Goal: Task Accomplishment & Management: Use online tool/utility

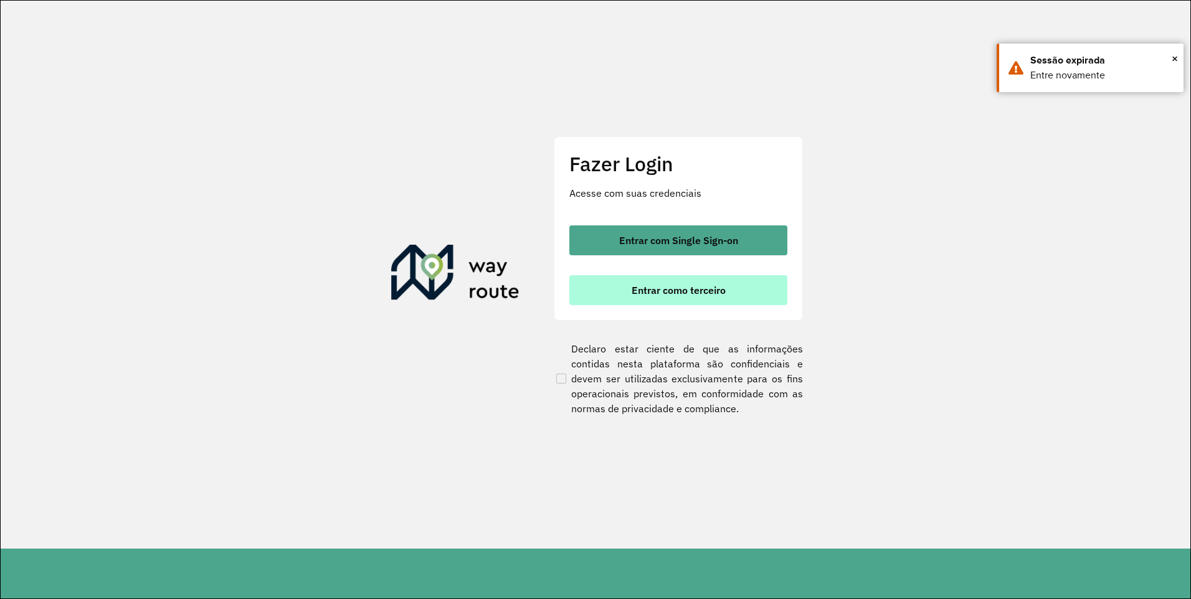
click at [684, 292] on span "Entrar como terceiro" at bounding box center [678, 290] width 94 height 10
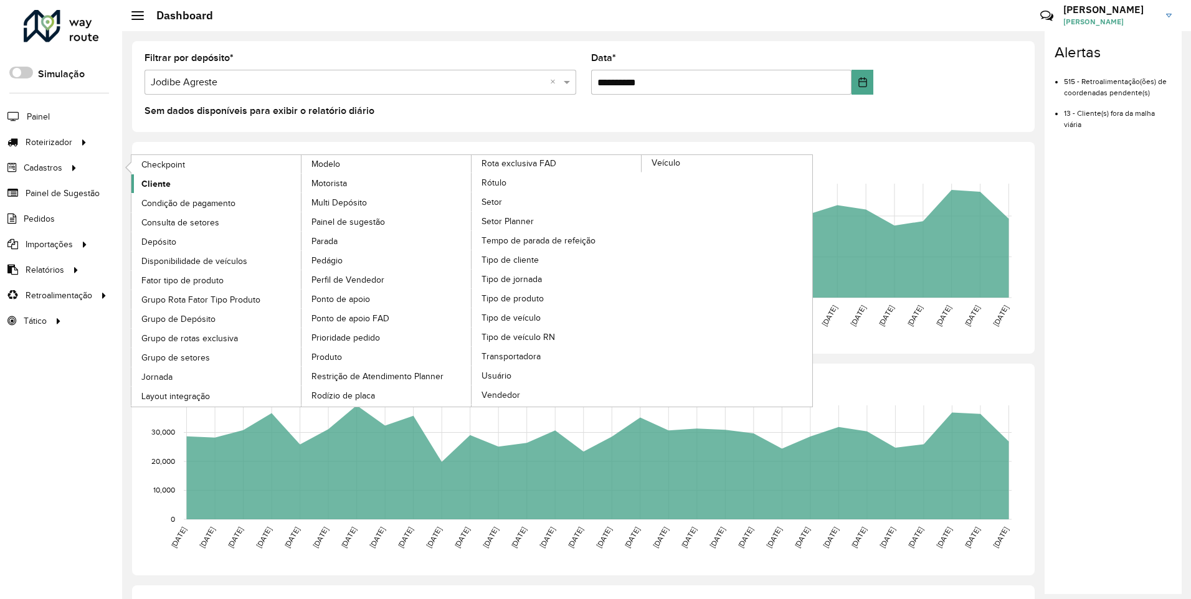
click at [148, 188] on span "Cliente" at bounding box center [155, 183] width 29 height 13
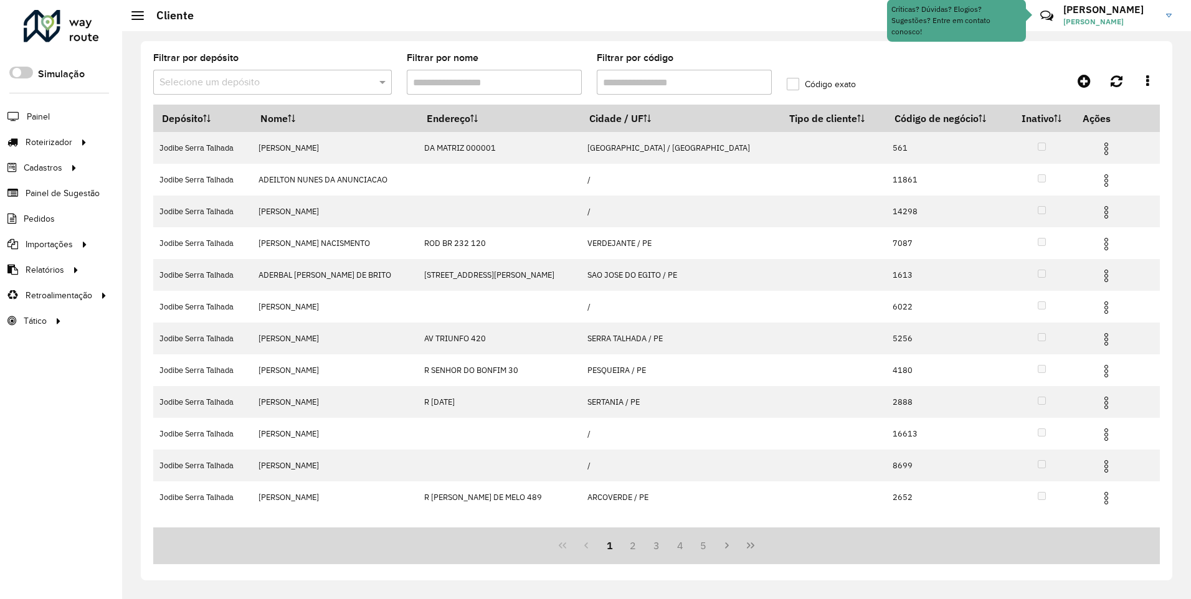
click at [290, 77] on input "text" at bounding box center [259, 82] width 201 height 15
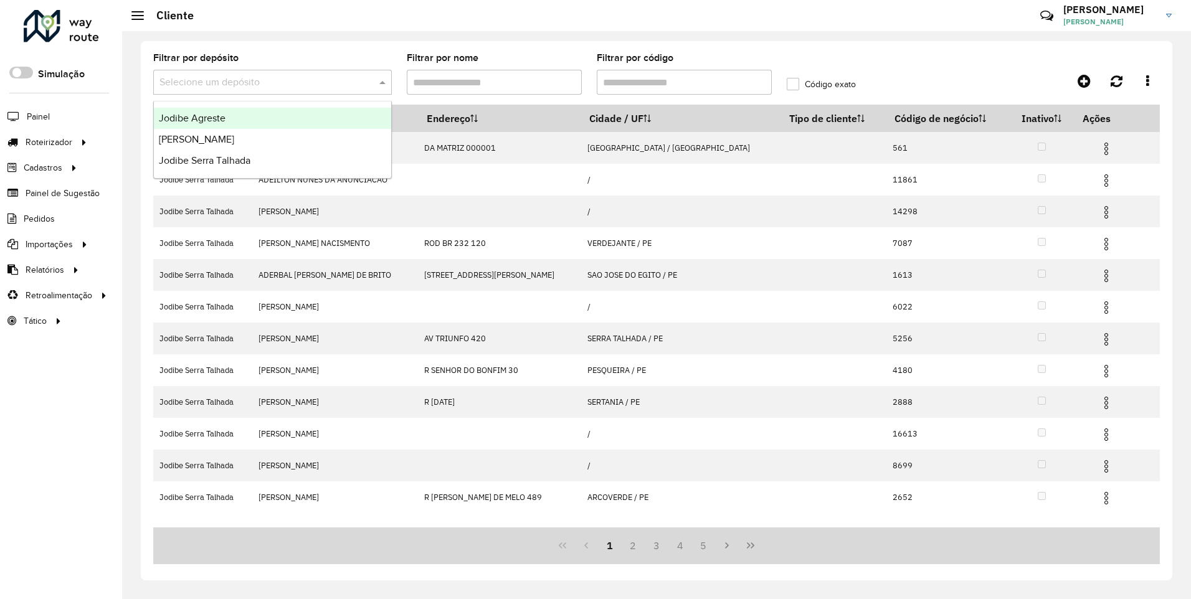
click at [223, 116] on span "Jodibe Agreste" at bounding box center [192, 118] width 67 height 11
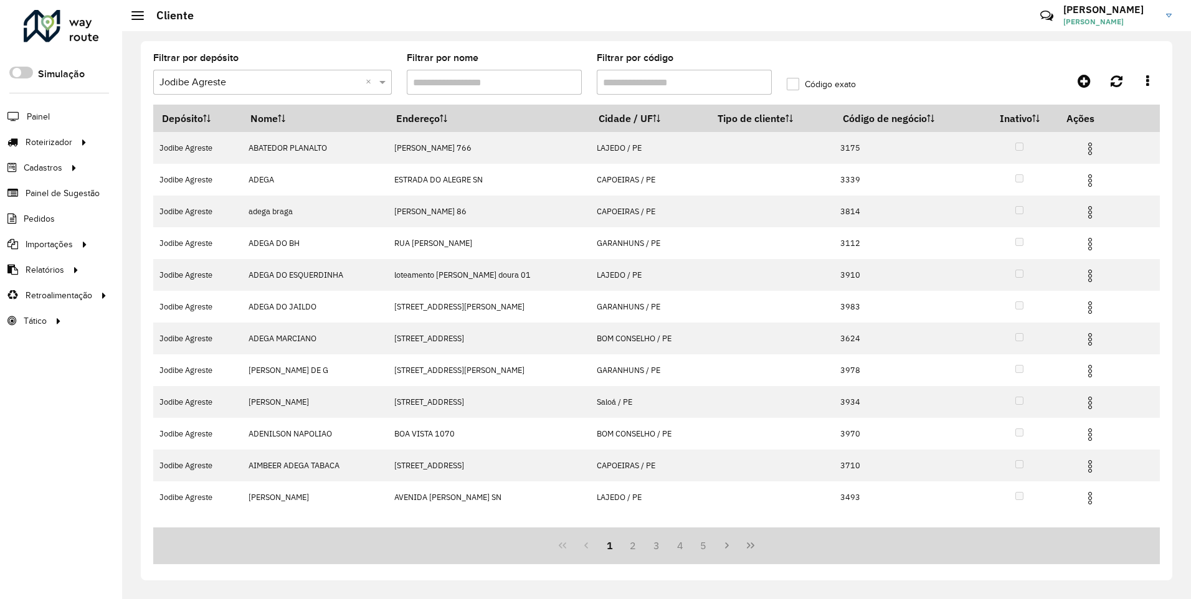
click at [675, 90] on input "Filtrar por código" at bounding box center [684, 82] width 175 height 25
paste input "****"
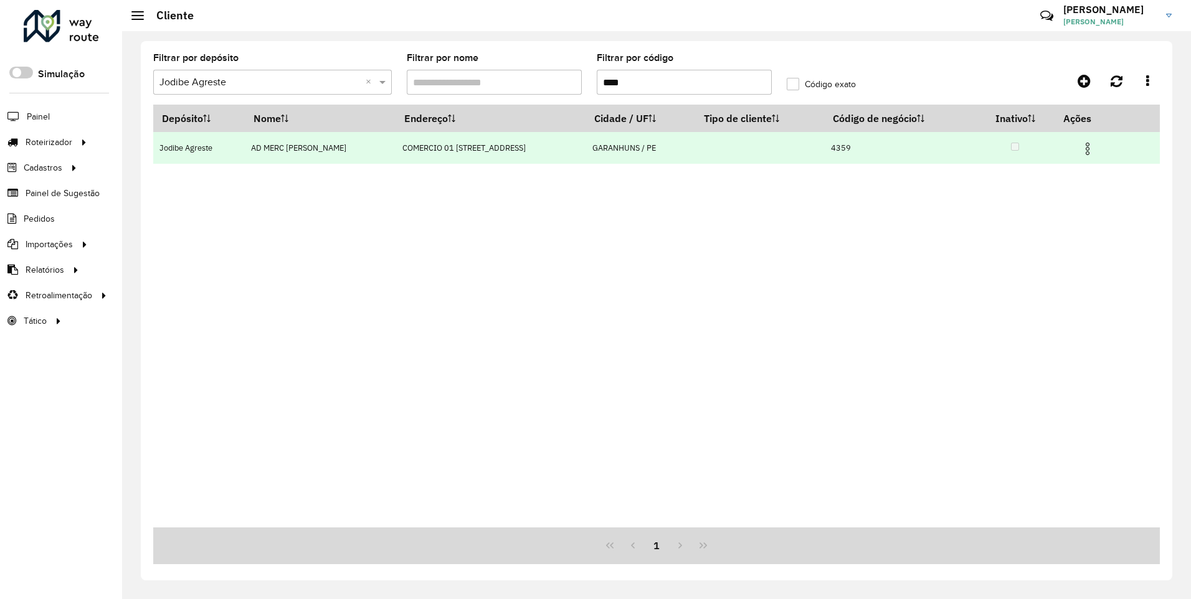
type input "****"
click at [1093, 145] on img at bounding box center [1087, 148] width 15 height 15
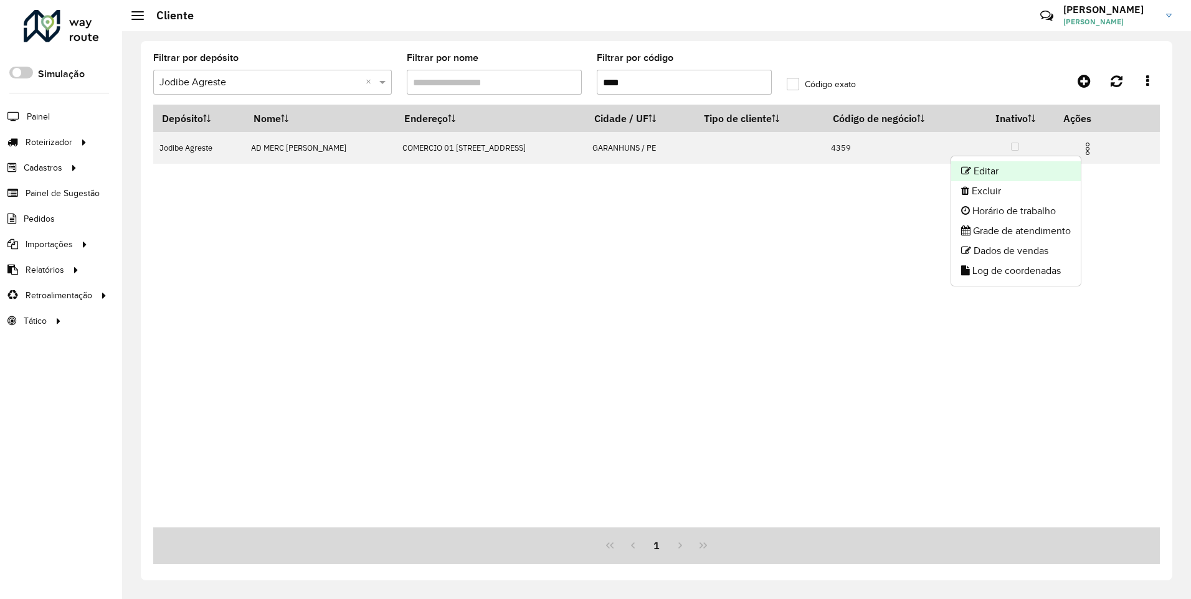
click at [993, 168] on li "Editar" at bounding box center [1016, 171] width 130 height 20
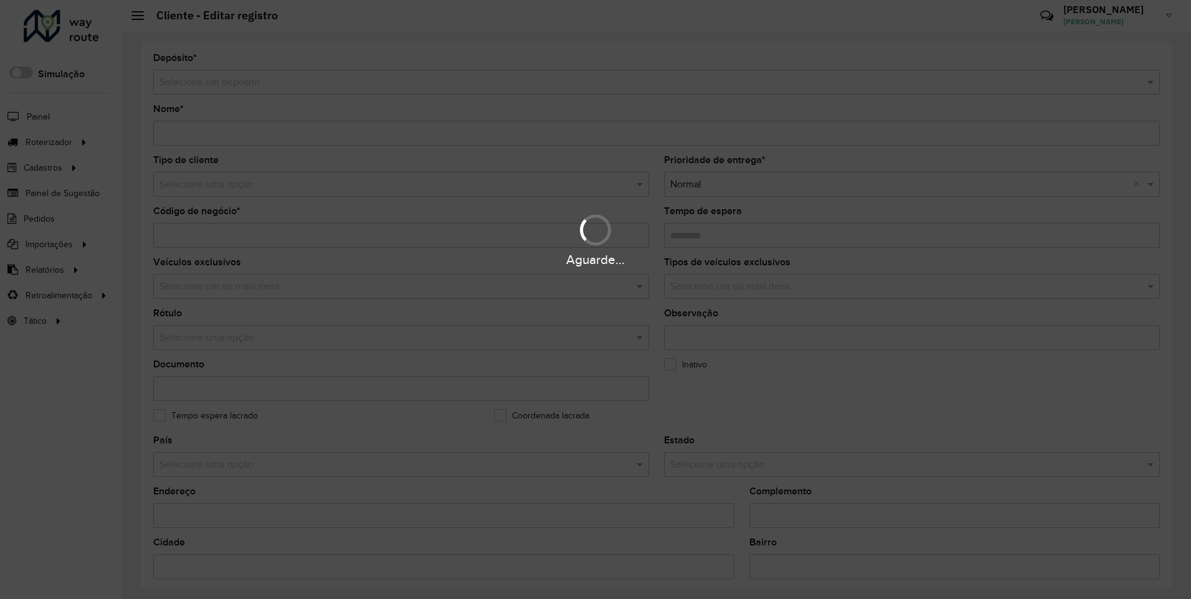
type input "**********"
type input "****"
type input "********"
type input "**********"
type input "*********"
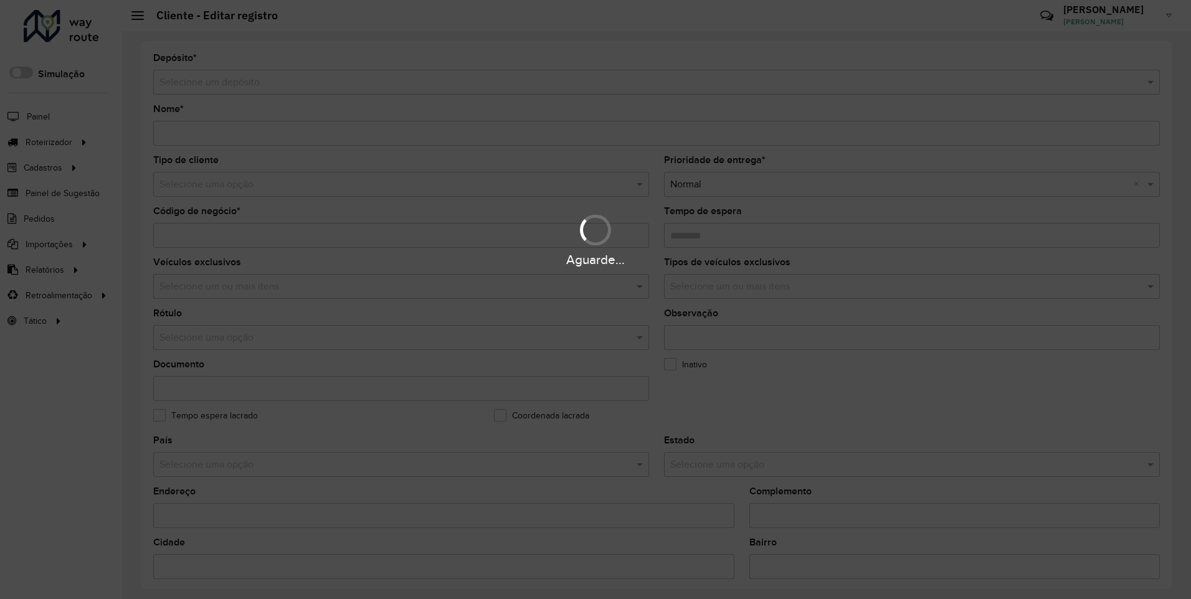
type input "*********"
type input "**********"
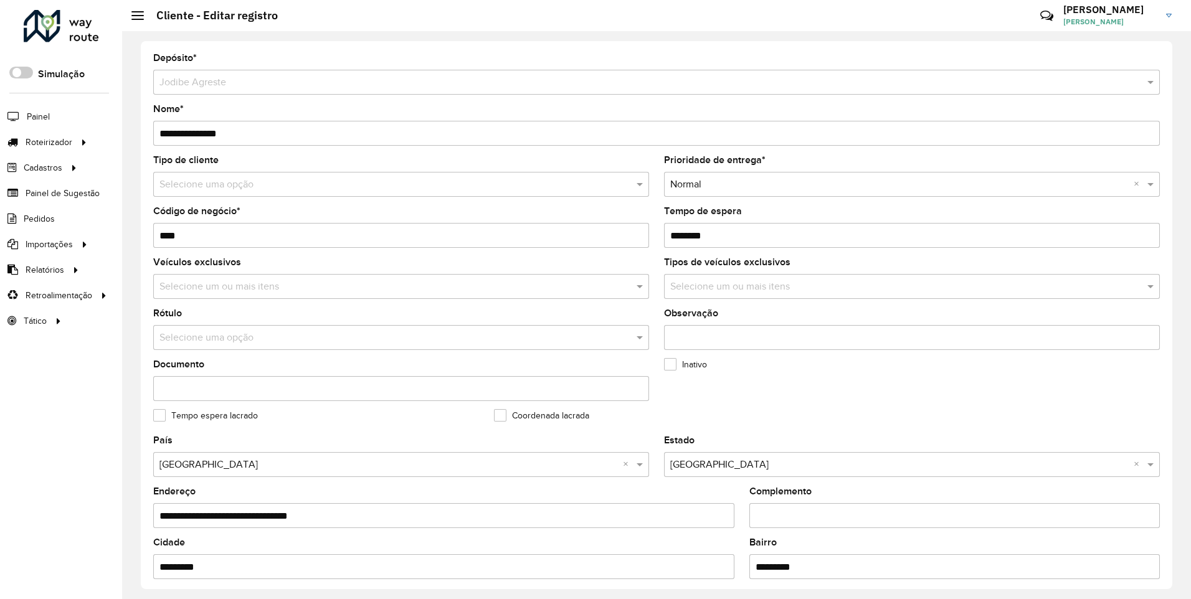
scroll to position [328, 0]
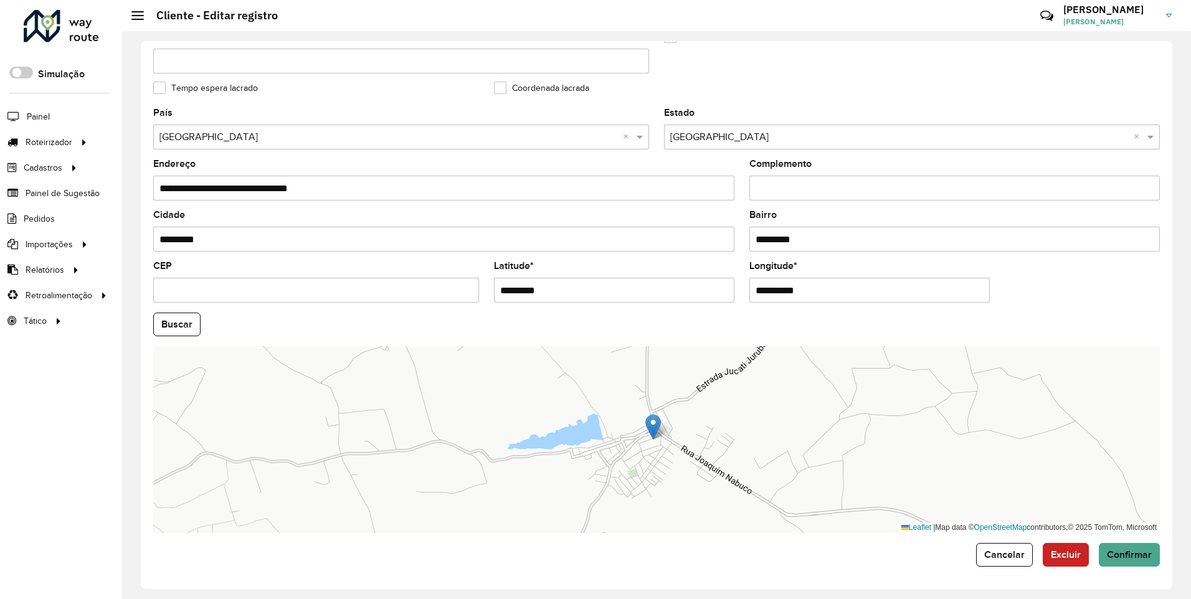
drag, startPoint x: 563, startPoint y: 290, endPoint x: 385, endPoint y: 293, distance: 177.5
click at [385, 293] on formly-group "**********" at bounding box center [656, 320] width 1021 height 425
paste input "text"
type input "*********"
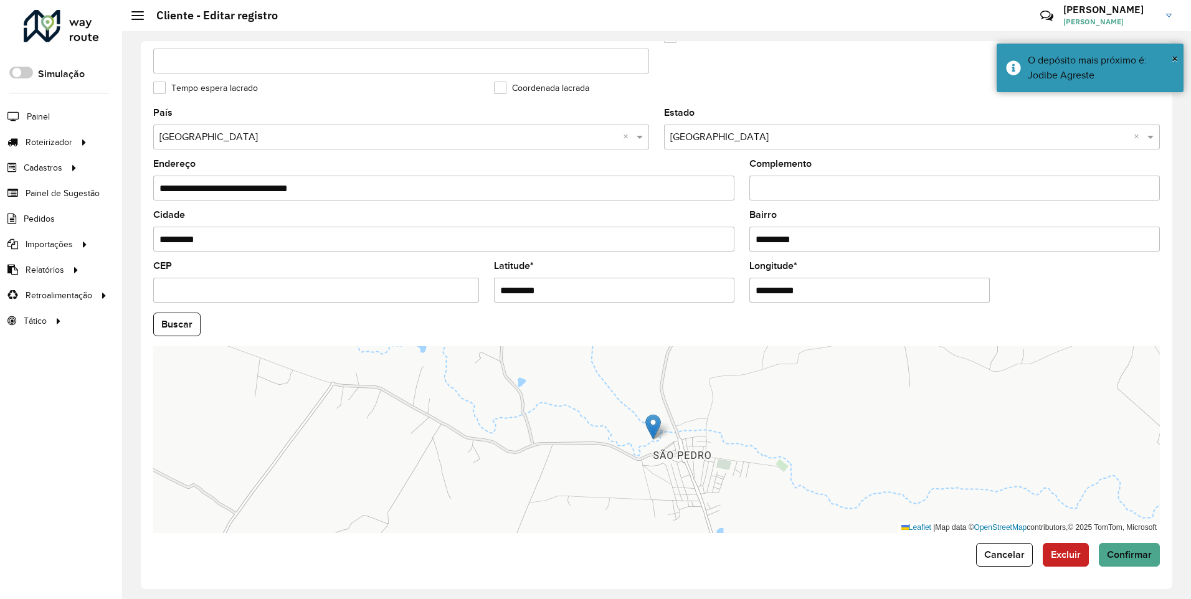
drag, startPoint x: 808, startPoint y: 301, endPoint x: 605, endPoint y: 305, distance: 203.0
click at [606, 305] on formly-group "**********" at bounding box center [656, 320] width 1021 height 425
paste input "text"
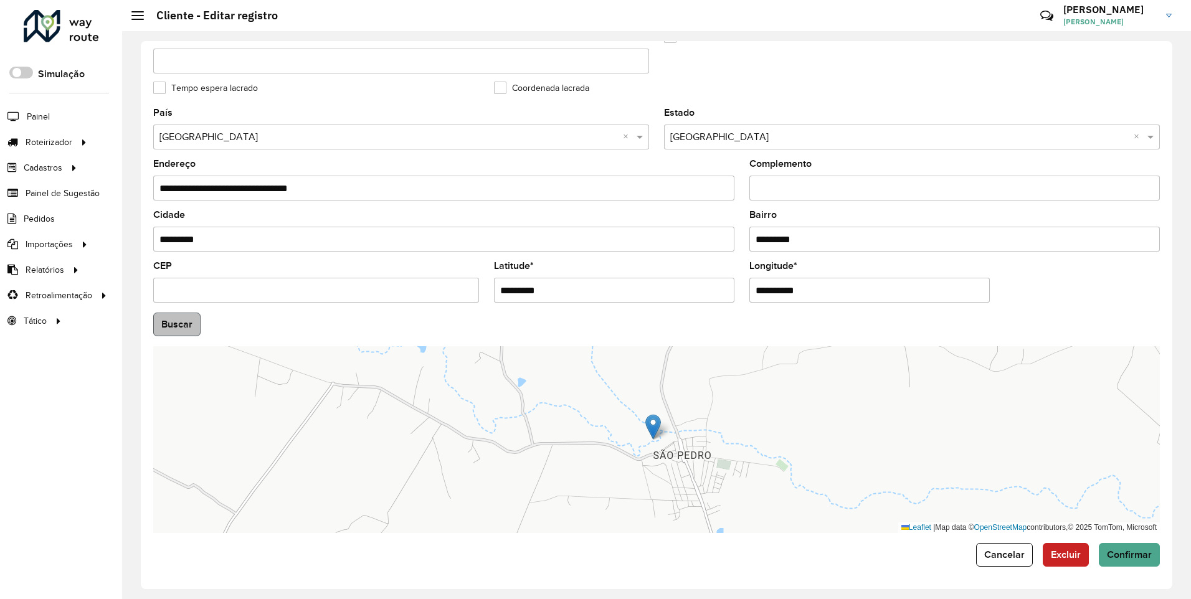
type input "**********"
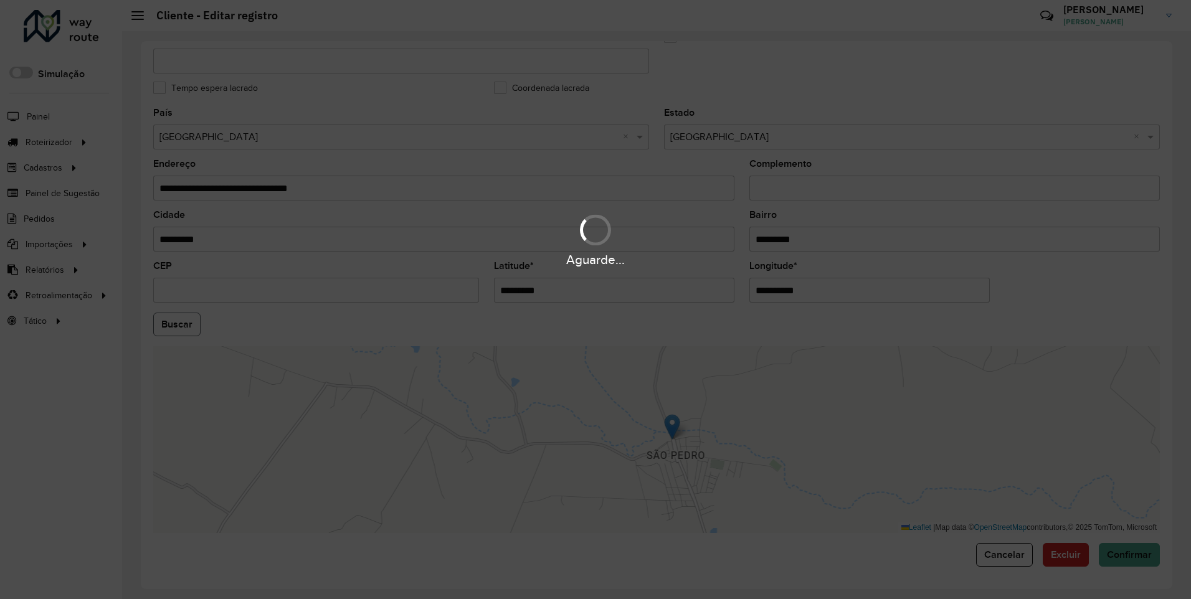
click at [181, 322] on hb-app "Aguarde... Pop-up bloqueado! Seu navegador bloqueou automáticamente a abertura …" at bounding box center [595, 299] width 1191 height 599
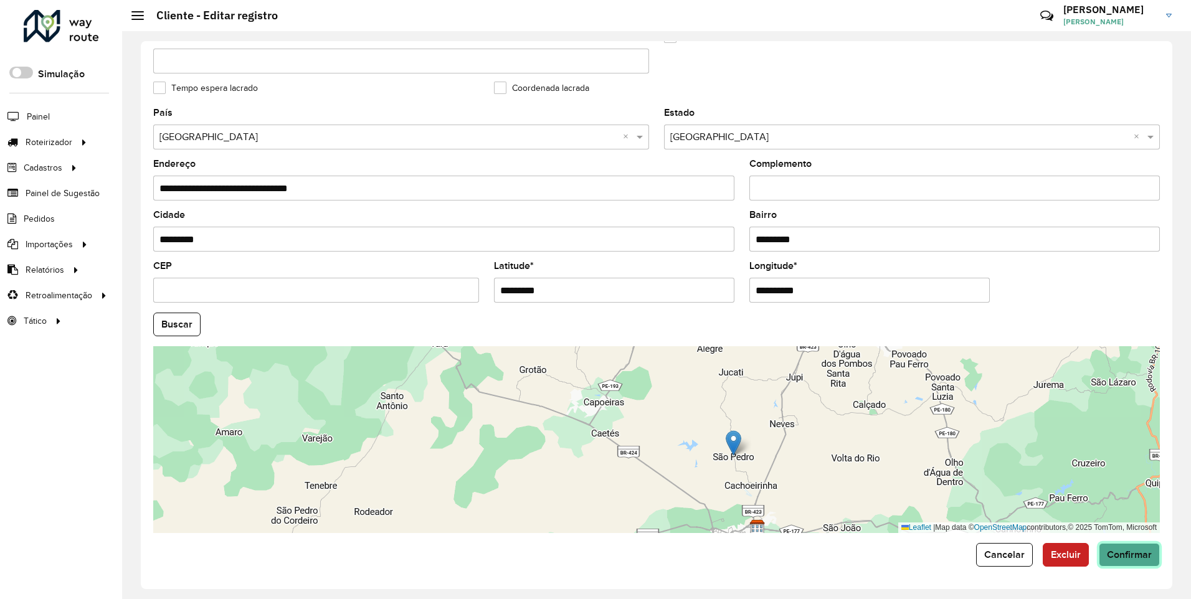
click at [1125, 564] on button "Confirmar" at bounding box center [1128, 555] width 61 height 24
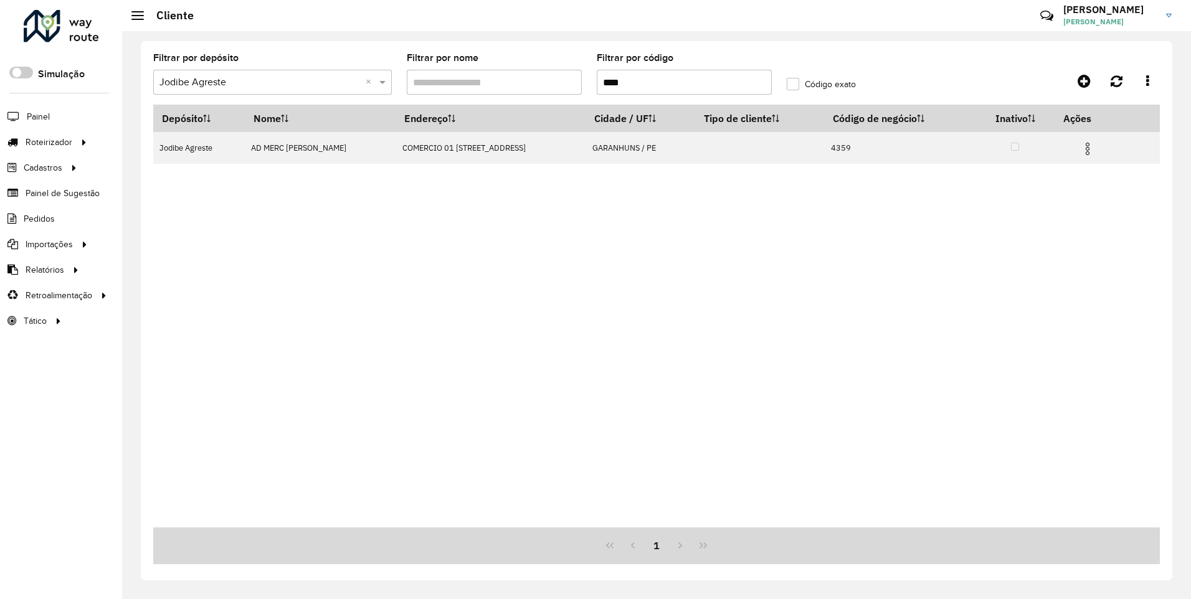
click at [293, 83] on input "text" at bounding box center [259, 82] width 201 height 15
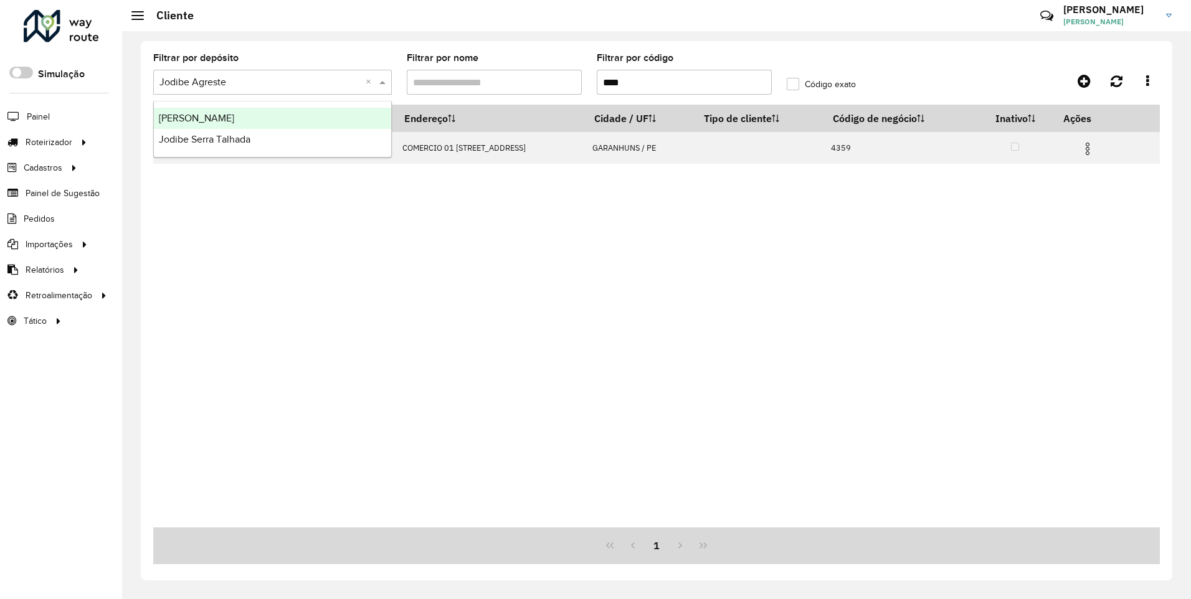
click at [225, 117] on span "[PERSON_NAME]" at bounding box center [196, 118] width 75 height 11
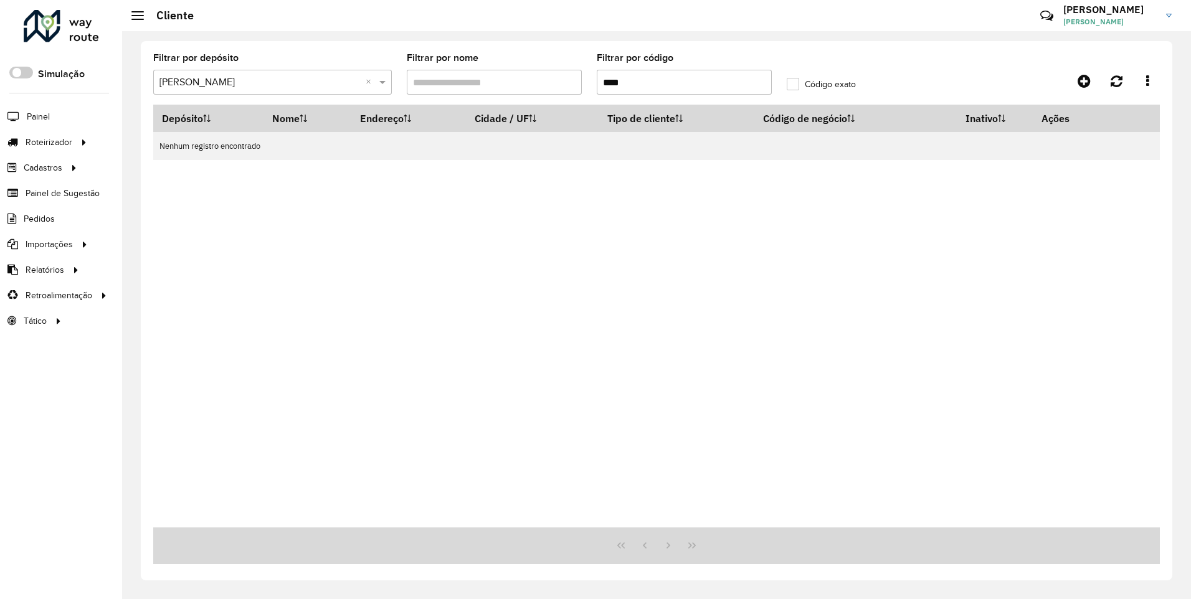
drag, startPoint x: 632, startPoint y: 78, endPoint x: 518, endPoint y: 101, distance: 116.3
click at [524, 91] on formly-group "Filtrar por depósito Selecione um depósito × Jodibe Arcoverde × Filtrar por nom…" at bounding box center [526, 79] width 760 height 51
paste input "text"
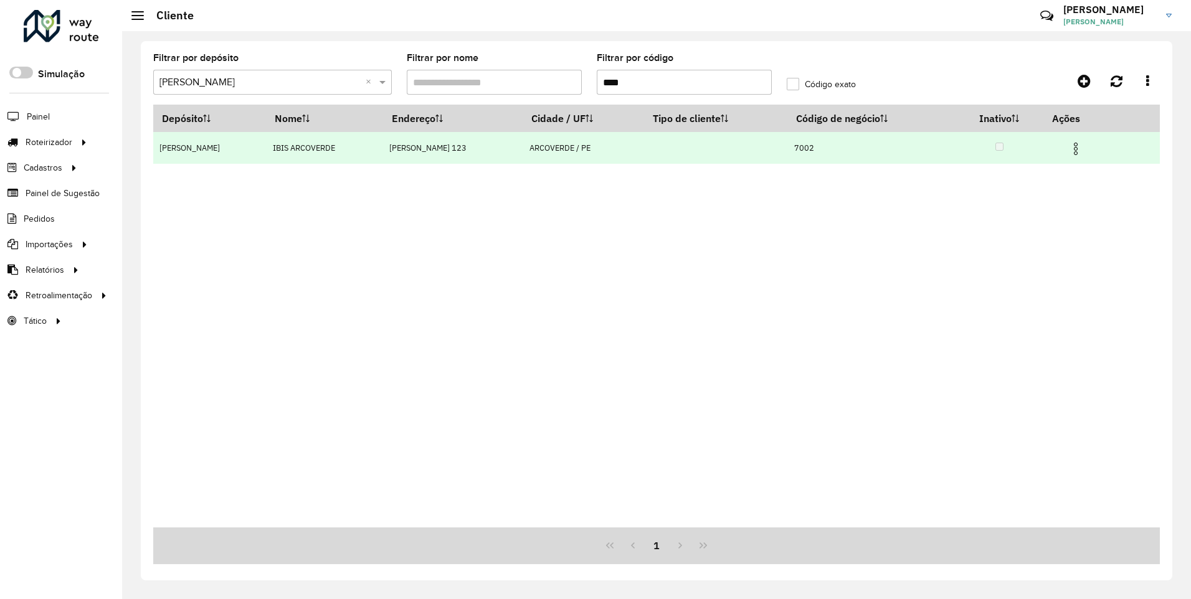
type input "****"
click at [1073, 147] on img at bounding box center [1075, 148] width 15 height 15
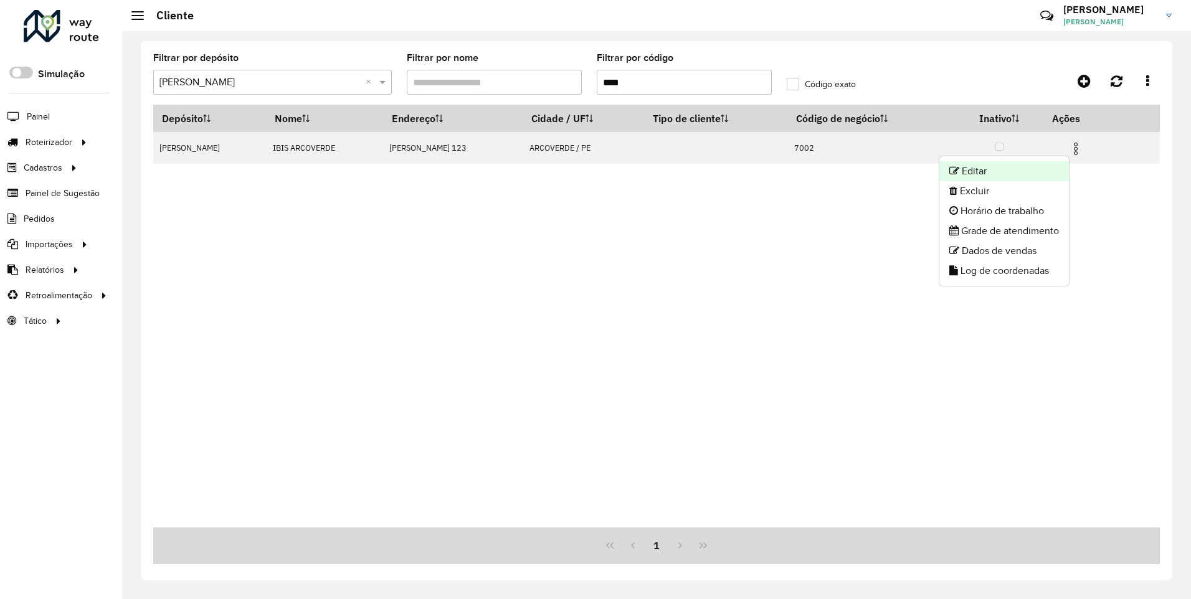
click at [968, 174] on li "Editar" at bounding box center [1004, 171] width 130 height 20
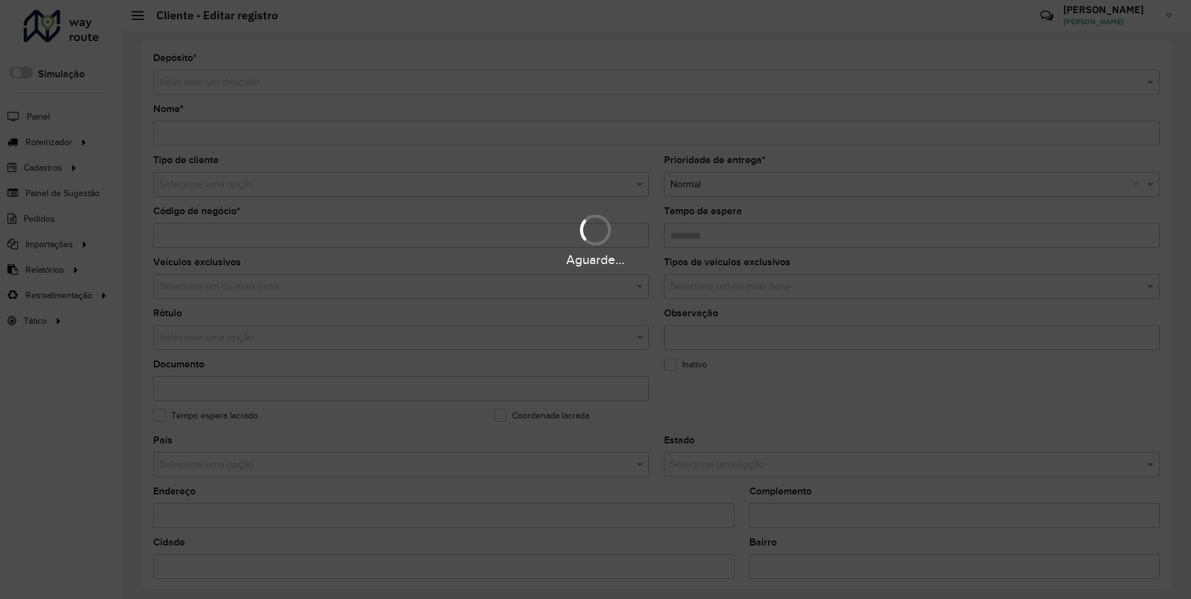
type input "**********"
type input "****"
type input "********"
type input "**********"
type input "*********"
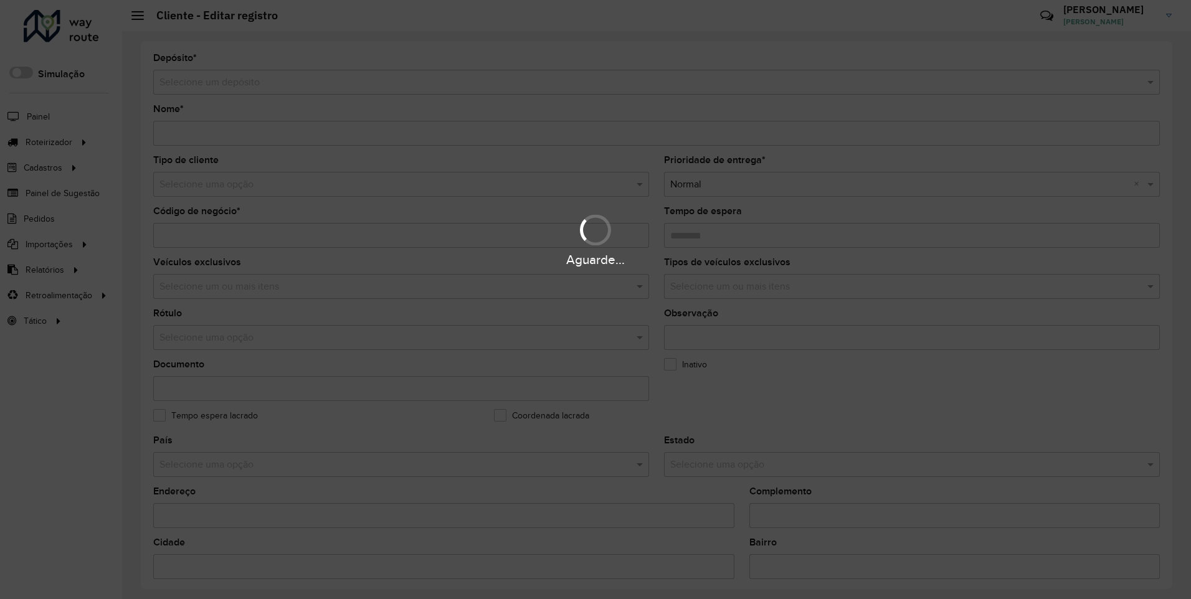
type input "**********"
type input "*********"
type input "**********"
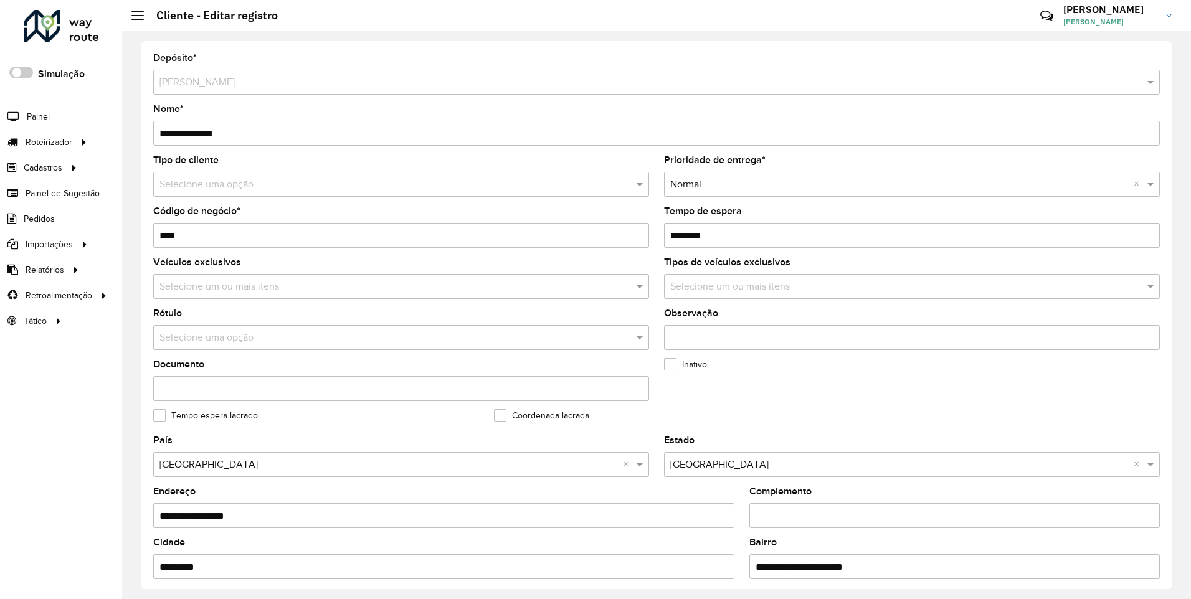
scroll to position [328, 0]
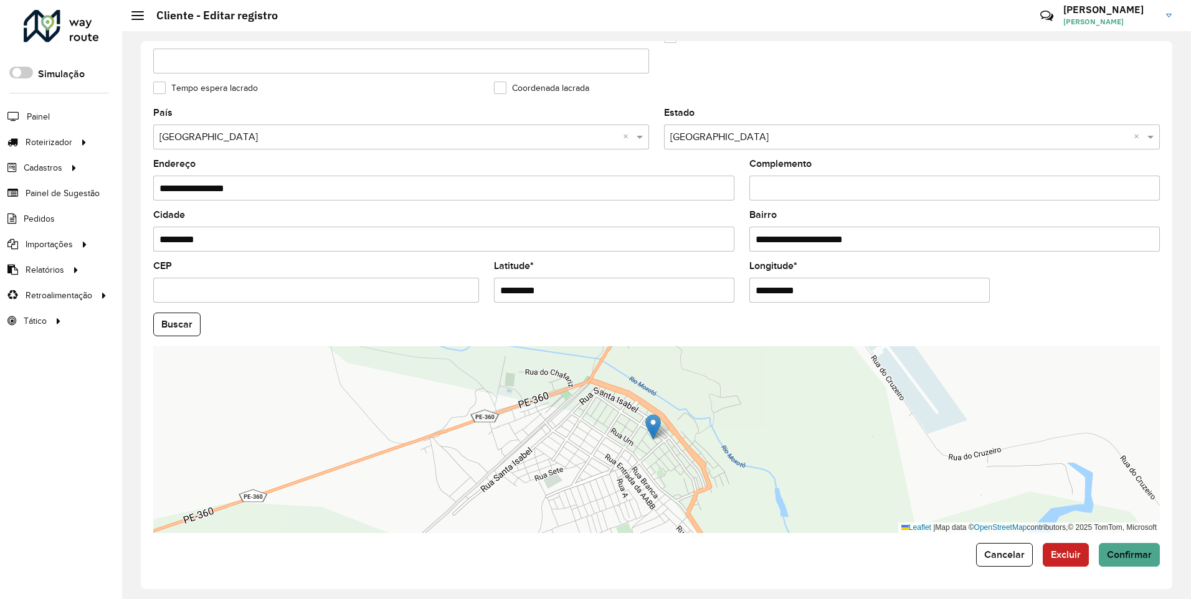
drag, startPoint x: 557, startPoint y: 287, endPoint x: 367, endPoint y: 296, distance: 189.5
click at [367, 296] on formly-group "**********" at bounding box center [656, 320] width 1021 height 425
paste input "text"
type input "*********"
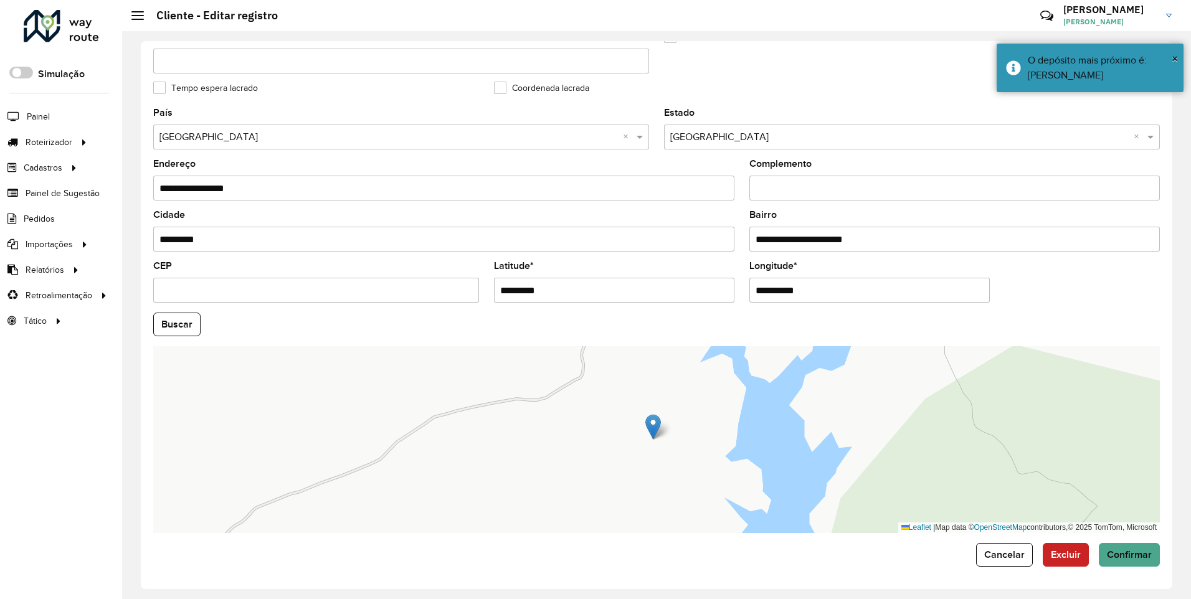
drag, startPoint x: 810, startPoint y: 289, endPoint x: 529, endPoint y: 301, distance: 281.7
click at [529, 301] on formly-group "**********" at bounding box center [656, 320] width 1021 height 425
paste input "text"
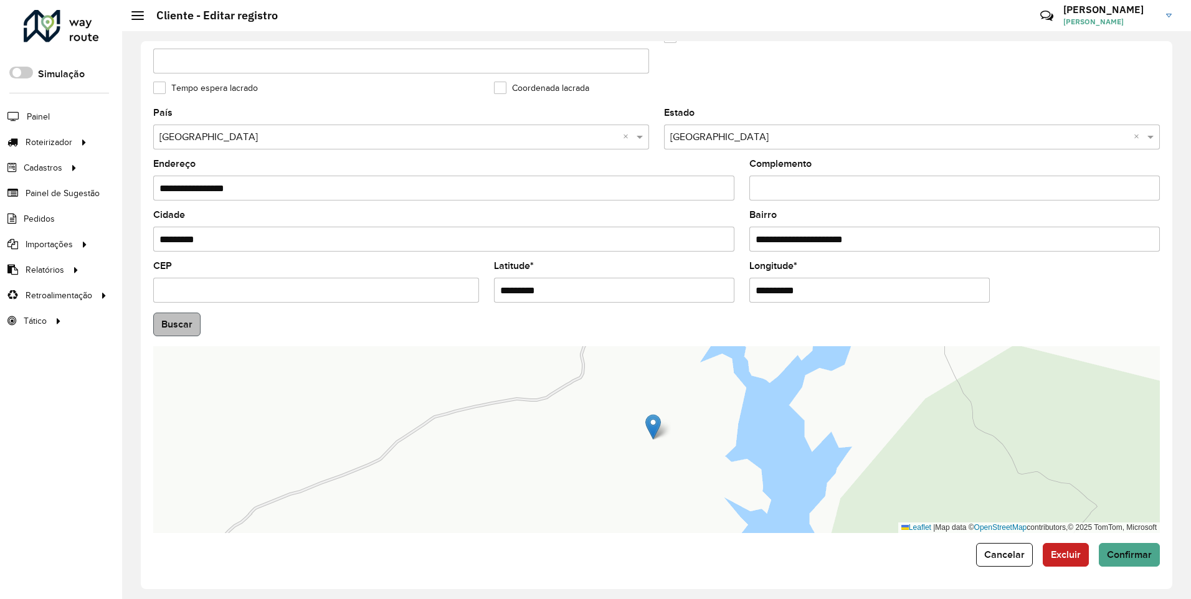
type input "**********"
click at [177, 334] on hb-app "Aguarde... Pop-up bloqueado! Seu navegador bloqueou automáticamente a abertura …" at bounding box center [595, 299] width 1191 height 599
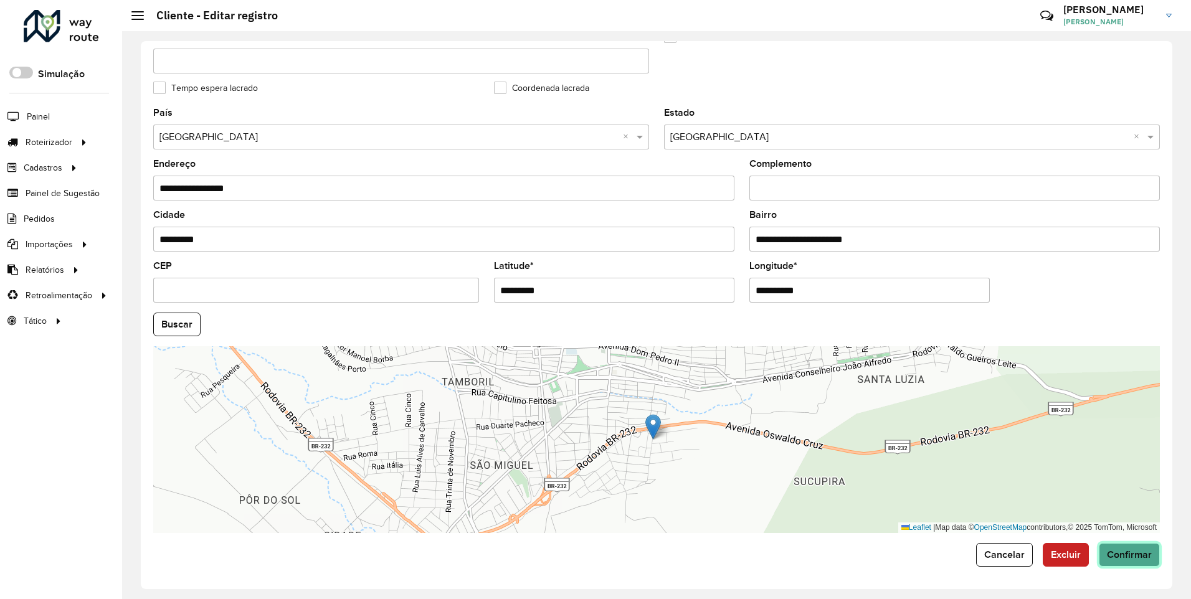
click at [1119, 558] on span "Confirmar" at bounding box center [1128, 554] width 45 height 11
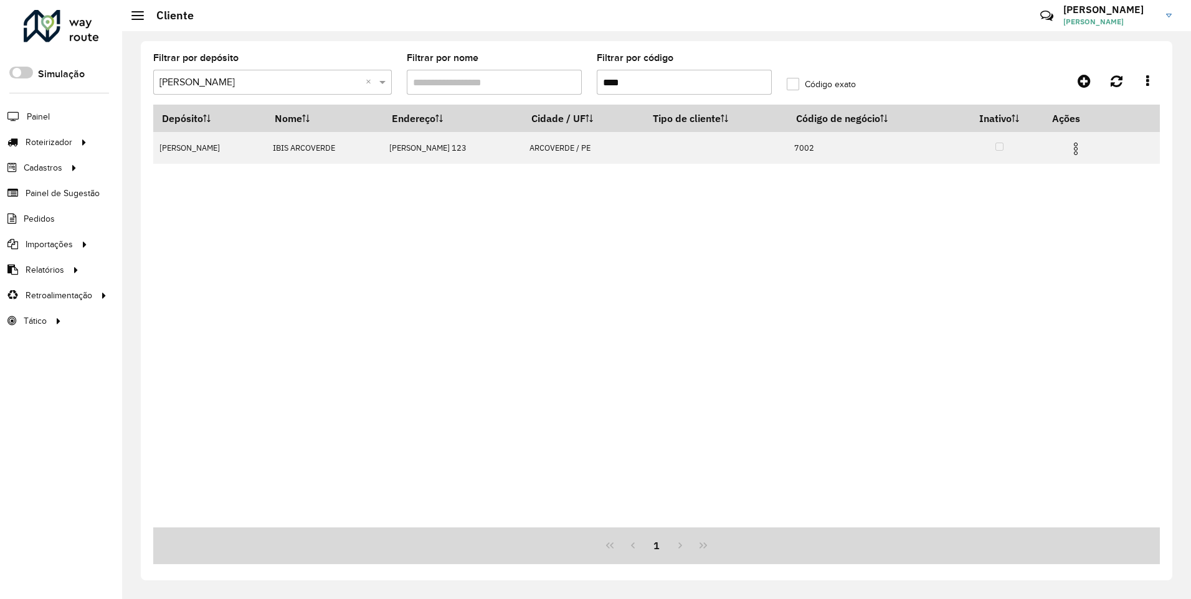
drag, startPoint x: 653, startPoint y: 73, endPoint x: 550, endPoint y: 92, distance: 104.3
click at [550, 92] on formly-group "Filtrar por depósito Selecione um depósito × Jodibe Arcoverde × Filtrar por nom…" at bounding box center [526, 79] width 760 height 51
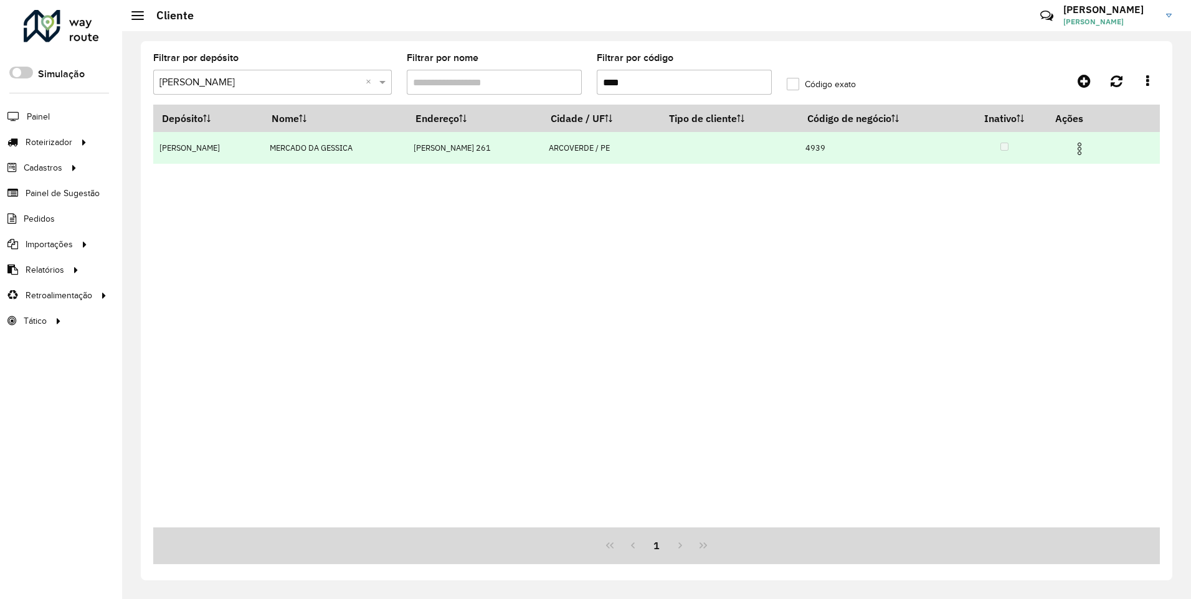
type input "****"
click at [1081, 148] on img at bounding box center [1079, 148] width 15 height 15
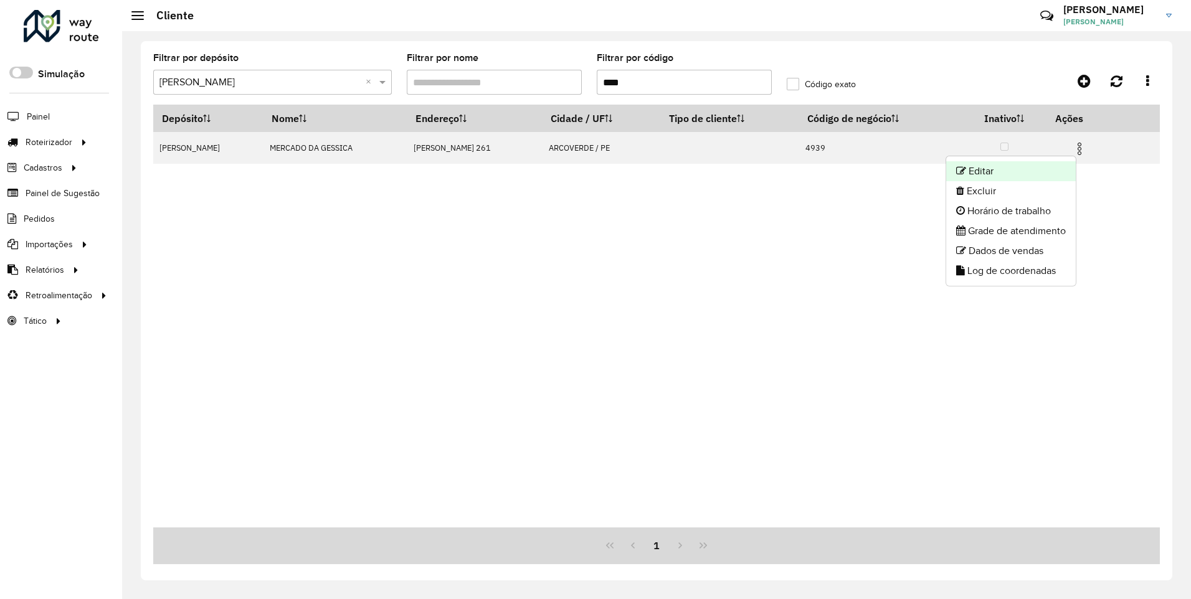
click at [988, 171] on li "Editar" at bounding box center [1011, 171] width 130 height 20
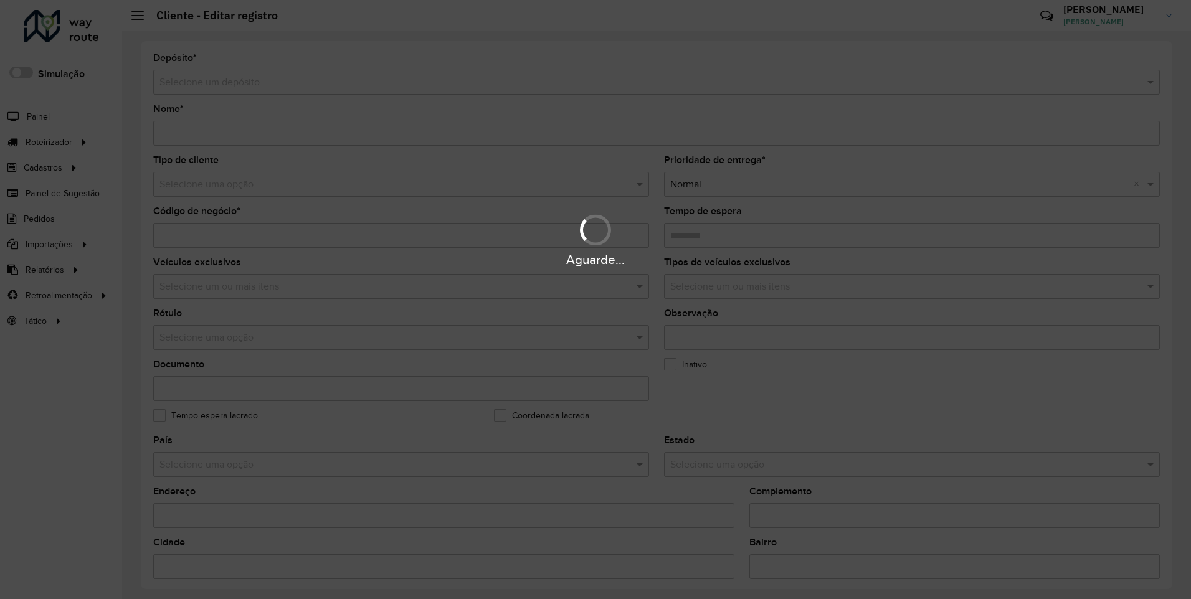
type input "**********"
type input "****"
type input "********"
type input "**********"
type input "*********"
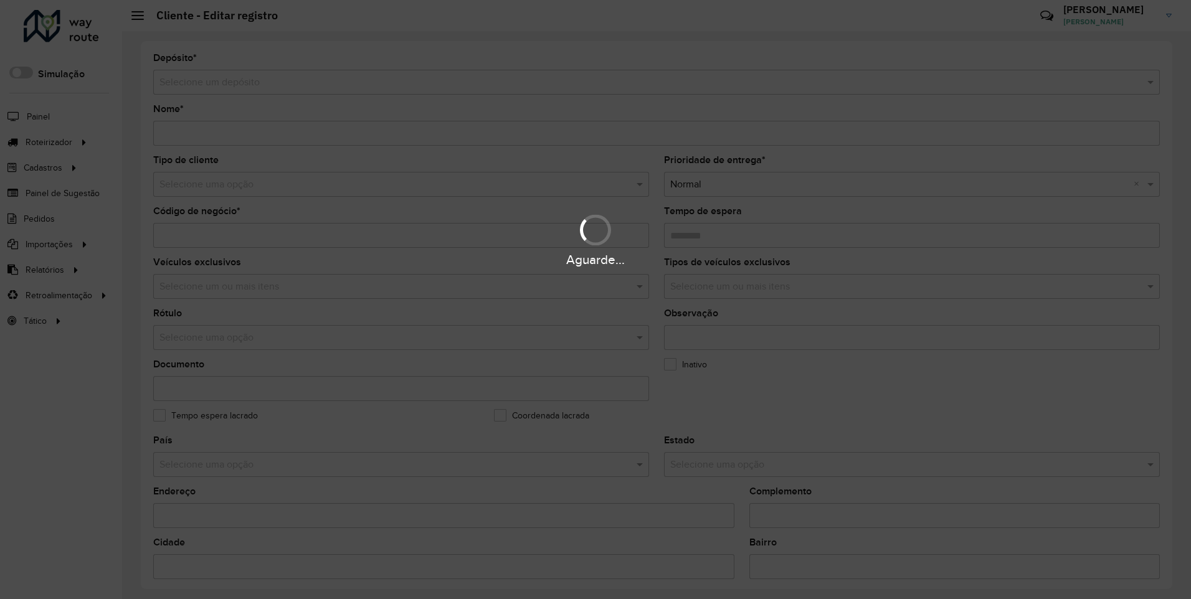
type input "**********"
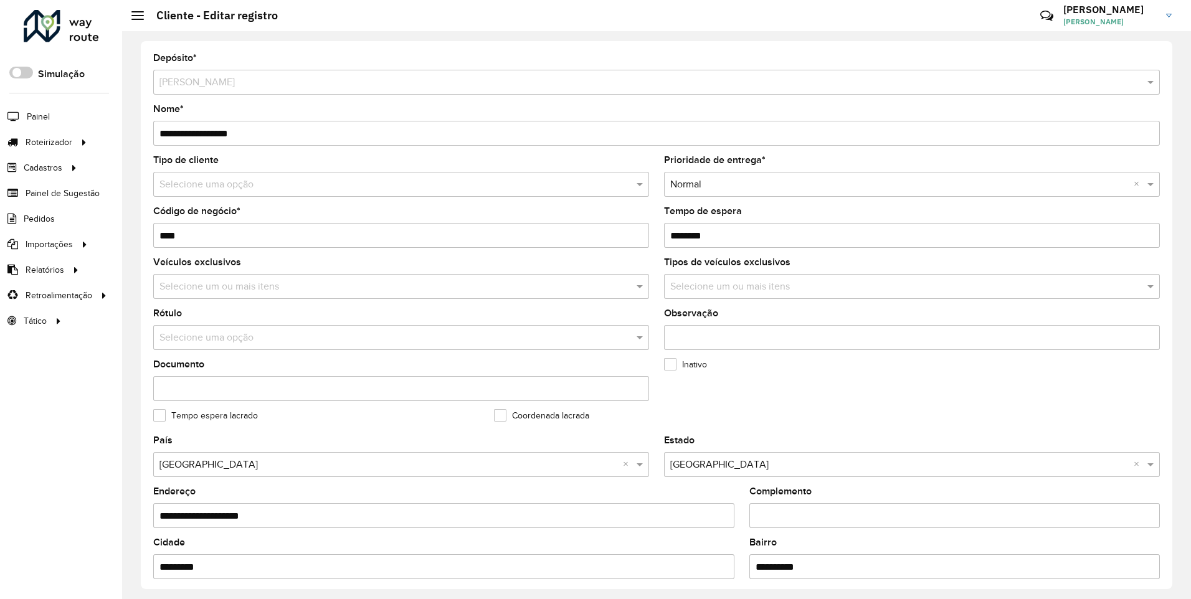
scroll to position [328, 0]
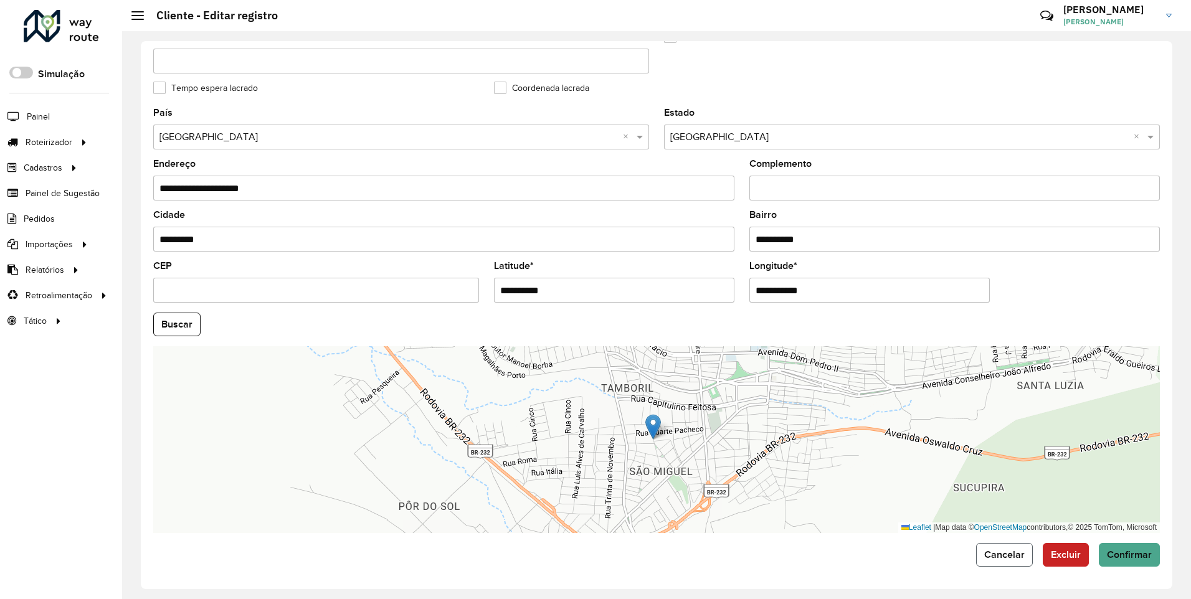
click at [999, 556] on span "Cancelar" at bounding box center [1004, 554] width 40 height 11
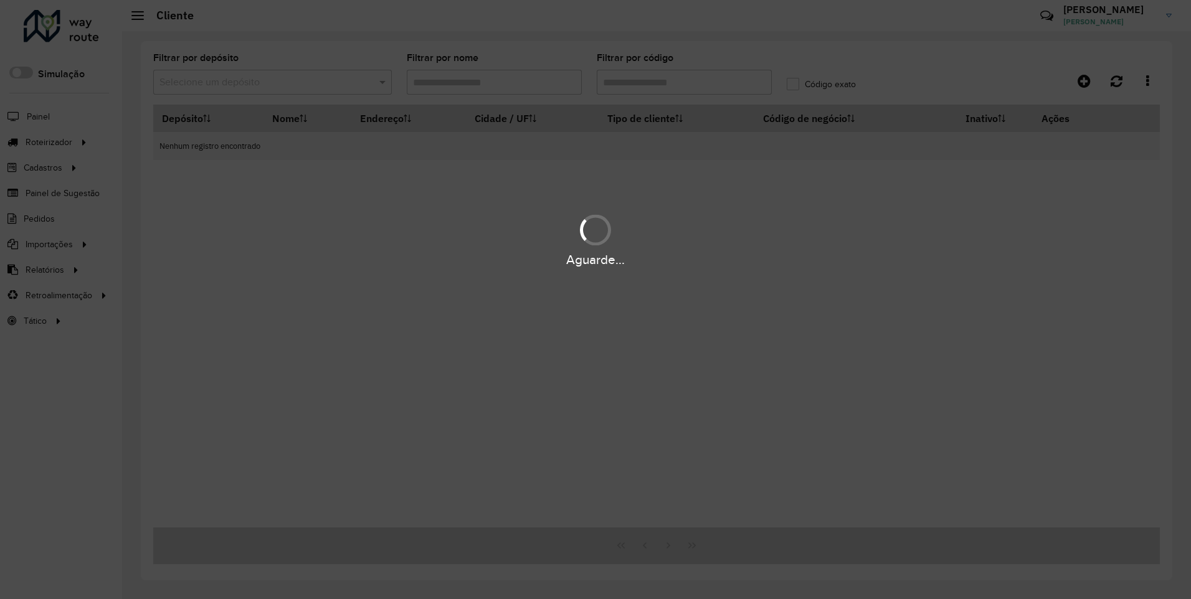
type input "****"
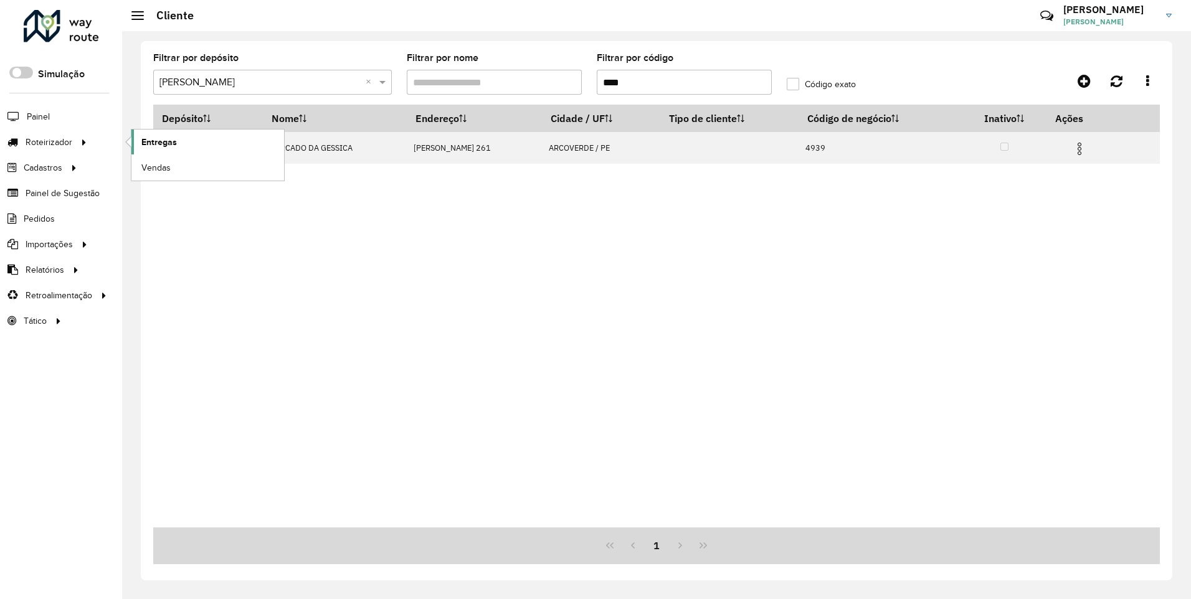
click at [150, 144] on span "Entregas" at bounding box center [158, 142] width 35 height 13
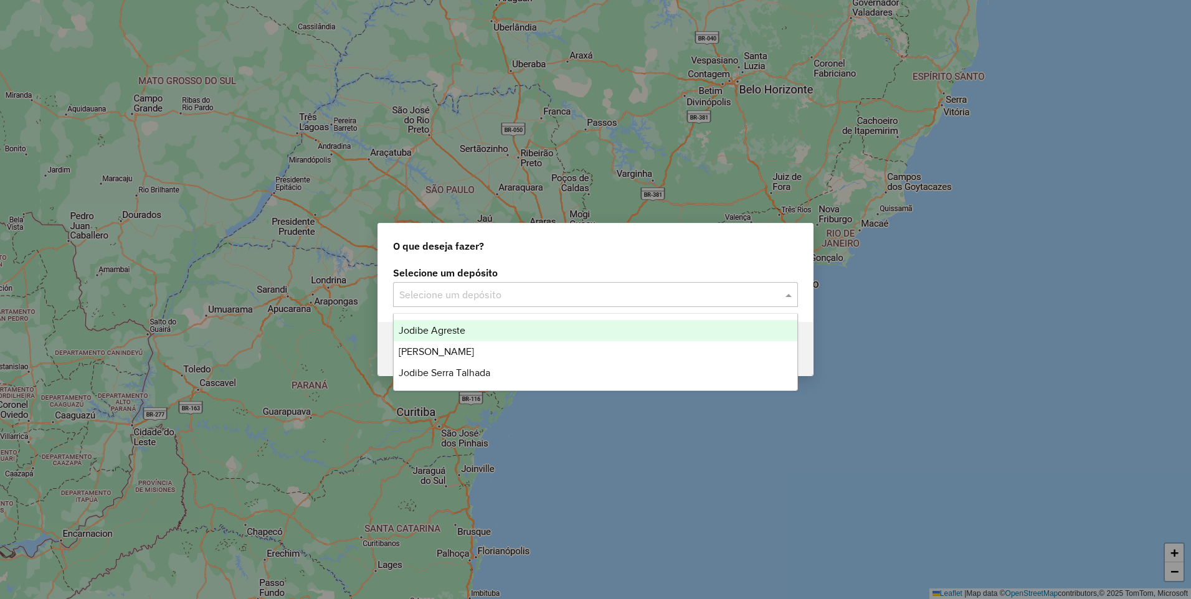
click at [473, 297] on input "text" at bounding box center [582, 295] width 367 height 15
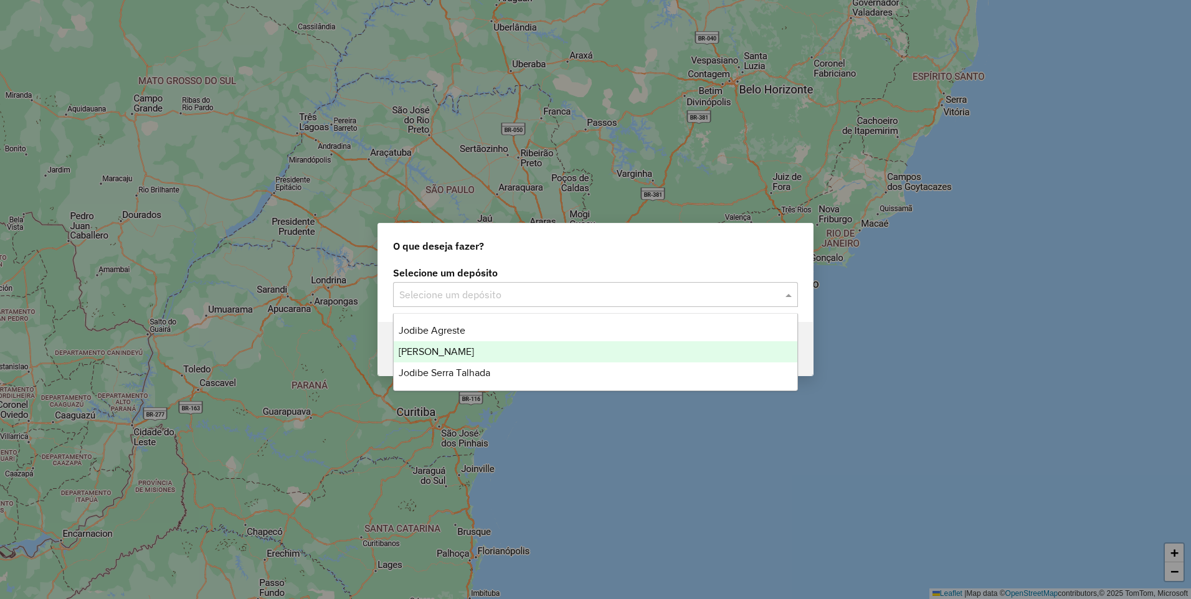
click at [456, 351] on span "[PERSON_NAME]" at bounding box center [435, 351] width 75 height 11
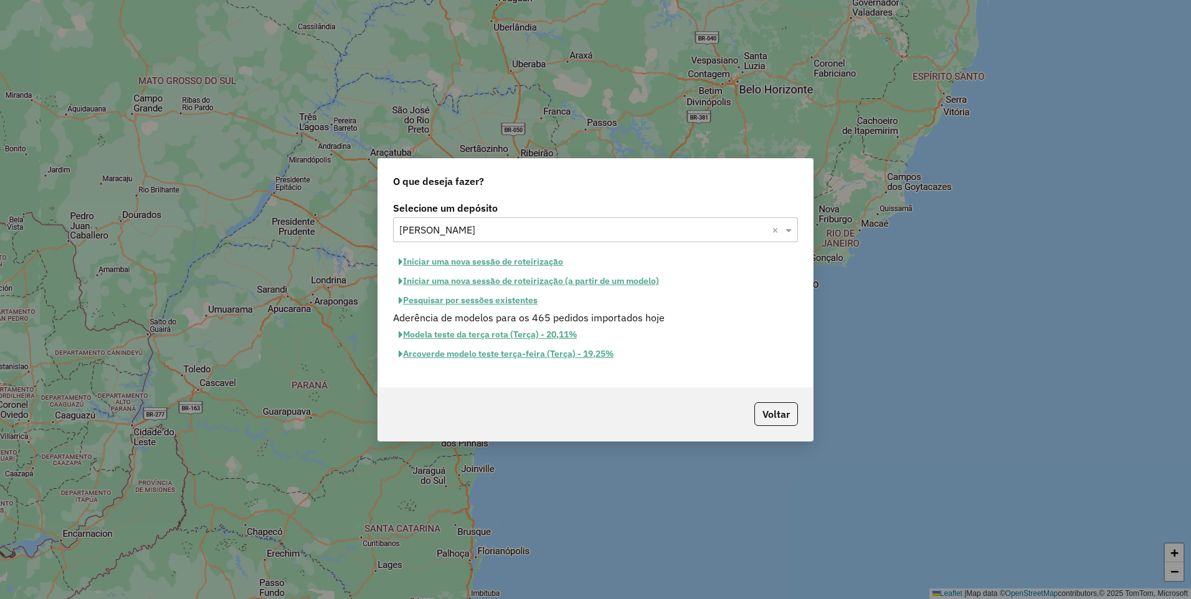
click at [500, 260] on button "Iniciar uma nova sessão de roteirização" at bounding box center [481, 261] width 176 height 19
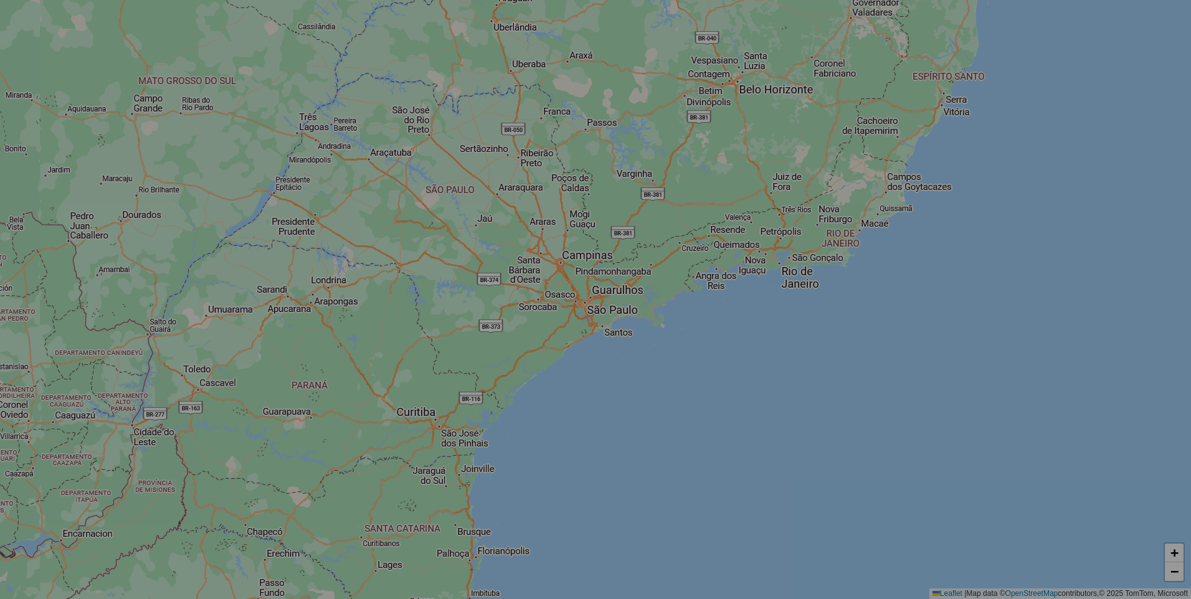
select select "*"
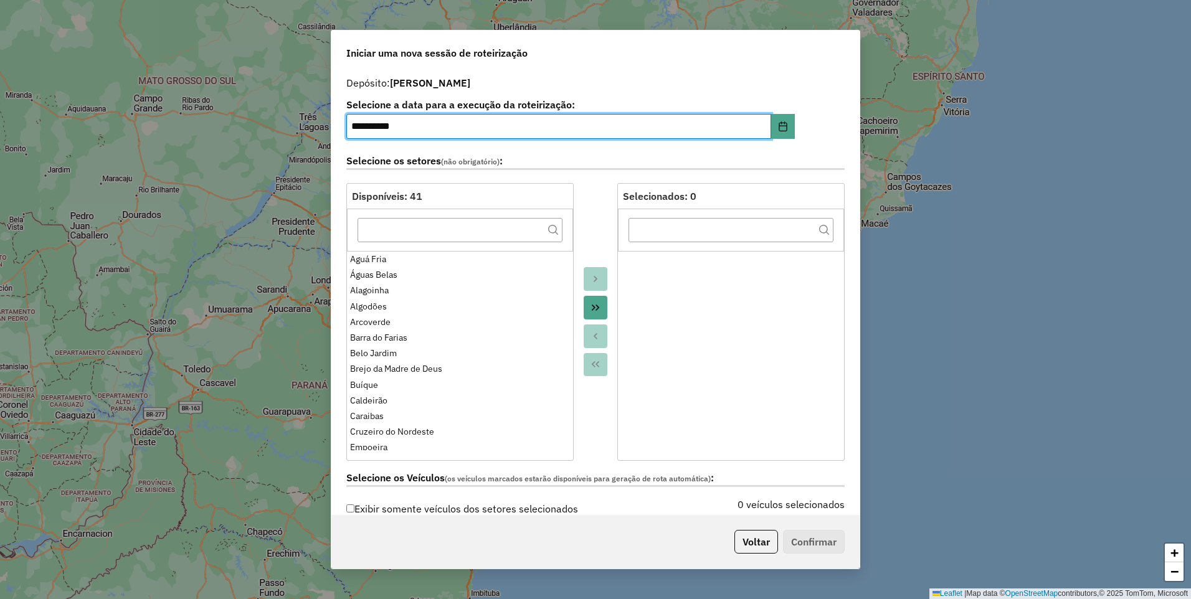
click at [593, 304] on icon "Move All to Target" at bounding box center [595, 308] width 10 height 10
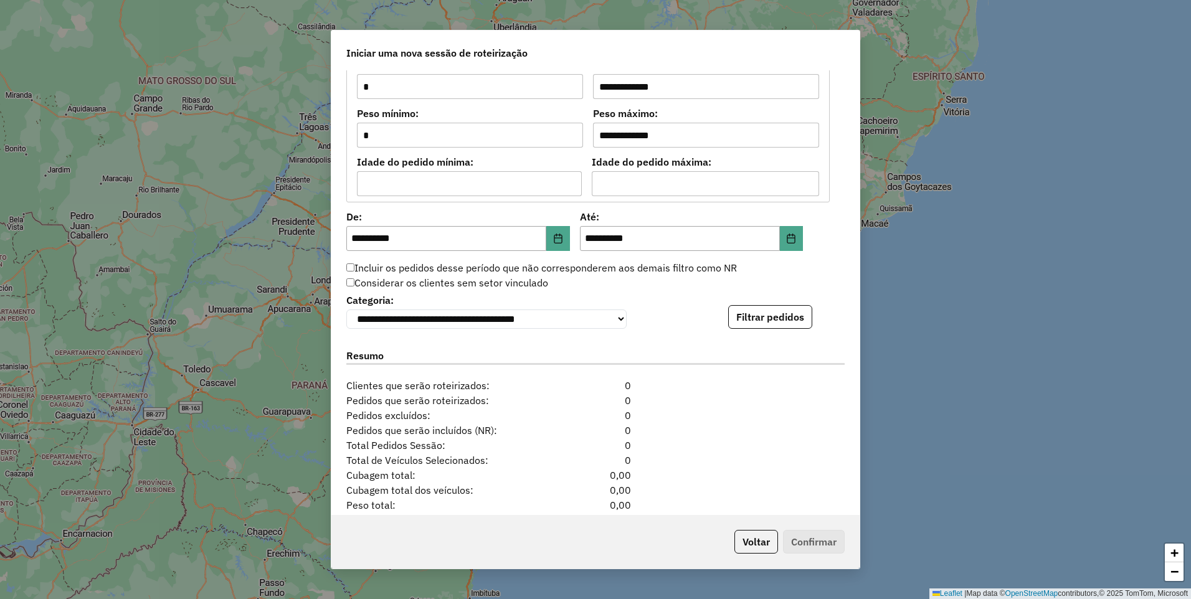
scroll to position [1134, 0]
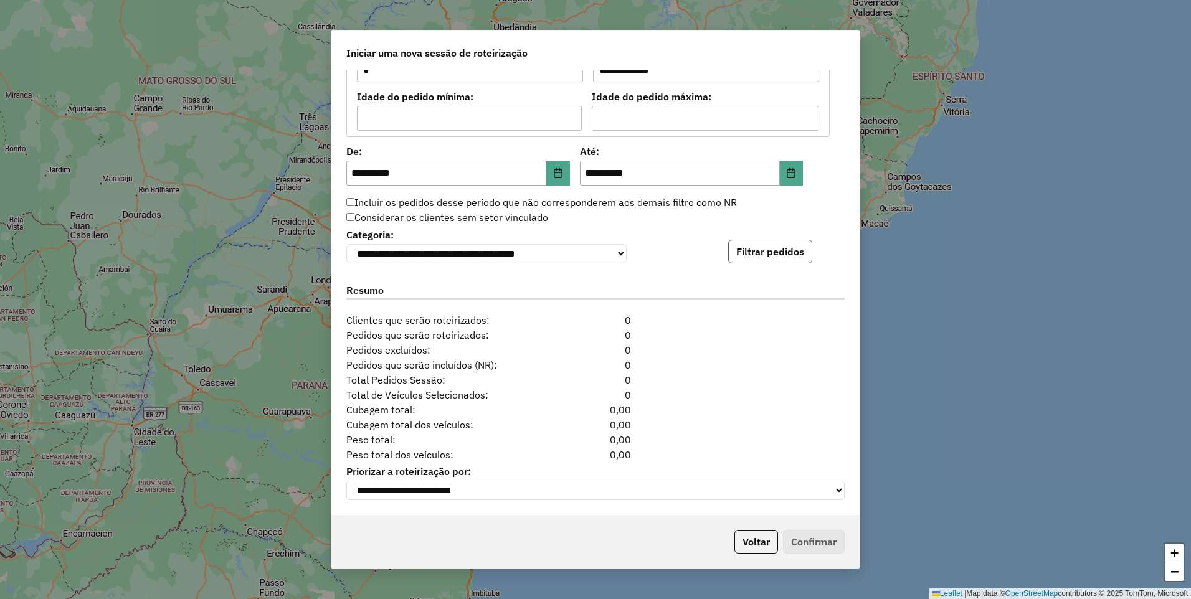
click at [781, 251] on button "Filtrar pedidos" at bounding box center [770, 252] width 84 height 24
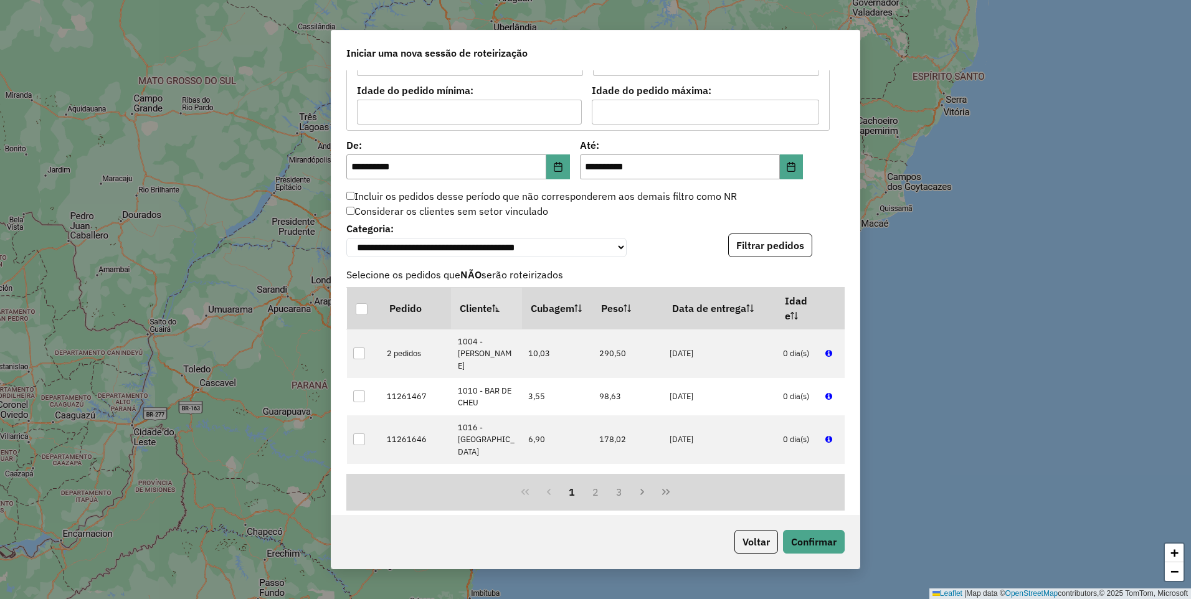
scroll to position [1392, 0]
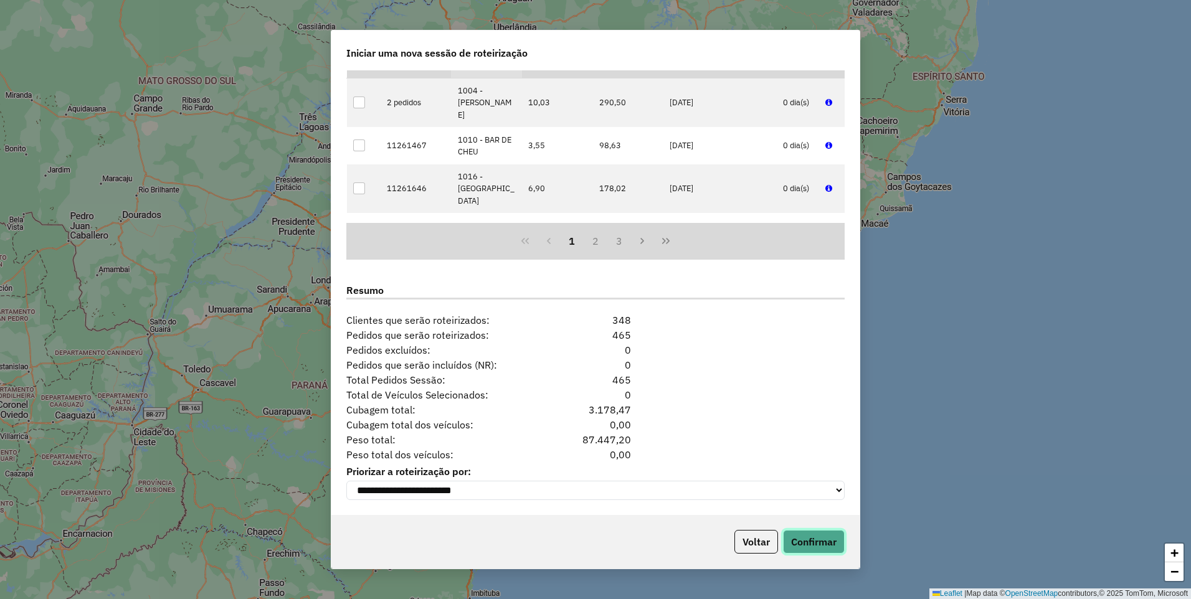
click at [811, 542] on button "Confirmar" at bounding box center [814, 542] width 62 height 24
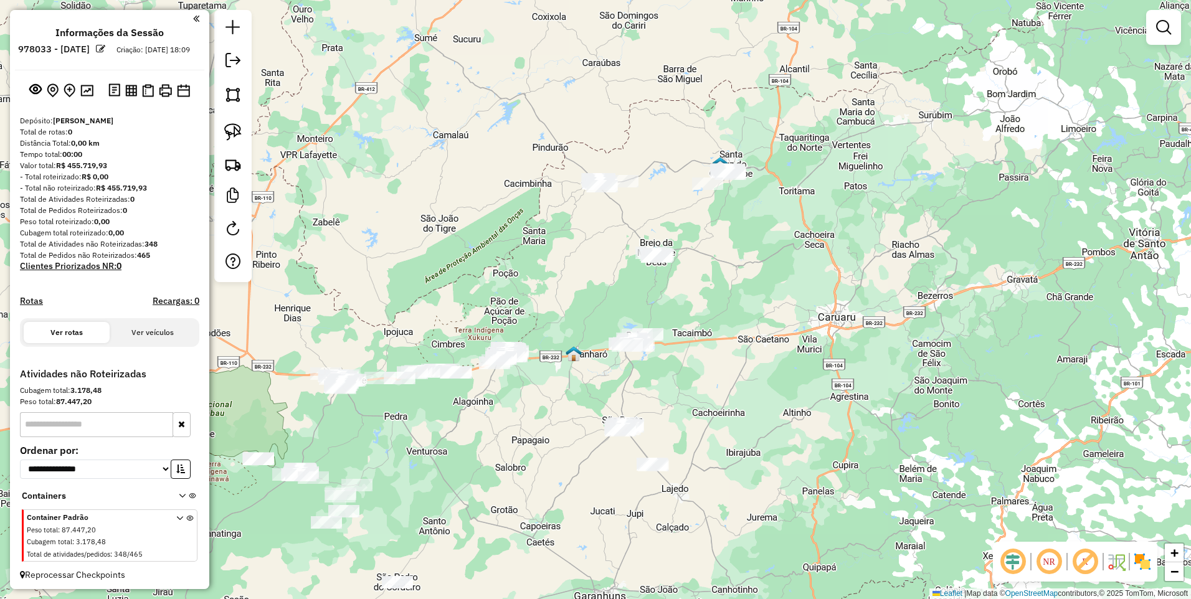
drag, startPoint x: 796, startPoint y: 230, endPoint x: 535, endPoint y: 309, distance: 271.8
click at [535, 309] on div "Janela de atendimento Grade de atendimento Capacidade Transportadoras Veículos …" at bounding box center [595, 299] width 1191 height 599
click at [238, 95] on img at bounding box center [232, 94] width 17 height 17
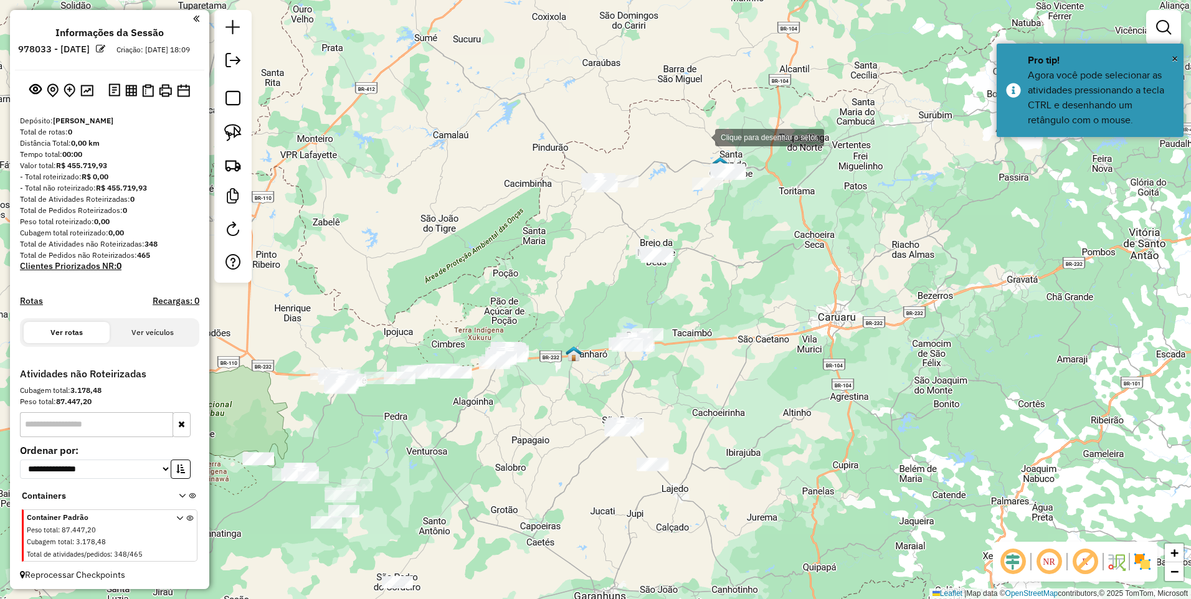
click at [715, 128] on div at bounding box center [702, 136] width 25 height 25
click at [639, 204] on div at bounding box center [638, 203] width 25 height 25
click at [748, 229] on div at bounding box center [748, 228] width 25 height 25
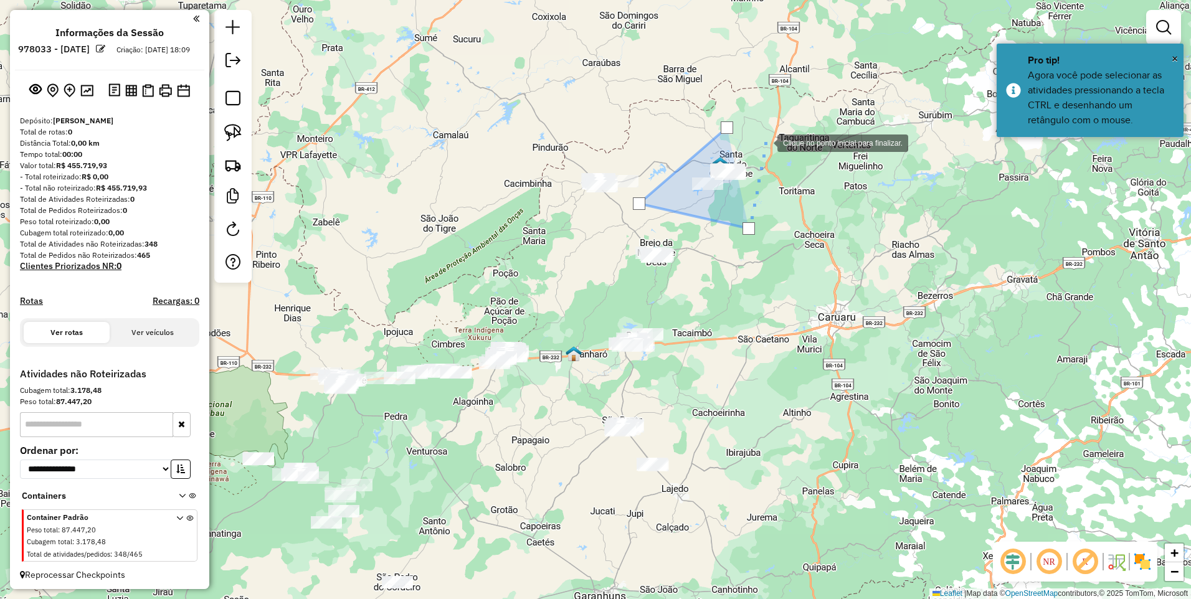
drag, startPoint x: 765, startPoint y: 142, endPoint x: 734, endPoint y: 134, distance: 31.4
click at [765, 142] on div at bounding box center [764, 142] width 25 height 25
click at [725, 126] on div at bounding box center [727, 126] width 12 height 12
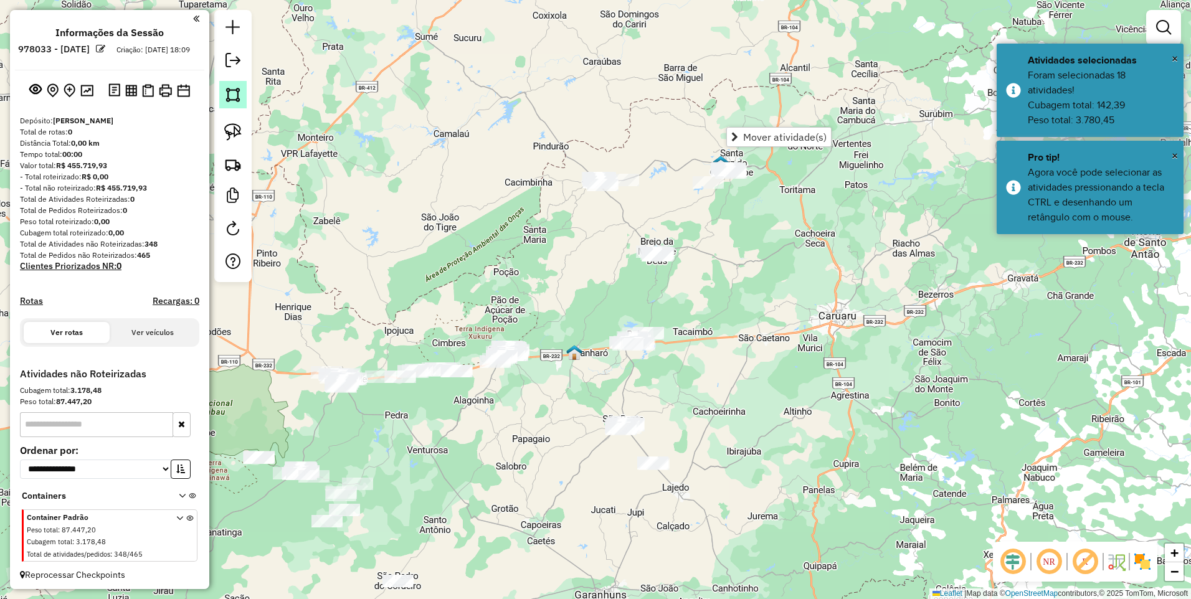
click at [237, 96] on img at bounding box center [232, 94] width 17 height 17
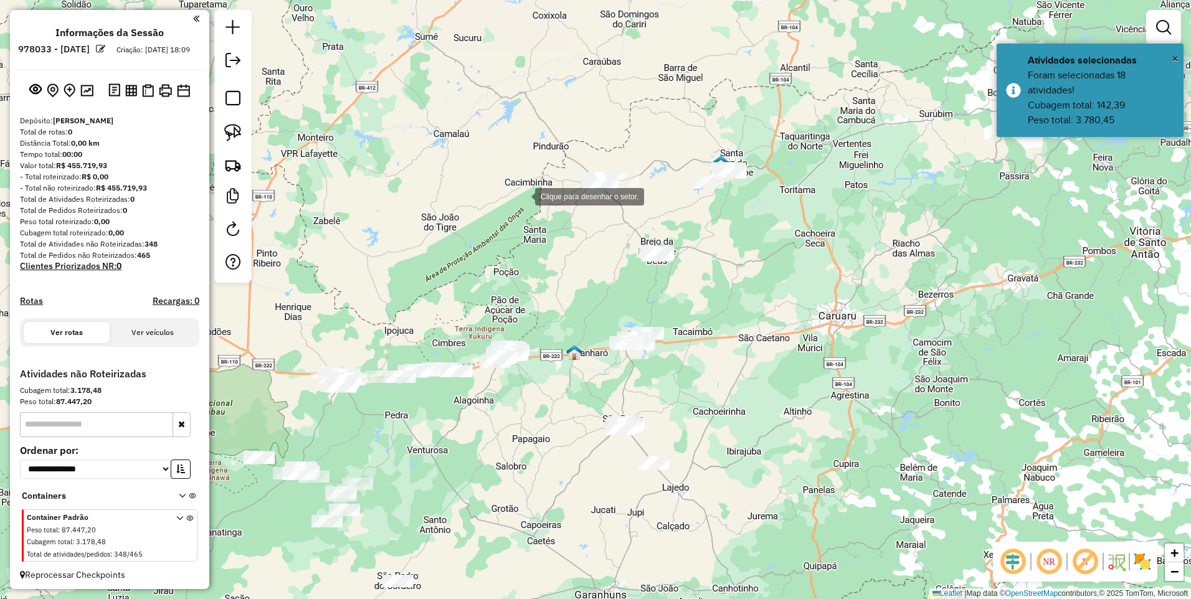
drag, startPoint x: 522, startPoint y: 196, endPoint x: 542, endPoint y: 134, distance: 64.8
click at [522, 196] on div at bounding box center [522, 195] width 25 height 25
click at [568, 116] on div at bounding box center [566, 115] width 25 height 25
click at [635, 153] on div at bounding box center [635, 153] width 25 height 25
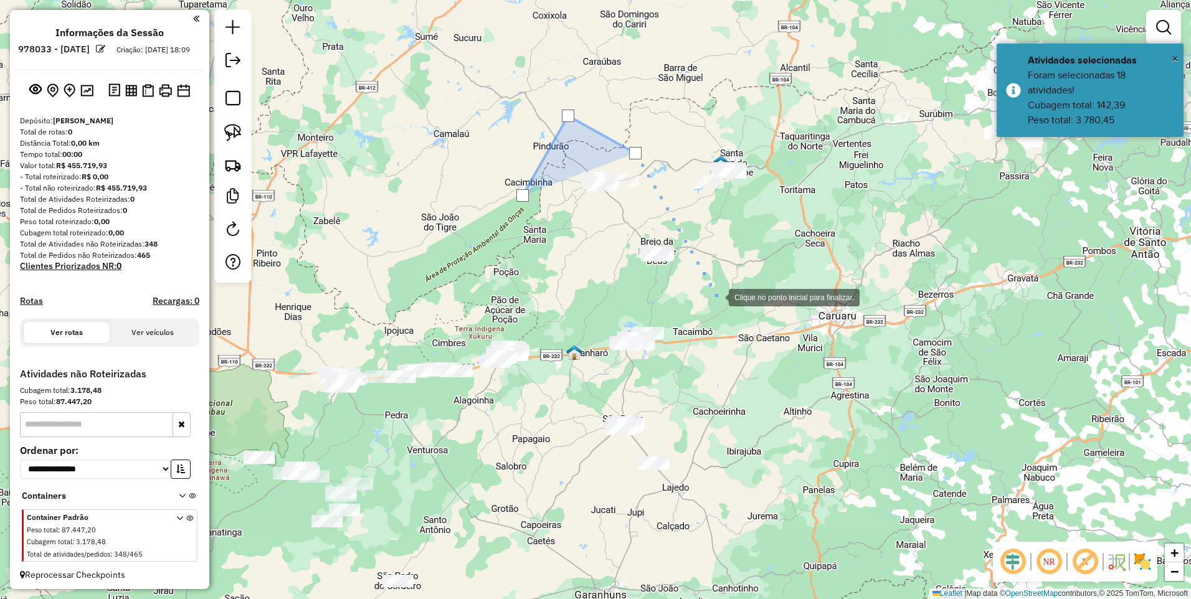
click at [729, 309] on div at bounding box center [716, 296] width 25 height 25
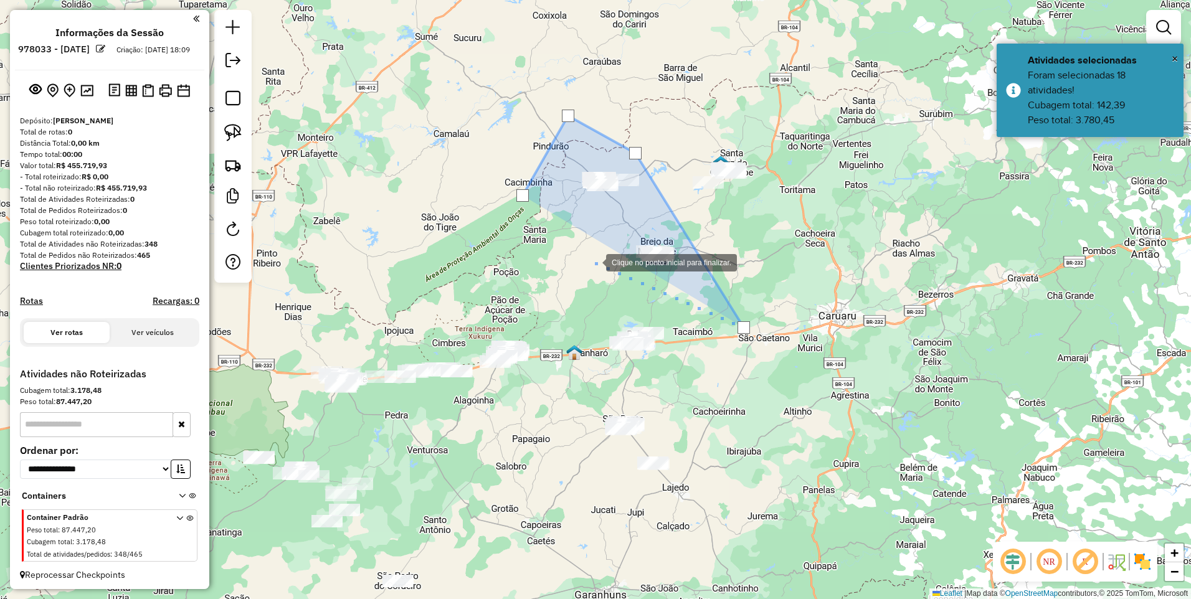
click at [593, 262] on div at bounding box center [593, 261] width 25 height 25
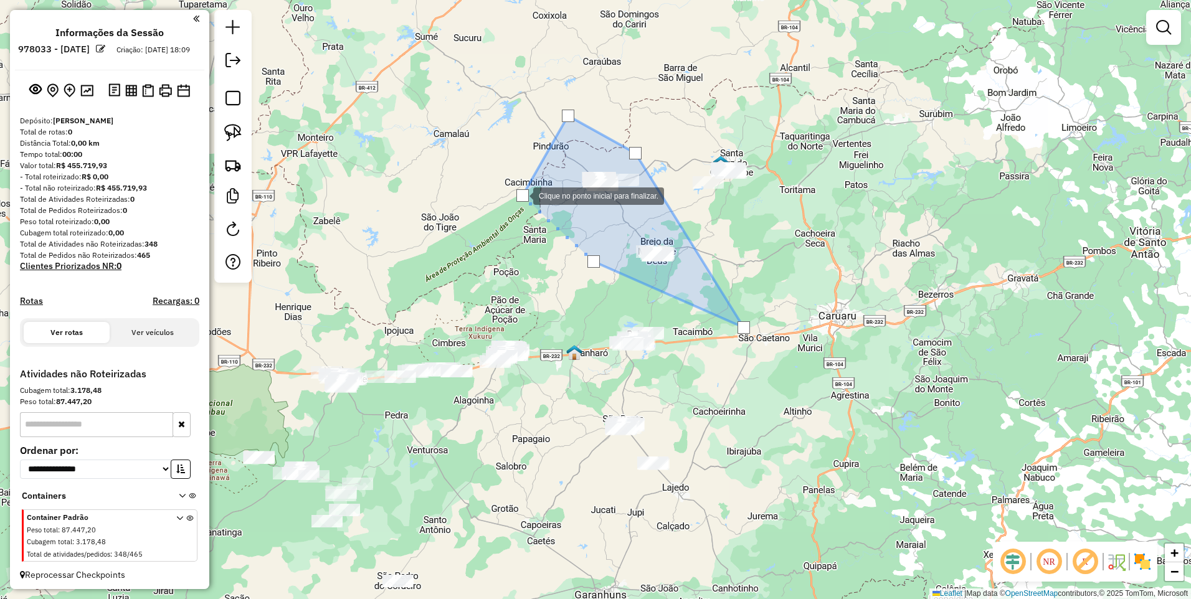
click at [521, 195] on div at bounding box center [522, 195] width 12 height 12
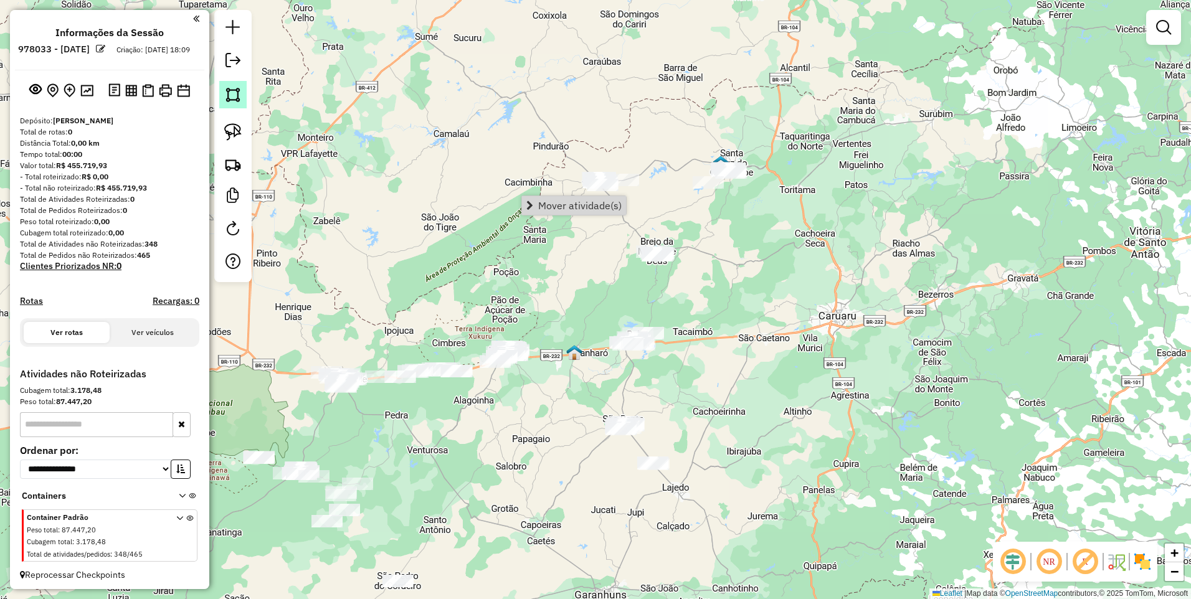
click at [239, 97] on img at bounding box center [232, 94] width 17 height 17
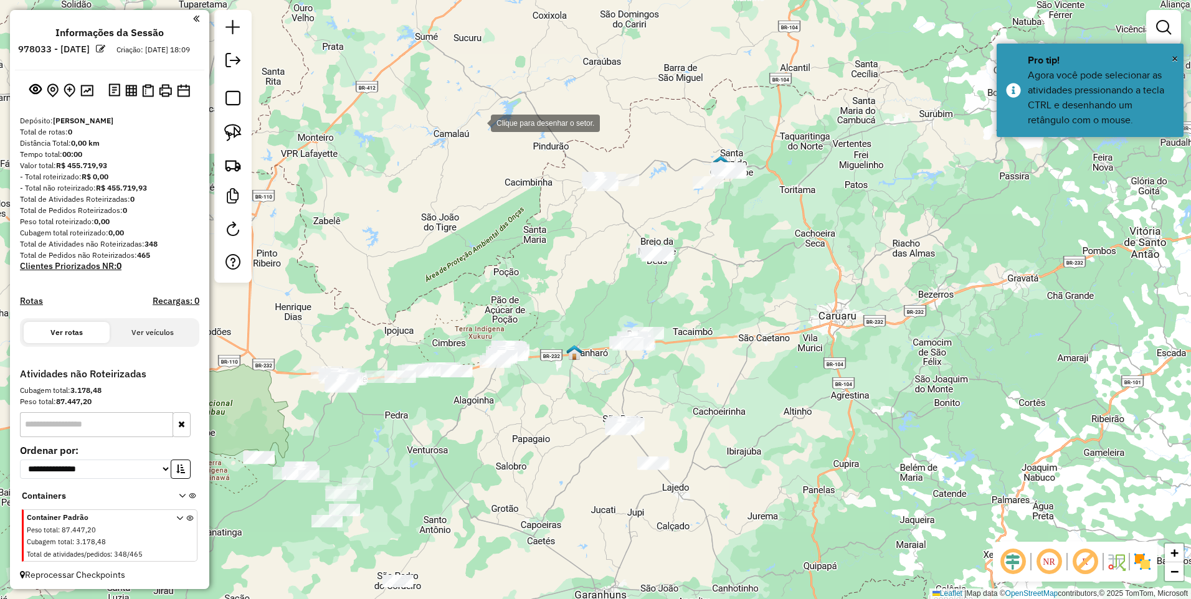
click at [484, 120] on div at bounding box center [478, 122] width 25 height 25
click at [646, 147] on div at bounding box center [645, 146] width 25 height 25
click at [656, 203] on div at bounding box center [656, 203] width 25 height 25
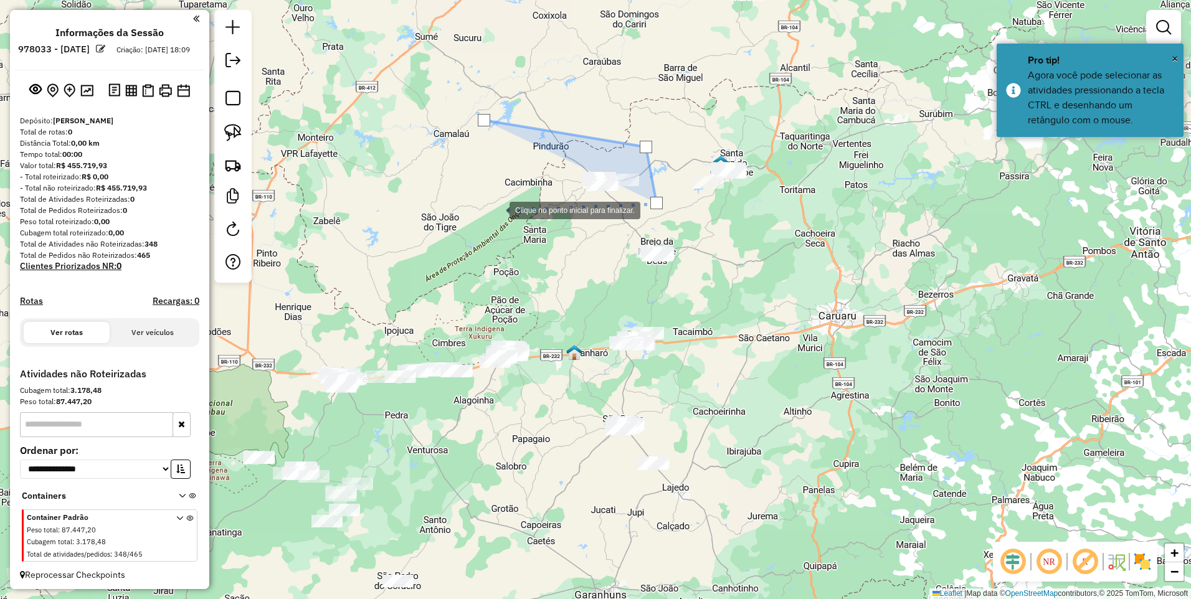
click at [497, 209] on div at bounding box center [496, 209] width 25 height 25
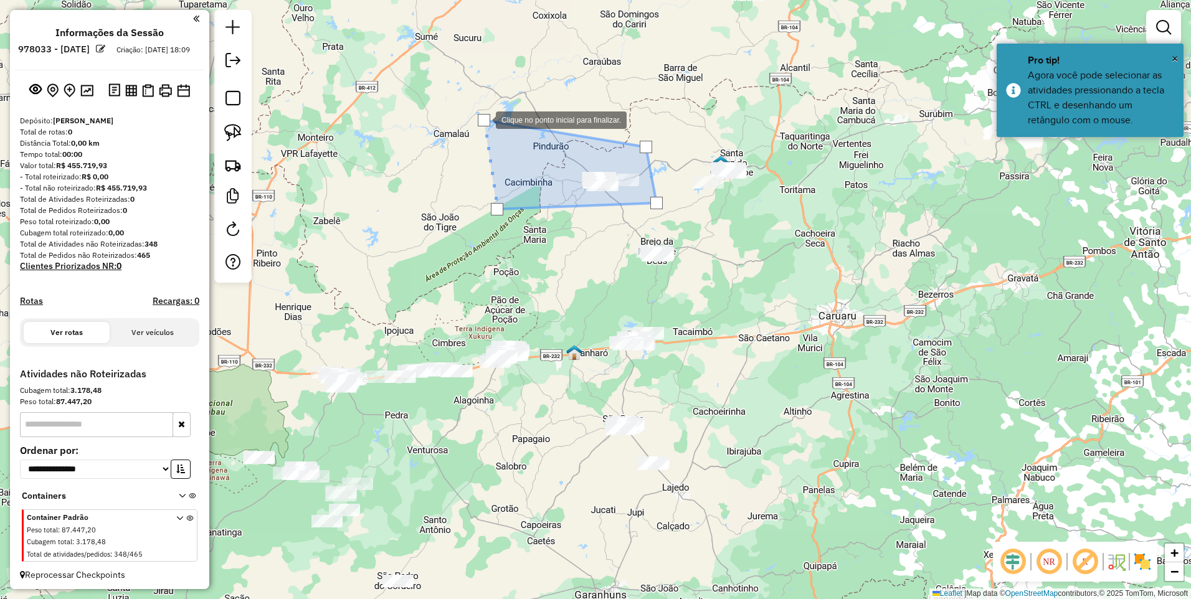
click at [483, 119] on div at bounding box center [484, 120] width 12 height 12
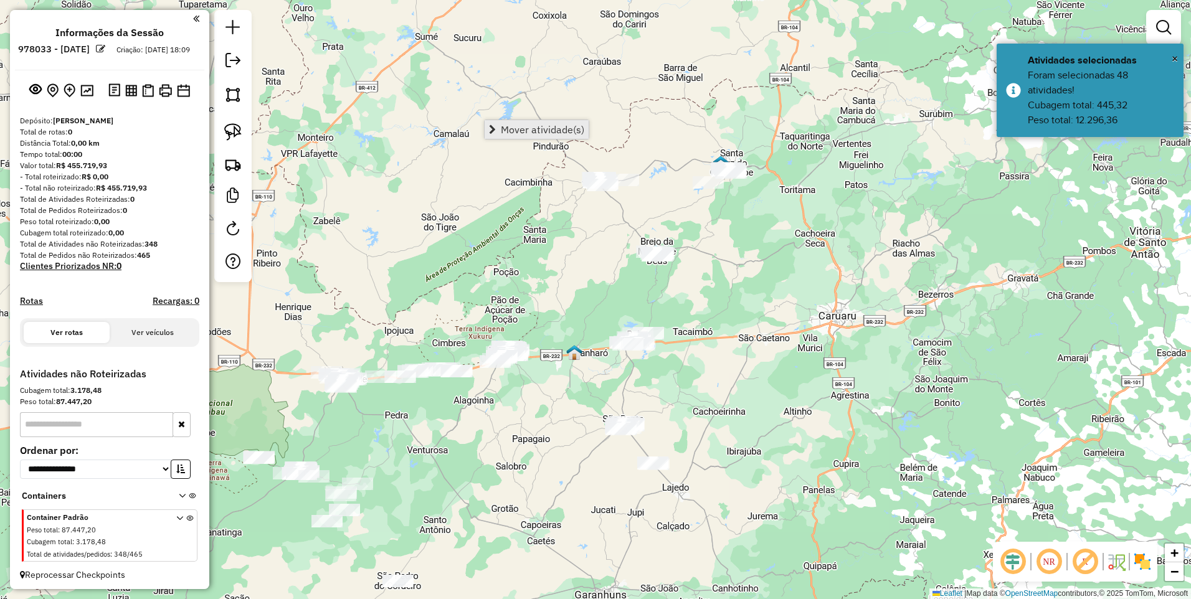
click at [514, 130] on span "Mover atividade(s)" at bounding box center [542, 130] width 83 height 10
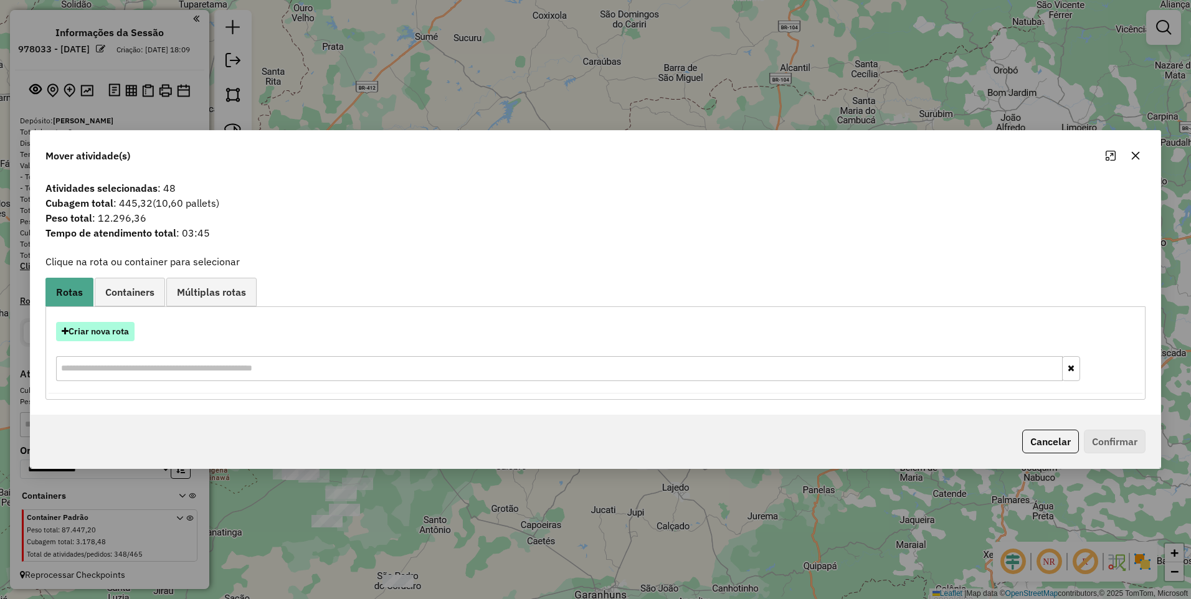
click at [89, 332] on button "Criar nova rota" at bounding box center [95, 331] width 78 height 19
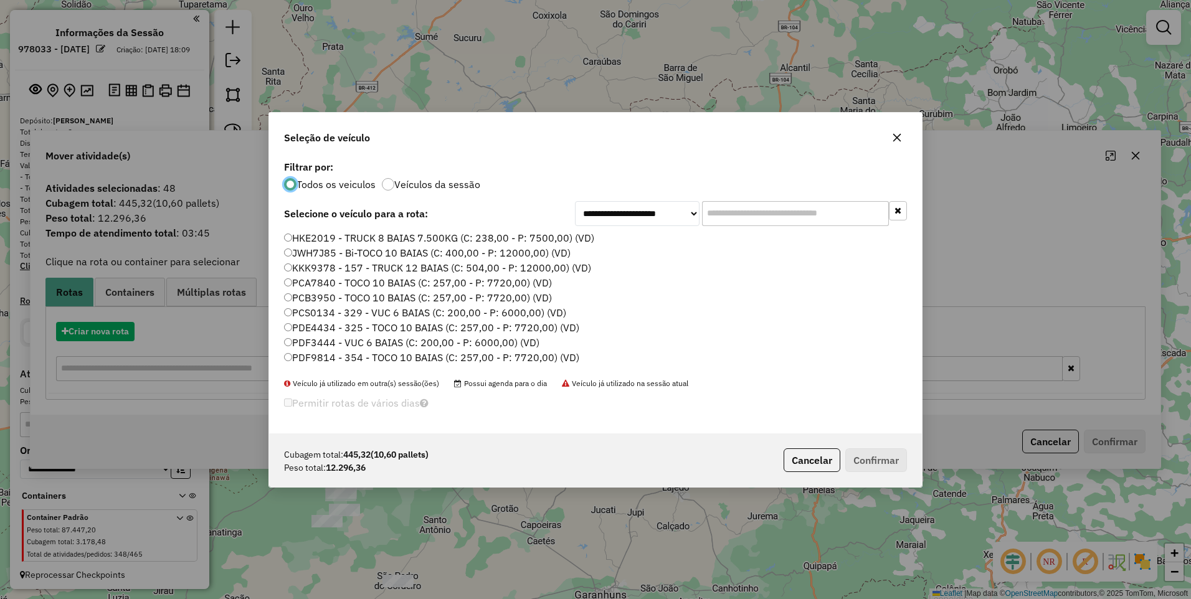
scroll to position [7, 4]
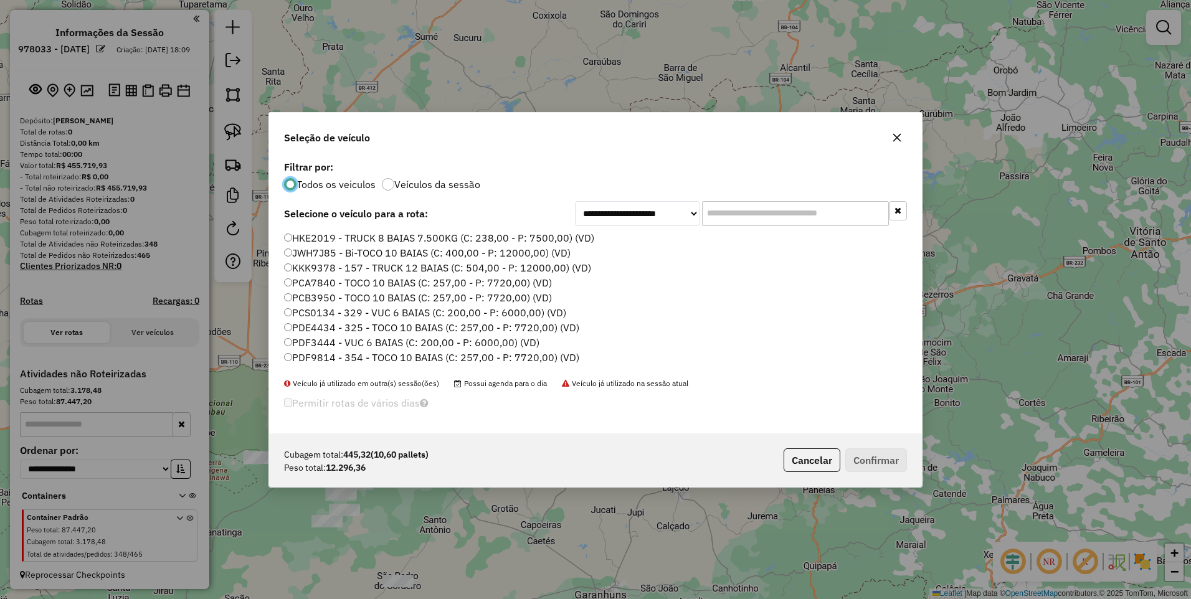
click at [549, 356] on label "PDF9814 - 354 - TOCO 10 BAIAS (C: 257,00 - P: 7720,00) (VD)" at bounding box center [431, 357] width 295 height 15
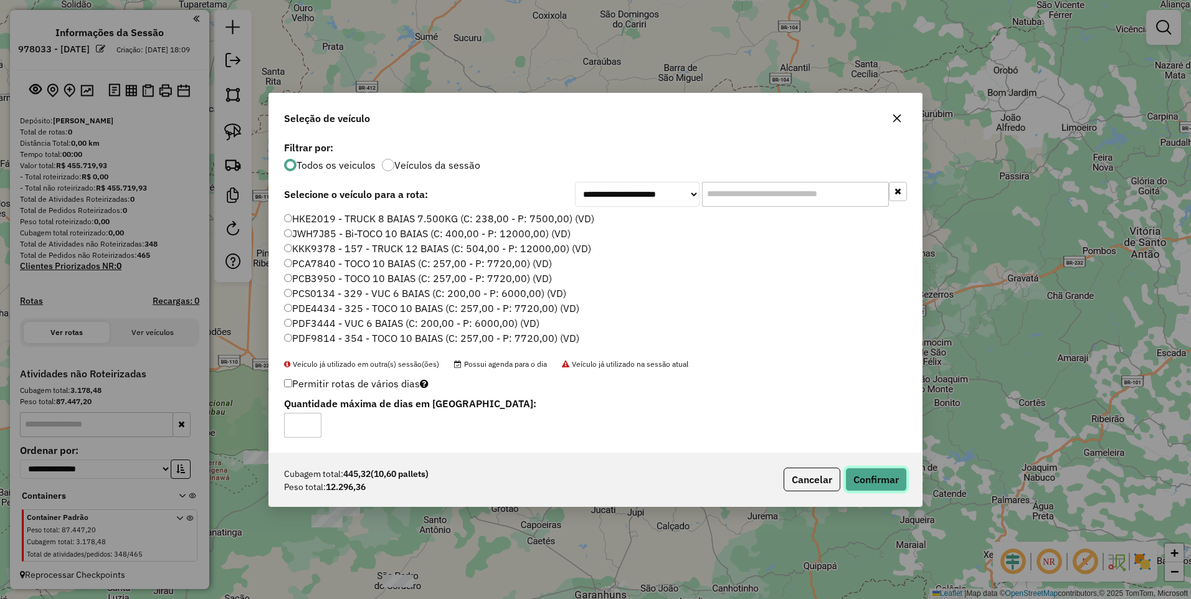
click at [880, 482] on button "Confirmar" at bounding box center [876, 480] width 62 height 24
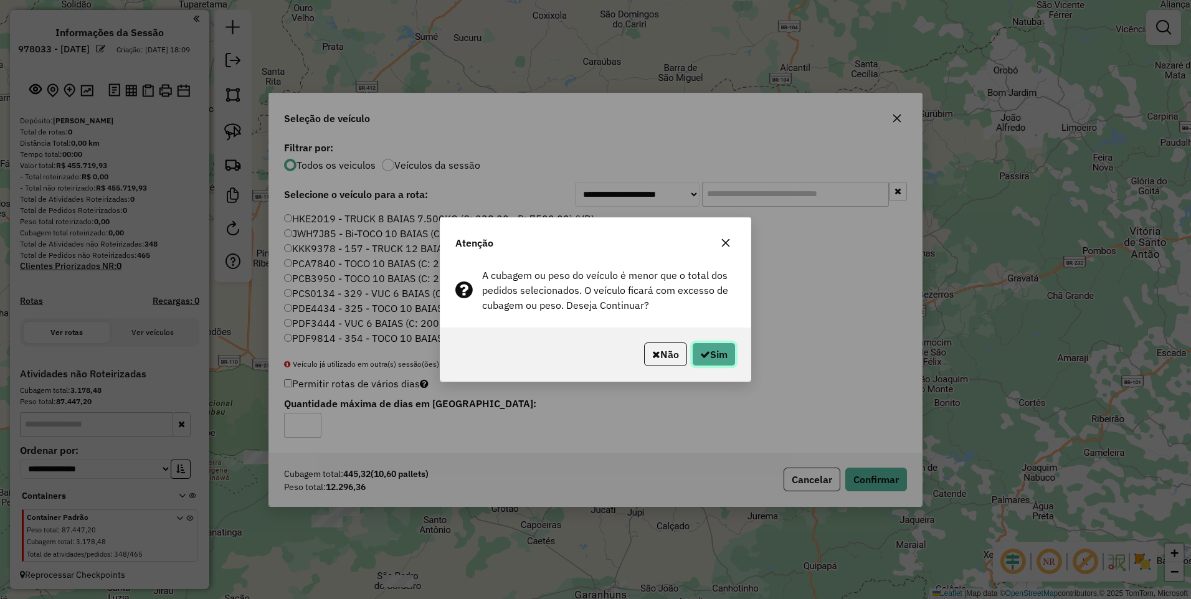
click at [719, 352] on button "Sim" at bounding box center [714, 354] width 44 height 24
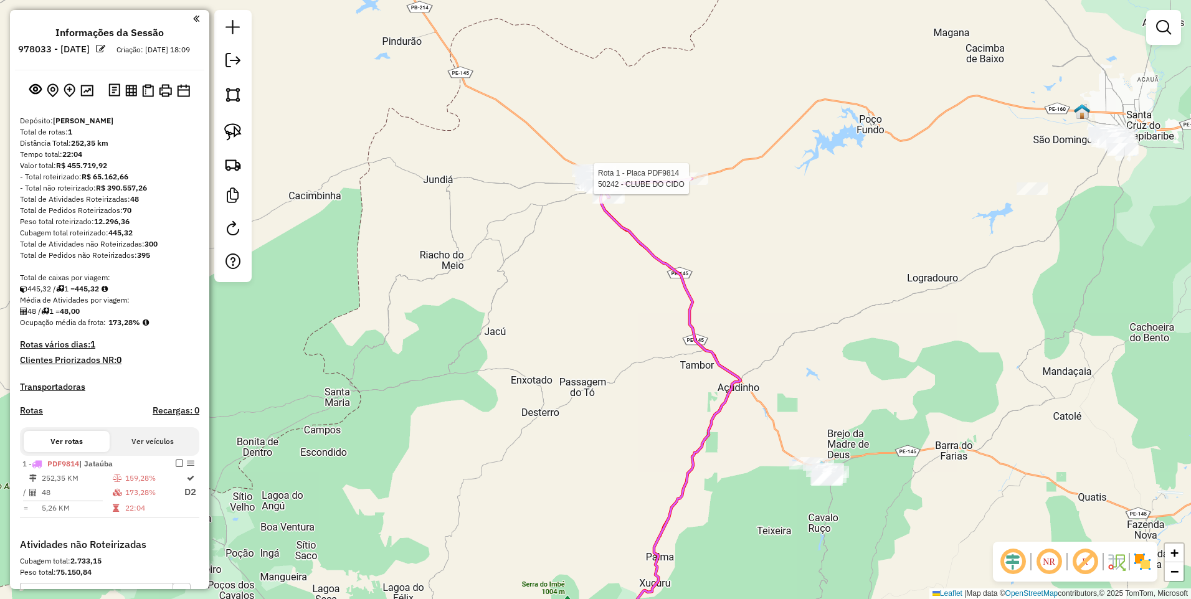
select select "**********"
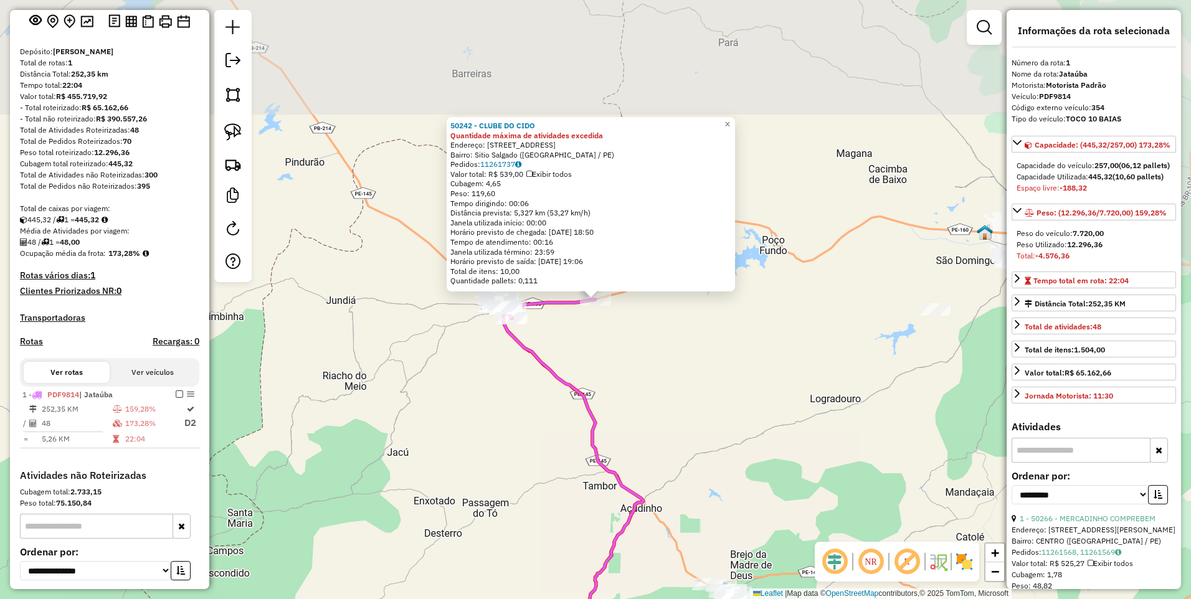
scroll to position [185, 0]
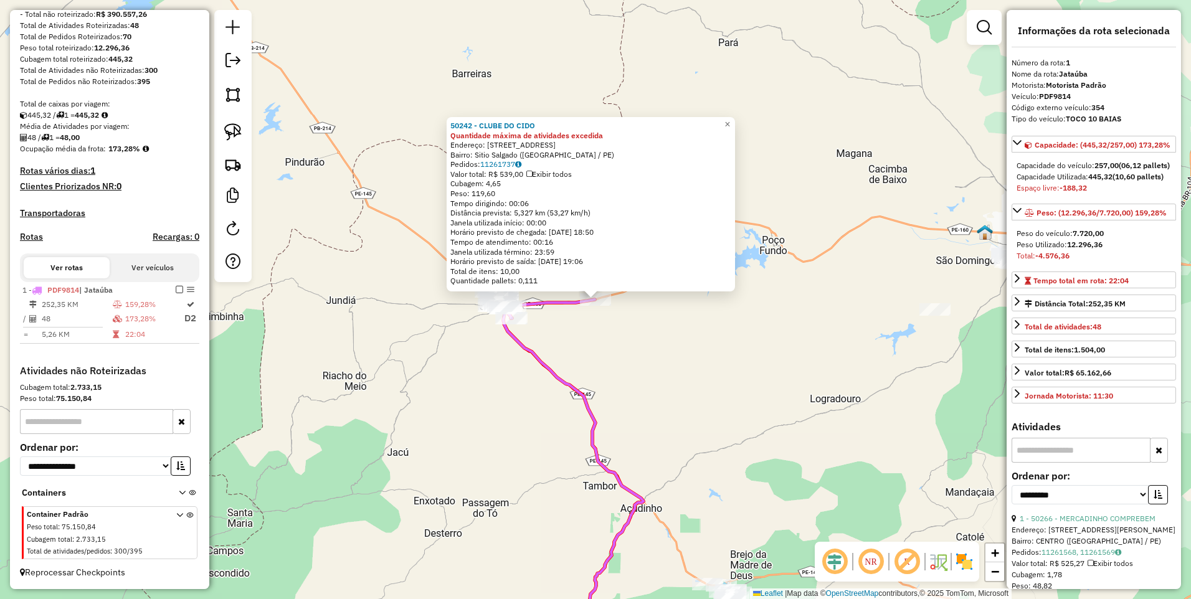
click at [592, 327] on div "50242 - CLUBE DO CIDO Quantidade máxima de atividades excedida Endereço: RUA SA…" at bounding box center [595, 299] width 1191 height 599
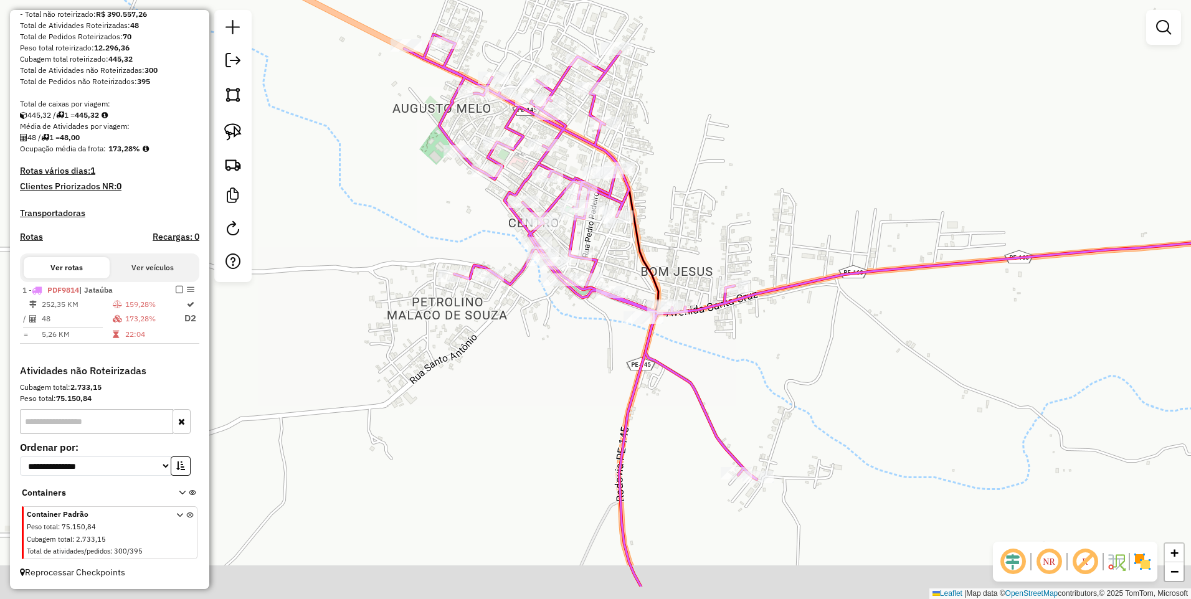
drag, startPoint x: 577, startPoint y: 433, endPoint x: 555, endPoint y: 354, distance: 82.2
click at [555, 354] on div "Janela de atendimento Grade de atendimento Capacidade Transportadoras Veículos …" at bounding box center [595, 299] width 1191 height 599
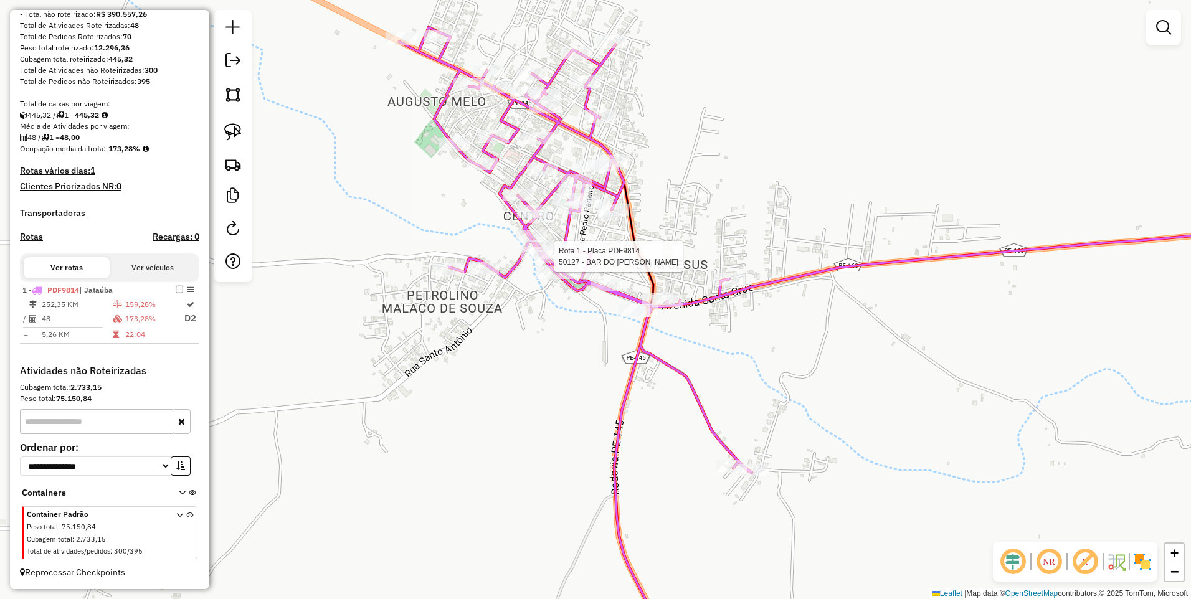
select select "**********"
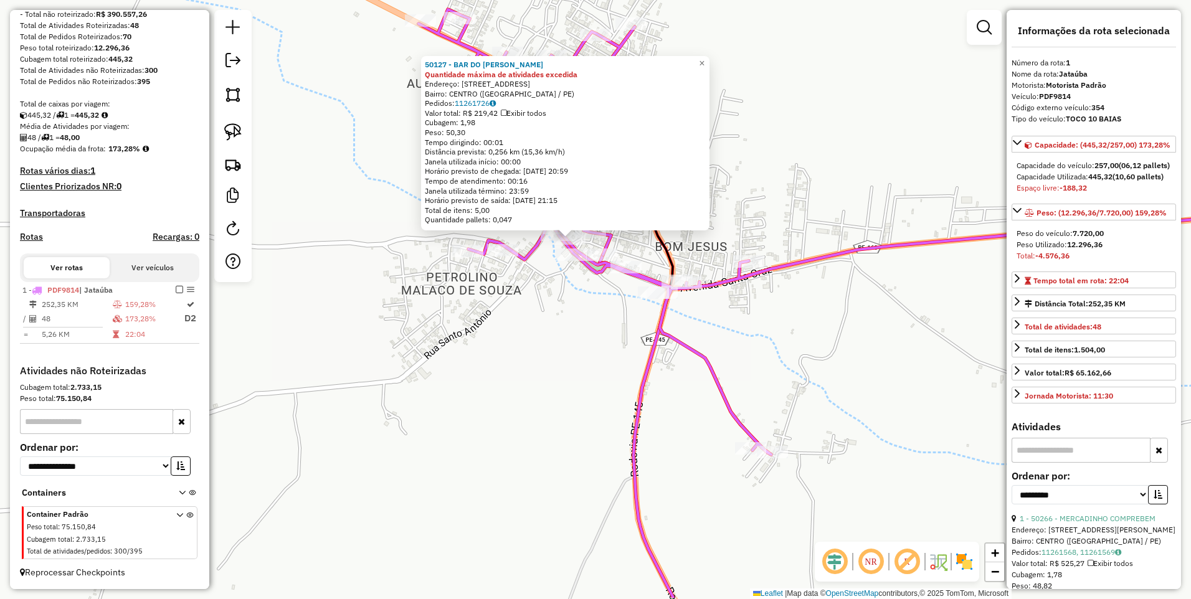
drag, startPoint x: 575, startPoint y: 400, endPoint x: 549, endPoint y: 338, distance: 67.0
click at [549, 338] on div "50127 - BAR DO AFONSO Quantidade máxima de atividades excedida Endereço: RUA SA…" at bounding box center [595, 299] width 1191 height 599
click at [233, 95] on img at bounding box center [232, 94] width 17 height 17
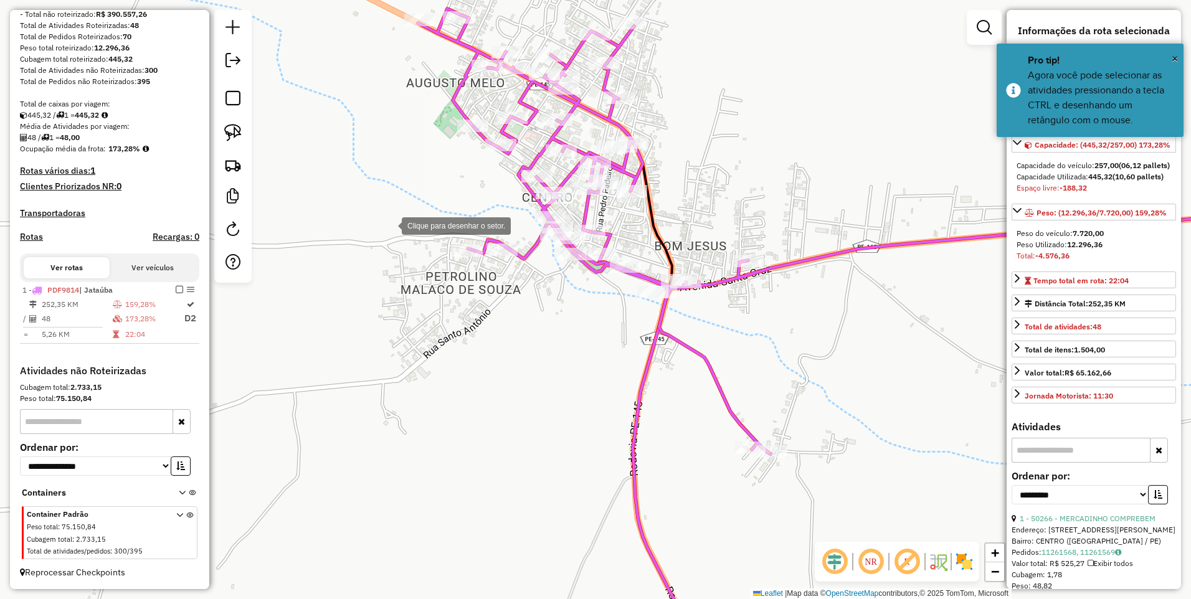
click at [389, 225] on div at bounding box center [389, 224] width 25 height 25
click at [638, 460] on div at bounding box center [631, 455] width 25 height 25
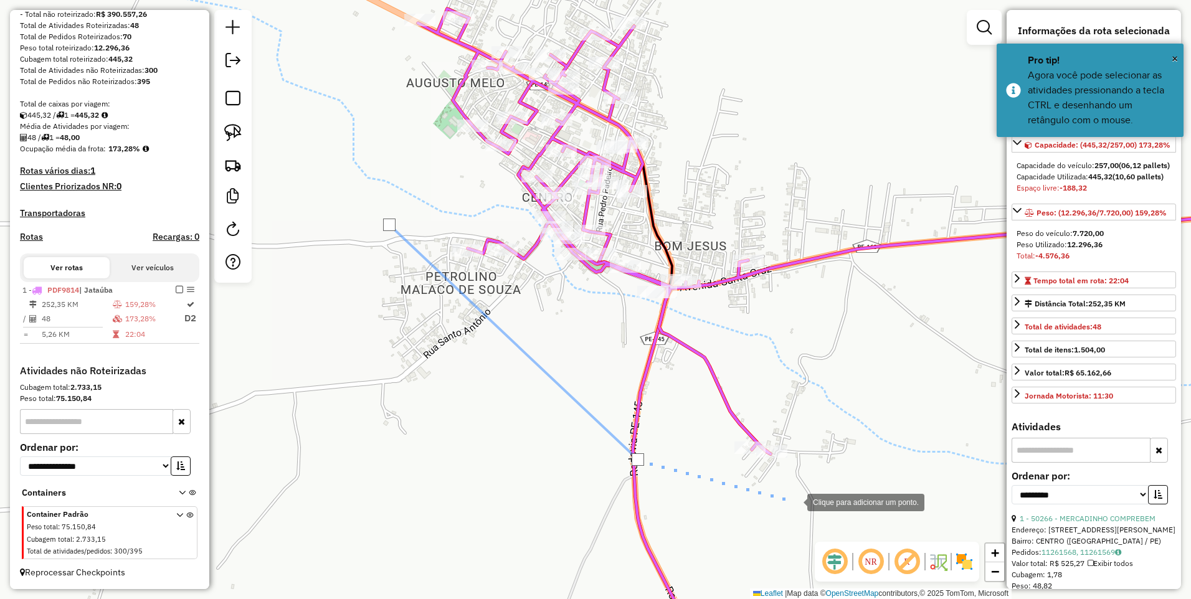
click at [805, 501] on div at bounding box center [794, 501] width 25 height 25
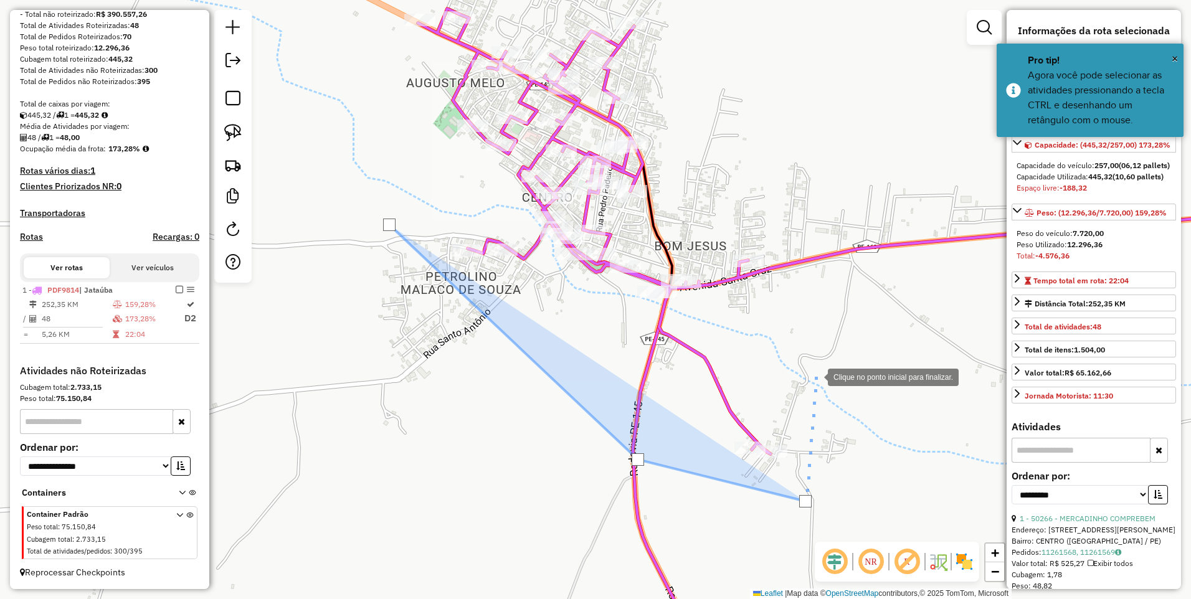
click at [815, 376] on div at bounding box center [815, 376] width 25 height 25
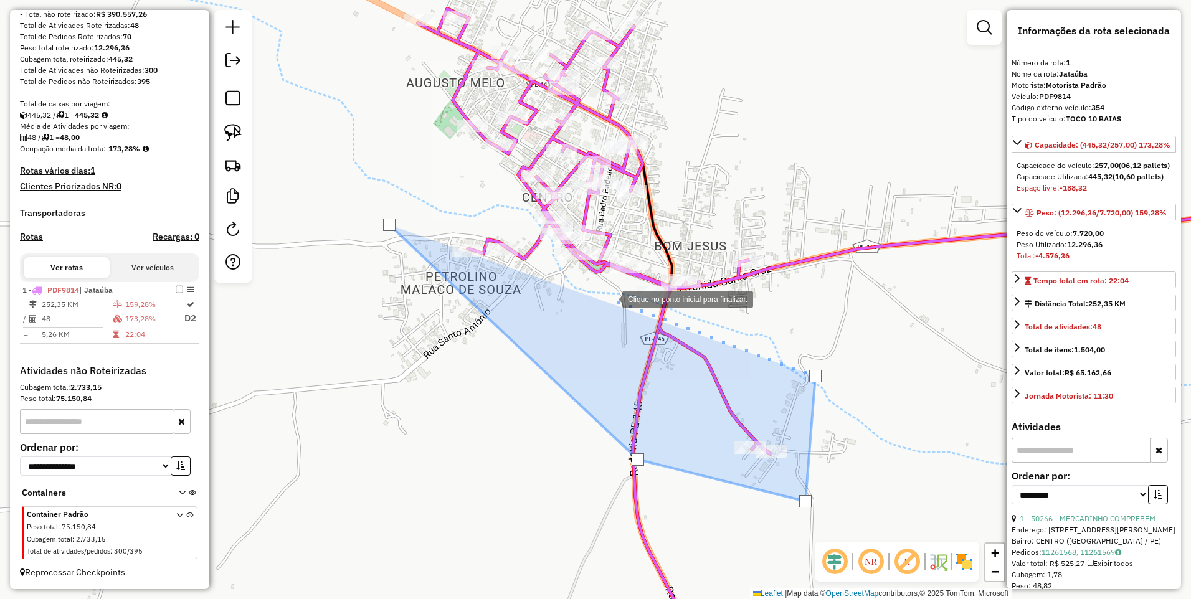
click at [608, 297] on div at bounding box center [609, 298] width 25 height 25
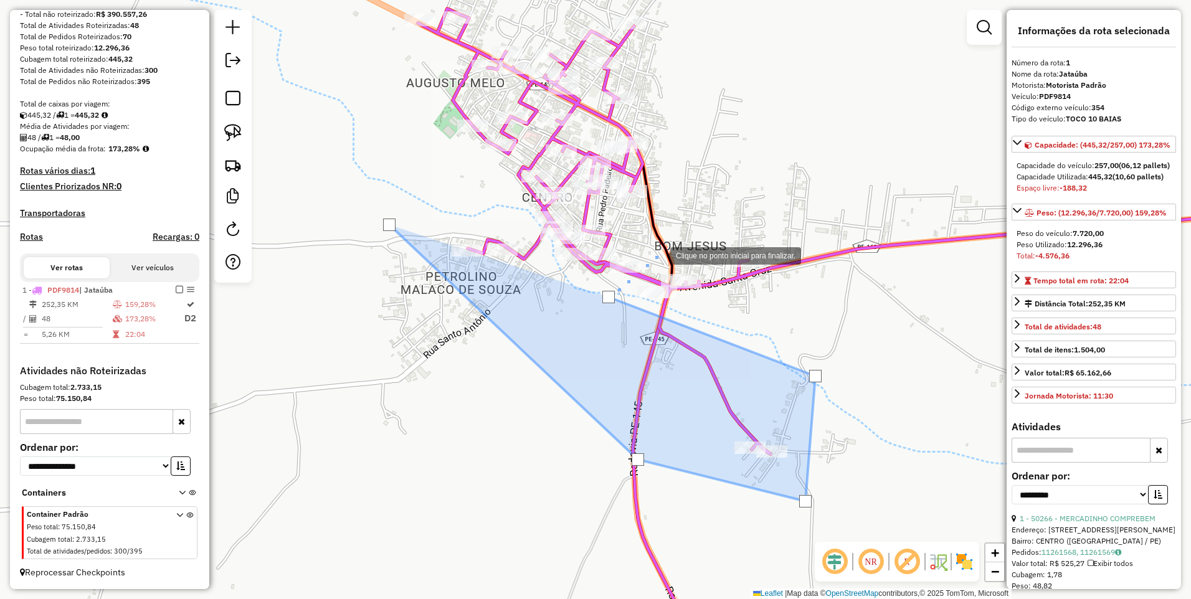
click at [658, 255] on div at bounding box center [657, 254] width 25 height 25
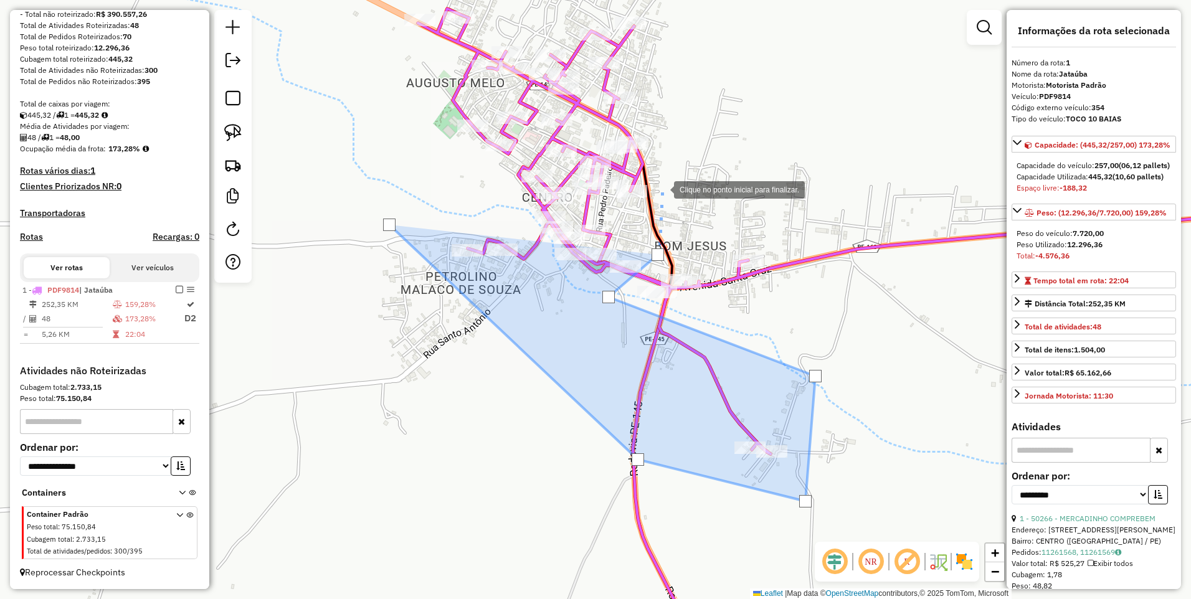
click at [661, 189] on div at bounding box center [661, 188] width 25 height 25
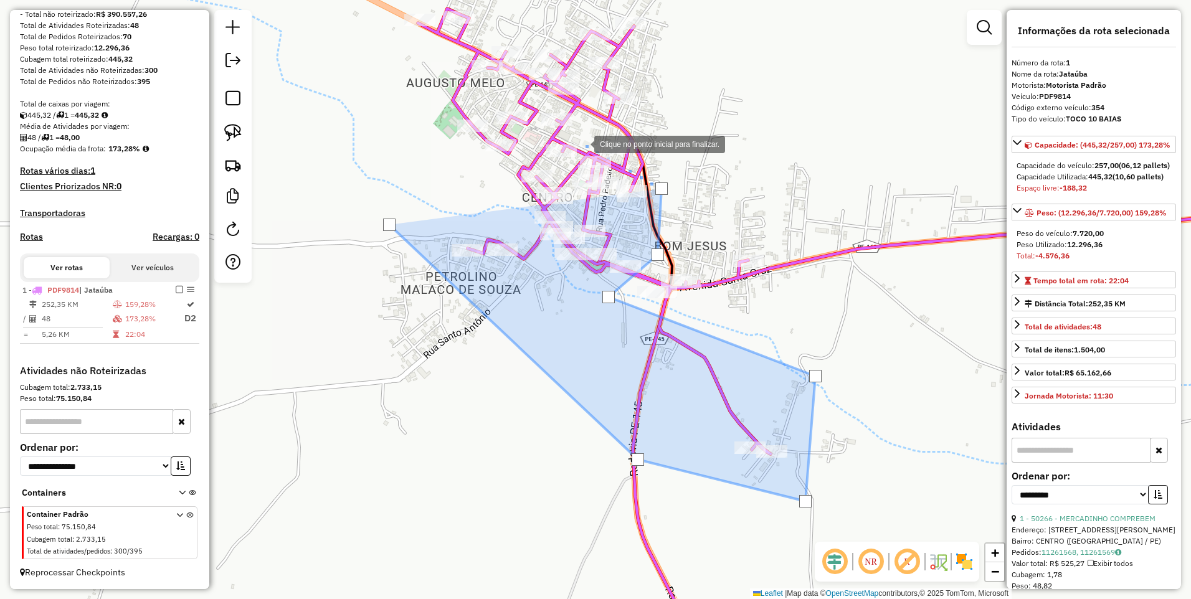
click at [582, 143] on div at bounding box center [581, 143] width 25 height 25
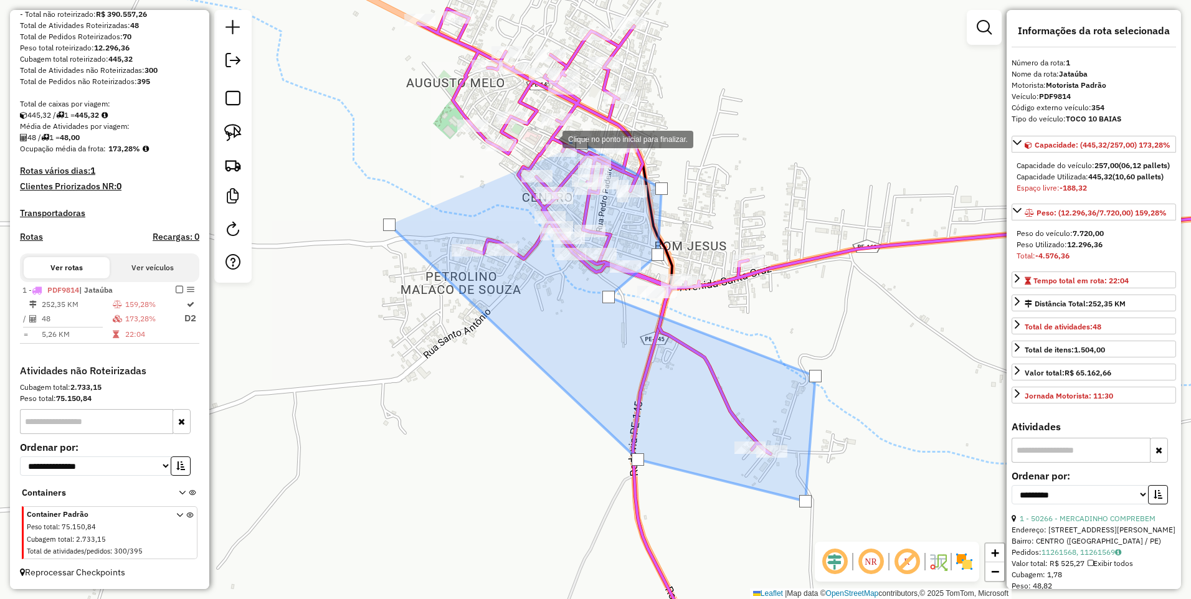
click at [549, 138] on div at bounding box center [549, 138] width 25 height 25
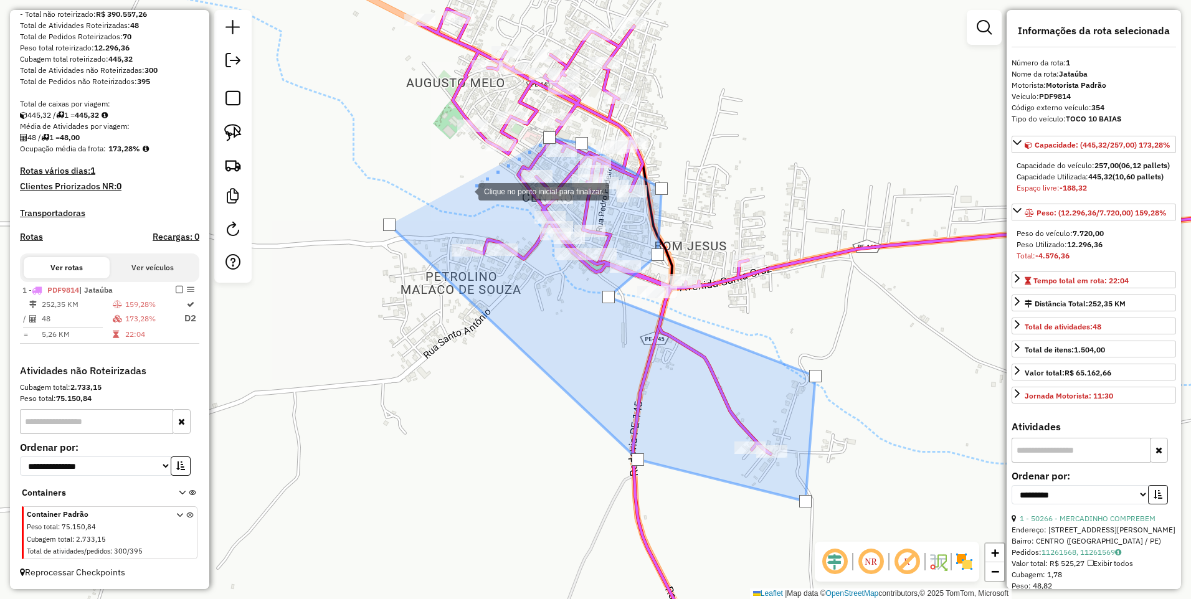
click at [453, 192] on div at bounding box center [465, 190] width 25 height 25
click at [388, 224] on div at bounding box center [389, 225] width 12 height 12
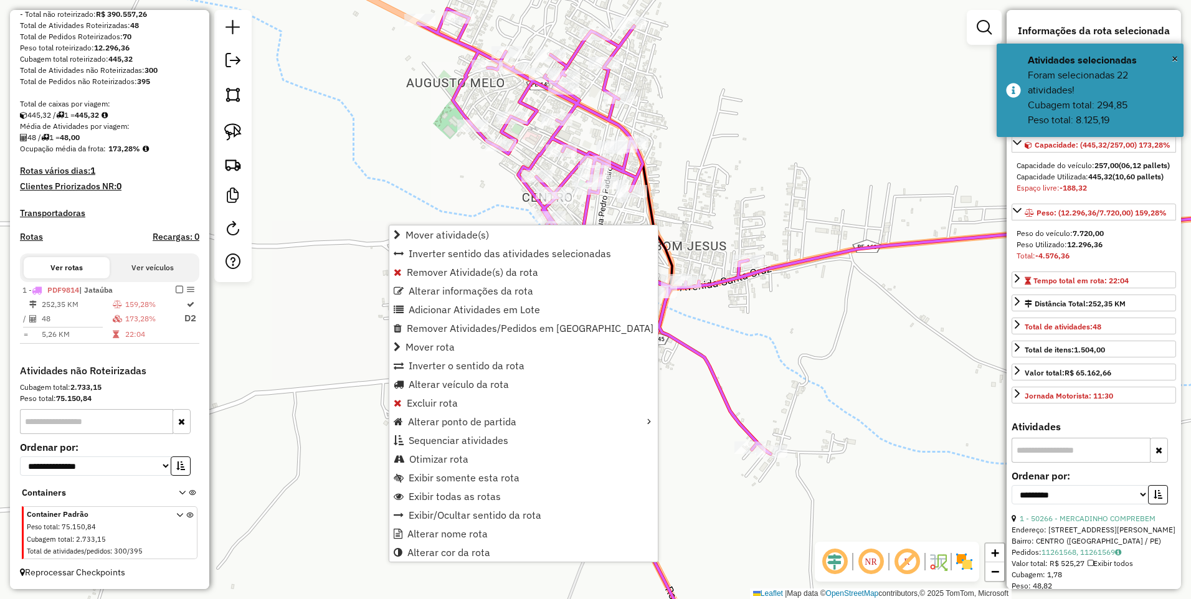
click at [460, 182] on div "Janela de atendimento Grade de atendimento Capacidade Transportadoras Veículos …" at bounding box center [595, 299] width 1191 height 599
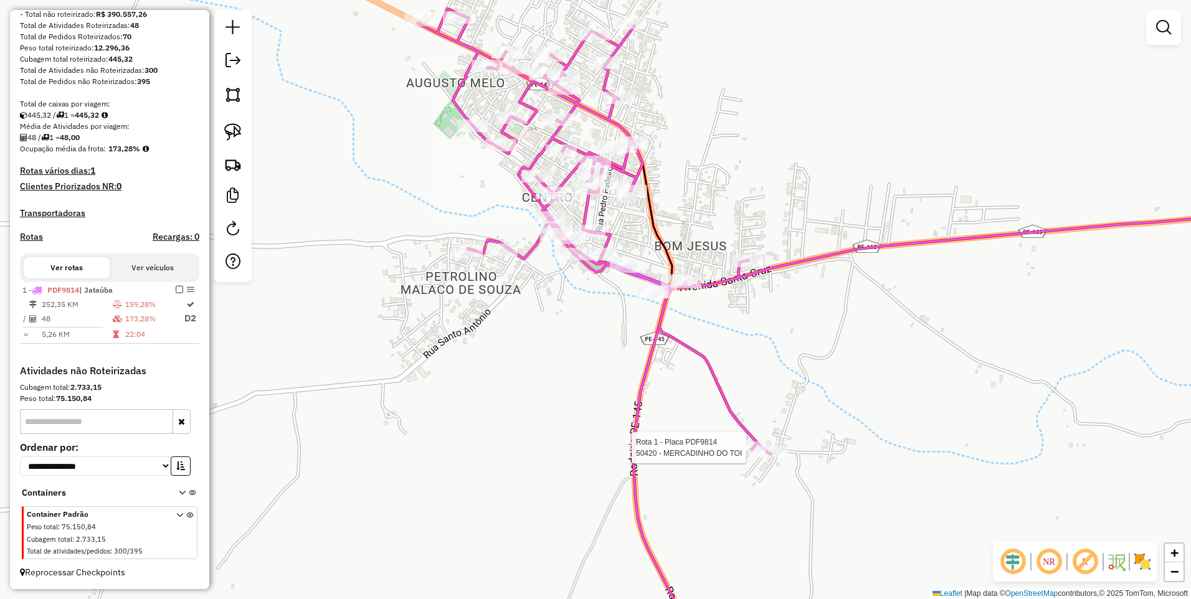
select select "**********"
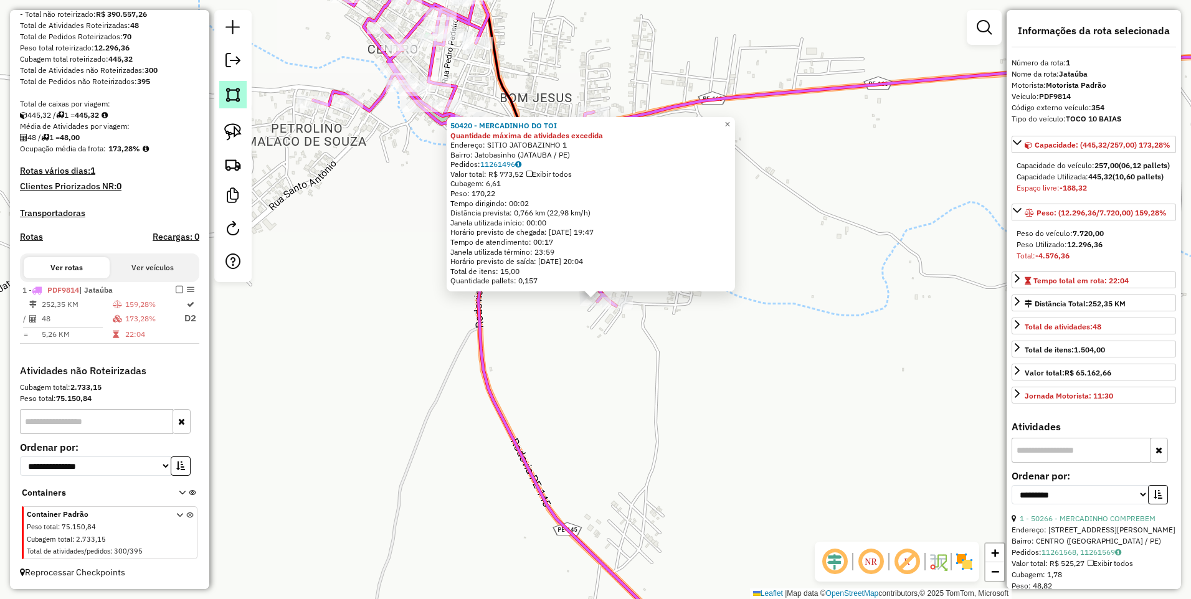
click at [236, 95] on img at bounding box center [232, 94] width 17 height 17
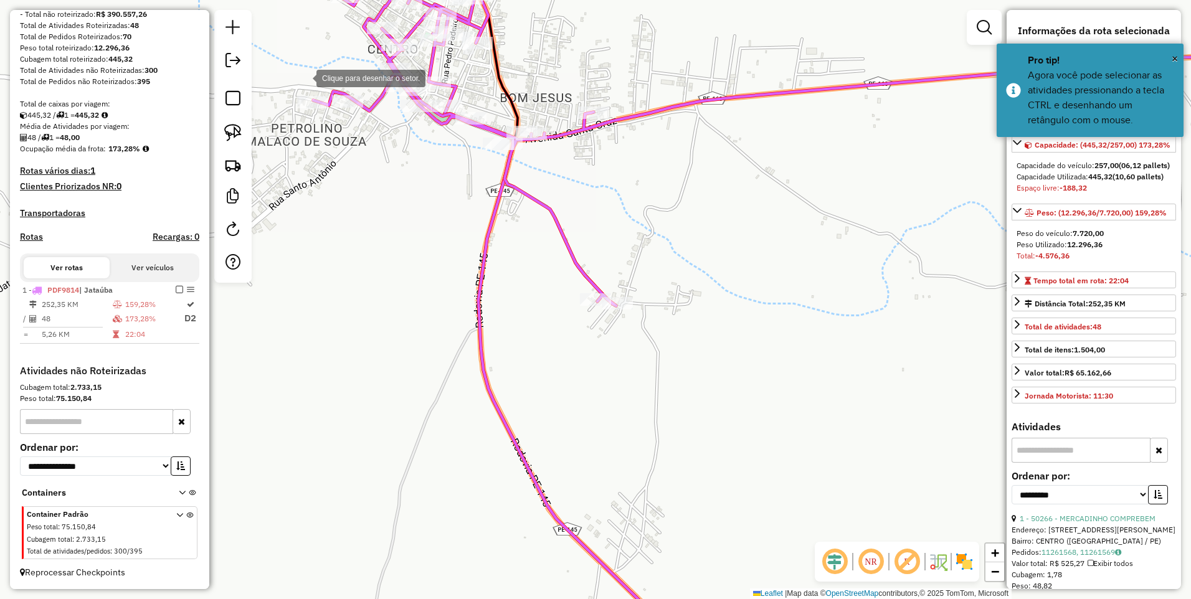
click at [301, 73] on div at bounding box center [303, 77] width 25 height 25
click at [252, 123] on div at bounding box center [252, 122] width 25 height 25
click at [384, 240] on div at bounding box center [371, 227] width 25 height 25
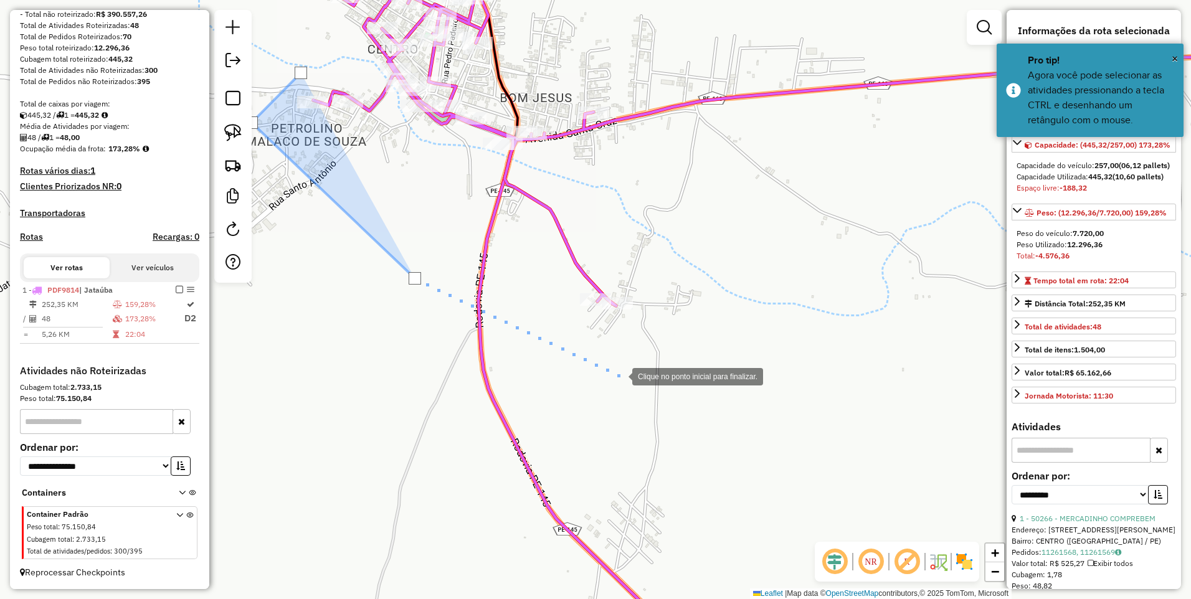
click at [621, 377] on div at bounding box center [619, 375] width 25 height 25
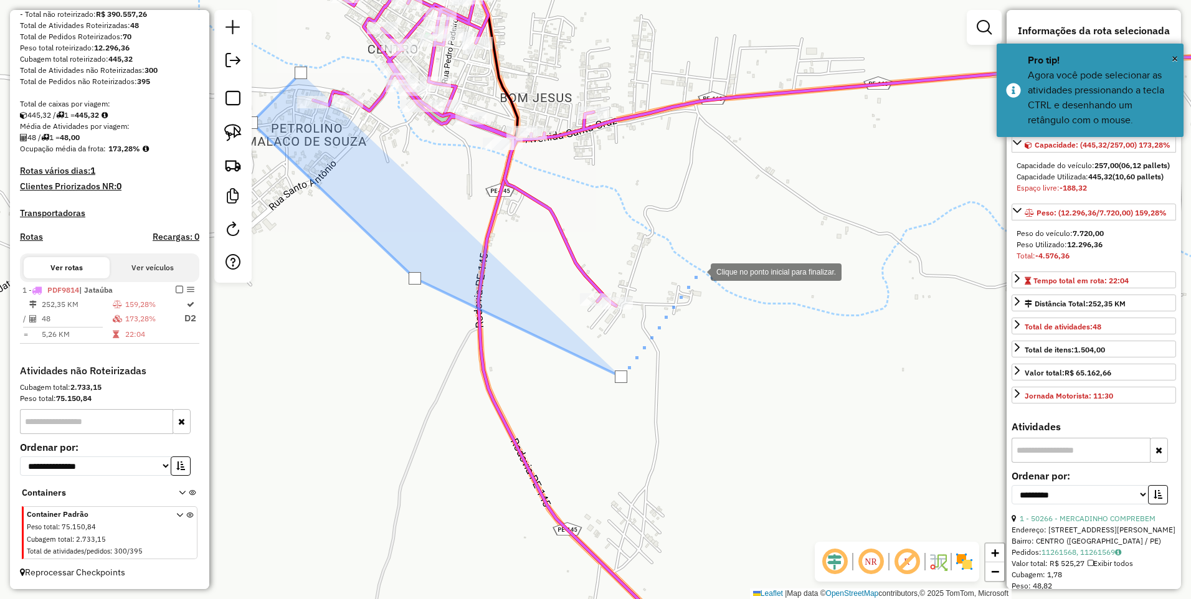
click at [698, 271] on div at bounding box center [698, 270] width 25 height 25
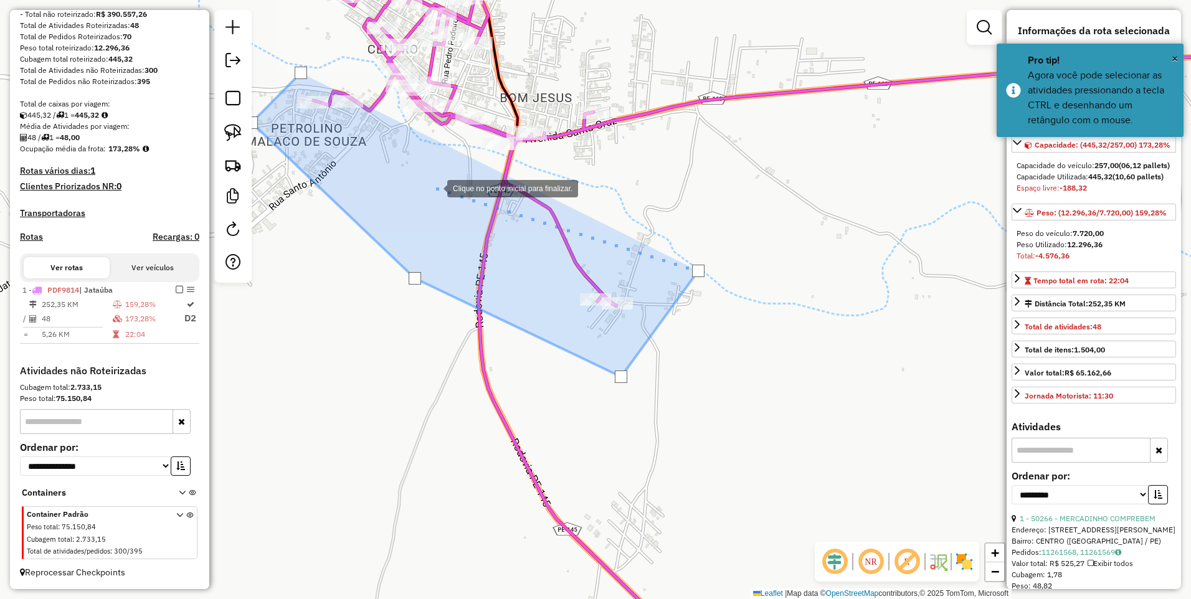
click at [435, 187] on div at bounding box center [434, 187] width 25 height 25
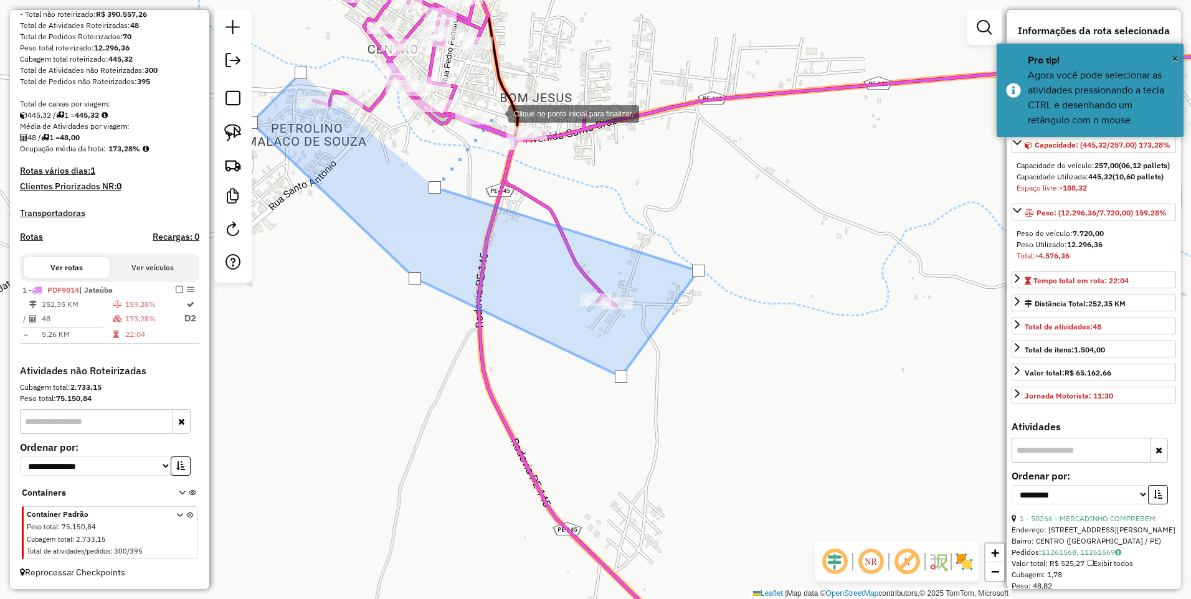
click at [496, 113] on div at bounding box center [495, 112] width 25 height 25
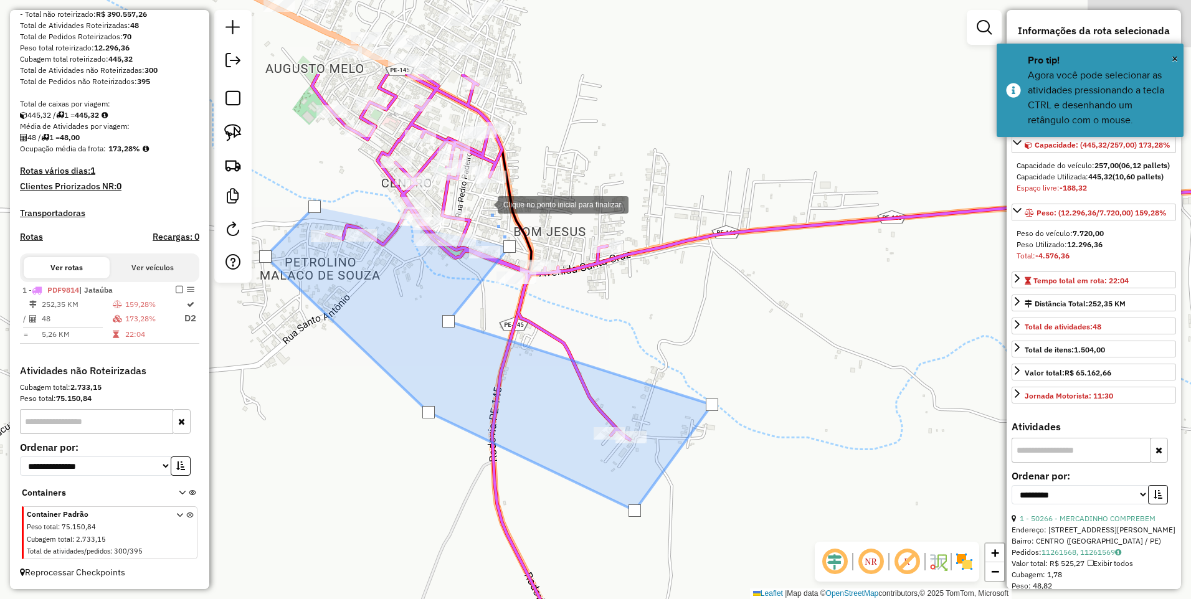
drag, startPoint x: 480, startPoint y: 139, endPoint x: 485, endPoint y: 202, distance: 62.5
click at [485, 202] on div at bounding box center [485, 203] width 25 height 25
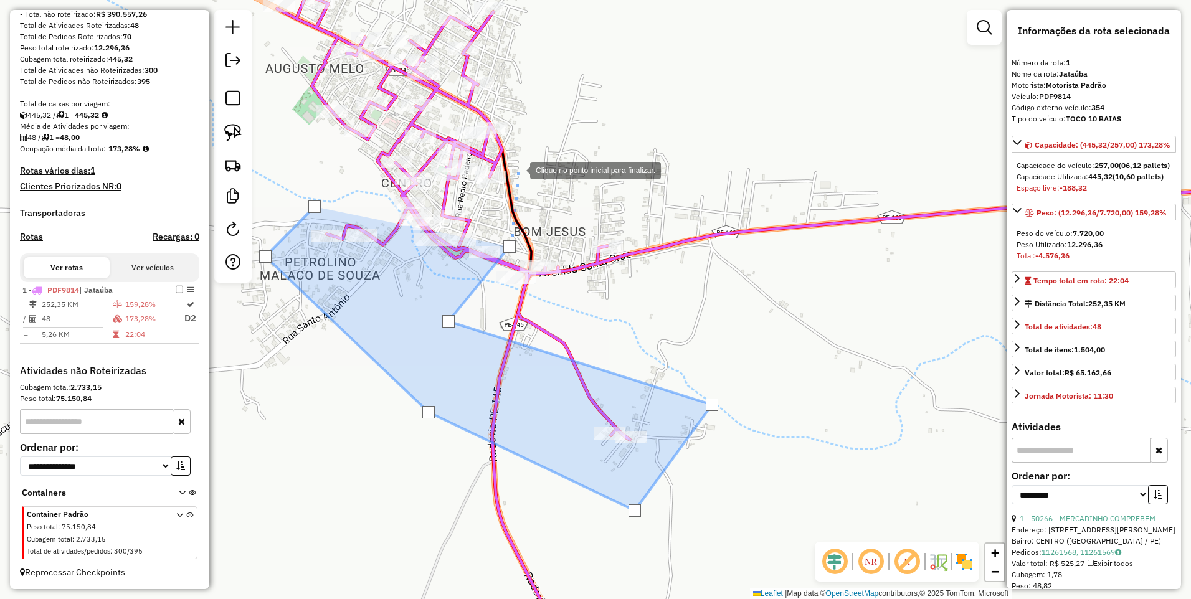
click at [517, 169] on div at bounding box center [517, 169] width 25 height 25
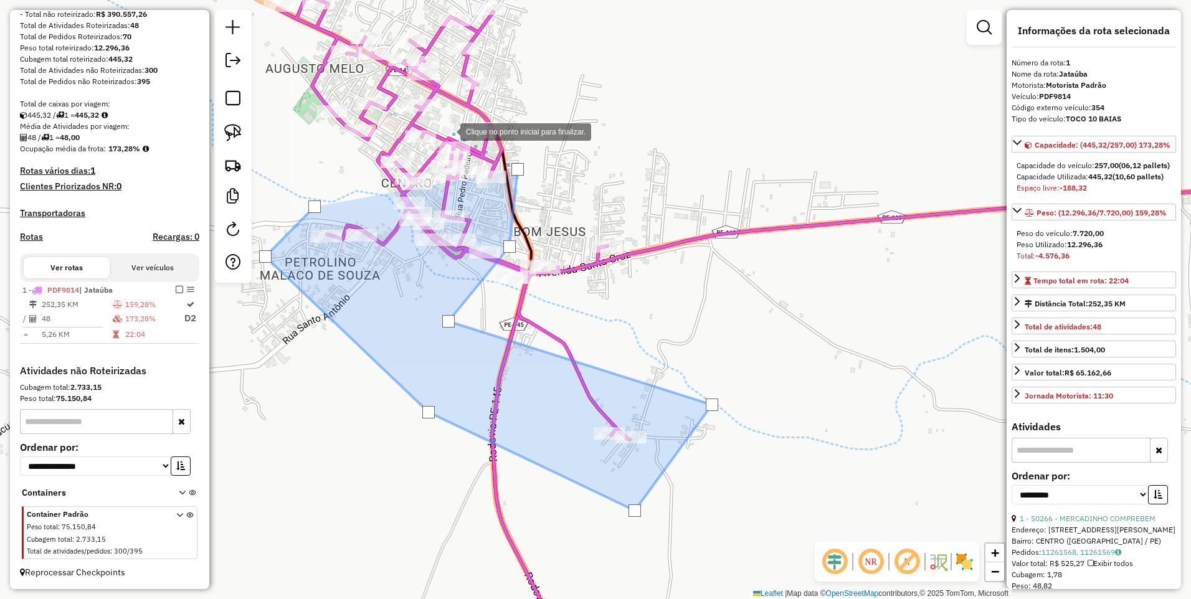
click at [448, 131] on div at bounding box center [447, 130] width 25 height 25
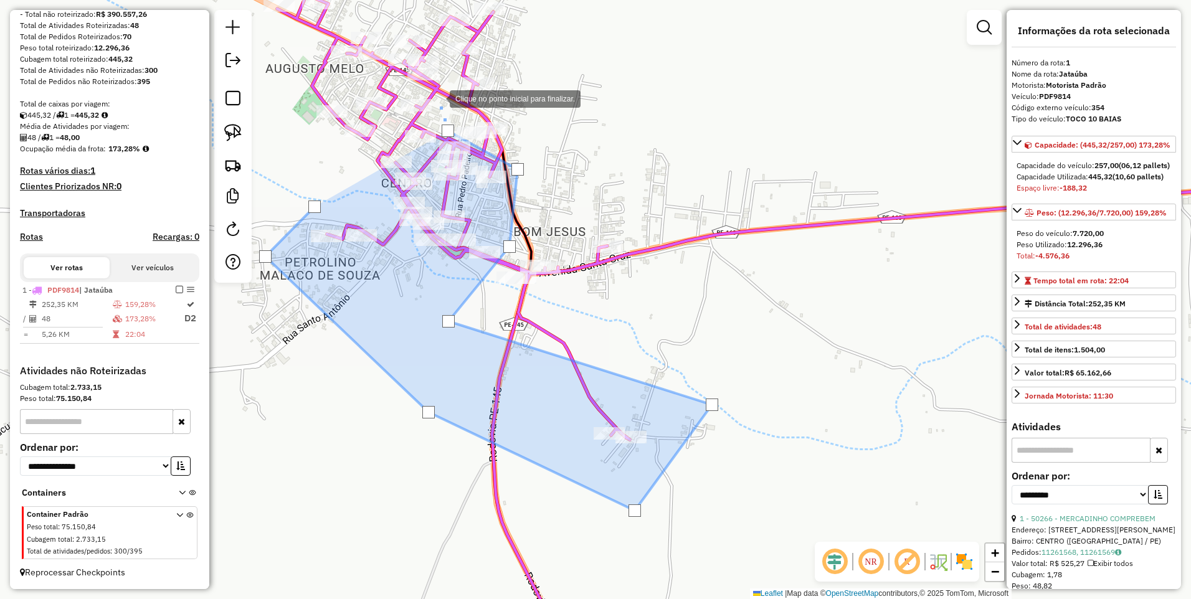
click at [437, 98] on div at bounding box center [437, 97] width 25 height 25
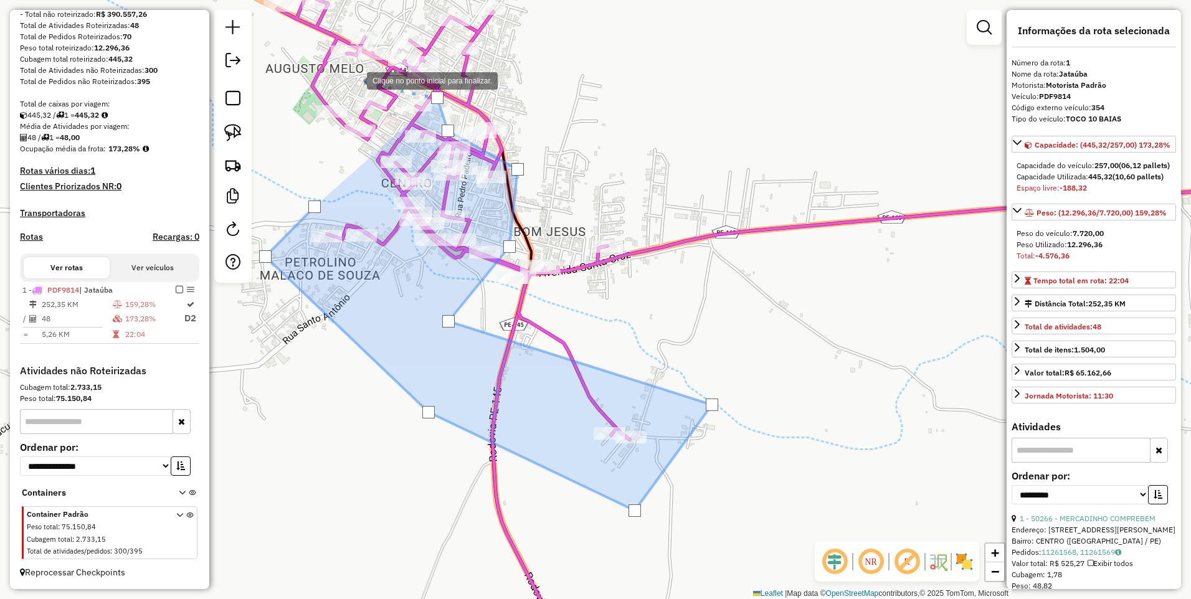
click at [342, 78] on div at bounding box center [354, 79] width 25 height 25
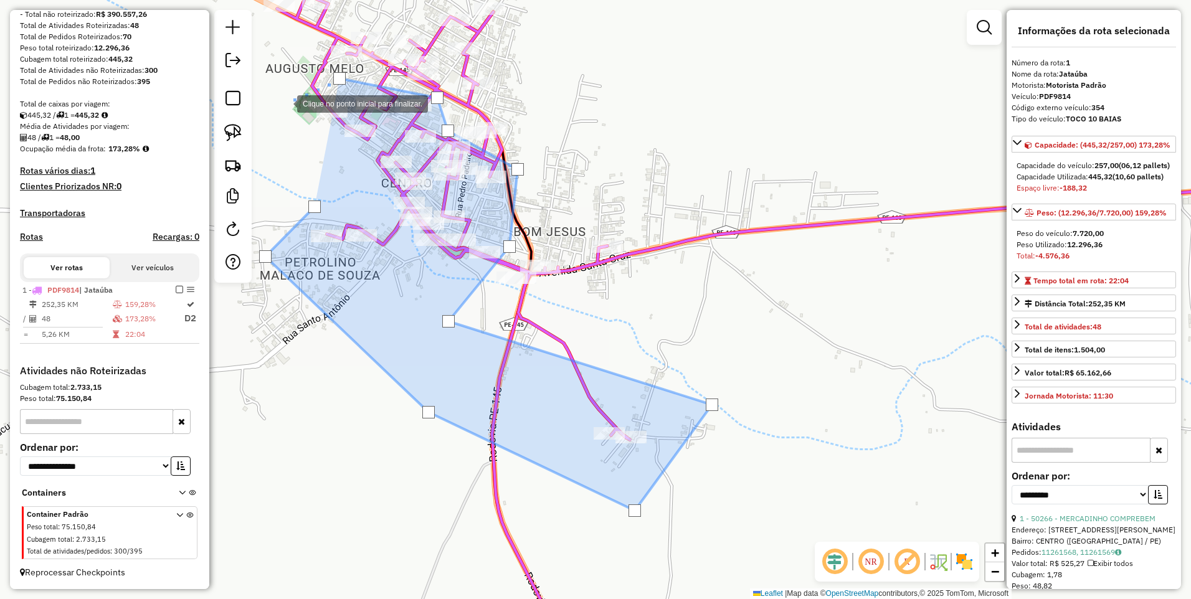
click at [279, 105] on div at bounding box center [284, 102] width 25 height 25
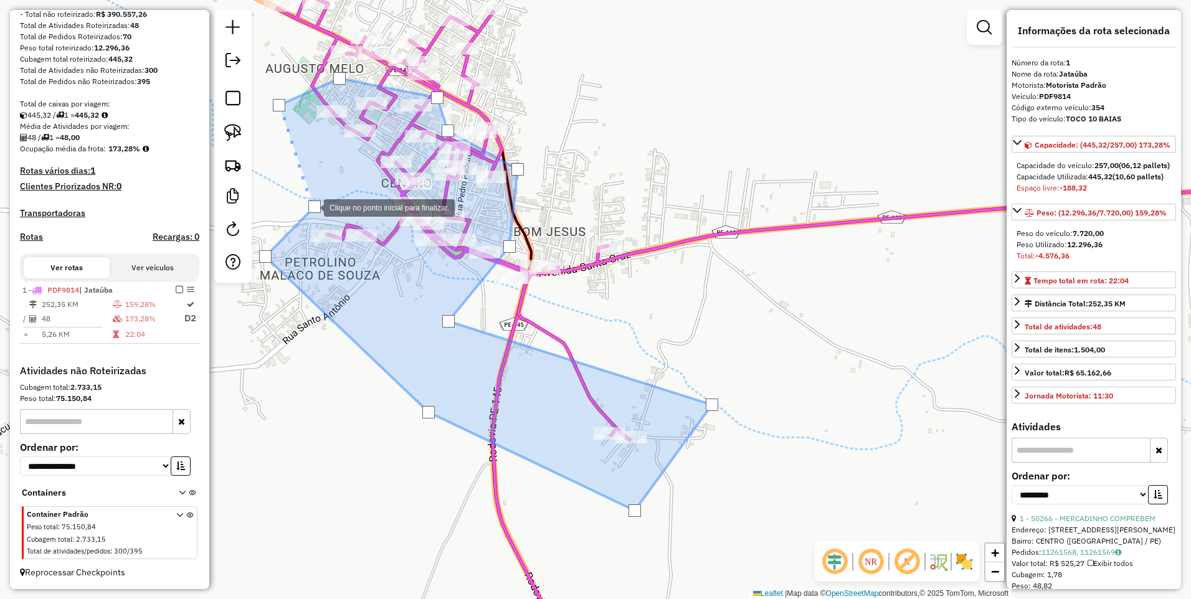
click at [311, 207] on div at bounding box center [314, 206] width 12 height 12
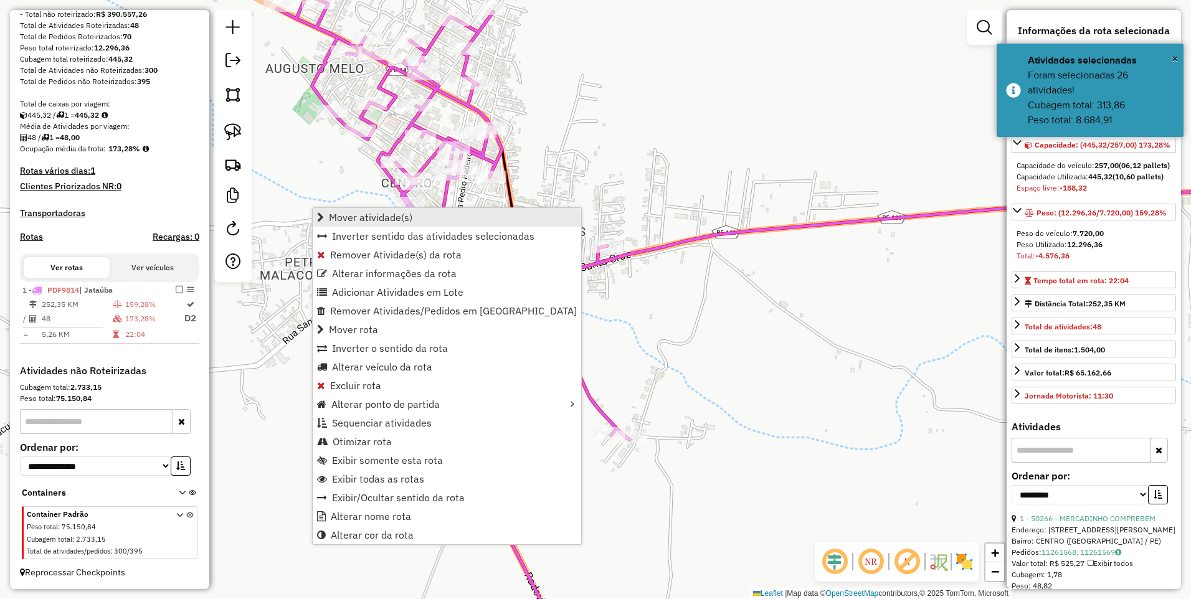
click at [355, 224] on link "Mover atividade(s)" at bounding box center [447, 217] width 268 height 19
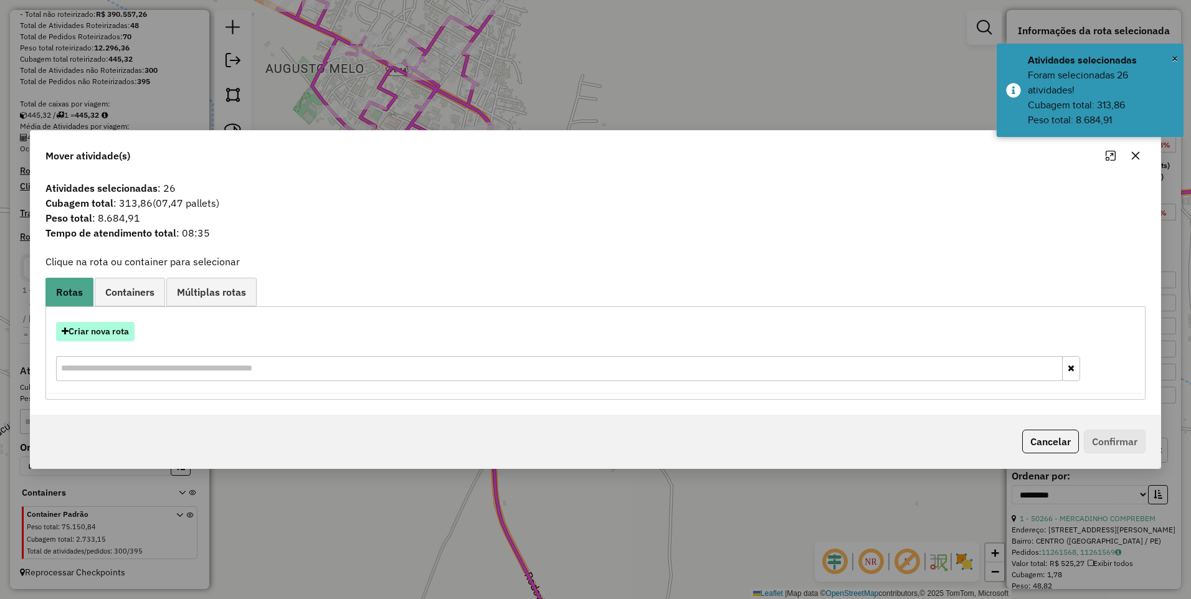
click at [98, 333] on button "Criar nova rota" at bounding box center [95, 331] width 78 height 19
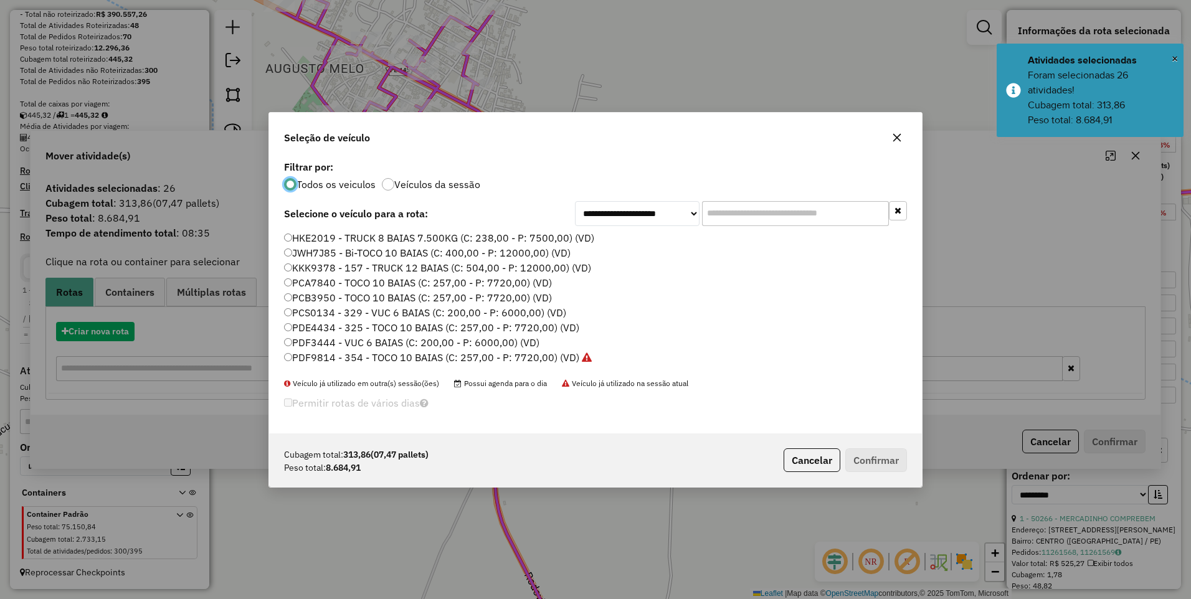
scroll to position [7, 4]
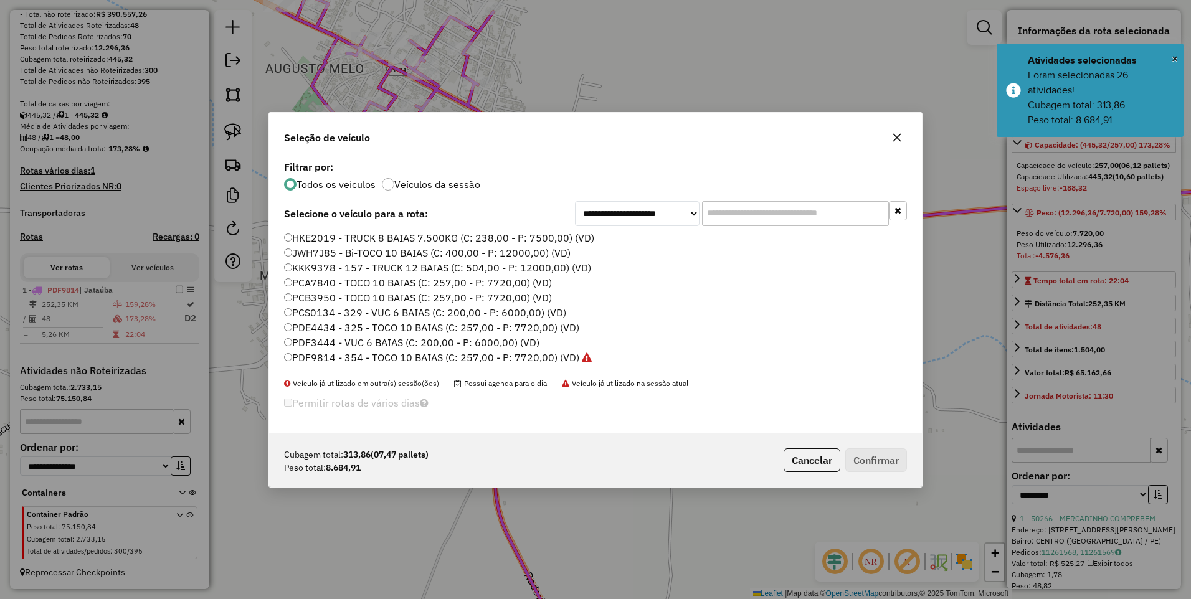
click at [565, 351] on label "PDF9814 - 354 - TOCO 10 BAIAS (C: 257,00 - P: 7720,00) (VD)" at bounding box center [438, 357] width 308 height 15
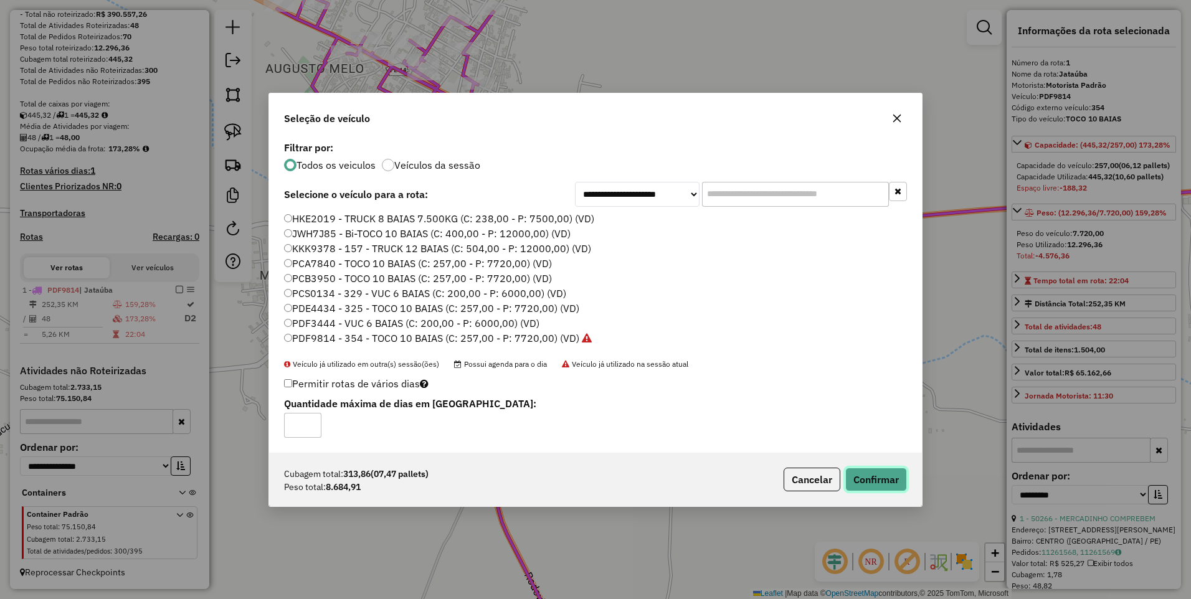
click at [849, 479] on button "Confirmar" at bounding box center [876, 480] width 62 height 24
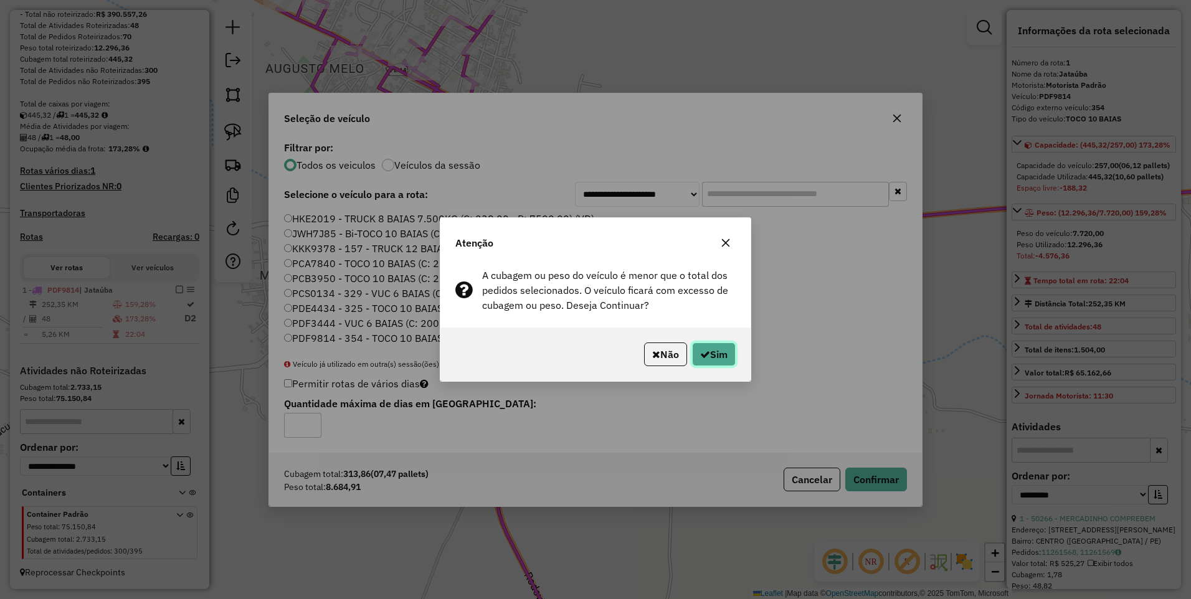
click at [717, 358] on button "Sim" at bounding box center [714, 354] width 44 height 24
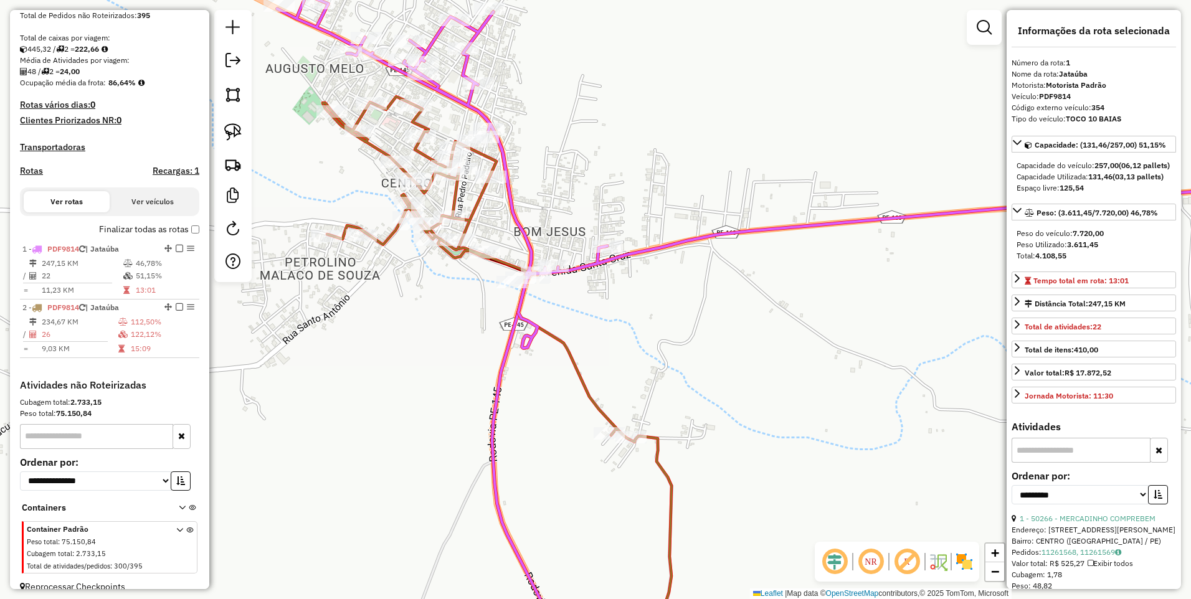
scroll to position [265, 0]
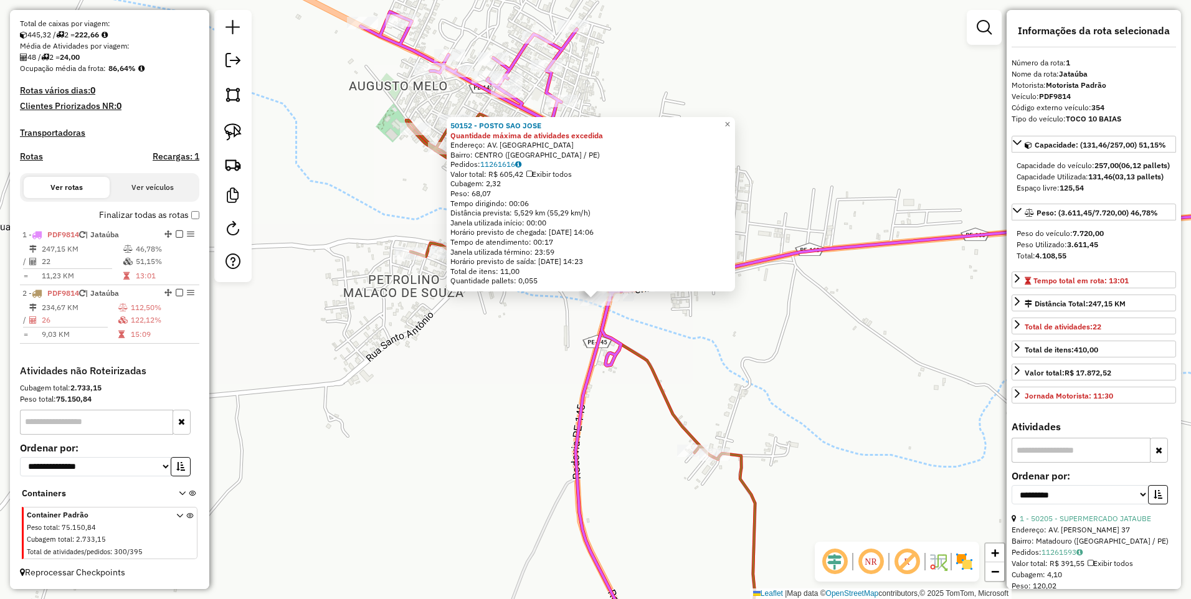
click at [466, 334] on div "50152 - POSTO SAO JOSE Quantidade máxima de atividades excedida Endereço: AV. S…" at bounding box center [595, 299] width 1191 height 599
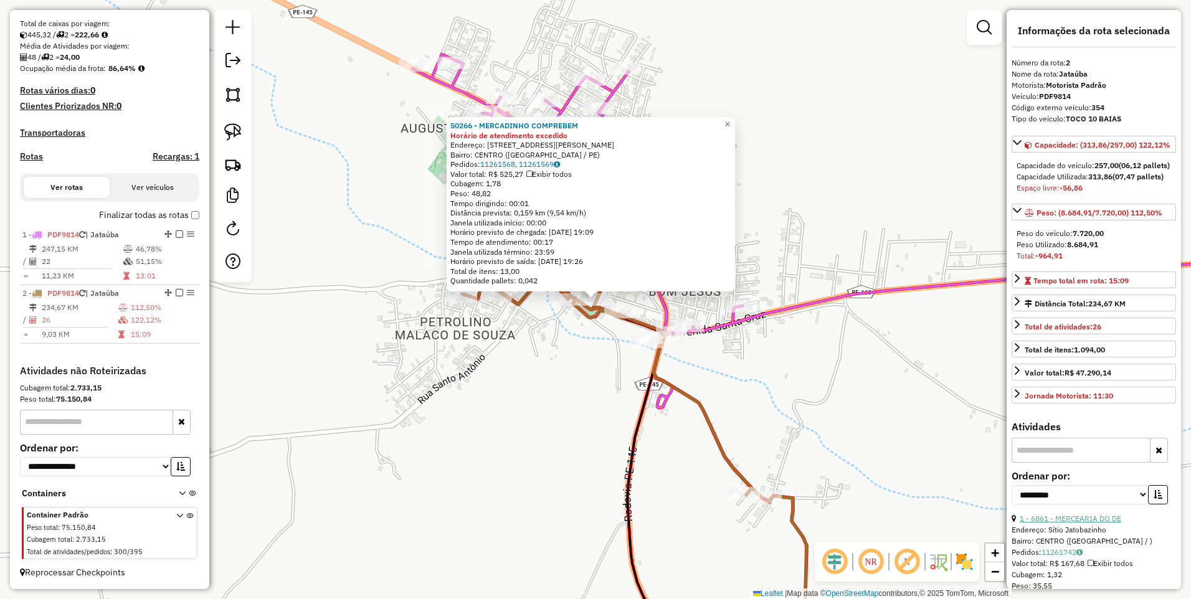
scroll to position [332, 0]
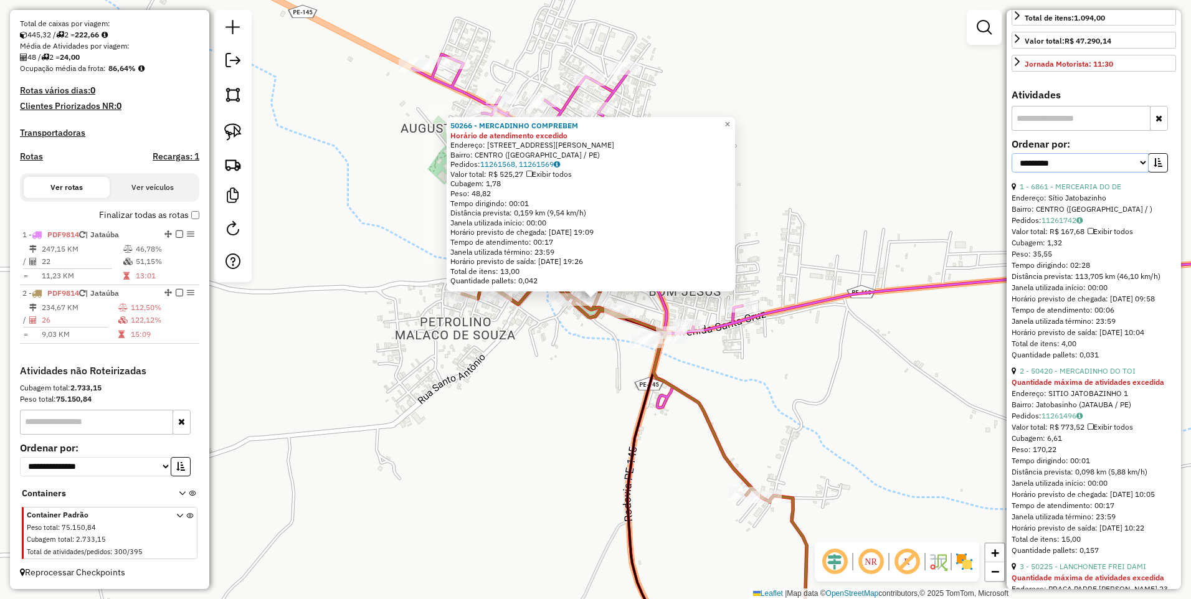
click at [1091, 172] on select "**********" at bounding box center [1079, 162] width 137 height 19
select select "*********"
click at [1011, 172] on select "**********" at bounding box center [1079, 162] width 137 height 19
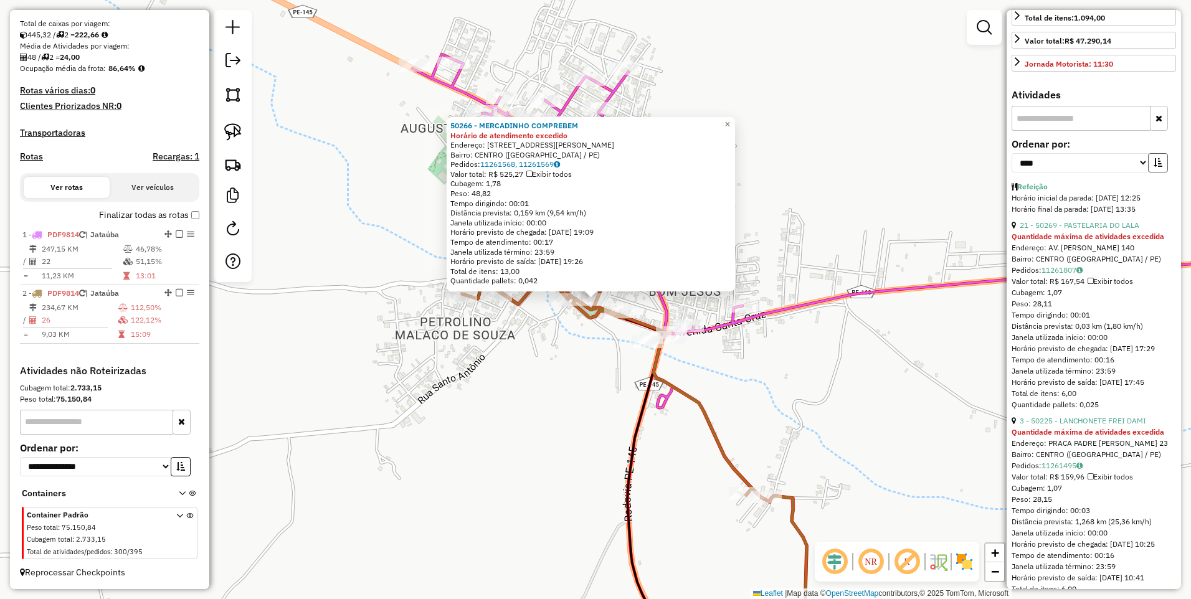
click at [1158, 167] on icon "button" at bounding box center [1157, 162] width 9 height 9
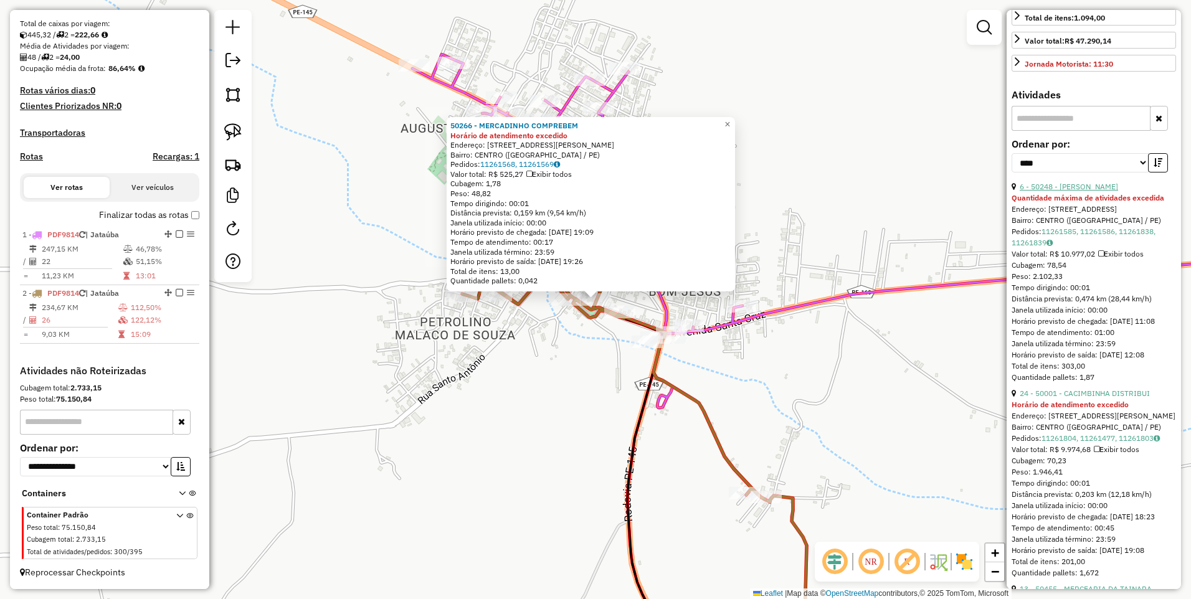
click at [1083, 191] on link "6 - 50248 - MERCEARIA SANTOS" at bounding box center [1068, 186] width 98 height 9
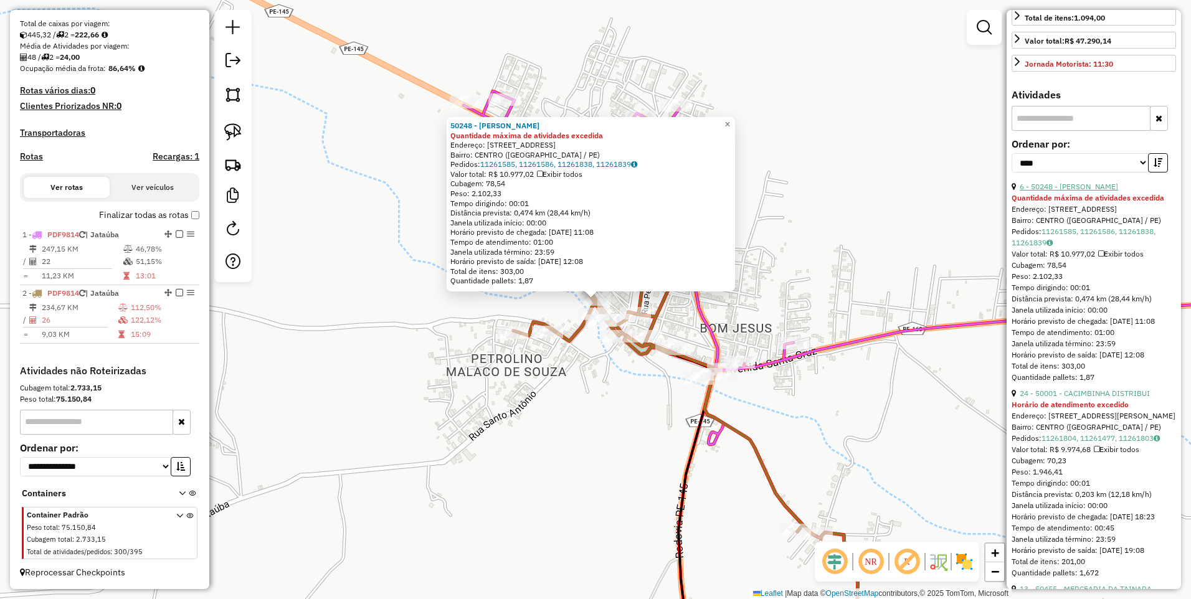
scroll to position [465, 0]
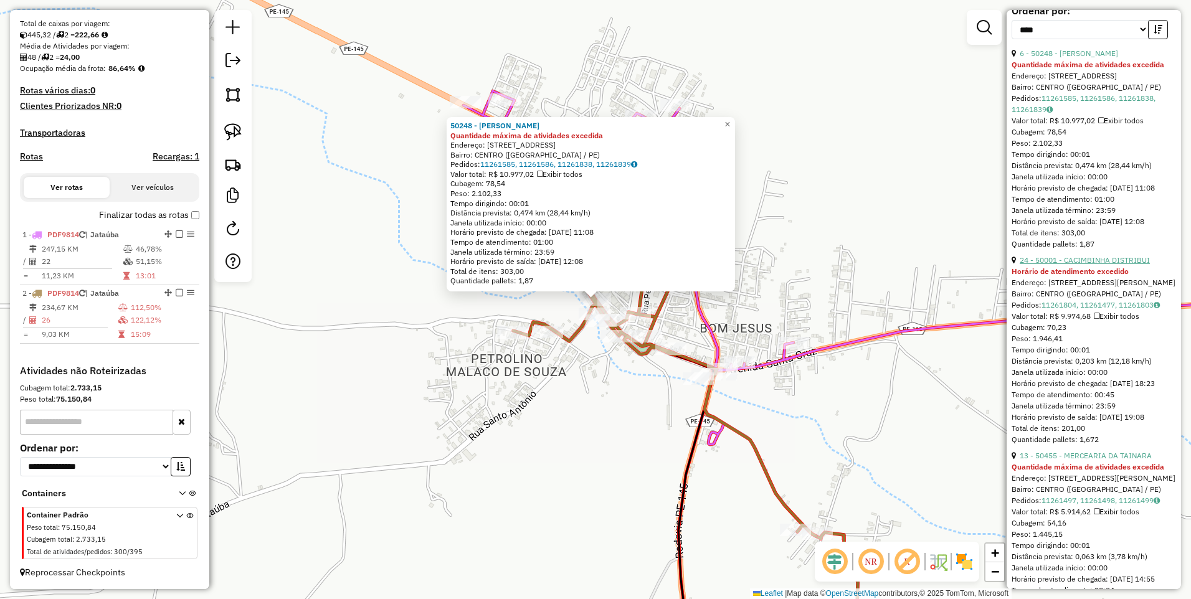
click at [1078, 265] on link "24 - 50001 - CACIMBINHA DISTRIBUI" at bounding box center [1084, 259] width 130 height 9
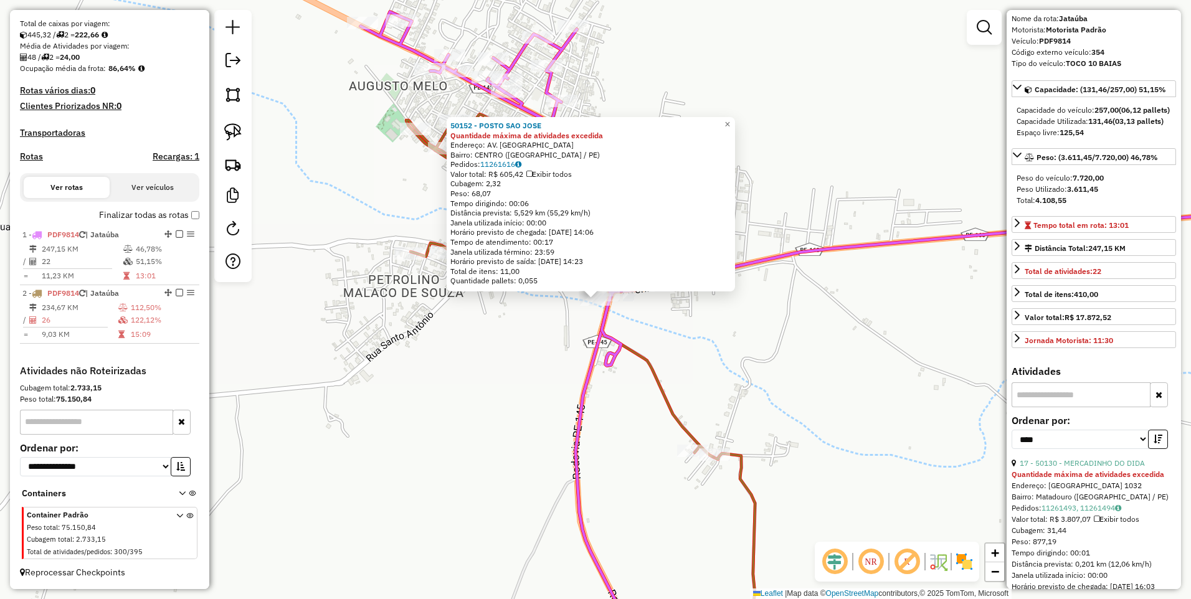
scroll to position [0, 0]
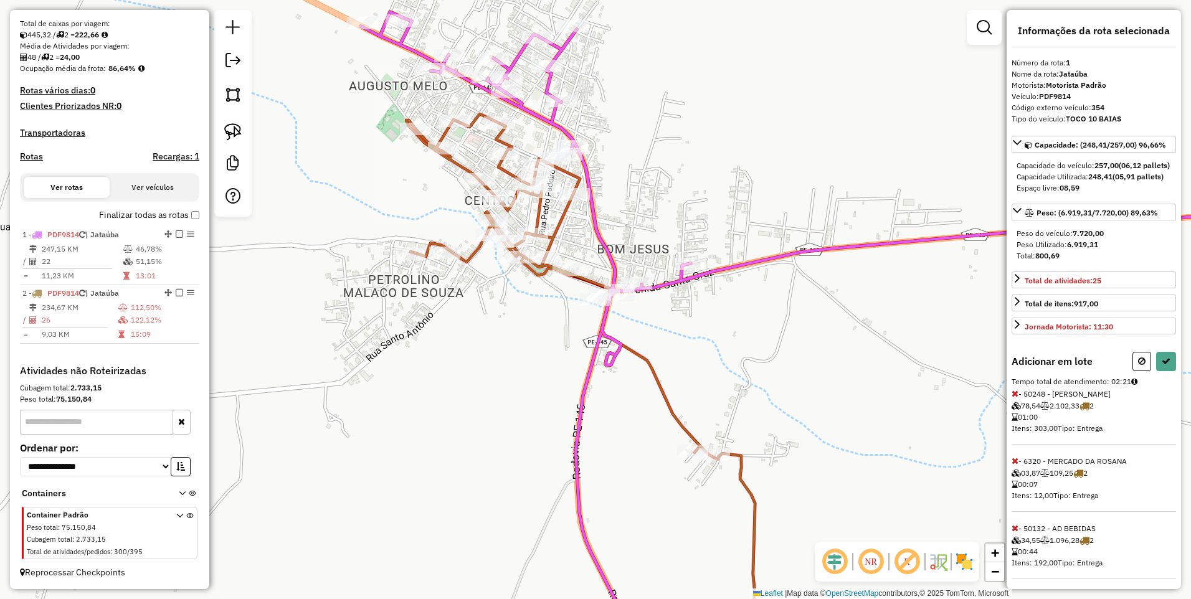
click at [1015, 465] on icon at bounding box center [1014, 460] width 7 height 9
click at [1012, 465] on icon at bounding box center [1014, 460] width 7 height 9
click at [1009, 482] on div "Informações da rota selecionada Número da rota: 1 Nome da rota: Jataúba Motoris…" at bounding box center [1093, 299] width 174 height 579
click at [1012, 465] on icon at bounding box center [1014, 460] width 7 height 9
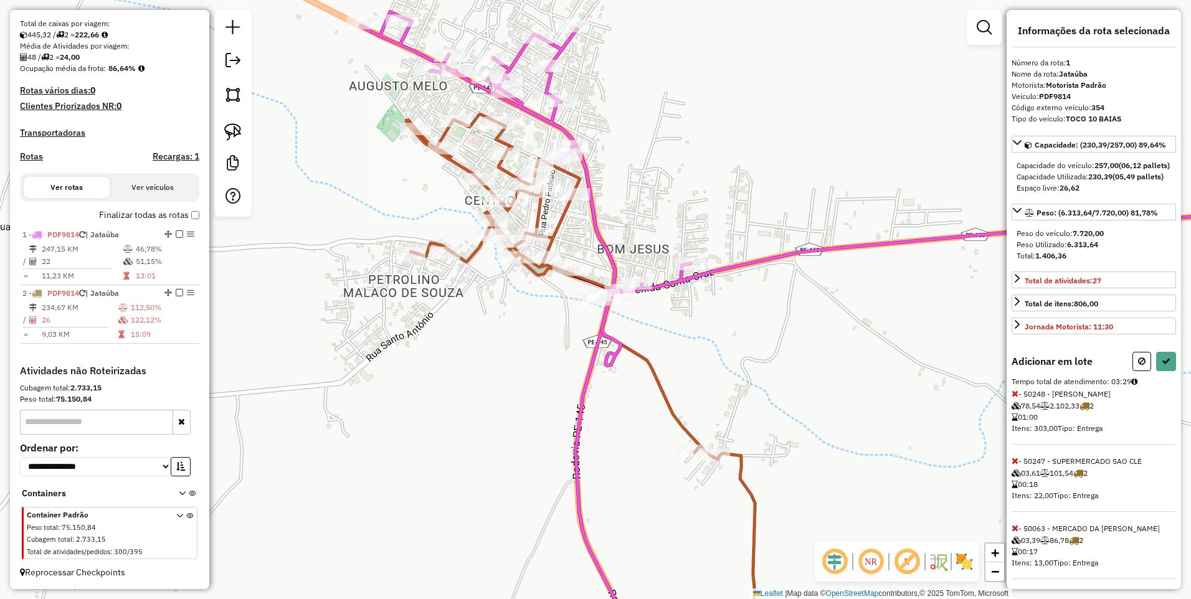
click at [1012, 465] on icon at bounding box center [1014, 460] width 7 height 9
click at [1168, 365] on icon at bounding box center [1165, 361] width 9 height 9
select select "*********"
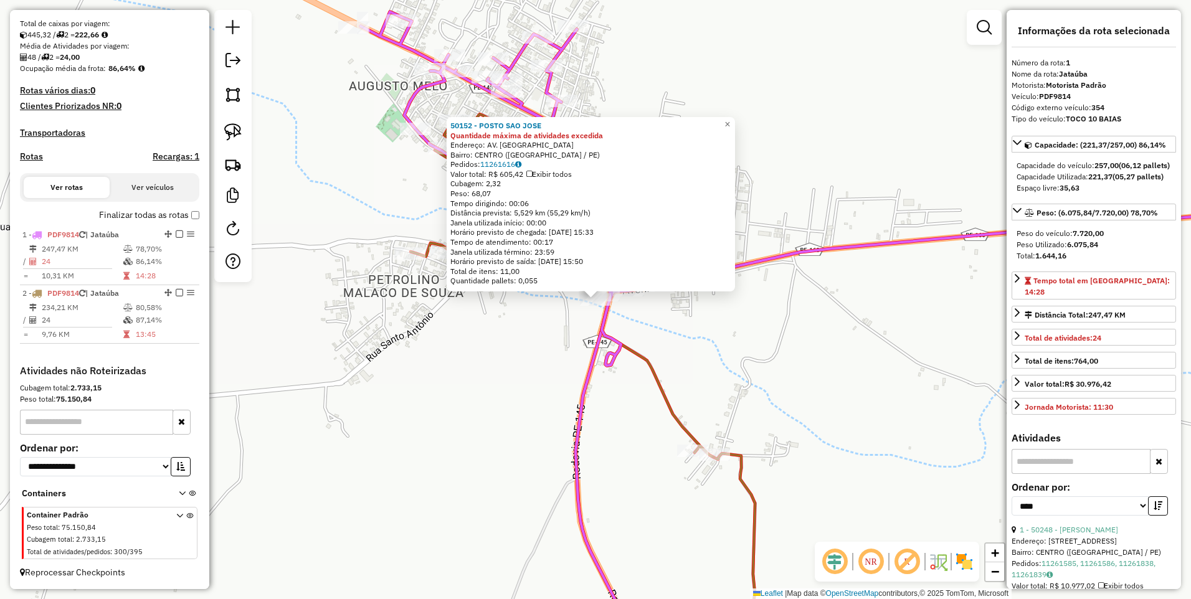
click at [707, 321] on div "50152 - POSTO SAO JOSE Quantidade máxima de atividades excedida Endereço: AV. S…" at bounding box center [595, 299] width 1191 height 599
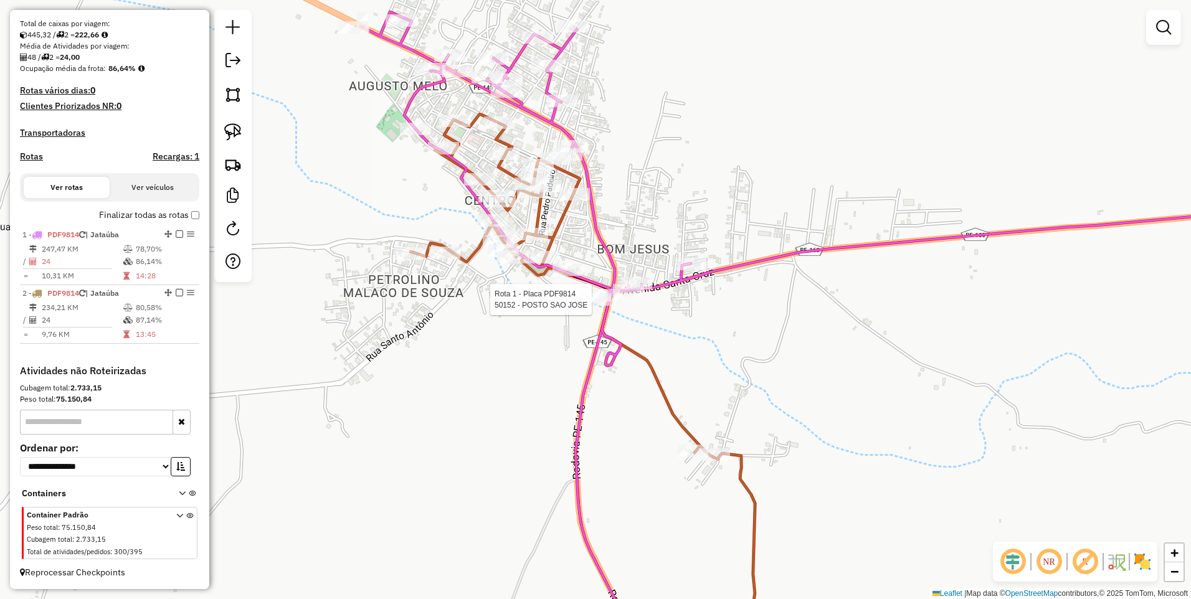
select select "*********"
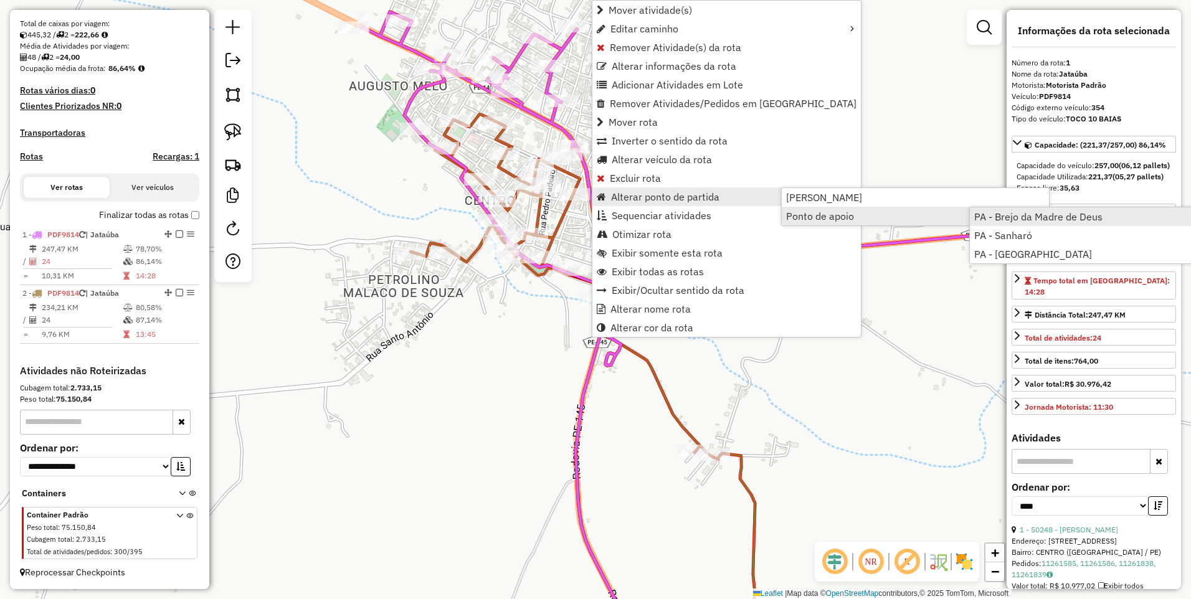
click at [1011, 218] on span "PA - Brejo da Madre de Deus" at bounding box center [1038, 217] width 128 height 10
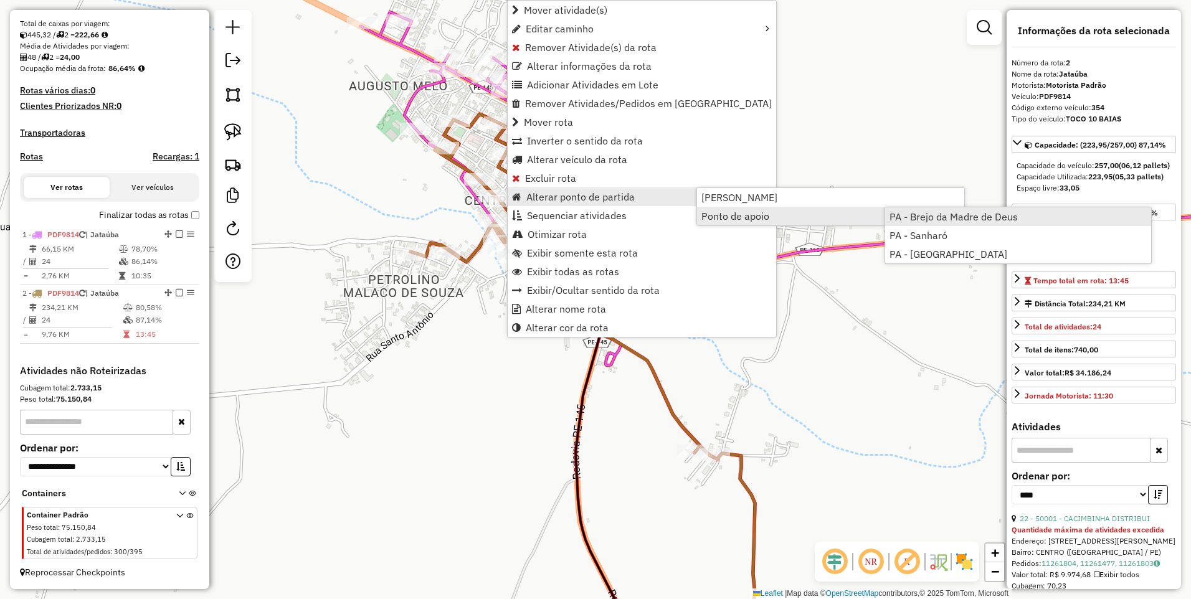
click at [940, 220] on span "PA - Brejo da Madre de Deus" at bounding box center [953, 217] width 128 height 10
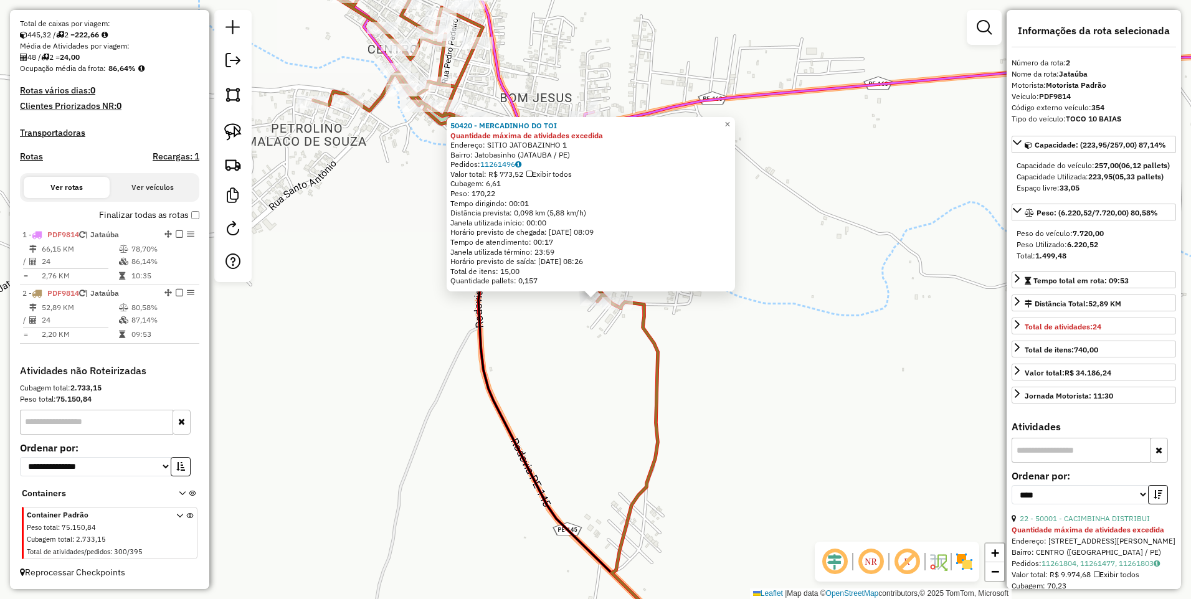
click at [560, 402] on div "50420 - MERCADINHO DO TOI Quantidade máxima de atividades excedida Endereço: SI…" at bounding box center [595, 299] width 1191 height 599
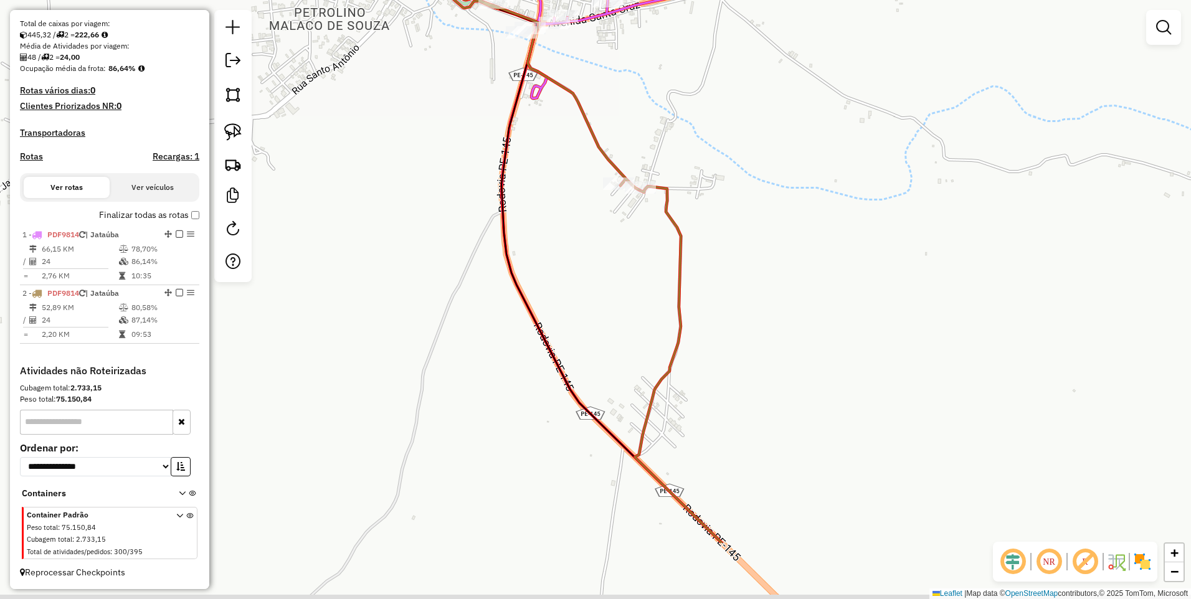
drag, startPoint x: 589, startPoint y: 425, endPoint x: 612, endPoint y: 309, distance: 118.1
click at [612, 309] on div "Janela de atendimento Grade de atendimento Capacidade Transportadoras Veículos …" at bounding box center [595, 299] width 1191 height 599
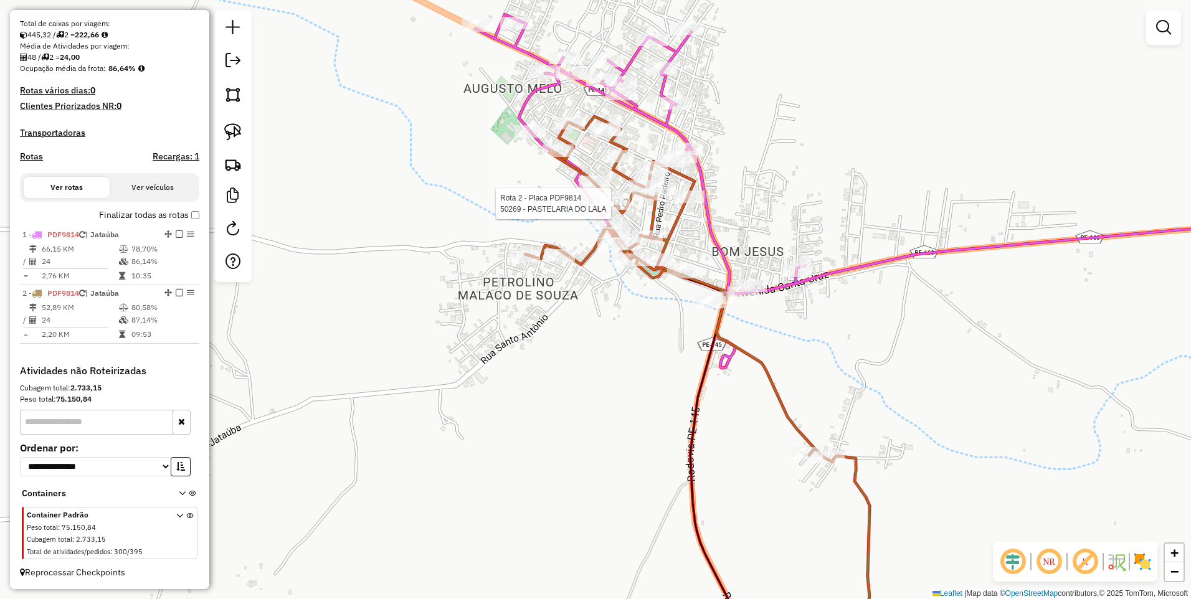
select select "*********"
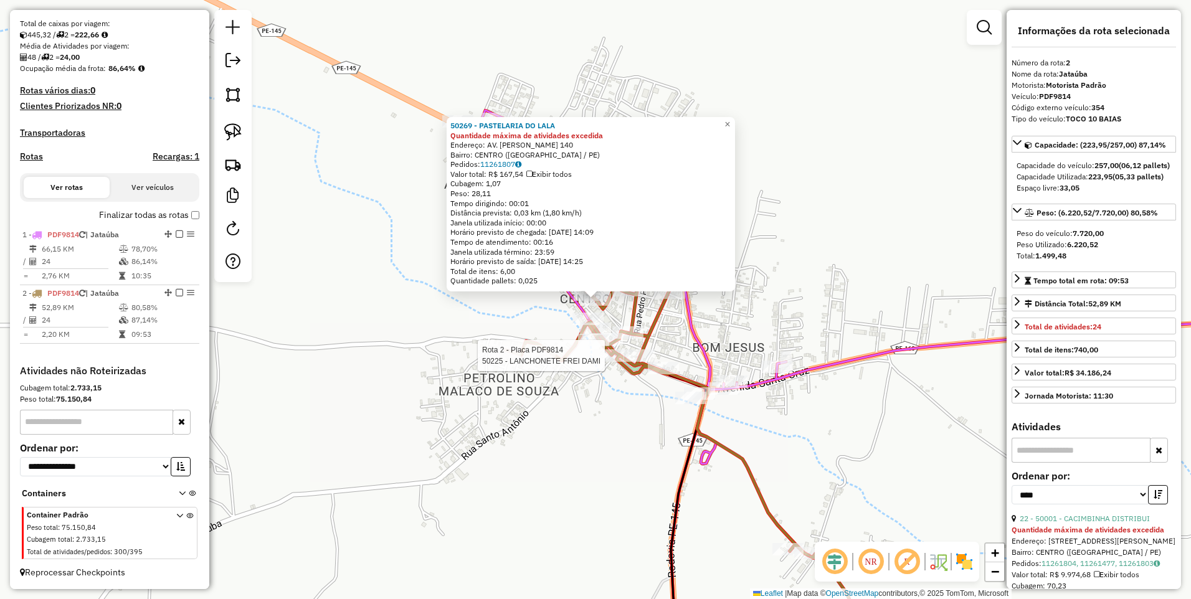
click at [613, 362] on div at bounding box center [608, 355] width 31 height 12
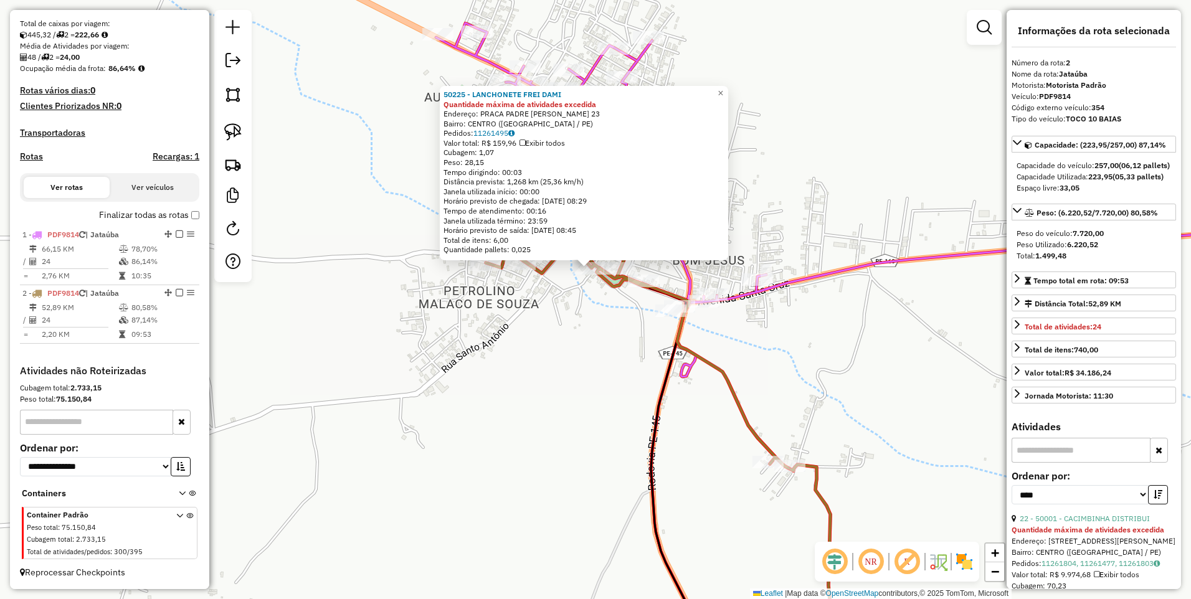
drag, startPoint x: 638, startPoint y: 446, endPoint x: 582, endPoint y: 264, distance: 190.1
click at [582, 264] on div "50225 - LANCHONETE FREI DAMI Quantidade máxima de atividades excedida Endereço:…" at bounding box center [595, 299] width 1191 height 599
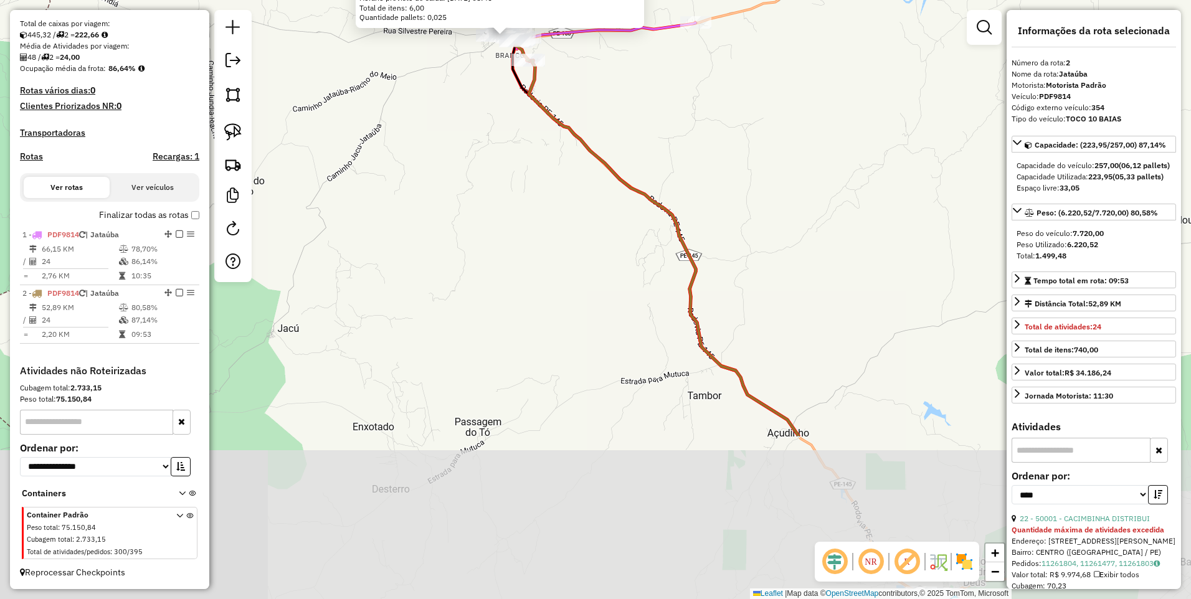
drag, startPoint x: 582, startPoint y: 387, endPoint x: 519, endPoint y: 189, distance: 207.8
click at [519, 189] on div "50225 - LANCHONETE FREI DAMI Quantidade máxima de atividades excedida Endereço:…" at bounding box center [595, 299] width 1191 height 599
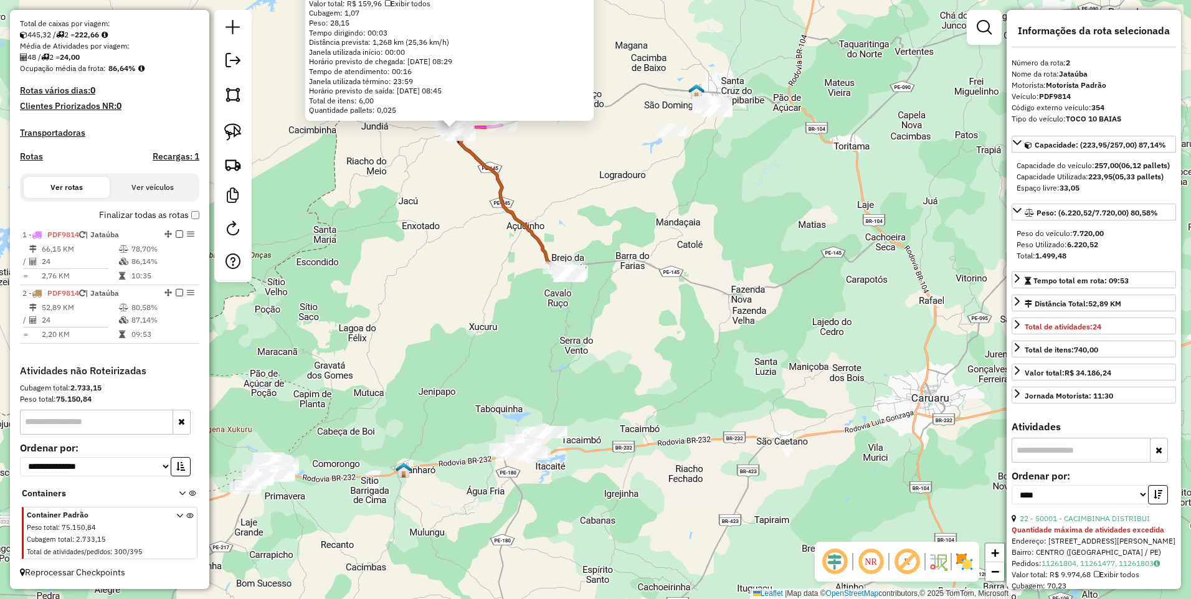
drag, startPoint x: 555, startPoint y: 352, endPoint x: 488, endPoint y: 293, distance: 89.1
click at [488, 293] on div "50225 - LANCHONETE FREI DAMI Quantidade máxima de atividades excedida Endereço:…" at bounding box center [595, 299] width 1191 height 599
click at [234, 91] on img at bounding box center [232, 94] width 17 height 17
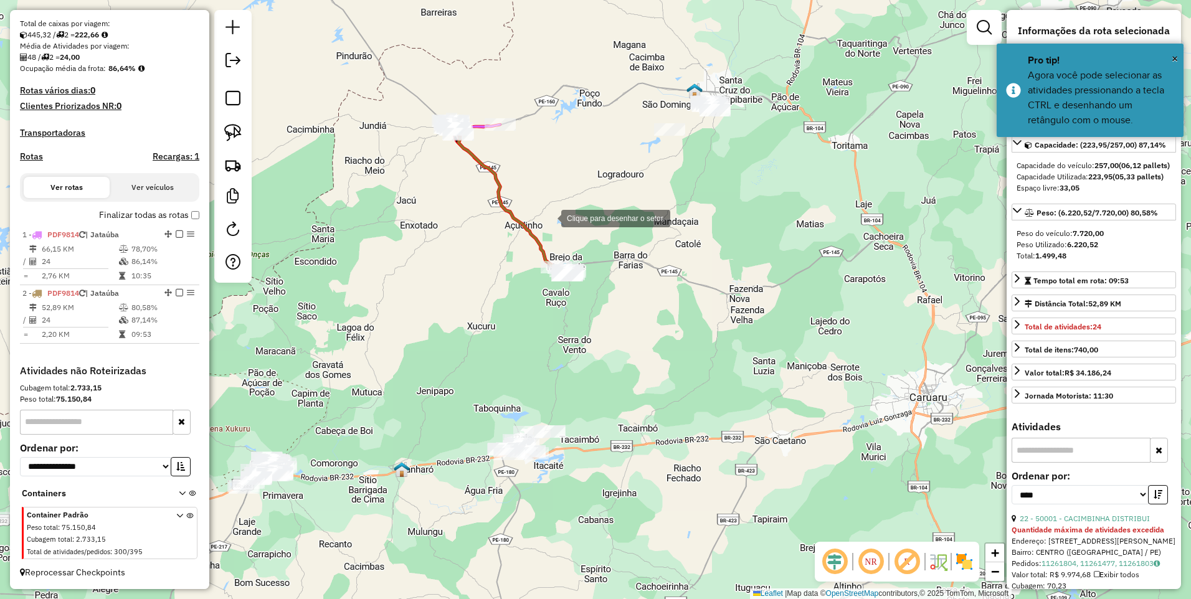
click at [554, 217] on div at bounding box center [548, 217] width 25 height 25
click at [499, 288] on div at bounding box center [499, 288] width 25 height 25
click at [613, 321] on div at bounding box center [605, 319] width 25 height 25
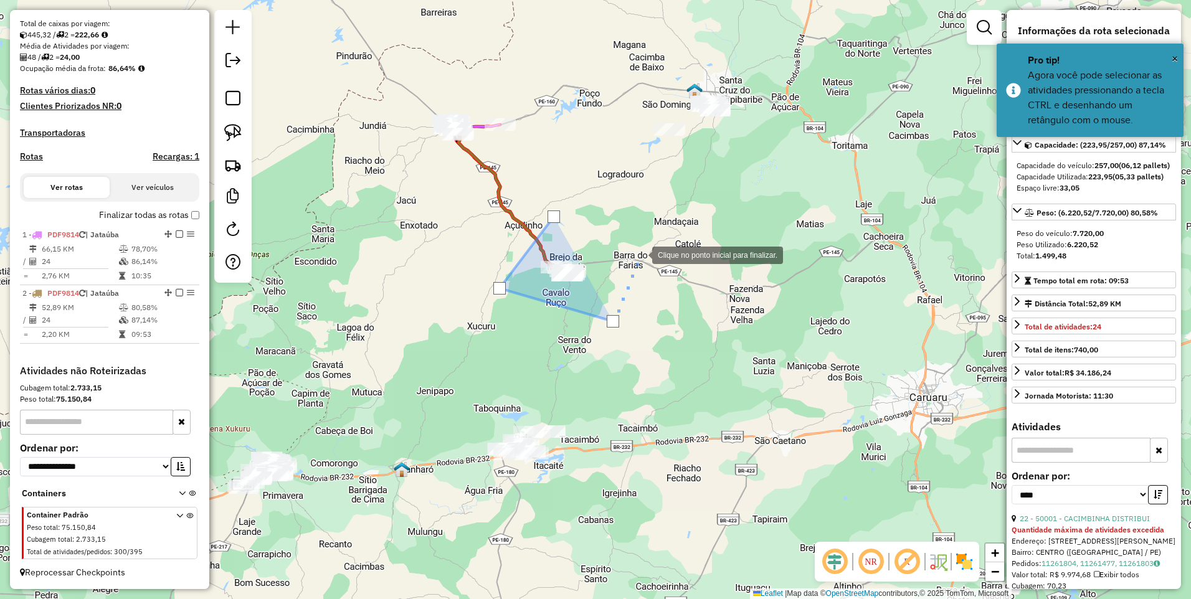
click at [637, 242] on div at bounding box center [639, 254] width 25 height 25
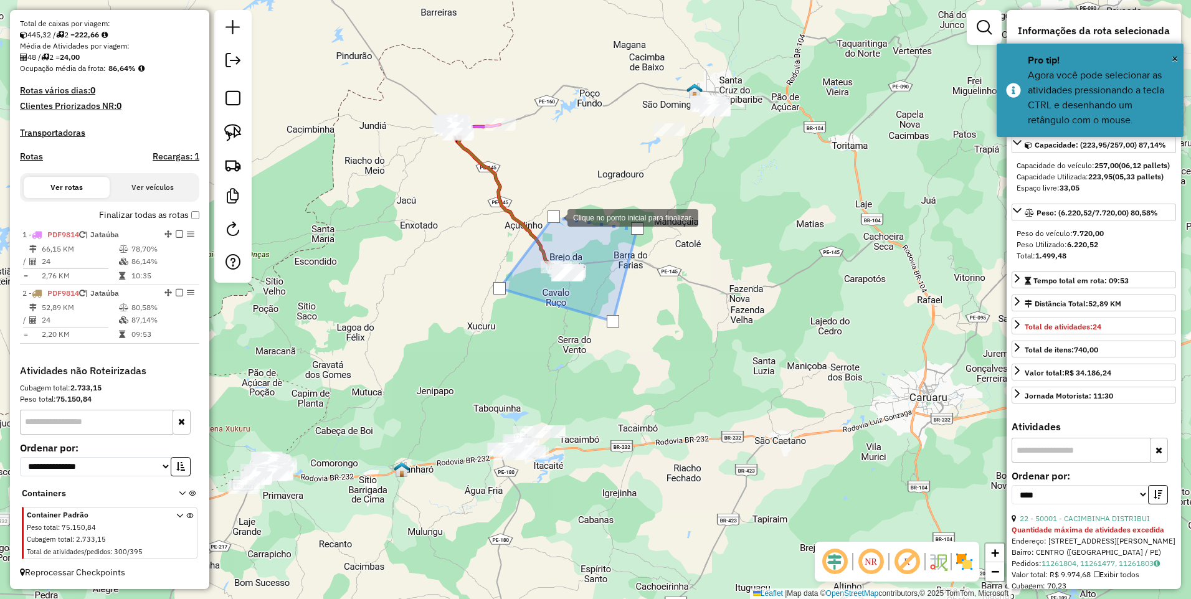
click at [554, 216] on div at bounding box center [553, 216] width 12 height 12
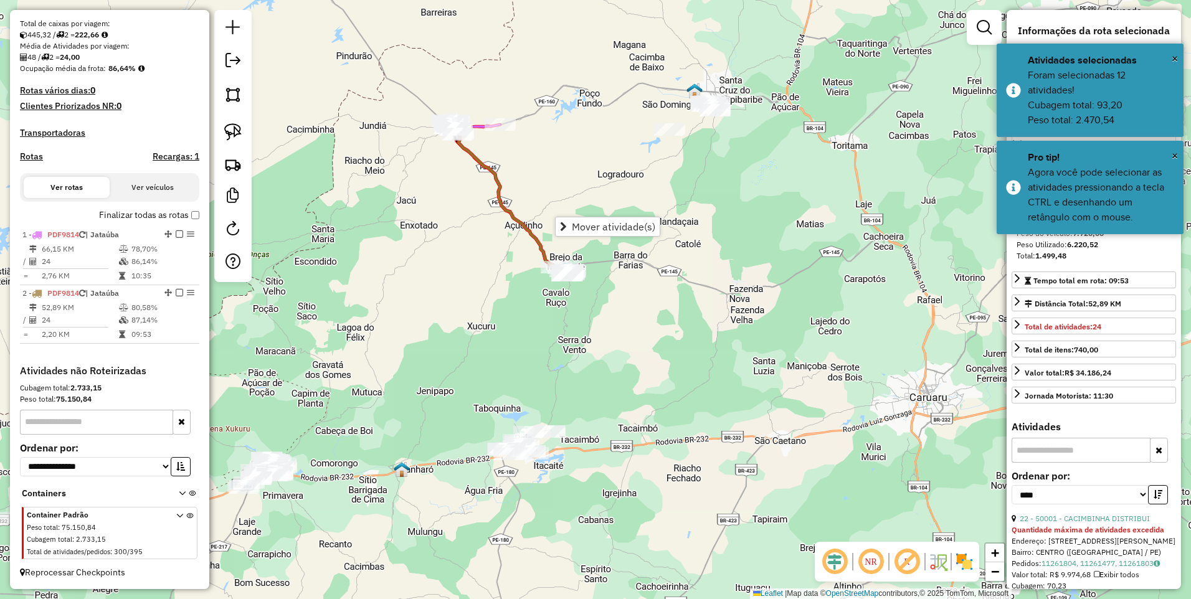
click at [591, 149] on div "Janela de atendimento Grade de atendimento Capacidade Transportadoras Veículos …" at bounding box center [595, 299] width 1191 height 599
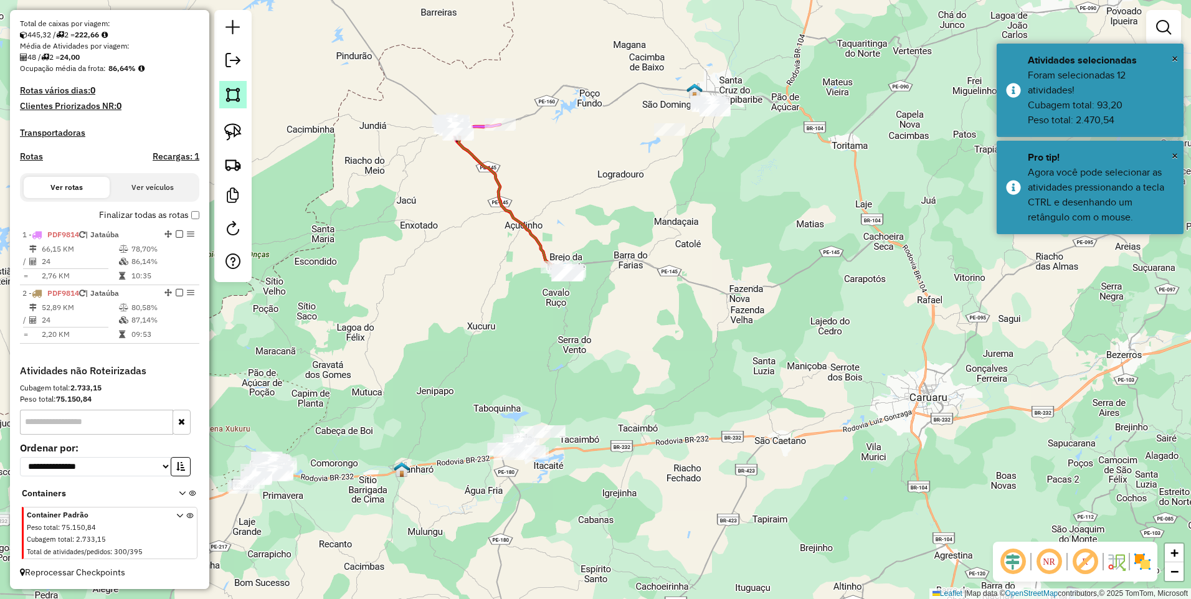
click at [232, 97] on img at bounding box center [232, 94] width 17 height 17
click at [742, 63] on div at bounding box center [741, 62] width 25 height 25
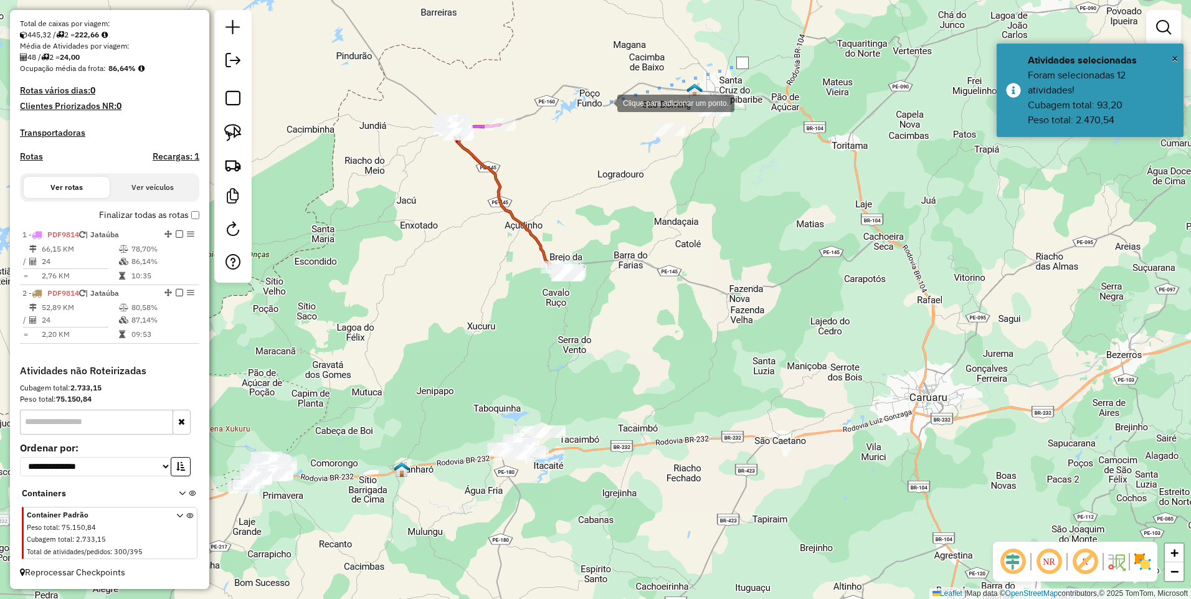
click at [605, 102] on div at bounding box center [604, 102] width 25 height 25
click at [621, 179] on div at bounding box center [620, 178] width 25 height 25
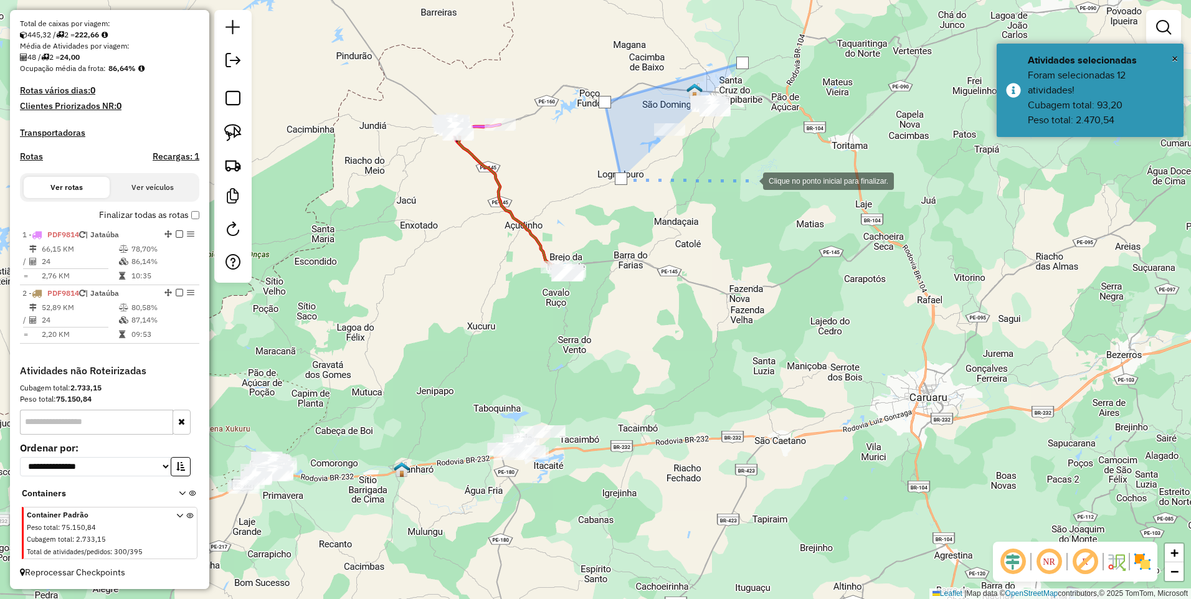
click at [763, 180] on div at bounding box center [750, 179] width 25 height 25
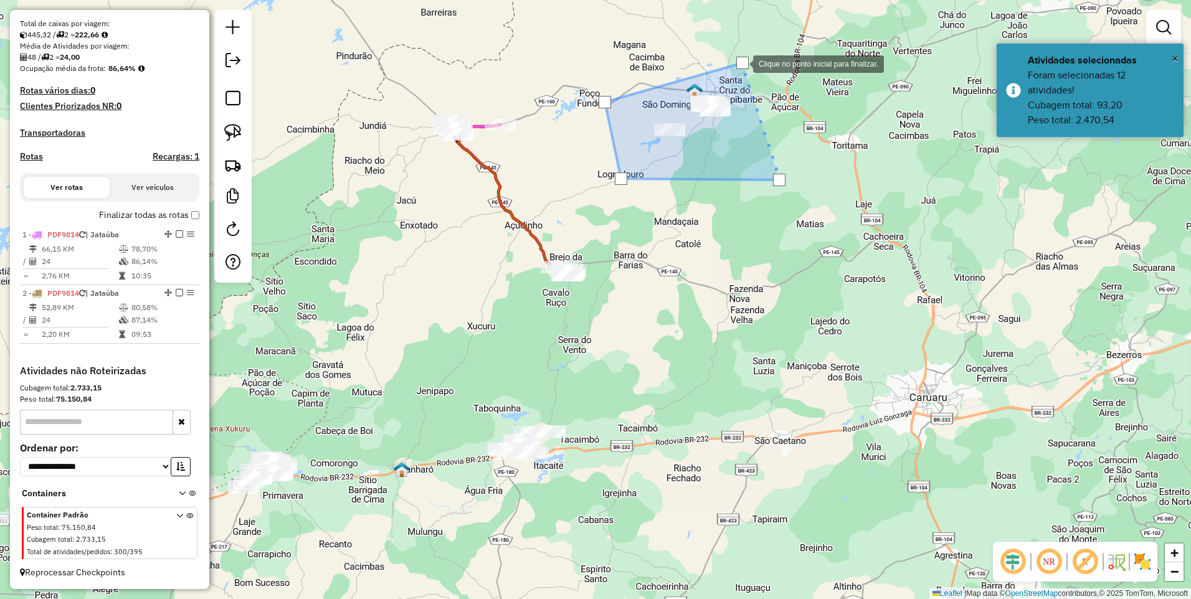
click at [740, 63] on div at bounding box center [742, 63] width 12 height 12
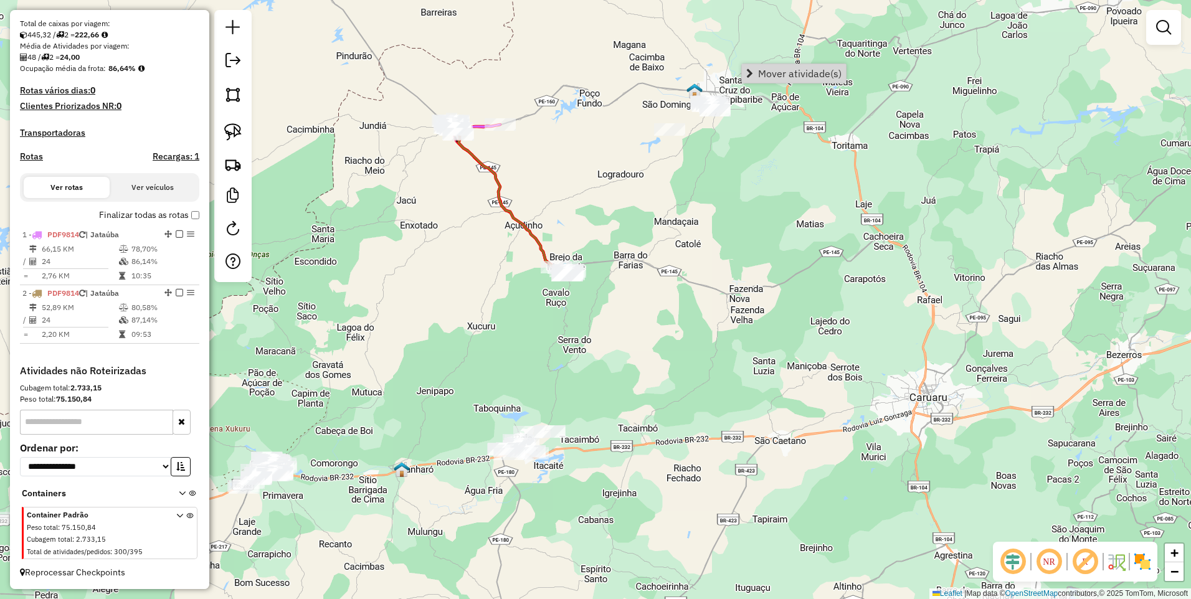
click at [732, 159] on div "Janela de atendimento Grade de atendimento Capacidade Transportadoras Veículos …" at bounding box center [595, 299] width 1191 height 599
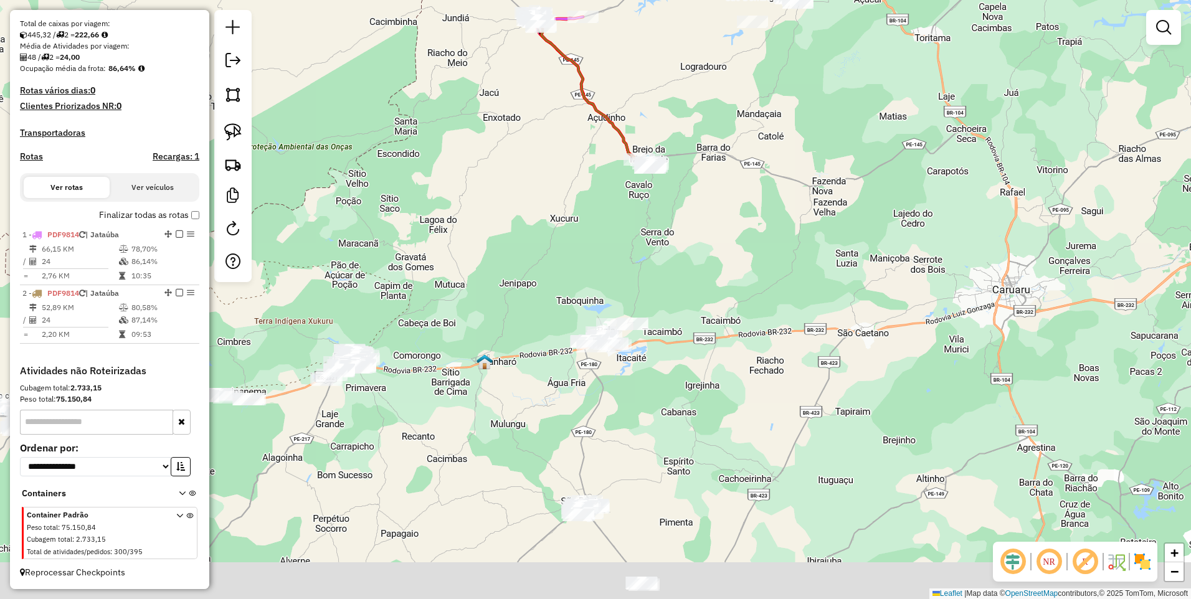
drag, startPoint x: 598, startPoint y: 217, endPoint x: 681, endPoint y: 109, distance: 135.9
click at [681, 109] on div "Janela de atendimento Grade de atendimento Capacidade Transportadoras Veículos …" at bounding box center [595, 299] width 1191 height 599
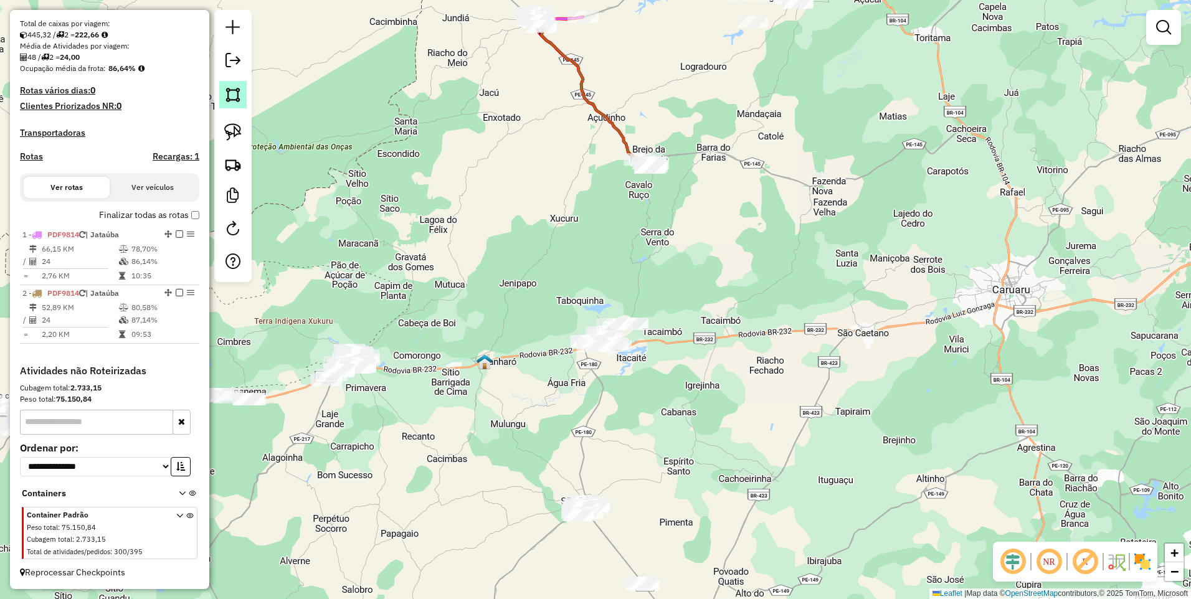
click at [237, 93] on img at bounding box center [232, 94] width 17 height 17
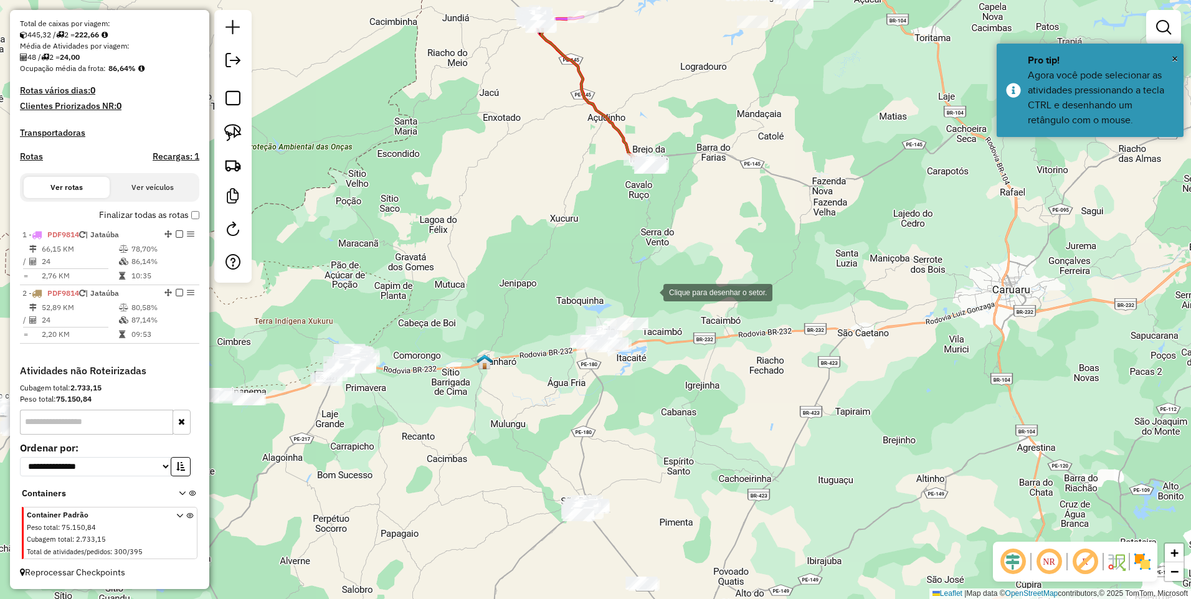
drag, startPoint x: 651, startPoint y: 291, endPoint x: 619, endPoint y: 291, distance: 32.4
click at [651, 291] on div at bounding box center [650, 291] width 25 height 25
click at [516, 298] on div at bounding box center [516, 297] width 25 height 25
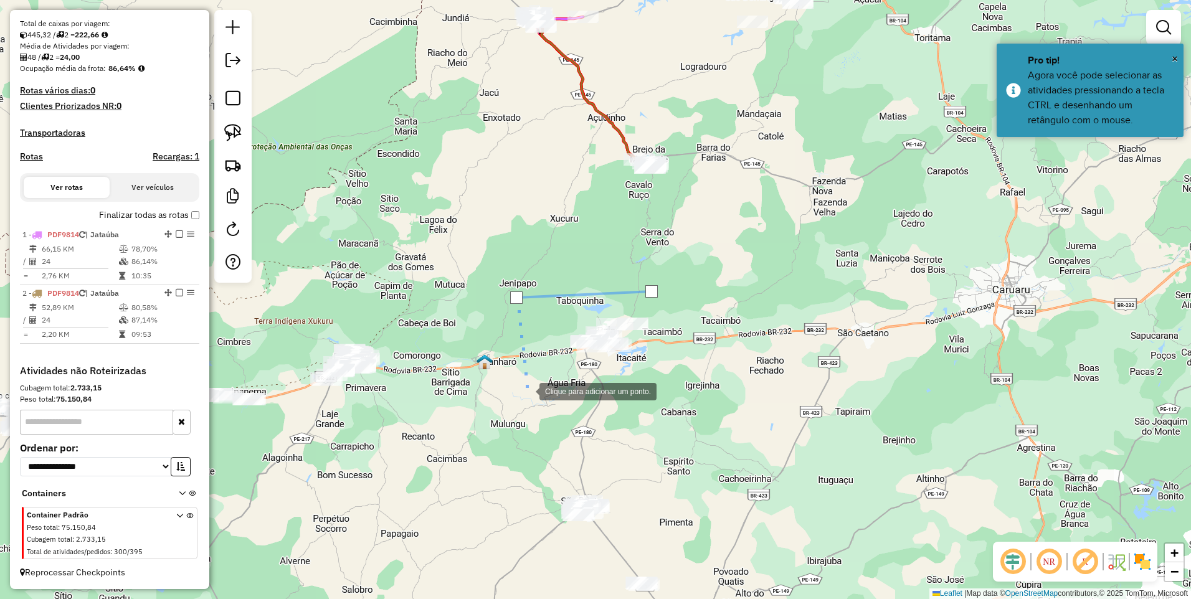
click at [527, 390] on div at bounding box center [526, 390] width 25 height 25
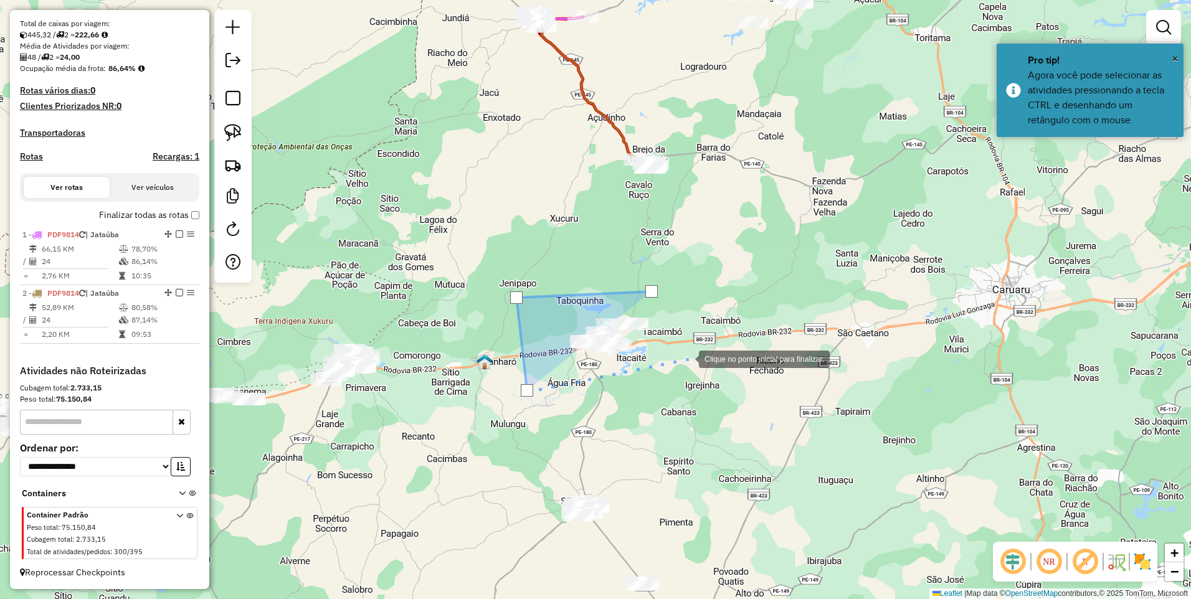
click at [686, 358] on div at bounding box center [686, 358] width 25 height 25
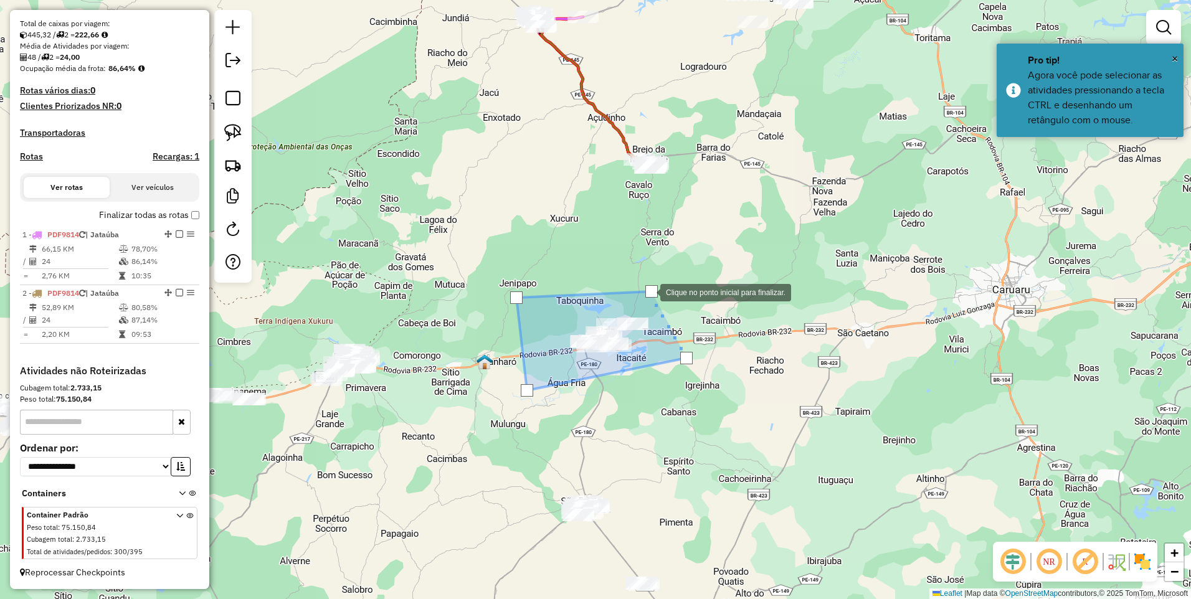
click at [648, 291] on div at bounding box center [651, 291] width 12 height 12
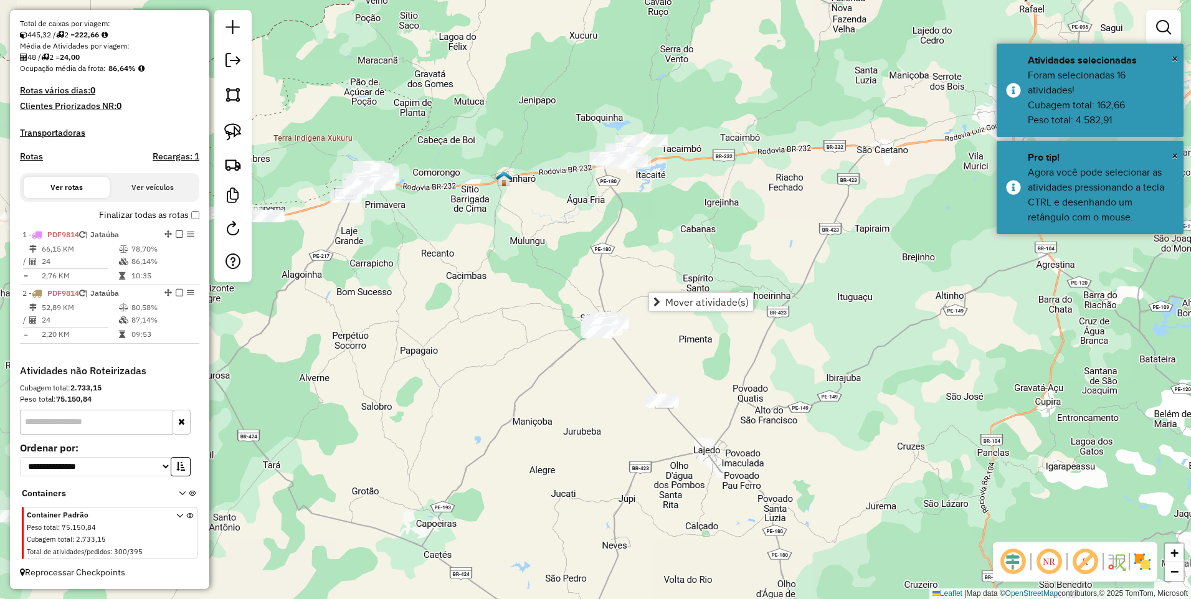
drag, startPoint x: 573, startPoint y: 247, endPoint x: 592, endPoint y: 64, distance: 184.1
click at [592, 64] on div "Janela de atendimento Grade de atendimento Capacidade Transportadoras Veículos …" at bounding box center [595, 299] width 1191 height 599
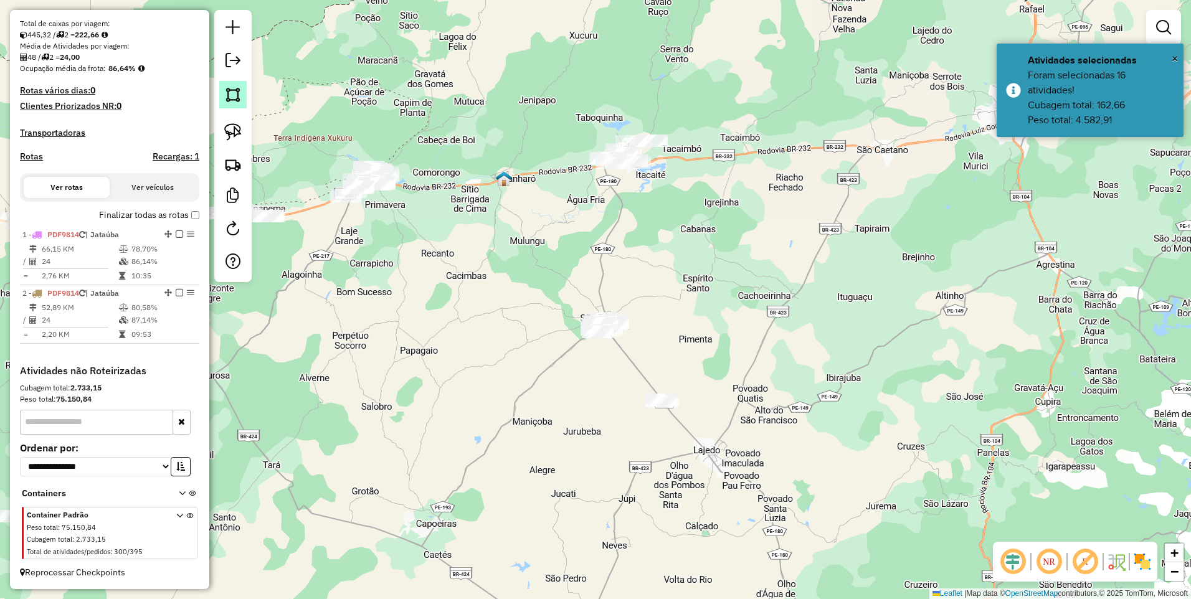
click at [226, 100] on img at bounding box center [232, 94] width 17 height 17
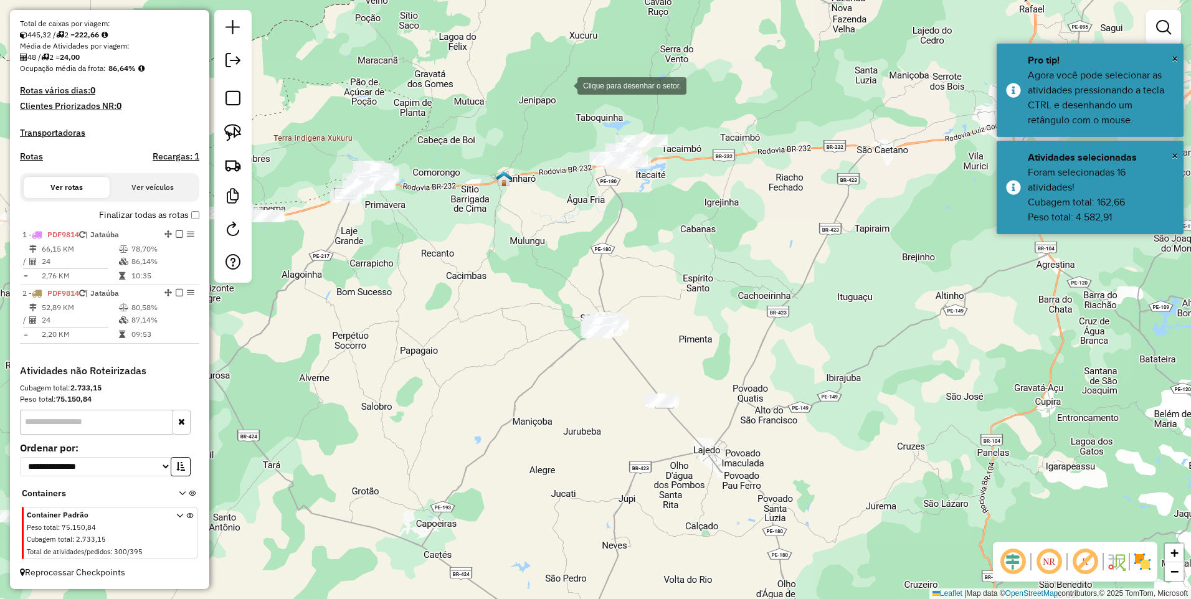
click at [577, 78] on div at bounding box center [564, 84] width 25 height 25
click at [509, 331] on div at bounding box center [511, 321] width 25 height 25
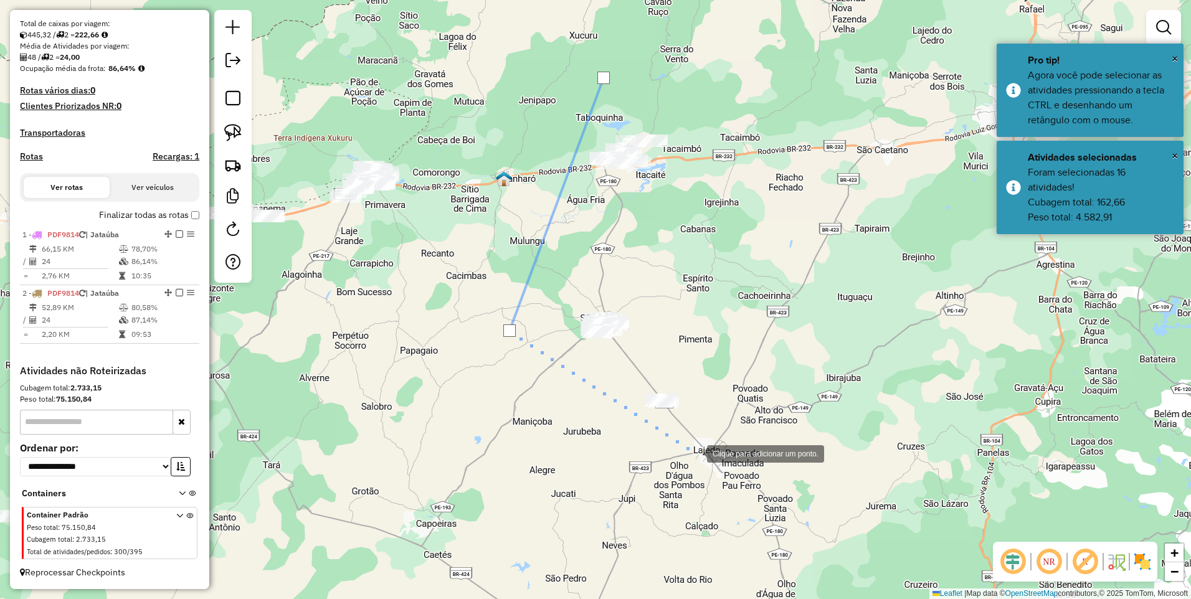
click at [698, 453] on div at bounding box center [694, 452] width 25 height 25
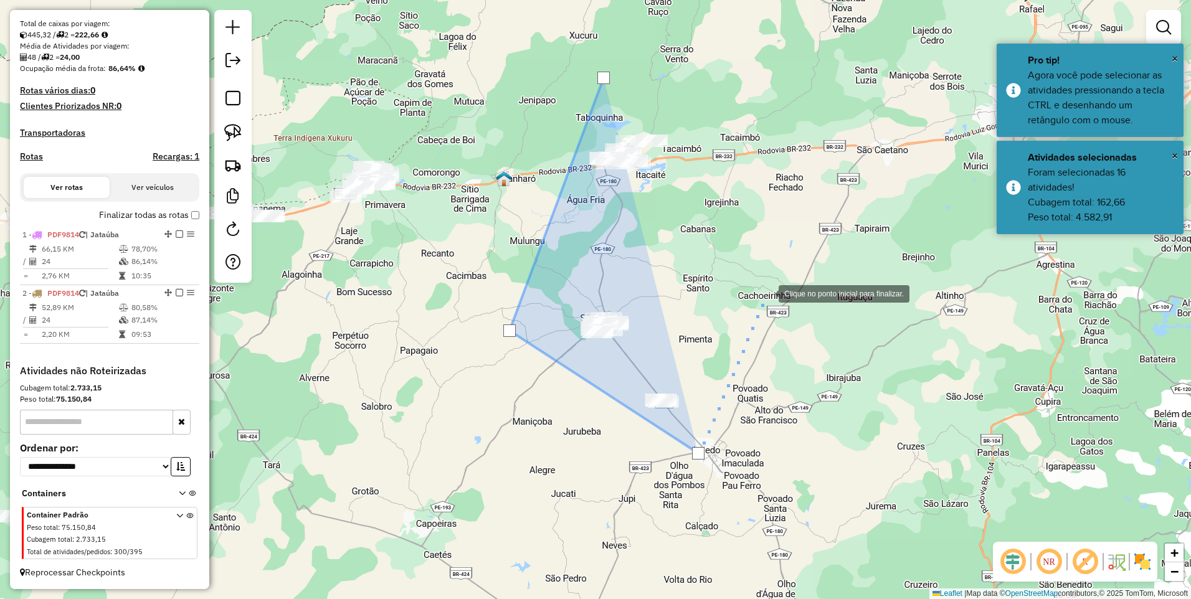
click at [766, 293] on div at bounding box center [765, 292] width 25 height 25
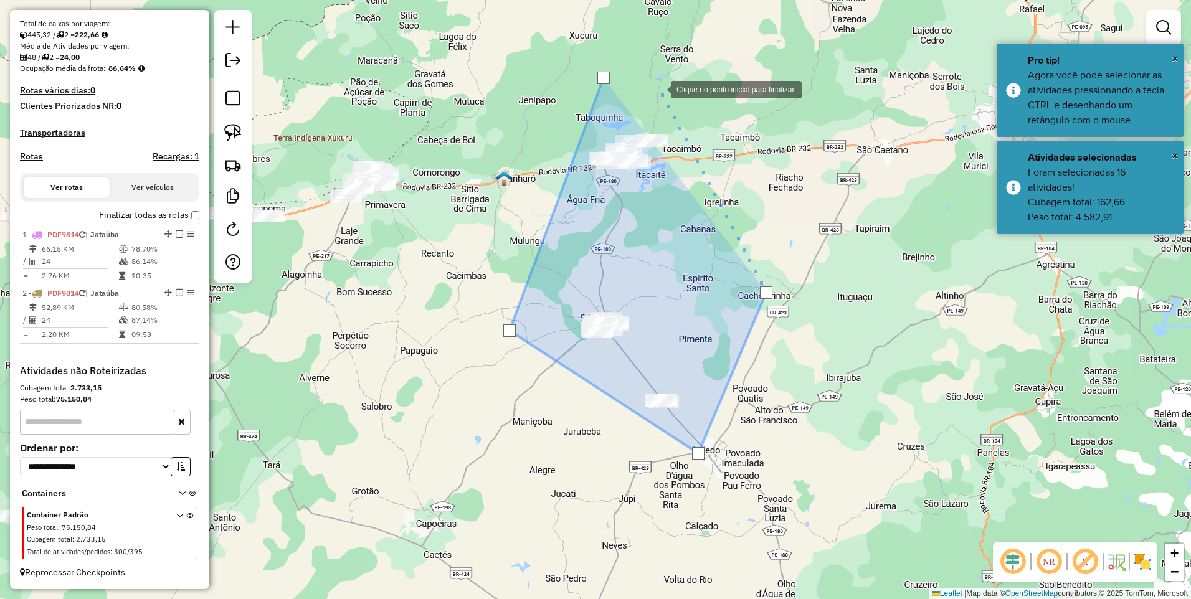
click at [658, 88] on div at bounding box center [658, 88] width 25 height 25
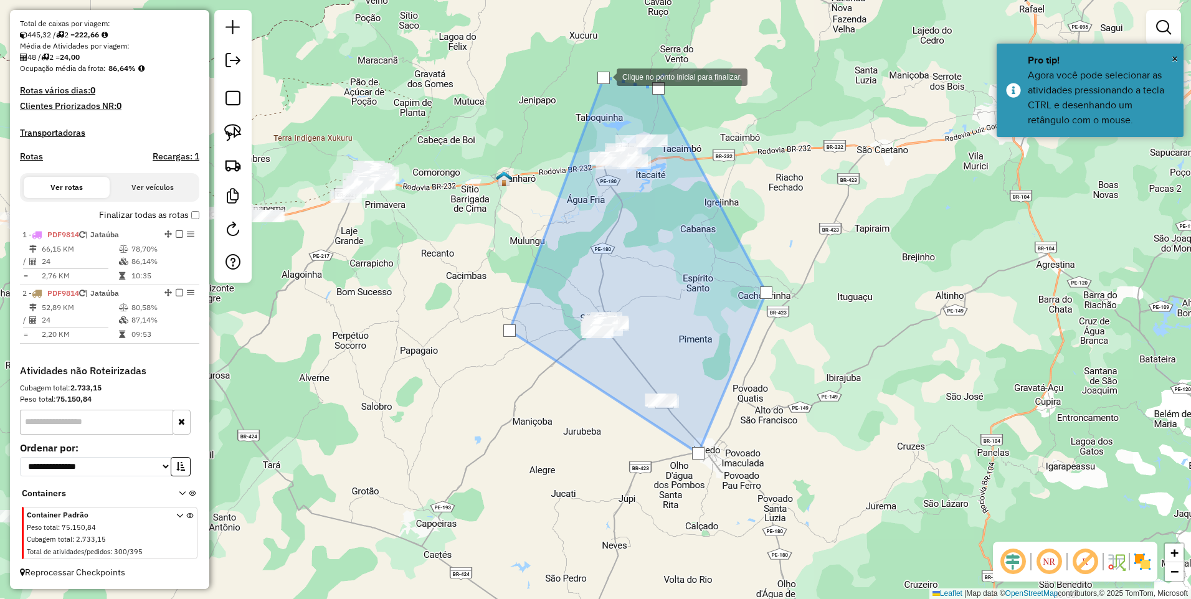
click at [604, 76] on div at bounding box center [603, 78] width 12 height 12
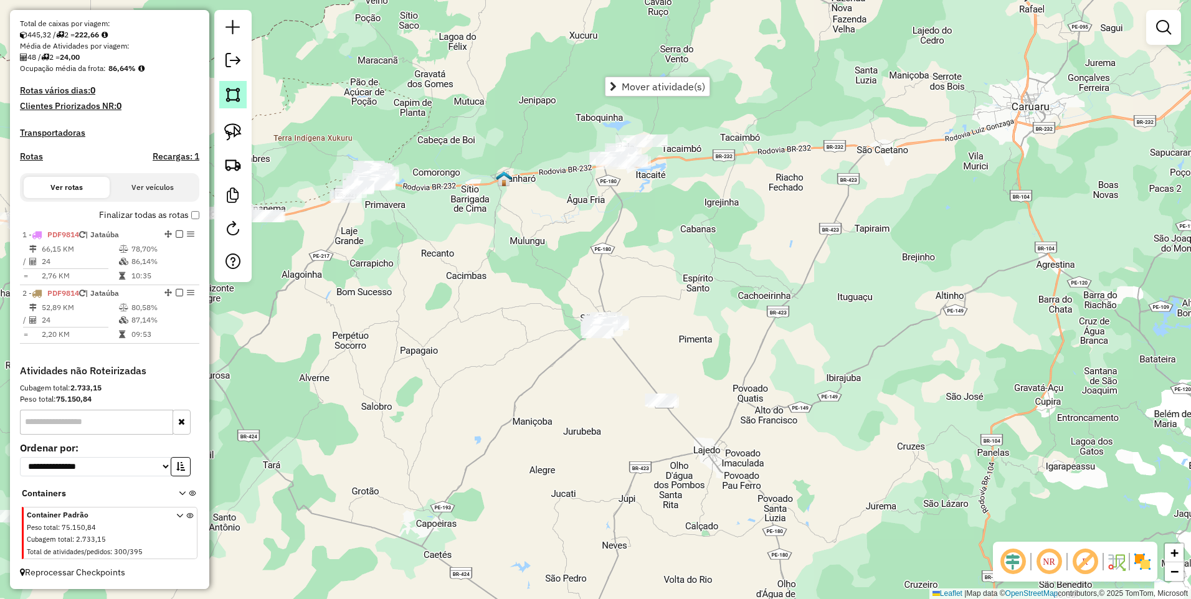
click at [230, 93] on img at bounding box center [232, 94] width 17 height 17
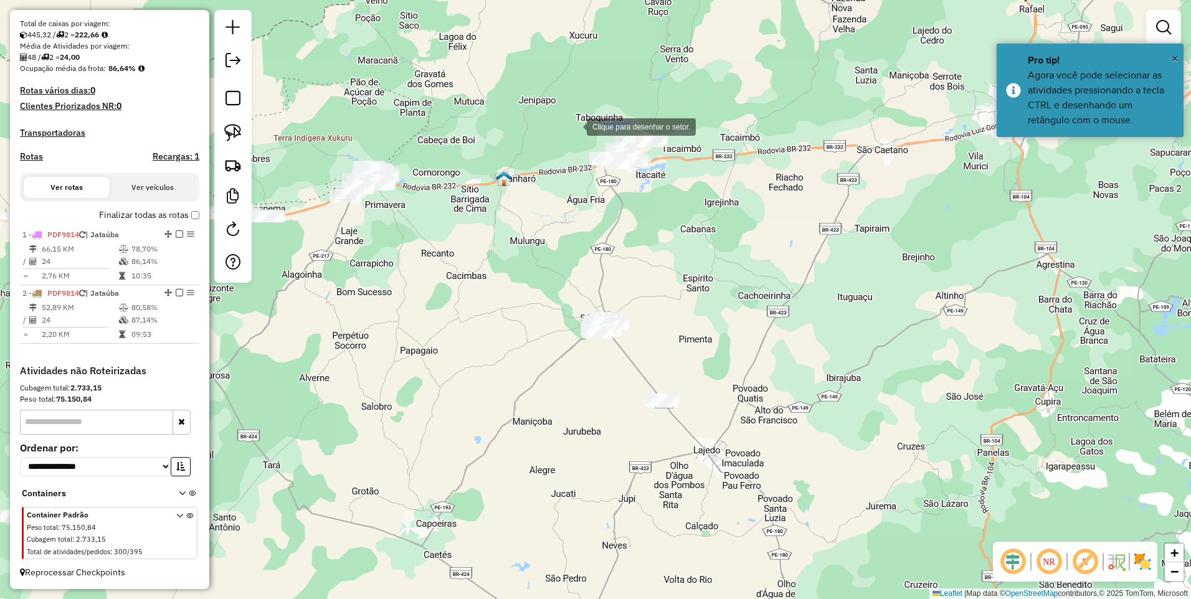
click at [574, 126] on div at bounding box center [574, 125] width 25 height 25
click at [537, 338] on div at bounding box center [536, 338] width 25 height 25
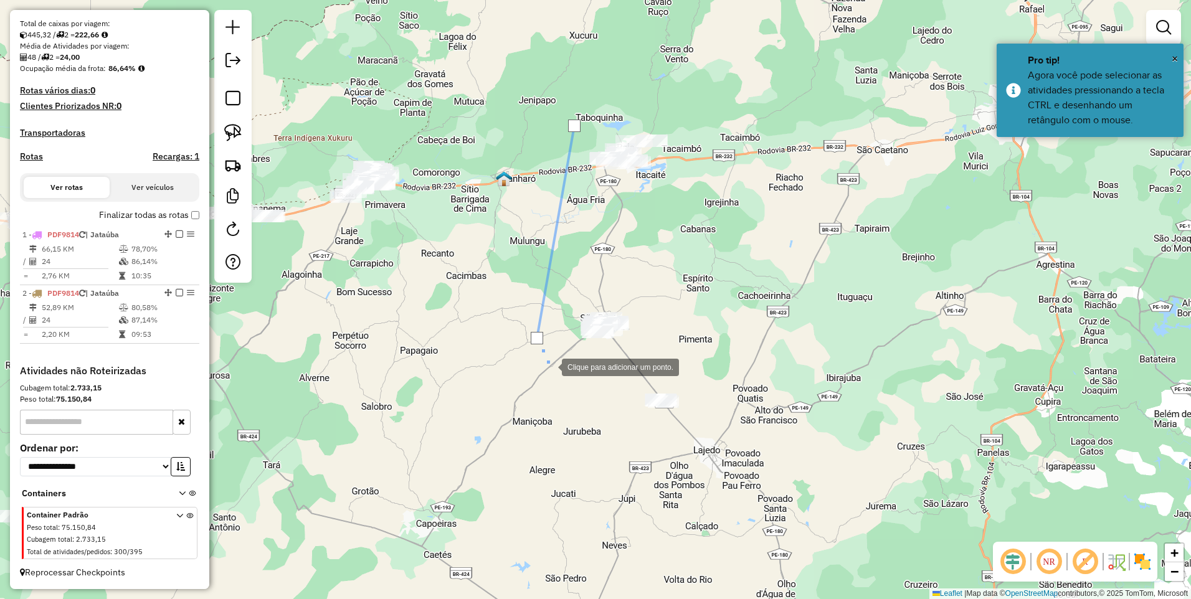
drag, startPoint x: 549, startPoint y: 366, endPoint x: 563, endPoint y: 366, distance: 13.7
click at [549, 366] on div at bounding box center [549, 366] width 25 height 25
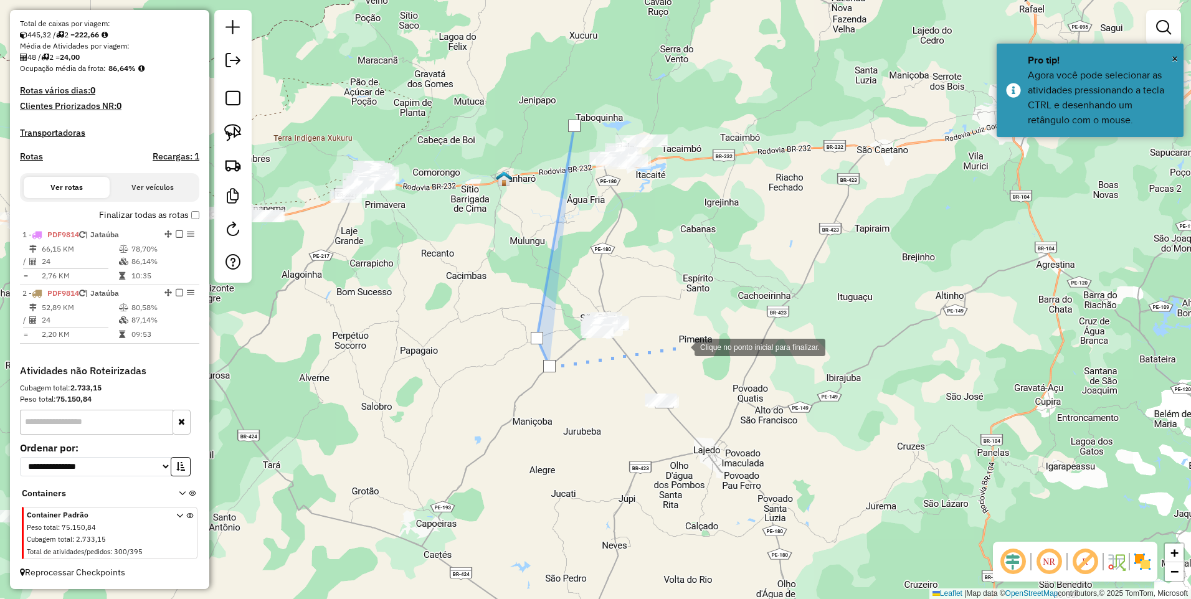
click at [682, 346] on div at bounding box center [681, 346] width 25 height 25
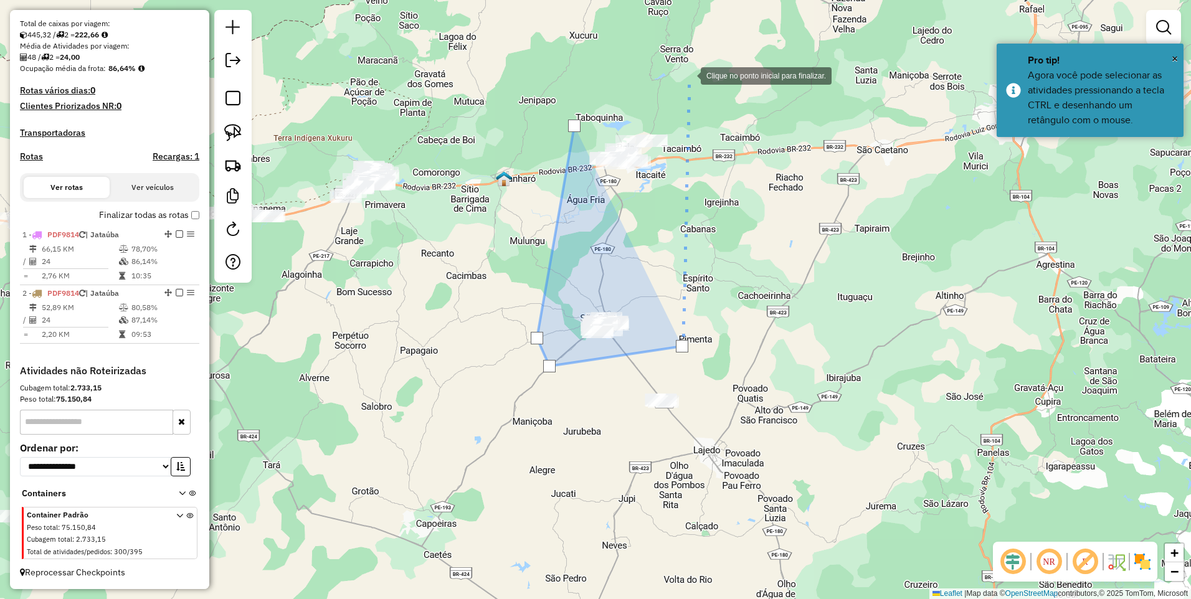
click at [688, 75] on div at bounding box center [688, 74] width 25 height 25
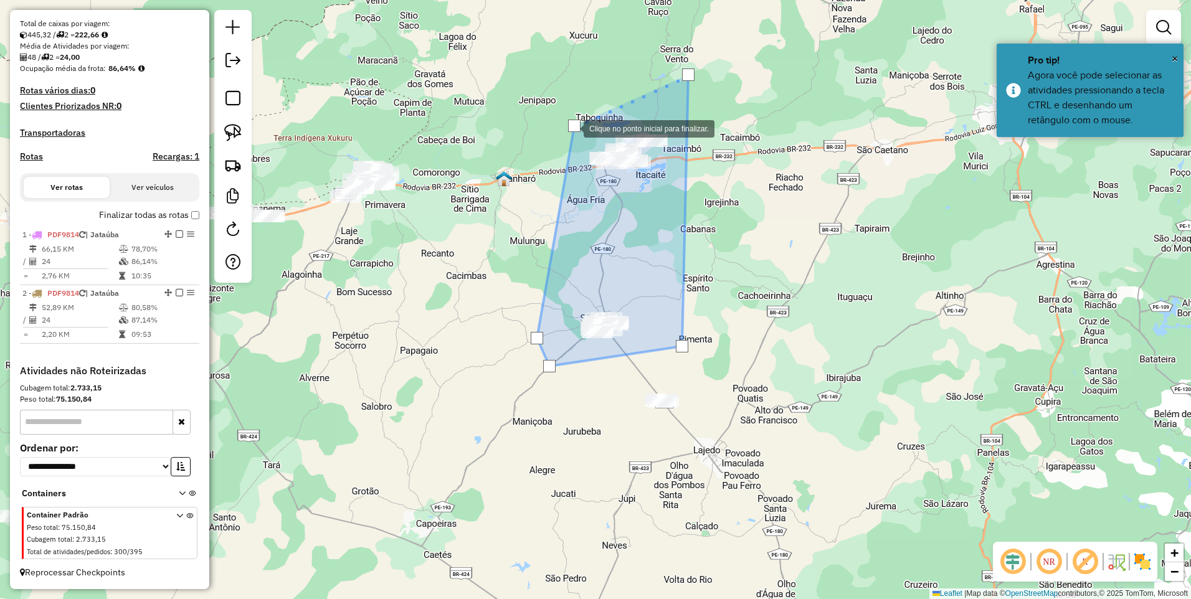
click at [571, 128] on div at bounding box center [574, 126] width 12 height 12
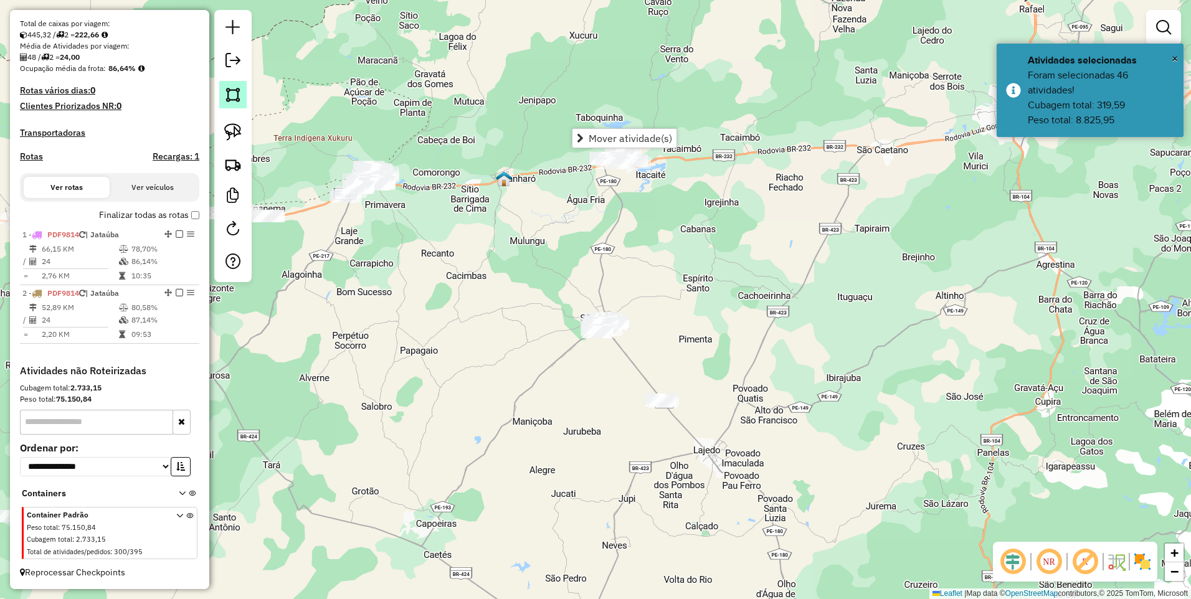
click at [236, 93] on img at bounding box center [232, 94] width 17 height 17
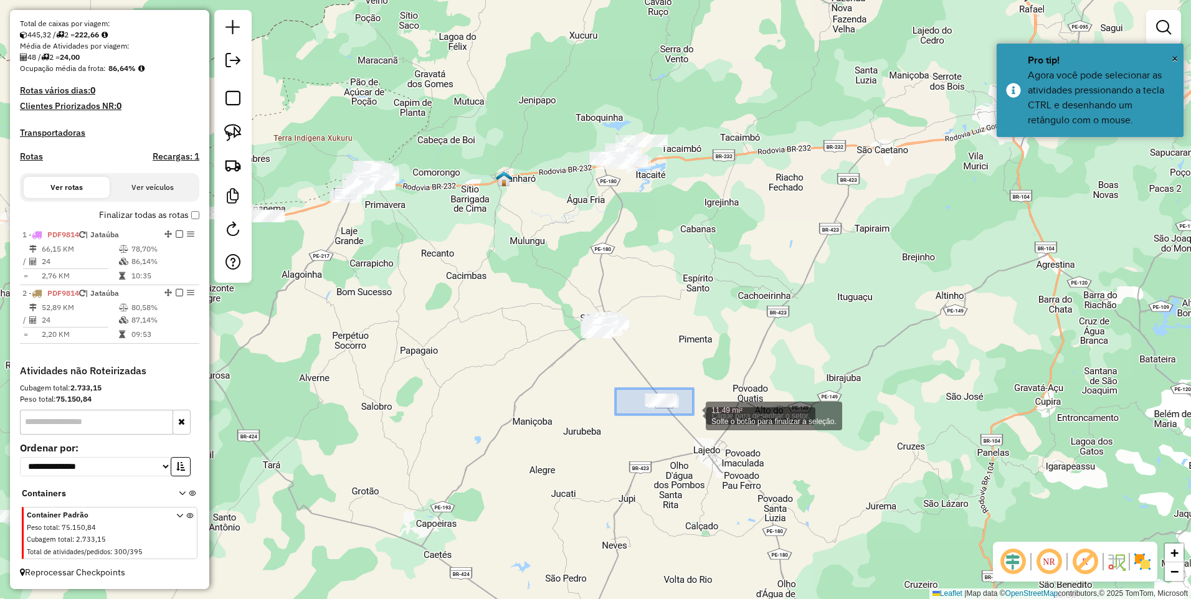
drag, startPoint x: 615, startPoint y: 389, endPoint x: 696, endPoint y: 415, distance: 84.7
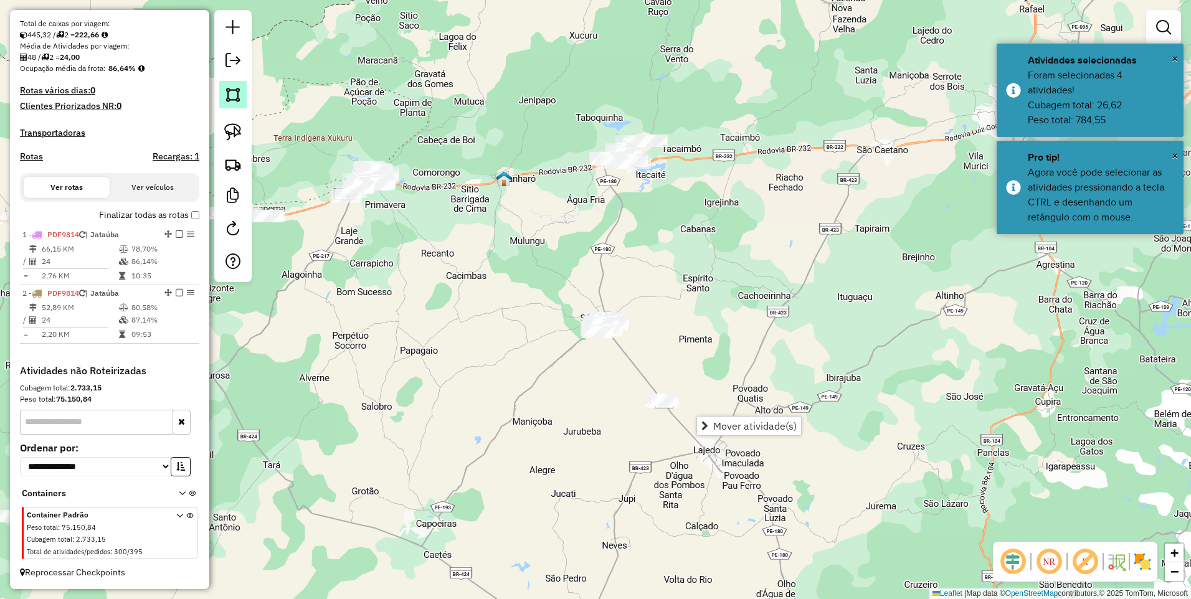
click at [229, 100] on img at bounding box center [232, 94] width 17 height 17
click at [766, 115] on div at bounding box center [766, 114] width 25 height 25
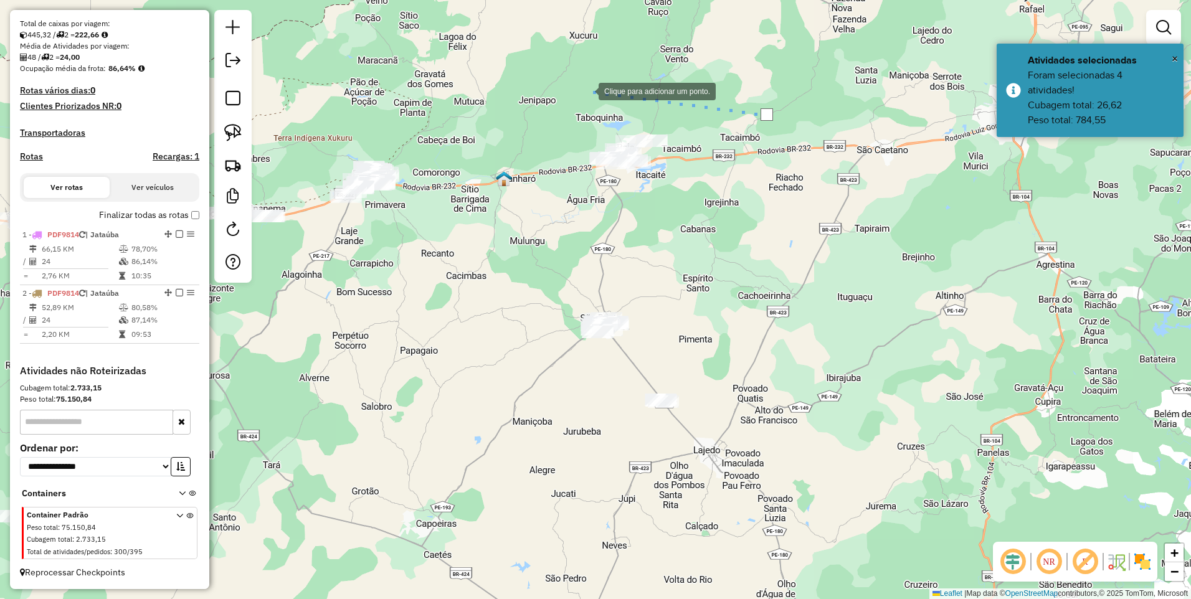
click at [586, 90] on div at bounding box center [585, 90] width 25 height 25
click at [498, 341] on div at bounding box center [498, 338] width 25 height 25
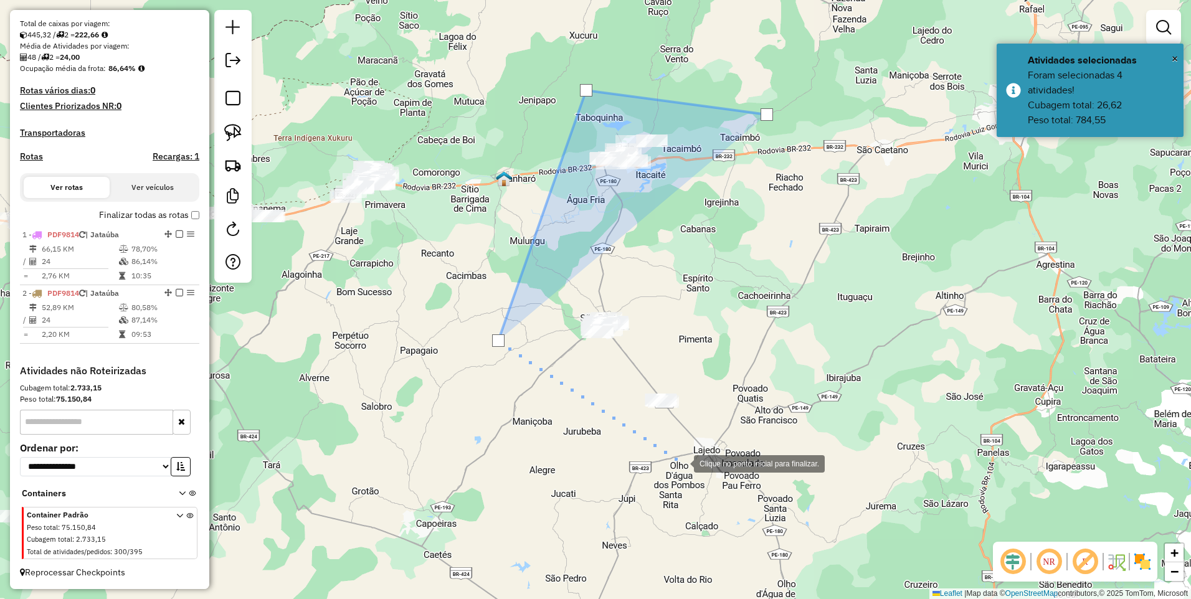
click at [694, 466] on div at bounding box center [681, 462] width 25 height 25
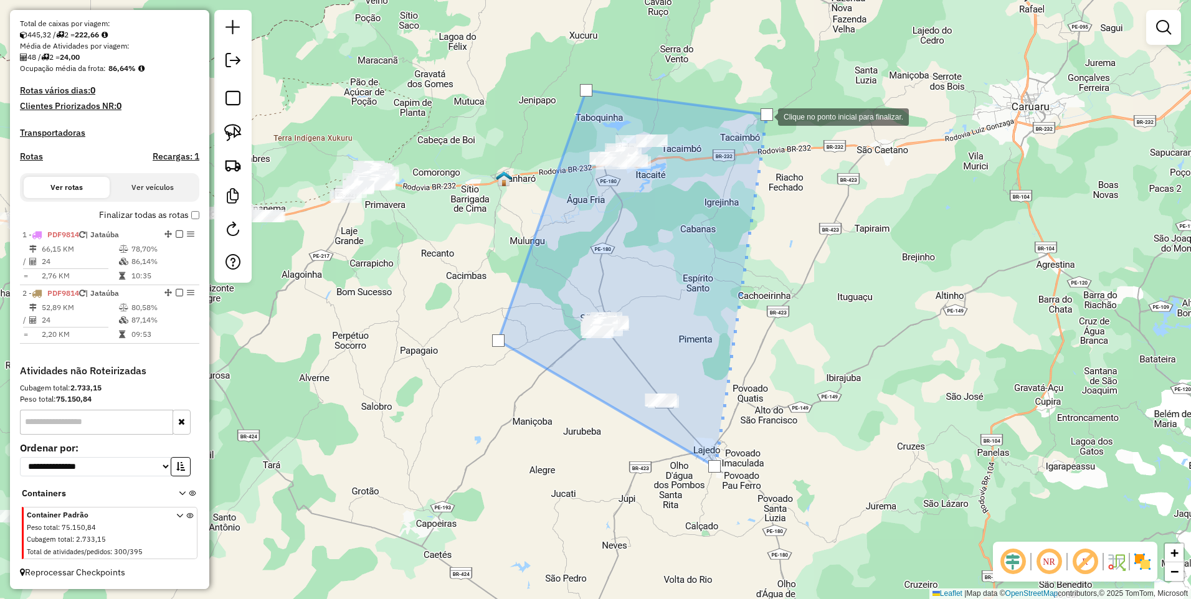
click at [765, 116] on div at bounding box center [766, 114] width 12 height 12
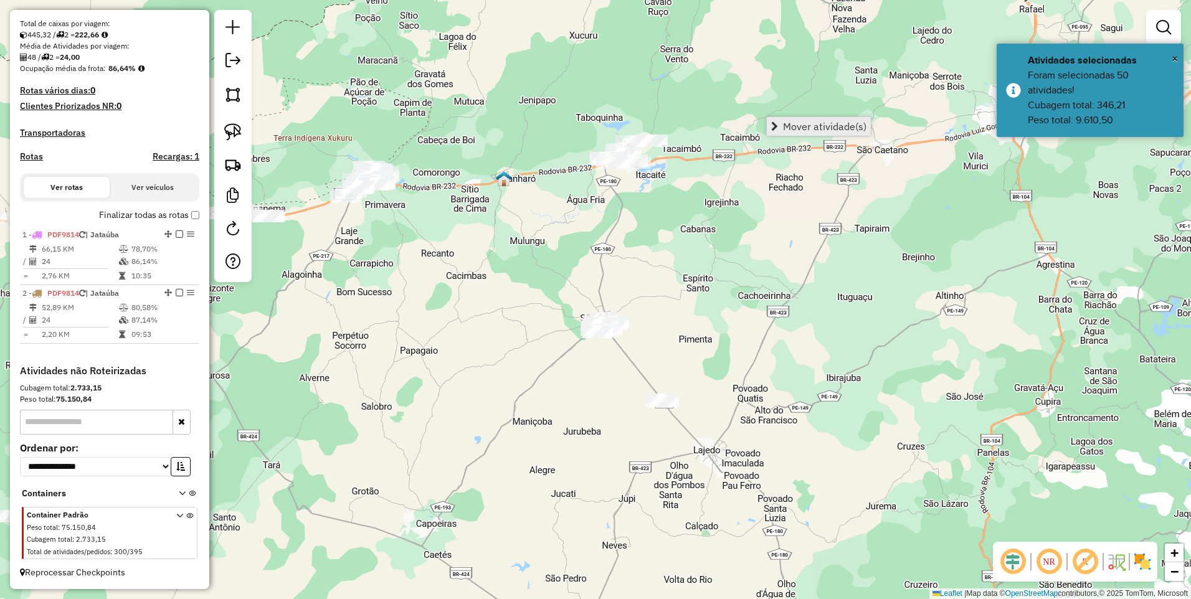
click at [789, 127] on span "Mover atividade(s)" at bounding box center [824, 126] width 83 height 10
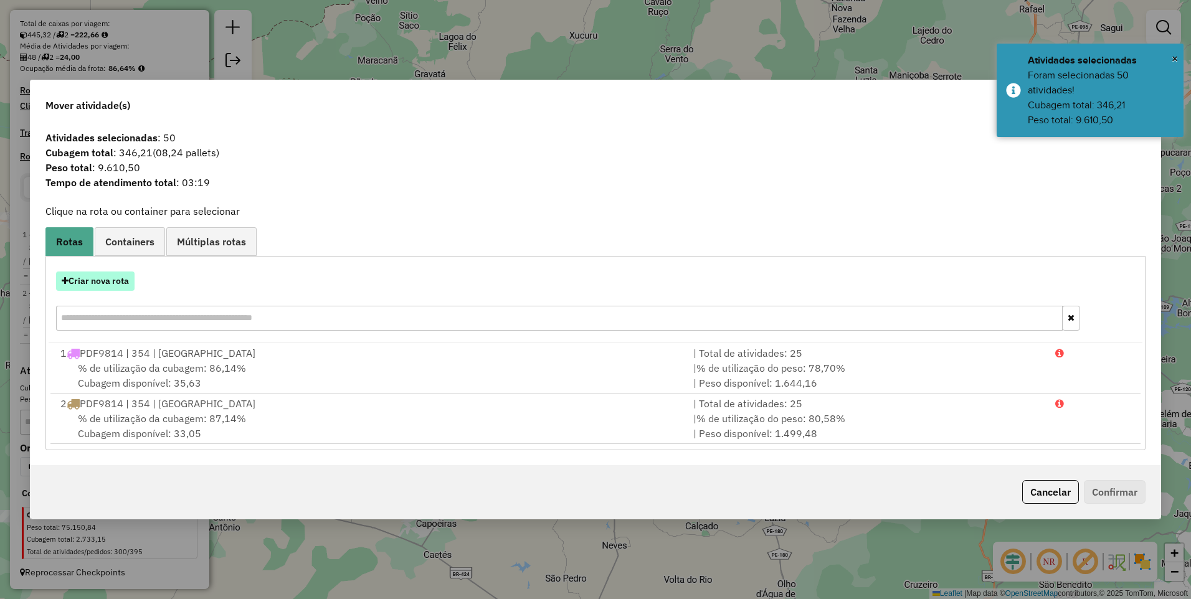
click at [95, 285] on button "Criar nova rota" at bounding box center [95, 280] width 78 height 19
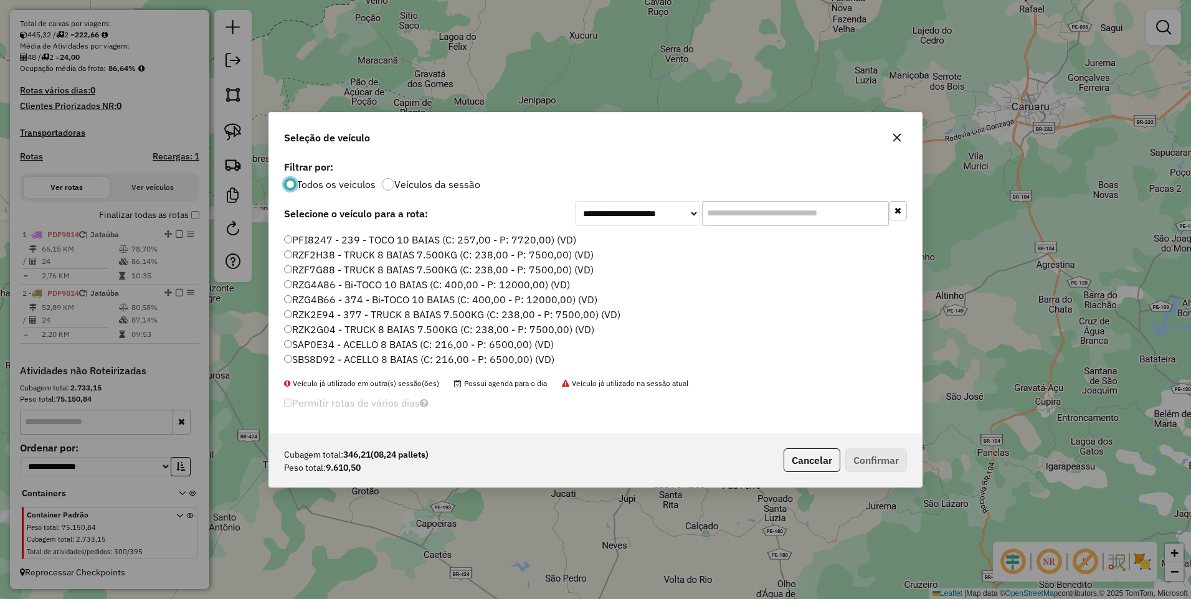
scroll to position [199, 0]
click at [318, 238] on label "RZG4B66 - 374 - Bi-TOCO 10 BAIAS (C: 400,00 - P: 12000,00) (VD)" at bounding box center [440, 232] width 313 height 15
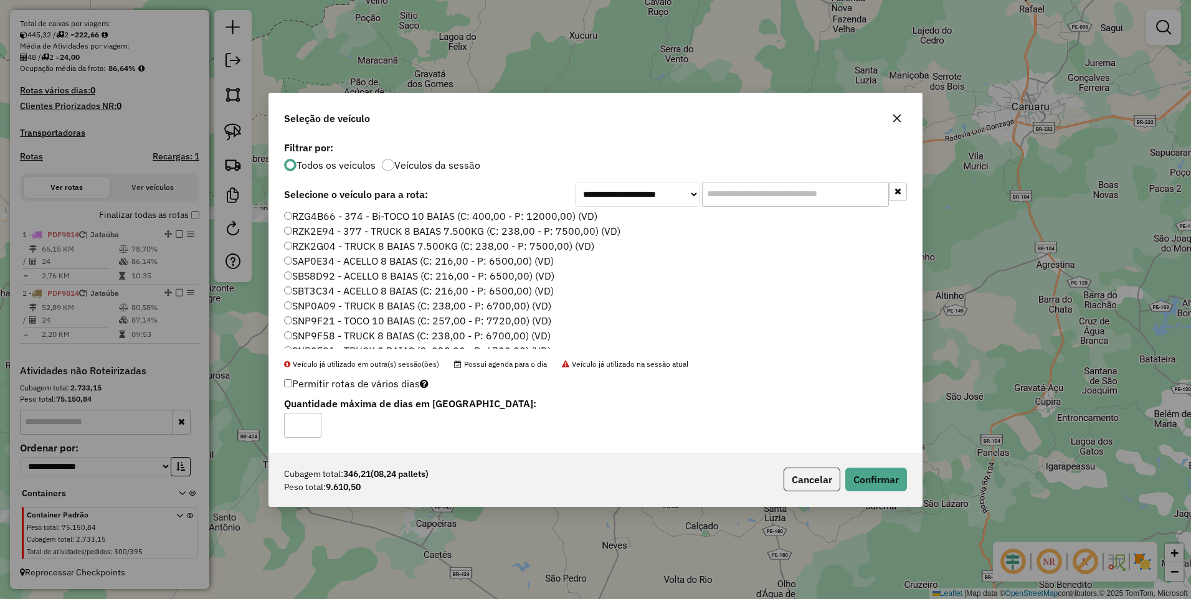
type input "*"
click at [309, 422] on input "*" at bounding box center [302, 425] width 37 height 25
click at [859, 482] on button "Confirmar" at bounding box center [876, 480] width 62 height 24
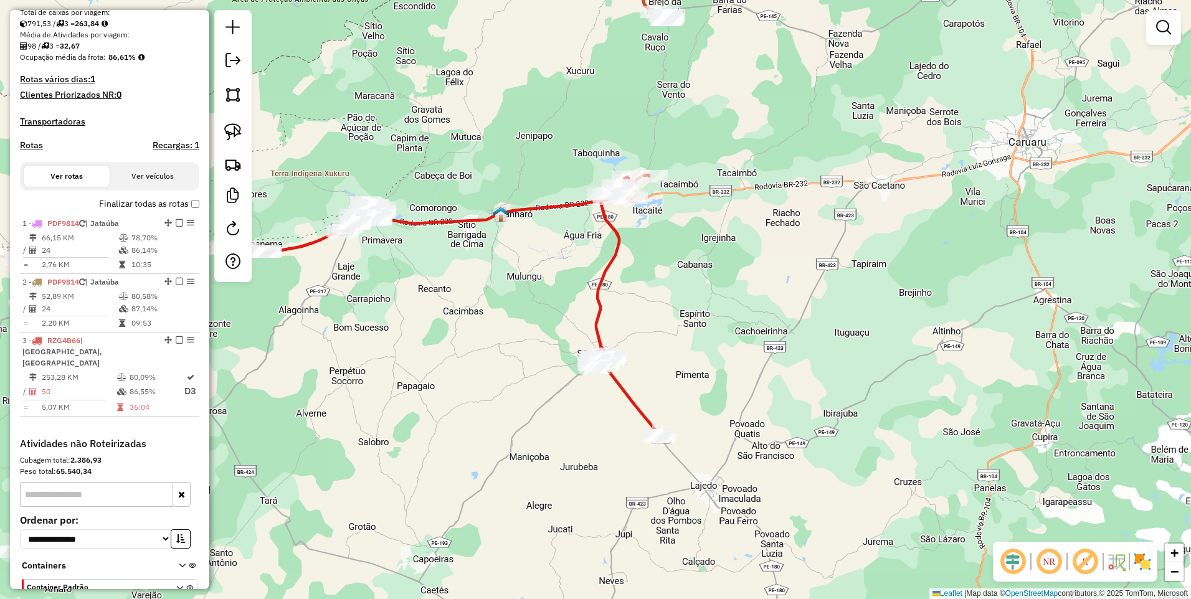
drag, startPoint x: 681, startPoint y: 226, endPoint x: 677, endPoint y: 262, distance: 35.6
click at [677, 262] on div "Janela de atendimento Grade de atendimento Capacidade Transportadoras Veículos …" at bounding box center [595, 299] width 1191 height 599
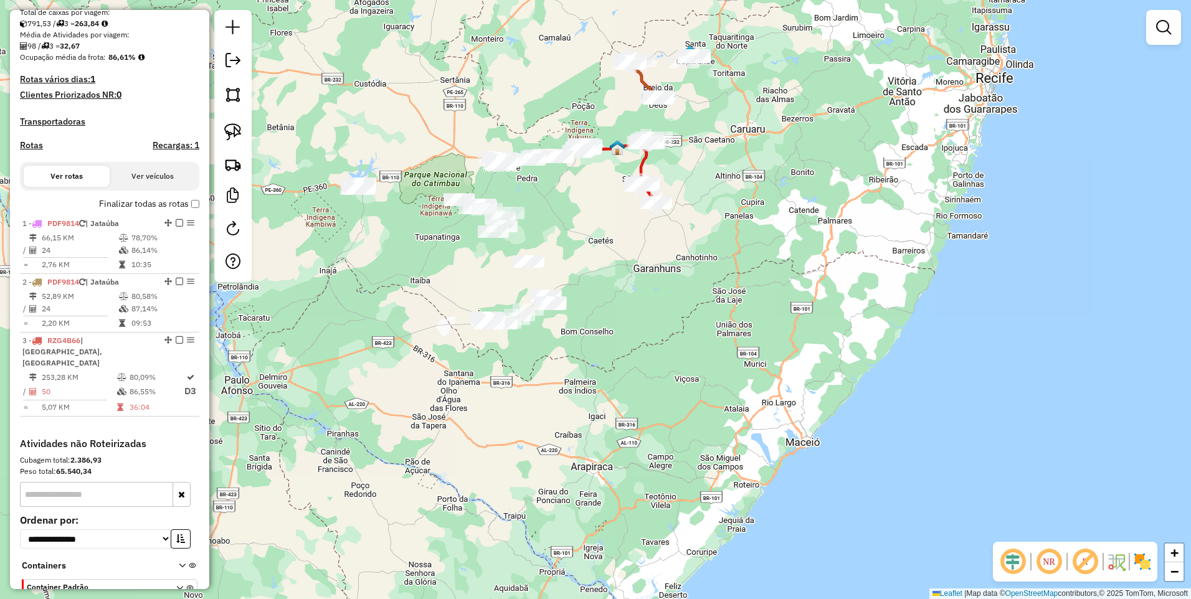
drag, startPoint x: 608, startPoint y: 329, endPoint x: 593, endPoint y: 222, distance: 107.6
click at [593, 222] on div "Janela de atendimento Grade de atendimento Capacidade Transportadoras Veículos …" at bounding box center [595, 299] width 1191 height 599
click at [235, 95] on img at bounding box center [232, 94] width 17 height 17
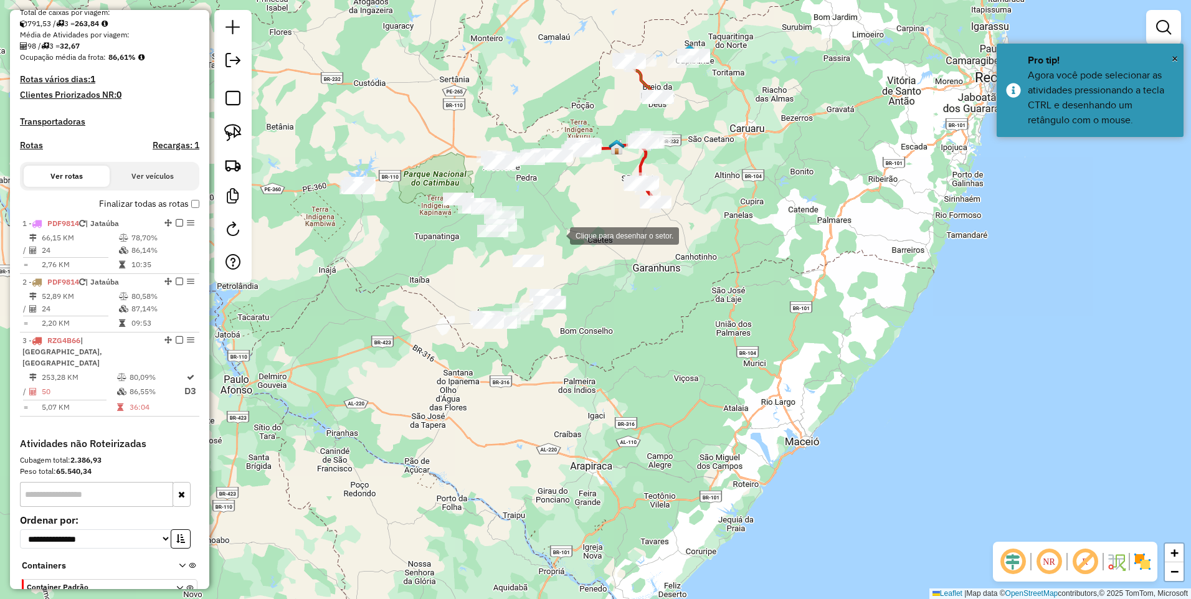
click at [557, 235] on div at bounding box center [557, 234] width 25 height 25
click at [466, 249] on div at bounding box center [469, 248] width 25 height 25
click at [395, 374] on div at bounding box center [395, 374] width 25 height 25
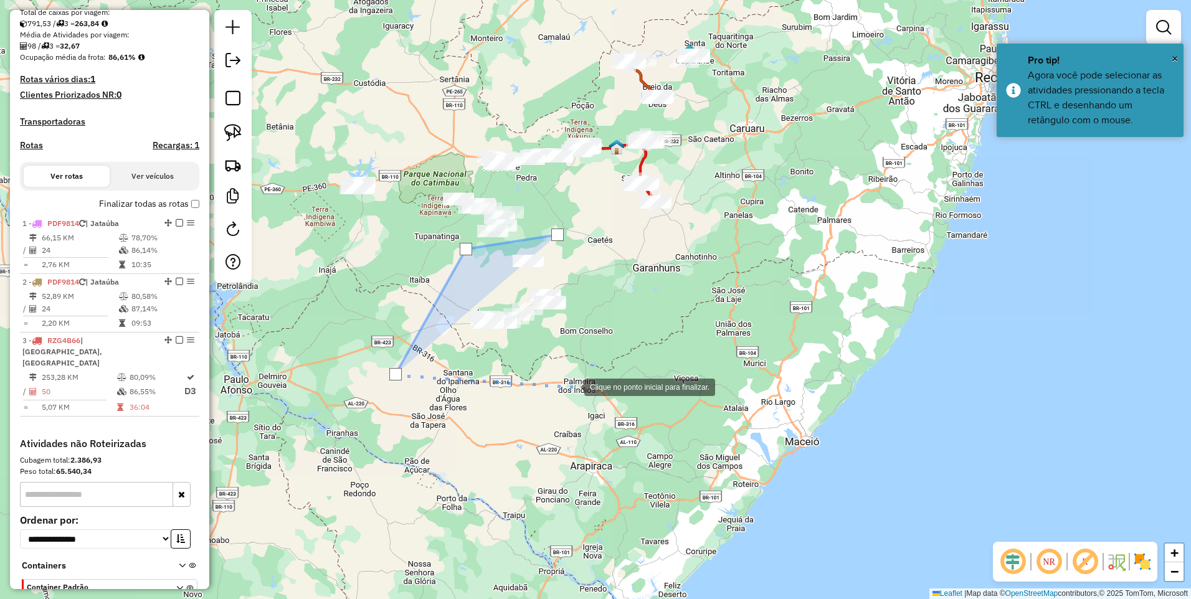
click at [584, 384] on div at bounding box center [571, 386] width 25 height 25
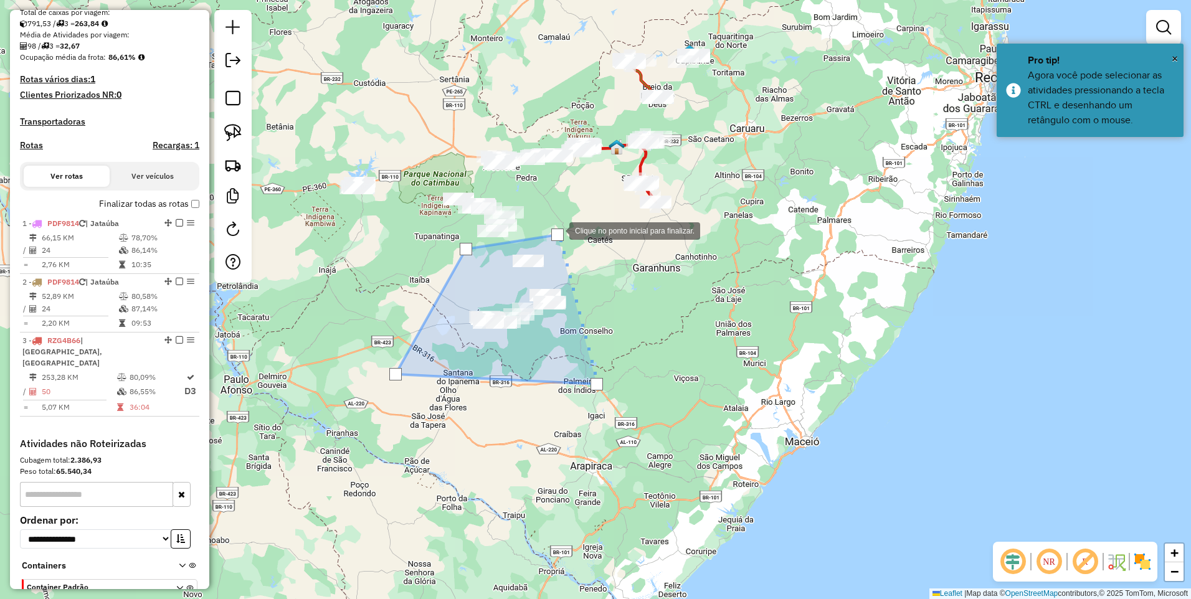
click at [556, 230] on div at bounding box center [557, 235] width 12 height 12
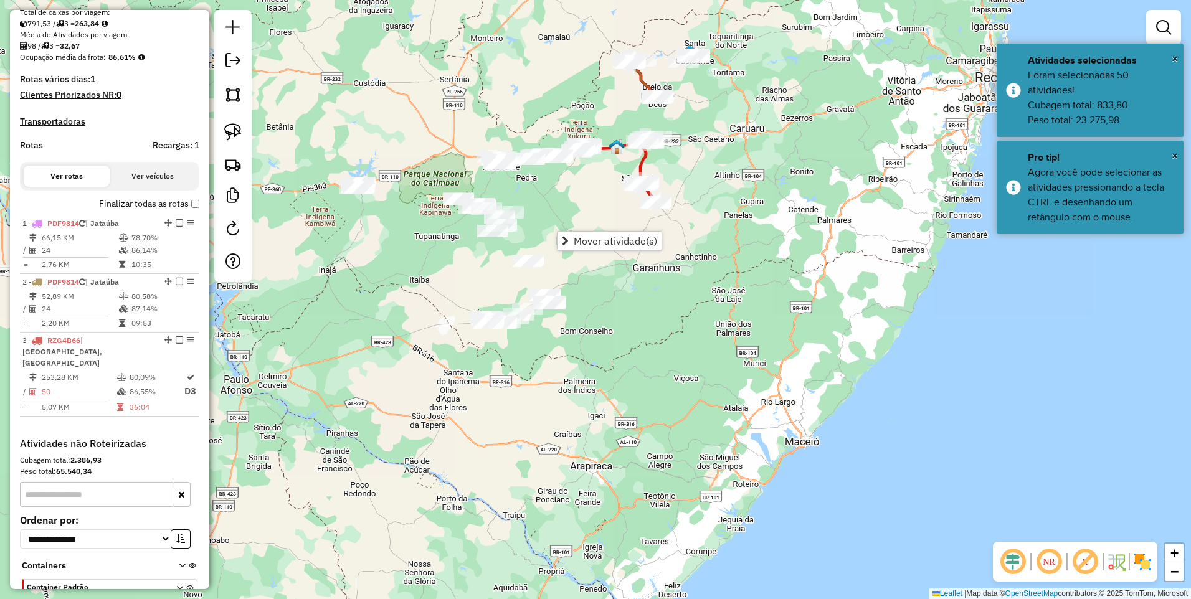
click at [578, 252] on div "Janela de atendimento Grade de atendimento Capacidade Transportadoras Veículos …" at bounding box center [595, 299] width 1191 height 599
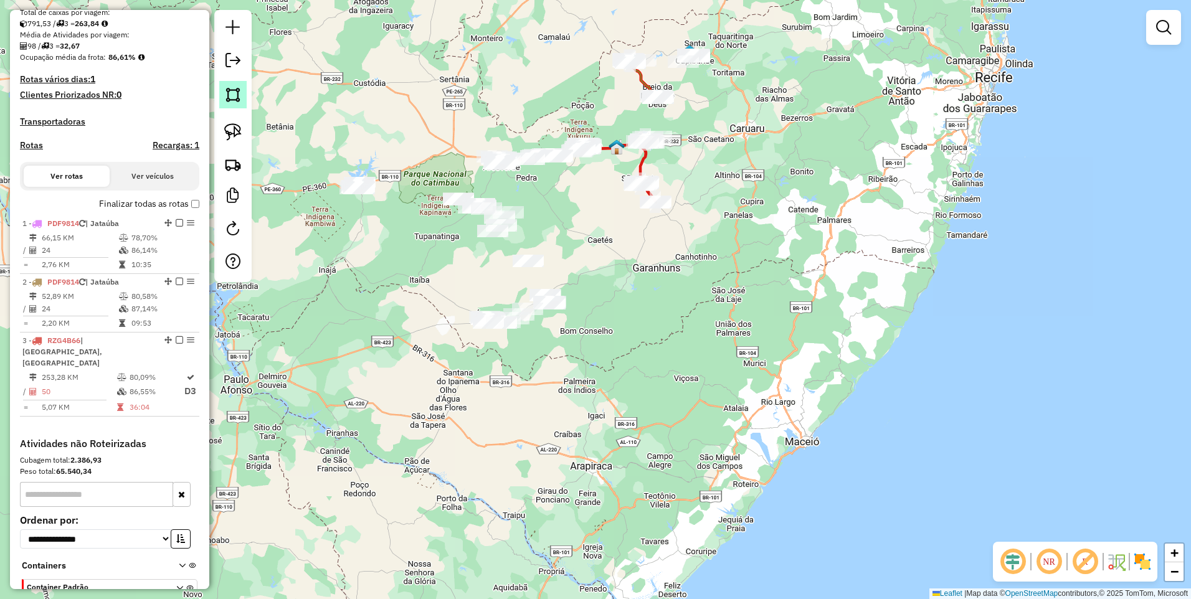
click at [220, 99] on link at bounding box center [232, 94] width 27 height 27
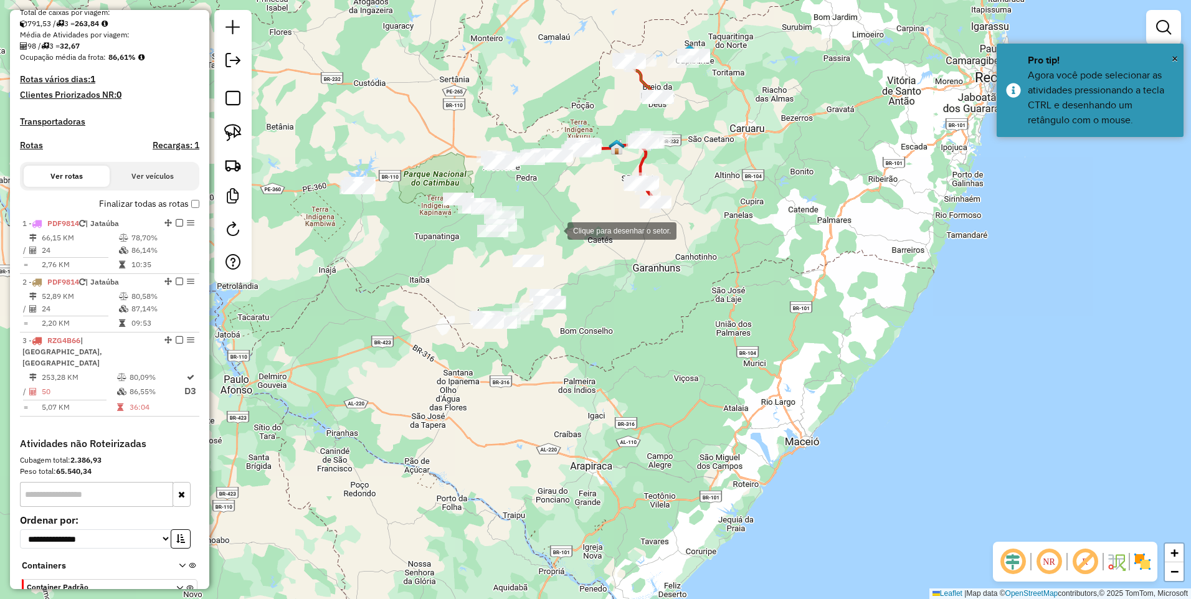
click at [562, 229] on div at bounding box center [554, 229] width 25 height 25
click at [392, 298] on div at bounding box center [397, 297] width 25 height 25
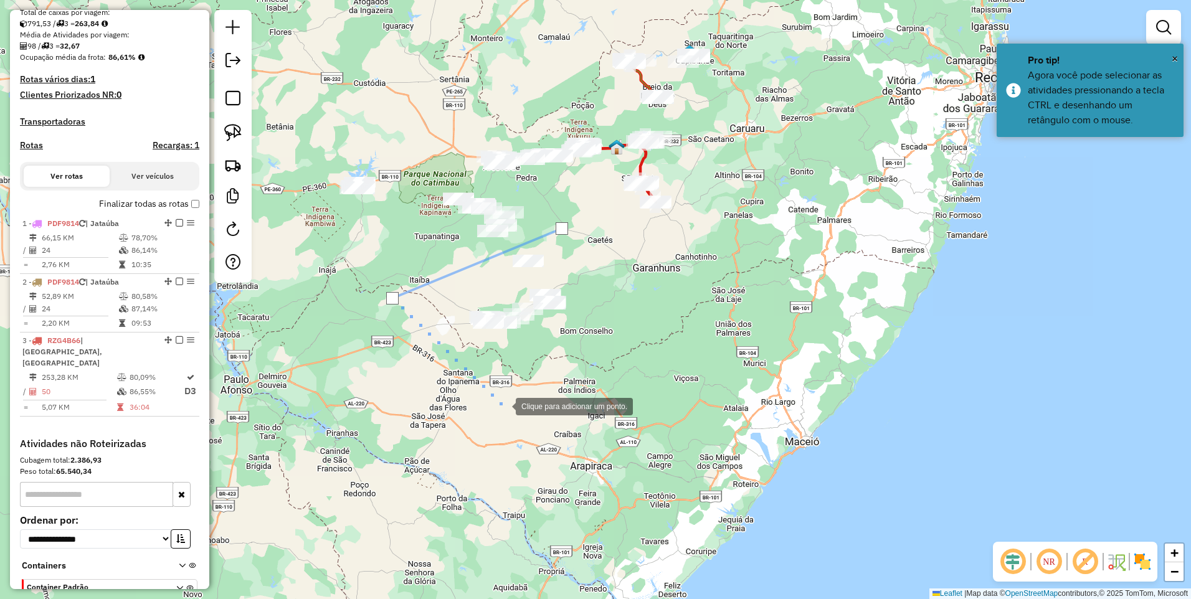
click at [503, 405] on div at bounding box center [503, 405] width 25 height 25
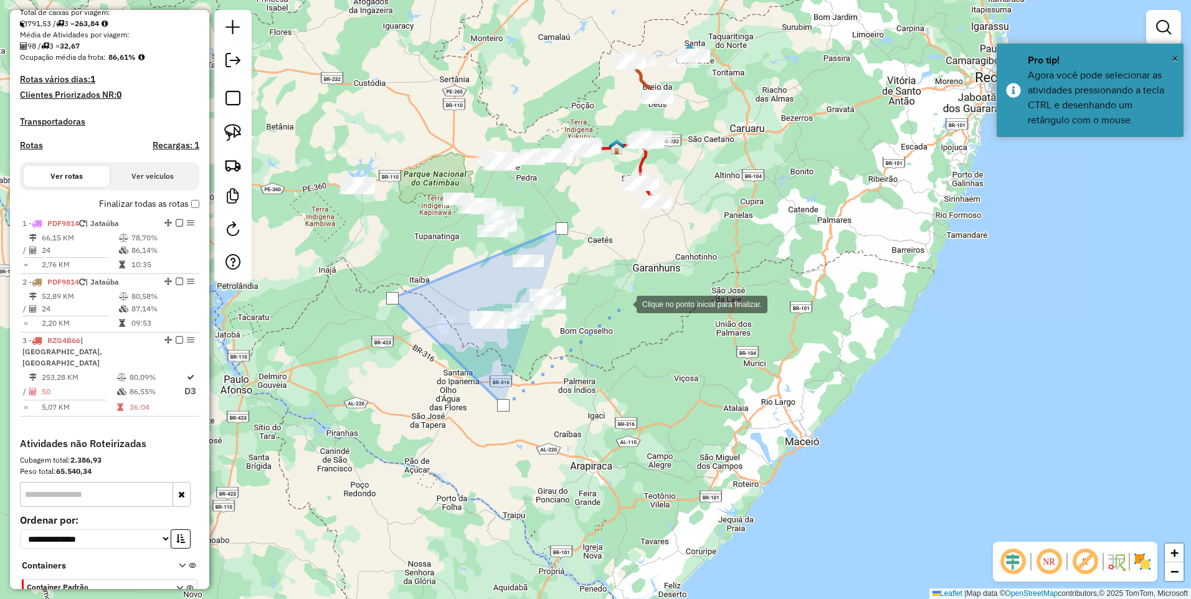
click at [631, 304] on div at bounding box center [623, 303] width 25 height 25
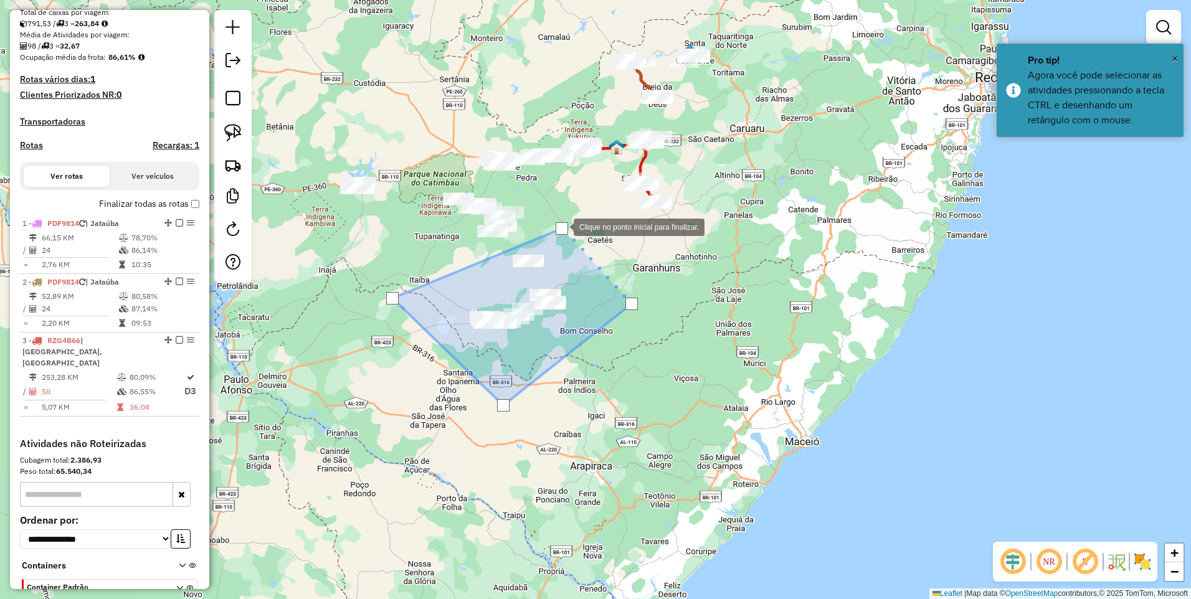
click at [561, 226] on div at bounding box center [561, 228] width 12 height 12
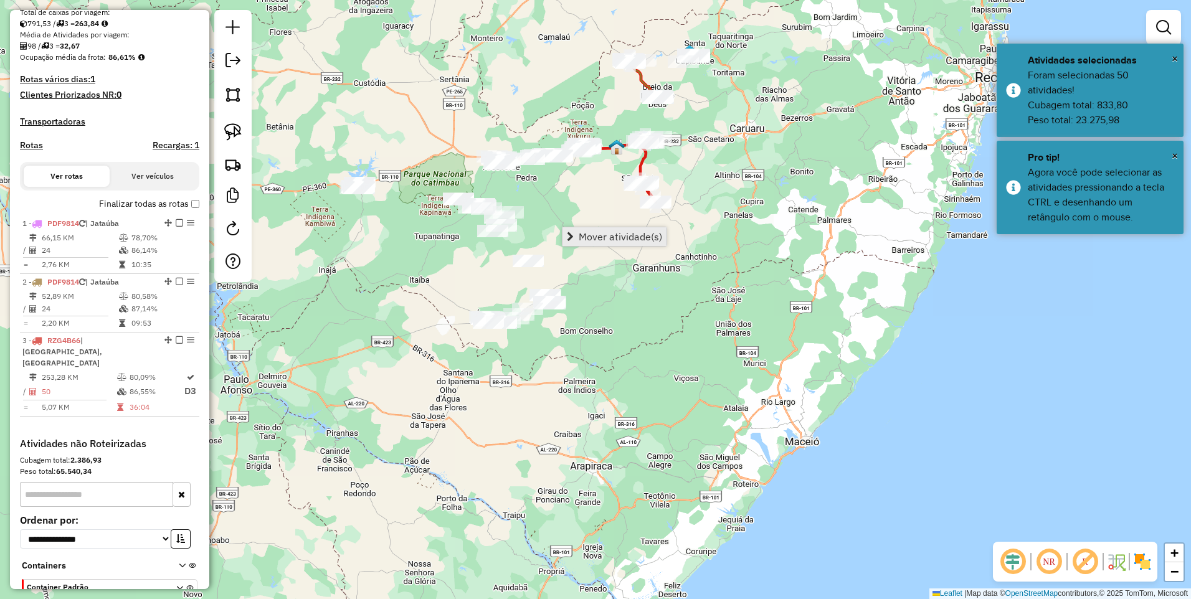
click at [584, 238] on span "Mover atividade(s)" at bounding box center [619, 237] width 83 height 10
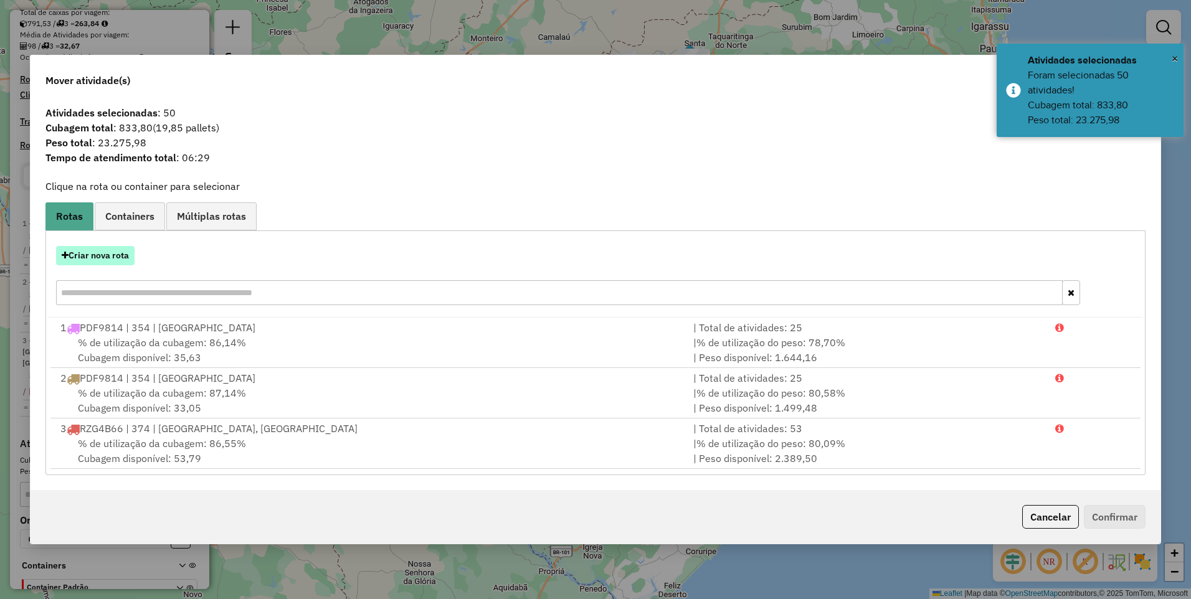
click at [103, 257] on button "Criar nova rota" at bounding box center [95, 255] width 78 height 19
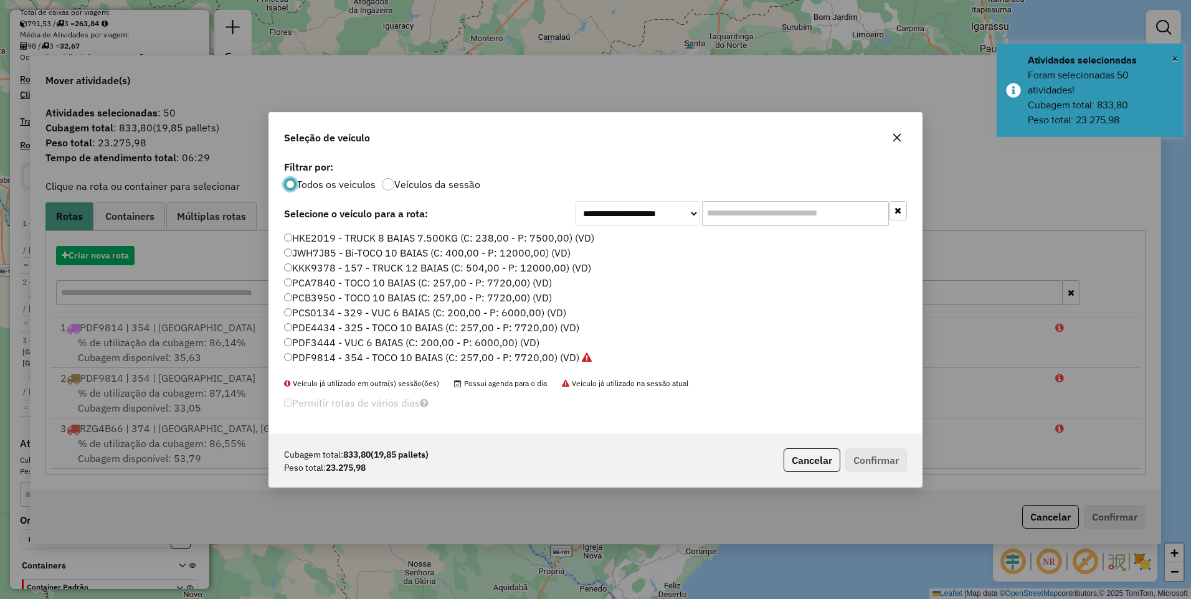
scroll to position [7, 4]
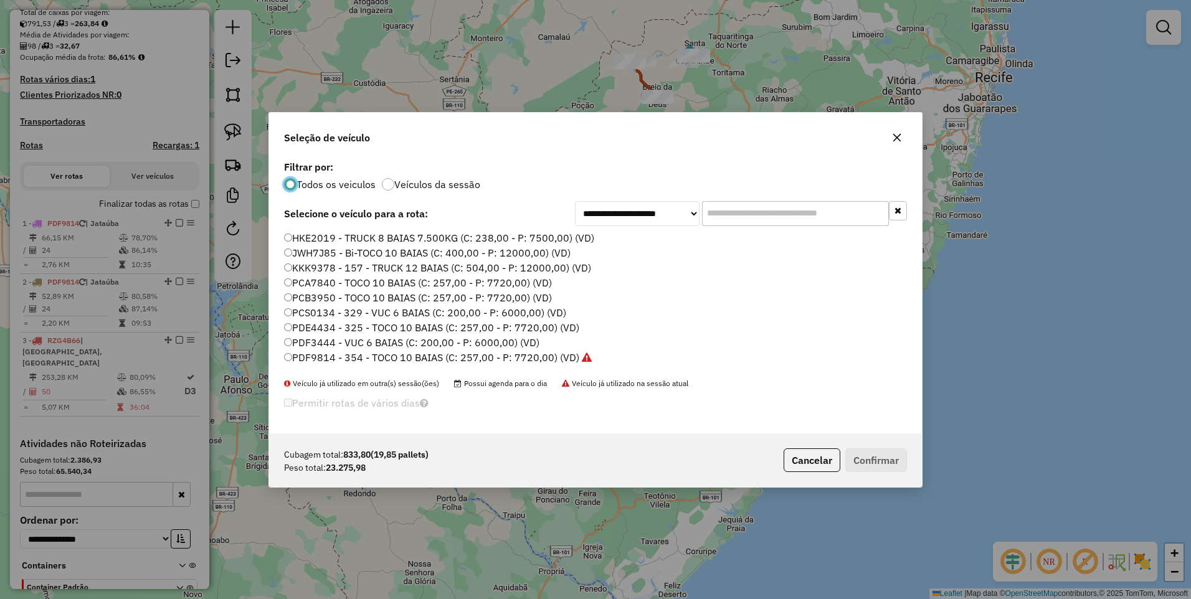
click at [543, 360] on label "PDF9814 - 354 - TOCO 10 BAIAS (C: 257,00 - P: 7720,00) (VD)" at bounding box center [438, 357] width 308 height 15
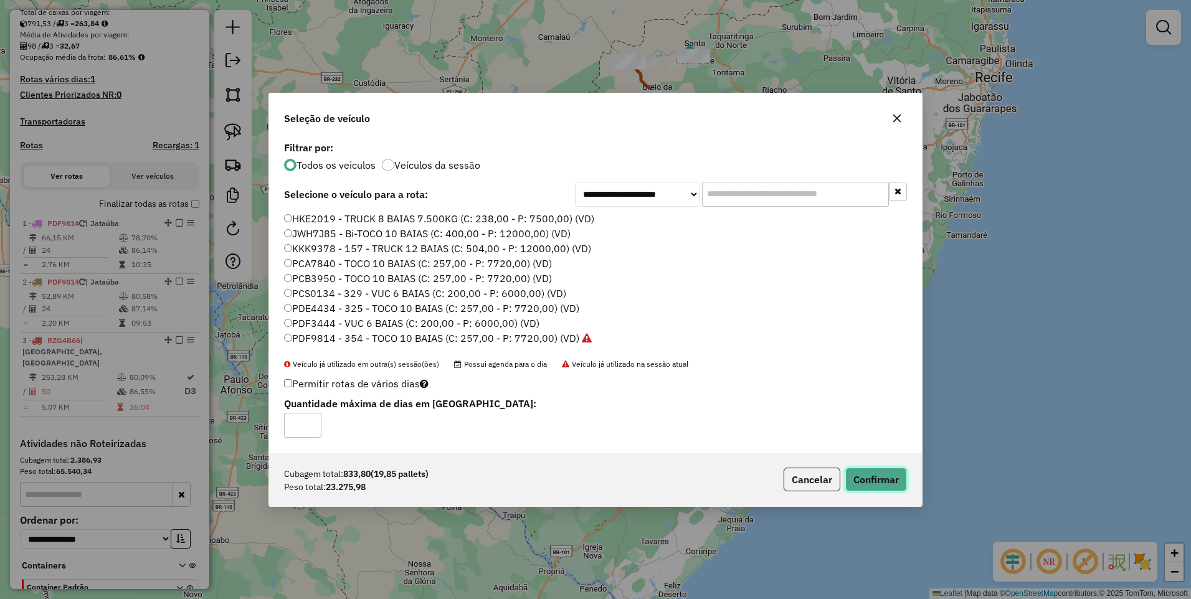
click at [871, 479] on button "Confirmar" at bounding box center [876, 480] width 62 height 24
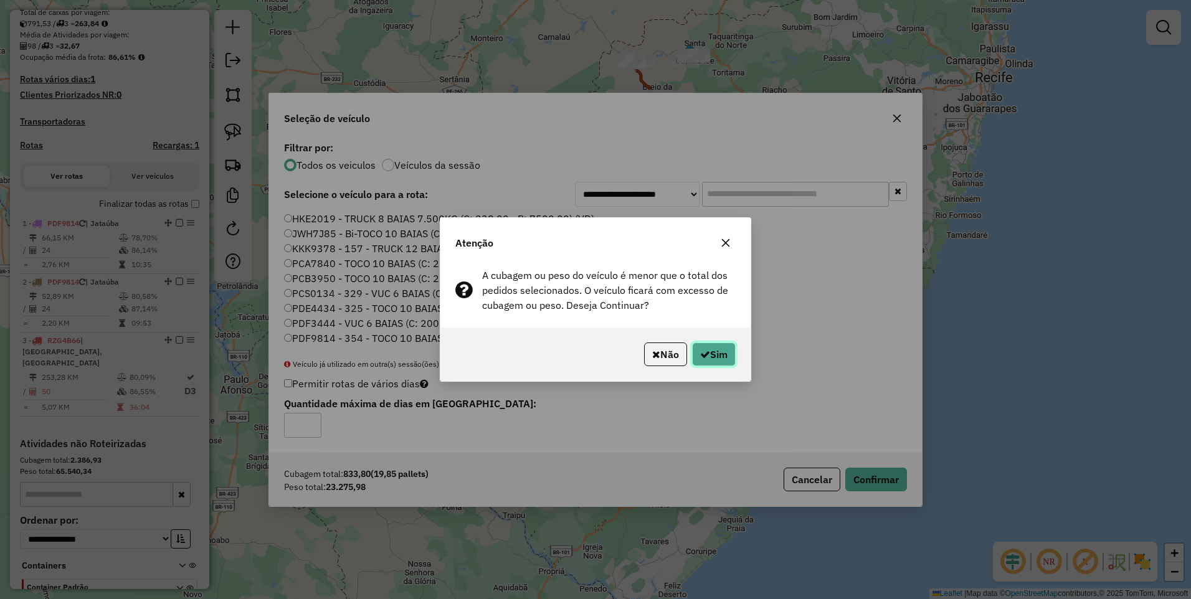
click at [708, 356] on button "Sim" at bounding box center [714, 354] width 44 height 24
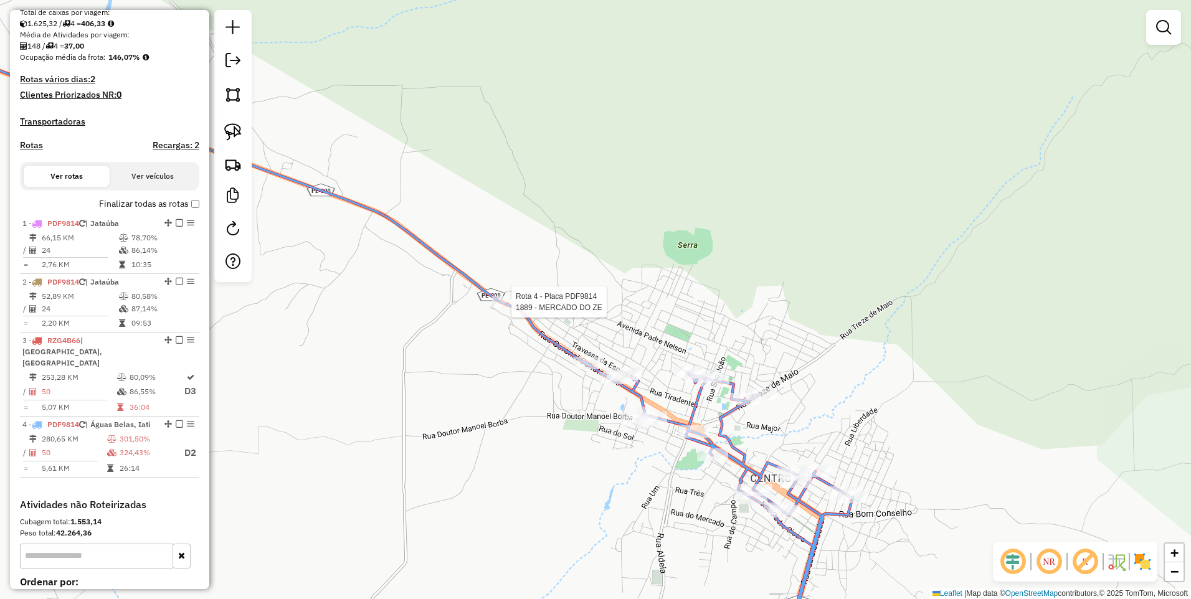
select select "*********"
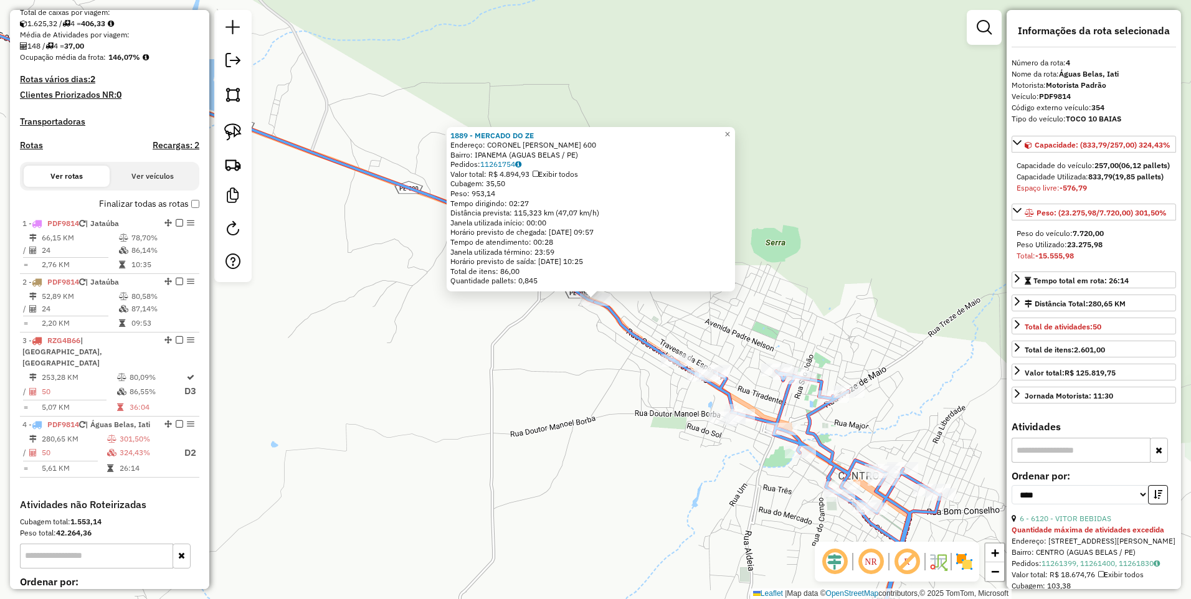
scroll to position [410, 0]
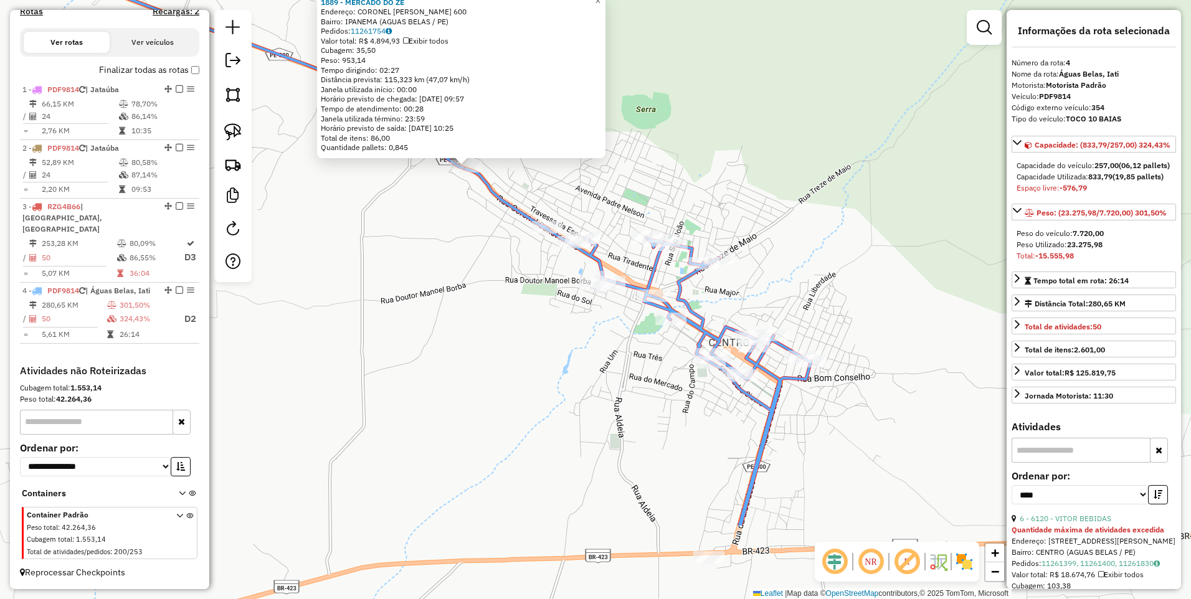
drag, startPoint x: 664, startPoint y: 469, endPoint x: 535, endPoint y: 336, distance: 185.8
click at [535, 336] on div "1889 - MERCADO DO ZE Endereço: CORONEL CONSTANTINO 600 Bairro: IPANEMA (AGUAS B…" at bounding box center [595, 299] width 1191 height 599
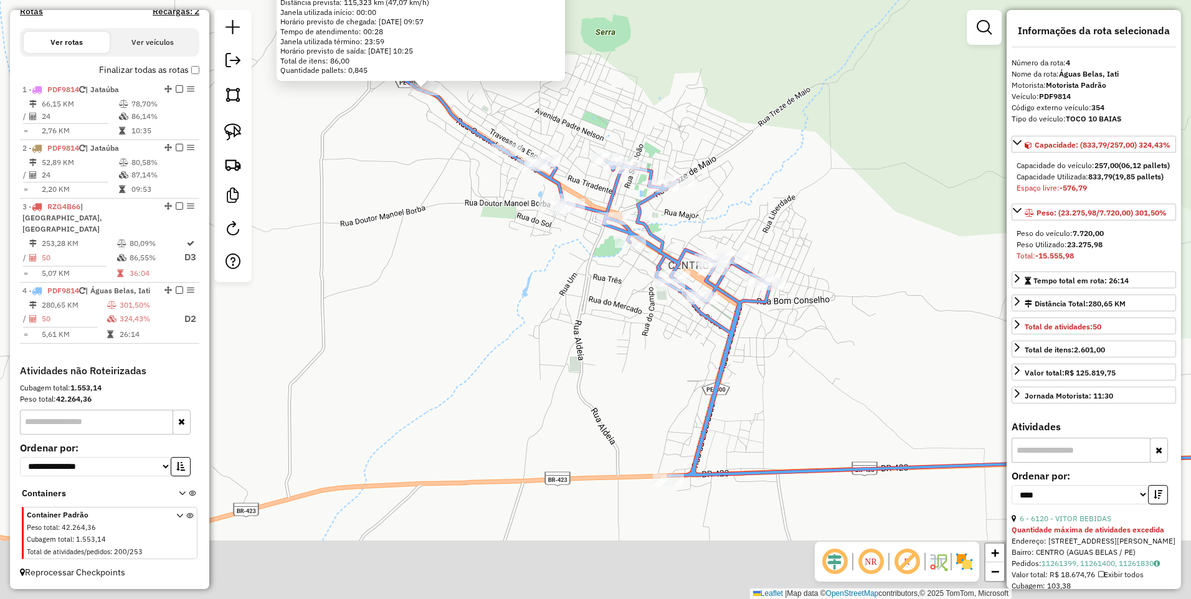
drag, startPoint x: 607, startPoint y: 402, endPoint x: 567, endPoint y: 325, distance: 87.2
click at [567, 325] on div "1889 - MERCADO DO ZE Endereço: CORONEL CONSTANTINO 600 Bairro: IPANEMA (AGUAS B…" at bounding box center [595, 299] width 1191 height 599
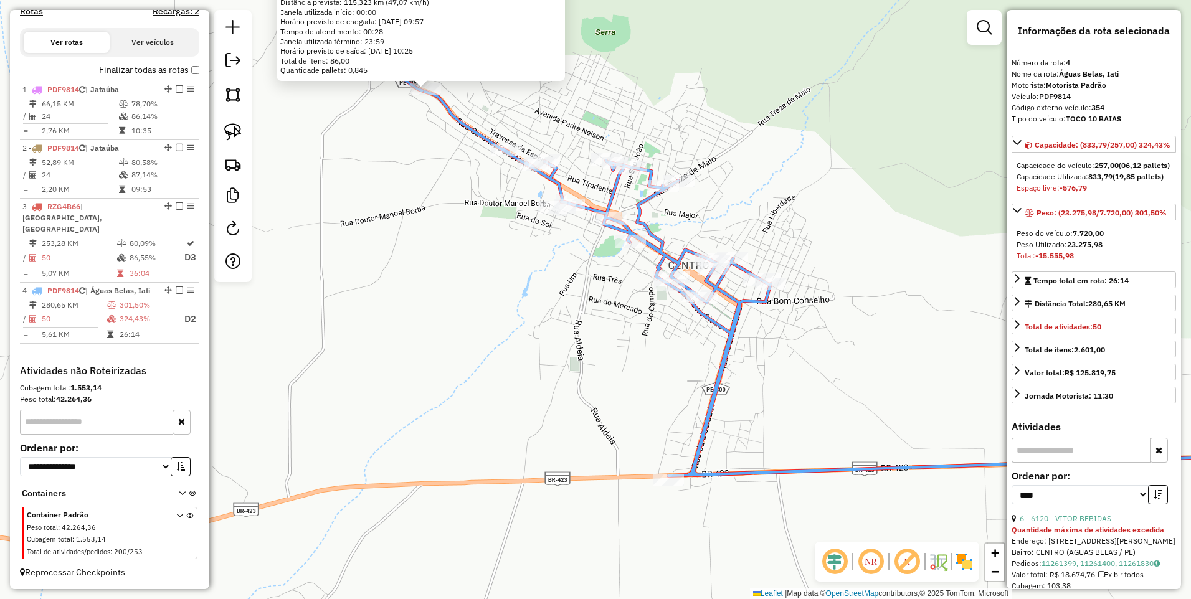
scroll to position [332, 0]
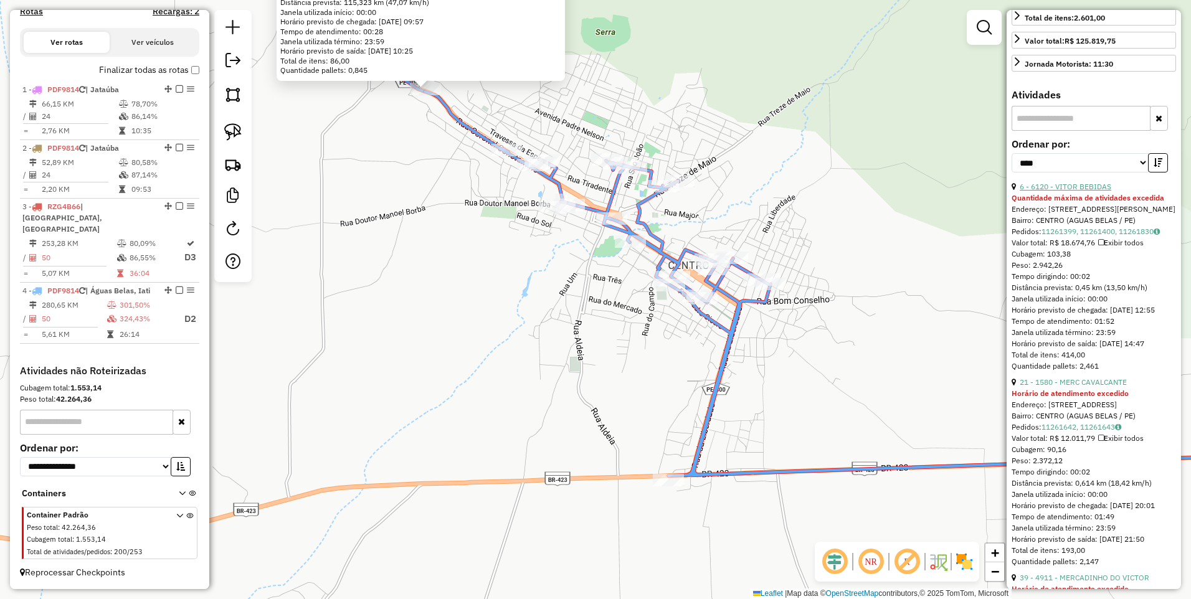
click at [1072, 191] on link "6 - 6120 - VITOR BEBIDAS" at bounding box center [1065, 186] width 92 height 9
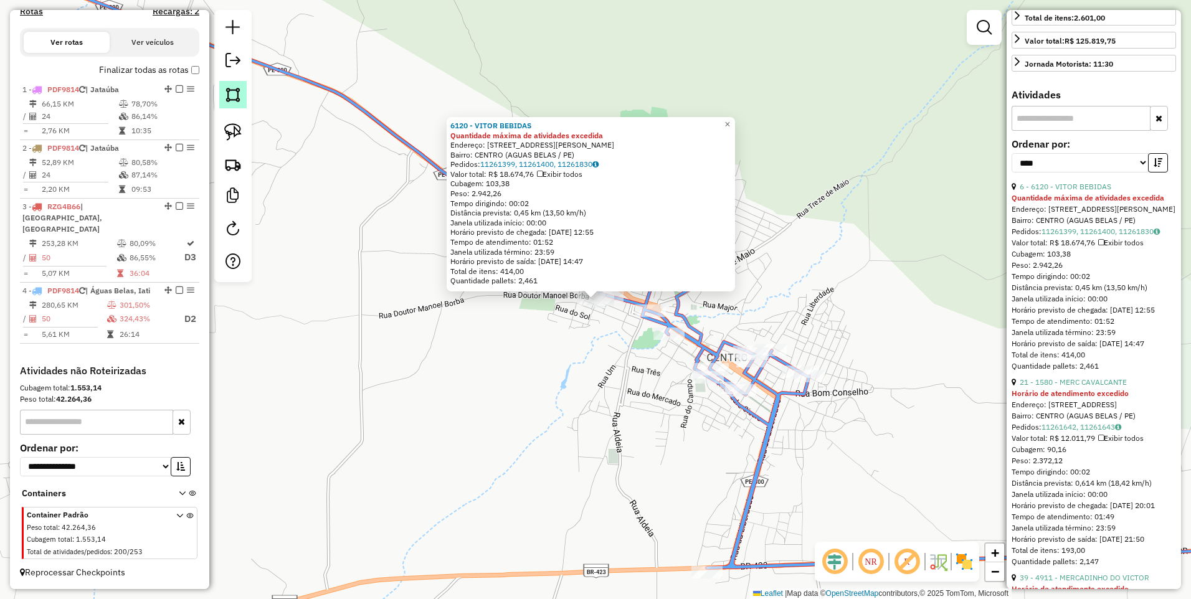
click at [224, 90] on link at bounding box center [232, 94] width 27 height 27
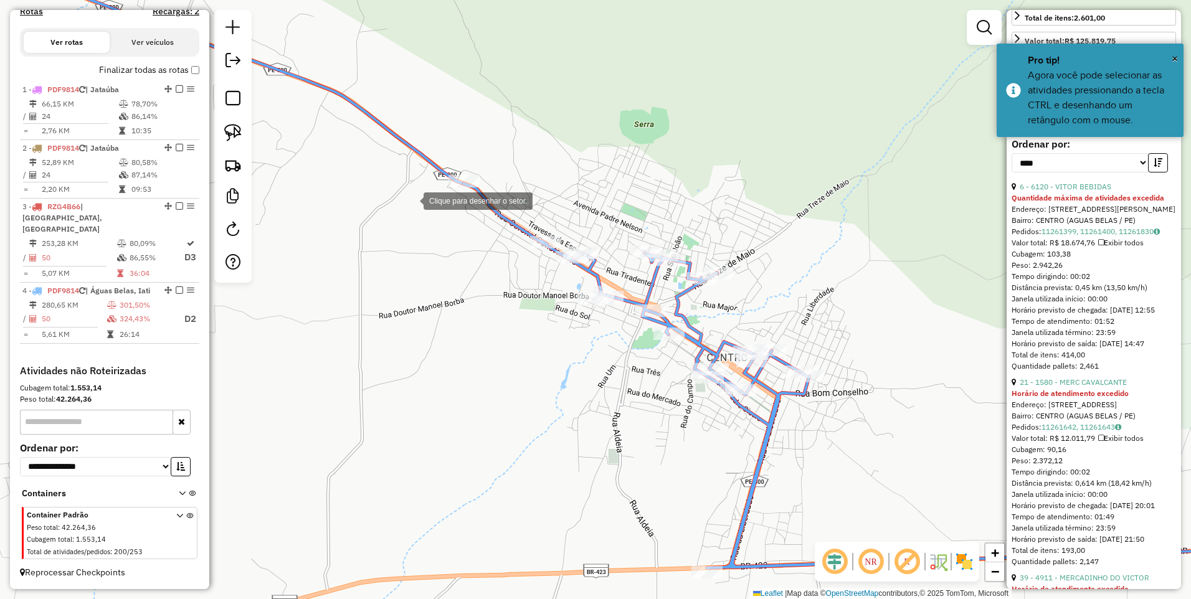
click at [402, 193] on div at bounding box center [410, 199] width 25 height 25
click at [547, 347] on div at bounding box center [535, 336] width 25 height 25
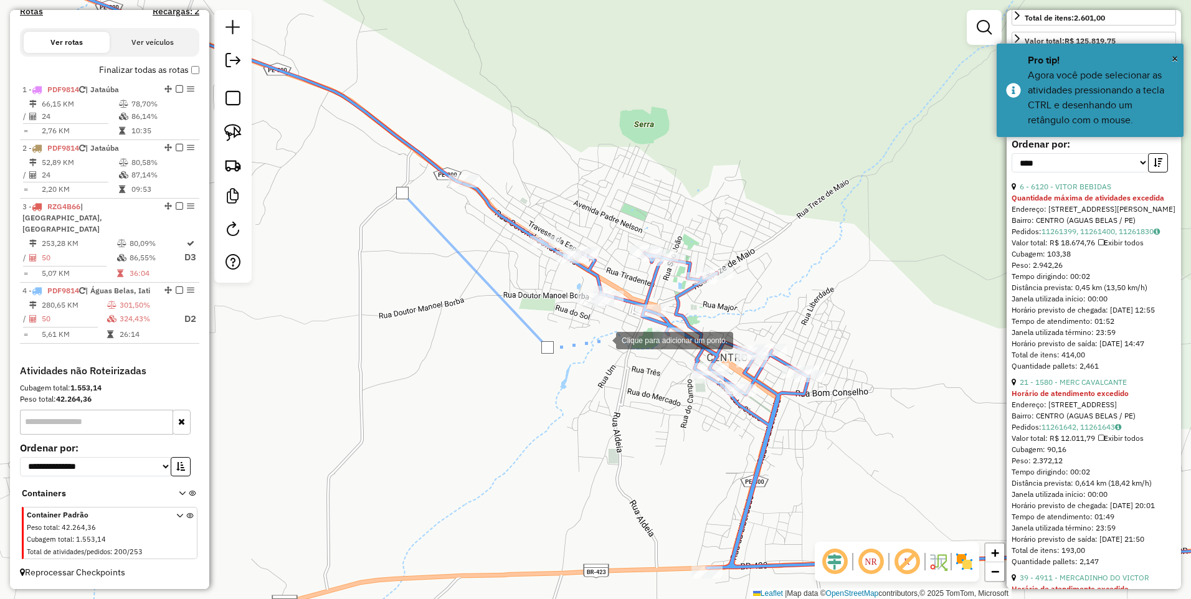
click at [603, 339] on div at bounding box center [603, 339] width 25 height 25
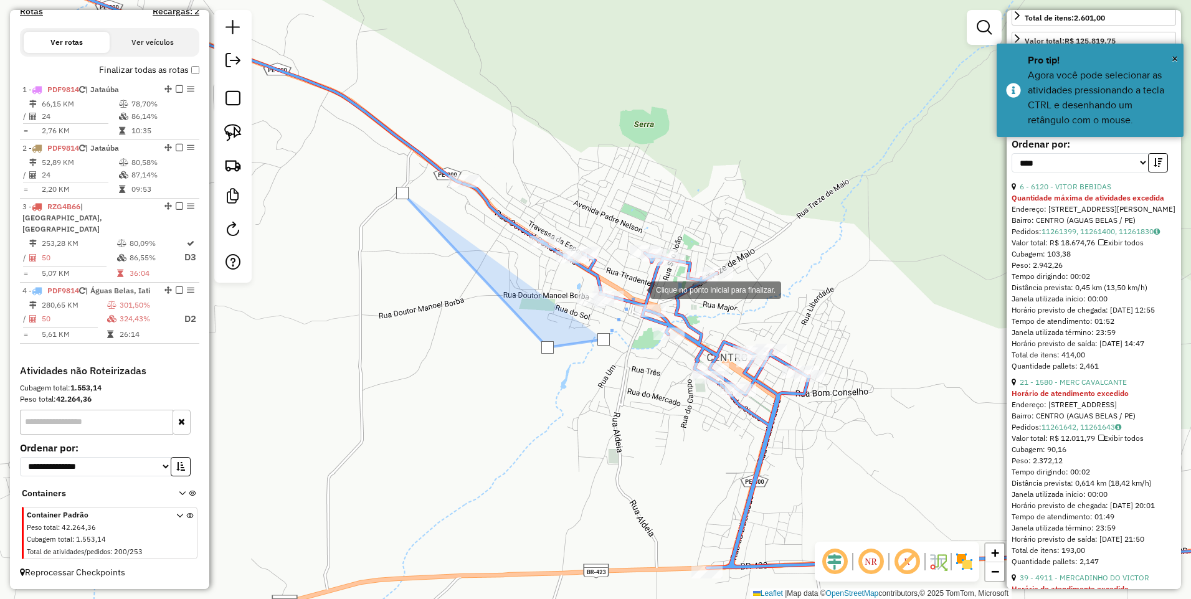
click at [638, 289] on div at bounding box center [637, 288] width 25 height 25
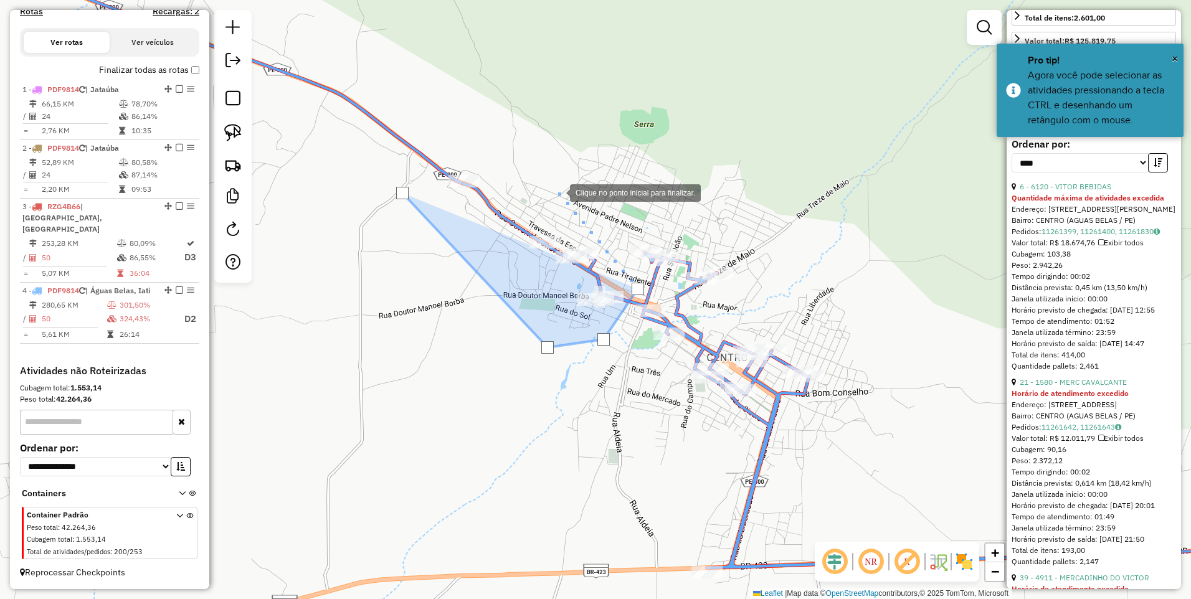
click at [545, 179] on div at bounding box center [557, 191] width 25 height 25
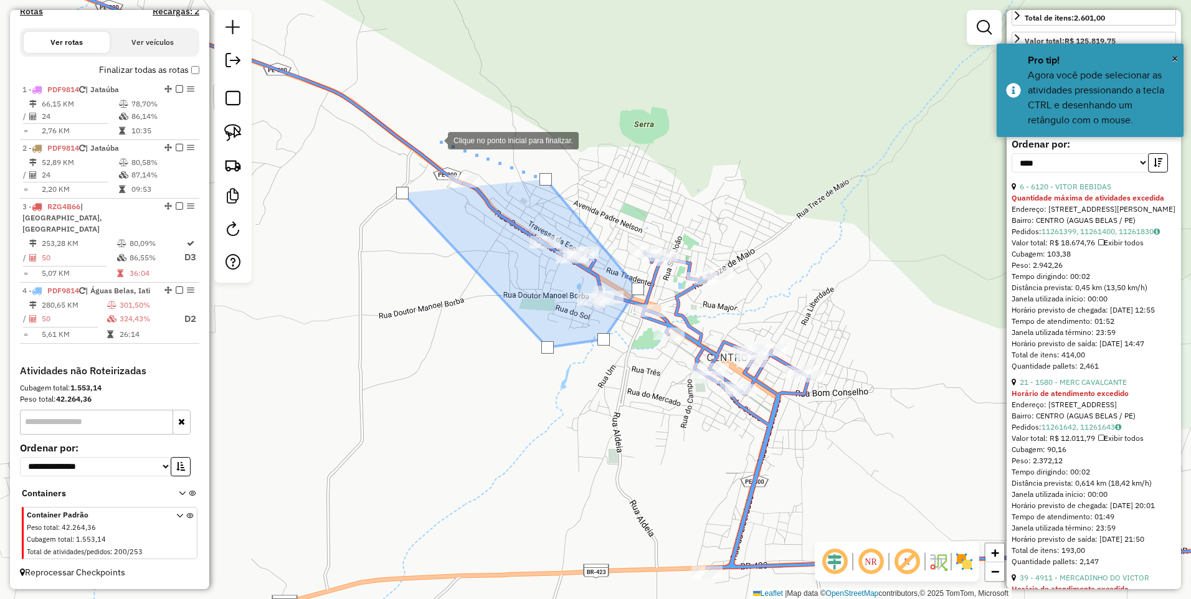
click at [428, 138] on div at bounding box center [435, 139] width 25 height 25
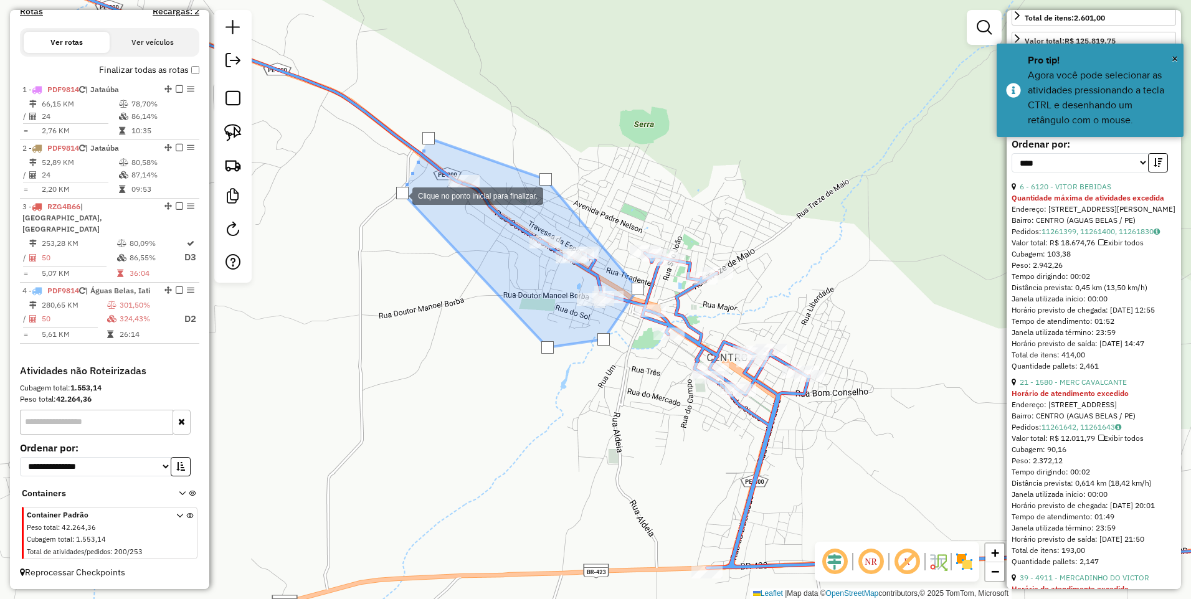
click at [400, 195] on div at bounding box center [402, 193] width 12 height 12
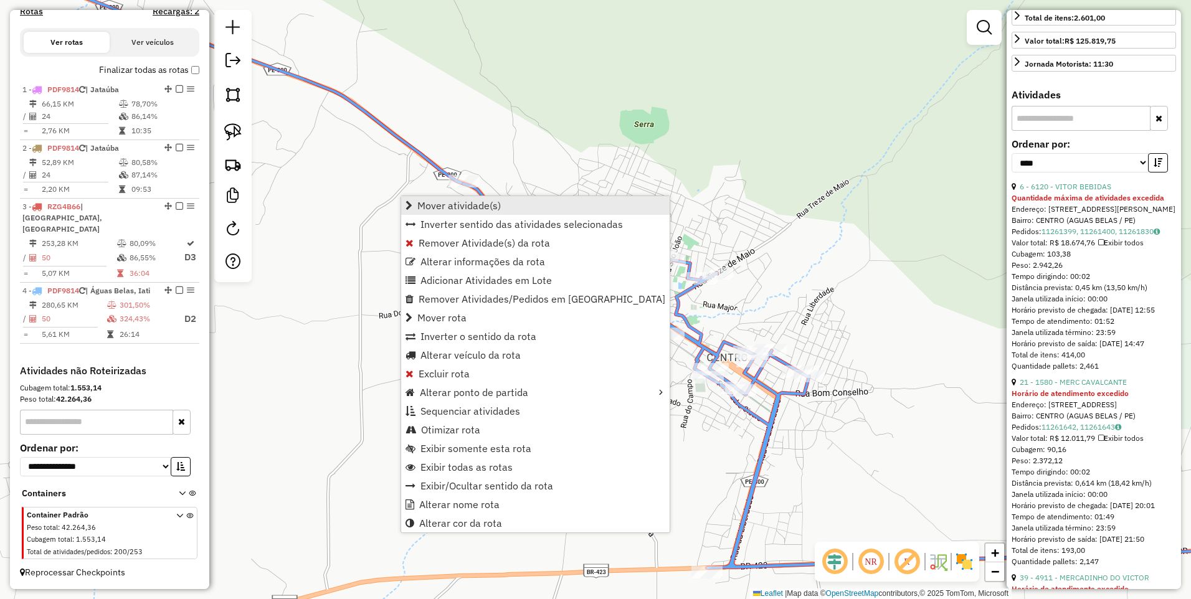
click at [428, 205] on span "Mover atividade(s)" at bounding box center [458, 205] width 83 height 10
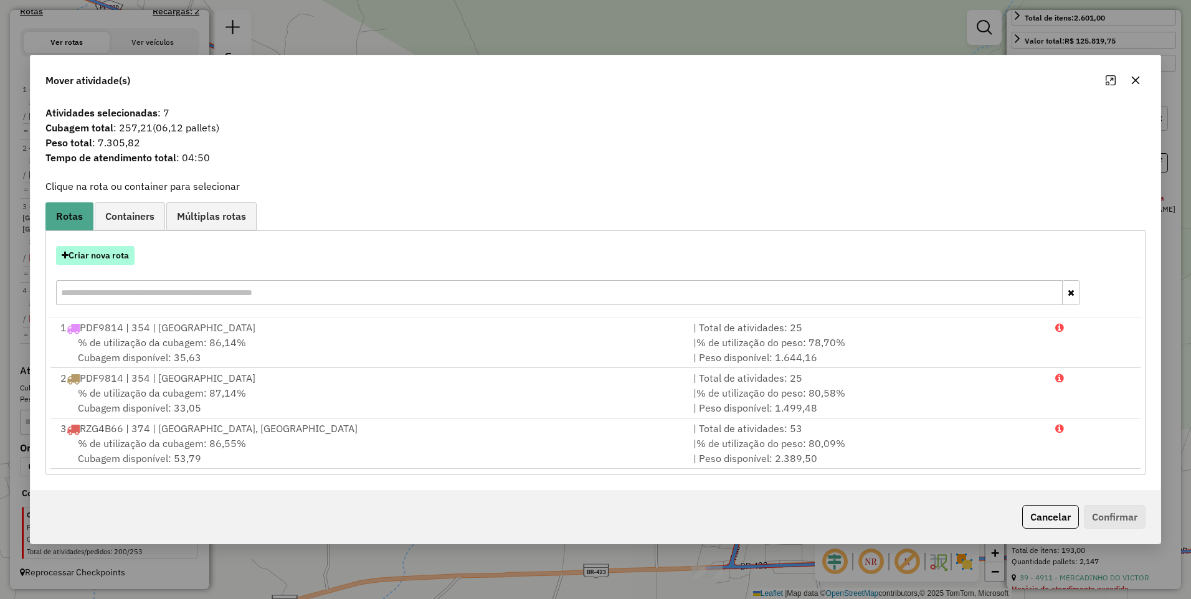
click at [82, 258] on button "Criar nova rota" at bounding box center [95, 255] width 78 height 19
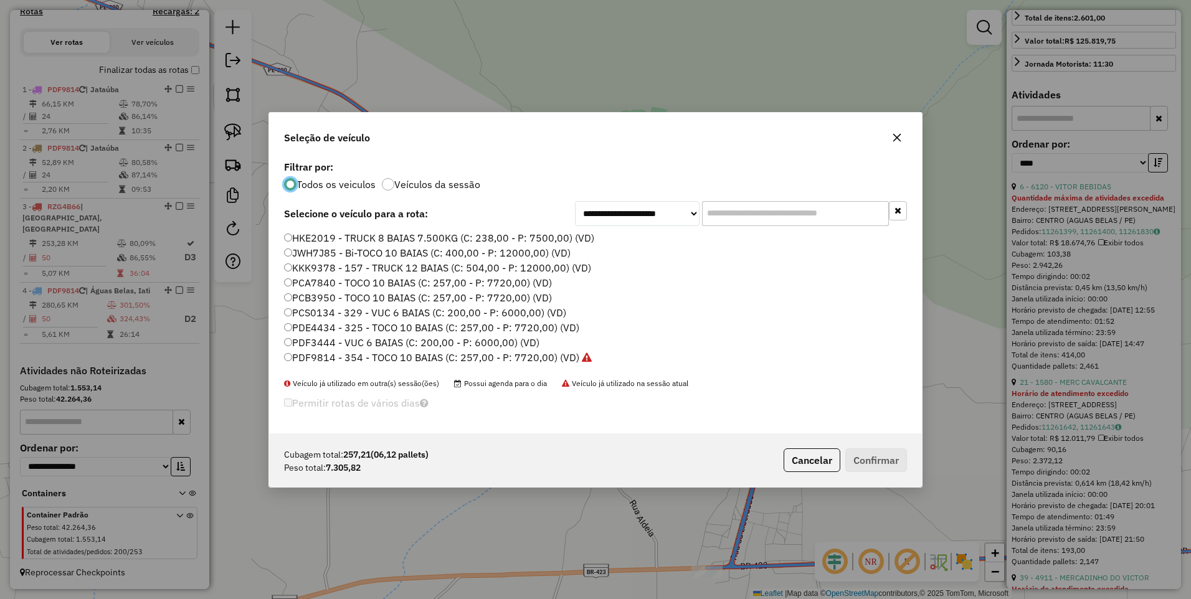
scroll to position [7, 4]
click at [543, 362] on label "PDF9814 - 354 - TOCO 10 BAIAS (C: 257,00 - P: 7720,00) (VD)" at bounding box center [438, 357] width 308 height 15
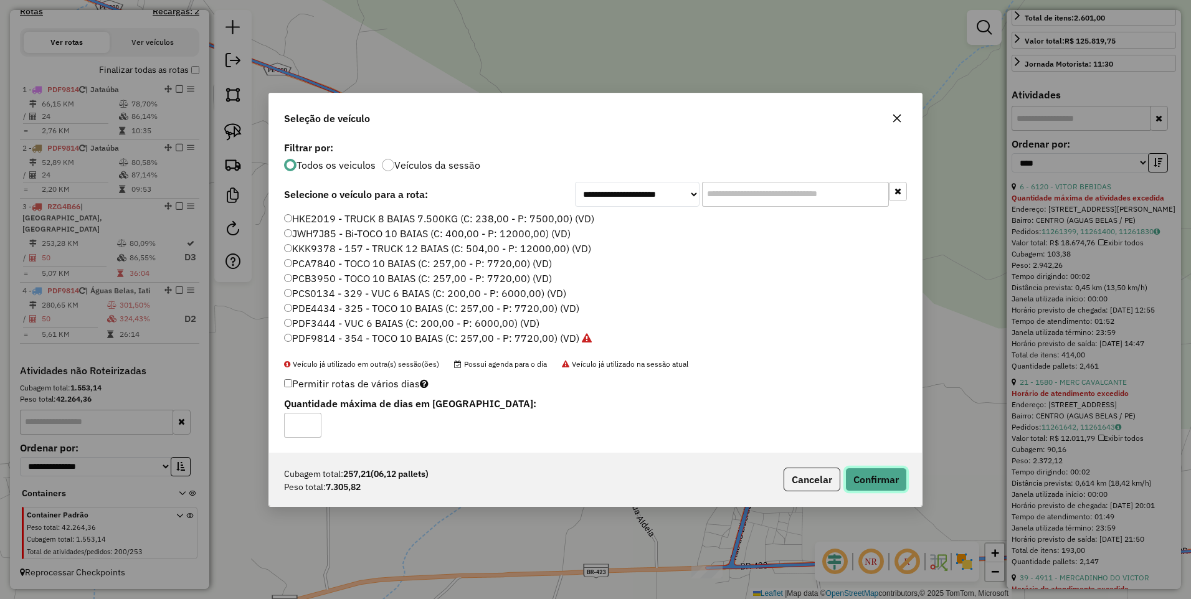
click at [864, 476] on button "Confirmar" at bounding box center [876, 480] width 62 height 24
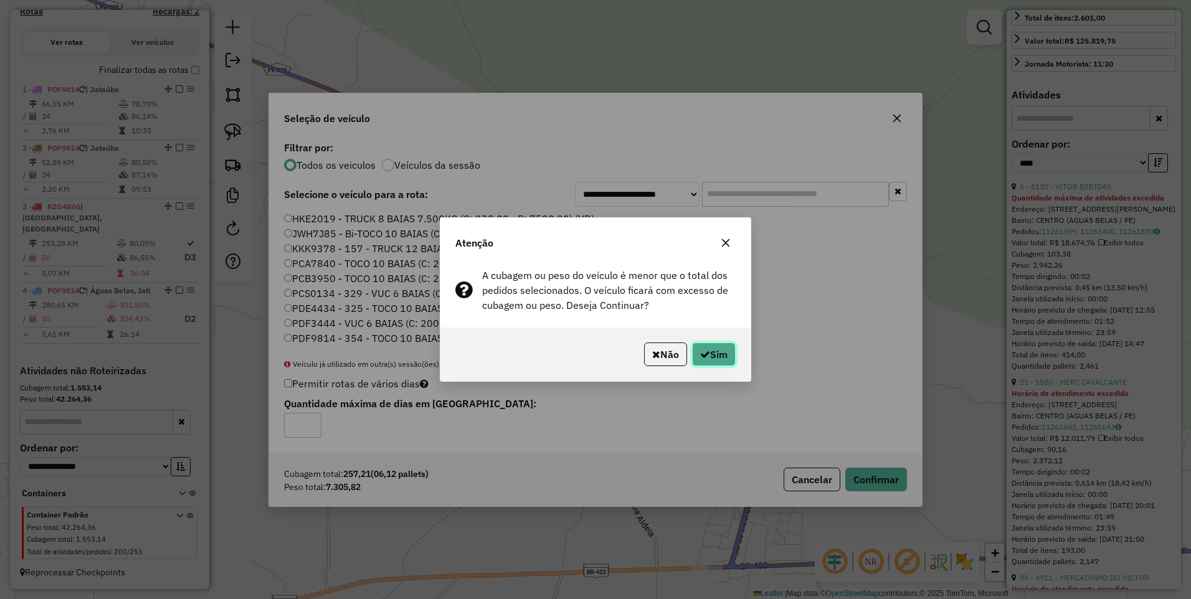
click at [709, 358] on button "Sim" at bounding box center [714, 354] width 44 height 24
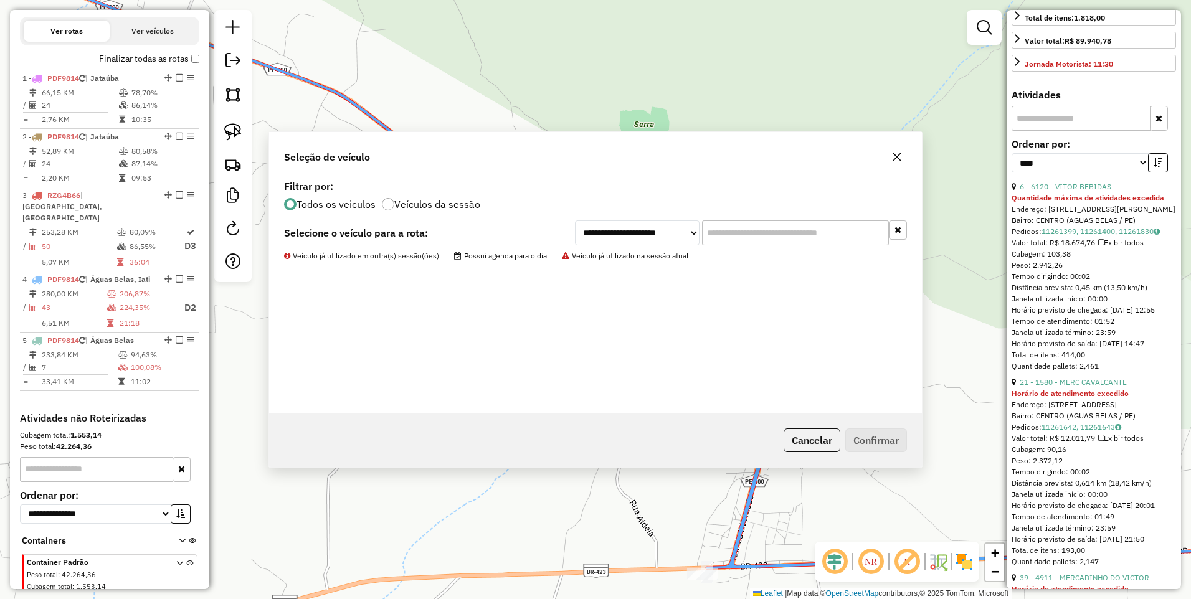
scroll to position [469, 0]
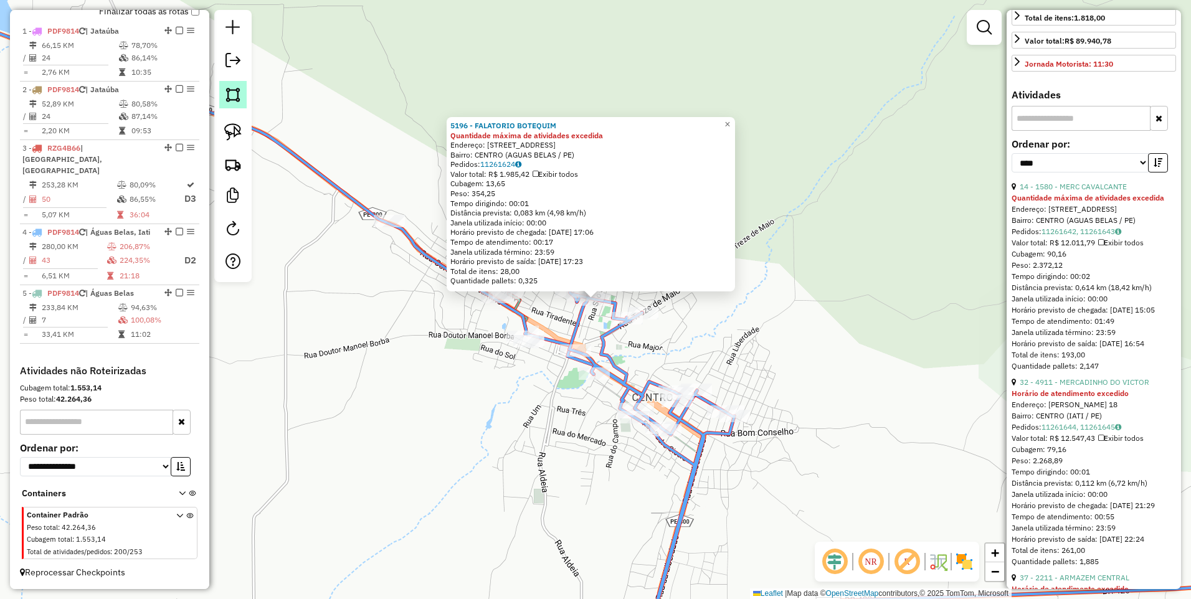
click at [235, 92] on img at bounding box center [232, 94] width 17 height 17
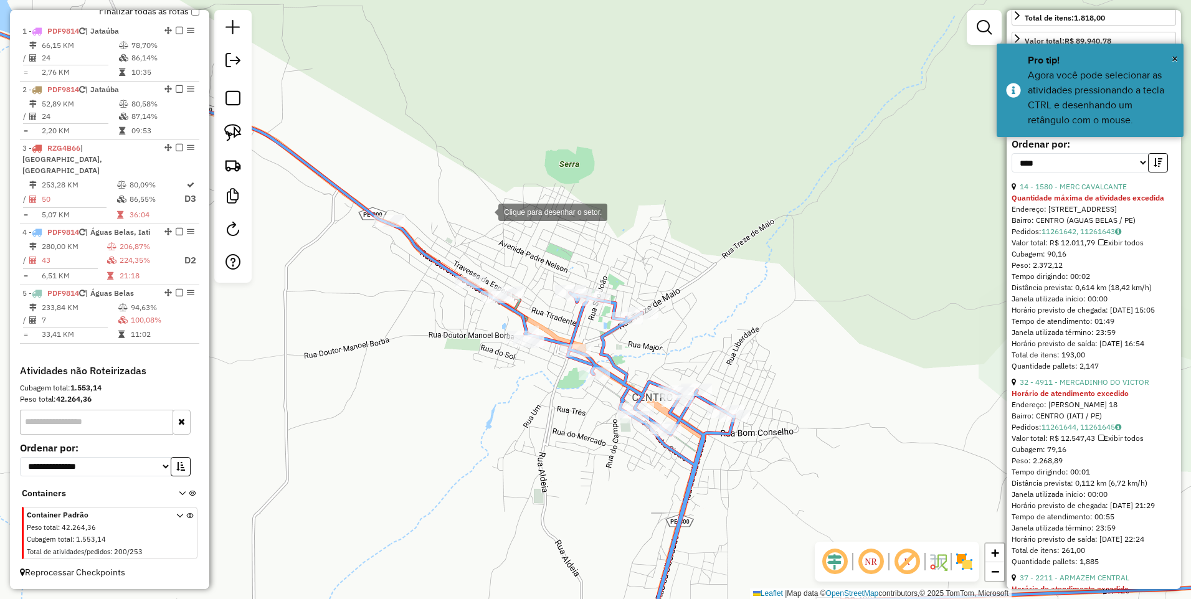
click at [486, 211] on div at bounding box center [485, 211] width 25 height 25
click at [690, 280] on div at bounding box center [689, 280] width 25 height 25
click at [677, 337] on div at bounding box center [677, 337] width 25 height 25
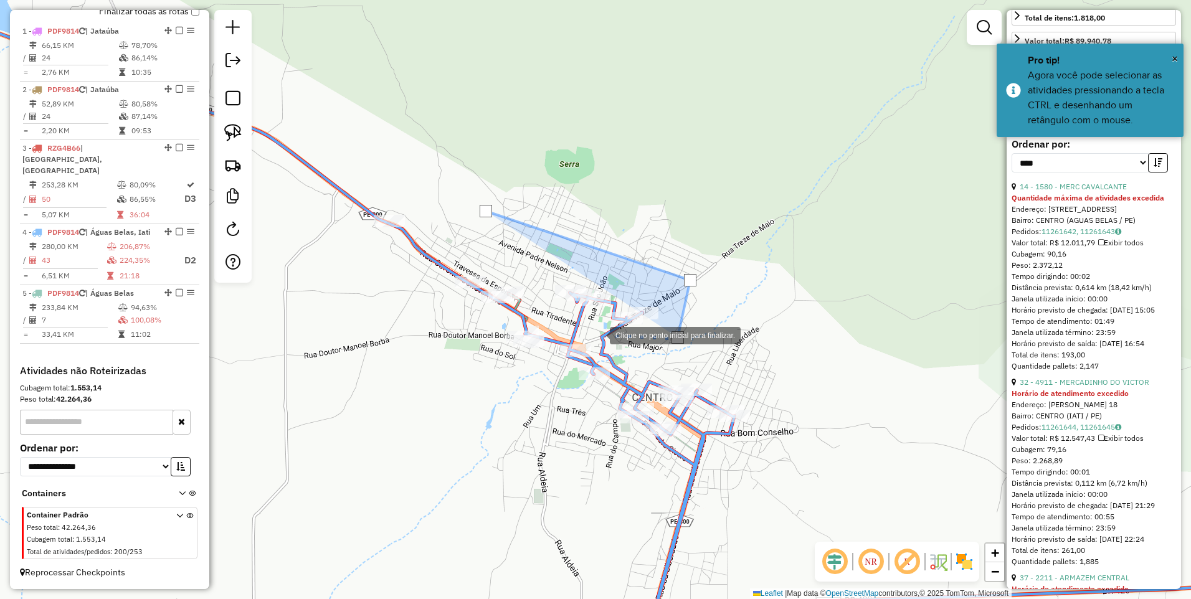
drag, startPoint x: 597, startPoint y: 334, endPoint x: 552, endPoint y: 303, distance: 54.9
click at [597, 334] on div at bounding box center [597, 334] width 25 height 25
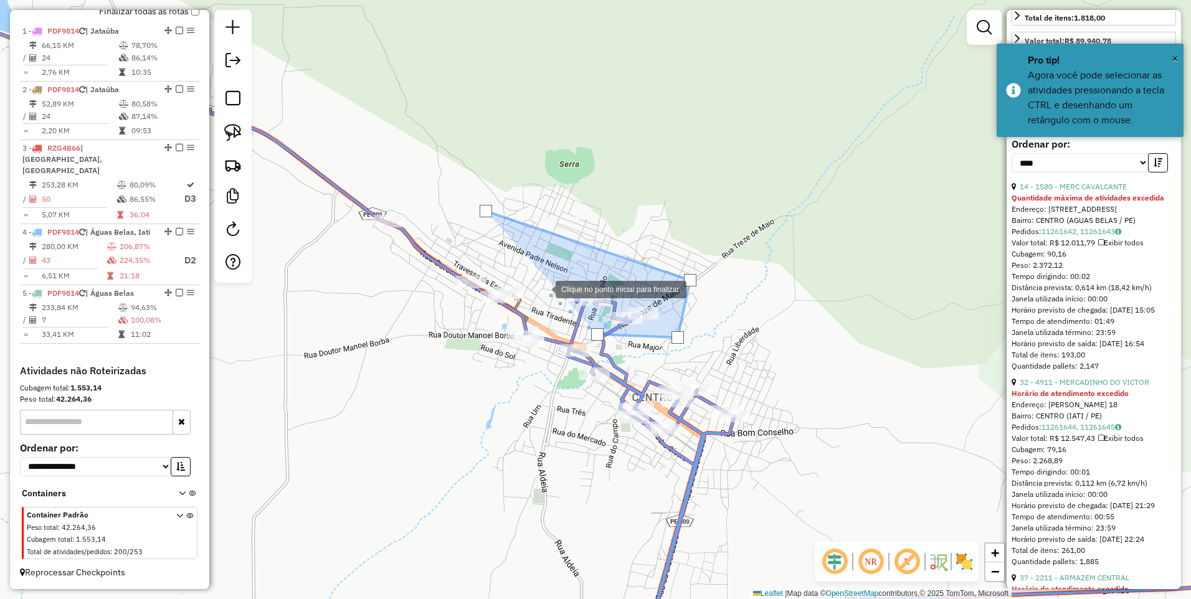
click at [543, 288] on div at bounding box center [542, 288] width 25 height 25
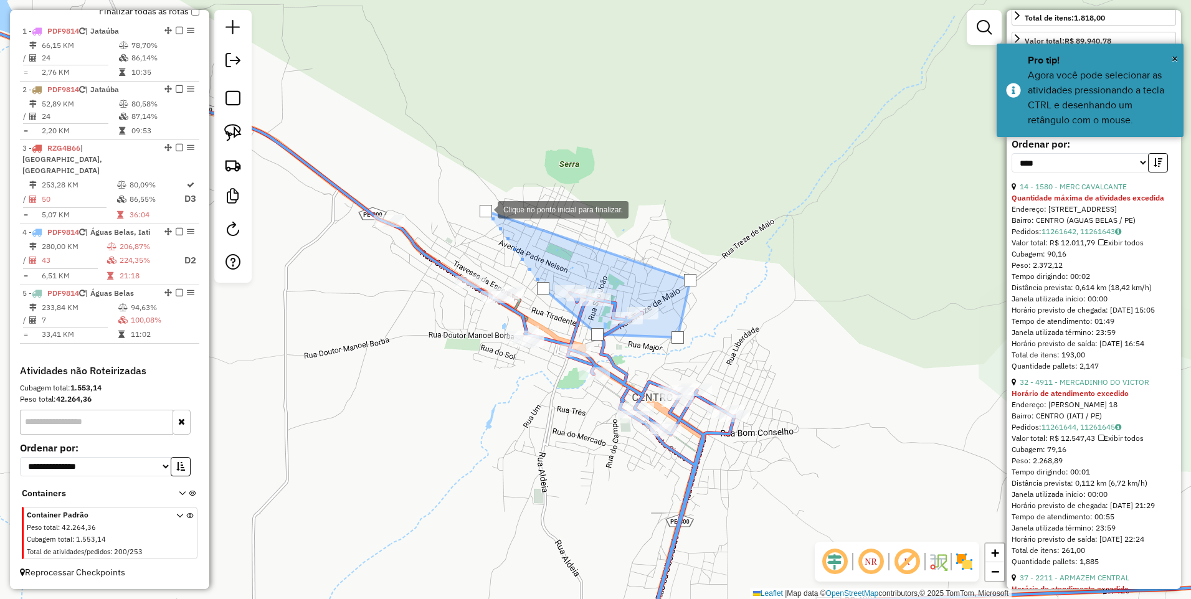
click at [485, 209] on div at bounding box center [485, 211] width 12 height 12
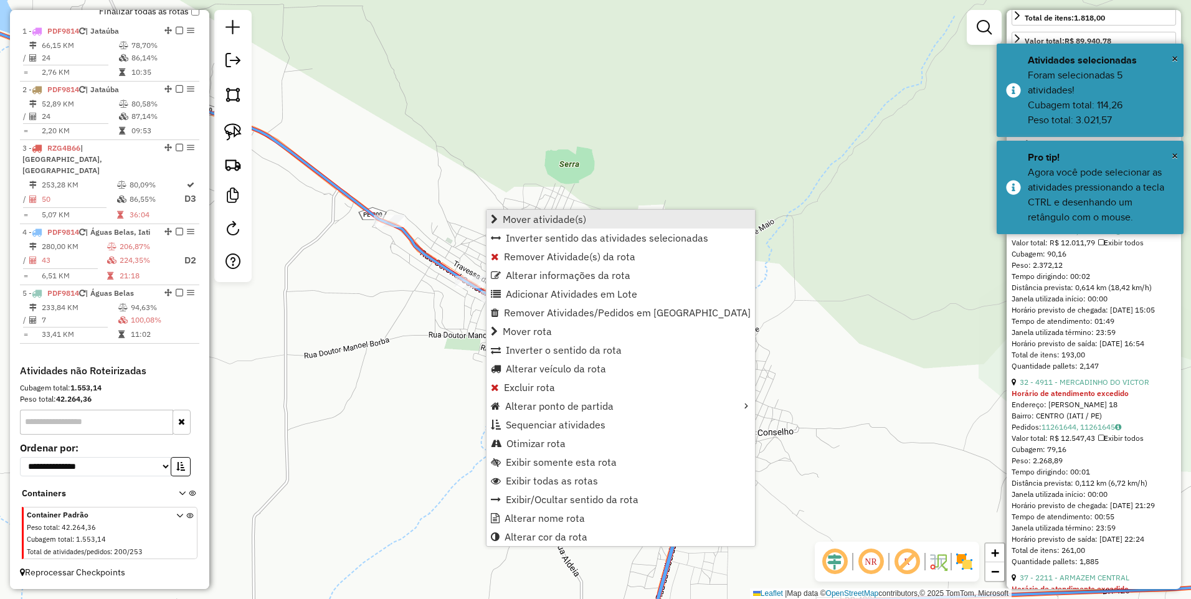
click at [515, 219] on span "Mover atividade(s)" at bounding box center [543, 219] width 83 height 10
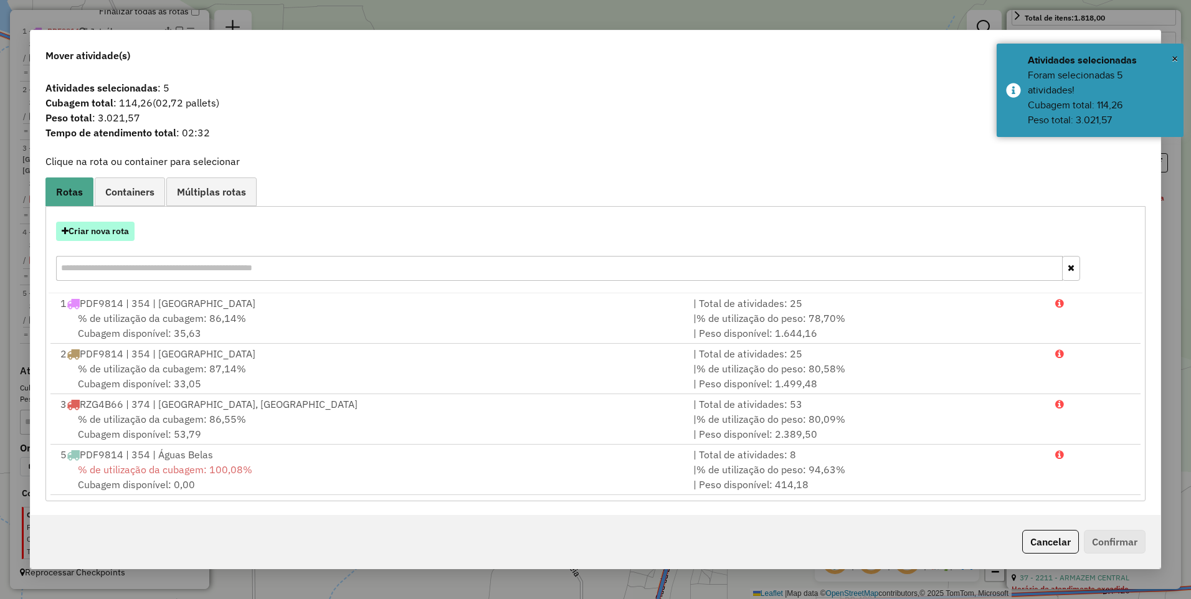
click at [92, 228] on button "Criar nova rota" at bounding box center [95, 231] width 78 height 19
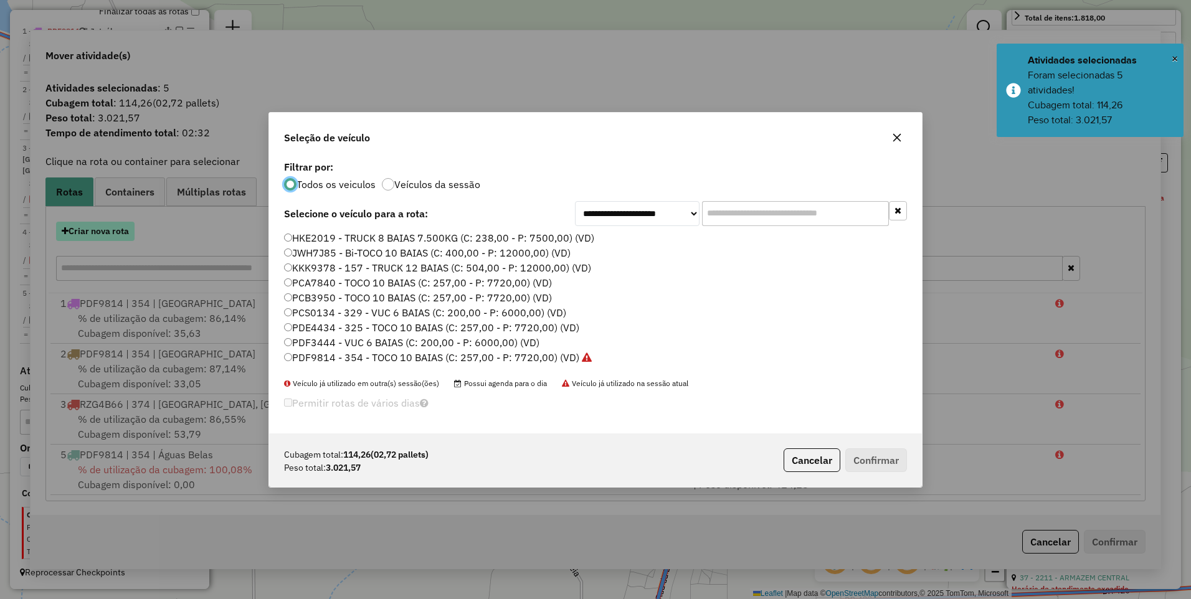
scroll to position [7, 4]
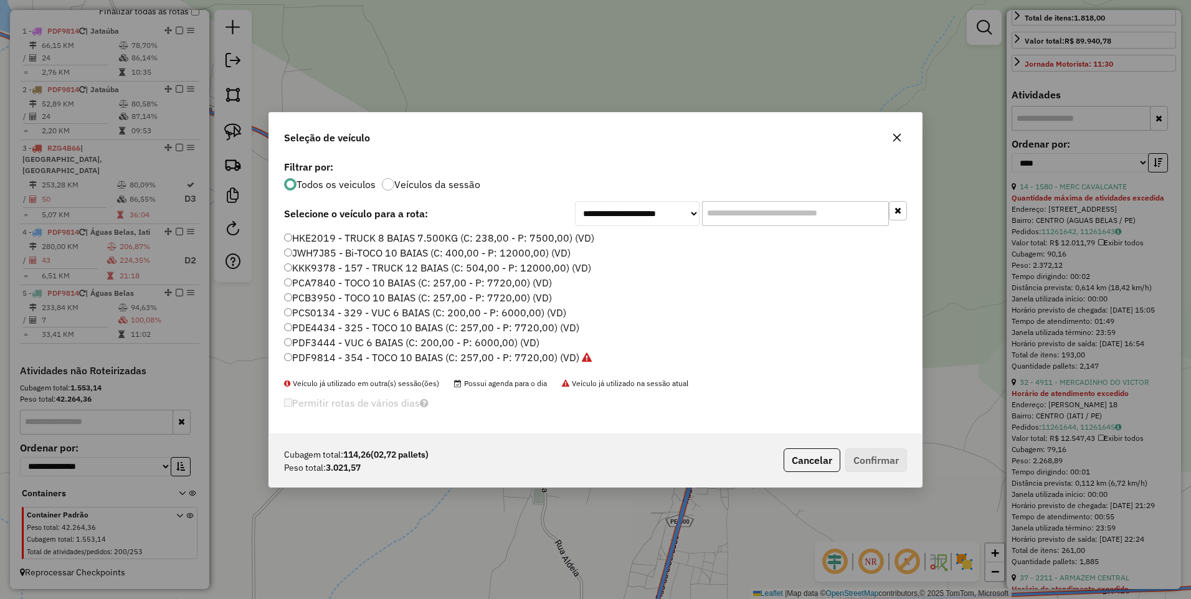
click at [537, 354] on label "PDF9814 - 354 - TOCO 10 BAIAS (C: 257,00 - P: 7720,00) (VD)" at bounding box center [438, 357] width 308 height 15
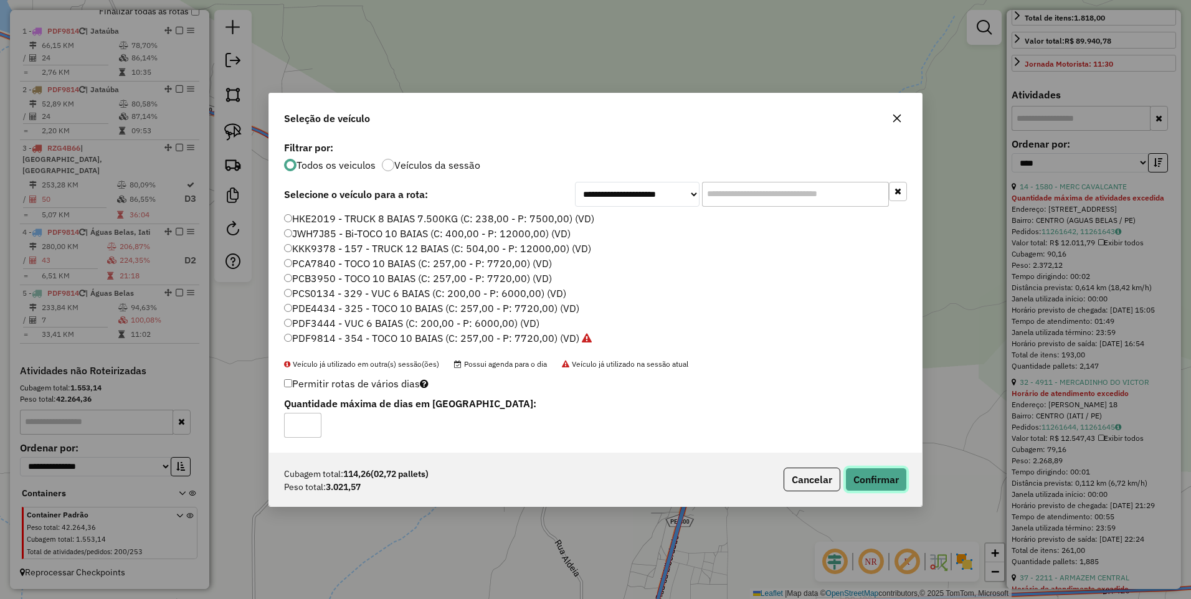
click at [869, 482] on button "Confirmar" at bounding box center [876, 480] width 62 height 24
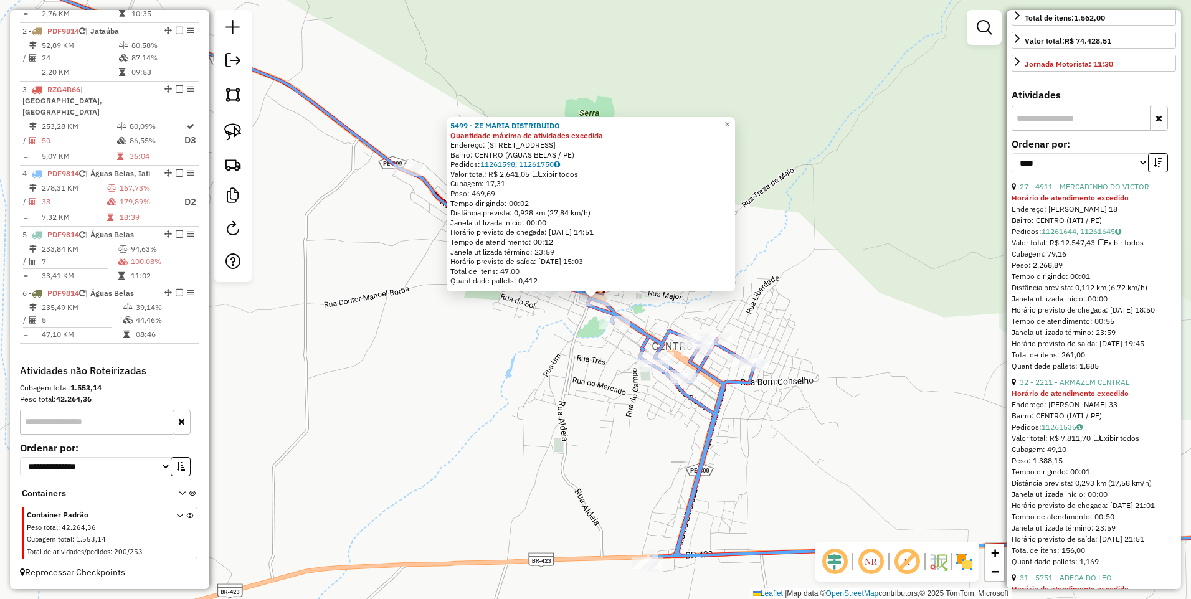
scroll to position [0, 0]
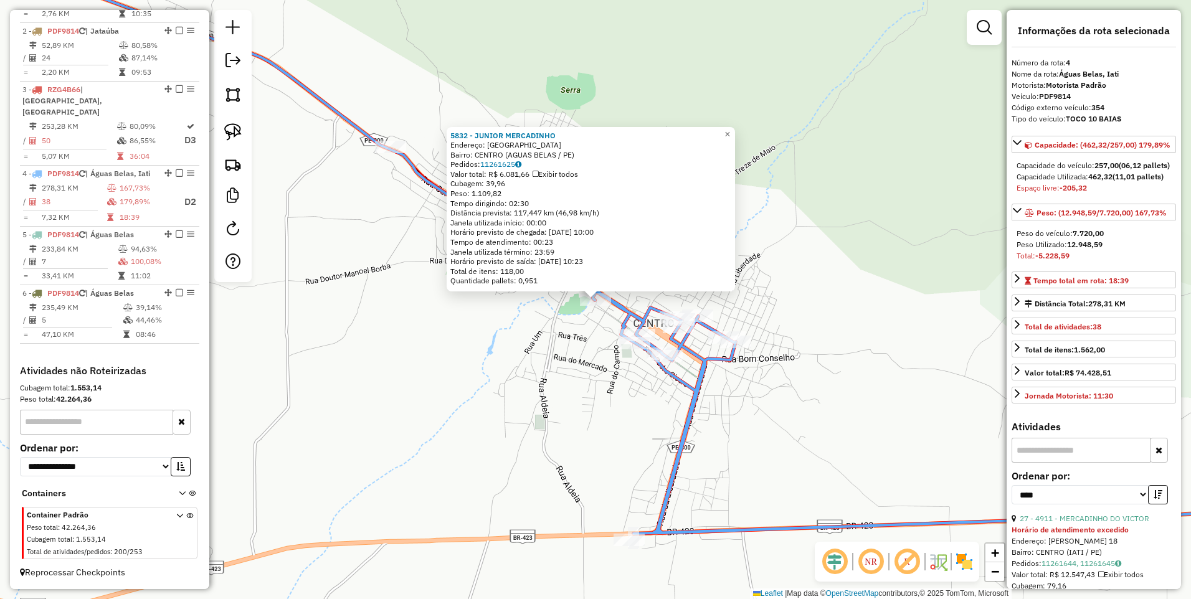
click at [574, 346] on div "5832 - JUNIOR MERCADINHO Endereço: RUA SANTA TEREZINHA SN Bairro: CENTRO (AGUAS…" at bounding box center [595, 299] width 1191 height 599
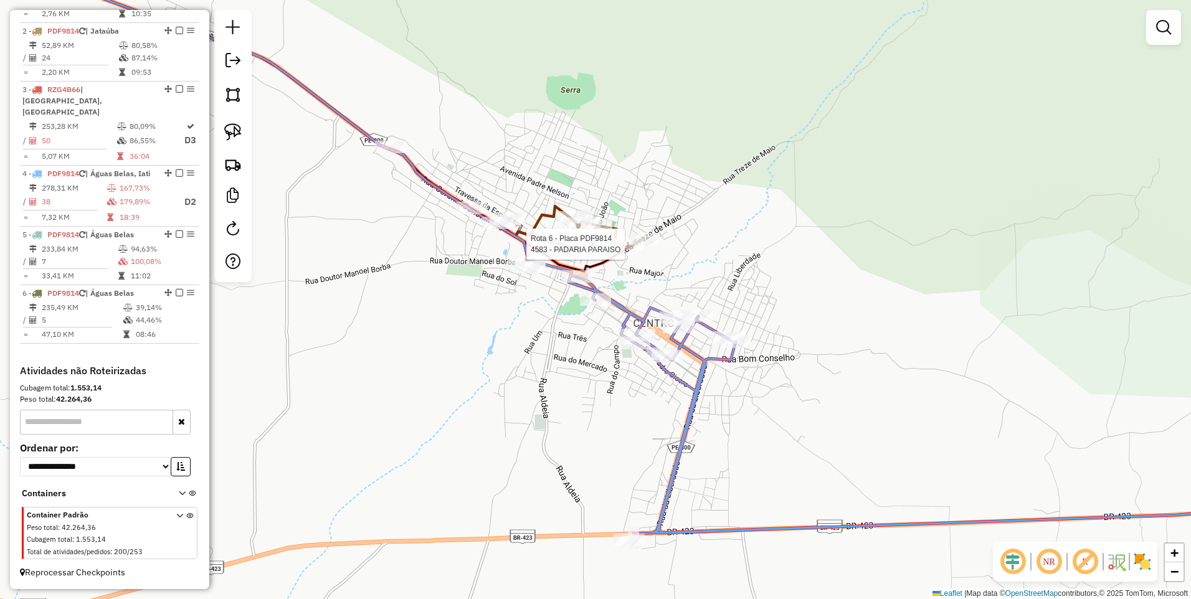
select select "*********"
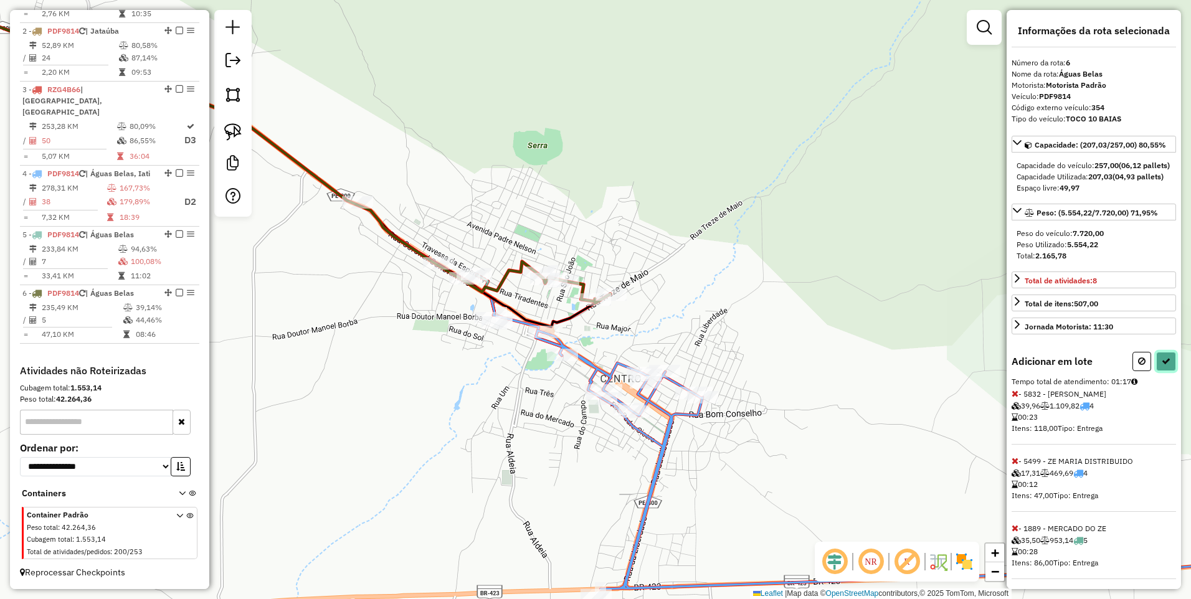
click at [1164, 365] on icon at bounding box center [1165, 361] width 9 height 9
select select "*********"
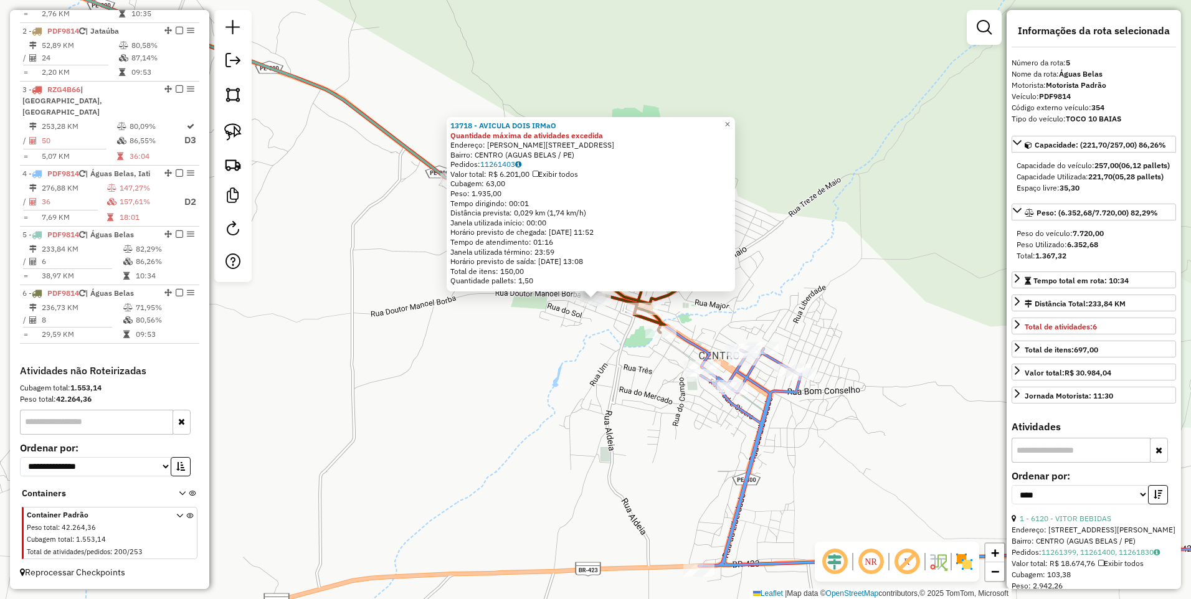
click at [573, 341] on div "13718 - AVICULA DOIS IRMaO Quantidade máxima de atividades excedida Endereço: J…" at bounding box center [595, 299] width 1191 height 599
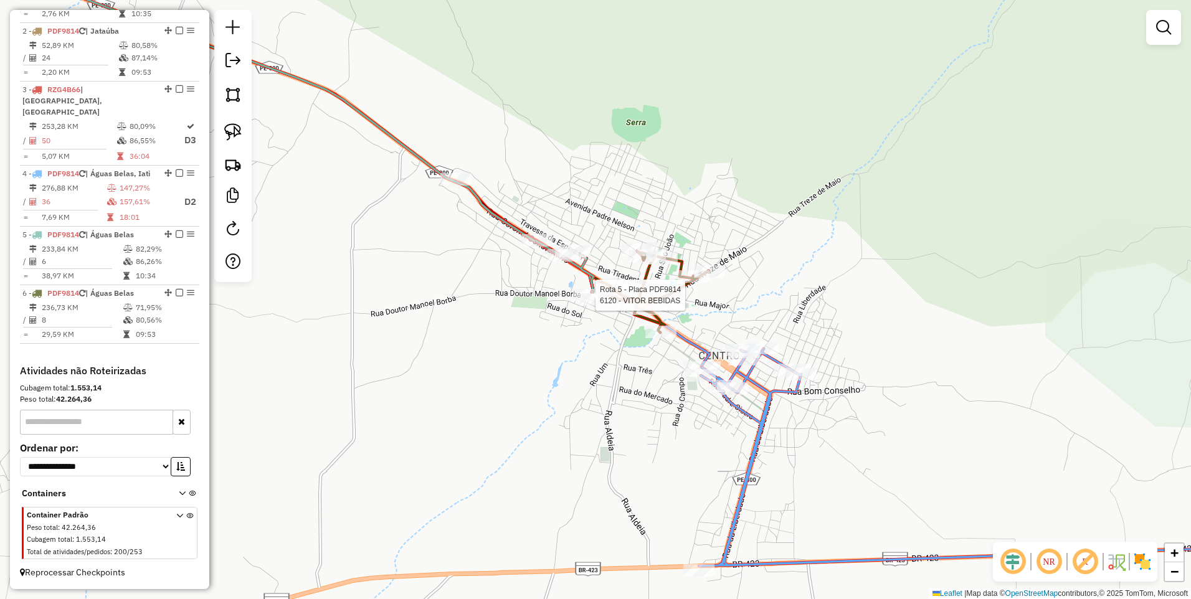
select select "*********"
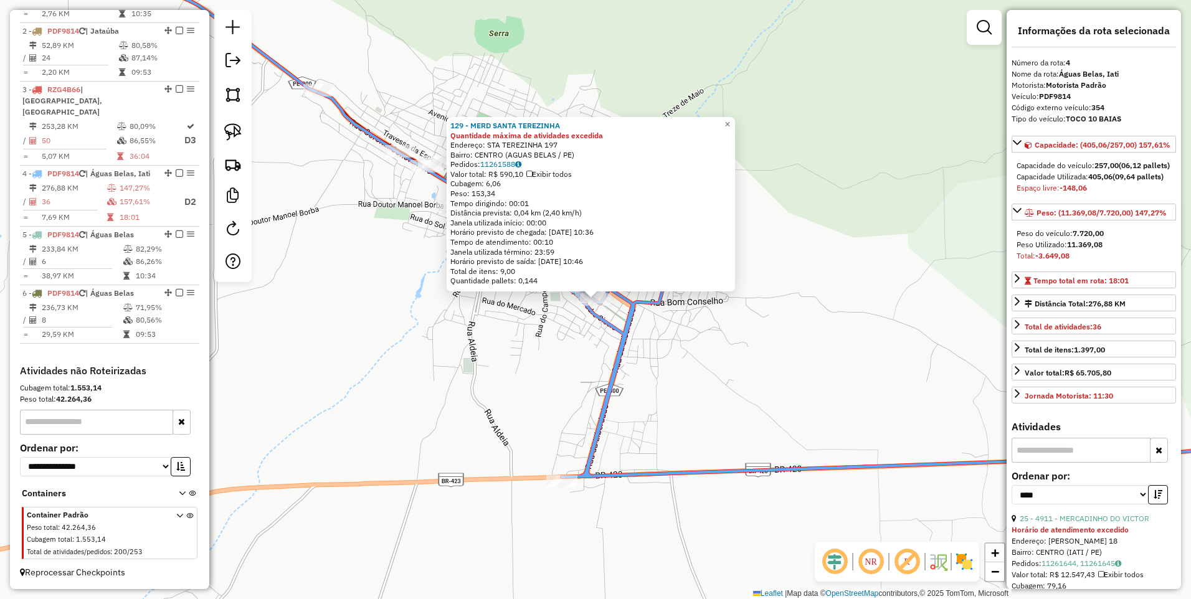
click at [570, 320] on div "129 - MERD SANTA TEREZINHA Quantidade máxima de atividades excedida Endereço: S…" at bounding box center [595, 299] width 1191 height 599
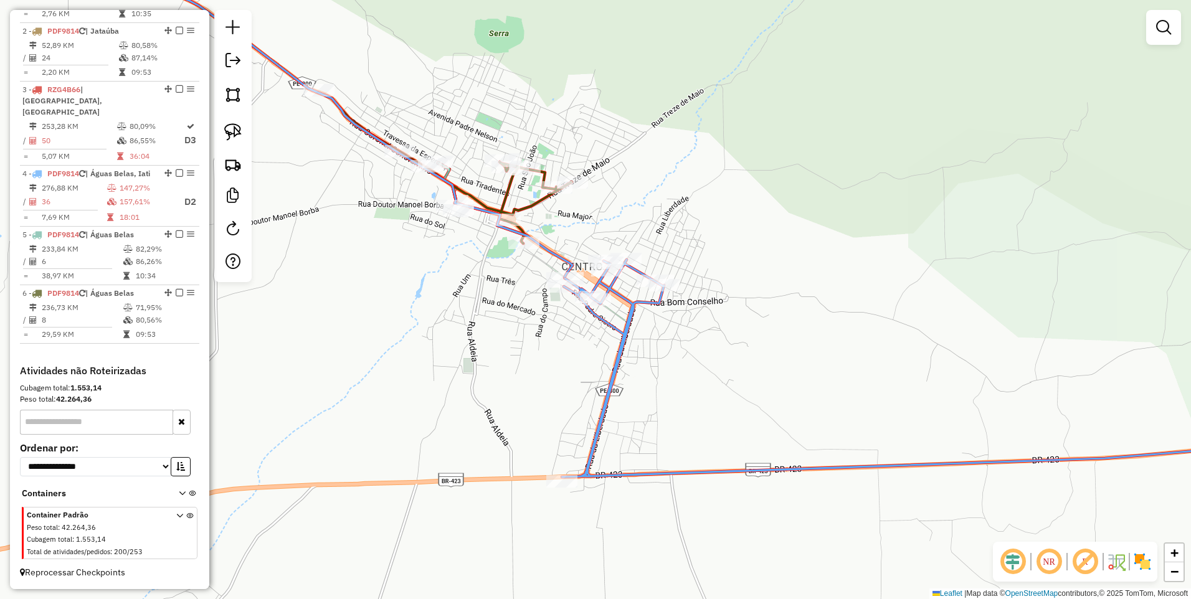
click at [625, 348] on icon at bounding box center [936, 368] width 748 height 217
select select "*********"
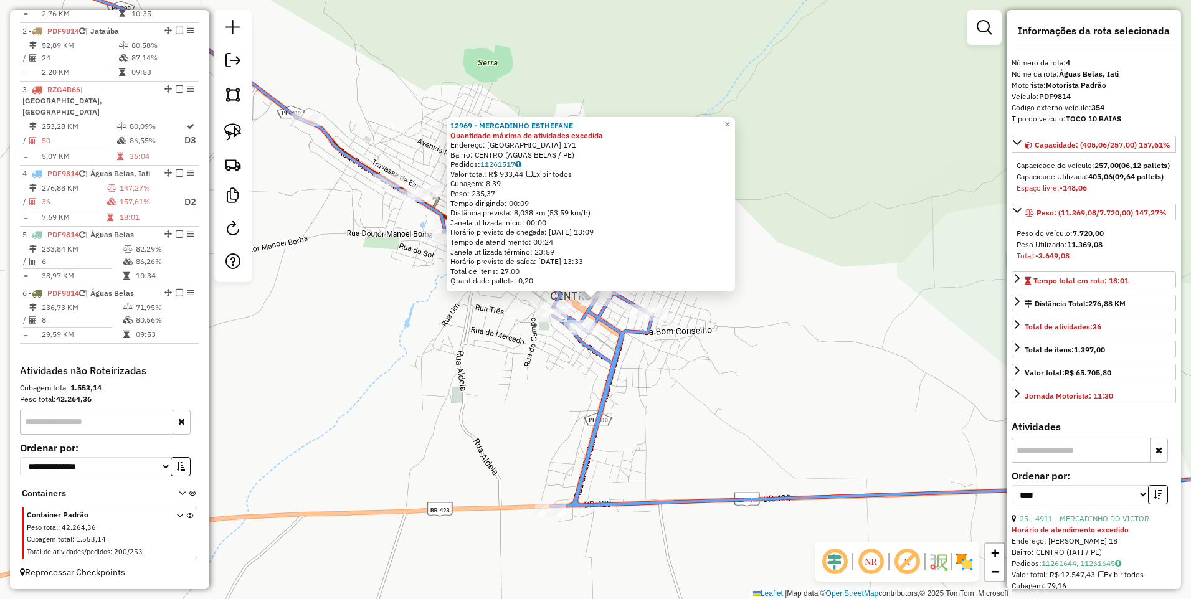
drag, startPoint x: 624, startPoint y: 357, endPoint x: 619, endPoint y: 328, distance: 29.7
click at [624, 357] on icon at bounding box center [929, 397] width 759 height 217
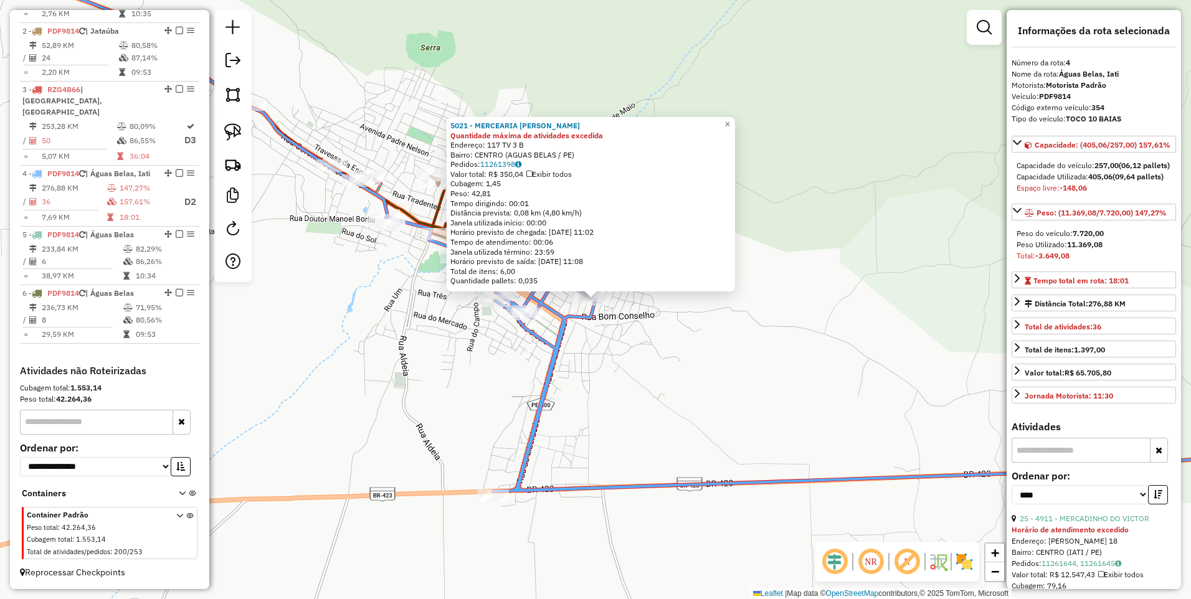
click at [577, 329] on div "Rota 4 - Placa PDF9814 5021 - MERCEARIA JOSE EDINA 5021 - MERCEARIA JOSE EDINA …" at bounding box center [595, 299] width 1191 height 599
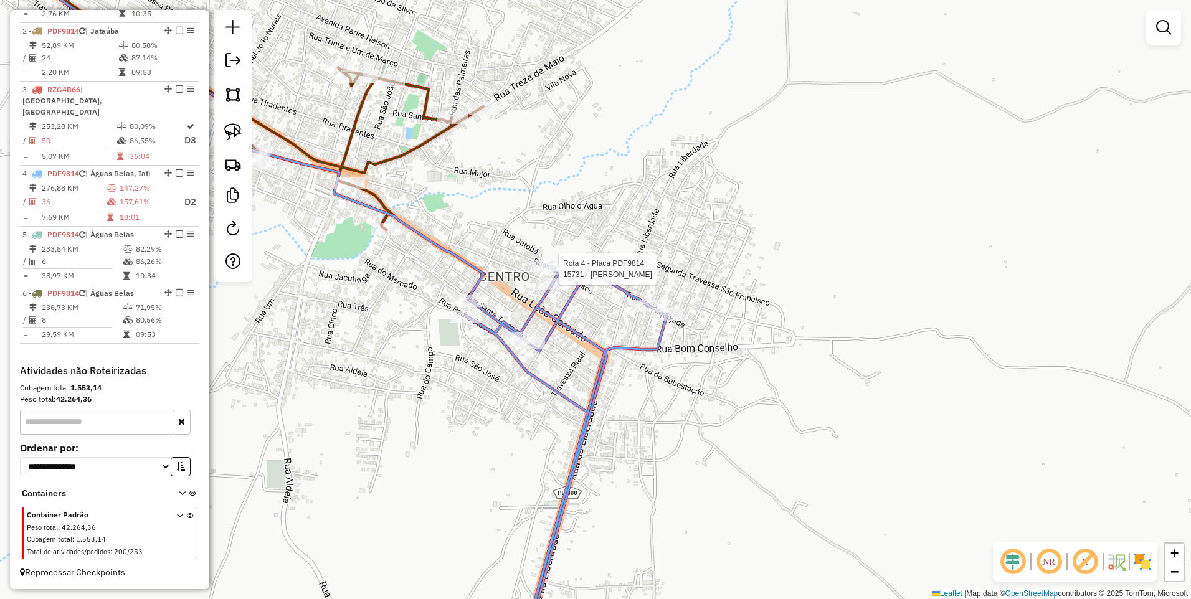
select select "*********"
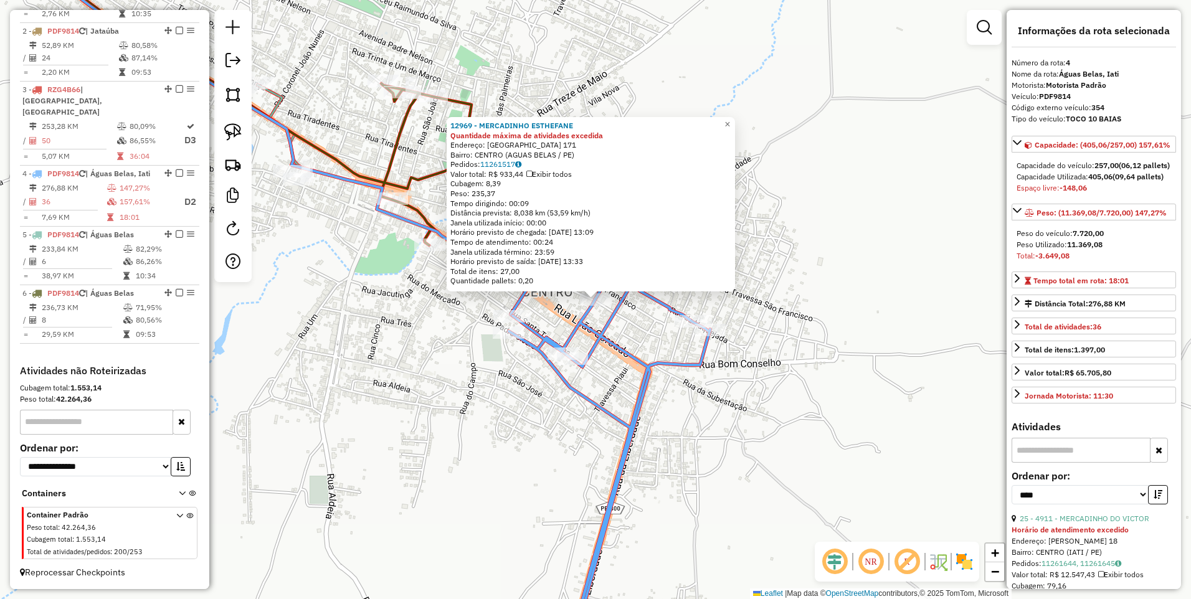
click at [611, 316] on icon at bounding box center [609, 468] width 201 height 381
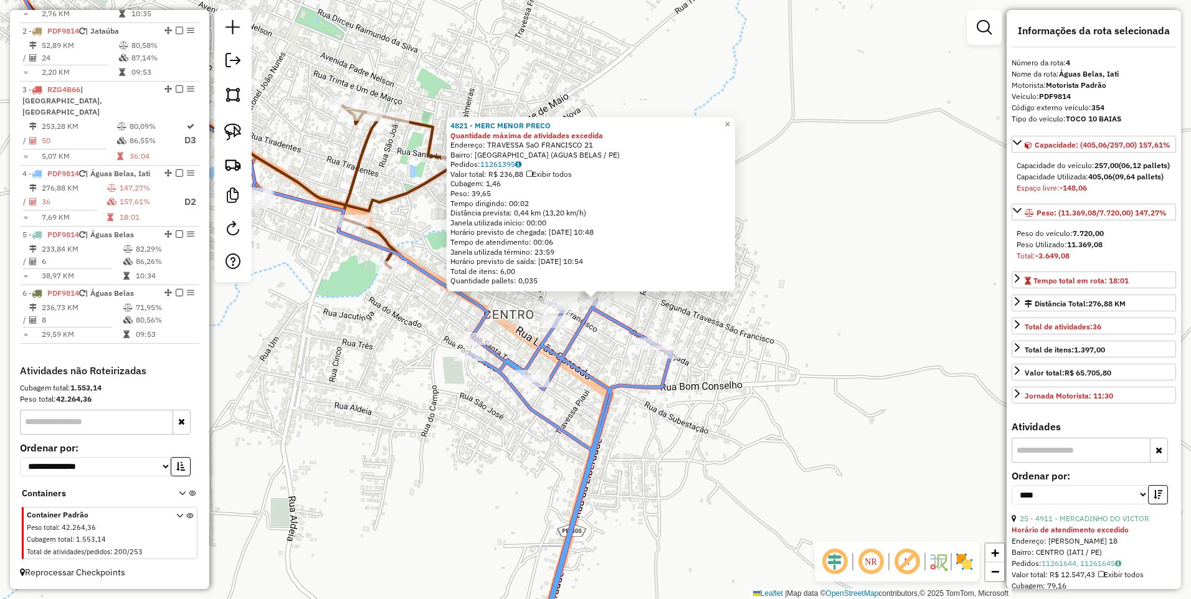
click at [600, 333] on div "4821 - MERC MENOR PRECO Quantidade máxima de atividades excedida Endereço: TRAV…" at bounding box center [595, 299] width 1191 height 599
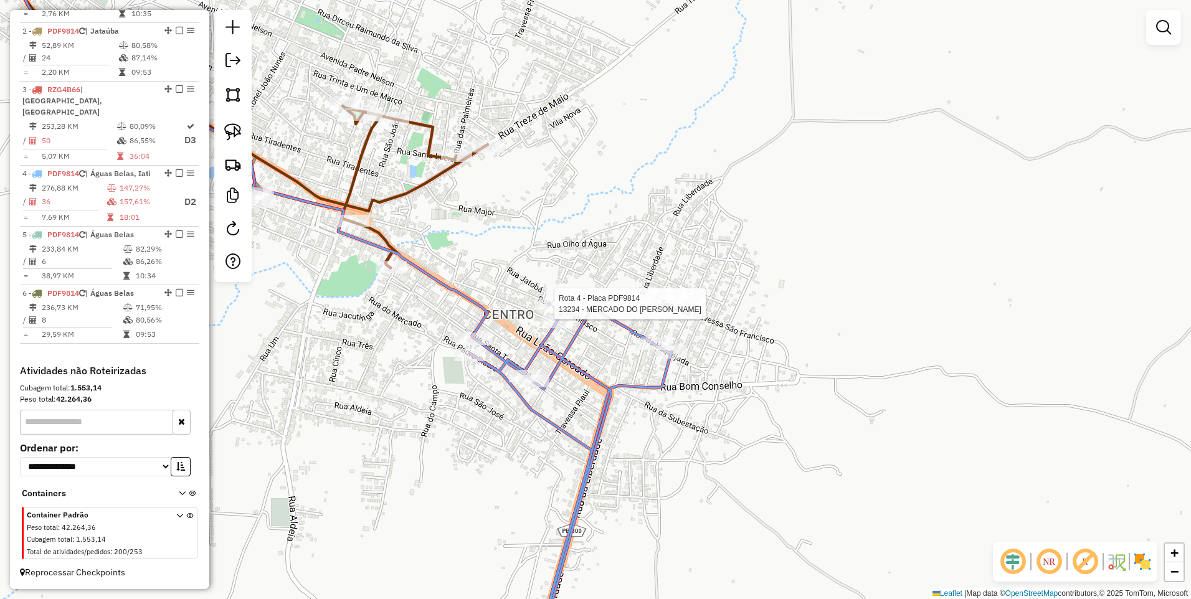
select select "*********"
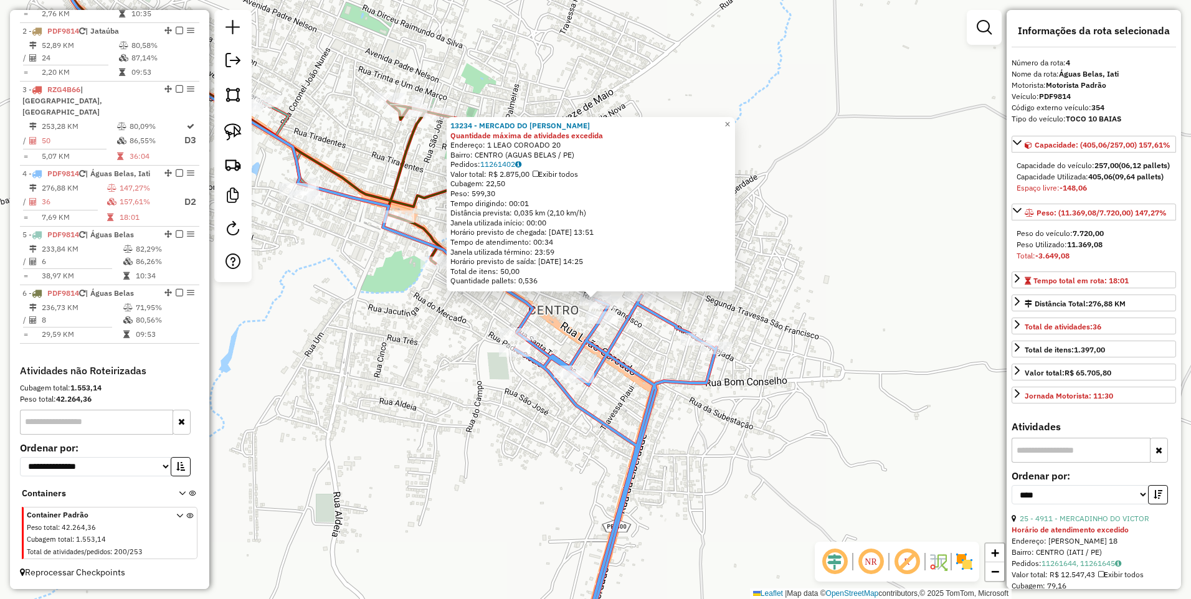
click at [545, 323] on div "13234 - MERCADO DO JOSILDO Quantidade máxima de atividades excedida Endereço: 1…" at bounding box center [595, 299] width 1191 height 599
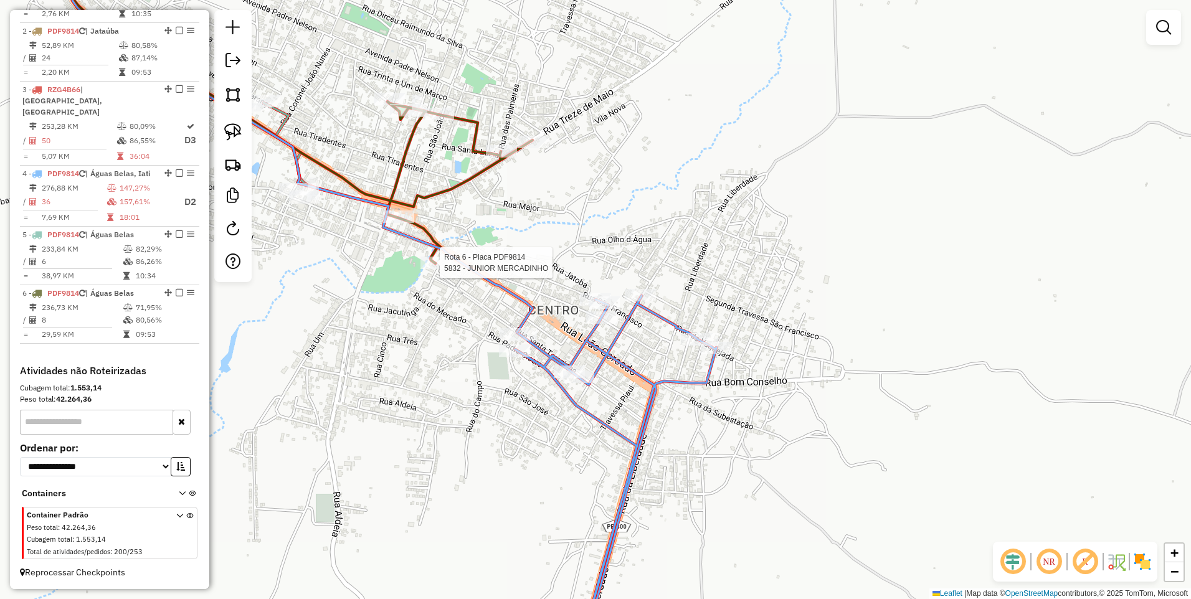
select select "*********"
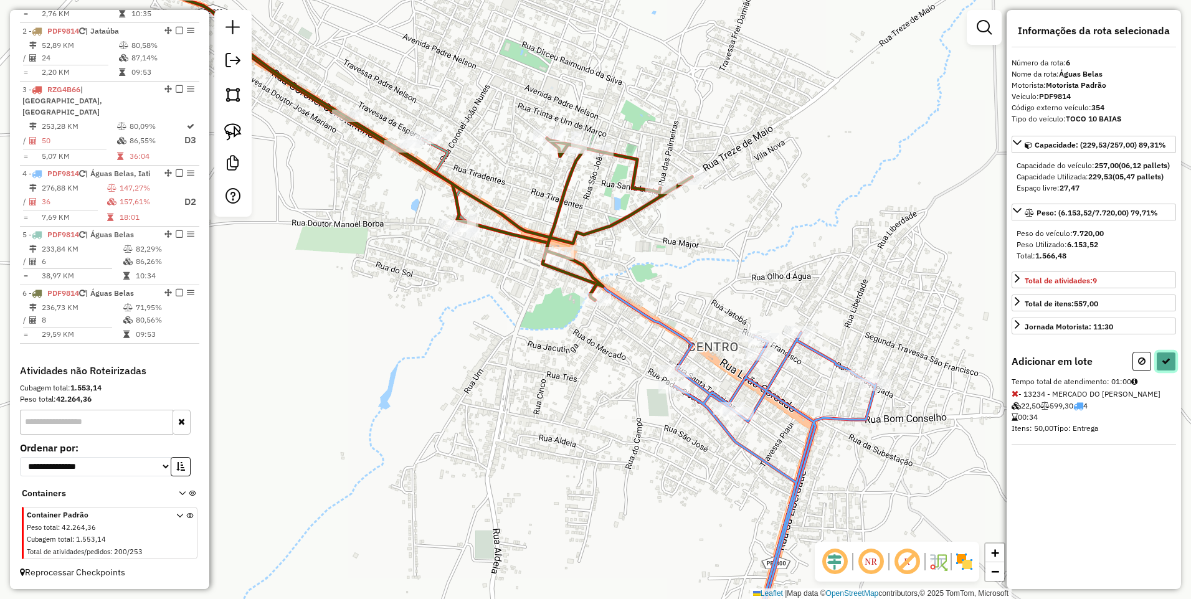
click at [1166, 365] on icon at bounding box center [1165, 361] width 9 height 9
select select "*********"
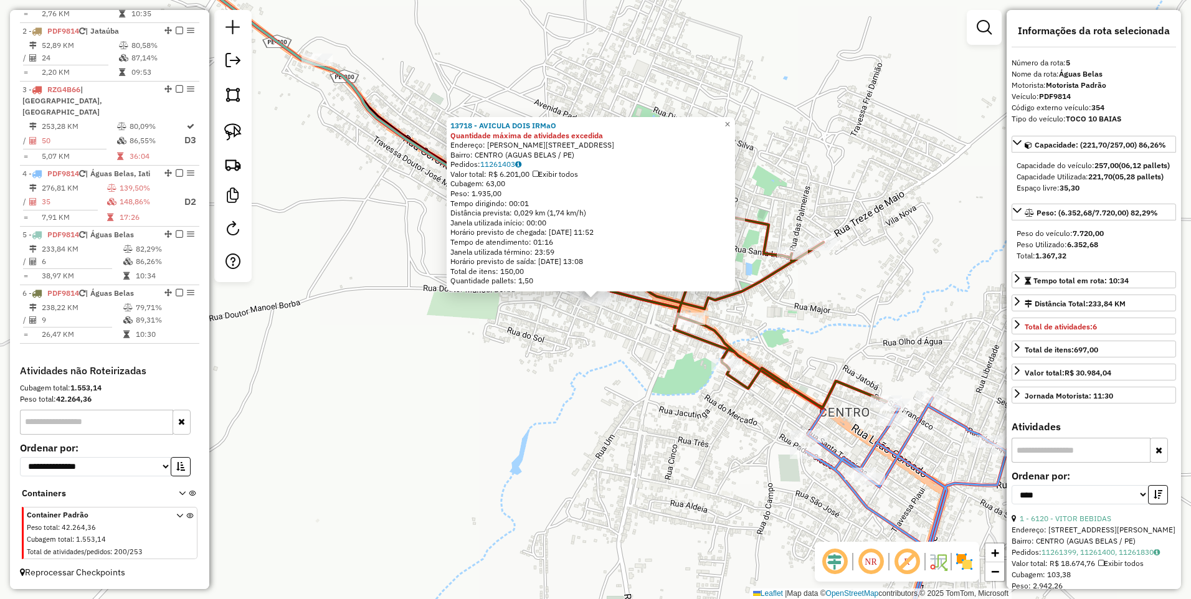
click at [583, 387] on div "13718 - AVICULA DOIS IRMaO Quantidade máxima de atividades excedida Endereço: J…" at bounding box center [595, 299] width 1191 height 599
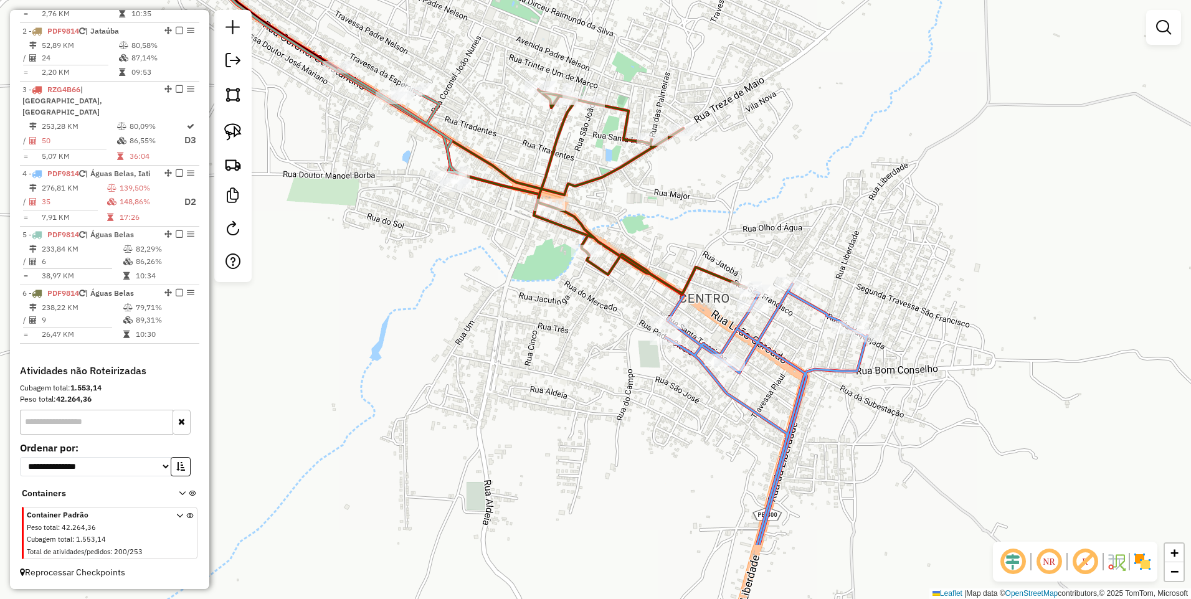
drag, startPoint x: 704, startPoint y: 456, endPoint x: 564, endPoint y: 342, distance: 180.6
click at [564, 342] on div "Janela de atendimento Grade de atendimento Capacidade Transportadoras Veículos …" at bounding box center [595, 299] width 1191 height 599
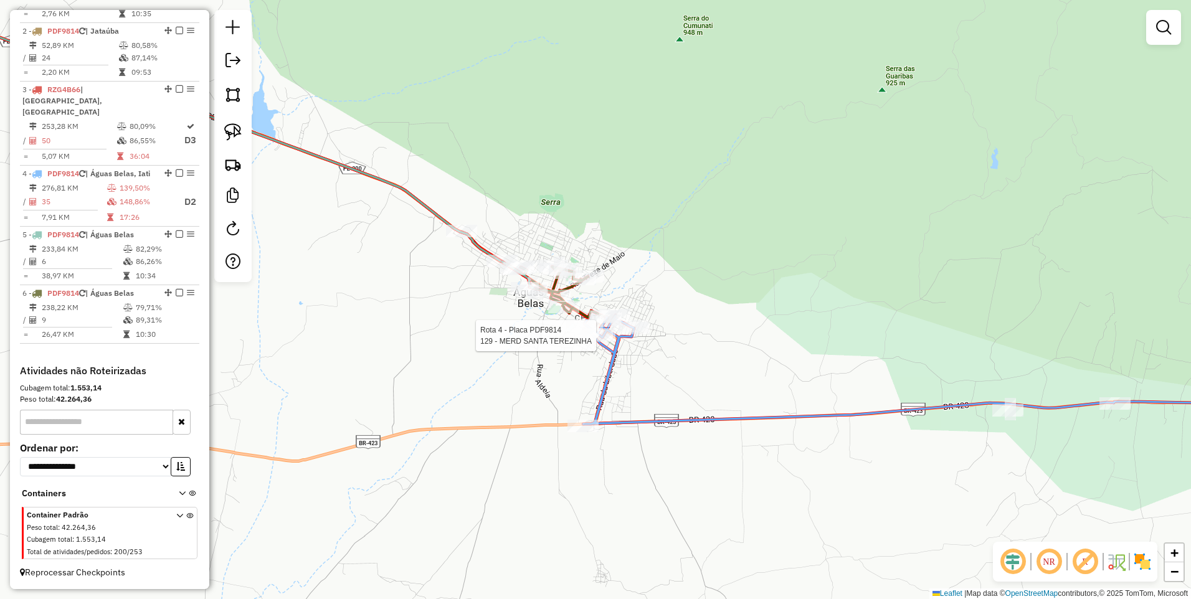
select select "*********"
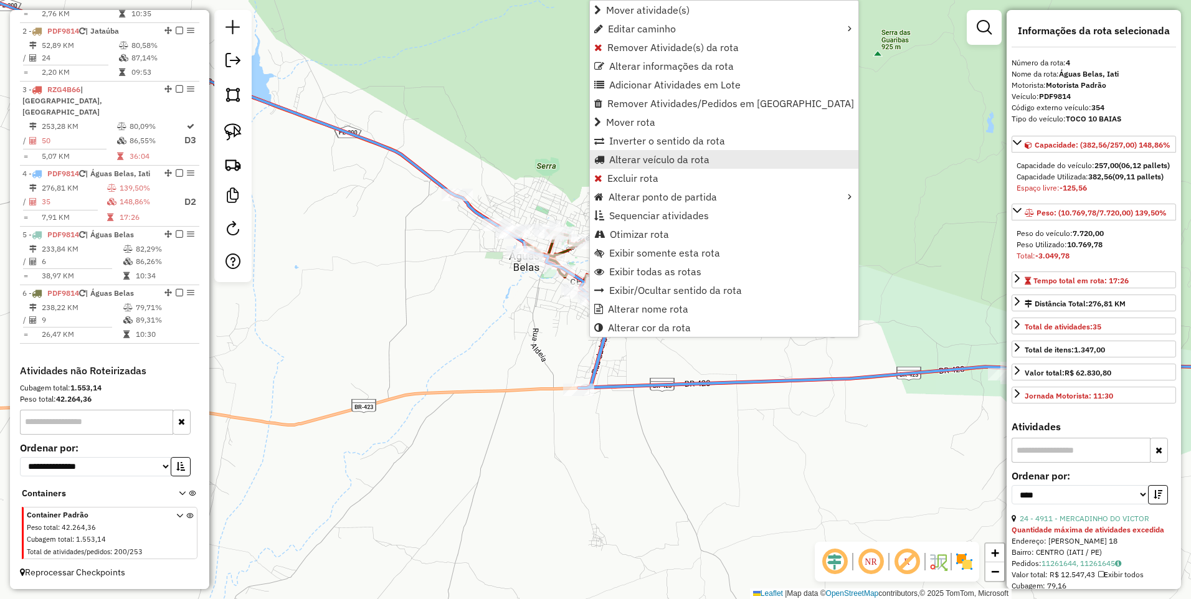
click at [671, 159] on span "Alterar veículo da rota" at bounding box center [659, 159] width 100 height 10
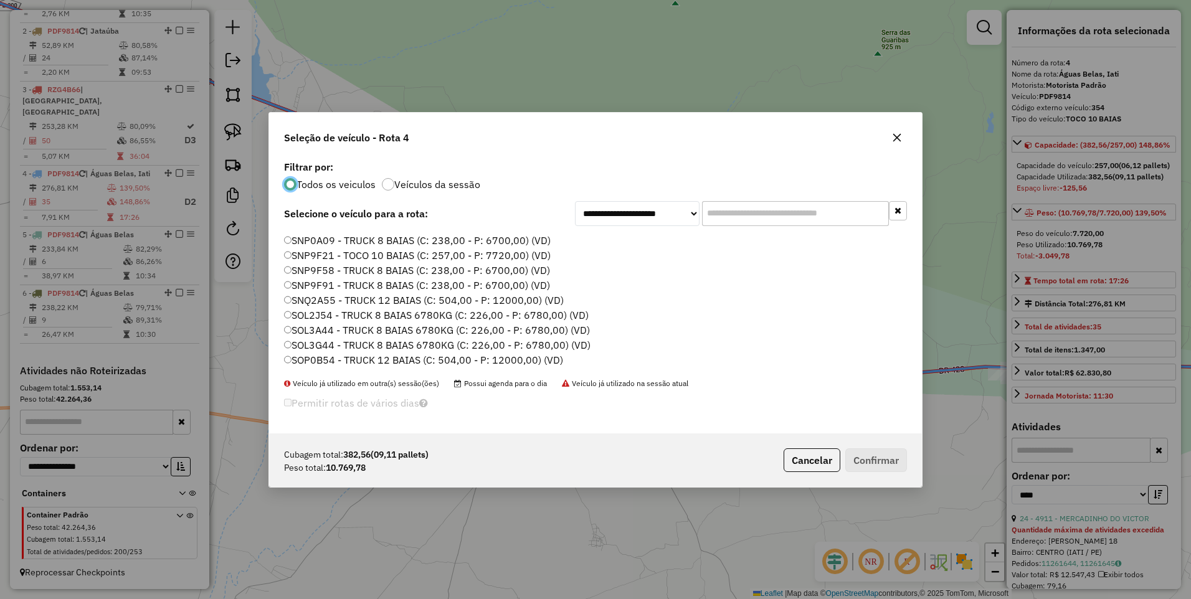
scroll to position [149, 0]
click at [326, 267] on label "RZG4A86 - Bi-TOCO 10 BAIAS (C: 400,00 - P: 12000,00) (VD)" at bounding box center [426, 268] width 285 height 15
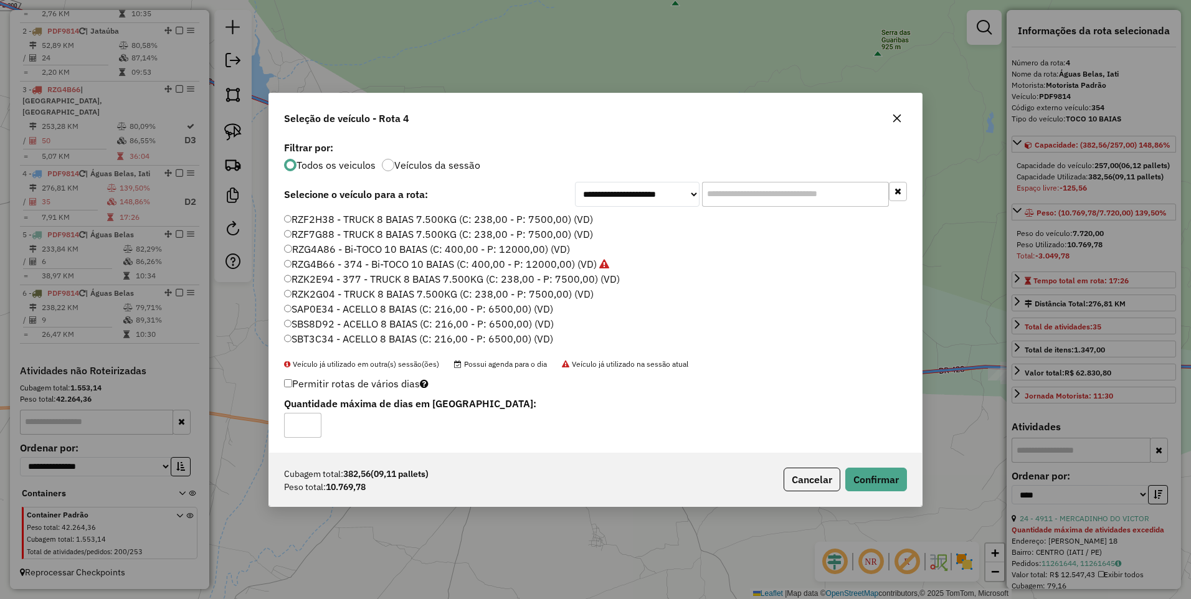
type input "*"
click at [309, 420] on input "*" at bounding box center [302, 425] width 37 height 25
click at [869, 478] on button "Confirmar" at bounding box center [876, 480] width 62 height 24
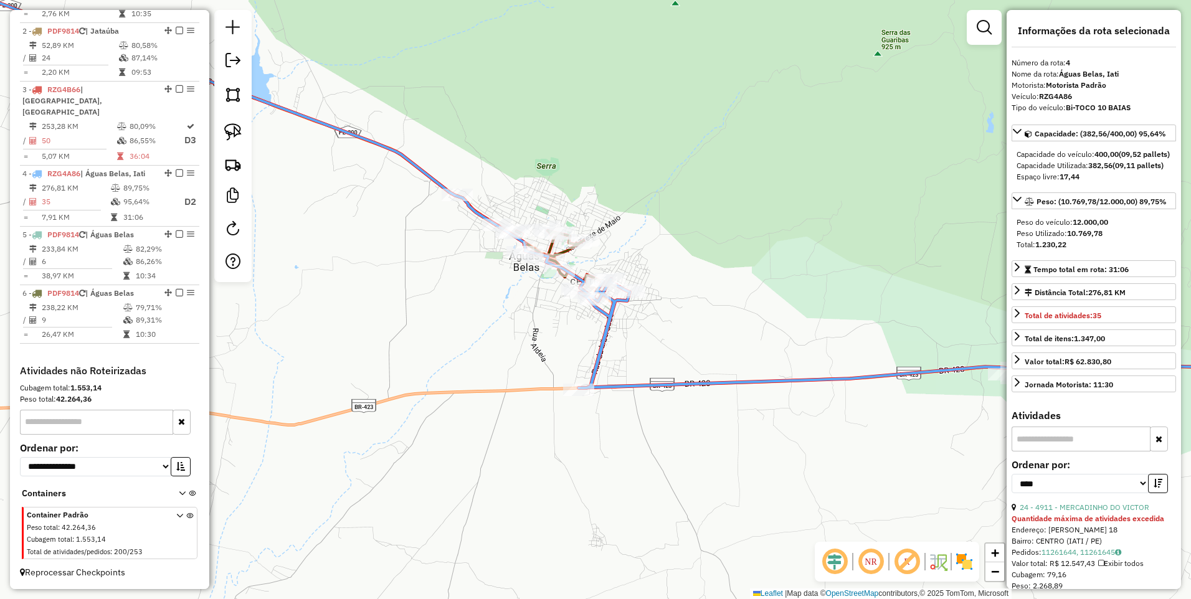
scroll to position [516, 0]
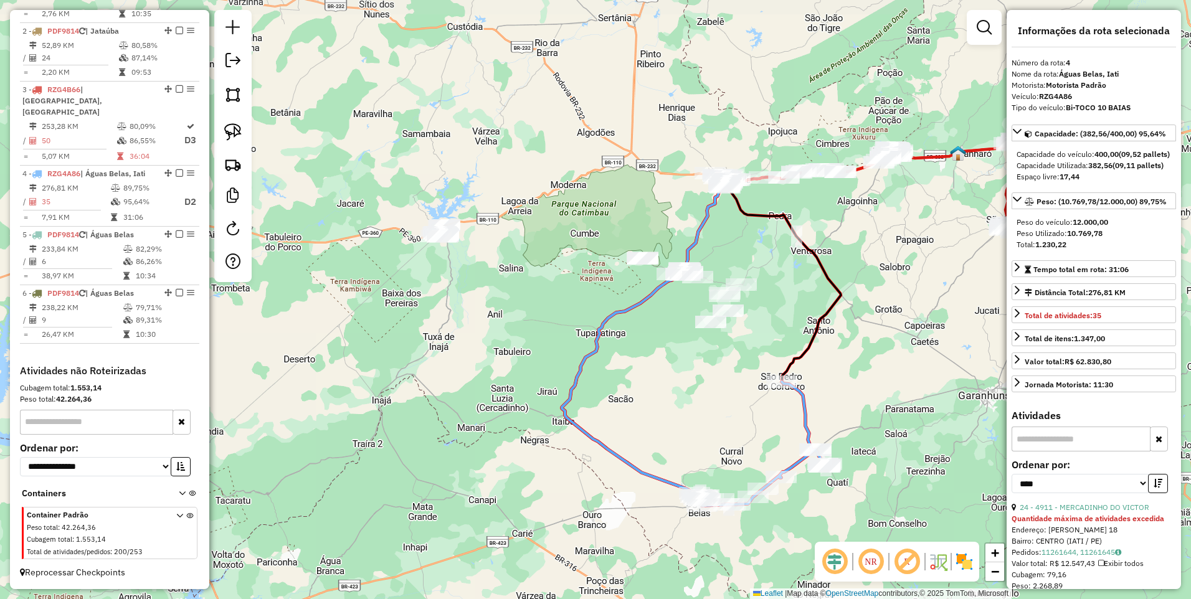
drag, startPoint x: 578, startPoint y: 196, endPoint x: 724, endPoint y: 402, distance: 252.4
click at [724, 402] on div "Janela de atendimento Grade de atendimento Capacidade Transportadoras Veículos …" at bounding box center [595, 299] width 1191 height 599
click at [235, 96] on img at bounding box center [232, 94] width 17 height 17
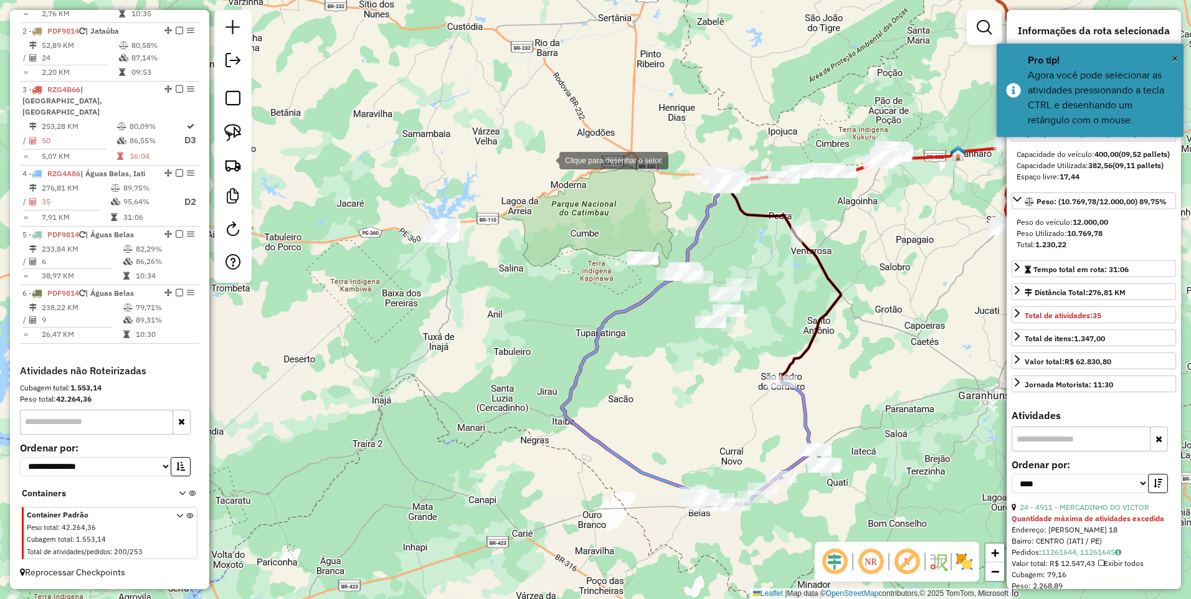
click at [547, 159] on div at bounding box center [546, 159] width 25 height 25
click at [380, 210] on div at bounding box center [379, 210] width 25 height 25
click at [392, 291] on div at bounding box center [379, 278] width 25 height 25
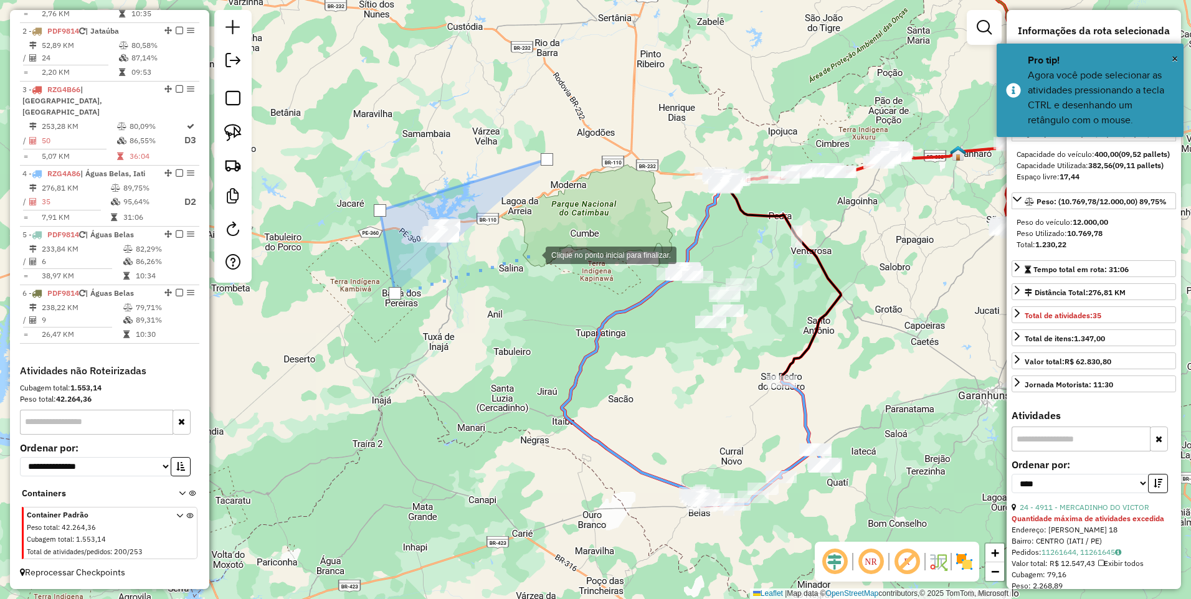
click at [534, 253] on div at bounding box center [533, 254] width 25 height 25
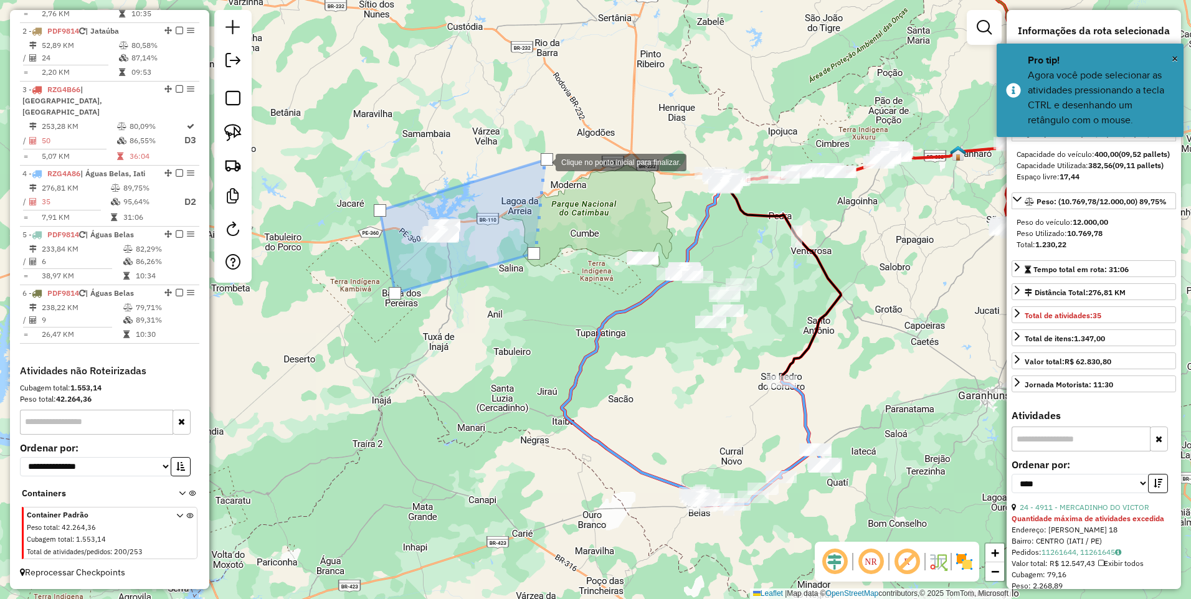
click at [543, 161] on div at bounding box center [546, 159] width 12 height 12
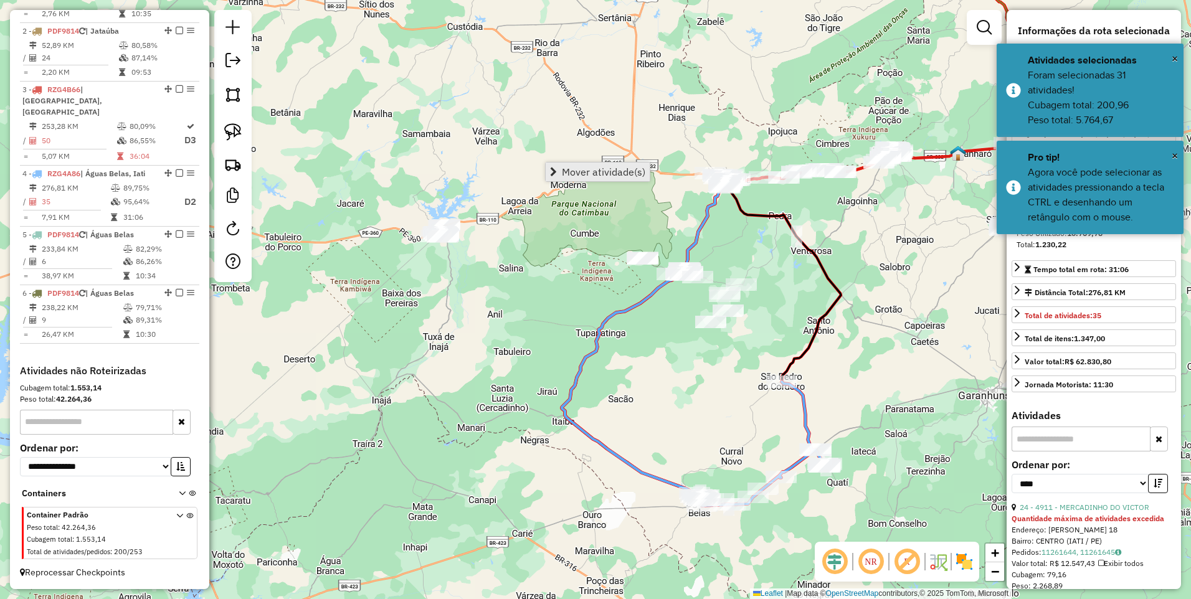
click at [577, 171] on span "Mover atividade(s)" at bounding box center [603, 172] width 83 height 10
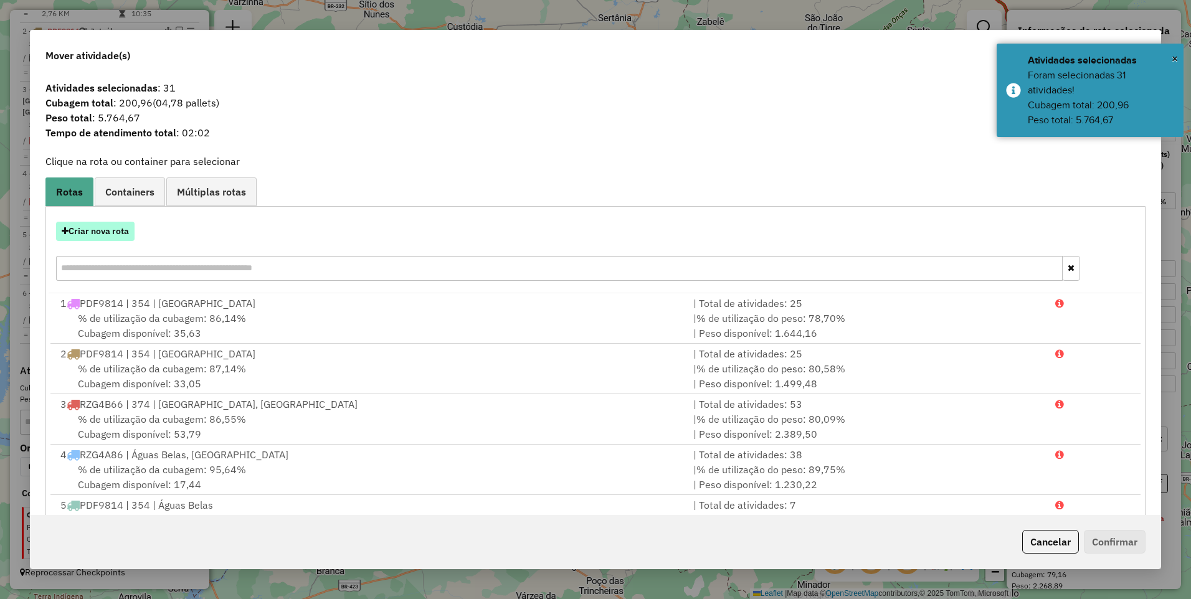
click at [93, 235] on button "Criar nova rota" at bounding box center [95, 231] width 78 height 19
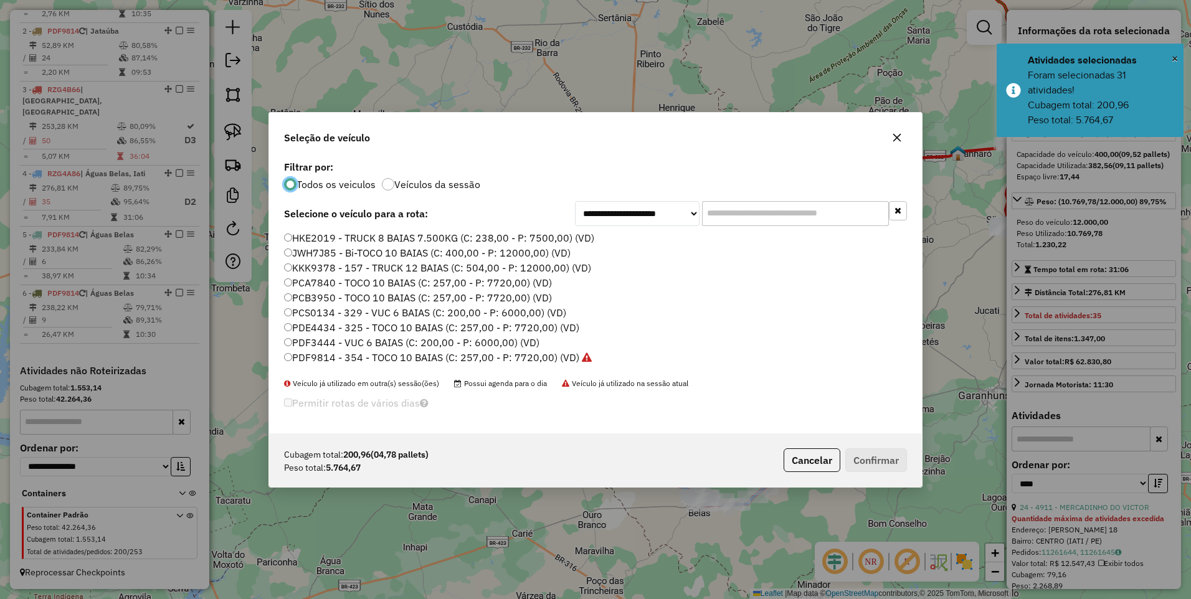
scroll to position [7, 4]
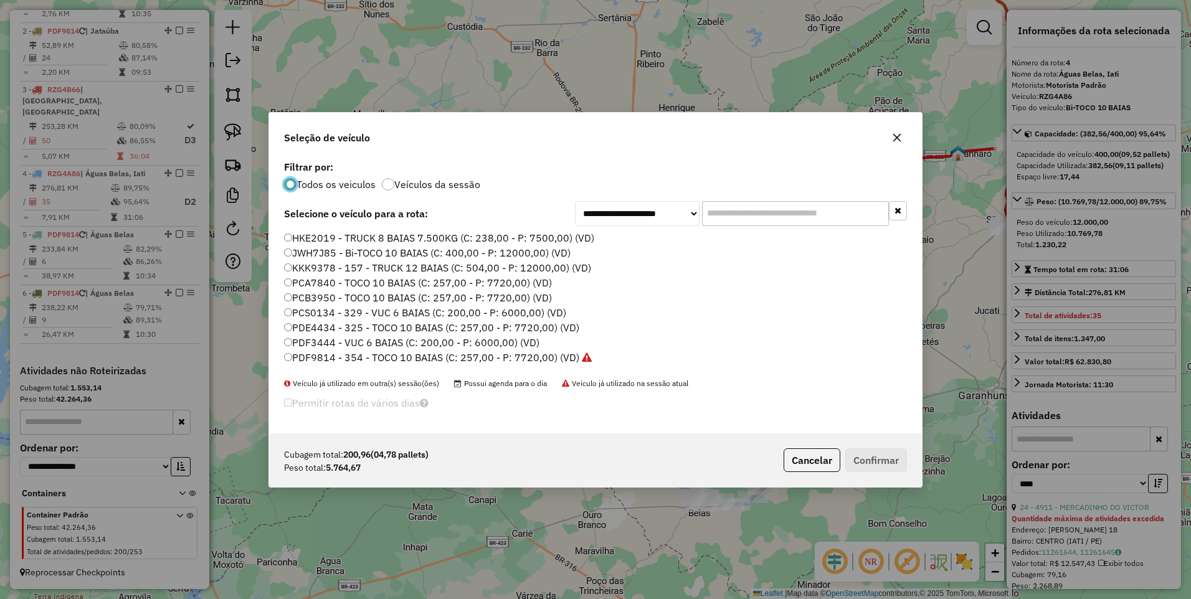
click at [463, 355] on label "PDF9814 - 354 - TOCO 10 BAIAS (C: 257,00 - P: 7720,00) (VD)" at bounding box center [438, 357] width 308 height 15
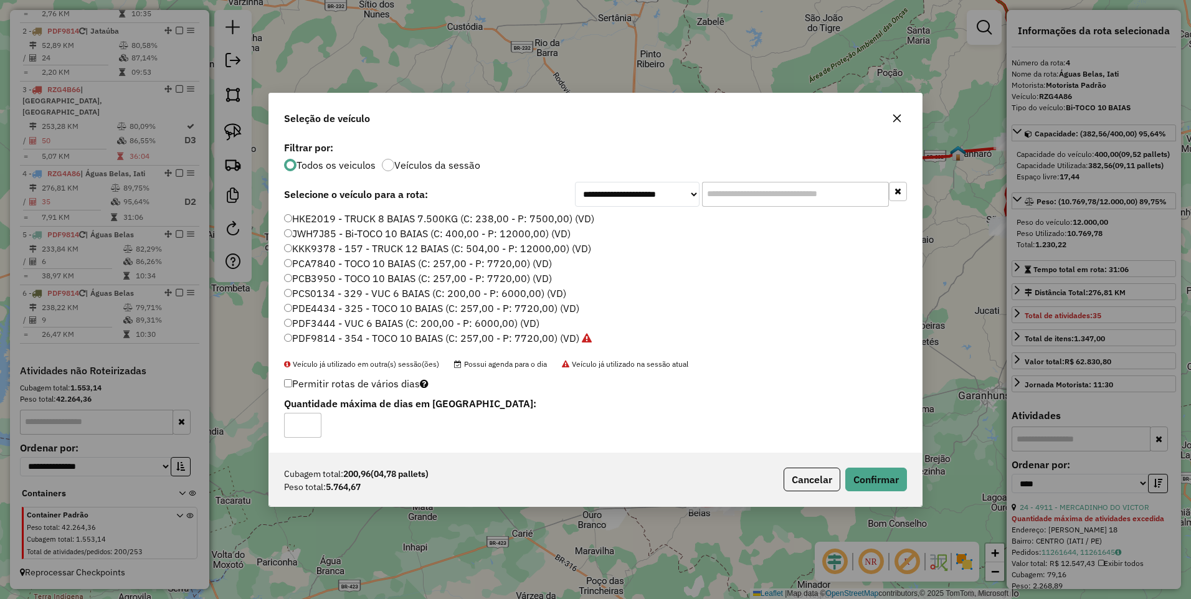
type input "*"
click at [309, 420] on input "*" at bounding box center [302, 425] width 37 height 25
click at [870, 474] on button "Confirmar" at bounding box center [876, 480] width 62 height 24
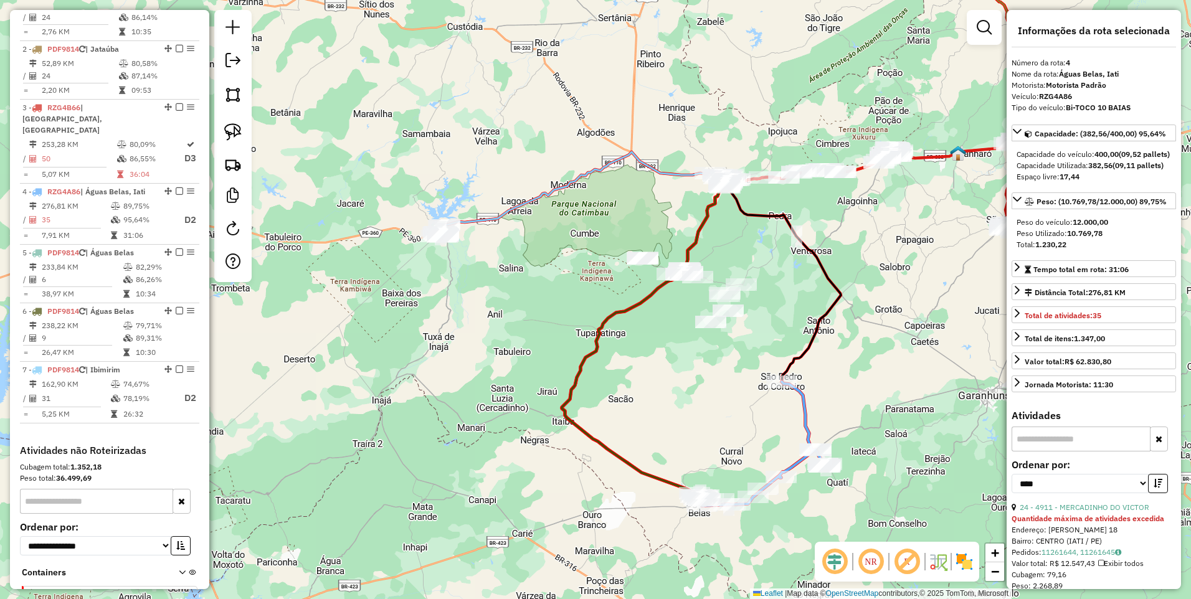
scroll to position [578, 0]
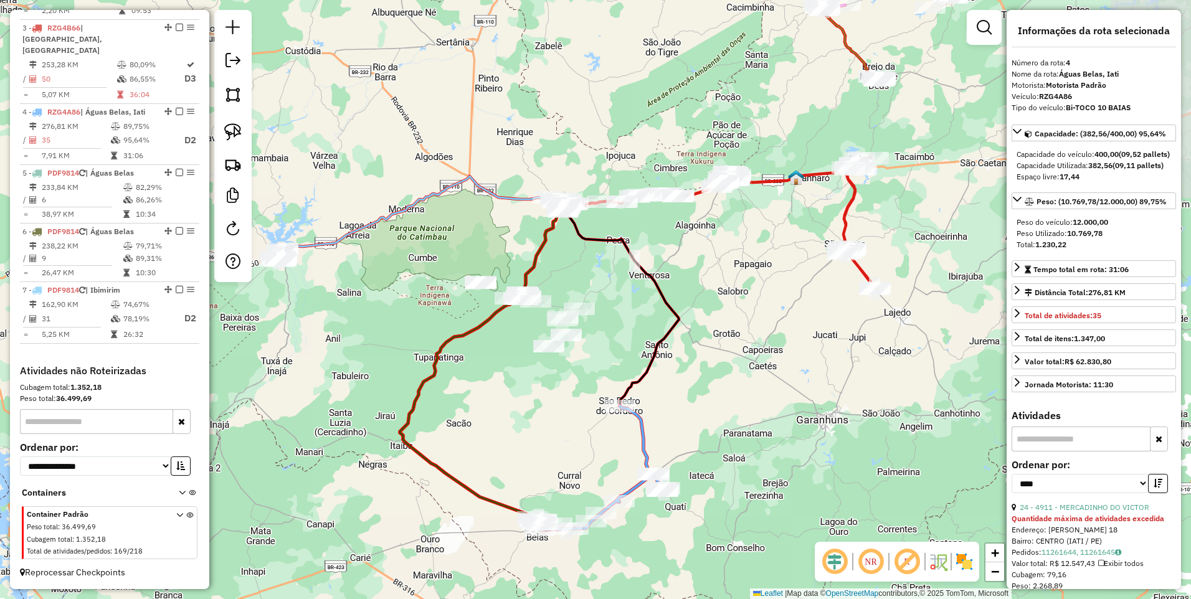
drag, startPoint x: 668, startPoint y: 336, endPoint x: 502, endPoint y: 359, distance: 167.8
click at [502, 359] on div "Janela de atendimento Grade de atendimento Capacidade Transportadoras Veículos …" at bounding box center [595, 299] width 1191 height 599
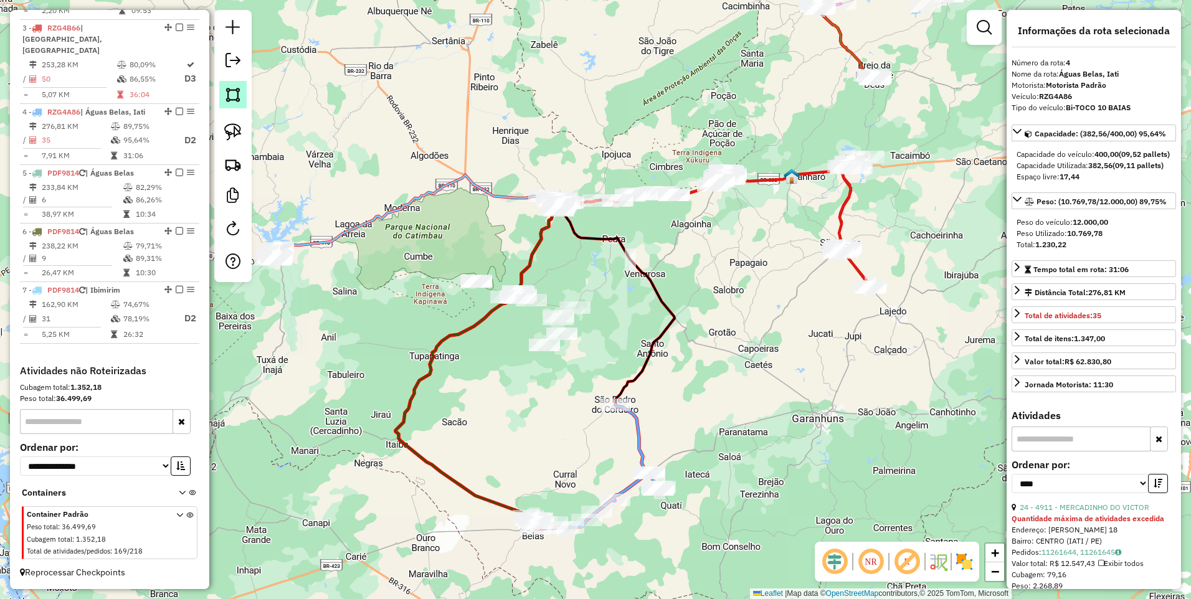
click at [233, 97] on img at bounding box center [232, 94] width 17 height 17
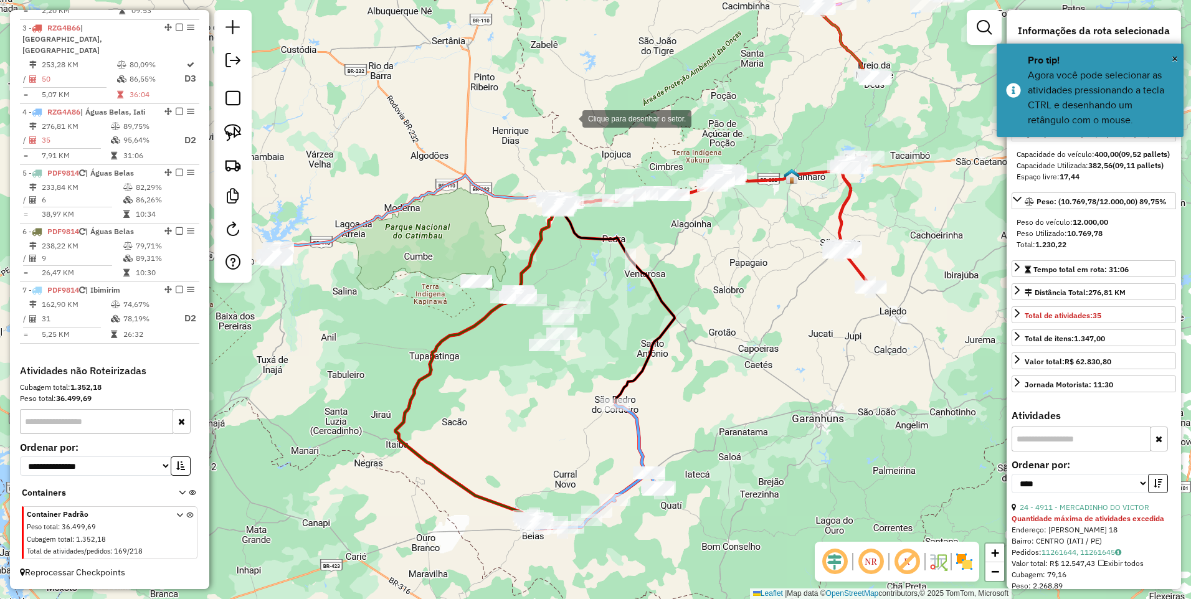
click at [570, 118] on div at bounding box center [569, 117] width 25 height 25
click at [586, 228] on div at bounding box center [585, 227] width 25 height 25
click at [755, 215] on div at bounding box center [755, 215] width 25 height 25
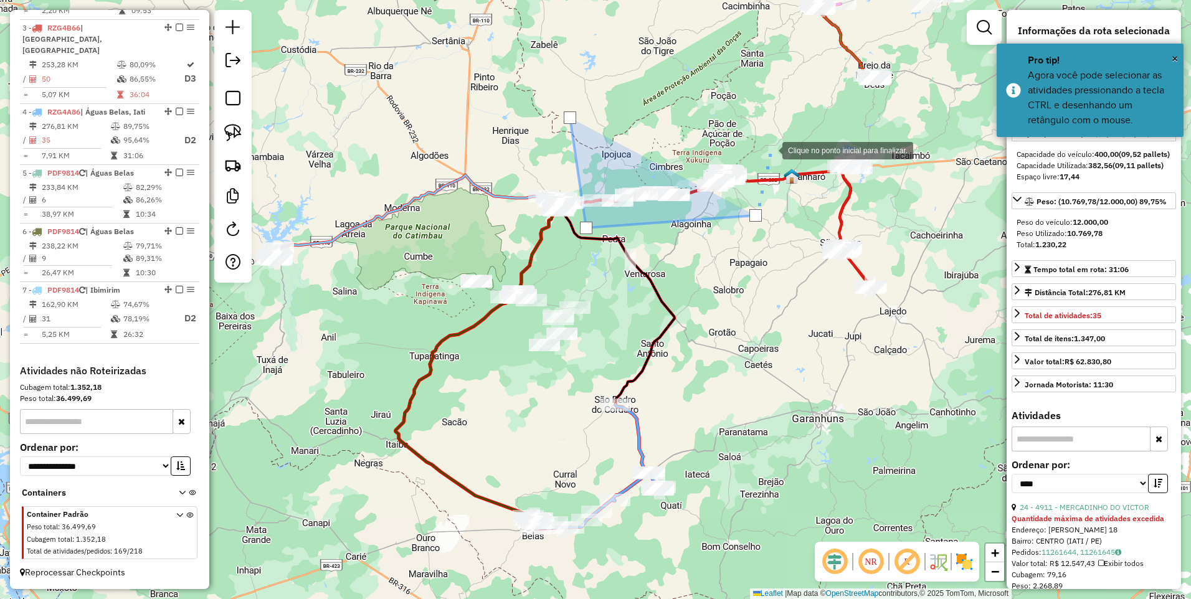
click at [771, 137] on div at bounding box center [769, 149] width 25 height 25
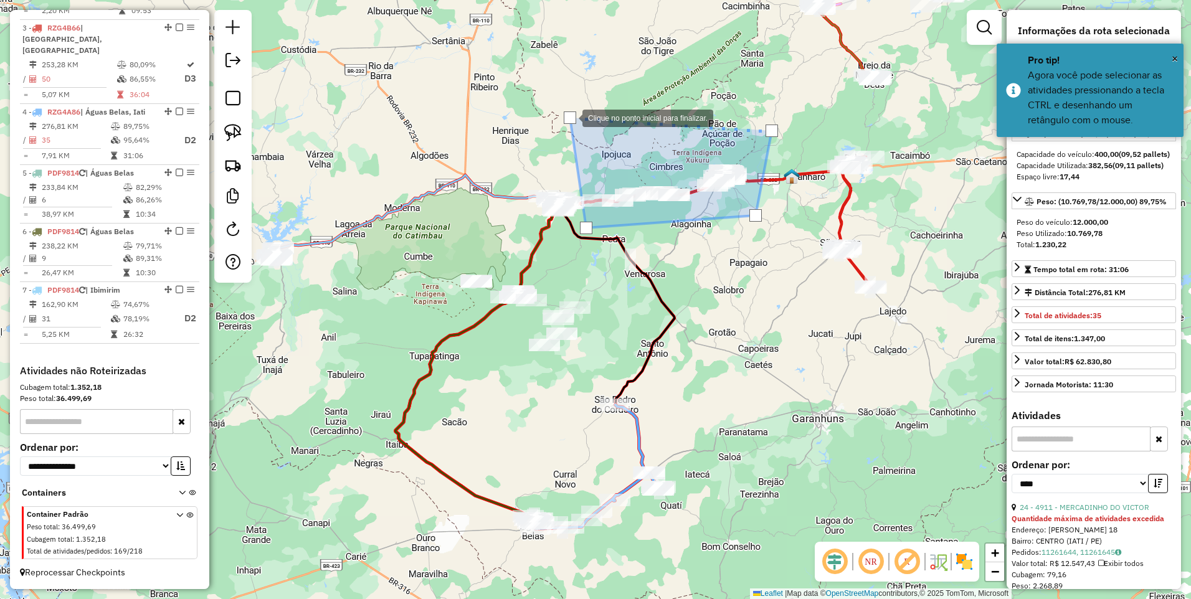
click at [570, 117] on div at bounding box center [570, 117] width 12 height 12
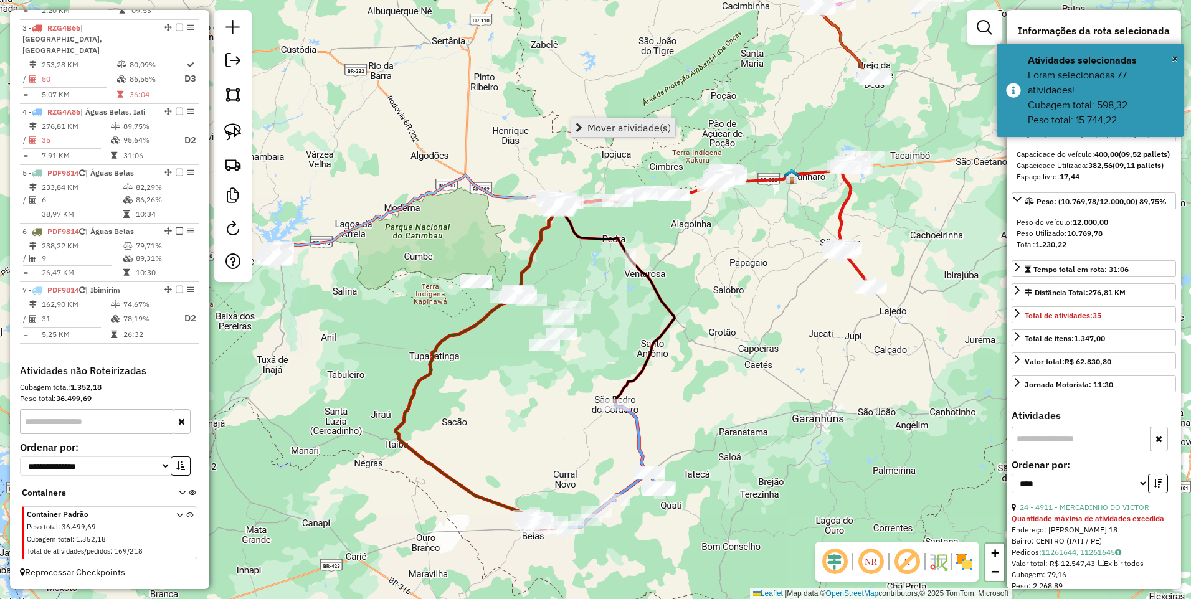
click at [597, 129] on span "Mover atividade(s)" at bounding box center [628, 128] width 83 height 10
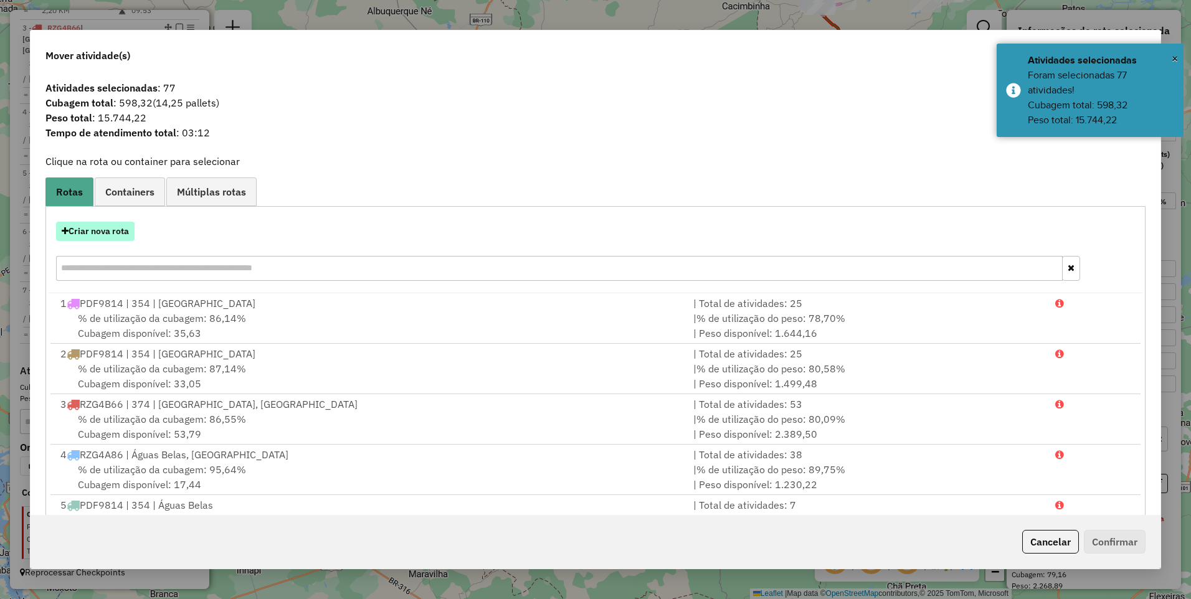
click at [105, 231] on button "Criar nova rota" at bounding box center [95, 231] width 78 height 19
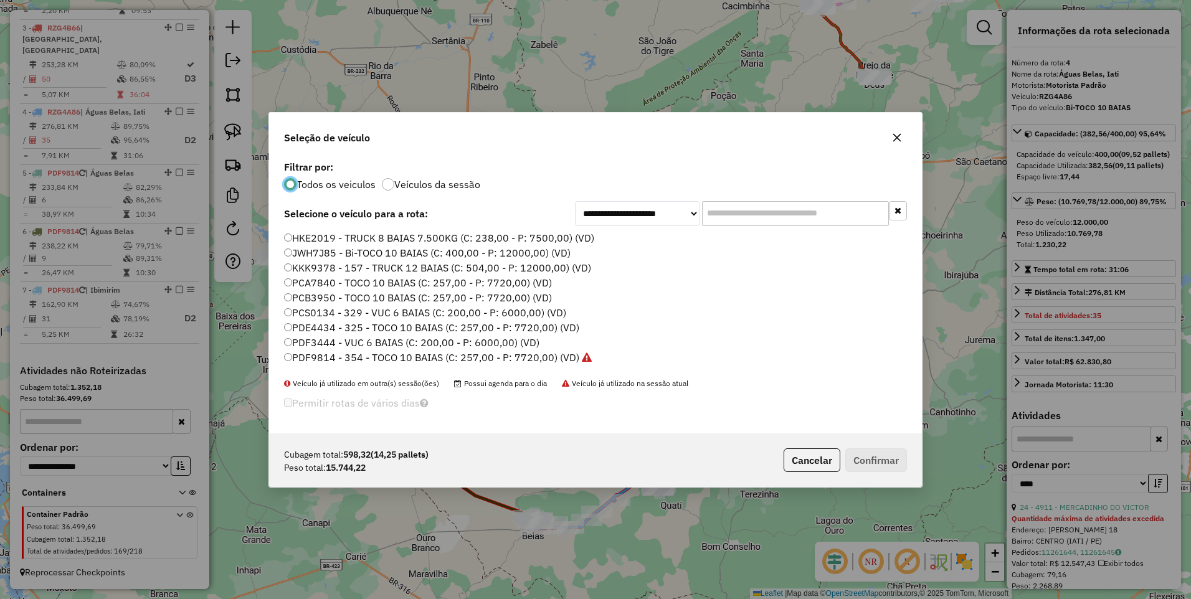
scroll to position [7, 4]
click at [499, 356] on label "PDF9814 - 354 - TOCO 10 BAIAS (C: 257,00 - P: 7720,00) (VD)" at bounding box center [438, 357] width 308 height 15
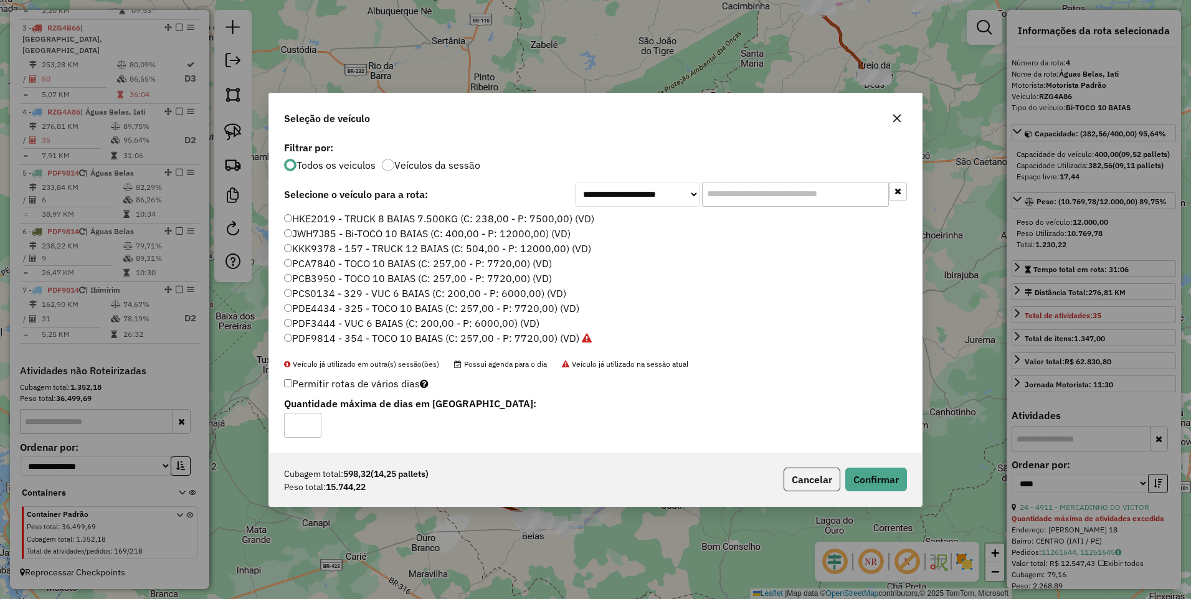
type input "*"
click at [311, 421] on input "*" at bounding box center [302, 425] width 37 height 25
click at [862, 483] on button "Confirmar" at bounding box center [876, 480] width 62 height 24
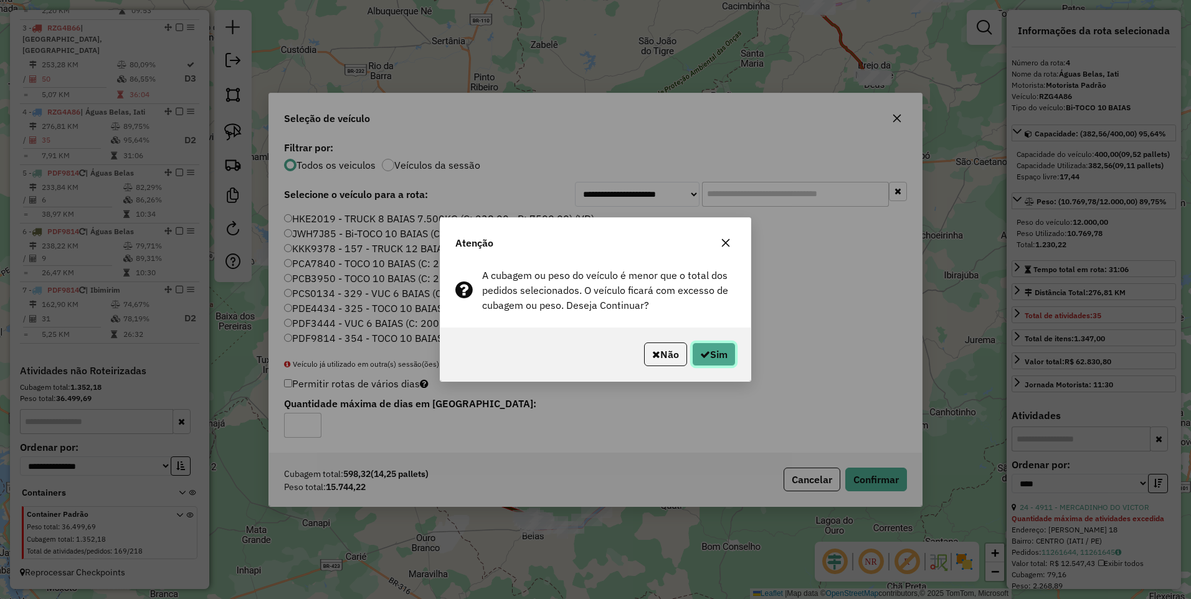
click at [721, 351] on button "Sim" at bounding box center [714, 354] width 44 height 24
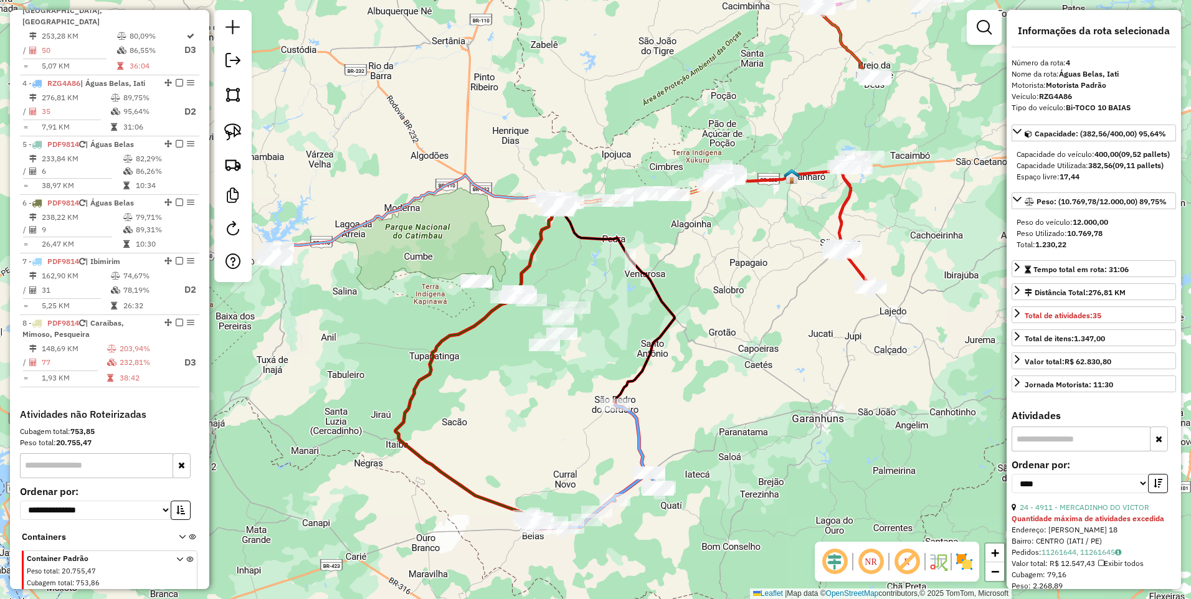
scroll to position [650, 0]
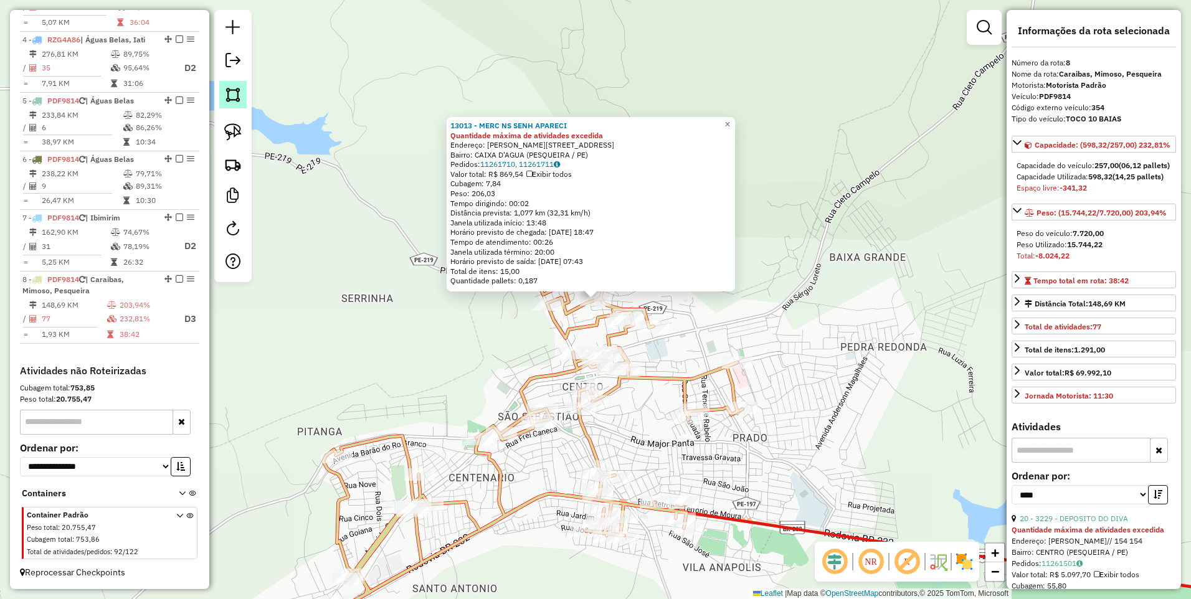
click at [238, 97] on img at bounding box center [232, 94] width 17 height 17
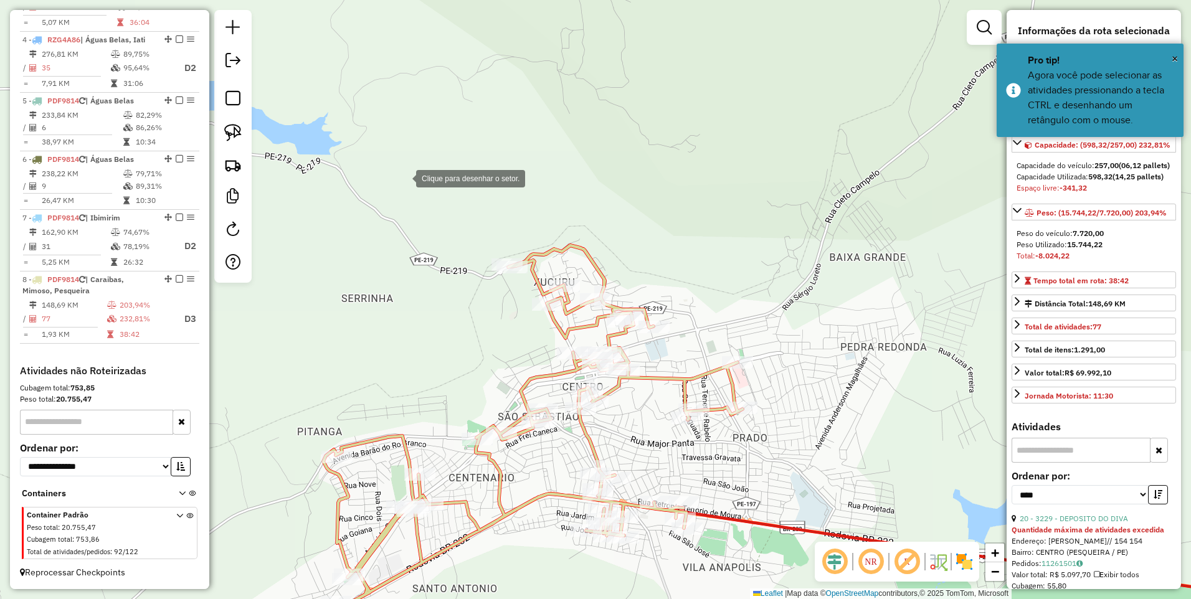
click at [403, 177] on div at bounding box center [403, 177] width 25 height 25
click at [638, 179] on div at bounding box center [625, 178] width 25 height 25
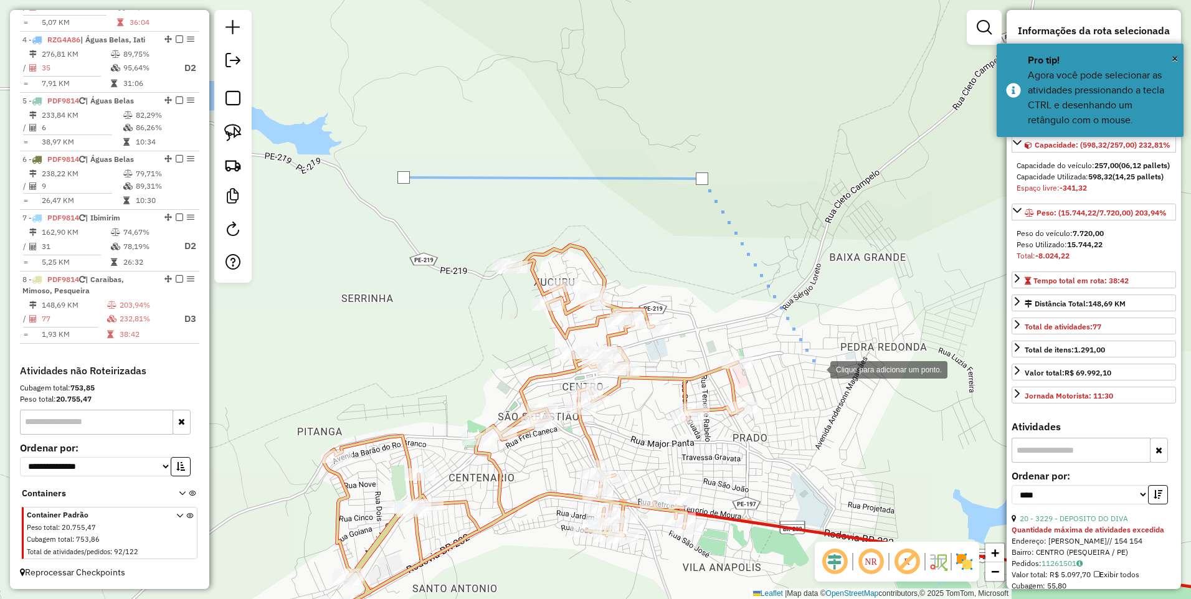
click at [828, 381] on div at bounding box center [817, 368] width 25 height 25
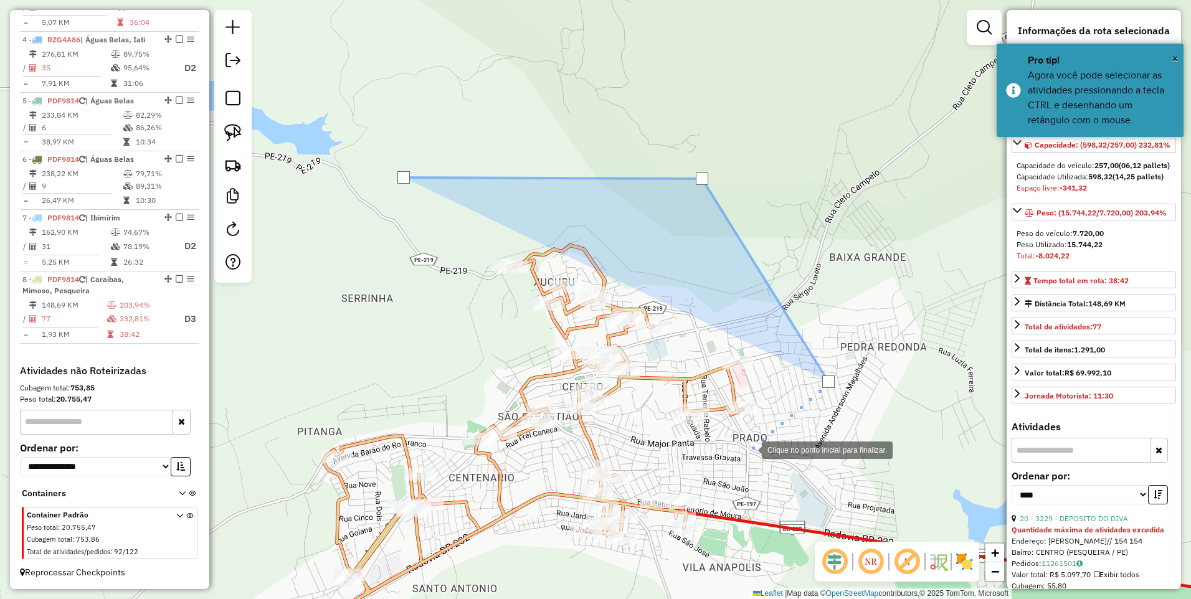
click at [745, 450] on div at bounding box center [749, 448] width 25 height 25
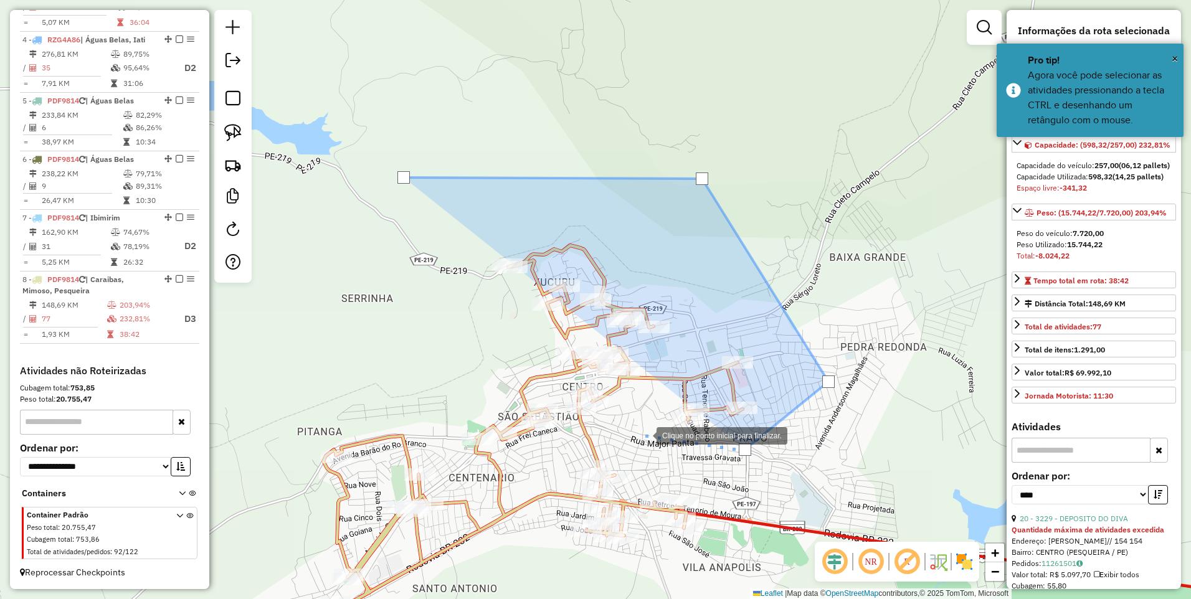
click at [644, 435] on div at bounding box center [643, 434] width 25 height 25
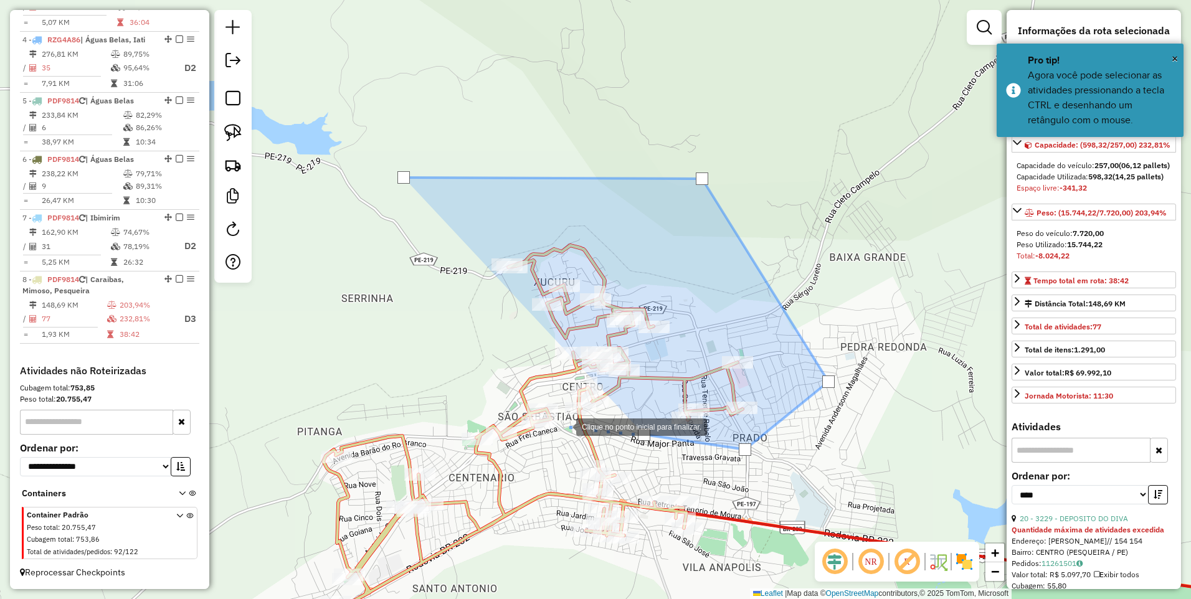
click at [564, 426] on div at bounding box center [563, 425] width 25 height 25
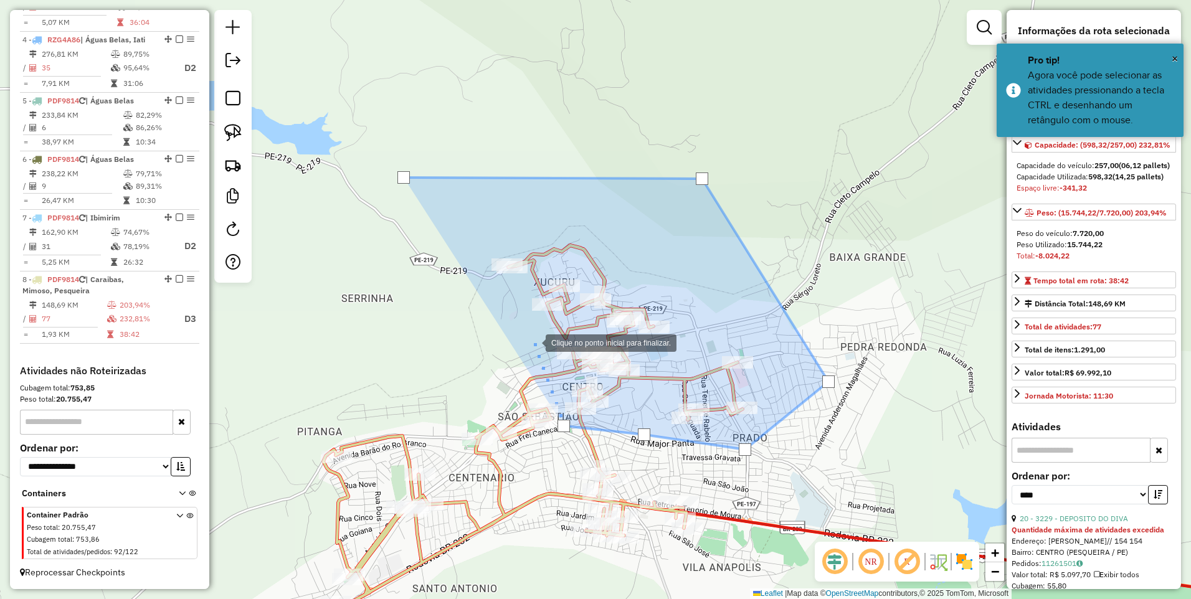
click at [533, 342] on div at bounding box center [533, 341] width 25 height 25
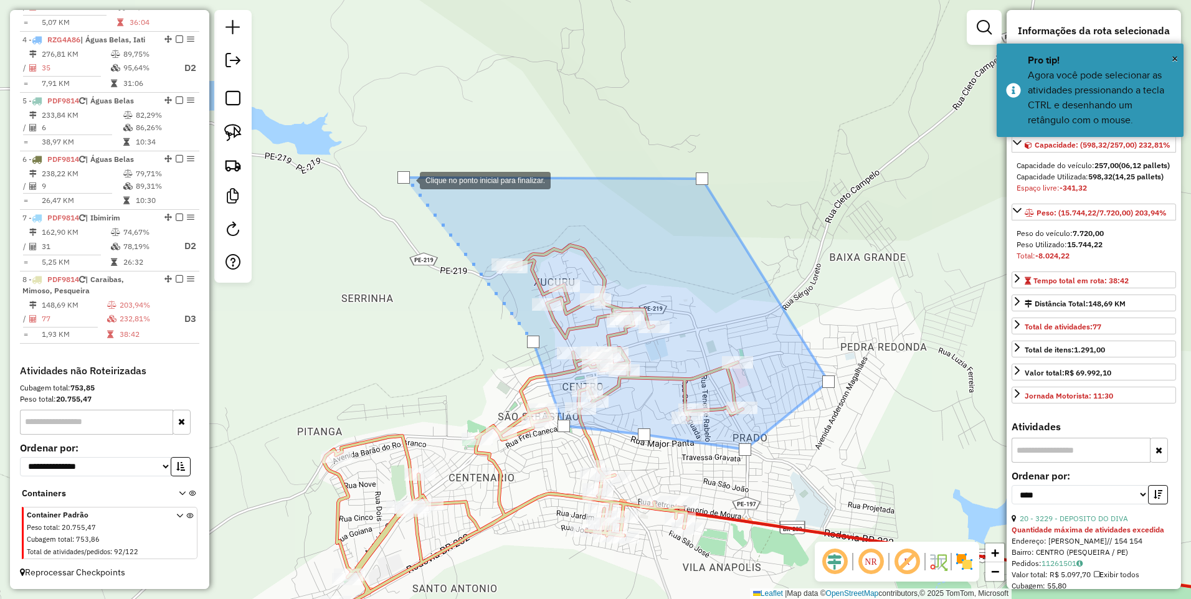
click at [407, 179] on div at bounding box center [403, 177] width 12 height 12
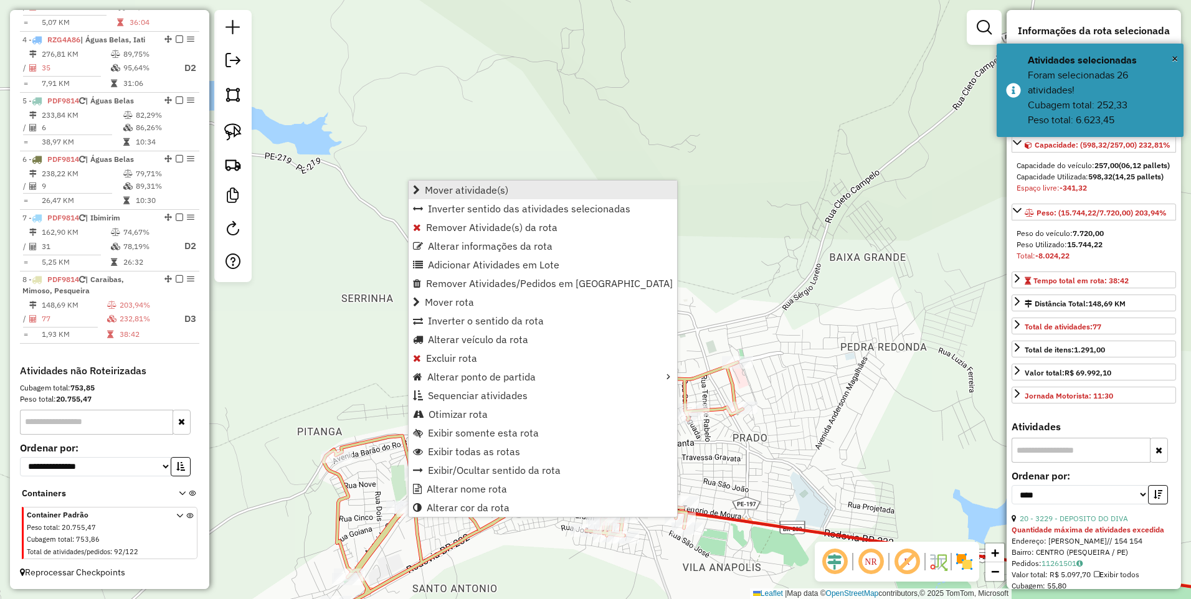
click at [442, 189] on span "Mover atividade(s)" at bounding box center [466, 190] width 83 height 10
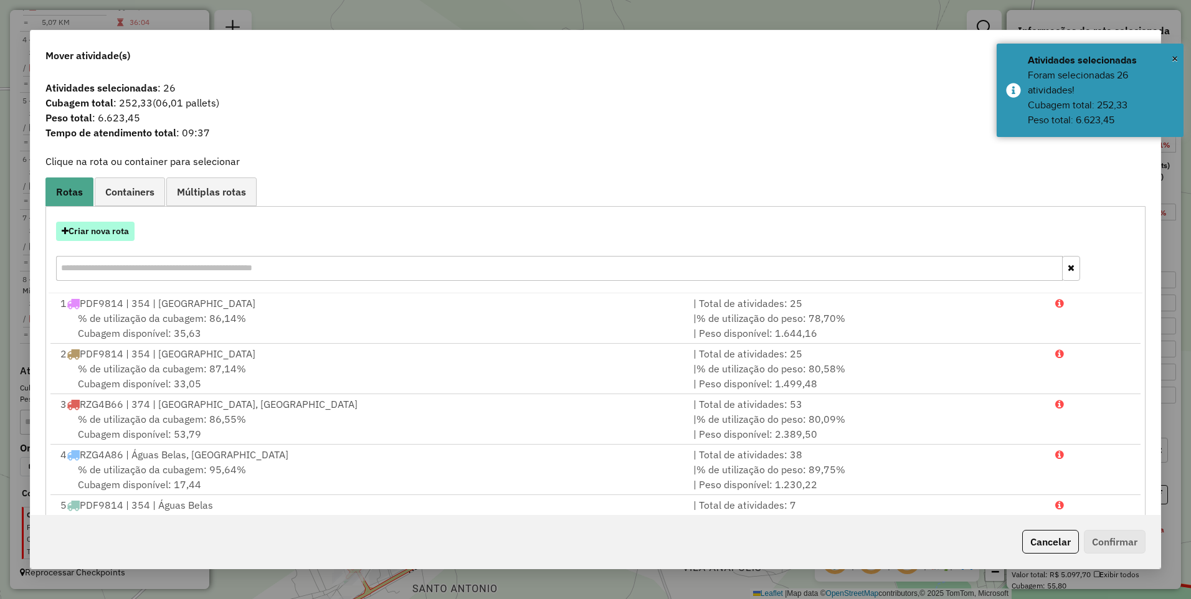
click at [92, 229] on button "Criar nova rota" at bounding box center [95, 231] width 78 height 19
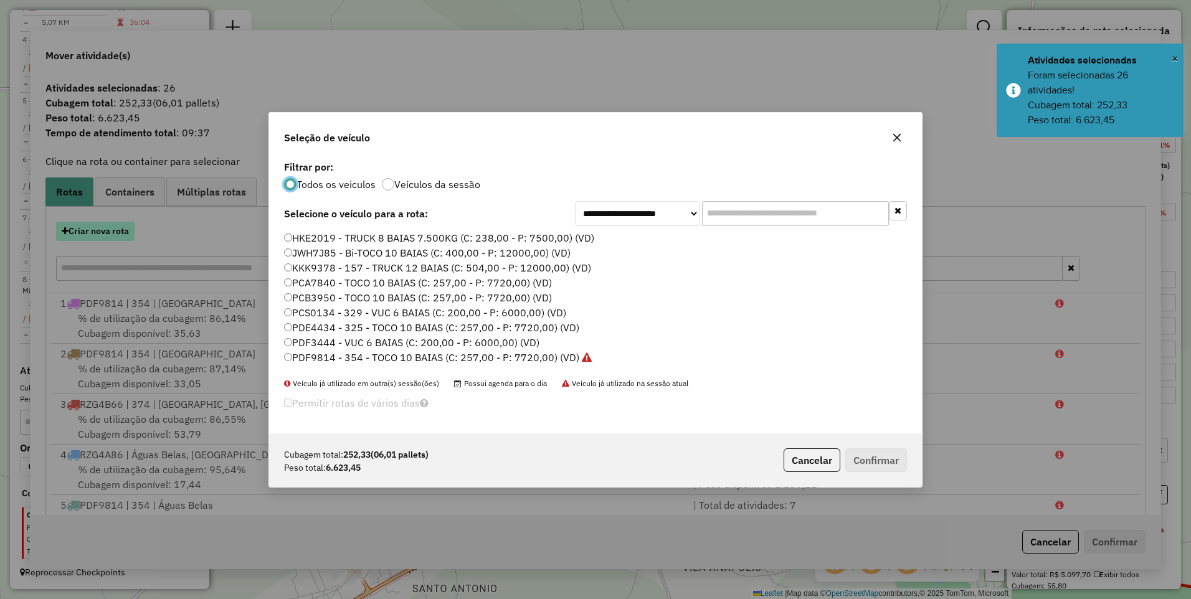
scroll to position [7, 4]
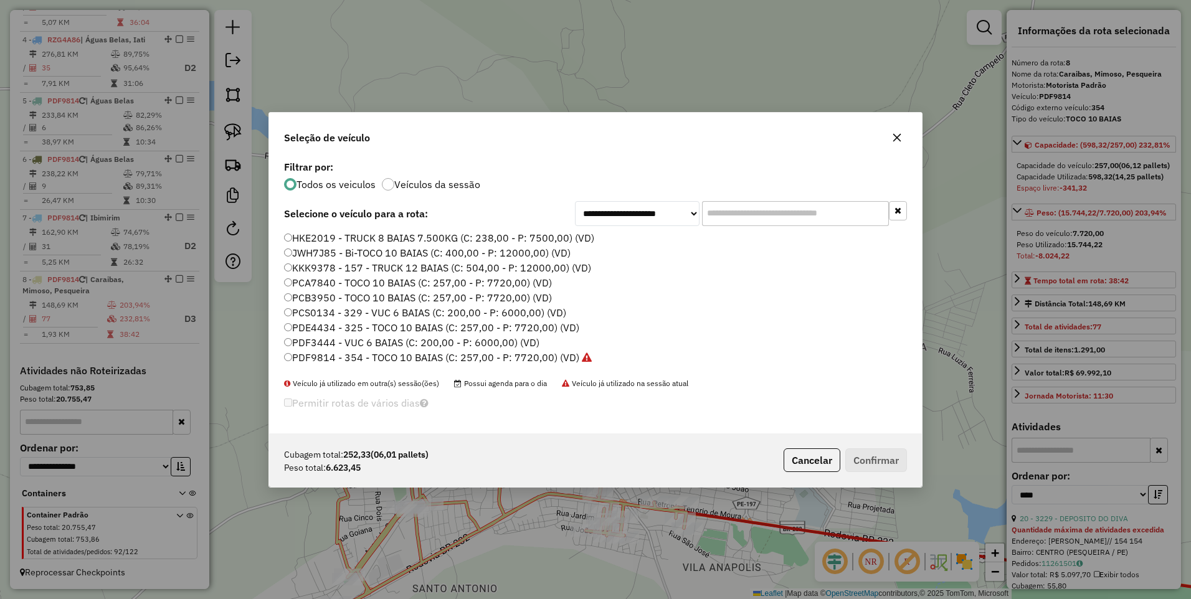
click at [539, 357] on label "PDF9814 - 354 - TOCO 10 BAIAS (C: 257,00 - P: 7720,00) (VD)" at bounding box center [438, 357] width 308 height 15
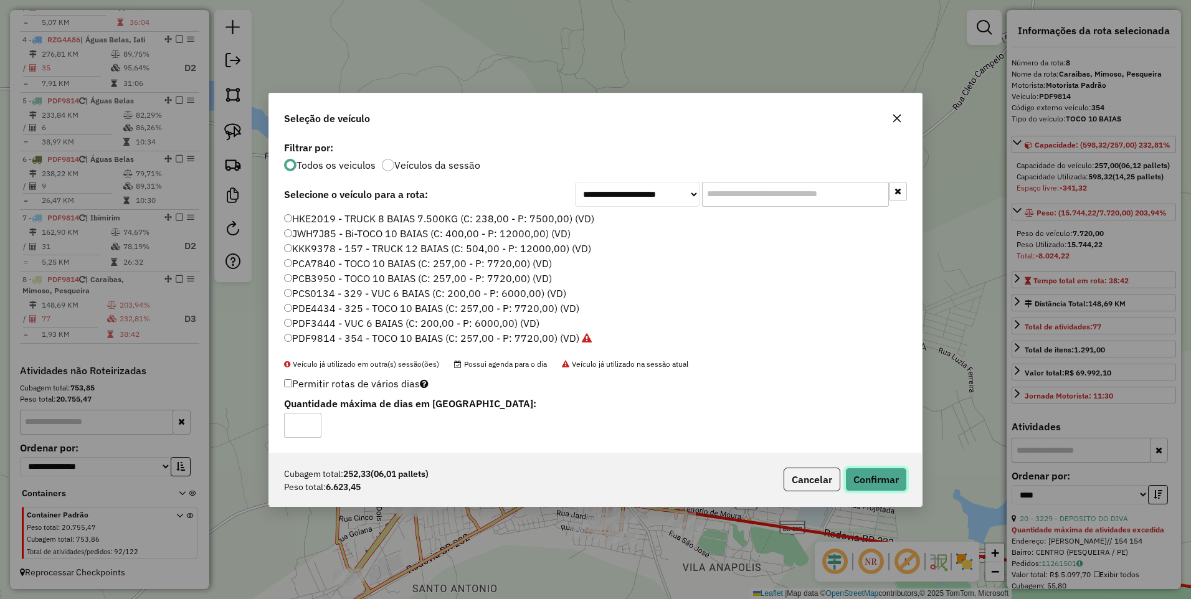
click at [871, 471] on button "Confirmar" at bounding box center [876, 480] width 62 height 24
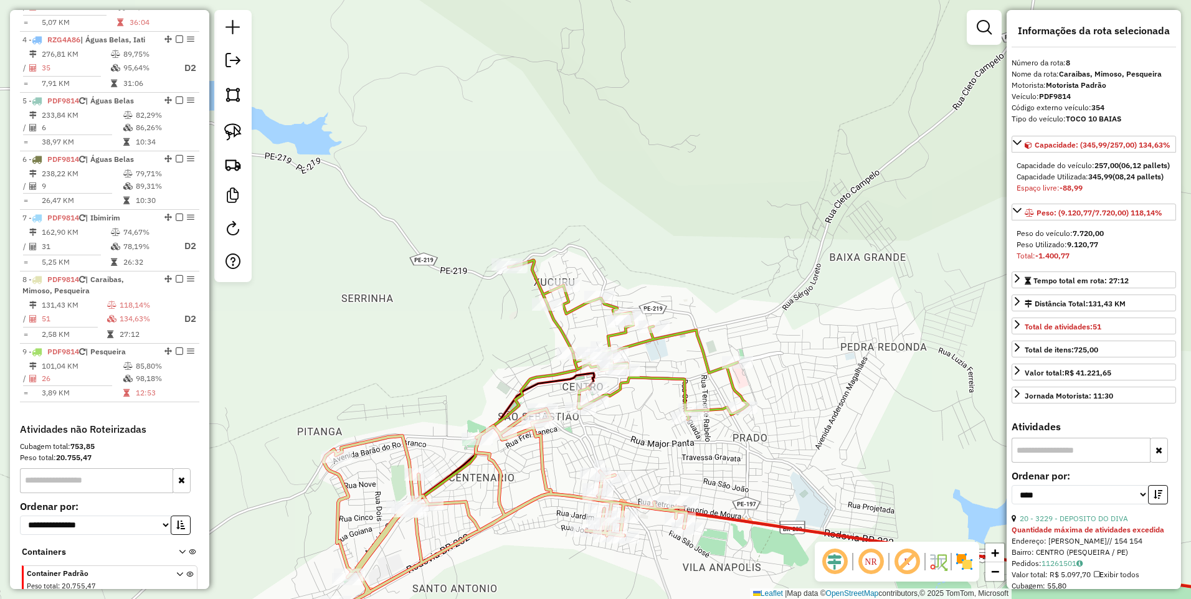
scroll to position [709, 0]
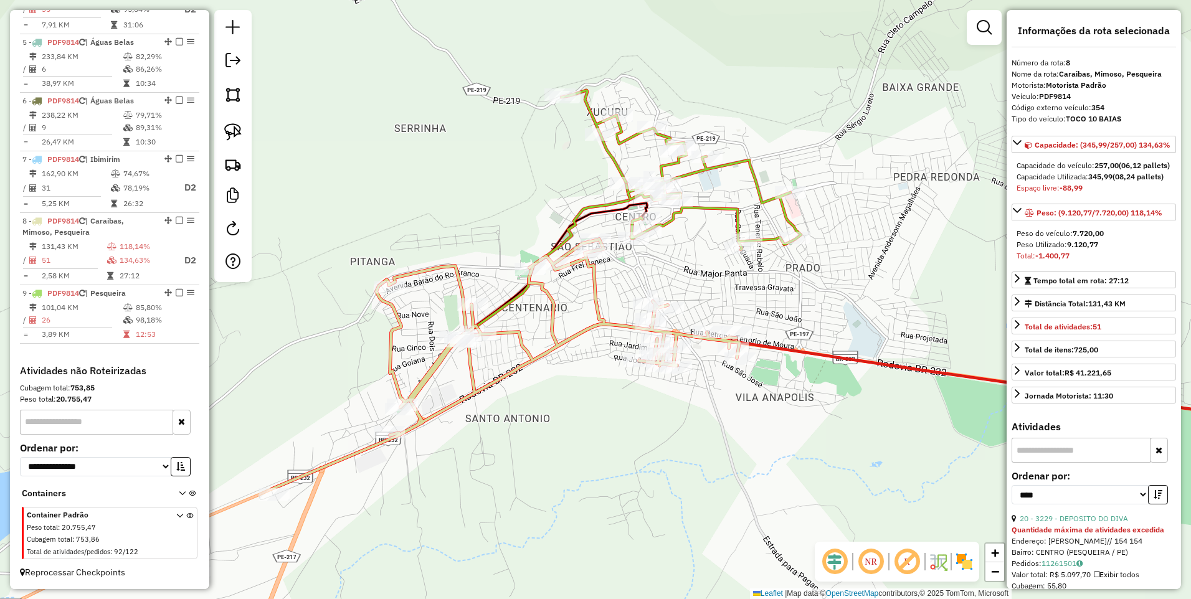
drag, startPoint x: 649, startPoint y: 283, endPoint x: 702, endPoint y: 108, distance: 182.4
click at [702, 108] on div "Janela de atendimento Grade de atendimento Capacidade Transportadoras Veículos …" at bounding box center [595, 299] width 1191 height 599
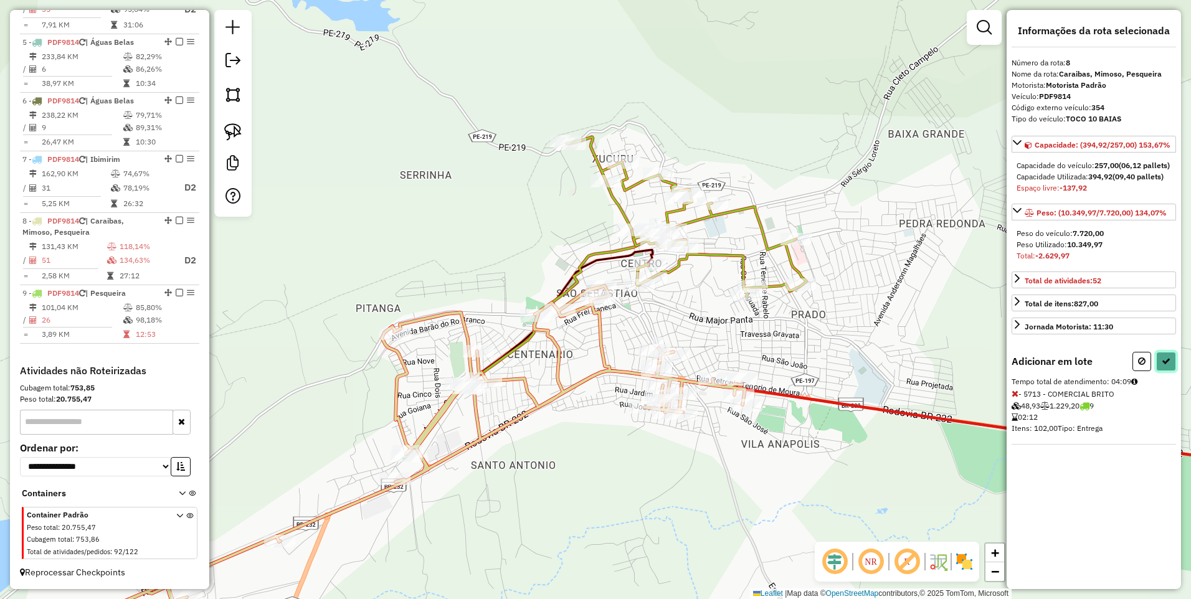
click at [1162, 365] on icon at bounding box center [1165, 361] width 9 height 9
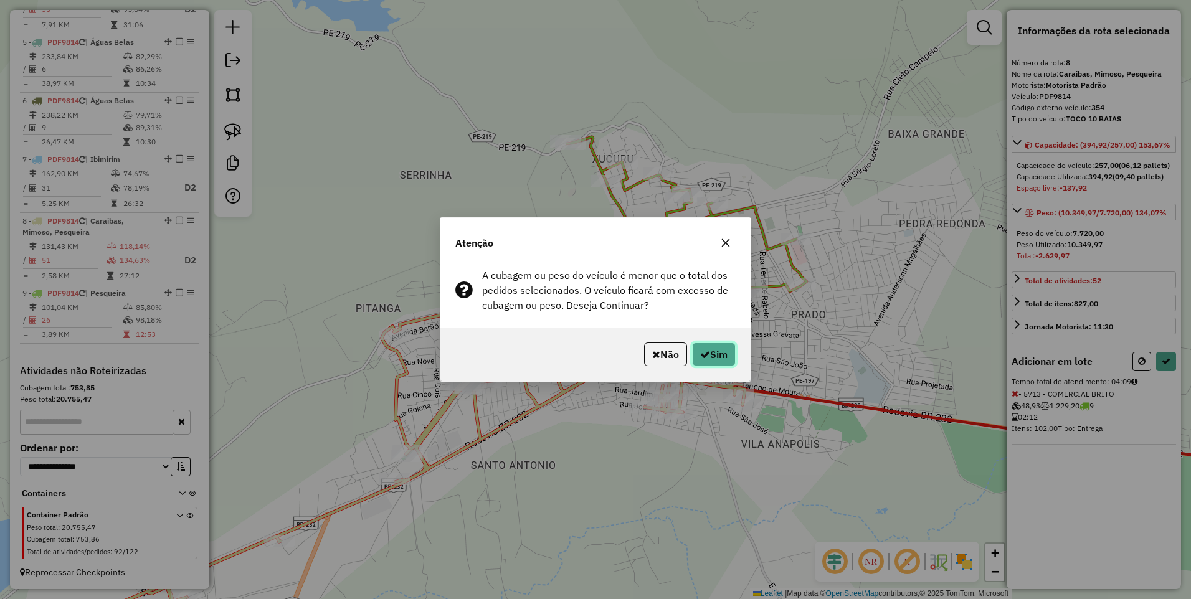
click at [713, 352] on button "Sim" at bounding box center [714, 354] width 44 height 24
select select "*********"
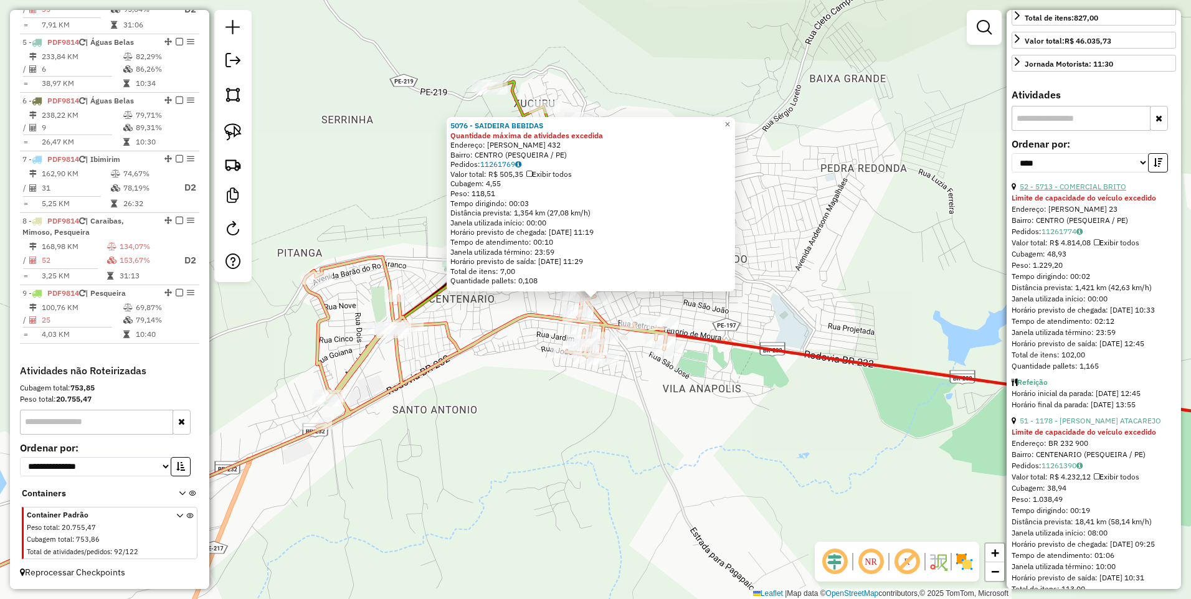
scroll to position [465, 0]
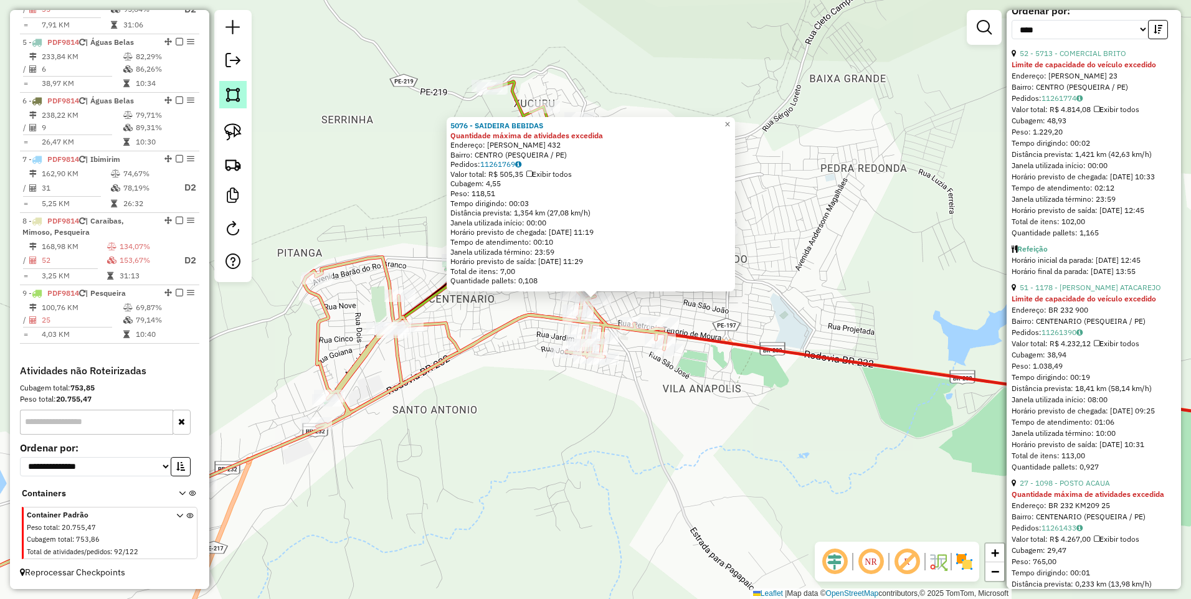
click at [237, 92] on img at bounding box center [232, 94] width 17 height 17
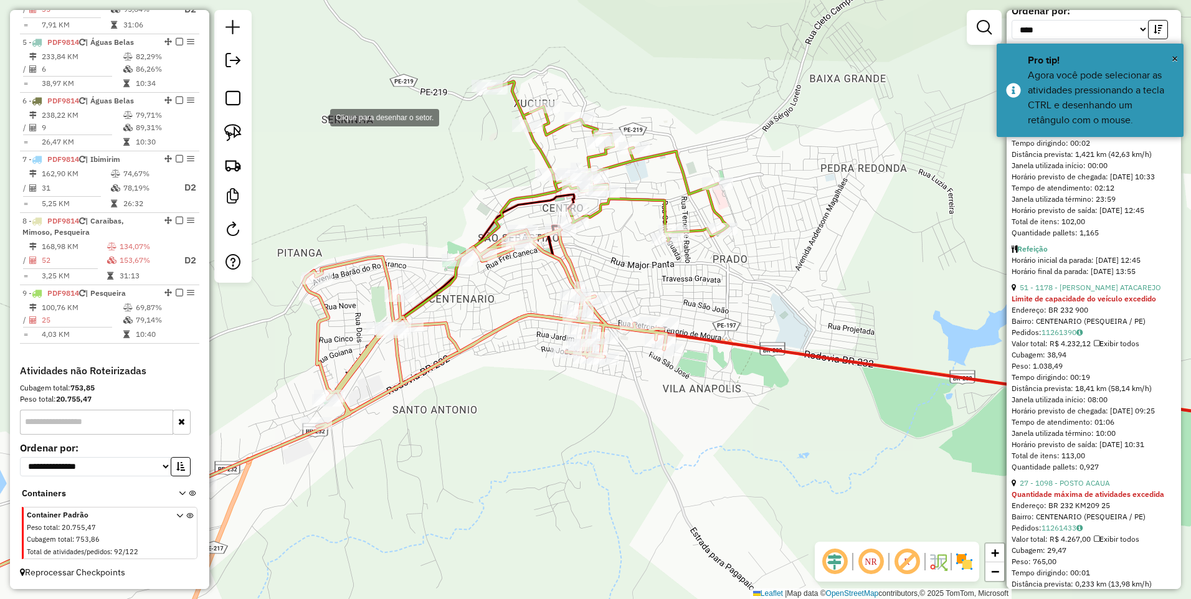
click at [318, 116] on div at bounding box center [317, 116] width 25 height 25
click at [506, 178] on div at bounding box center [506, 178] width 25 height 25
click at [539, 245] on div at bounding box center [539, 245] width 25 height 25
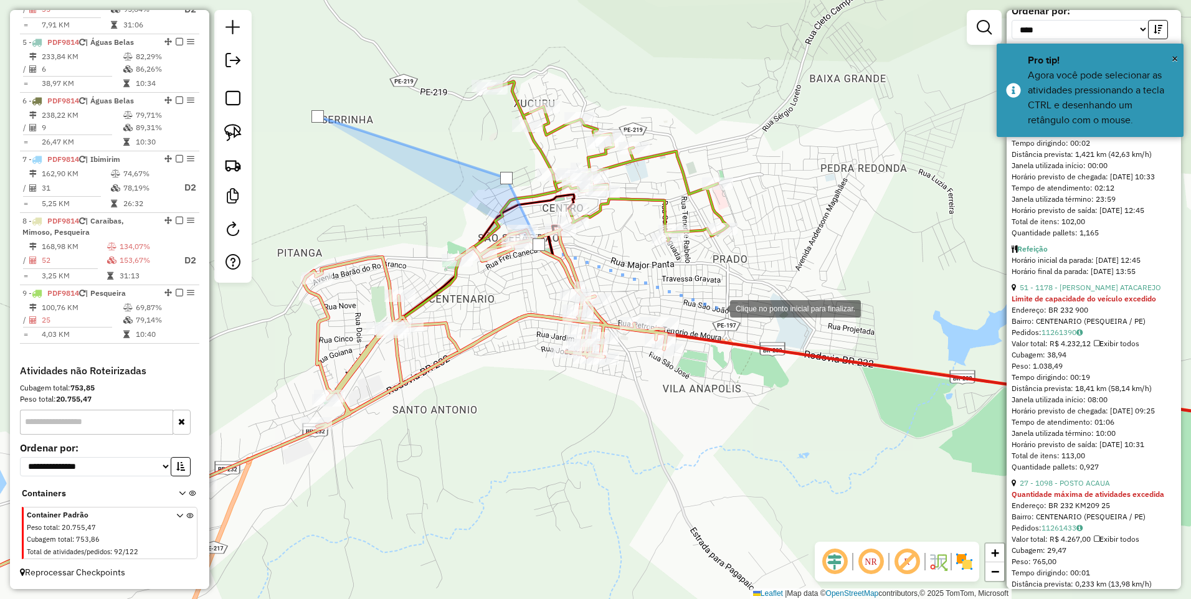
click at [730, 312] on div at bounding box center [717, 307] width 25 height 25
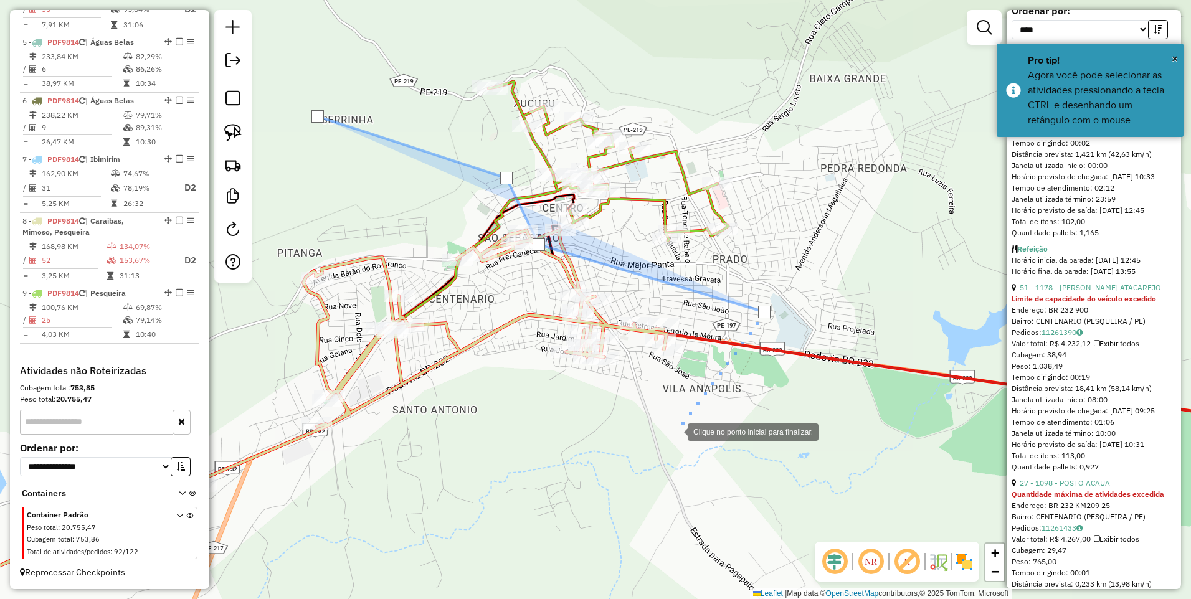
click at [675, 431] on div at bounding box center [675, 430] width 25 height 25
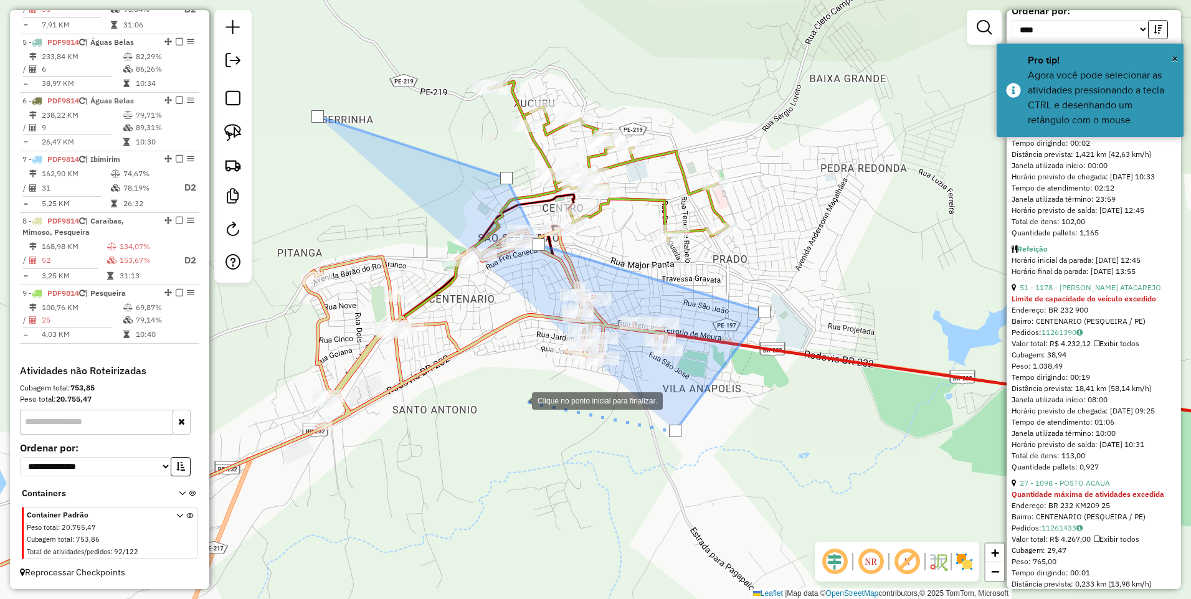
drag, startPoint x: 519, startPoint y: 400, endPoint x: 507, endPoint y: 347, distance: 53.6
click at [519, 400] on div at bounding box center [519, 399] width 25 height 25
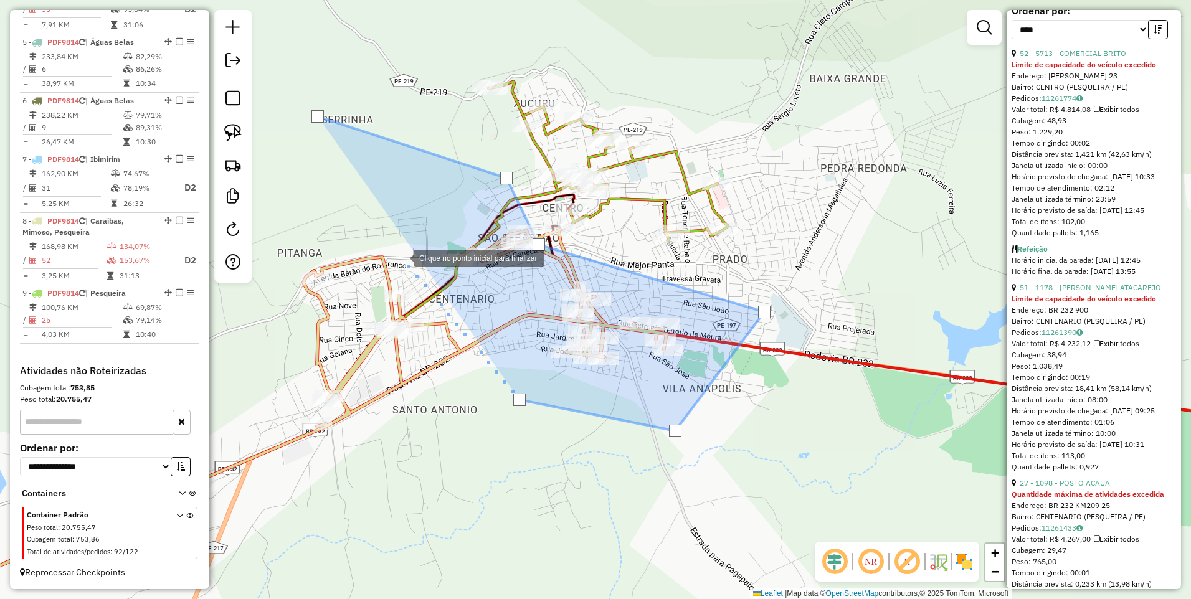
click at [401, 257] on div at bounding box center [401, 257] width 25 height 25
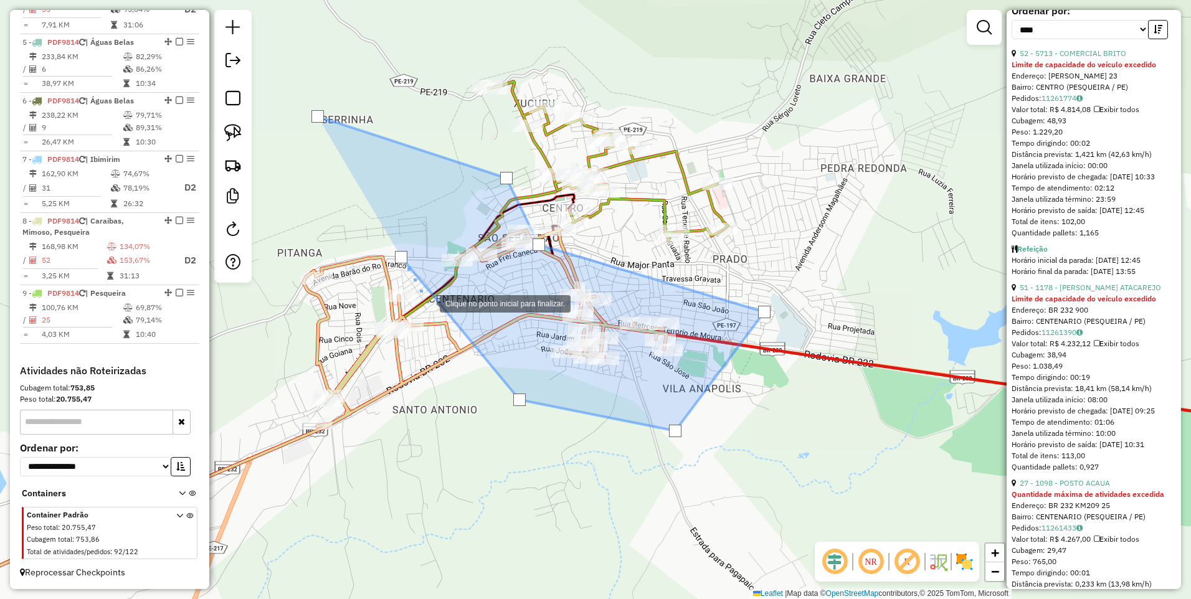
click at [427, 303] on div at bounding box center [427, 302] width 25 height 25
click at [331, 316] on div at bounding box center [330, 315] width 25 height 25
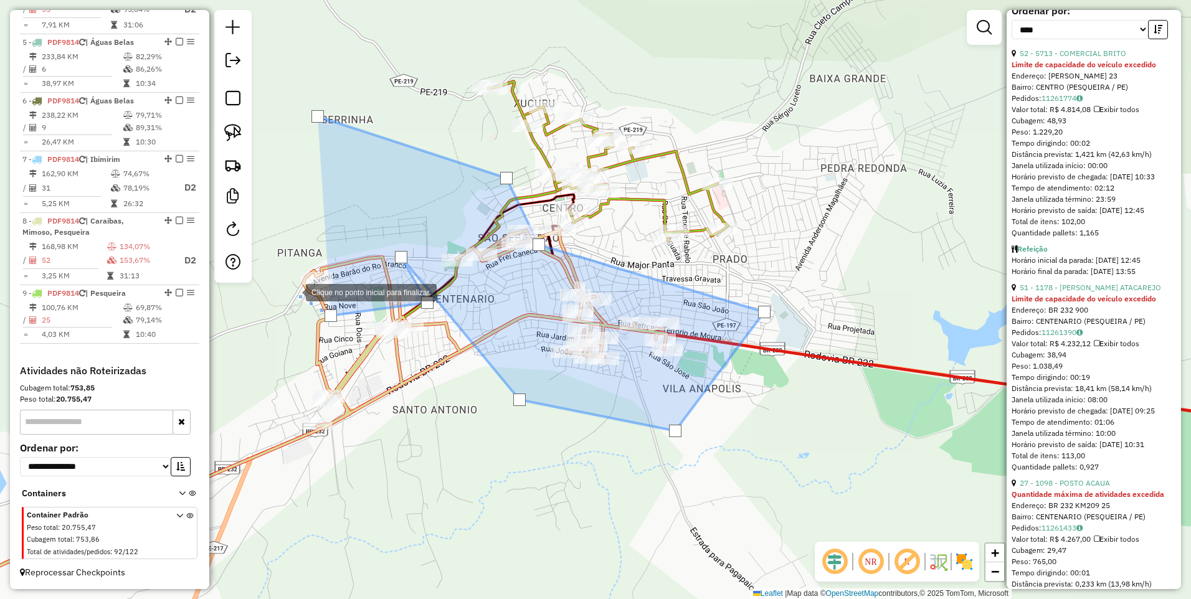
click at [290, 288] on div at bounding box center [293, 291] width 25 height 25
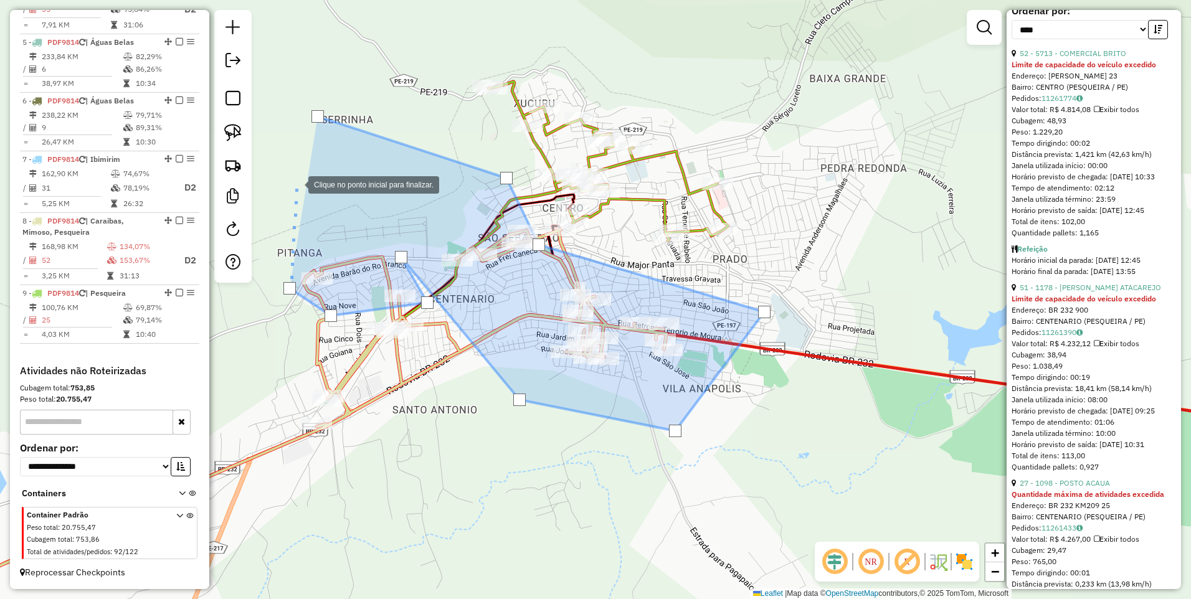
click at [296, 184] on div at bounding box center [295, 183] width 25 height 25
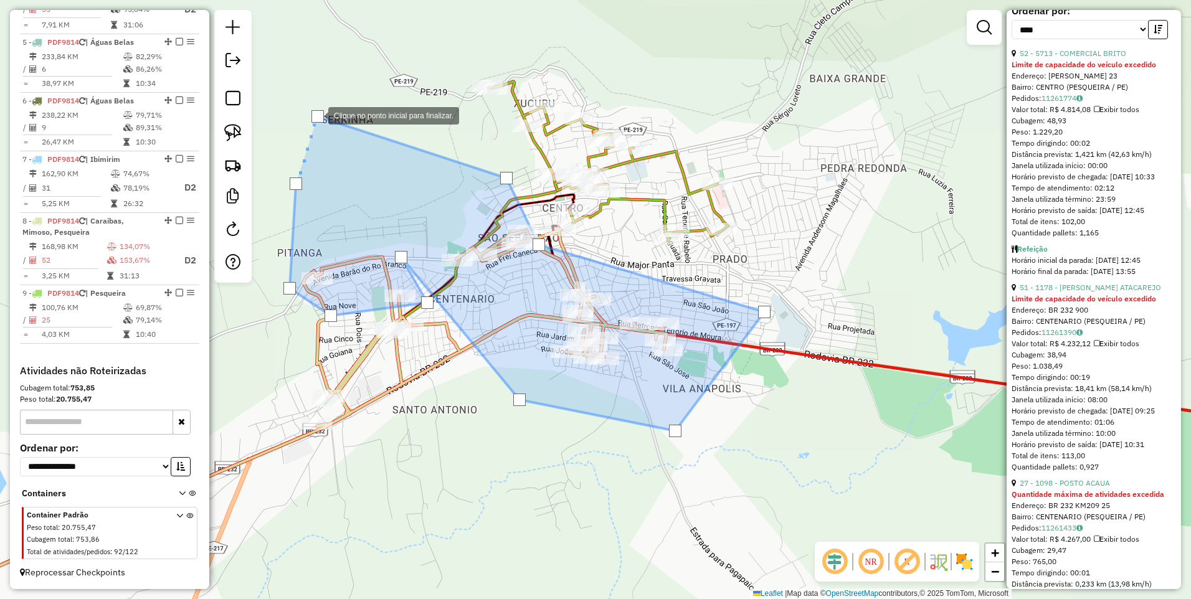
click at [316, 115] on div at bounding box center [317, 116] width 12 height 12
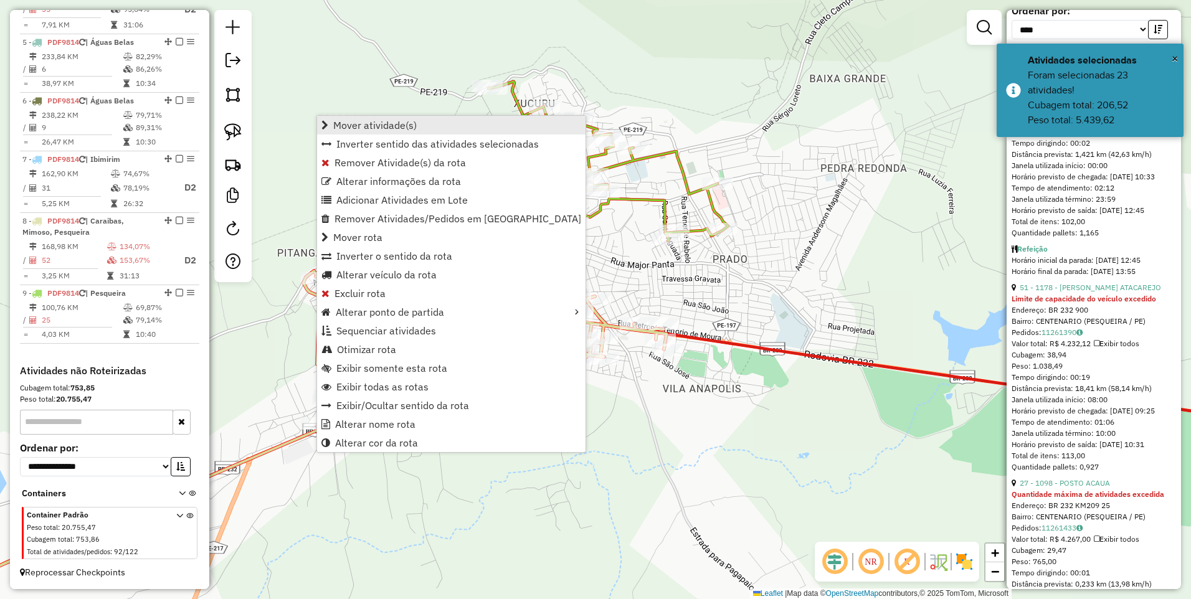
click at [371, 125] on span "Mover atividade(s)" at bounding box center [374, 125] width 83 height 10
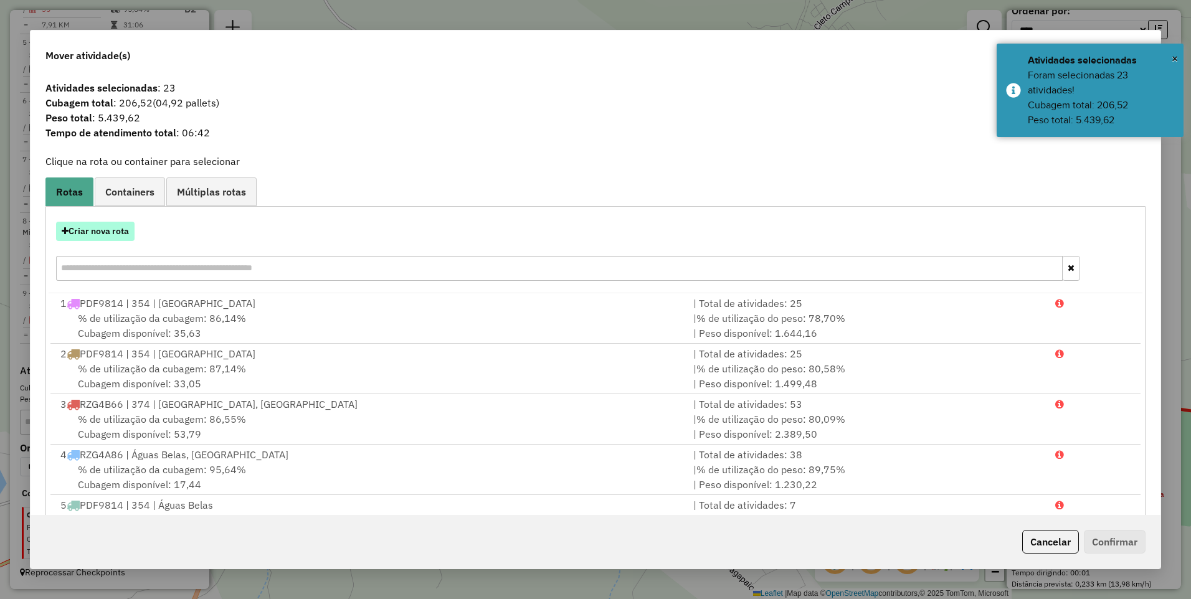
click at [85, 233] on button "Criar nova rota" at bounding box center [95, 231] width 78 height 19
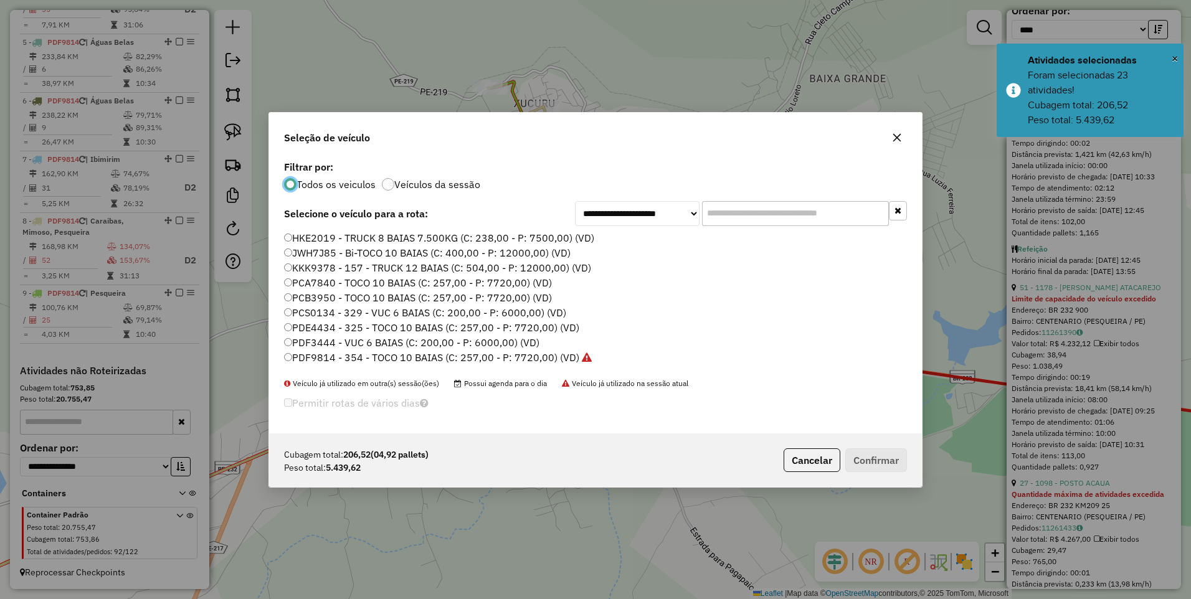
scroll to position [7, 4]
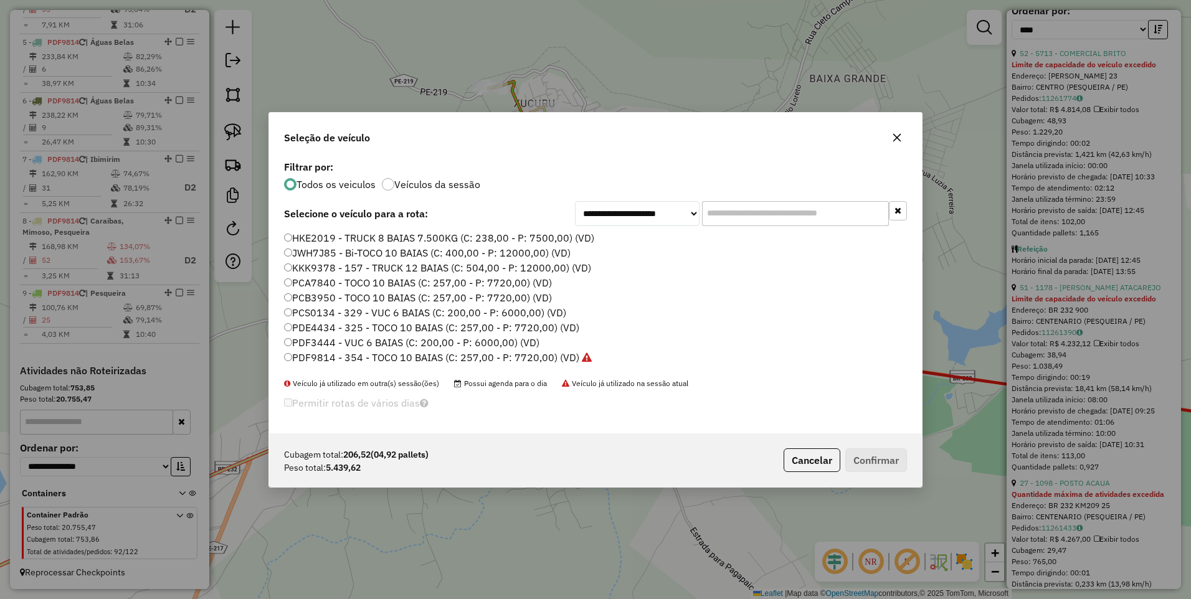
click at [545, 354] on label "PDF9814 - 354 - TOCO 10 BAIAS (C: 257,00 - P: 7720,00) (VD)" at bounding box center [438, 357] width 308 height 15
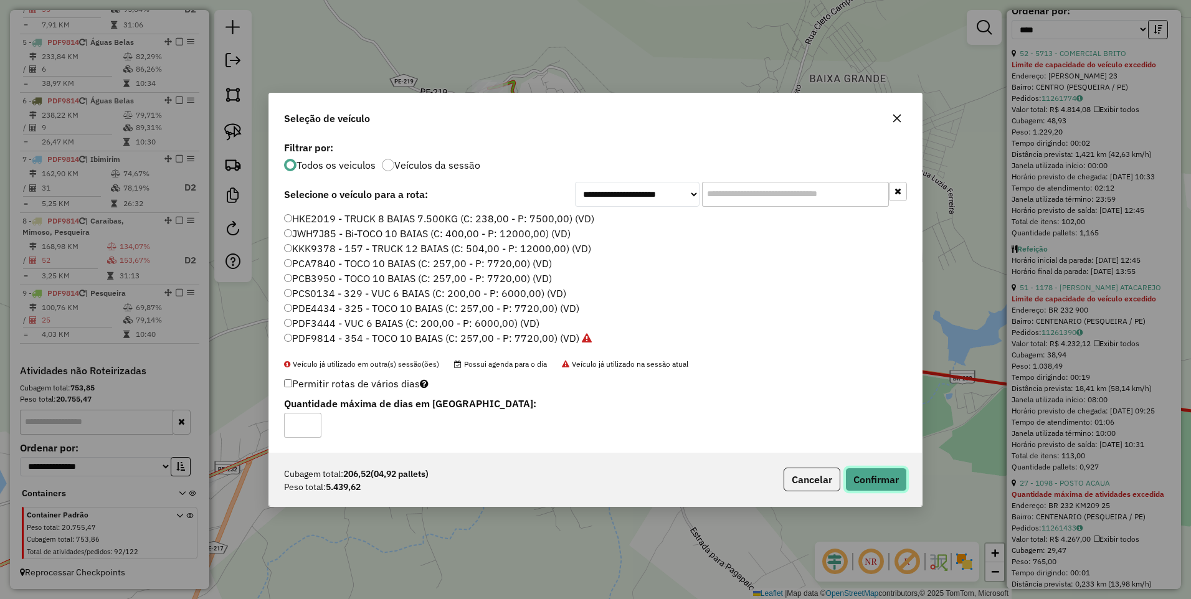
click at [877, 479] on button "Confirmar" at bounding box center [876, 480] width 62 height 24
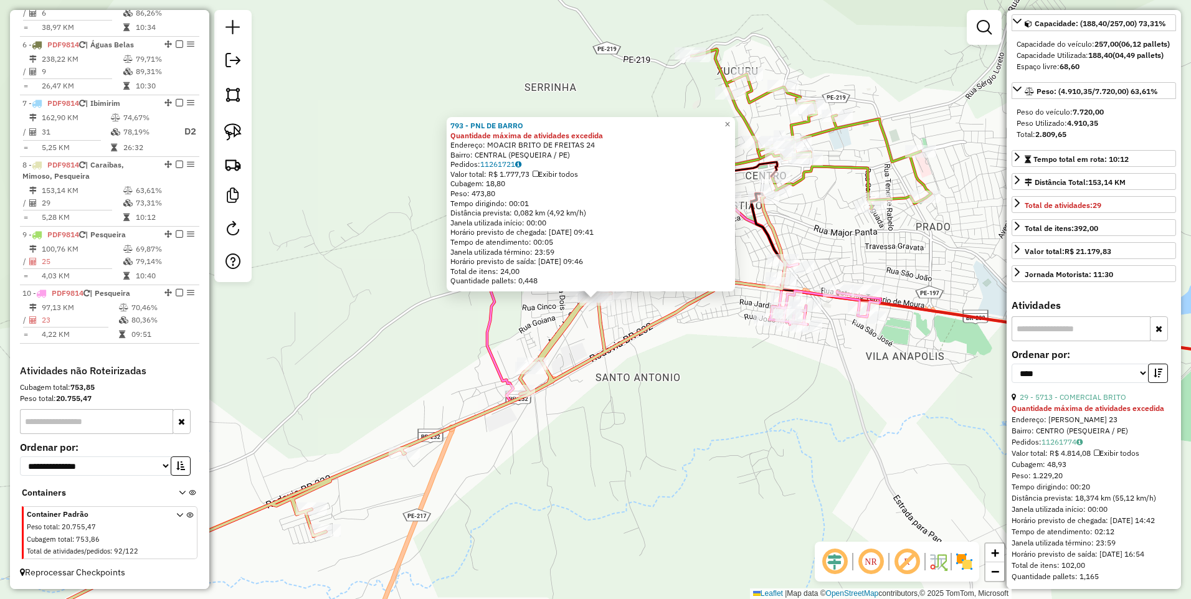
scroll to position [0, 0]
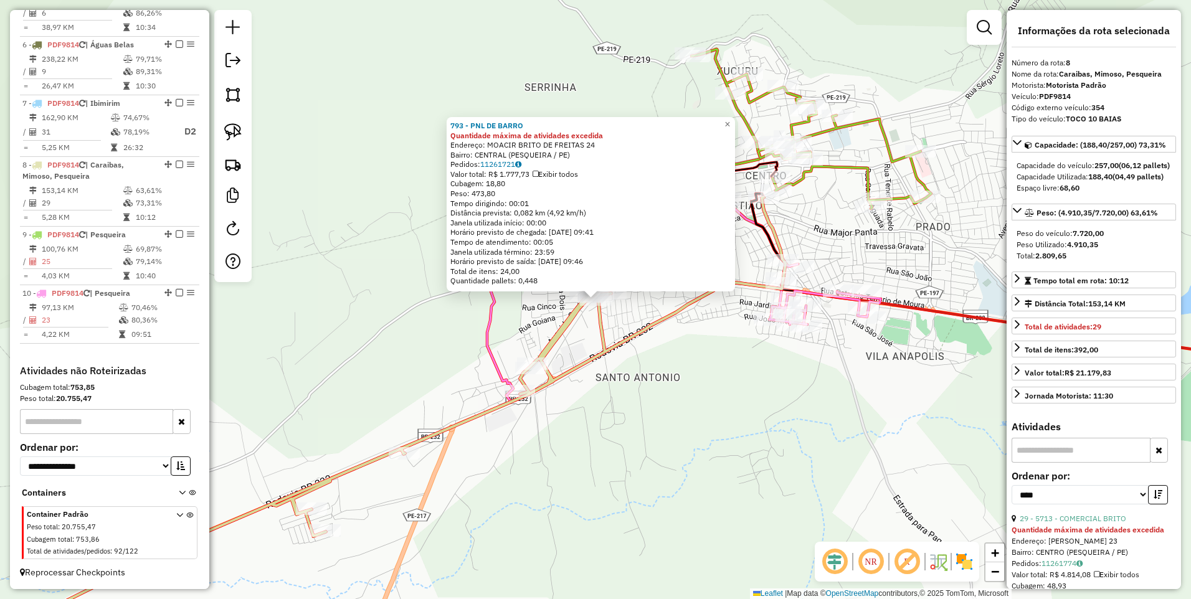
click at [677, 340] on div "793 - PNL DE BARRO Quantidade máxima de atividades excedida Endereço: MOACIR BR…" at bounding box center [595, 299] width 1191 height 599
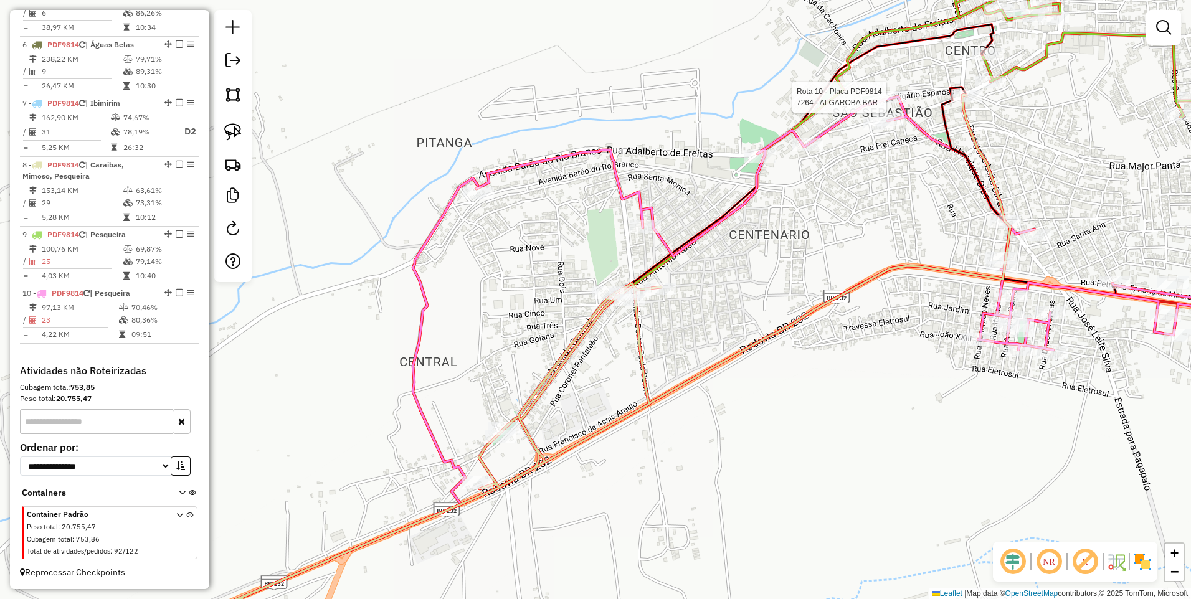
select select "*********"
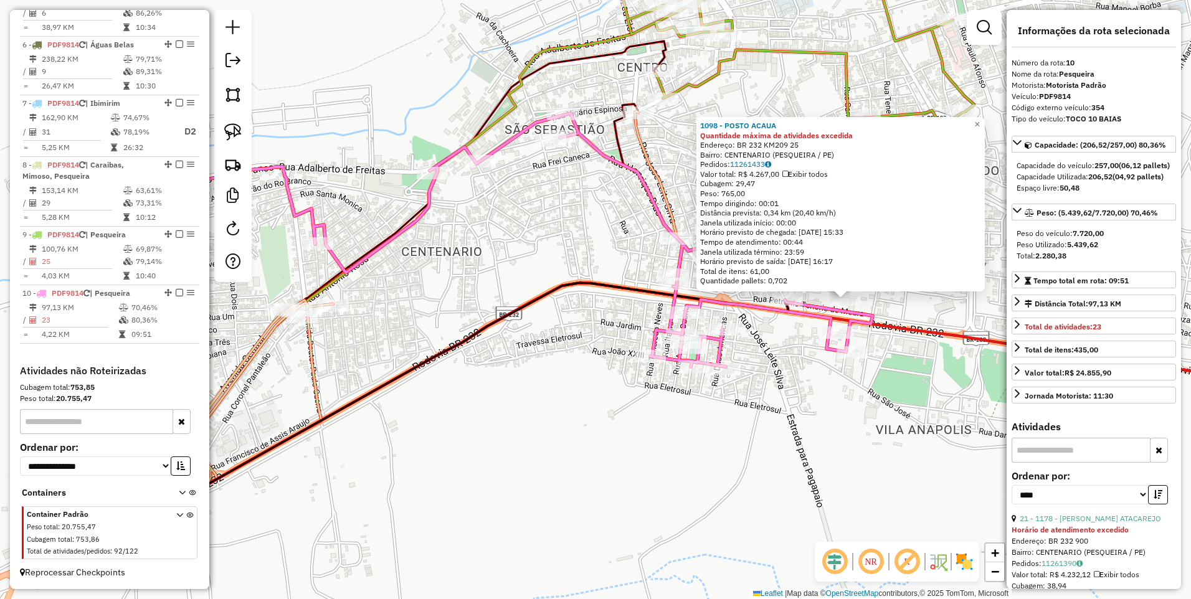
drag, startPoint x: 568, startPoint y: 400, endPoint x: 818, endPoint y: 400, distance: 249.7
click at [818, 400] on div "1098 - POSTO ACAUA Quantidade máxima de atividades excedida Endereço: BR 232 KM…" at bounding box center [595, 299] width 1191 height 599
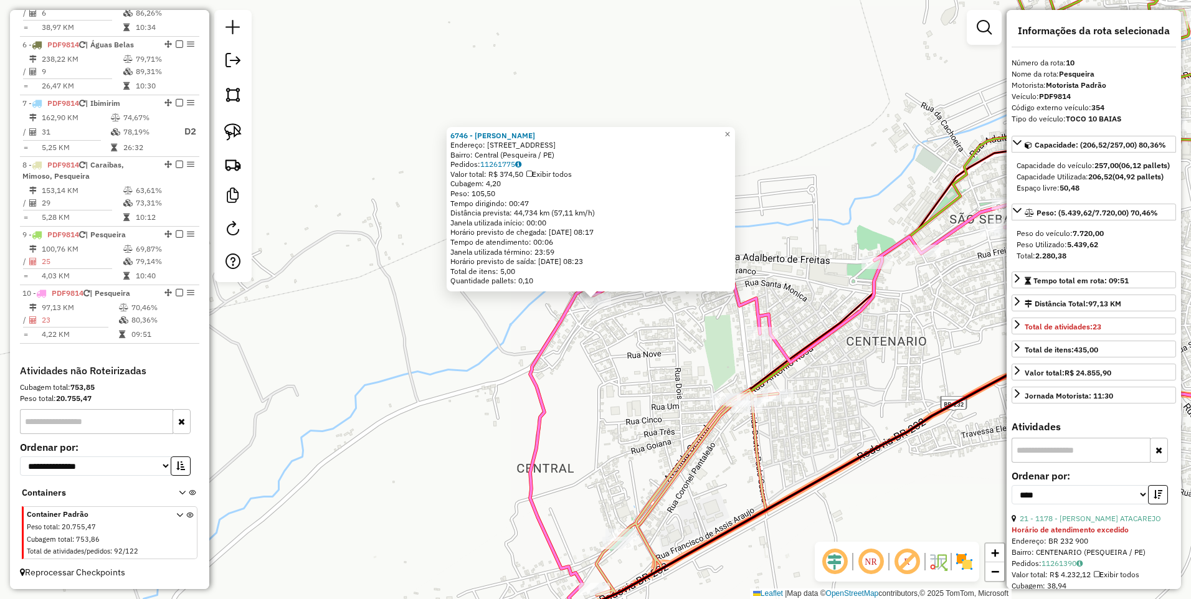
click at [589, 387] on div "6746 - HENRIQUE BEBIDAS Endereço: Avenida Barão do Rio Branco, 780 Bairro: Cent…" at bounding box center [595, 299] width 1191 height 599
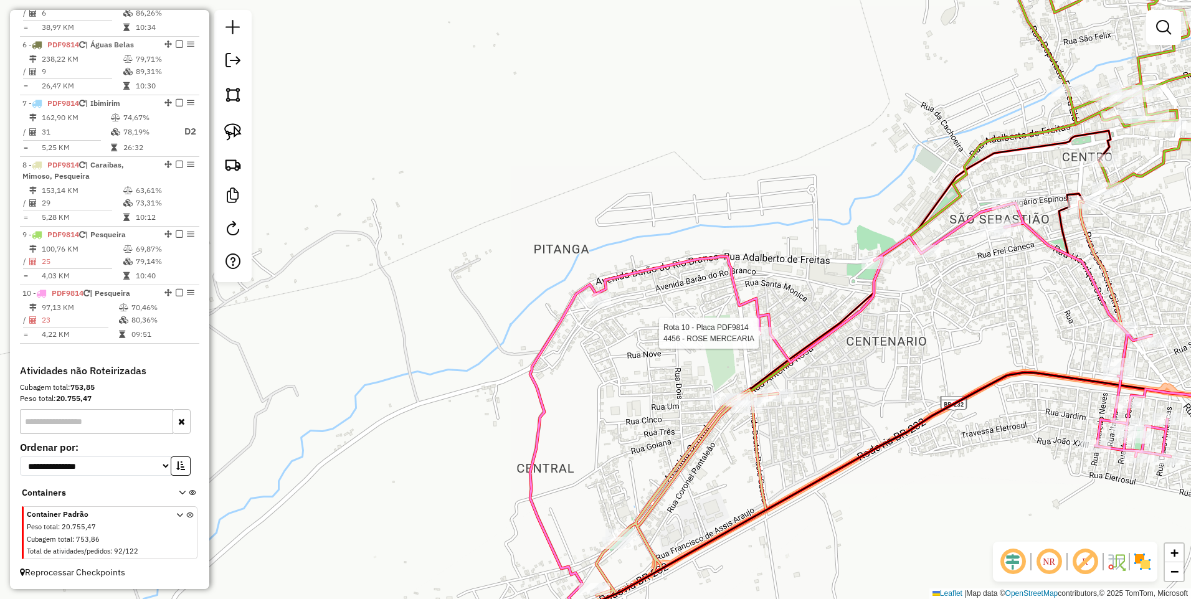
select select "*********"
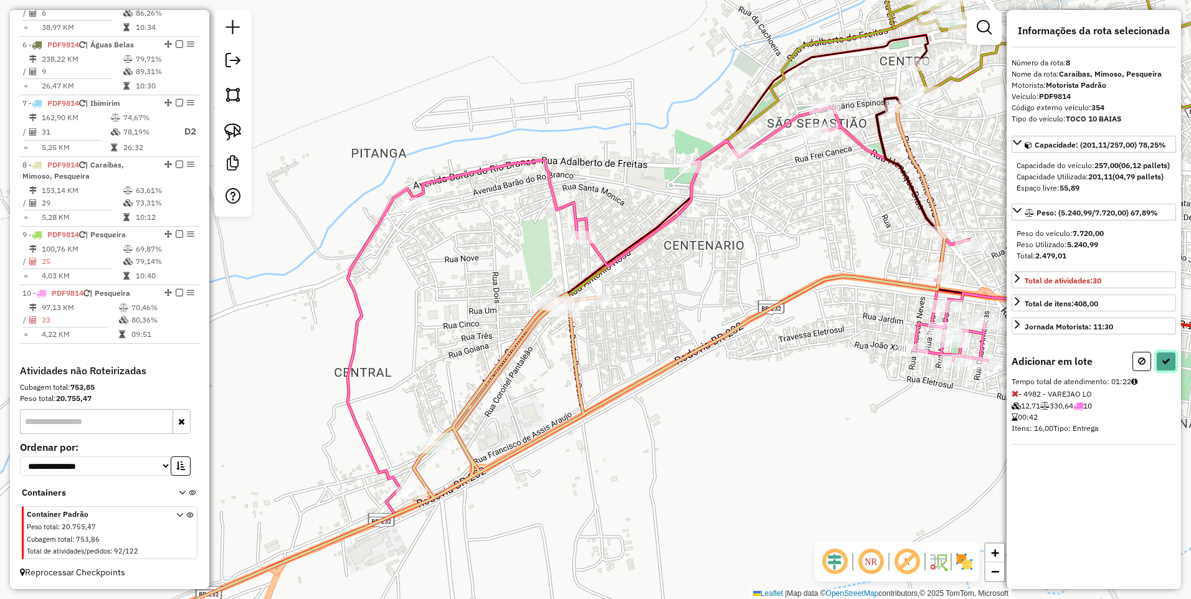
click at [1163, 365] on icon at bounding box center [1165, 361] width 9 height 9
select select "*********"
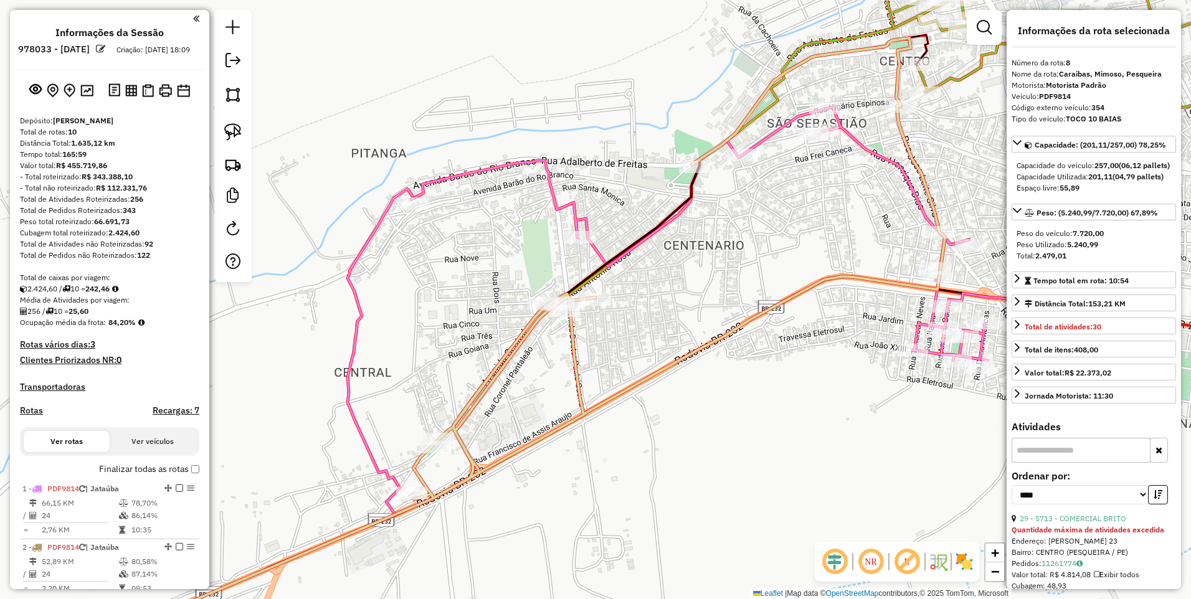
select select "*********"
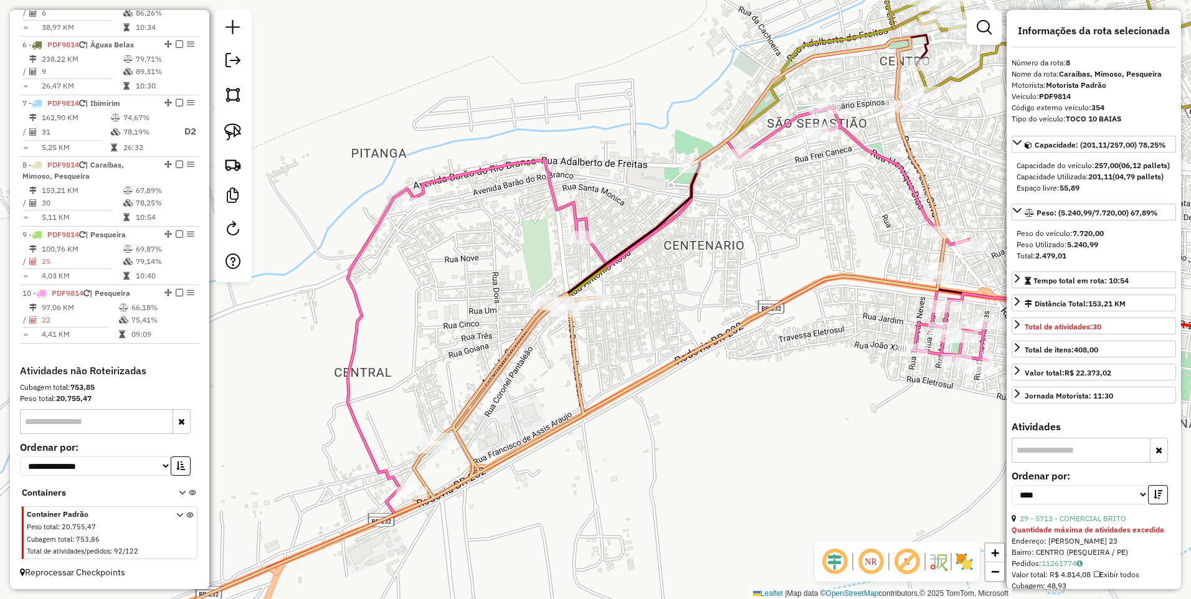
click at [575, 228] on icon at bounding box center [773, 233] width 724 height 253
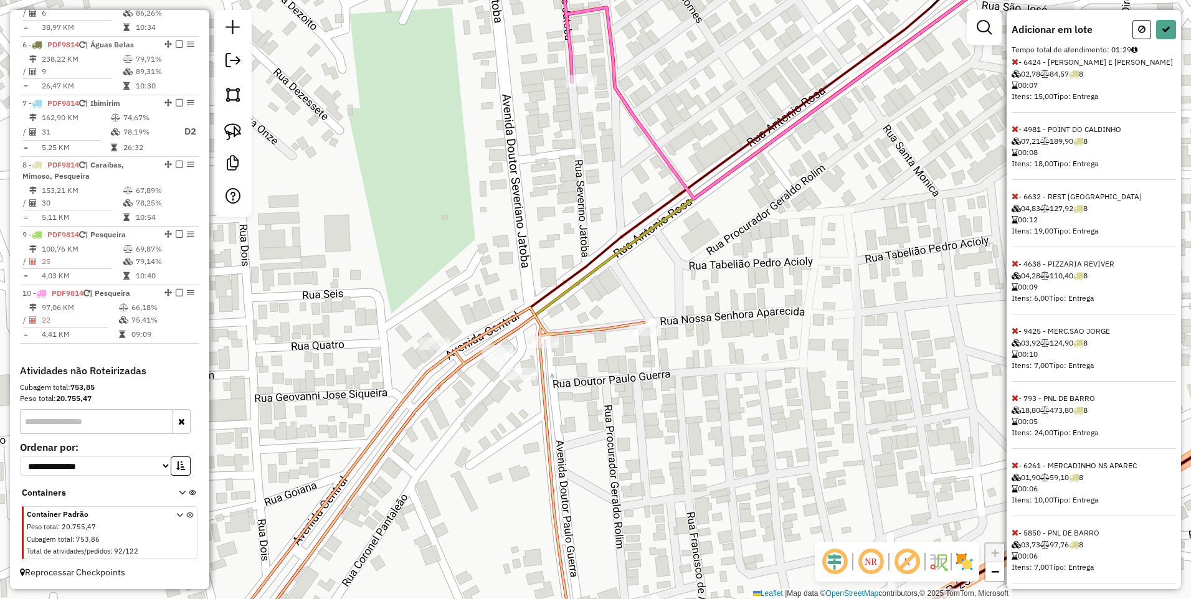
scroll to position [364, 0]
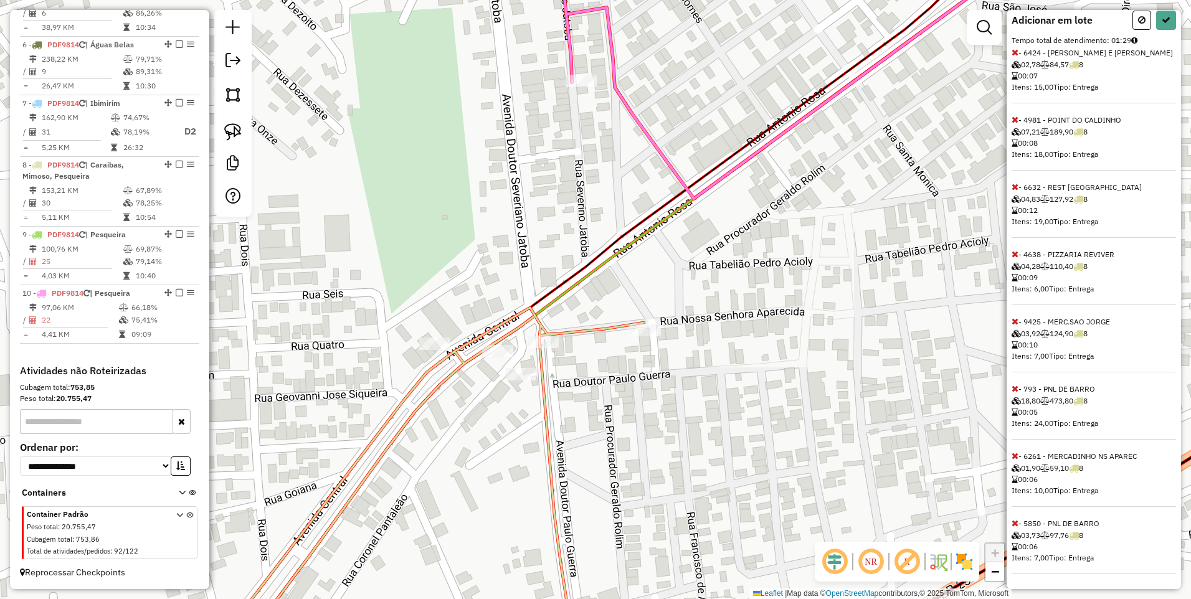
click at [1013, 389] on icon at bounding box center [1014, 388] width 7 height 9
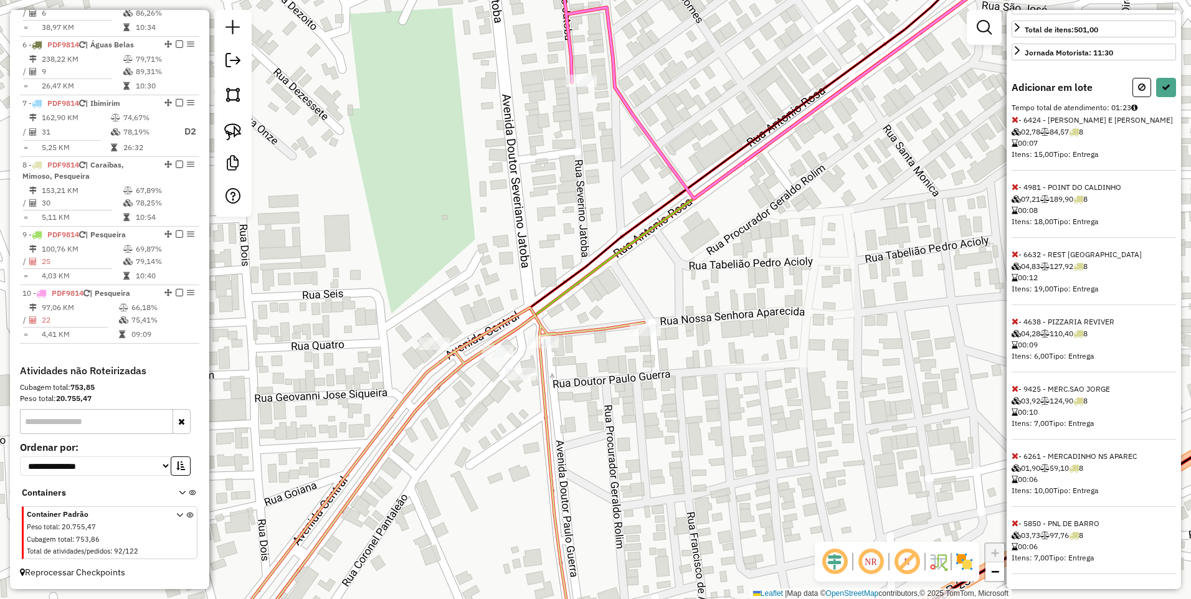
click at [1013, 389] on icon at bounding box center [1014, 388] width 7 height 9
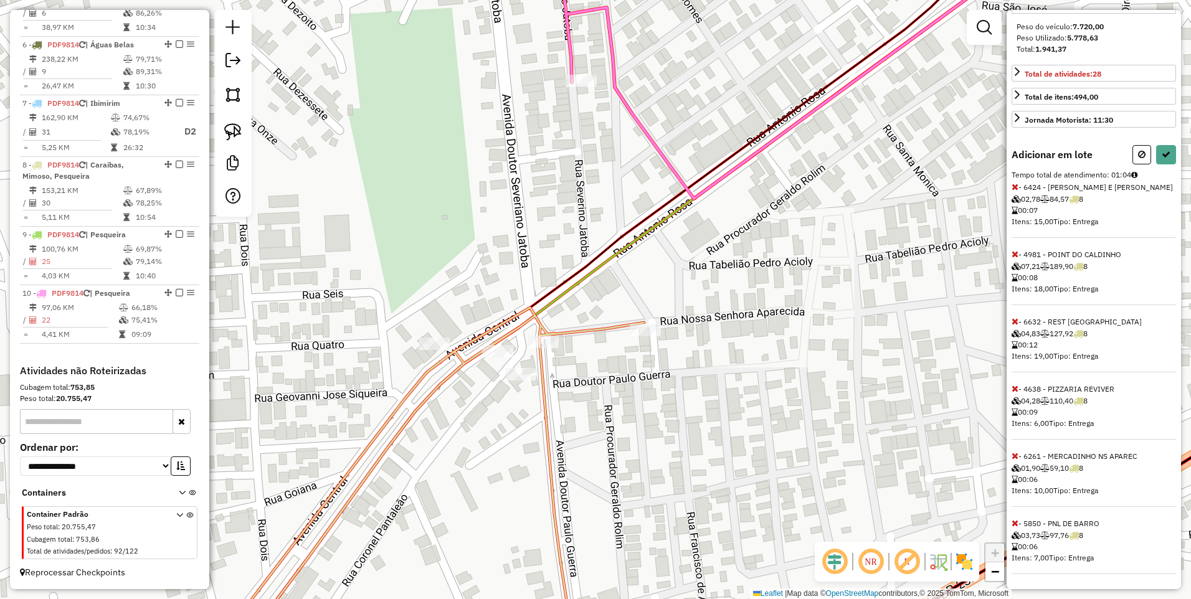
click at [1013, 389] on icon at bounding box center [1014, 388] width 7 height 9
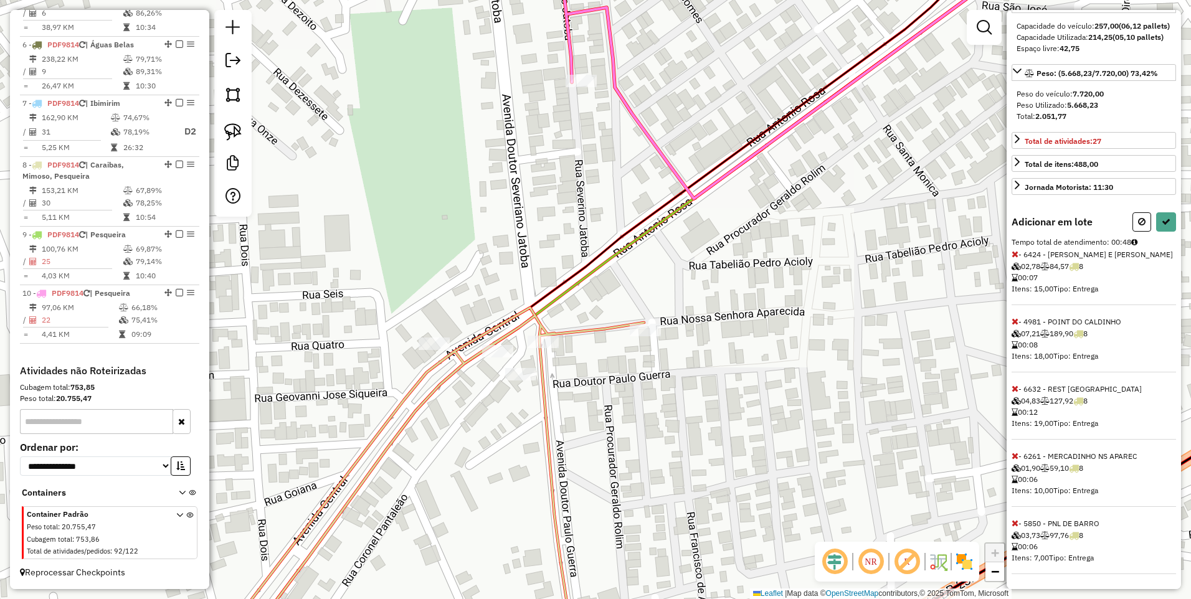
click at [1013, 389] on icon at bounding box center [1014, 388] width 7 height 9
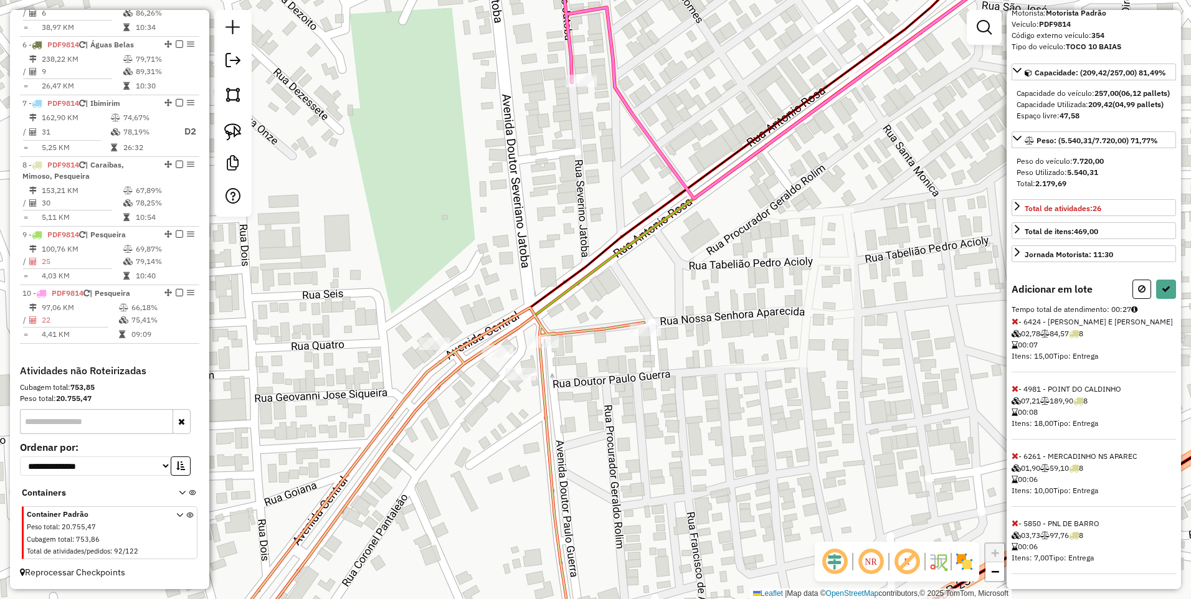
click at [1013, 389] on icon at bounding box center [1014, 388] width 7 height 9
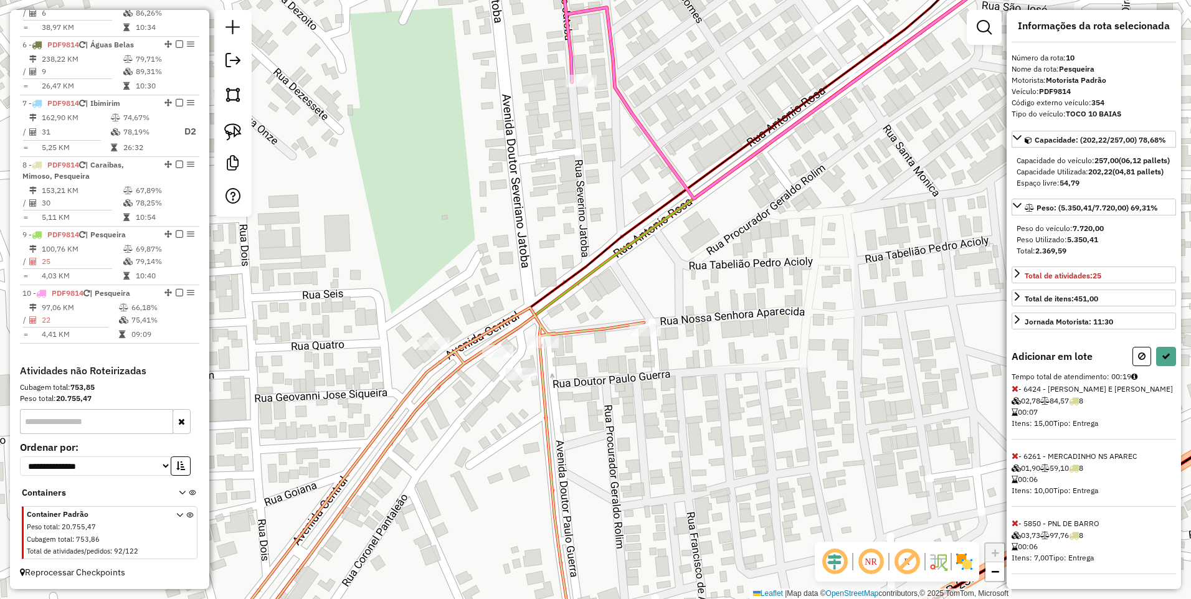
scroll to position [27, 0]
click at [1162, 353] on icon at bounding box center [1165, 356] width 9 height 9
select select "*********"
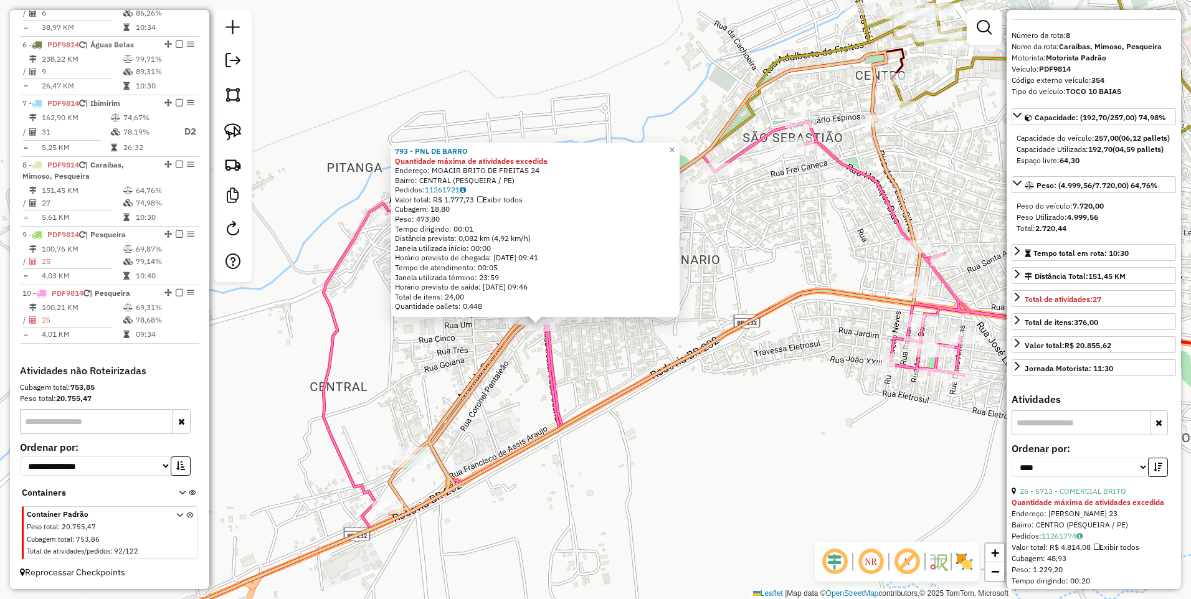
drag, startPoint x: 838, startPoint y: 204, endPoint x: 783, endPoint y: 230, distance: 61.0
click at [783, 230] on div "793 - PNL DE BARRO Quantidade máxima de atividades excedida Endereço: MOACIR BR…" at bounding box center [595, 299] width 1191 height 599
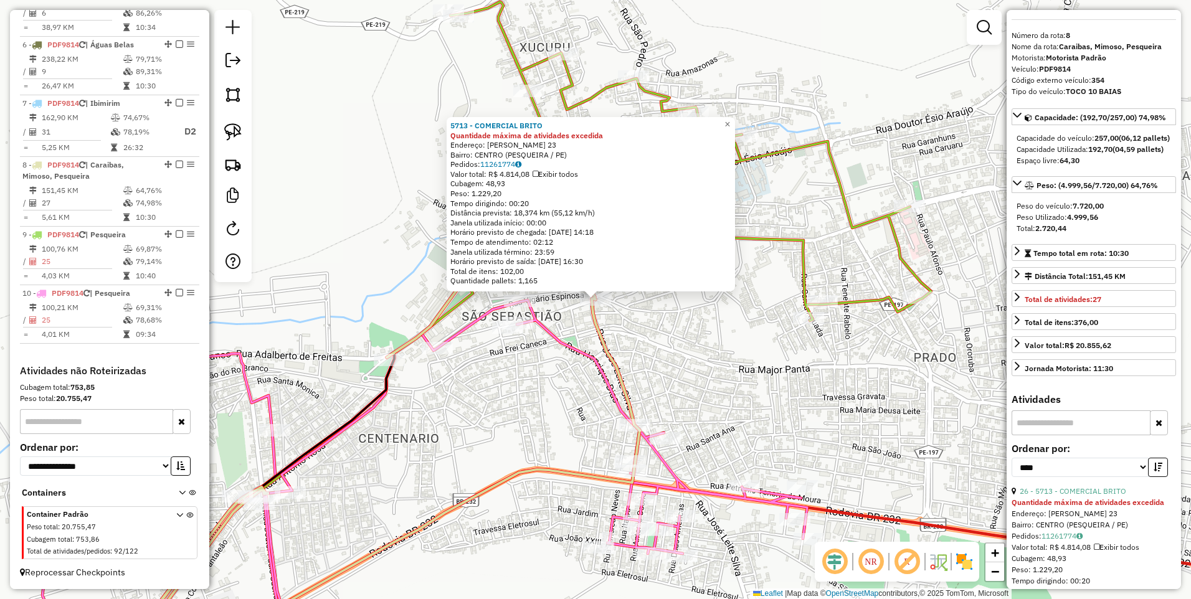
scroll to position [0, 0]
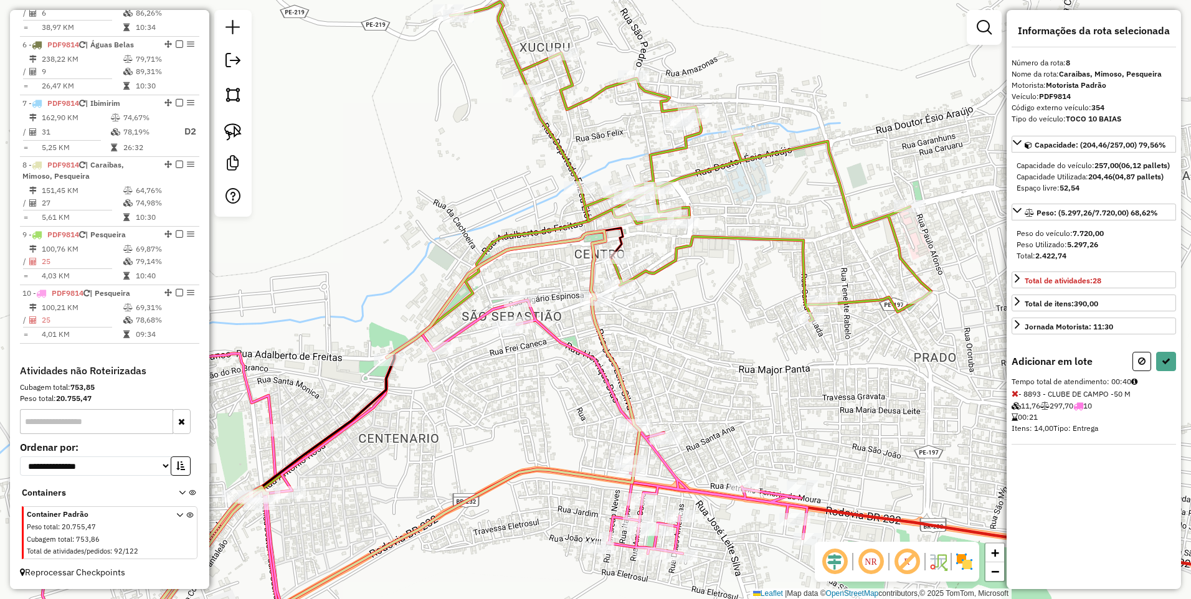
click at [510, 316] on div "Janela de atendimento Grade de atendimento Capacidade Transportadoras Veículos …" at bounding box center [595, 299] width 1191 height 599
click at [1159, 371] on button at bounding box center [1166, 361] width 20 height 19
select select "*********"
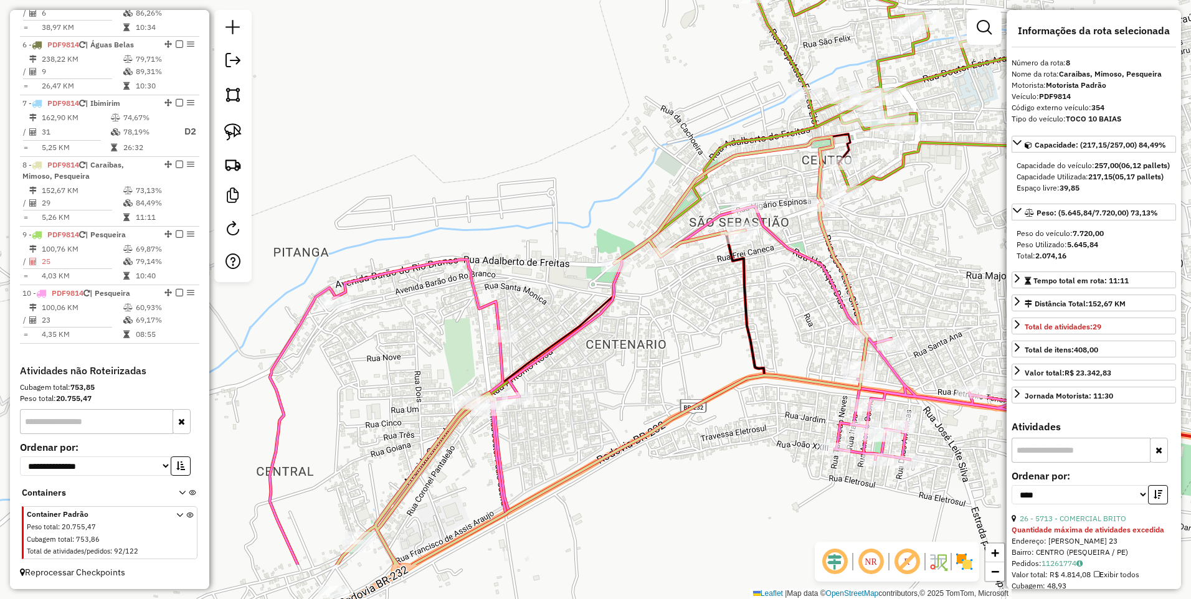
drag, startPoint x: 475, startPoint y: 396, endPoint x: 702, endPoint y: 302, distance: 245.9
click at [702, 302] on div "Janela de atendimento Grade de atendimento Capacidade Transportadoras Veículos …" at bounding box center [595, 299] width 1191 height 599
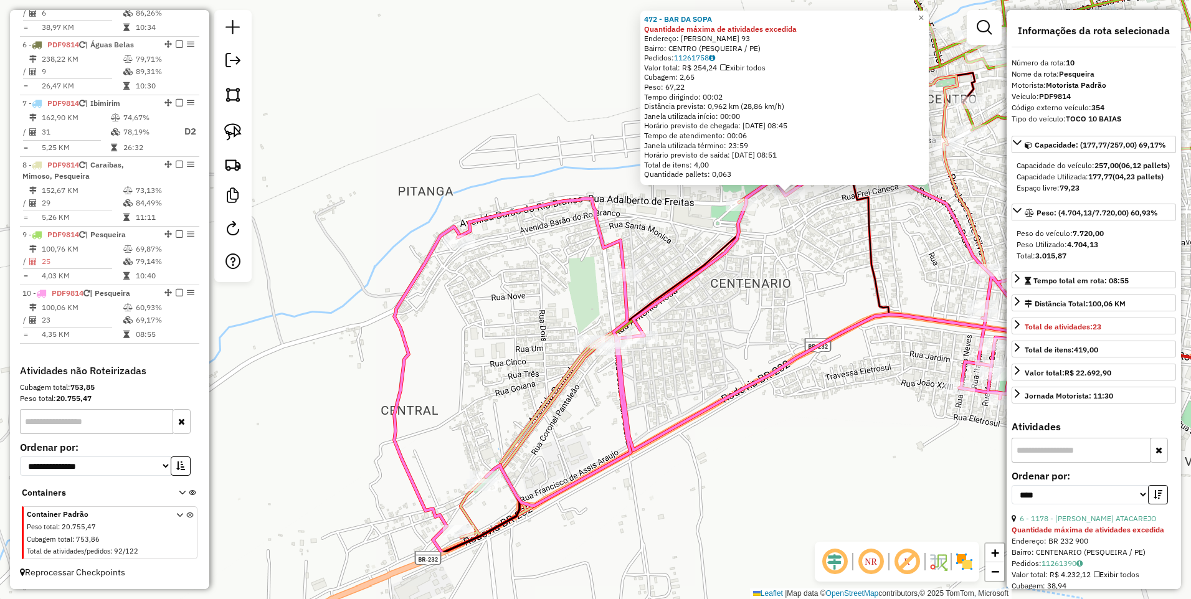
drag, startPoint x: 611, startPoint y: 403, endPoint x: 721, endPoint y: 312, distance: 142.9
click at [721, 312] on div "472 - BAR DA SOPA Quantidade máxima de atividades excedida Endereço: SIMAO ROCH…" at bounding box center [595, 299] width 1191 height 599
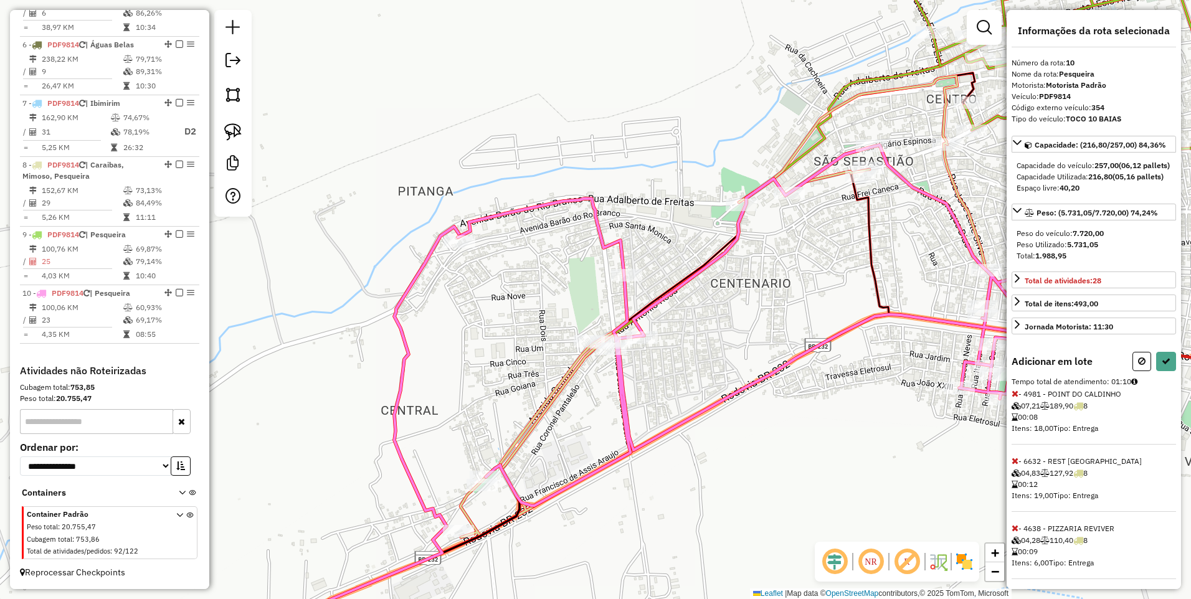
scroll to position [162, 0]
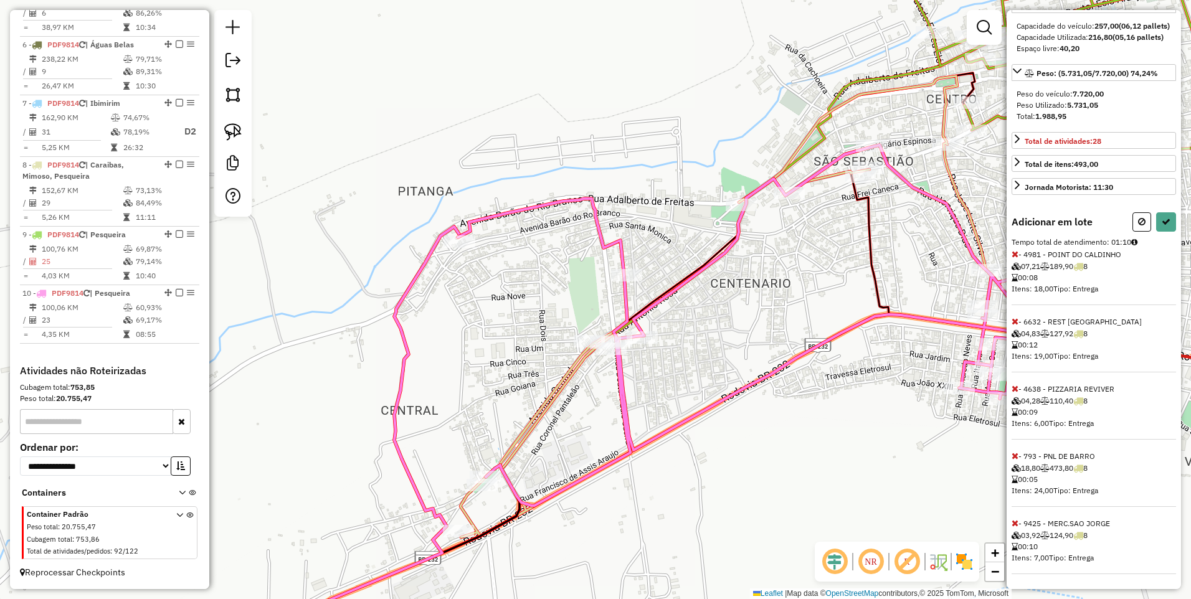
click at [1014, 253] on icon at bounding box center [1014, 254] width 7 height 9
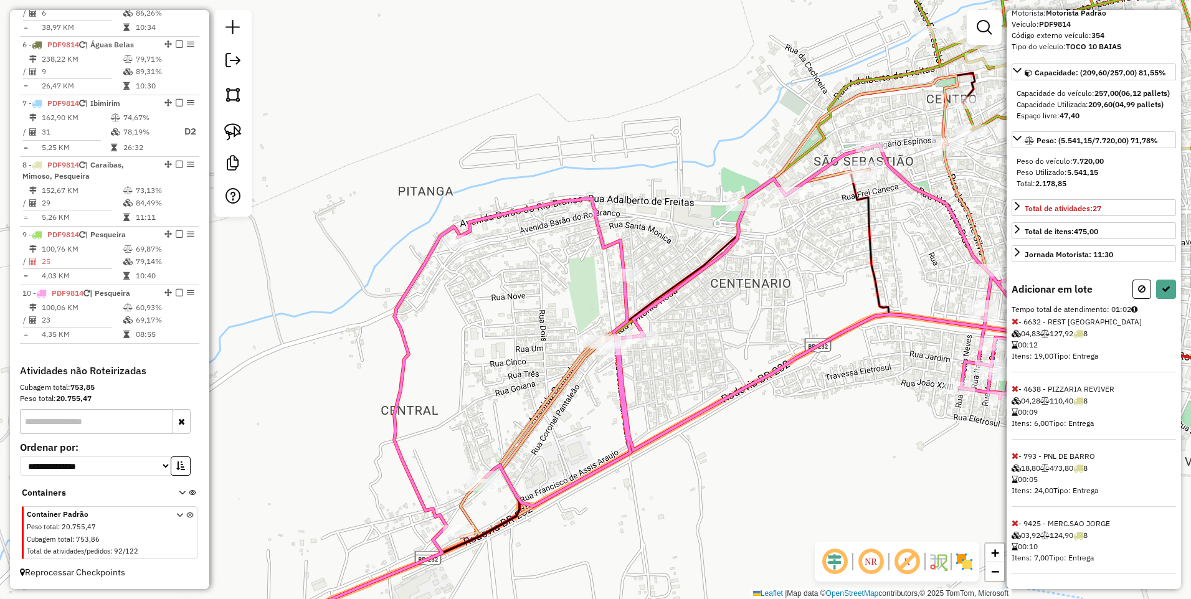
click at [1014, 323] on icon at bounding box center [1014, 321] width 7 height 9
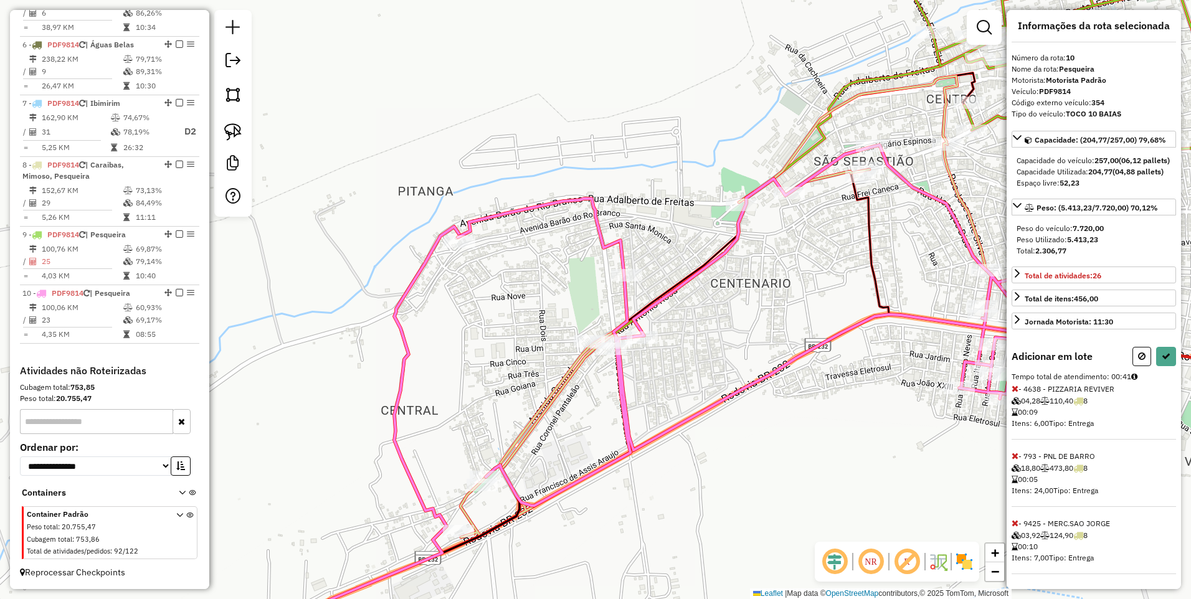
click at [1014, 524] on icon at bounding box center [1014, 523] width 7 height 9
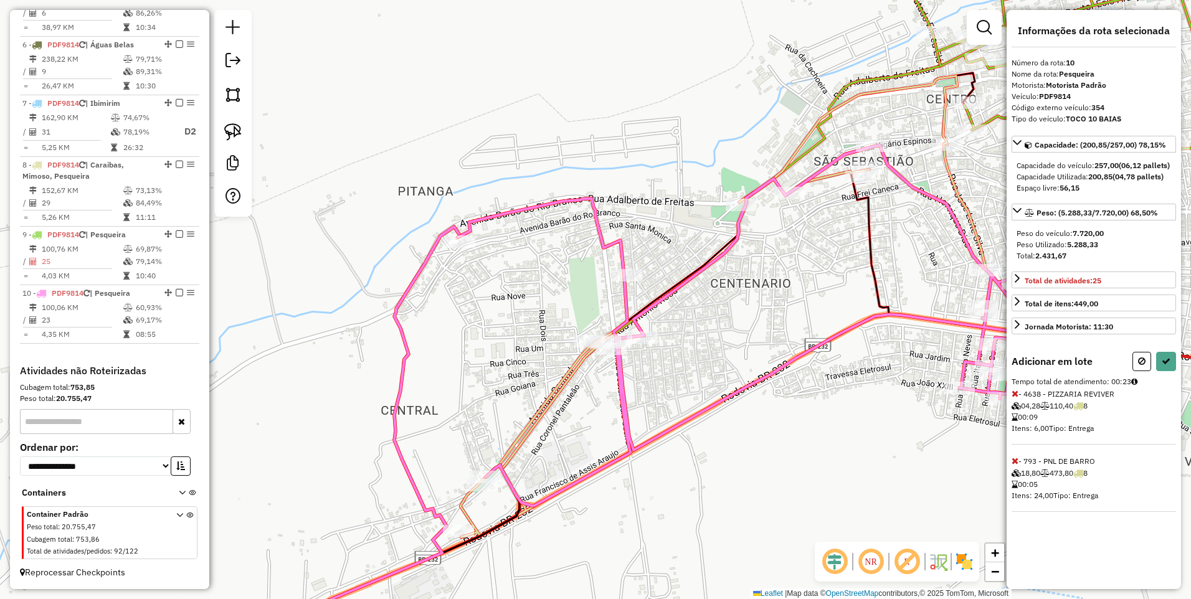
scroll to position [0, 0]
click at [1167, 365] on icon at bounding box center [1165, 361] width 9 height 9
select select "*********"
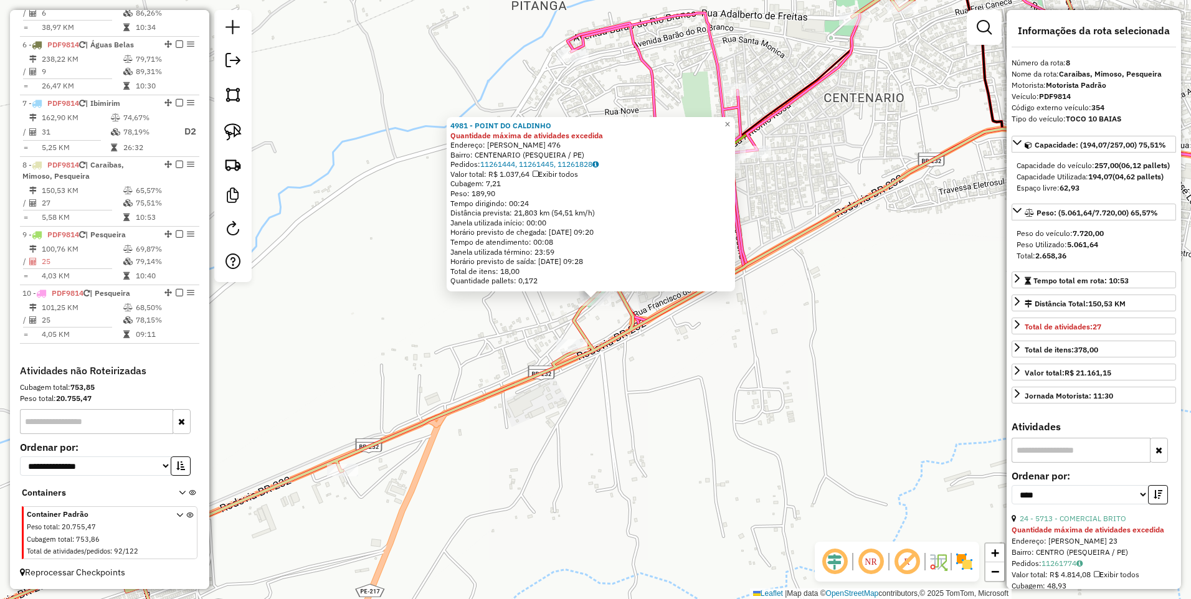
click at [635, 375] on div "4981 - POINT DO CALDINHO Quantidade máxima de atividades excedida Endereço: ANT…" at bounding box center [595, 299] width 1191 height 599
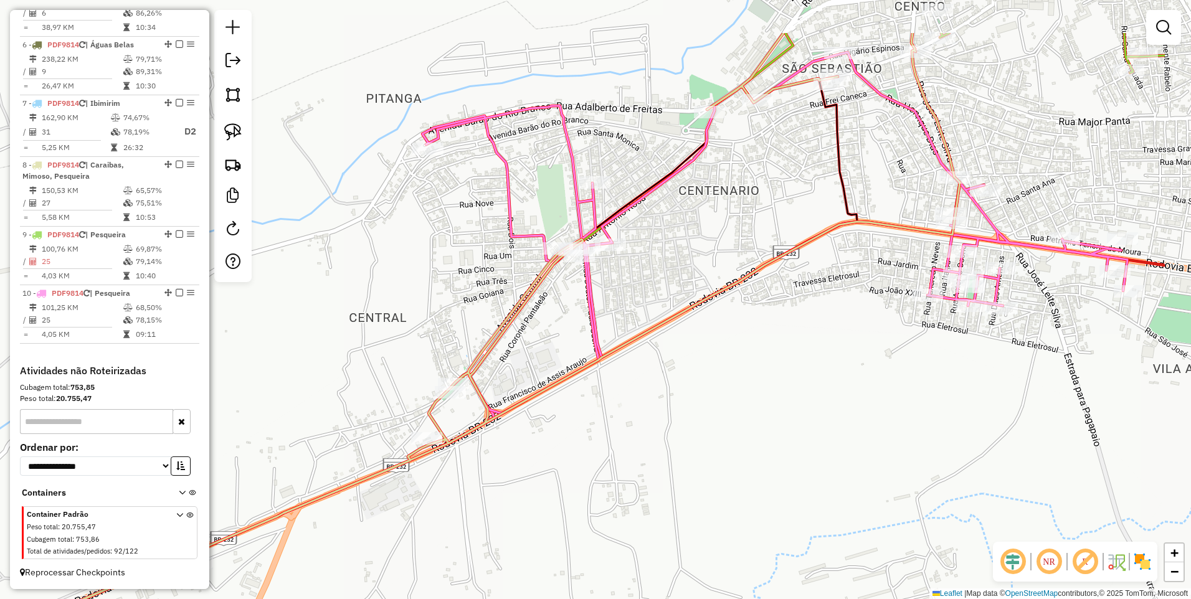
drag, startPoint x: 797, startPoint y: 326, endPoint x: 643, endPoint y: 423, distance: 182.1
click at [643, 423] on div "Janela de atendimento Grade de atendimento Capacidade Transportadoras Veículos …" at bounding box center [595, 299] width 1191 height 599
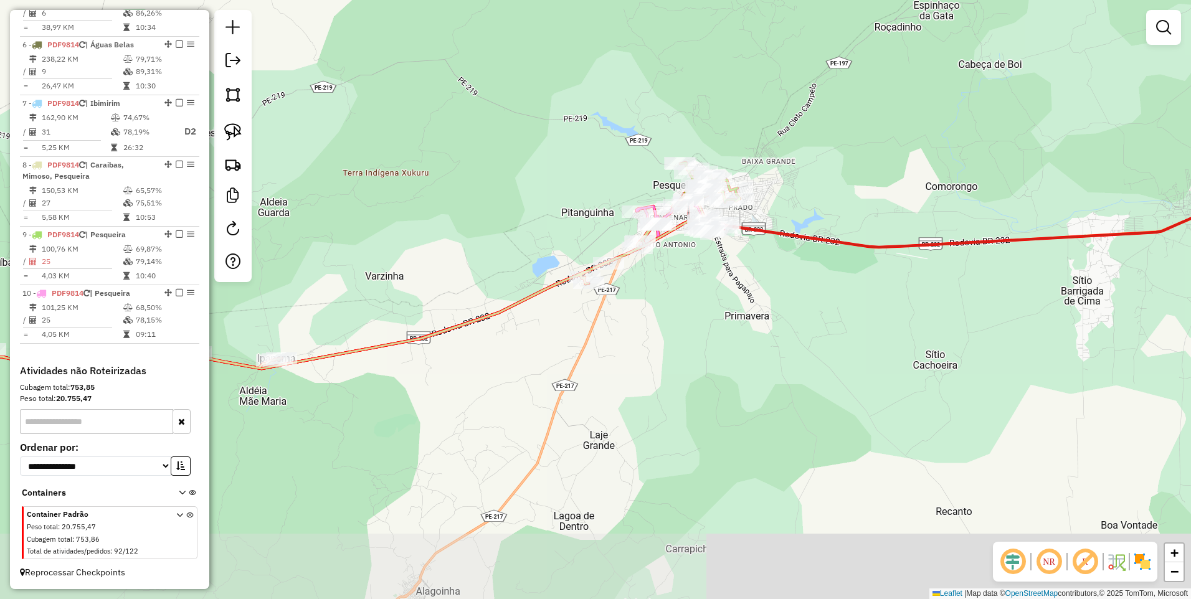
drag, startPoint x: 674, startPoint y: 501, endPoint x: 687, endPoint y: 324, distance: 177.3
click at [687, 324] on div "Janela de atendimento Grade de atendimento Capacidade Transportadoras Veículos …" at bounding box center [595, 299] width 1191 height 599
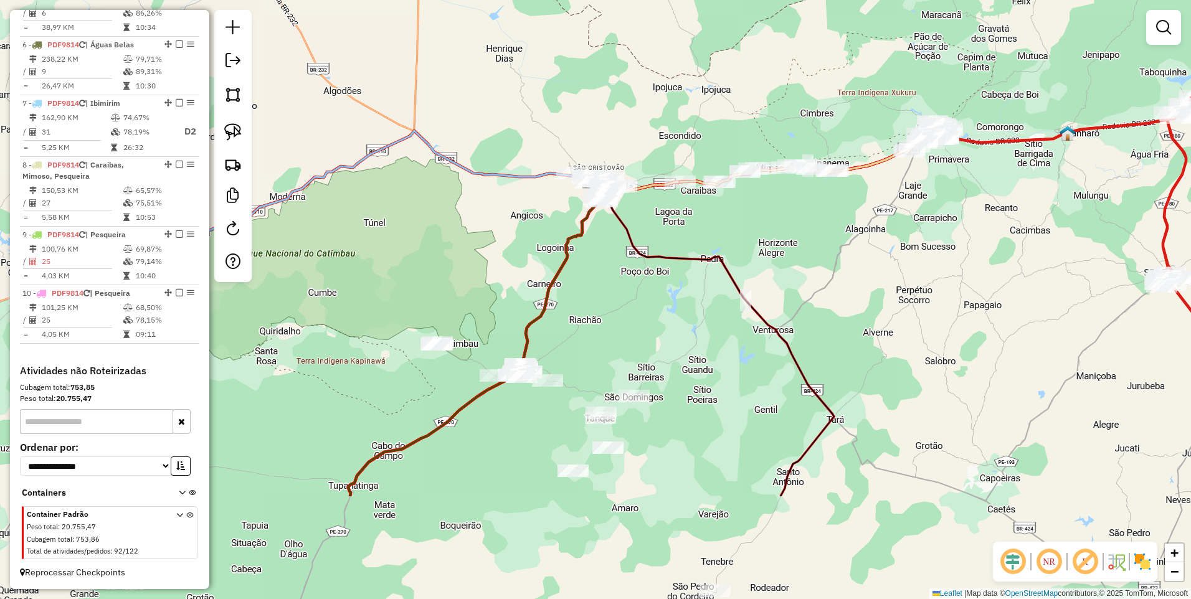
drag, startPoint x: 539, startPoint y: 413, endPoint x: 787, endPoint y: 249, distance: 297.0
click at [786, 250] on div "Janela de atendimento Grade de atendimento Capacidade Transportadoras Veículos …" at bounding box center [595, 299] width 1191 height 599
click at [235, 91] on img at bounding box center [232, 94] width 17 height 17
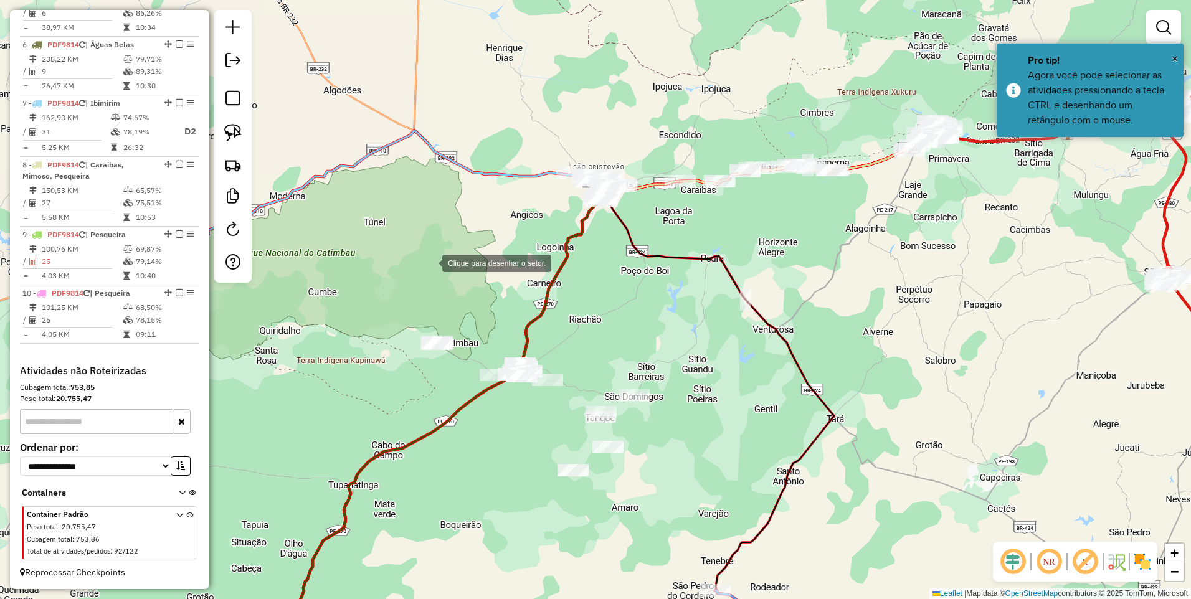
click at [430, 262] on div at bounding box center [429, 262] width 25 height 25
click at [378, 422] on div at bounding box center [377, 421] width 25 height 25
click at [576, 501] on div at bounding box center [563, 498] width 25 height 25
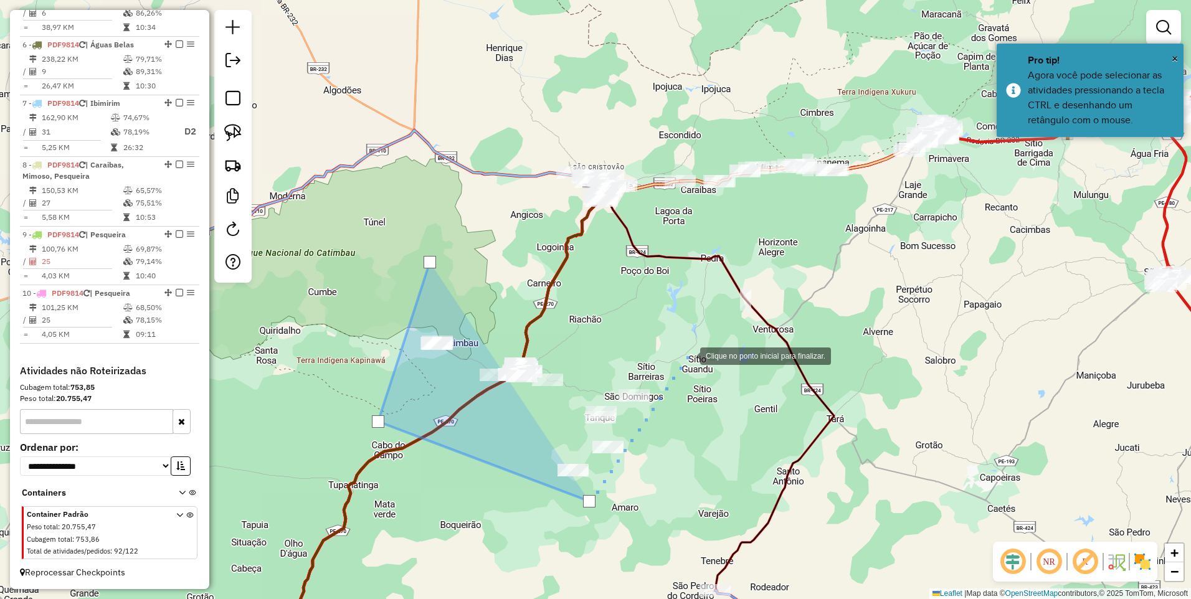
click at [688, 354] on div at bounding box center [687, 354] width 25 height 25
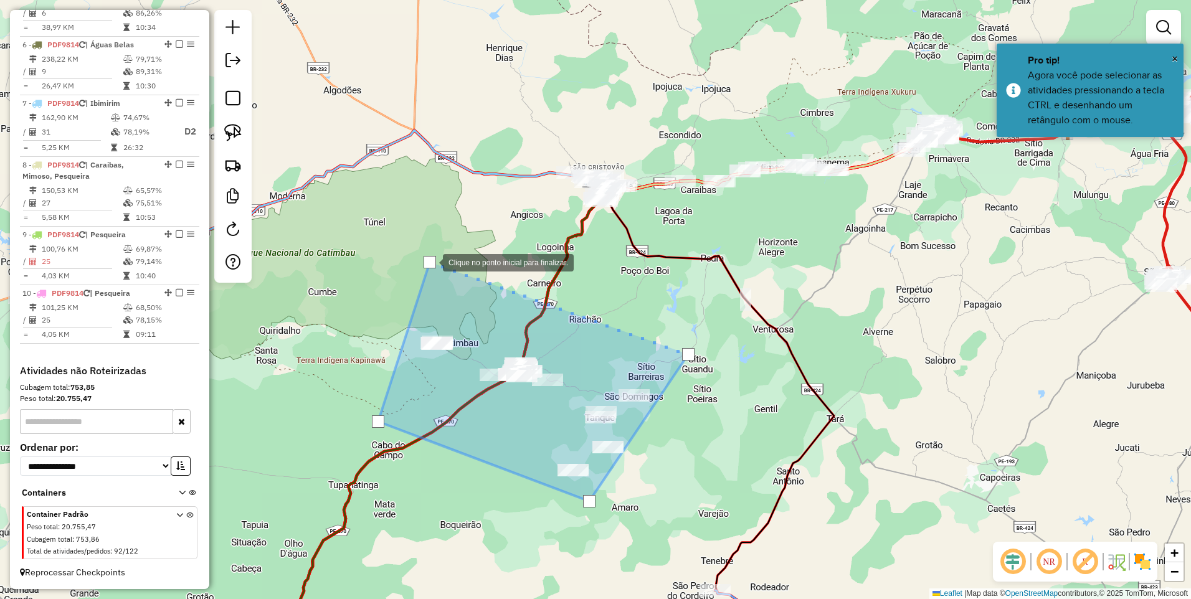
click at [430, 262] on div at bounding box center [429, 262] width 12 height 12
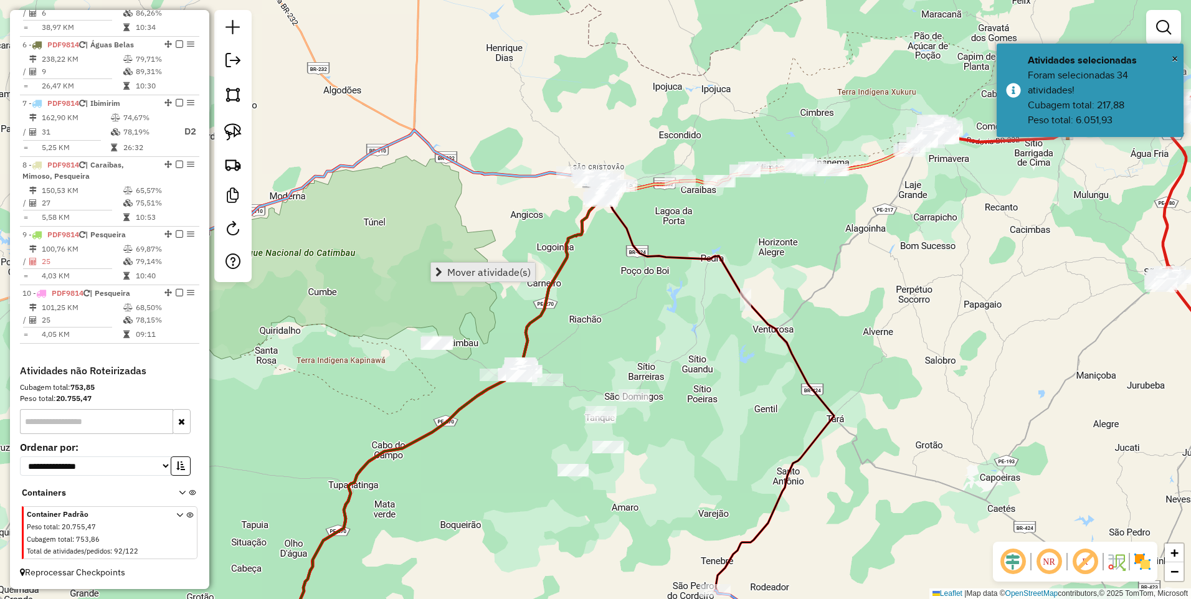
click at [455, 270] on span "Mover atividade(s)" at bounding box center [488, 272] width 83 height 10
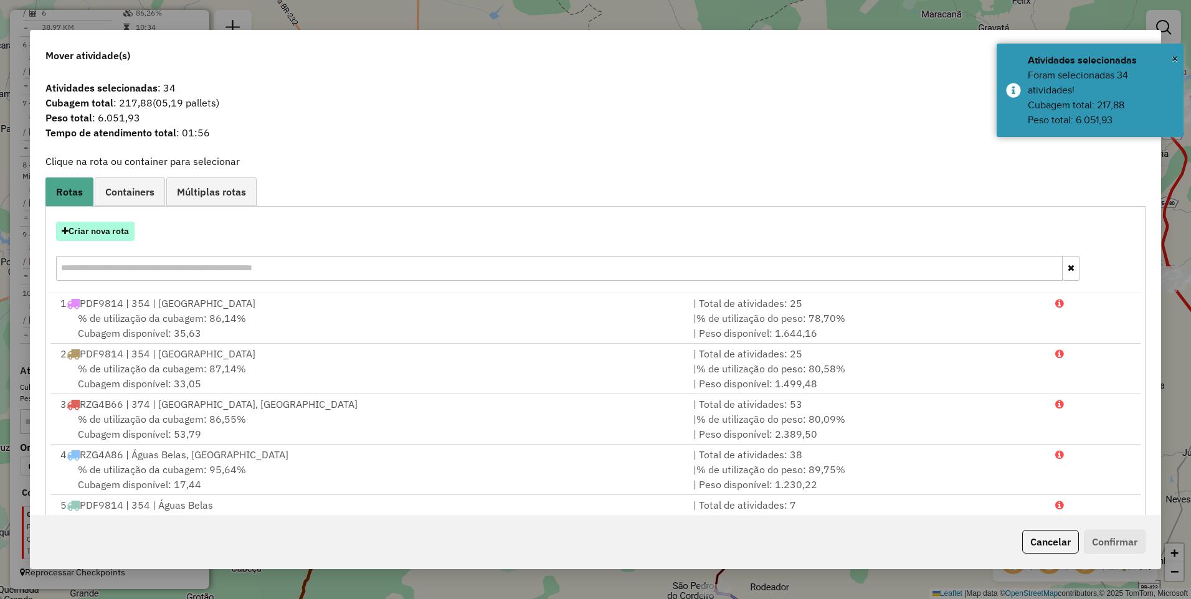
click at [98, 231] on button "Criar nova rota" at bounding box center [95, 231] width 78 height 19
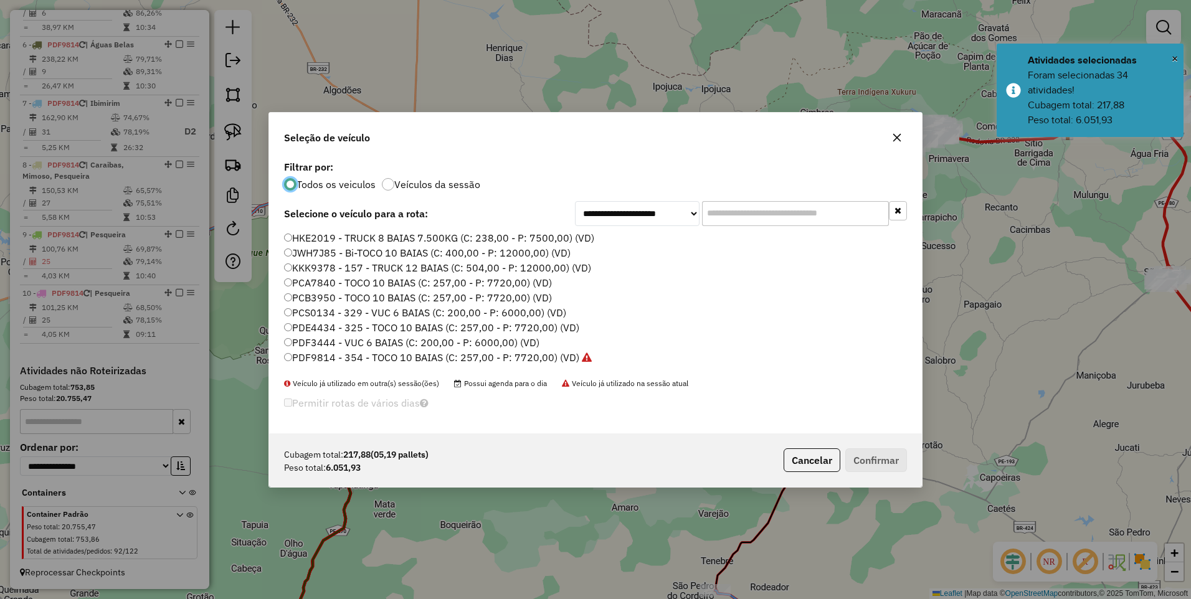
scroll to position [7, 4]
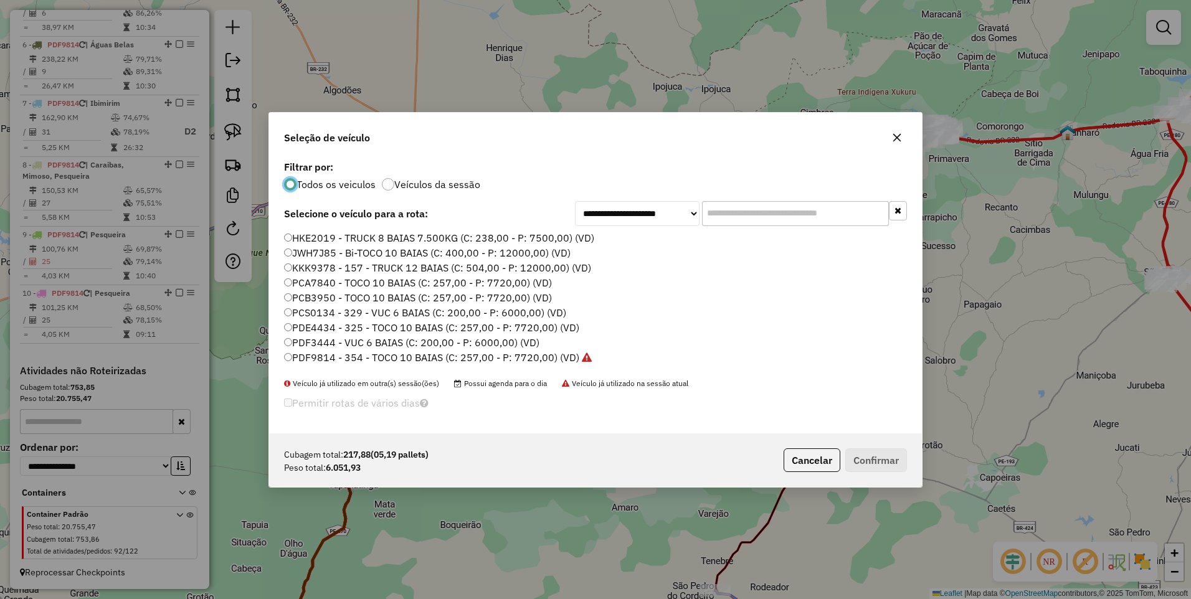
click at [524, 356] on label "PDF9814 - 354 - TOCO 10 BAIAS (C: 257,00 - P: 7720,00) (VD)" at bounding box center [438, 357] width 308 height 15
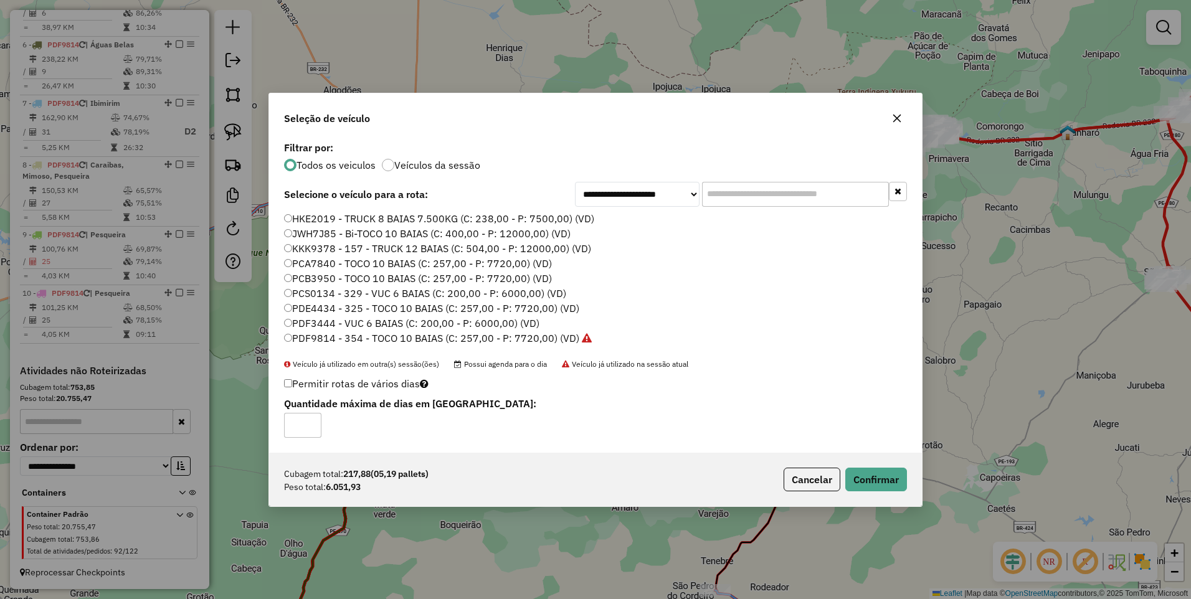
type input "*"
click at [309, 422] on input "*" at bounding box center [302, 425] width 37 height 25
click at [874, 474] on button "Confirmar" at bounding box center [876, 480] width 62 height 24
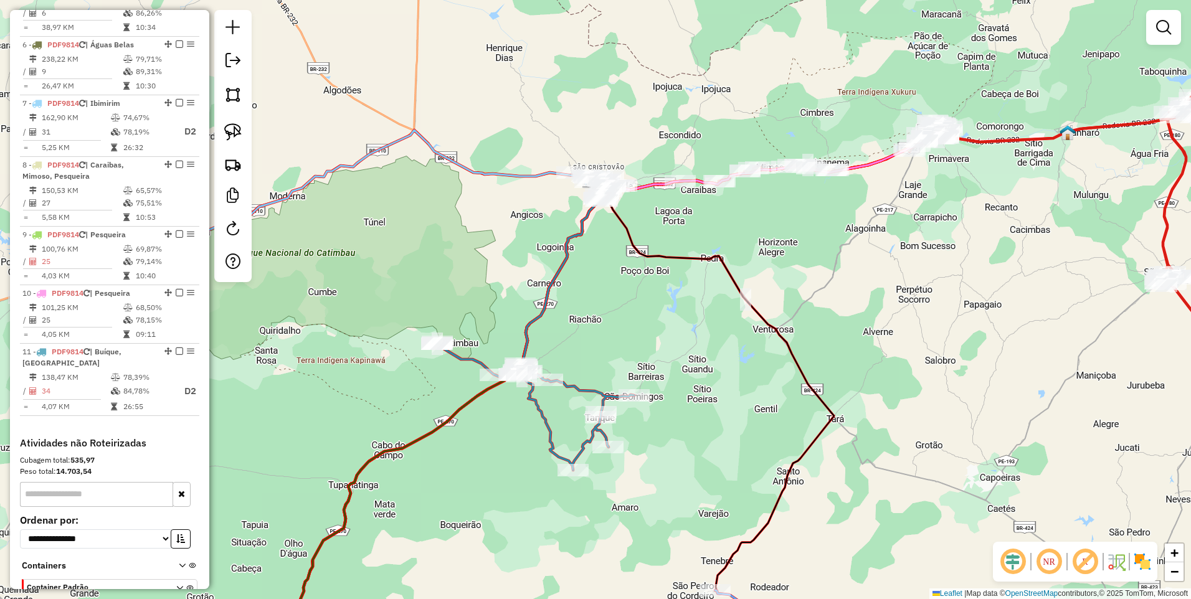
scroll to position [399, 0]
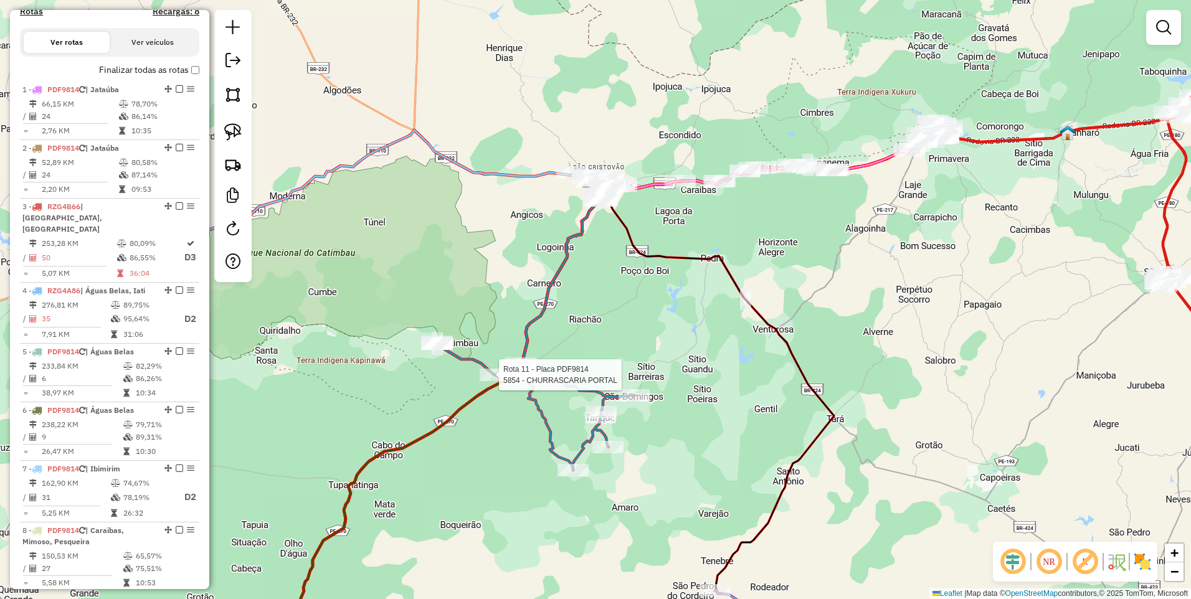
select select "*********"
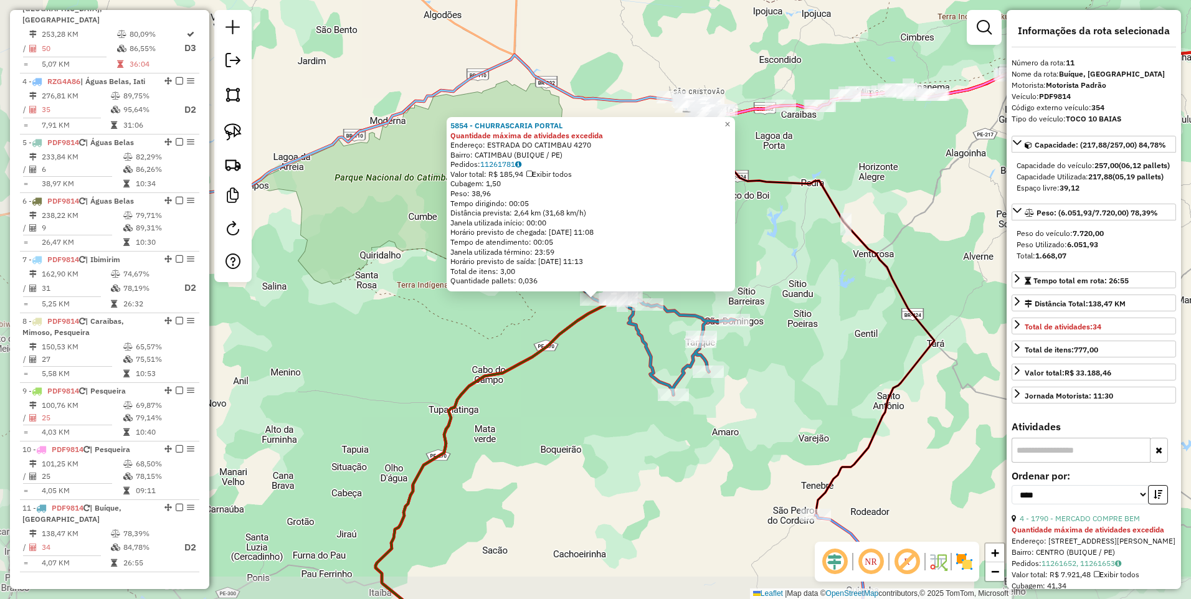
scroll to position [837, 0]
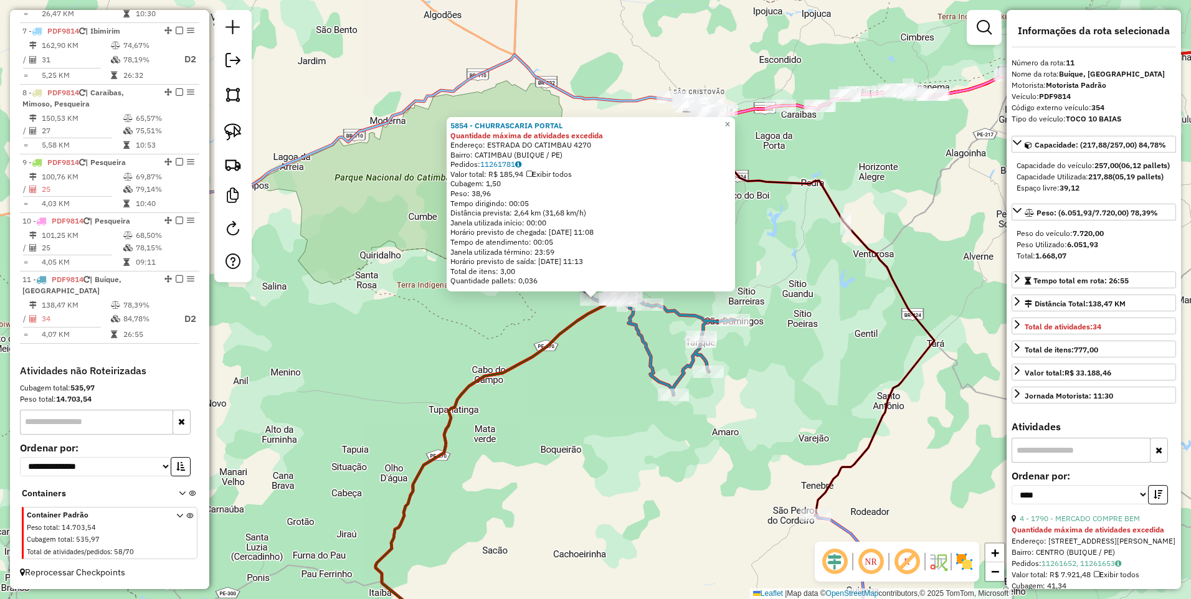
click at [559, 410] on div "5854 - CHURRASCARIA PORTAL Quantidade máxima de atividades excedida Endereço: E…" at bounding box center [595, 299] width 1191 height 599
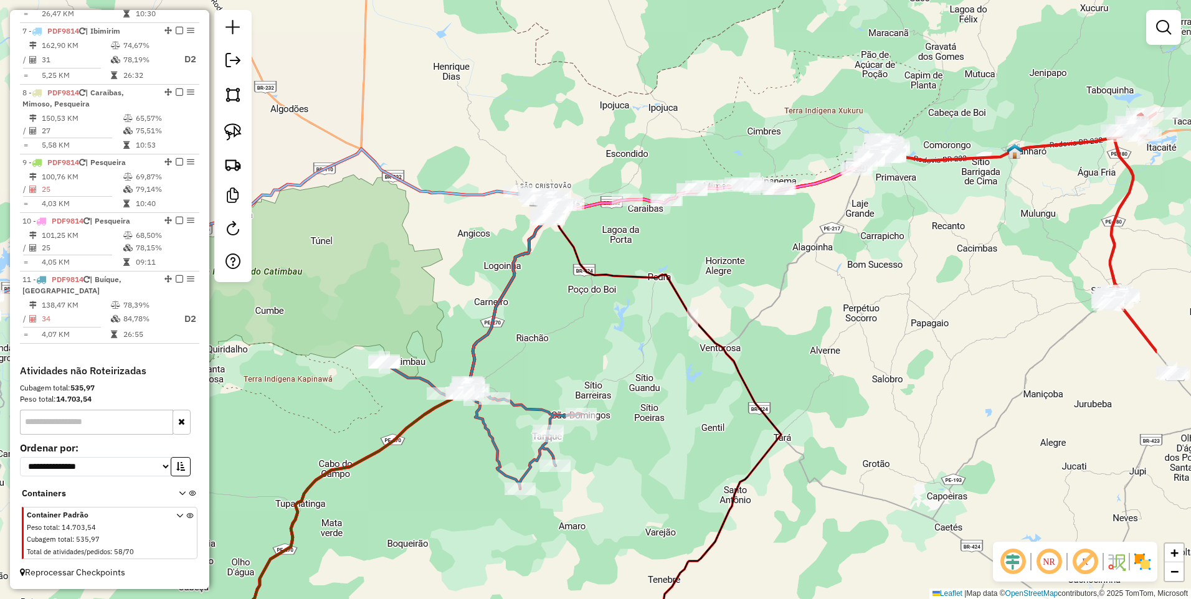
drag, startPoint x: 724, startPoint y: 258, endPoint x: 571, endPoint y: 352, distance: 179.7
click at [571, 352] on div "Janela de atendimento Grade de atendimento Capacidade Transportadoras Veículos …" at bounding box center [595, 299] width 1191 height 599
click at [230, 92] on img at bounding box center [232, 94] width 17 height 17
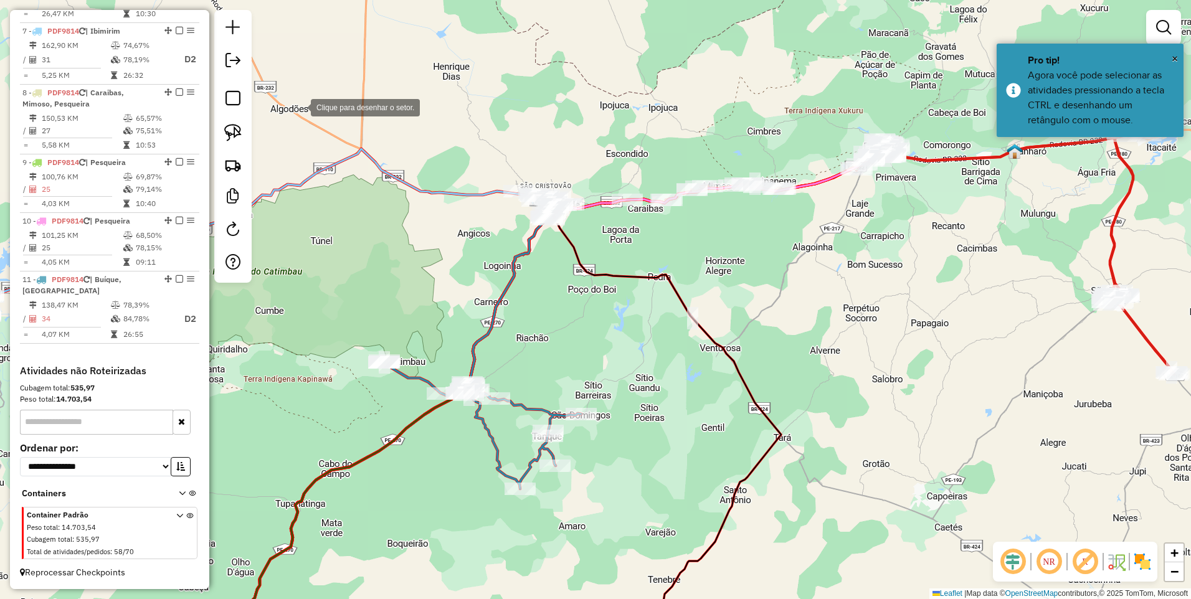
click at [311, 110] on div at bounding box center [298, 106] width 25 height 25
click at [440, 177] on div at bounding box center [439, 177] width 25 height 25
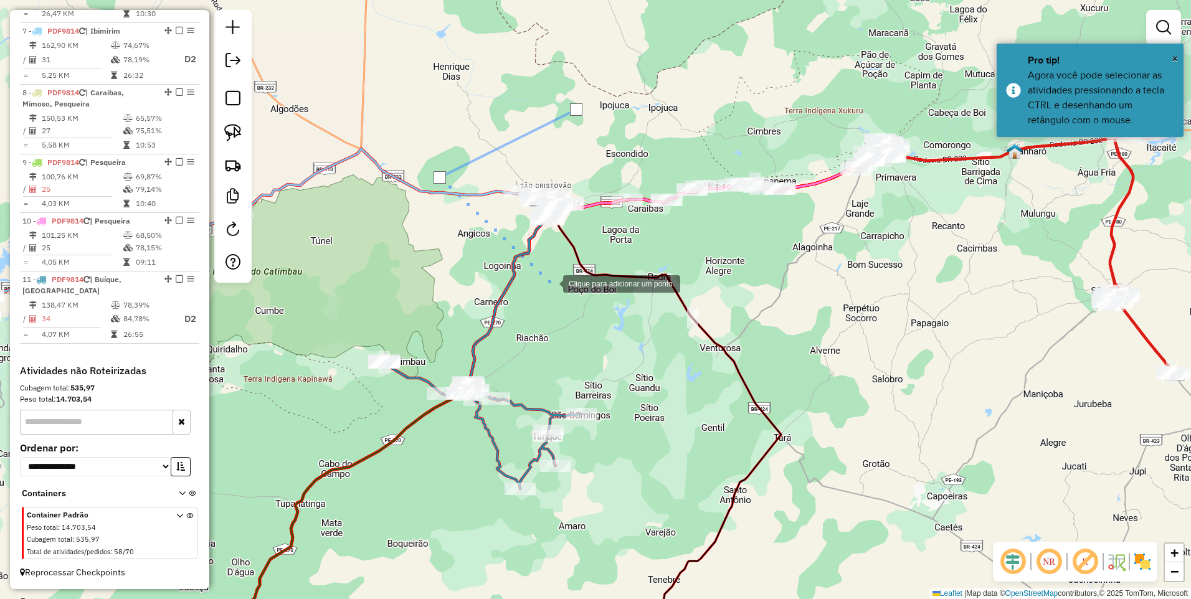
click at [550, 283] on div at bounding box center [550, 282] width 25 height 25
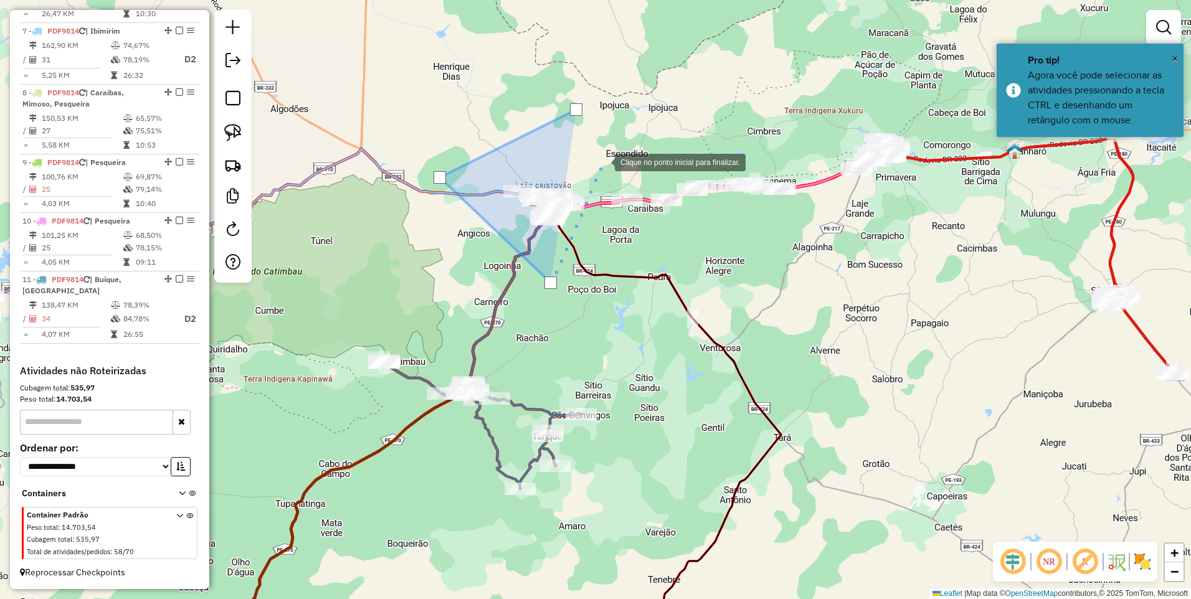
click at [606, 162] on div at bounding box center [602, 161] width 25 height 25
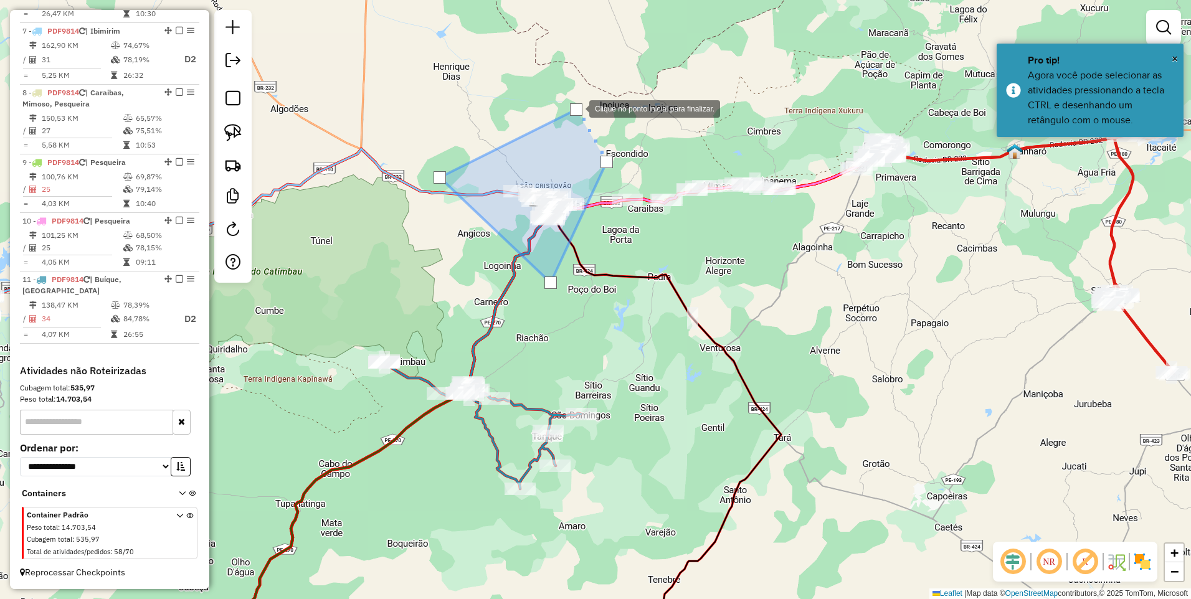
click at [577, 108] on div at bounding box center [576, 109] width 12 height 12
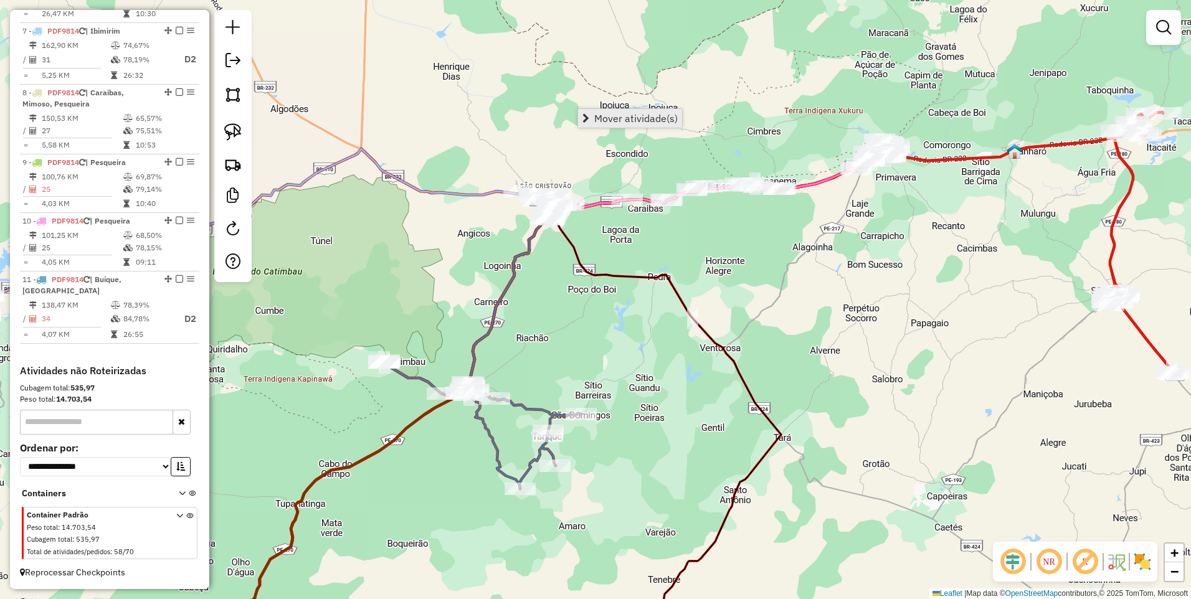
click at [608, 118] on span "Mover atividade(s)" at bounding box center [635, 118] width 83 height 10
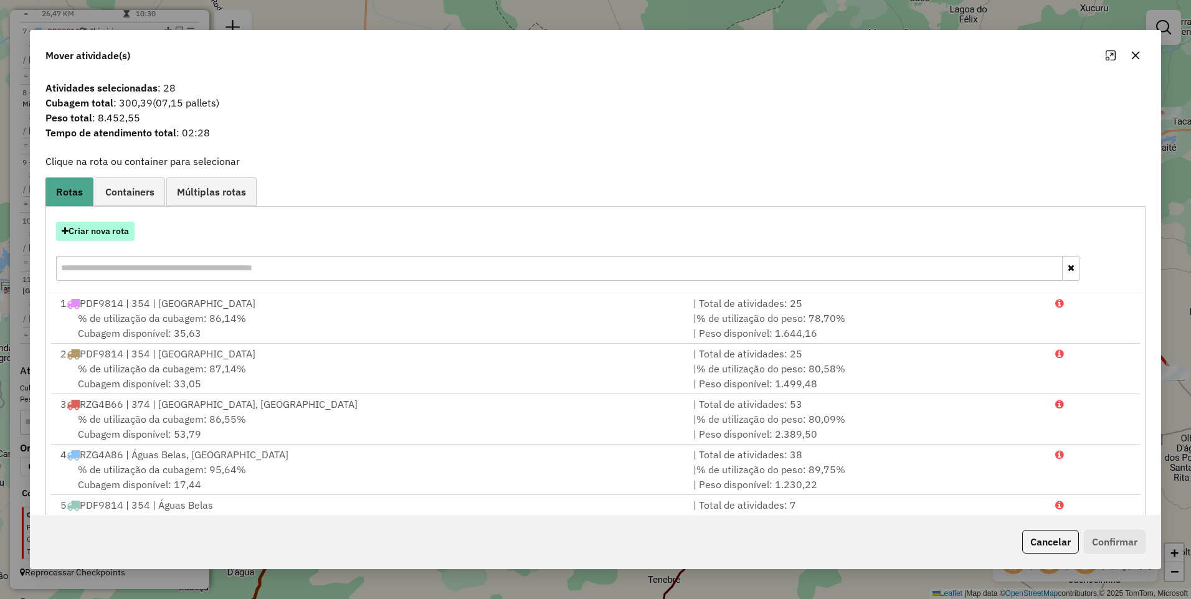
click at [110, 237] on button "Criar nova rota" at bounding box center [95, 231] width 78 height 19
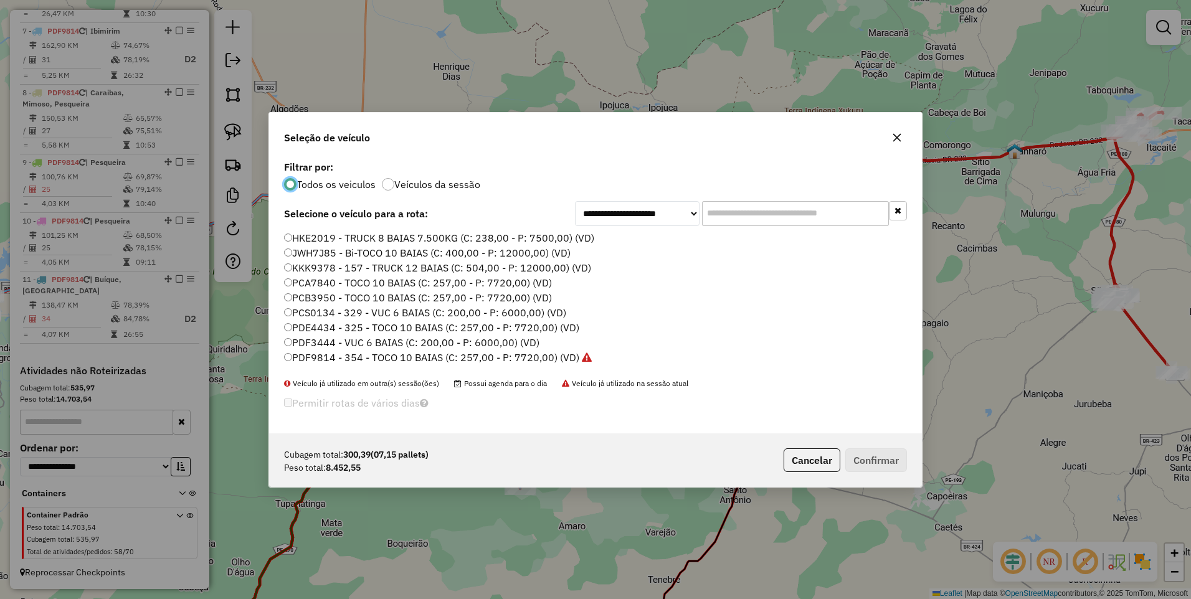
scroll to position [7, 4]
click at [537, 352] on label "PDF9814 - 354 - TOCO 10 BAIAS (C: 257,00 - P: 7720,00) (VD)" at bounding box center [438, 357] width 308 height 15
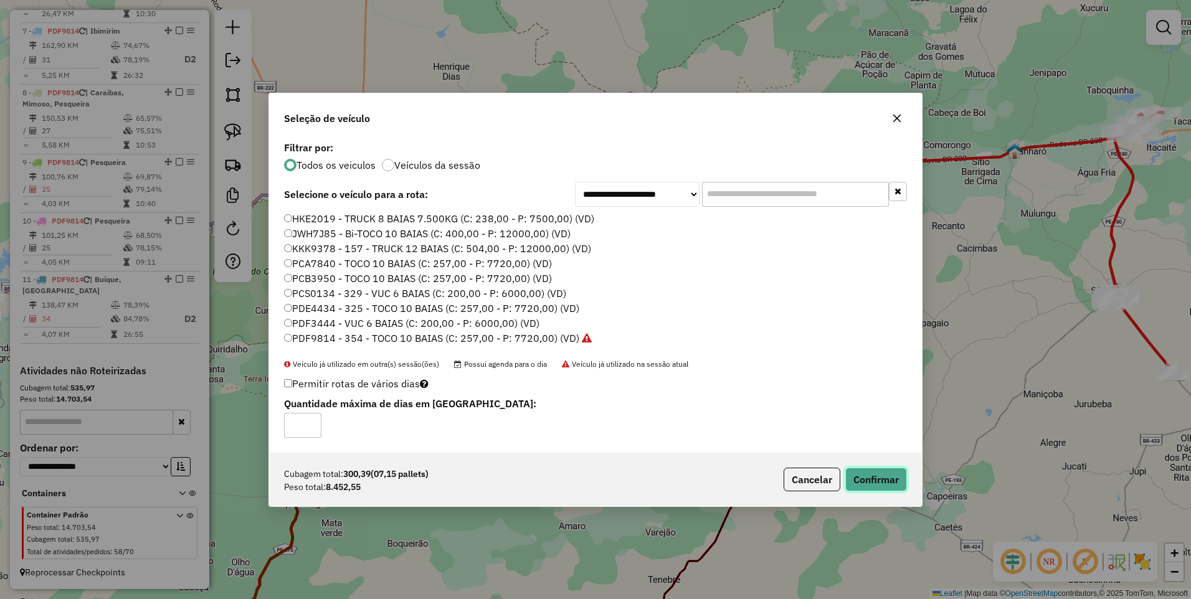
click at [870, 479] on button "Confirmar" at bounding box center [876, 480] width 62 height 24
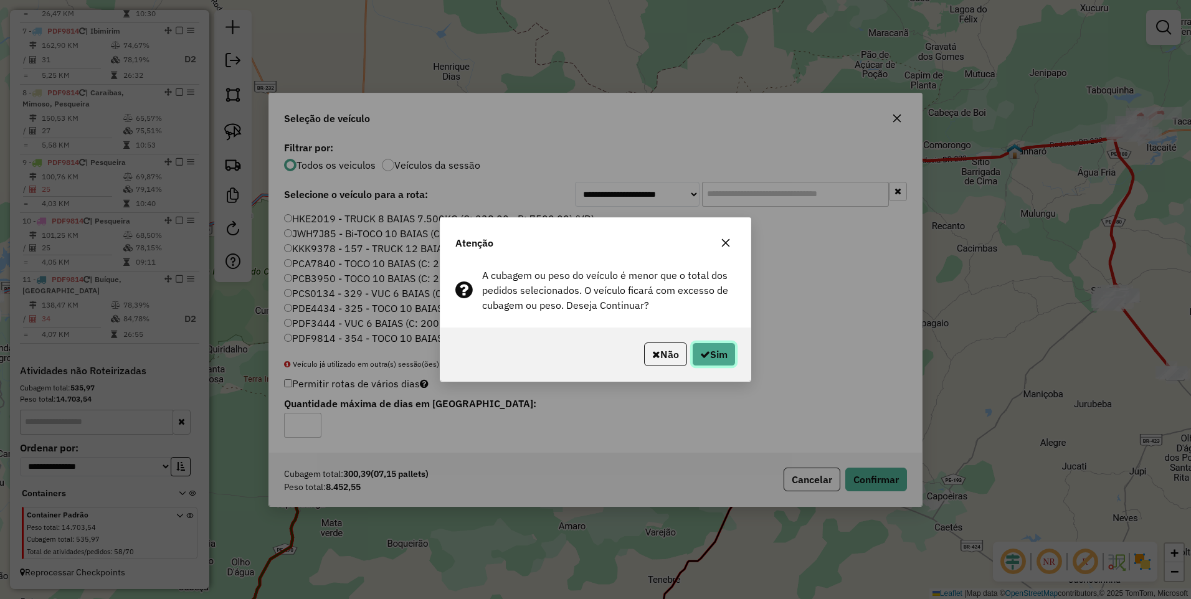
click at [712, 353] on button "Sim" at bounding box center [714, 354] width 44 height 24
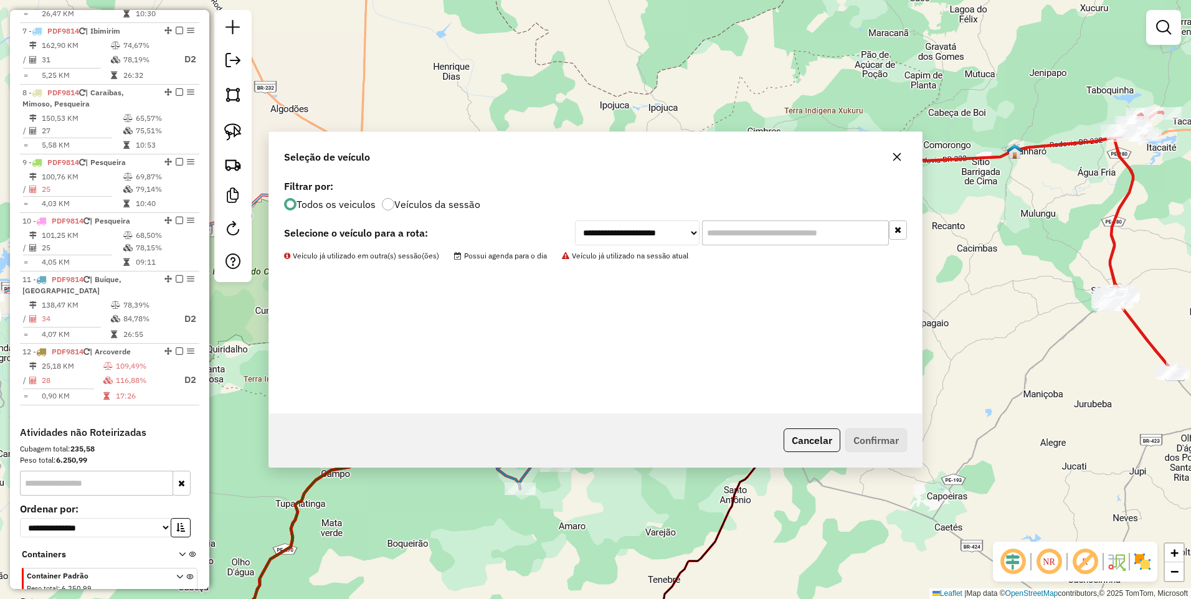
scroll to position [399, 0]
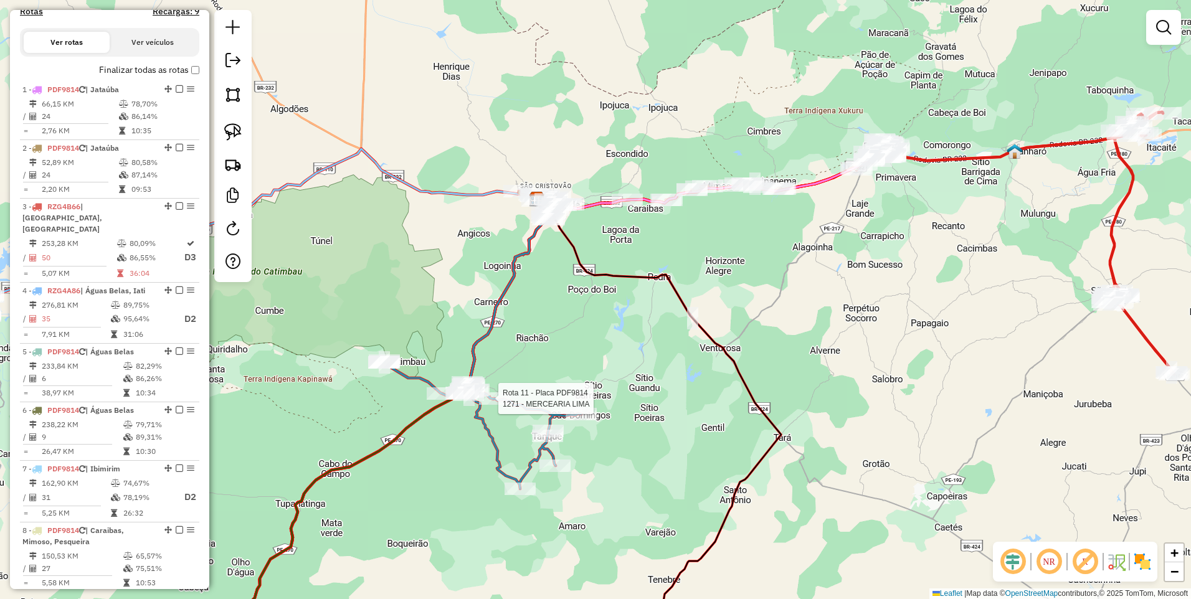
select select "*********"
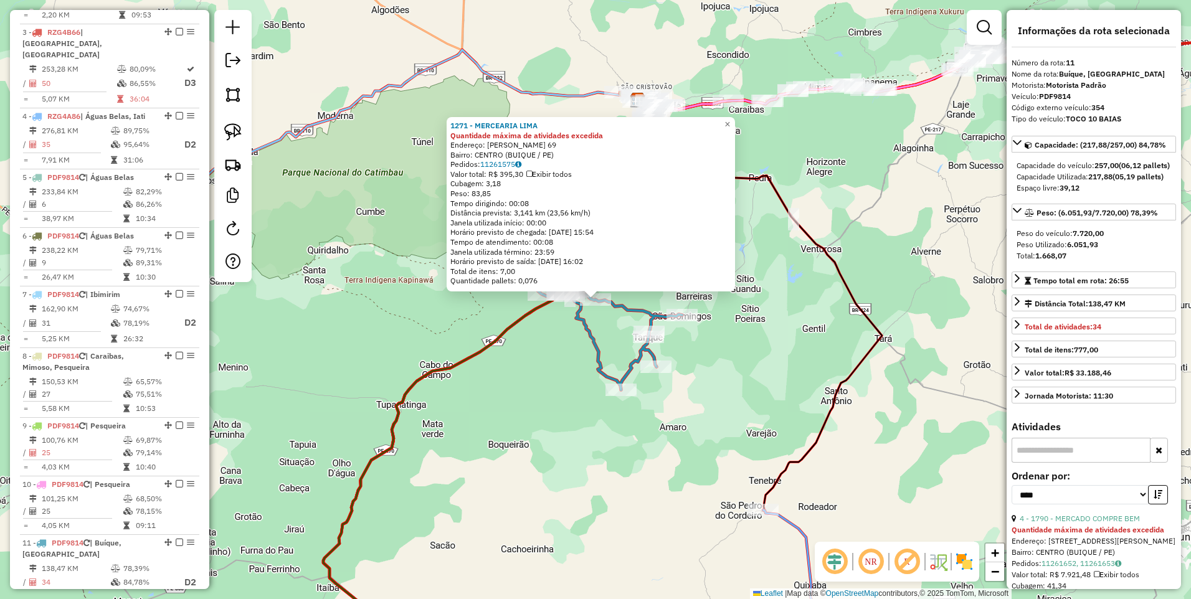
scroll to position [898, 0]
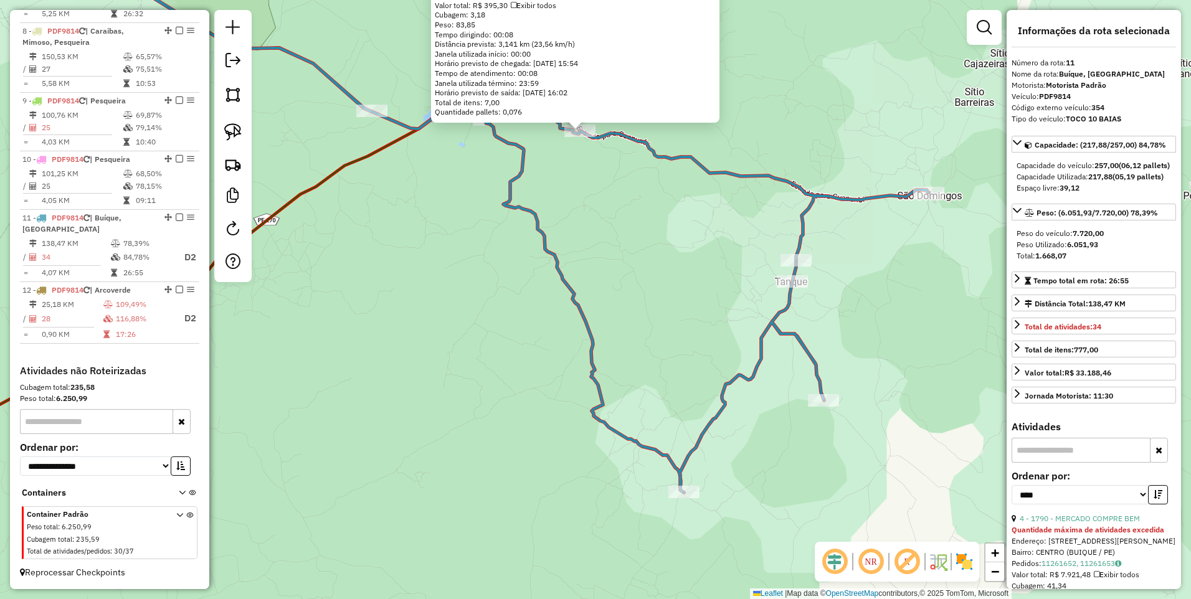
drag, startPoint x: 567, startPoint y: 404, endPoint x: 429, endPoint y: 336, distance: 153.4
click at [429, 336] on div "1271 - MERCEARIA LIMA Quantidade máxima de atividades excedida Endereço: FELIX …" at bounding box center [595, 299] width 1191 height 599
click at [479, 294] on div "1271 - MERCEARIA LIMA Quantidade máxima de atividades excedida Endereço: FELIX …" at bounding box center [595, 299] width 1191 height 599
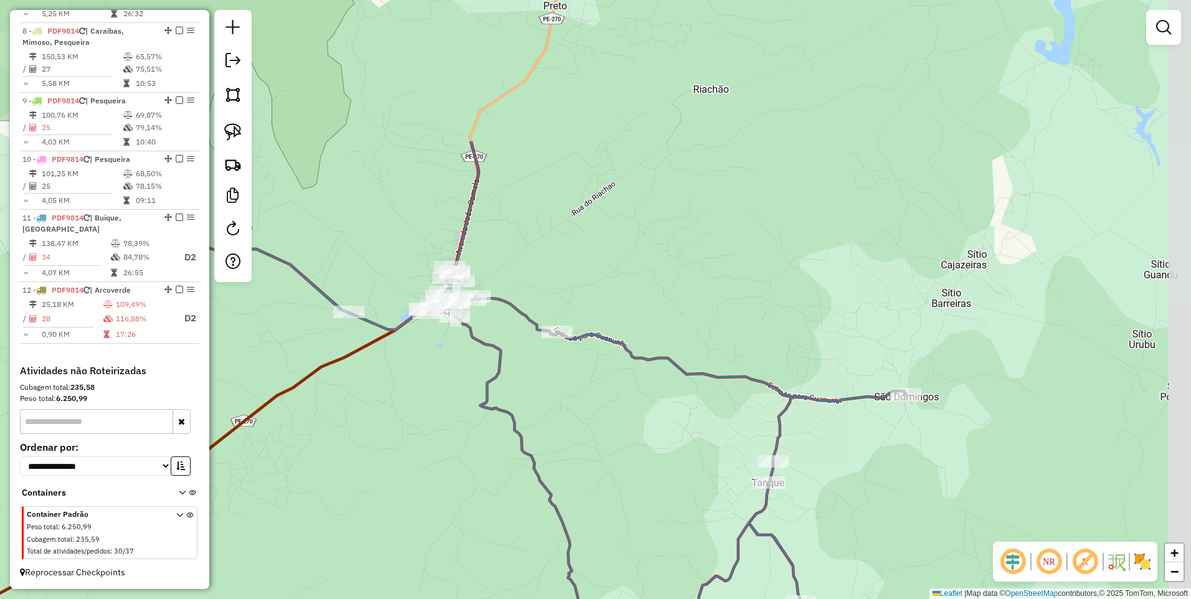
drag, startPoint x: 651, startPoint y: 108, endPoint x: 628, endPoint y: 310, distance: 203.1
click at [628, 310] on div "Janela de atendimento Grade de atendimento Capacidade Transportadoras Veículos …" at bounding box center [595, 299] width 1191 height 599
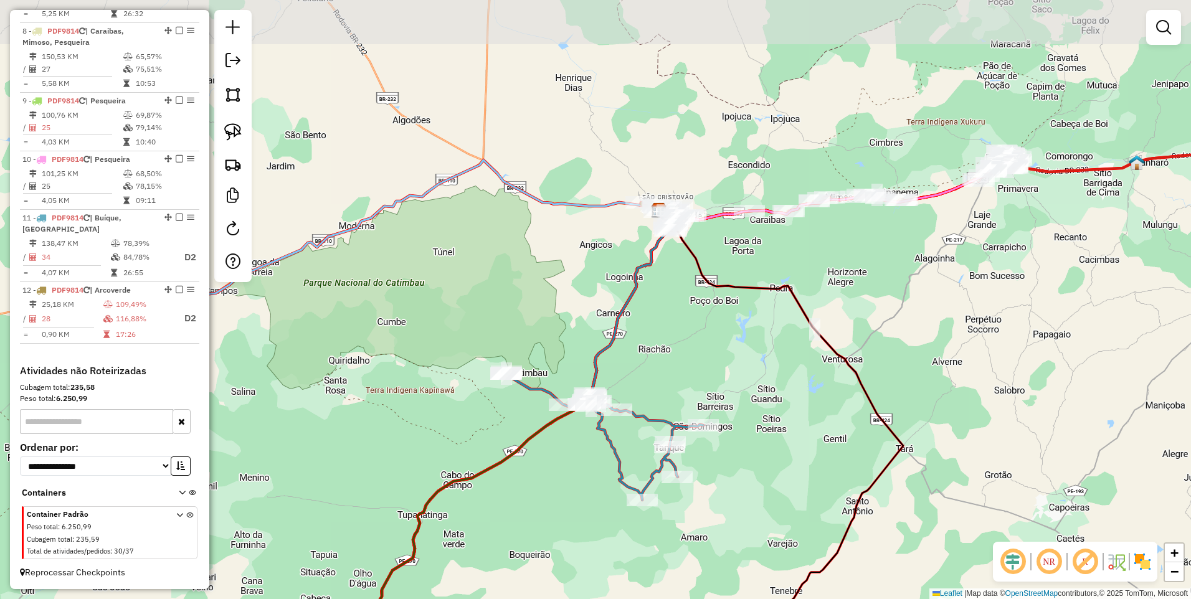
drag, startPoint x: 662, startPoint y: 199, endPoint x: 668, endPoint y: 293, distance: 94.2
click at [668, 293] on div "Janela de atendimento Grade de atendimento Capacidade Transportadoras Veículos …" at bounding box center [595, 299] width 1191 height 599
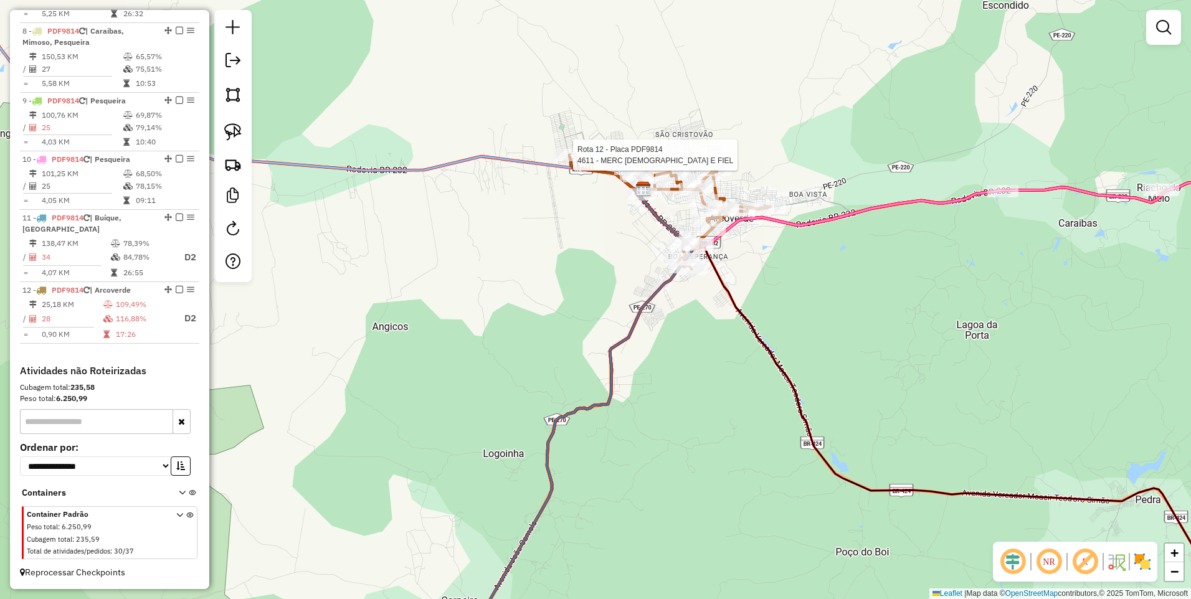
select select "*********"
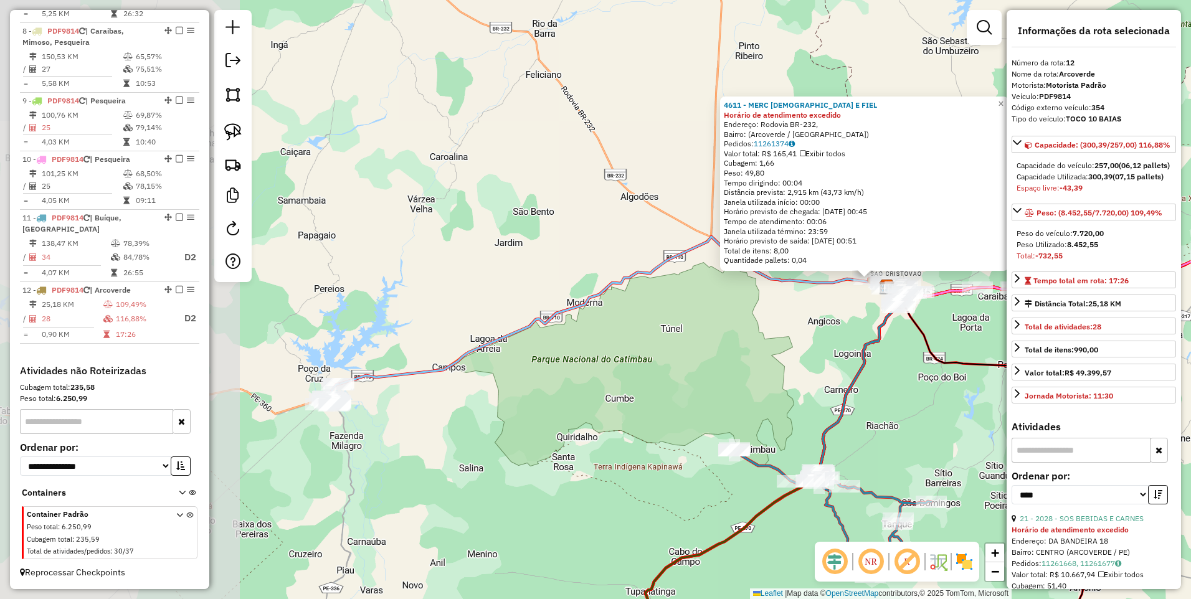
drag, startPoint x: 384, startPoint y: 381, endPoint x: 647, endPoint y: 334, distance: 267.0
click at [647, 334] on div "4611 - MERC DEUS E FIEL Horário de atendimento excedido Endereço: Rodovia BR-23…" at bounding box center [595, 299] width 1191 height 599
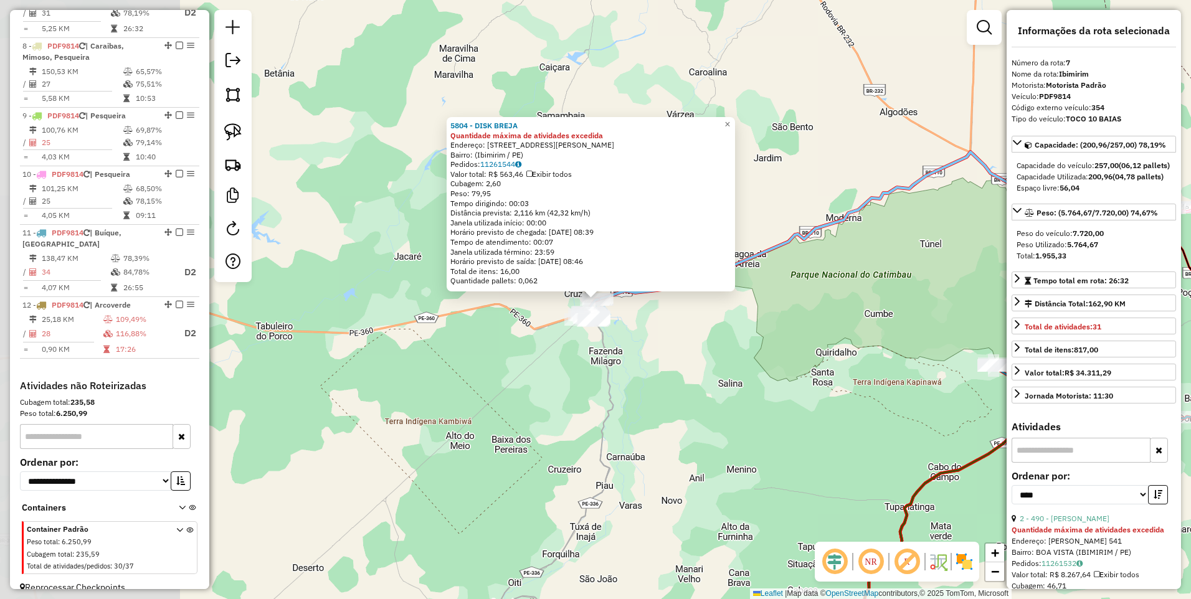
scroll to position [850, 0]
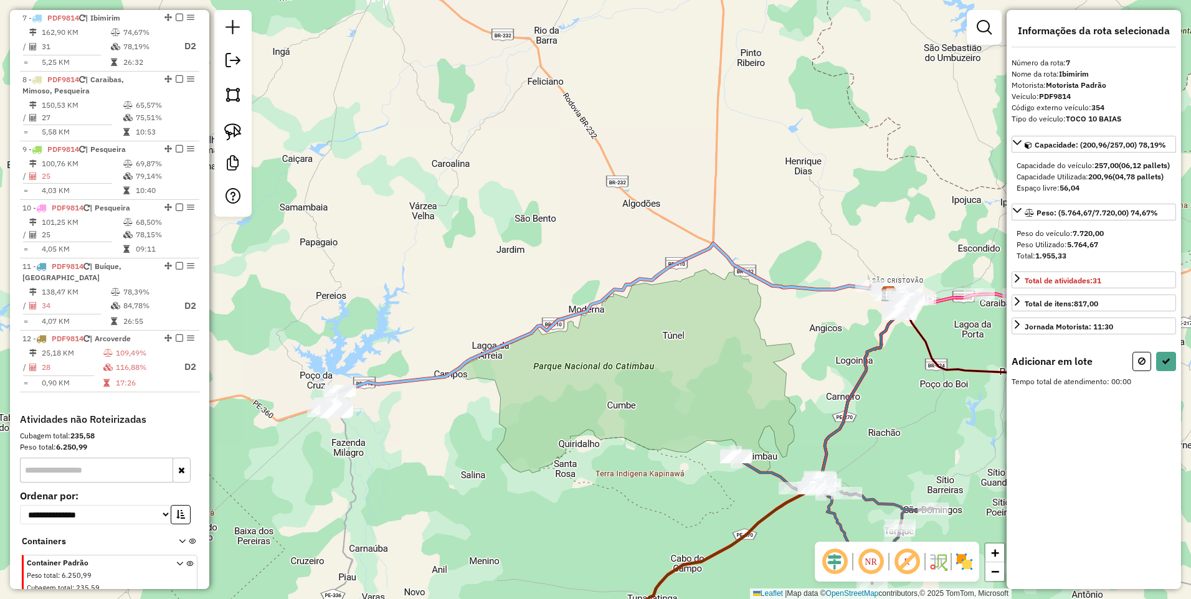
drag, startPoint x: 862, startPoint y: 281, endPoint x: 604, endPoint y: 374, distance: 273.8
click at [604, 374] on div "Janela de atendimento Grade de atendimento Capacidade Transportadoras Veículos …" at bounding box center [595, 299] width 1191 height 599
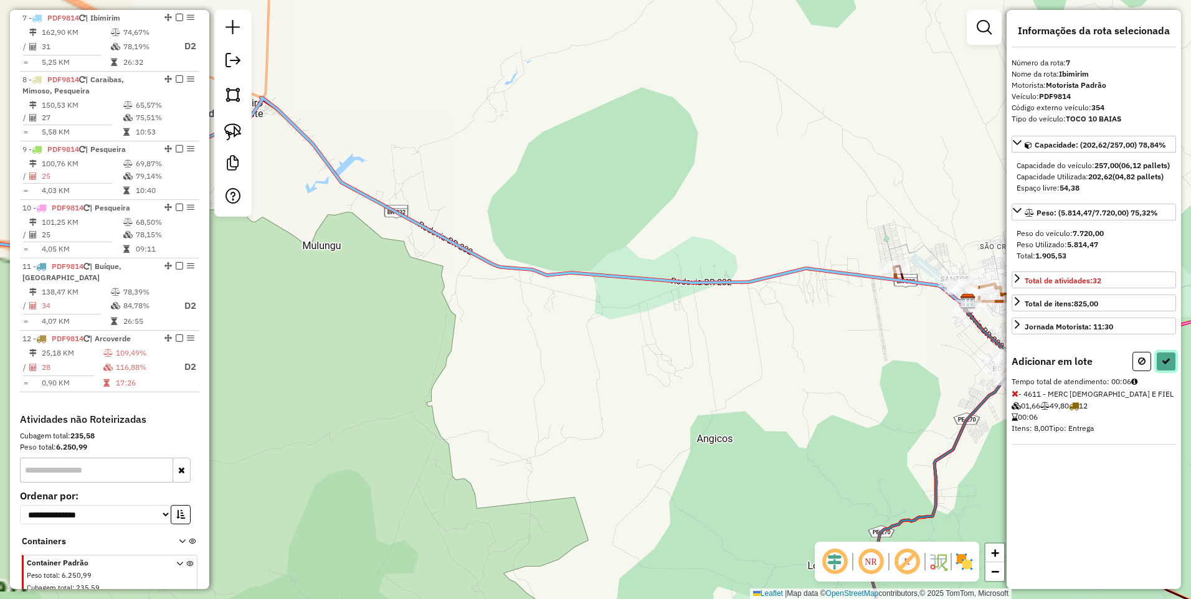
click at [1166, 371] on button at bounding box center [1166, 361] width 20 height 19
select select "*********"
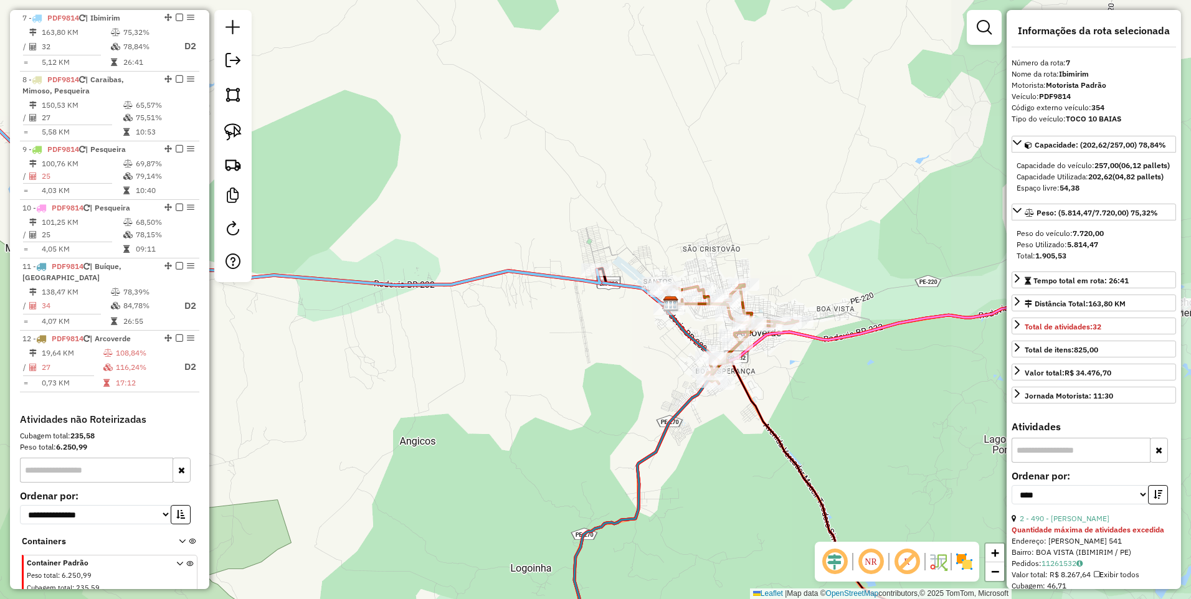
drag, startPoint x: 816, startPoint y: 359, endPoint x: 585, endPoint y: 352, distance: 230.5
click at [585, 352] on div "Janela de atendimento Grade de atendimento Capacidade Transportadoras Veículos …" at bounding box center [595, 299] width 1191 height 599
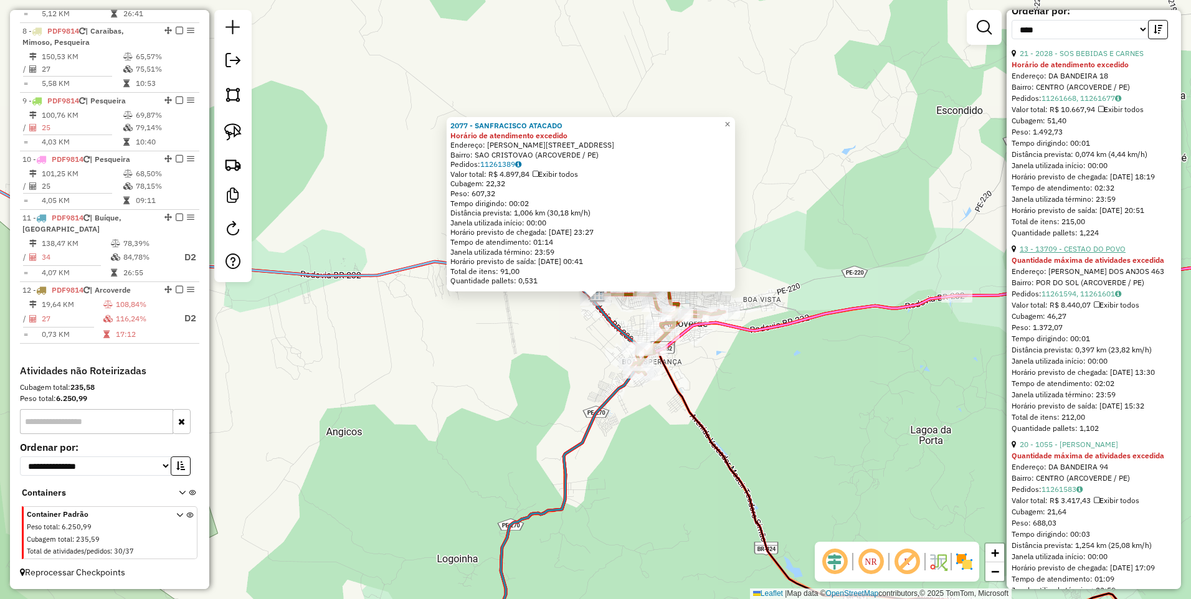
scroll to position [332, 0]
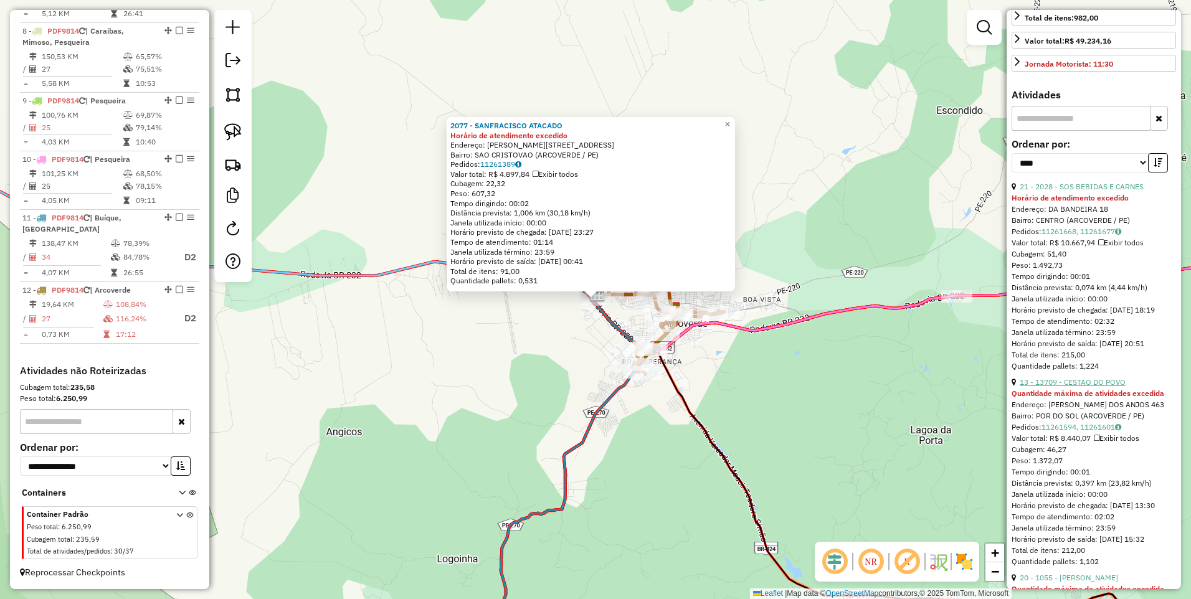
click at [1062, 387] on link "13 - 13709 - CESTAO DO POVO" at bounding box center [1072, 381] width 106 height 9
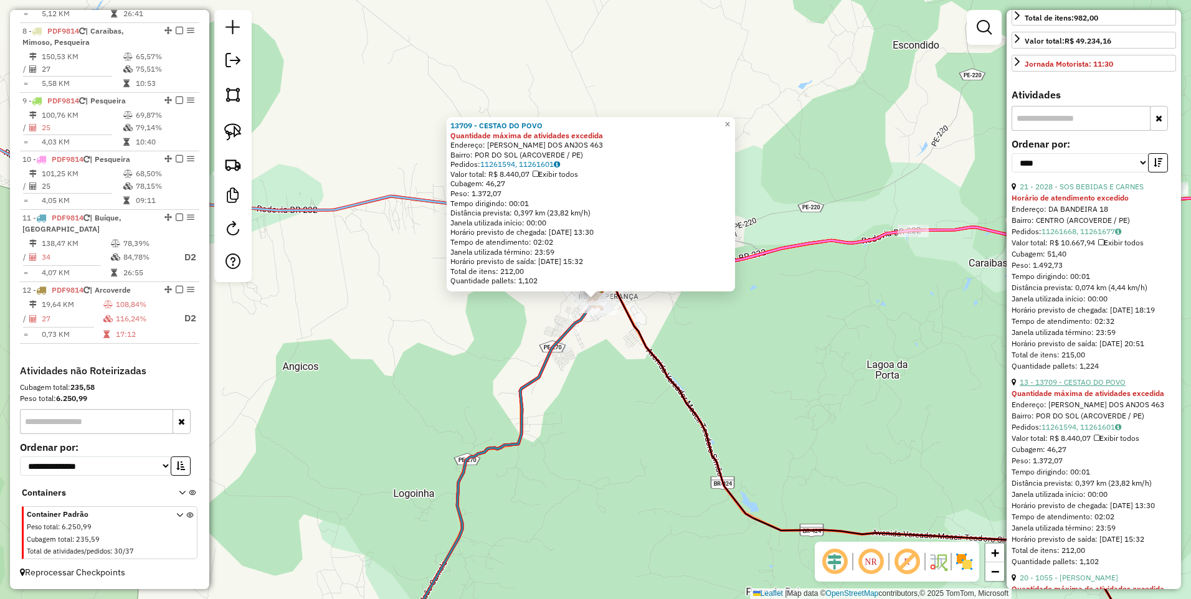
scroll to position [0, 0]
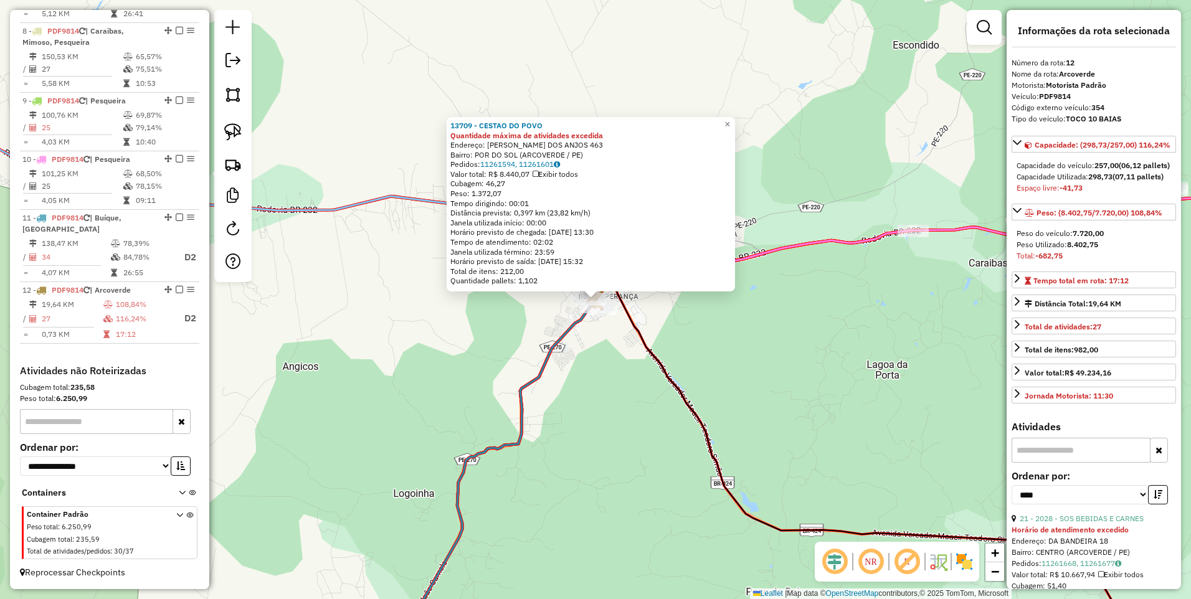
click at [625, 403] on div "13709 - CESTAO DO POVO Quantidade máxima de atividades excedida Endereço: JURAC…" at bounding box center [595, 299] width 1191 height 599
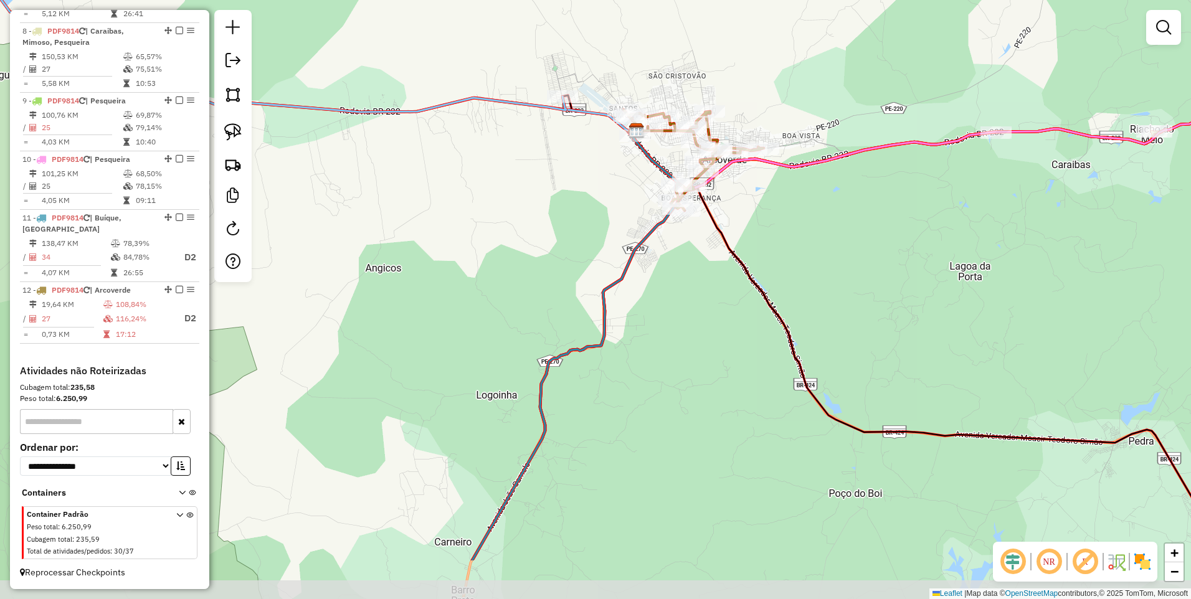
drag, startPoint x: 624, startPoint y: 357, endPoint x: 682, endPoint y: 274, distance: 101.6
click at [682, 274] on div "Janela de atendimento Grade de atendimento Capacidade Transportadoras Veículos …" at bounding box center [595, 299] width 1191 height 599
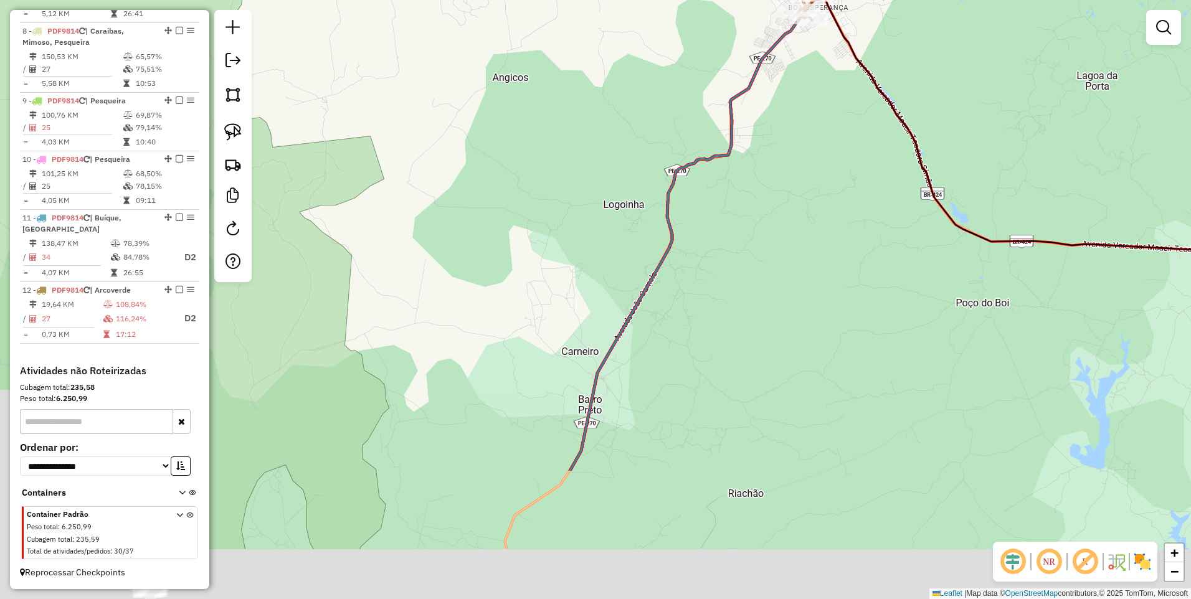
drag, startPoint x: 649, startPoint y: 395, endPoint x: 768, endPoint y: 200, distance: 227.5
click at [786, 159] on div "Janela de atendimento Grade de atendimento Capacidade Transportadoras Veículos …" at bounding box center [595, 299] width 1191 height 599
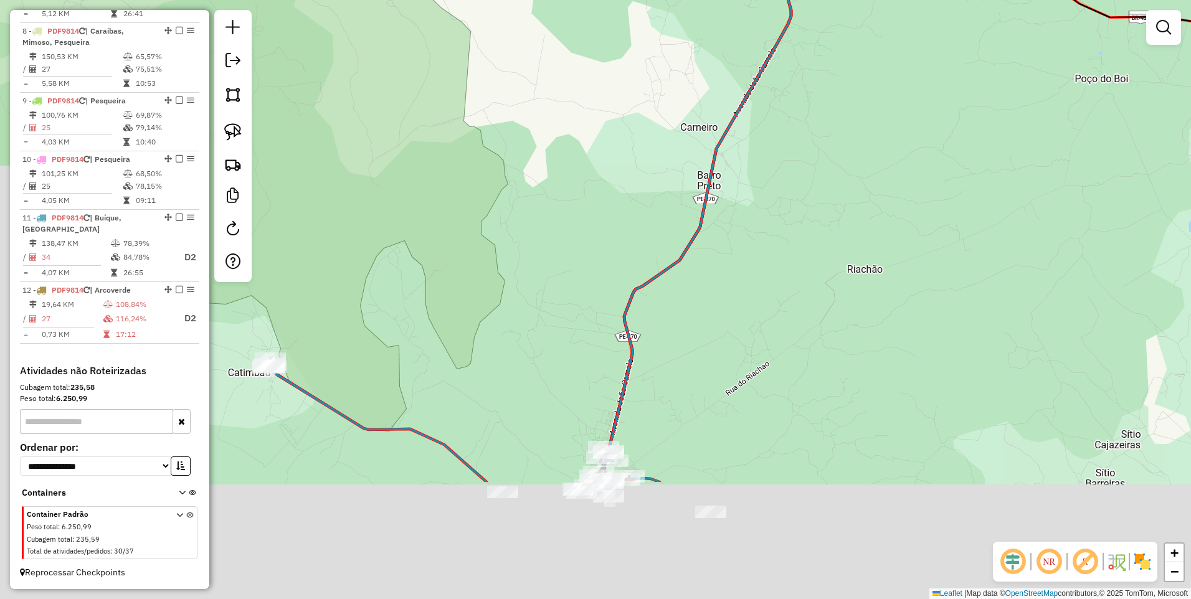
drag, startPoint x: 675, startPoint y: 417, endPoint x: 785, endPoint y: 222, distance: 223.9
click at [785, 222] on div "Janela de atendimento Grade de atendimento Capacidade Transportadoras Veículos …" at bounding box center [595, 299] width 1191 height 599
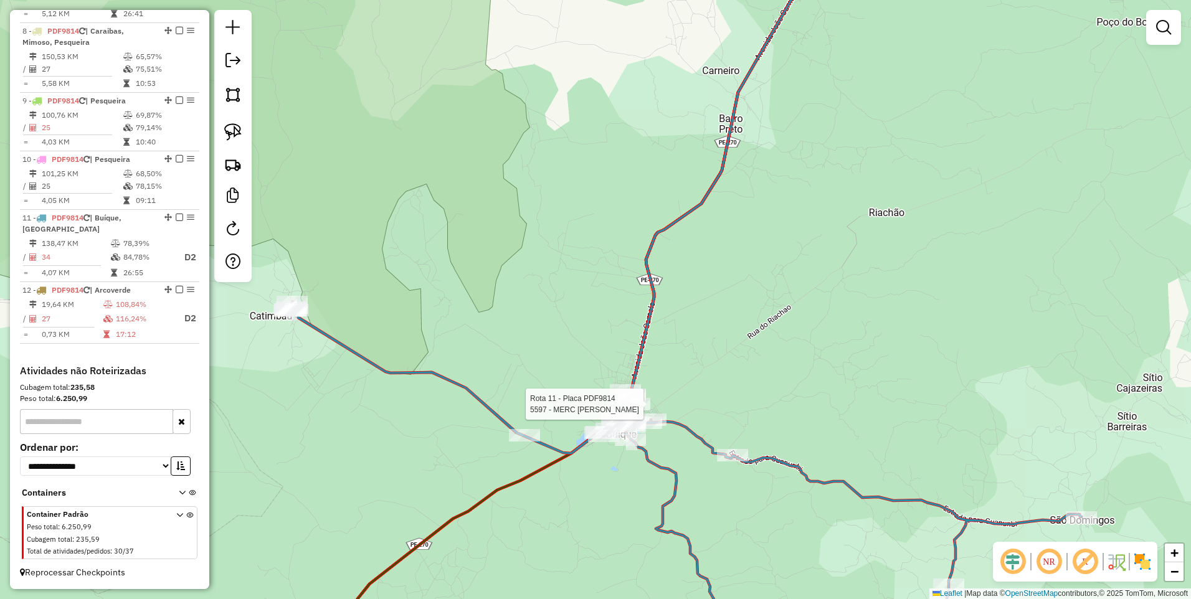
select select "*********"
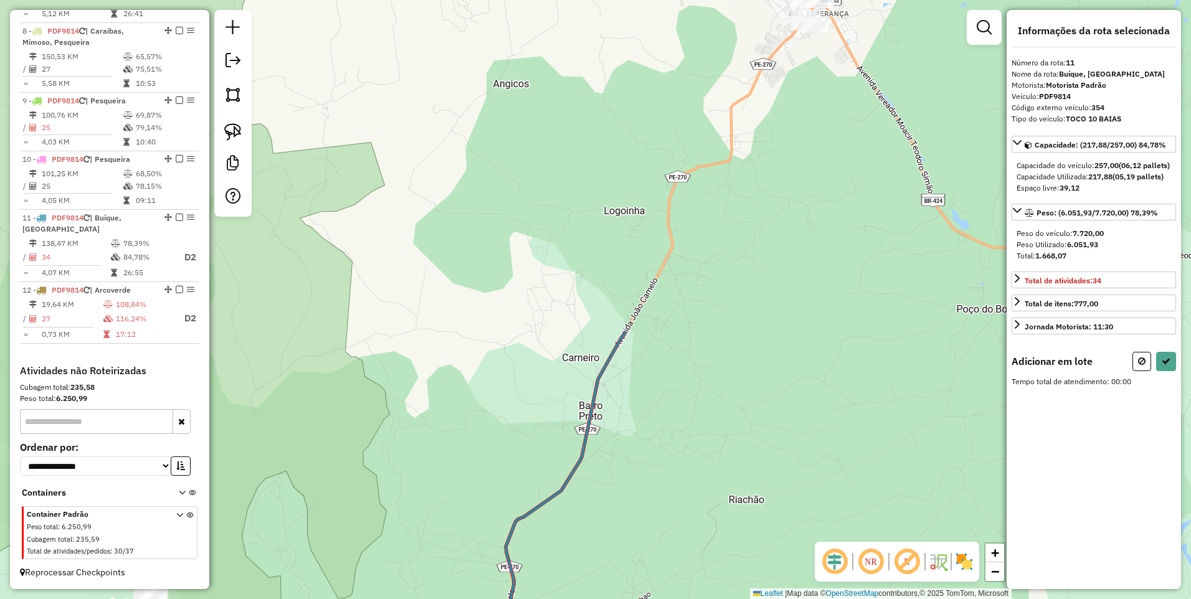
drag, startPoint x: 779, startPoint y: 62, endPoint x: 678, endPoint y: 445, distance: 396.0
click at [678, 445] on div "Janela de atendimento Grade de atendimento Capacidade Transportadoras Veículos …" at bounding box center [595, 299] width 1191 height 599
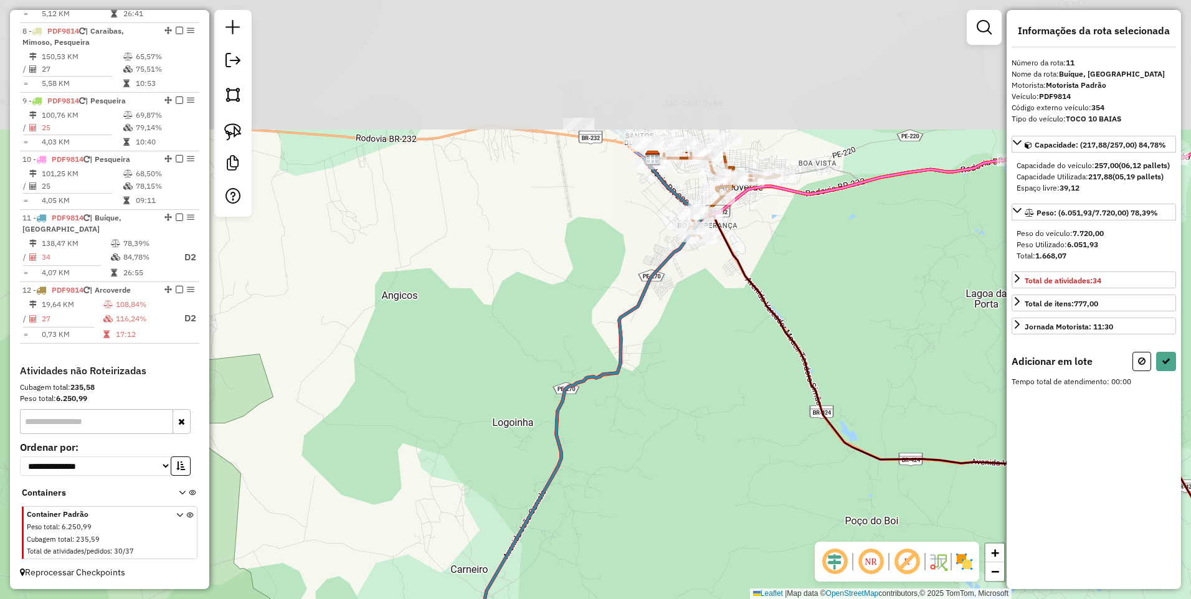
drag, startPoint x: 765, startPoint y: 148, endPoint x: 679, endPoint y: 271, distance: 149.8
click at [653, 361] on div "Janela de atendimento Grade de atendimento Capacidade Transportadoras Veículos …" at bounding box center [595, 299] width 1191 height 599
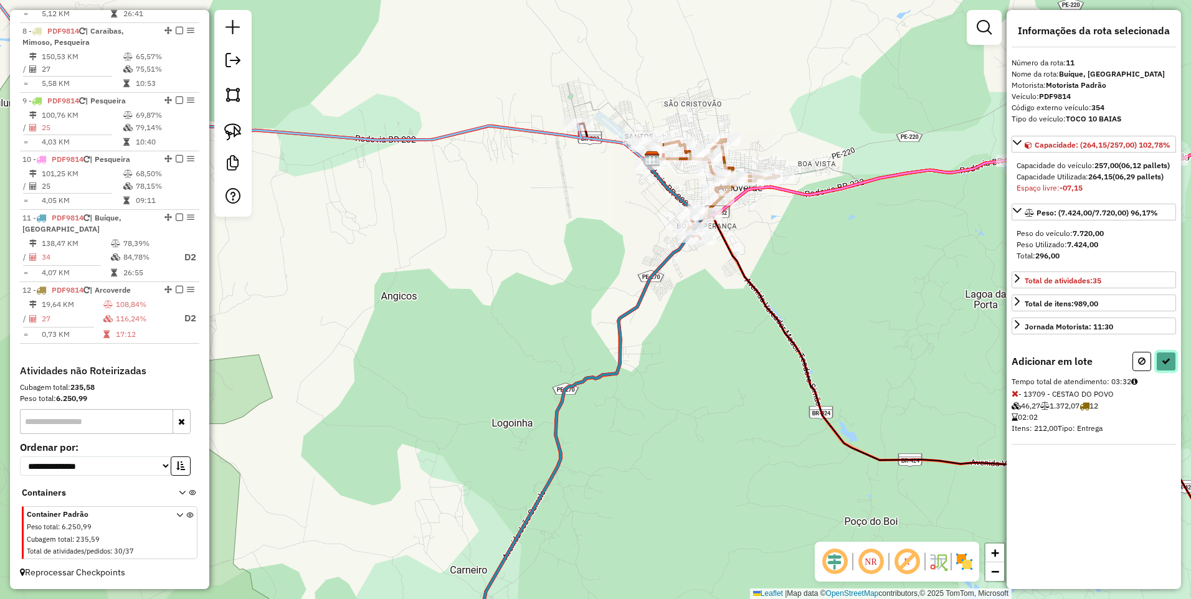
click at [1167, 365] on icon at bounding box center [1165, 361] width 9 height 9
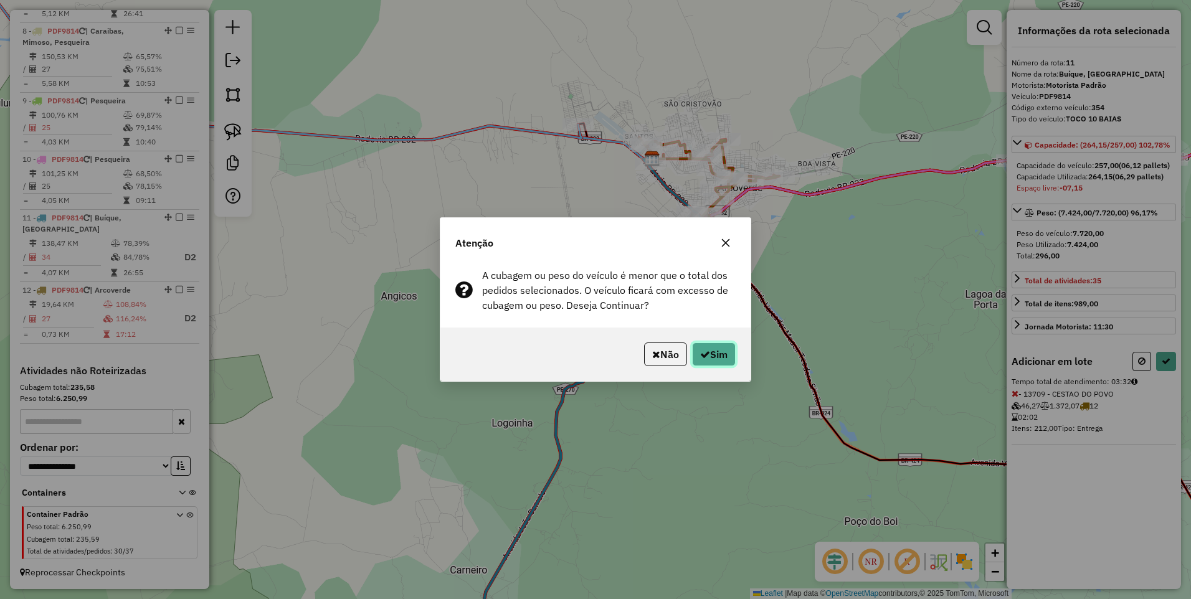
click at [717, 355] on button "Sim" at bounding box center [714, 354] width 44 height 24
select select "*********"
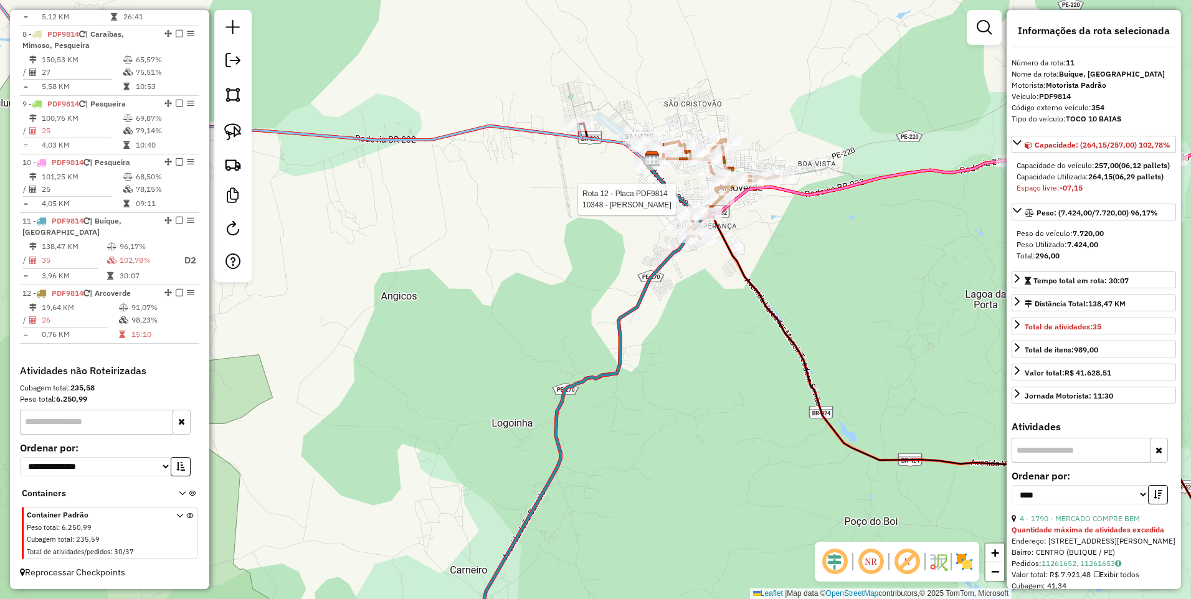
scroll to position [895, 0]
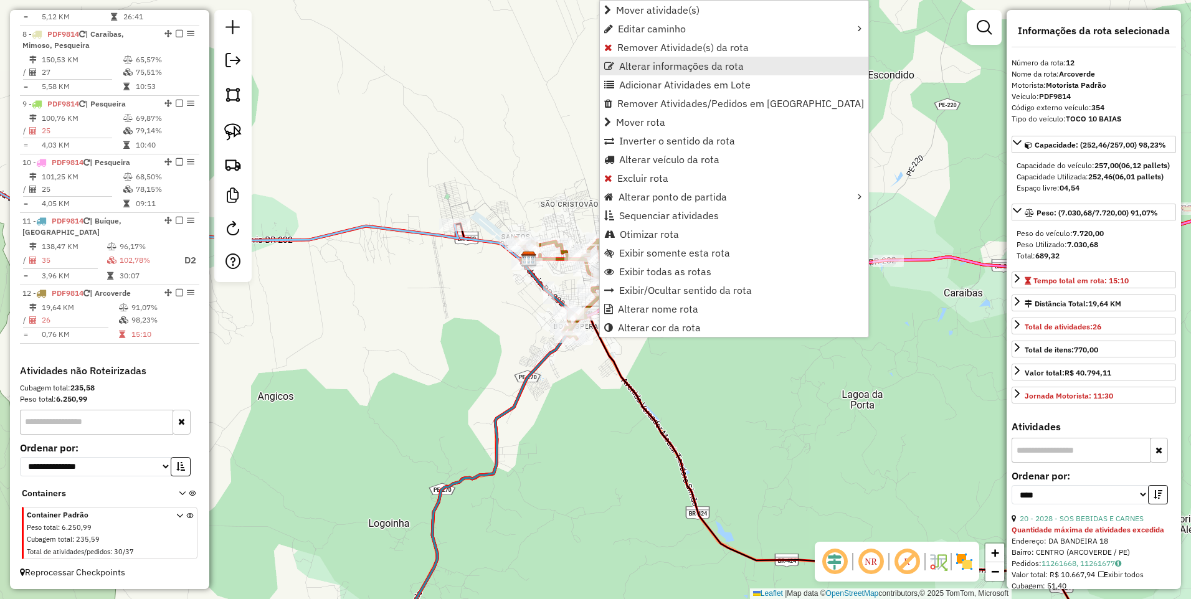
click at [670, 68] on span "Alterar informações da rota" at bounding box center [681, 66] width 125 height 10
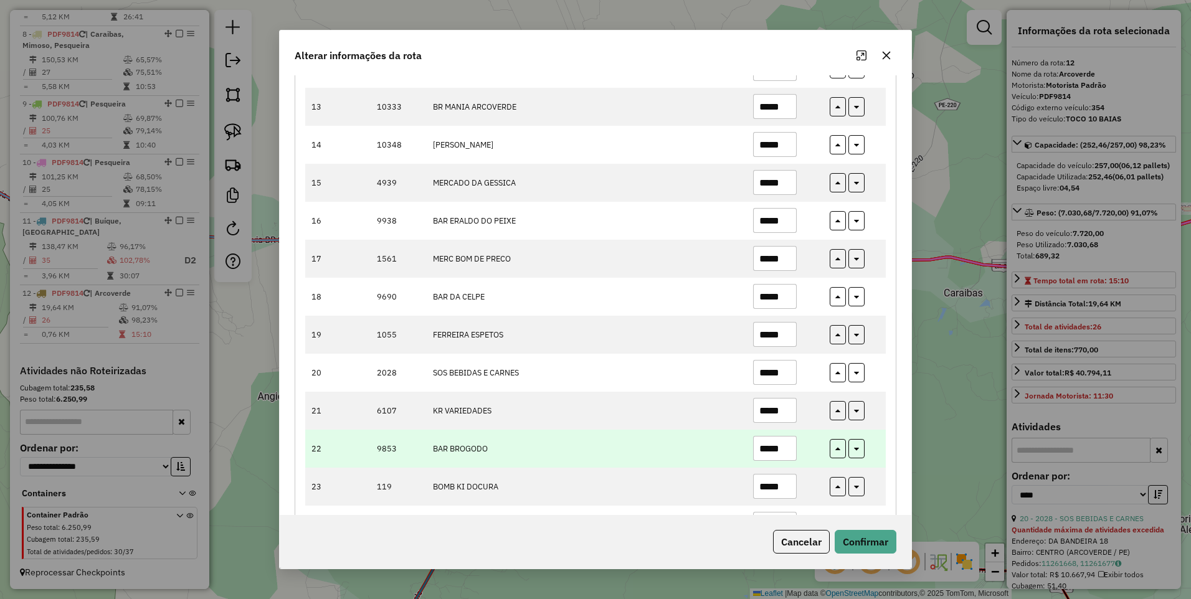
scroll to position [725, 0]
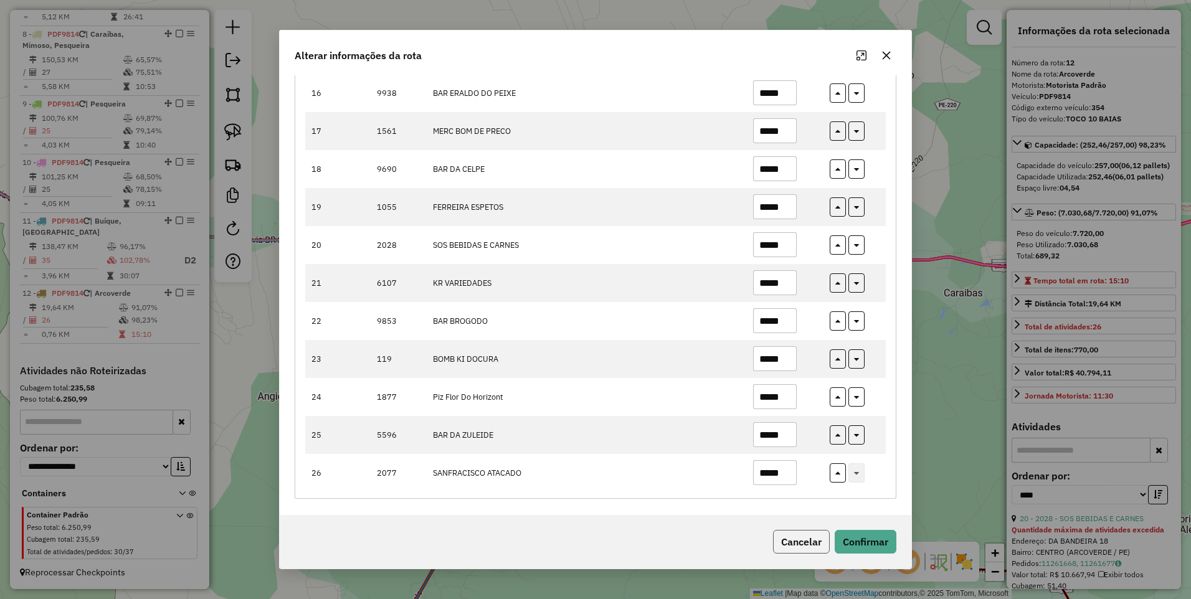
click at [811, 543] on button "Cancelar" at bounding box center [801, 542] width 57 height 24
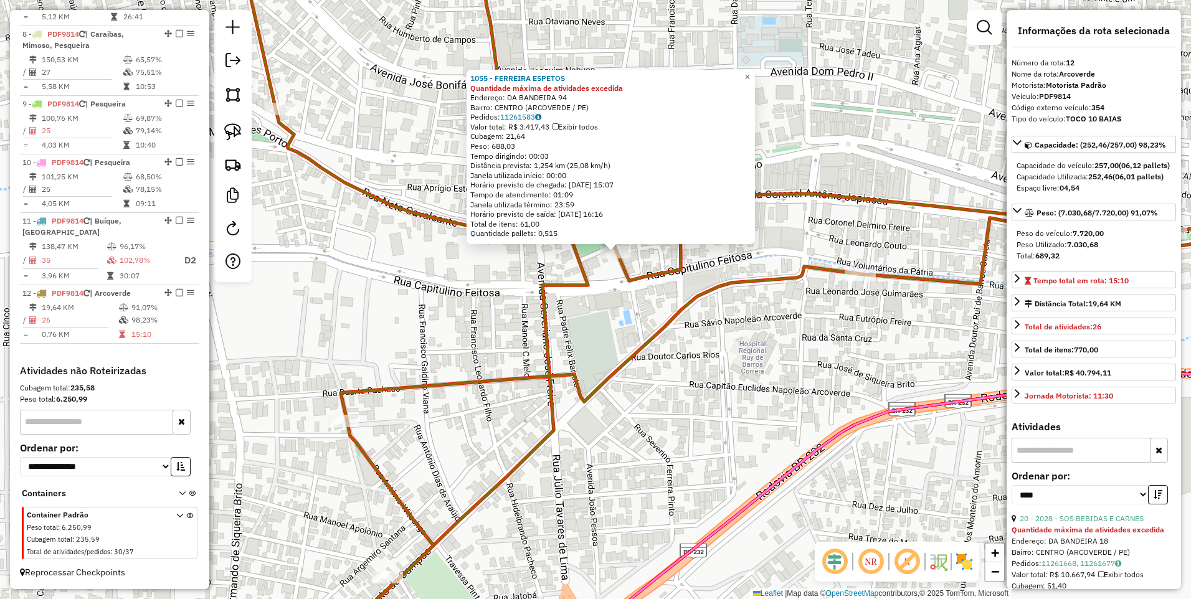
click at [582, 291] on icon at bounding box center [772, 299] width 1073 height 719
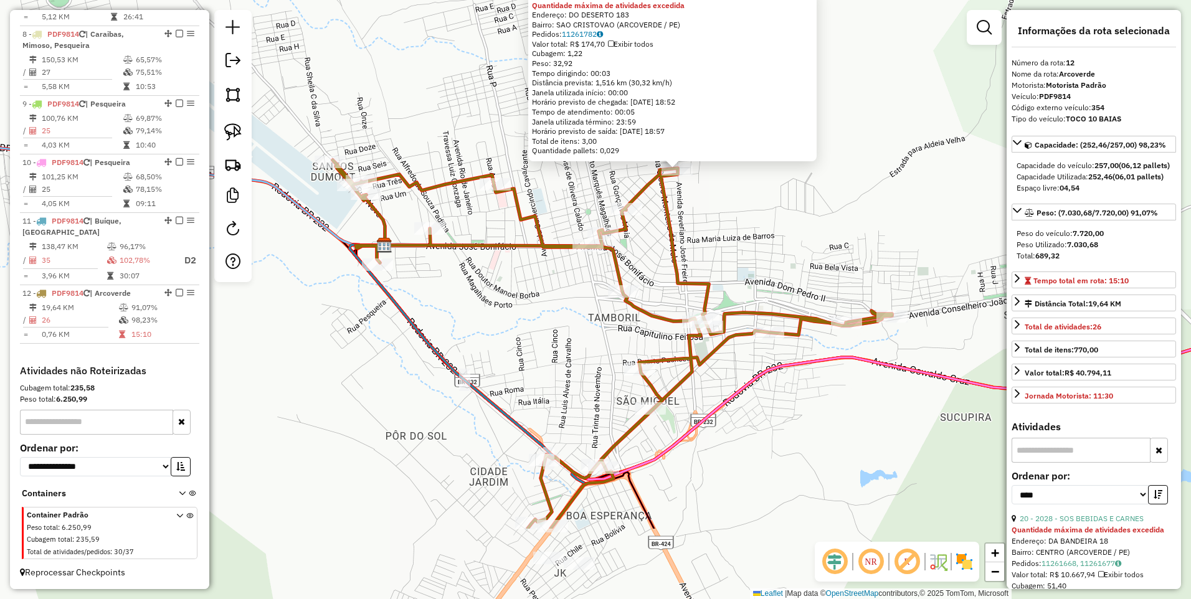
drag, startPoint x: 649, startPoint y: 391, endPoint x: 731, endPoint y: 250, distance: 163.2
click at [731, 250] on div "6107 - KR VARIEDADES Quantidade máxima de atividades excedida Endereço: DO DESE…" at bounding box center [595, 299] width 1191 height 599
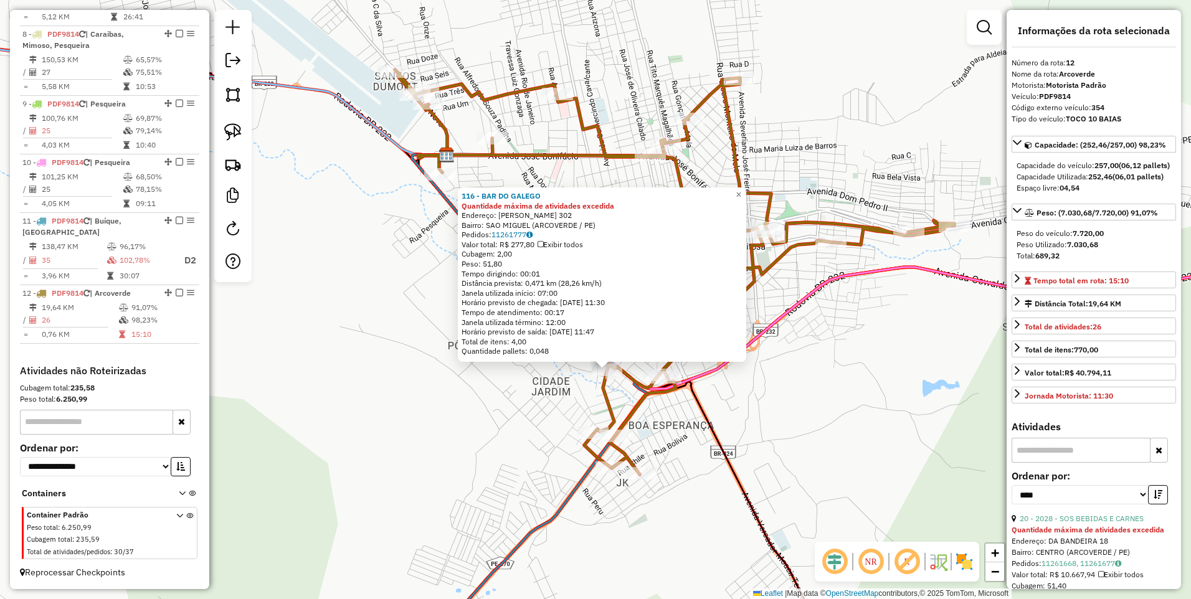
drag, startPoint x: 495, startPoint y: 48, endPoint x: 502, endPoint y: 103, distance: 55.8
click at [502, 103] on icon at bounding box center [674, 272] width 559 height 405
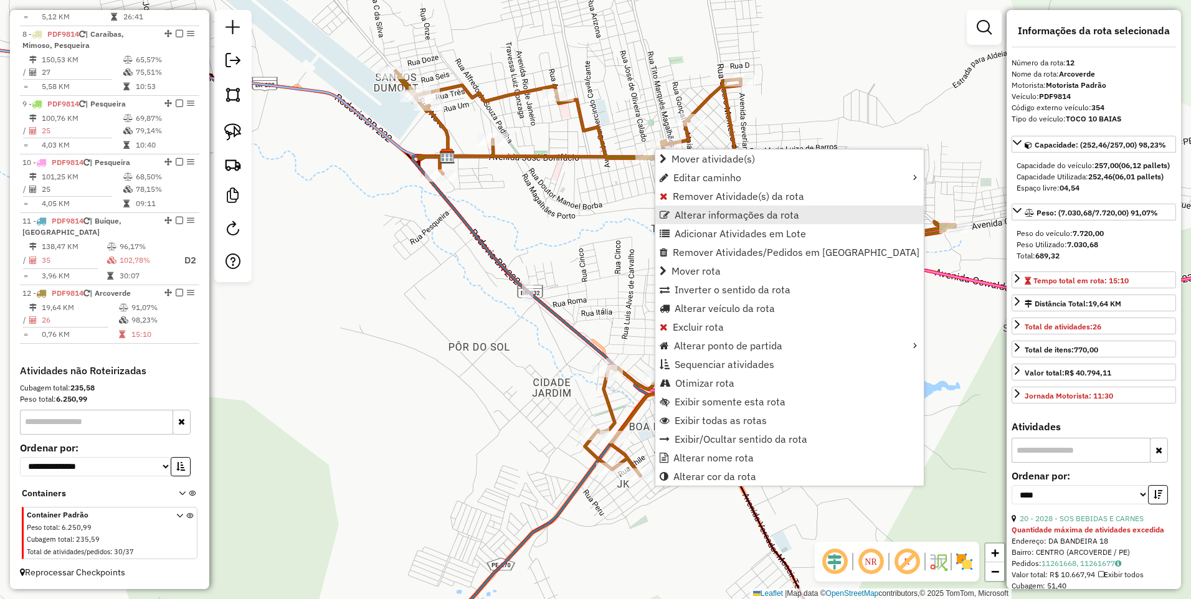
click at [727, 214] on span "Alterar informações da rota" at bounding box center [736, 215] width 125 height 10
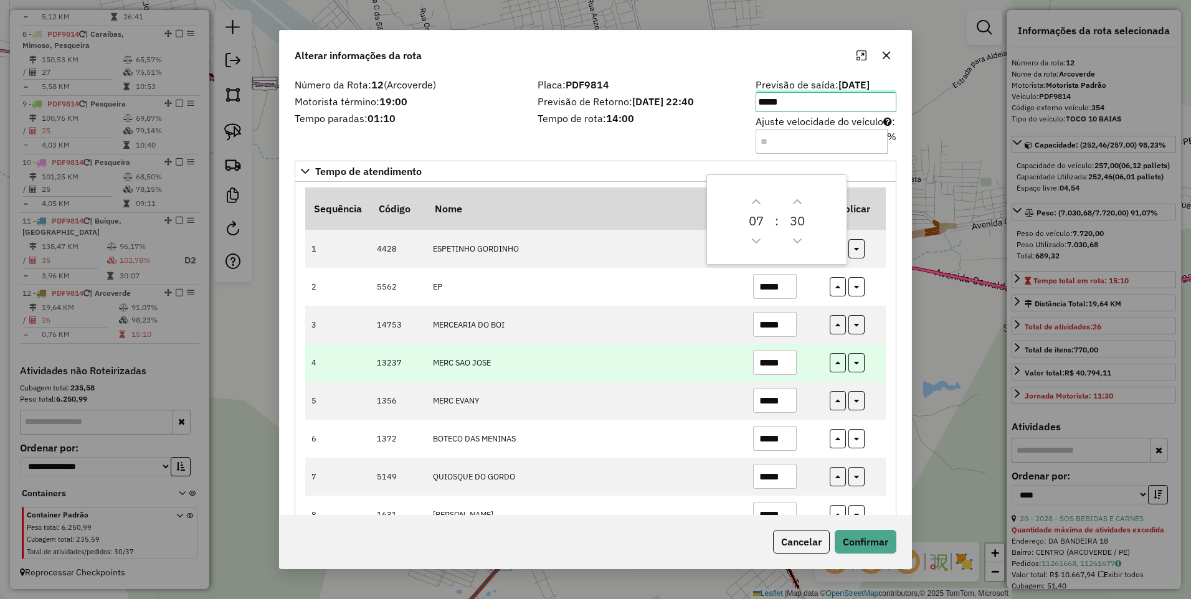
scroll to position [67, 0]
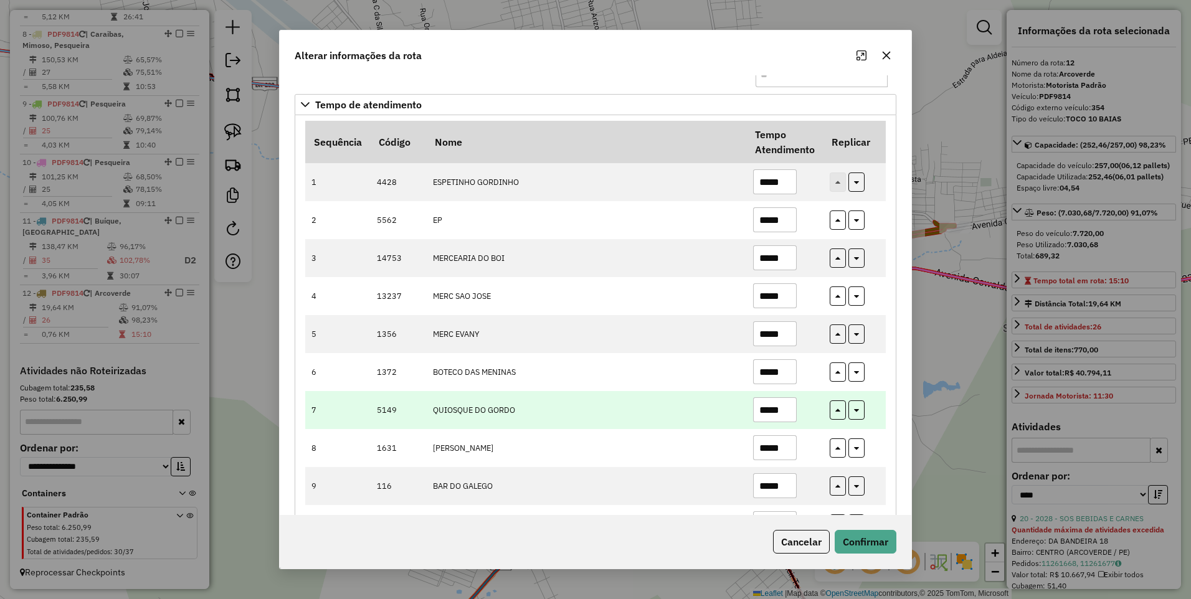
click at [792, 413] on input "*****" at bounding box center [775, 409] width 44 height 25
drag, startPoint x: 792, startPoint y: 413, endPoint x: 722, endPoint y: 426, distance: 70.8
click at [722, 426] on tr "7 5149 QUIOSQUE DO GORDO *****" at bounding box center [595, 410] width 580 height 38
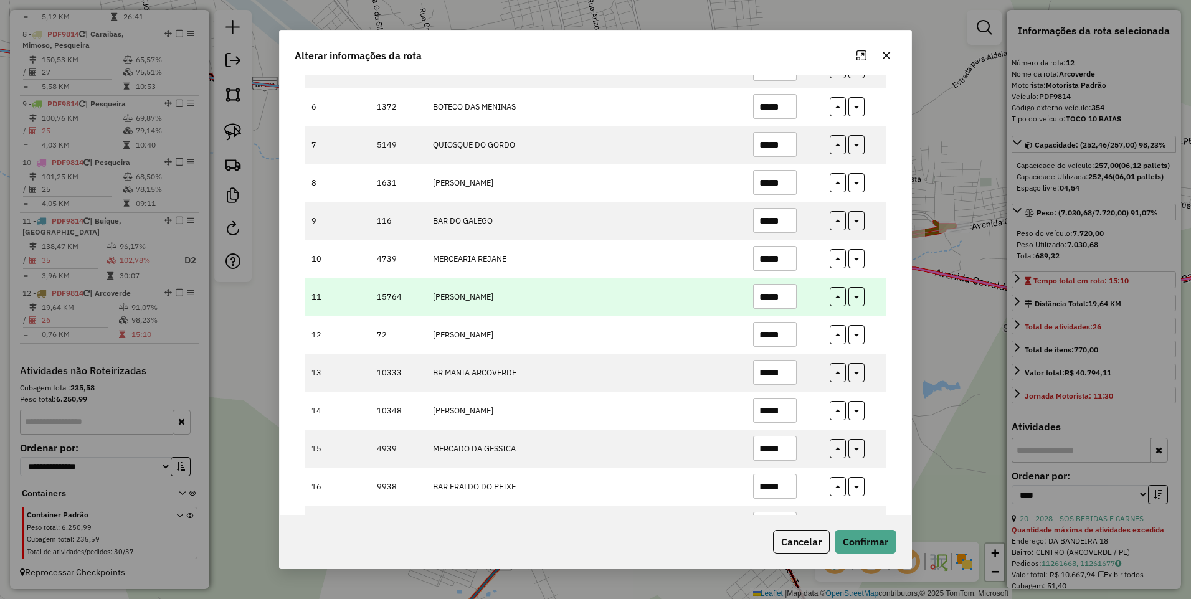
scroll to position [531, 0]
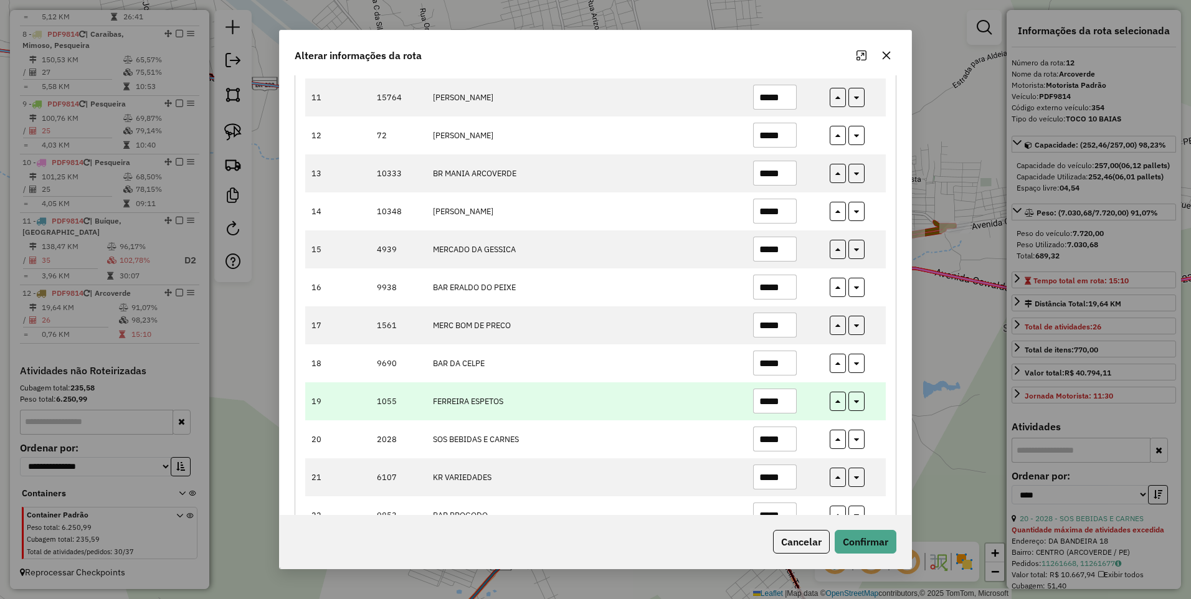
type input "*****"
drag, startPoint x: 785, startPoint y: 402, endPoint x: 671, endPoint y: 407, distance: 113.4
click at [671, 407] on tr "19 1055 FERREIRA ESPETOS *****" at bounding box center [595, 401] width 580 height 38
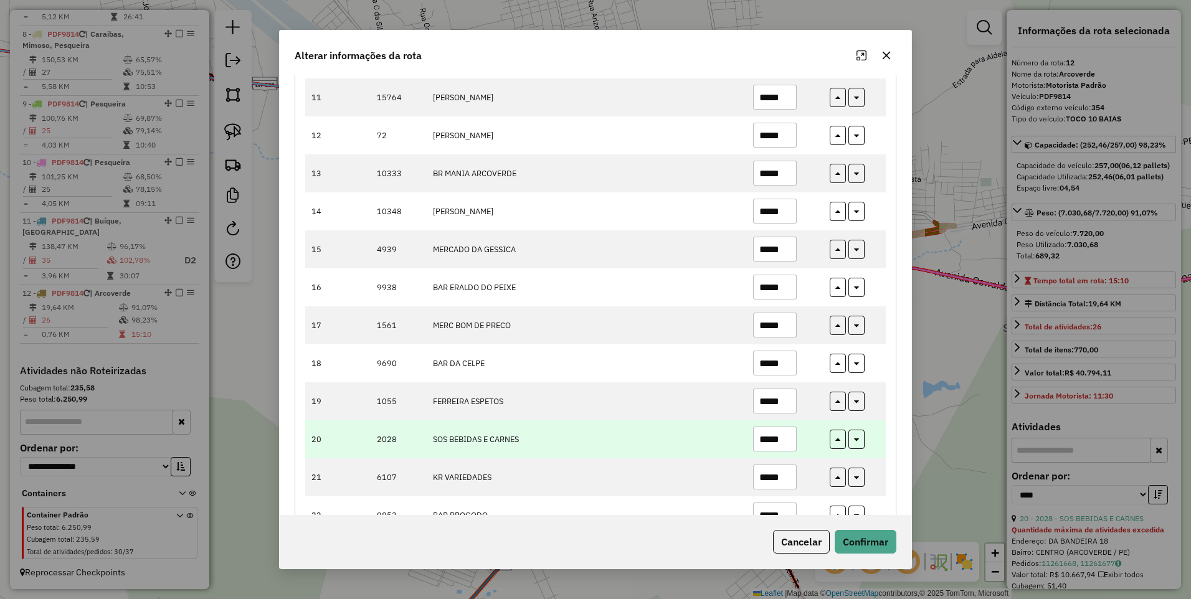
type input "*****"
drag, startPoint x: 786, startPoint y: 440, endPoint x: 689, endPoint y: 448, distance: 98.1
click at [689, 448] on tr "20 2028 SOS BEBIDAS E CARNES *****" at bounding box center [595, 439] width 580 height 38
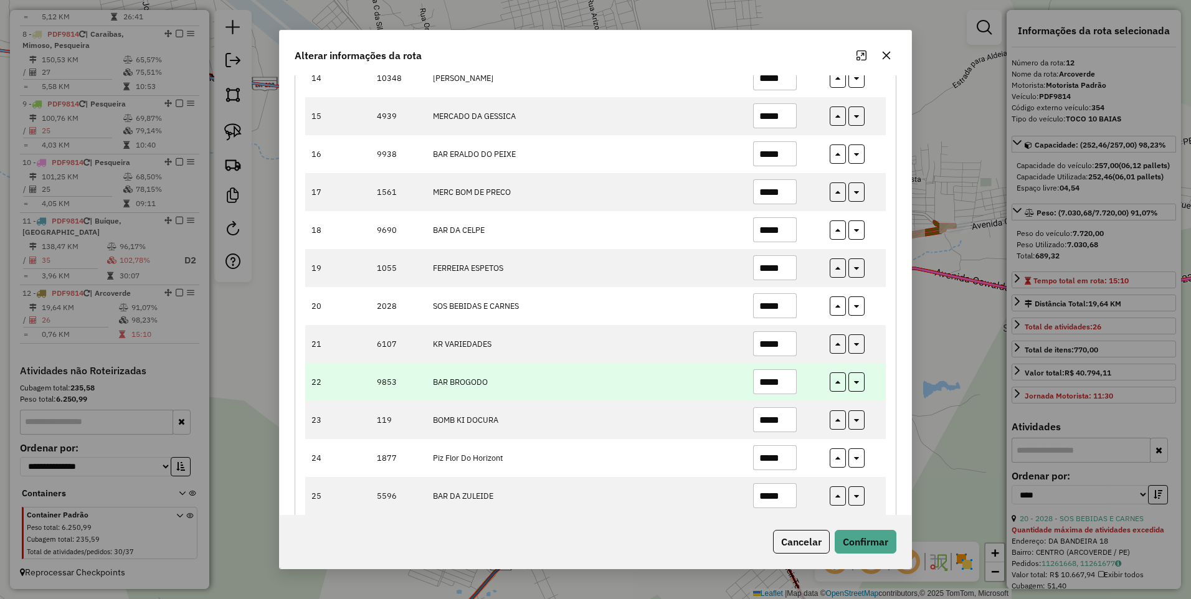
type input "*****"
click at [788, 383] on input "*****" at bounding box center [775, 381] width 44 height 25
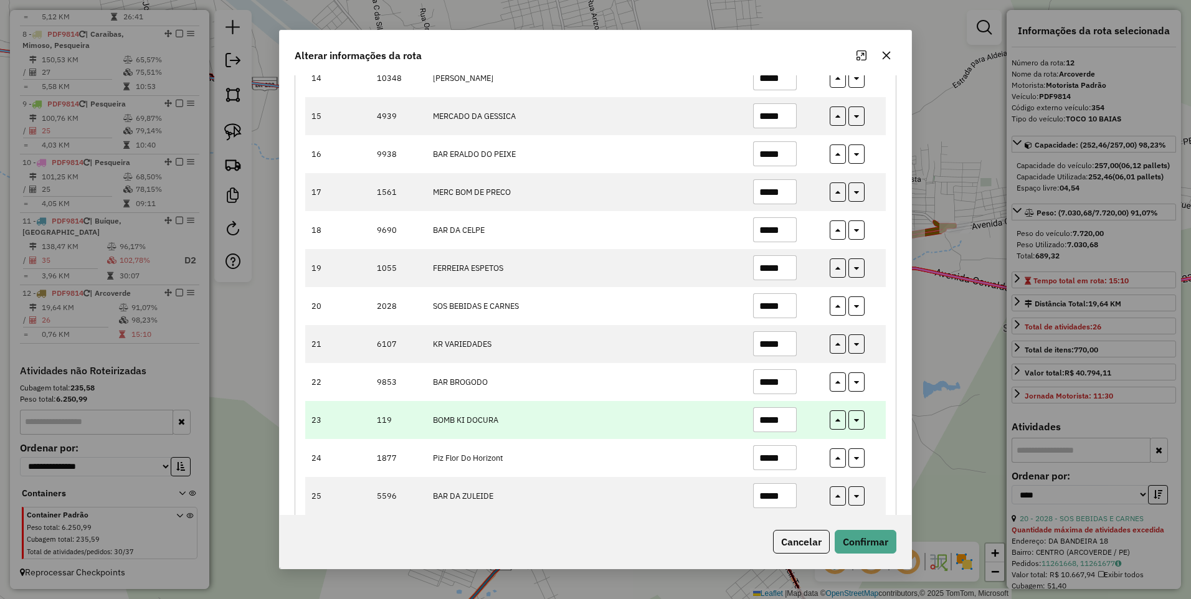
scroll to position [725, 0]
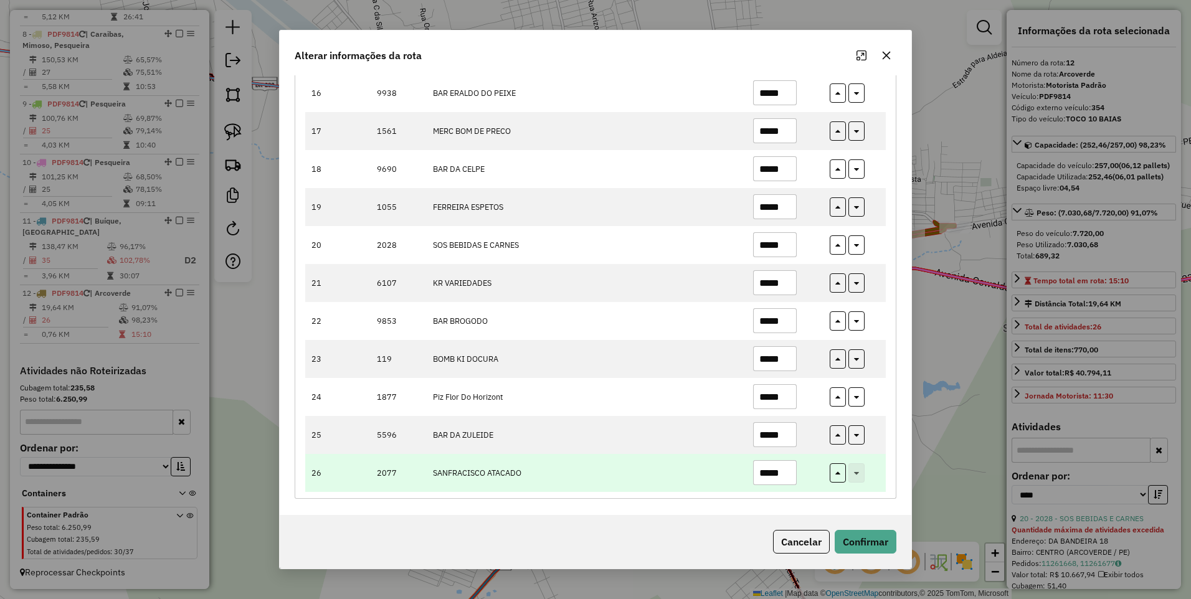
type input "*****"
click at [791, 474] on input "*****" at bounding box center [775, 472] width 44 height 25
drag, startPoint x: 791, startPoint y: 474, endPoint x: 725, endPoint y: 478, distance: 65.5
click at [725, 478] on tr "26 2077 SANFRACISCO ATACADO *****" at bounding box center [595, 473] width 580 height 38
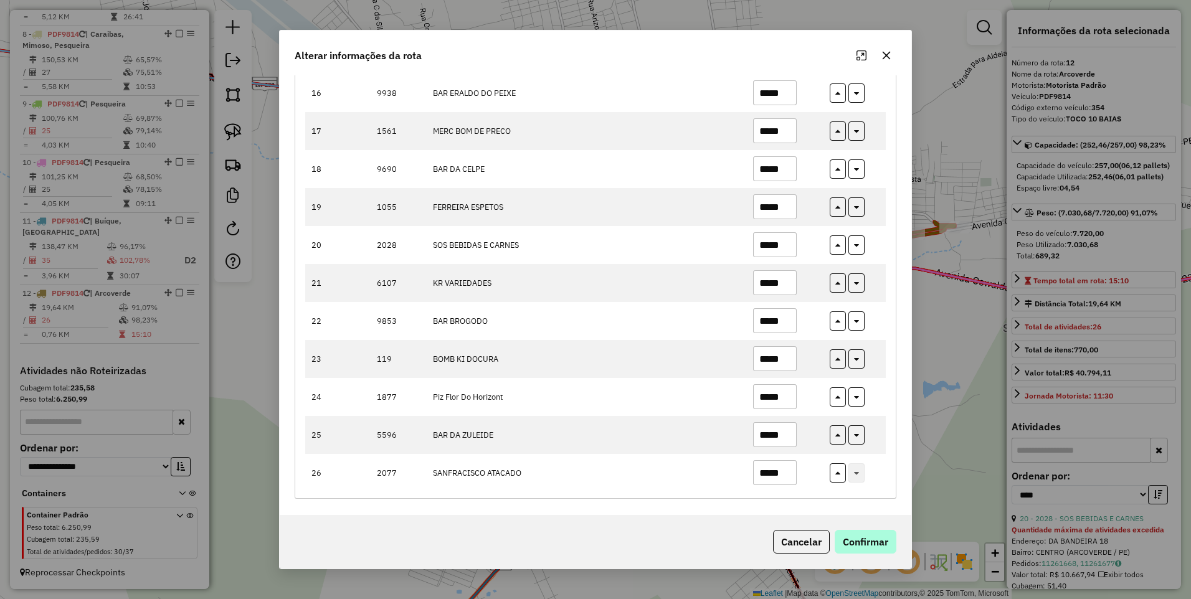
type input "*****"
click at [867, 540] on button "Confirmar" at bounding box center [865, 542] width 62 height 24
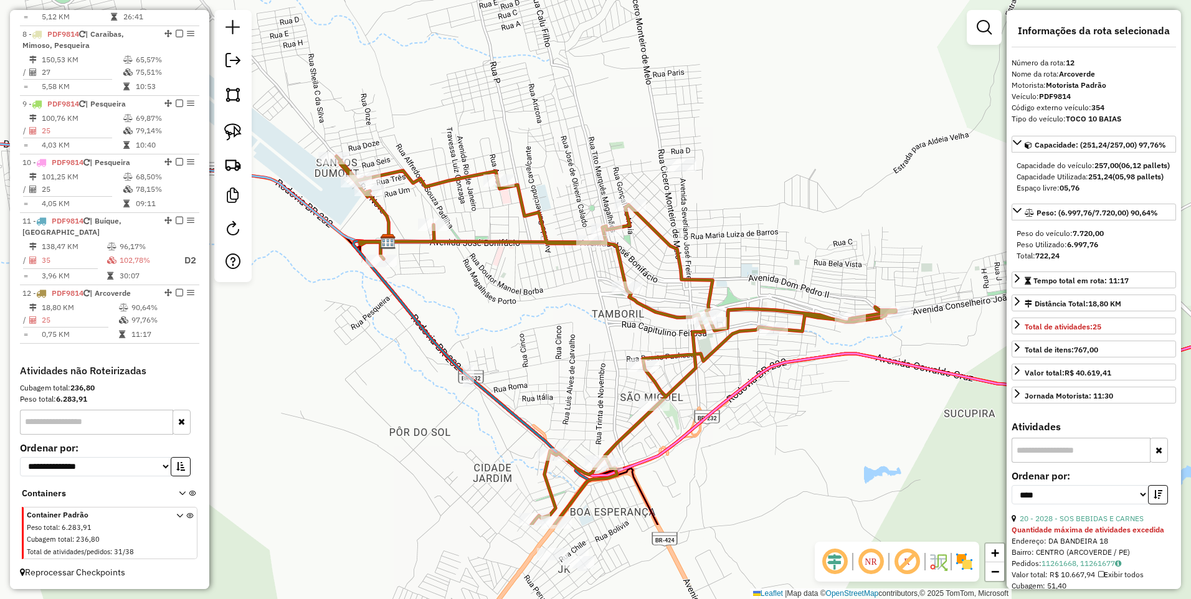
drag, startPoint x: 648, startPoint y: 353, endPoint x: 733, endPoint y: 219, distance: 158.7
click at [733, 219] on div "Janela de atendimento Grade de atendimento Capacidade Transportadoras Veículos …" at bounding box center [595, 299] width 1191 height 599
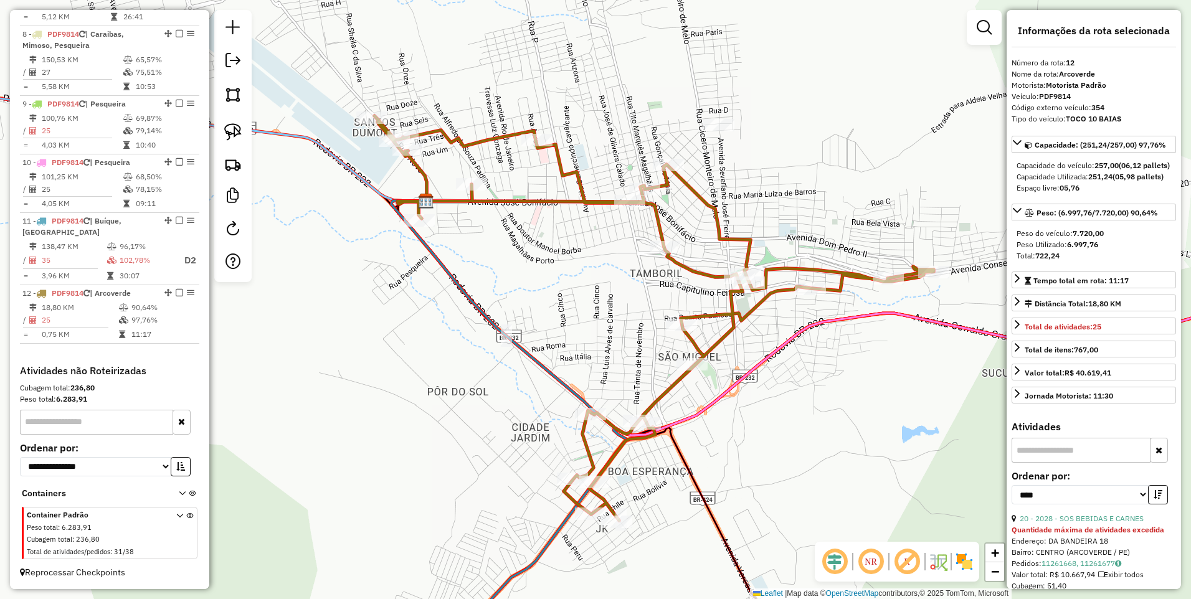
drag, startPoint x: 567, startPoint y: 347, endPoint x: 608, endPoint y: 301, distance: 60.9
click at [608, 301] on div "Janela de atendimento Grade de atendimento Capacidade Transportadoras Veículos …" at bounding box center [595, 299] width 1191 height 599
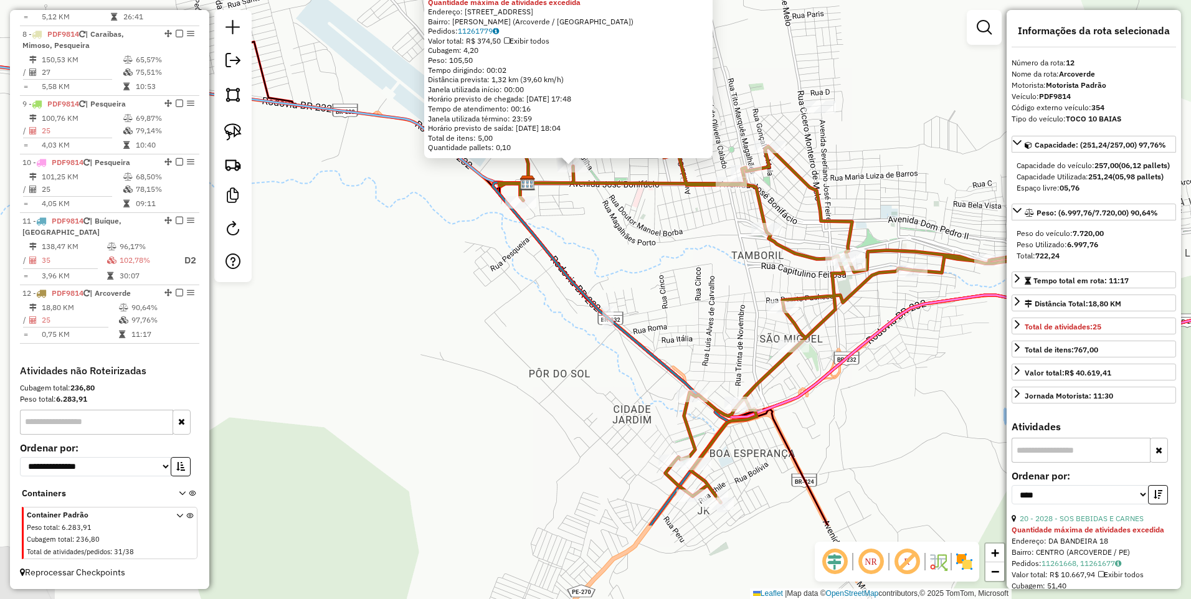
drag, startPoint x: 682, startPoint y: 412, endPoint x: 656, endPoint y: 280, distance: 135.3
click at [656, 280] on div "5596 - BAR DA ZULEIDE Quantidade máxima de atividades excedida Endereço: Rua Sã…" at bounding box center [595, 299] width 1191 height 599
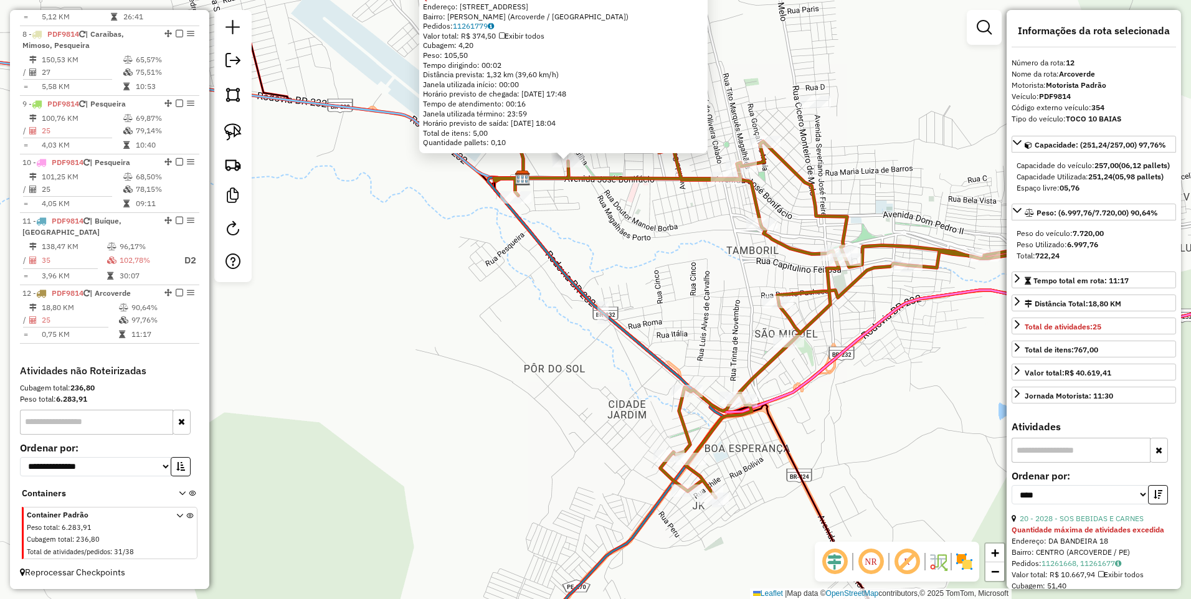
click at [664, 298] on div "5596 - BAR DA ZULEIDE Quantidade máxima de atividades excedida Endereço: Rua Sã…" at bounding box center [595, 299] width 1191 height 599
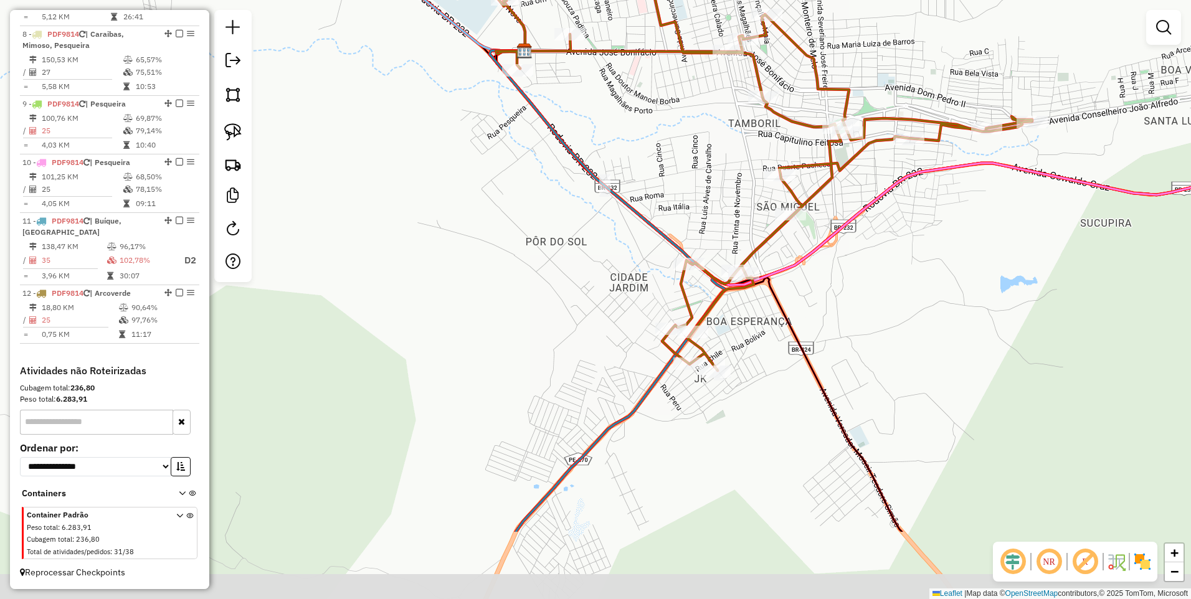
drag, startPoint x: 670, startPoint y: 343, endPoint x: 672, endPoint y: 215, distance: 127.7
click at [672, 215] on div "Janela de atendimento Grade de atendimento Capacidade Transportadoras Veículos …" at bounding box center [595, 299] width 1191 height 599
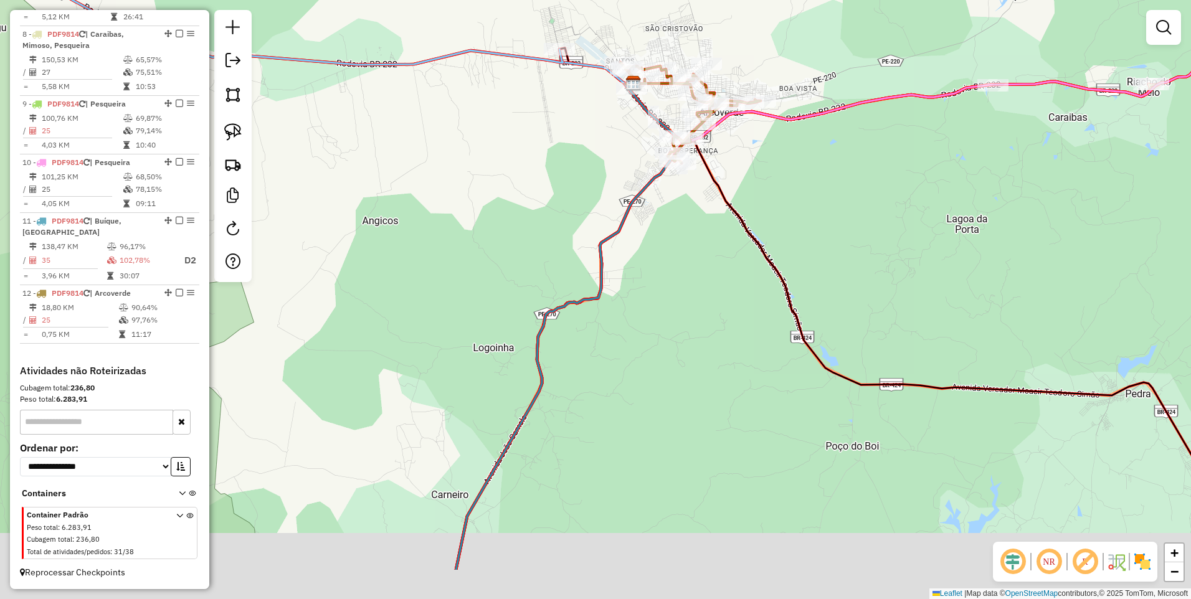
drag, startPoint x: 681, startPoint y: 375, endPoint x: 677, endPoint y: 275, distance: 100.3
click at [677, 275] on div "Janela de atendimento Grade de atendimento Capacidade Transportadoras Veículos …" at bounding box center [595, 299] width 1191 height 599
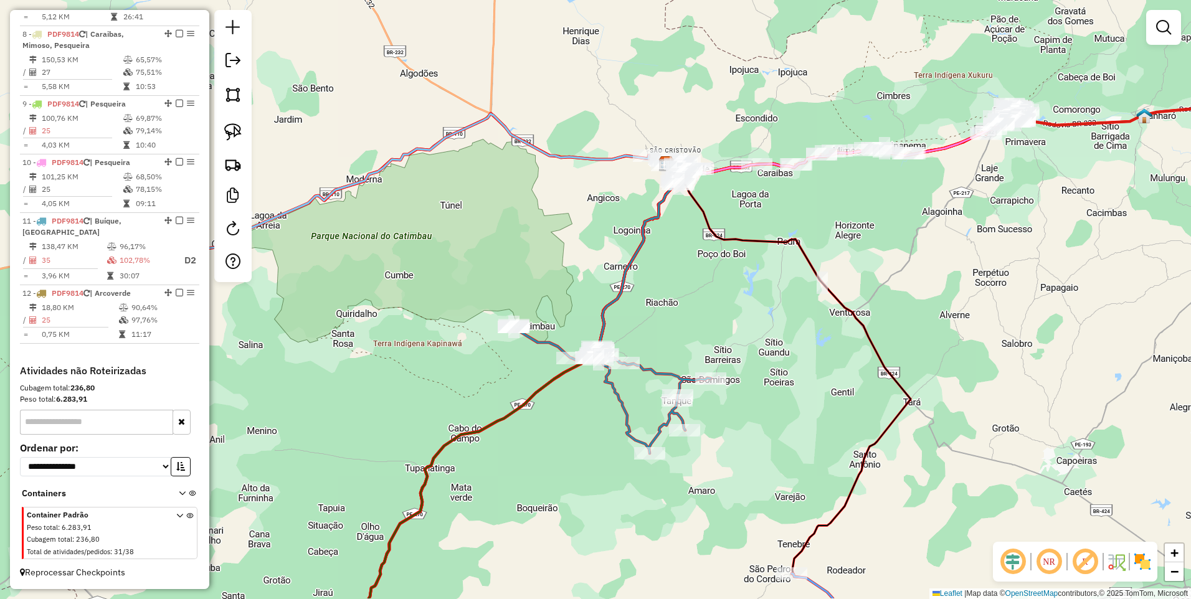
drag, startPoint x: 673, startPoint y: 379, endPoint x: 674, endPoint y: 318, distance: 60.4
click at [674, 318] on div "Janela de atendimento Grade de atendimento Capacidade Transportadoras Veículos …" at bounding box center [595, 299] width 1191 height 599
select select "*********"
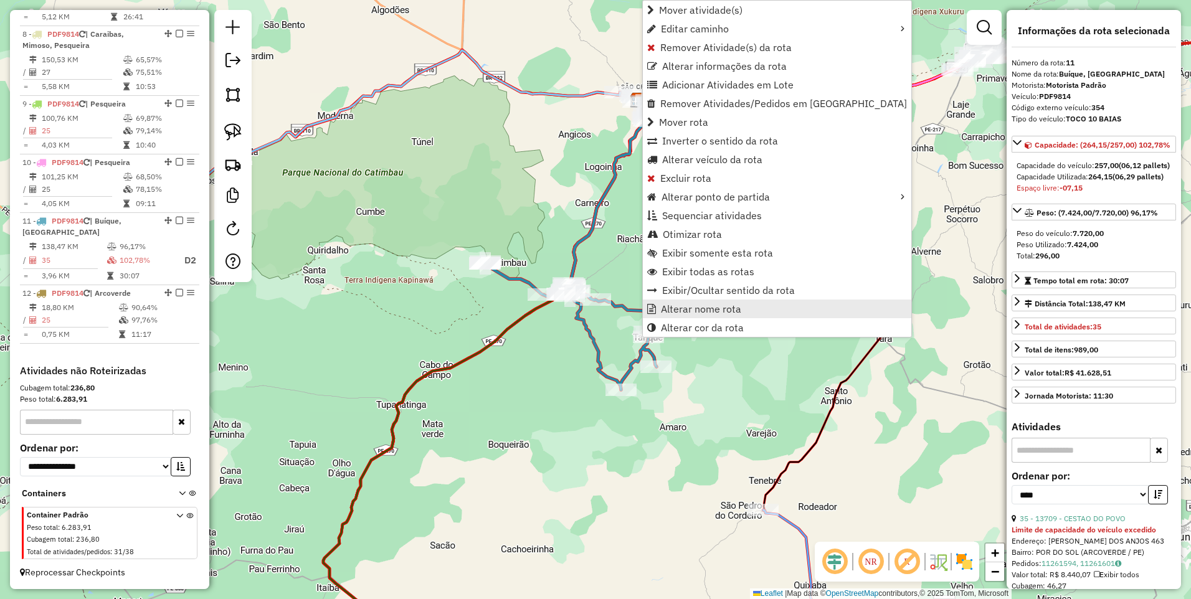
click at [704, 305] on span "Alterar nome rota" at bounding box center [701, 309] width 80 height 10
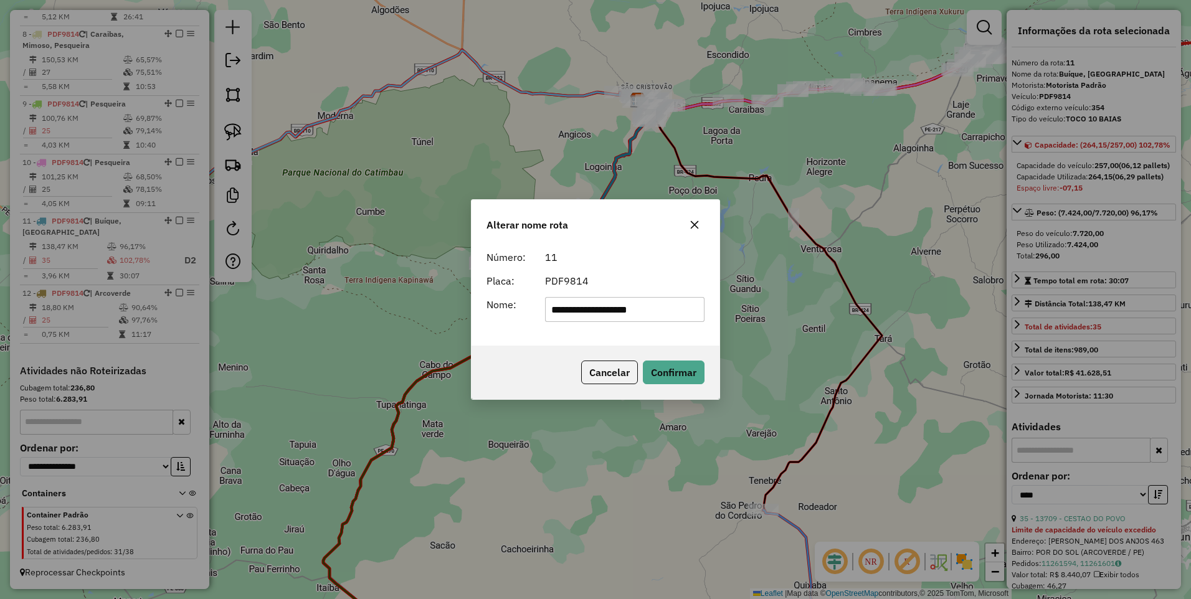
click at [552, 309] on input "**********" at bounding box center [625, 309] width 160 height 25
type input "**********"
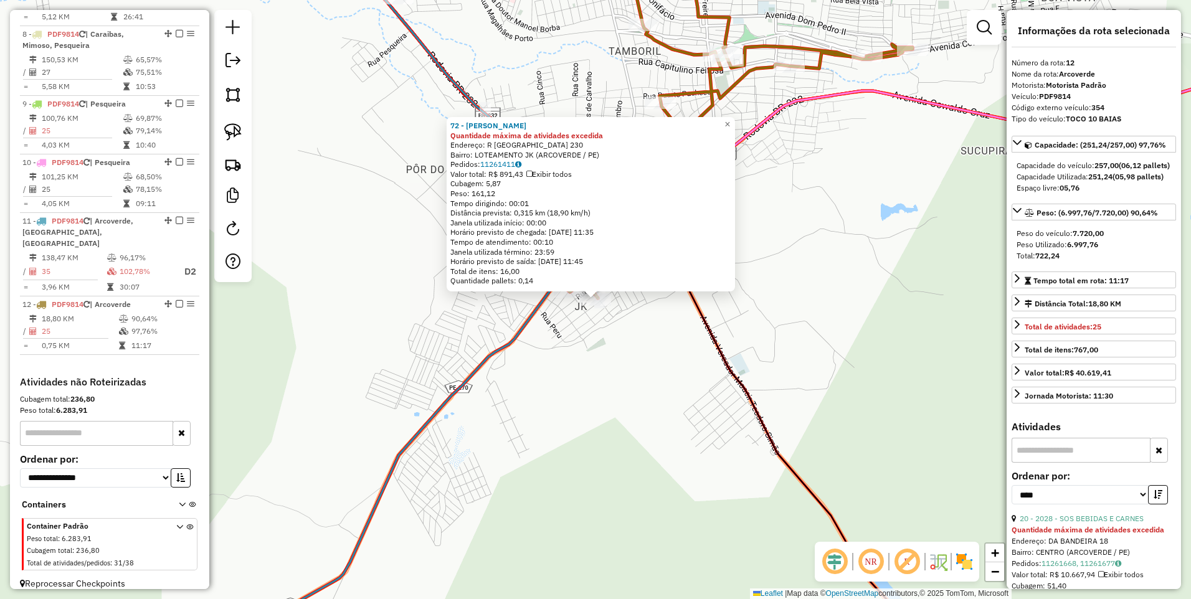
click at [580, 334] on div "72 - MANOEL MENDES FERREIRA FILHO Quantidade máxima de atividades excedida Ende…" at bounding box center [595, 299] width 1191 height 599
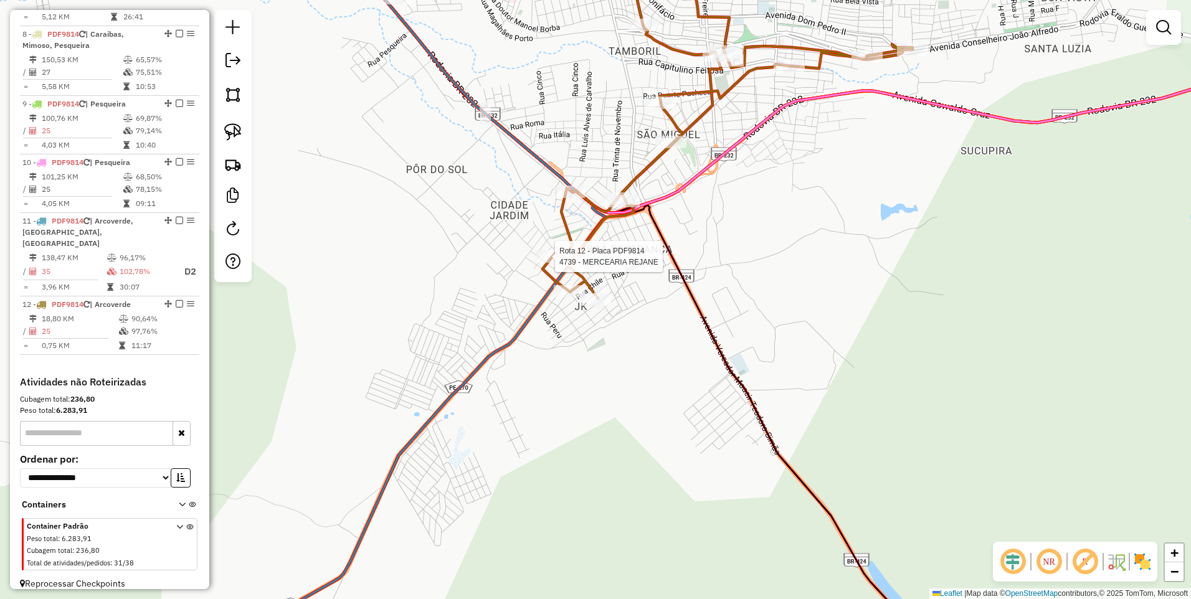
select select "*********"
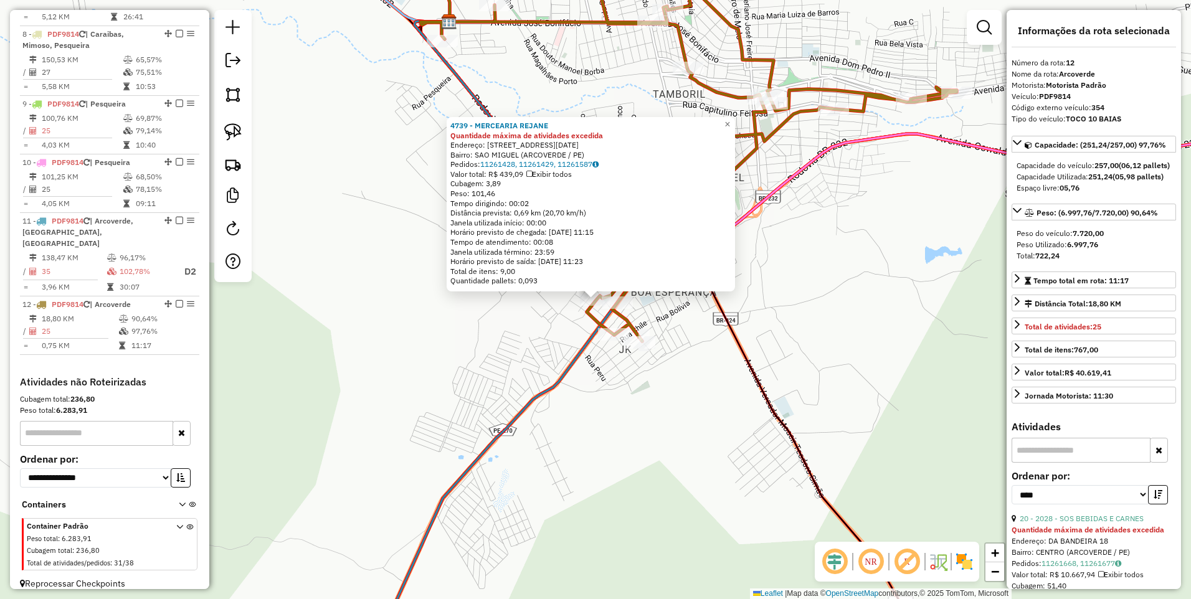
click at [564, 332] on div "4739 - MERCEARIA REJANE Quantidade máxima de atividades excedida Endereço: RUA …" at bounding box center [595, 299] width 1191 height 599
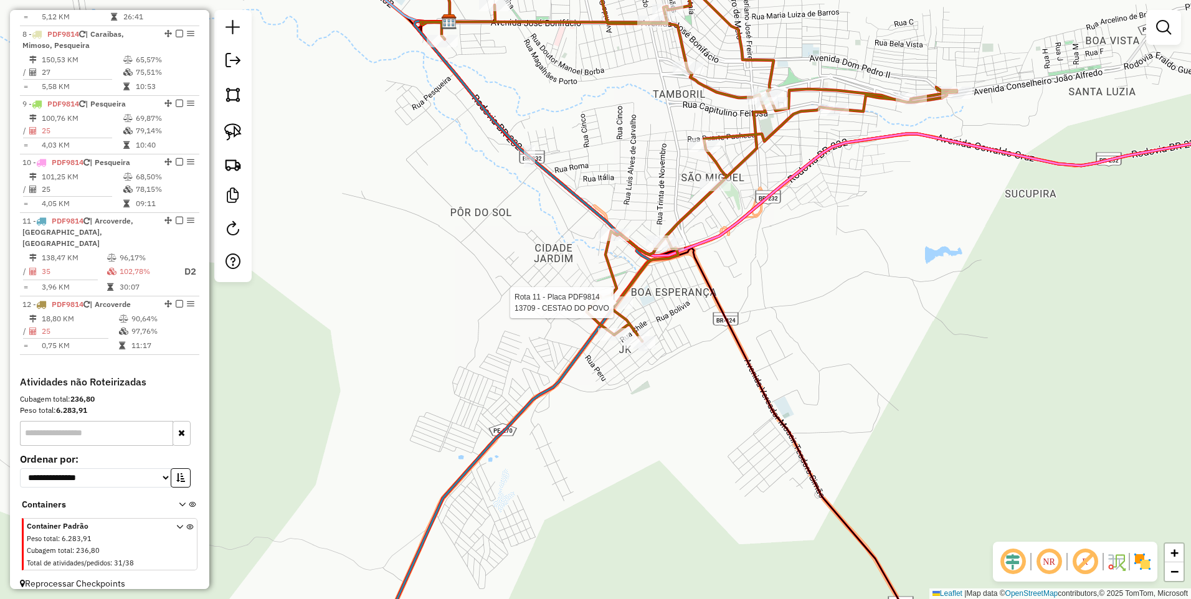
select select "*********"
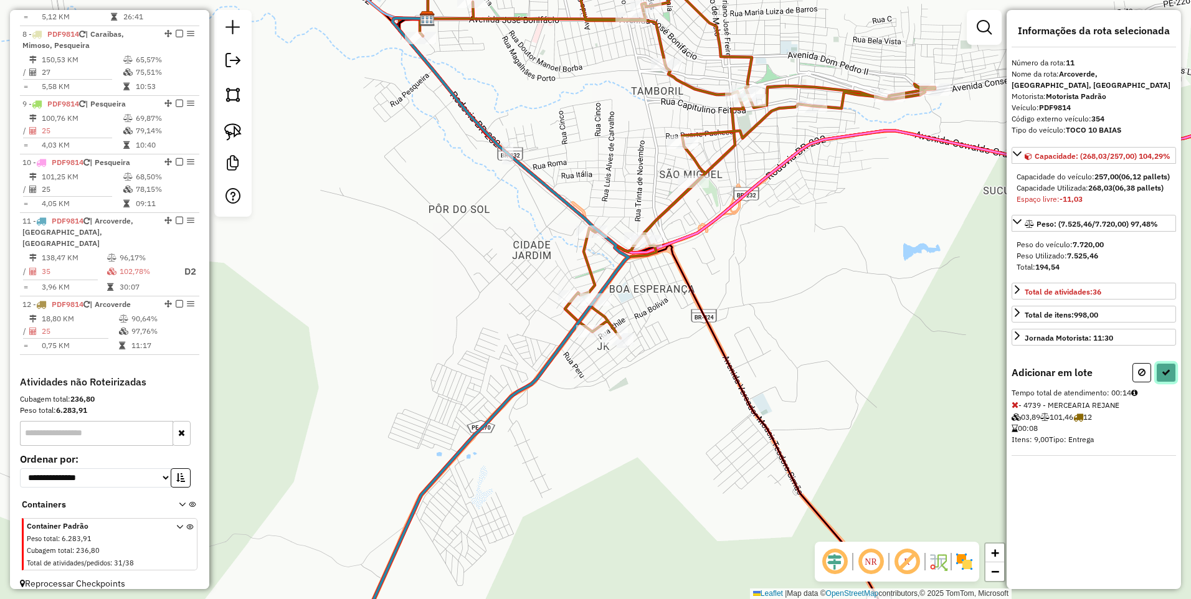
click at [1167, 377] on icon at bounding box center [1165, 372] width 9 height 9
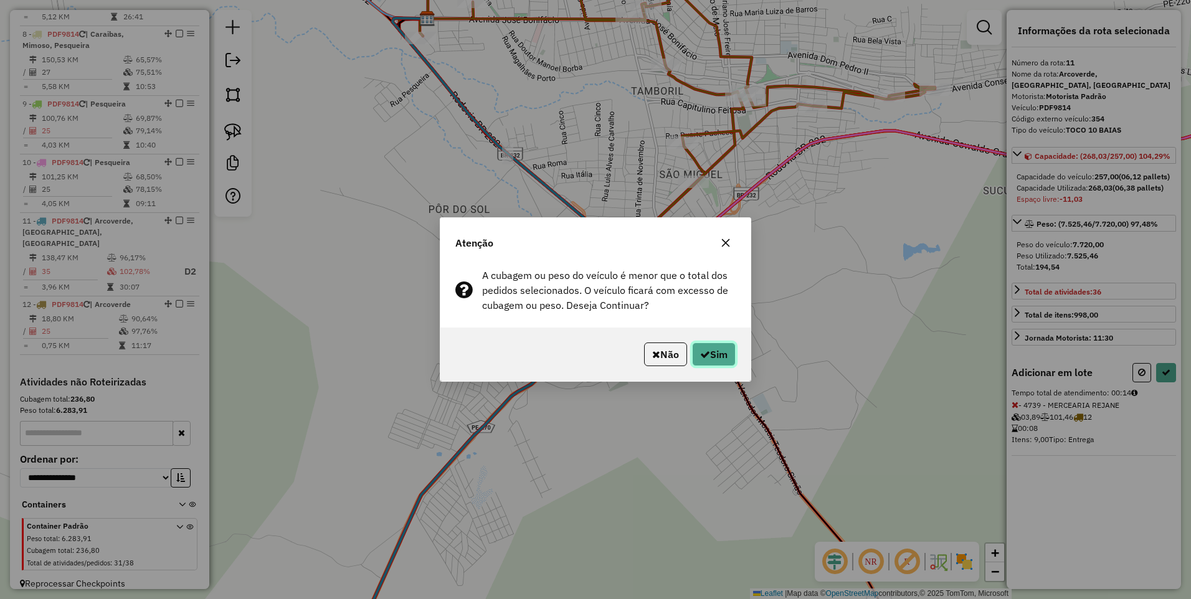
click at [719, 356] on button "Sim" at bounding box center [714, 354] width 44 height 24
select select "*********"
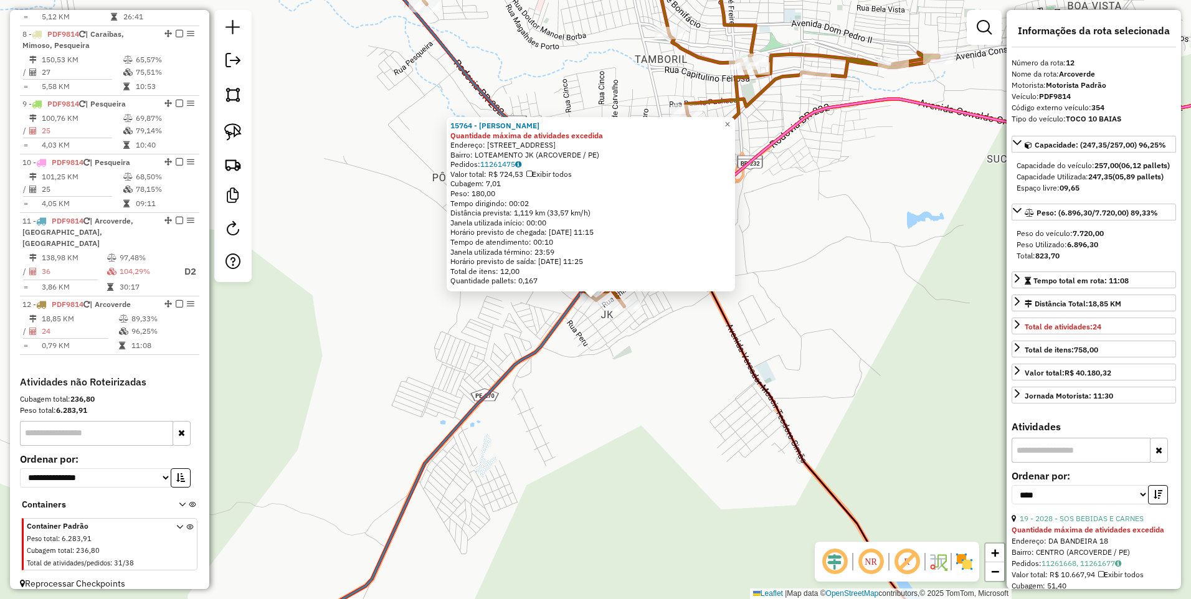
click at [674, 374] on div "15764 - FELIX DE SAMPAIO AVELINO Quantidade máxima de atividades excedida Ender…" at bounding box center [595, 299] width 1191 height 599
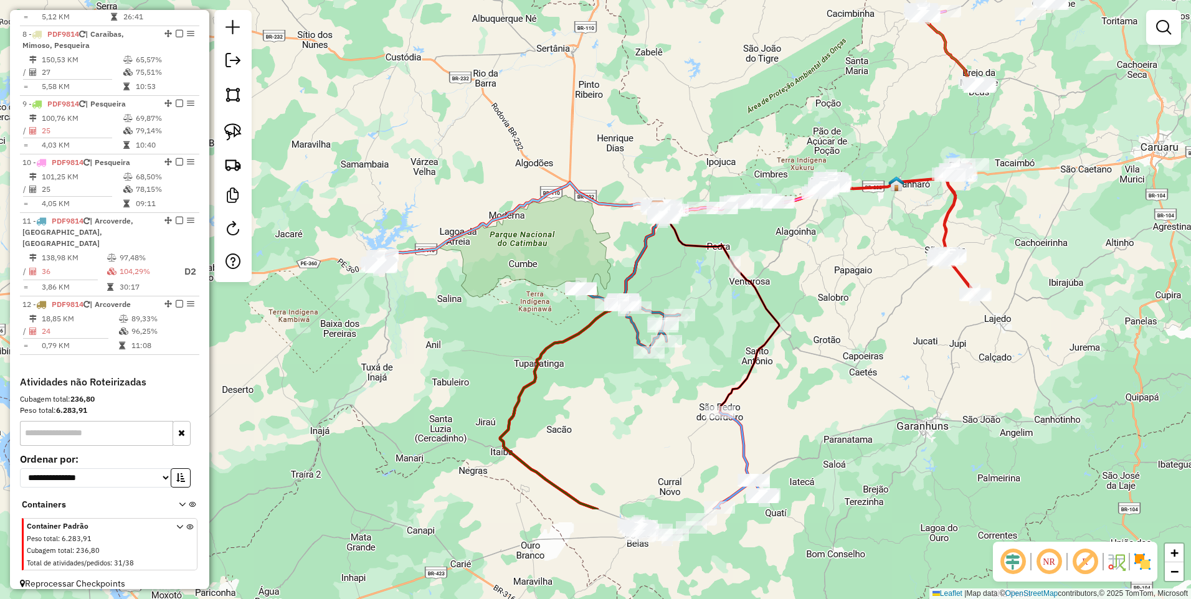
drag, startPoint x: 562, startPoint y: 287, endPoint x: 550, endPoint y: 160, distance: 127.6
click at [550, 160] on div "Janela de atendimento Grade de atendimento Capacidade Transportadoras Veículos …" at bounding box center [595, 299] width 1191 height 599
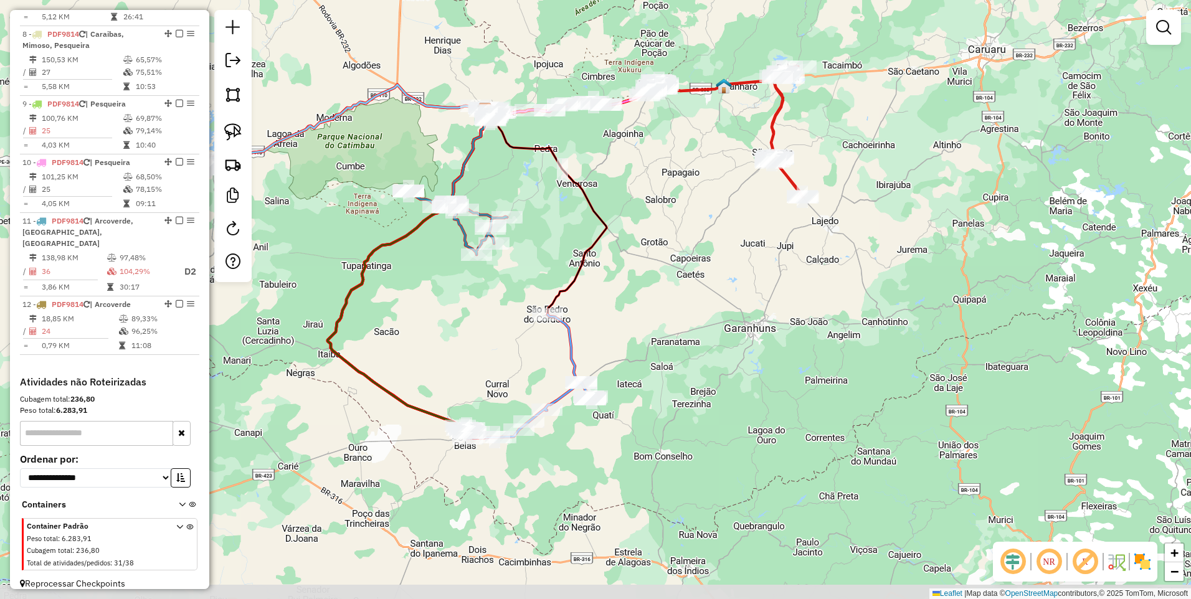
drag, startPoint x: 789, startPoint y: 348, endPoint x: 615, endPoint y: 247, distance: 200.9
click at [616, 248] on div "Janela de atendimento Grade de atendimento Capacidade Transportadoras Veículos …" at bounding box center [595, 299] width 1191 height 599
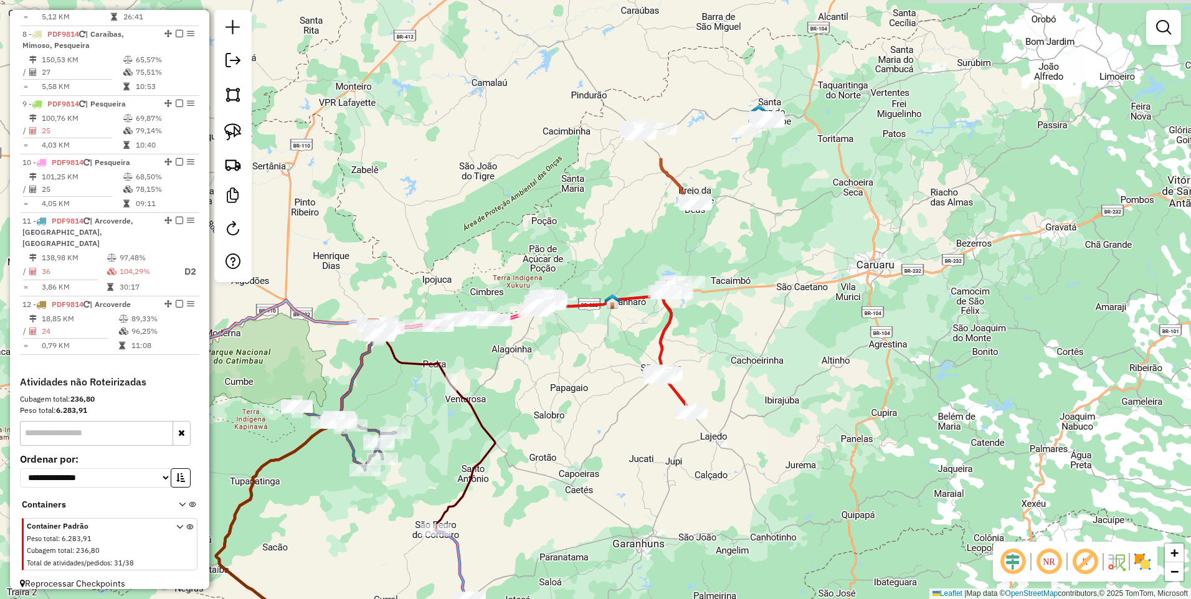
drag, startPoint x: 722, startPoint y: 258, endPoint x: 611, endPoint y: 482, distance: 249.2
click at [611, 482] on div "Janela de atendimento Grade de atendimento Capacidade Transportadoras Veículos …" at bounding box center [595, 299] width 1191 height 599
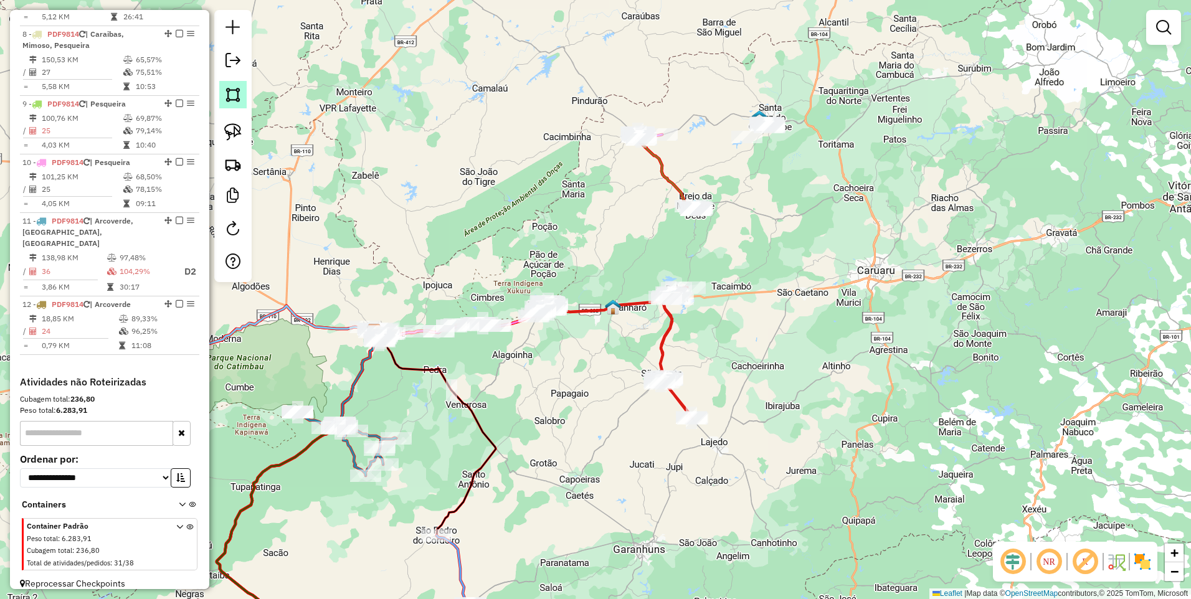
click at [226, 94] on img at bounding box center [232, 94] width 17 height 17
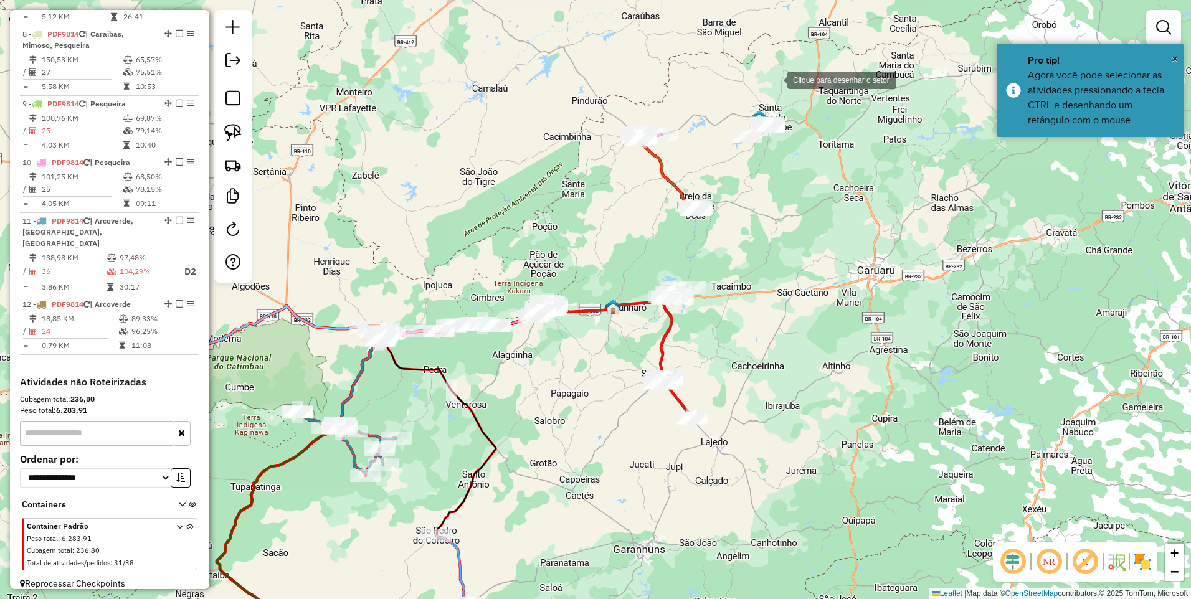
drag, startPoint x: 775, startPoint y: 79, endPoint x: 705, endPoint y: 139, distance: 91.8
click at [775, 79] on div at bounding box center [774, 79] width 25 height 25
click at [615, 230] on div at bounding box center [615, 229] width 25 height 25
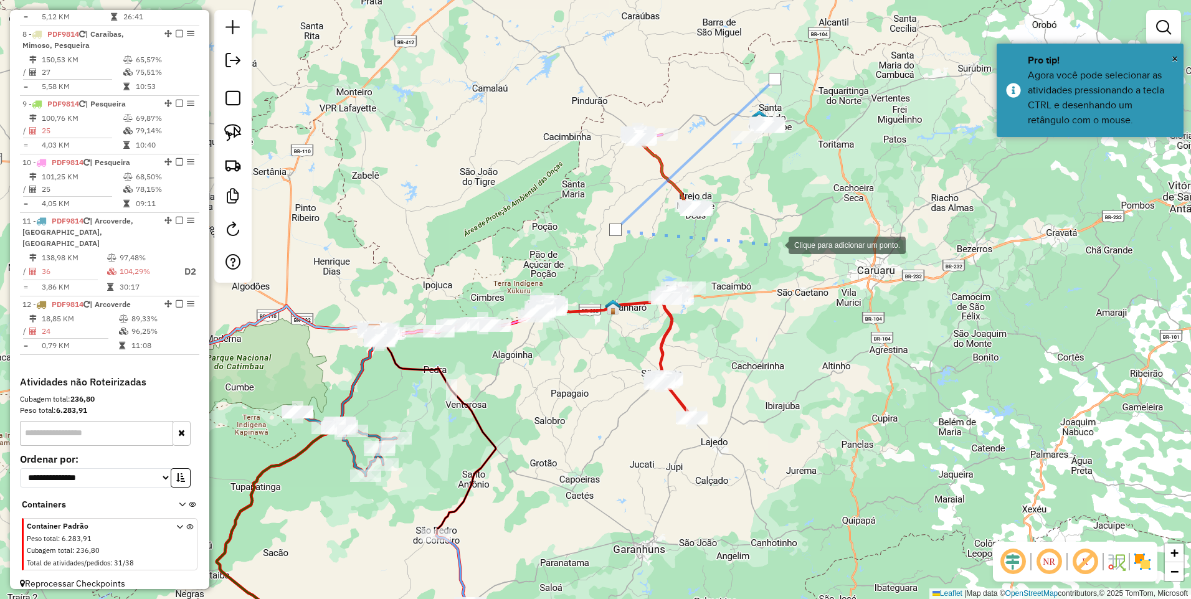
click at [776, 244] on div at bounding box center [775, 244] width 25 height 25
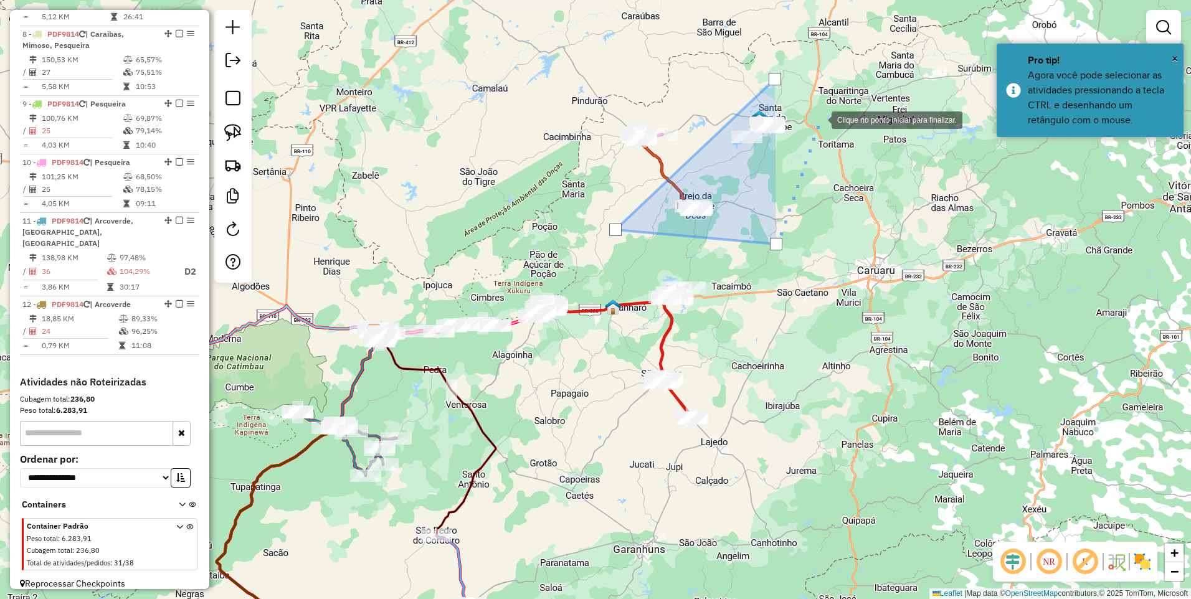
click at [819, 119] on div at bounding box center [818, 118] width 25 height 25
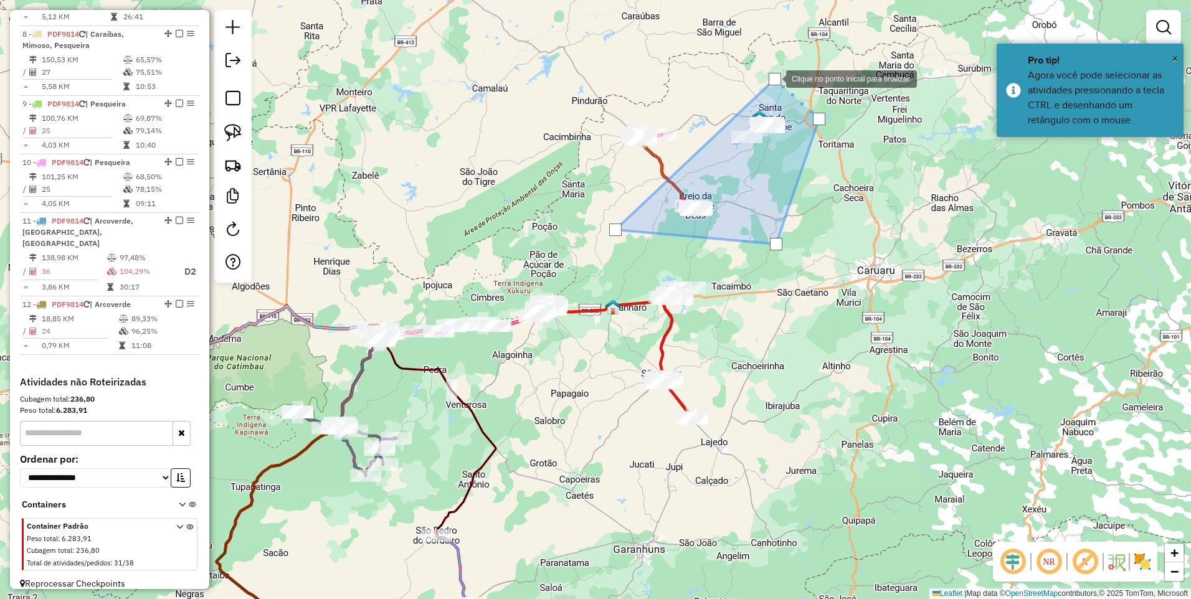
click at [773, 78] on div at bounding box center [774, 79] width 12 height 12
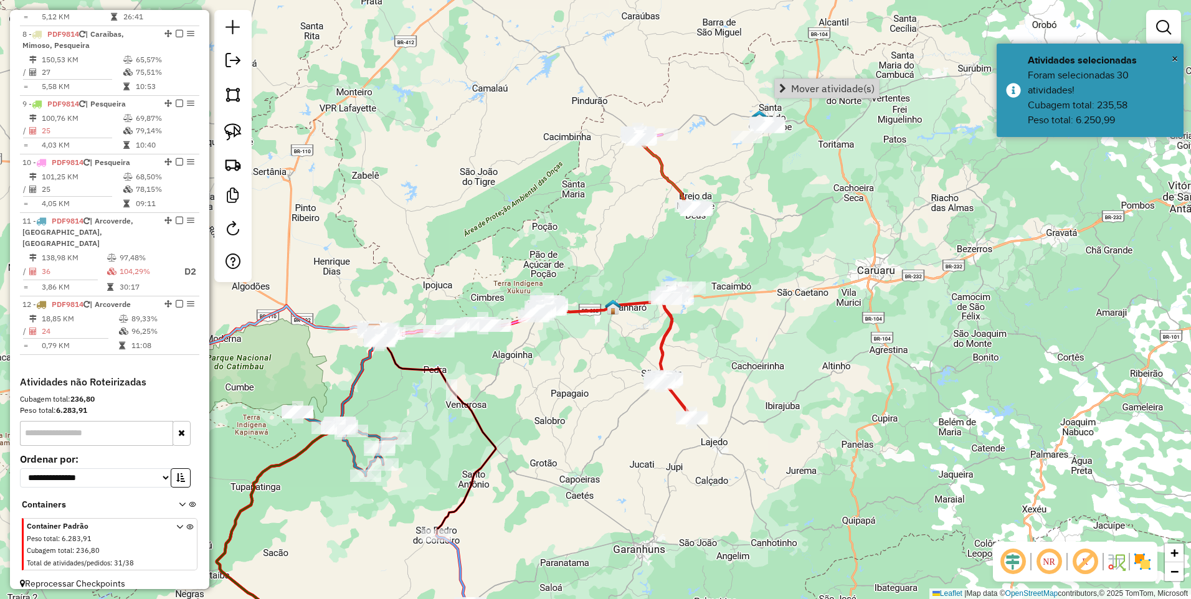
click at [818, 214] on div "Janela de atendimento Grade de atendimento Capacidade Transportadoras Veículos …" at bounding box center [595, 299] width 1191 height 599
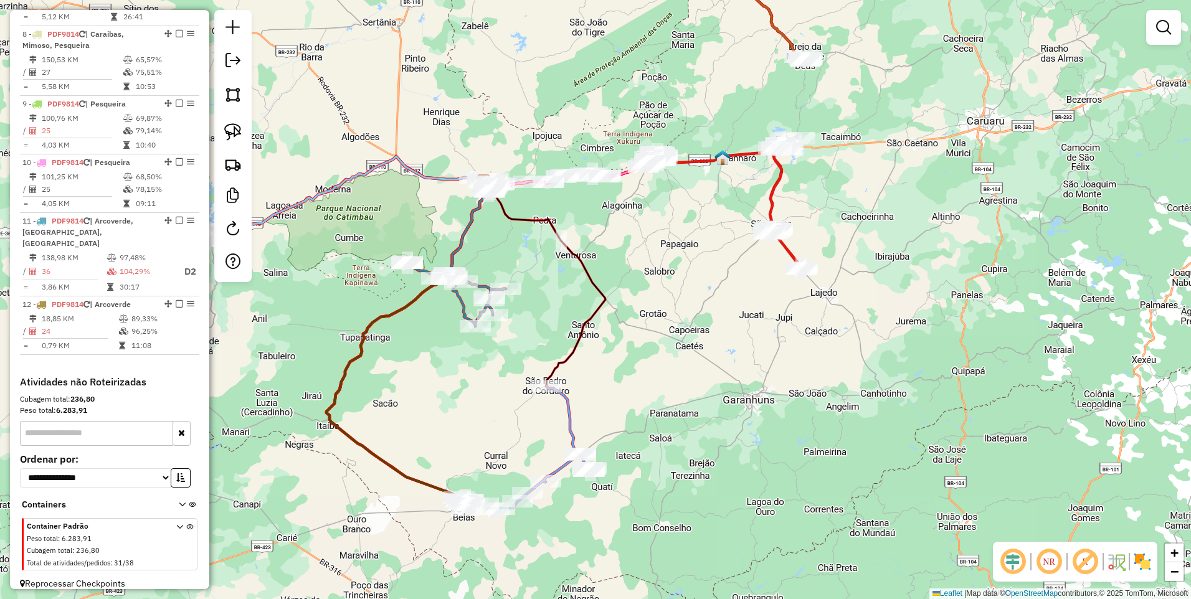
drag, startPoint x: 585, startPoint y: 317, endPoint x: 613, endPoint y: 238, distance: 83.5
click at [613, 238] on div "Janela de atendimento Grade de atendimento Capacidade Transportadoras Veículos …" at bounding box center [595, 299] width 1191 height 599
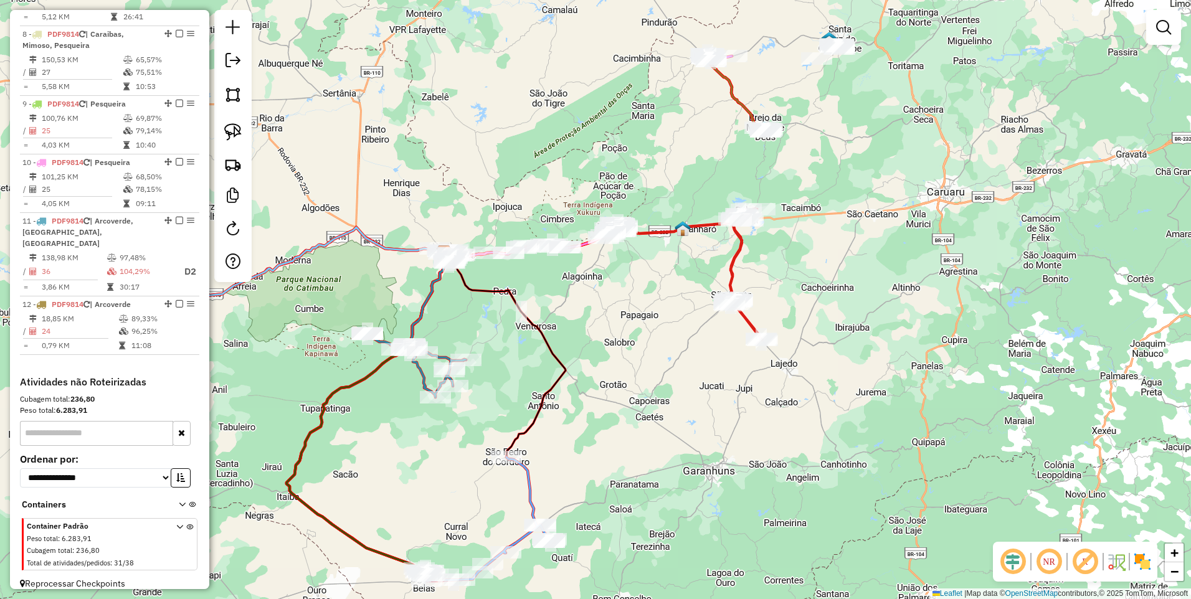
drag, startPoint x: 662, startPoint y: 207, endPoint x: 621, endPoint y: 278, distance: 82.0
click at [621, 278] on div "Janela de atendimento Grade de atendimento Capacidade Transportadoras Veículos …" at bounding box center [595, 299] width 1191 height 599
select select "*********"
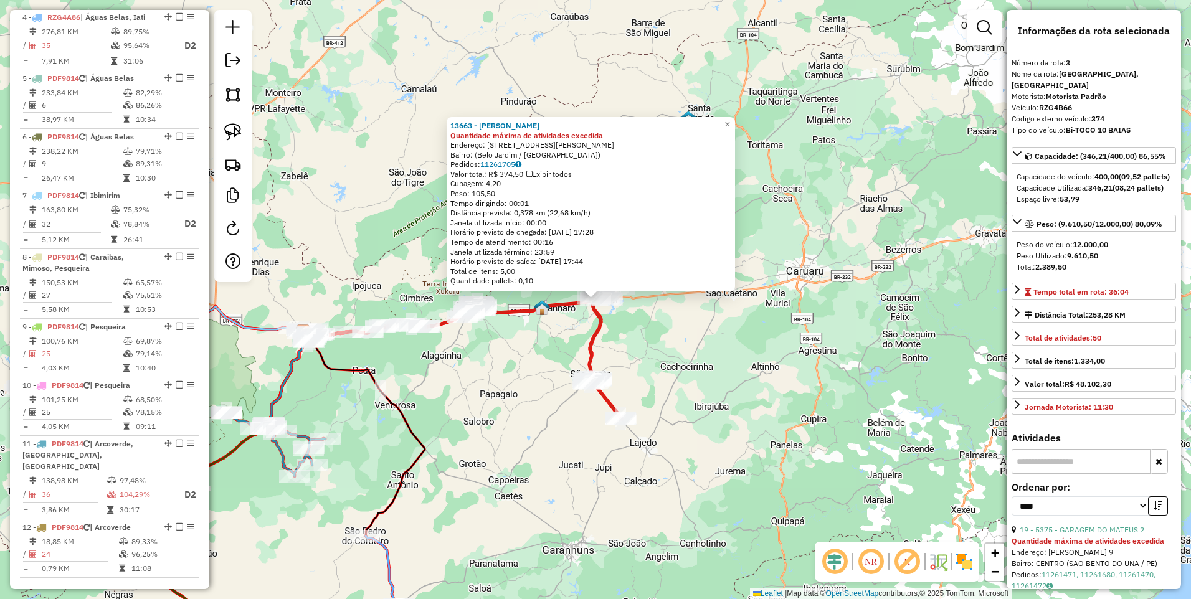
scroll to position [599, 0]
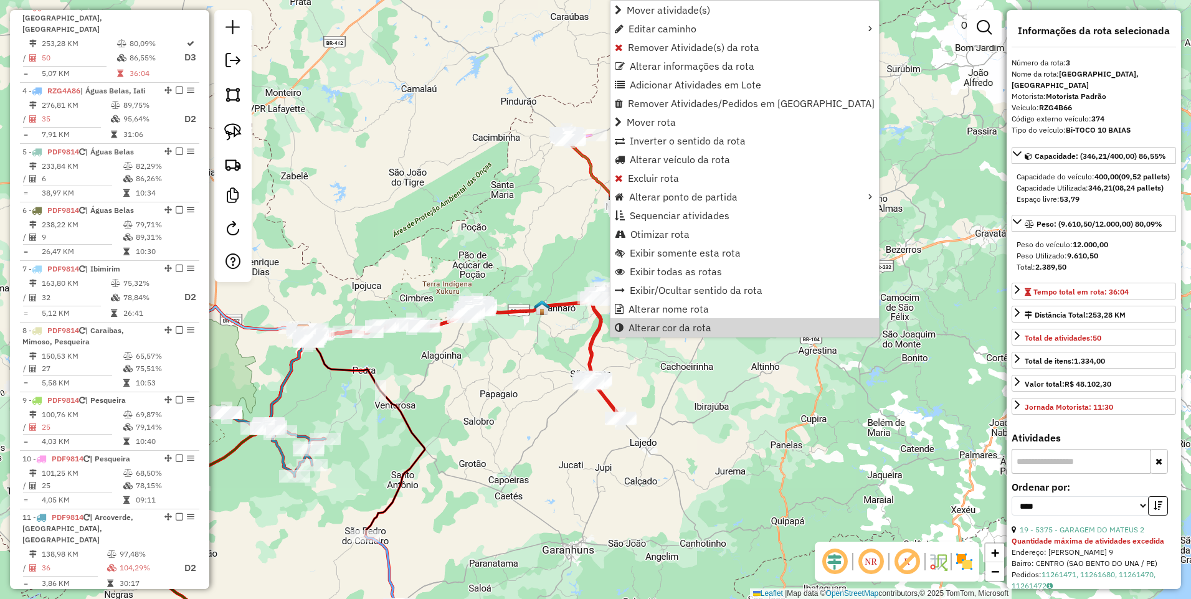
click at [694, 380] on div "Janela de atendimento Grade de atendimento Capacidade Transportadoras Veículos …" at bounding box center [595, 299] width 1191 height 599
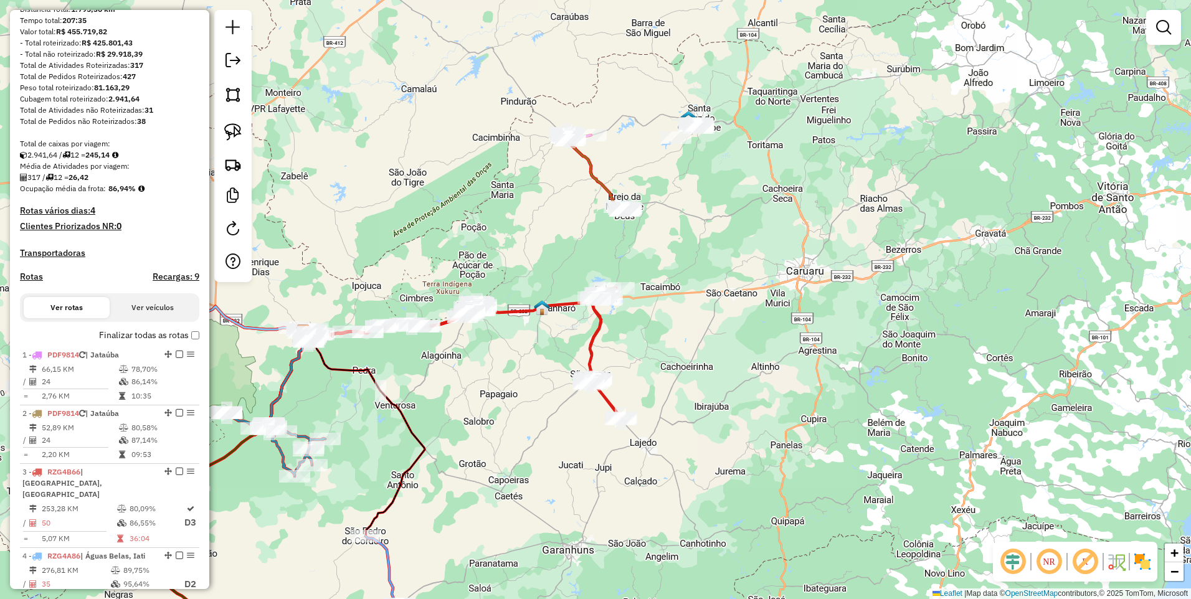
scroll to position [1, 0]
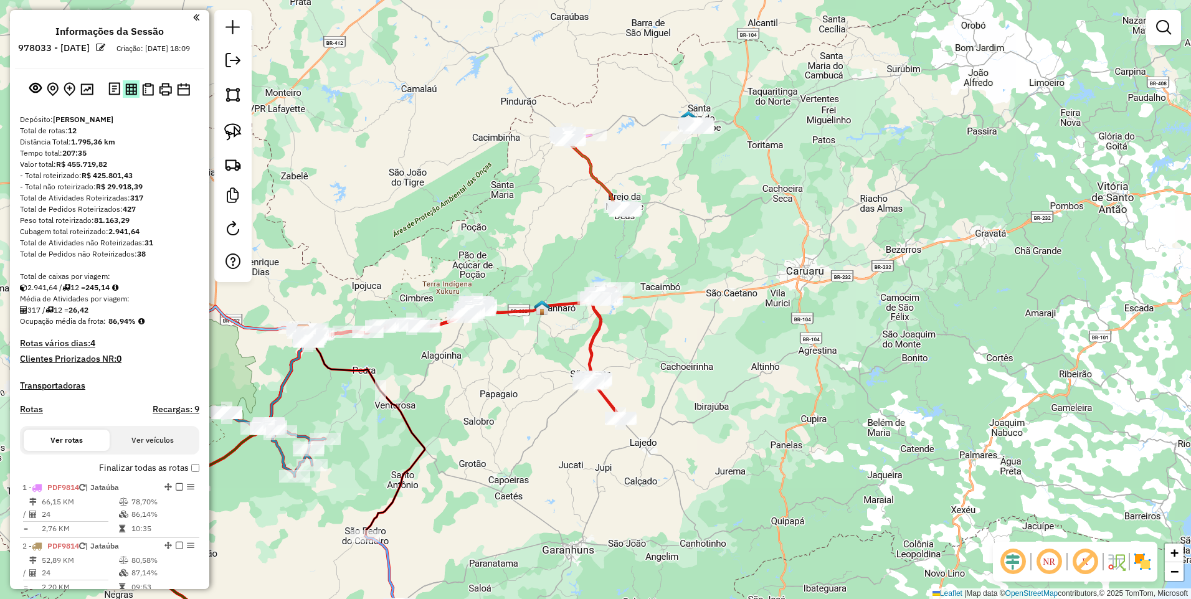
click at [128, 95] on img at bounding box center [131, 89] width 12 height 12
select select "*********"
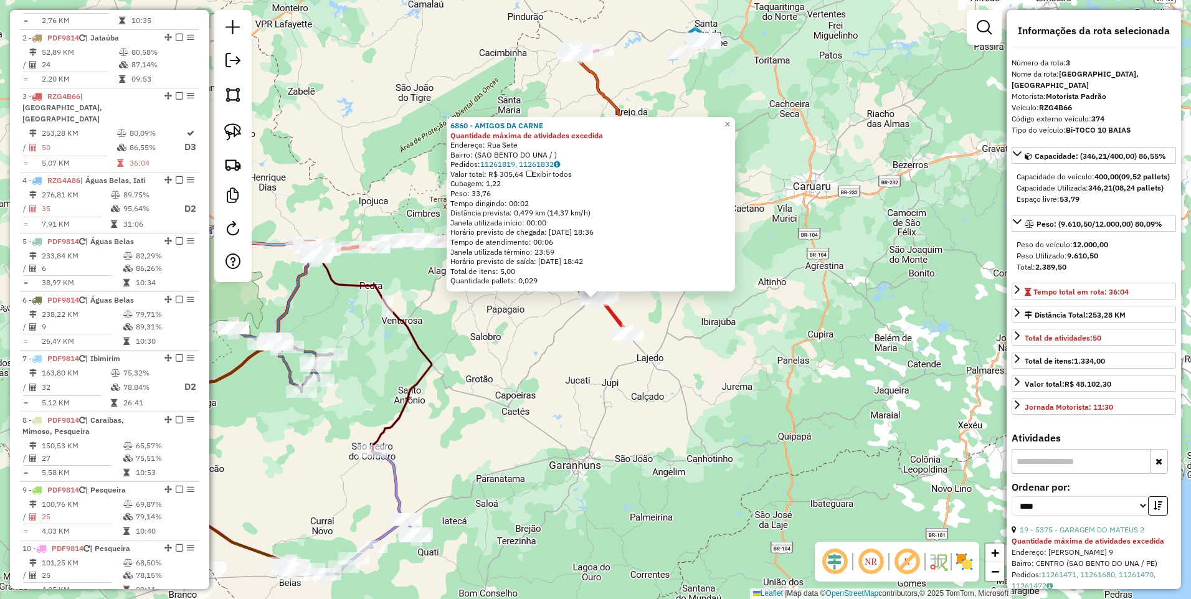
scroll to position [599, 0]
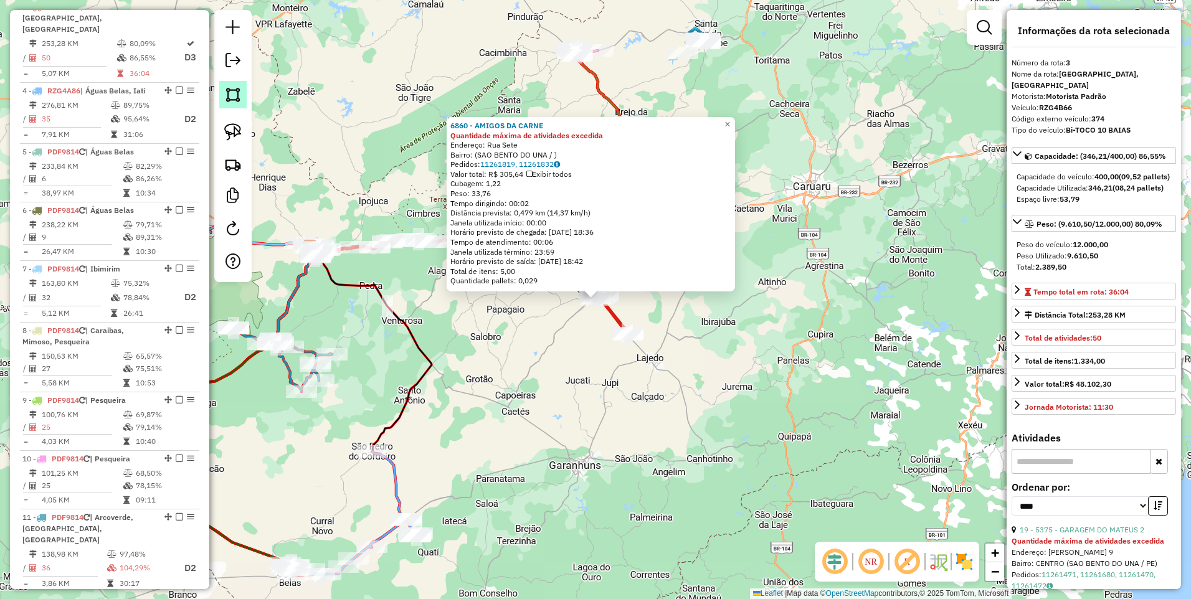
click at [243, 93] on link at bounding box center [232, 94] width 27 height 27
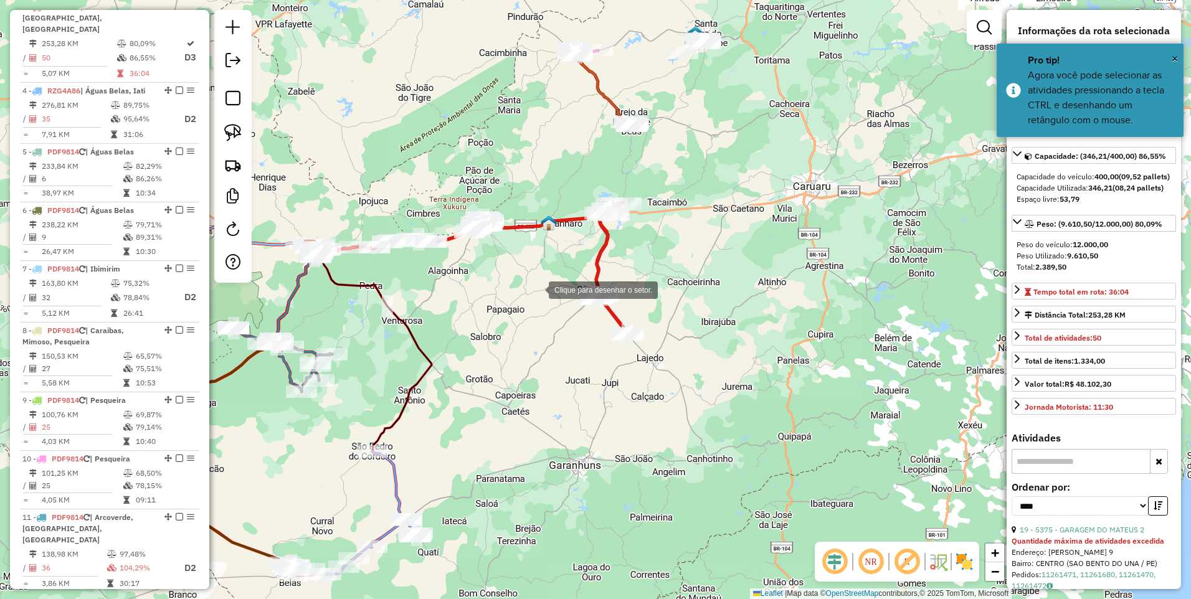
click at [535, 288] on div at bounding box center [536, 288] width 25 height 25
click at [687, 257] on div at bounding box center [687, 256] width 25 height 25
click at [692, 408] on div at bounding box center [692, 404] width 25 height 25
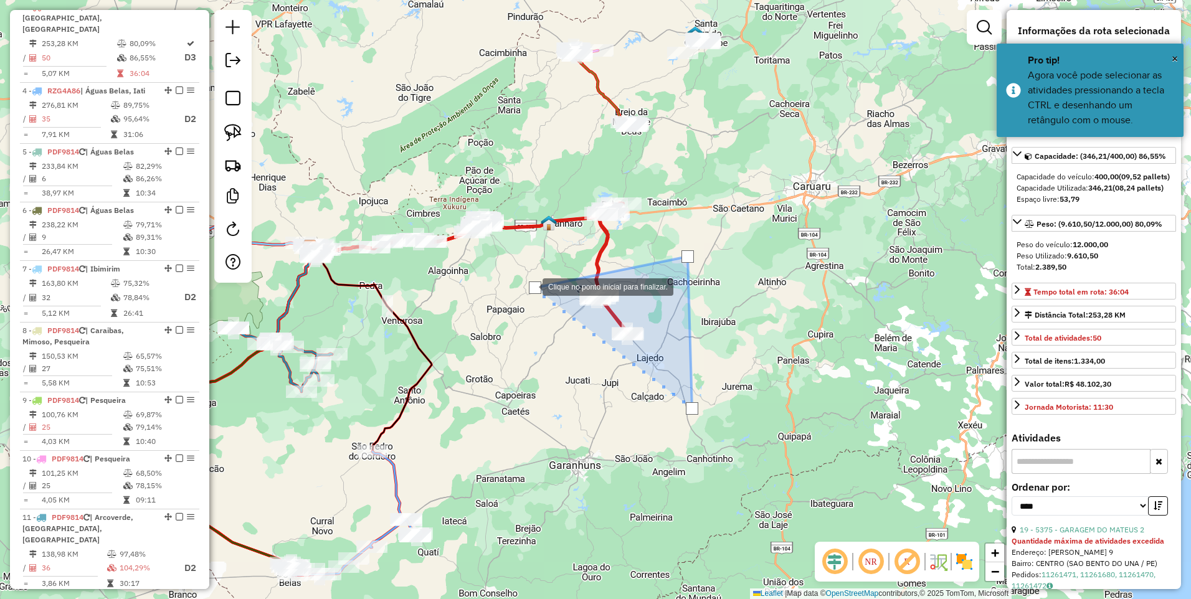
click at [530, 286] on div at bounding box center [535, 287] width 12 height 12
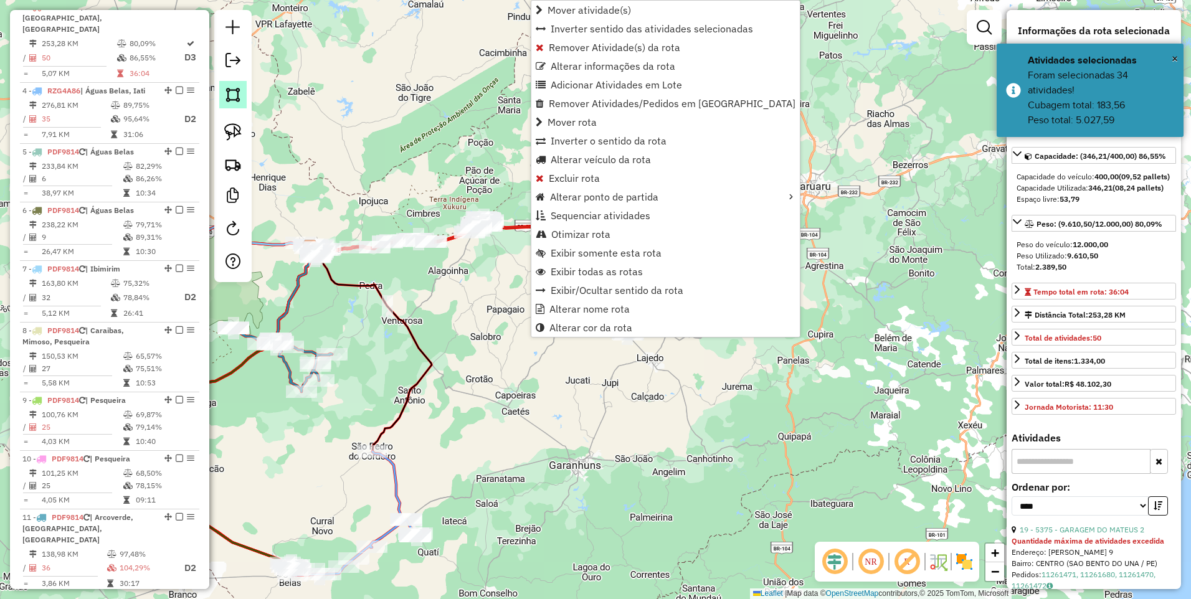
click at [237, 90] on img at bounding box center [232, 94] width 17 height 17
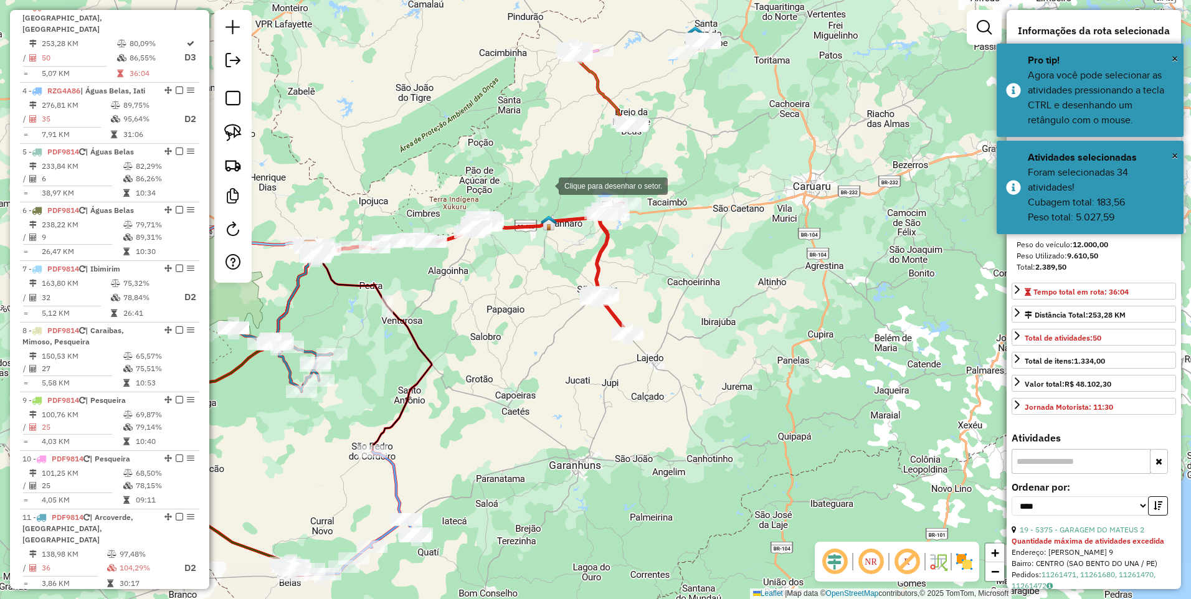
click at [546, 185] on div at bounding box center [546, 184] width 25 height 25
drag, startPoint x: 673, startPoint y: 171, endPoint x: 671, endPoint y: 205, distance: 33.7
click at [673, 171] on div at bounding box center [673, 171] width 25 height 25
click at [671, 241] on div at bounding box center [671, 228] width 25 height 25
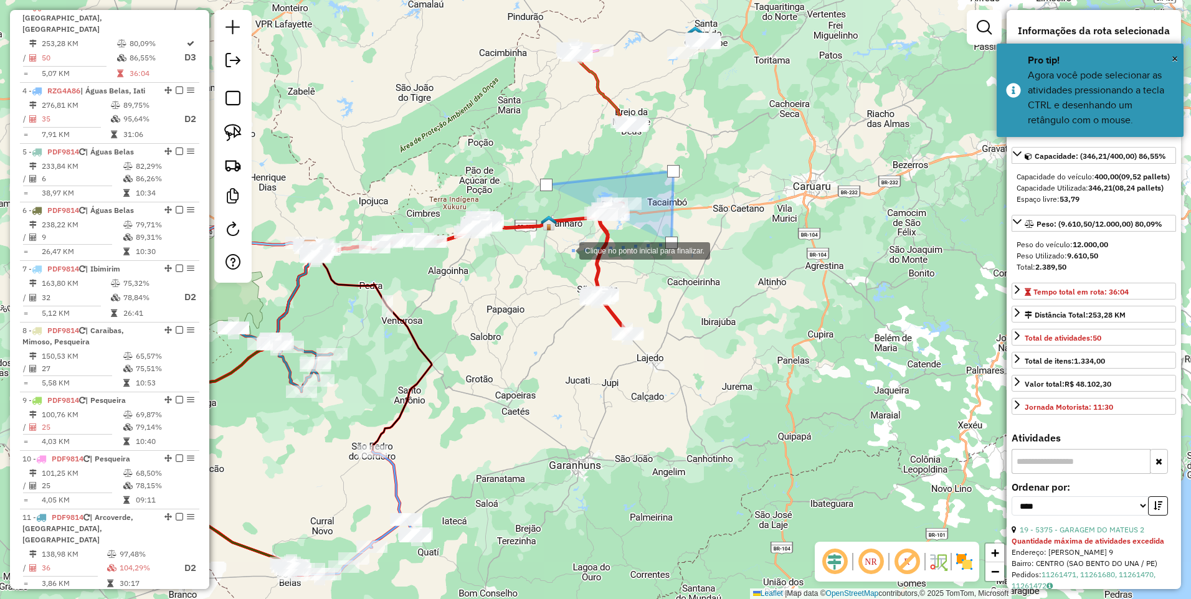
click at [567, 250] on div at bounding box center [566, 249] width 25 height 25
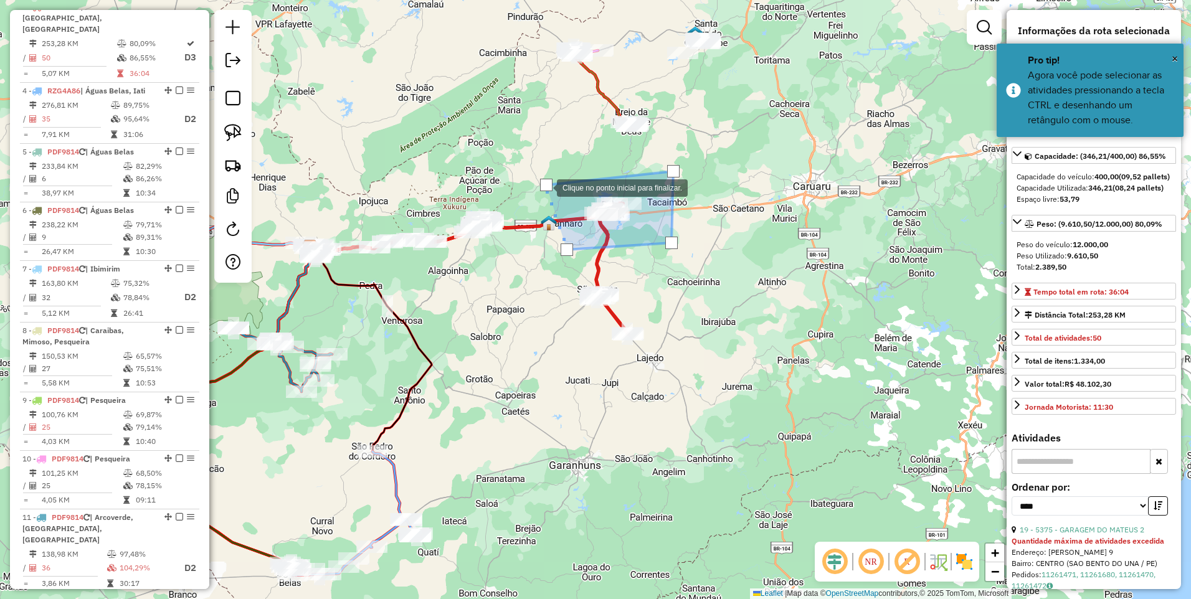
click at [544, 187] on div at bounding box center [546, 185] width 12 height 12
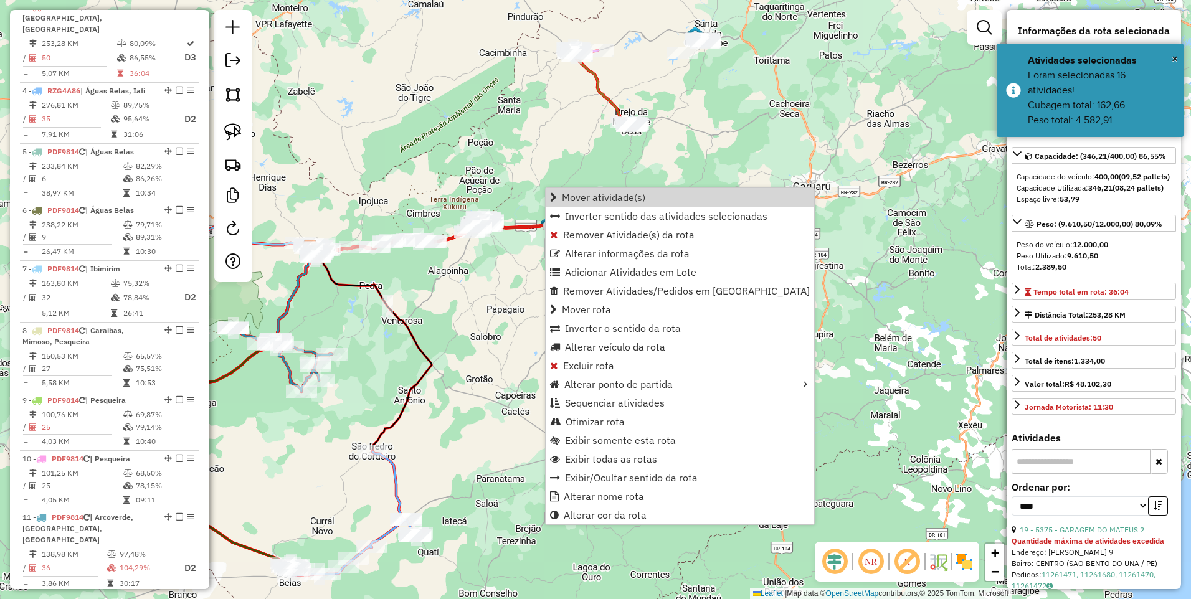
click at [558, 172] on div "Janela de atendimento Grade de atendimento Capacidade Transportadoras Veículos …" at bounding box center [595, 299] width 1191 height 599
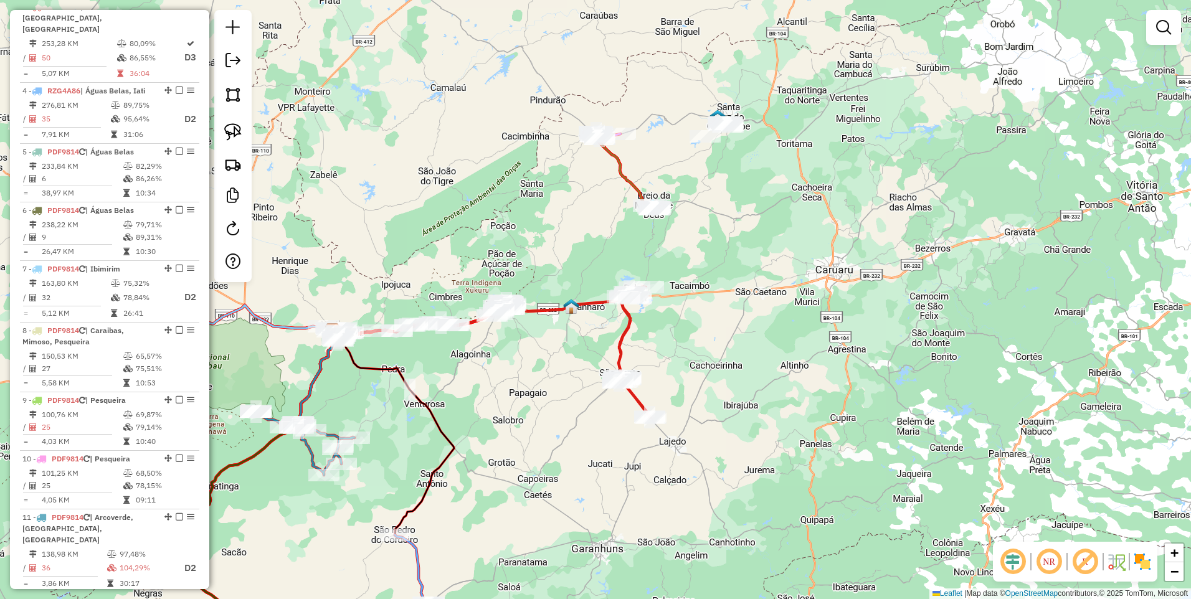
drag, startPoint x: 733, startPoint y: 163, endPoint x: 758, endPoint y: 243, distance: 83.3
click at [758, 243] on div "Janela de atendimento Grade de atendimento Capacidade Transportadoras Veículos …" at bounding box center [595, 299] width 1191 height 599
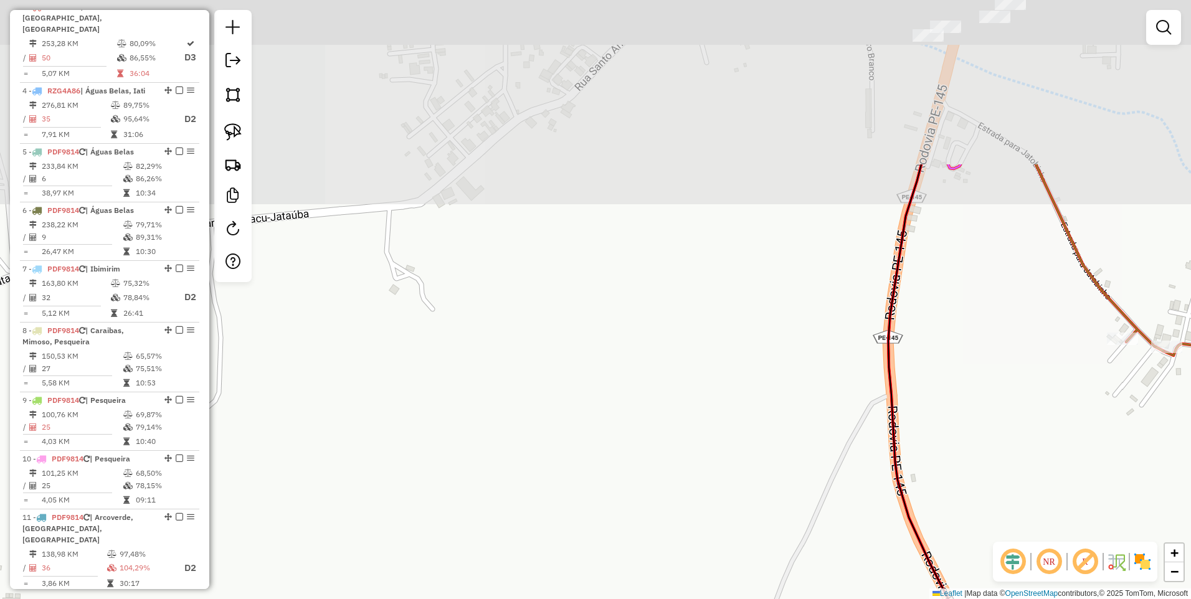
drag, startPoint x: 739, startPoint y: 108, endPoint x: 716, endPoint y: 332, distance: 225.3
click at [716, 332] on div "Janela de atendimento Grade de atendimento Capacidade Transportadoras Veículos …" at bounding box center [595, 299] width 1191 height 599
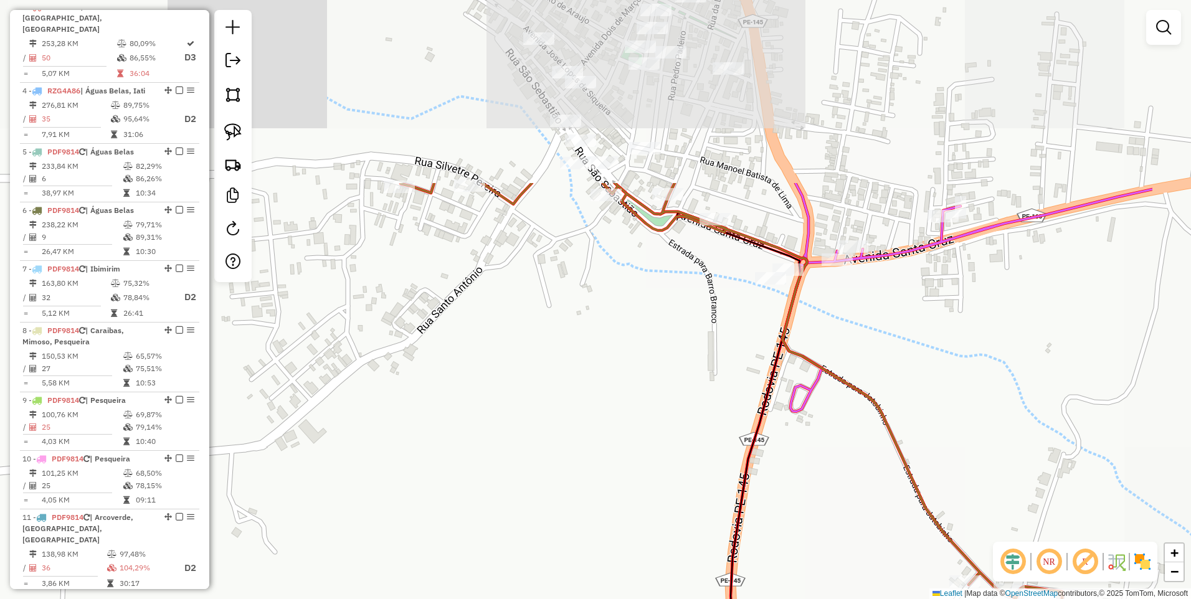
drag, startPoint x: 851, startPoint y: 185, endPoint x: 694, endPoint y: 428, distance: 289.5
click at [694, 428] on div "Janela de atendimento Grade de atendimento Capacidade Transportadoras Veículos …" at bounding box center [595, 299] width 1191 height 599
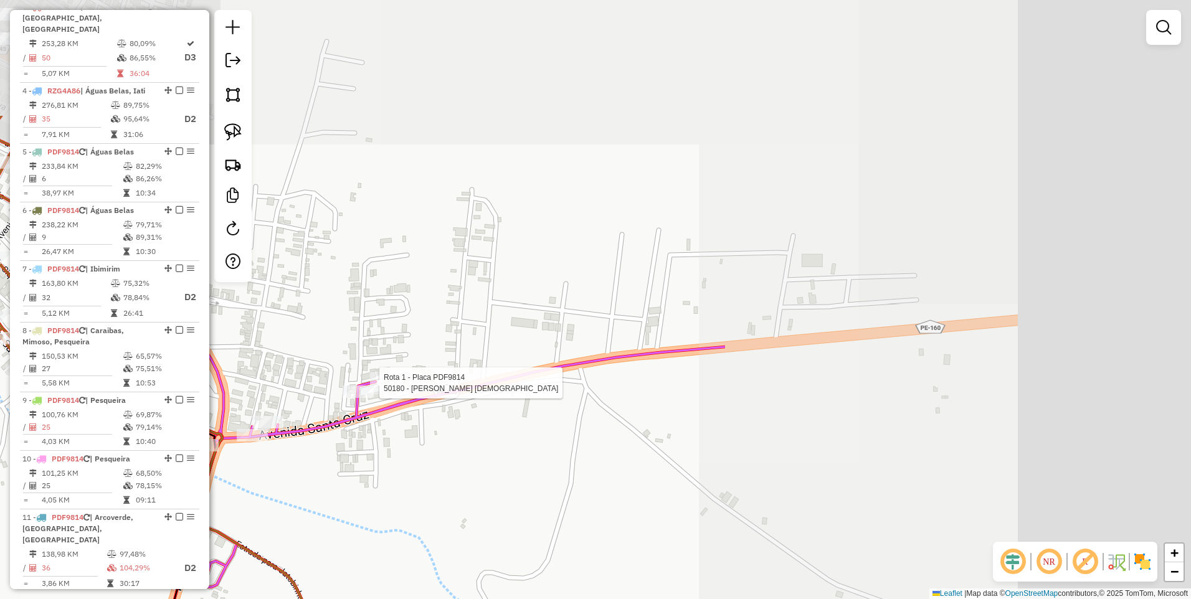
drag, startPoint x: 964, startPoint y: 220, endPoint x: 402, endPoint y: 357, distance: 578.8
click at [372, 372] on div at bounding box center [375, 383] width 11 height 22
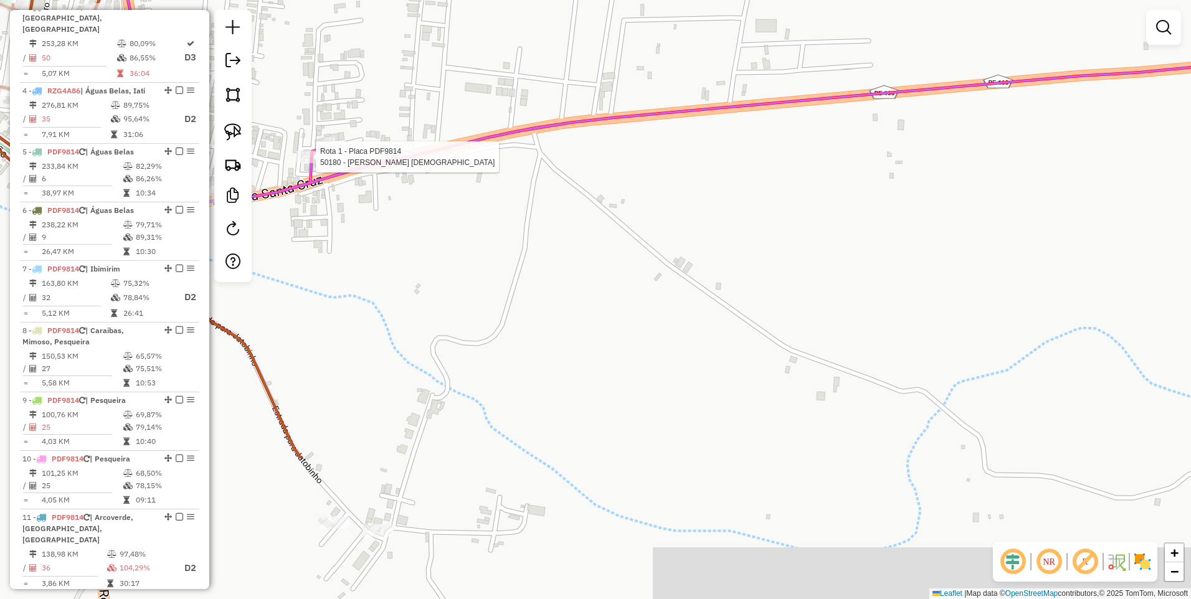
drag, startPoint x: 585, startPoint y: 290, endPoint x: 557, endPoint y: 194, distance: 99.9
click at [557, 194] on div "Rota 1 - Placa PDF9814 50180 - MERCADINHO D. BRITO Janela de atendimento Grade …" at bounding box center [595, 299] width 1191 height 599
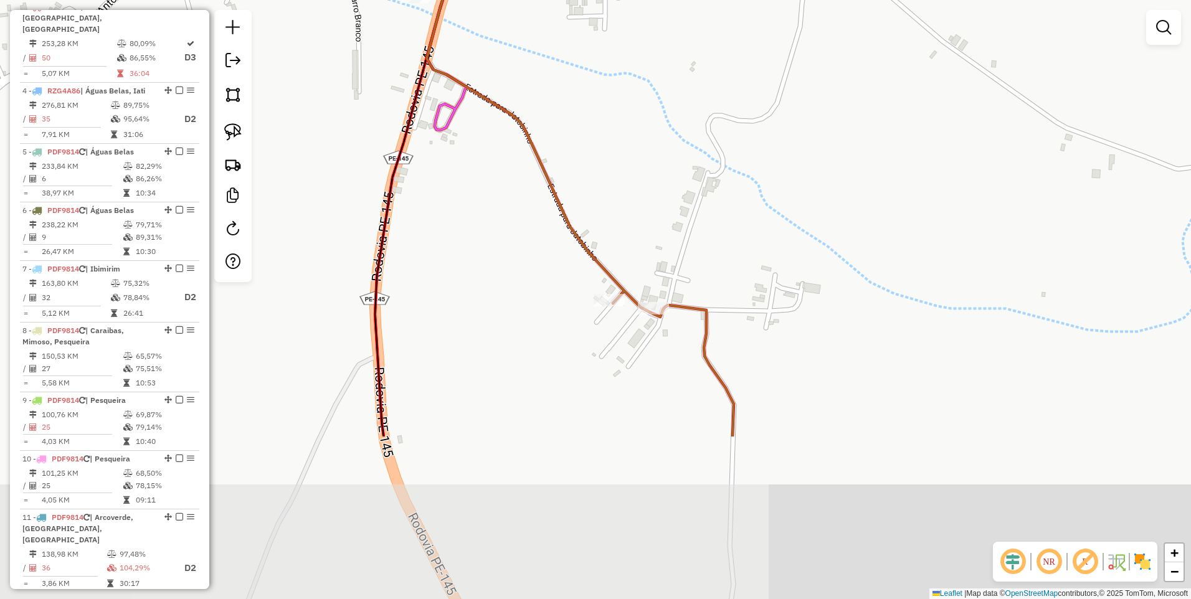
drag, startPoint x: 491, startPoint y: 423, endPoint x: 786, endPoint y: 182, distance: 380.6
click at [786, 182] on div "Rota 1 - Placa PDF9814 50180 - MERCADINHO D. BRITO Janela de atendimento Grade …" at bounding box center [595, 299] width 1191 height 599
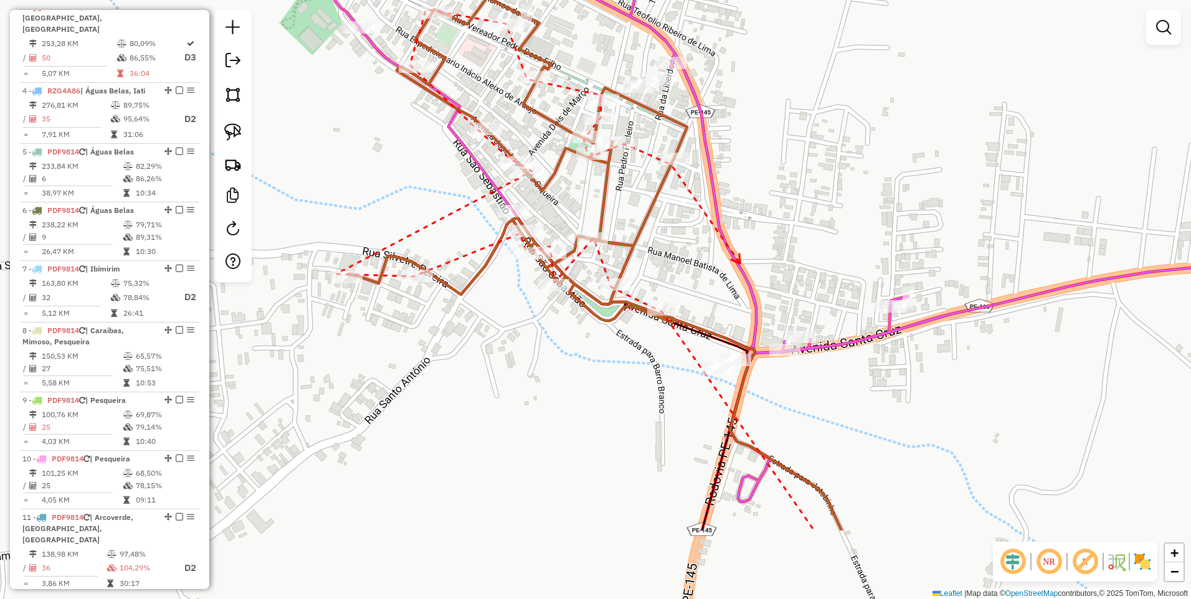
drag, startPoint x: 814, startPoint y: 392, endPoint x: 733, endPoint y: 250, distance: 163.7
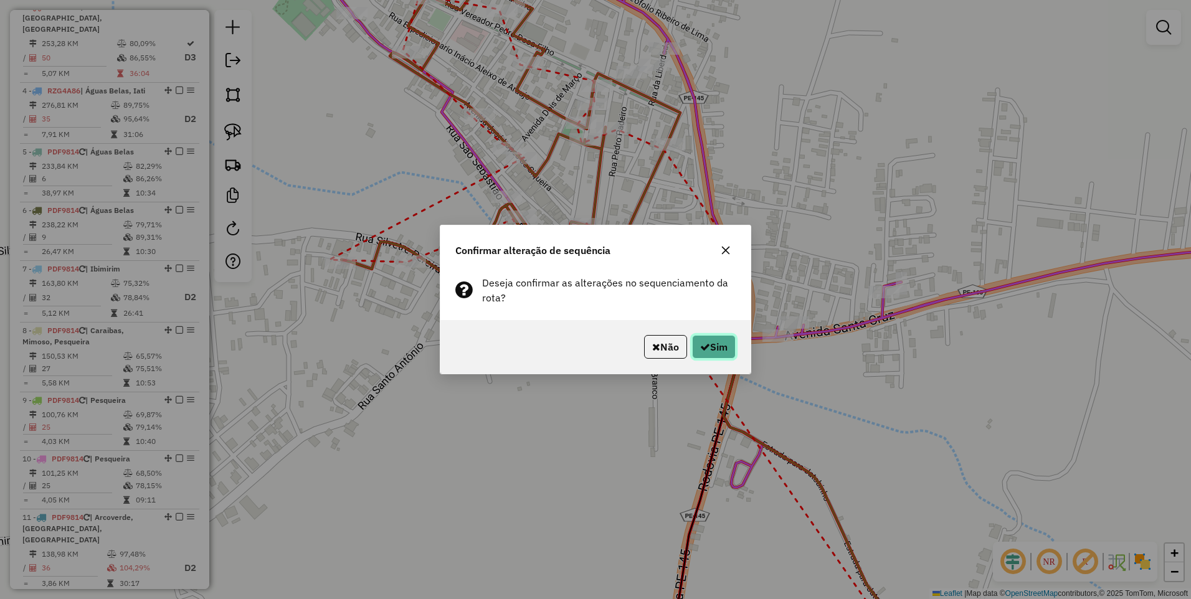
drag, startPoint x: 715, startPoint y: 346, endPoint x: 748, endPoint y: 341, distance: 33.4
click at [715, 346] on button "Sim" at bounding box center [714, 347] width 44 height 24
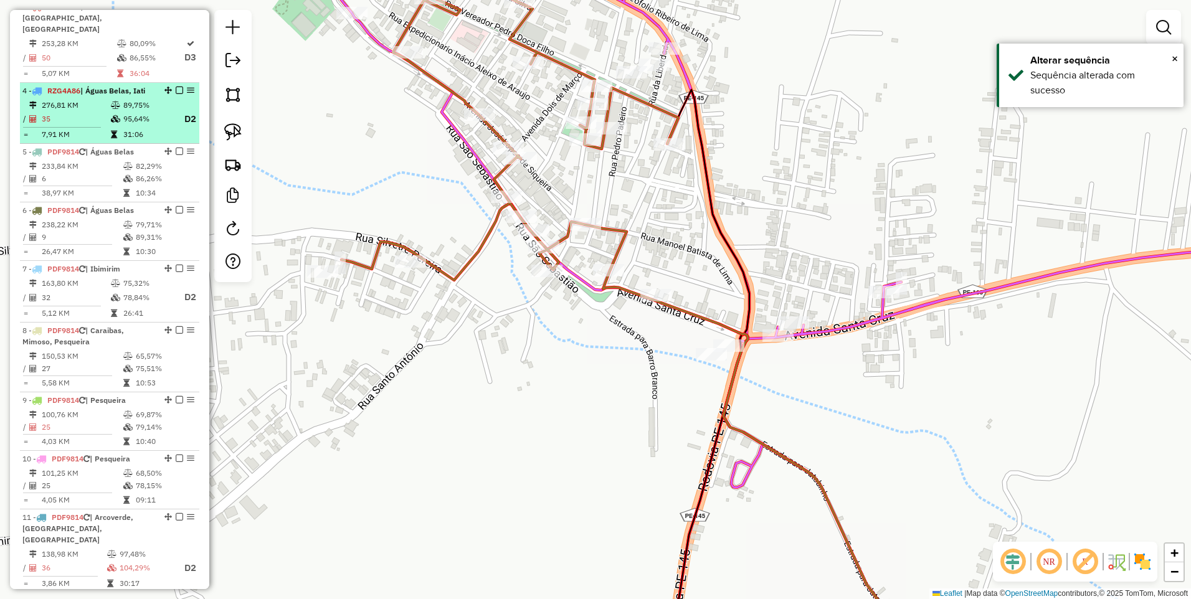
scroll to position [466, 0]
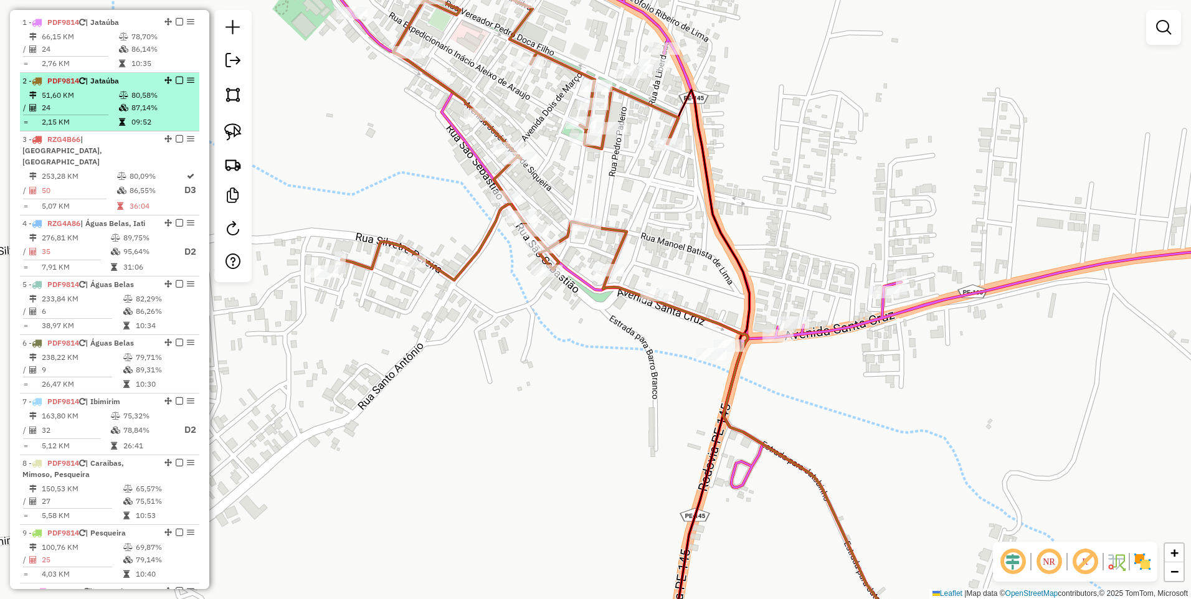
click at [176, 84] on em at bounding box center [179, 80] width 7 height 7
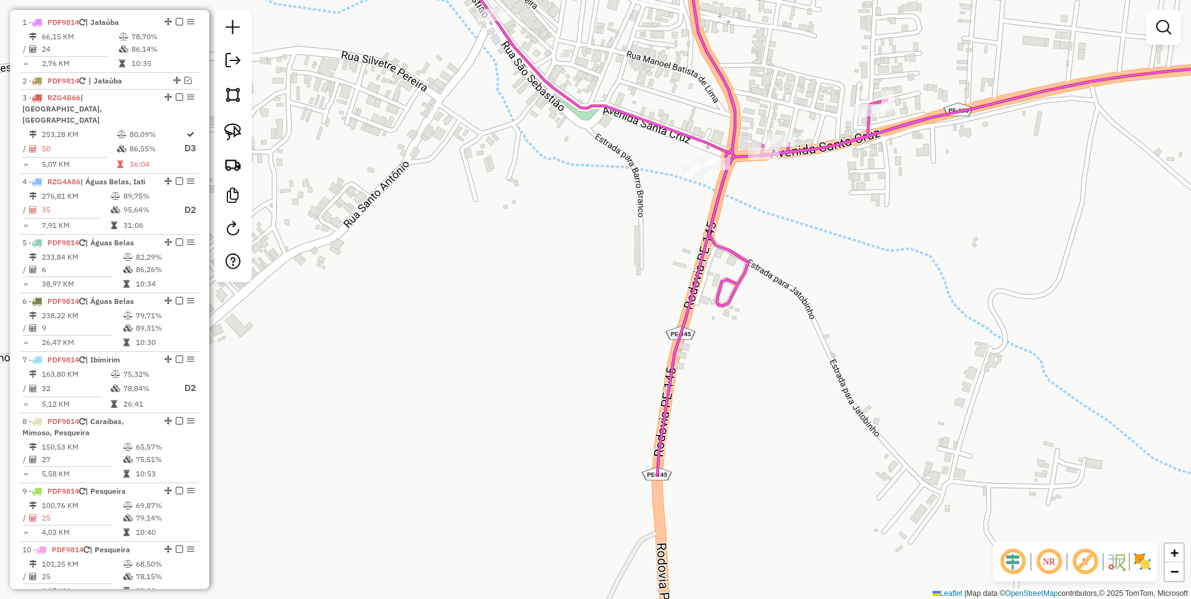
drag, startPoint x: 649, startPoint y: 473, endPoint x: 633, endPoint y: 261, distance: 212.9
click at [633, 261] on div "Janela de atendimento Grade de atendimento Capacidade Transportadoras Veículos …" at bounding box center [595, 299] width 1191 height 599
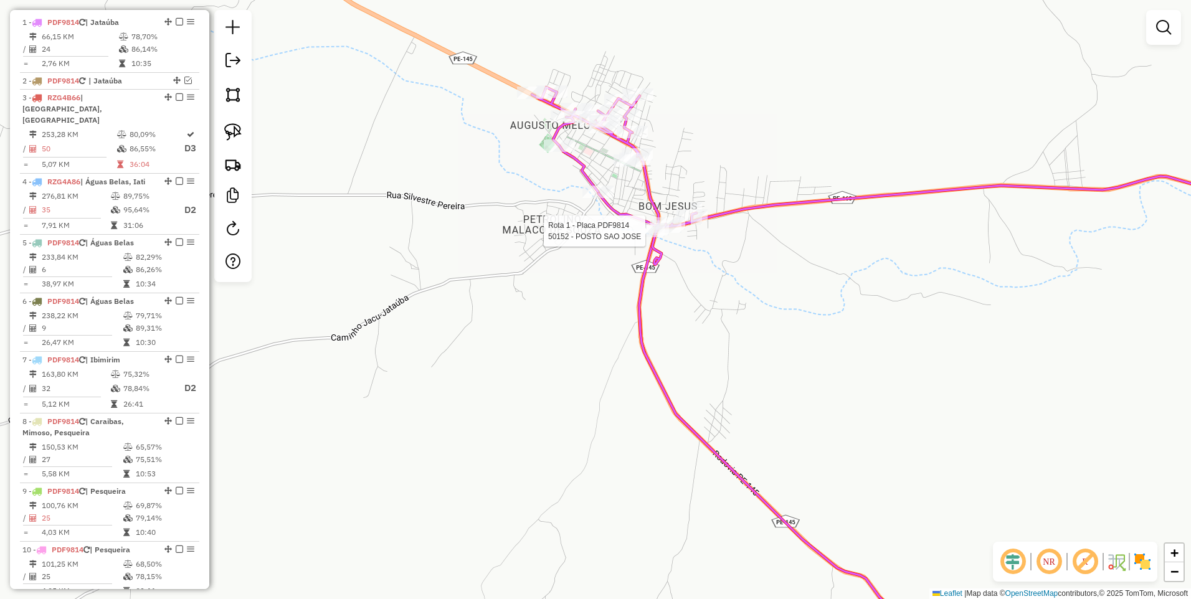
select select "*********"
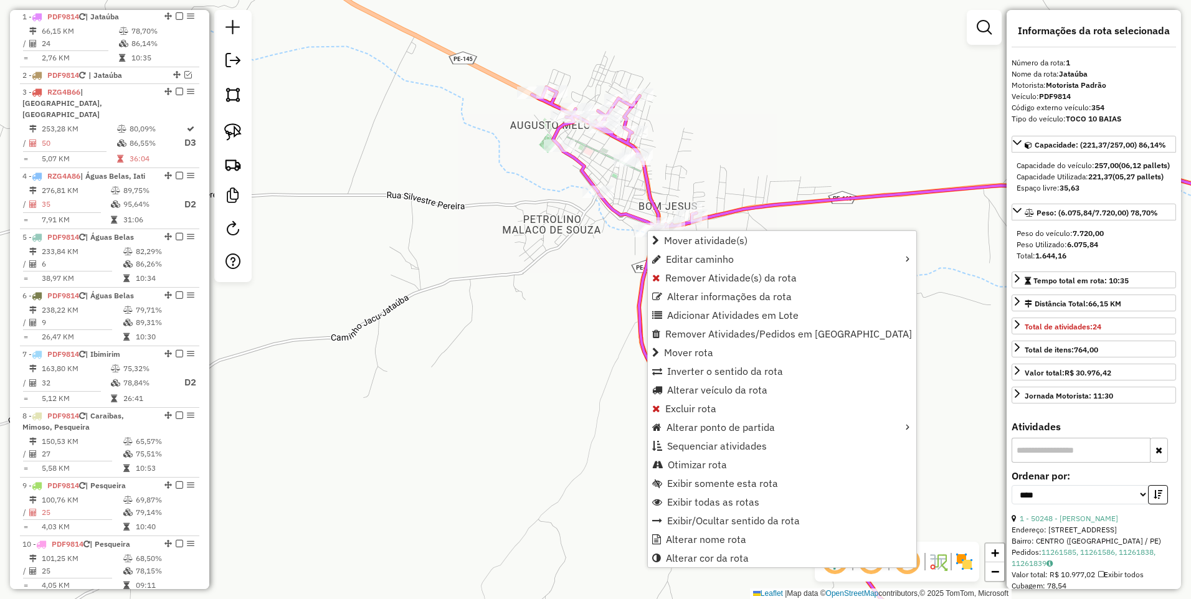
scroll to position [482, 0]
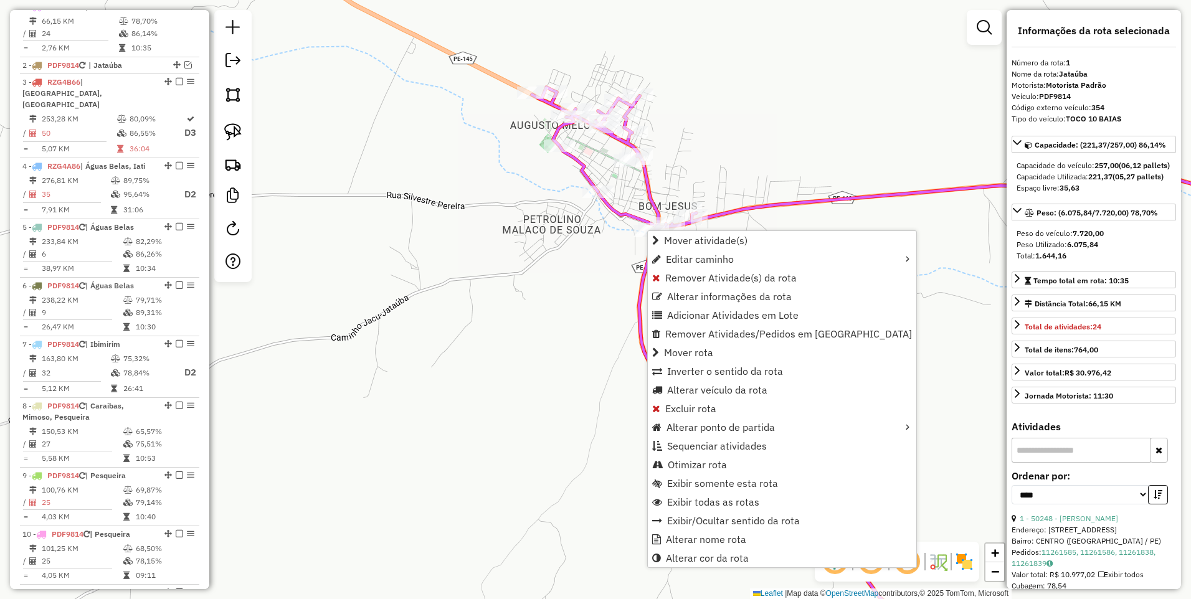
click at [609, 240] on div "Janela de atendimento Grade de atendimento Capacidade Transportadoras Veículos …" at bounding box center [595, 299] width 1191 height 599
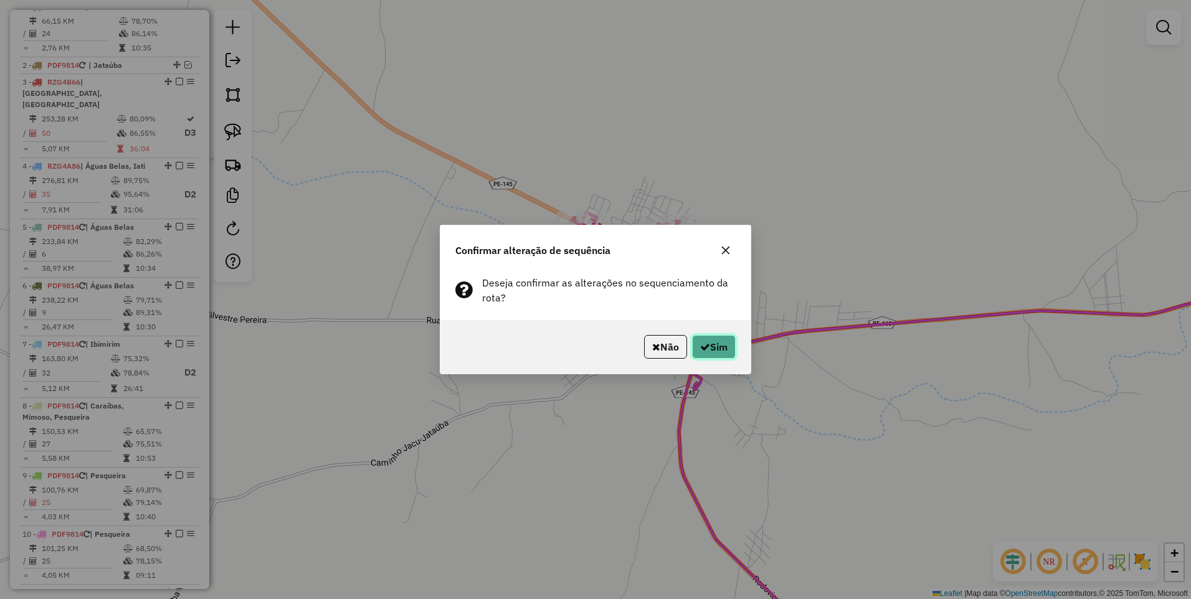
click at [715, 350] on button "Sim" at bounding box center [714, 347] width 44 height 24
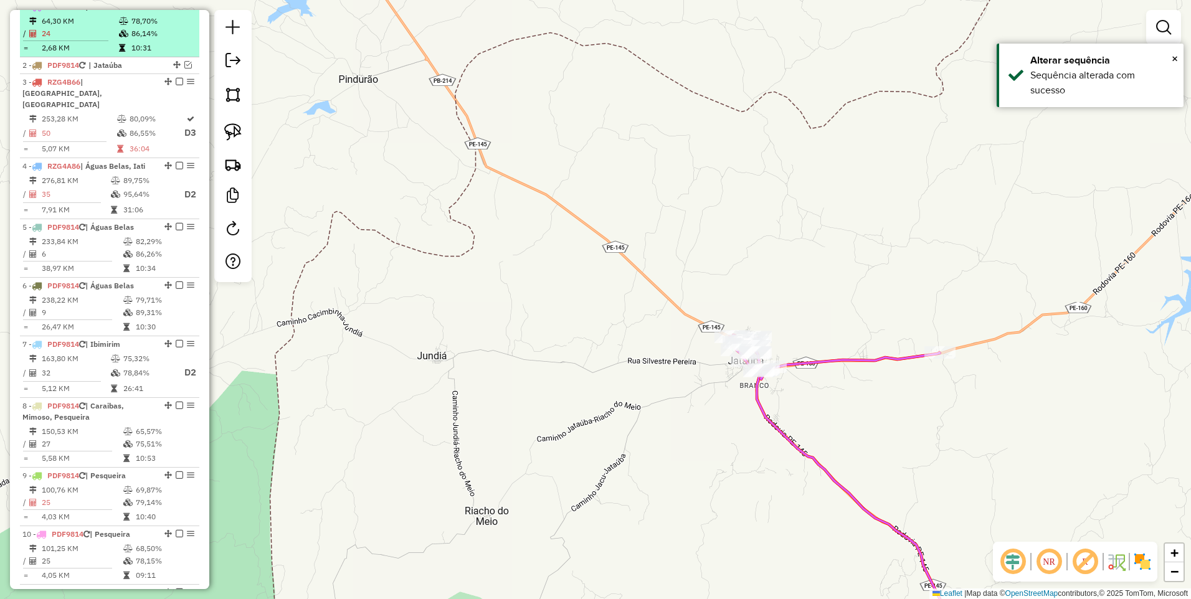
click at [176, 10] on em at bounding box center [179, 5] width 7 height 7
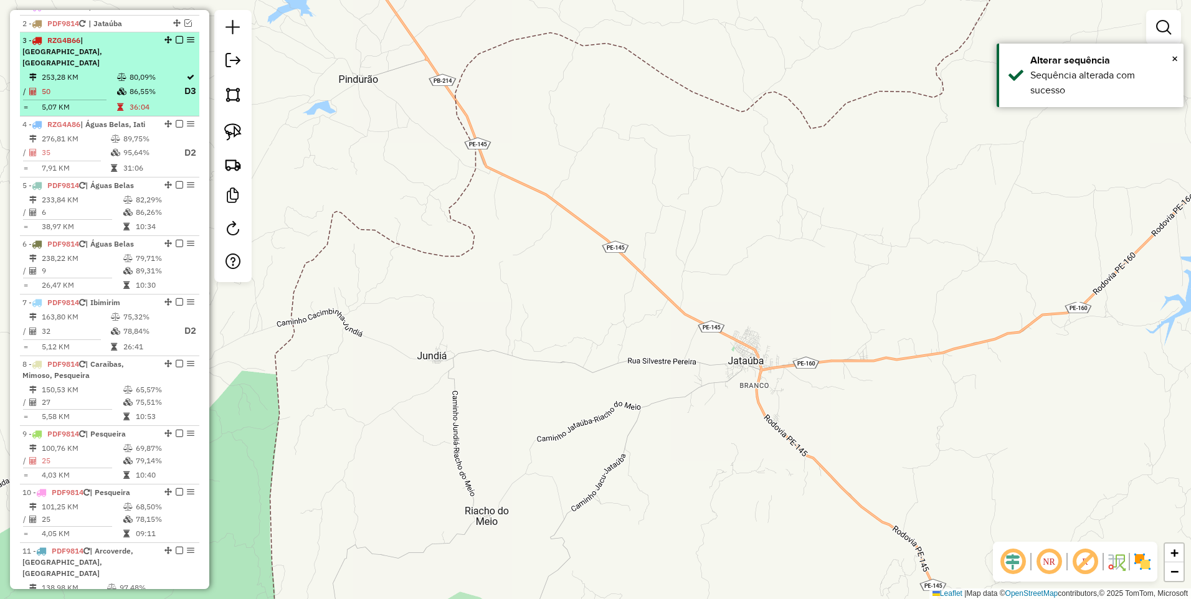
click at [103, 67] on div "3 - RZG4B66 | Belo Jardim, São Bento do Una" at bounding box center [88, 52] width 132 height 34
select select "*********"
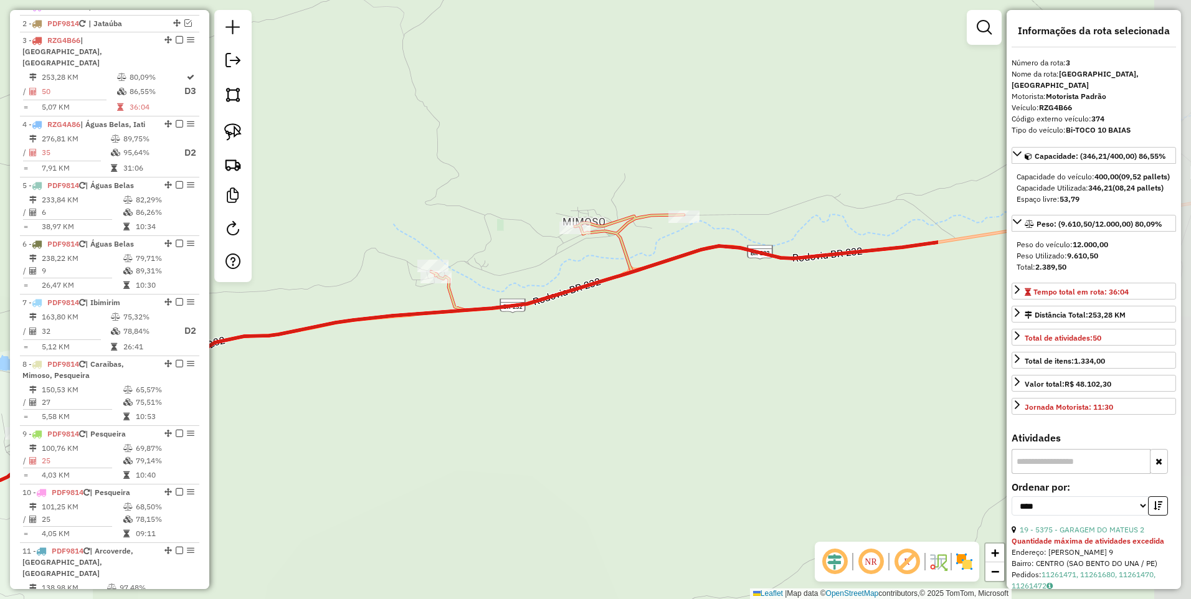
drag, startPoint x: 869, startPoint y: 148, endPoint x: 496, endPoint y: 343, distance: 420.3
click at [496, 343] on div "Janela de atendimento Grade de atendimento Capacidade Transportadoras Veículos …" at bounding box center [595, 299] width 1191 height 599
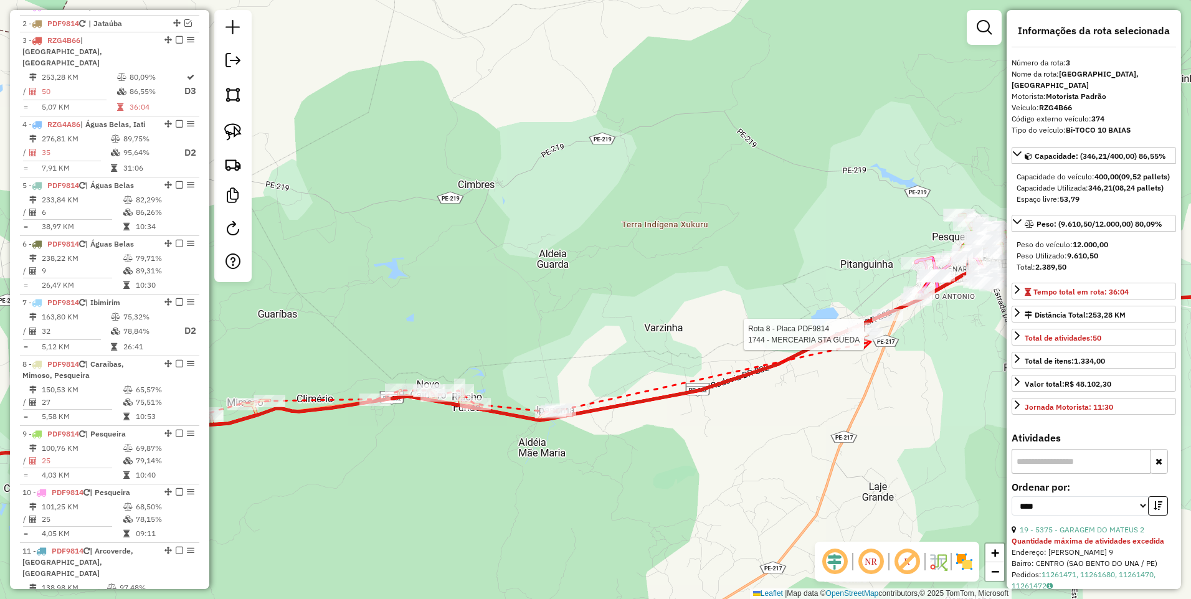
drag, startPoint x: 870, startPoint y: 342, endPoint x: 882, endPoint y: 342, distance: 11.8
click at [870, 341] on div at bounding box center [867, 334] width 31 height 12
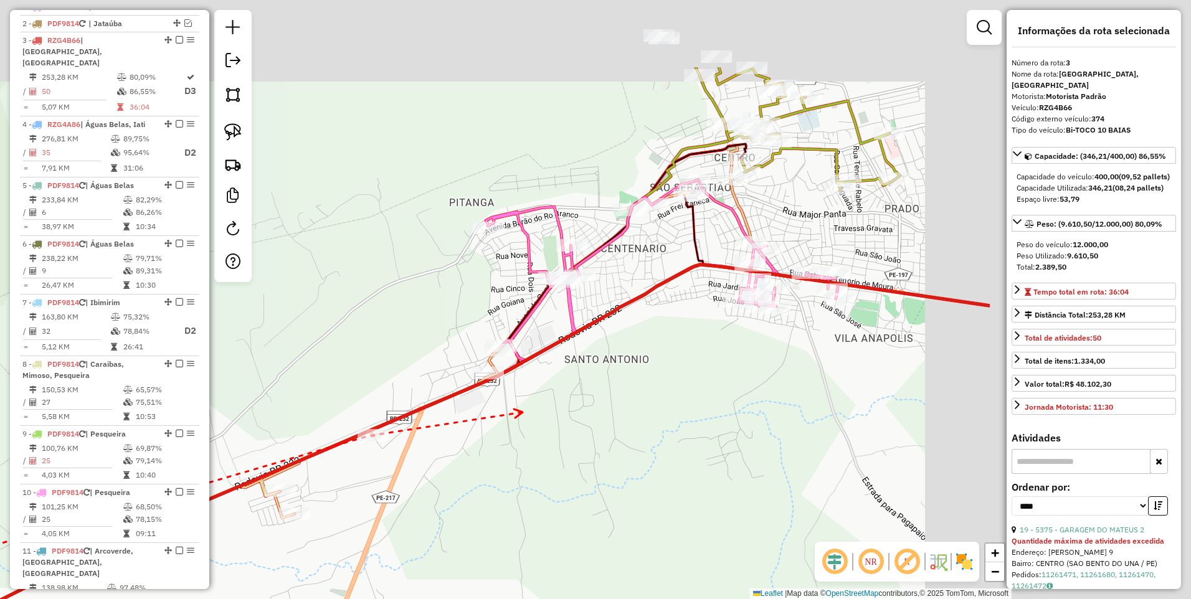
drag, startPoint x: 948, startPoint y: 342, endPoint x: 527, endPoint y: 408, distance: 426.1
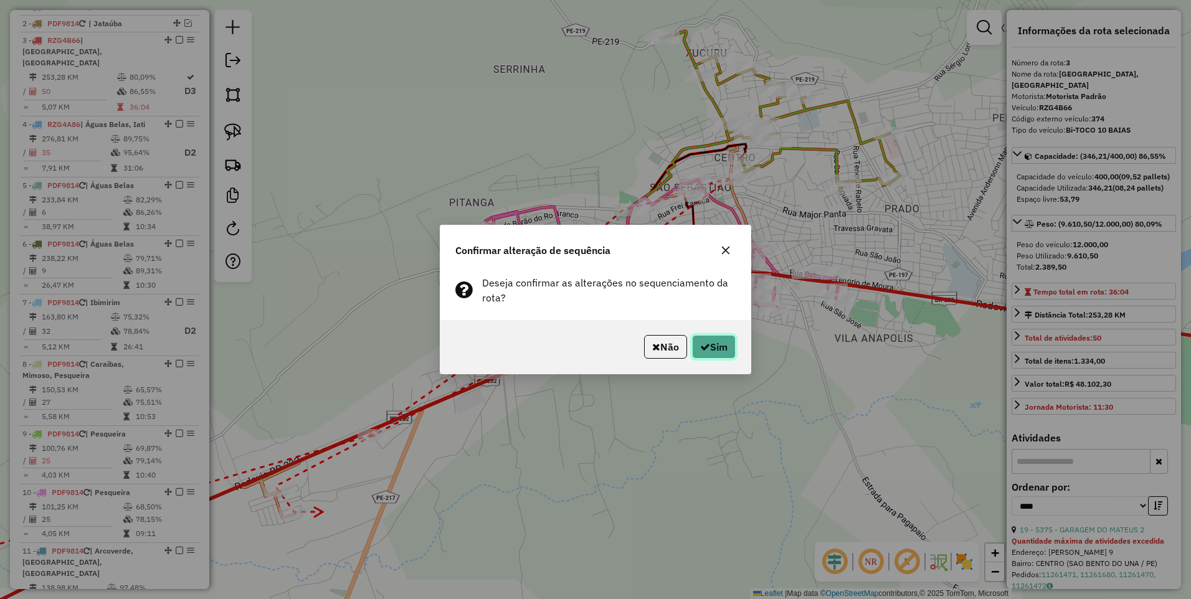
click at [722, 342] on button "Sim" at bounding box center [714, 347] width 44 height 24
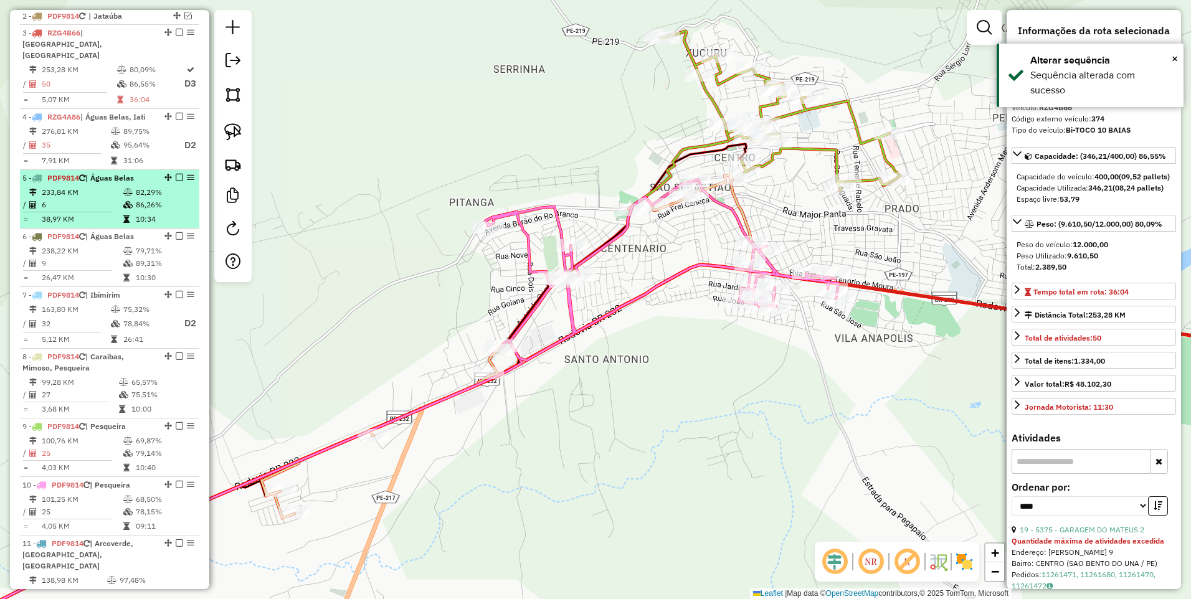
scroll to position [516, 0]
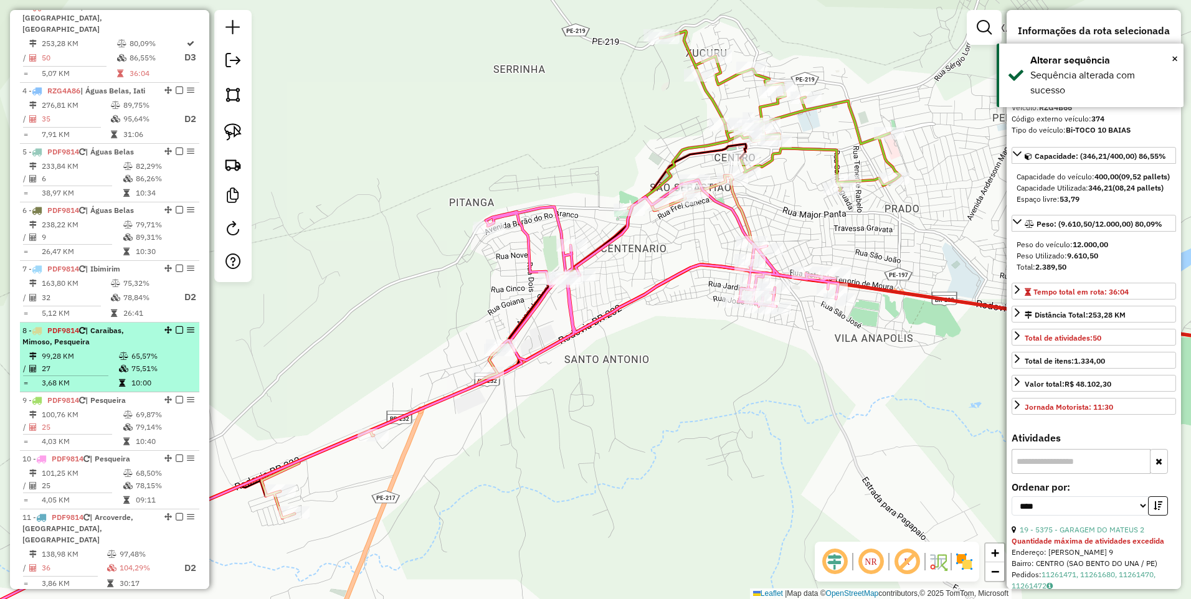
click at [176, 331] on em at bounding box center [179, 329] width 7 height 7
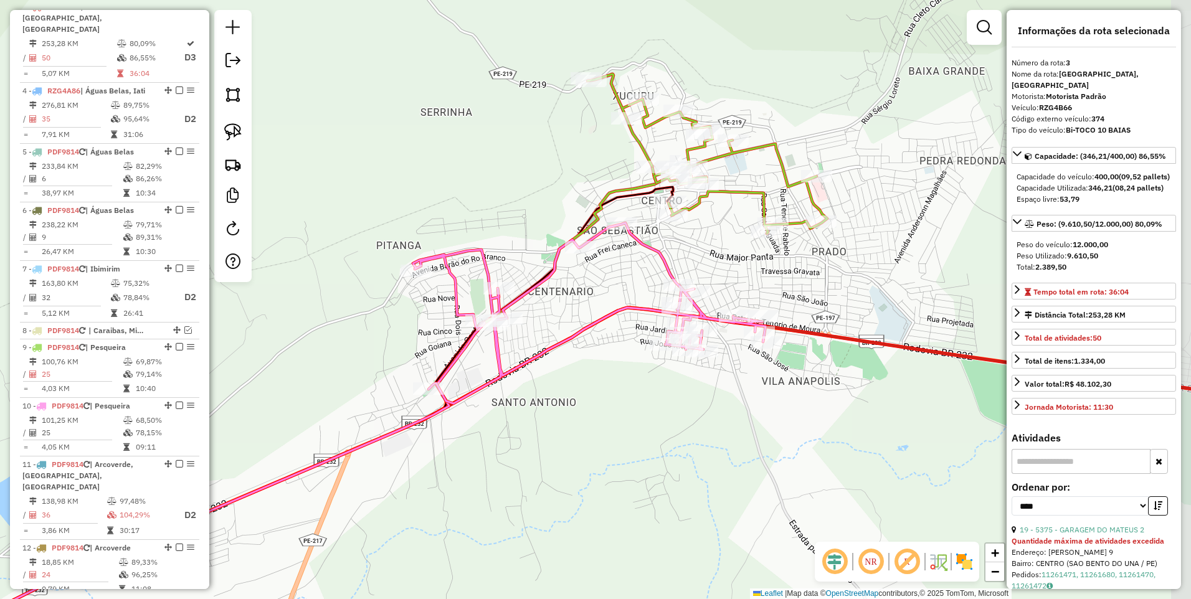
drag, startPoint x: 633, startPoint y: 385, endPoint x: 574, endPoint y: 407, distance: 63.0
click at [574, 407] on div "Janela de atendimento Grade de atendimento Capacidade Transportadoras Veículos …" at bounding box center [595, 299] width 1191 height 599
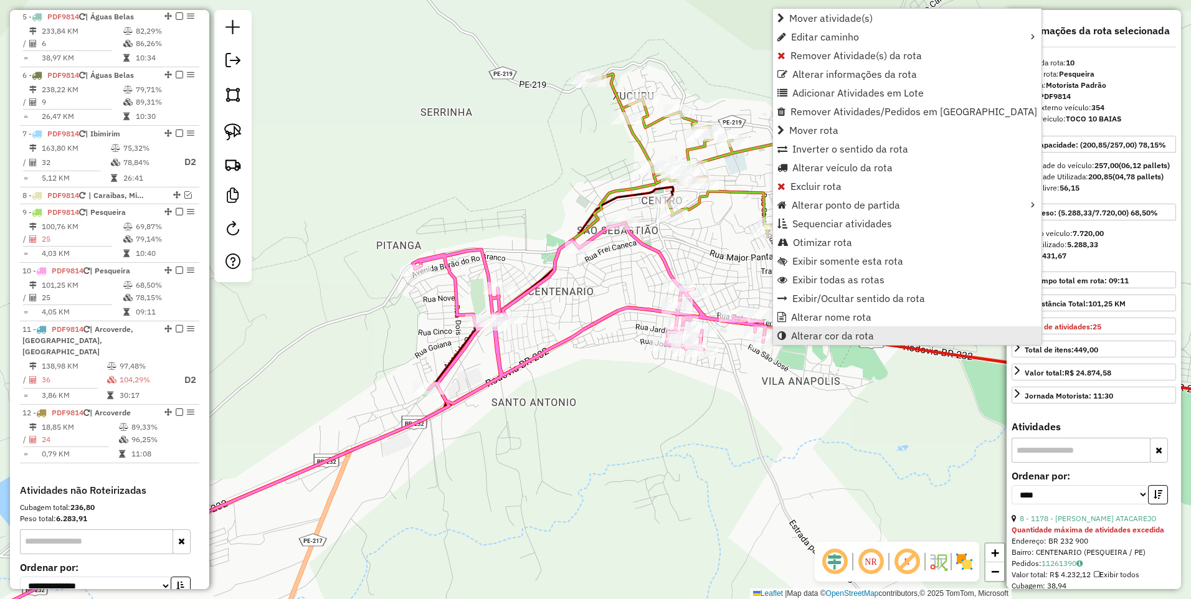
scroll to position [759, 0]
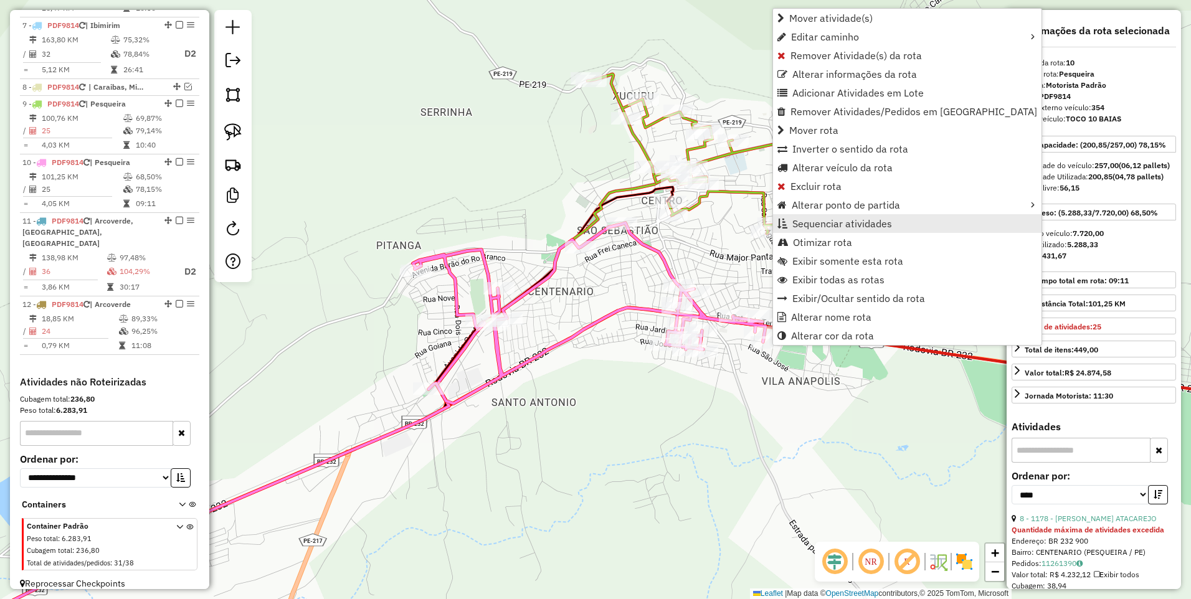
click at [855, 225] on span "Sequenciar atividades" at bounding box center [842, 224] width 100 height 10
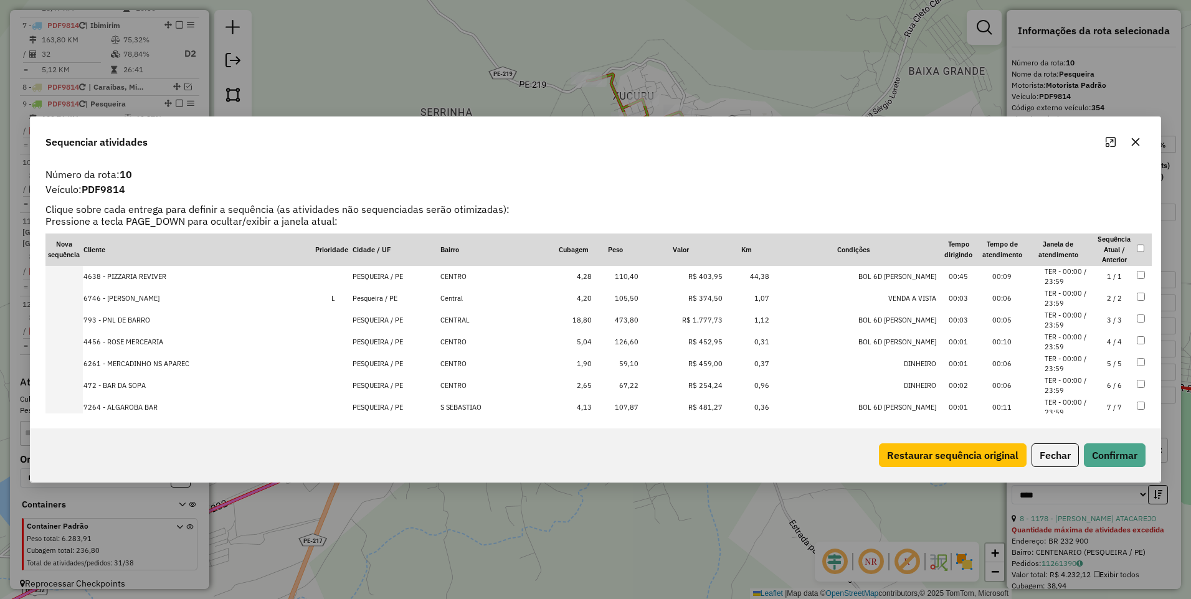
scroll to position [67, 0]
click at [1105, 364] on td "8 / 8" at bounding box center [1114, 363] width 44 height 22
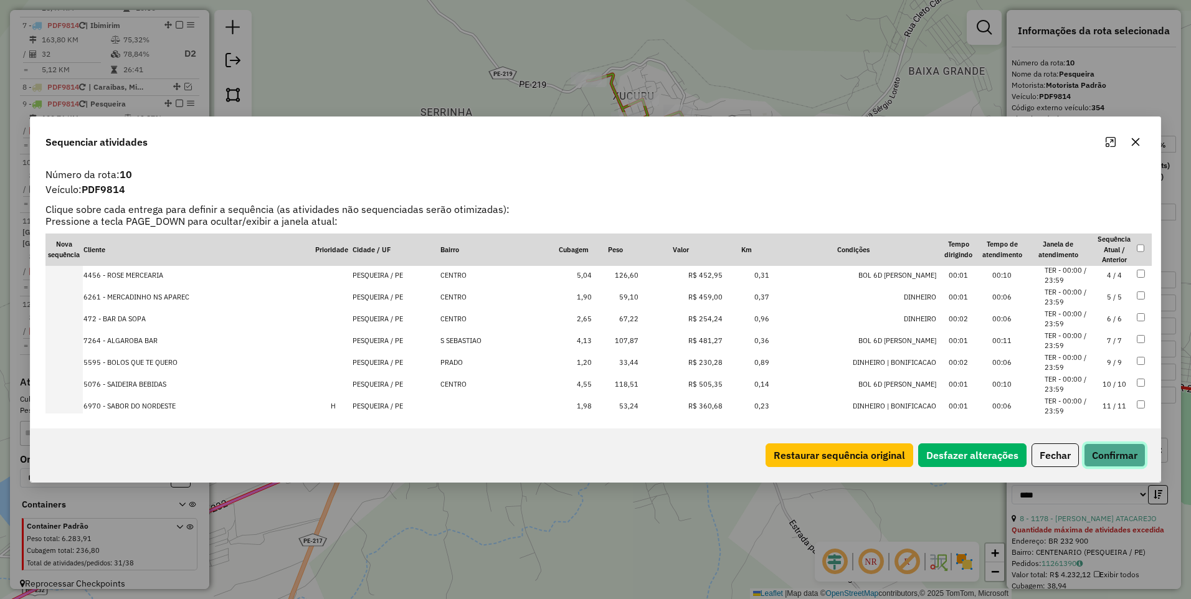
click at [1115, 456] on button "Confirmar" at bounding box center [1114, 455] width 62 height 24
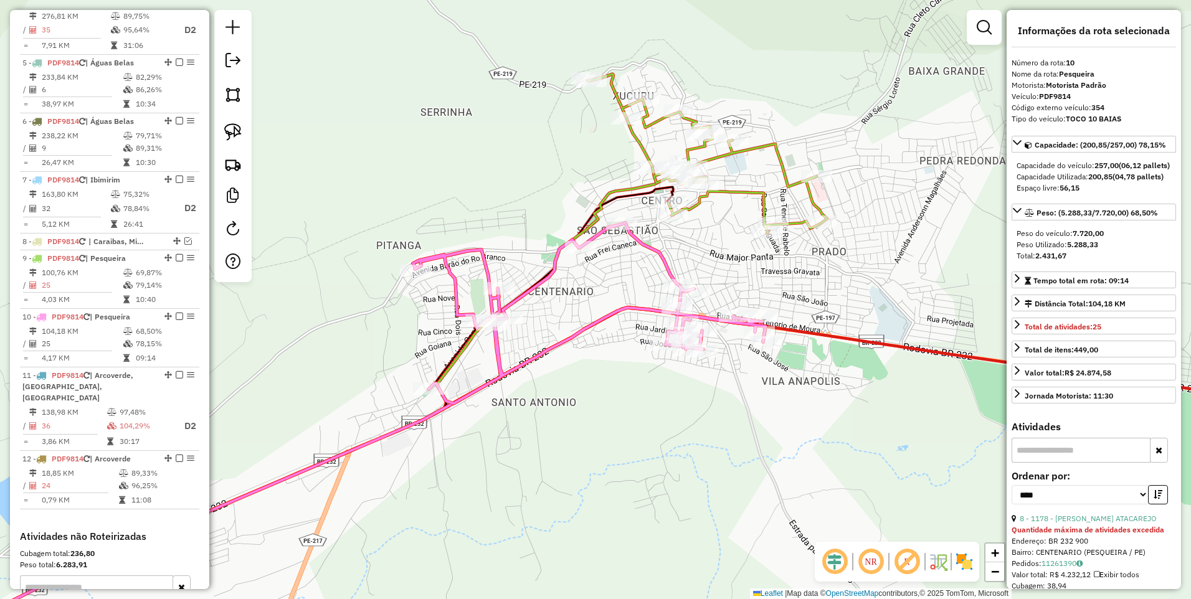
scroll to position [759, 0]
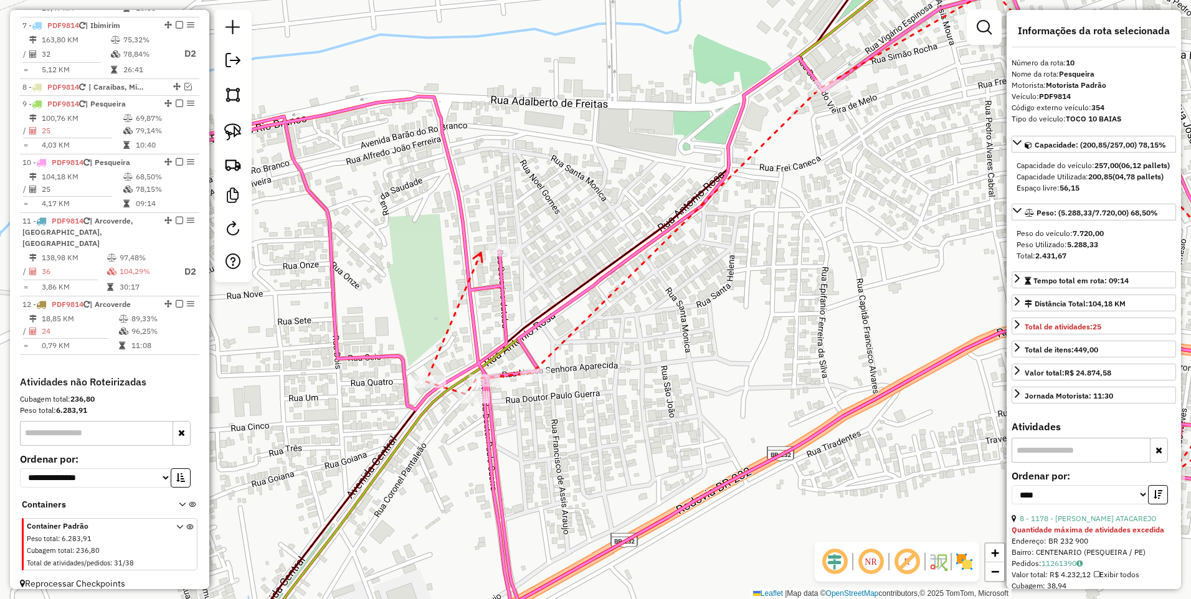
click at [481, 253] on icon at bounding box center [477, 257] width 9 height 9
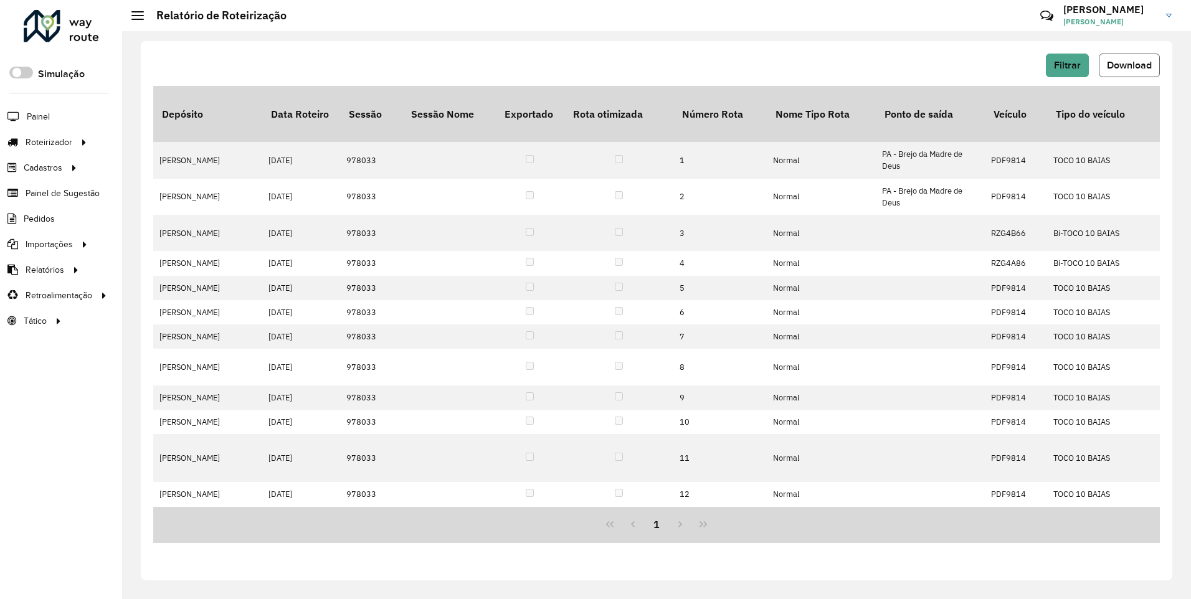
click at [1115, 60] on span "Download" at bounding box center [1128, 65] width 45 height 11
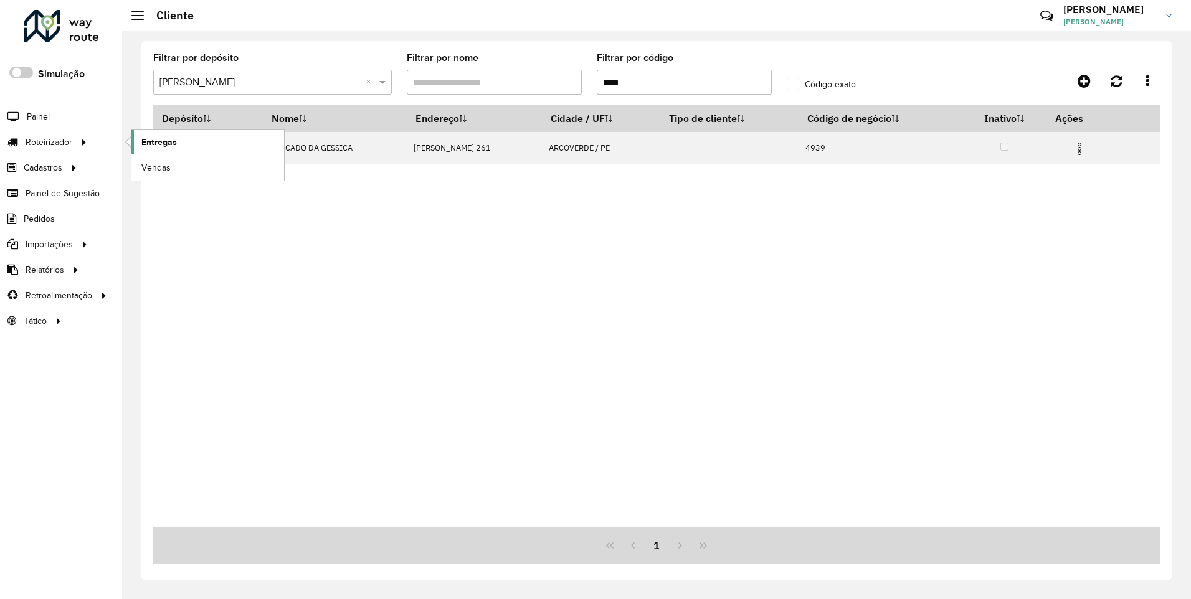
click at [160, 140] on span "Entregas" at bounding box center [158, 142] width 35 height 13
click at [145, 143] on span "Entregas" at bounding box center [158, 142] width 35 height 13
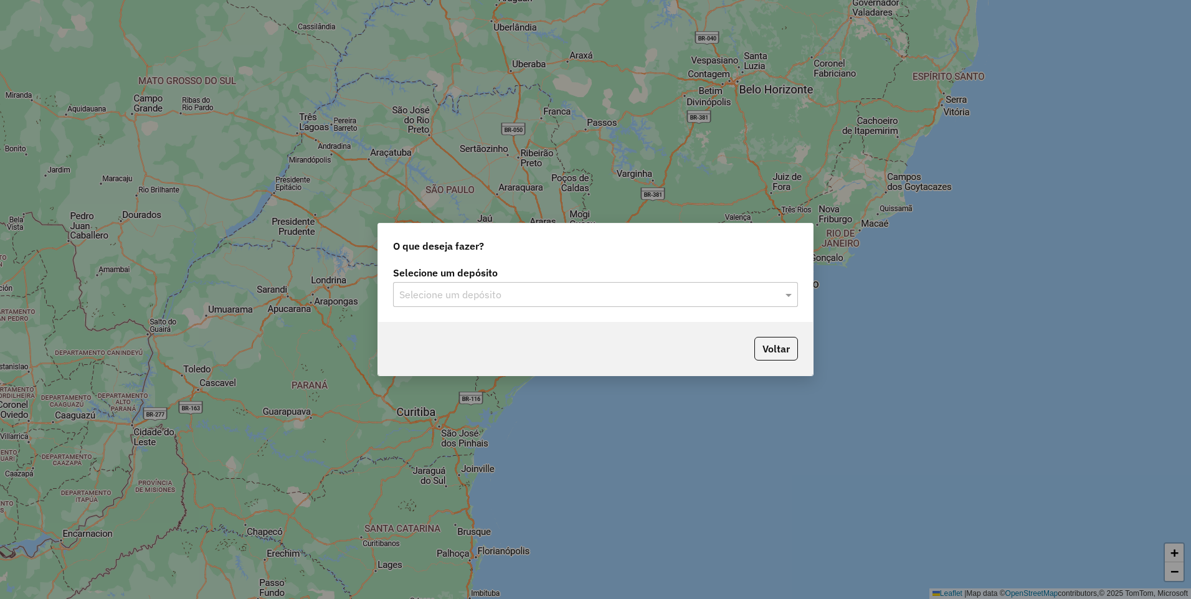
click at [507, 299] on input "text" at bounding box center [582, 295] width 367 height 15
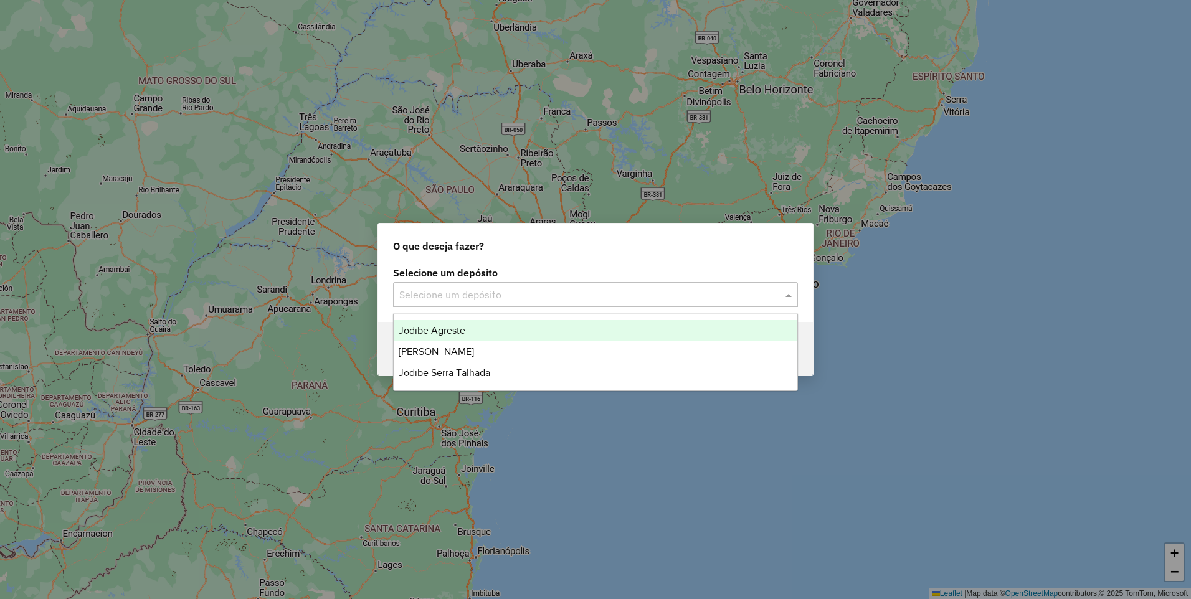
click at [465, 337] on div "Jodibe Agreste" at bounding box center [595, 330] width 403 height 21
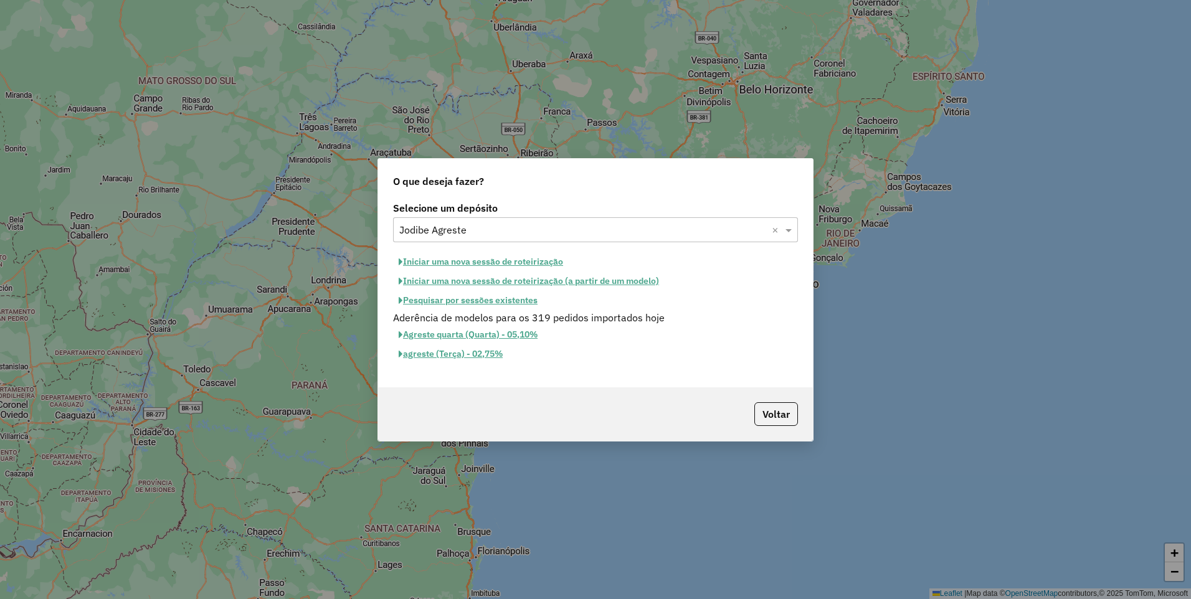
click at [492, 260] on button "Iniciar uma nova sessão de roteirização" at bounding box center [481, 261] width 176 height 19
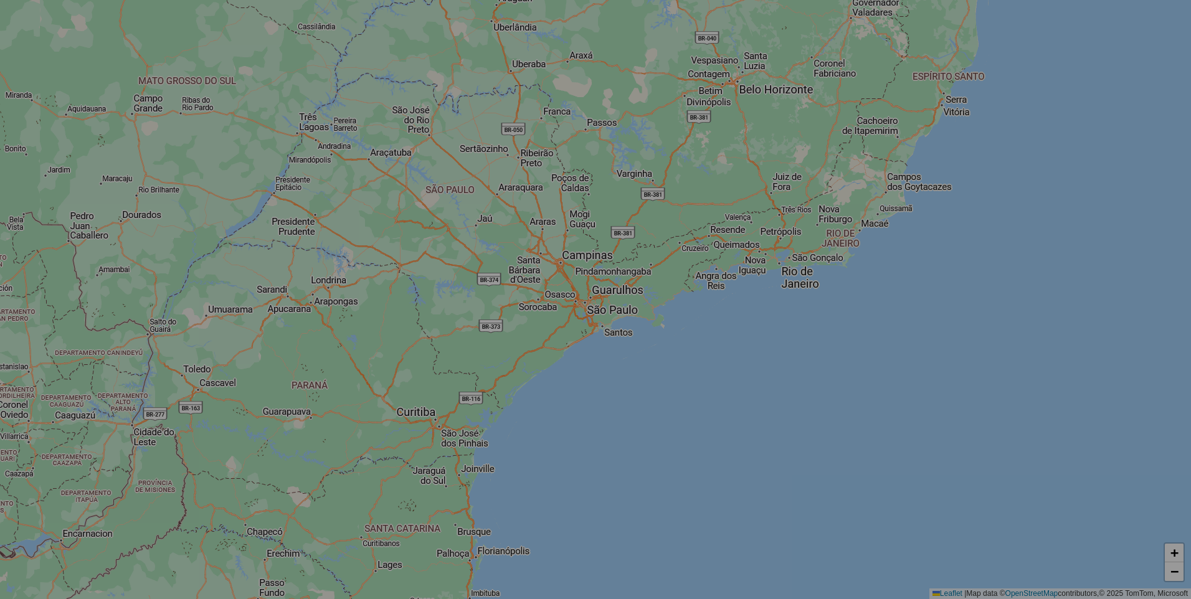
select select "*"
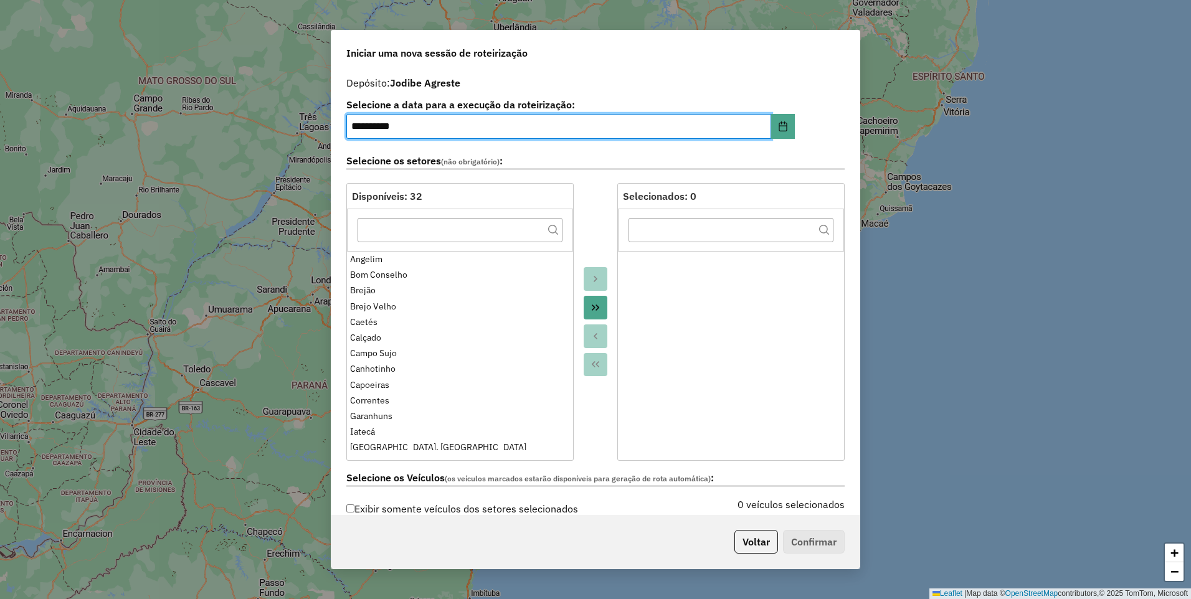
click at [600, 309] on button "Move All to Target" at bounding box center [595, 308] width 24 height 24
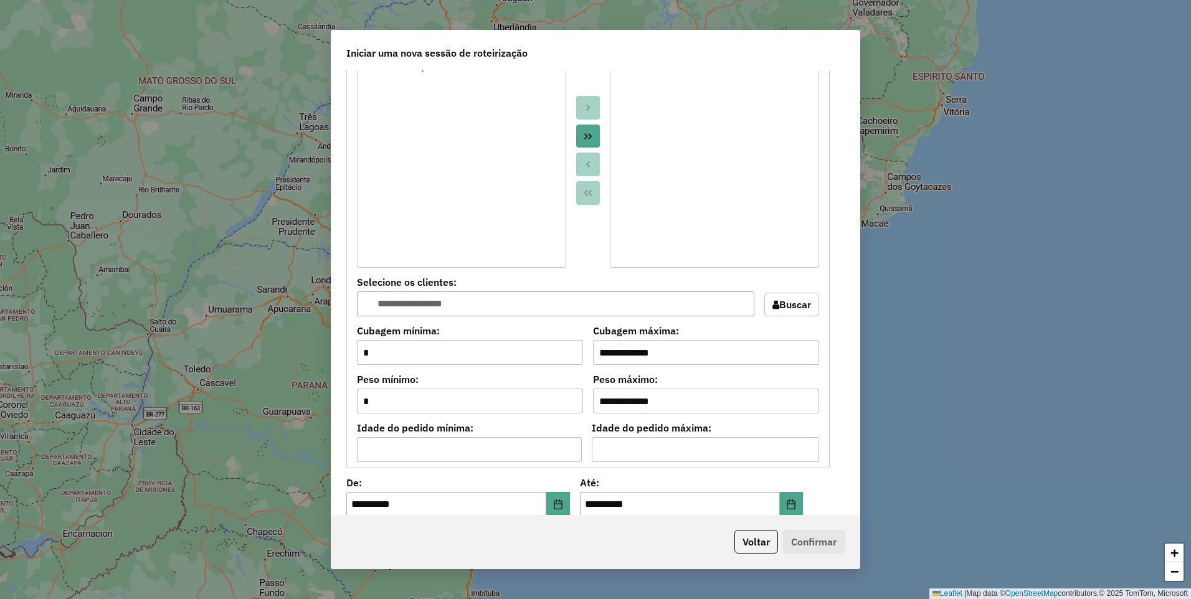
scroll to position [1134, 0]
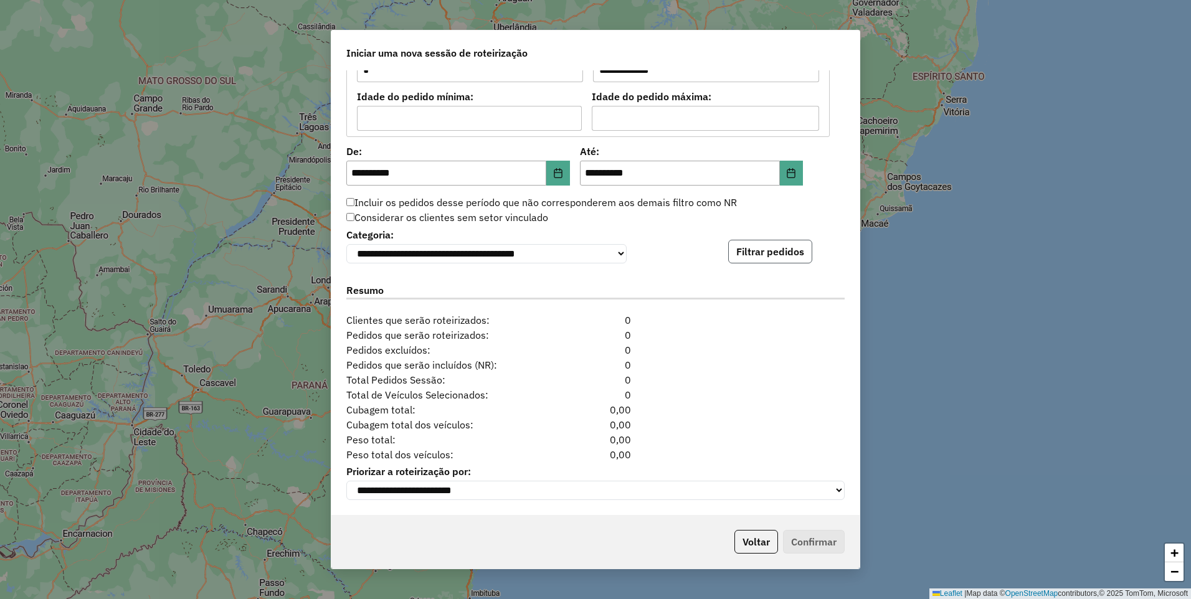
click at [765, 250] on button "Filtrar pedidos" at bounding box center [770, 252] width 84 height 24
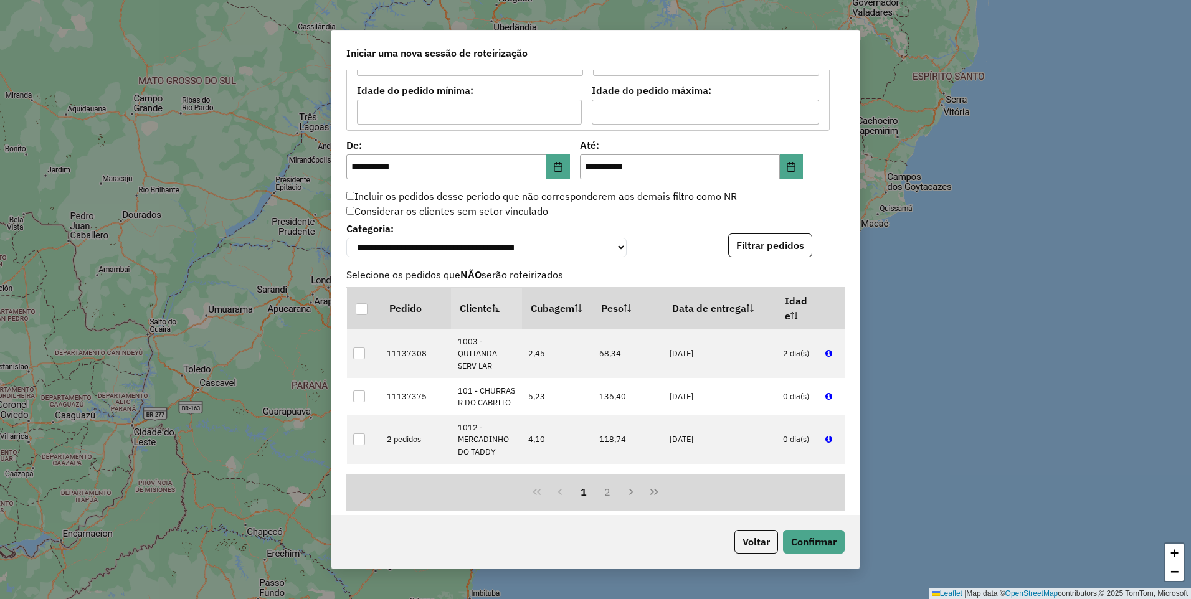
scroll to position [1392, 0]
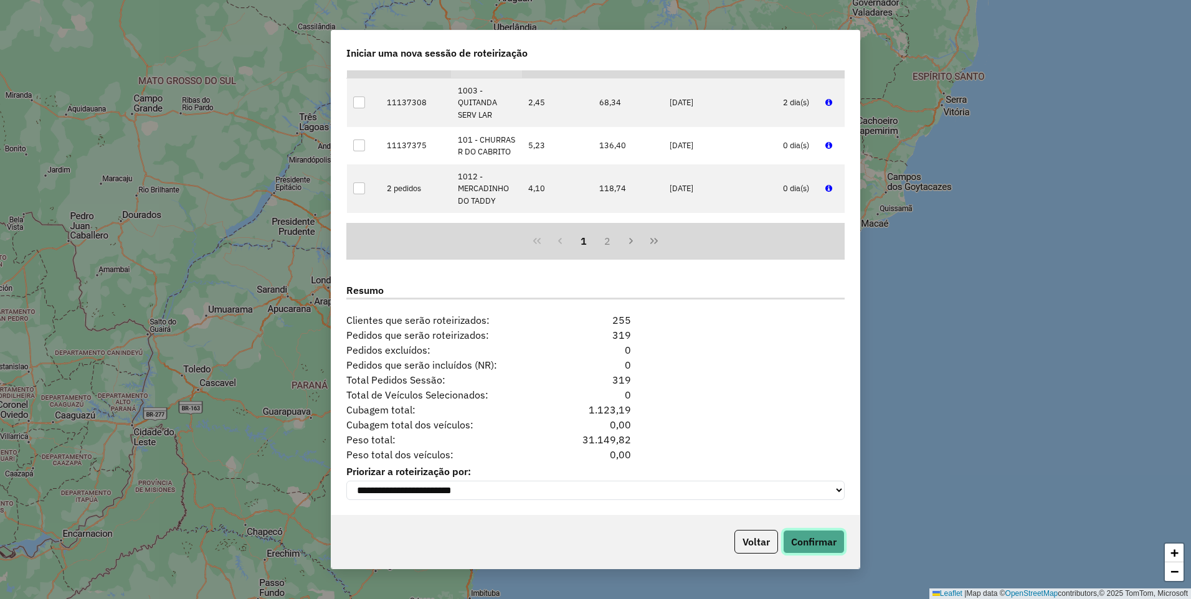
click at [830, 539] on button "Confirmar" at bounding box center [814, 542] width 62 height 24
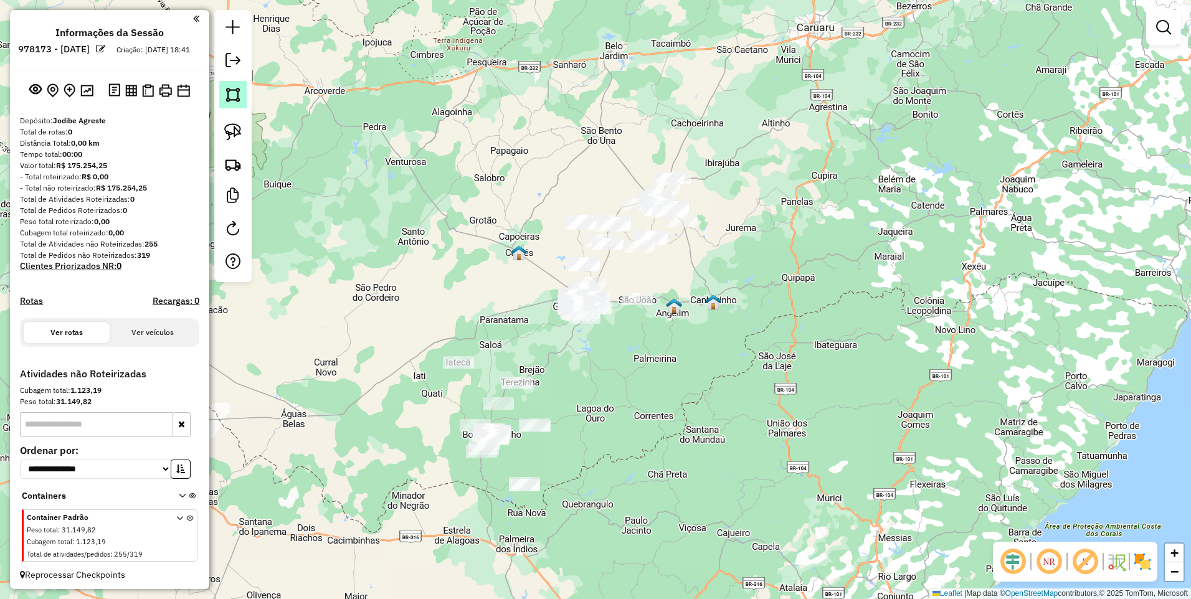
click at [230, 93] on img at bounding box center [232, 94] width 17 height 17
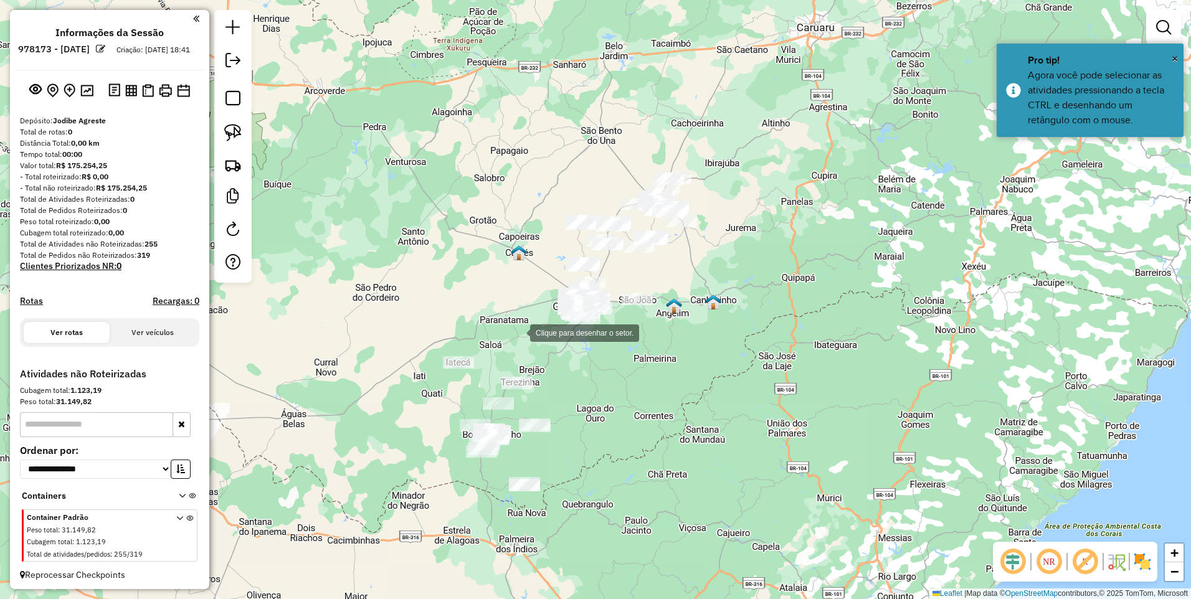
click at [517, 332] on div at bounding box center [517, 331] width 25 height 25
click at [401, 444] on div at bounding box center [401, 443] width 25 height 25
click at [459, 479] on div at bounding box center [458, 479] width 25 height 25
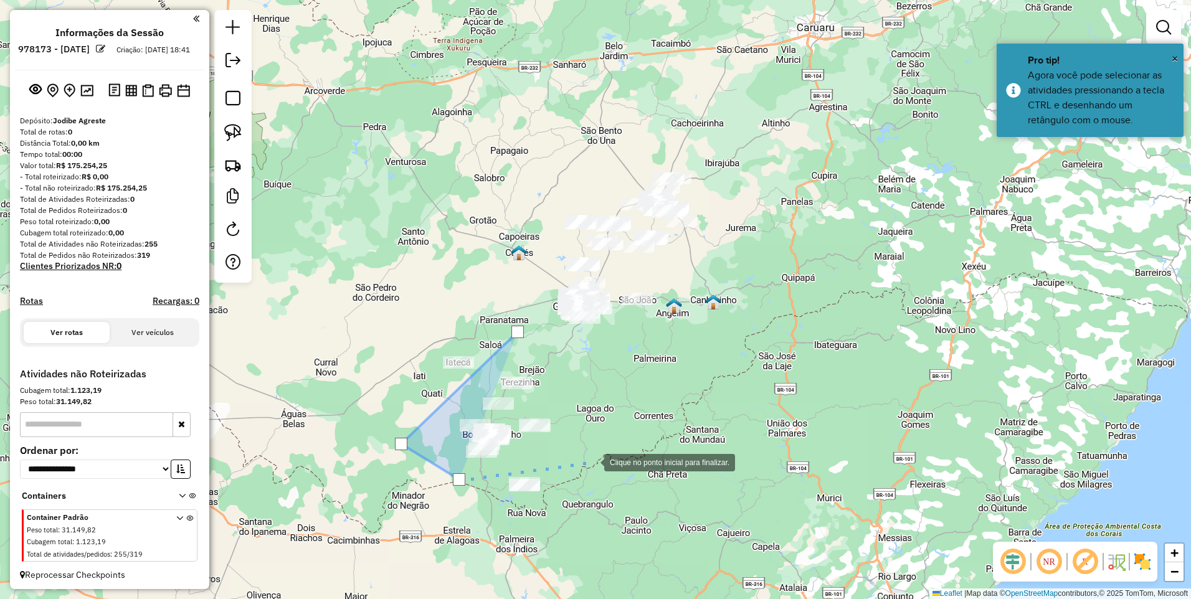
click at [592, 461] on div at bounding box center [591, 461] width 25 height 25
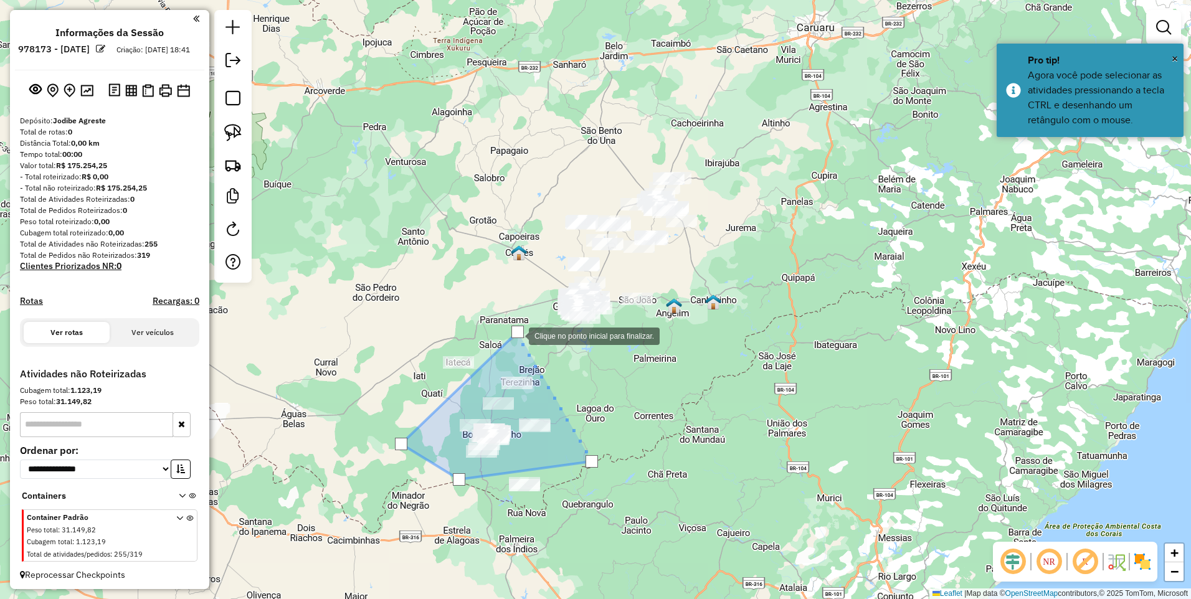
click at [516, 335] on div at bounding box center [517, 332] width 12 height 12
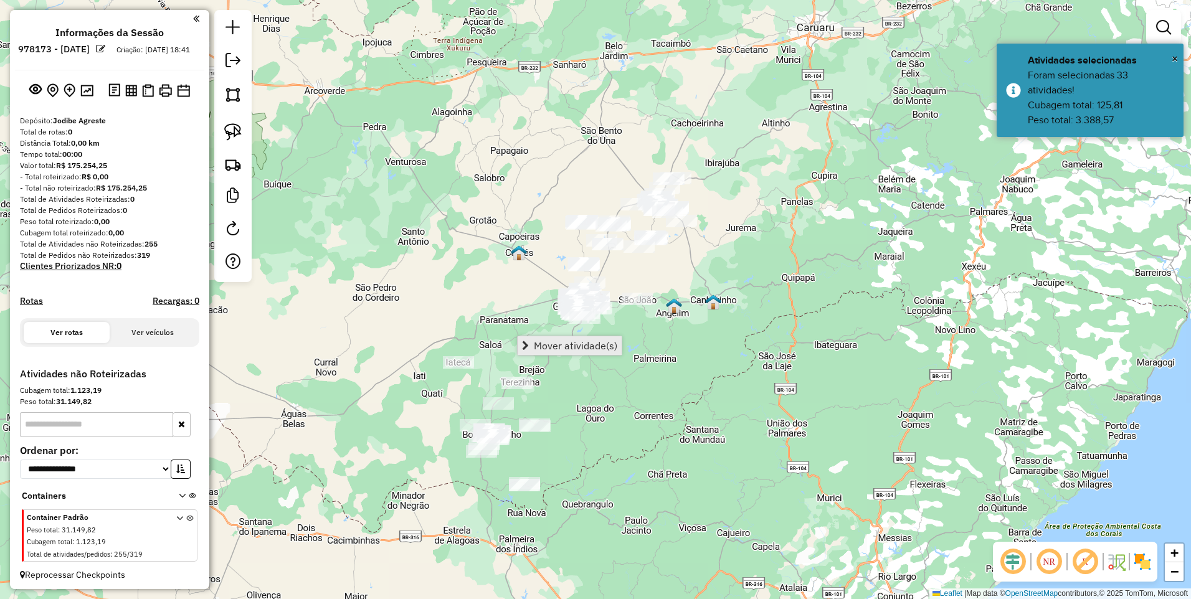
click at [540, 350] on span "Mover atividade(s)" at bounding box center [575, 346] width 83 height 10
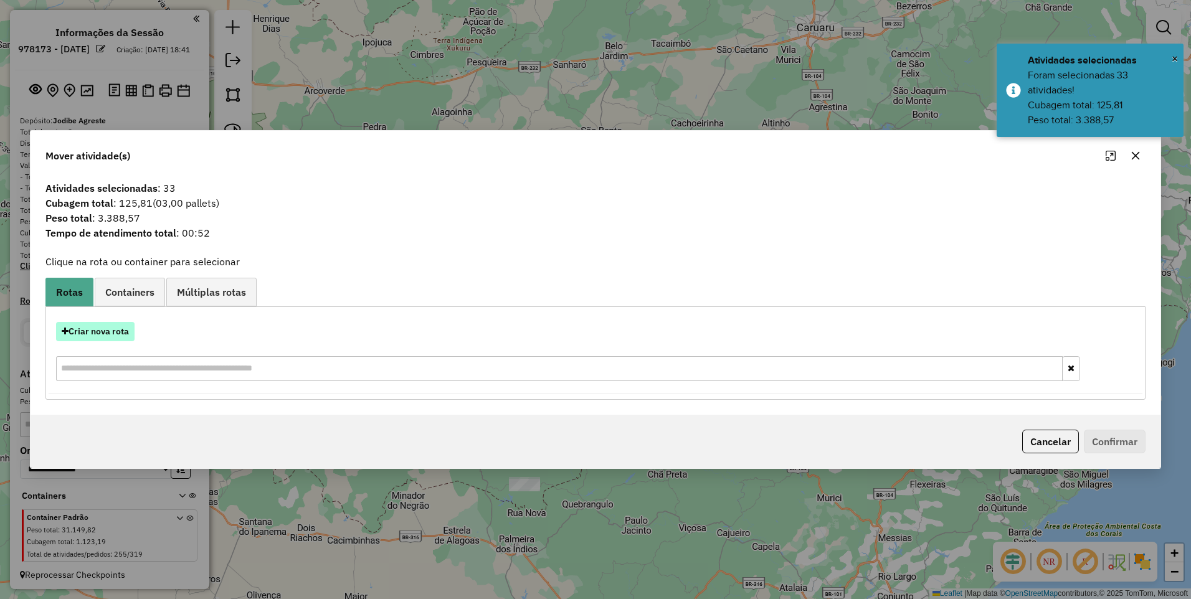
click at [95, 334] on button "Criar nova rota" at bounding box center [95, 331] width 78 height 19
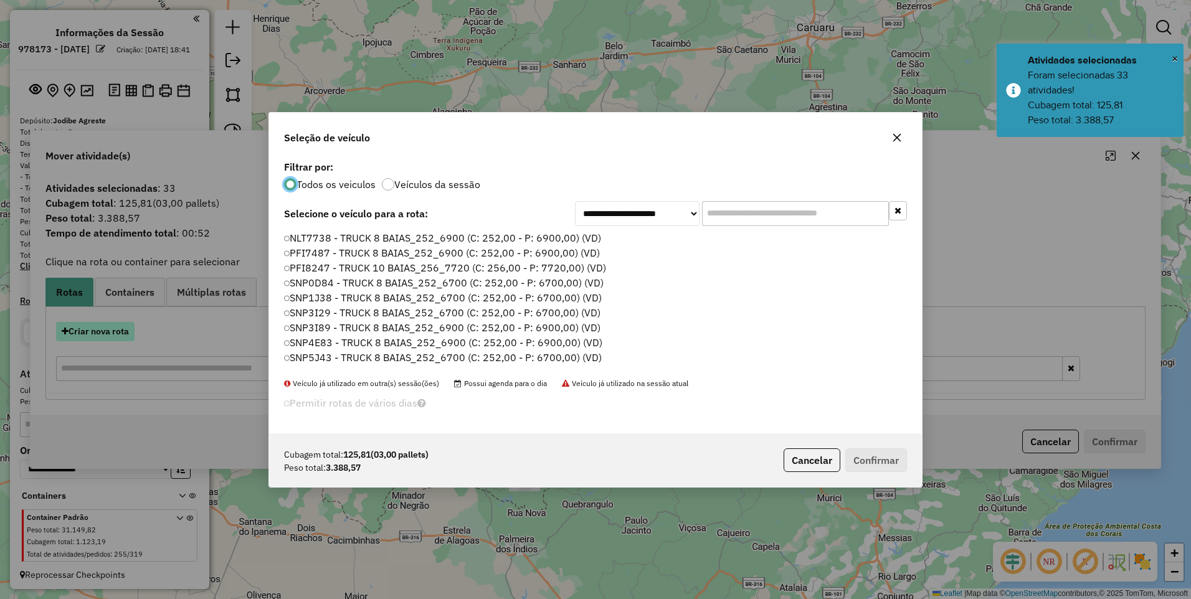
scroll to position [7, 4]
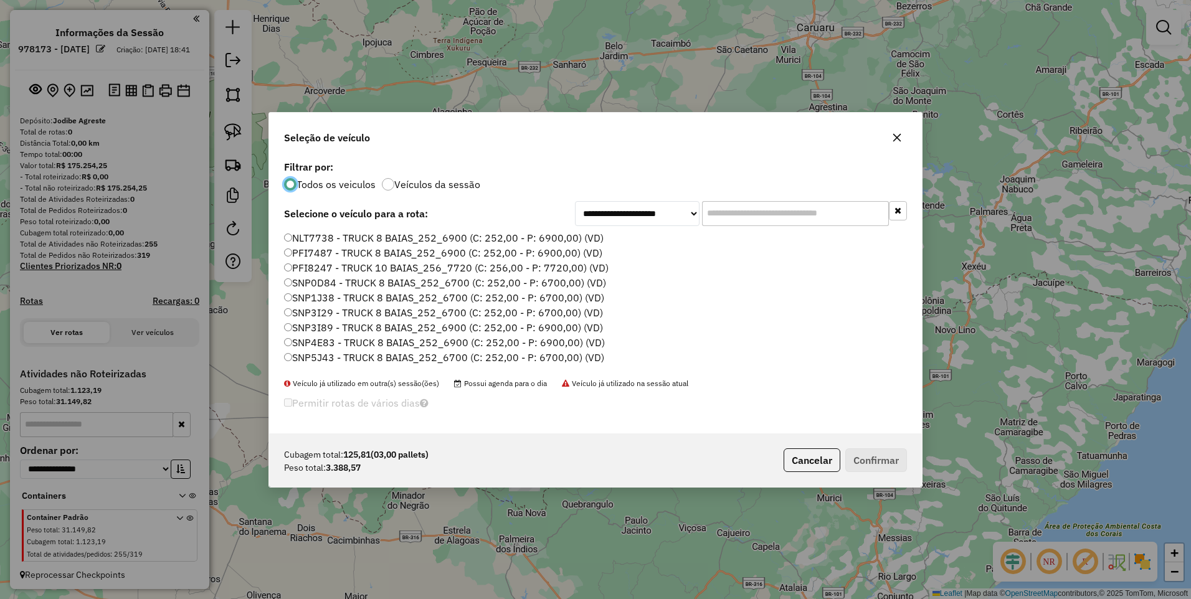
click at [549, 354] on label "SNP5J43 - TRUCK 8 BAIAS_252_6700 (C: 252,00 - P: 6700,00) (VD)" at bounding box center [444, 357] width 320 height 15
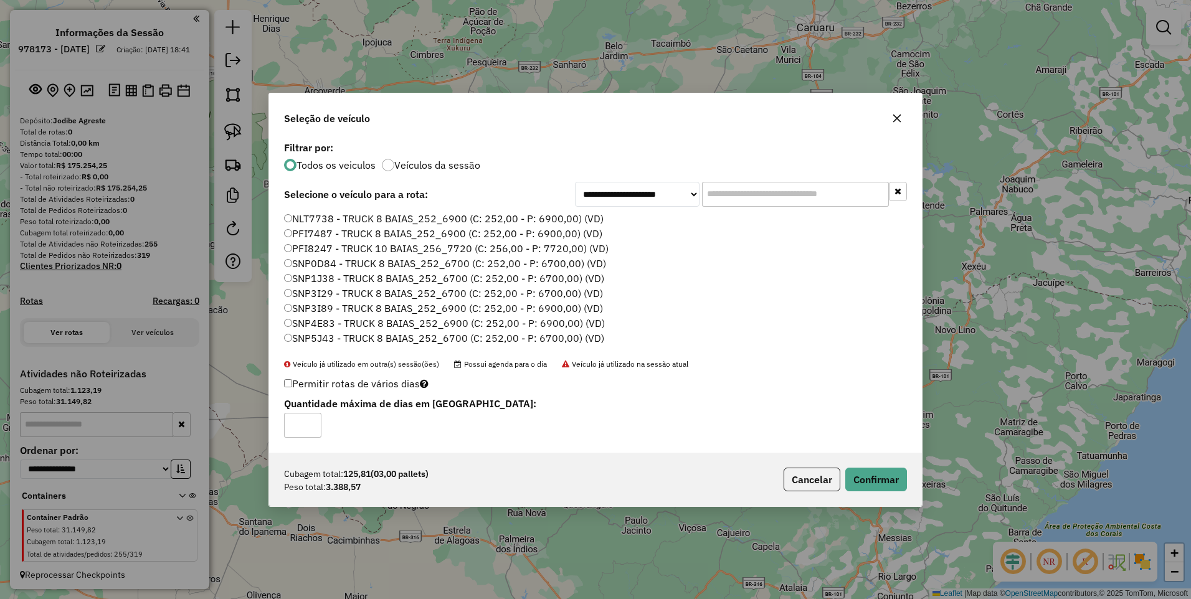
type input "*"
click at [313, 420] on input "*" at bounding box center [302, 425] width 37 height 25
click at [880, 483] on button "Confirmar" at bounding box center [876, 480] width 62 height 24
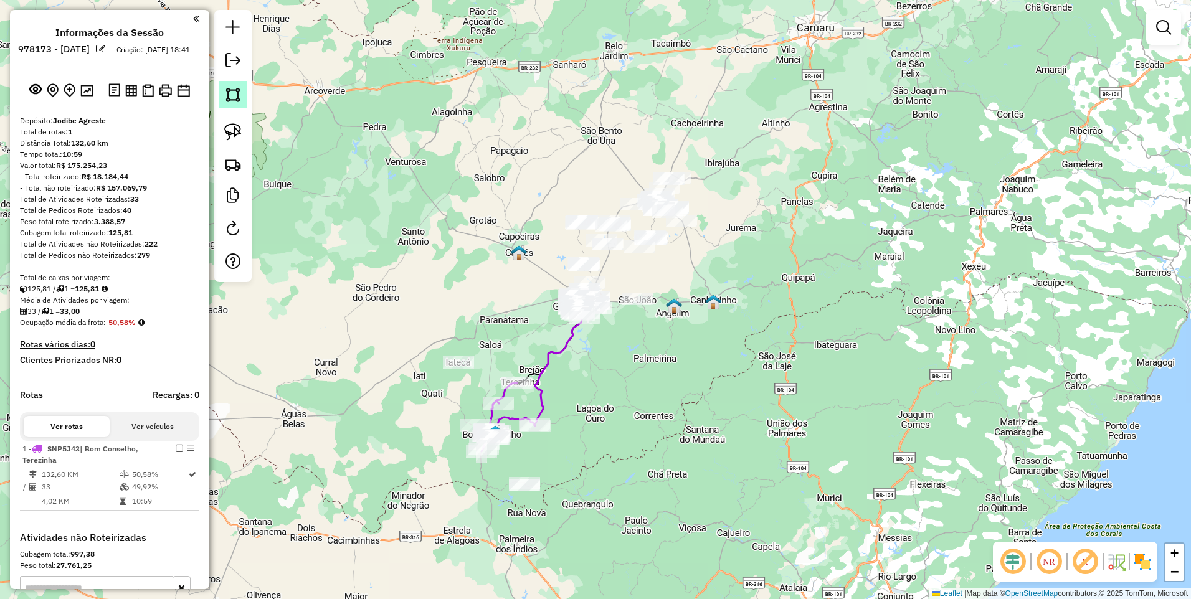
click at [231, 93] on img at bounding box center [232, 94] width 17 height 17
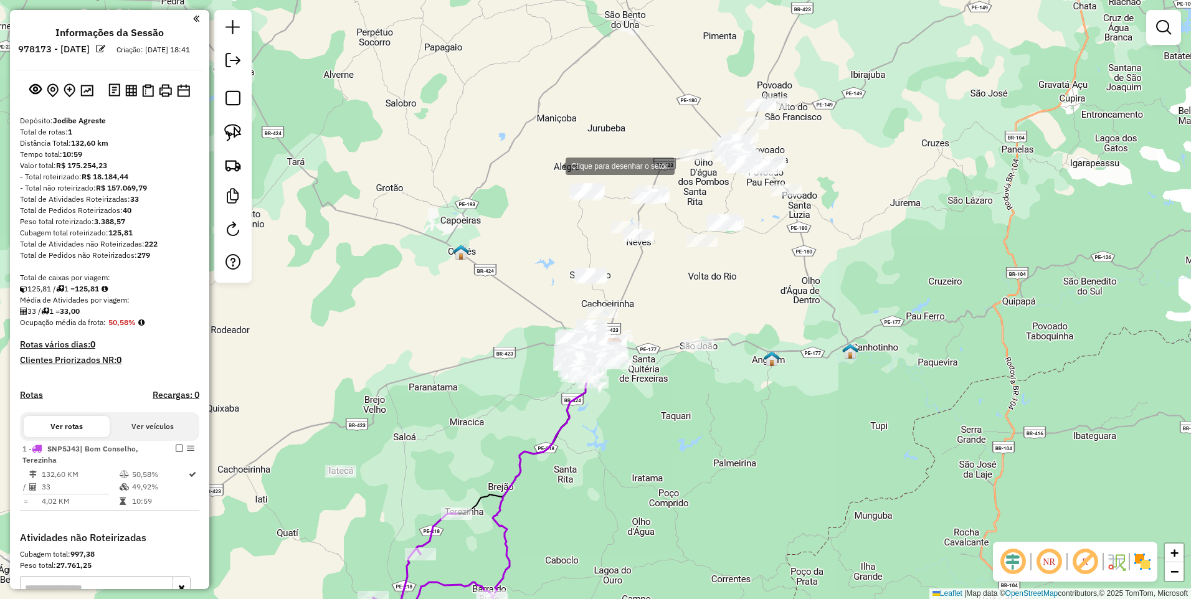
click at [553, 165] on div at bounding box center [552, 165] width 25 height 25
click at [677, 175] on div at bounding box center [677, 175] width 25 height 25
click at [667, 243] on div at bounding box center [666, 243] width 25 height 25
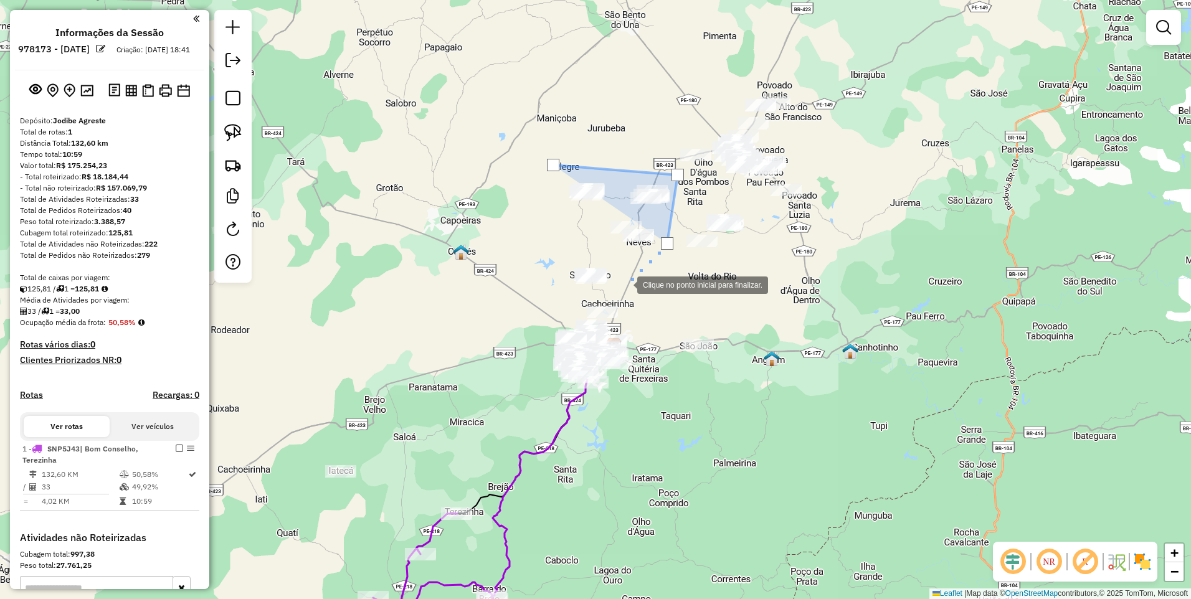
click at [625, 284] on div at bounding box center [624, 283] width 25 height 25
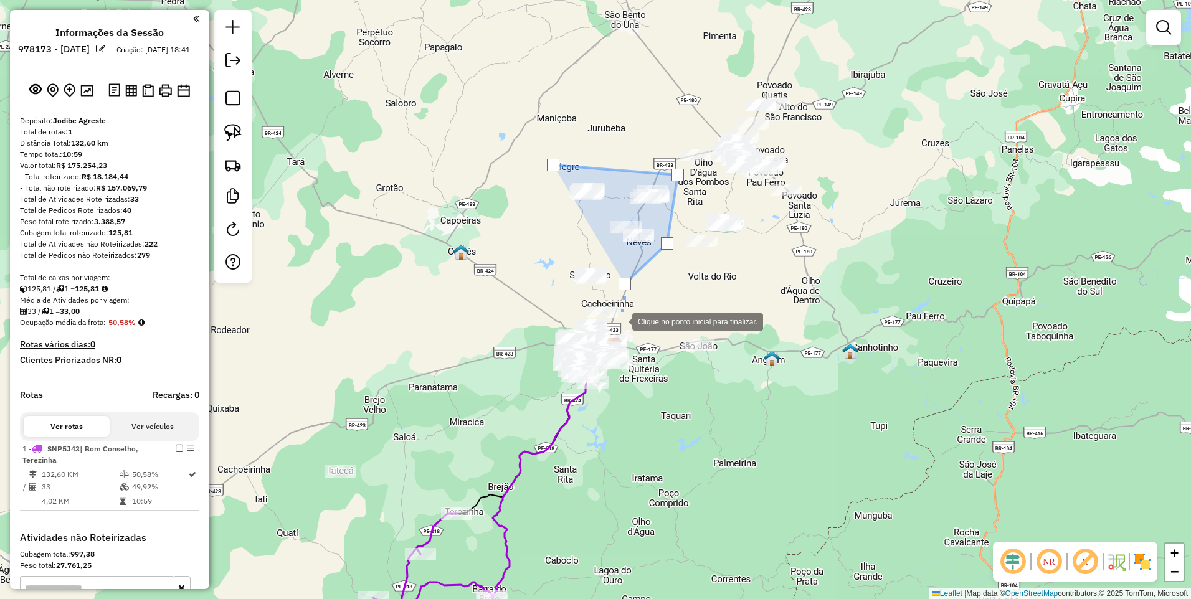
click at [620, 321] on div at bounding box center [619, 320] width 25 height 25
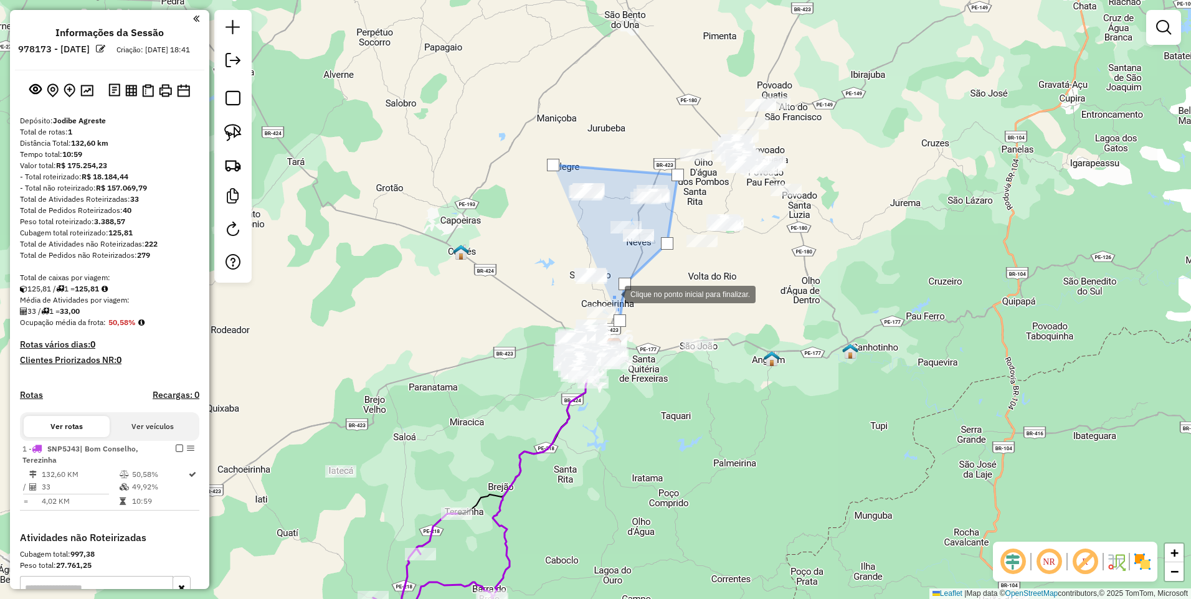
click at [612, 293] on div at bounding box center [612, 293] width 25 height 25
click at [554, 293] on div at bounding box center [554, 292] width 25 height 25
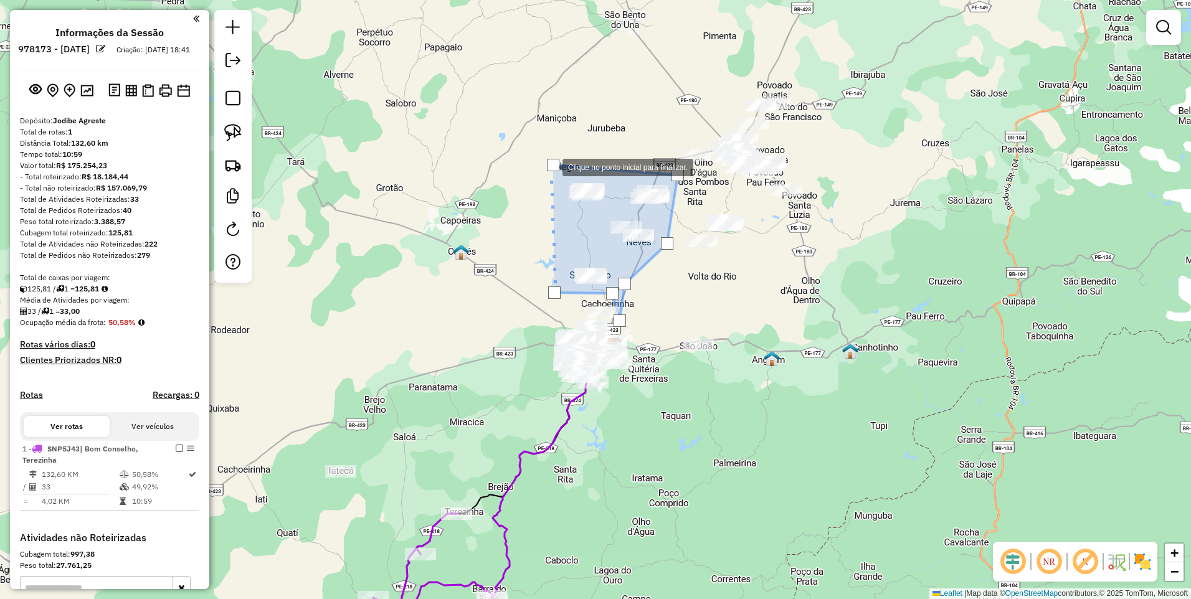
click at [550, 166] on div at bounding box center [553, 165] width 12 height 12
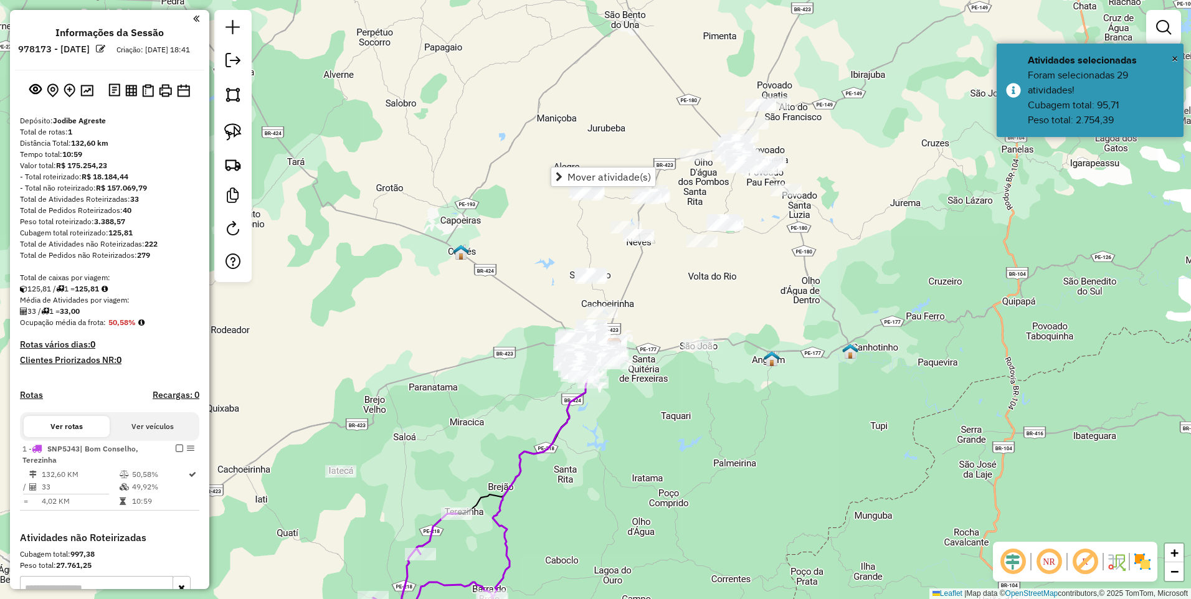
click at [540, 121] on div "Janela de atendimento Grade de atendimento Capacidade Transportadoras Veículos …" at bounding box center [595, 299] width 1191 height 599
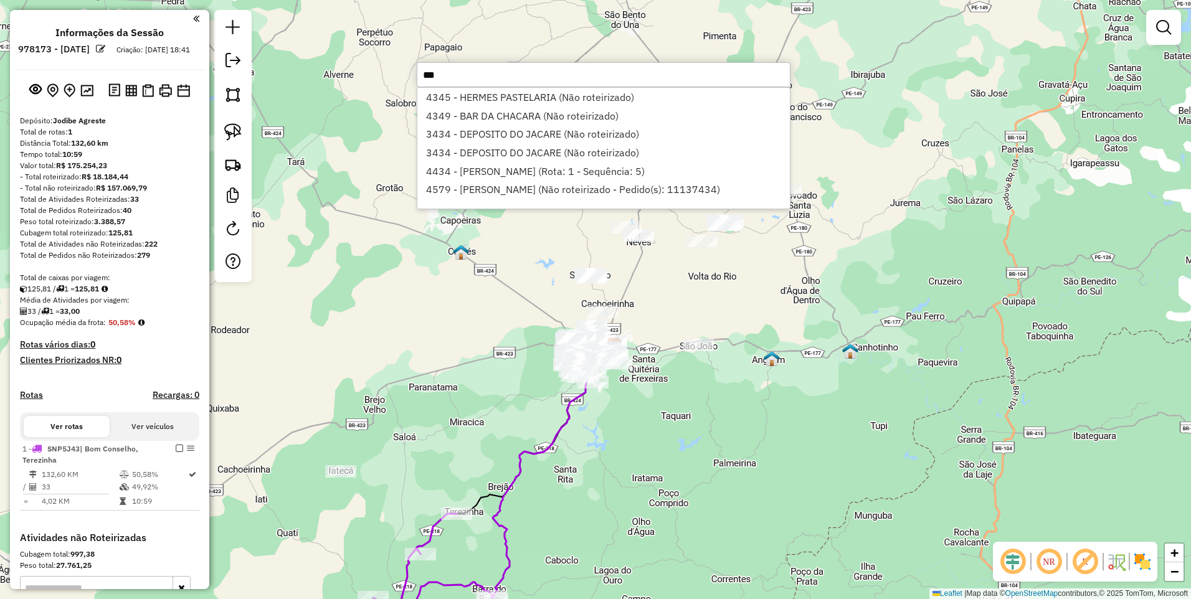
type input "***"
click at [543, 248] on div "Janela de atendimento Grade de atendimento Capacidade Transportadoras Veículos …" at bounding box center [595, 299] width 1191 height 599
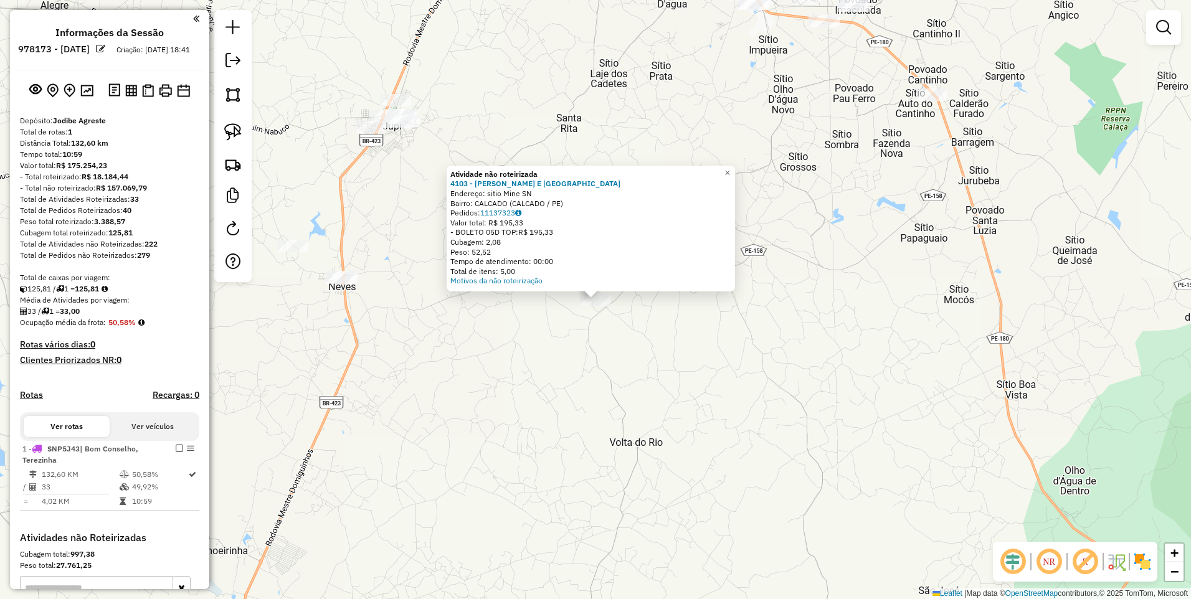
click at [627, 315] on div "Atividade não roteirizada 4103 - MERCADINHO E PADARIA Endereço: sitio Mine SN B…" at bounding box center [595, 299] width 1191 height 599
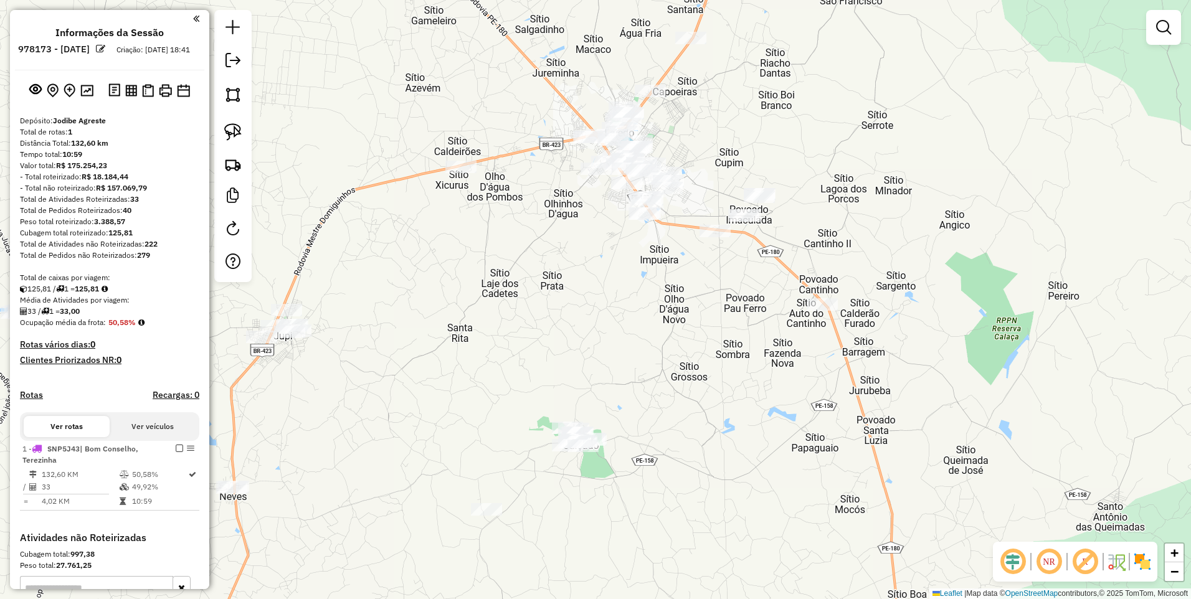
drag, startPoint x: 821, startPoint y: 151, endPoint x: 712, endPoint y: 361, distance: 236.4
click at [712, 361] on div "Janela de atendimento Grade de atendimento Capacidade Transportadoras Veículos …" at bounding box center [595, 299] width 1191 height 599
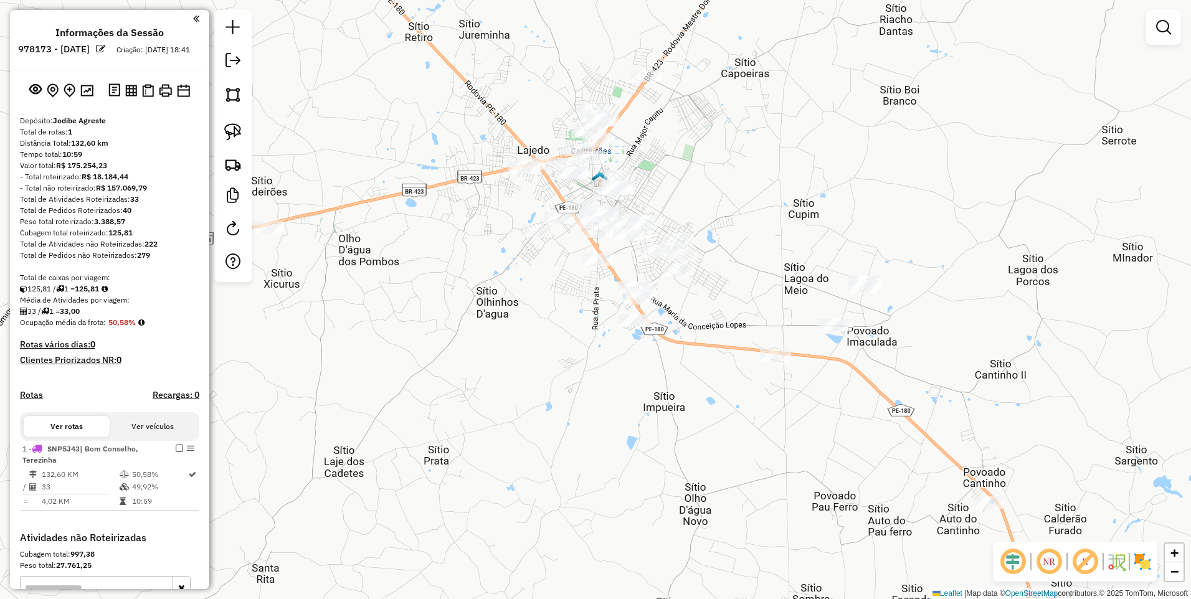
drag, startPoint x: 578, startPoint y: 199, endPoint x: 566, endPoint y: 285, distance: 87.4
click at [566, 285] on div "Janela de atendimento Grade de atendimento Capacidade Transportadoras Veículos …" at bounding box center [595, 299] width 1191 height 599
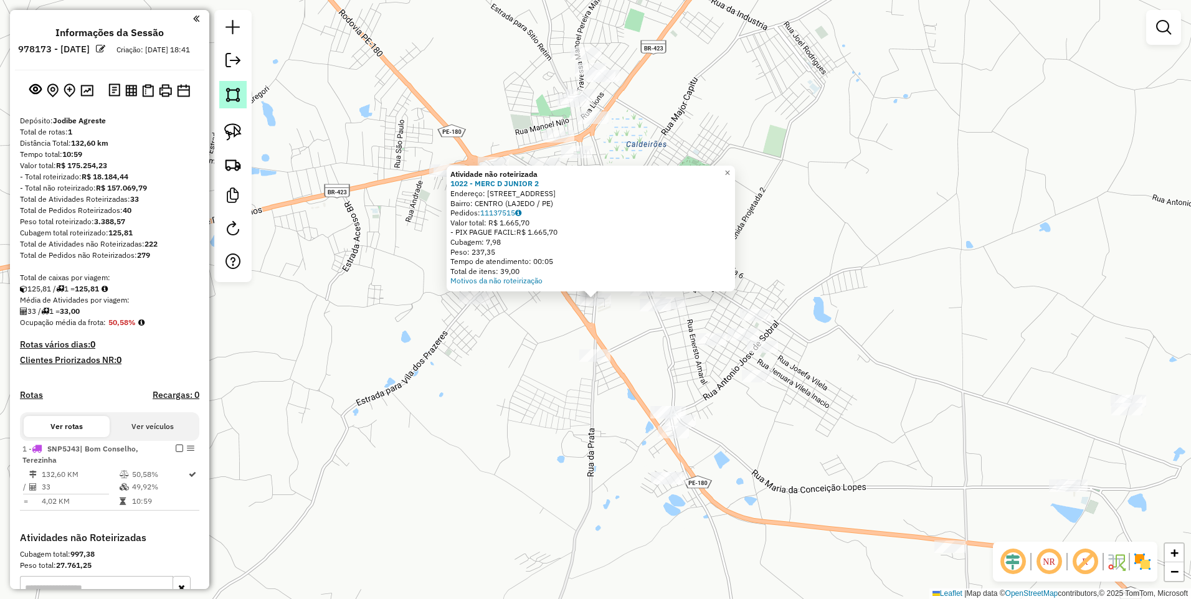
click at [235, 96] on img at bounding box center [232, 94] width 17 height 17
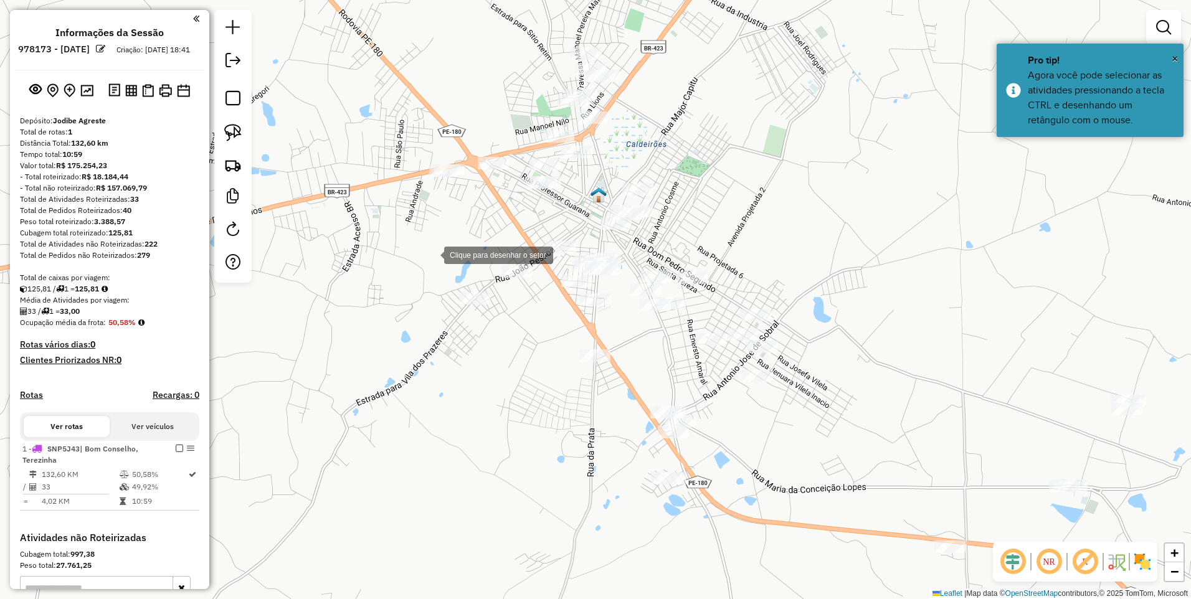
click at [428, 252] on div at bounding box center [431, 254] width 25 height 25
click at [565, 318] on div at bounding box center [564, 318] width 25 height 25
click at [608, 323] on div at bounding box center [607, 323] width 25 height 25
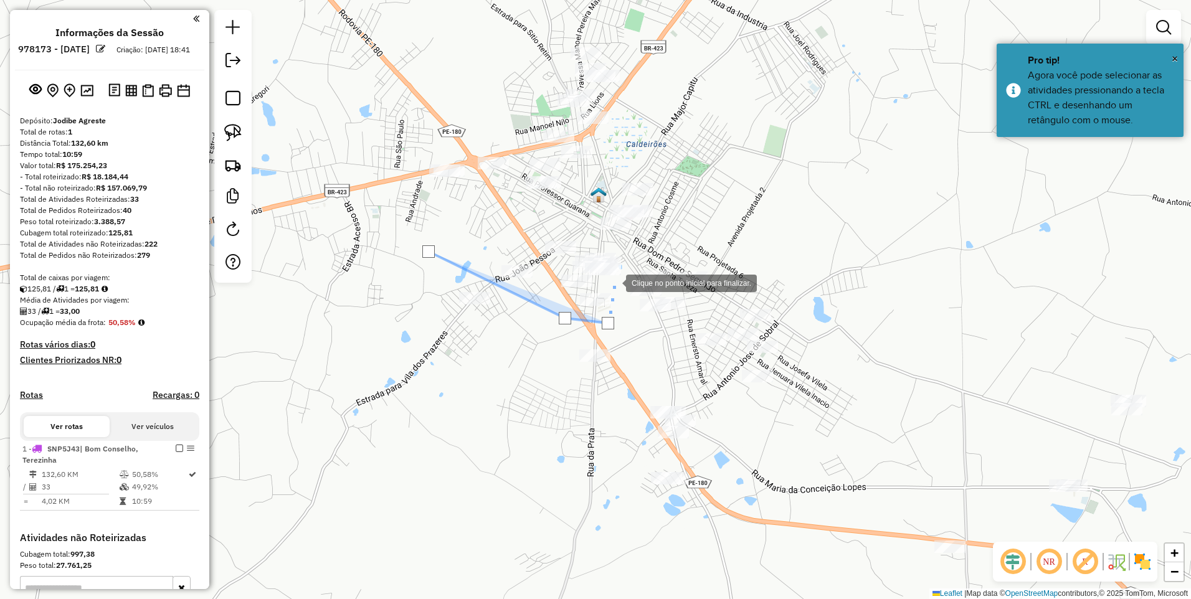
click at [613, 282] on div at bounding box center [613, 282] width 25 height 25
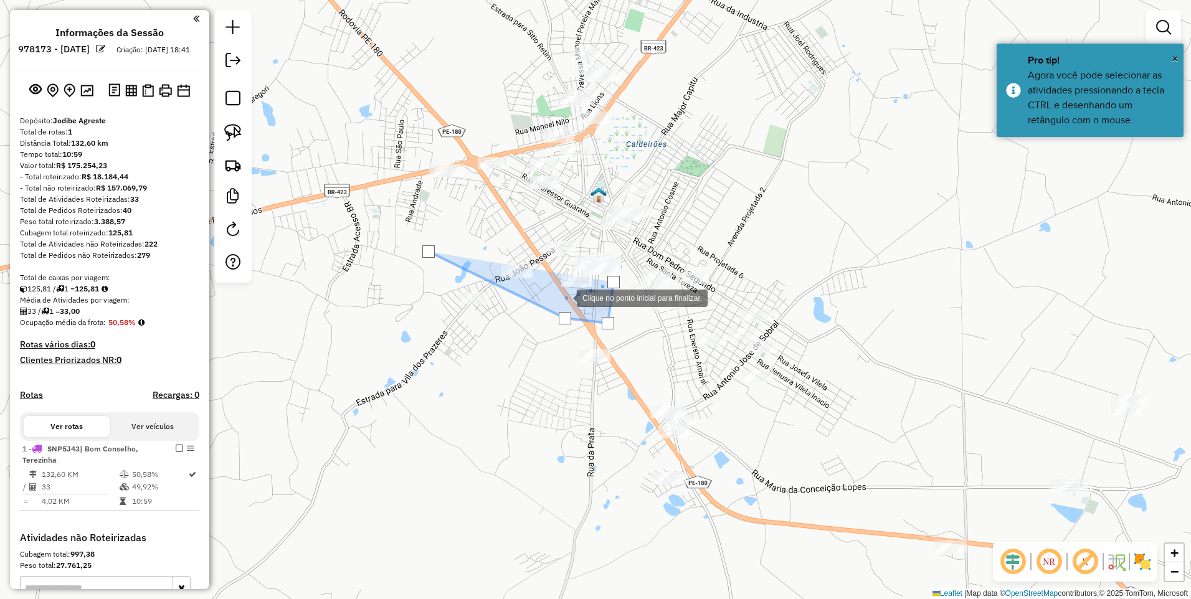
click at [564, 297] on div at bounding box center [564, 297] width 25 height 25
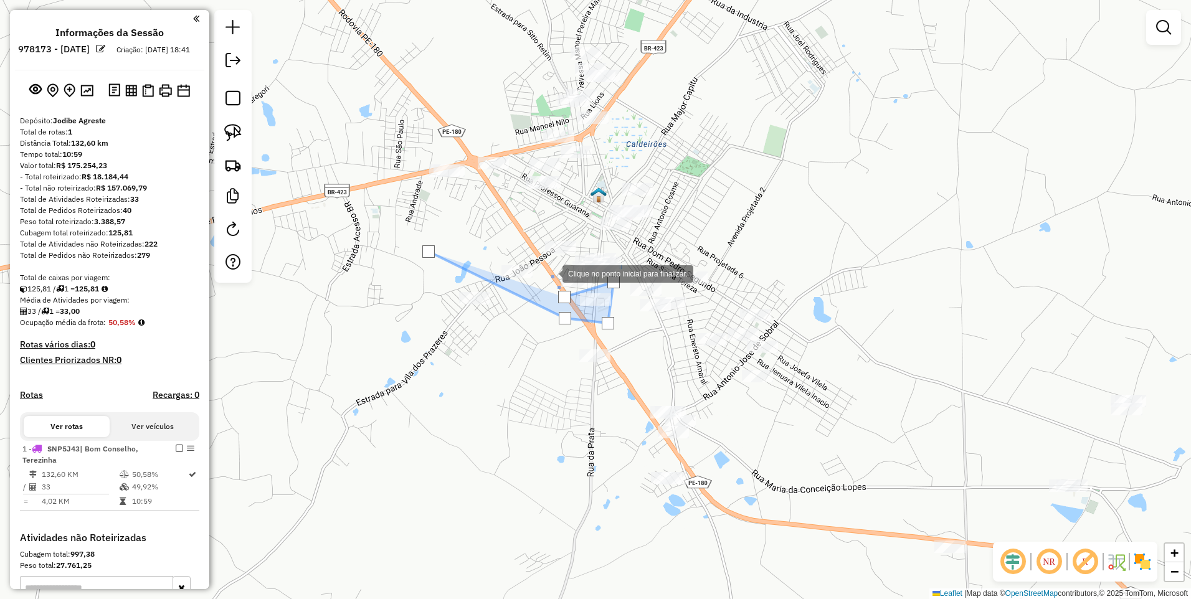
click at [550, 273] on div at bounding box center [549, 272] width 25 height 25
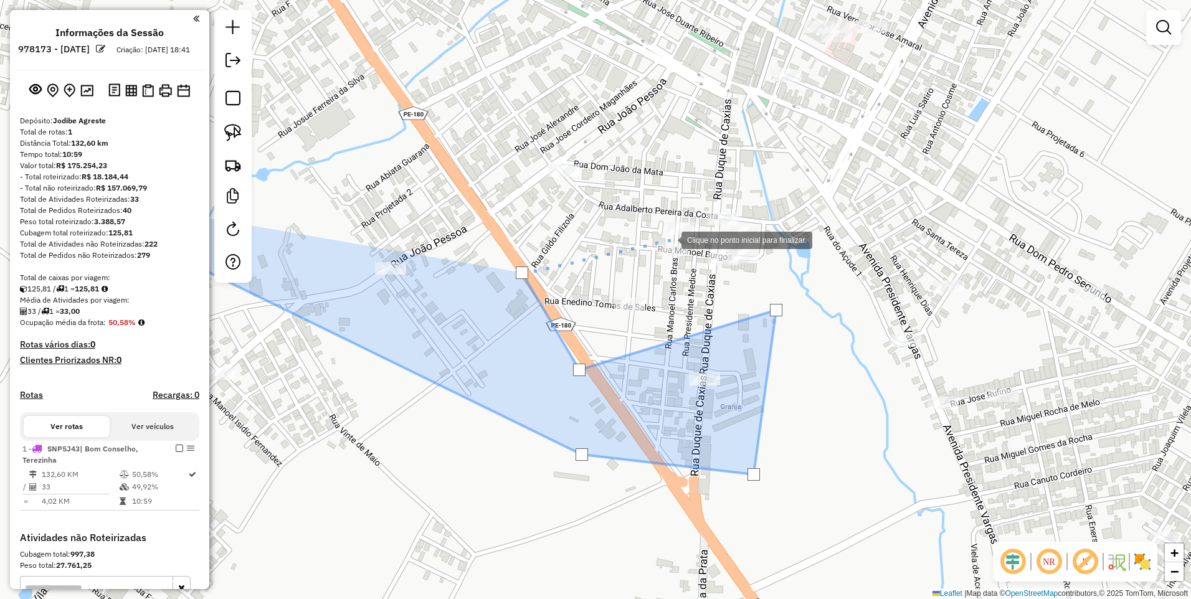
click at [669, 239] on div at bounding box center [668, 239] width 25 height 25
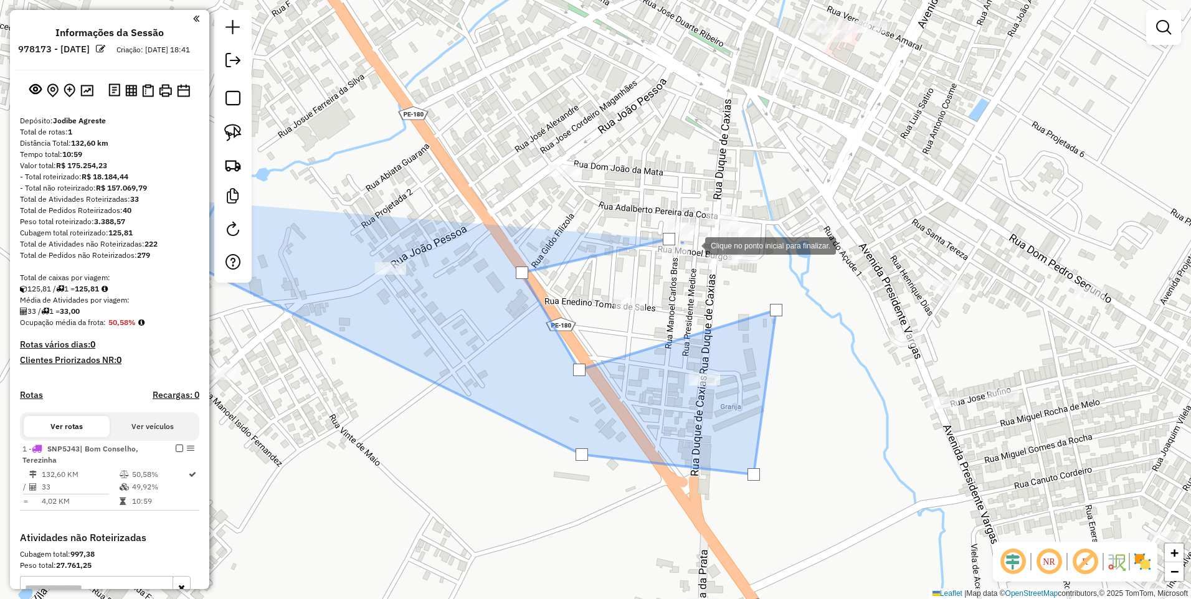
click at [692, 245] on div at bounding box center [692, 244] width 25 height 25
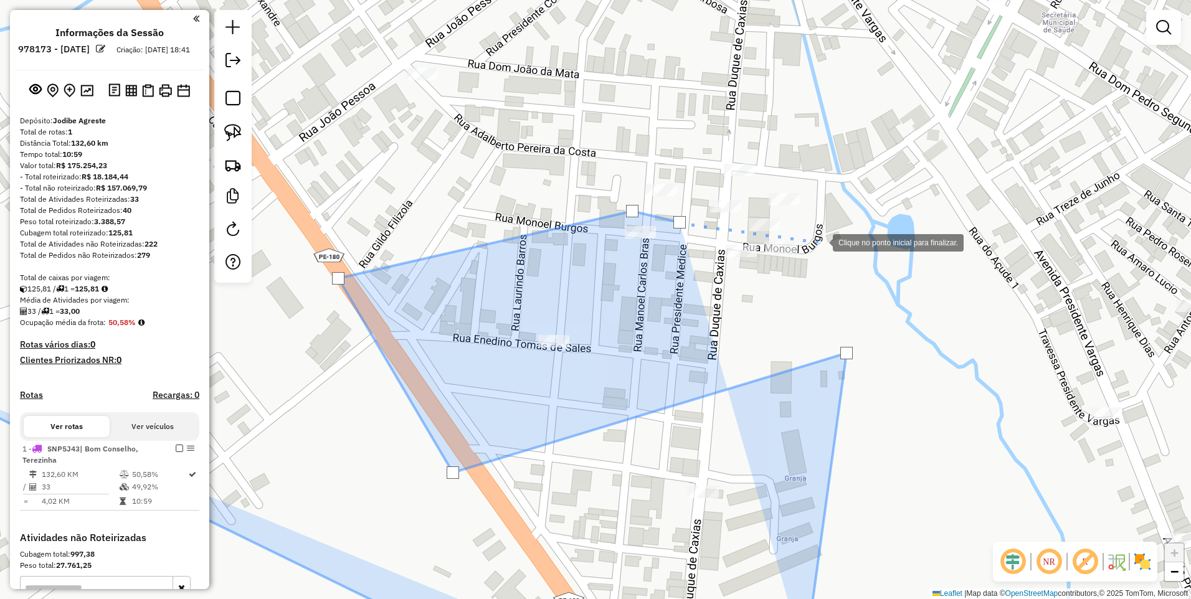
click at [820, 242] on div at bounding box center [820, 241] width 25 height 25
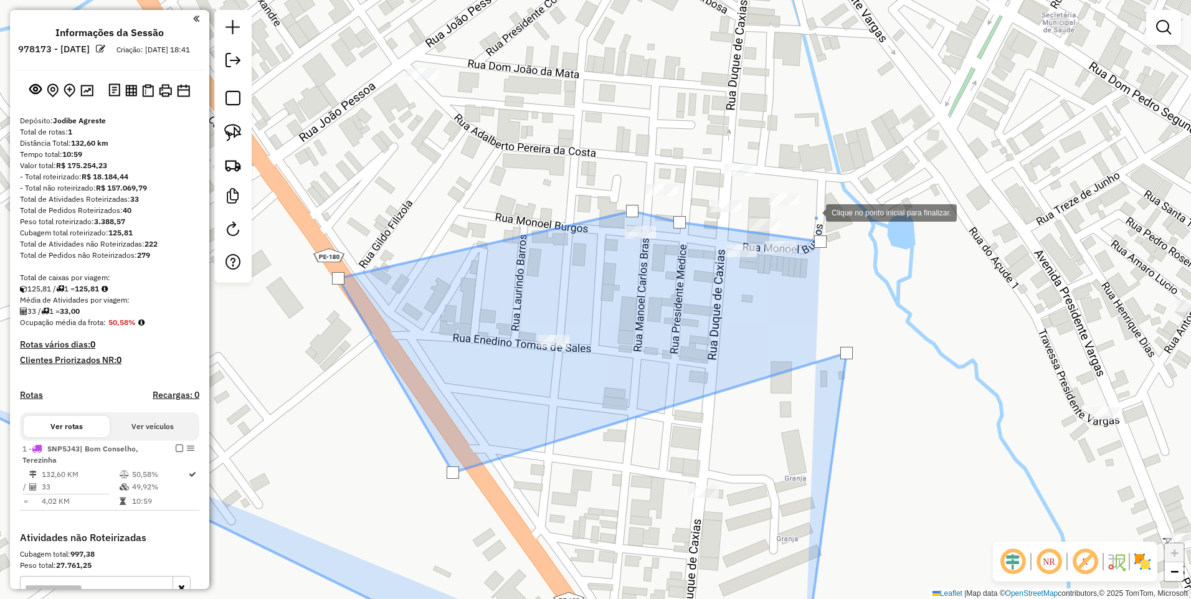
drag, startPoint x: 813, startPoint y: 212, endPoint x: 775, endPoint y: 212, distance: 38.0
click at [813, 212] on div at bounding box center [813, 211] width 25 height 25
click at [695, 217] on div at bounding box center [694, 216] width 25 height 25
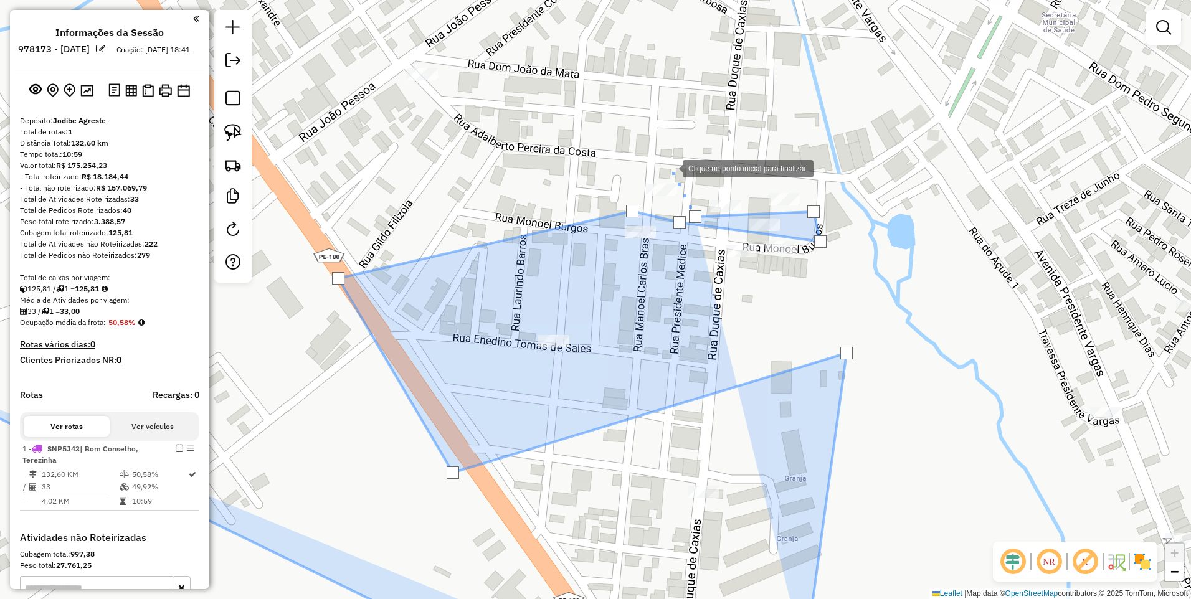
click at [670, 167] on div at bounding box center [670, 167] width 25 height 25
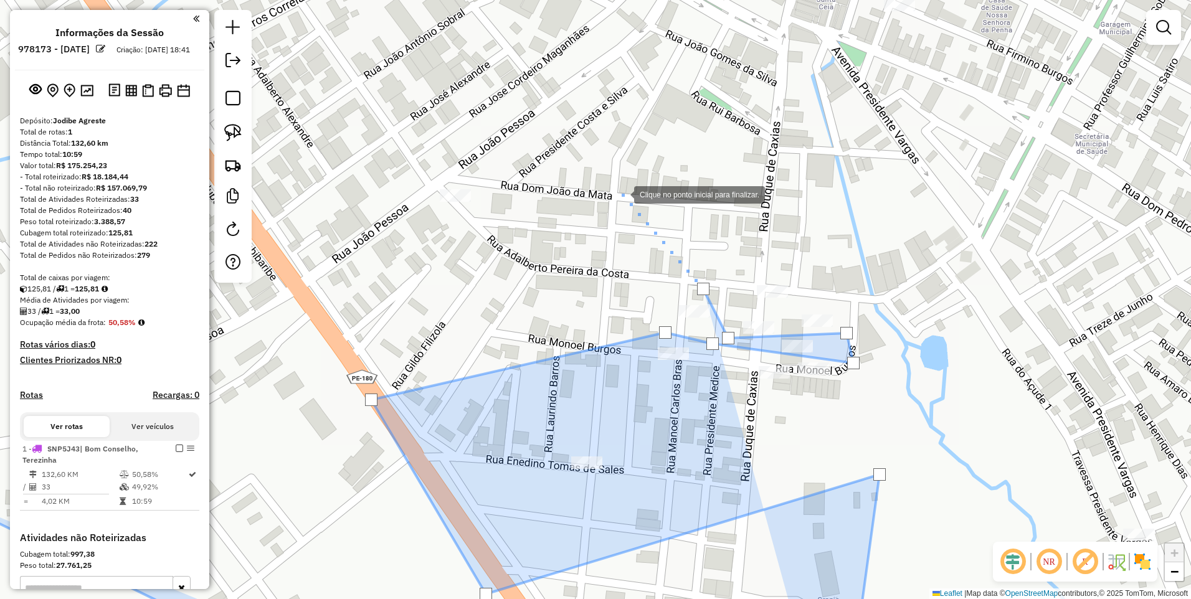
drag, startPoint x: 587, startPoint y: 70, endPoint x: 620, endPoint y: 192, distance: 125.8
click at [620, 192] on div at bounding box center [621, 193] width 25 height 25
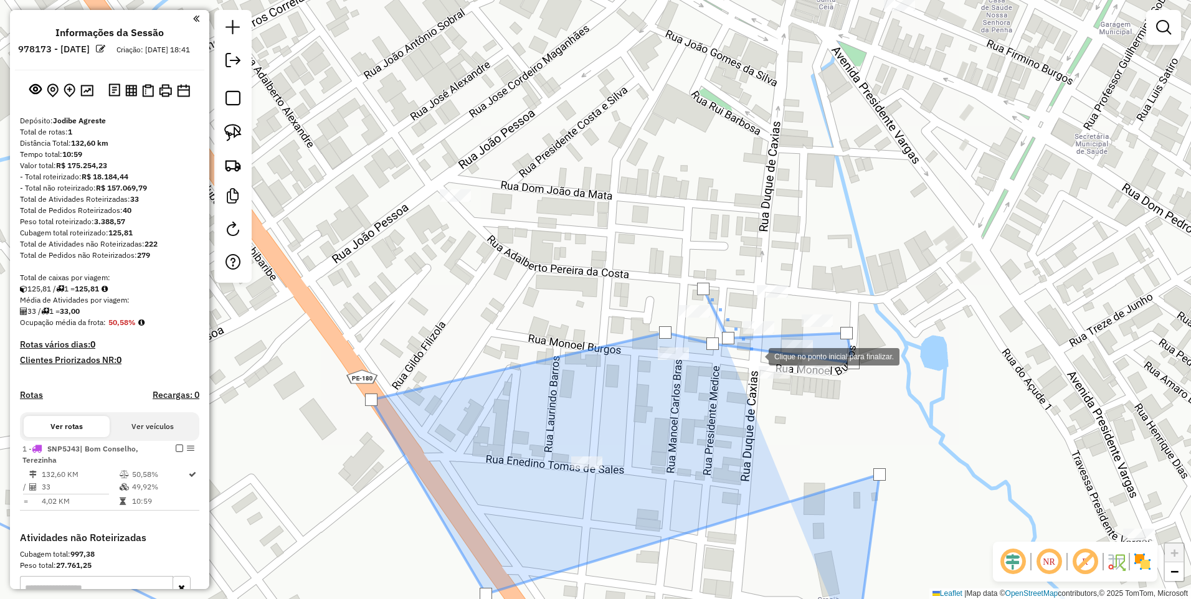
click at [756, 356] on div at bounding box center [755, 355] width 25 height 25
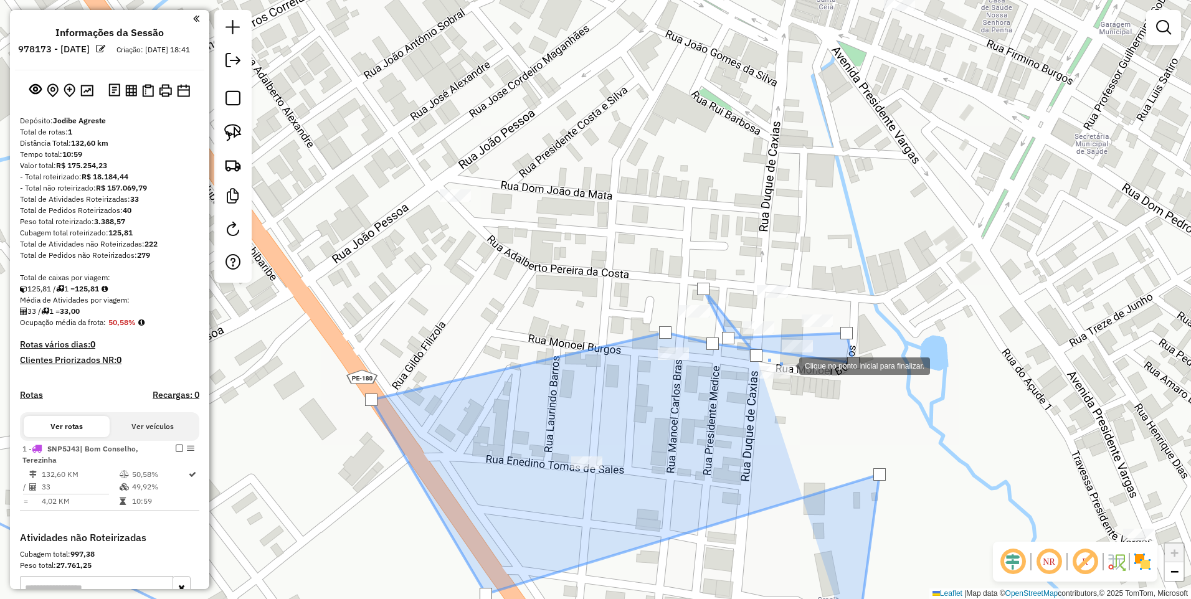
click at [786, 365] on div at bounding box center [786, 364] width 25 height 25
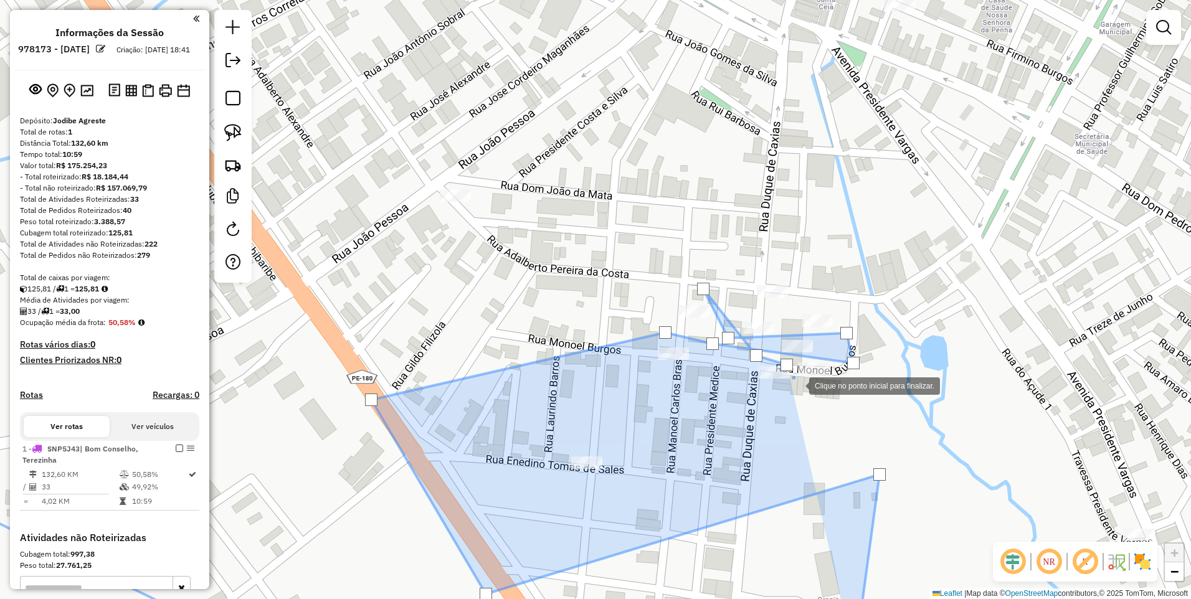
click at [796, 385] on div at bounding box center [796, 384] width 25 height 25
drag, startPoint x: 731, startPoint y: 402, endPoint x: 718, endPoint y: 384, distance: 22.8
click at [731, 402] on div at bounding box center [731, 402] width 25 height 25
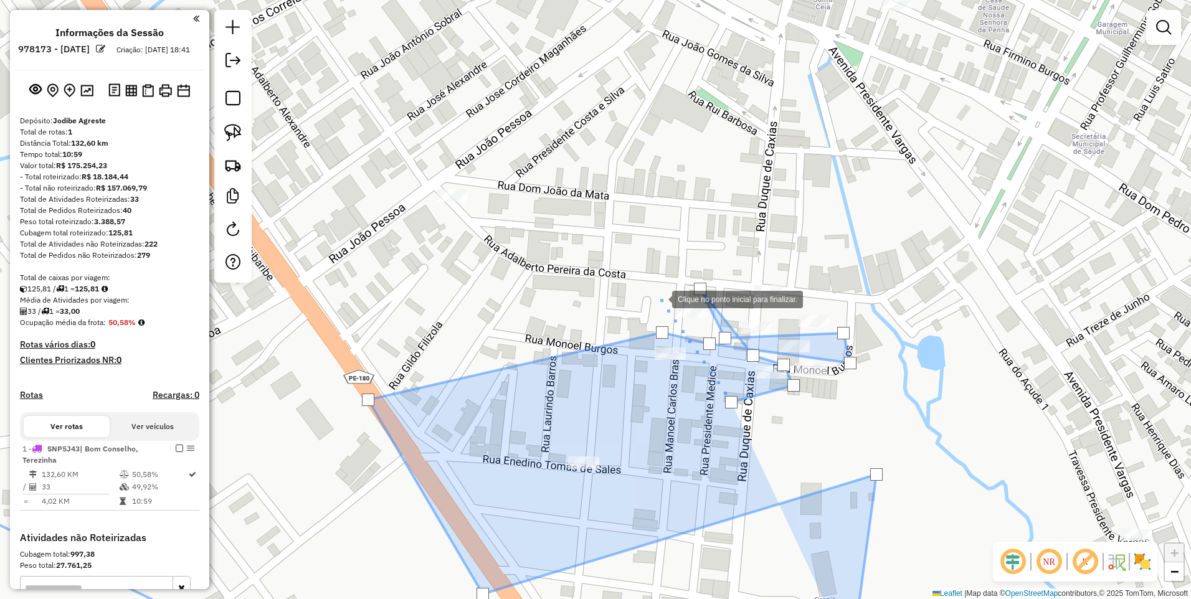
click at [659, 298] on div at bounding box center [659, 298] width 25 height 25
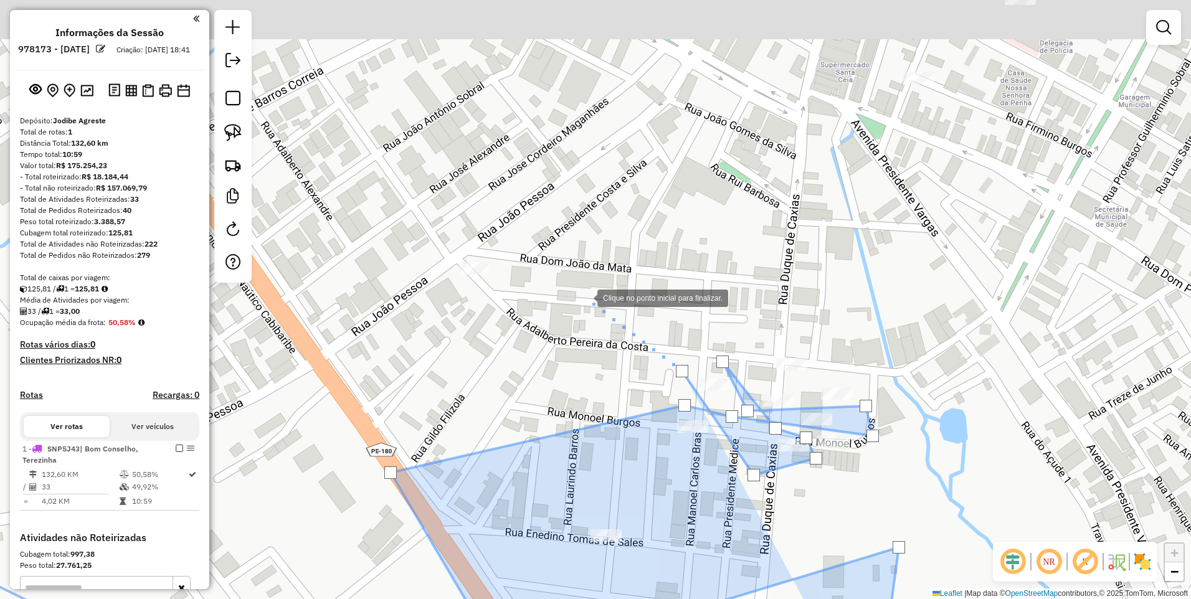
drag, startPoint x: 562, startPoint y: 224, endPoint x: 585, endPoint y: 296, distance: 76.2
click at [585, 296] on div at bounding box center [584, 297] width 25 height 25
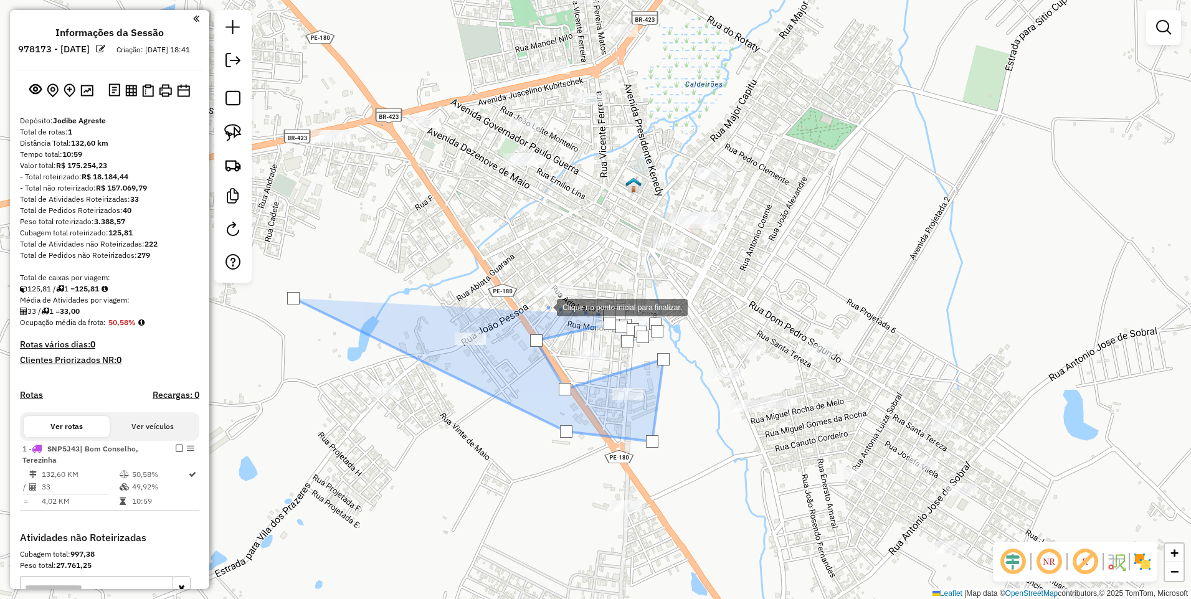
click at [544, 306] on div at bounding box center [544, 306] width 25 height 25
click at [515, 237] on div at bounding box center [514, 236] width 25 height 25
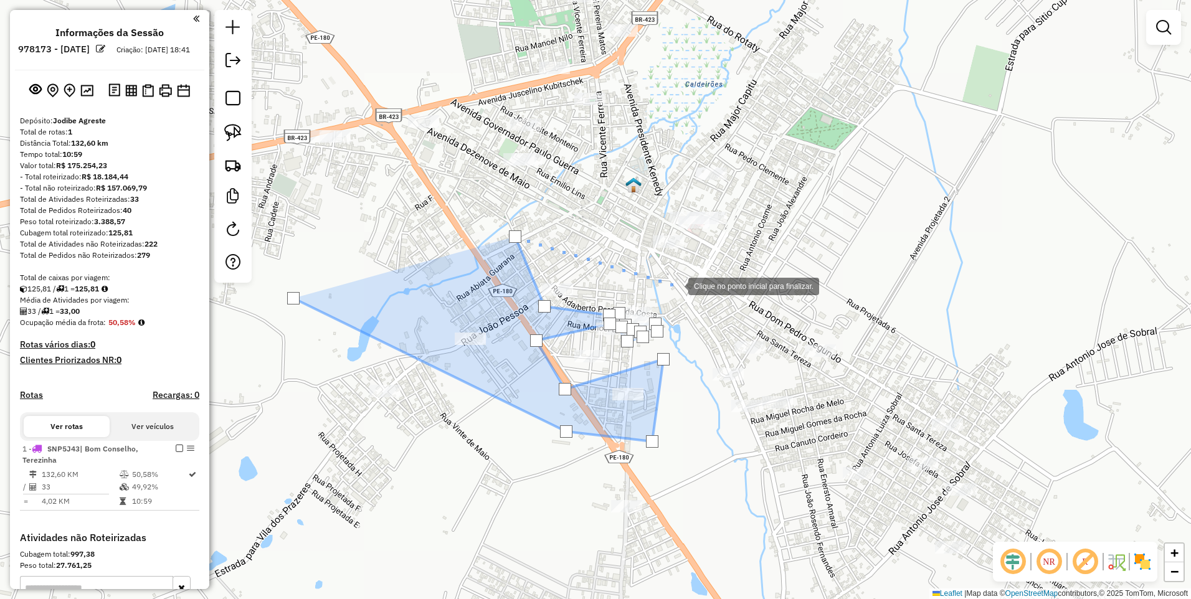
click at [676, 285] on div at bounding box center [675, 285] width 25 height 25
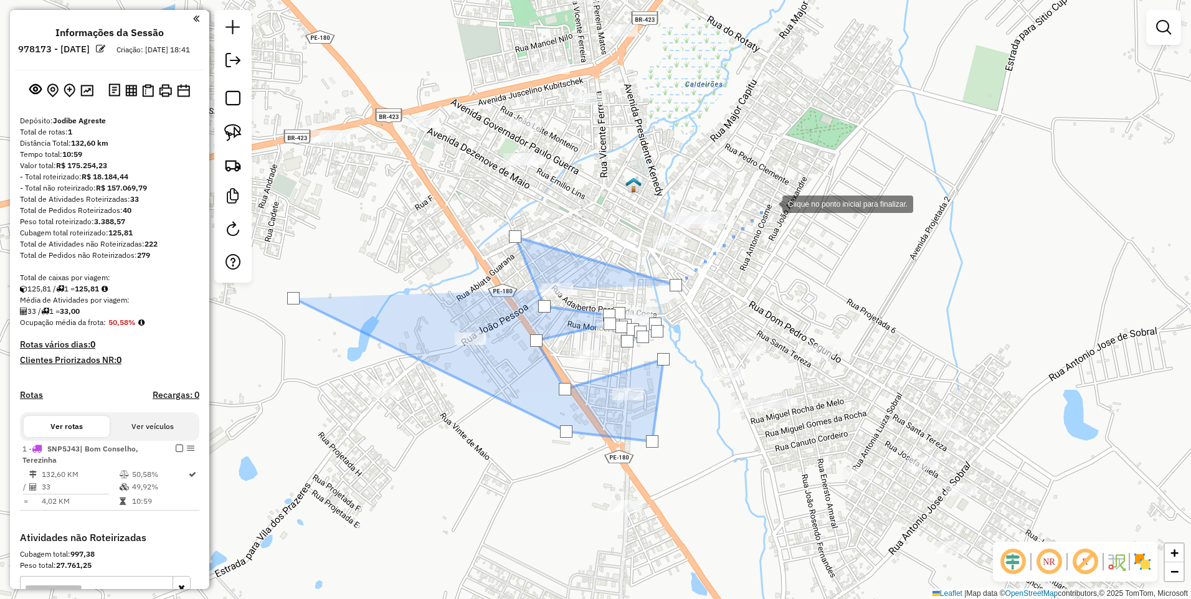
click at [770, 203] on div at bounding box center [769, 203] width 25 height 25
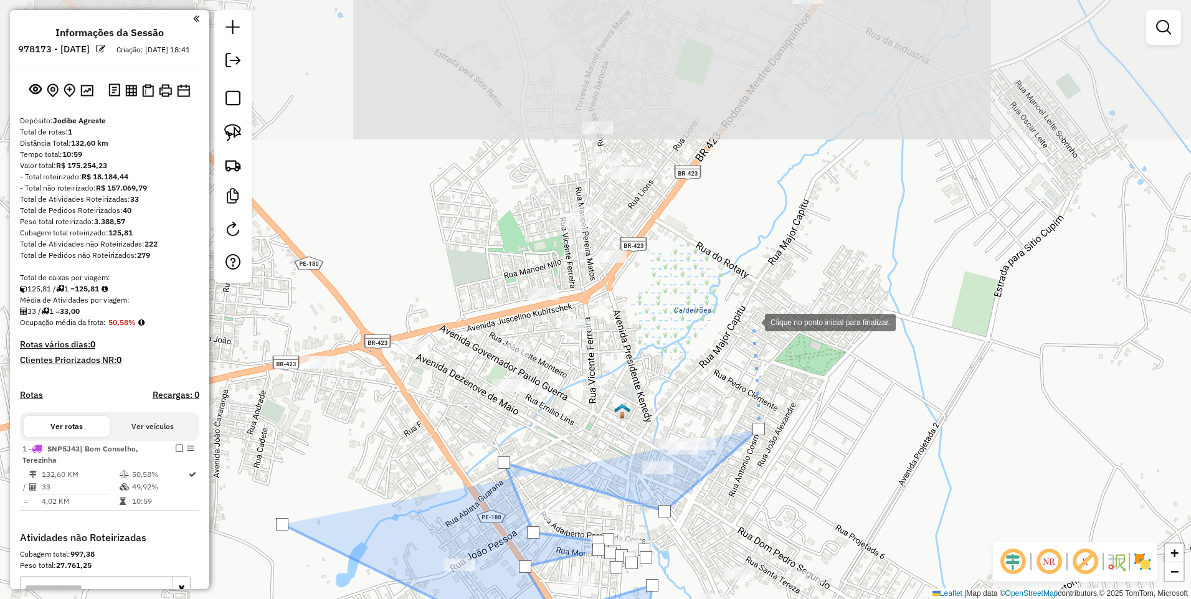
drag, startPoint x: 763, startPoint y: 95, endPoint x: 752, endPoint y: 321, distance: 226.3
click at [752, 321] on div at bounding box center [752, 321] width 25 height 25
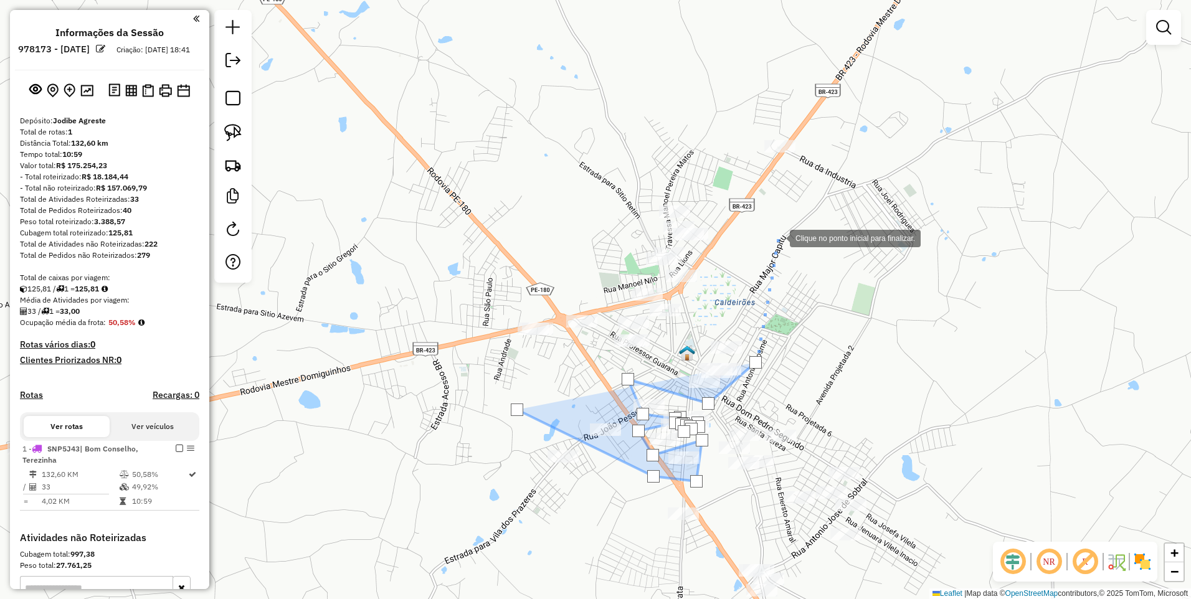
click at [779, 234] on div at bounding box center [777, 237] width 25 height 25
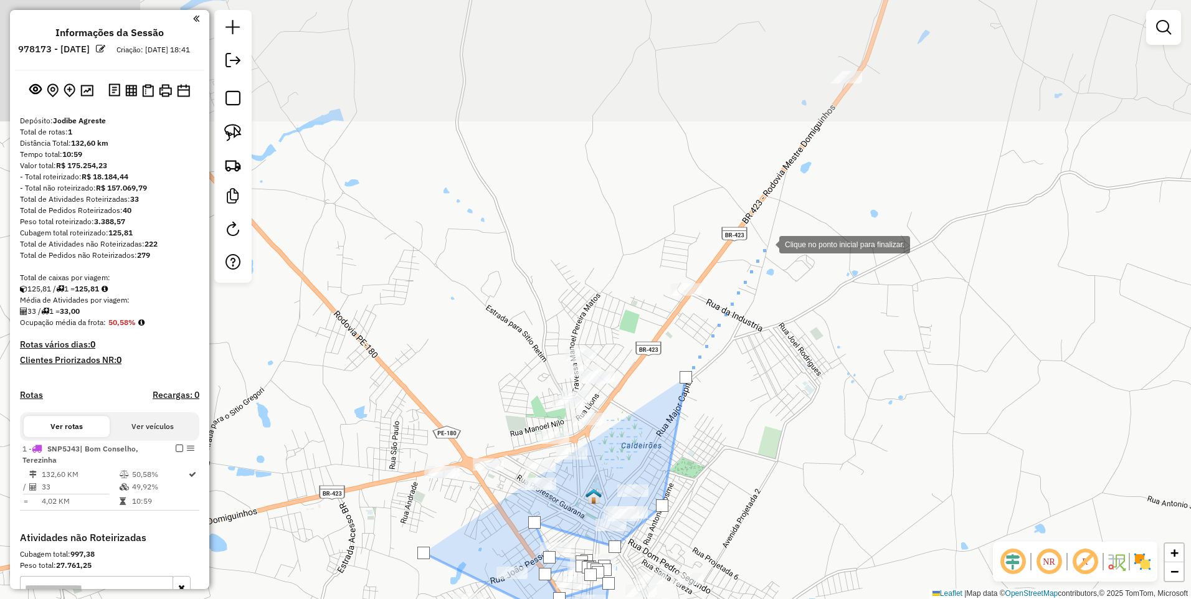
drag, startPoint x: 862, startPoint y: 96, endPoint x: 768, endPoint y: 239, distance: 171.0
click at [768, 239] on div at bounding box center [766, 243] width 25 height 25
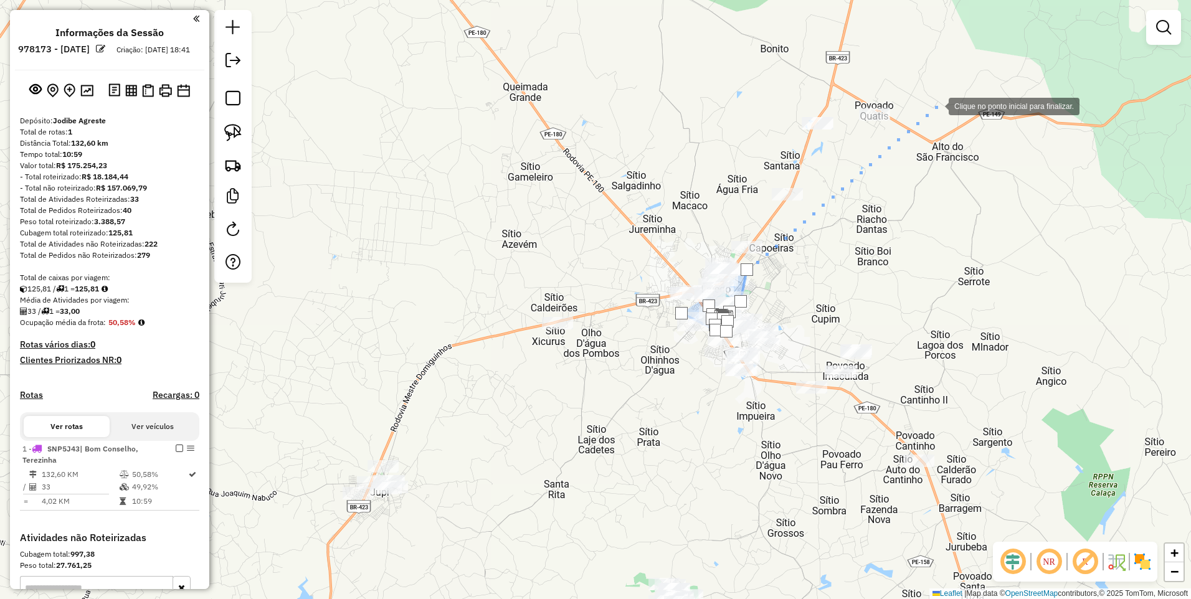
click at [936, 105] on div at bounding box center [935, 105] width 25 height 25
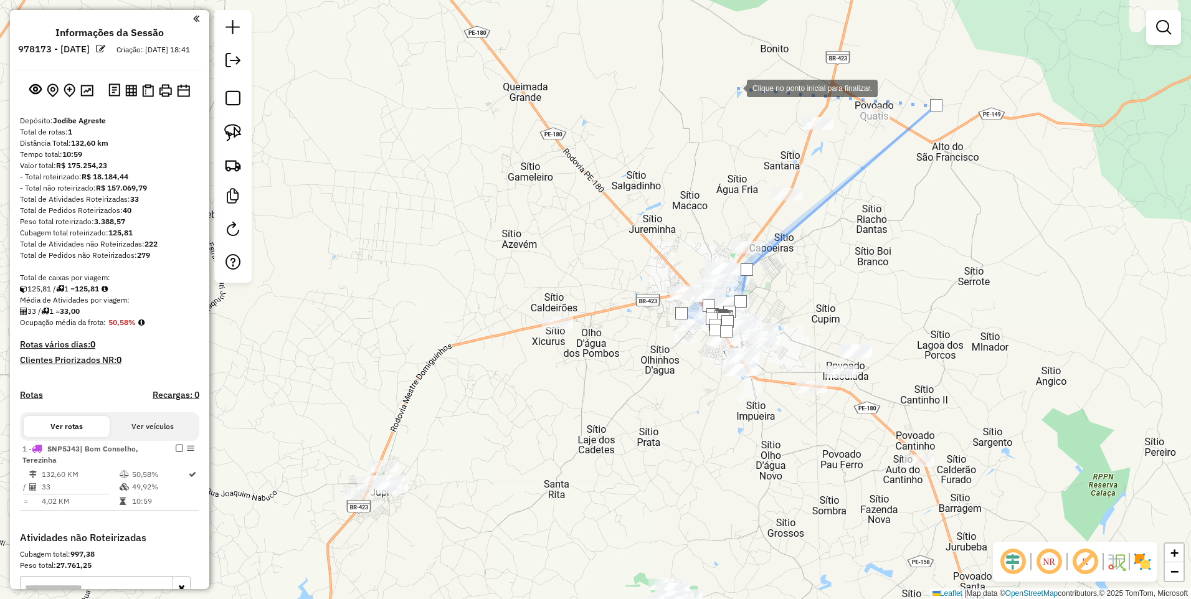
click at [734, 87] on div at bounding box center [734, 87] width 25 height 25
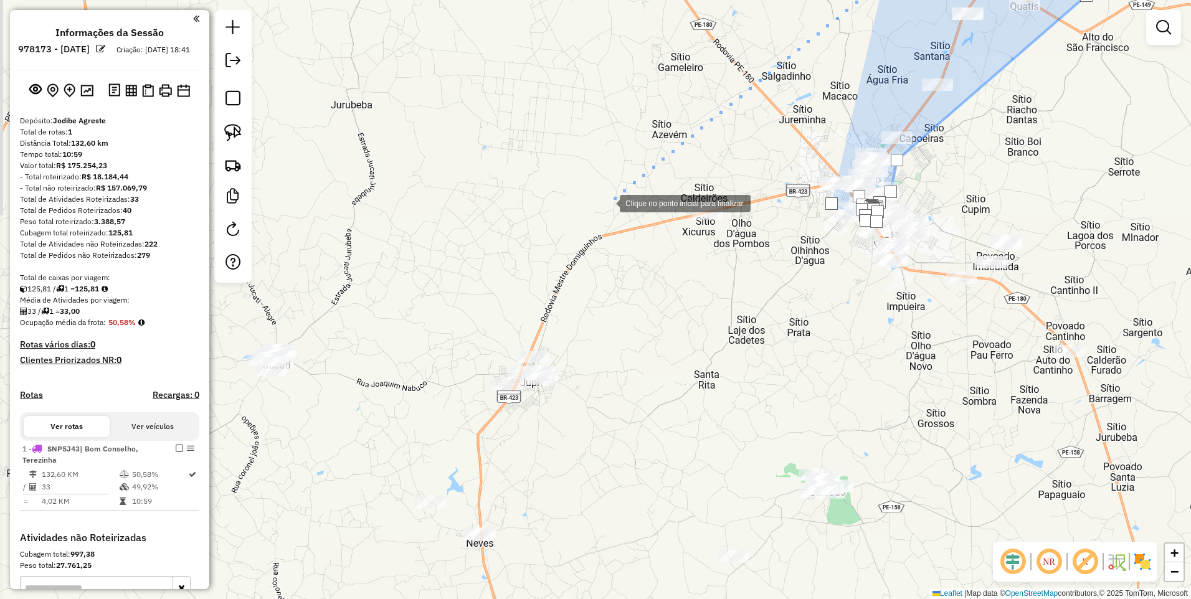
drag, startPoint x: 456, startPoint y: 314, endPoint x: 607, endPoint y: 204, distance: 186.7
click at [607, 204] on div at bounding box center [607, 202] width 25 height 25
click at [637, 208] on div at bounding box center [637, 208] width 25 height 25
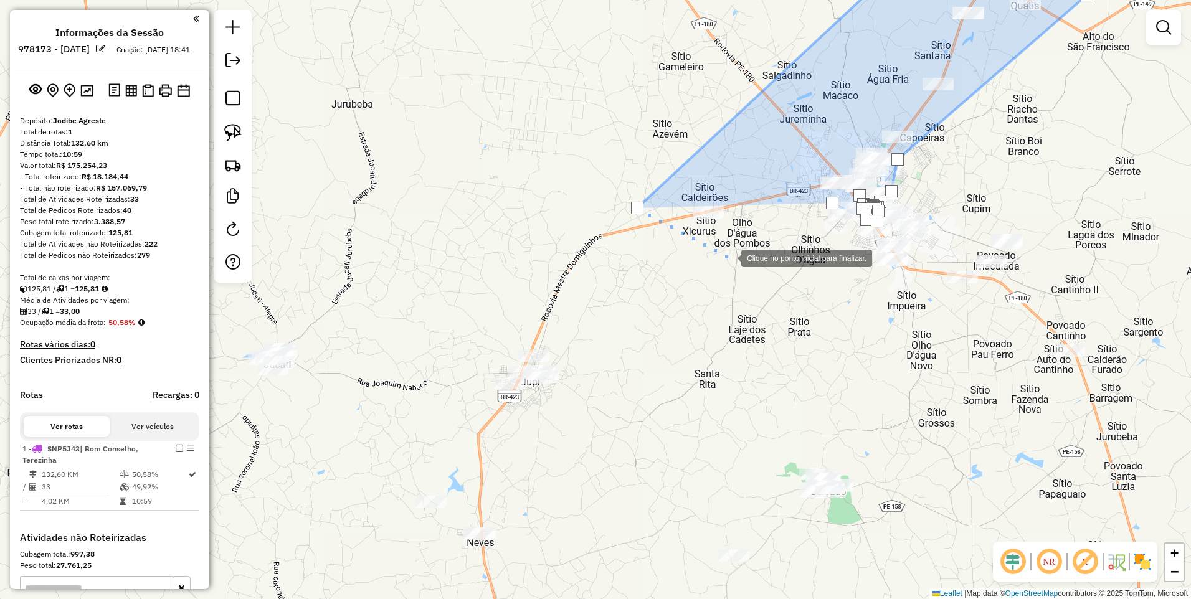
click at [738, 251] on div at bounding box center [728, 257] width 25 height 25
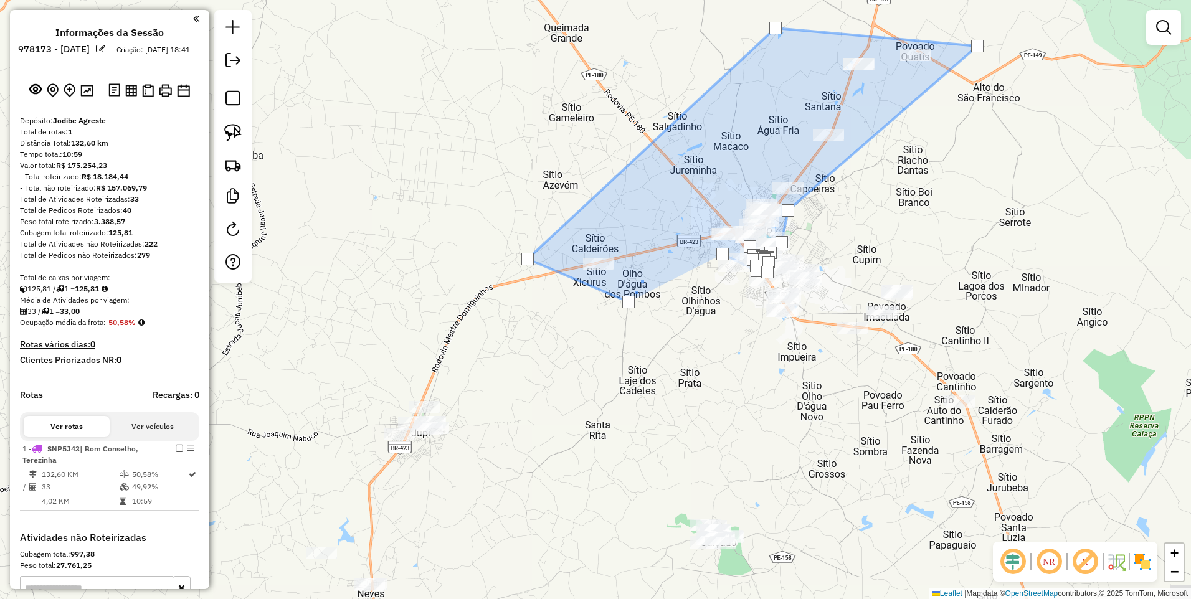
drag, startPoint x: 773, startPoint y: 217, endPoint x: 653, endPoint y: 272, distance: 132.3
click at [653, 272] on div at bounding box center [646, 270] width 25 height 25
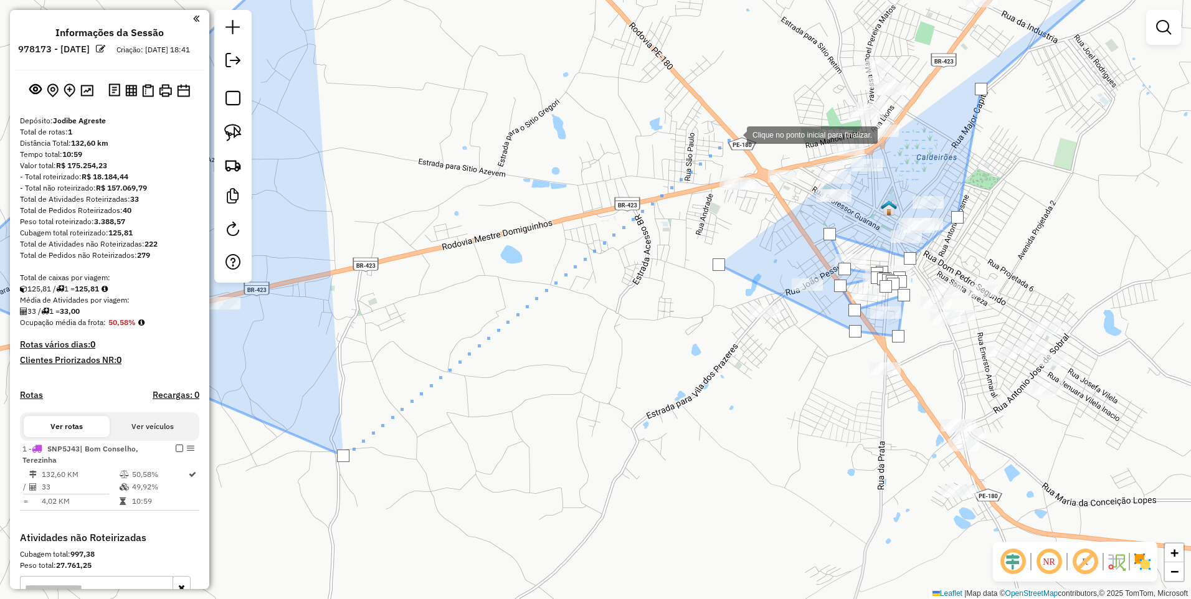
click at [734, 133] on div at bounding box center [734, 133] width 25 height 25
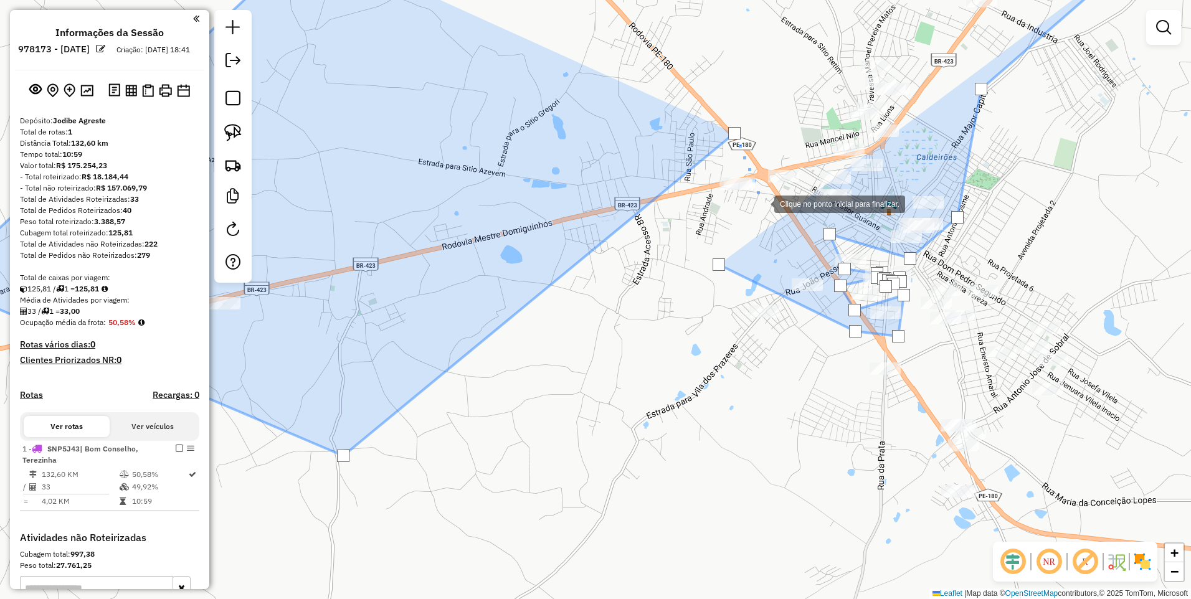
click at [762, 203] on div at bounding box center [761, 203] width 25 height 25
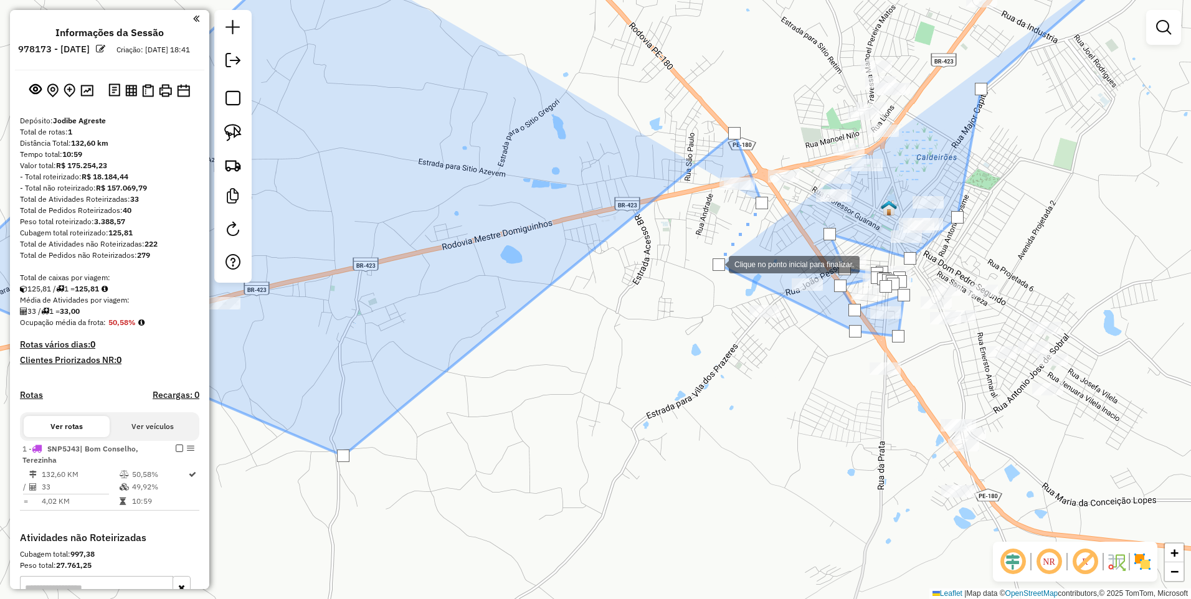
click at [716, 263] on div at bounding box center [718, 264] width 12 height 12
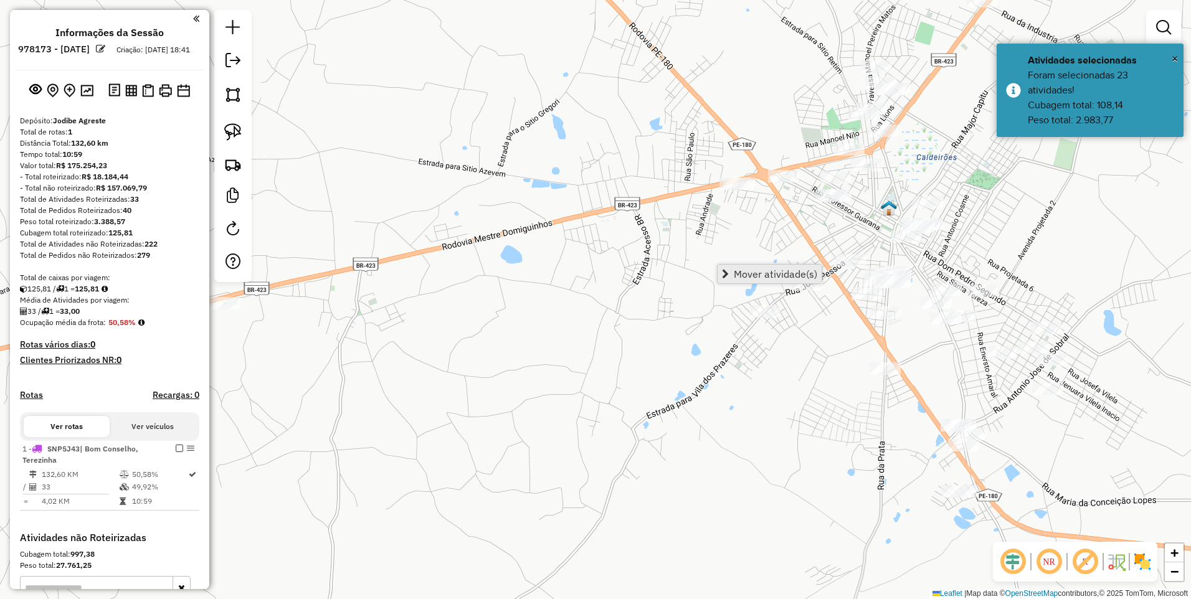
click at [747, 273] on span "Mover atividade(s)" at bounding box center [774, 274] width 83 height 10
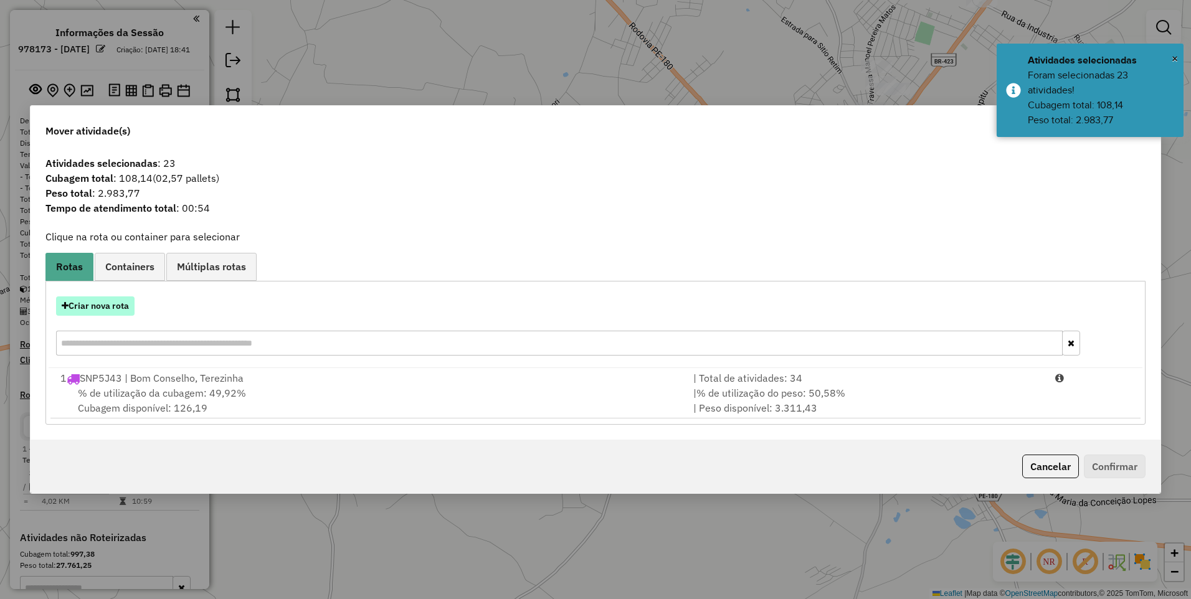
click at [103, 307] on button "Criar nova rota" at bounding box center [95, 305] width 78 height 19
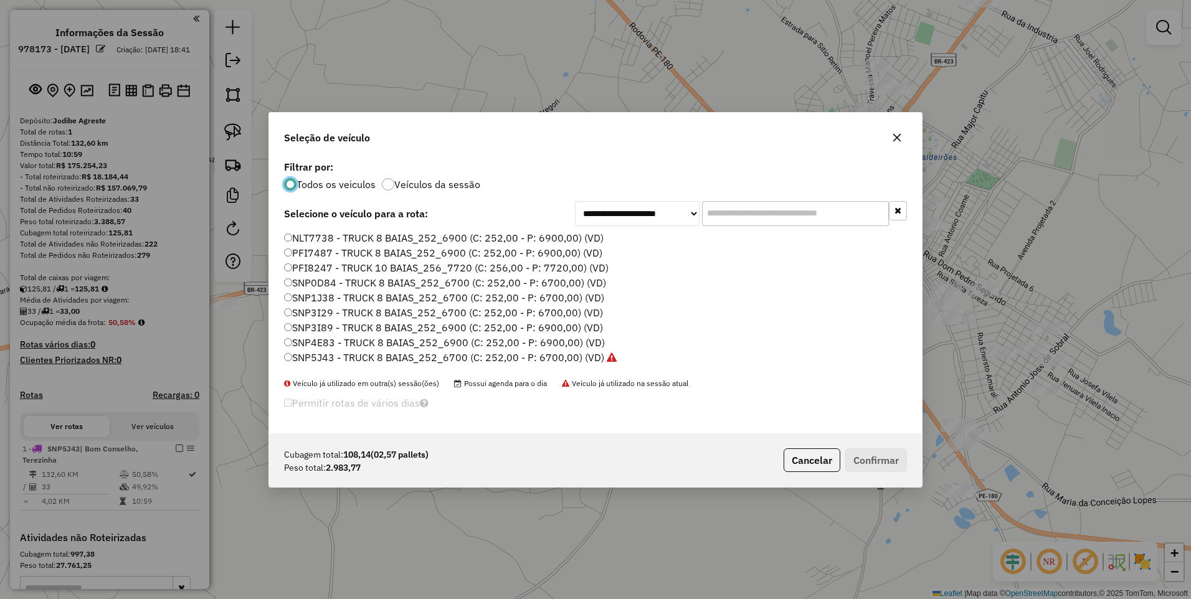
click at [545, 353] on label "SNP5J43 - TRUCK 8 BAIAS_252_6700 (C: 252,00 - P: 6700,00) (VD)" at bounding box center [450, 357] width 332 height 15
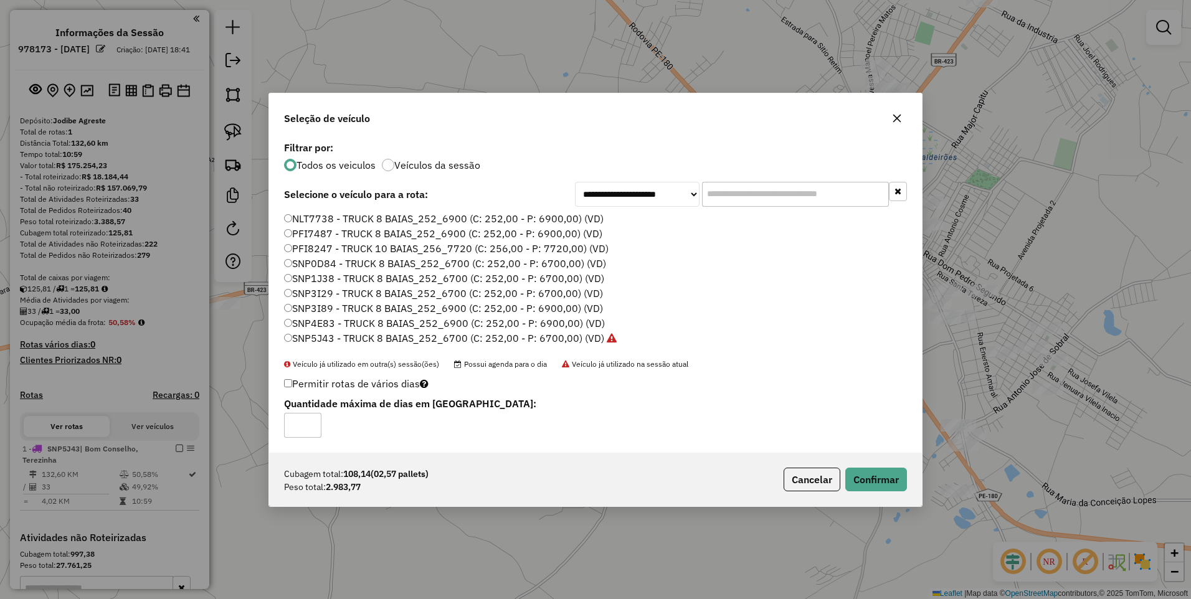
type input "*"
click at [310, 421] on input "*" at bounding box center [302, 425] width 37 height 25
click at [880, 484] on button "Confirmar" at bounding box center [876, 480] width 62 height 24
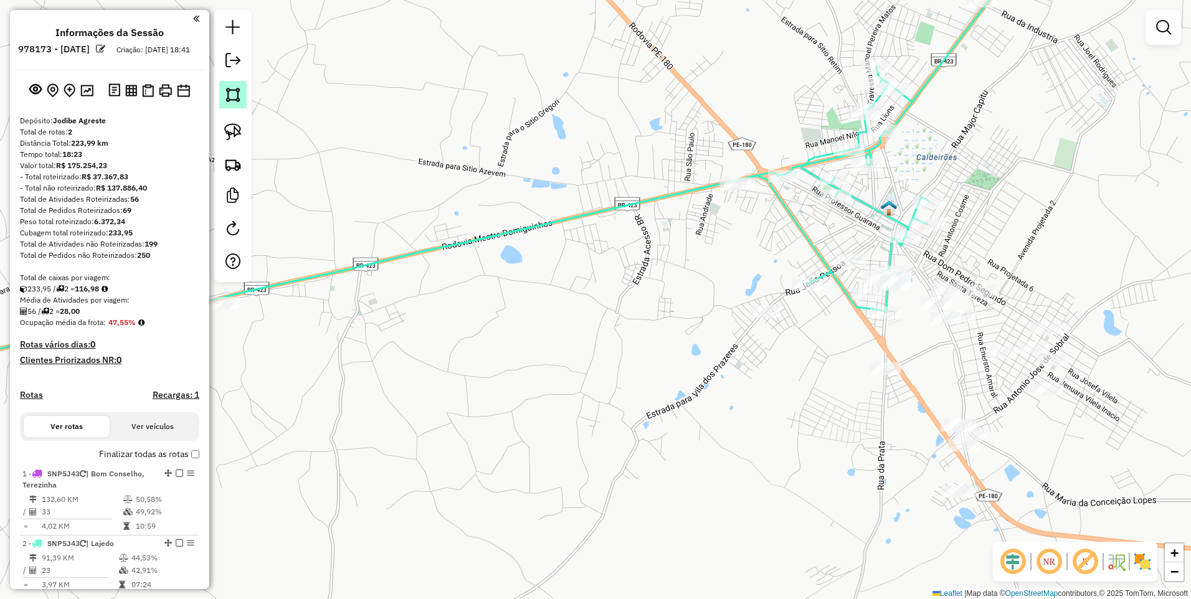
click at [230, 93] on img at bounding box center [232, 94] width 17 height 17
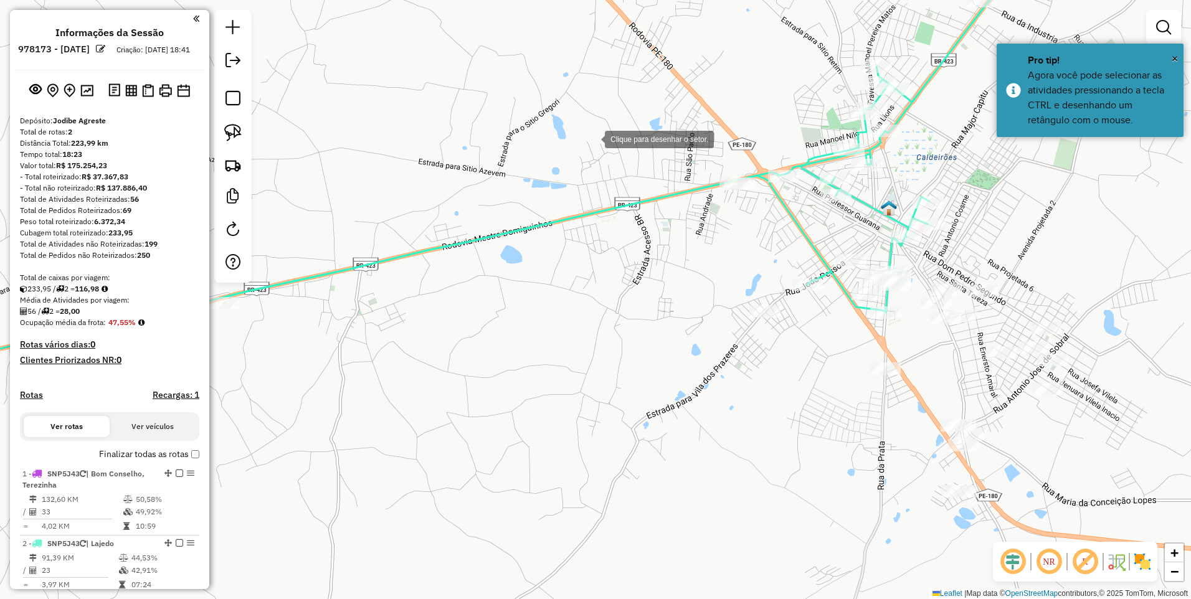
click at [593, 135] on div at bounding box center [592, 138] width 25 height 25
drag, startPoint x: 753, startPoint y: 137, endPoint x: 755, endPoint y: 177, distance: 39.9
click at [753, 137] on div at bounding box center [752, 137] width 25 height 25
click at [758, 204] on div at bounding box center [757, 203] width 25 height 25
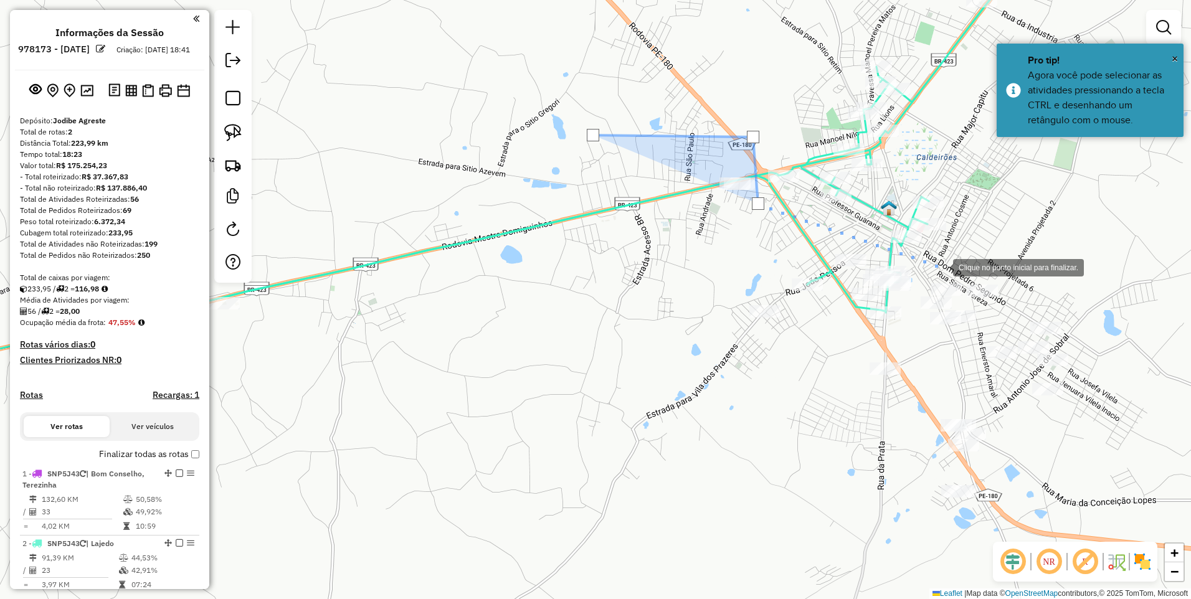
click at [940, 266] on div at bounding box center [940, 266] width 25 height 25
click at [1084, 285] on div at bounding box center [1084, 285] width 25 height 25
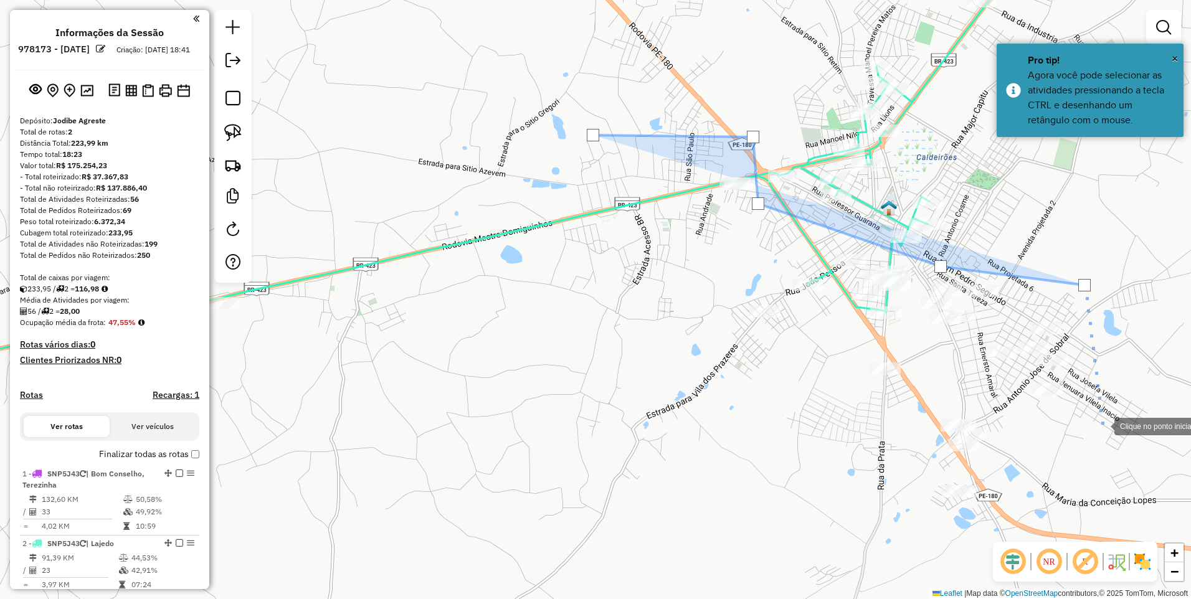
click at [1101, 425] on div at bounding box center [1101, 425] width 25 height 25
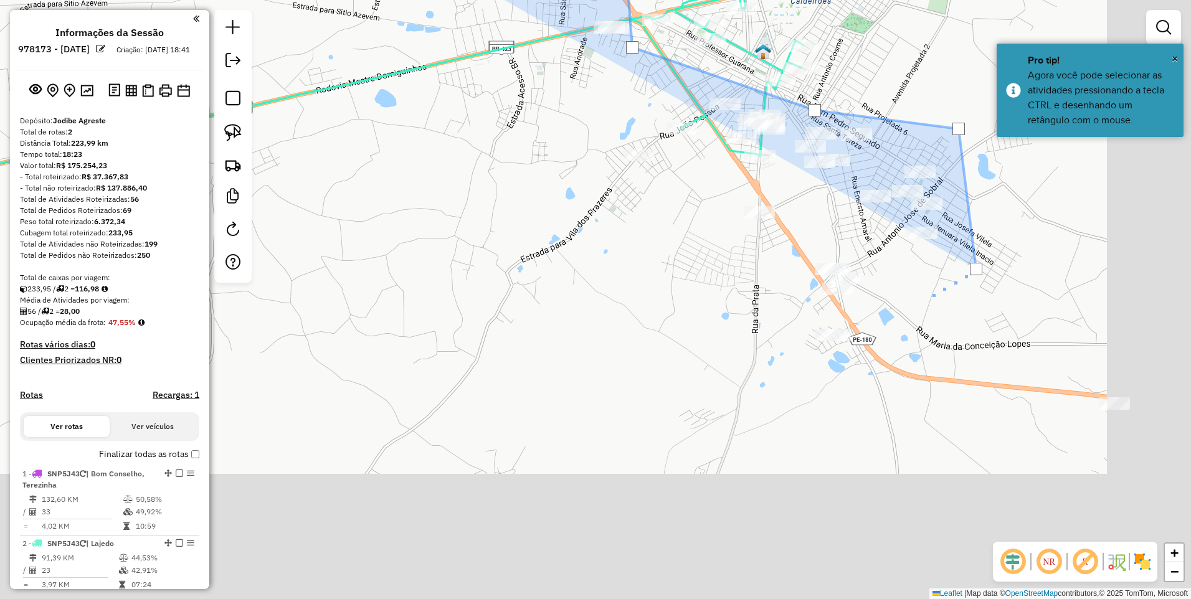
drag, startPoint x: 1074, startPoint y: 474, endPoint x: 923, endPoint y: 268, distance: 255.2
click at [923, 283] on div at bounding box center [930, 295] width 25 height 25
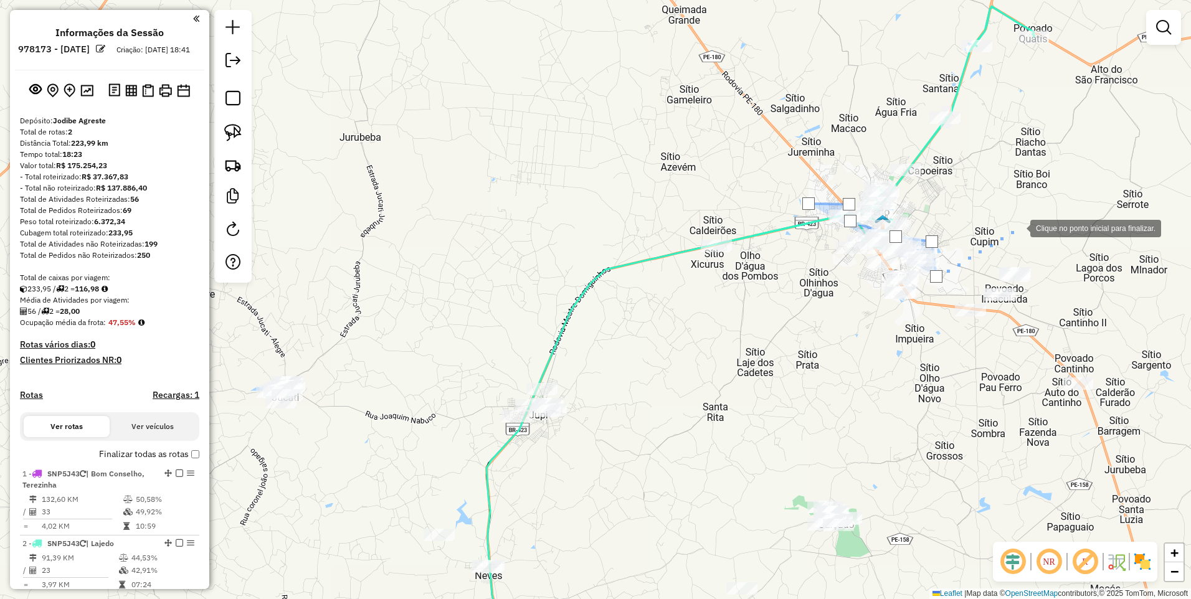
click at [1017, 227] on div at bounding box center [1017, 227] width 25 height 25
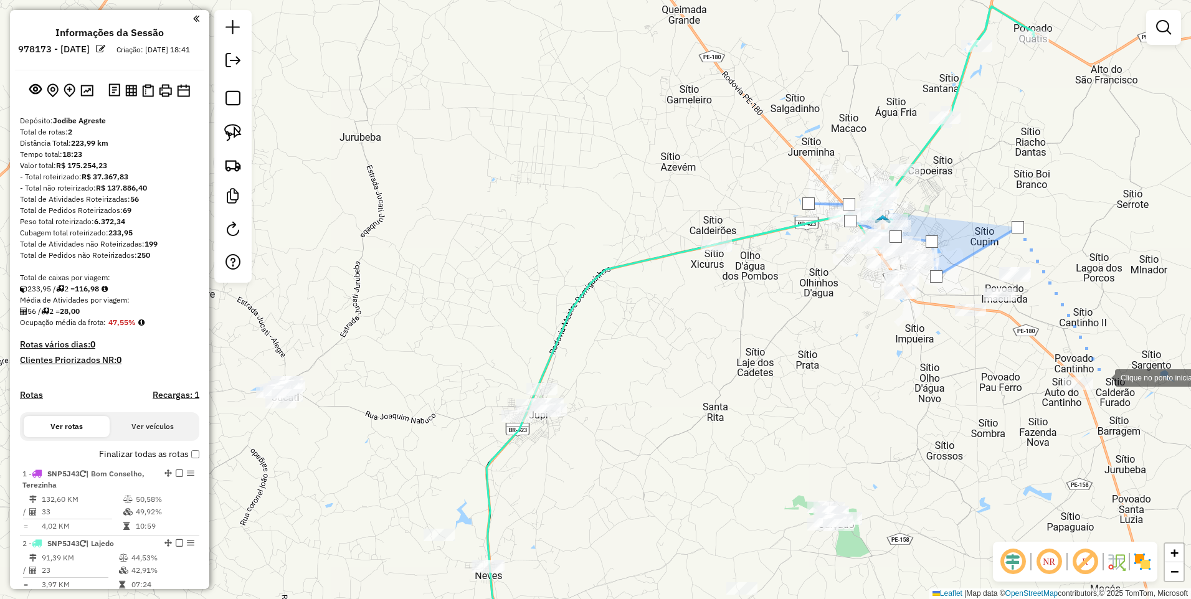
click at [1102, 377] on div at bounding box center [1102, 376] width 25 height 25
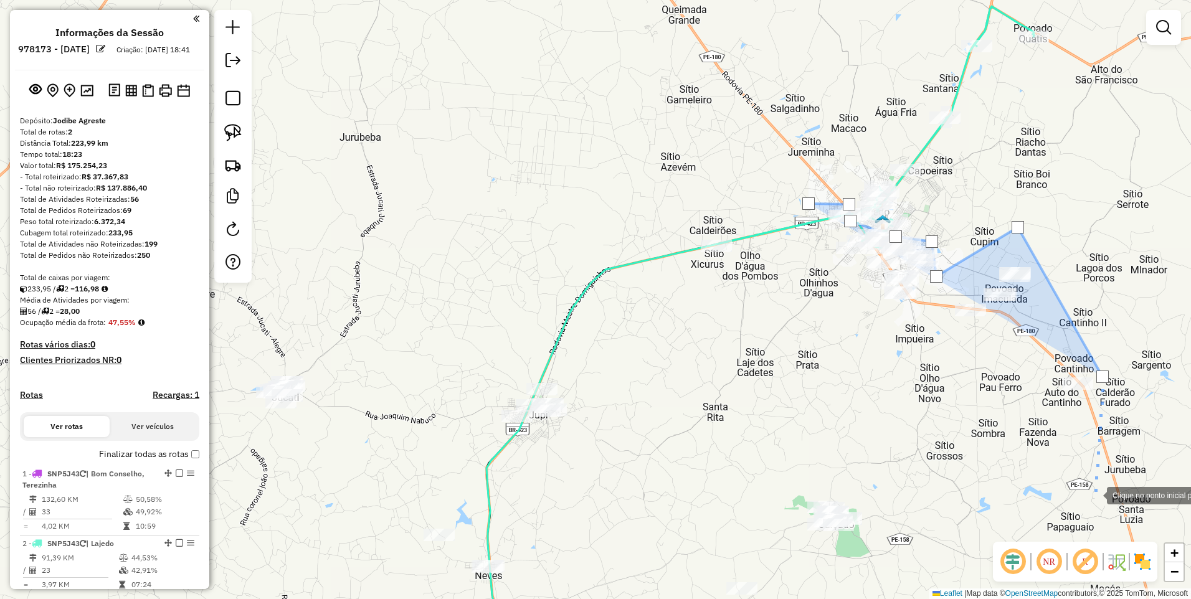
click at [1094, 494] on div at bounding box center [1094, 494] width 25 height 25
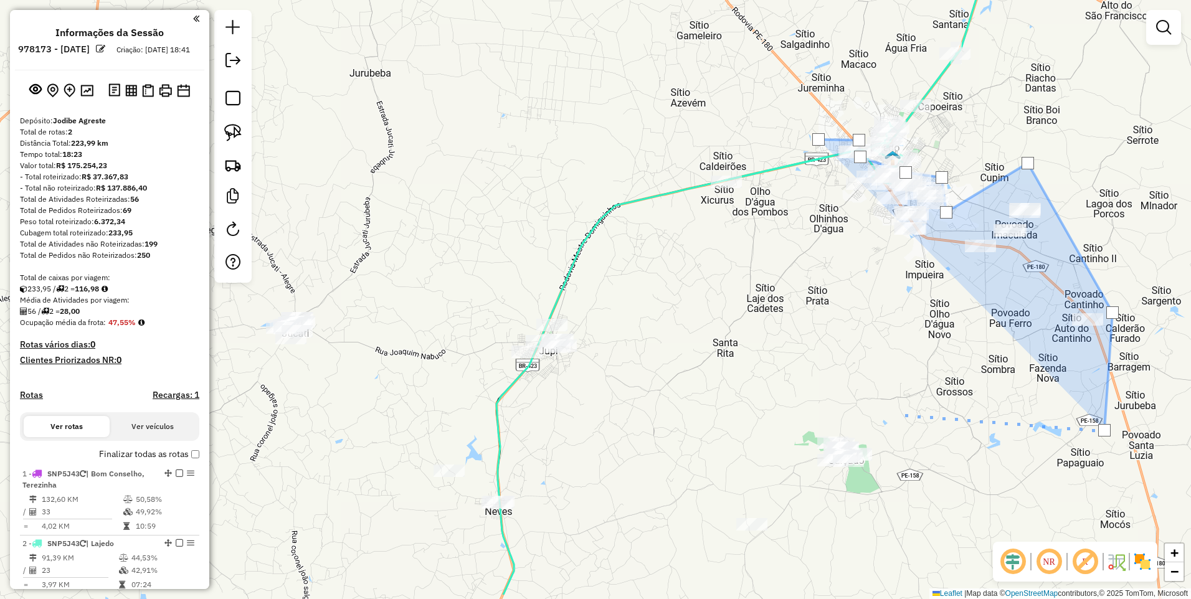
drag, startPoint x: 889, startPoint y: 431, endPoint x: 900, endPoint y: 370, distance: 62.0
click at [900, 401] on div at bounding box center [892, 413] width 25 height 25
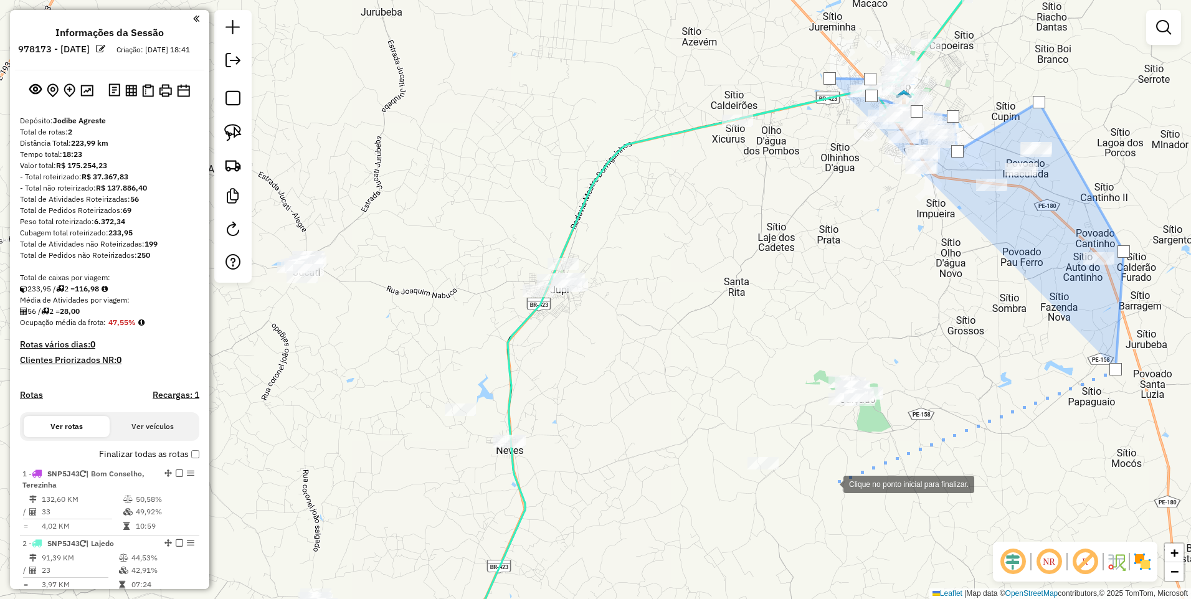
click at [831, 483] on div at bounding box center [830, 483] width 25 height 25
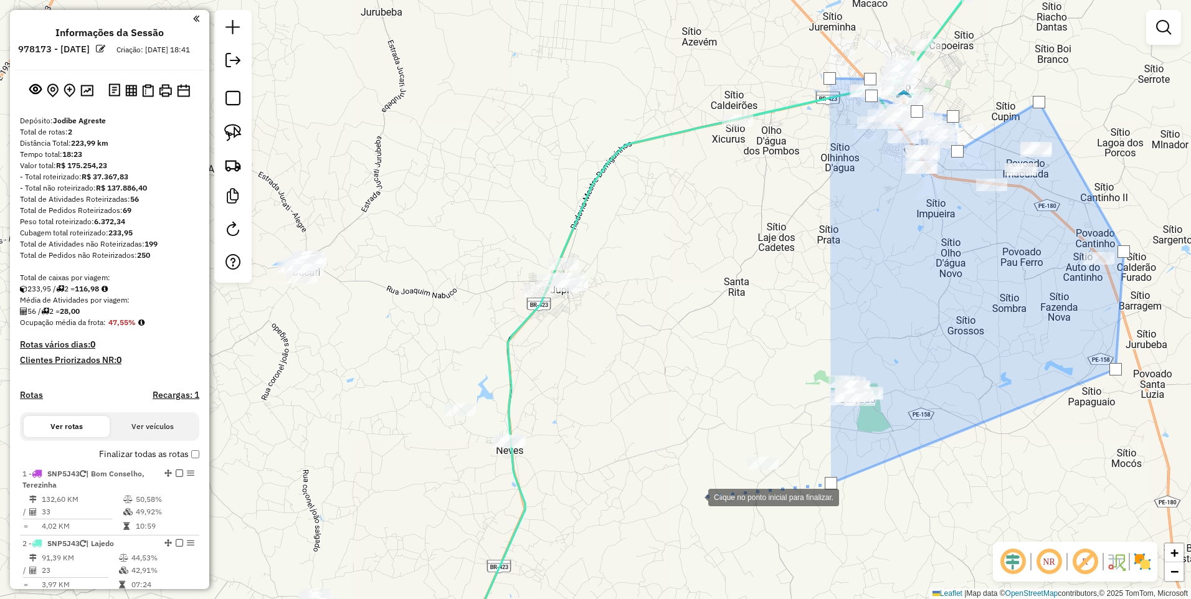
click at [696, 496] on div at bounding box center [695, 496] width 25 height 25
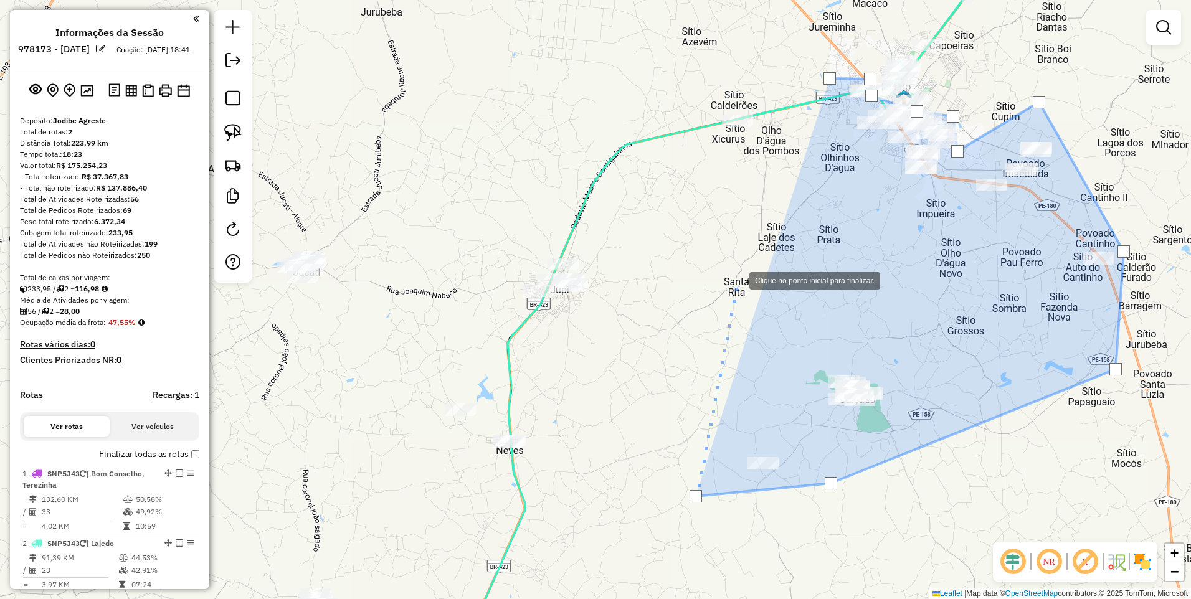
click at [737, 280] on div at bounding box center [736, 279] width 25 height 25
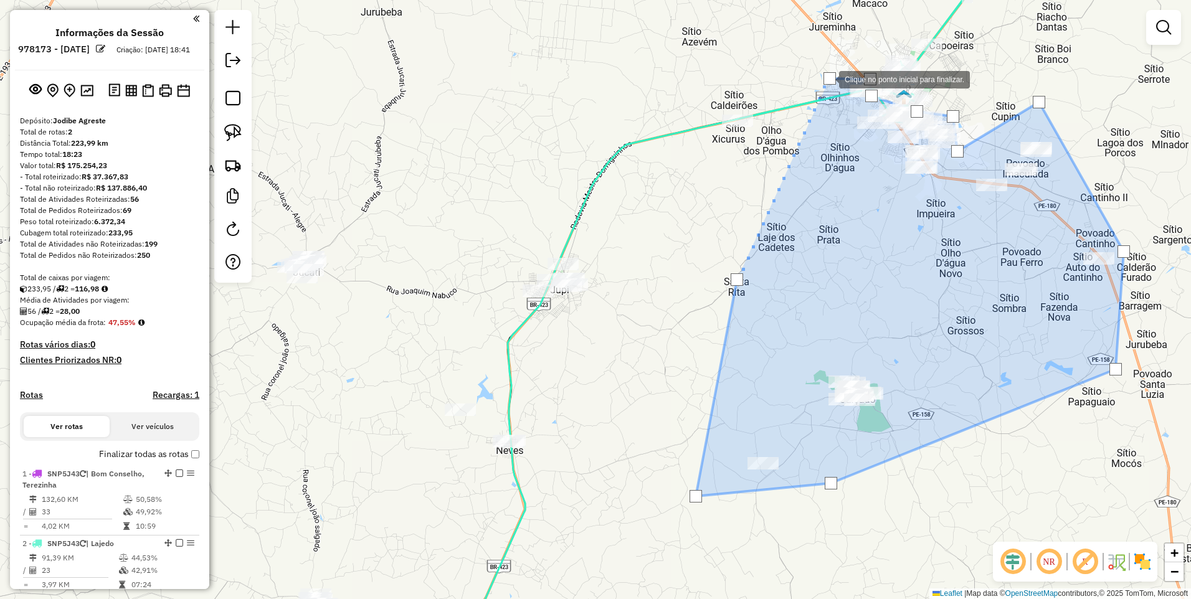
click at [826, 78] on div at bounding box center [829, 78] width 12 height 12
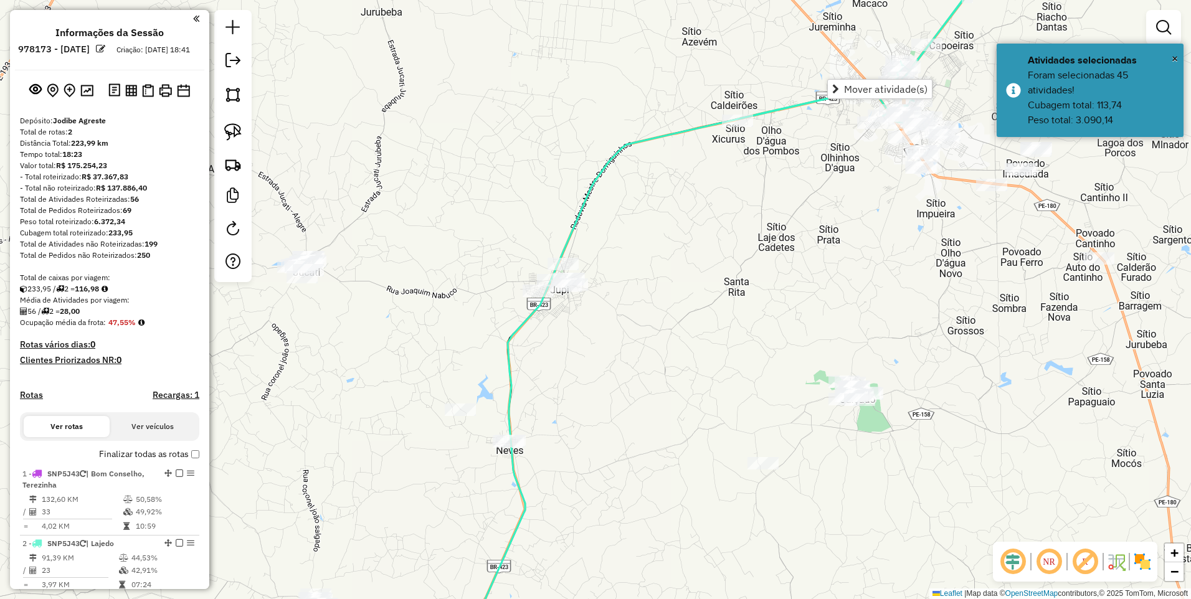
click at [849, 221] on div "Janela de atendimento Grade de atendimento Capacidade Transportadoras Veículos …" at bounding box center [595, 299] width 1191 height 599
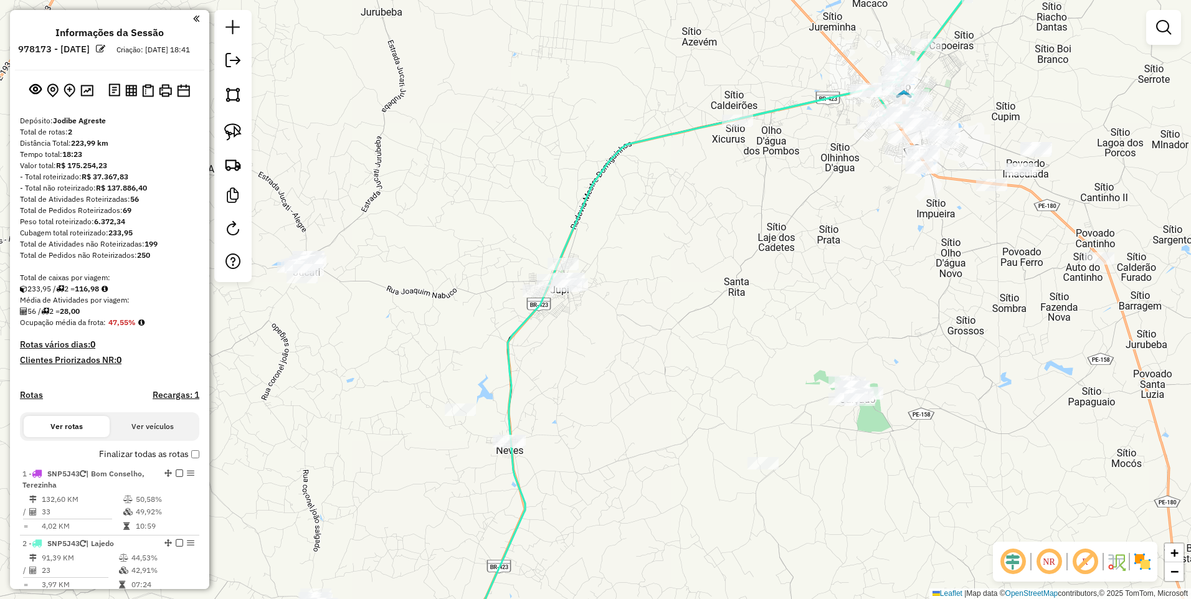
click at [764, 204] on div "Janela de atendimento Grade de atendimento Capacidade Transportadoras Veículos …" at bounding box center [595, 299] width 1191 height 599
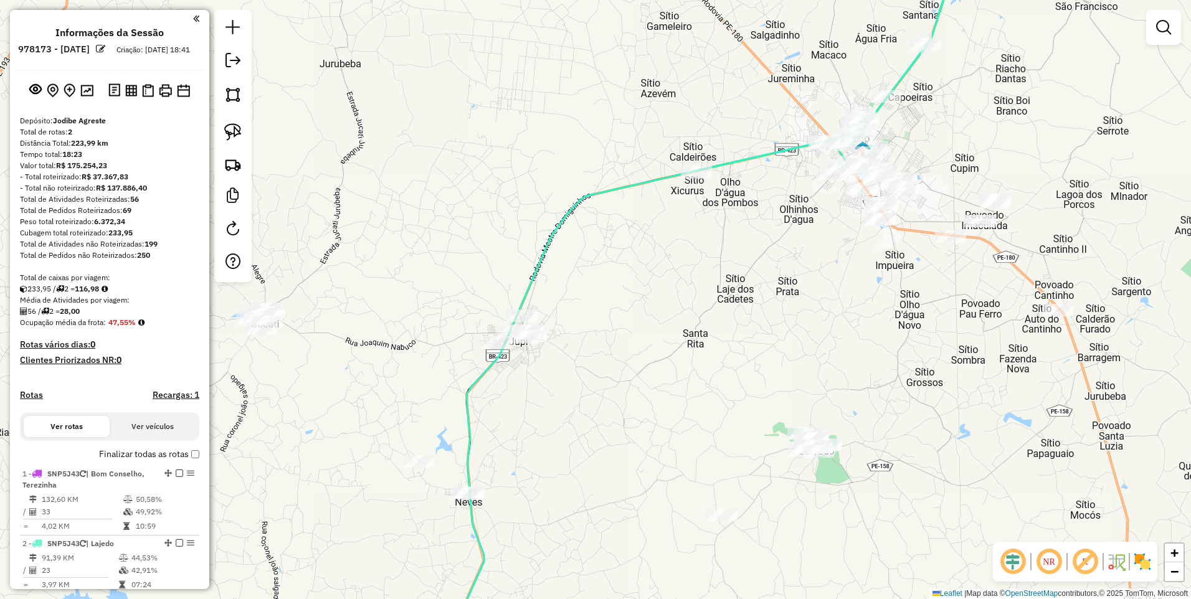
drag, startPoint x: 843, startPoint y: 128, endPoint x: 802, endPoint y: 180, distance: 66.0
click at [802, 180] on div "Janela de atendimento Grade de atendimento Capacidade Transportadoras Veículos …" at bounding box center [595, 299] width 1191 height 599
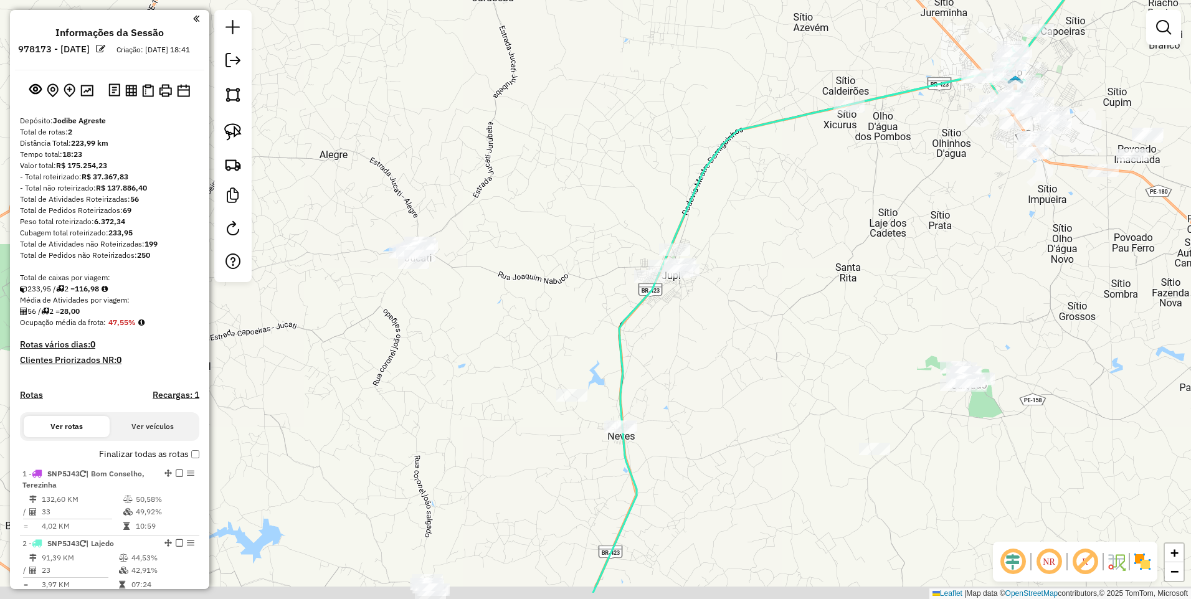
drag, startPoint x: 714, startPoint y: 276, endPoint x: 751, endPoint y: 240, distance: 51.5
click at [751, 240] on div "Janela de atendimento Grade de atendimento Capacidade Transportadoras Veículos …" at bounding box center [595, 299] width 1191 height 599
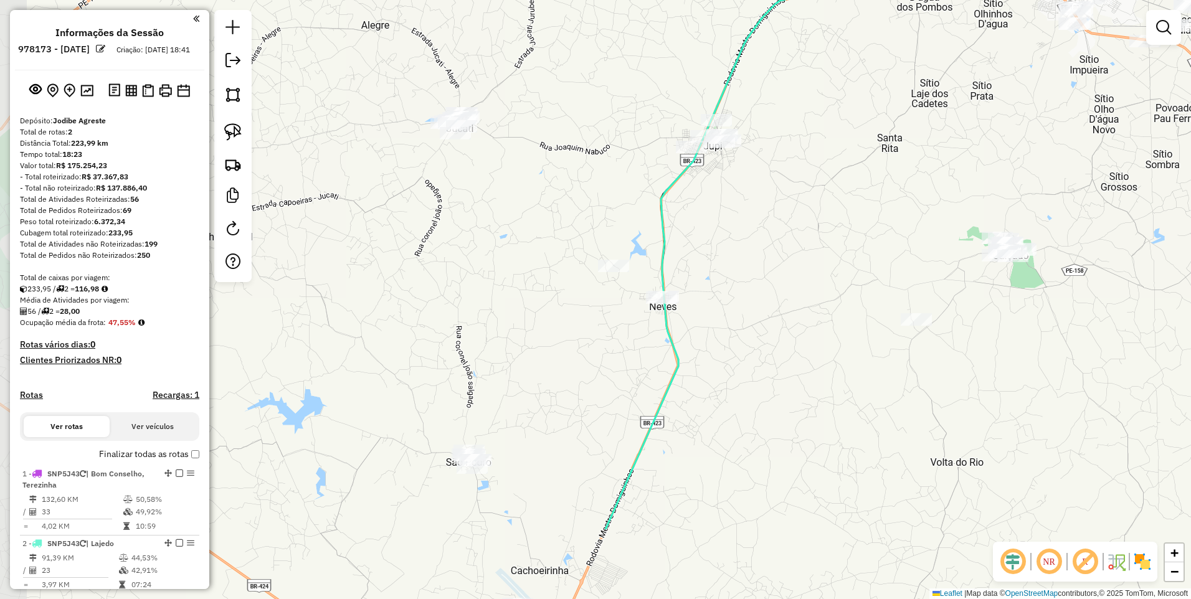
drag, startPoint x: 720, startPoint y: 364, endPoint x: 762, endPoint y: 234, distance: 136.1
click at [762, 234] on div "Janela de atendimento Grade de atendimento Capacidade Transportadoras Veículos …" at bounding box center [595, 299] width 1191 height 599
click at [229, 88] on img at bounding box center [232, 94] width 17 height 17
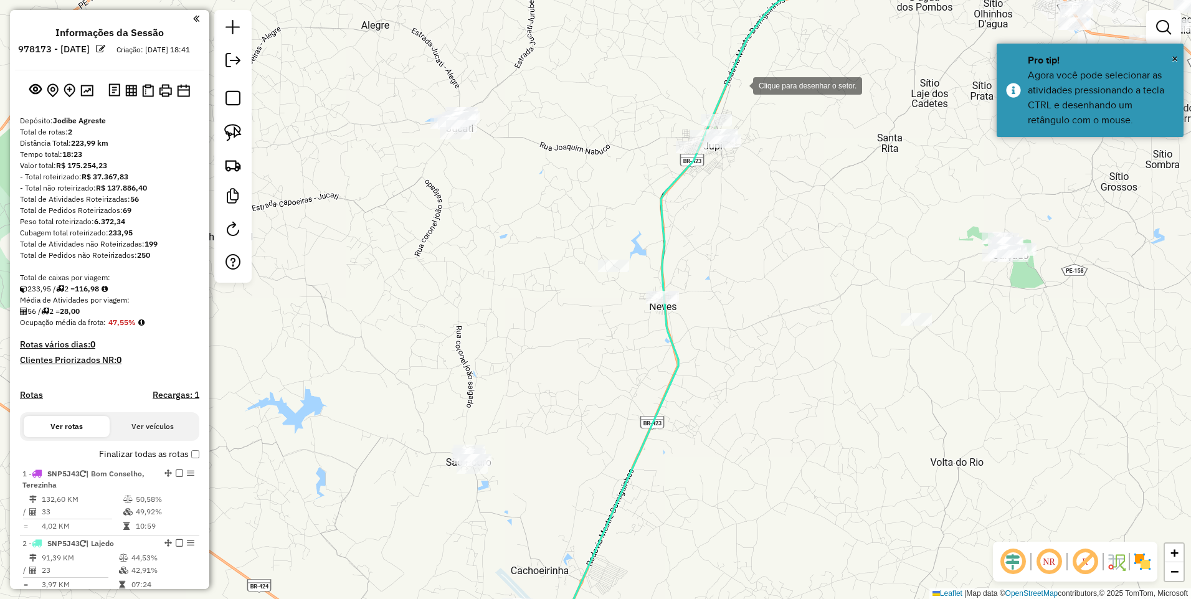
drag, startPoint x: 740, startPoint y: 85, endPoint x: 641, endPoint y: 82, distance: 99.7
click at [740, 85] on div at bounding box center [740, 84] width 25 height 25
click at [403, 82] on div at bounding box center [402, 82] width 25 height 25
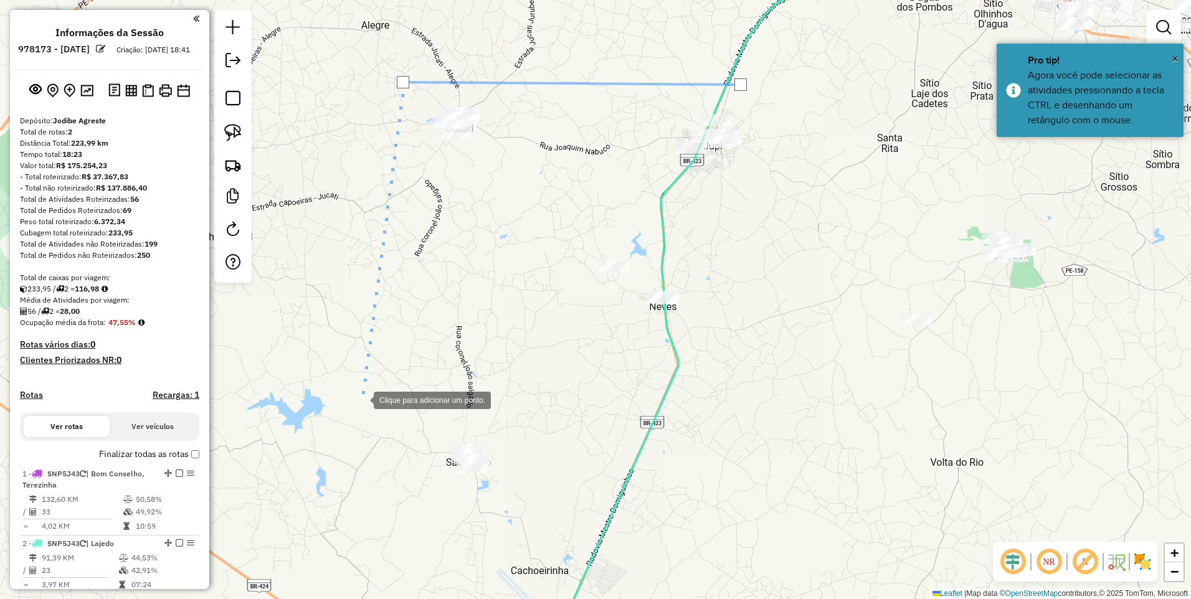
click at [361, 399] on div at bounding box center [361, 399] width 25 height 25
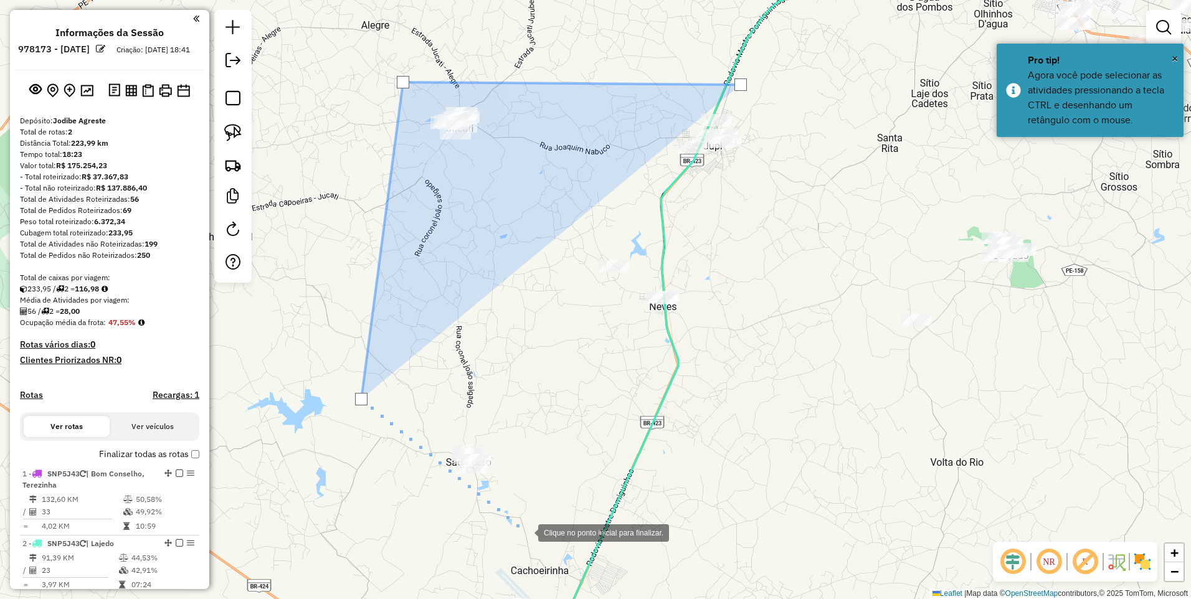
click at [526, 532] on div at bounding box center [525, 531] width 25 height 25
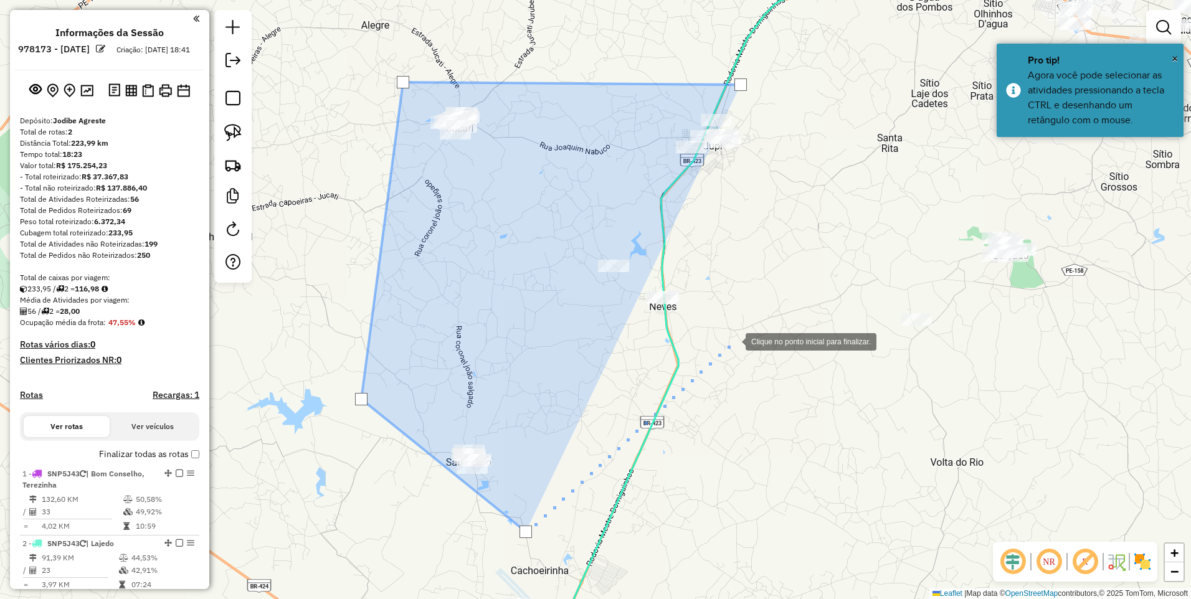
click at [733, 341] on div at bounding box center [732, 340] width 25 height 25
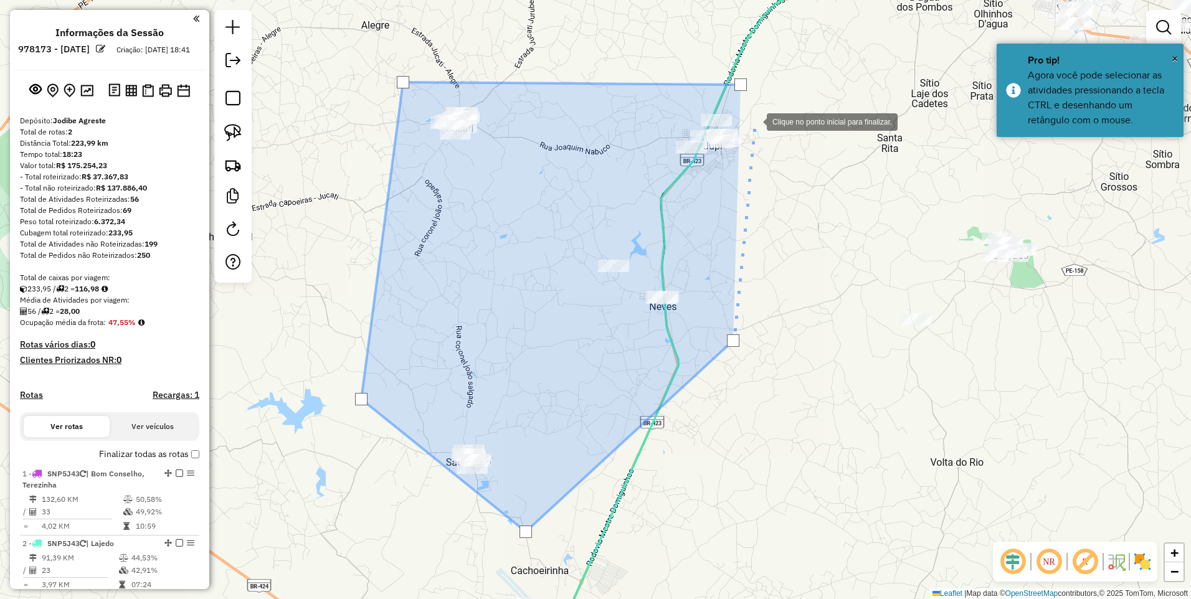
click at [760, 118] on div at bounding box center [754, 120] width 25 height 25
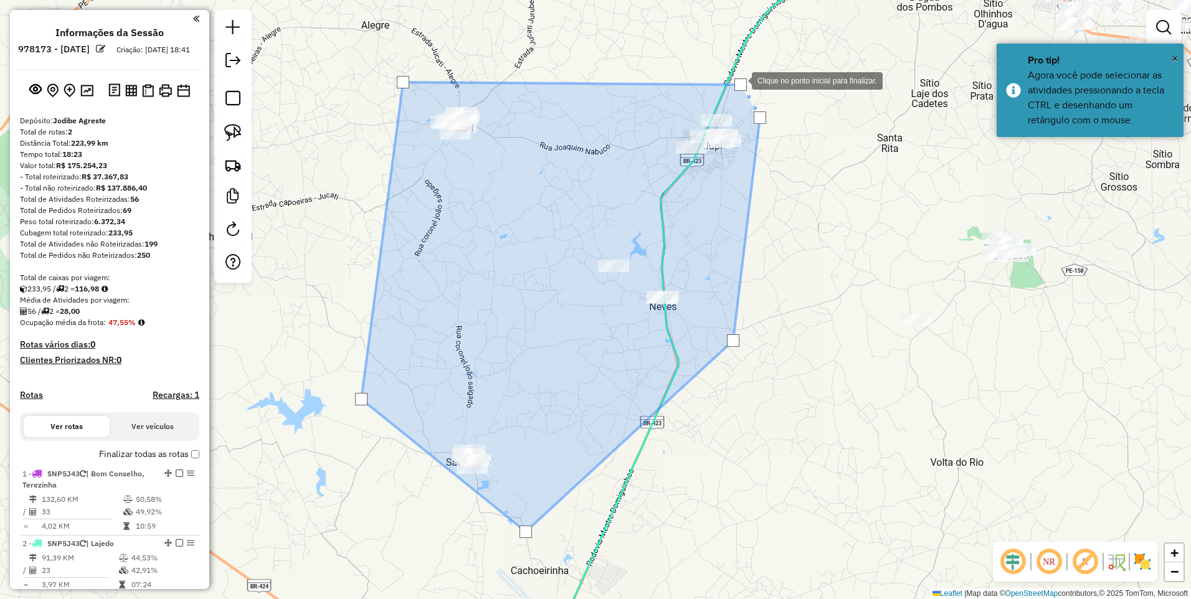
click at [739, 80] on div at bounding box center [740, 84] width 12 height 12
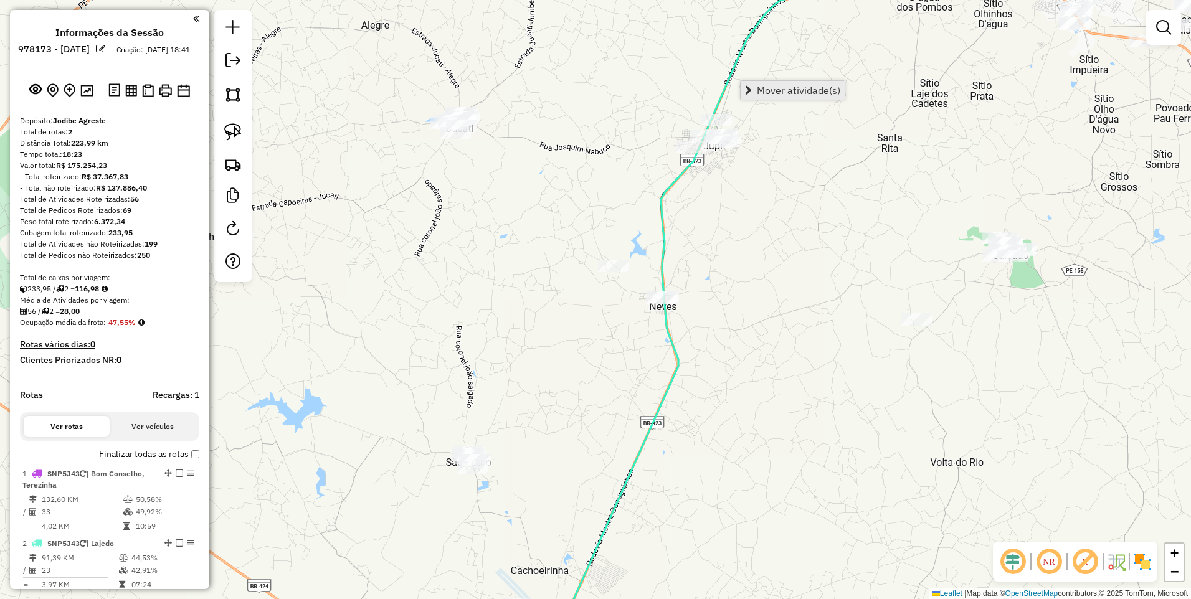
click at [760, 87] on span "Mover atividade(s)" at bounding box center [798, 90] width 83 height 10
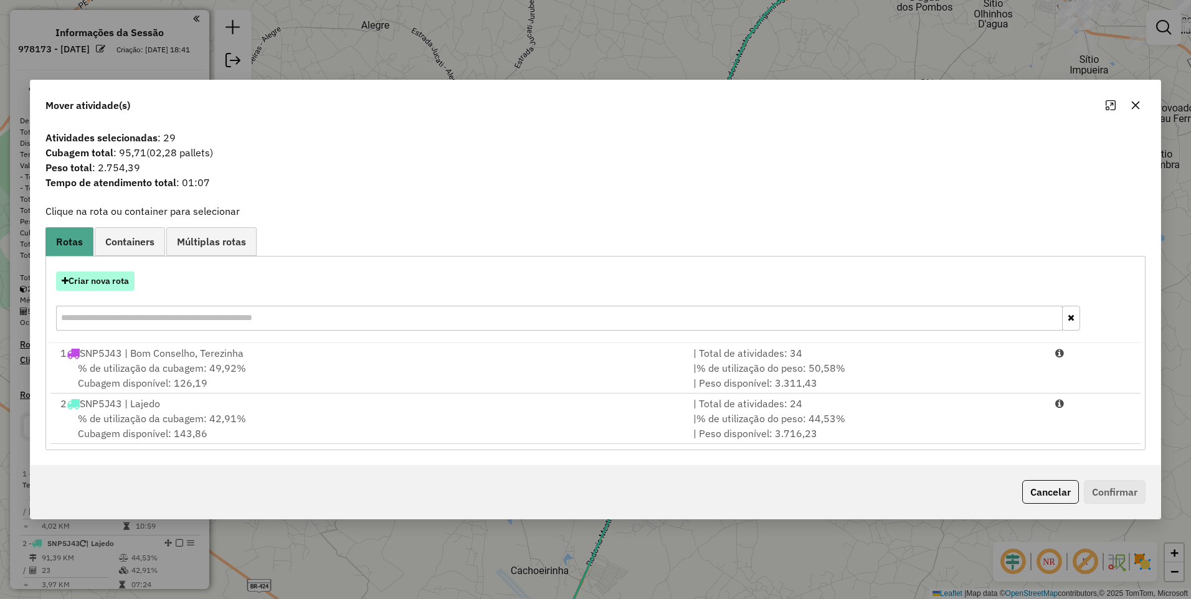
click at [96, 283] on button "Criar nova rota" at bounding box center [95, 280] width 78 height 19
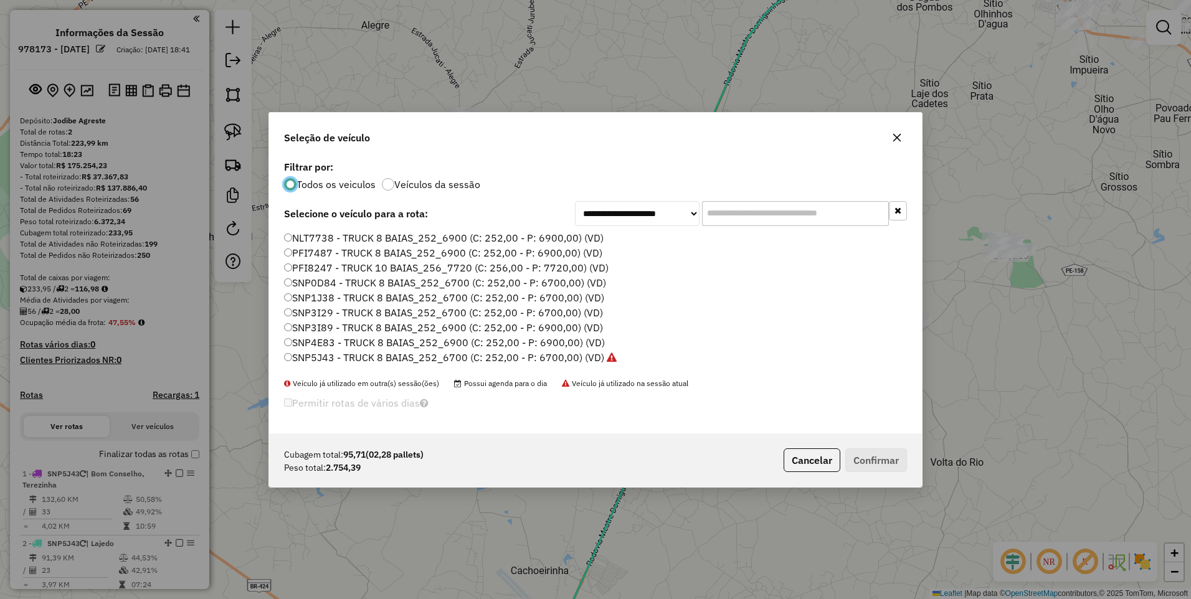
click at [577, 352] on label "SNP5J43 - TRUCK 8 BAIAS_252_6700 (C: 252,00 - P: 6700,00) (VD)" at bounding box center [450, 357] width 332 height 15
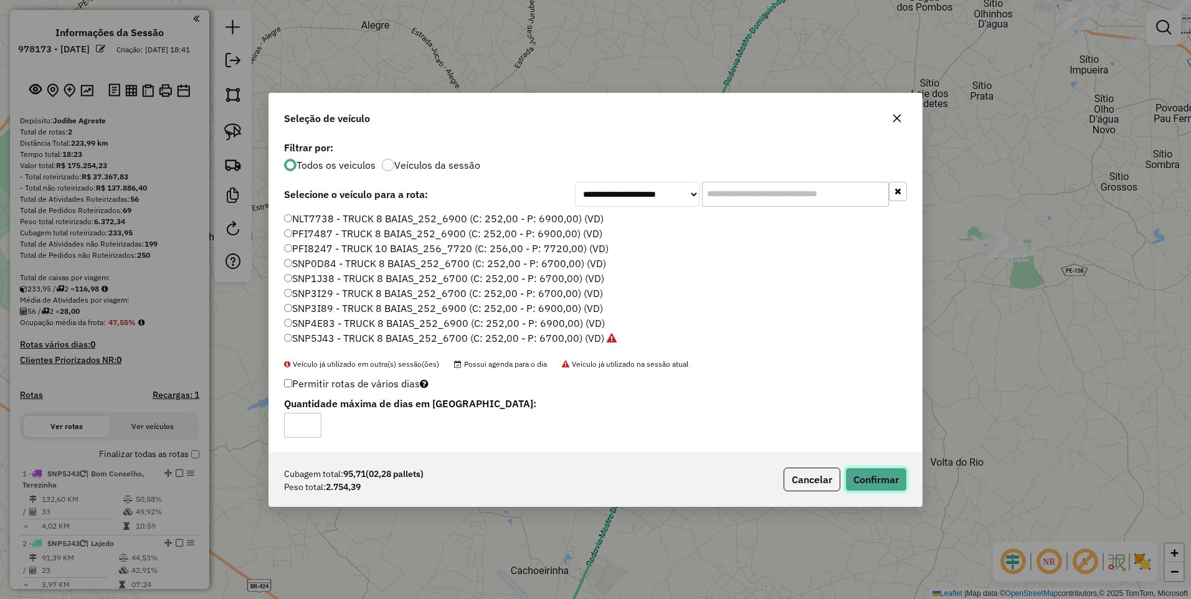
click at [891, 474] on button "Confirmar" at bounding box center [876, 480] width 62 height 24
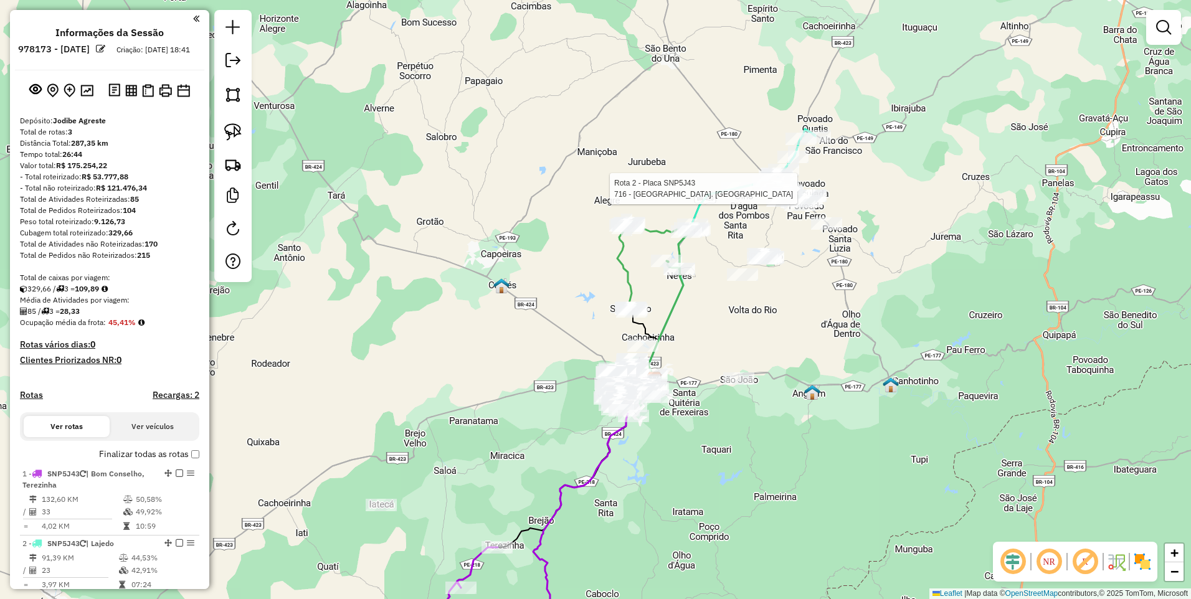
select select "**********"
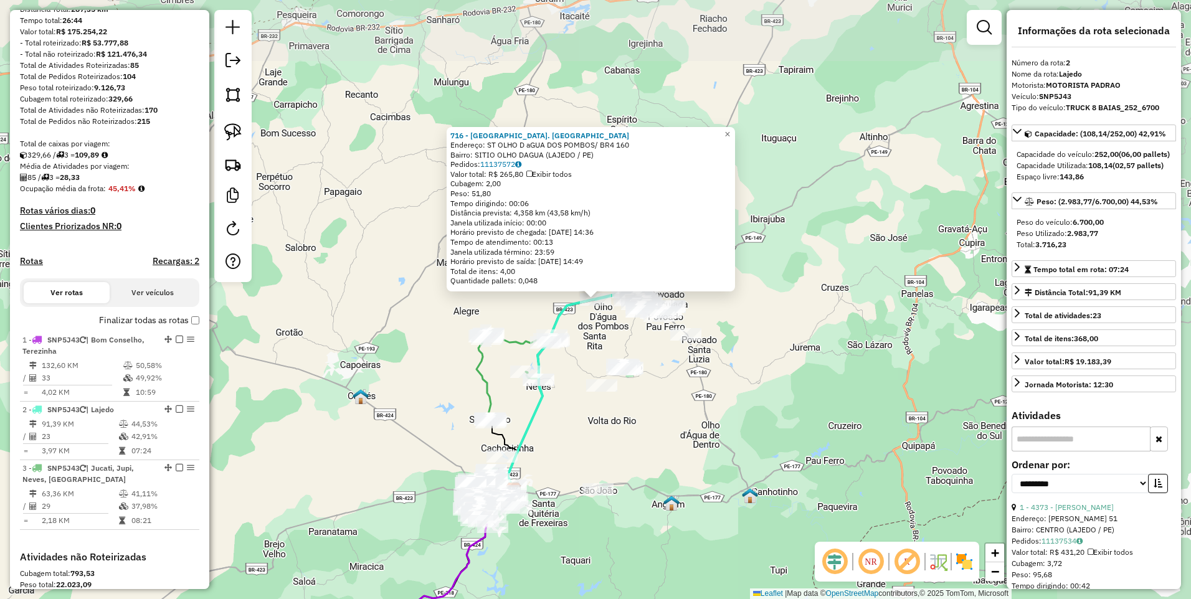
scroll to position [331, 0]
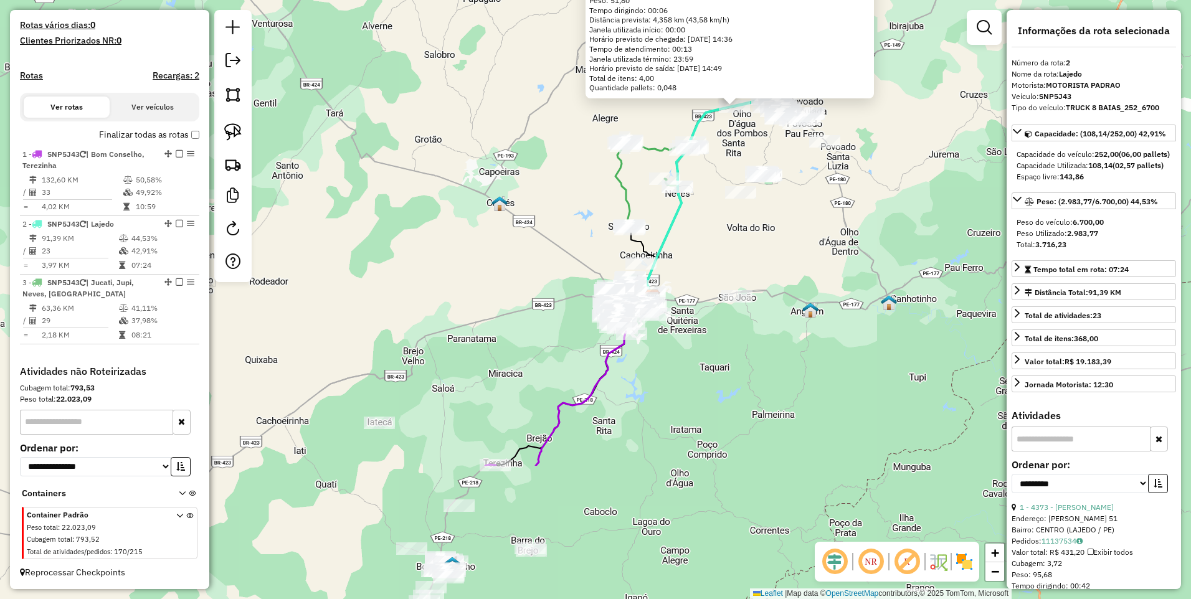
drag, startPoint x: 572, startPoint y: 425, endPoint x: 712, endPoint y: 227, distance: 242.6
click at [712, 227] on div "716 - CHURA. RANCHO ALEGRE Endereço: ST OLHO D aGUA DOS POMBOS/ BR4 160 Bairro:…" at bounding box center [595, 299] width 1191 height 599
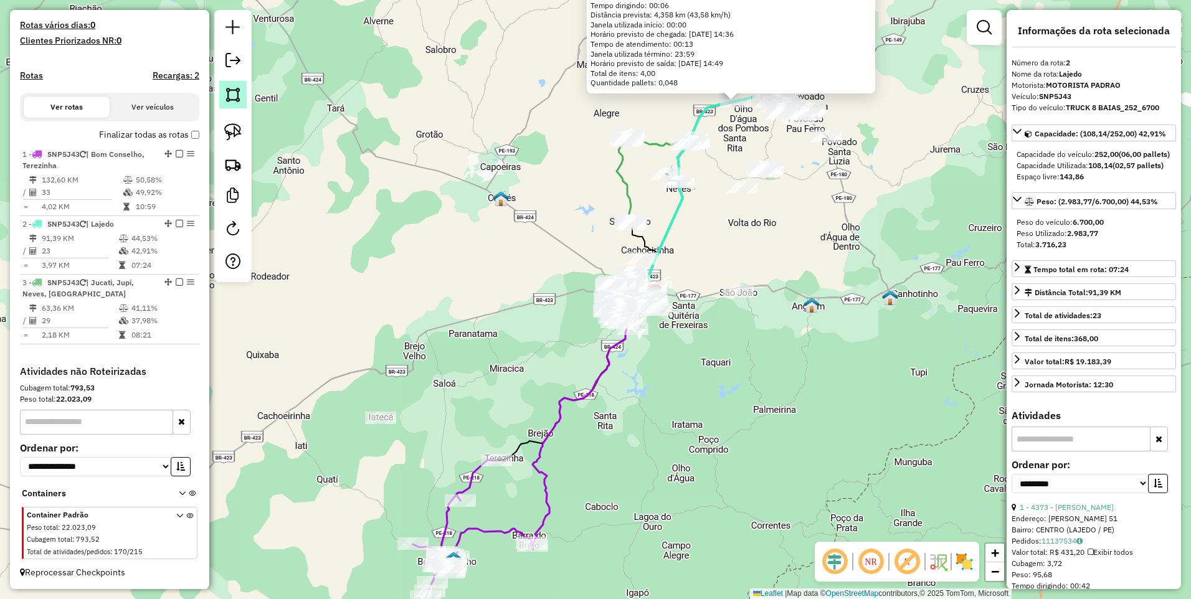
click at [233, 88] on img at bounding box center [232, 94] width 17 height 17
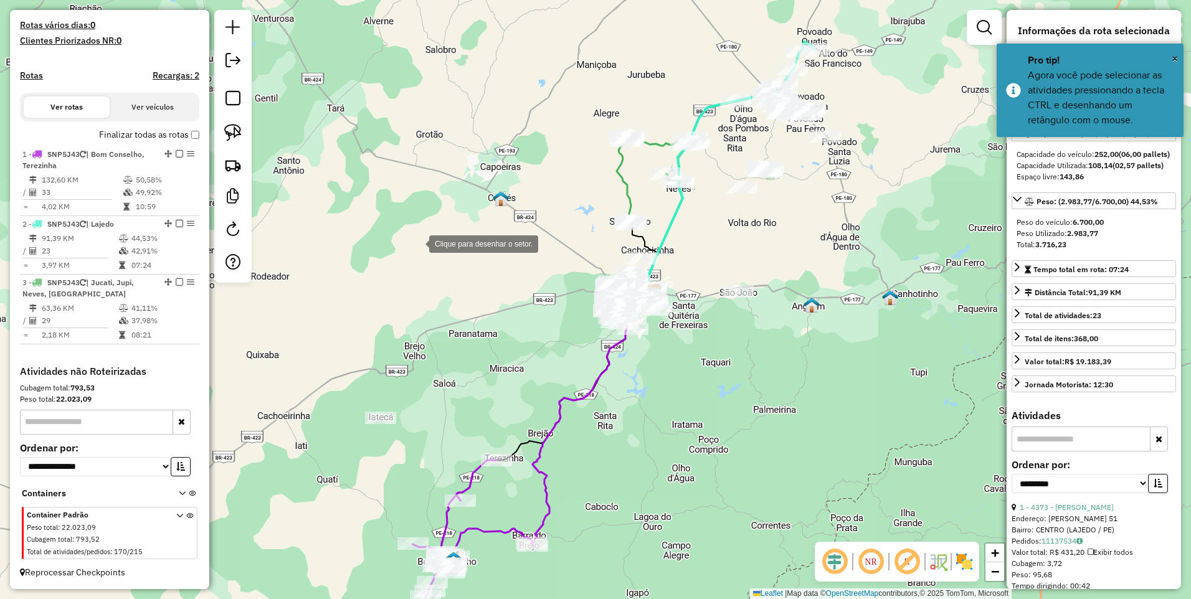
click at [417, 243] on div at bounding box center [416, 242] width 25 height 25
click at [598, 266] on div at bounding box center [598, 266] width 25 height 25
click at [695, 261] on div at bounding box center [694, 260] width 25 height 25
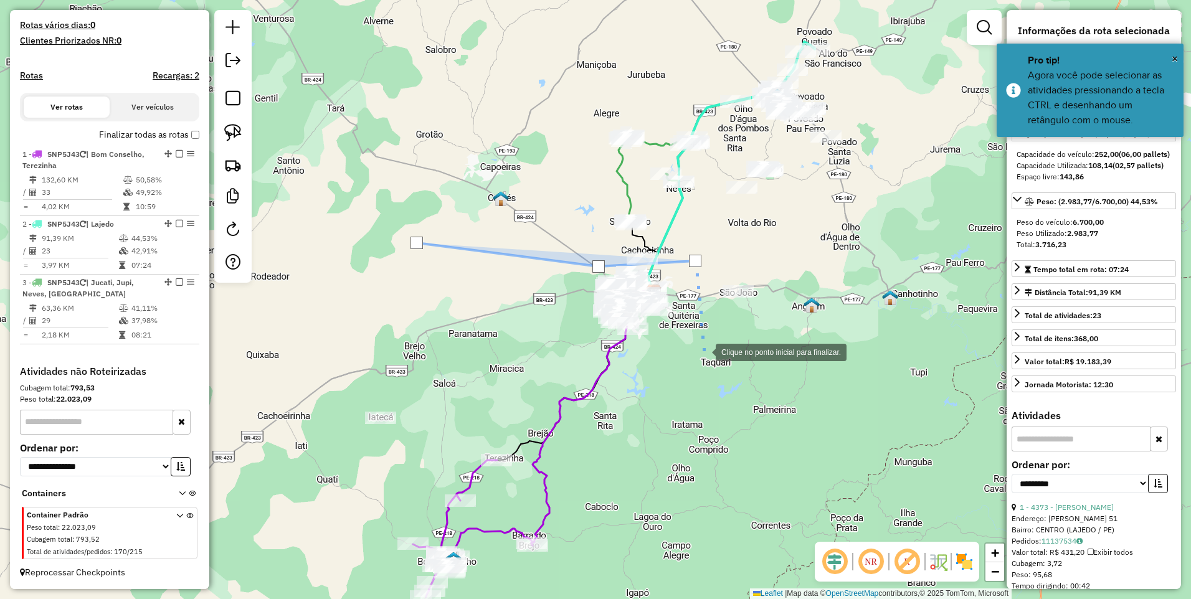
click at [703, 351] on div at bounding box center [703, 351] width 25 height 25
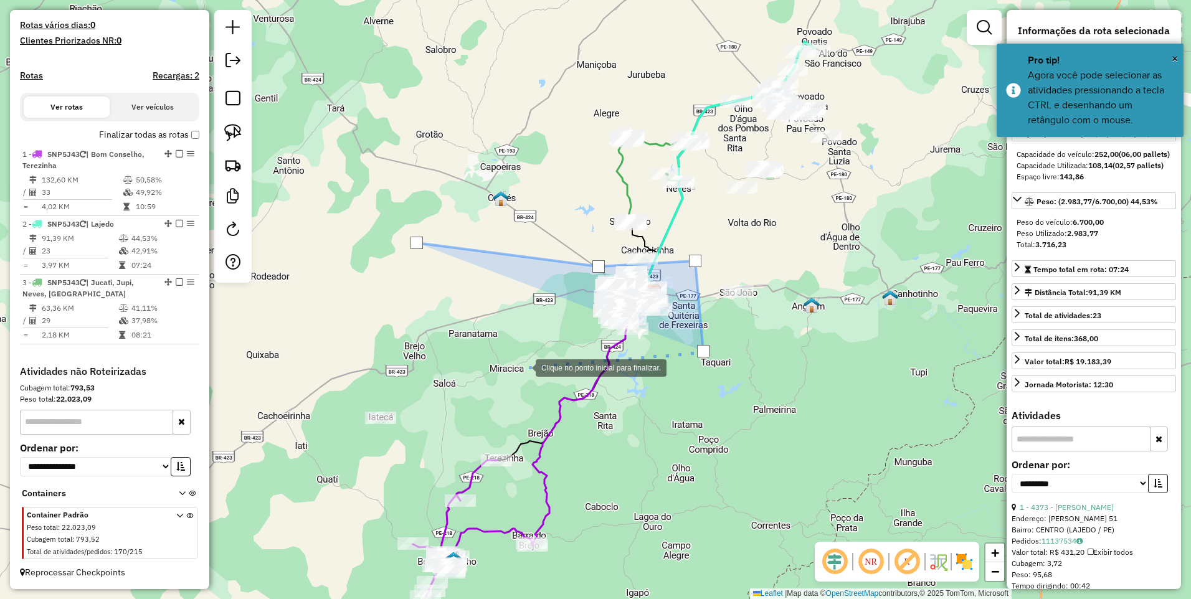
click at [511, 357] on div at bounding box center [523, 366] width 25 height 25
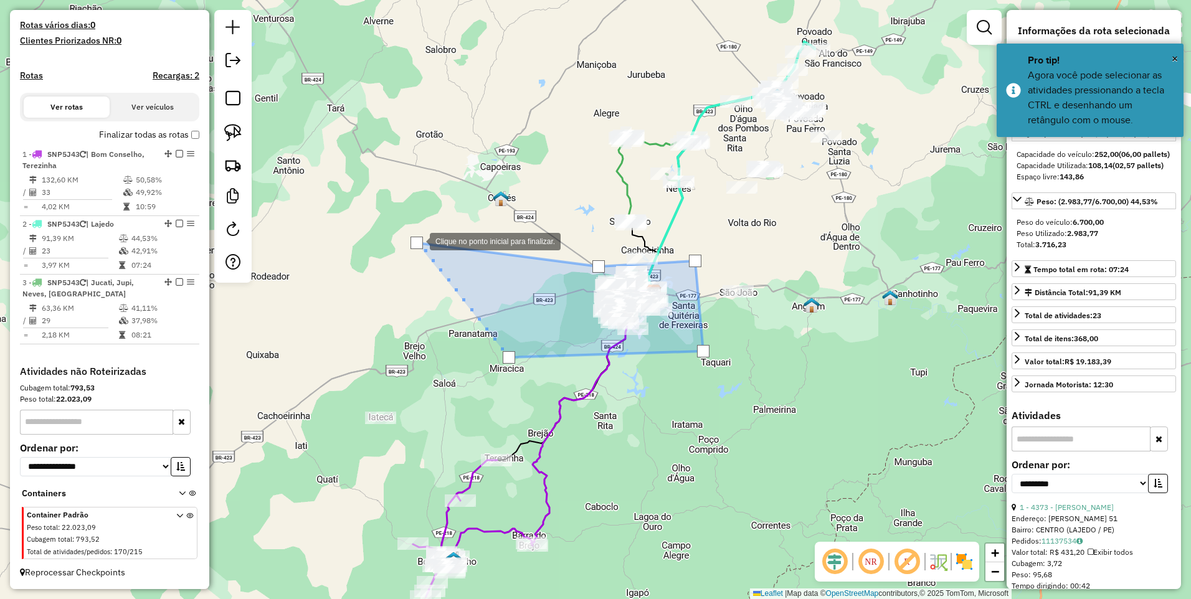
click at [417, 240] on div at bounding box center [416, 243] width 12 height 12
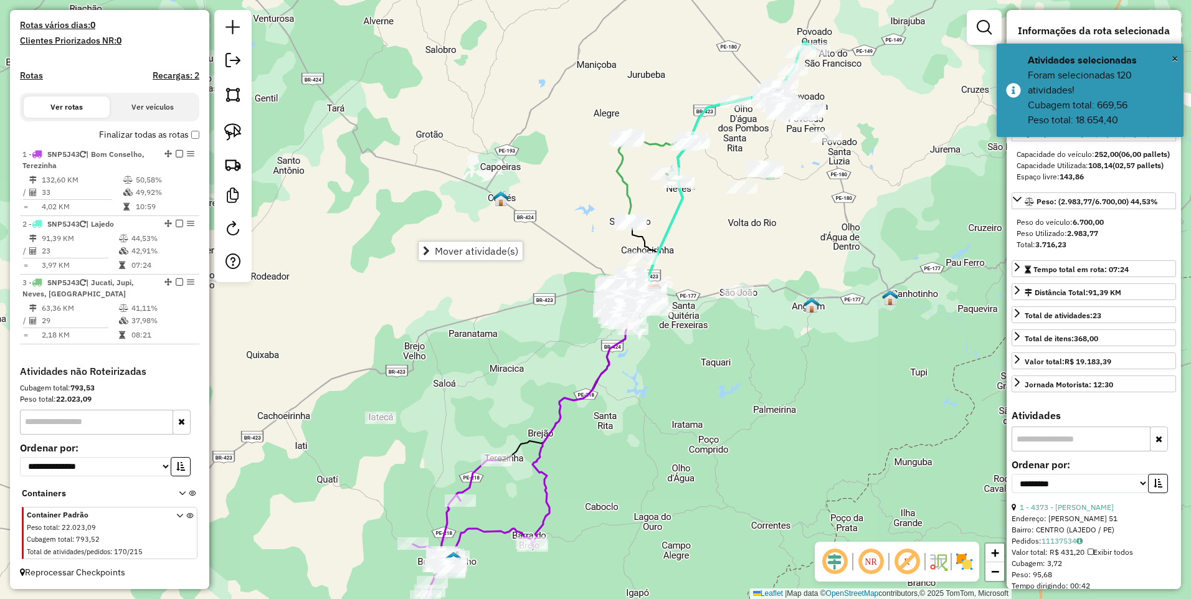
click at [452, 260] on div "Mover atividade(s)" at bounding box center [470, 251] width 105 height 20
click at [453, 248] on span "Mover atividade(s)" at bounding box center [476, 251] width 83 height 10
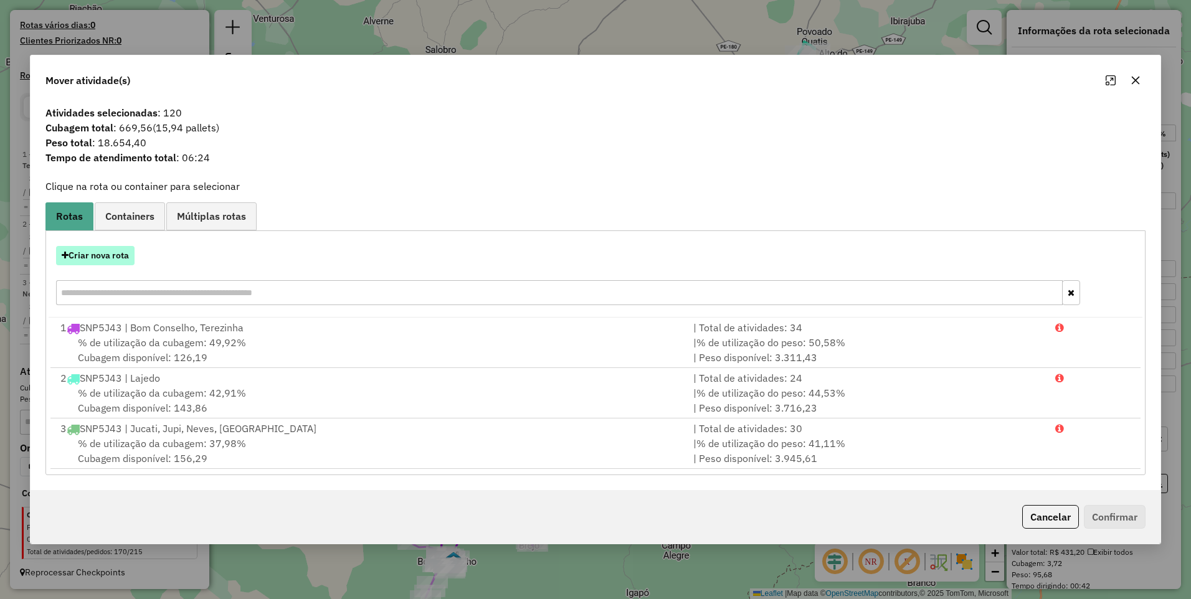
click at [92, 262] on button "Criar nova rota" at bounding box center [95, 255] width 78 height 19
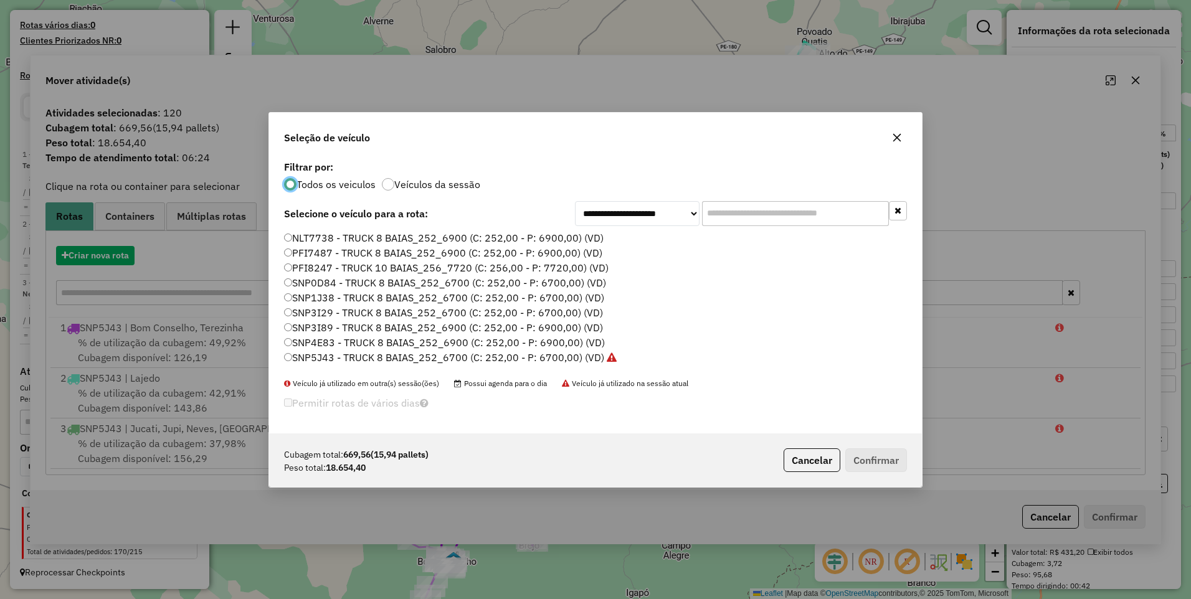
scroll to position [7, 4]
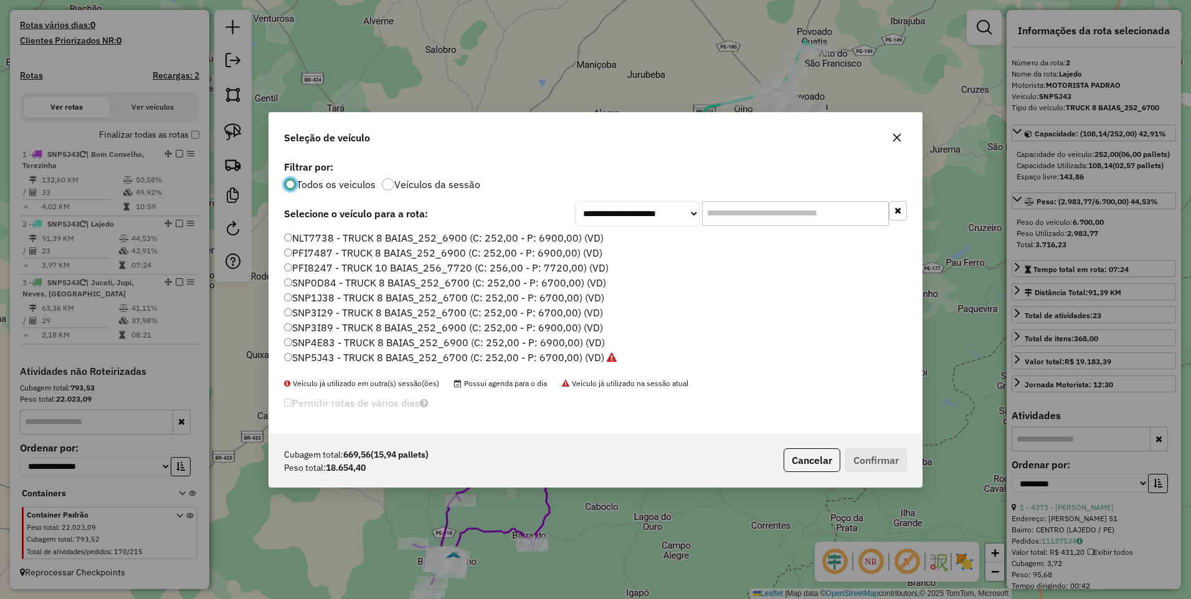
click at [544, 361] on label "SNP5J43 - TRUCK 8 BAIAS_252_6700 (C: 252,00 - P: 6700,00) (VD)" at bounding box center [450, 357] width 332 height 15
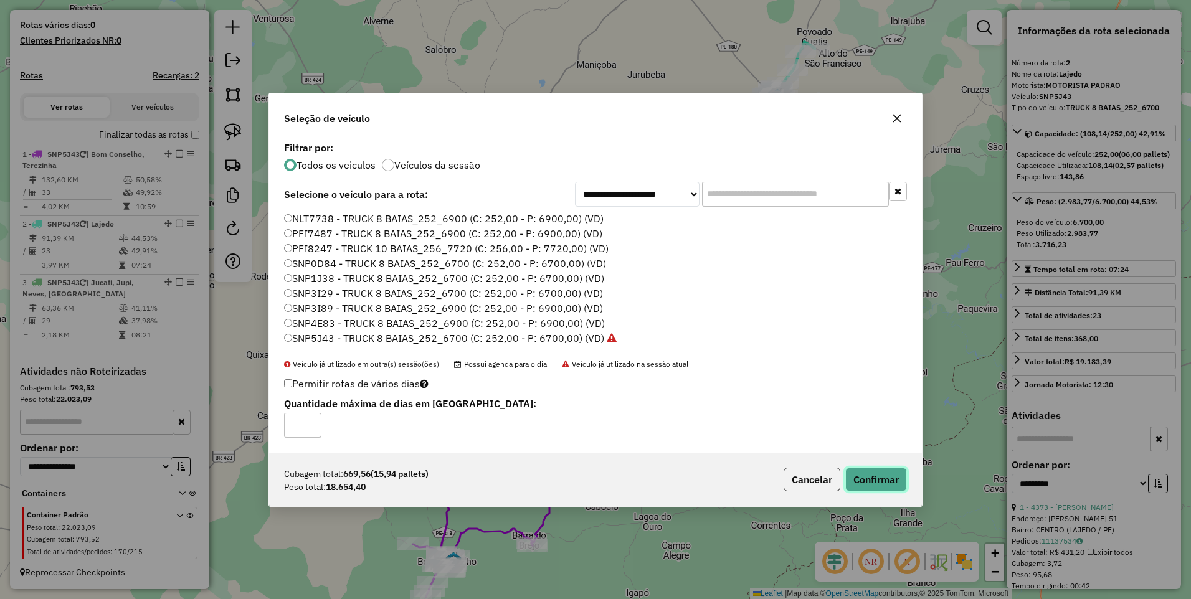
click at [861, 478] on button "Confirmar" at bounding box center [876, 480] width 62 height 24
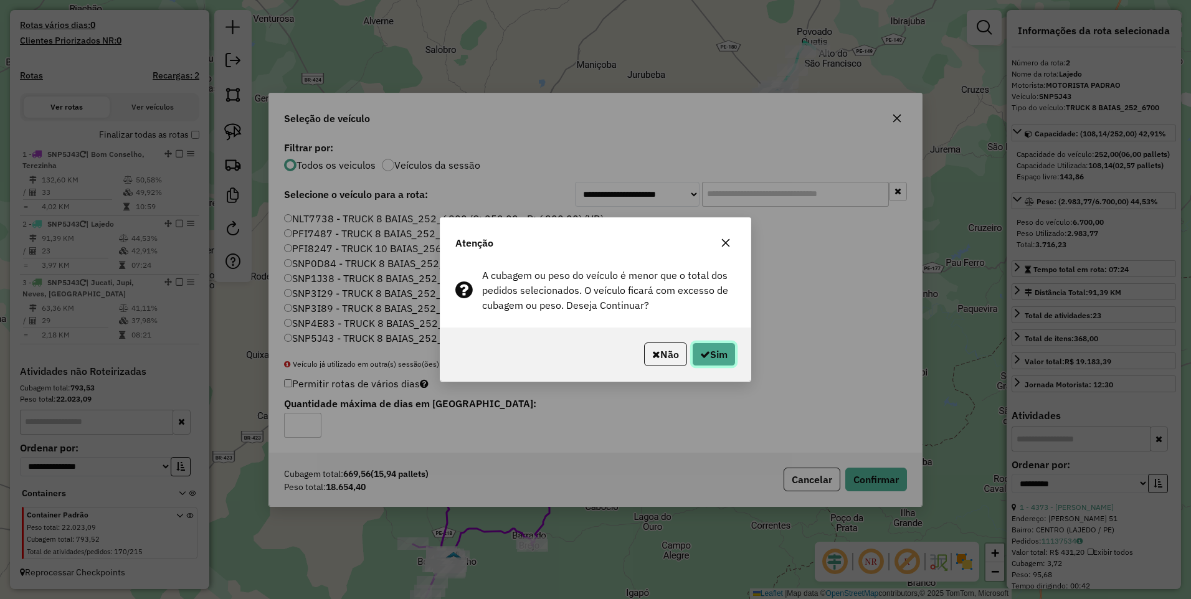
click at [709, 363] on button "Sim" at bounding box center [714, 354] width 44 height 24
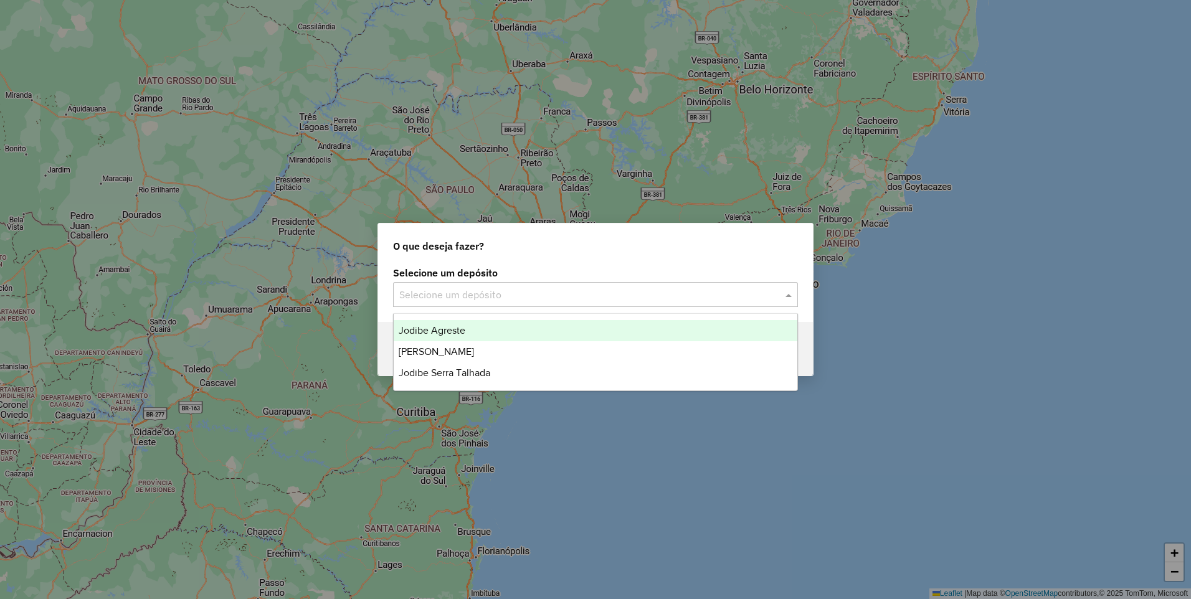
click at [486, 298] on input "text" at bounding box center [582, 295] width 367 height 15
click at [453, 332] on span "Jodibe Agreste" at bounding box center [431, 330] width 67 height 11
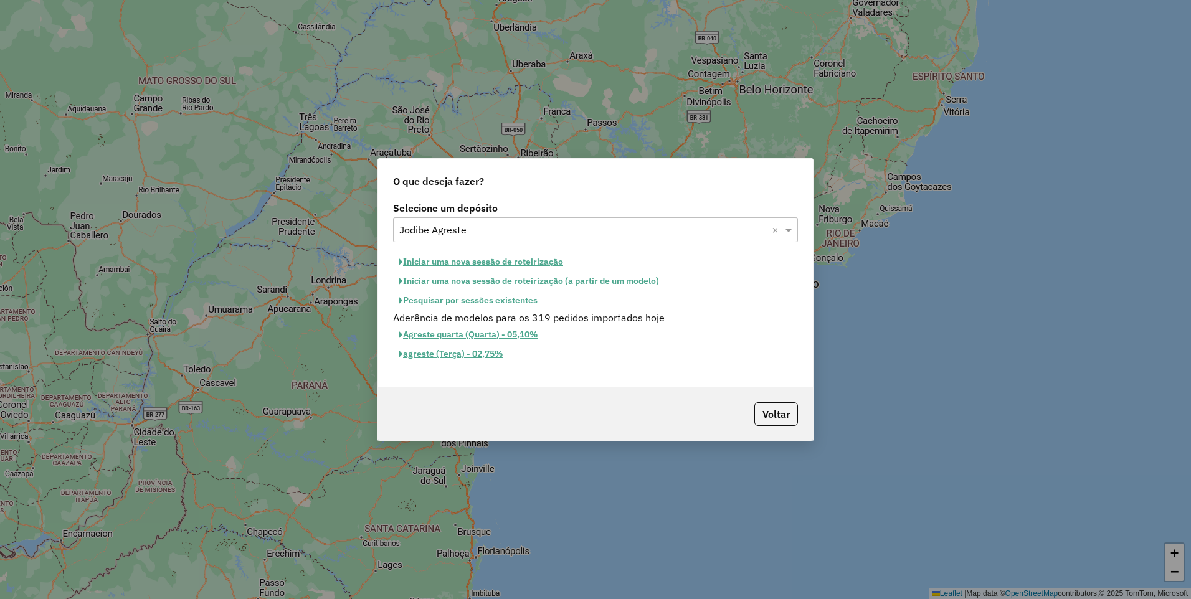
click at [467, 301] on button "Pesquisar por sessões existentes" at bounding box center [468, 300] width 150 height 19
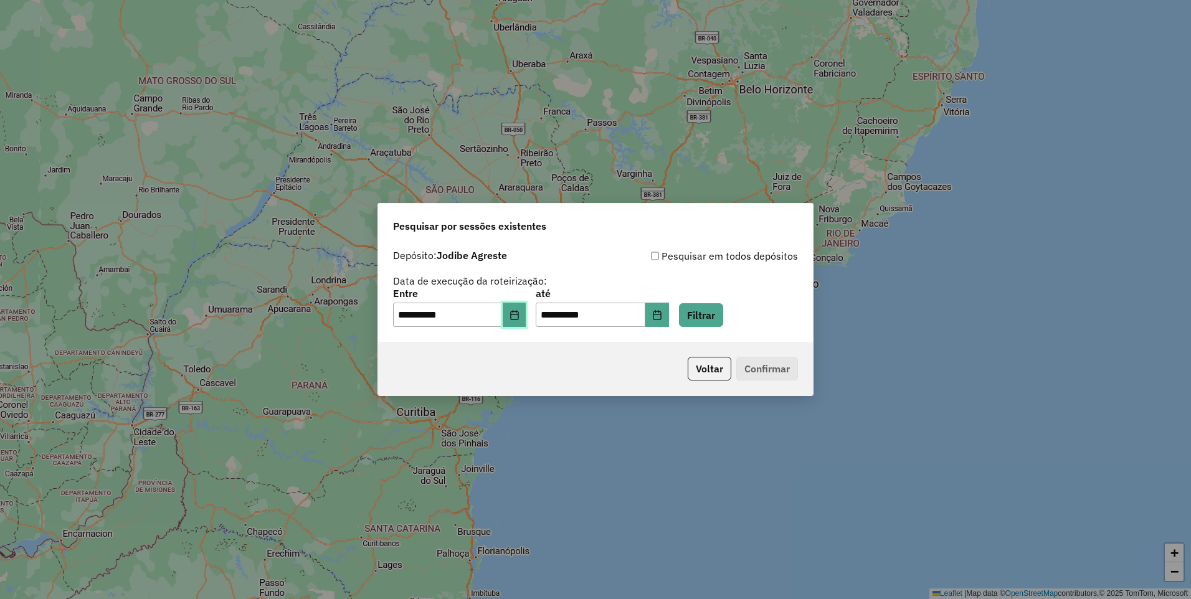
click at [519, 316] on icon "Choose Date" at bounding box center [514, 315] width 10 height 10
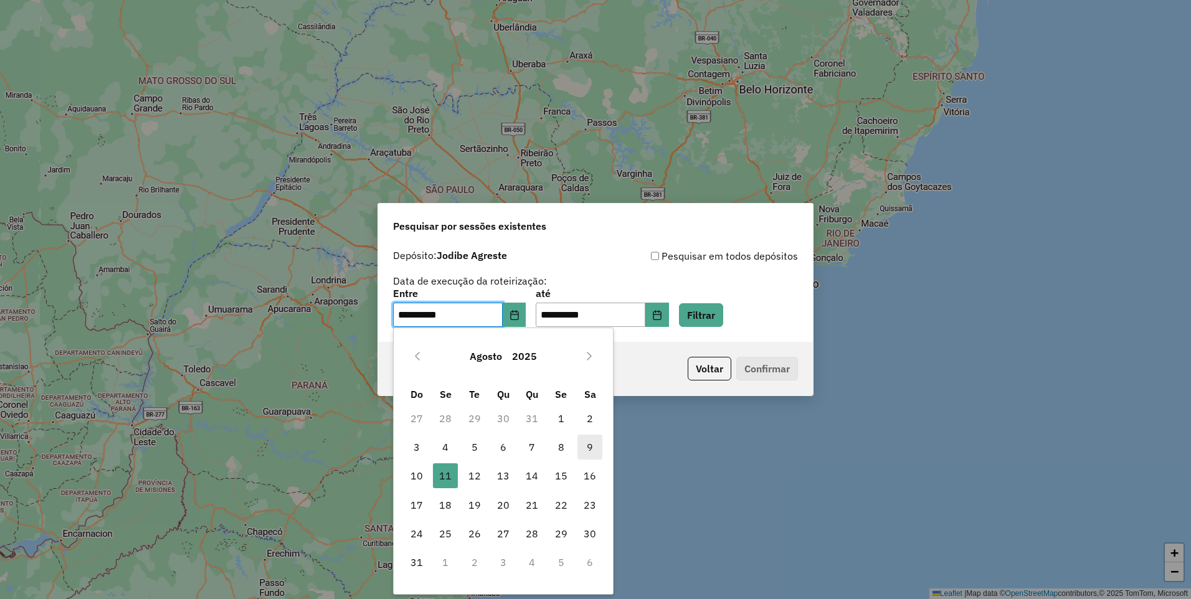
click at [585, 445] on span "9" at bounding box center [589, 447] width 25 height 25
type input "**********"
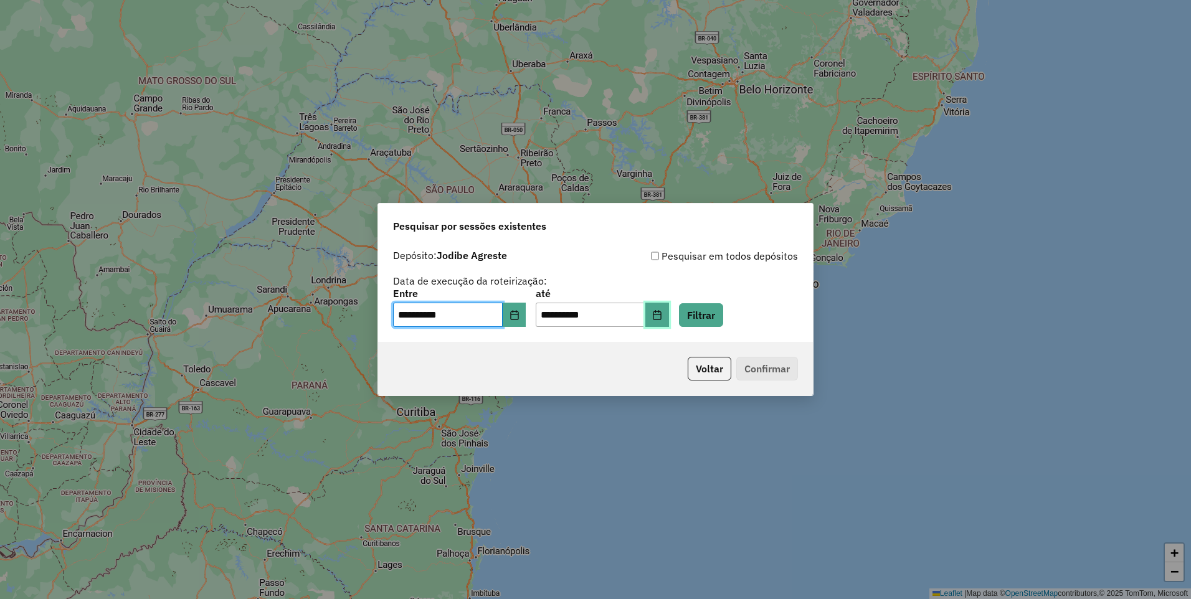
click at [662, 318] on icon "Choose Date" at bounding box center [657, 315] width 10 height 10
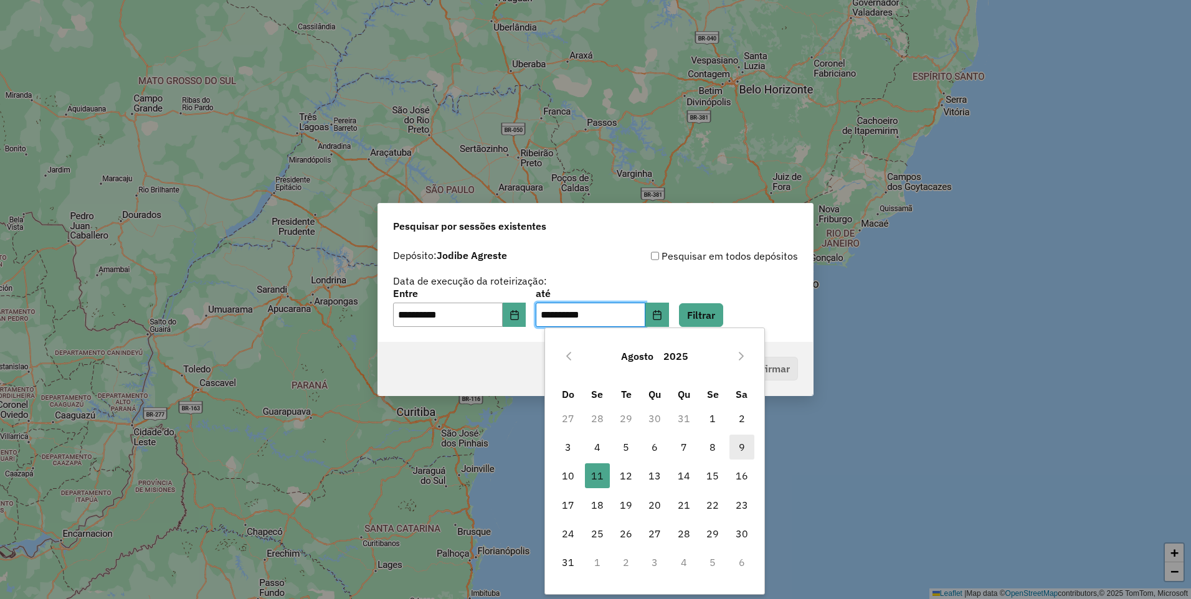
click at [740, 441] on span "9" at bounding box center [741, 447] width 25 height 25
type input "**********"
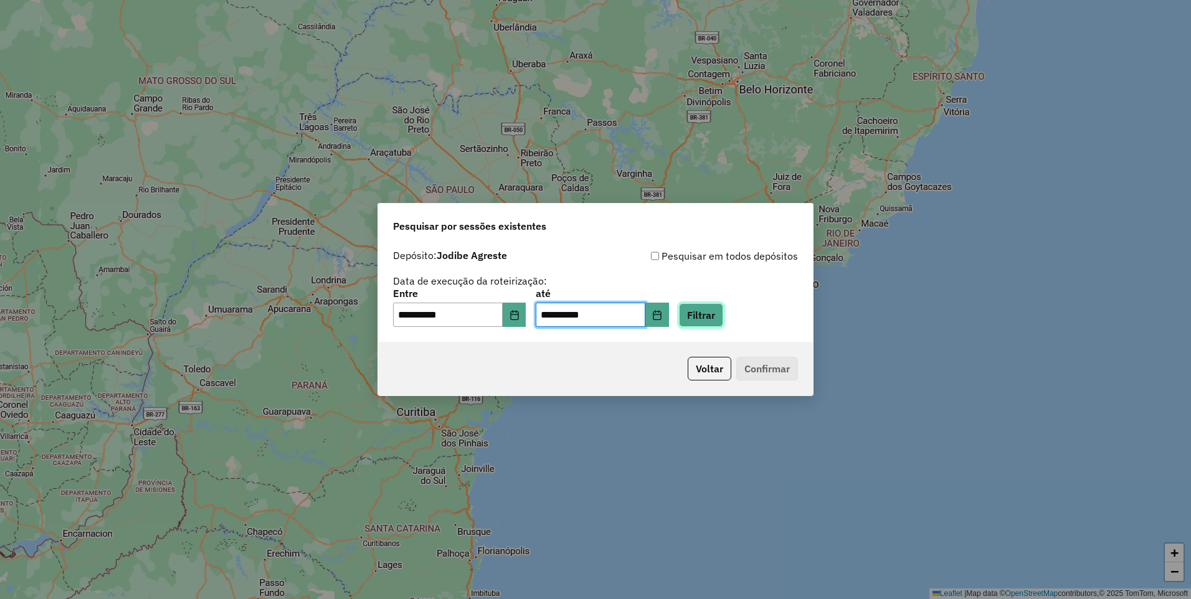
click at [723, 304] on button "Filtrar" at bounding box center [701, 315] width 44 height 24
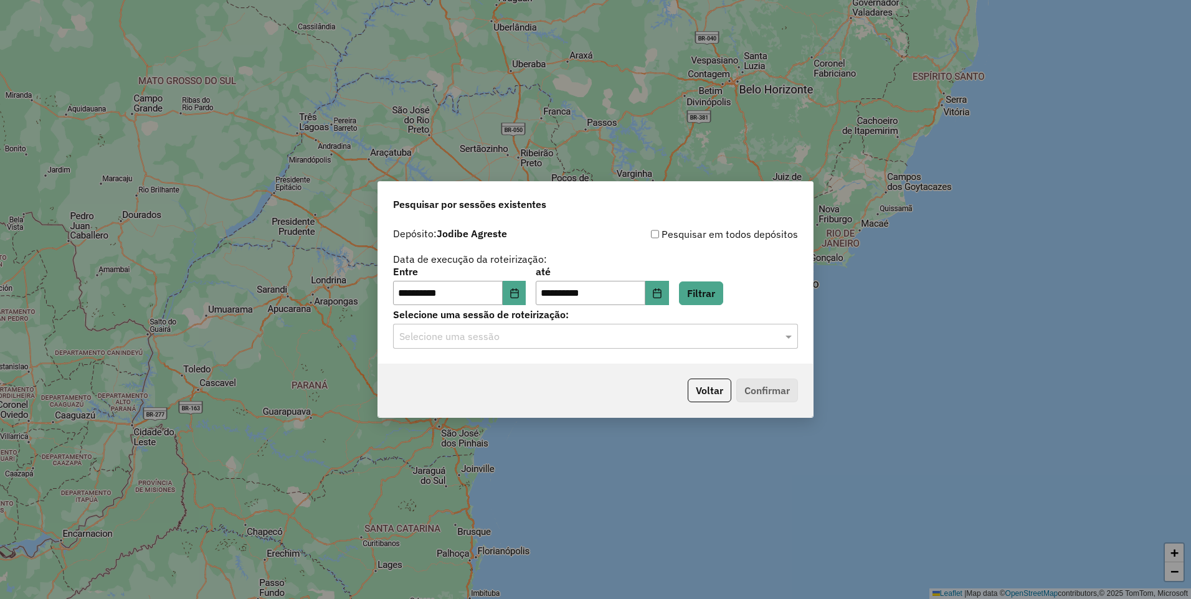
click at [509, 336] on input "text" at bounding box center [582, 336] width 367 height 15
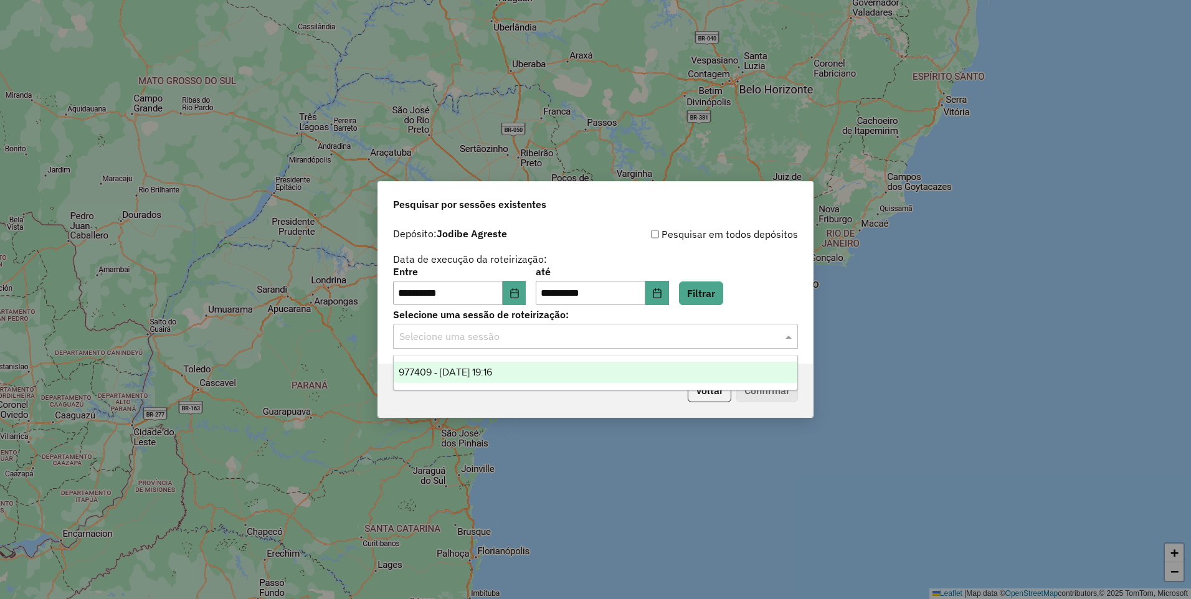
click at [490, 374] on span "977409 - [DATE] 19:16" at bounding box center [444, 372] width 93 height 11
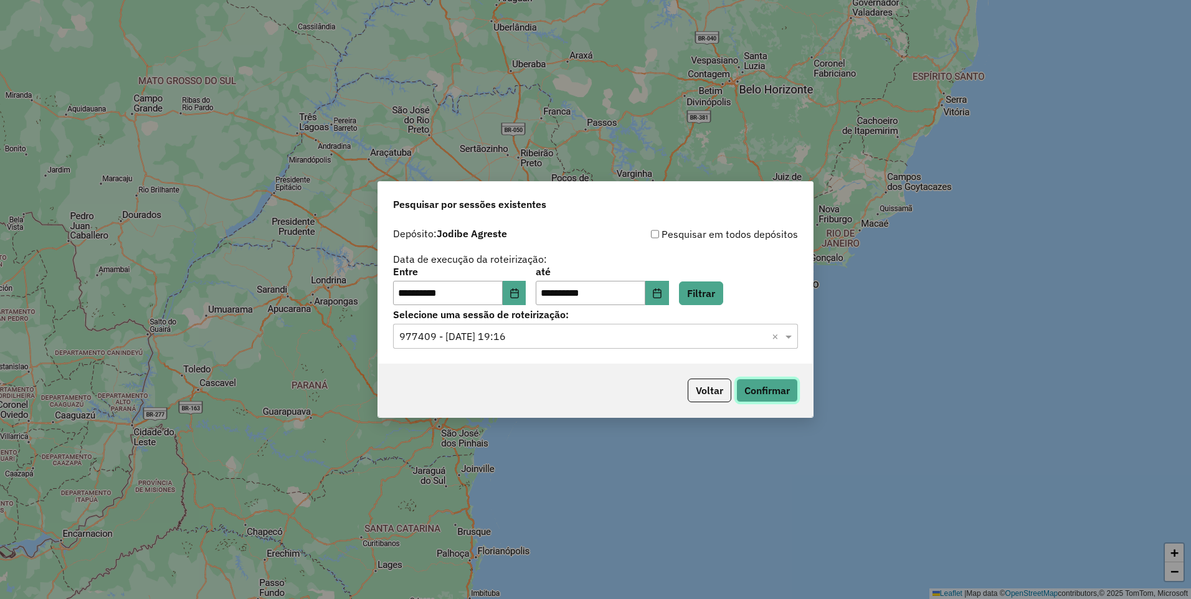
click at [767, 391] on button "Confirmar" at bounding box center [767, 391] width 62 height 24
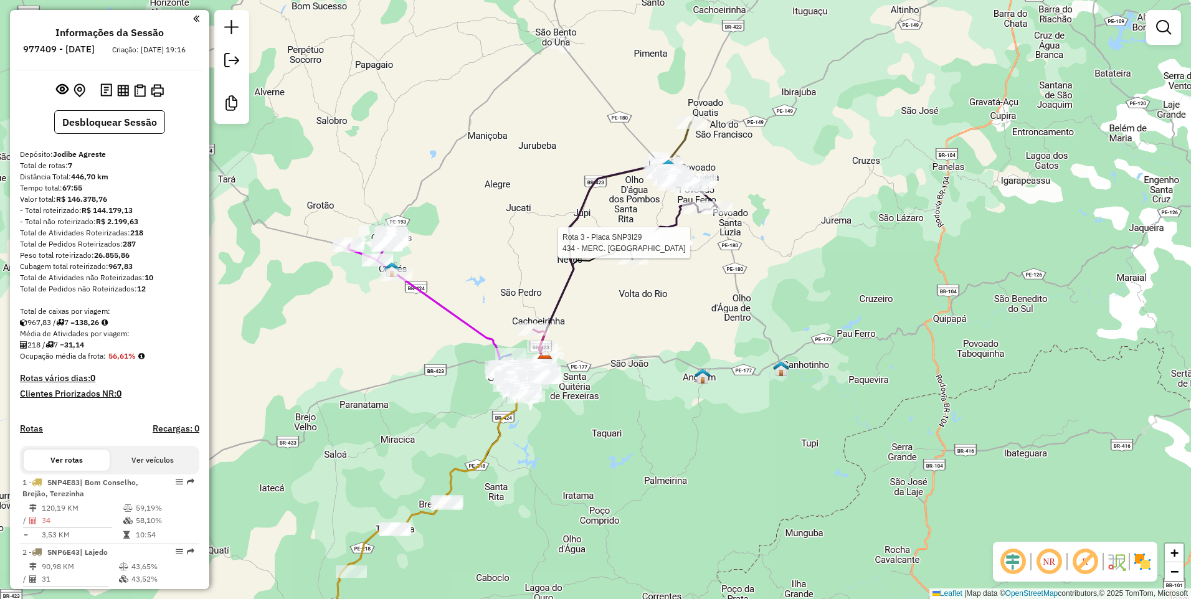
select select "**********"
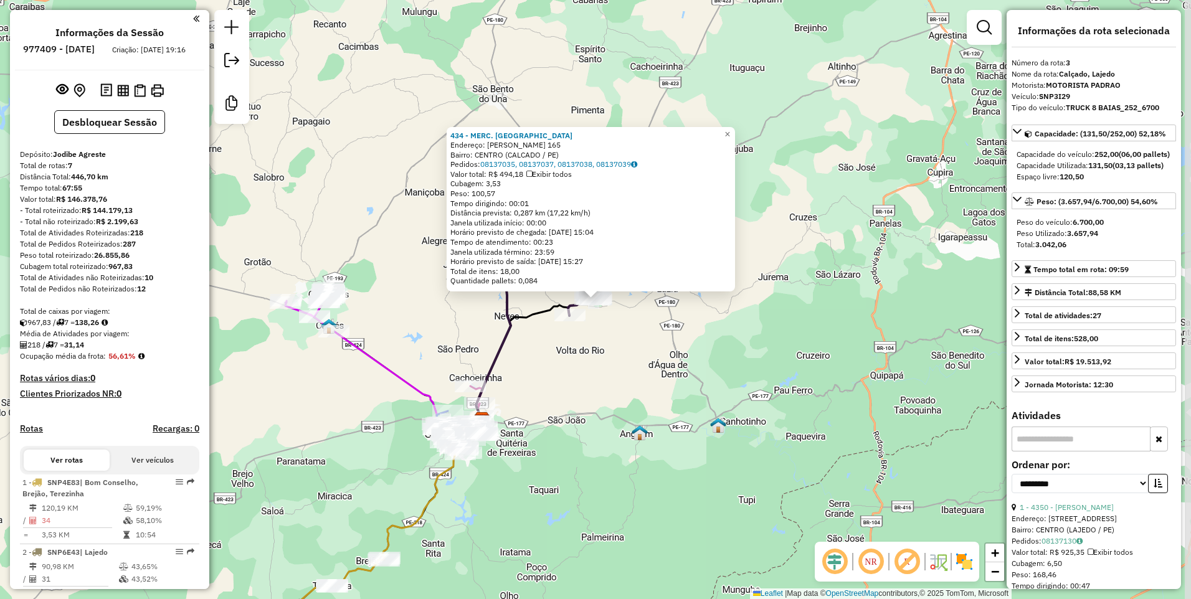
scroll to position [545, 0]
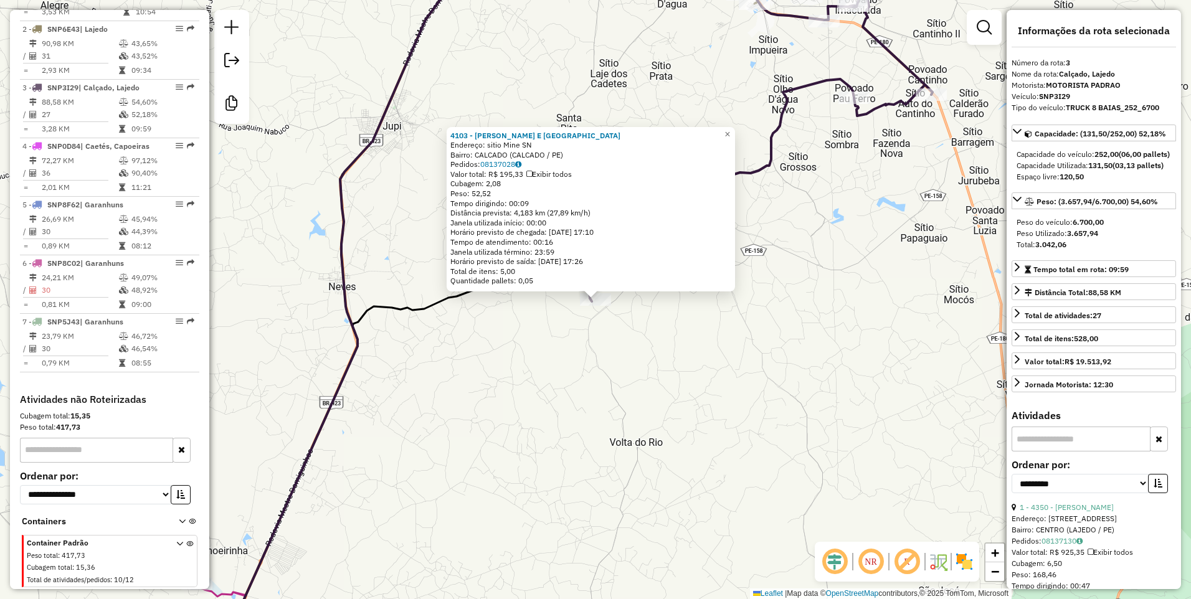
click at [612, 356] on div "Rota 3 - Placa SNP3I29 4103 - MERCADINHO E PADARIA 4103 - MERCADINHO E PADARIA …" at bounding box center [595, 299] width 1191 height 599
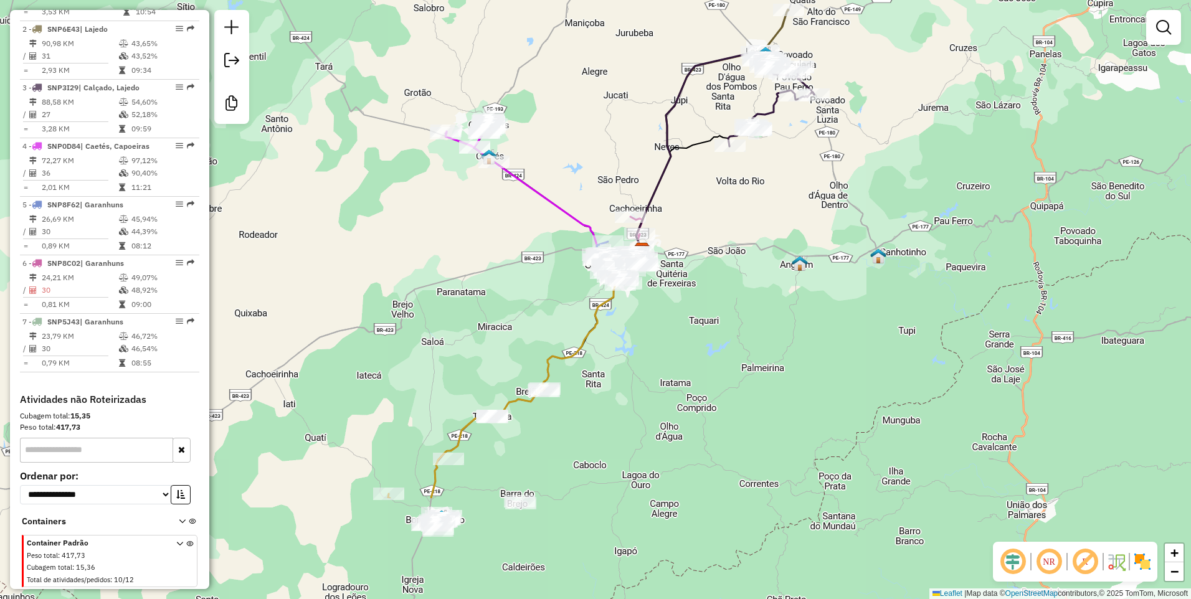
drag, startPoint x: 676, startPoint y: 285, endPoint x: 694, endPoint y: 124, distance: 161.6
click at [694, 124] on div "Janela de atendimento Grade de atendimento Capacidade Transportadoras Veículos …" at bounding box center [595, 299] width 1191 height 599
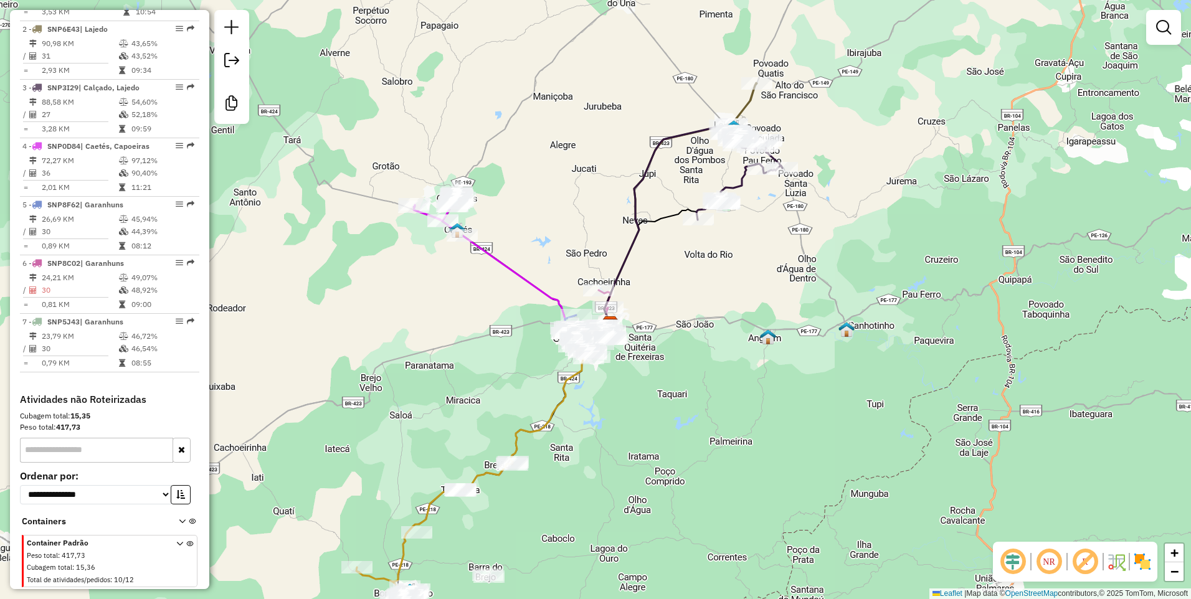
drag, startPoint x: 597, startPoint y: 148, endPoint x: 565, endPoint y: 221, distance: 80.0
click at [565, 221] on div "Janela de atendimento Grade de atendimento Capacidade Transportadoras Veículos …" at bounding box center [595, 299] width 1191 height 599
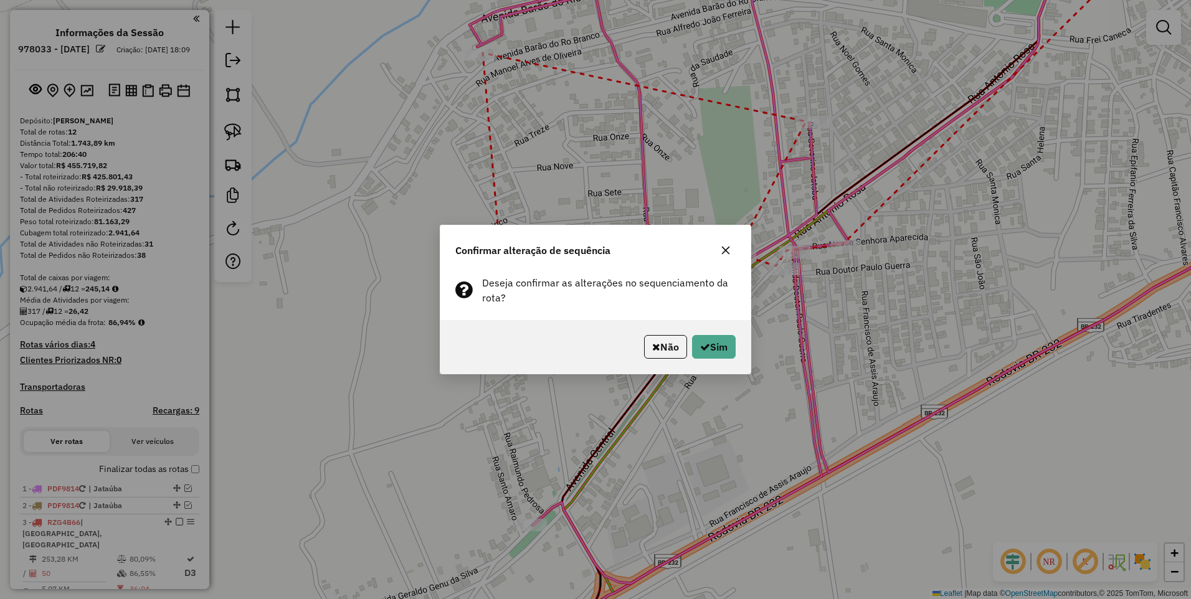
scroll to position [759, 0]
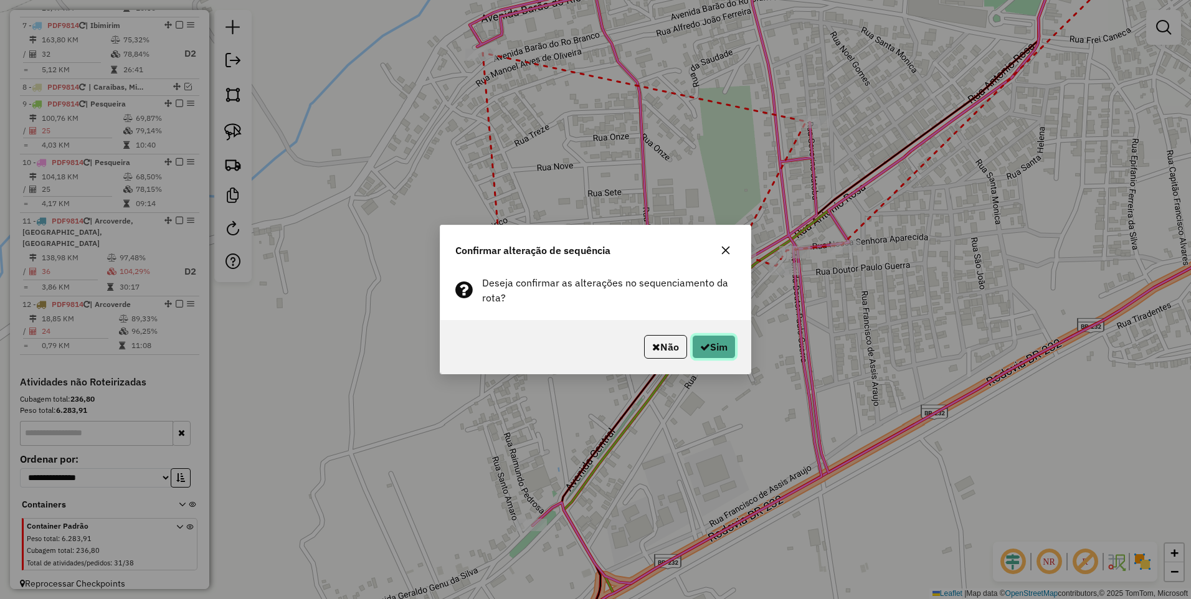
click at [706, 347] on icon "button" at bounding box center [705, 347] width 10 height 10
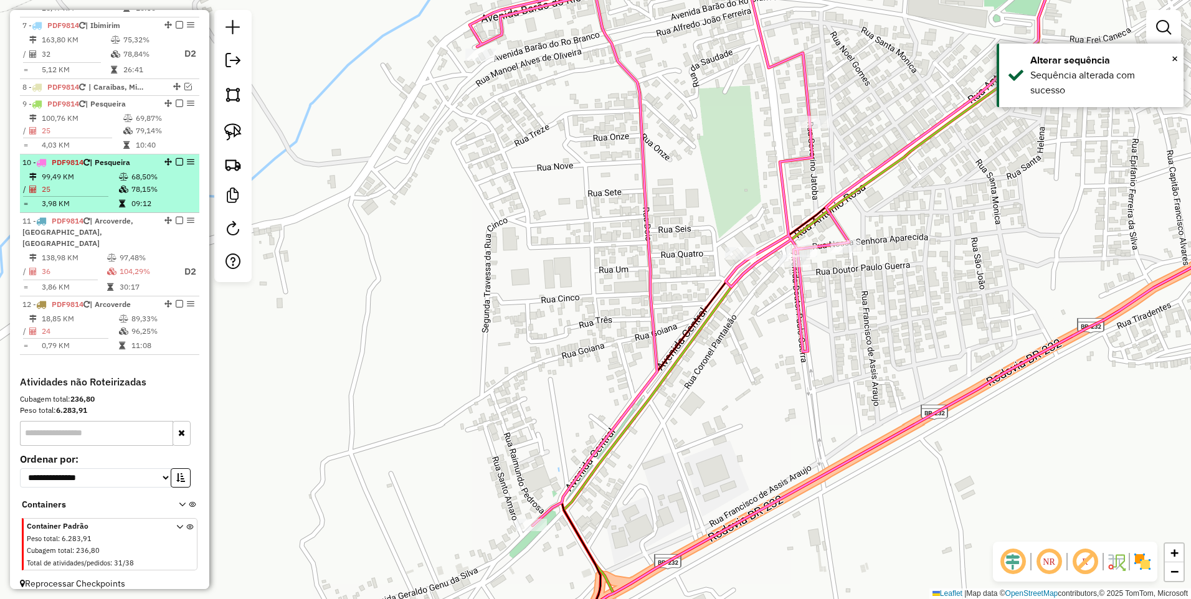
click at [176, 160] on em at bounding box center [179, 161] width 7 height 7
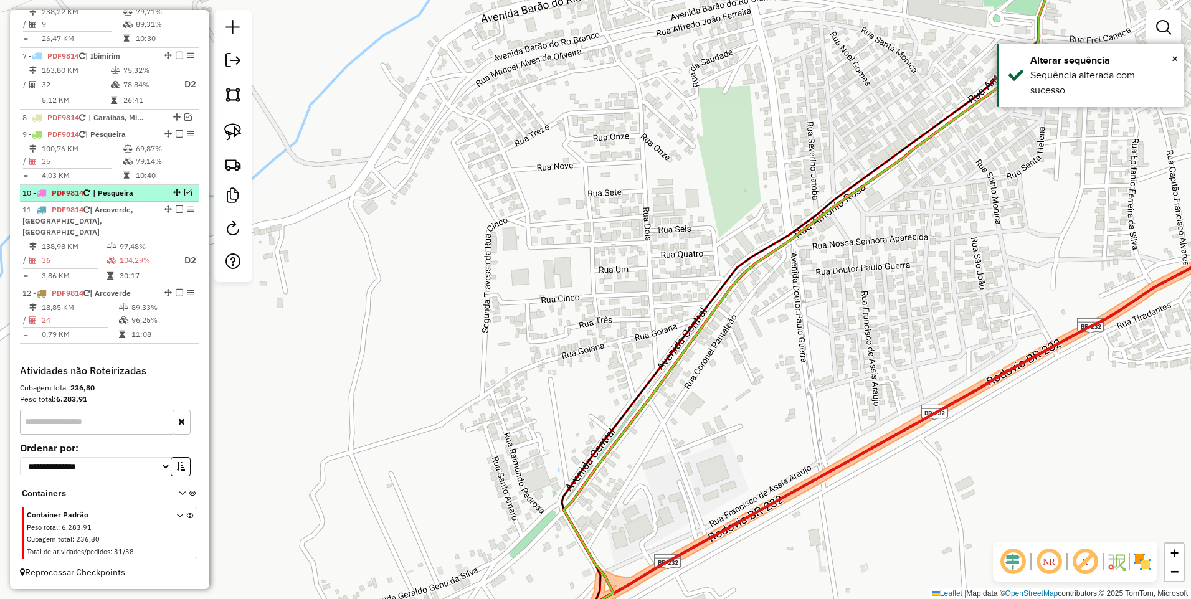
scroll to position [717, 0]
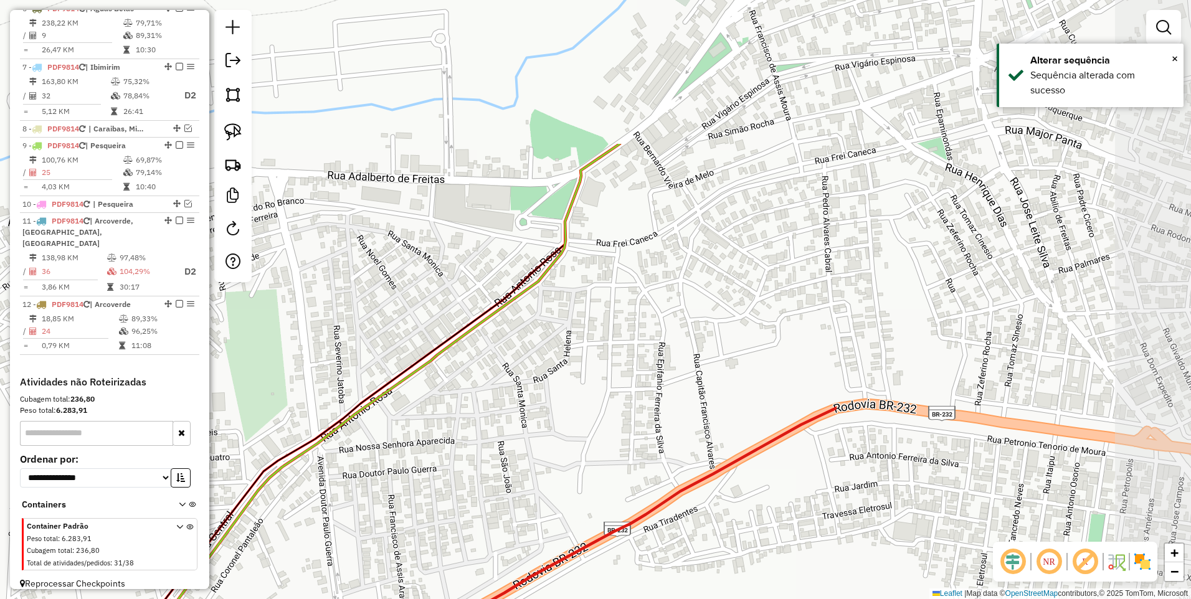
drag, startPoint x: 905, startPoint y: 247, endPoint x: 431, endPoint y: 448, distance: 515.0
click at [431, 448] on div "Janela de atendimento Grade de atendimento Capacidade Transportadoras Veículos …" at bounding box center [595, 299] width 1191 height 599
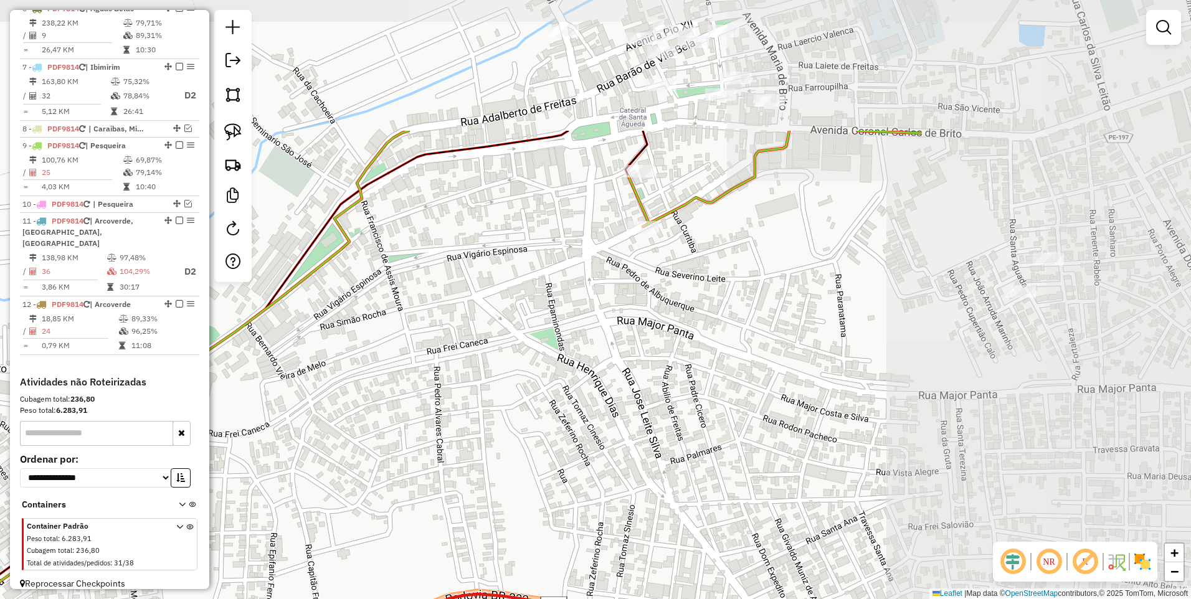
drag, startPoint x: 968, startPoint y: 271, endPoint x: 580, endPoint y: 461, distance: 432.2
click at [580, 461] on div "Janela de atendimento Grade de atendimento Capacidade Transportadoras Veículos …" at bounding box center [595, 299] width 1191 height 599
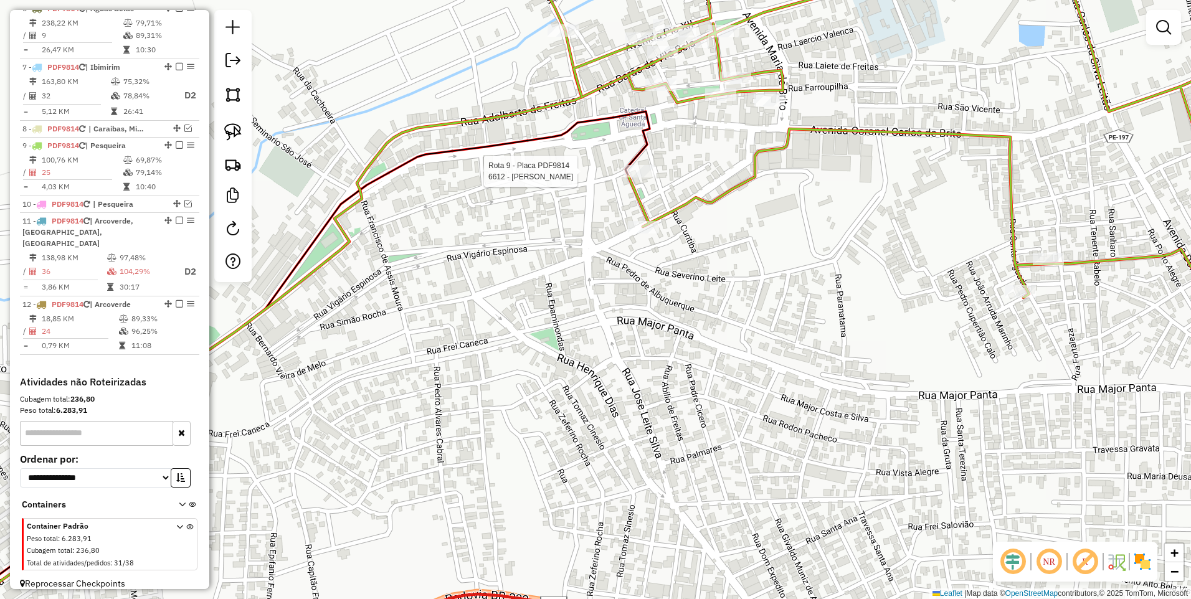
select select "*********"
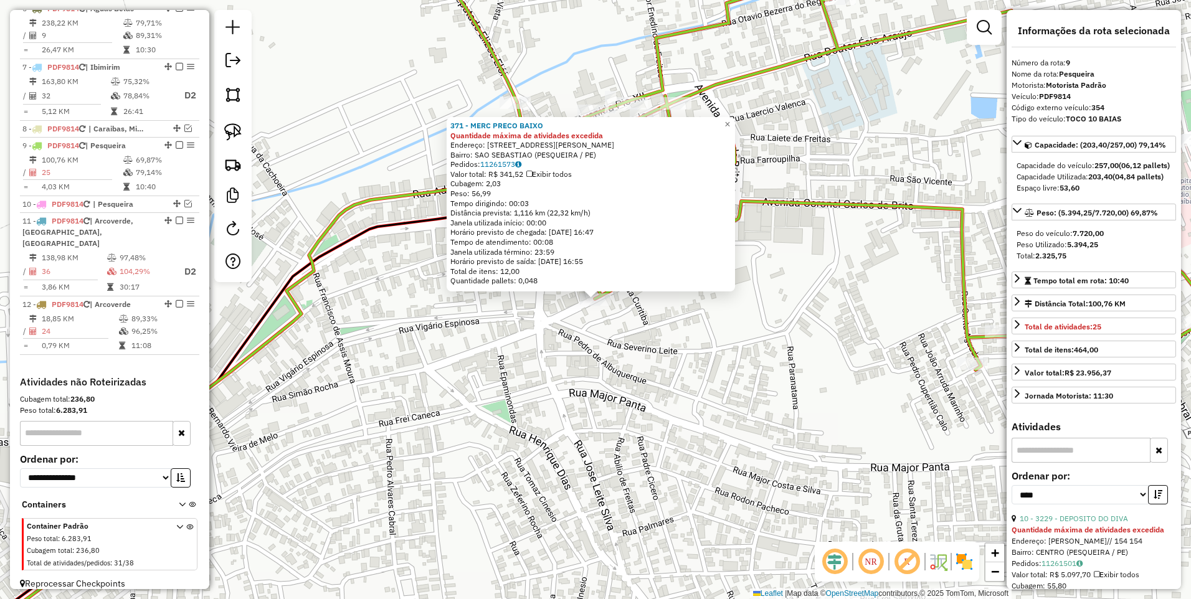
click at [636, 379] on div "371 - MERC PRECO BAIXO Quantidade máxima de atividades excedida Endereço: [STRE…" at bounding box center [595, 299] width 1191 height 599
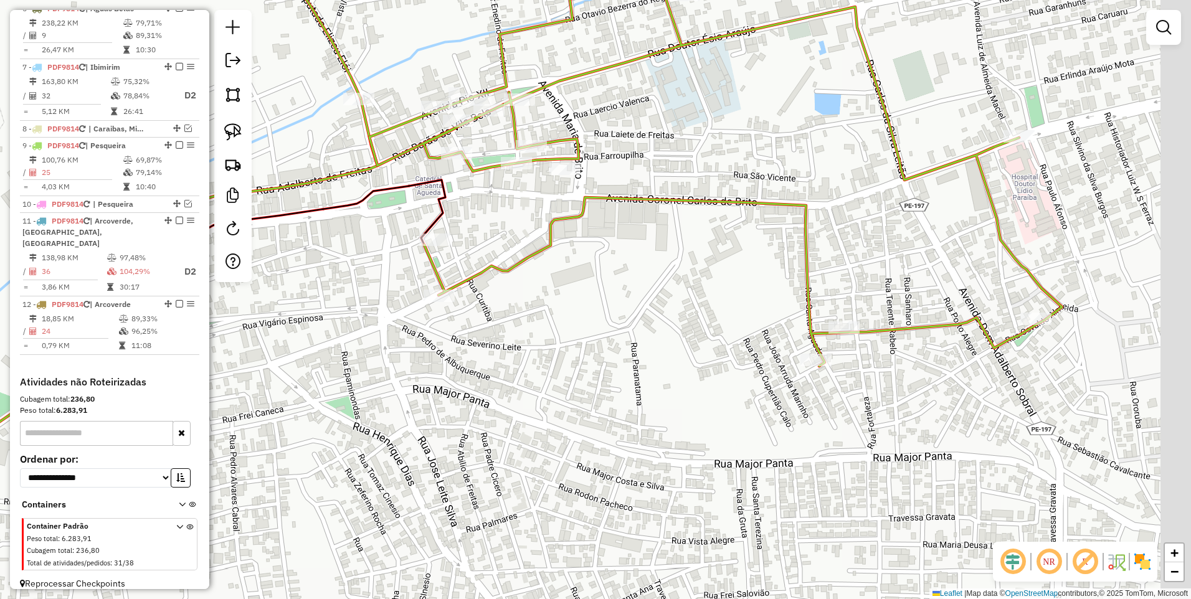
drag, startPoint x: 751, startPoint y: 358, endPoint x: 595, endPoint y: 354, distance: 156.3
click at [595, 354] on div "Janela de atendimento Grade de atendimento Capacidade Transportadoras Veículos …" at bounding box center [595, 299] width 1191 height 599
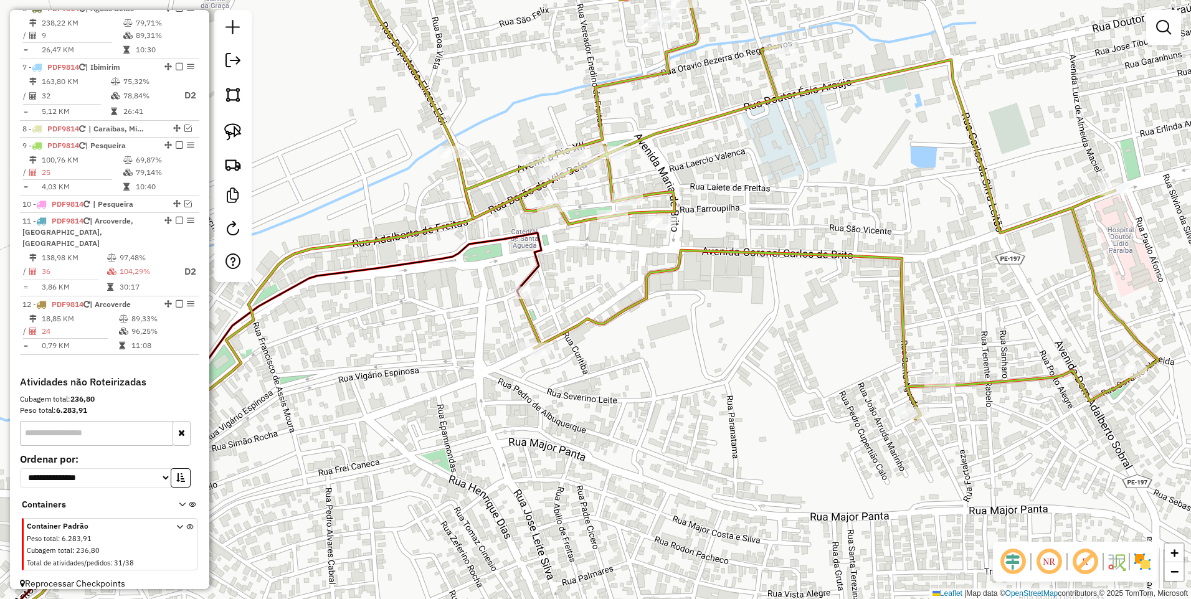
drag, startPoint x: 543, startPoint y: 325, endPoint x: 639, endPoint y: 378, distance: 109.5
click at [639, 378] on div "Janela de atendimento Grade de atendimento Capacidade Transportadoras Veículos …" at bounding box center [595, 299] width 1191 height 599
select select "*********"
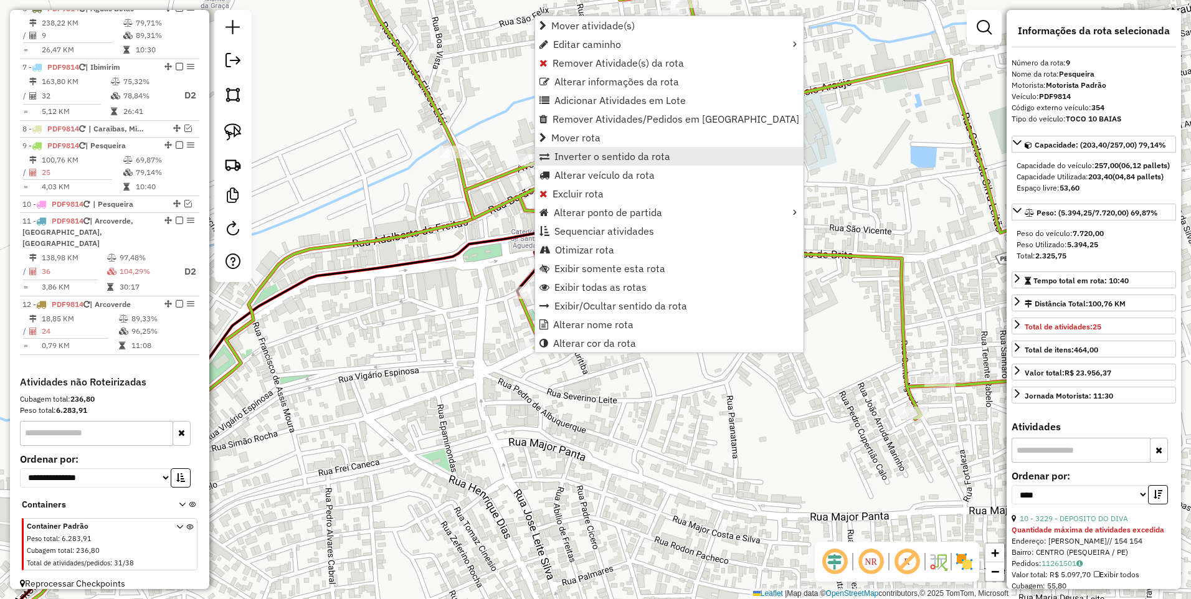
click at [596, 152] on span "Inverter o sentido da rota" at bounding box center [612, 156] width 116 height 10
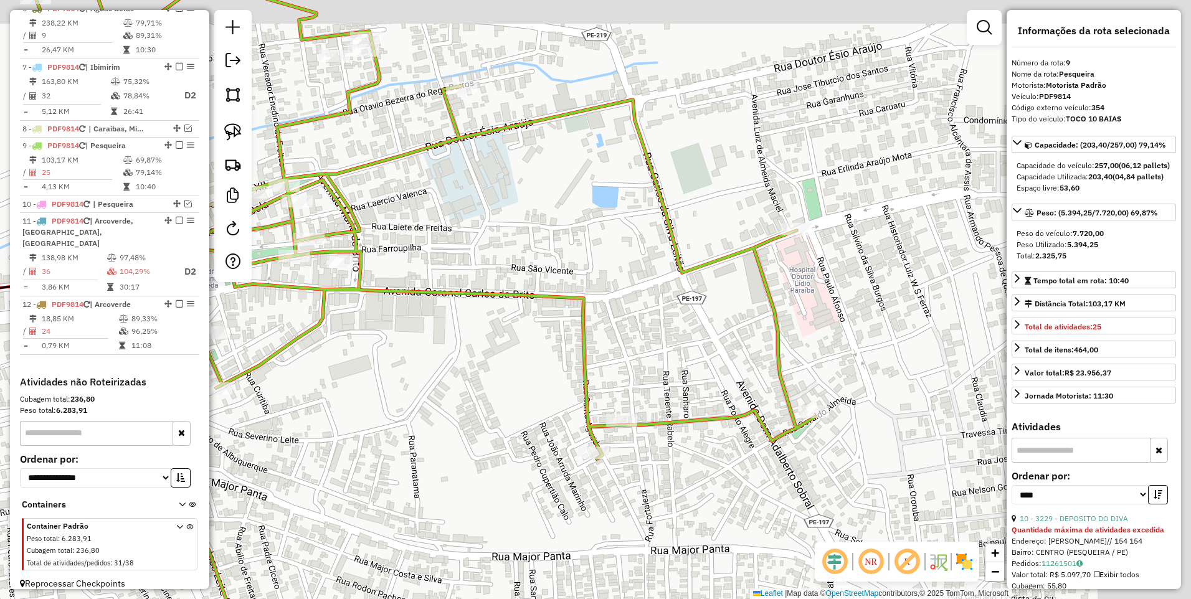
drag, startPoint x: 735, startPoint y: 455, endPoint x: 417, endPoint y: 495, distance: 320.7
click at [417, 495] on div "Janela de atendimento Grade de atendimento Capacidade Transportadoras Veículos …" at bounding box center [595, 299] width 1191 height 599
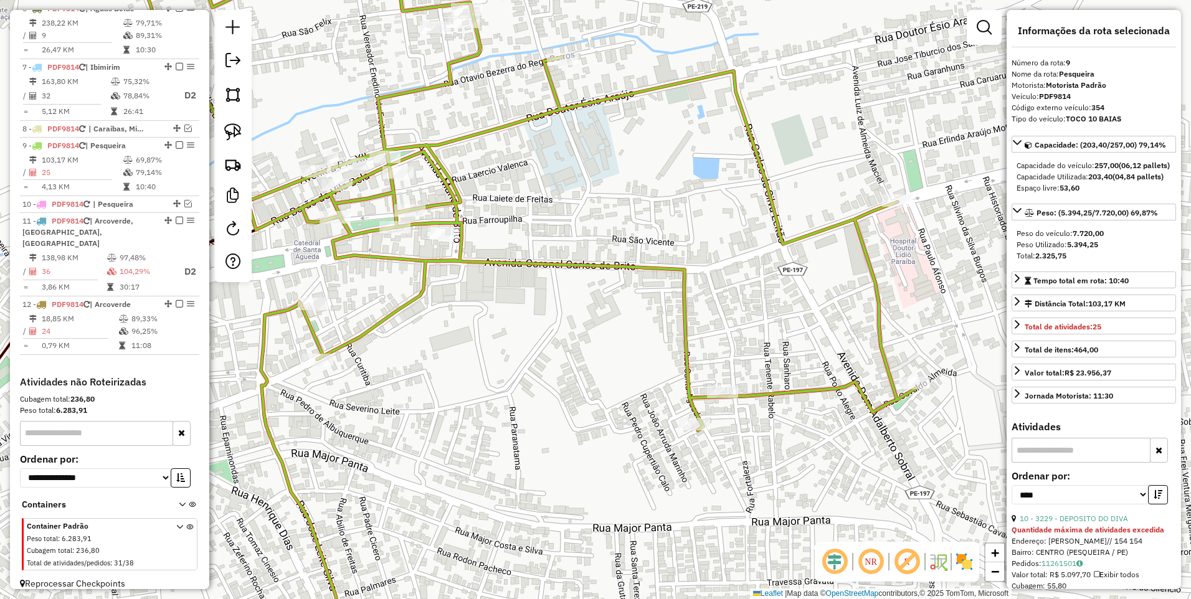
drag, startPoint x: 500, startPoint y: 499, endPoint x: 601, endPoint y: 471, distance: 104.9
click at [601, 471] on div "Janela de atendimento Grade de atendimento Capacidade Transportadoras Veículos …" at bounding box center [595, 299] width 1191 height 599
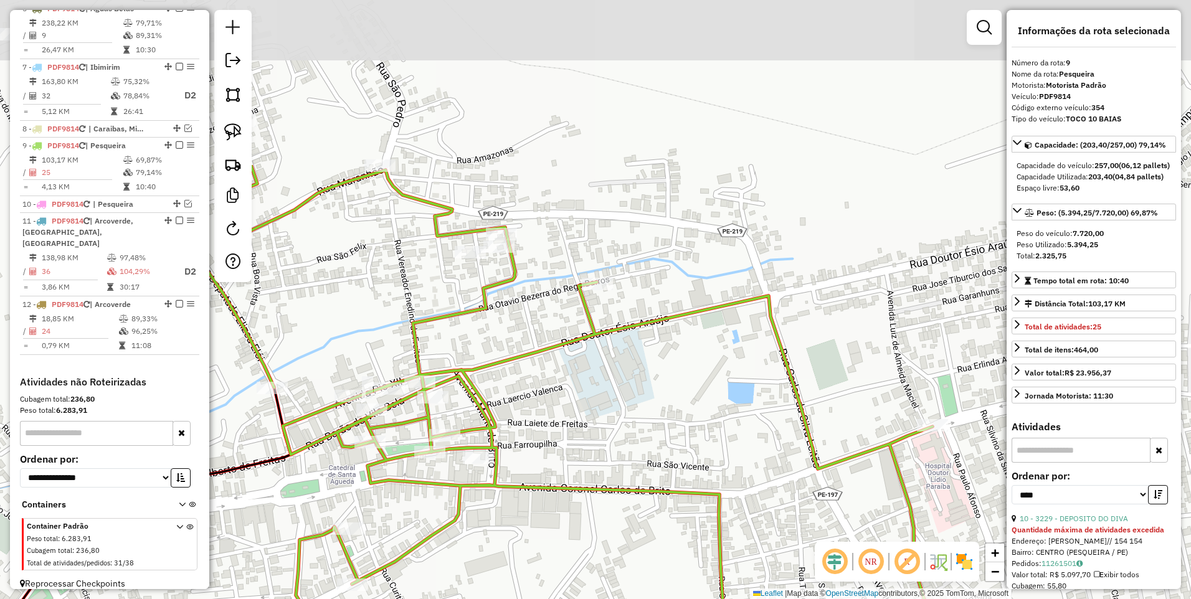
drag, startPoint x: 638, startPoint y: 183, endPoint x: 672, endPoint y: 408, distance: 227.5
click at [672, 408] on div "Janela de atendimento Grade de atendimento Capacidade Transportadoras Veículos …" at bounding box center [595, 299] width 1191 height 599
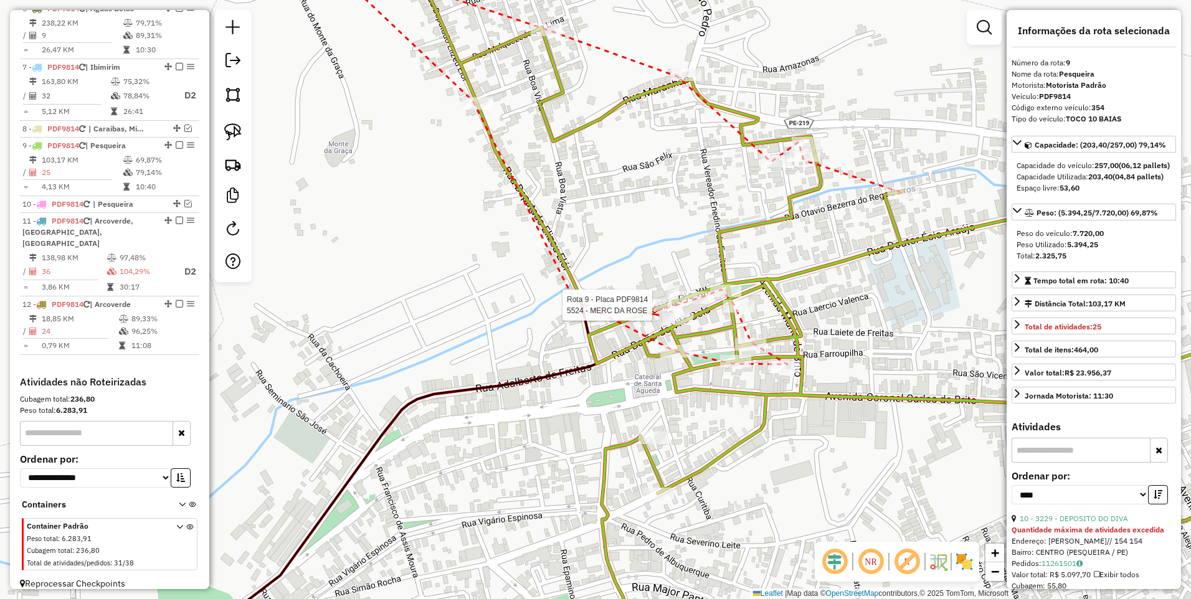
click at [649, 311] on div at bounding box center [655, 305] width 31 height 12
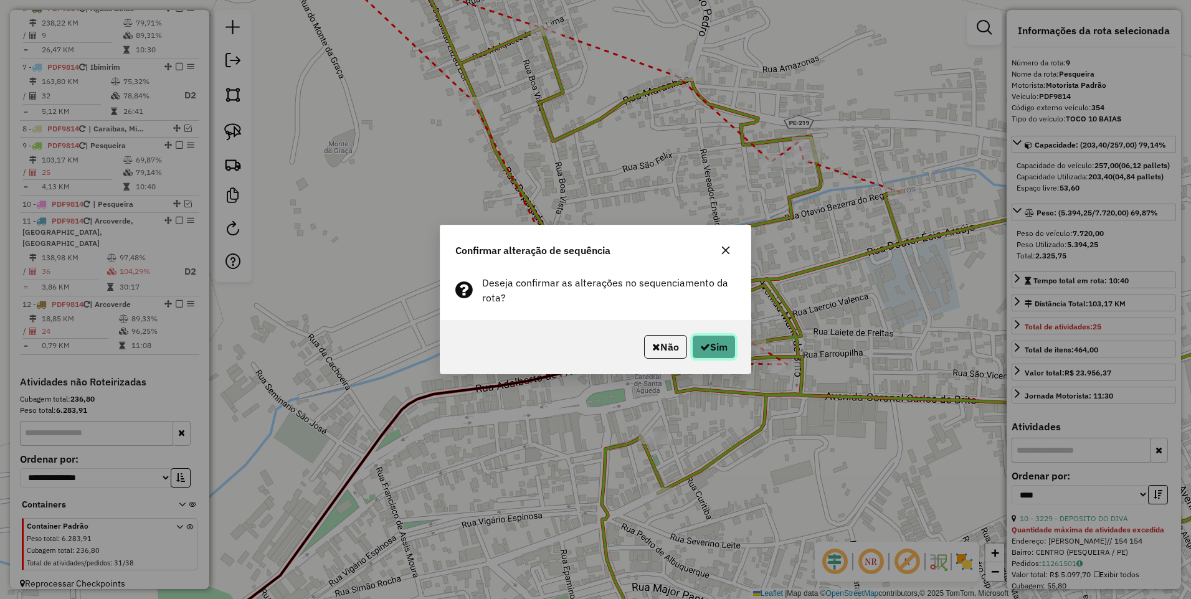
click at [714, 344] on button "Sim" at bounding box center [714, 347] width 44 height 24
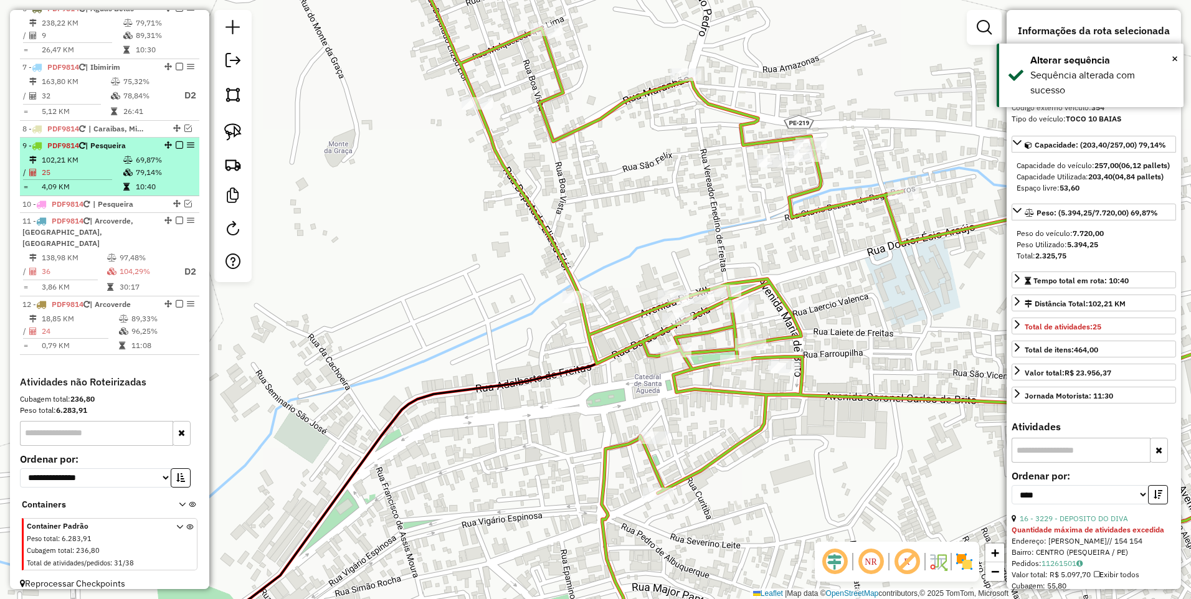
click at [171, 143] on div at bounding box center [175, 144] width 37 height 7
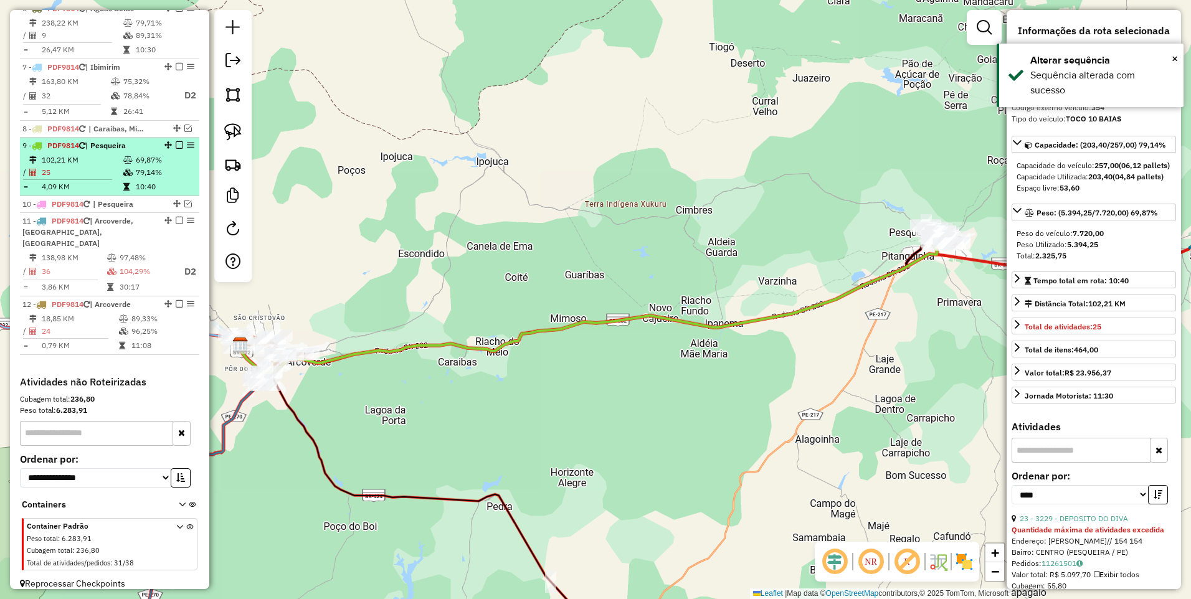
click at [176, 145] on em at bounding box center [179, 144] width 7 height 7
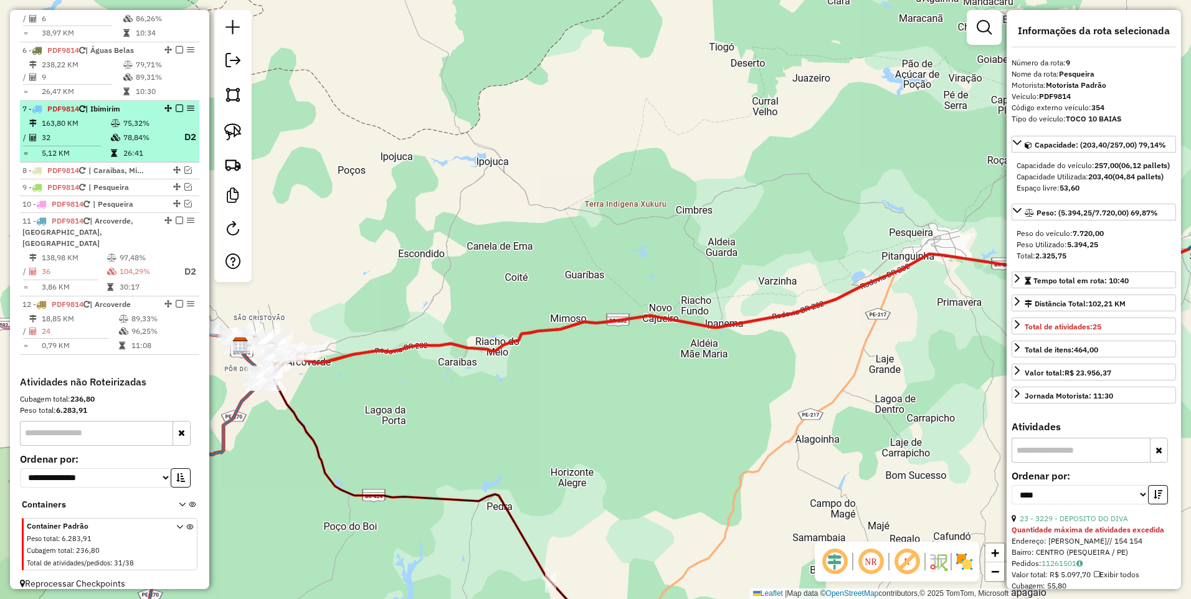
click at [113, 130] on td at bounding box center [116, 138] width 12 height 16
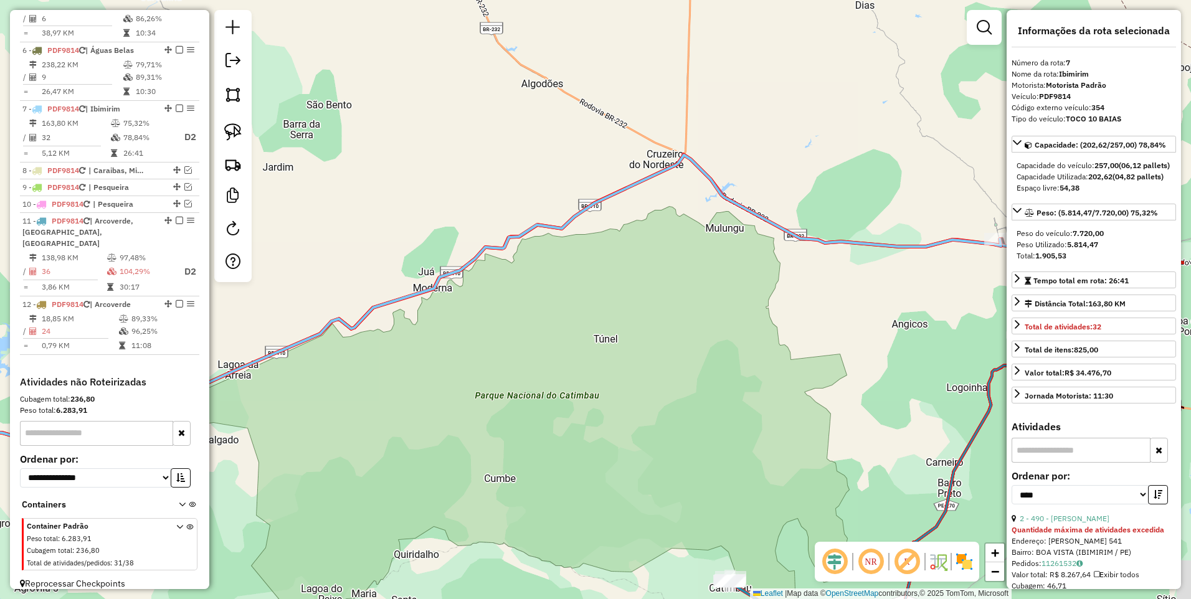
drag, startPoint x: 468, startPoint y: 376, endPoint x: 334, endPoint y: 401, distance: 136.2
click at [334, 401] on div "Janela de atendimento Grade de atendimento Capacidade Transportadoras Veículos …" at bounding box center [595, 299] width 1191 height 599
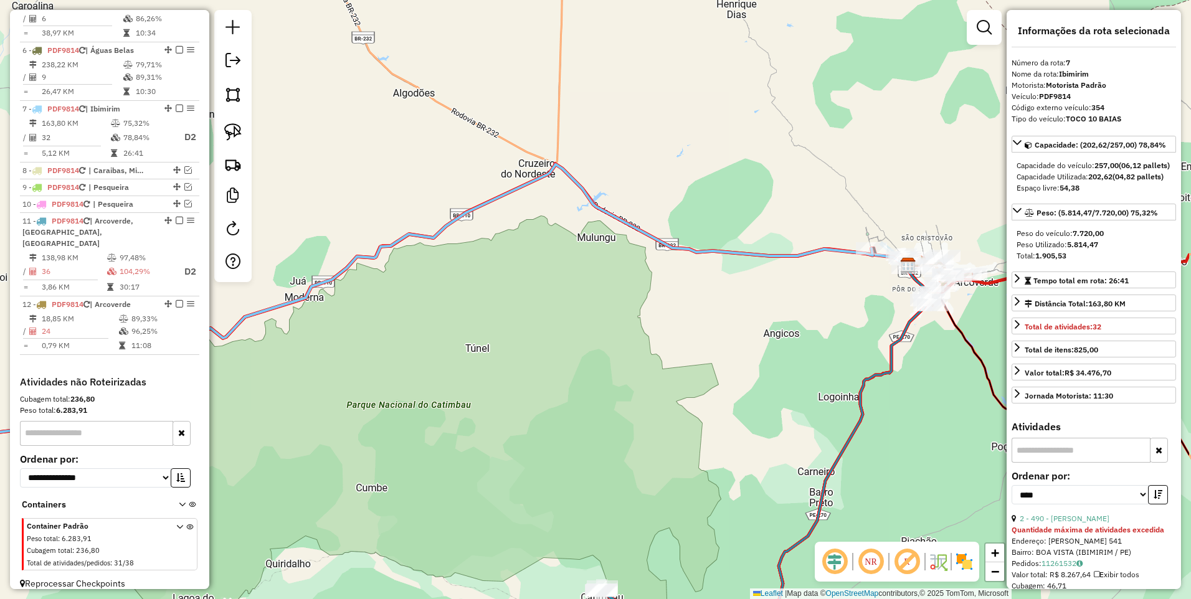
drag, startPoint x: 818, startPoint y: 303, endPoint x: 697, endPoint y: 311, distance: 121.1
click at [697, 311] on div "Janela de atendimento Grade de atendimento Capacidade Transportadoras Veículos …" at bounding box center [595, 299] width 1191 height 599
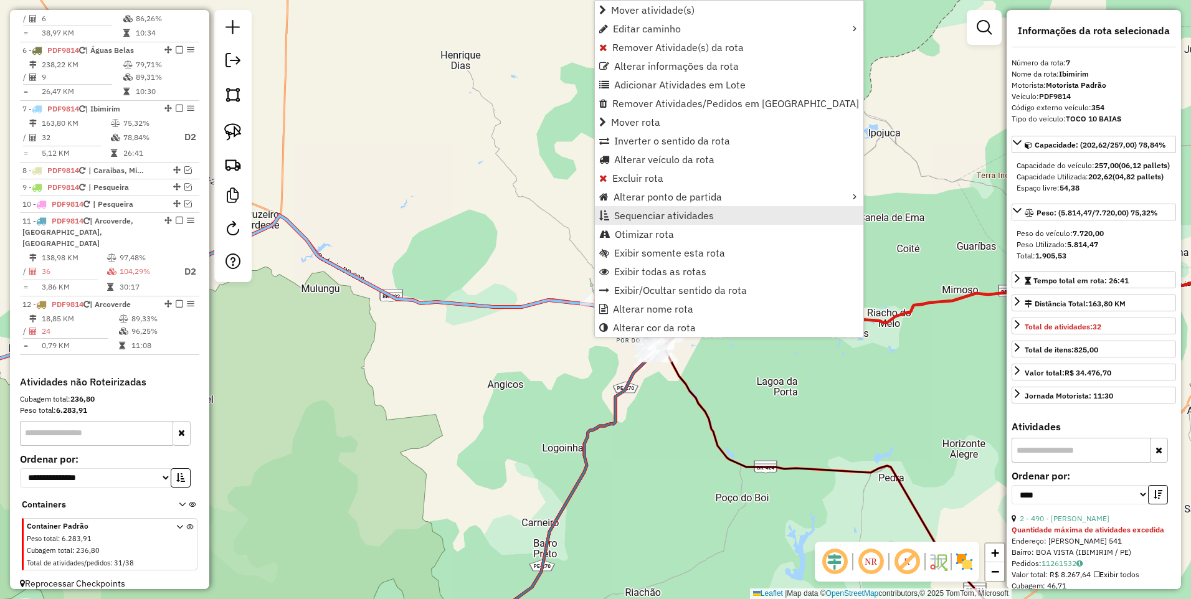
click at [671, 218] on span "Sequenciar atividades" at bounding box center [664, 215] width 100 height 10
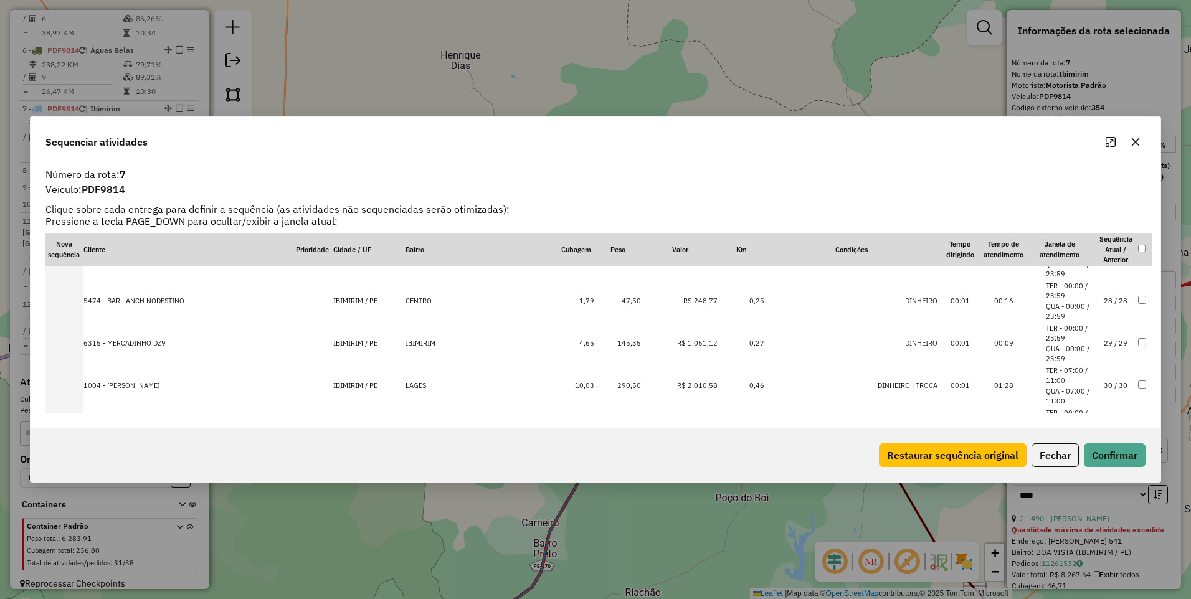
scroll to position [1219, 0]
click at [1100, 375] on td "32 / 32" at bounding box center [1115, 381] width 44 height 42
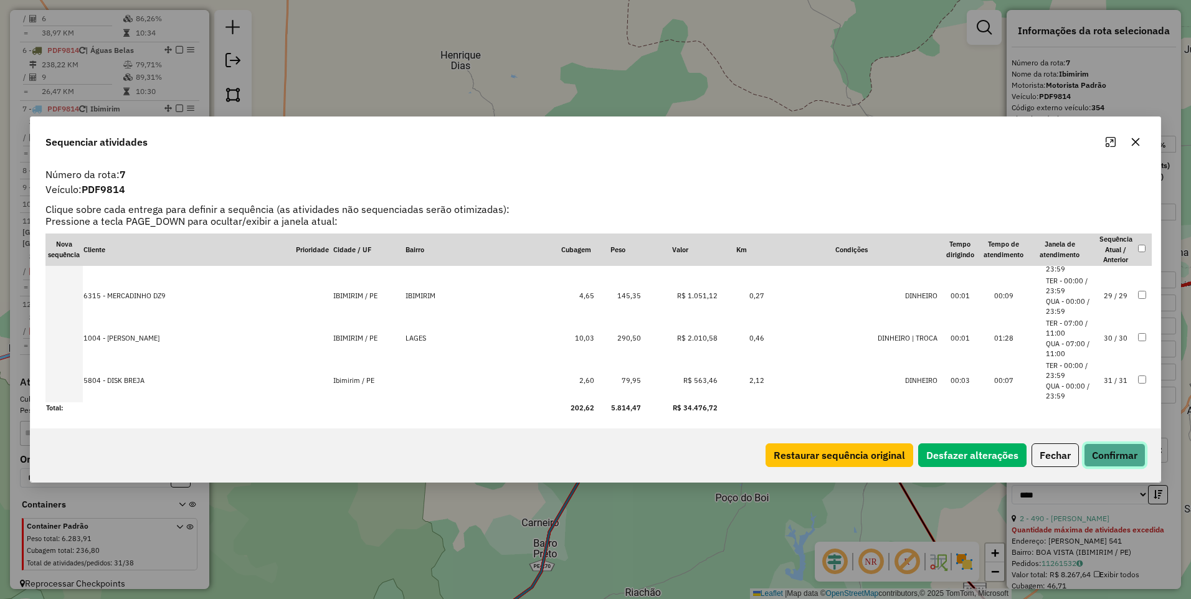
click at [1111, 465] on button "Confirmar" at bounding box center [1114, 455] width 62 height 24
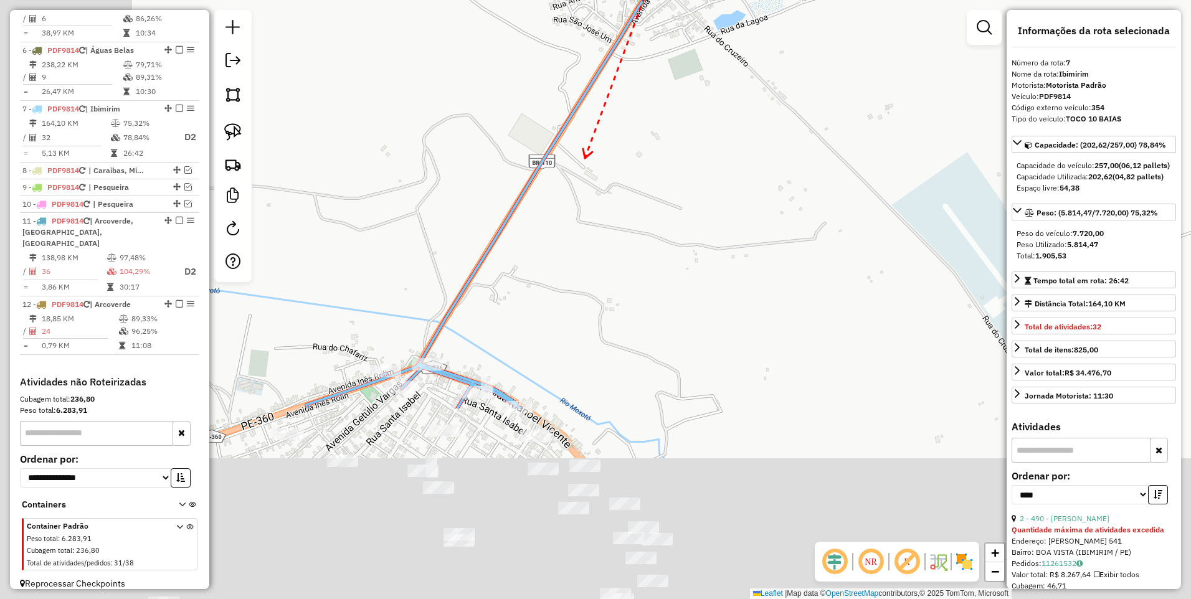
drag, startPoint x: 394, startPoint y: 433, endPoint x: 573, endPoint y: 167, distance: 320.7
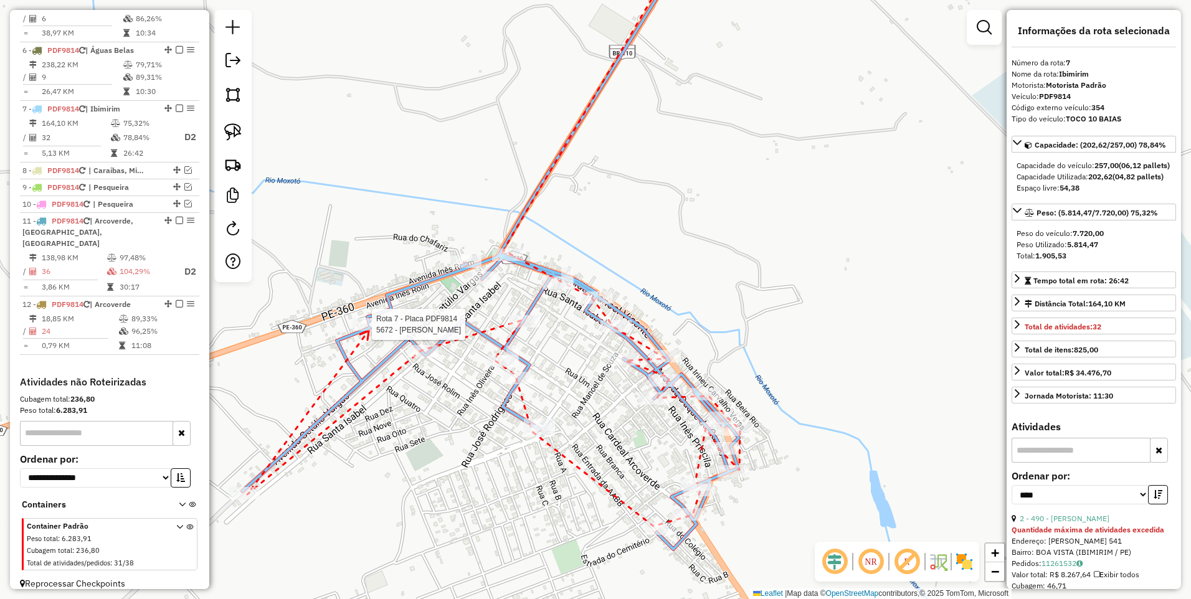
click at [369, 331] on div at bounding box center [367, 324] width 31 height 12
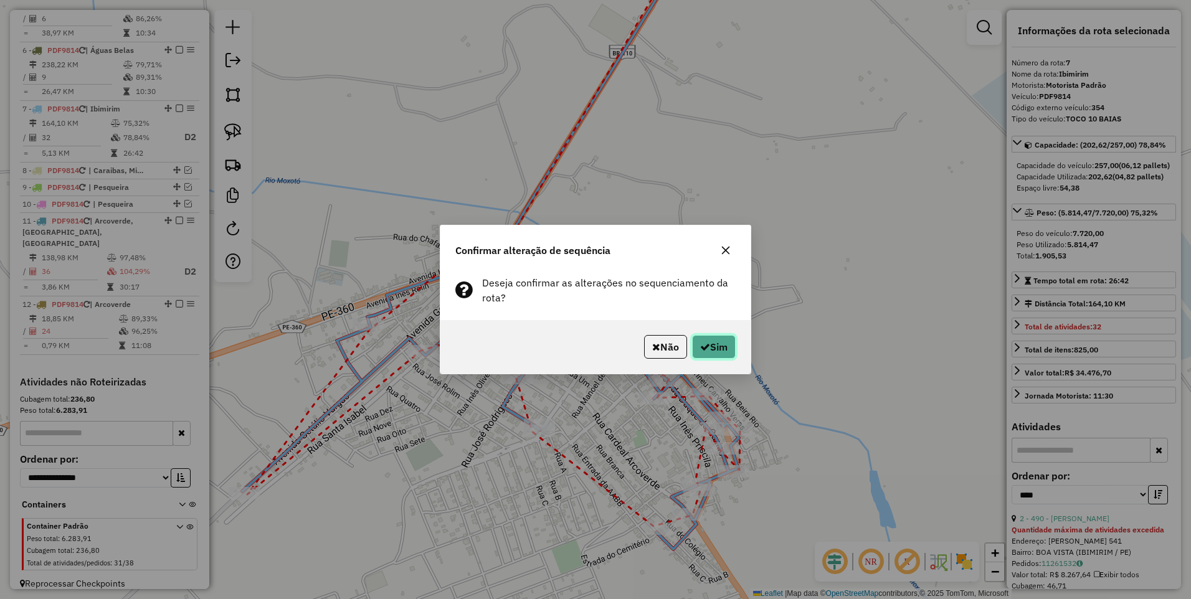
click at [712, 345] on button "Sim" at bounding box center [714, 347] width 44 height 24
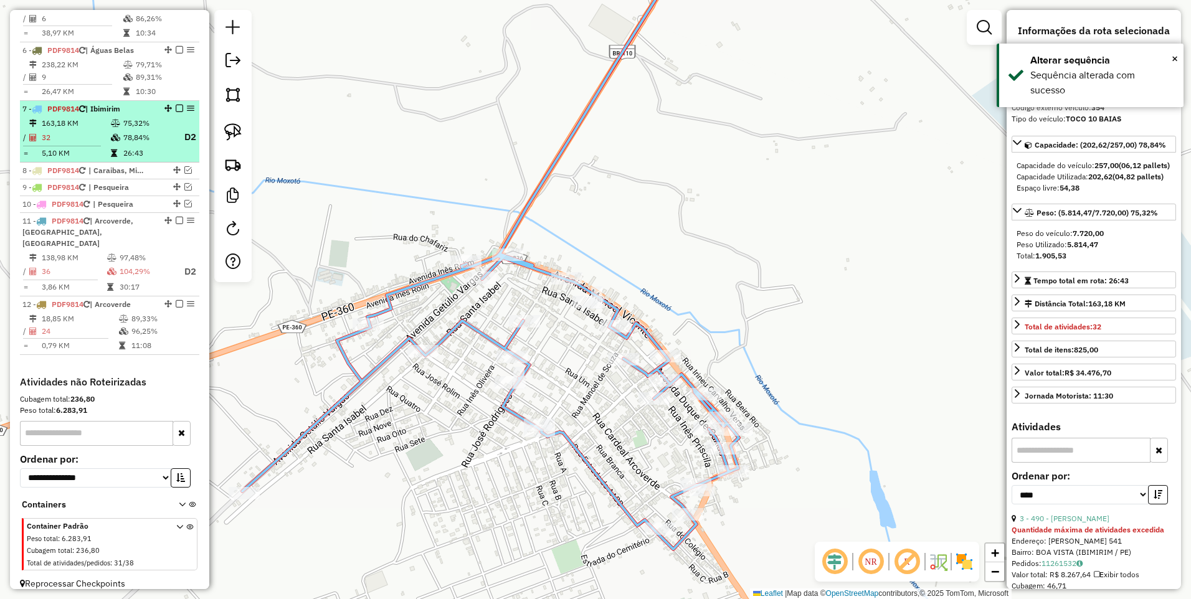
click at [176, 108] on em at bounding box center [179, 108] width 7 height 7
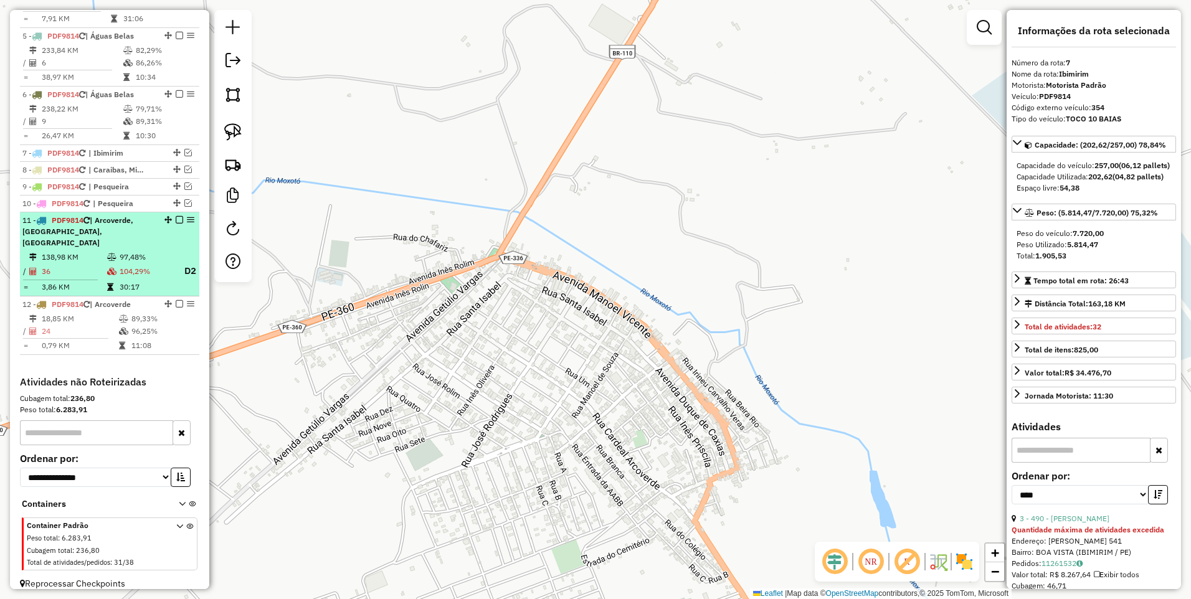
click at [103, 263] on td "36" at bounding box center [73, 271] width 65 height 16
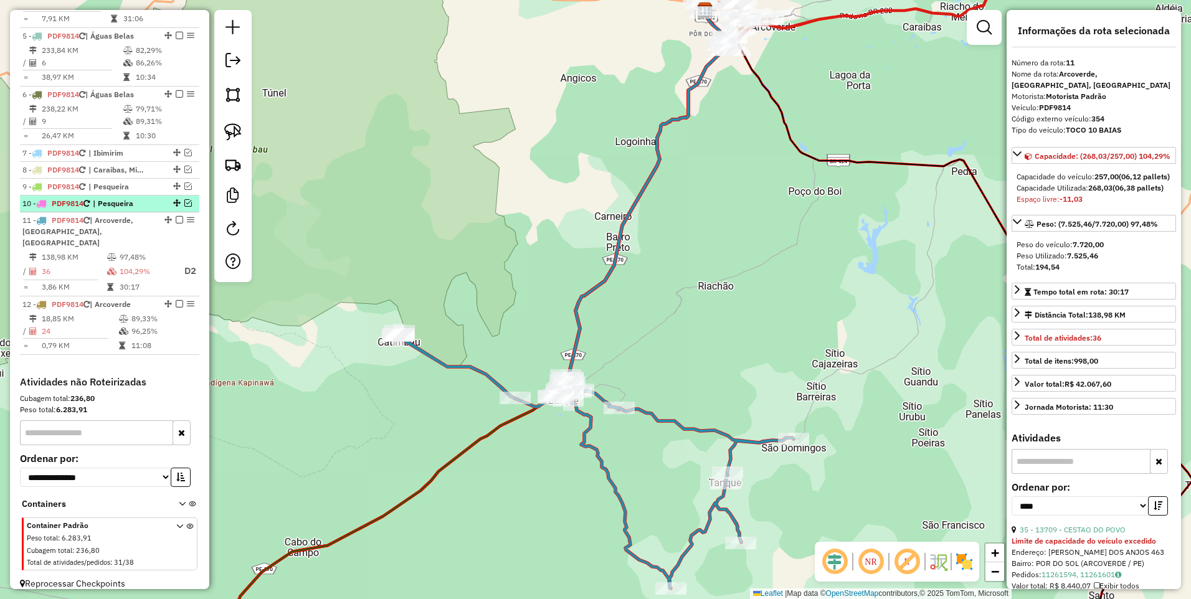
scroll to position [498, 0]
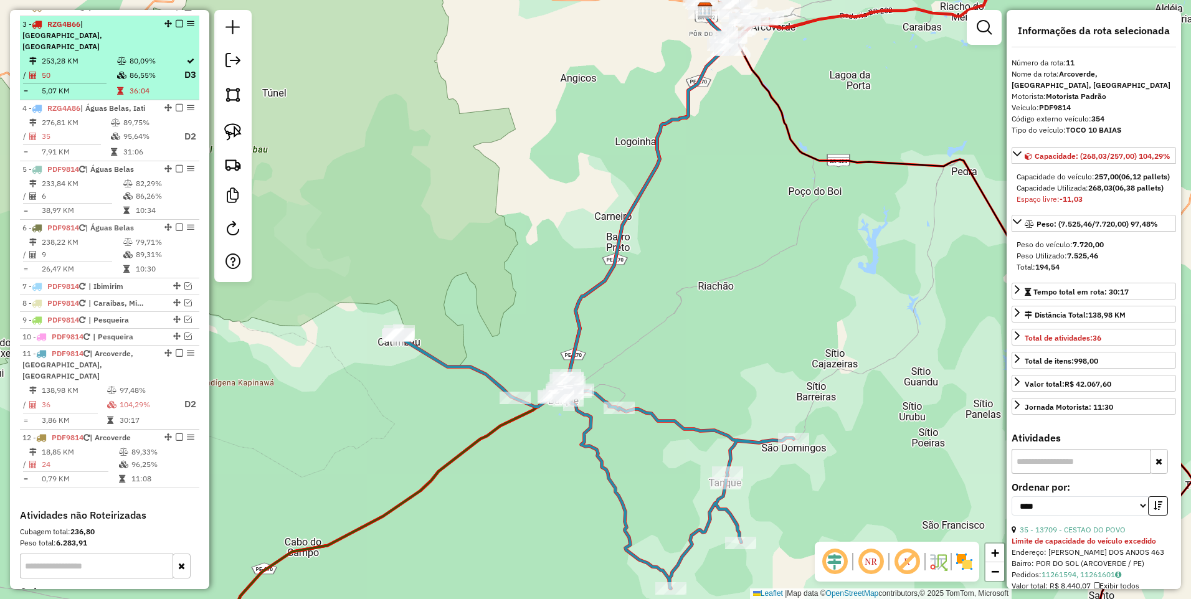
click at [97, 78] on td "50" at bounding box center [78, 75] width 75 height 16
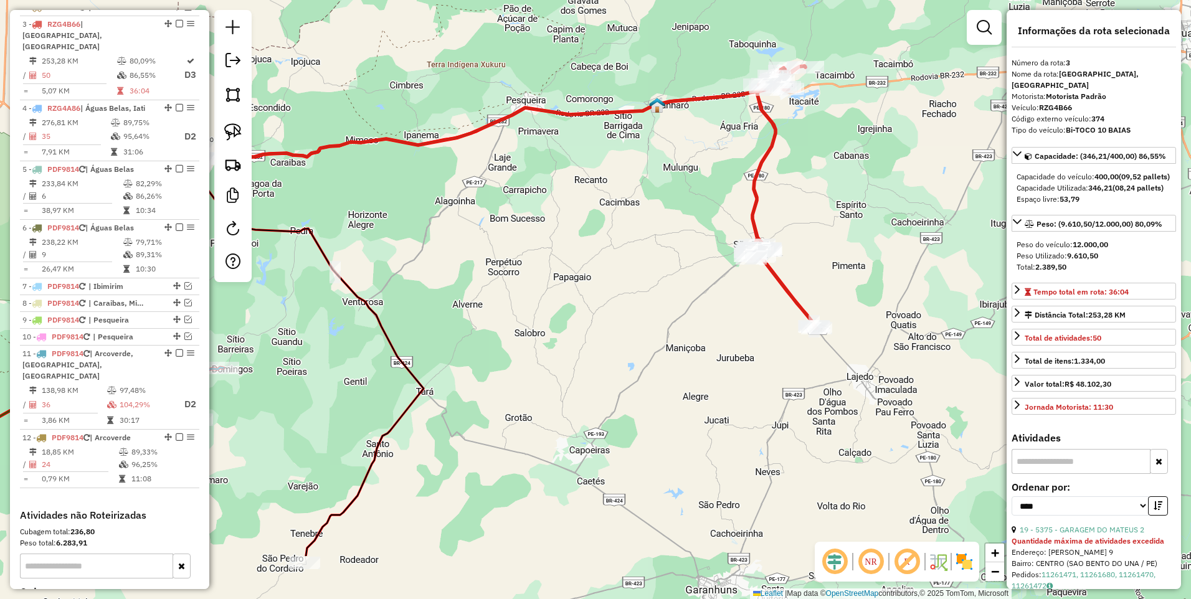
drag, startPoint x: 692, startPoint y: 398, endPoint x: 593, endPoint y: 296, distance: 142.2
click at [593, 296] on div "Janela de atendimento Grade de atendimento Capacidade Transportadoras Veículos …" at bounding box center [595, 299] width 1191 height 599
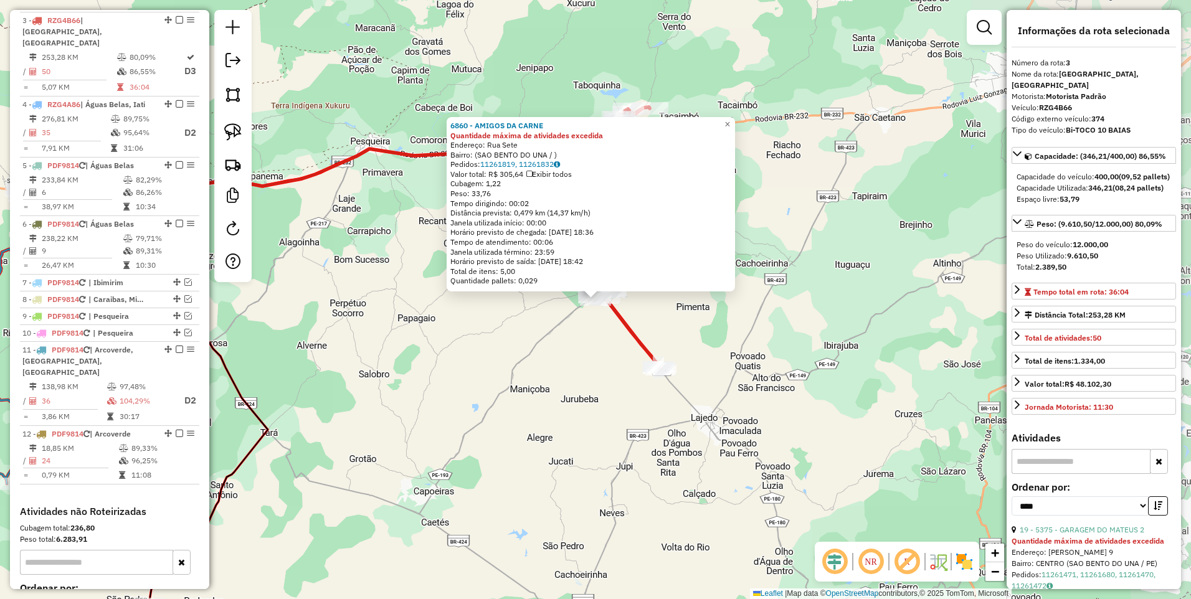
scroll to position [516, 0]
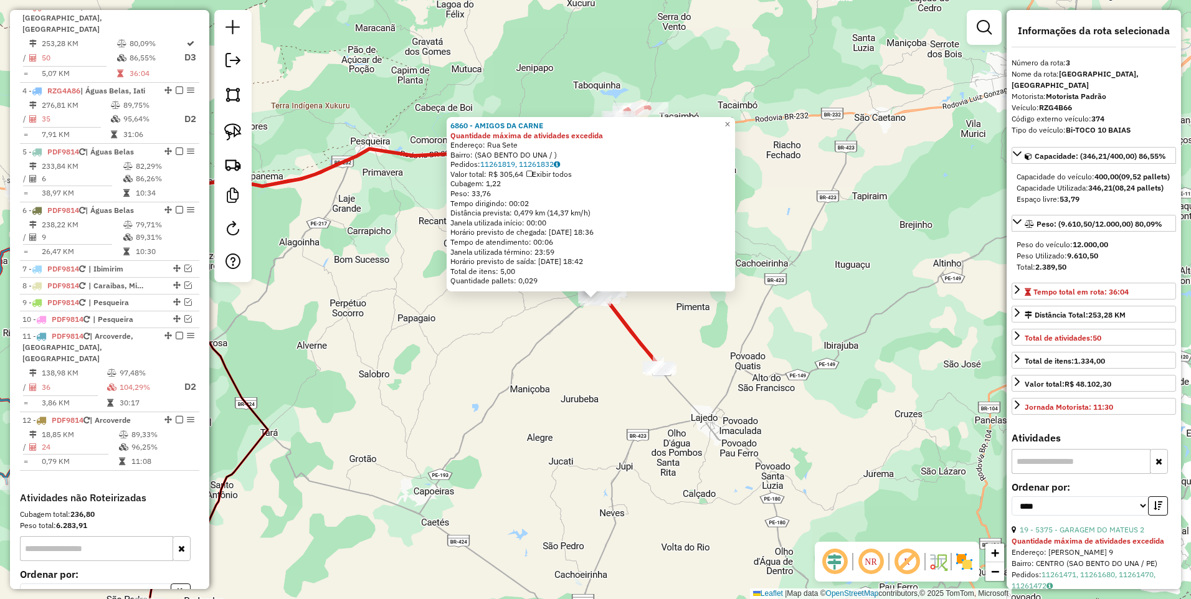
click at [770, 326] on div "6860 - AMIGOS DA CARNE Quantidade máxima de atividades excedida Endereço: Rua S…" at bounding box center [595, 299] width 1191 height 599
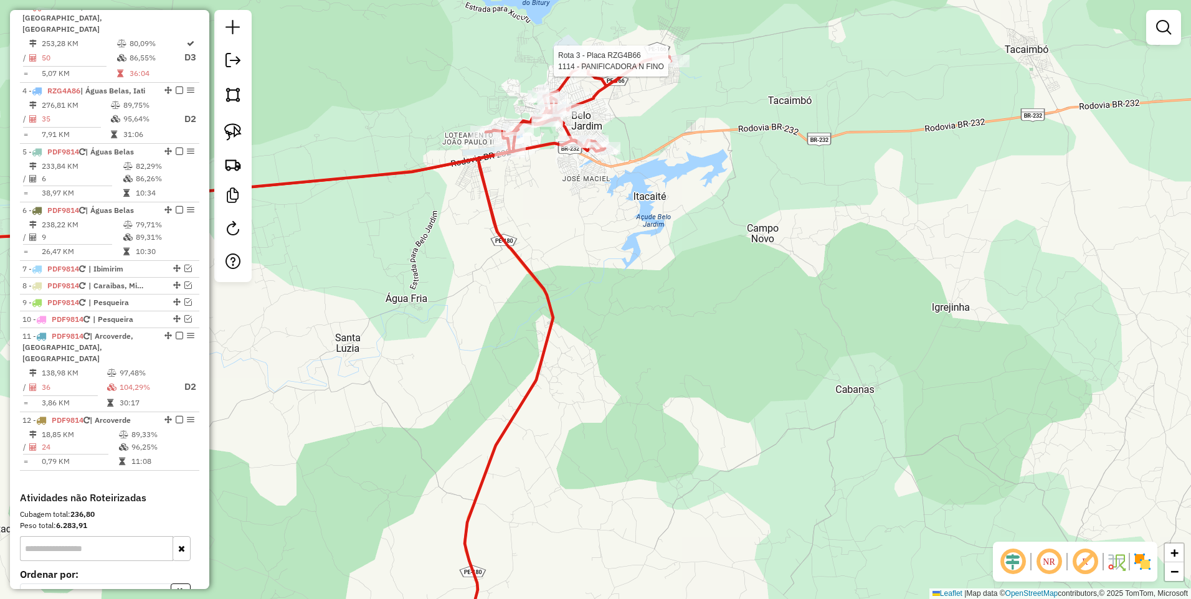
select select "*********"
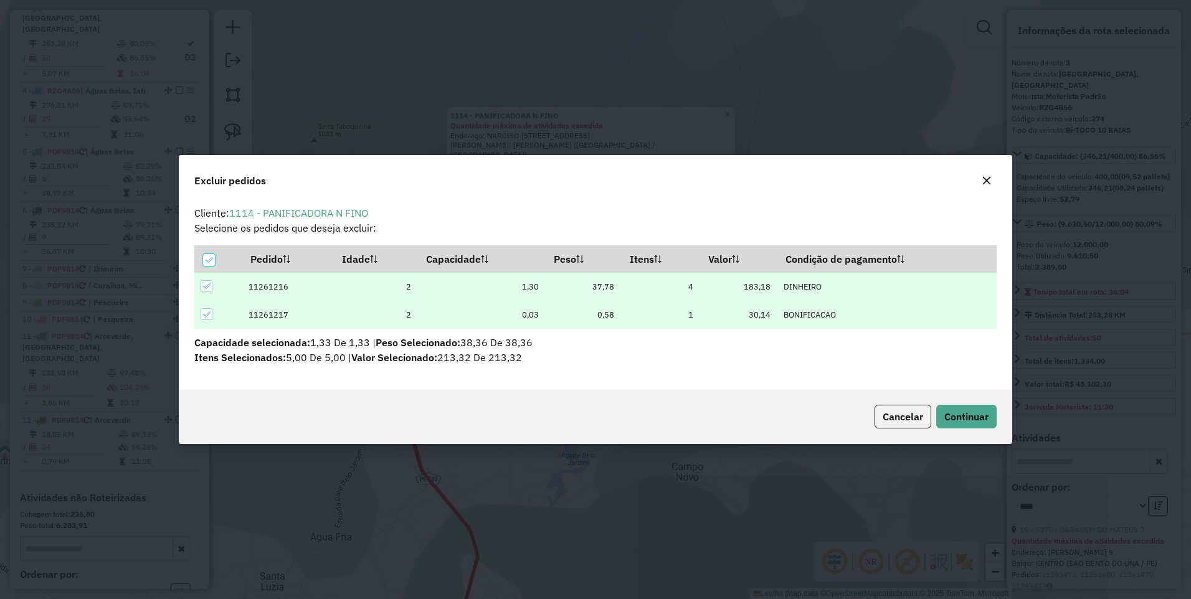
scroll to position [7, 4]
click at [955, 417] on span "Continuar" at bounding box center [966, 416] width 44 height 12
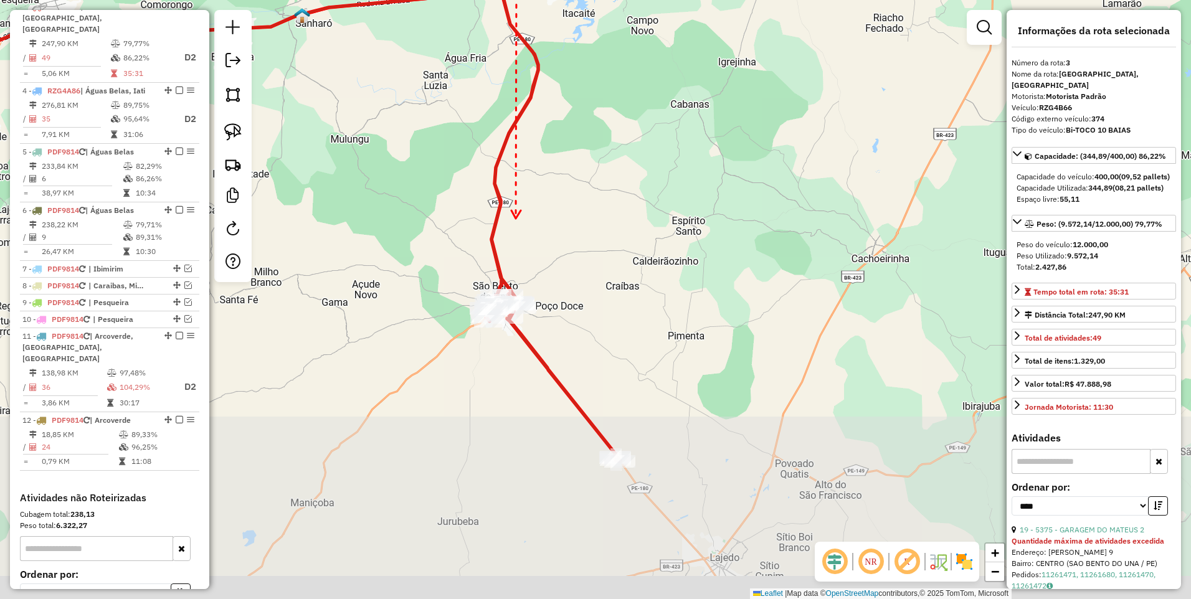
drag, startPoint x: 511, startPoint y: 409, endPoint x: 517, endPoint y: 207, distance: 201.8
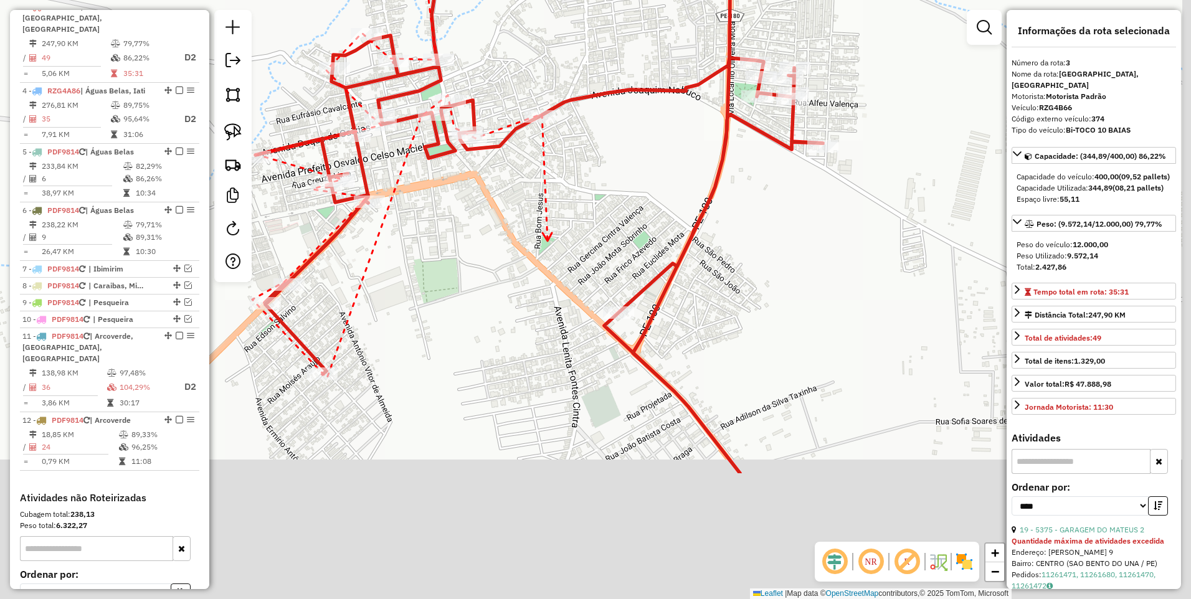
drag, startPoint x: 618, startPoint y: 432, endPoint x: 540, endPoint y: 209, distance: 236.1
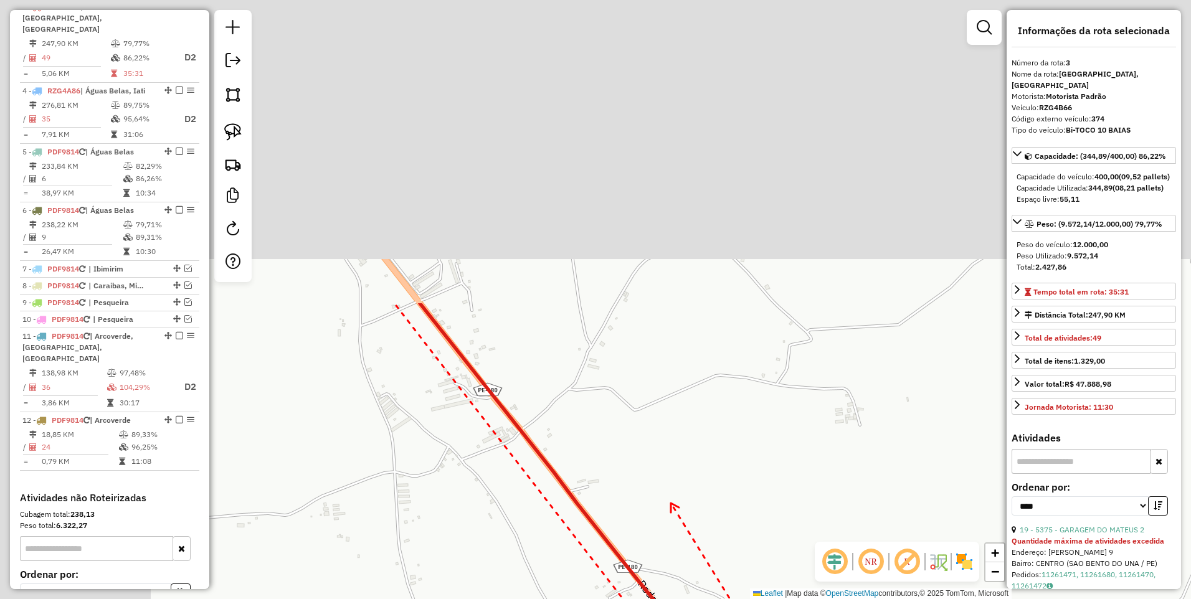
drag, startPoint x: 446, startPoint y: 139, endPoint x: 669, endPoint y: 502, distance: 426.3
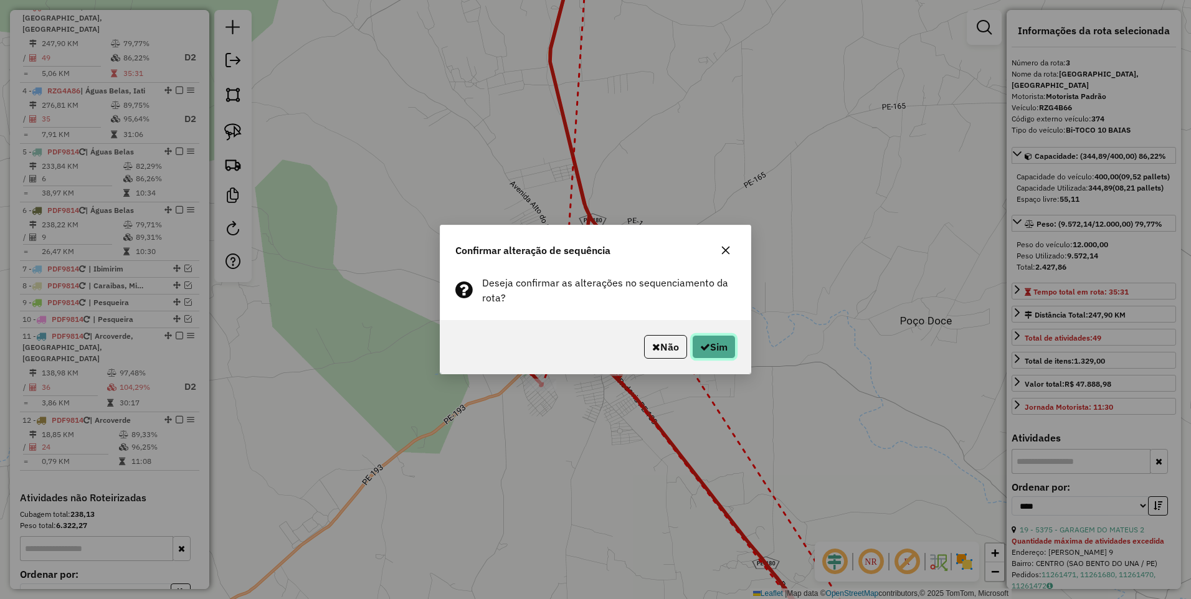
click at [716, 347] on button "Sim" at bounding box center [714, 347] width 44 height 24
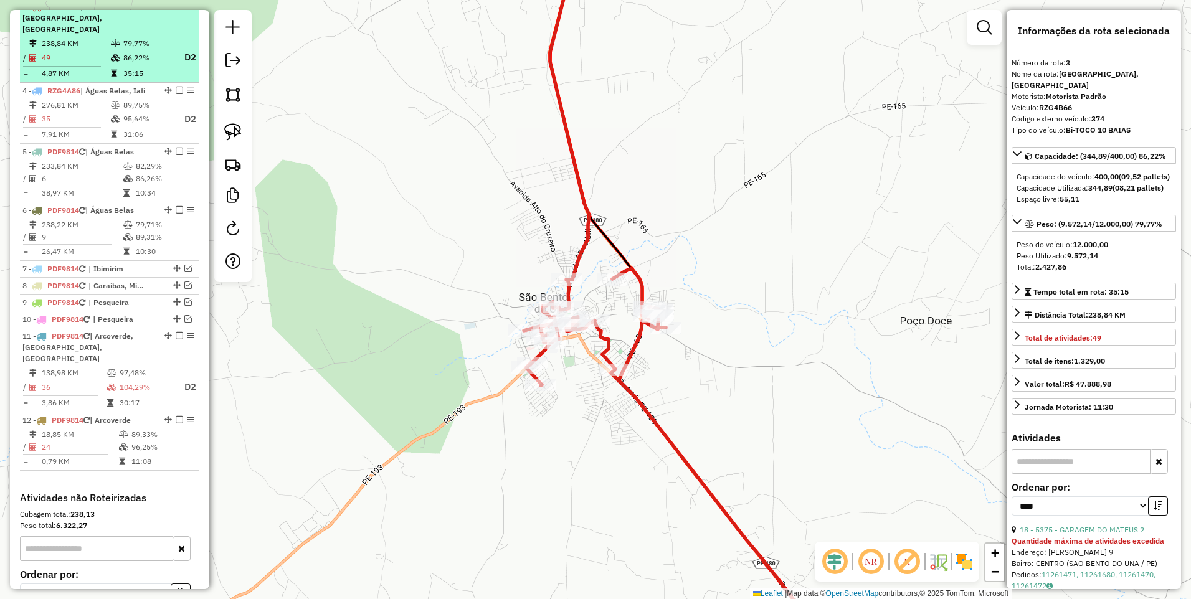
click at [176, 10] on em at bounding box center [179, 5] width 7 height 7
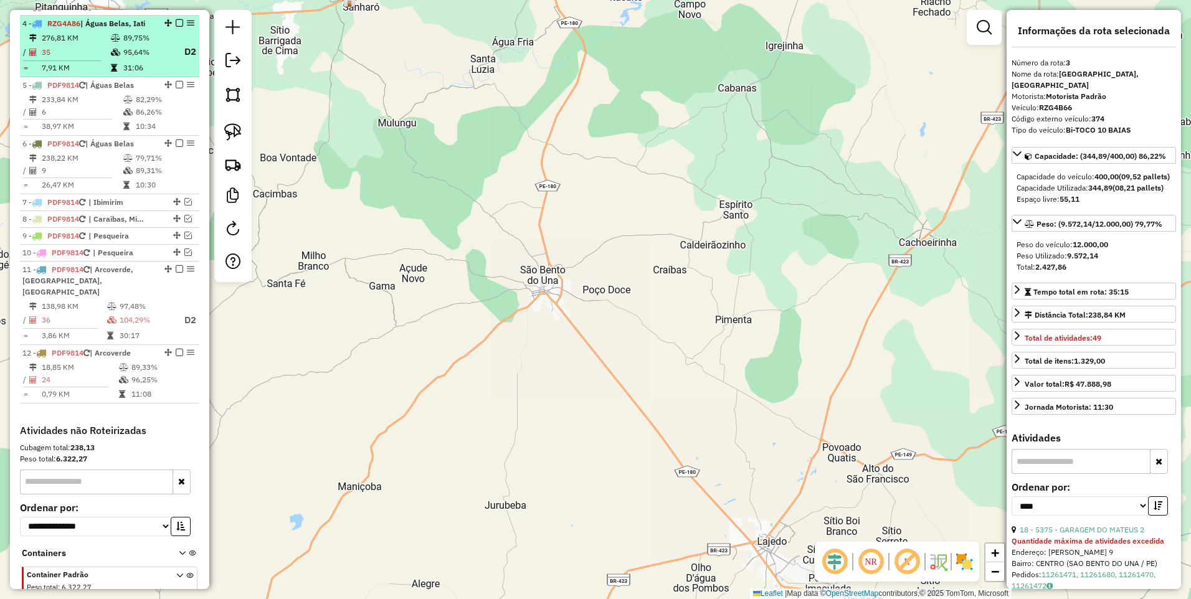
click at [112, 57] on td at bounding box center [116, 52] width 12 height 16
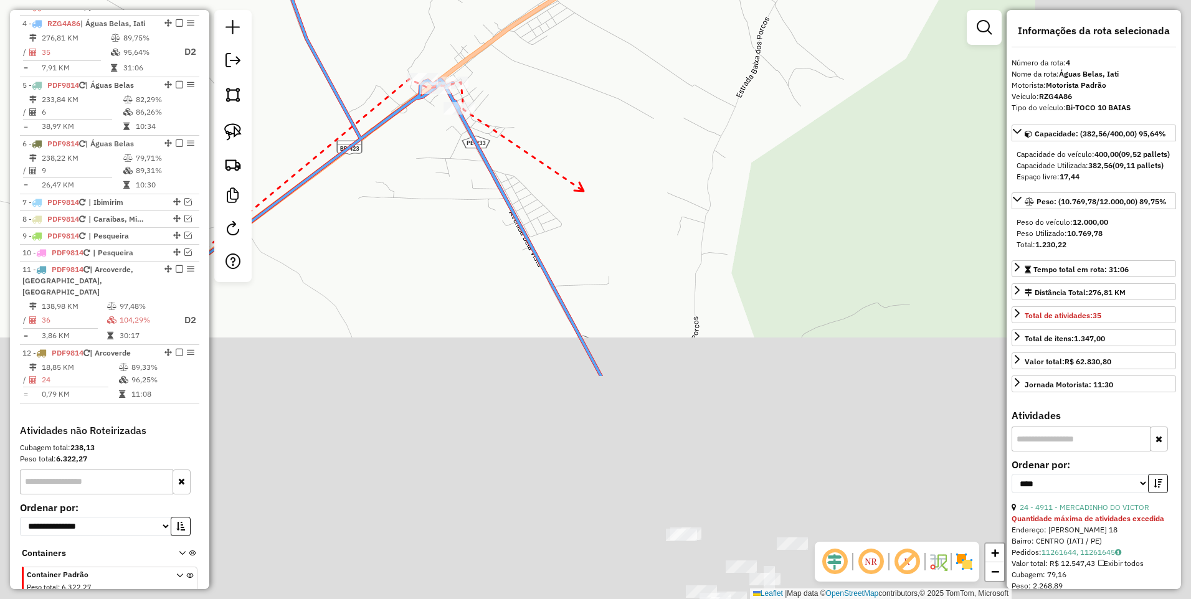
drag, startPoint x: 763, startPoint y: 480, endPoint x: 582, endPoint y: 165, distance: 363.4
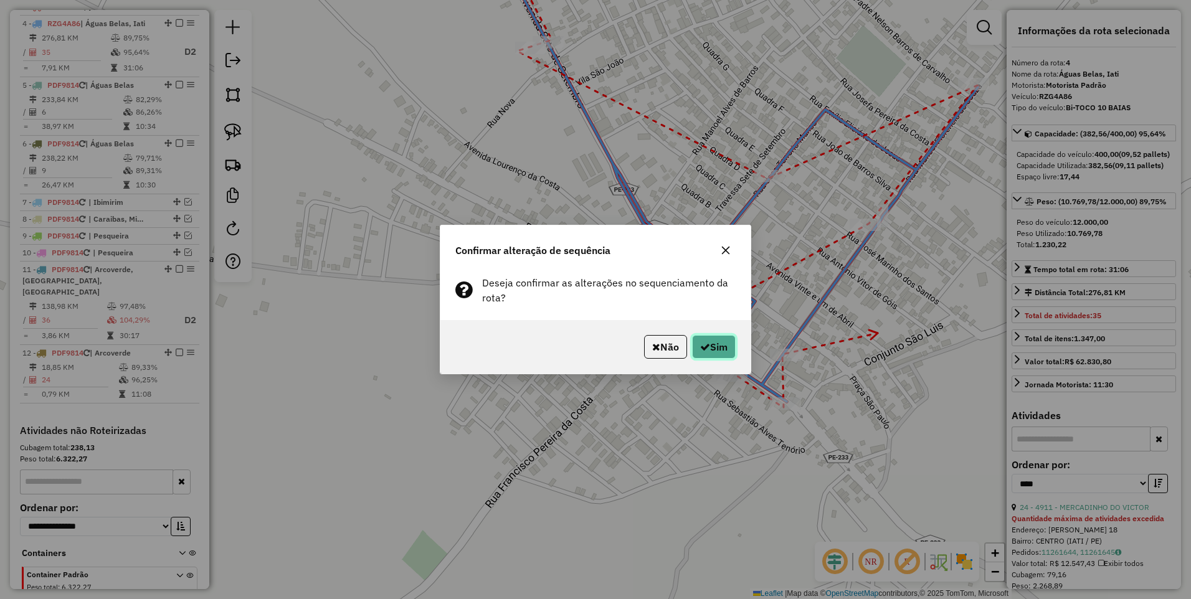
click at [704, 351] on icon "button" at bounding box center [705, 347] width 10 height 10
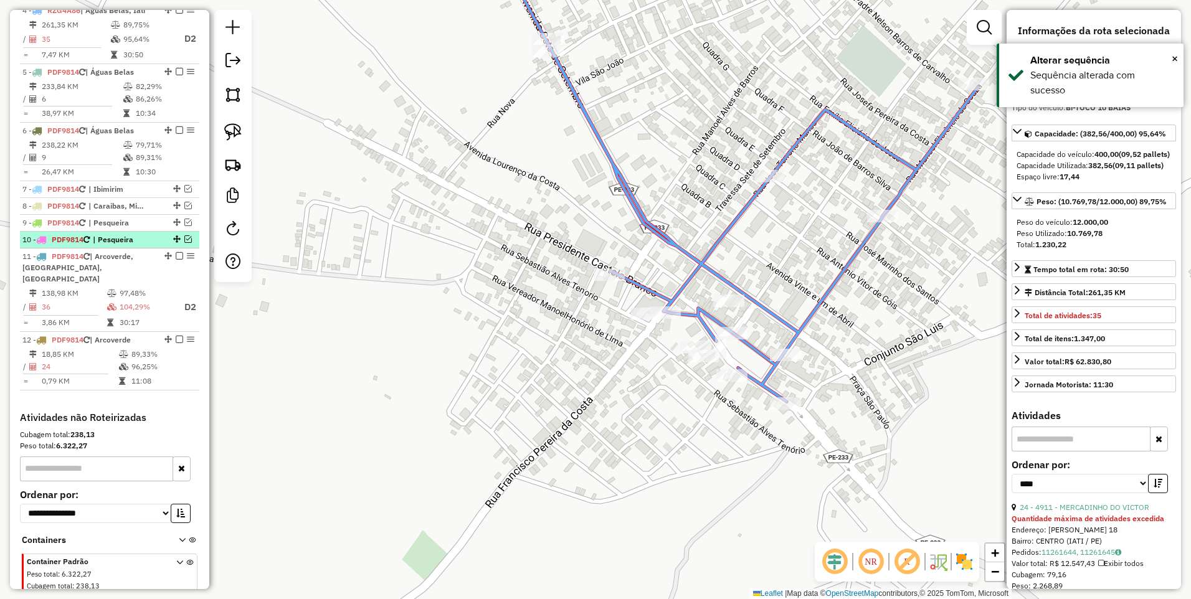
scroll to position [532, 0]
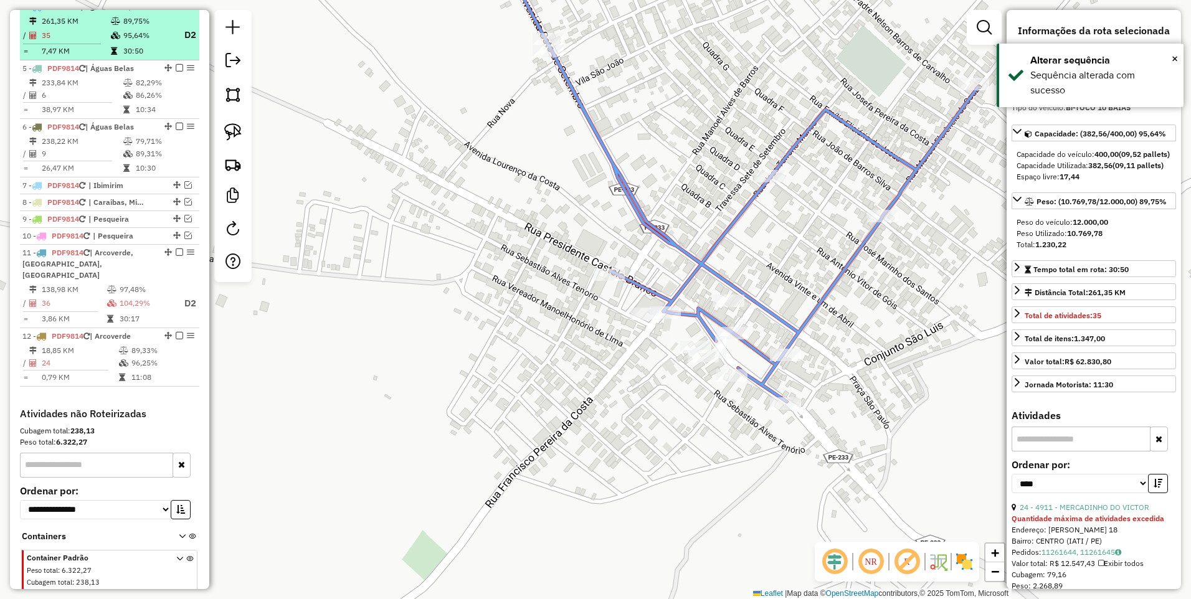
click at [176, 10] on em at bounding box center [179, 5] width 7 height 7
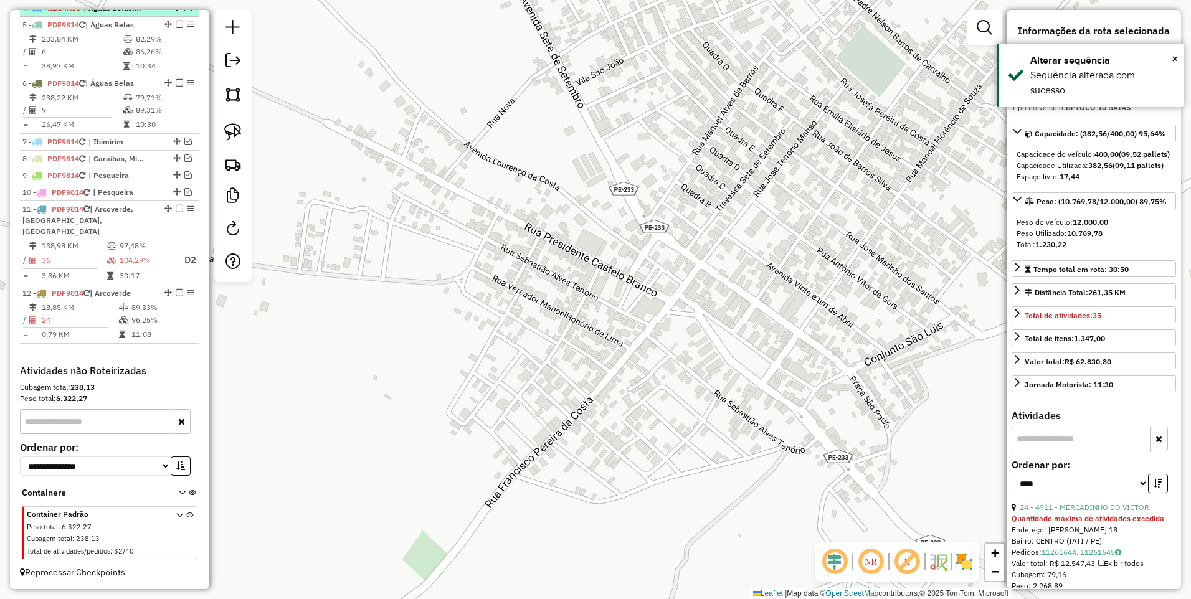
scroll to position [531, 0]
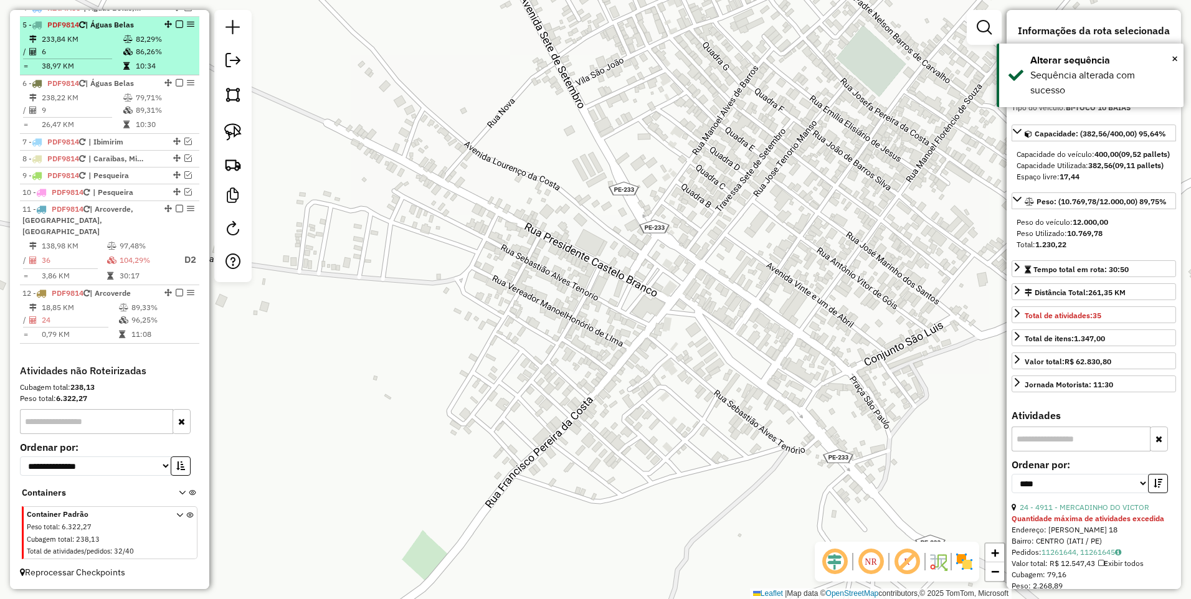
click at [97, 45] on td "233,84 KM" at bounding box center [82, 39] width 82 height 12
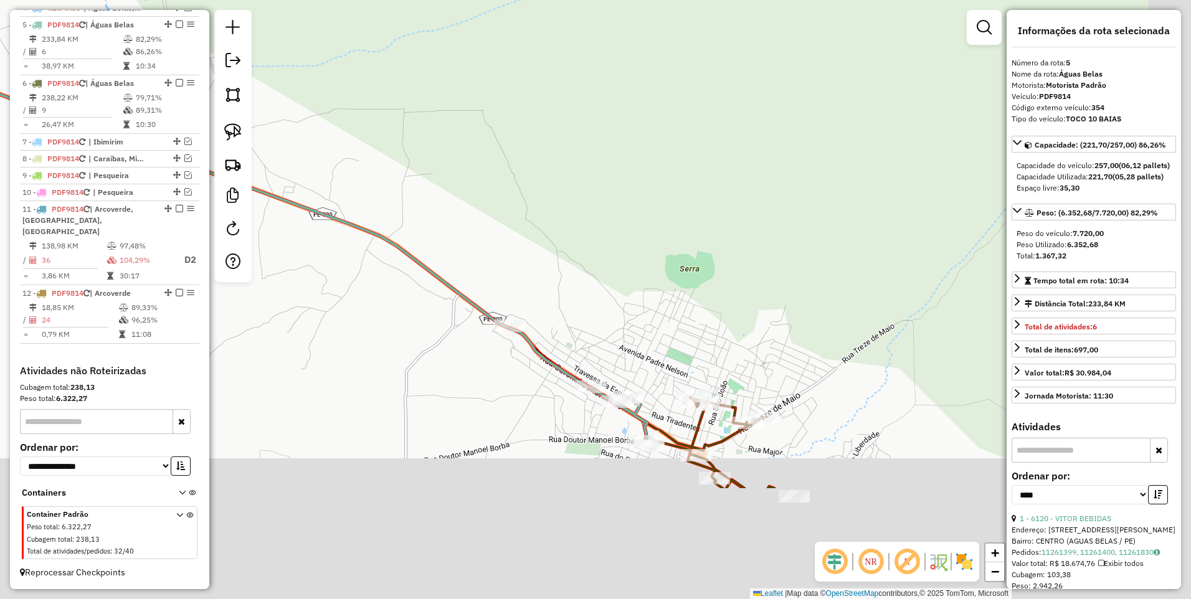
drag, startPoint x: 643, startPoint y: 478, endPoint x: 552, endPoint y: 210, distance: 282.8
click at [552, 210] on div "Janela de atendimento Grade de atendimento Capacidade Transportadoras Veículos …" at bounding box center [595, 299] width 1191 height 599
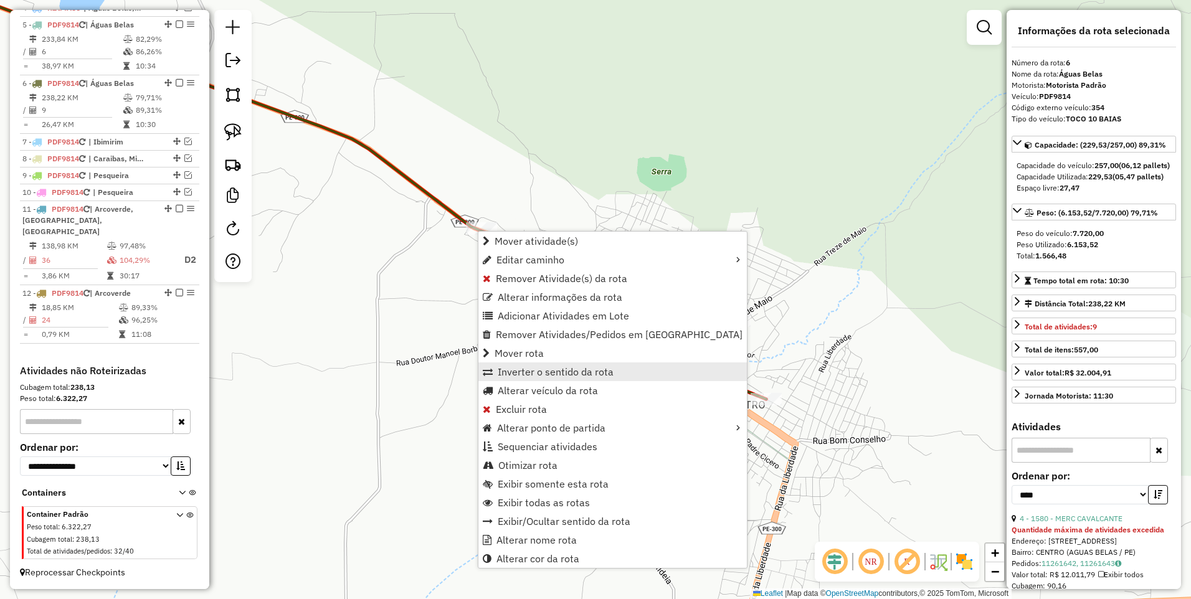
click at [534, 374] on span "Inverter o sentido da rota" at bounding box center [555, 372] width 116 height 10
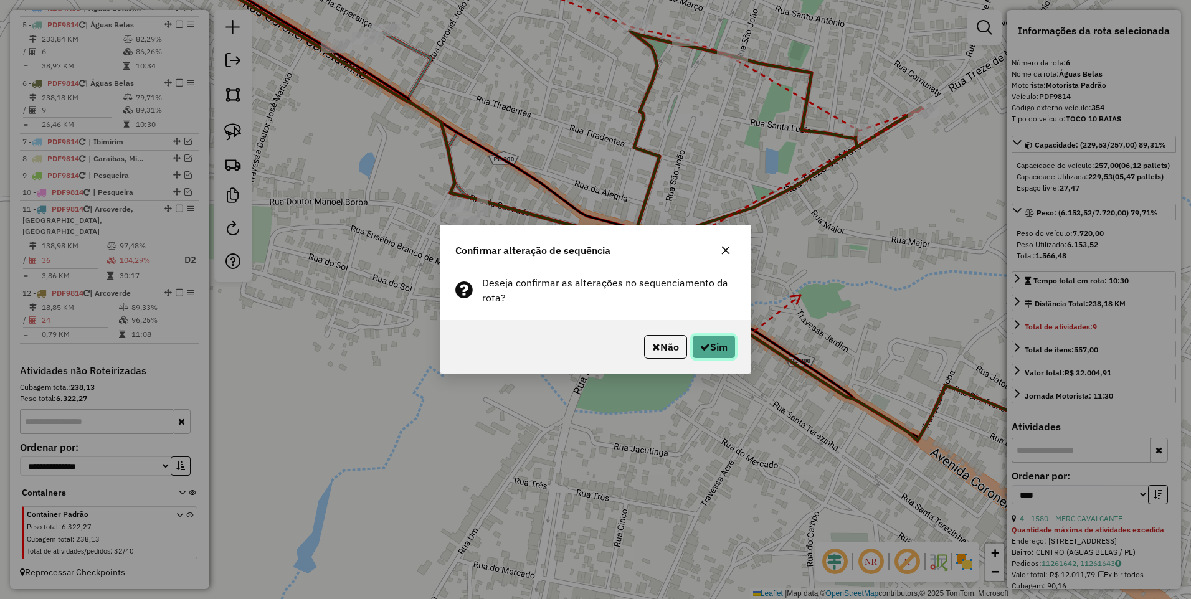
click at [709, 349] on button "Sim" at bounding box center [714, 347] width 44 height 24
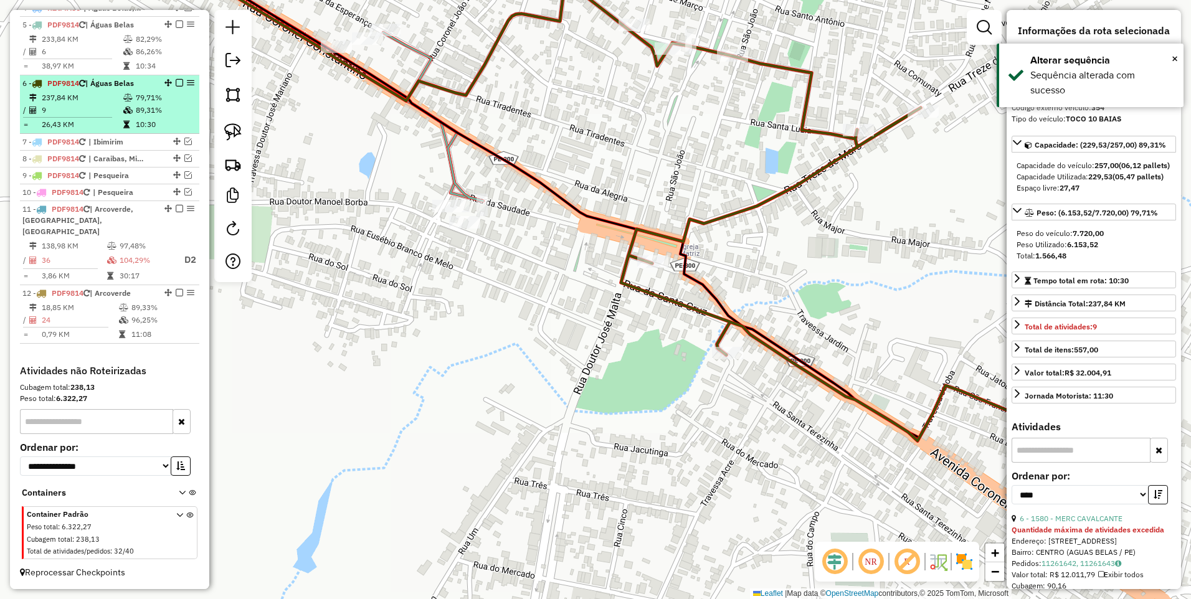
click at [176, 87] on em at bounding box center [179, 82] width 7 height 7
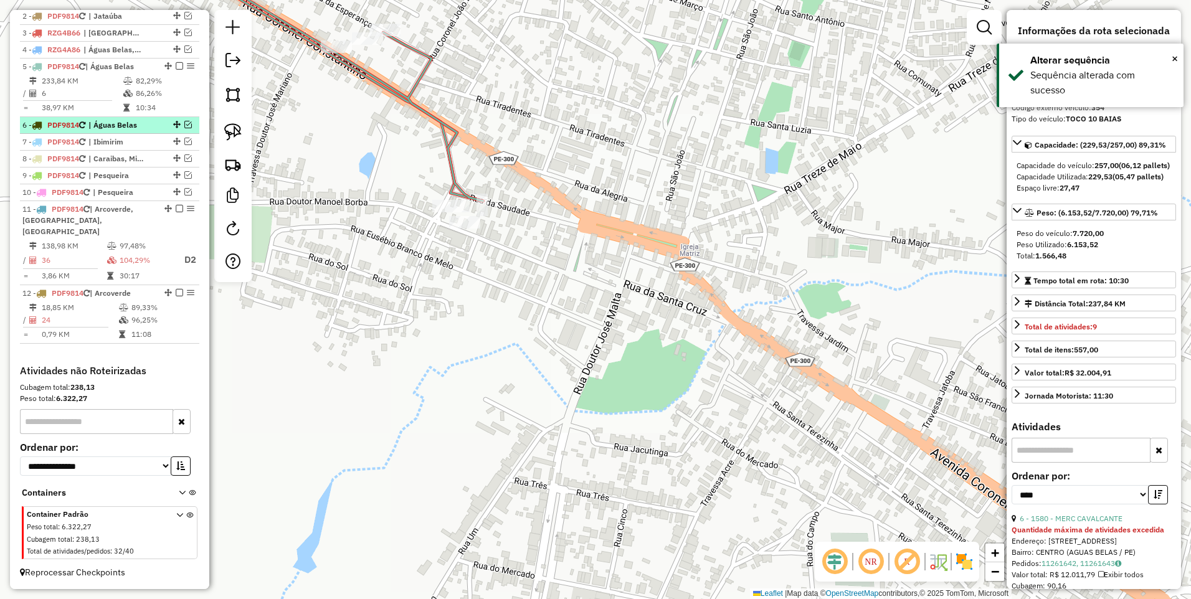
scroll to position [489, 0]
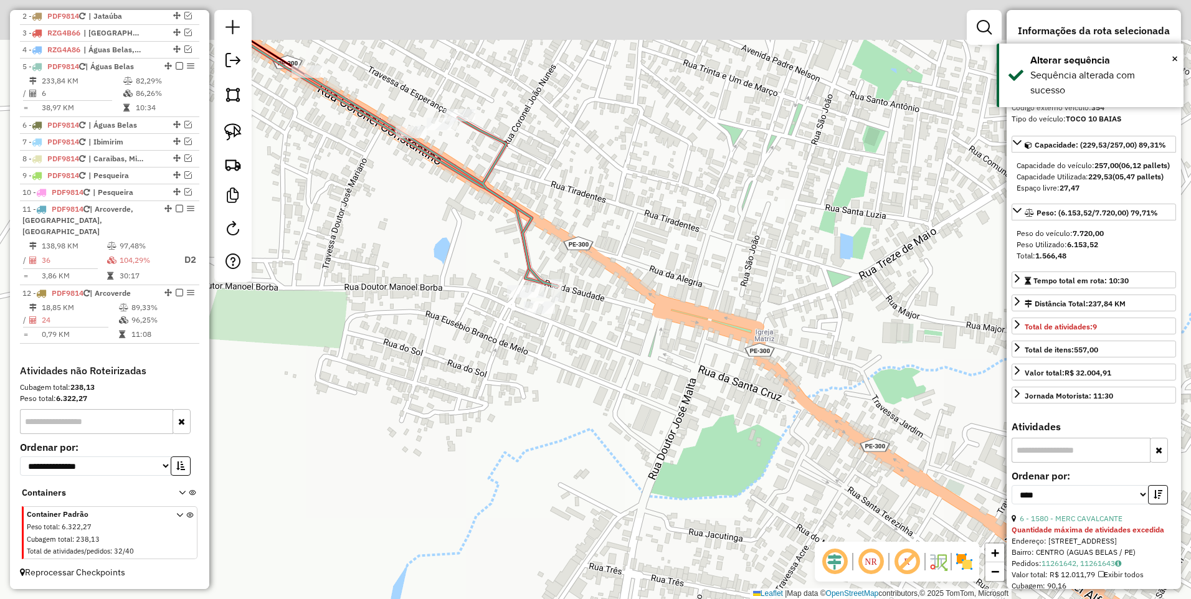
drag, startPoint x: 577, startPoint y: 234, endPoint x: 610, endPoint y: 279, distance: 55.7
click at [610, 279] on div "Janela de atendimento Grade de atendimento Capacidade Transportadoras Veículos …" at bounding box center [595, 299] width 1191 height 599
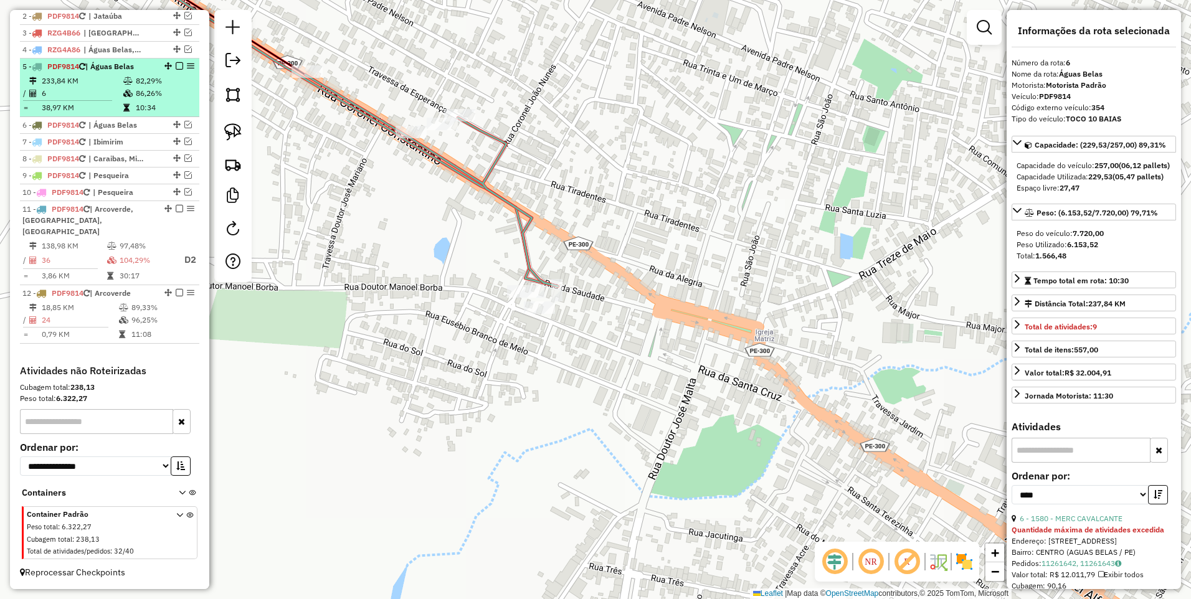
click at [176, 70] on em at bounding box center [179, 65] width 7 height 7
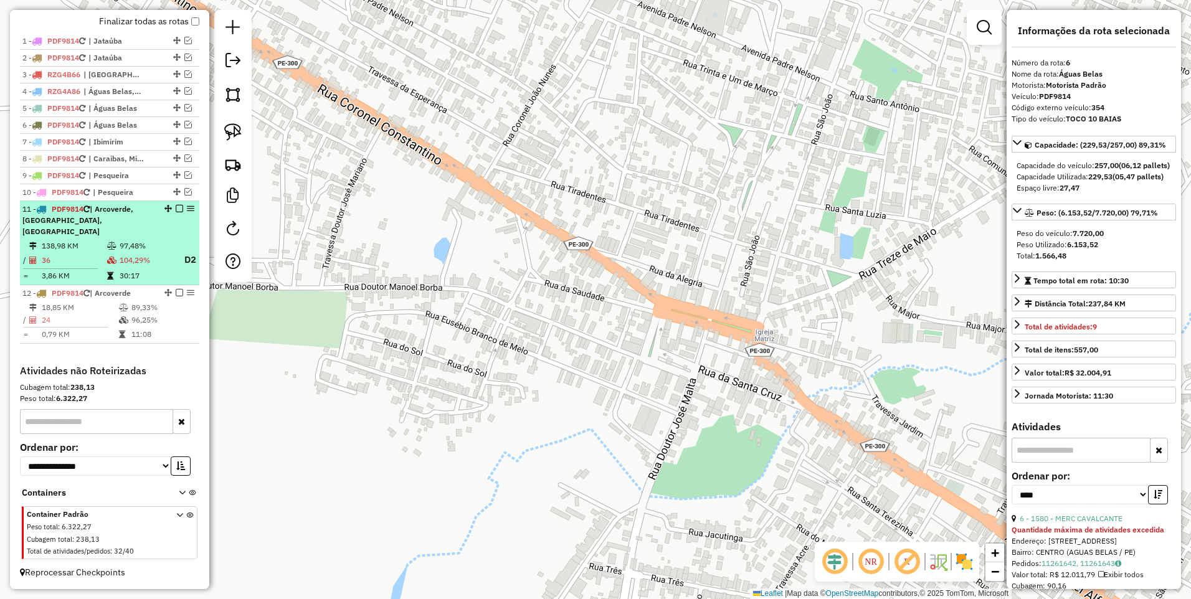
click at [109, 240] on td at bounding box center [112, 246] width 12 height 12
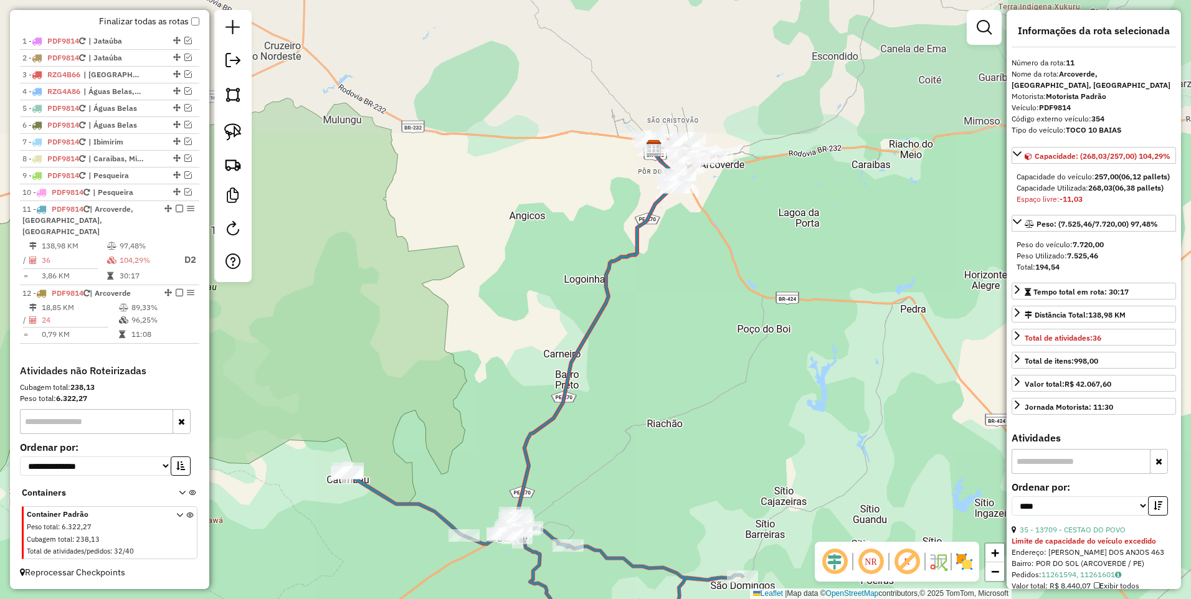
drag, startPoint x: 690, startPoint y: 196, endPoint x: 664, endPoint y: 260, distance: 69.3
click at [664, 260] on div "Janela de atendimento Grade de atendimento Capacidade Transportadoras Veículos …" at bounding box center [595, 299] width 1191 height 599
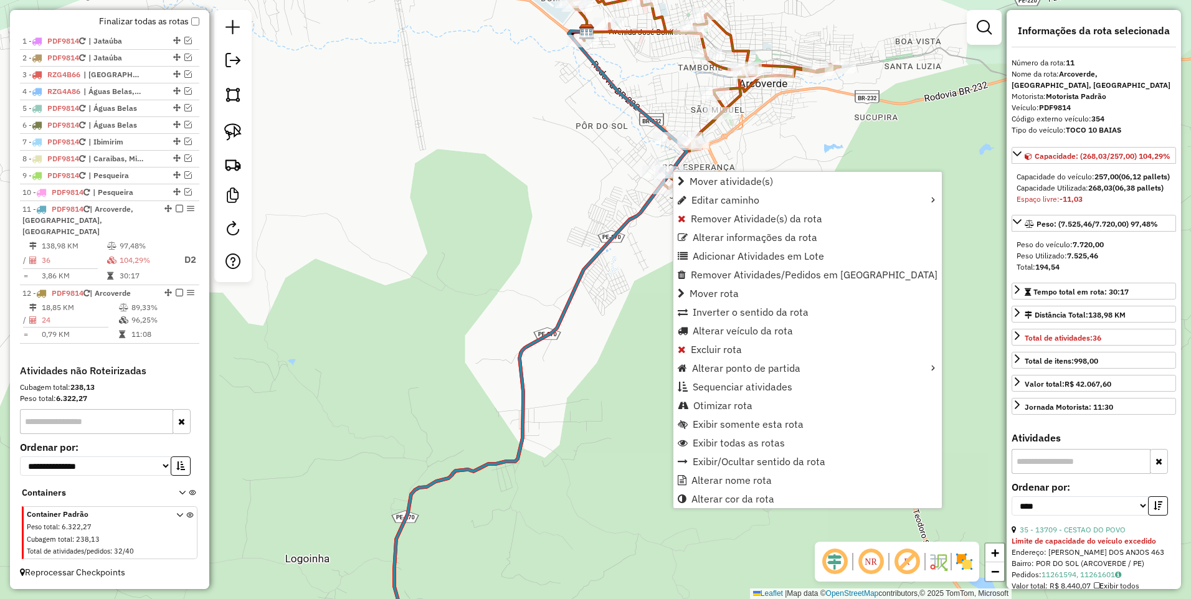
click at [757, 311] on span "Inverter o sentido da rota" at bounding box center [750, 312] width 116 height 10
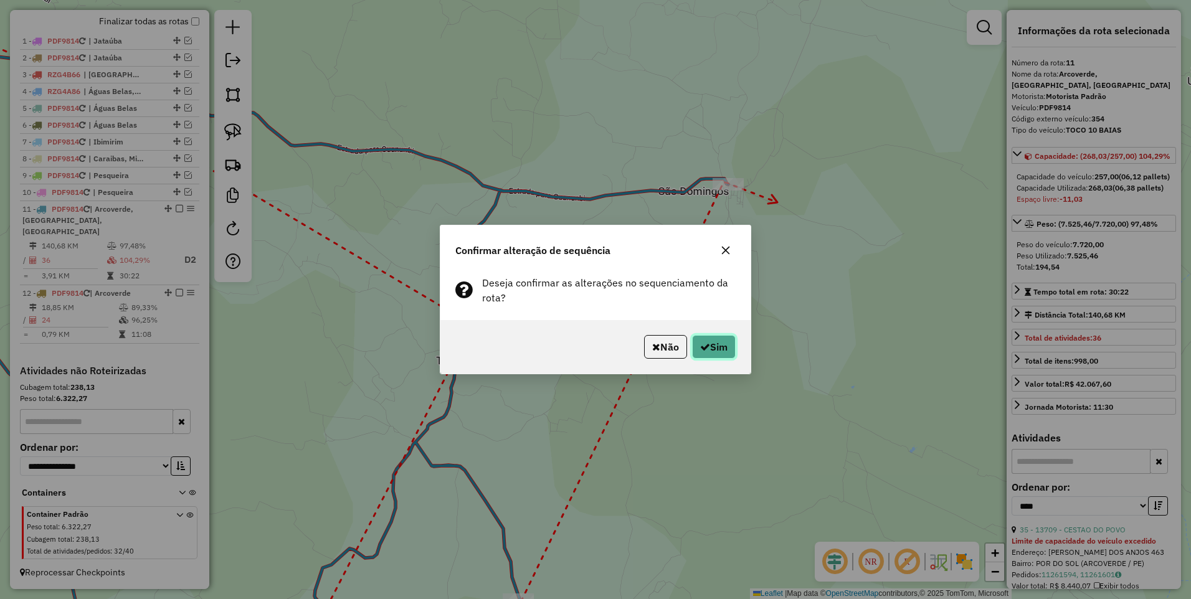
click at [712, 347] on button "Sim" at bounding box center [714, 347] width 44 height 24
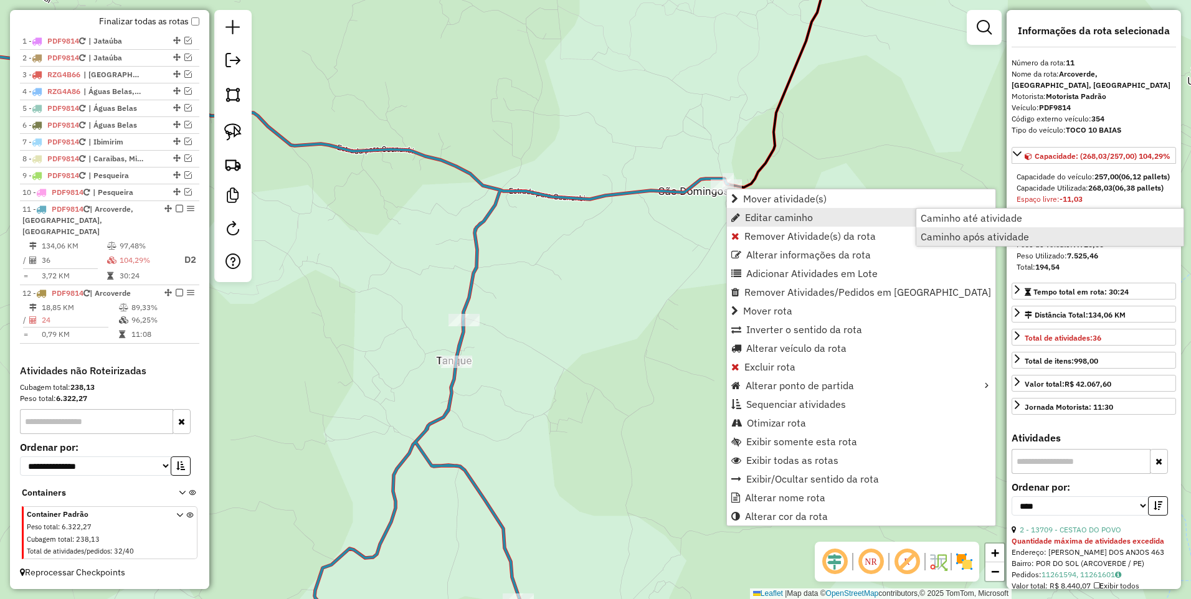
click at [958, 234] on span "Caminho após atividade" at bounding box center [974, 237] width 108 height 10
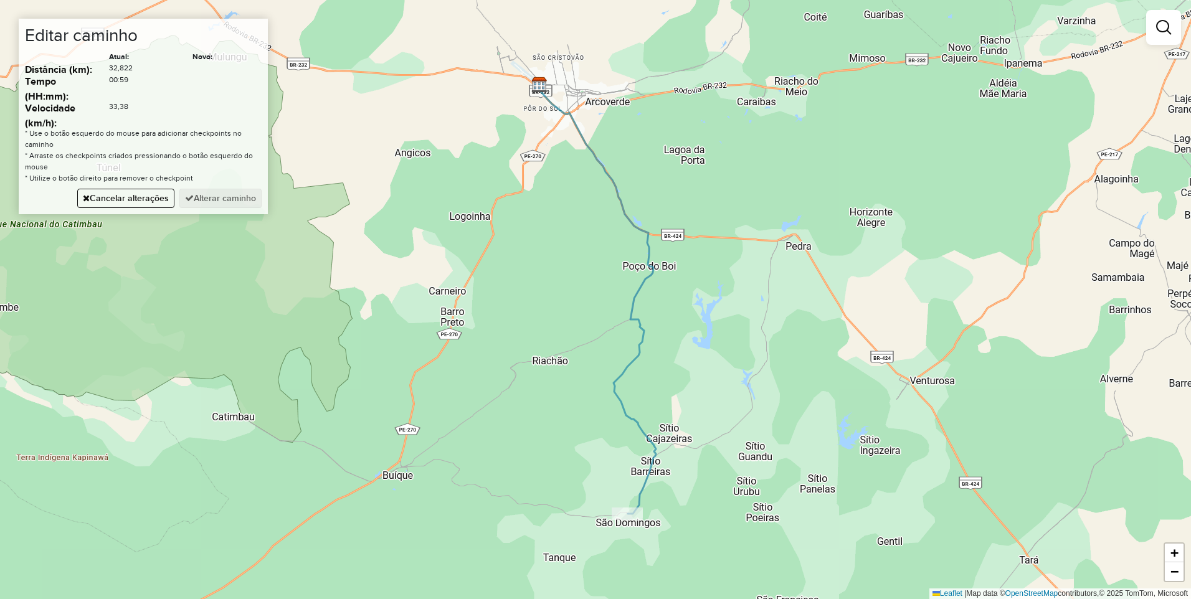
click at [750, 413] on div "Janela de atendimento Grade de atendimento Capacidade Transportadoras Veículos …" at bounding box center [595, 299] width 1191 height 599
click at [240, 197] on button "Alterar caminho" at bounding box center [220, 198] width 82 height 19
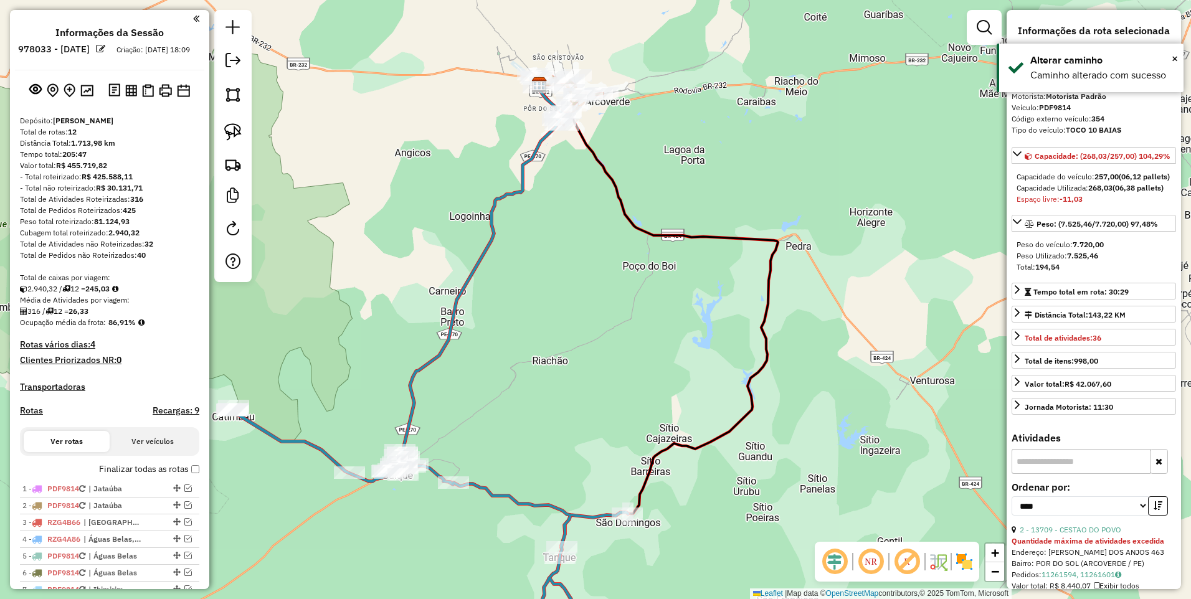
scroll to position [332, 0]
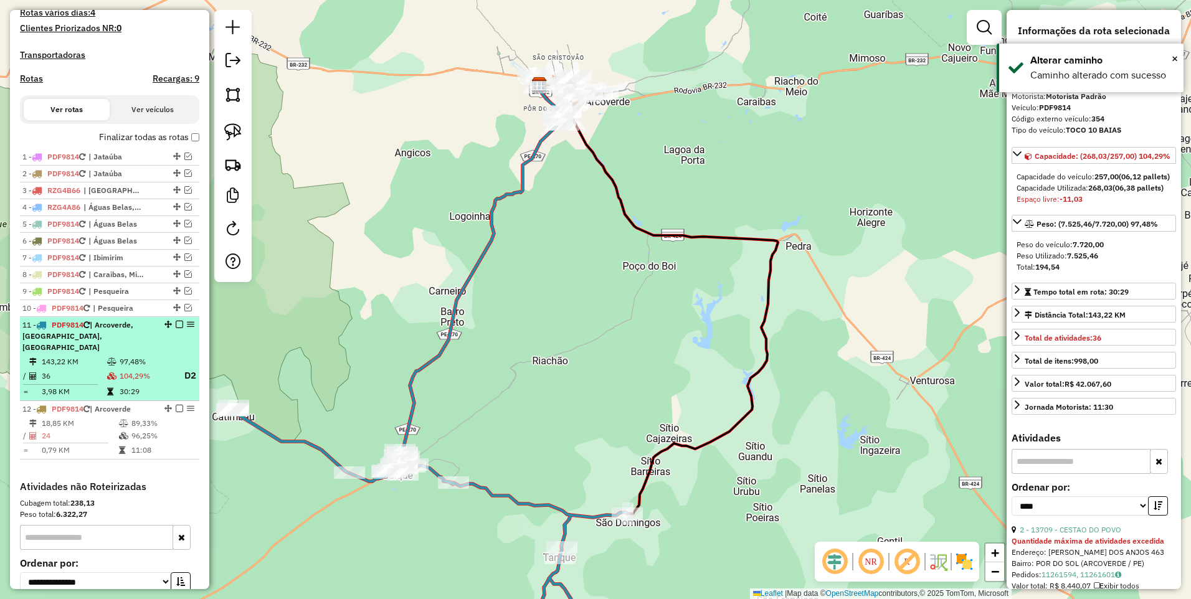
click at [176, 328] on em at bounding box center [179, 324] width 7 height 7
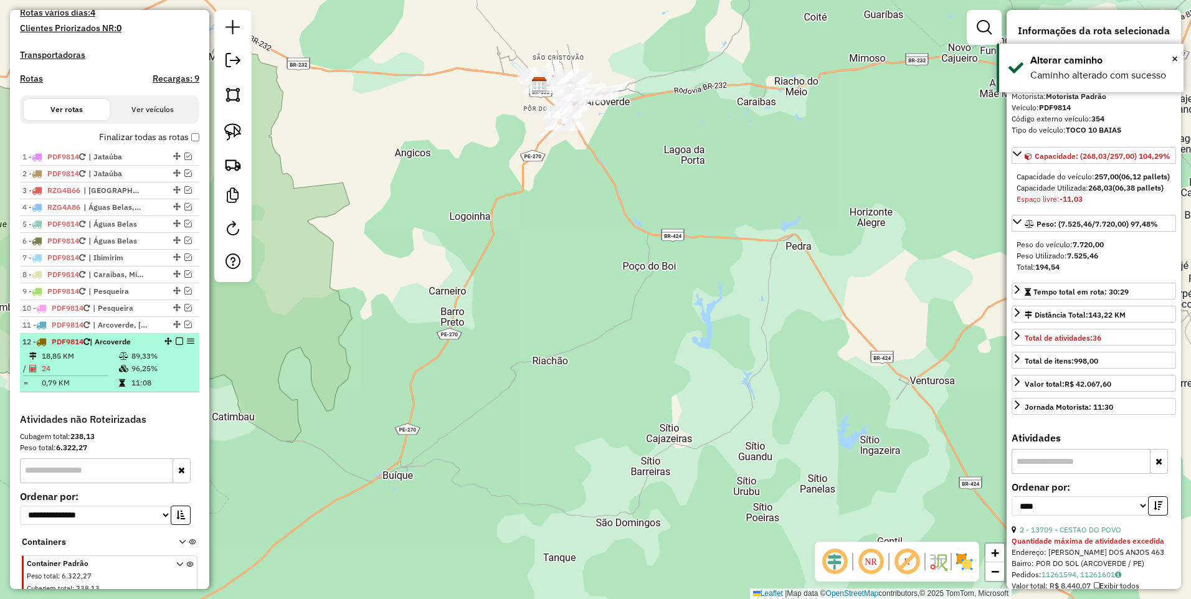
click at [87, 362] on td "18,85 KM" at bounding box center [79, 356] width 77 height 12
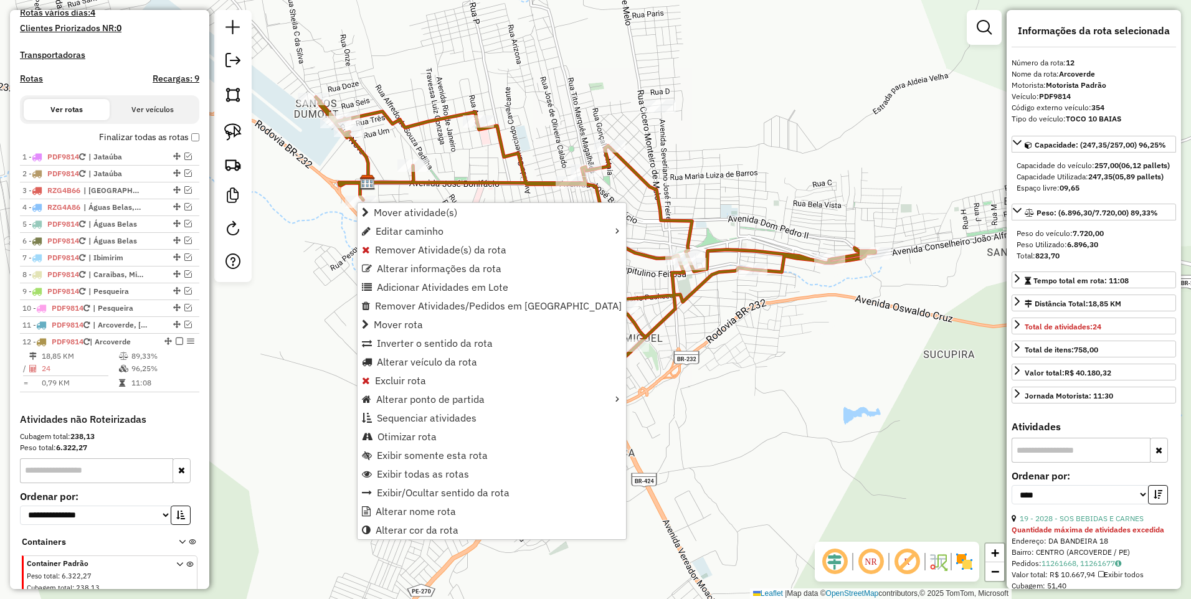
scroll to position [392, 0]
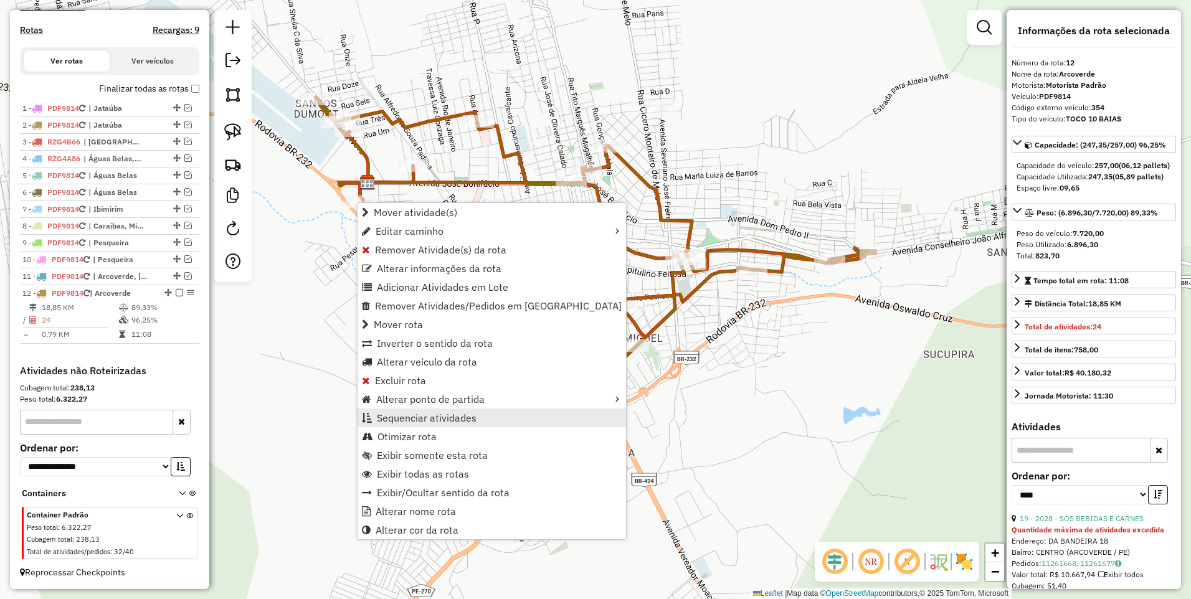
click at [413, 415] on span "Sequenciar atividades" at bounding box center [427, 418] width 100 height 10
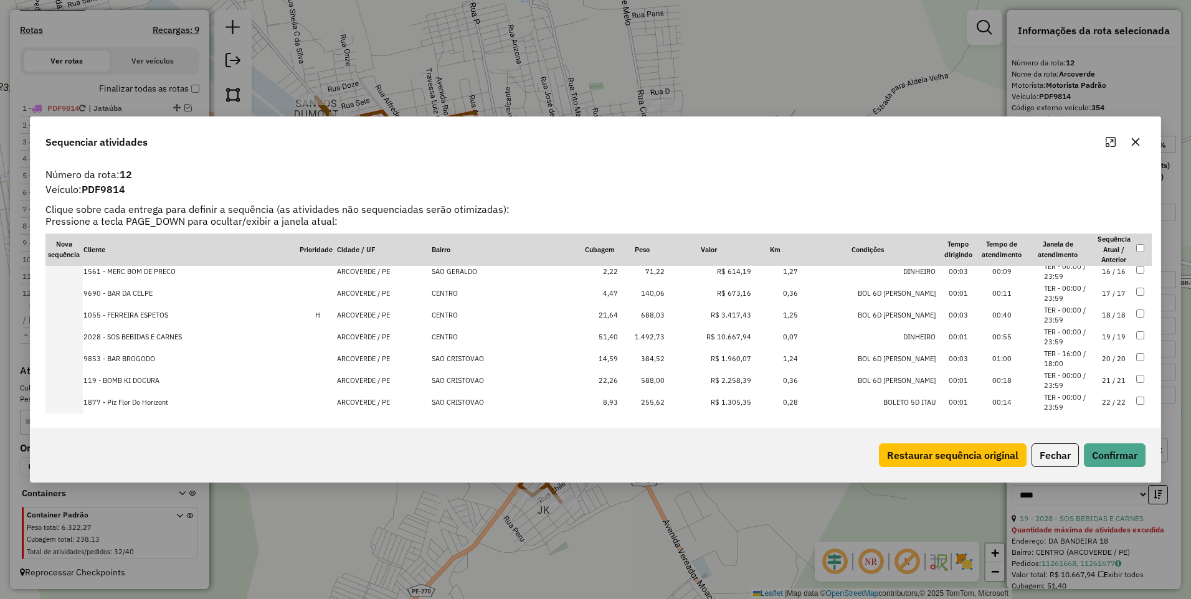
scroll to position [387, 0]
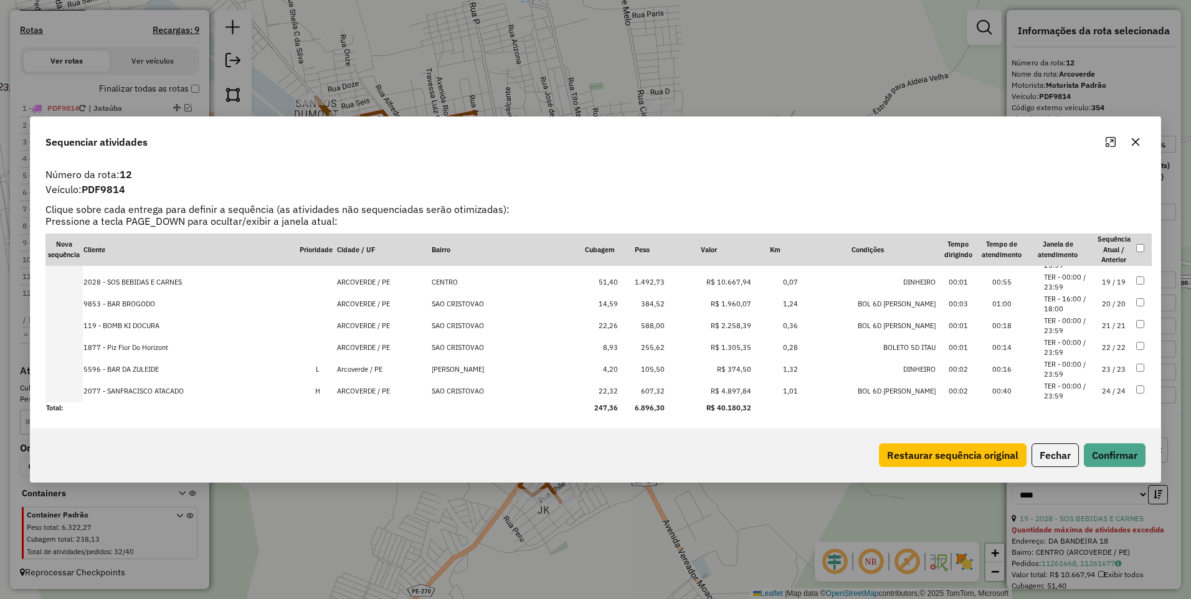
click at [1103, 387] on td "24 / 24" at bounding box center [1114, 391] width 44 height 22
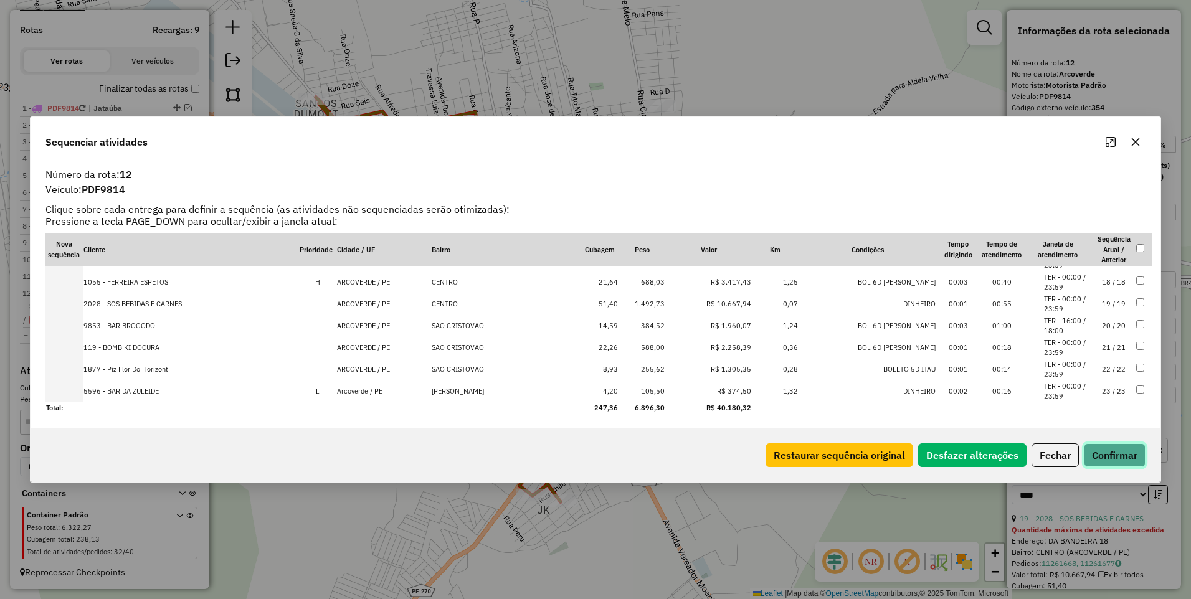
click at [1116, 461] on button "Confirmar" at bounding box center [1114, 455] width 62 height 24
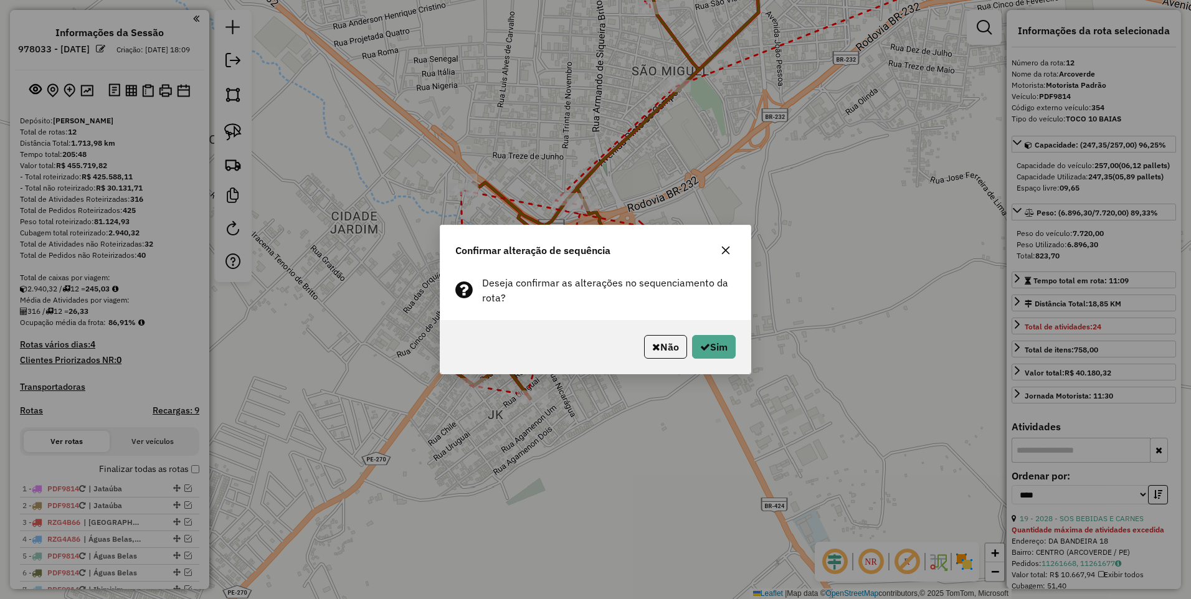
select select "*********"
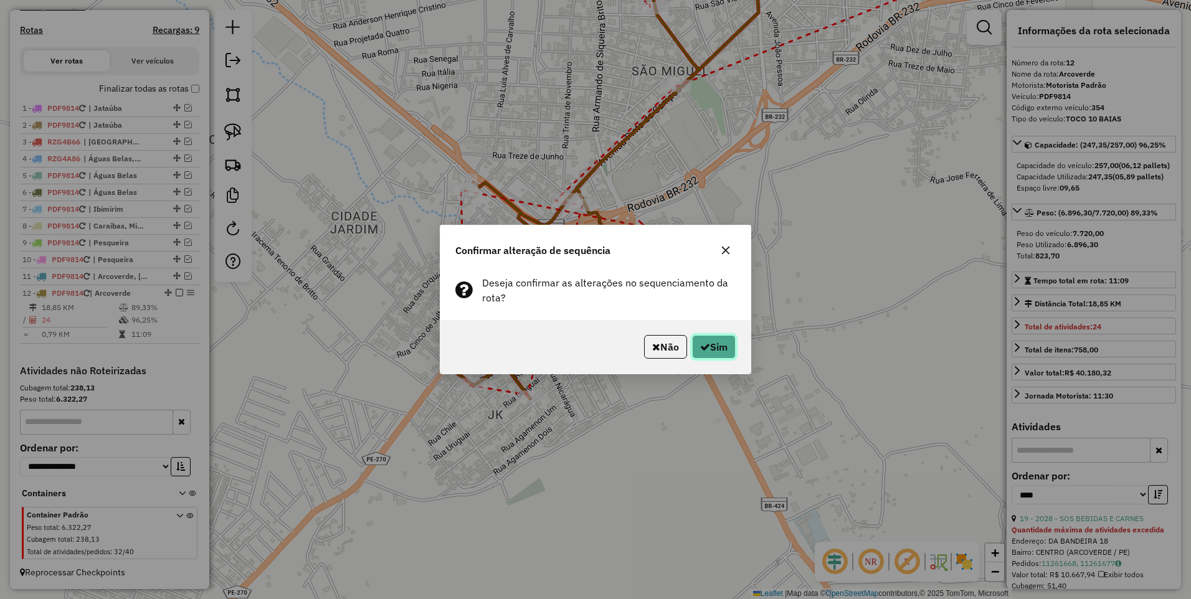
click at [710, 346] on button "Sim" at bounding box center [714, 347] width 44 height 24
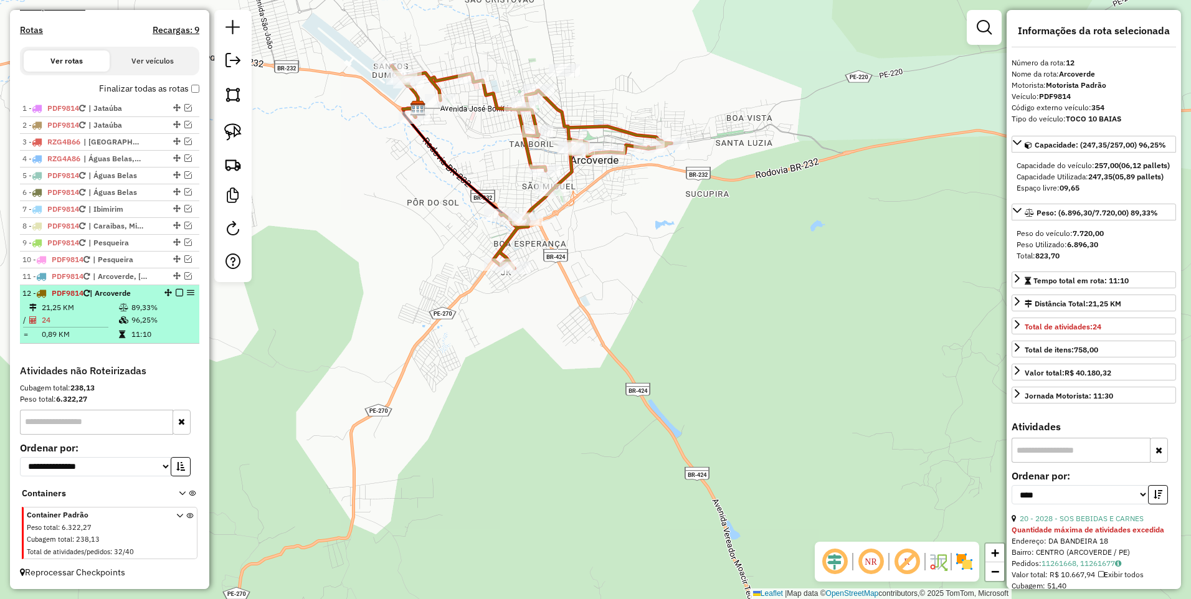
click at [175, 288] on div "12 - PDF9814 | [GEOGRAPHIC_DATA]" at bounding box center [109, 293] width 174 height 11
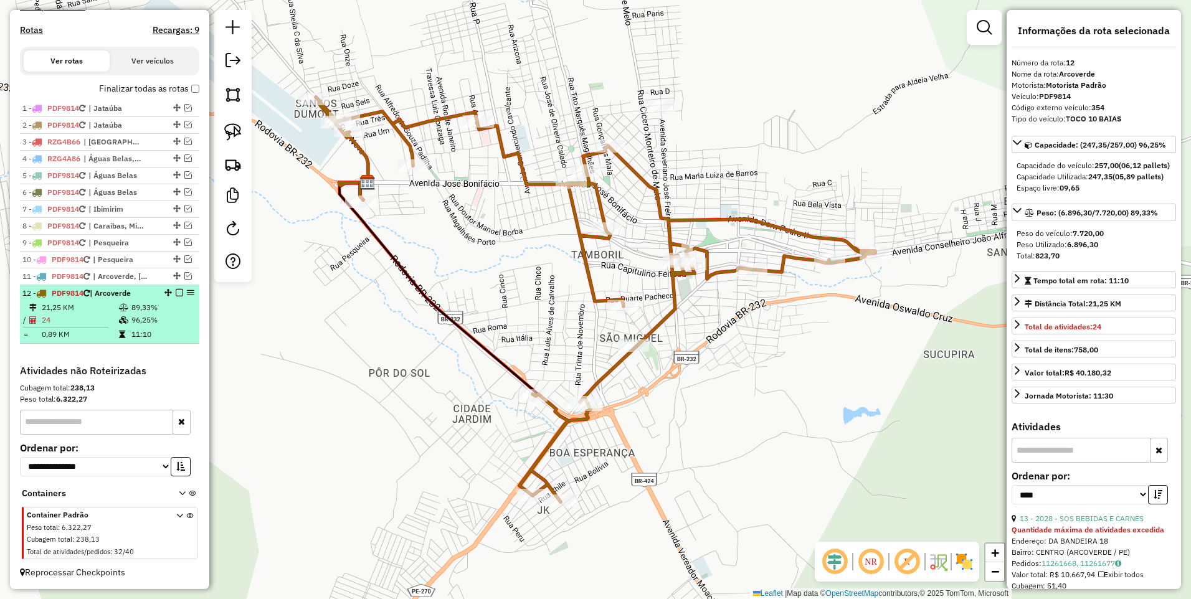
click at [176, 293] on em at bounding box center [179, 292] width 7 height 7
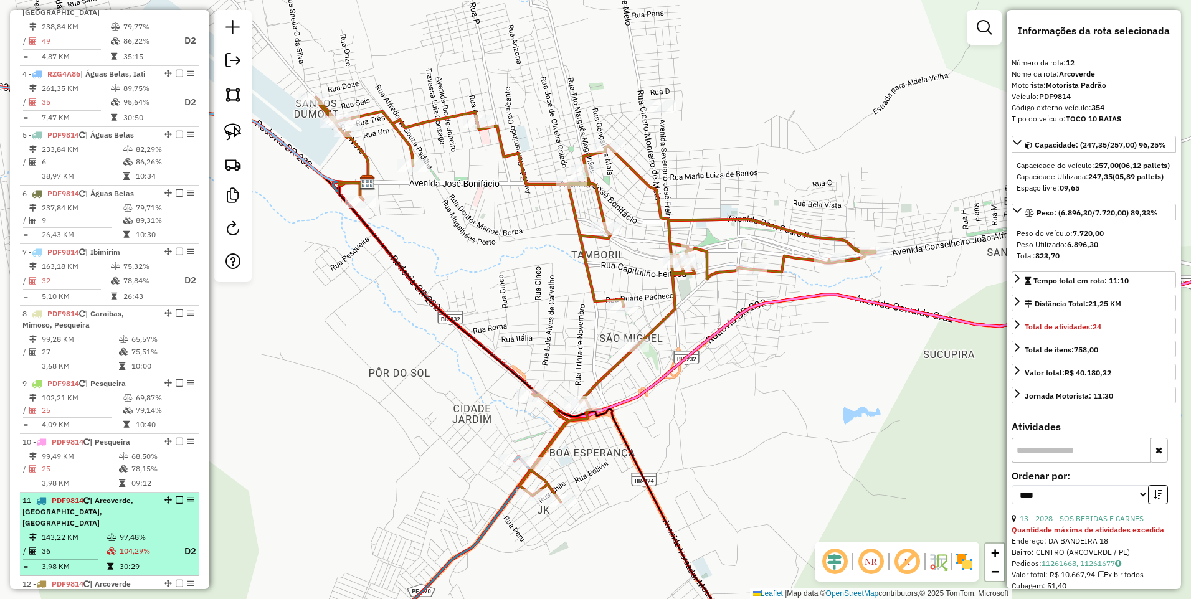
scroll to position [682, 0]
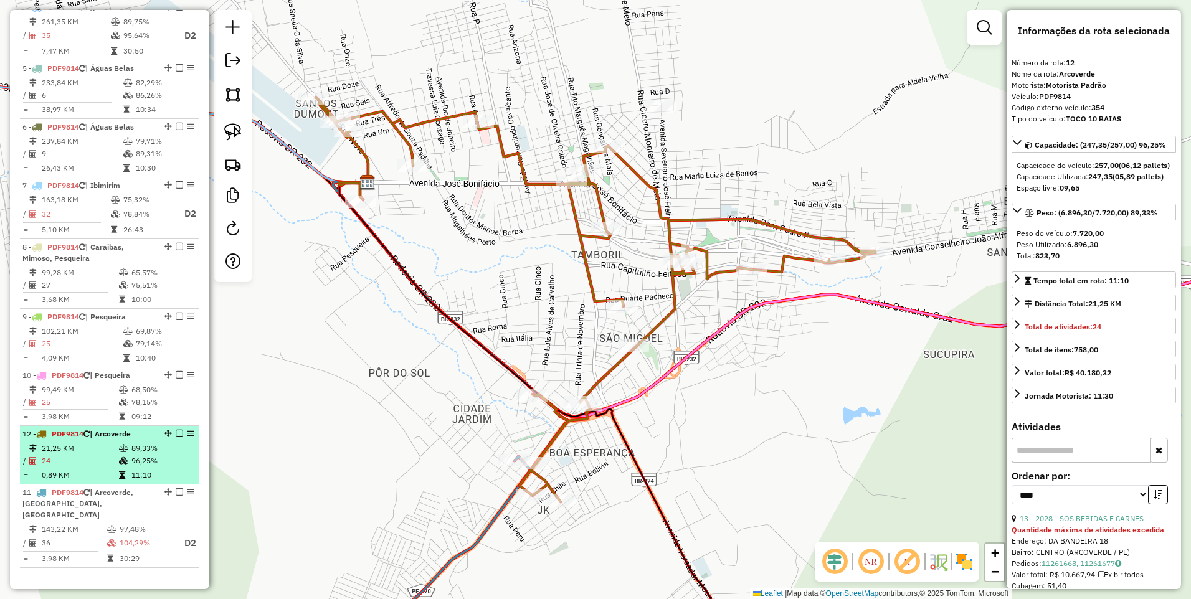
drag, startPoint x: 163, startPoint y: 507, endPoint x: 158, endPoint y: 445, distance: 61.9
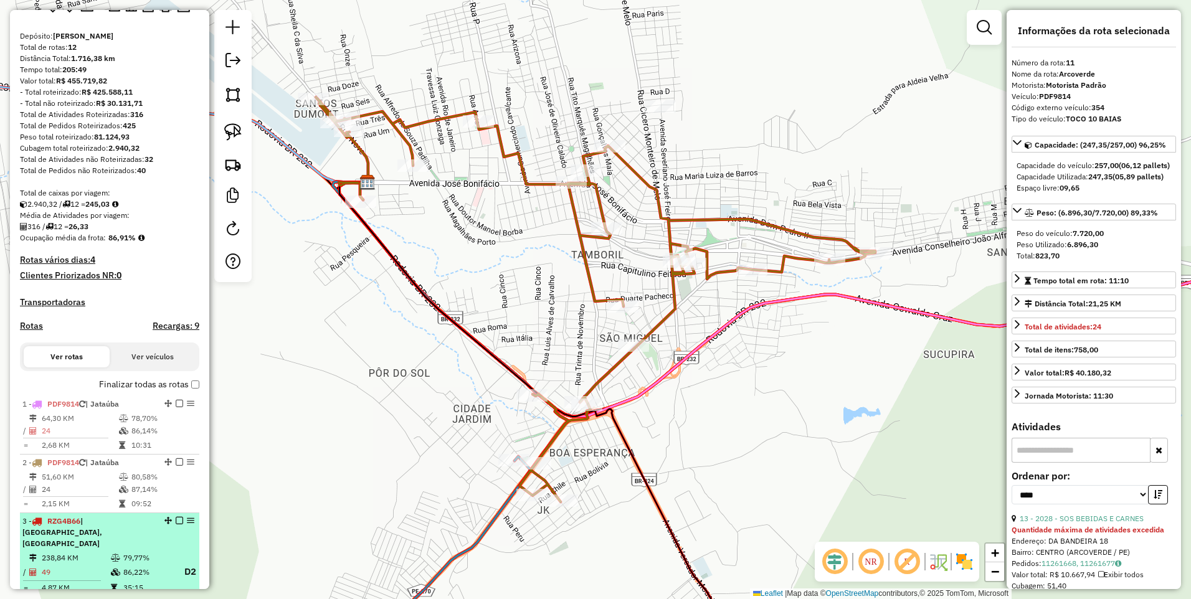
scroll to position [18, 0]
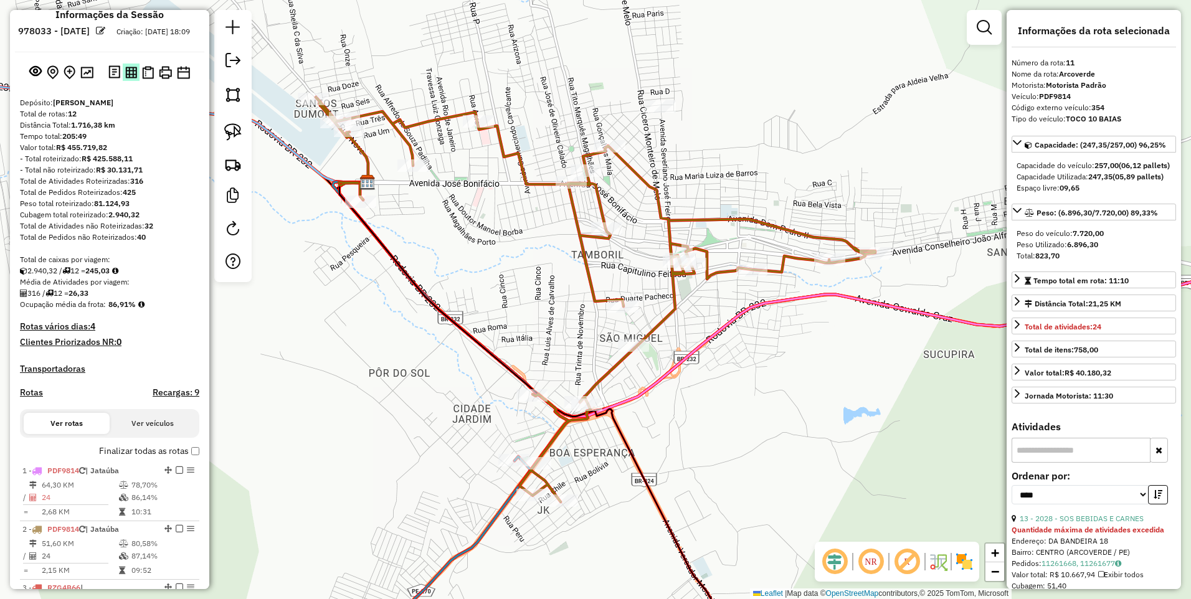
click at [128, 78] on img at bounding box center [131, 73] width 12 height 12
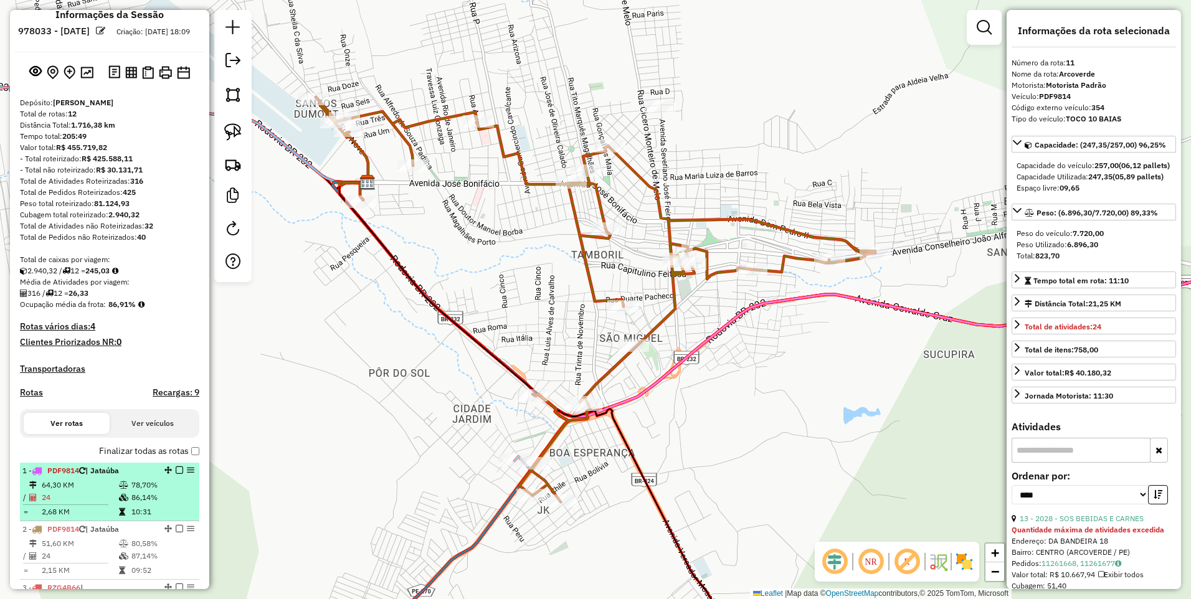
scroll to position [85, 0]
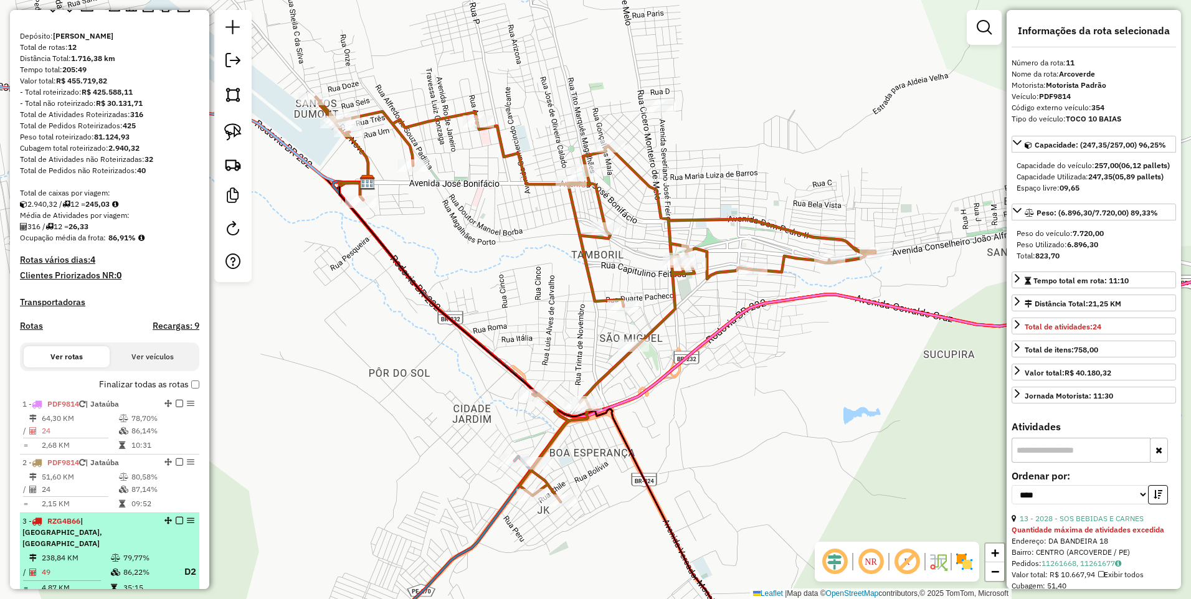
click at [101, 530] on span "| [GEOGRAPHIC_DATA], [GEOGRAPHIC_DATA]" at bounding box center [62, 532] width 80 height 32
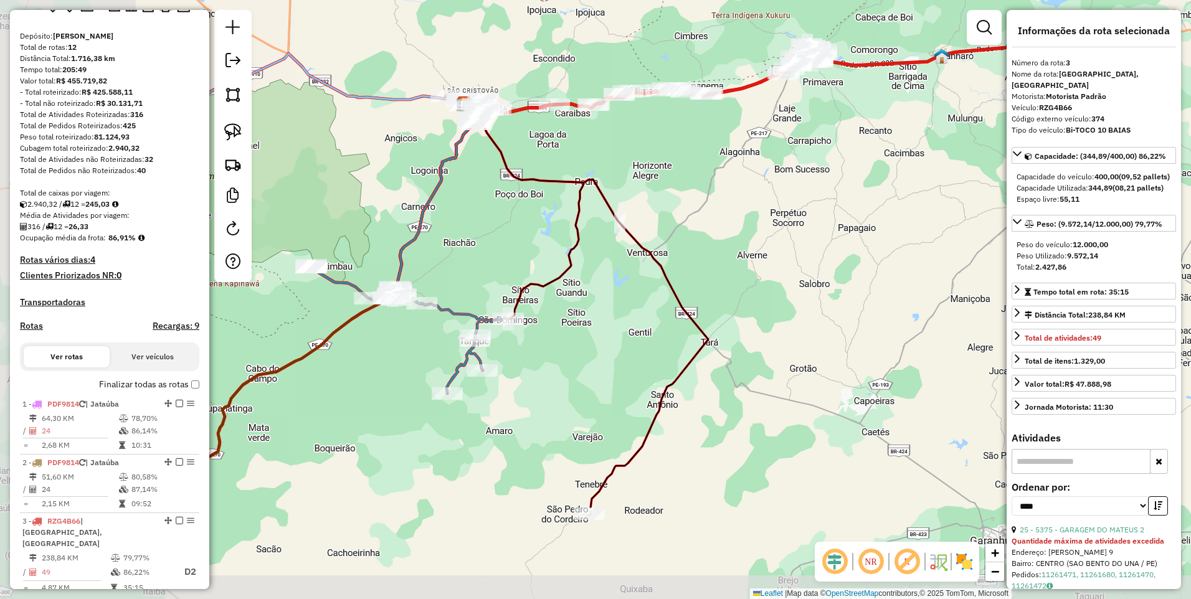
drag, startPoint x: 587, startPoint y: 277, endPoint x: 656, endPoint y: 214, distance: 94.3
click at [656, 214] on div "Janela de atendimento Grade de atendimento Capacidade Transportadoras Veículos …" at bounding box center [595, 299] width 1191 height 599
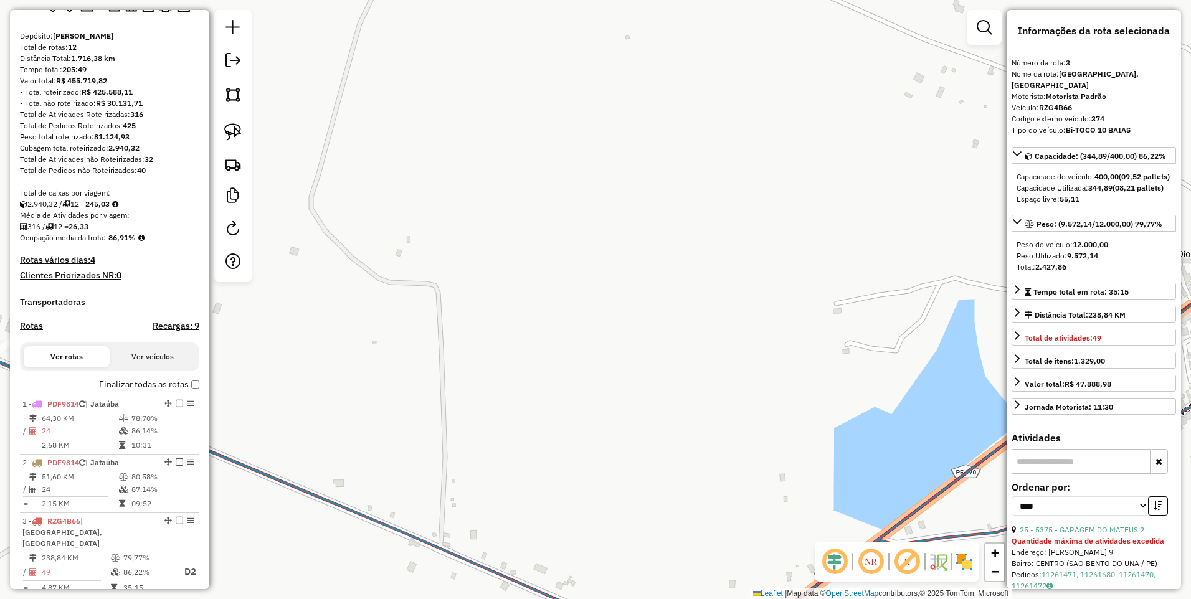
drag, startPoint x: 747, startPoint y: 386, endPoint x: 540, endPoint y: 299, distance: 224.1
click at [540, 299] on div "Janela de atendimento Grade de atendimento Capacidade Transportadoras Veículos …" at bounding box center [595, 299] width 1191 height 599
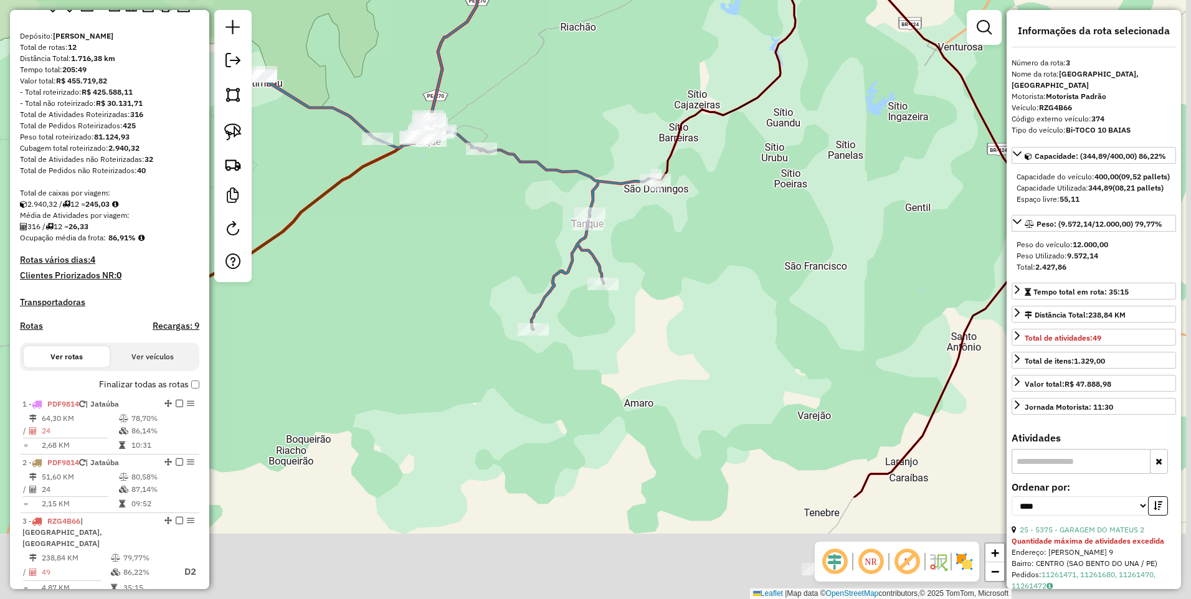
drag, startPoint x: 633, startPoint y: 421, endPoint x: 478, endPoint y: 248, distance: 231.9
click at [478, 249] on div "Janela de atendimento Grade de atendimento Capacidade Transportadoras Veículos …" at bounding box center [595, 299] width 1191 height 599
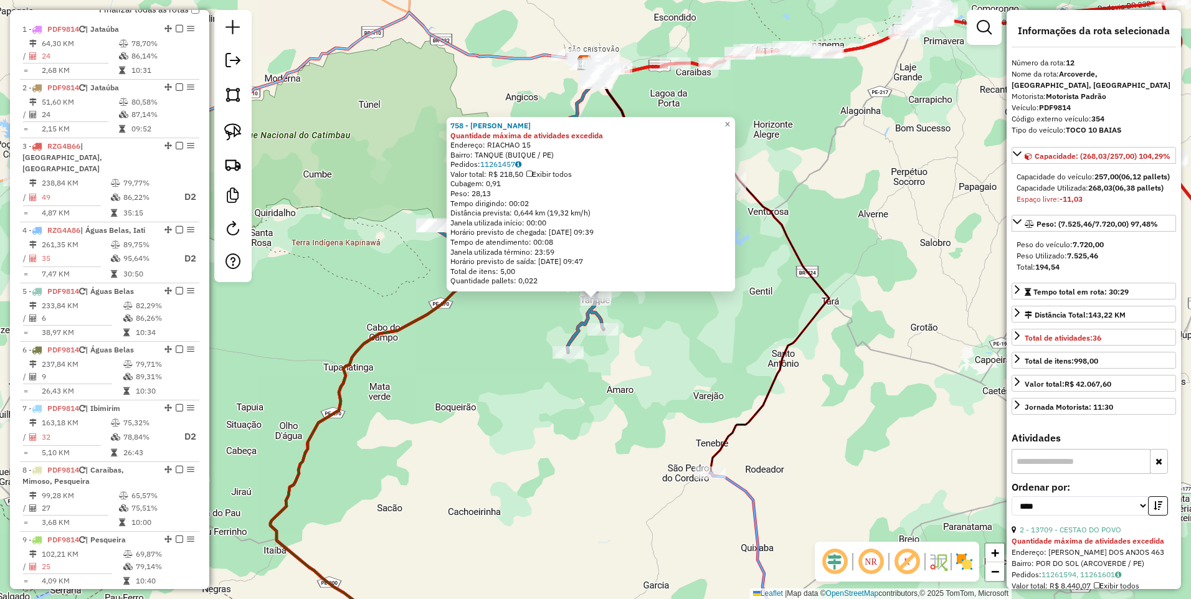
scroll to position [895, 0]
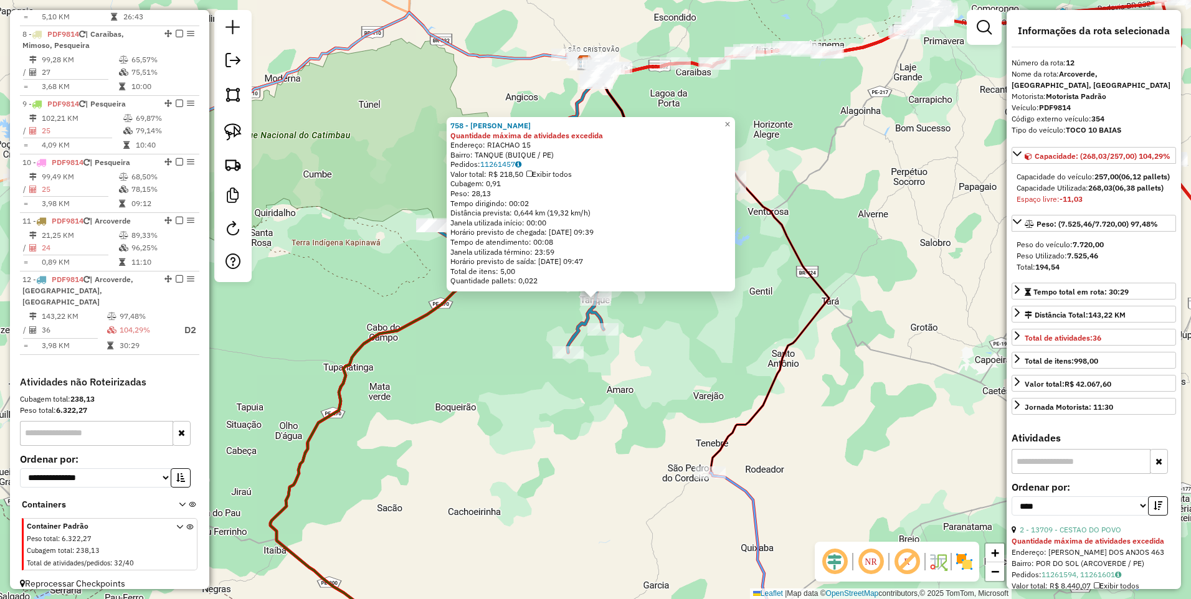
click at [623, 338] on div "Rota 12 - Placa PDF9814 2508 - MARCADO 758 - MERC MONTEIRO Quantidade máxima de…" at bounding box center [595, 299] width 1191 height 599
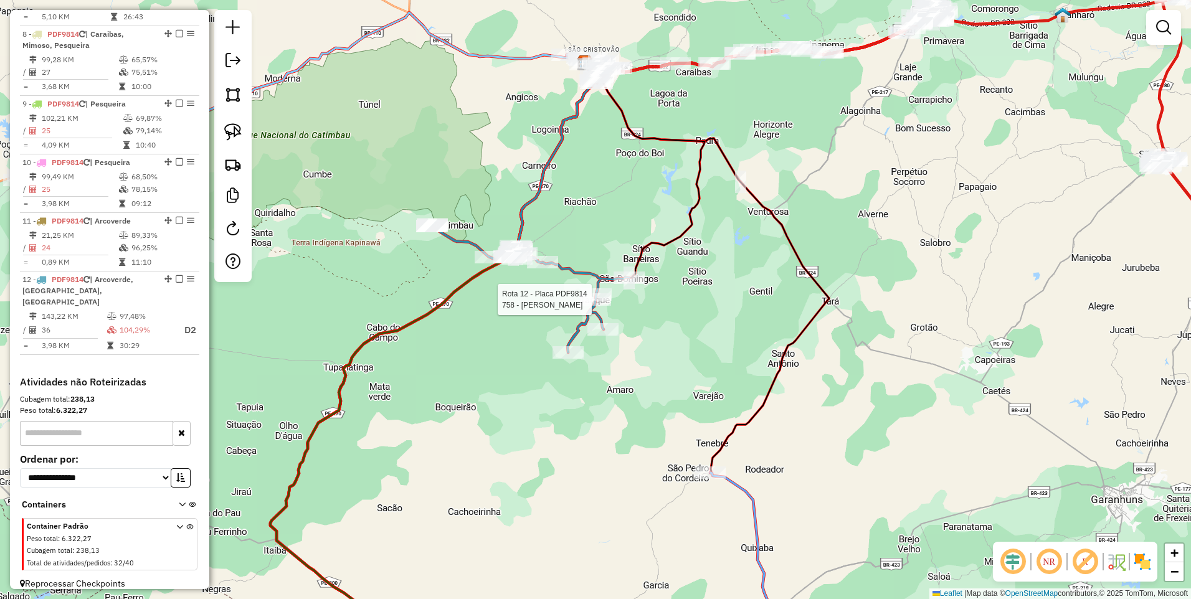
select select "*********"
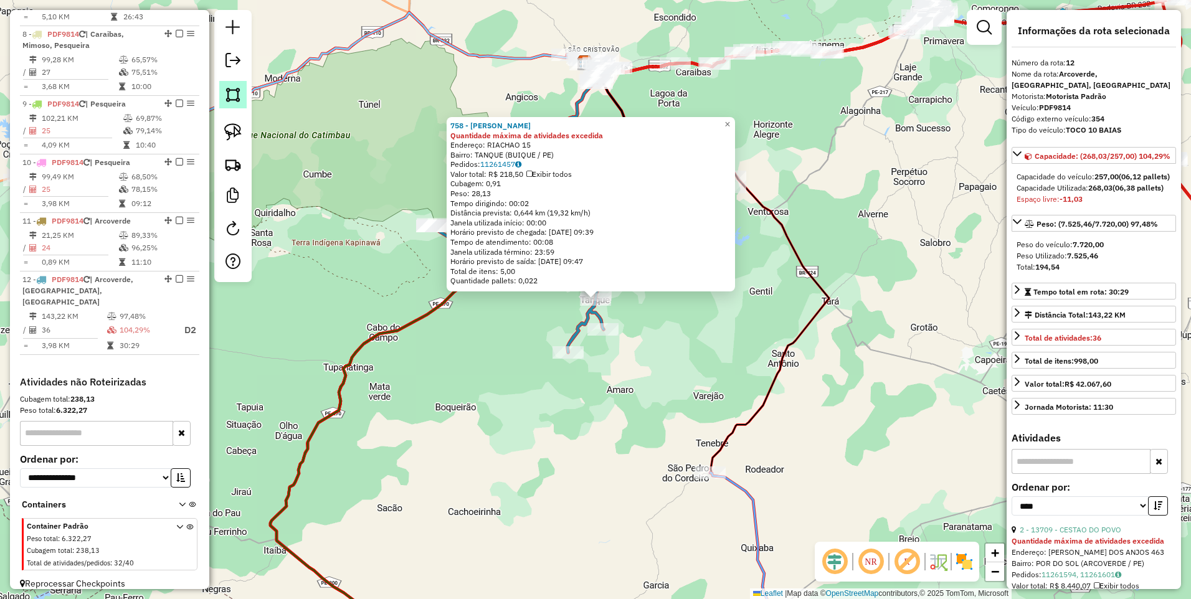
click at [230, 89] on img at bounding box center [232, 94] width 17 height 17
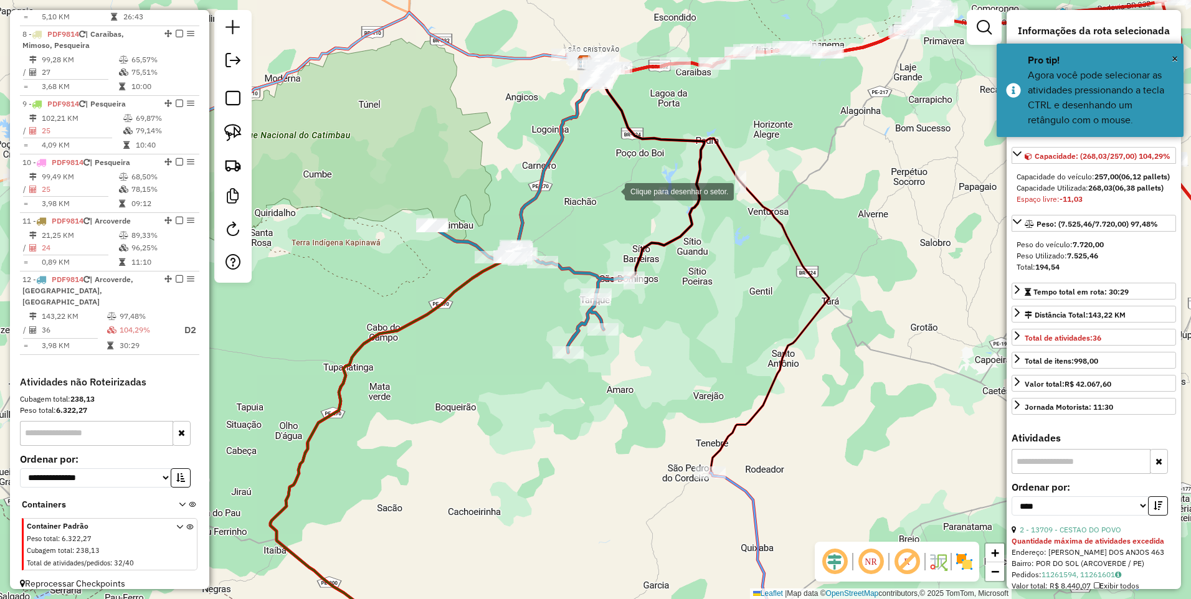
click at [613, 190] on div at bounding box center [612, 190] width 25 height 25
click at [493, 375] on div at bounding box center [501, 366] width 25 height 25
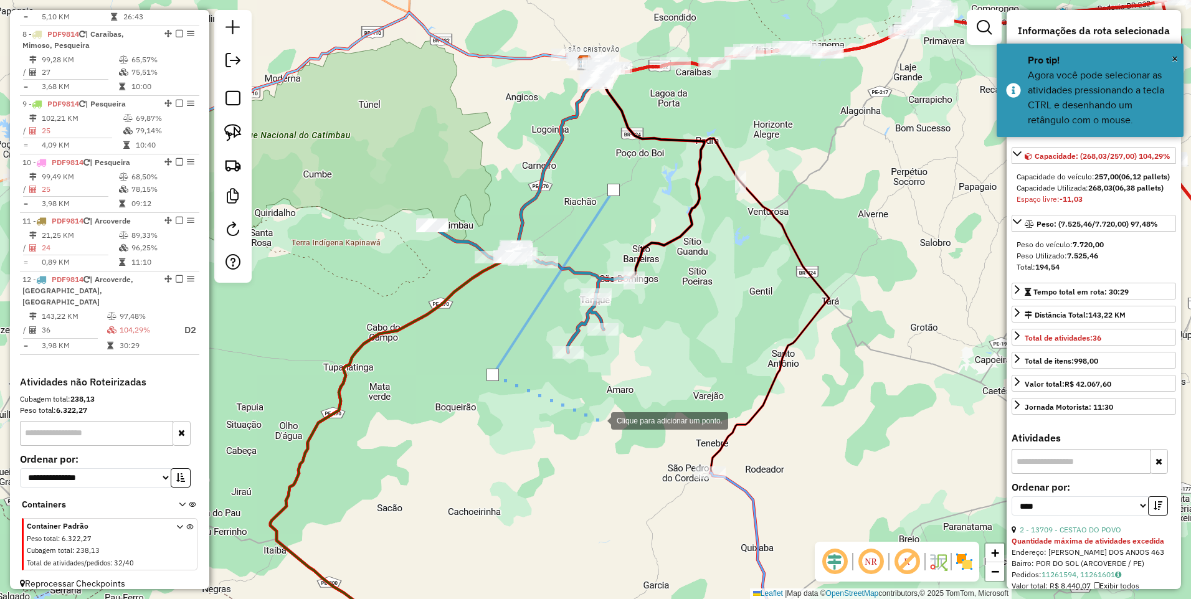
drag, startPoint x: 598, startPoint y: 420, endPoint x: 615, endPoint y: 406, distance: 21.2
click at [598, 420] on div at bounding box center [598, 419] width 25 height 25
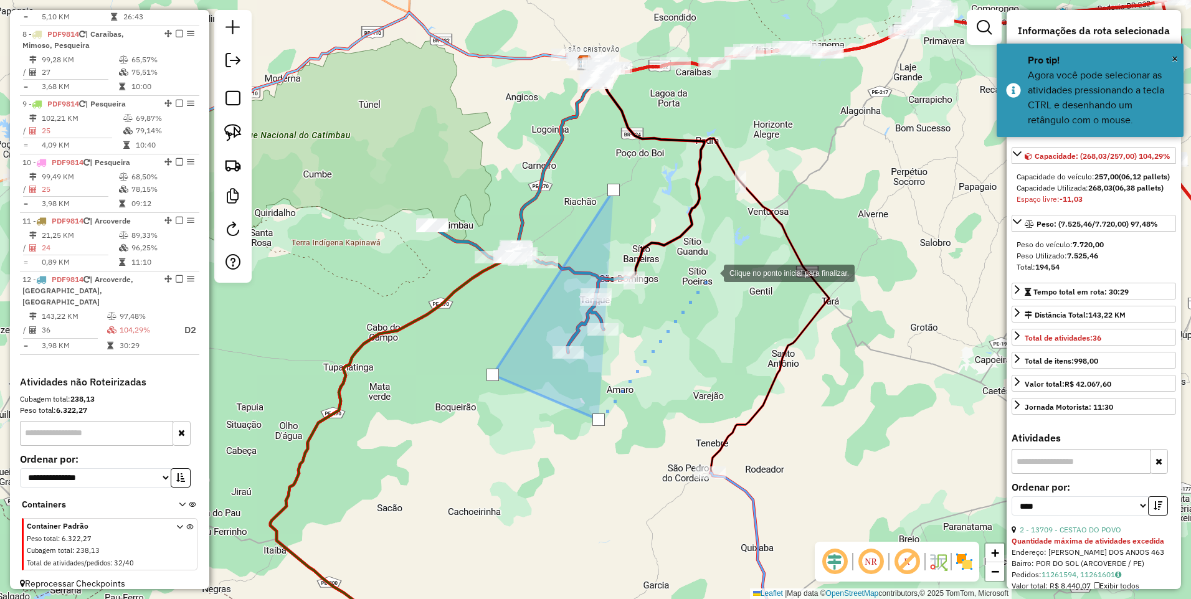
click at [712, 266] on div at bounding box center [711, 272] width 25 height 25
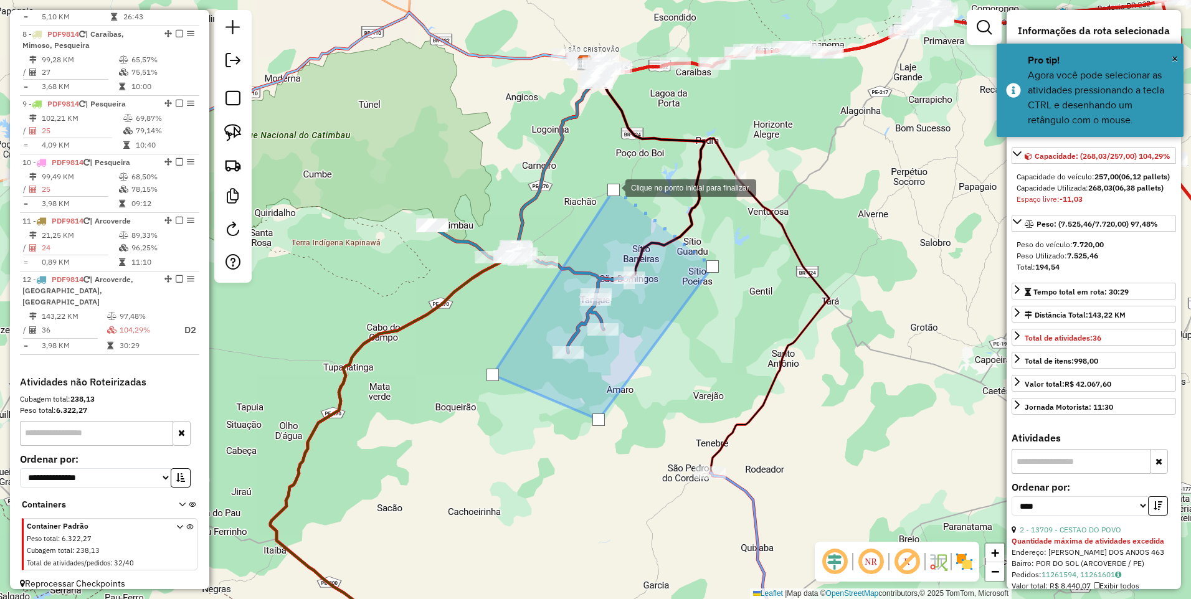
click at [613, 187] on div at bounding box center [613, 190] width 12 height 12
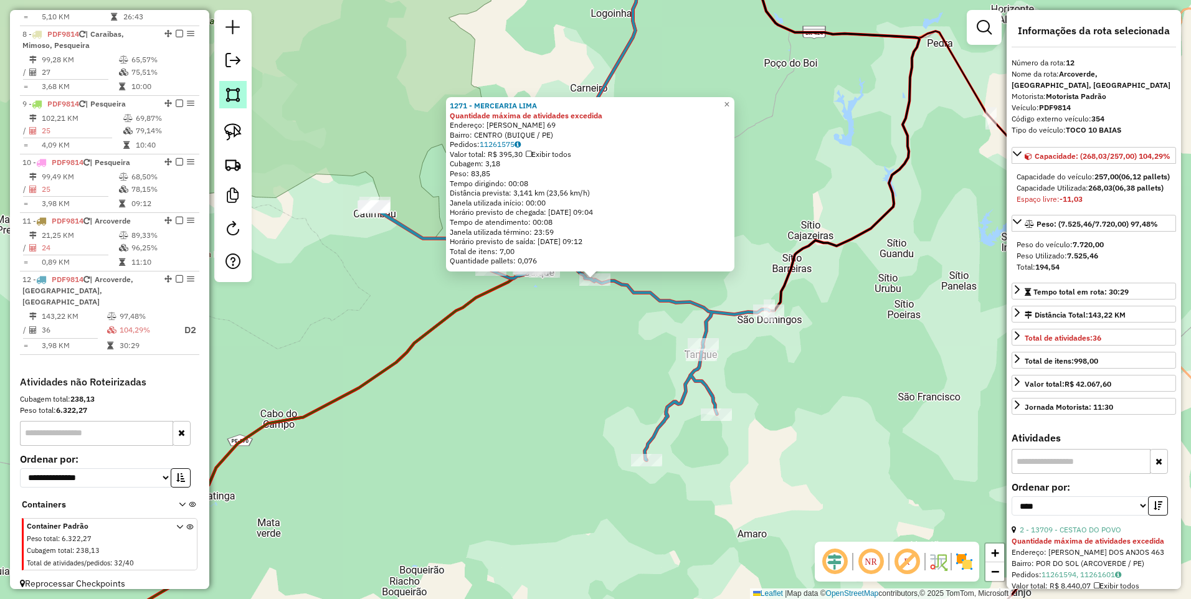
click at [230, 95] on img at bounding box center [232, 94] width 17 height 17
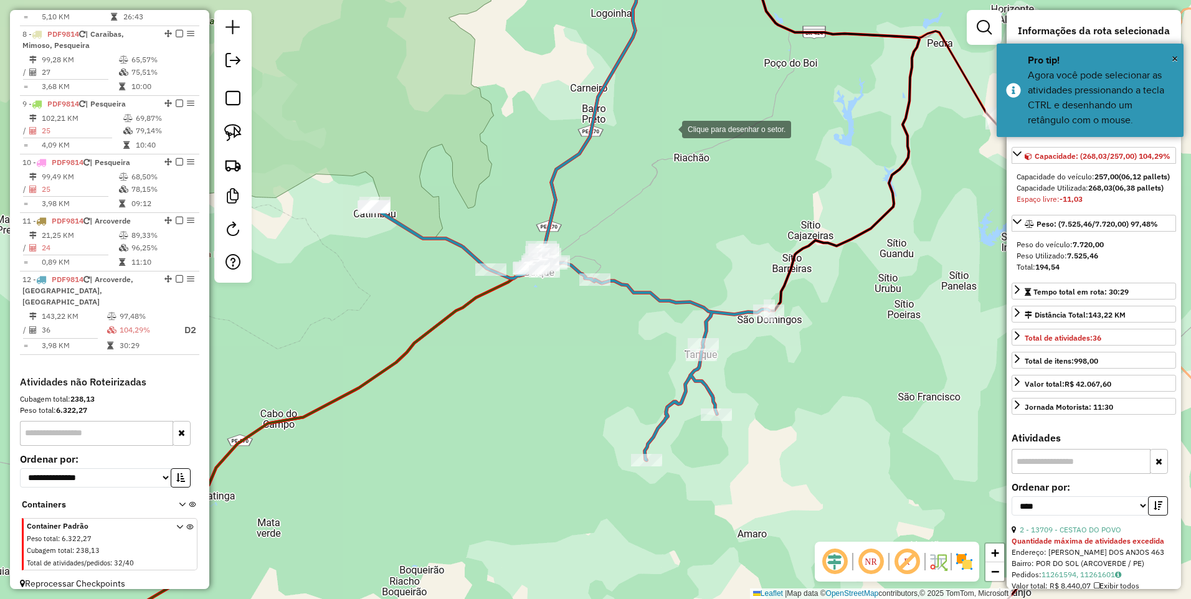
click at [669, 128] on div at bounding box center [669, 128] width 25 height 25
click at [512, 360] on div at bounding box center [512, 359] width 25 height 25
click at [580, 512] on div at bounding box center [579, 511] width 25 height 25
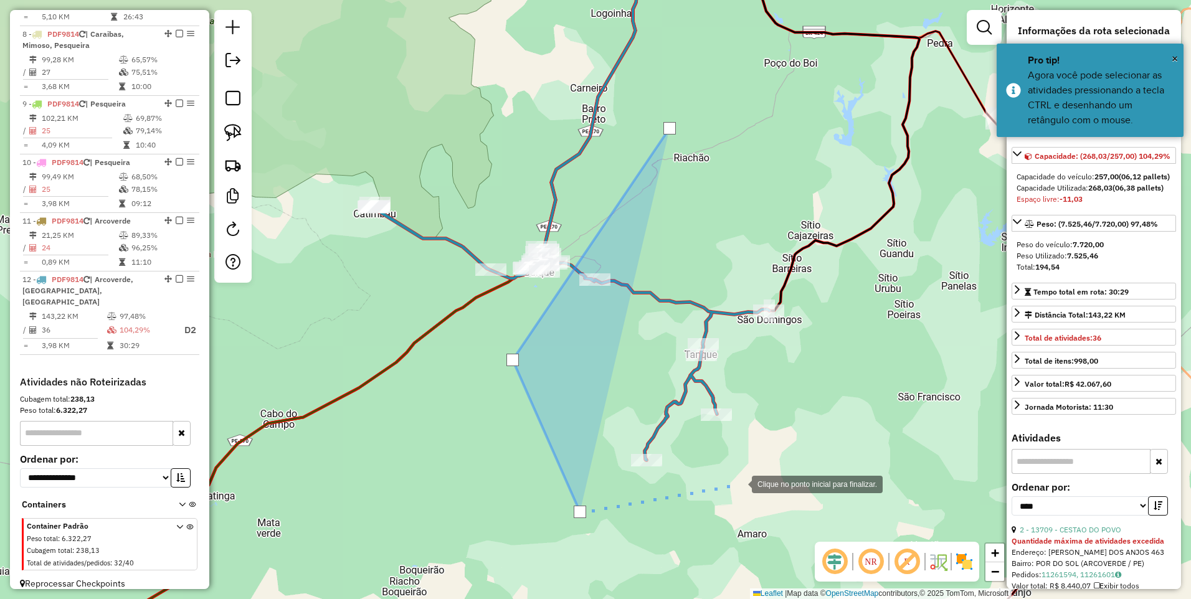
drag, startPoint x: 754, startPoint y: 478, endPoint x: 768, endPoint y: 467, distance: 17.8
click at [752, 478] on div at bounding box center [739, 483] width 25 height 25
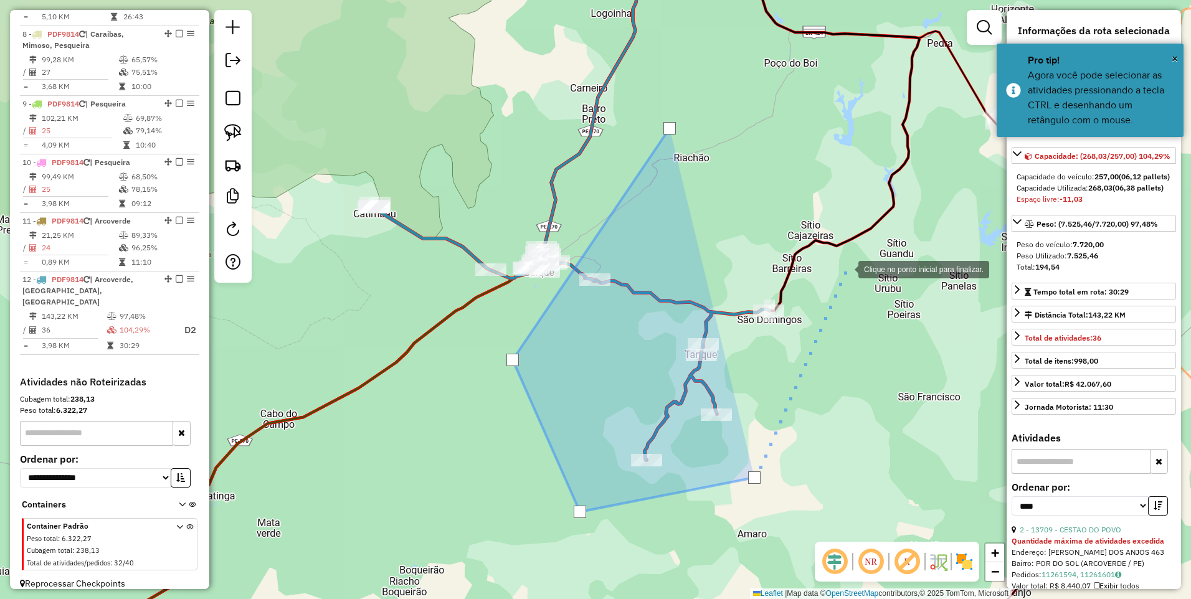
click at [846, 268] on div at bounding box center [845, 268] width 25 height 25
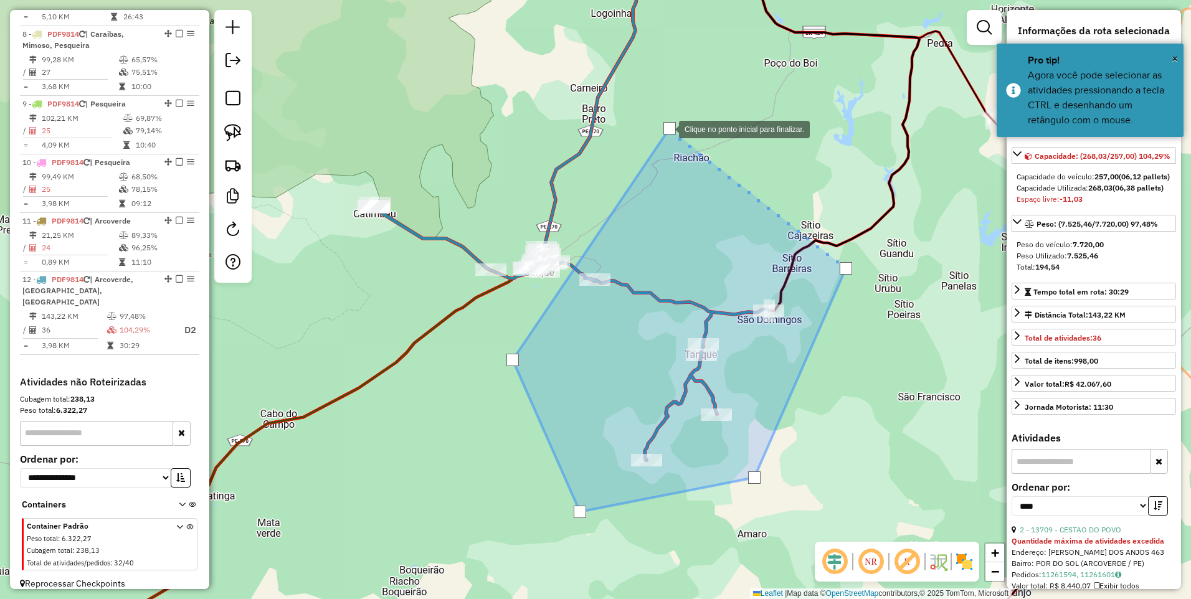
click at [666, 128] on div at bounding box center [669, 128] width 12 height 12
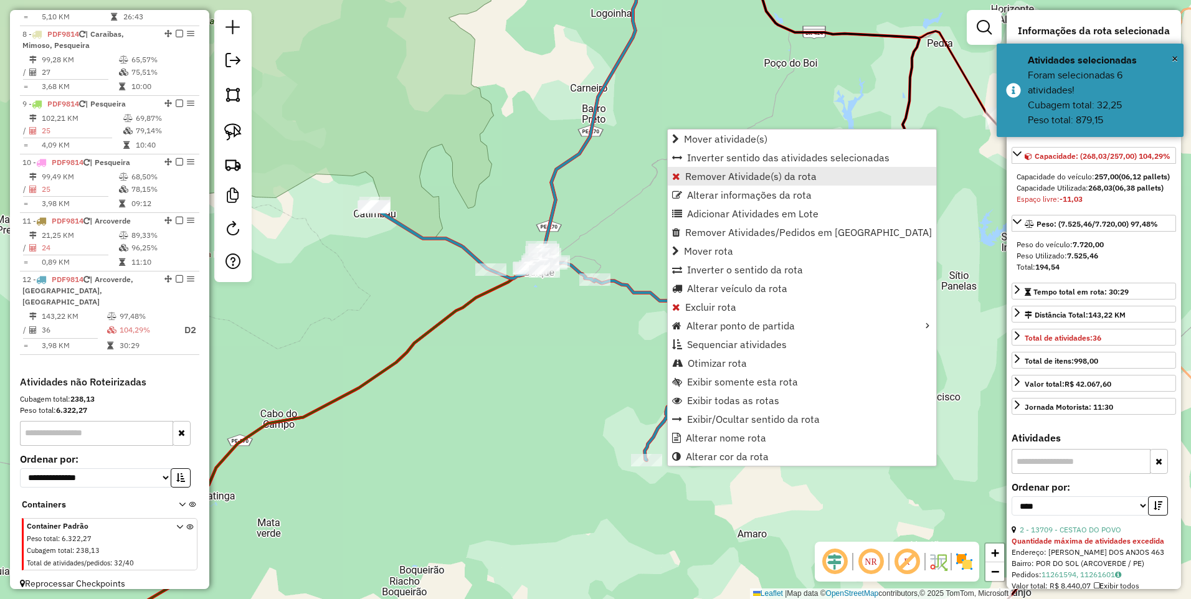
click at [710, 171] on span "Remover Atividade(s) da rota" at bounding box center [750, 176] width 131 height 10
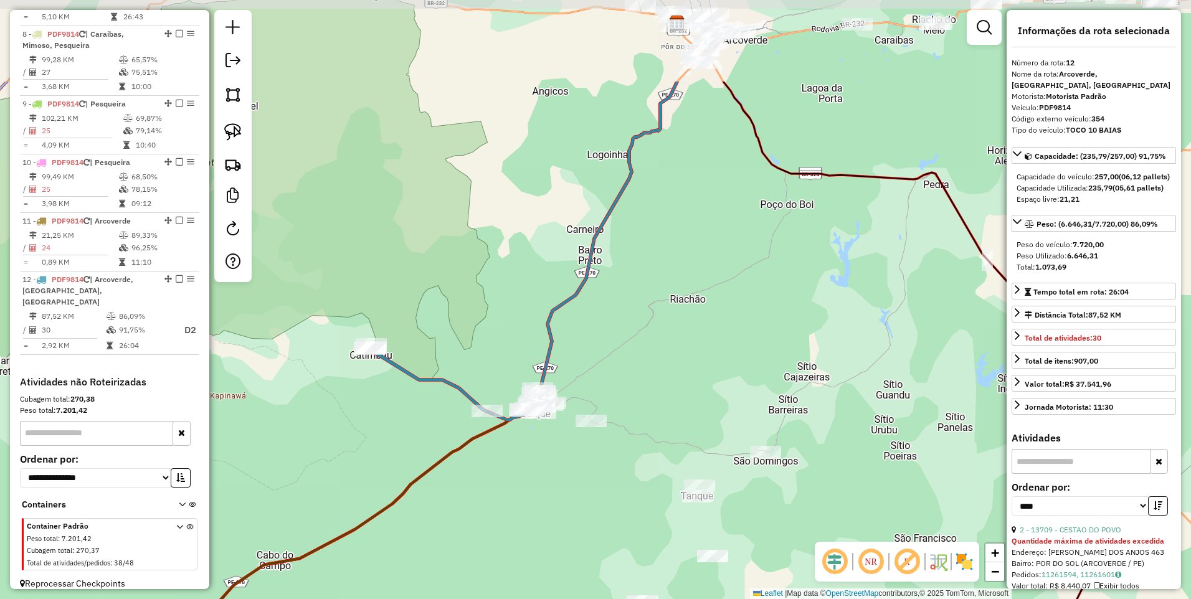
drag, startPoint x: 638, startPoint y: 162, endPoint x: 634, endPoint y: 304, distance: 142.0
click at [634, 304] on div "Janela de atendimento Grade de atendimento Capacidade Transportadoras Veículos …" at bounding box center [595, 299] width 1191 height 599
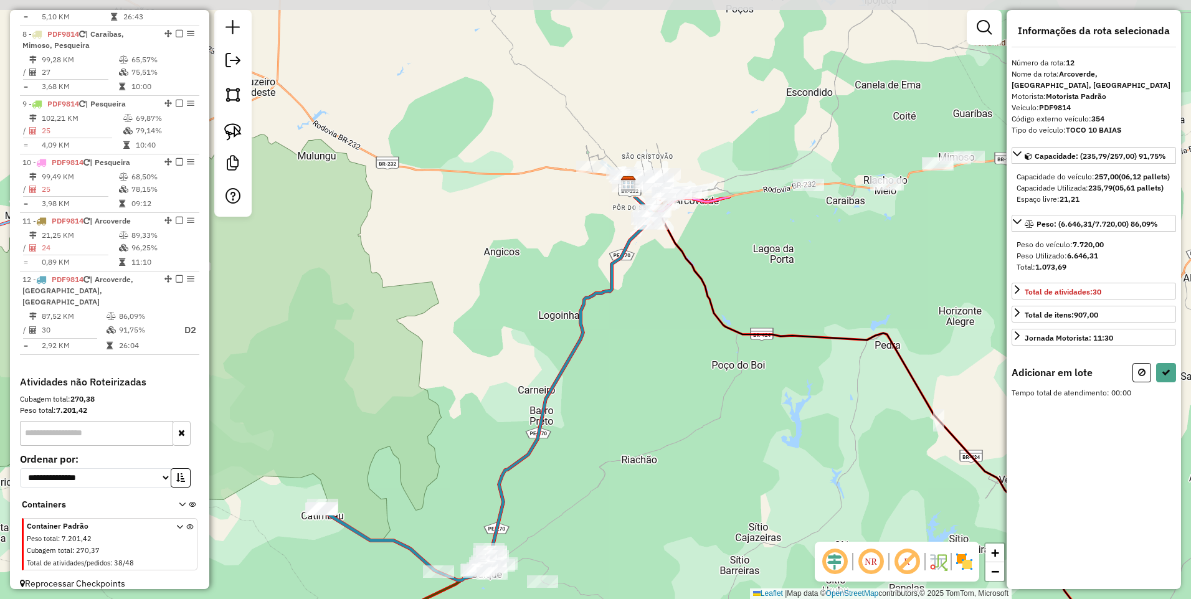
drag, startPoint x: 758, startPoint y: 100, endPoint x: 663, endPoint y: 335, distance: 253.1
click at [663, 335] on div "Janela de atendimento Grade de atendimento Capacidade Transportadoras Veículos …" at bounding box center [595, 299] width 1191 height 599
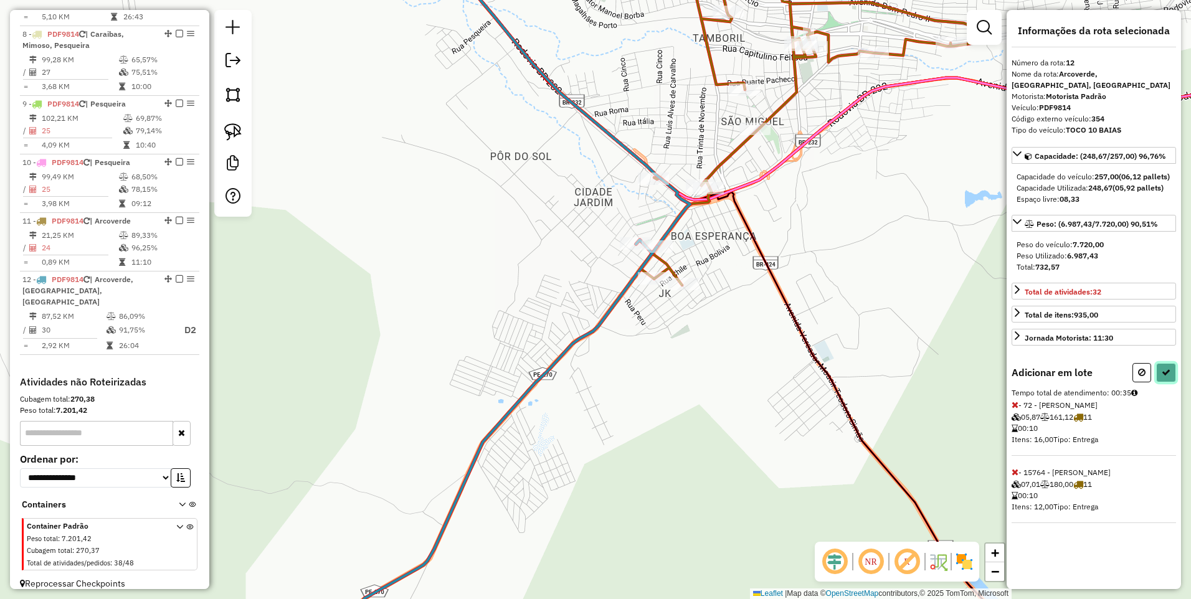
click at [1168, 377] on icon at bounding box center [1165, 372] width 9 height 9
select select "*********"
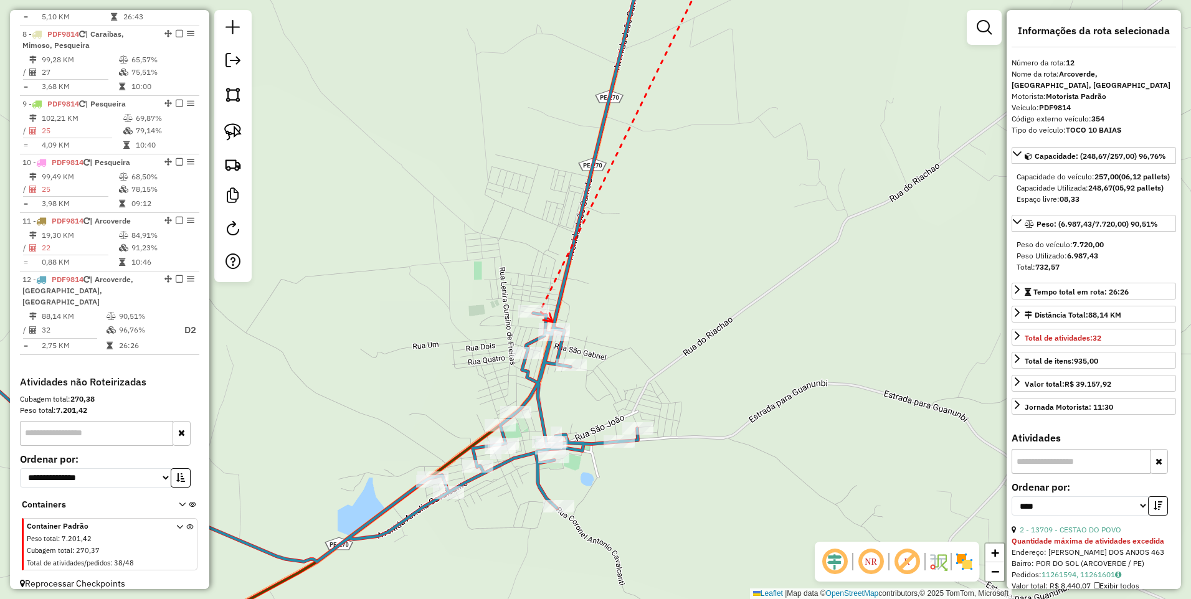
click at [552, 322] on icon at bounding box center [547, 317] width 9 height 9
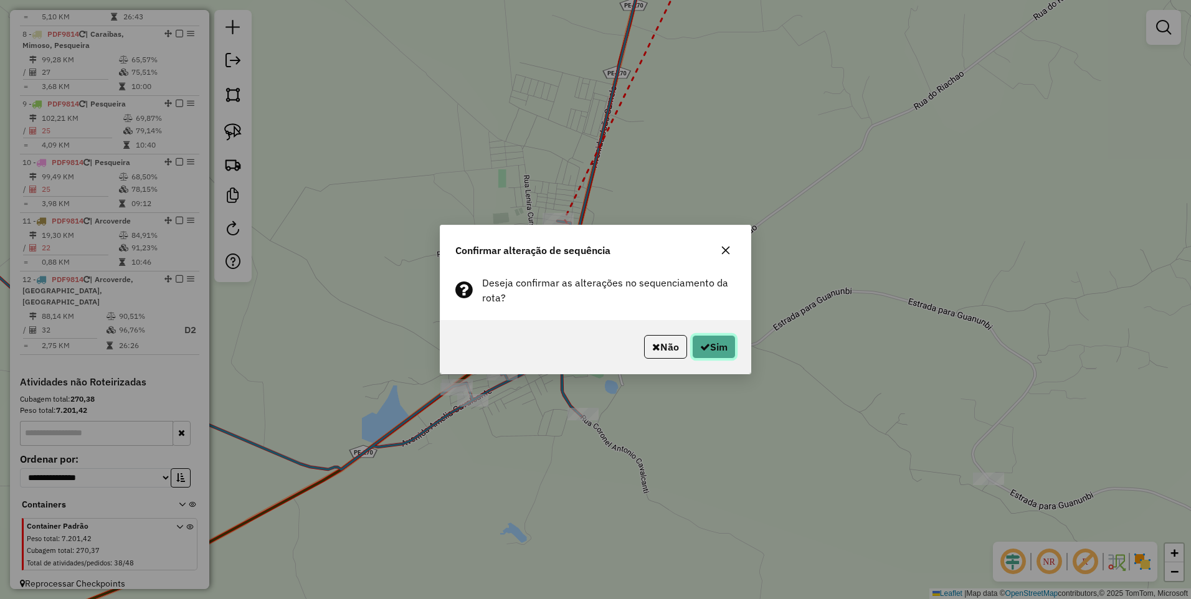
click at [712, 346] on button "Sim" at bounding box center [714, 347] width 44 height 24
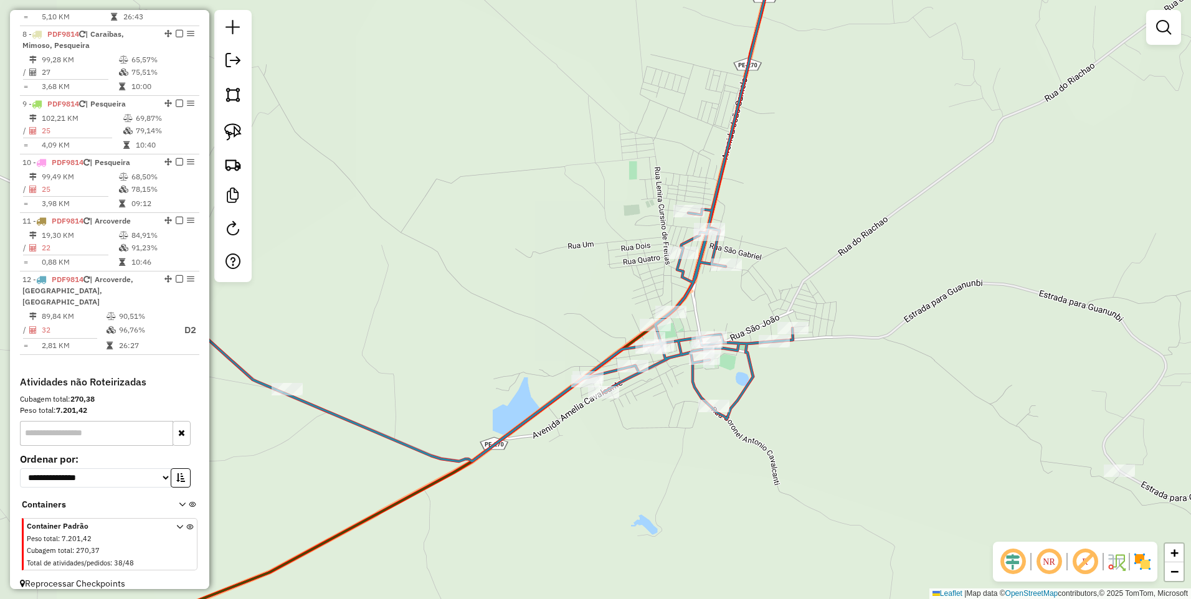
drag, startPoint x: 683, startPoint y: 286, endPoint x: 805, endPoint y: 271, distance: 122.9
click at [805, 271] on div "Janela de atendimento Grade de atendimento Capacidade Transportadoras Veículos …" at bounding box center [595, 299] width 1191 height 599
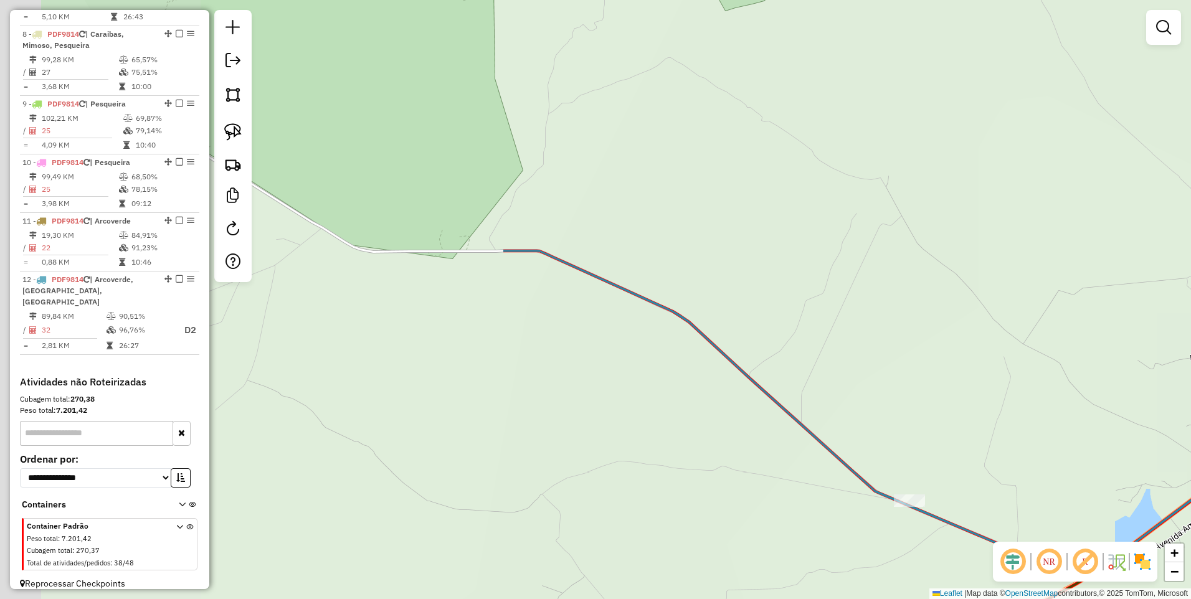
drag, startPoint x: 408, startPoint y: 363, endPoint x: 1034, endPoint y: 471, distance: 634.5
click at [1034, 471] on div "Janela de atendimento Grade de atendimento Capacidade Transportadoras Veículos …" at bounding box center [595, 299] width 1191 height 599
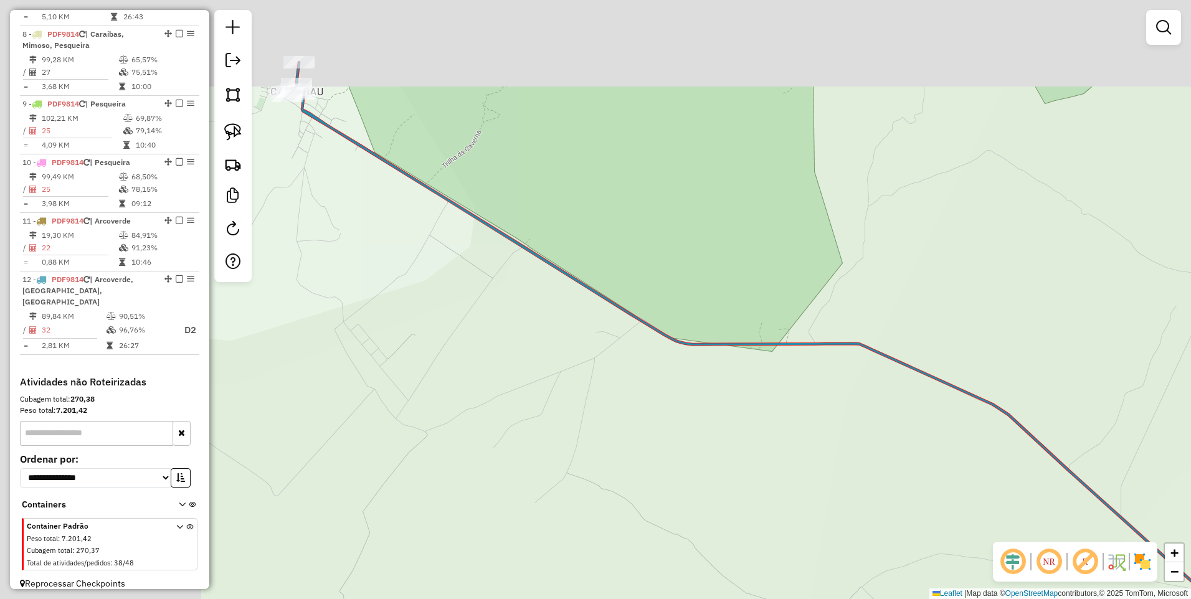
drag, startPoint x: 533, startPoint y: 337, endPoint x: 861, endPoint y: 438, distance: 343.1
click at [861, 438] on div "Janela de atendimento Grade de atendimento Capacidade Transportadoras Veículos …" at bounding box center [595, 299] width 1191 height 599
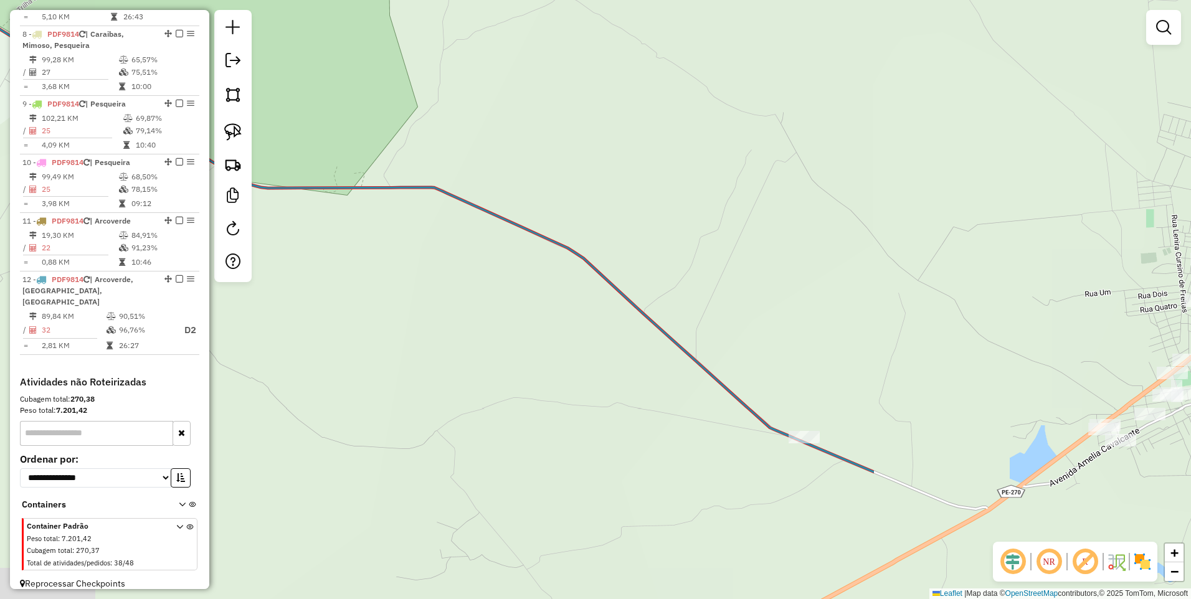
drag, startPoint x: 878, startPoint y: 434, endPoint x: 430, endPoint y: 268, distance: 477.3
click at [430, 268] on div "Janela de atendimento Grade de atendimento Capacidade Transportadoras Veículos …" at bounding box center [595, 299] width 1191 height 599
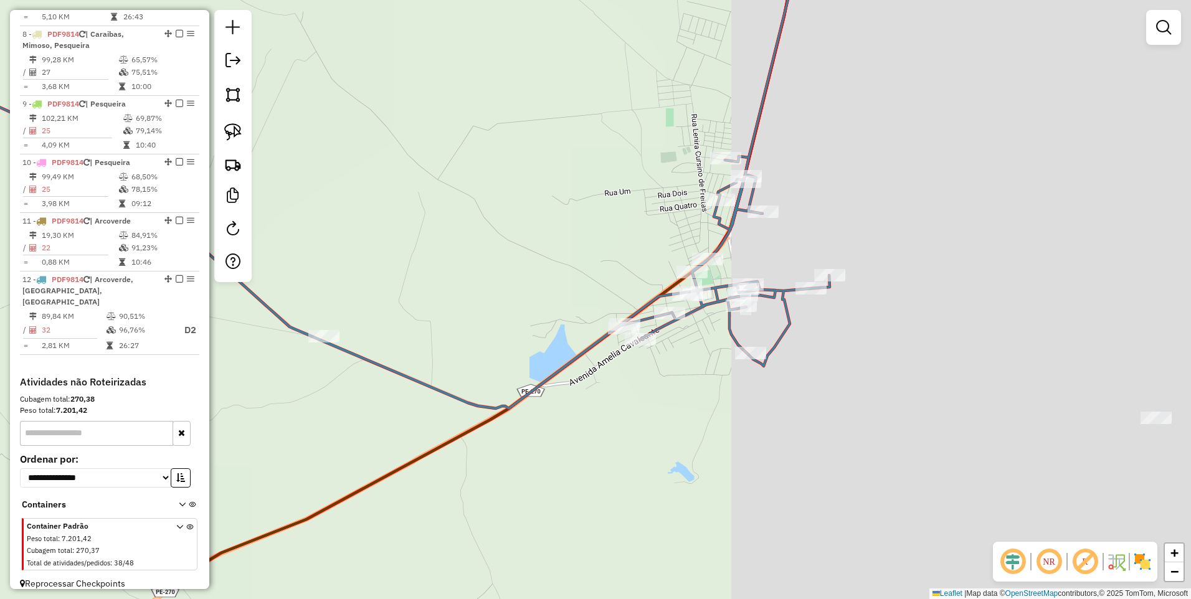
drag, startPoint x: 920, startPoint y: 387, endPoint x: 443, endPoint y: 287, distance: 487.4
click at [443, 288] on div "Janela de atendimento Grade de atendimento Capacidade Transportadoras Veículos …" at bounding box center [595, 299] width 1191 height 599
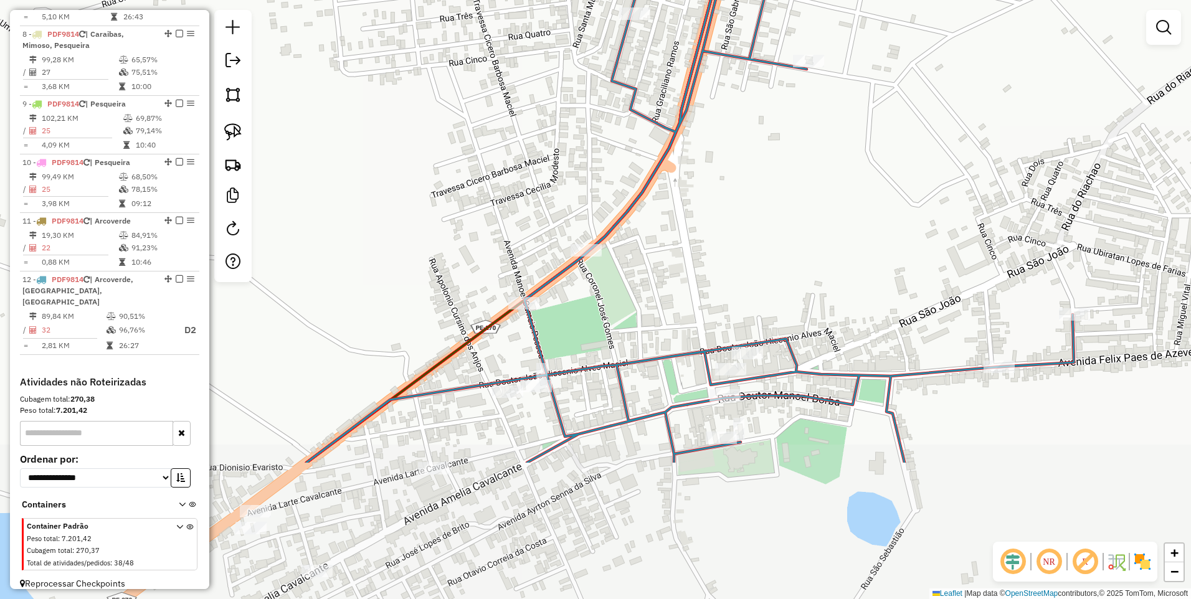
drag, startPoint x: 751, startPoint y: 377, endPoint x: 765, endPoint y: 180, distance: 197.9
click at [765, 180] on div "Janela de atendimento Grade de atendimento Capacidade Transportadoras Veículos …" at bounding box center [595, 299] width 1191 height 599
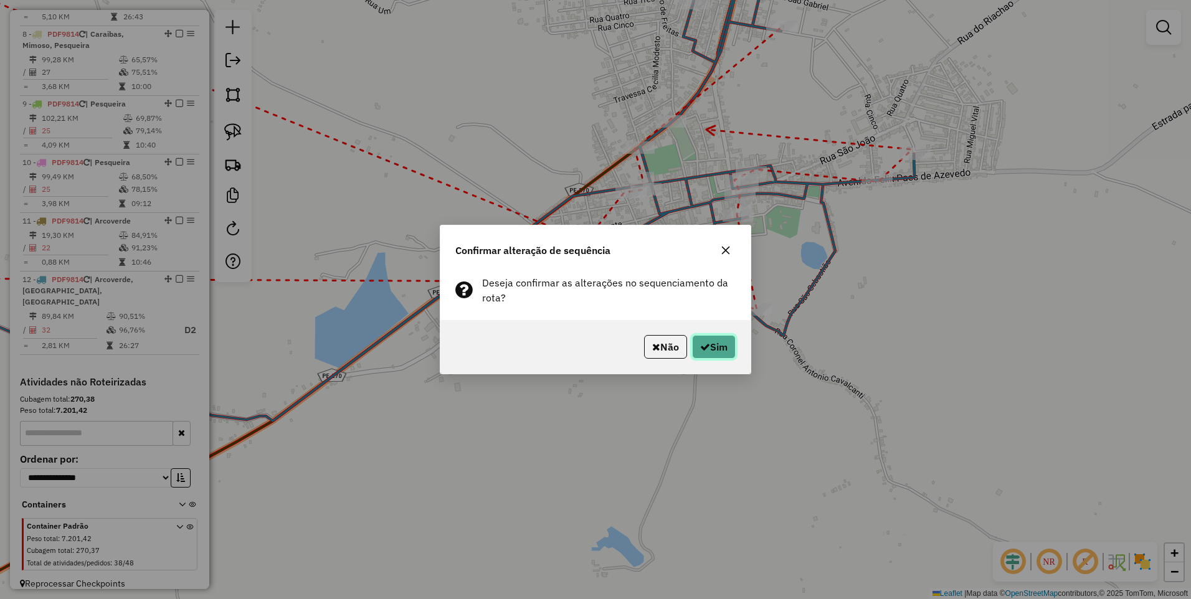
click at [717, 356] on button "Sim" at bounding box center [714, 347] width 44 height 24
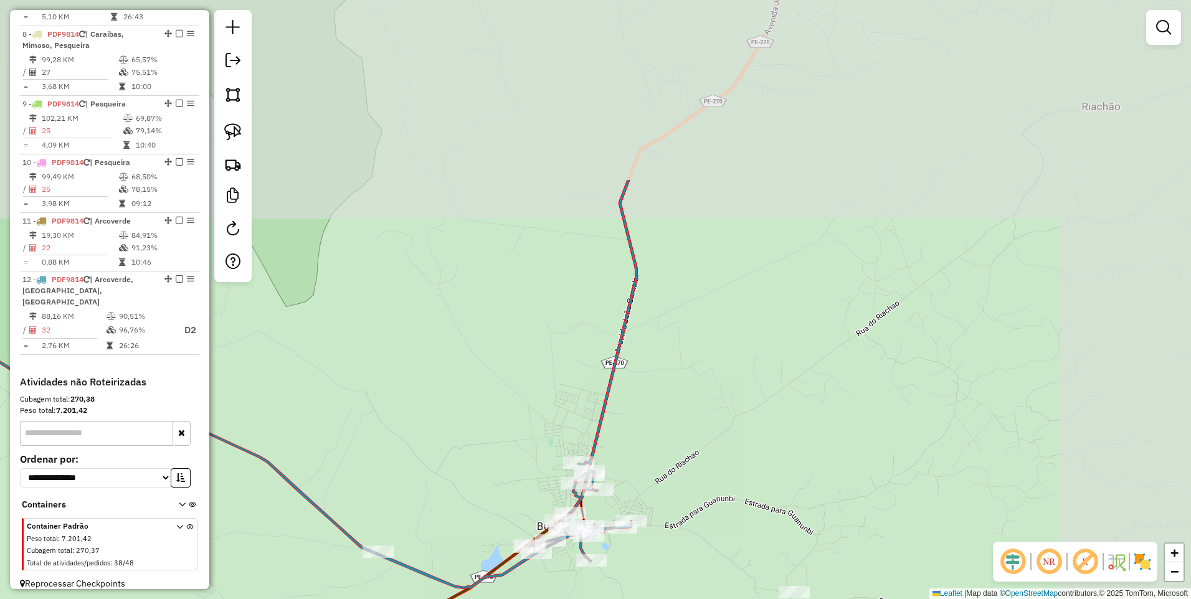
drag, startPoint x: 847, startPoint y: 180, endPoint x: 716, endPoint y: 401, distance: 257.1
click at [716, 401] on div "Janela de atendimento Grade de atendimento Capacidade Transportadoras Veículos …" at bounding box center [595, 299] width 1191 height 599
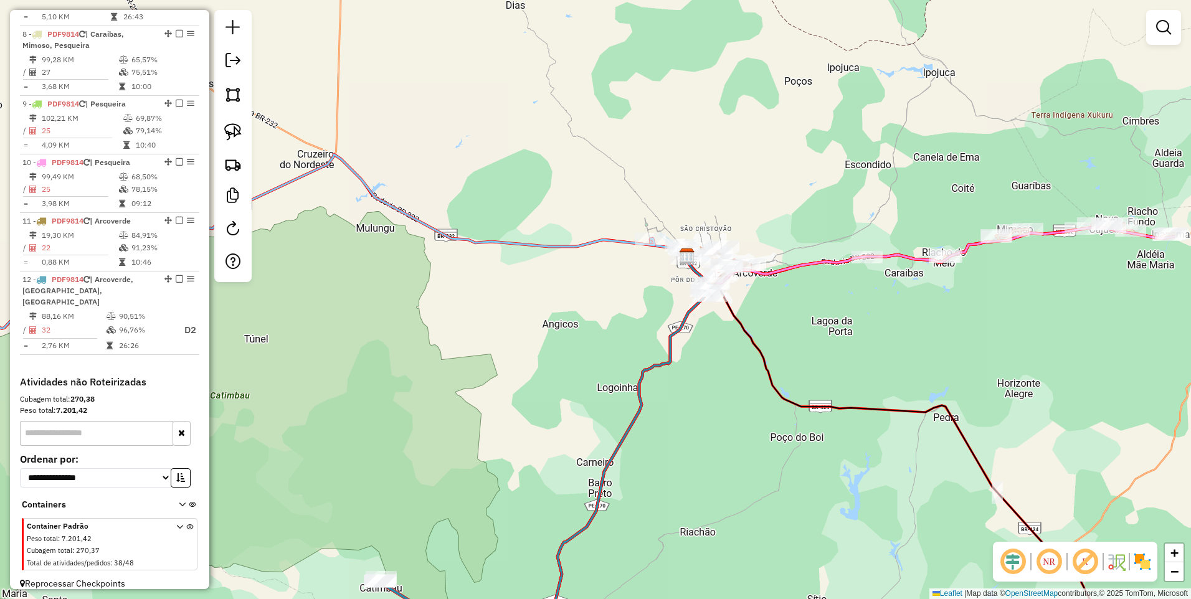
drag, startPoint x: 808, startPoint y: 277, endPoint x: 704, endPoint y: 407, distance: 166.1
click at [678, 483] on div "Janela de atendimento Grade de atendimento Capacidade Transportadoras Veículos …" at bounding box center [595, 299] width 1191 height 599
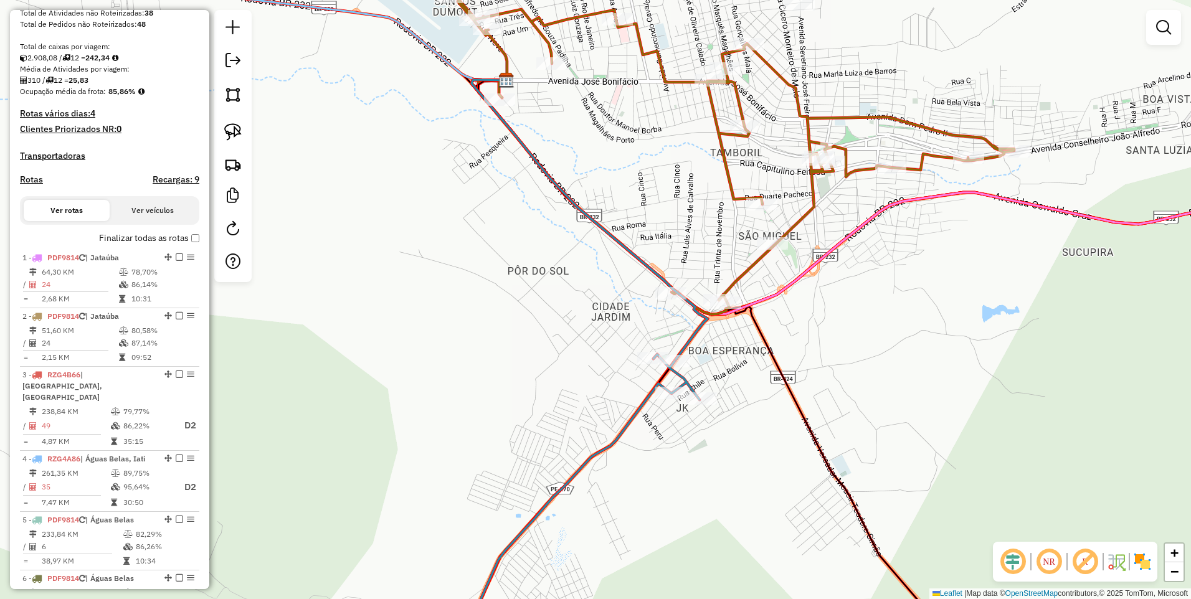
scroll to position [0, 0]
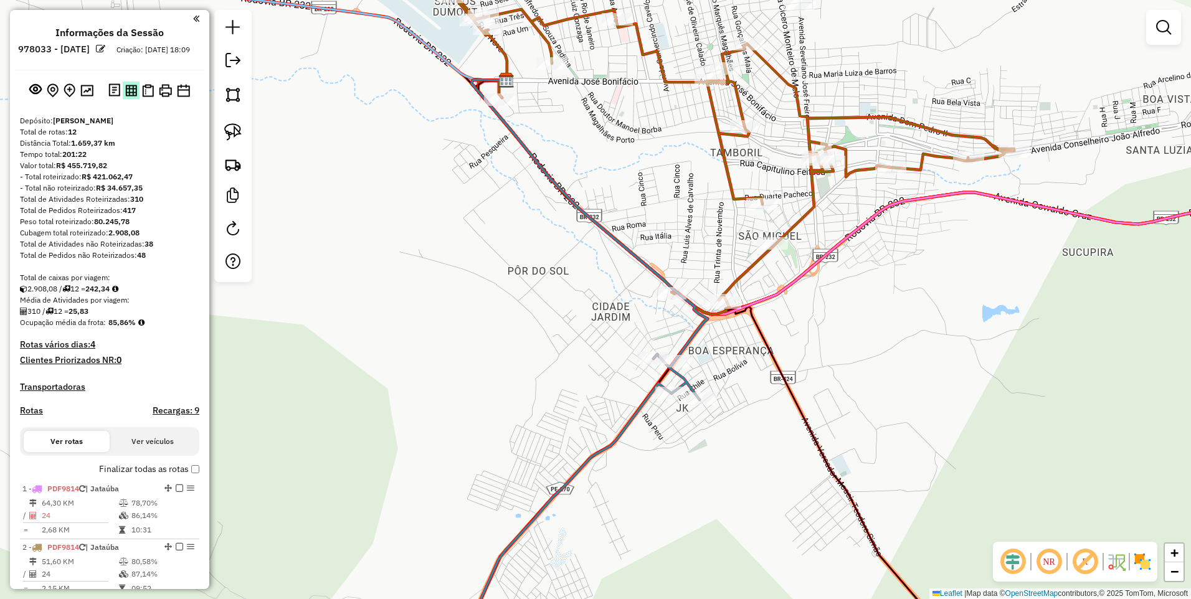
click at [129, 97] on img at bounding box center [131, 91] width 12 height 12
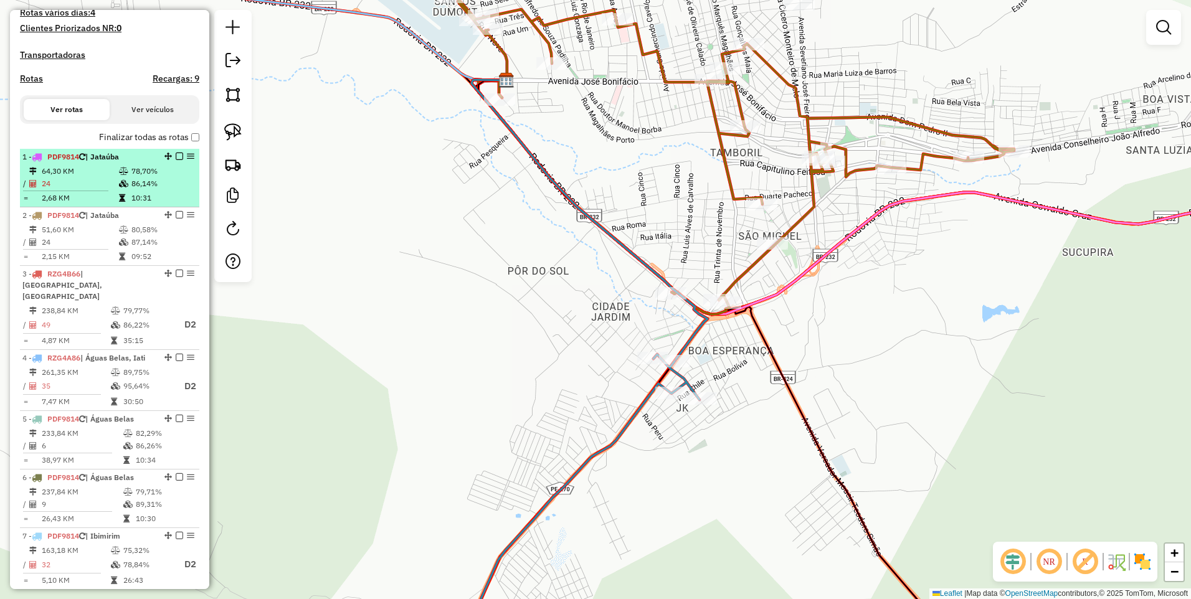
click at [111, 177] on td "64,30 KM" at bounding box center [79, 171] width 77 height 12
select select "*********"
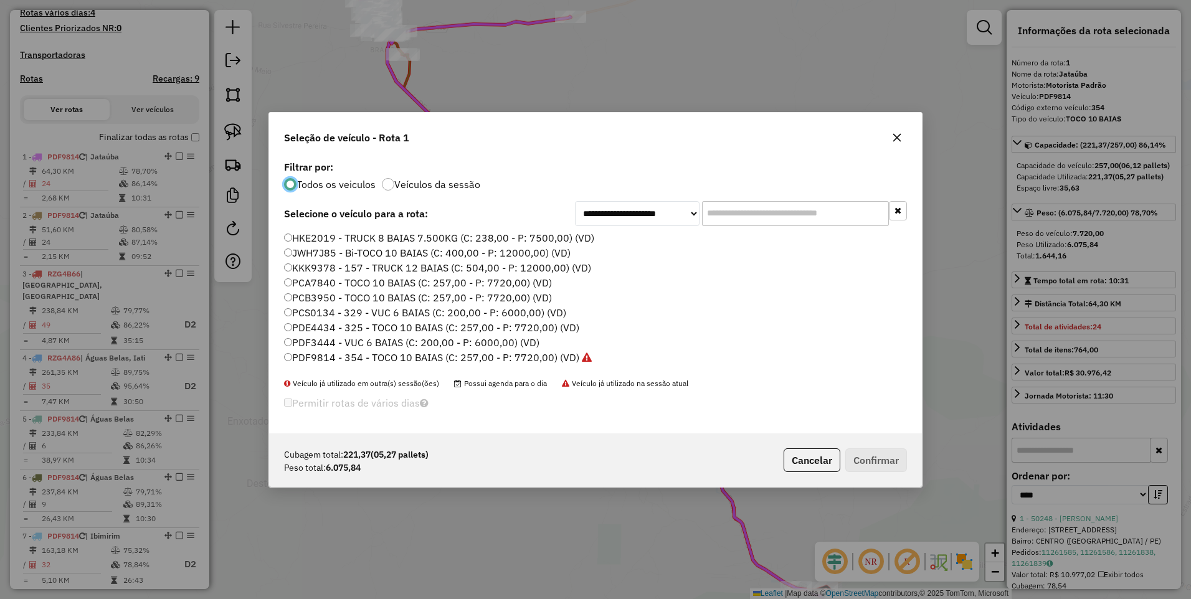
scroll to position [7, 4]
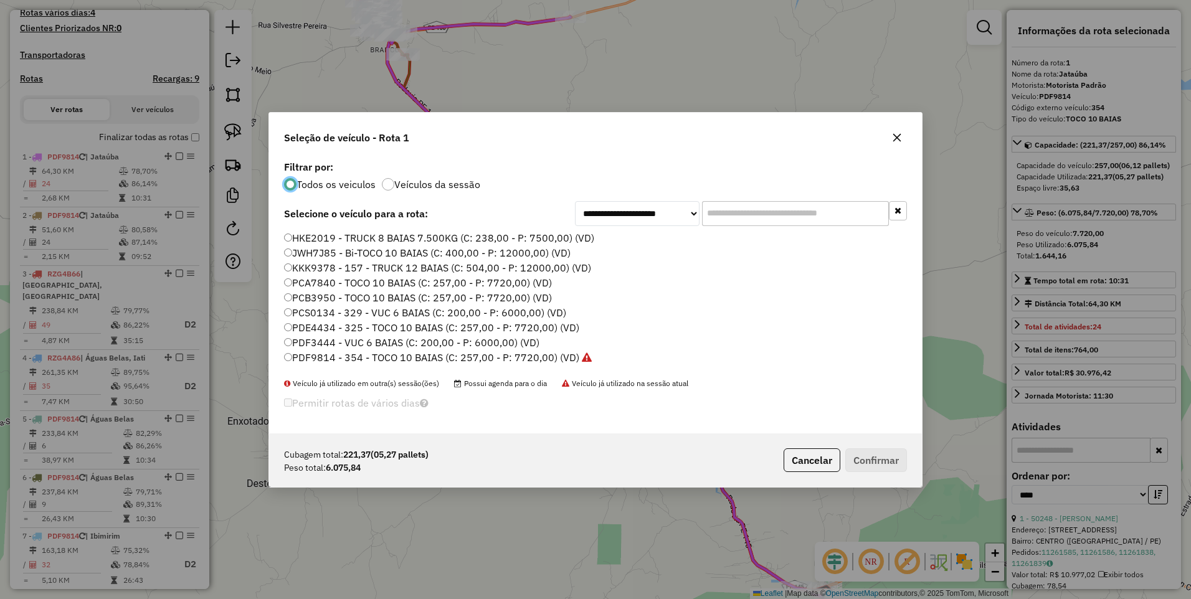
click at [735, 210] on input "text" at bounding box center [795, 213] width 187 height 25
paste input "*******"
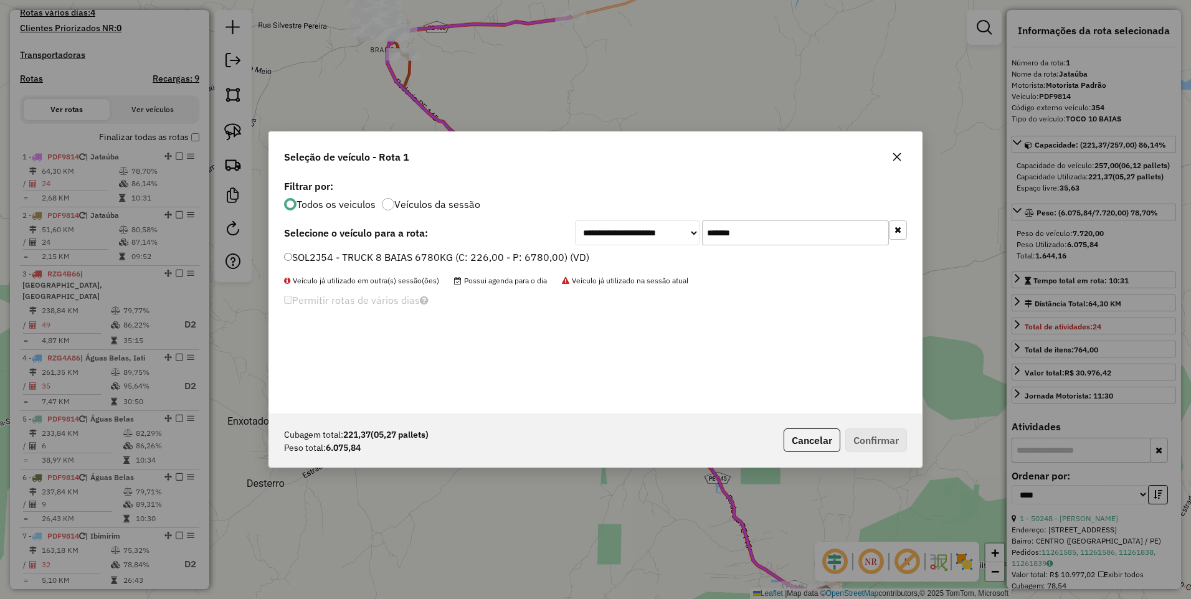
type input "*******"
click at [374, 255] on label "SOL2J54 - TRUCK 8 BAIAS 6780KG (C: 226,00 - P: 6780,00) (VD)" at bounding box center [436, 257] width 305 height 15
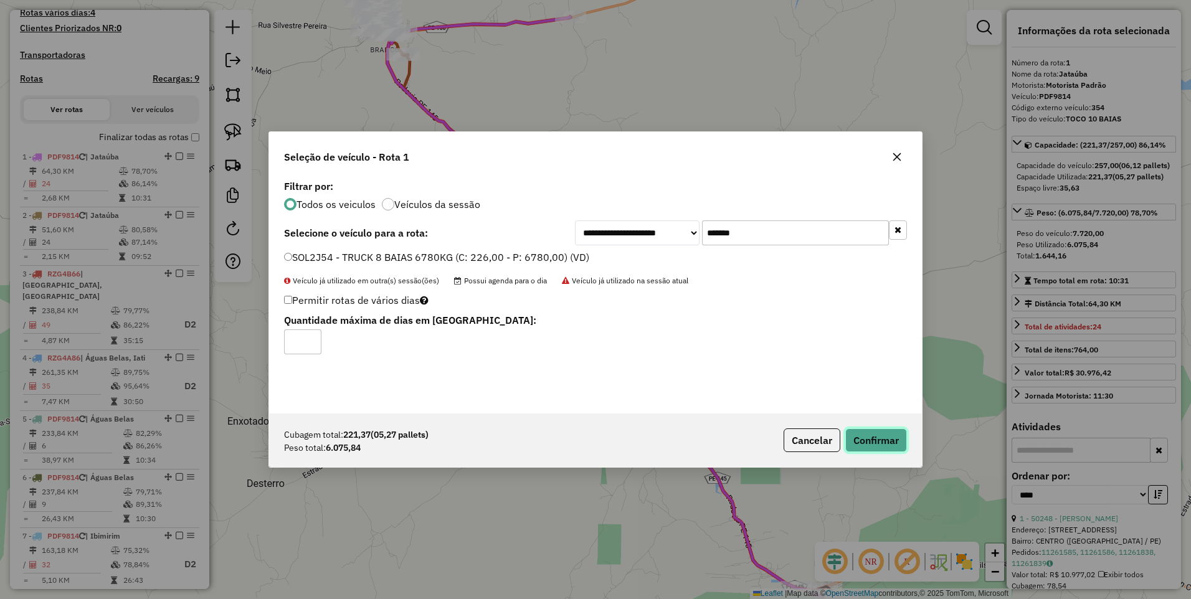
click at [864, 444] on button "Confirmar" at bounding box center [876, 440] width 62 height 24
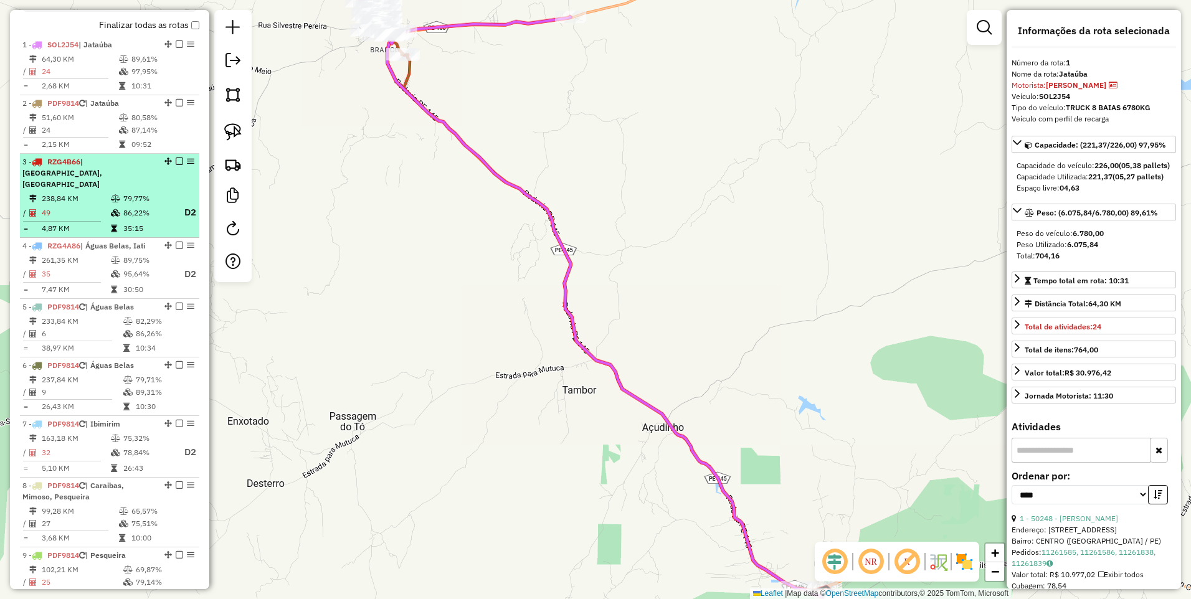
scroll to position [482, 0]
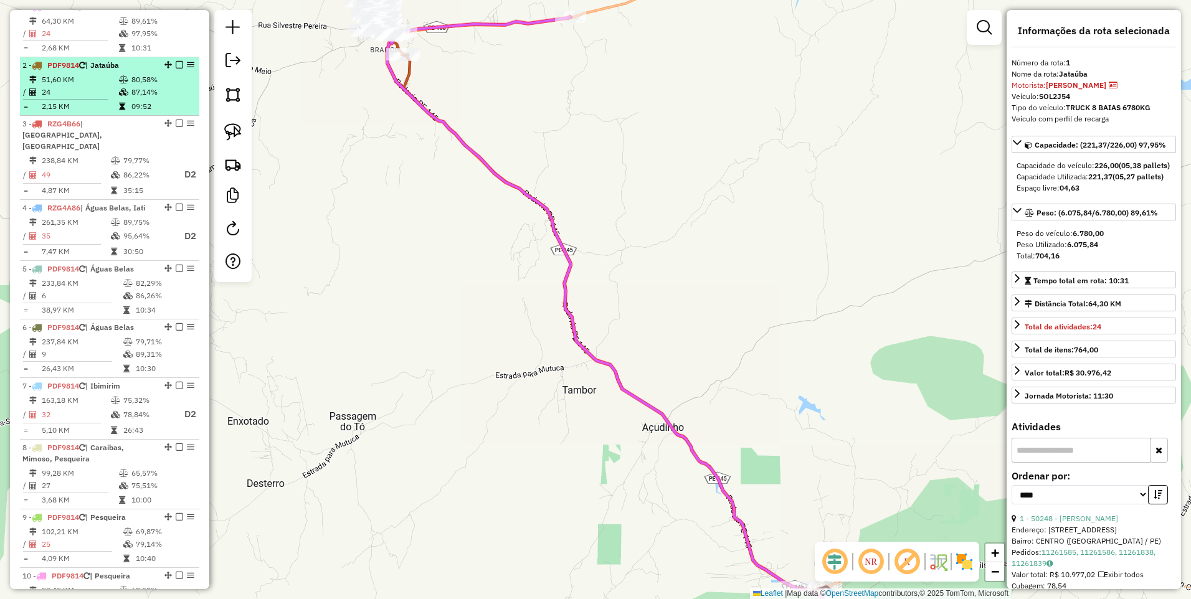
click at [110, 86] on td "51,60 KM" at bounding box center [79, 79] width 77 height 12
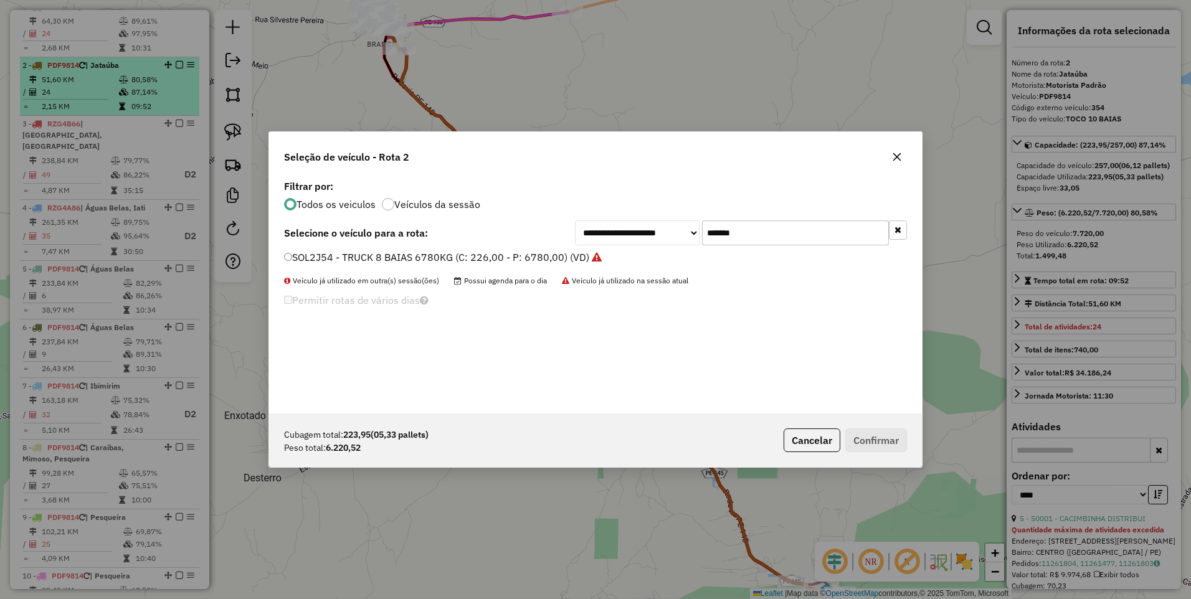
scroll to position [7, 4]
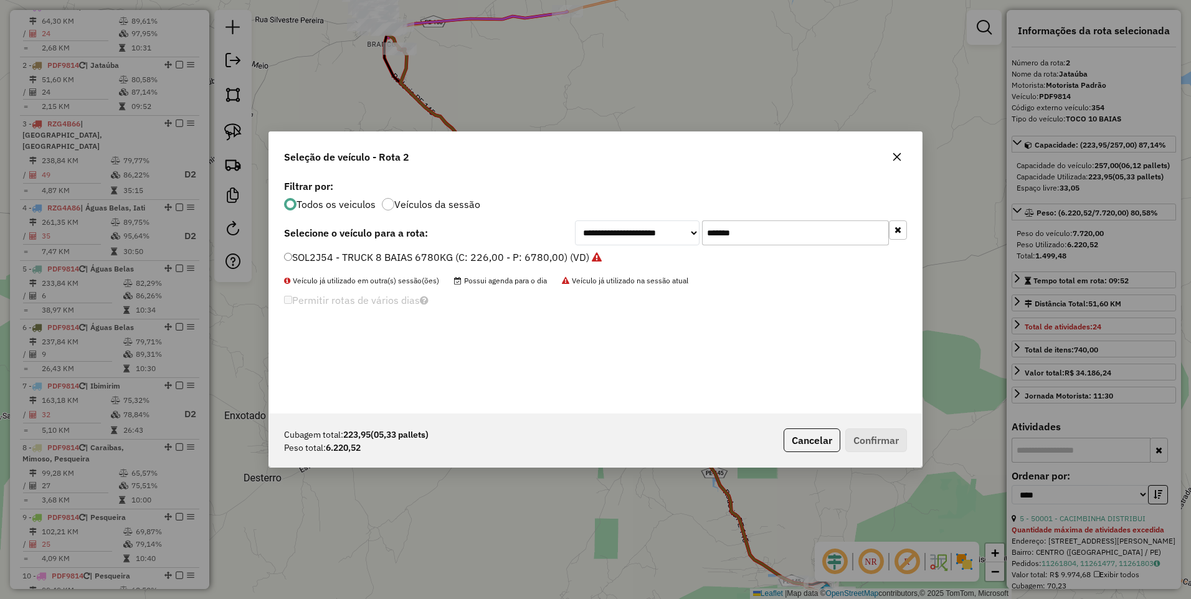
drag, startPoint x: 749, startPoint y: 230, endPoint x: 604, endPoint y: 247, distance: 146.0
click at [604, 247] on div "**********" at bounding box center [595, 295] width 653 height 237
paste input "text"
type input "*******"
click at [516, 257] on label "SOL3G44 - TRUCK 8 BAIAS 6780KG (C: 226,00 - P: 6780,00) (VD)" at bounding box center [437, 257] width 307 height 15
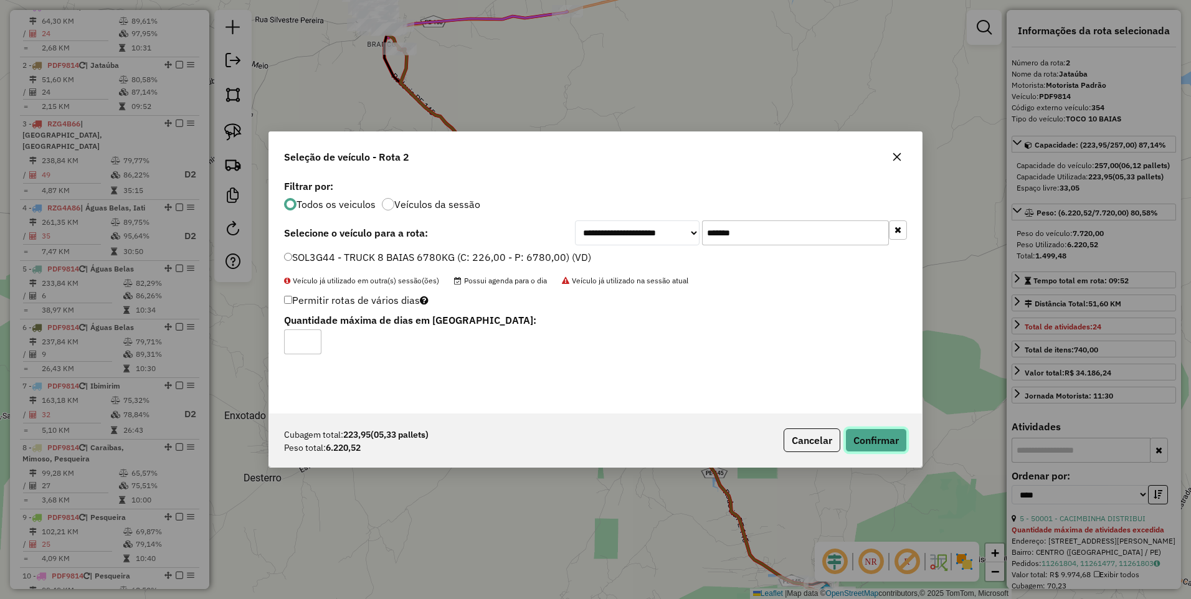
click at [876, 436] on button "Confirmar" at bounding box center [876, 440] width 62 height 24
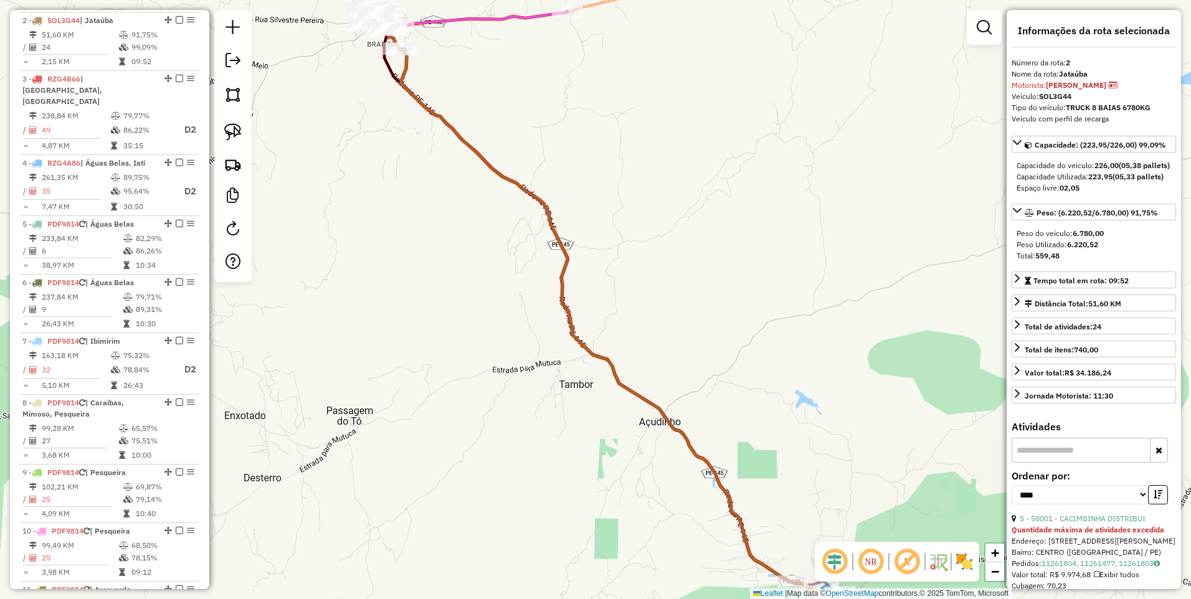
scroll to position [540, 0]
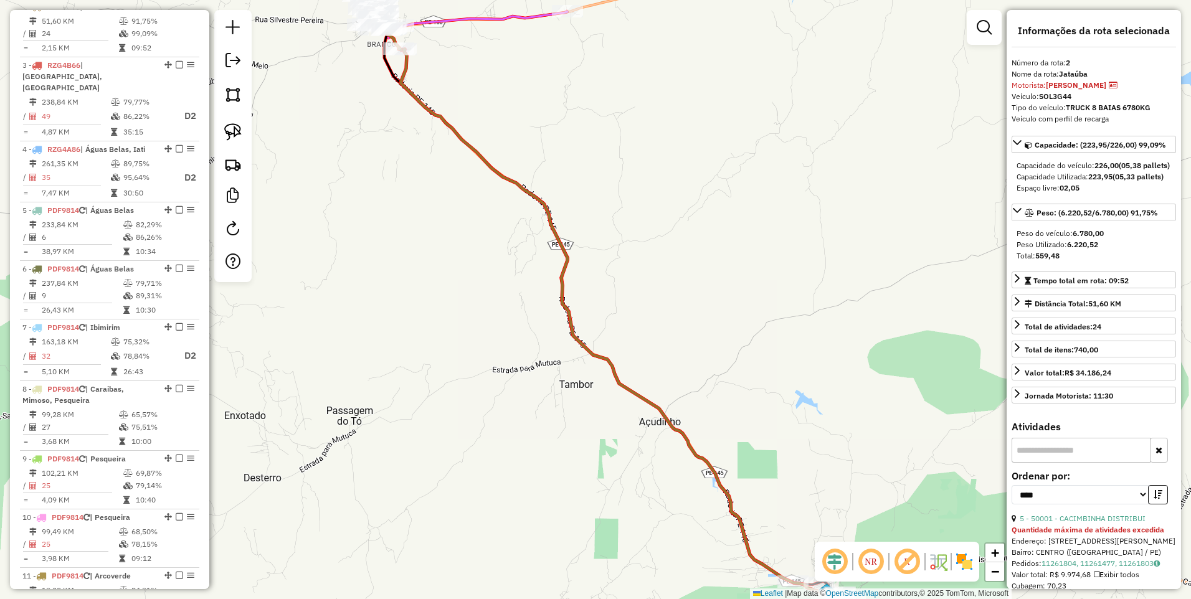
click at [111, 97] on td at bounding box center [116, 102] width 12 height 12
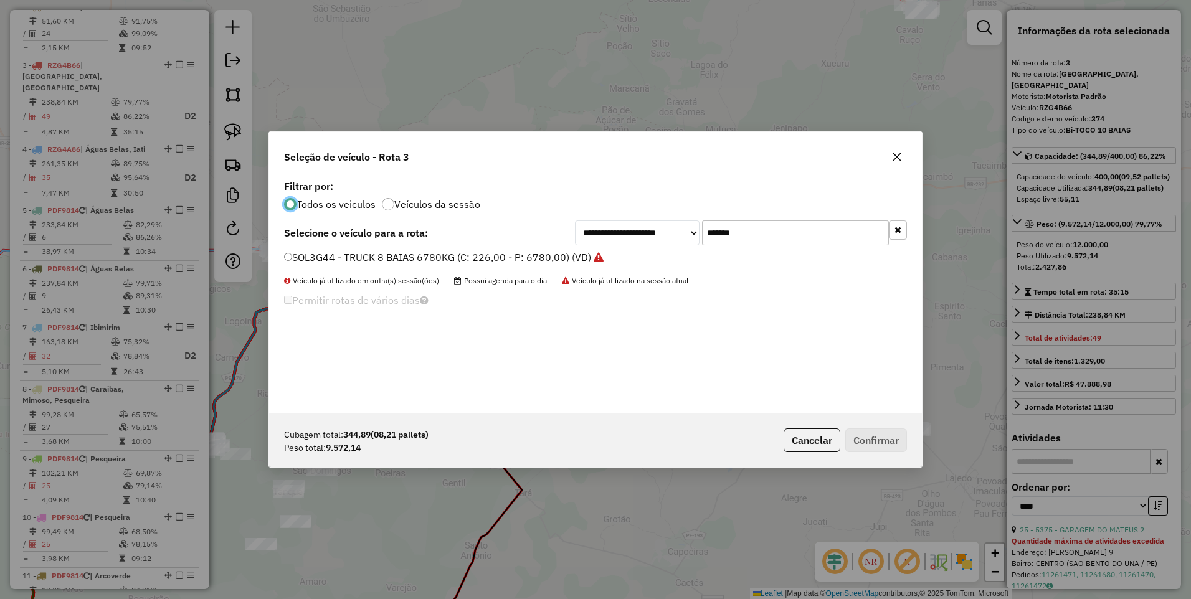
scroll to position [7, 4]
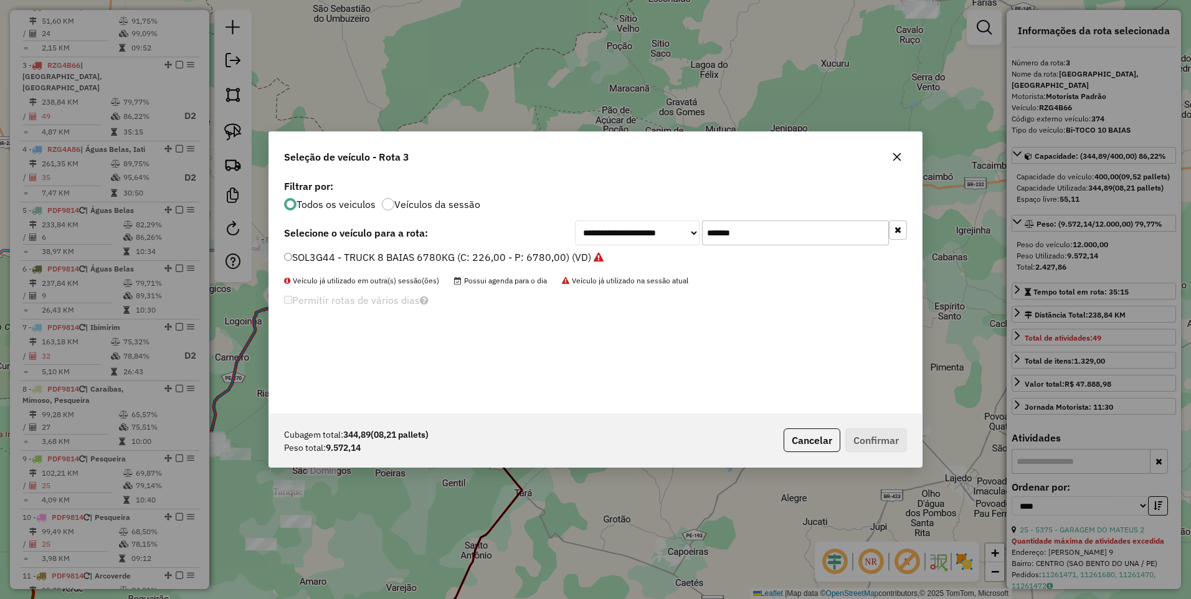
drag, startPoint x: 777, startPoint y: 233, endPoint x: 612, endPoint y: 240, distance: 165.1
click at [612, 240] on div "**********" at bounding box center [741, 232] width 332 height 25
click at [801, 441] on button "Cancelar" at bounding box center [811, 440] width 57 height 24
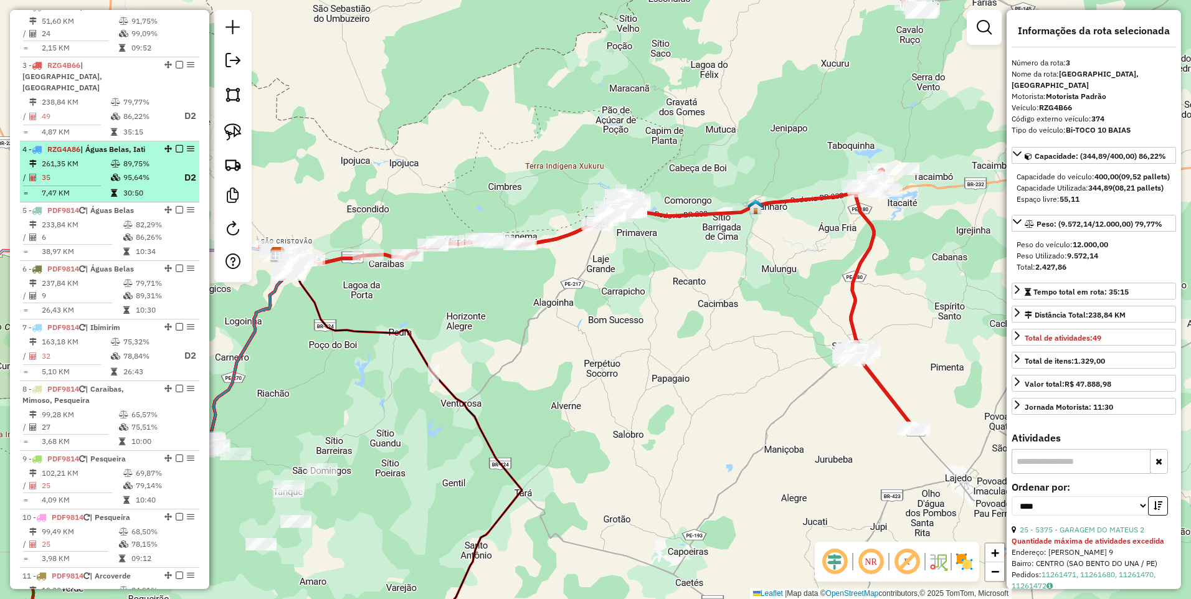
click at [125, 160] on td "89,75%" at bounding box center [148, 164] width 50 height 12
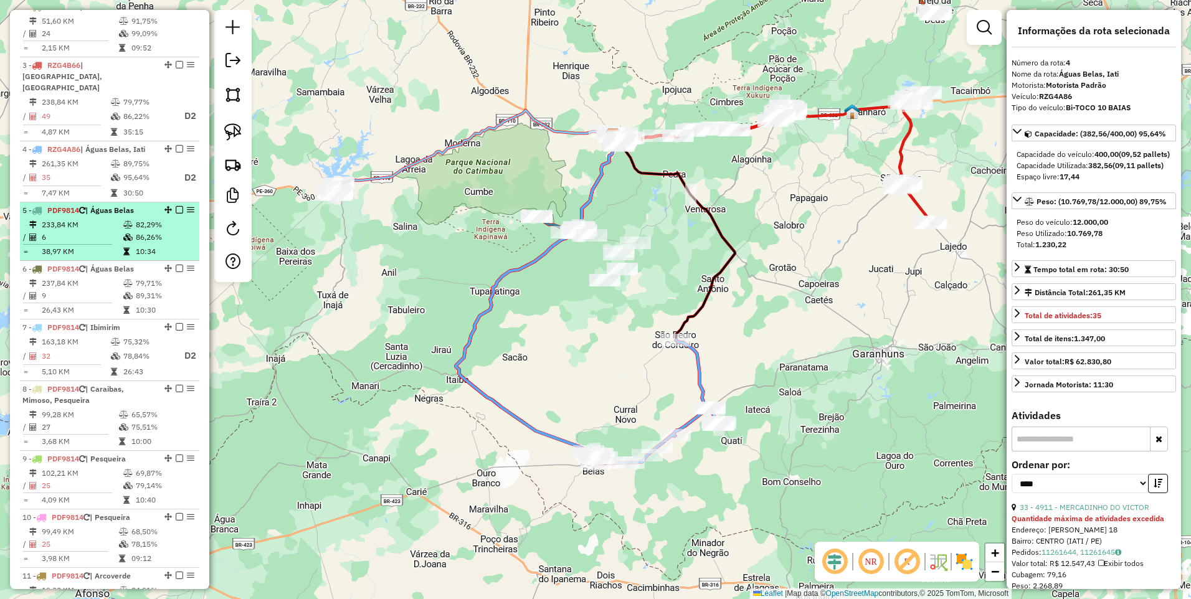
click at [117, 218] on li "5 - PDF9814 | Águas Belas 233,84 KM 82,29% / 6 86,26% = 38,97 KM 10:34" at bounding box center [109, 231] width 179 height 59
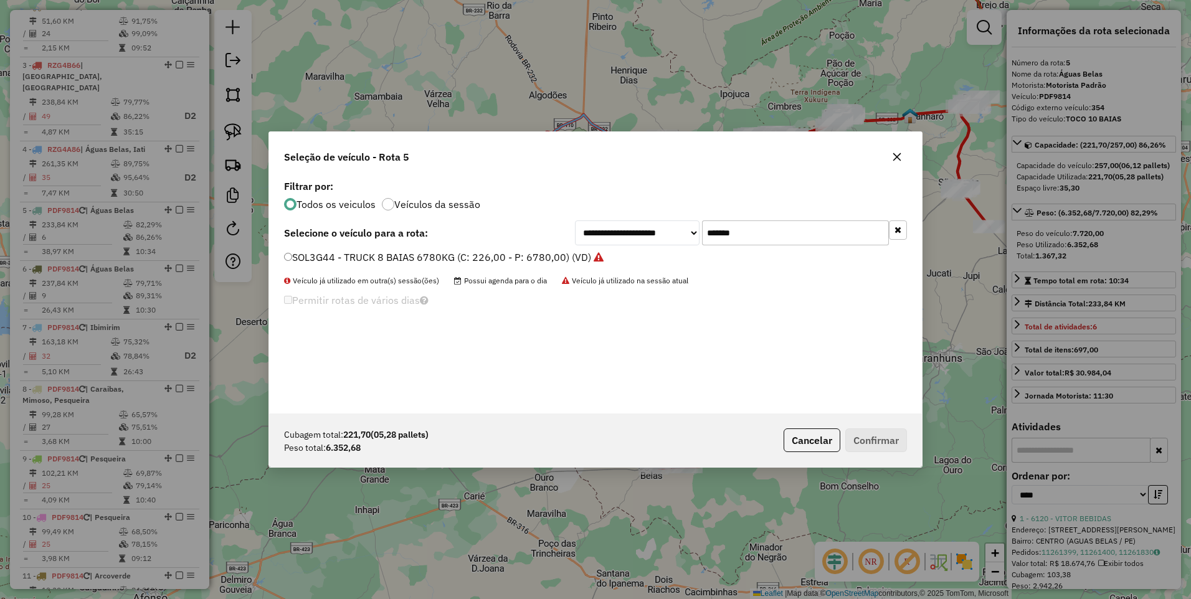
drag, startPoint x: 744, startPoint y: 241, endPoint x: 633, endPoint y: 238, distance: 110.9
click at [633, 238] on div "**********" at bounding box center [741, 232] width 332 height 25
paste input "text"
type input "*******"
click at [493, 250] on label "SNP9F58 - TRUCK 8 BAIAS (C: 238,00 - P: 6700,00) (VD)" at bounding box center [417, 257] width 266 height 15
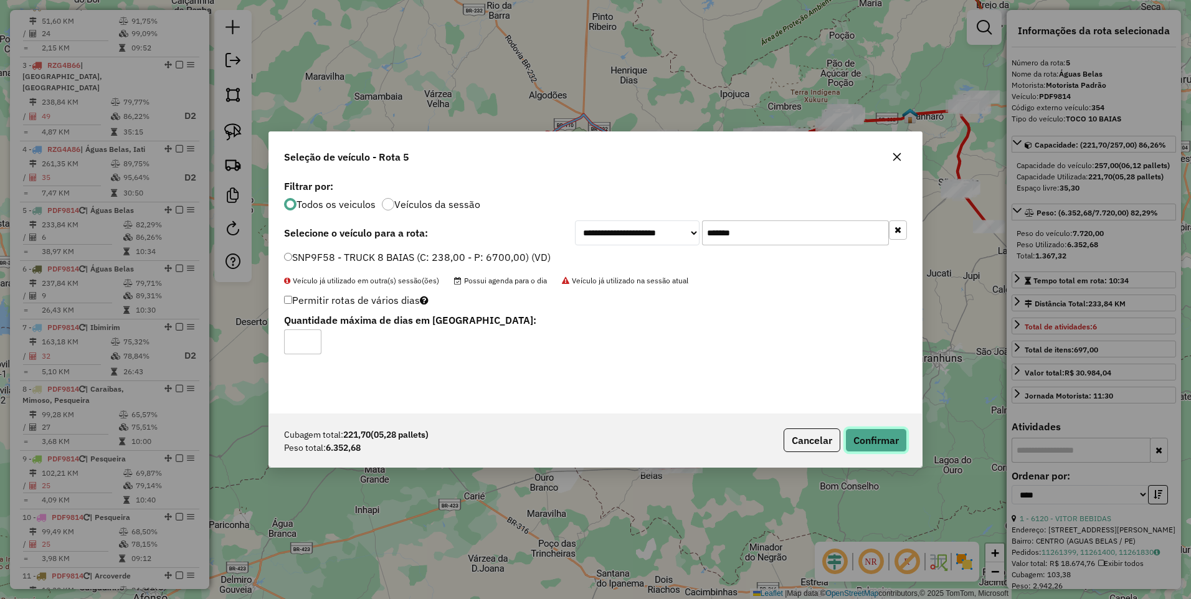
click at [880, 443] on button "Confirmar" at bounding box center [876, 440] width 62 height 24
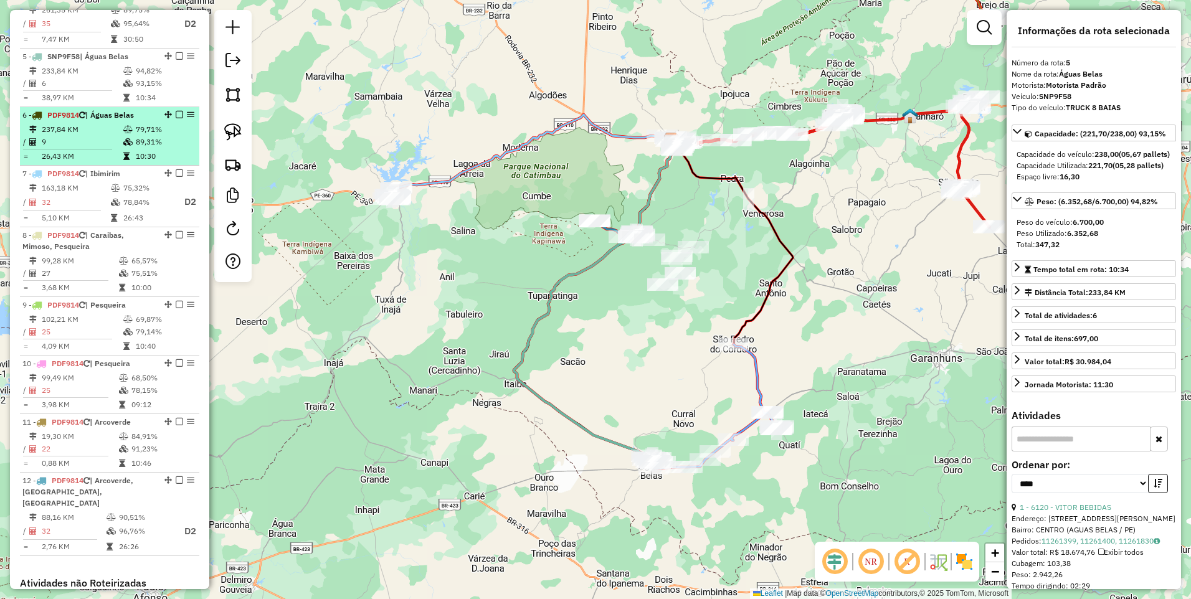
scroll to position [733, 0]
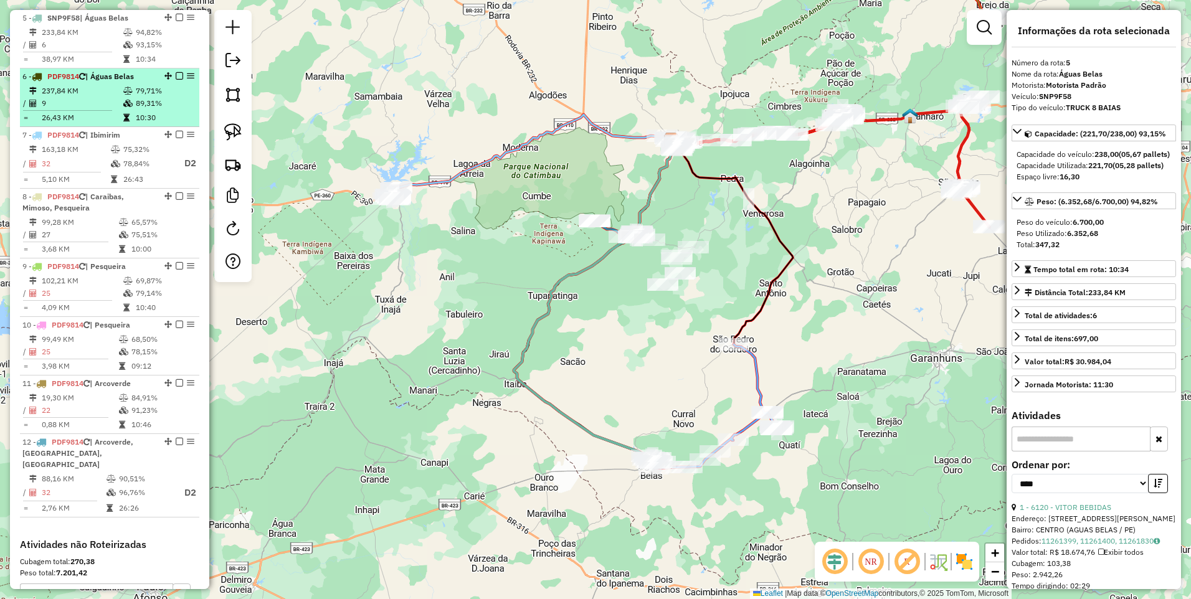
click at [116, 85] on td "237,84 KM" at bounding box center [82, 91] width 82 height 12
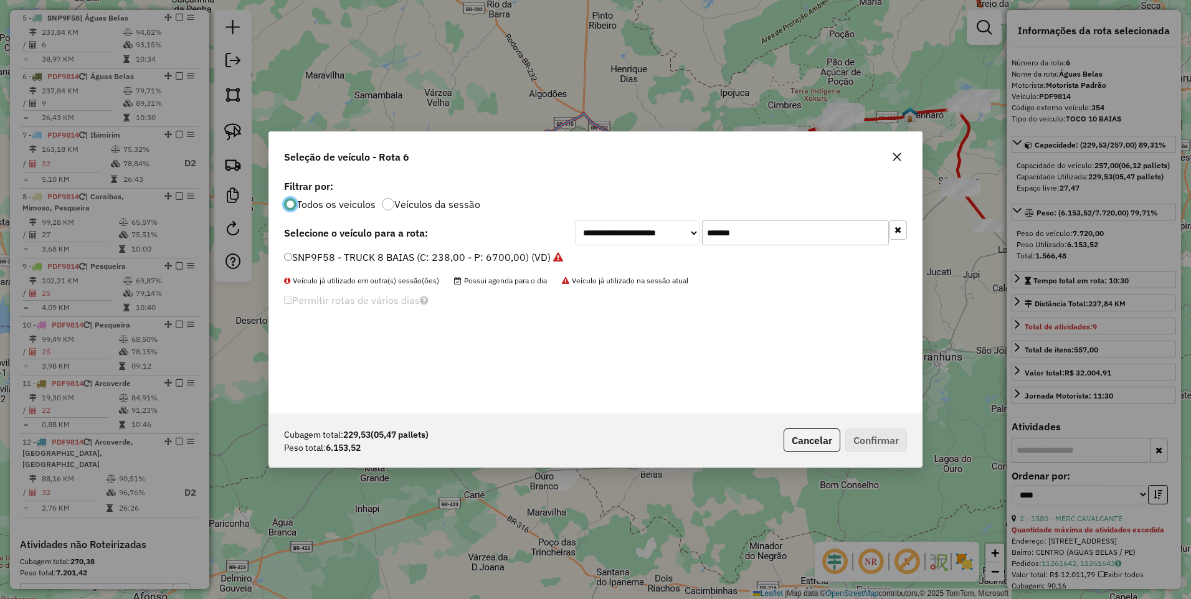
scroll to position [7, 4]
click at [120, 100] on div "**********" at bounding box center [595, 299] width 1191 height 599
drag, startPoint x: 768, startPoint y: 231, endPoint x: 656, endPoint y: 239, distance: 111.7
click at [656, 239] on div "**********" at bounding box center [741, 232] width 332 height 25
paste input "text"
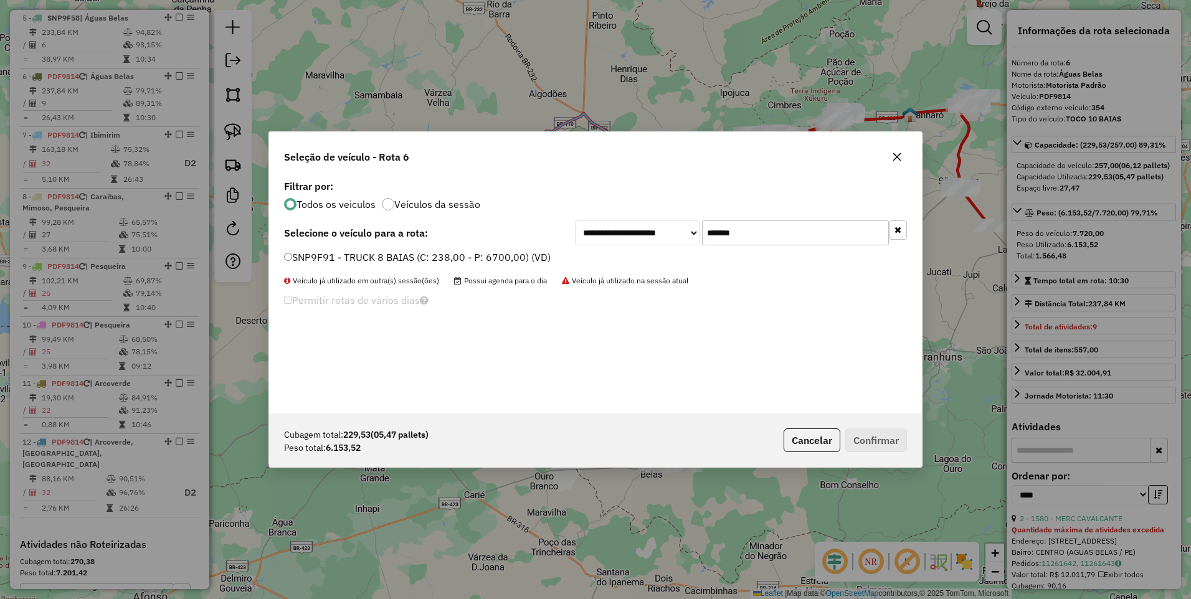
type input "*******"
click at [507, 253] on label "SNP9F91 - TRUCK 8 BAIAS (C: 238,00 - P: 6700,00) (VD)" at bounding box center [417, 257] width 266 height 15
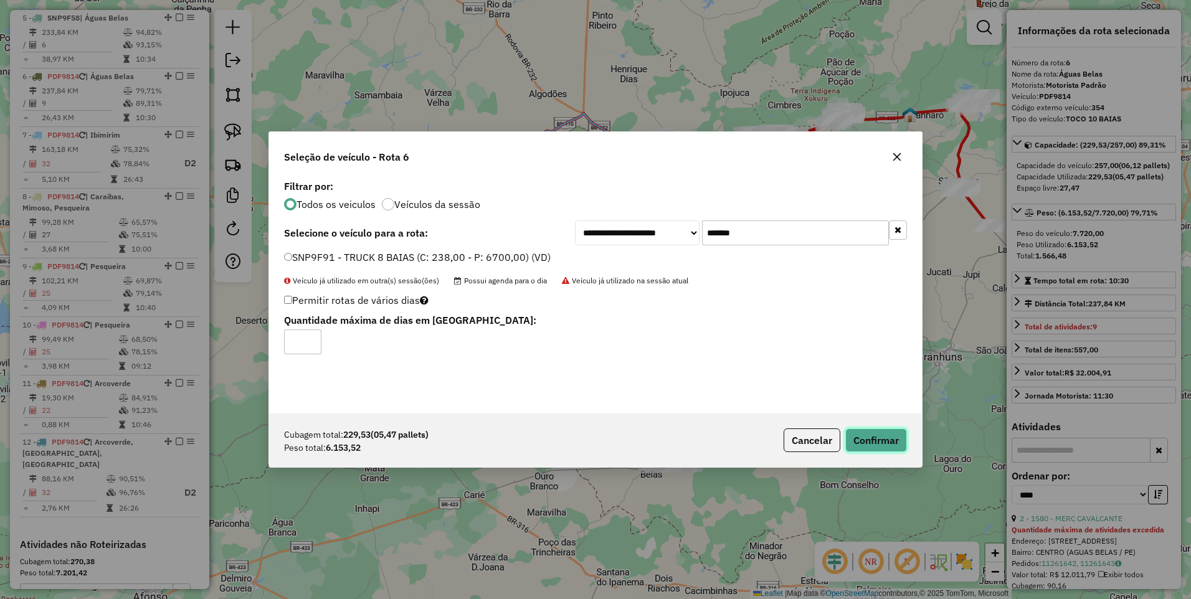
click at [887, 437] on button "Confirmar" at bounding box center [876, 440] width 62 height 24
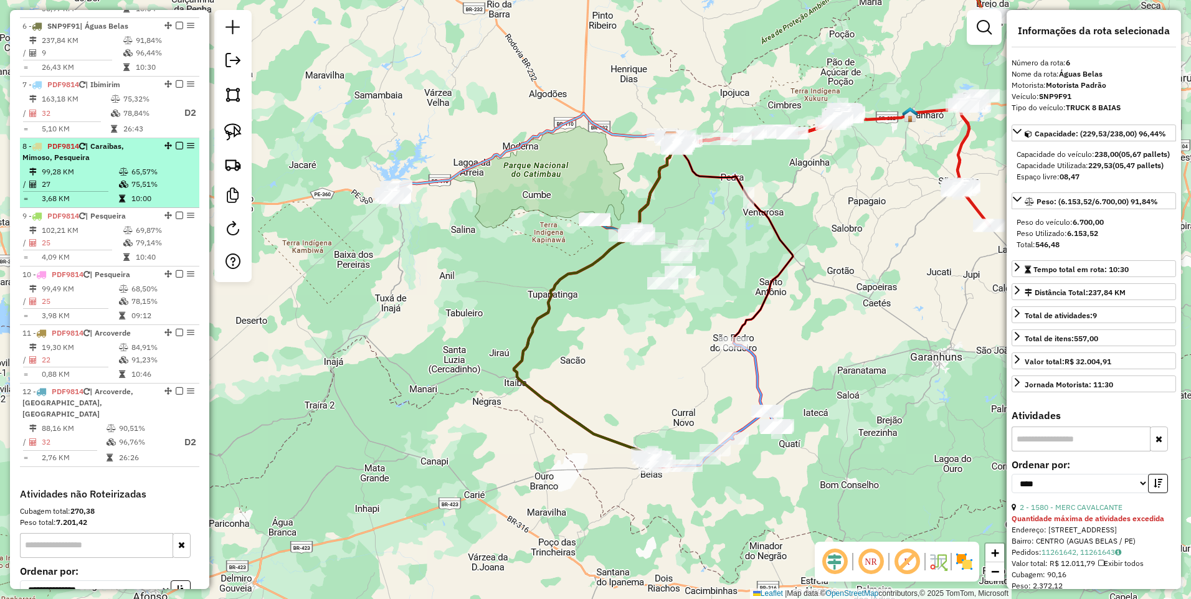
scroll to position [791, 0]
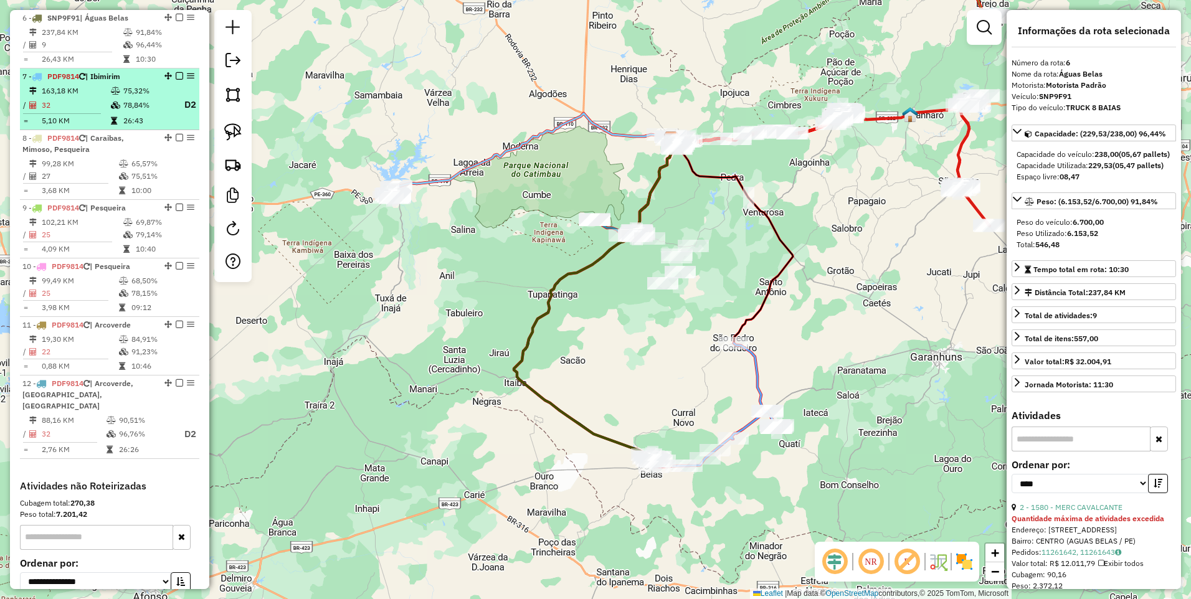
click at [110, 96] on td at bounding box center [116, 91] width 12 height 12
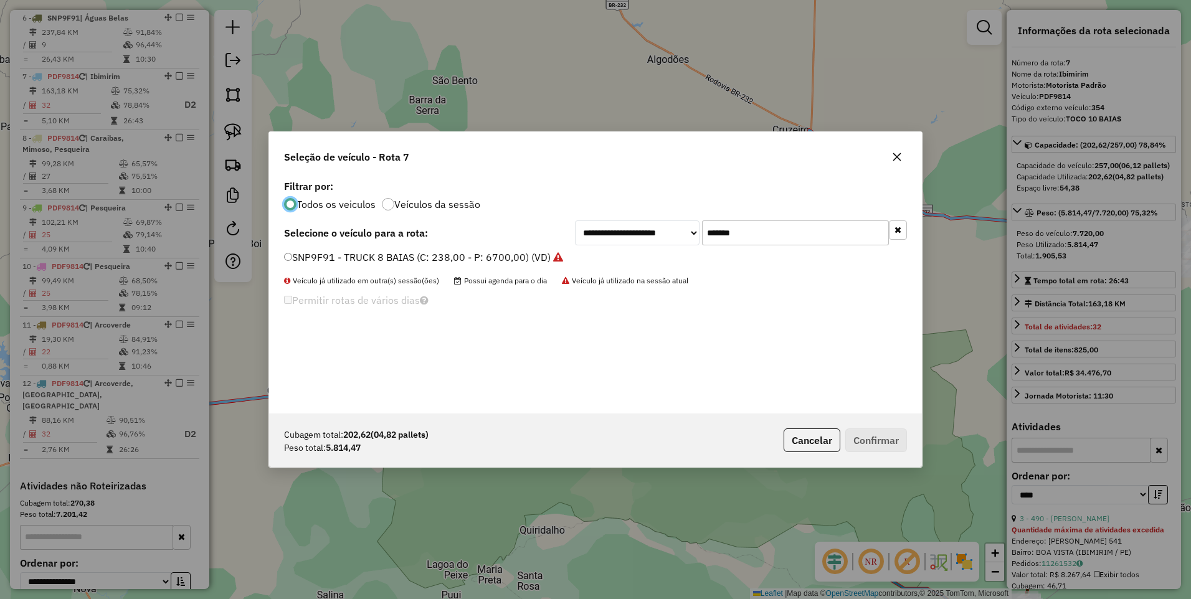
scroll to position [7, 4]
drag, startPoint x: 743, startPoint y: 232, endPoint x: 636, endPoint y: 242, distance: 107.6
click at [636, 242] on div "**********" at bounding box center [741, 232] width 332 height 25
paste input "text"
type input "*******"
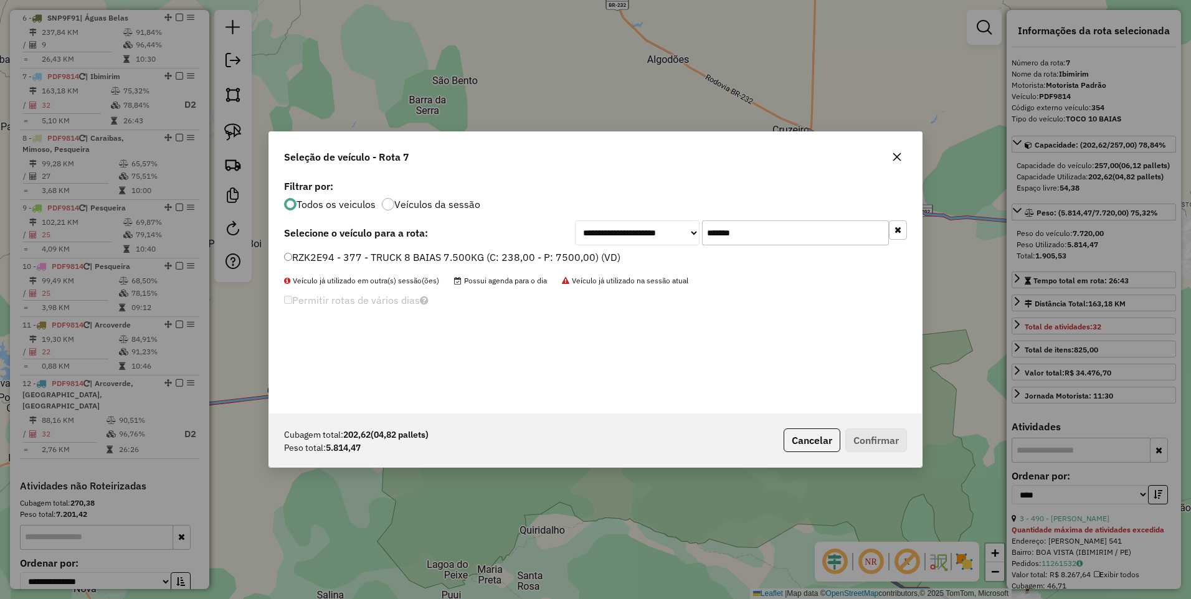
click at [529, 258] on label "RZK2E94 - 377 - TRUCK 8 BAIAS 7.500KG (C: 238,00 - P: 7500,00) (VD)" at bounding box center [452, 257] width 336 height 15
type input "*"
click at [309, 337] on input "*" at bounding box center [302, 341] width 37 height 25
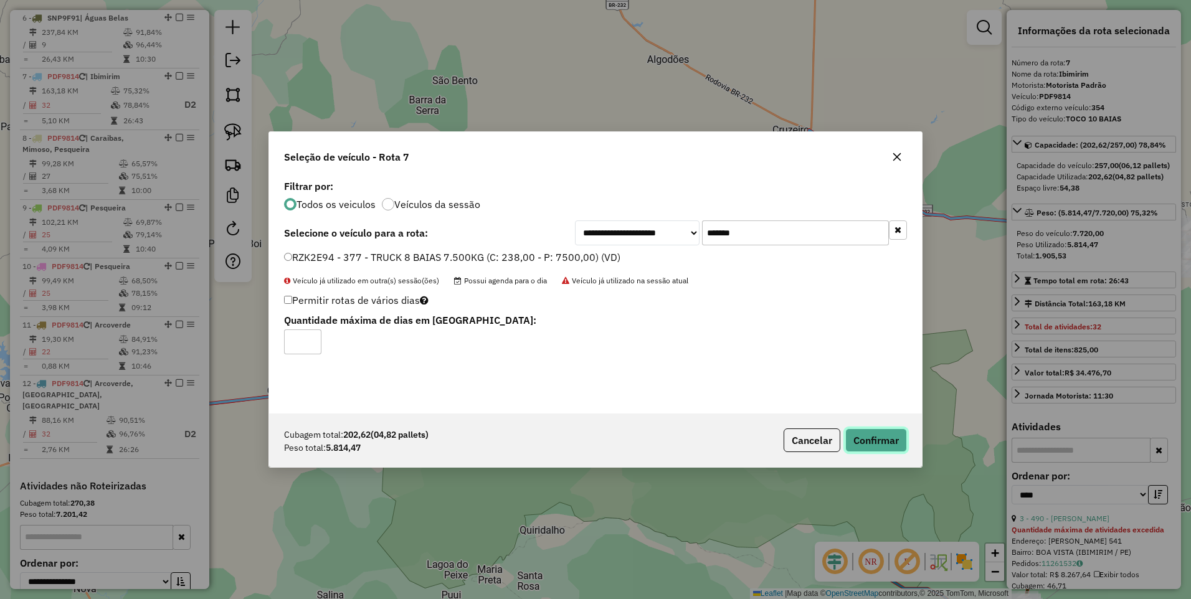
click at [881, 438] on button "Confirmar" at bounding box center [876, 440] width 62 height 24
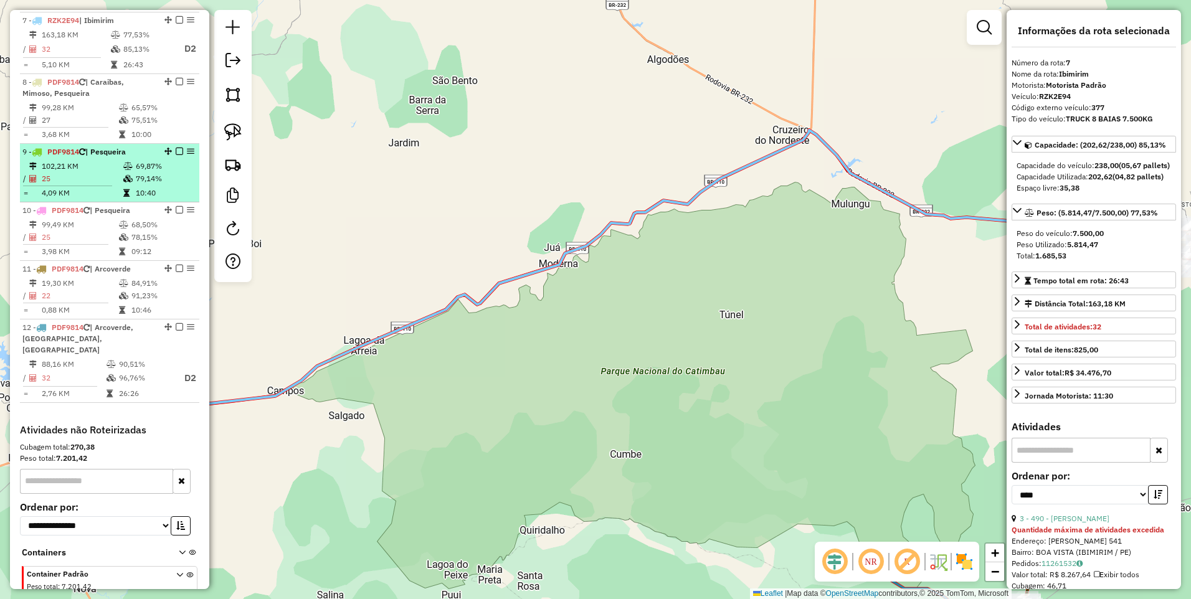
scroll to position [850, 0]
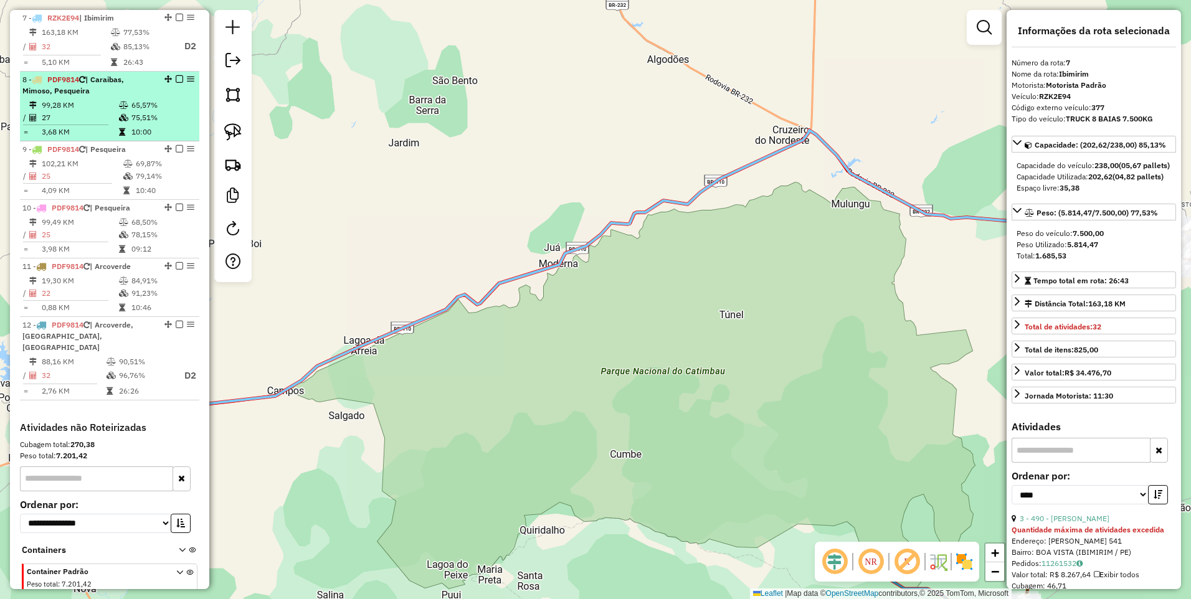
click at [119, 105] on icon at bounding box center [123, 104] width 9 height 7
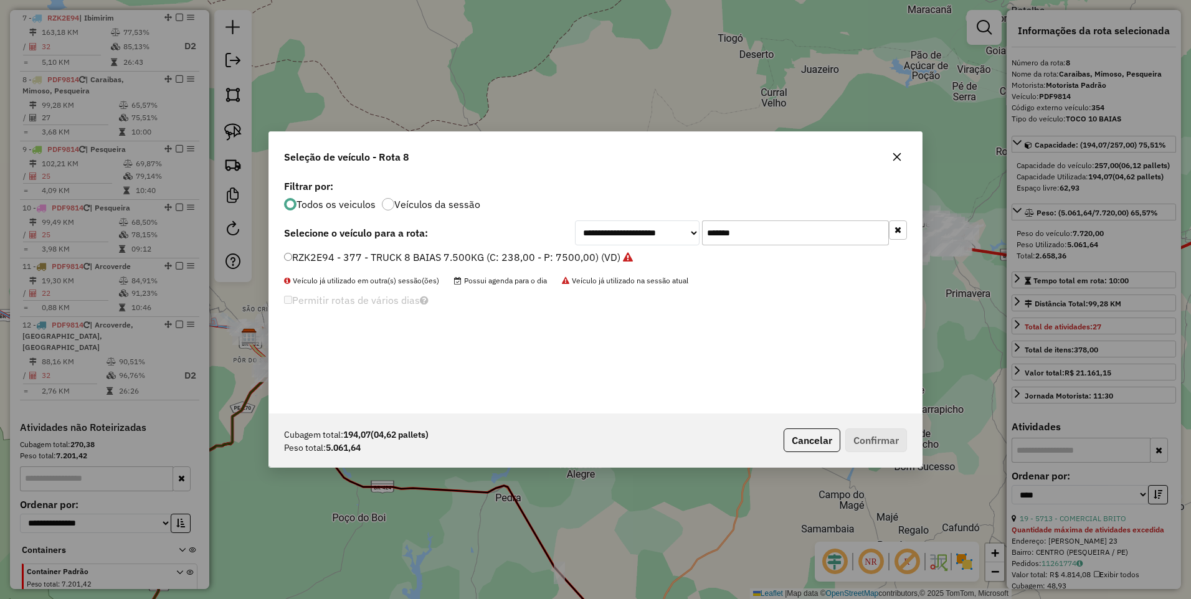
scroll to position [7, 4]
drag, startPoint x: 751, startPoint y: 232, endPoint x: 620, endPoint y: 247, distance: 132.2
click at [620, 247] on div "**********" at bounding box center [595, 295] width 653 height 237
paste input "text"
type input "*******"
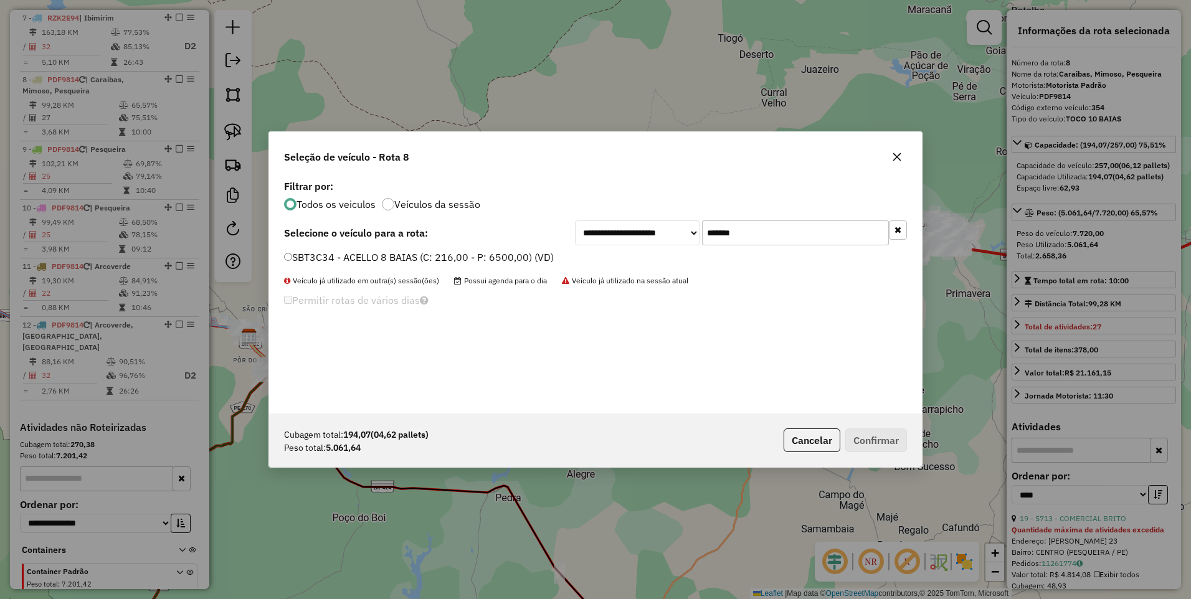
click at [524, 258] on label "SBT3C34 - ACELLO 8 BAIAS (C: 216,00 - P: 6500,00) (VD)" at bounding box center [419, 257] width 270 height 15
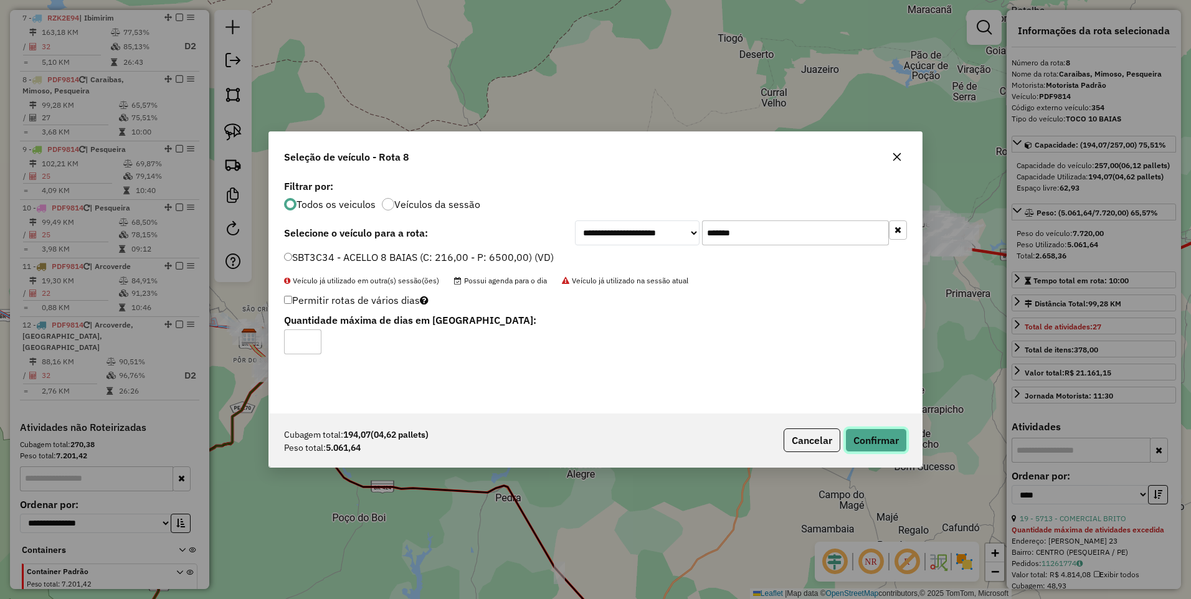
click at [884, 438] on button "Confirmar" at bounding box center [876, 440] width 62 height 24
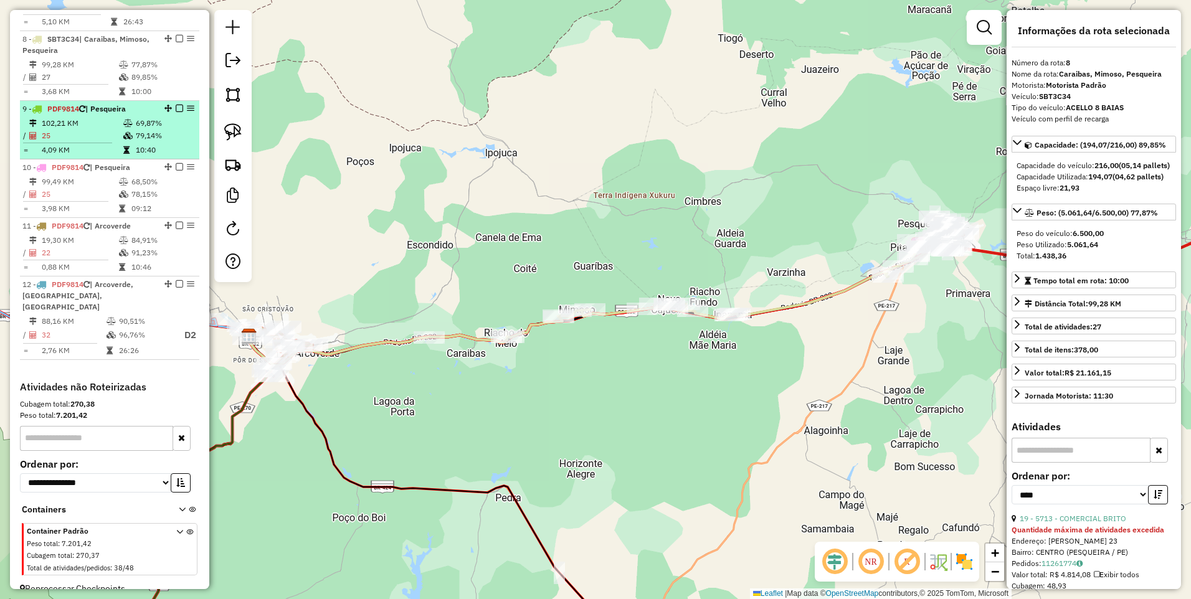
scroll to position [895, 0]
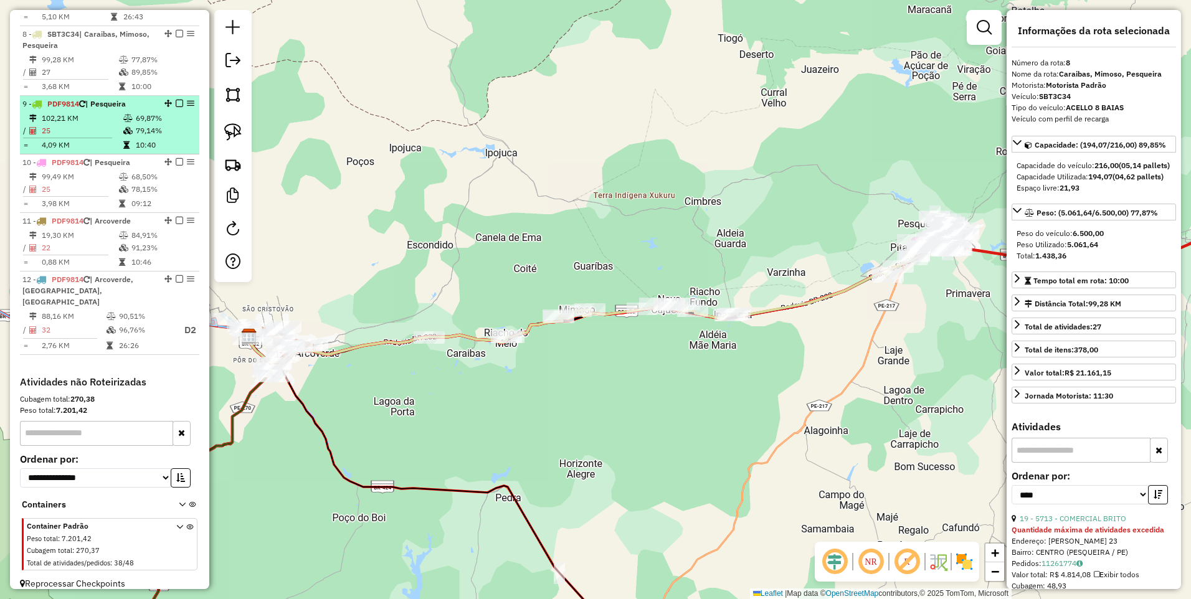
click at [118, 129] on td "25" at bounding box center [82, 131] width 82 height 12
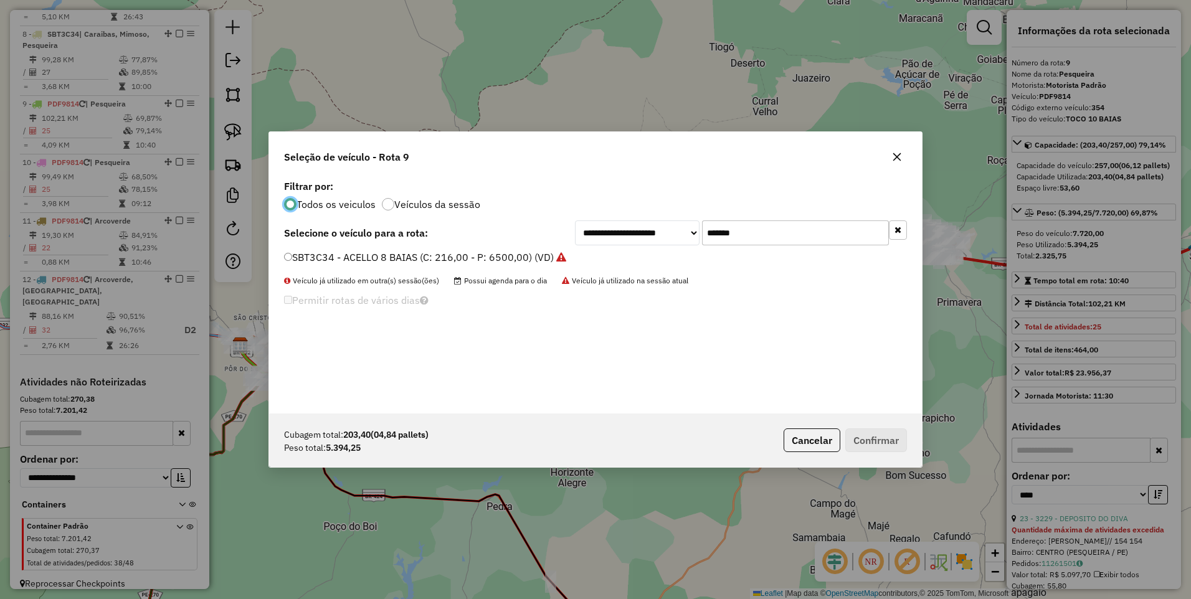
scroll to position [7, 4]
drag, startPoint x: 766, startPoint y: 234, endPoint x: 612, endPoint y: 253, distance: 155.6
click at [618, 253] on div "**********" at bounding box center [595, 295] width 653 height 237
paste input "text"
type input "*******"
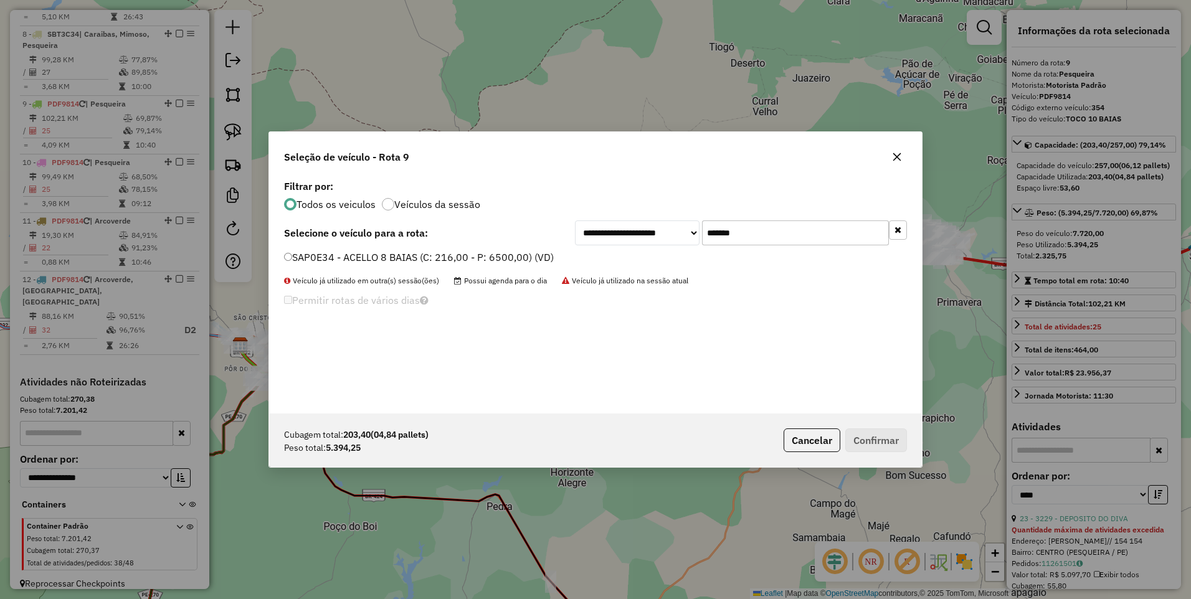
click at [499, 262] on label "SAP0E34 - ACELLO 8 BAIAS (C: 216,00 - P: 6500,00) (VD)" at bounding box center [419, 257] width 270 height 15
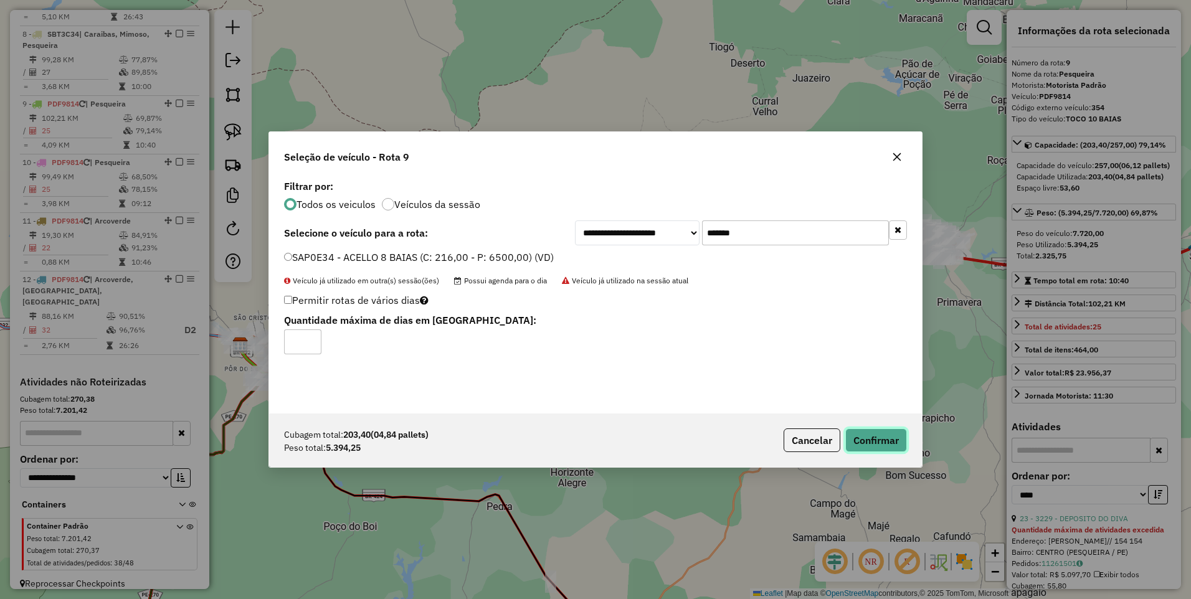
click at [887, 436] on button "Confirmar" at bounding box center [876, 440] width 62 height 24
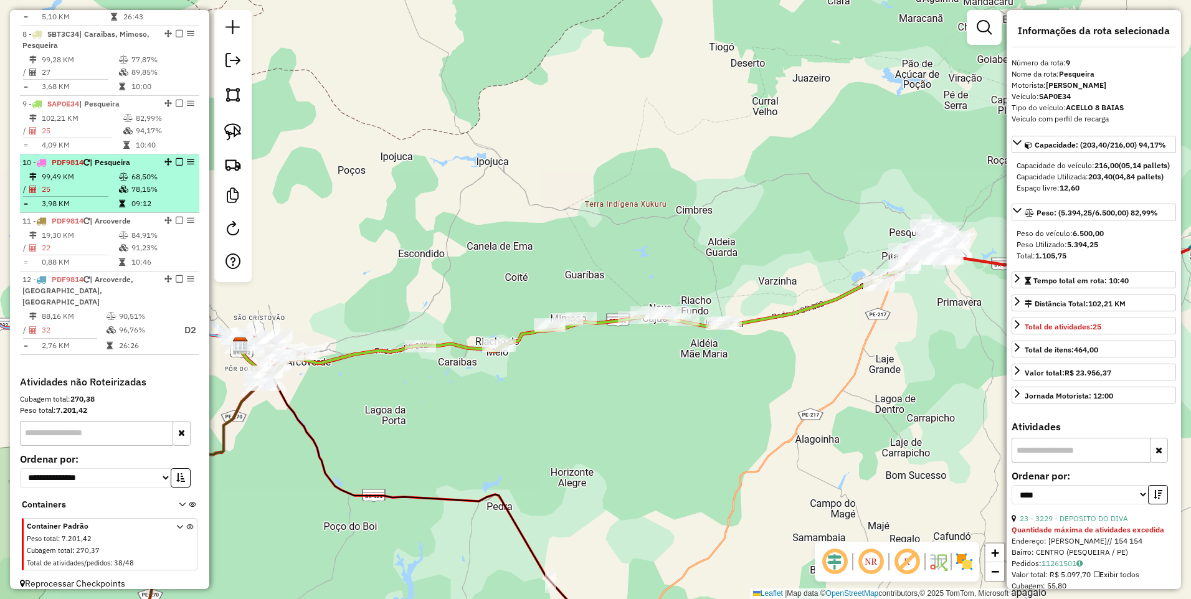
click at [114, 172] on td "99,49 KM" at bounding box center [79, 177] width 77 height 12
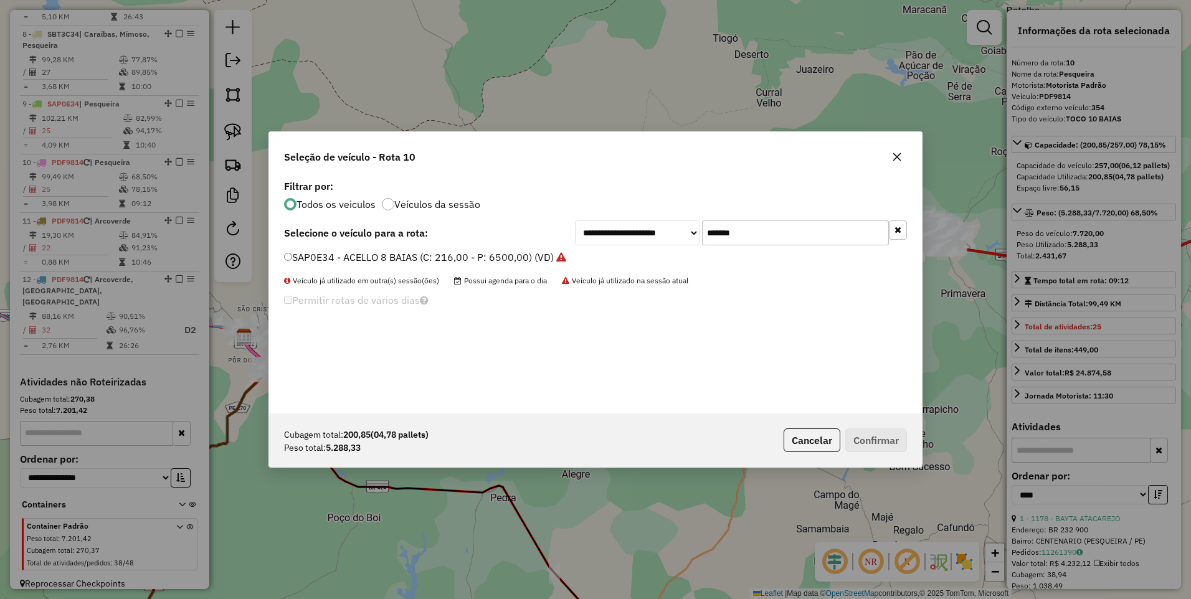
drag, startPoint x: 768, startPoint y: 233, endPoint x: 578, endPoint y: 252, distance: 190.9
click at [578, 252] on div "**********" at bounding box center [595, 295] width 653 height 237
paste input "text"
type input "*******"
click at [497, 260] on label "RZF7G88 - TRUCK 8 BAIAS 7.500KG (C: 238,00 - P: 7500,00) (VD)" at bounding box center [438, 257] width 309 height 15
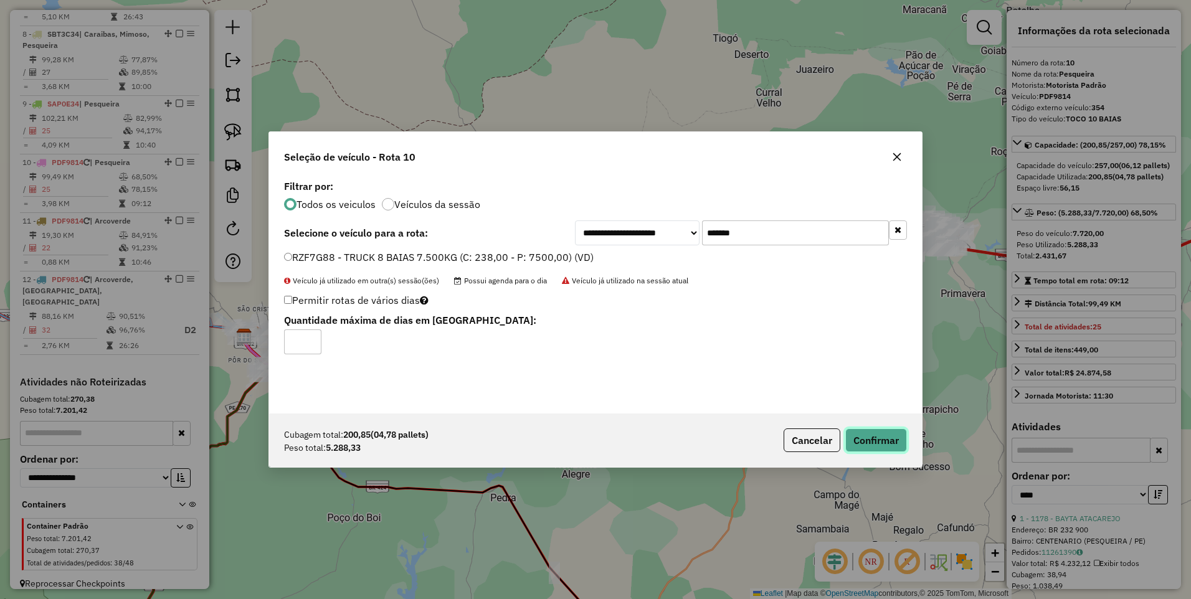
click at [882, 439] on button "Confirmar" at bounding box center [876, 440] width 62 height 24
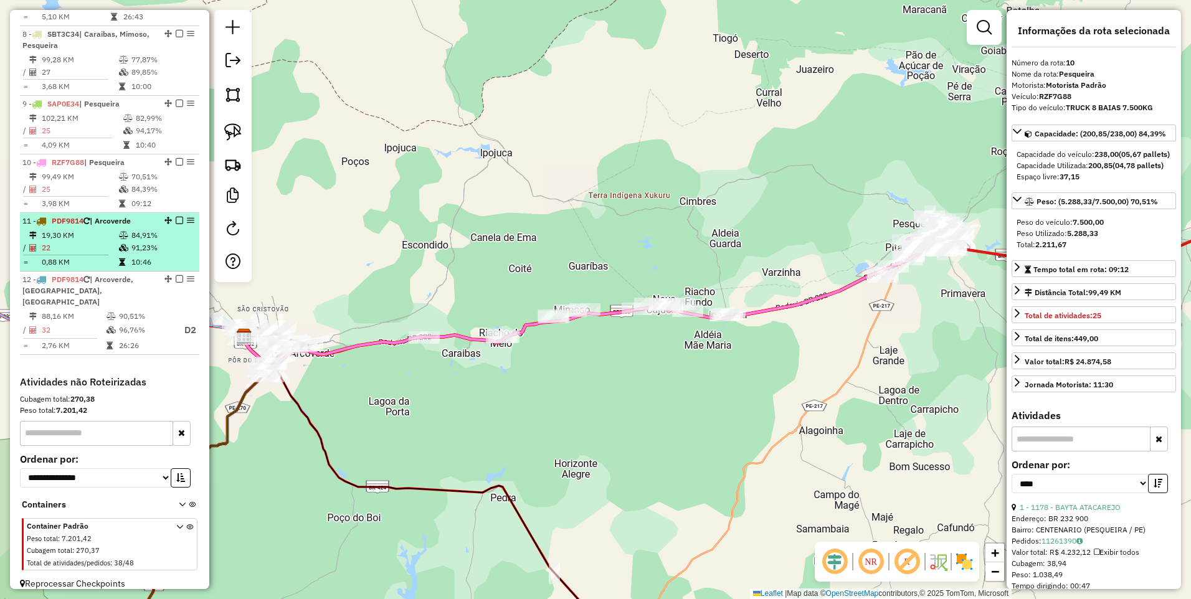
click at [118, 229] on td at bounding box center [124, 235] width 12 height 12
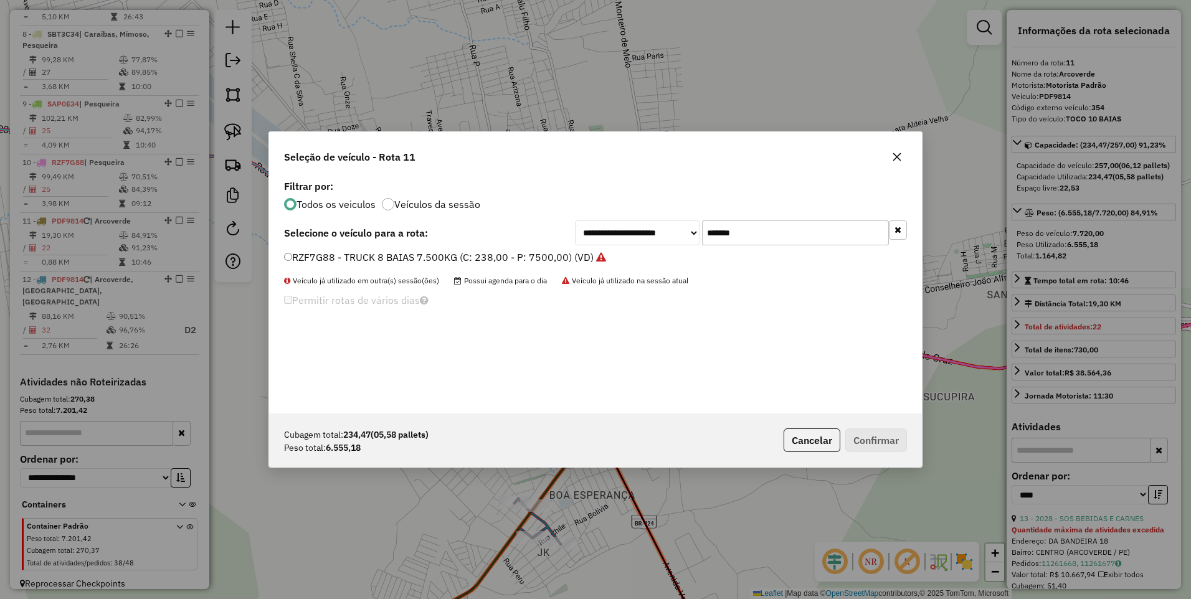
drag, startPoint x: 762, startPoint y: 232, endPoint x: 613, endPoint y: 247, distance: 149.0
click at [613, 247] on div "**********" at bounding box center [595, 295] width 653 height 237
paste input "text"
type input "*******"
click at [540, 255] on label "PCB3950 - TOCO 10 BAIAS (C: 257,00 - P: 7720,00) (VD)" at bounding box center [418, 257] width 268 height 15
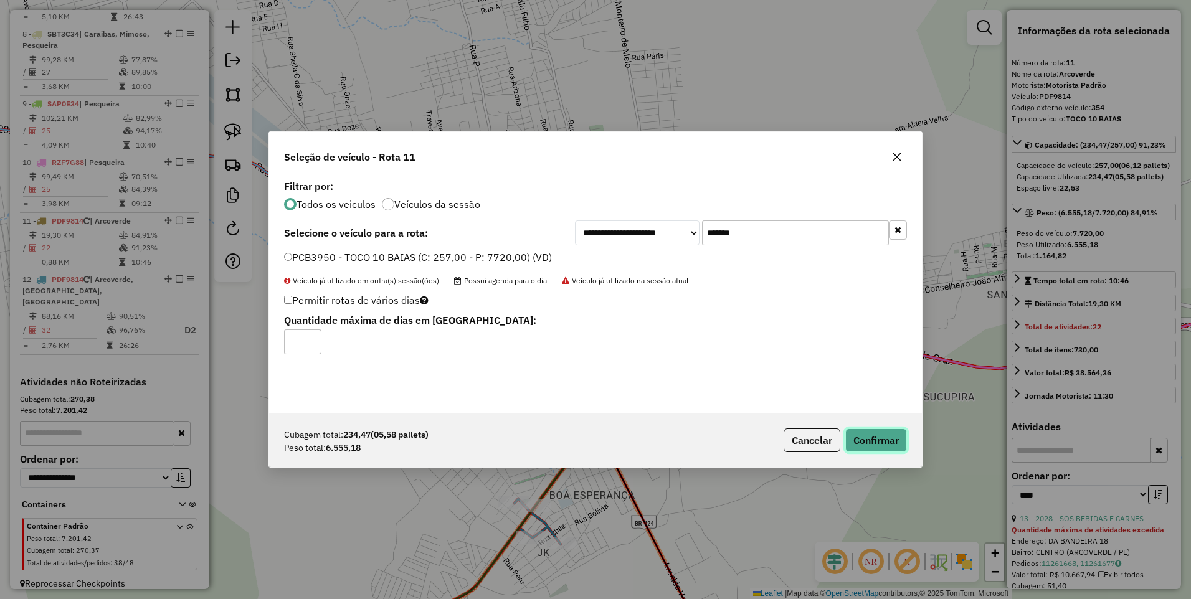
click at [878, 441] on button "Confirmar" at bounding box center [876, 440] width 62 height 24
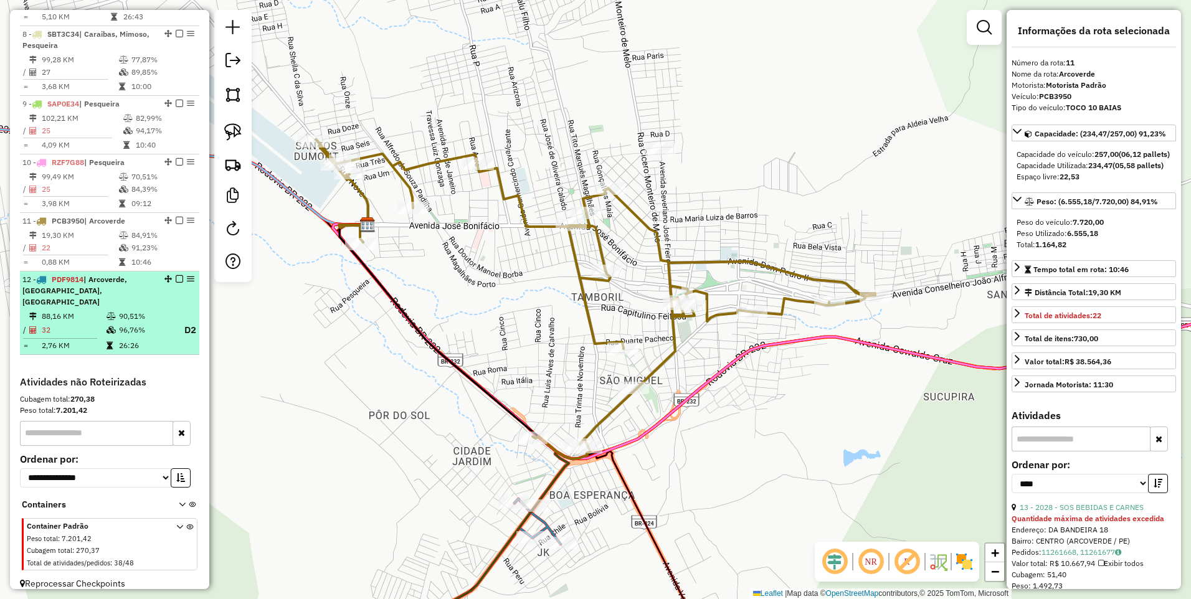
click at [122, 310] on td "90,51%" at bounding box center [144, 316] width 53 height 12
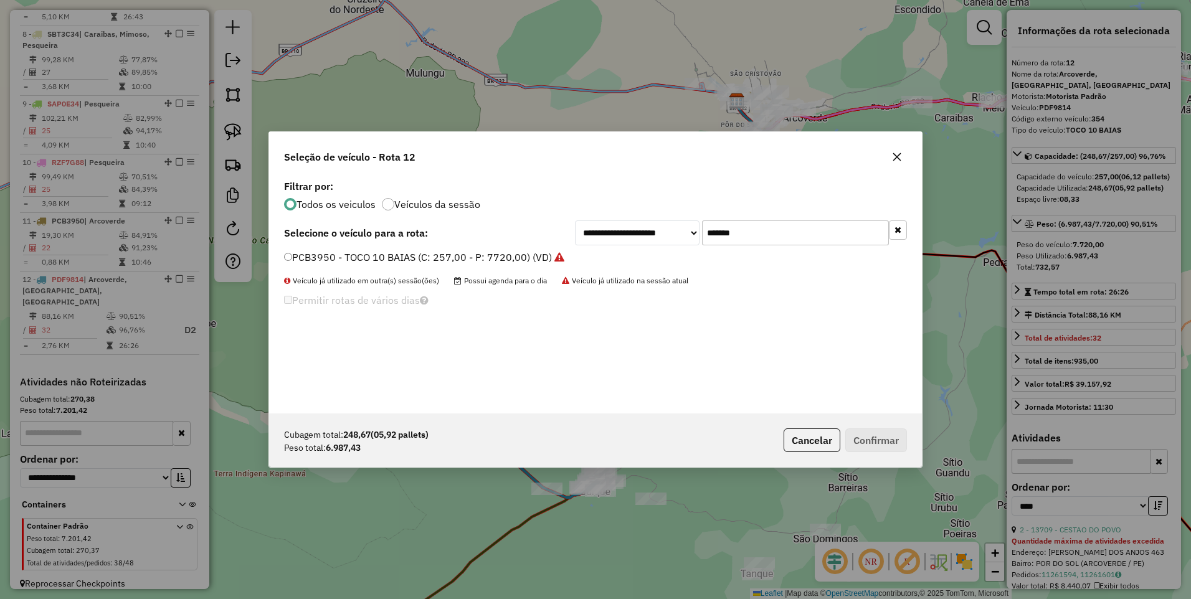
drag, startPoint x: 766, startPoint y: 234, endPoint x: 610, endPoint y: 258, distance: 158.1
click at [610, 258] on div "**********" at bounding box center [595, 295] width 653 height 237
paste input "text"
type input "*******"
click at [504, 260] on label "PCA7840 - TOCO 10 BAIAS (C: 257,00 - P: 7720,00) (VD)" at bounding box center [418, 257] width 268 height 15
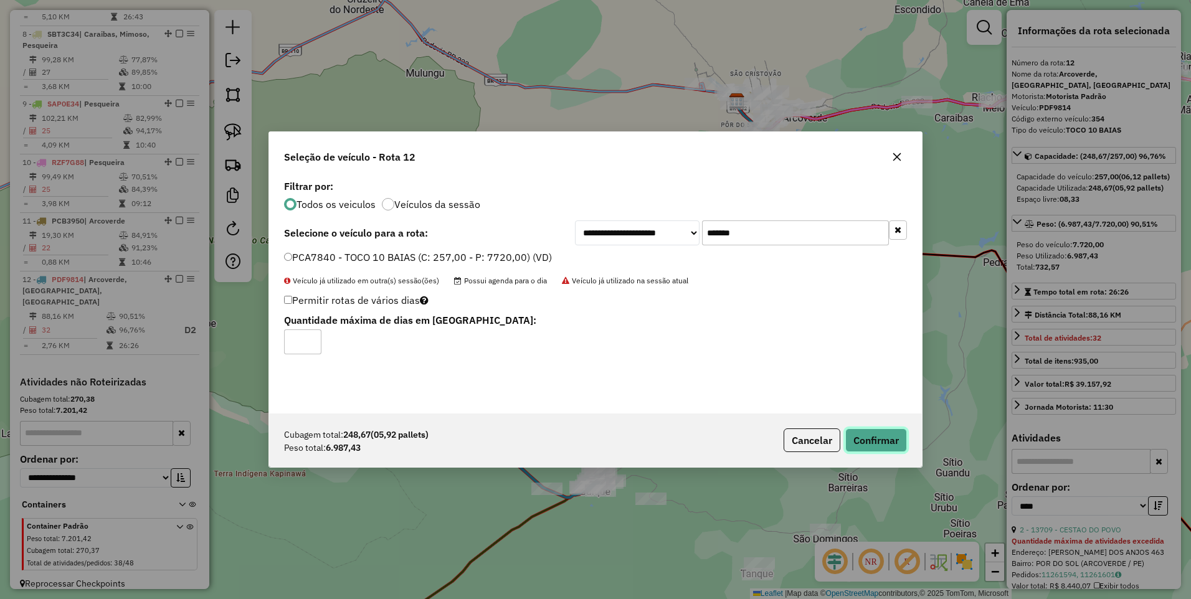
click at [883, 439] on button "Confirmar" at bounding box center [876, 440] width 62 height 24
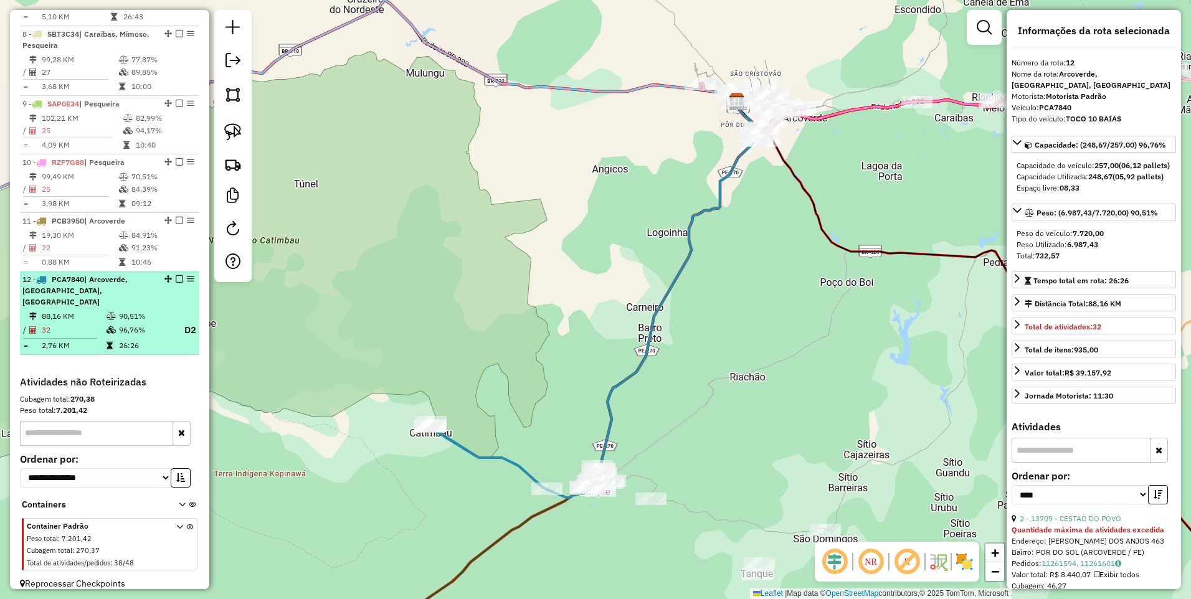
scroll to position [696, 0]
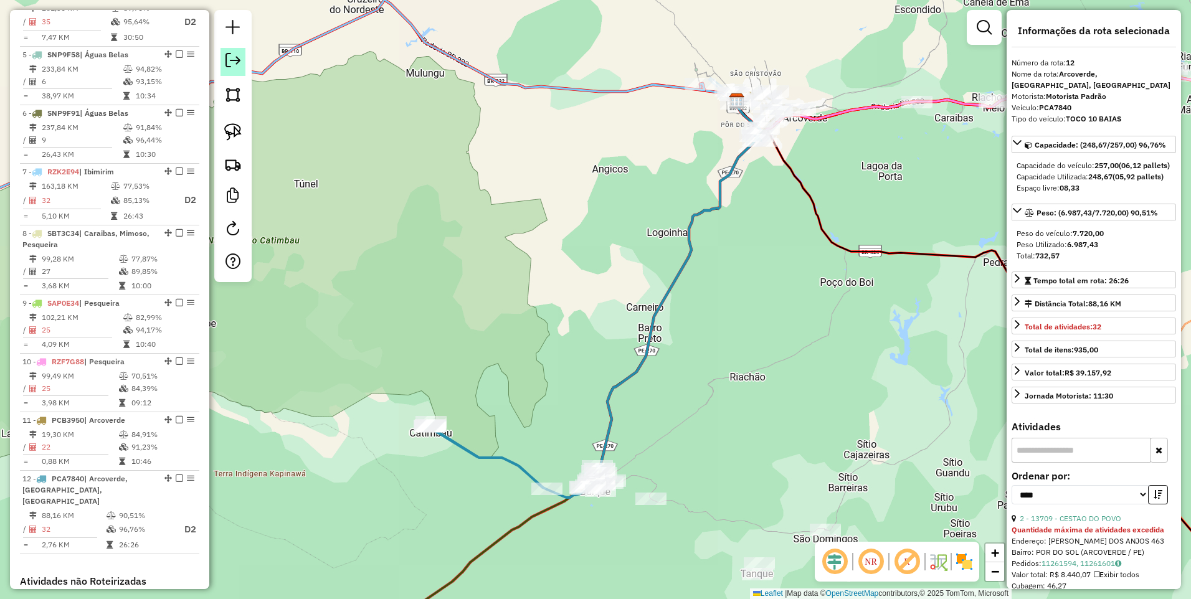
click at [232, 63] on em at bounding box center [232, 60] width 15 height 15
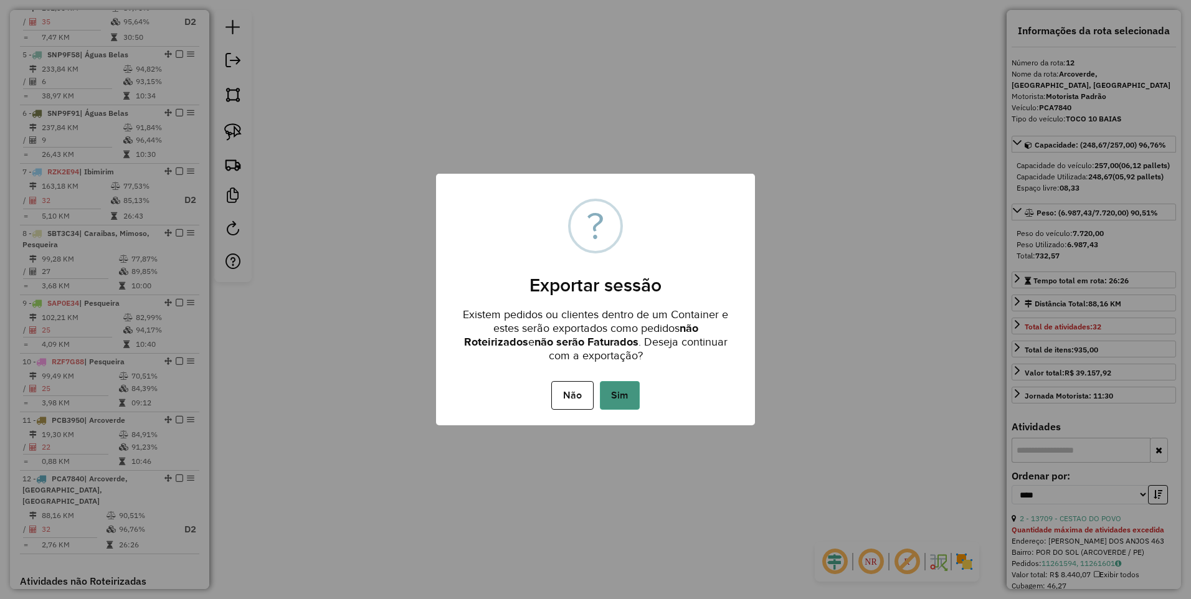
click at [614, 394] on button "Sim" at bounding box center [620, 395] width 40 height 29
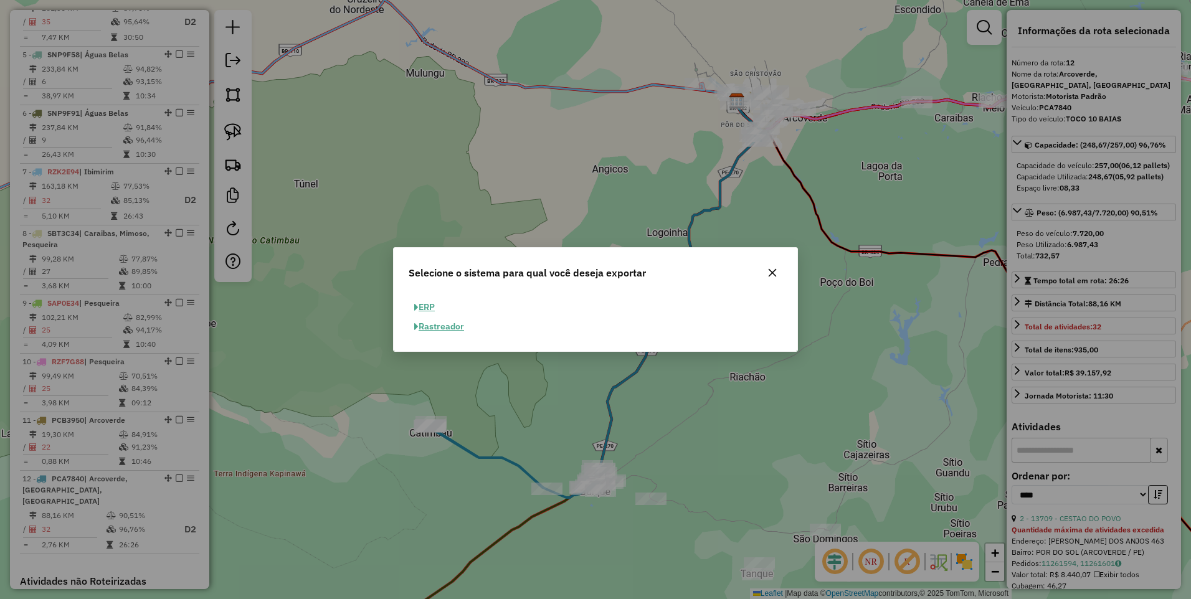
click at [427, 306] on button "ERP" at bounding box center [424, 307] width 32 height 19
select select "**"
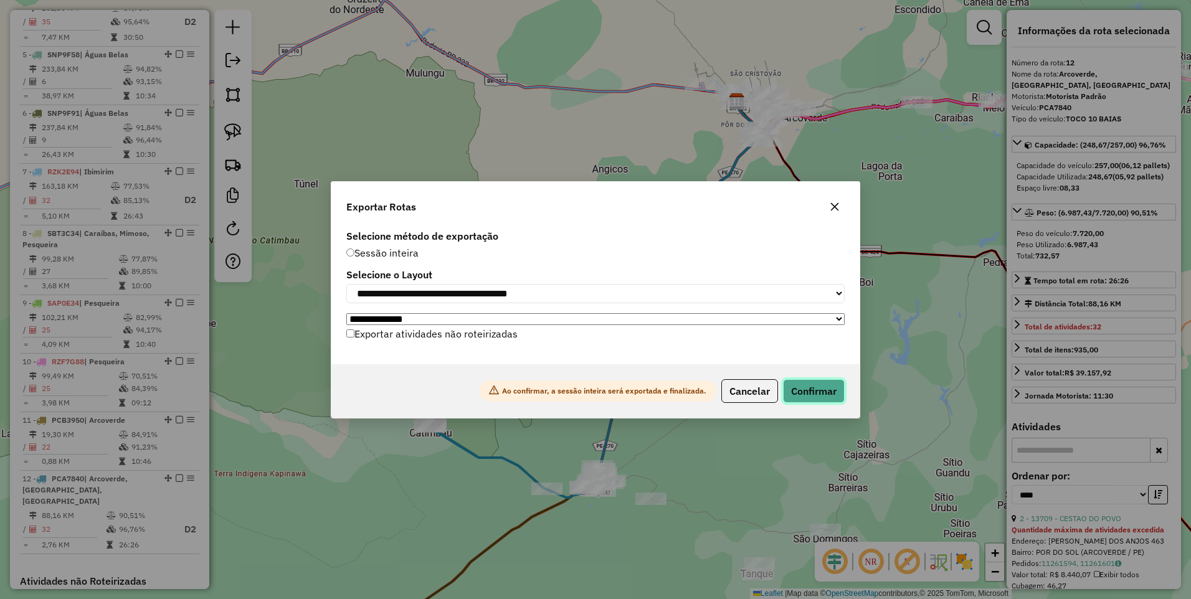
click at [826, 385] on button "Confirmar" at bounding box center [814, 391] width 62 height 24
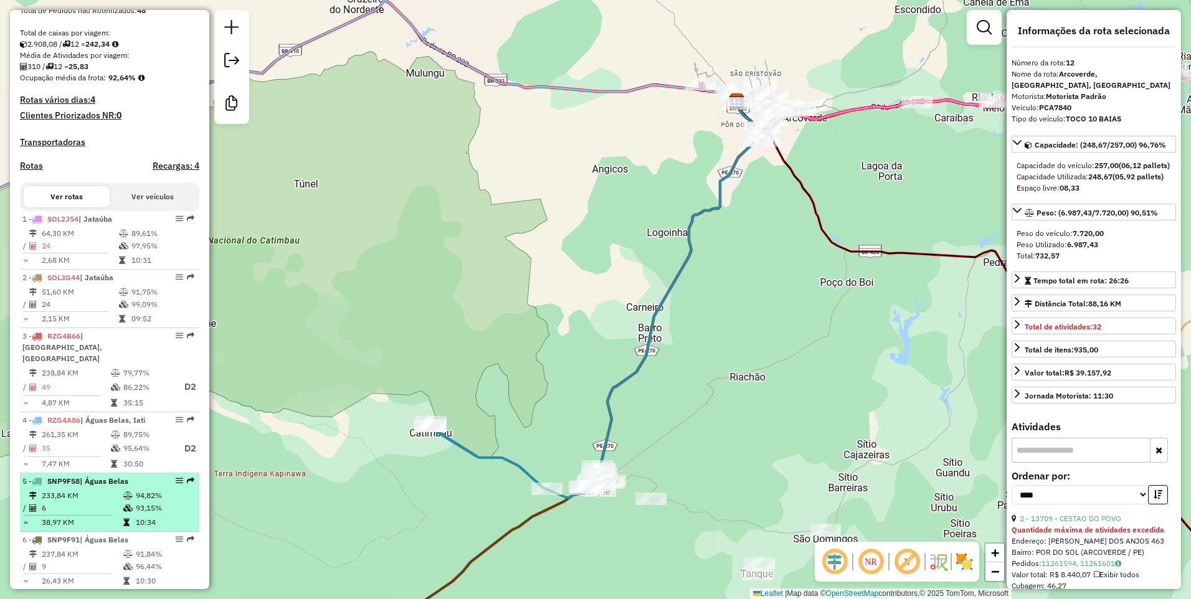
scroll to position [13, 0]
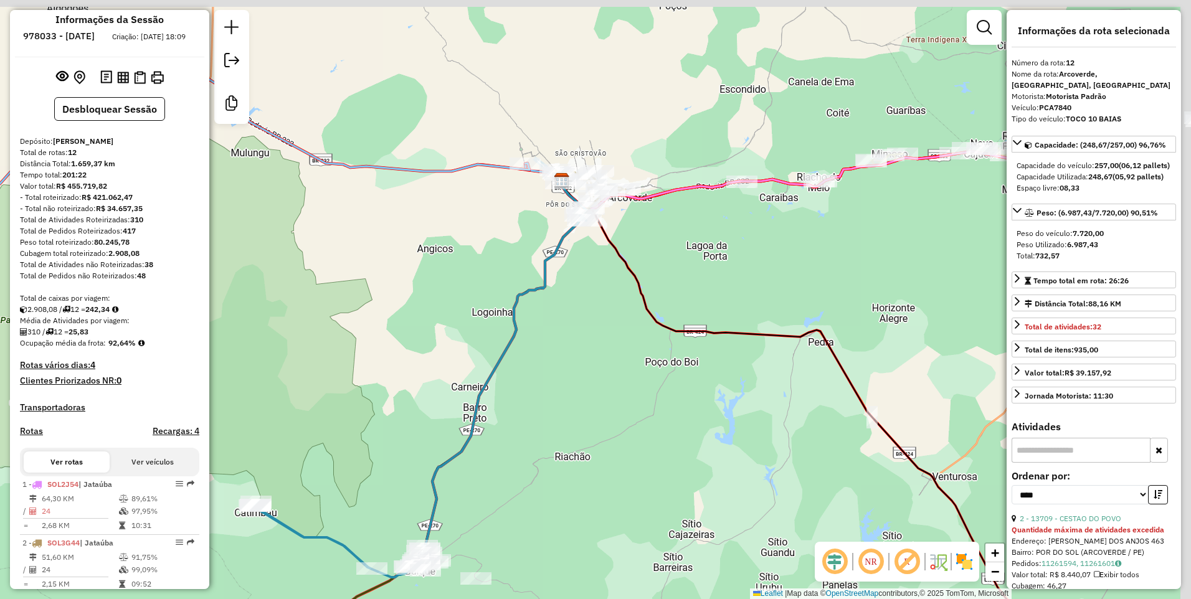
drag, startPoint x: 669, startPoint y: 394, endPoint x: 509, endPoint y: 469, distance: 176.0
click at [502, 476] on div "Janela de atendimento Grade de atendimento Capacidade Transportadoras Veículos …" at bounding box center [595, 299] width 1191 height 599
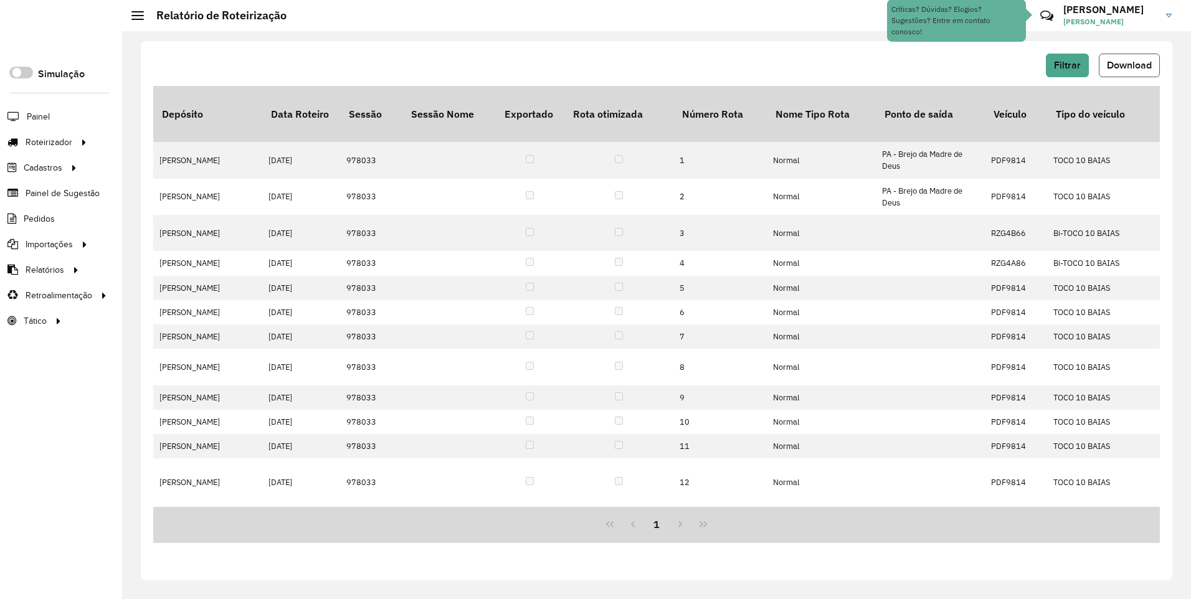
click at [1118, 68] on span "Download" at bounding box center [1128, 65] width 45 height 11
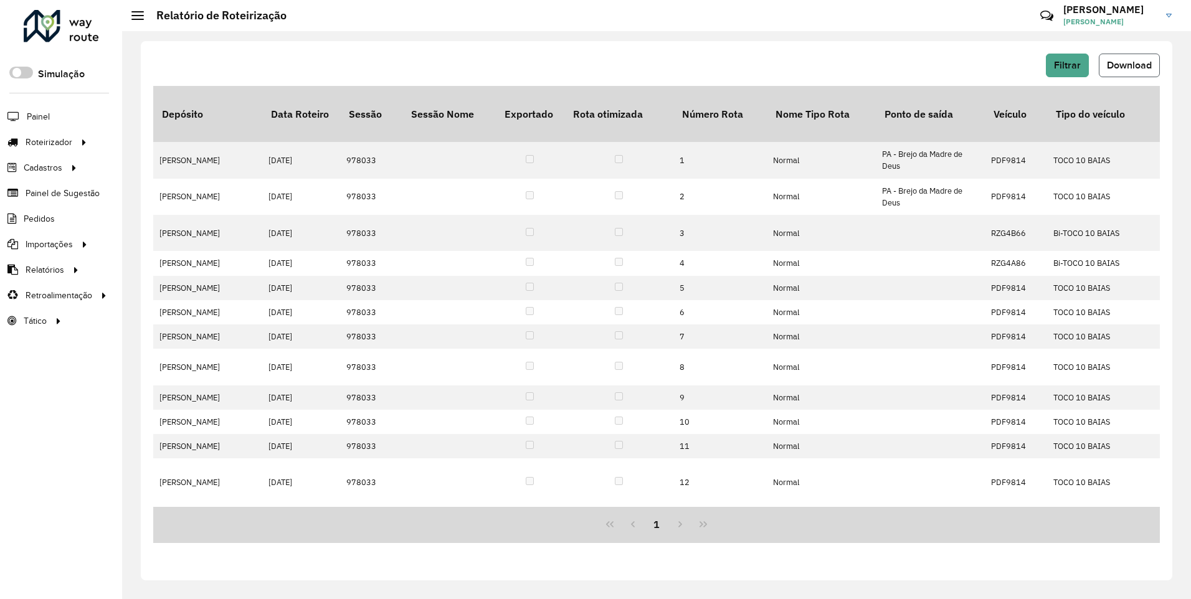
click at [1111, 62] on span "Download" at bounding box center [1128, 65] width 45 height 11
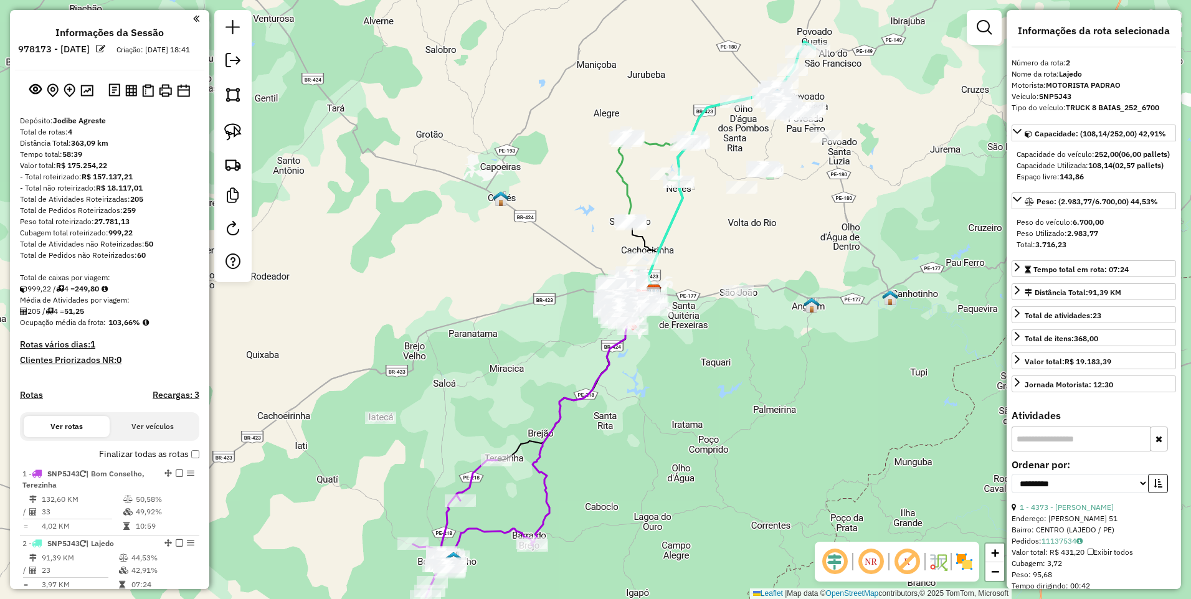
scroll to position [392, 0]
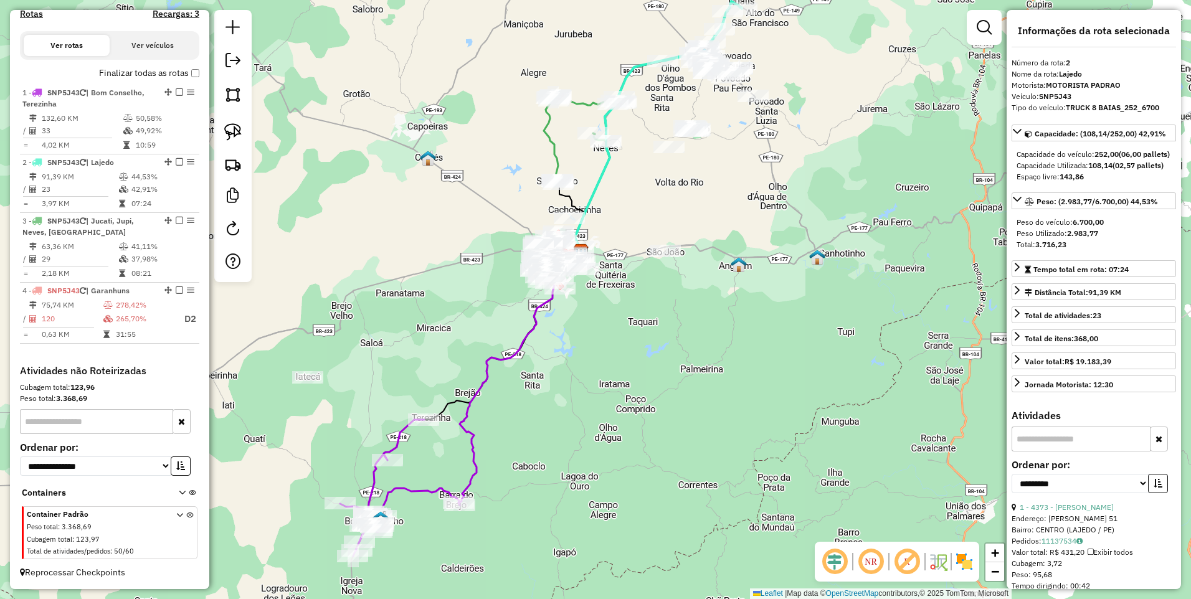
drag, startPoint x: 505, startPoint y: 229, endPoint x: 431, endPoint y: 185, distance: 85.7
click at [431, 185] on div "Janela de atendimento Grade de atendimento Capacidade Transportadoras Veículos …" at bounding box center [595, 299] width 1191 height 599
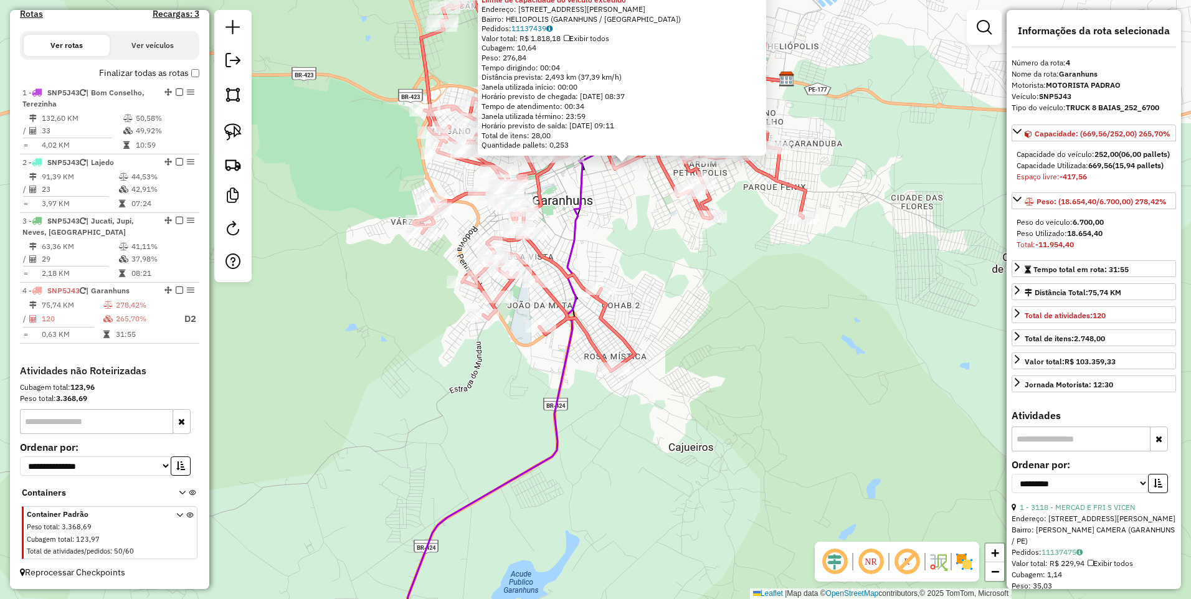
scroll to position [199, 0]
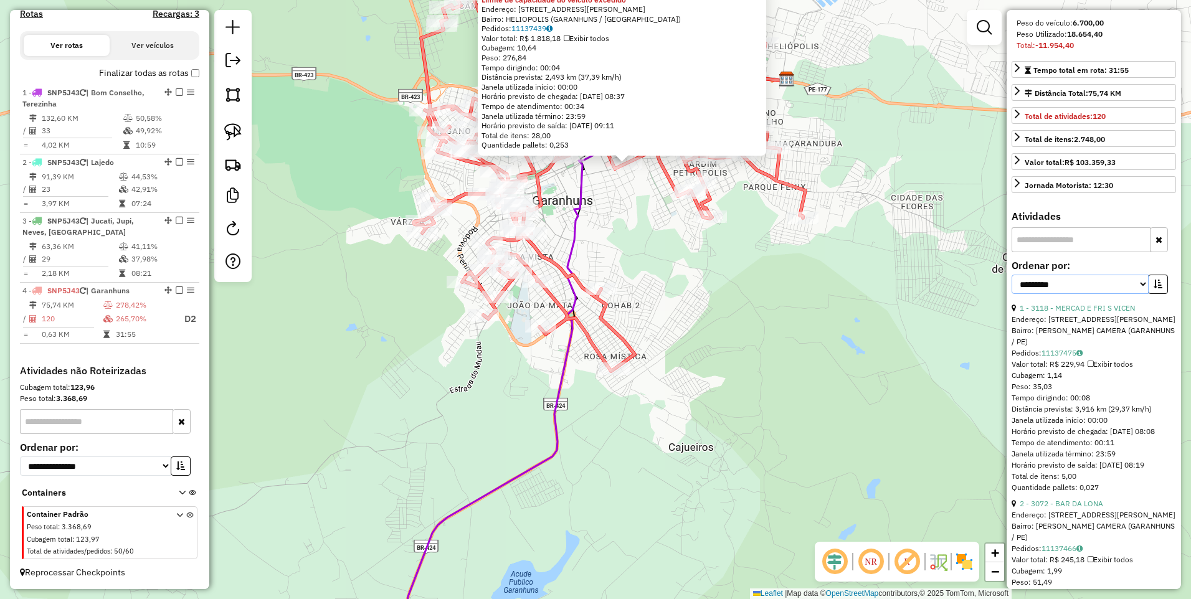
drag, startPoint x: 1111, startPoint y: 314, endPoint x: 1105, endPoint y: 318, distance: 6.7
click at [1111, 294] on select "**********" at bounding box center [1079, 284] width 137 height 19
select select "*********"
click at [1011, 294] on select "**********" at bounding box center [1079, 284] width 137 height 19
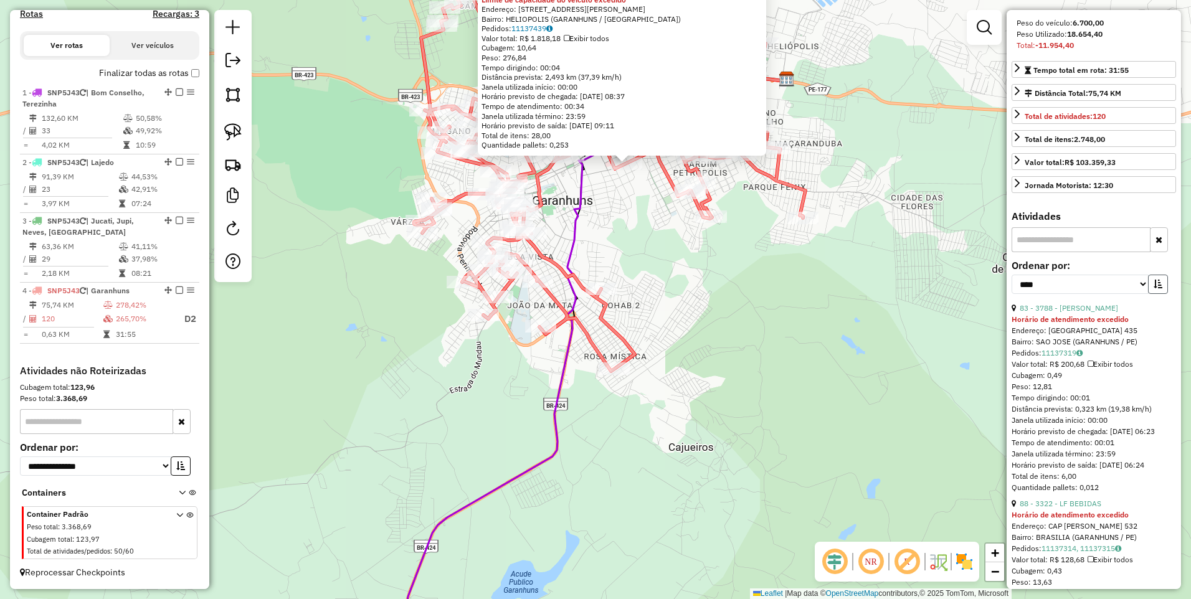
click at [1154, 288] on icon "button" at bounding box center [1157, 284] width 9 height 9
click at [234, 95] on img at bounding box center [232, 94] width 17 height 17
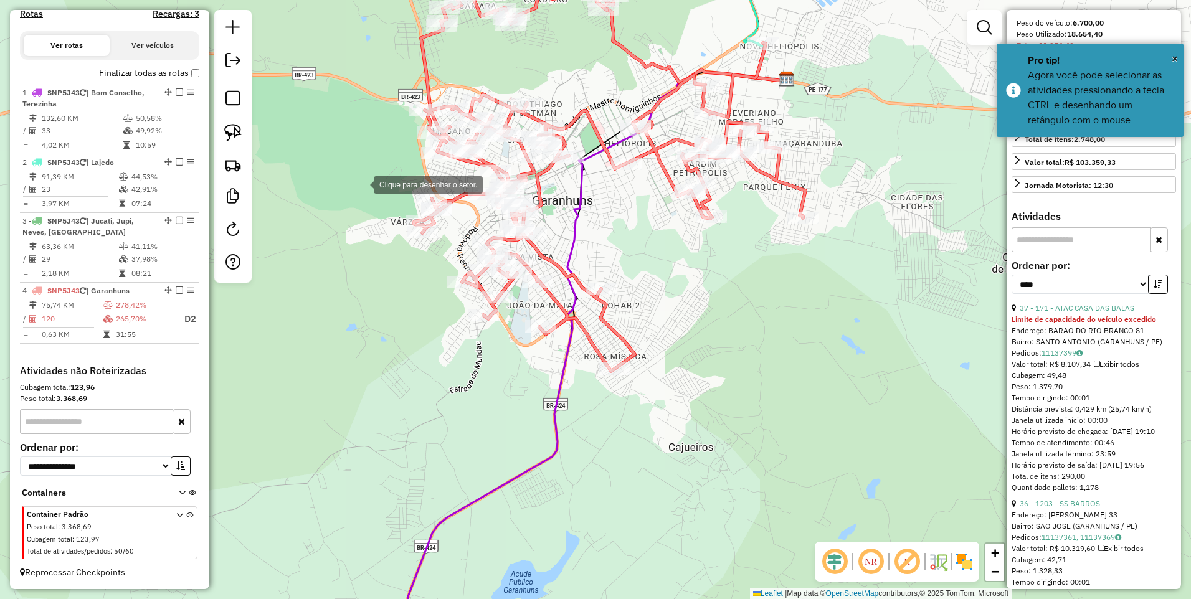
drag, startPoint x: 361, startPoint y: 184, endPoint x: 377, endPoint y: 288, distance: 105.1
click at [361, 184] on div at bounding box center [361, 183] width 25 height 25
click at [427, 427] on div at bounding box center [426, 427] width 25 height 25
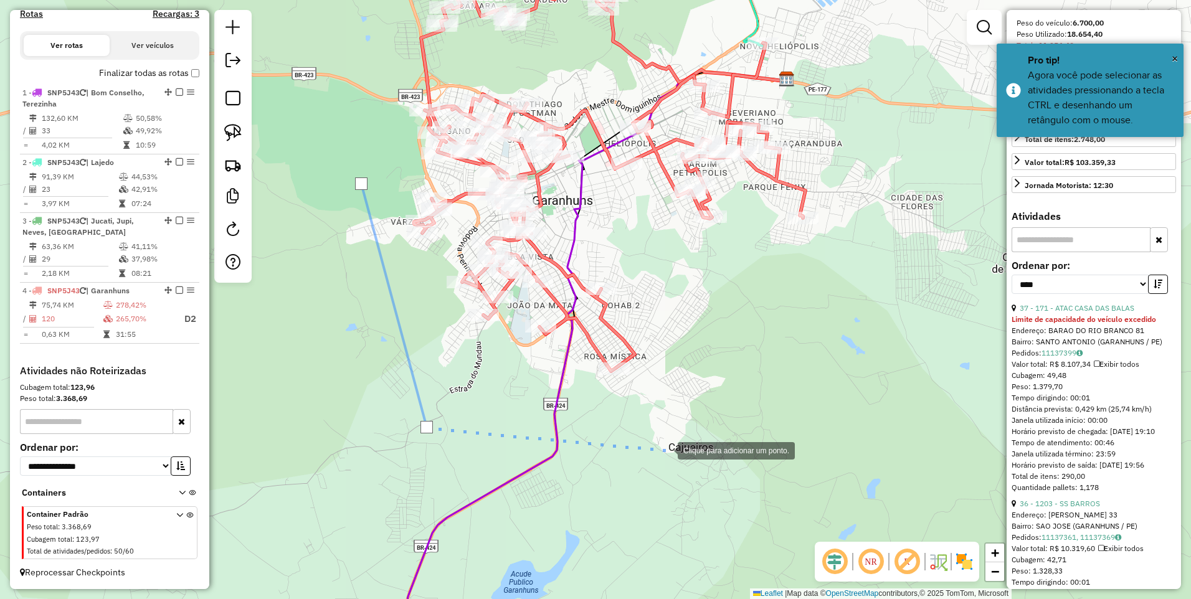
drag, startPoint x: 665, startPoint y: 450, endPoint x: 679, endPoint y: 303, distance: 147.6
click at [665, 450] on div at bounding box center [665, 449] width 25 height 25
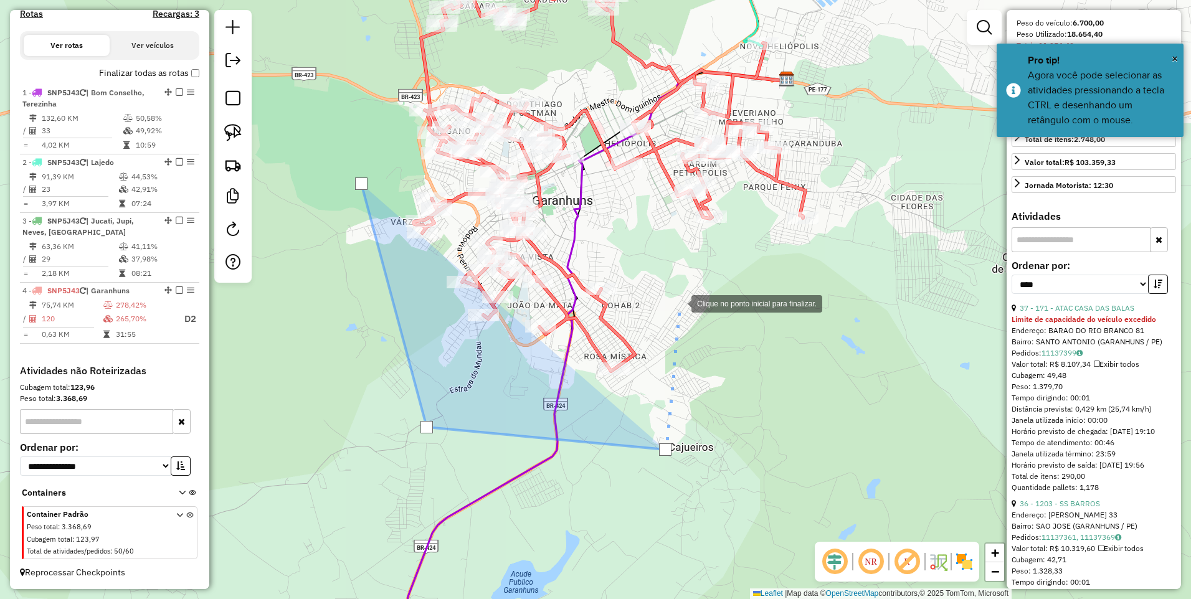
click at [677, 290] on div at bounding box center [678, 302] width 25 height 25
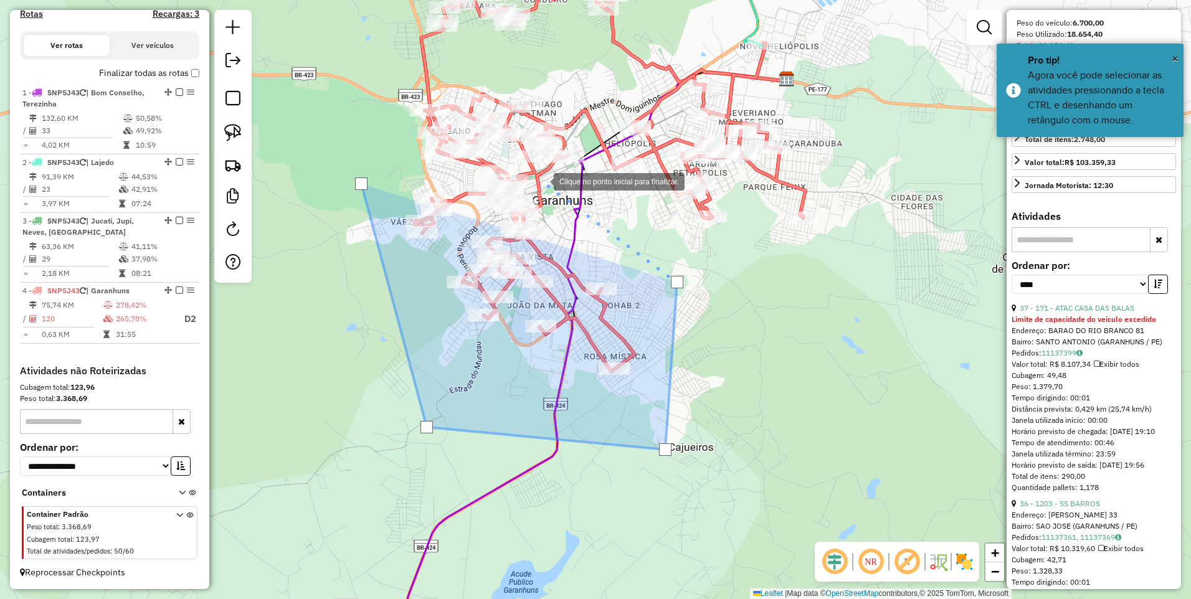
click at [541, 181] on div at bounding box center [541, 180] width 25 height 25
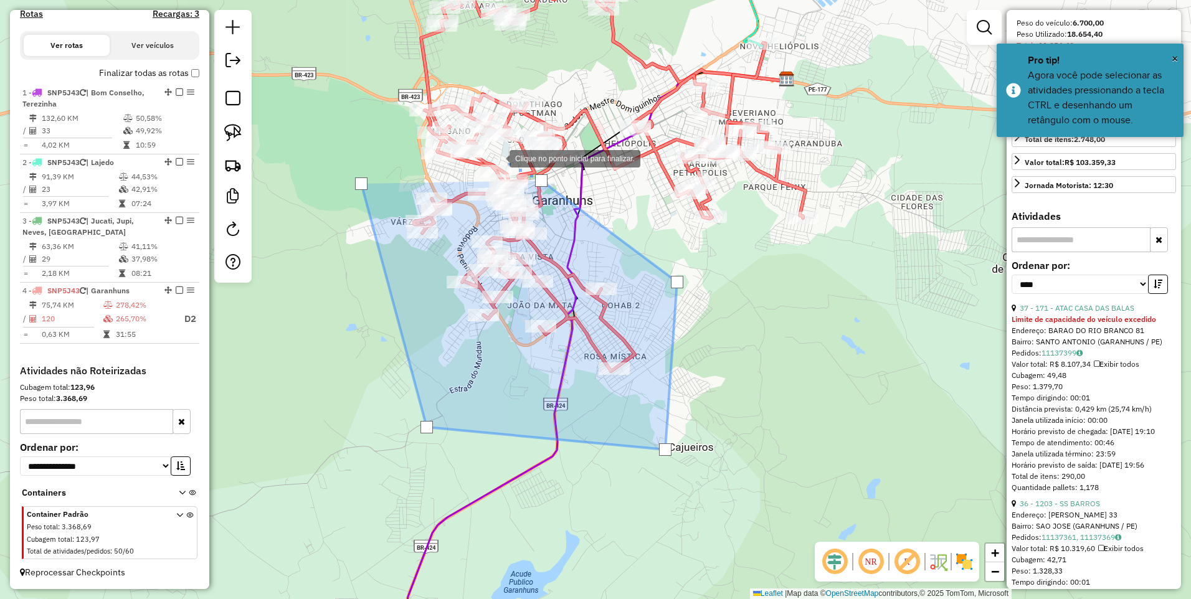
click at [497, 158] on div at bounding box center [496, 157] width 25 height 25
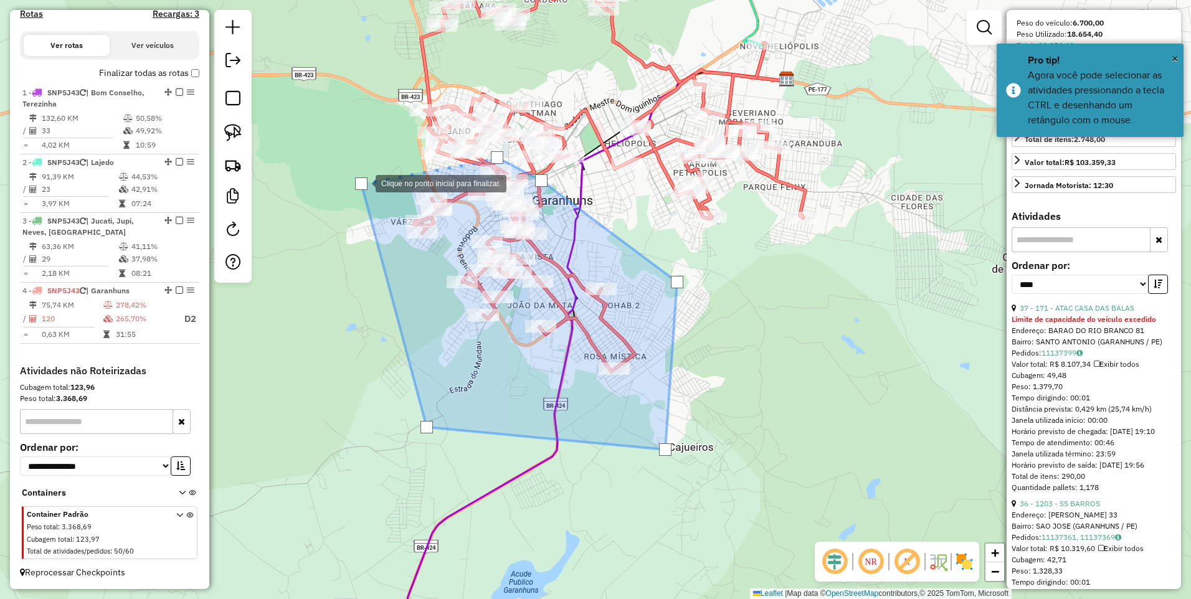
click at [363, 182] on div at bounding box center [361, 183] width 12 height 12
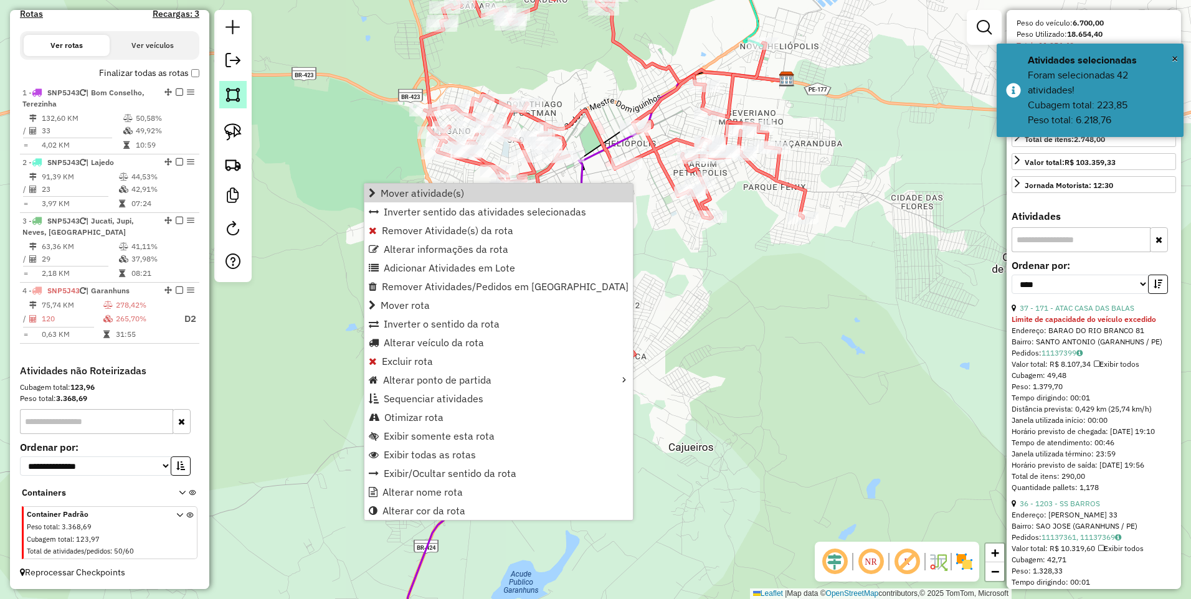
click at [233, 98] on img at bounding box center [232, 94] width 17 height 17
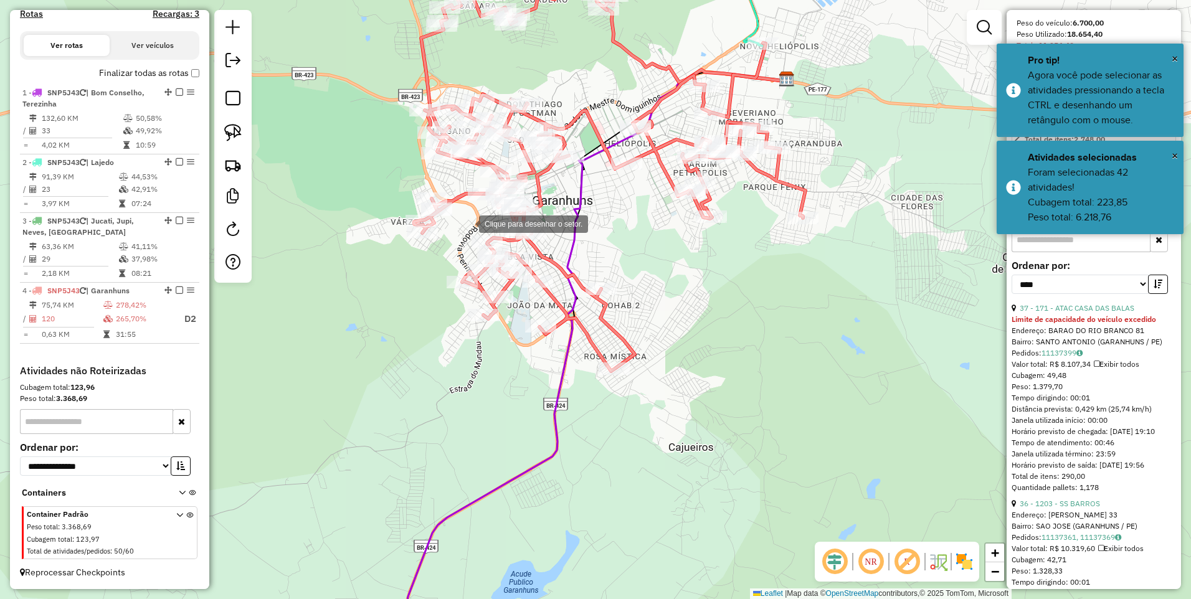
drag, startPoint x: 466, startPoint y: 223, endPoint x: 428, endPoint y: 275, distance: 64.5
click at [466, 223] on div at bounding box center [466, 222] width 25 height 25
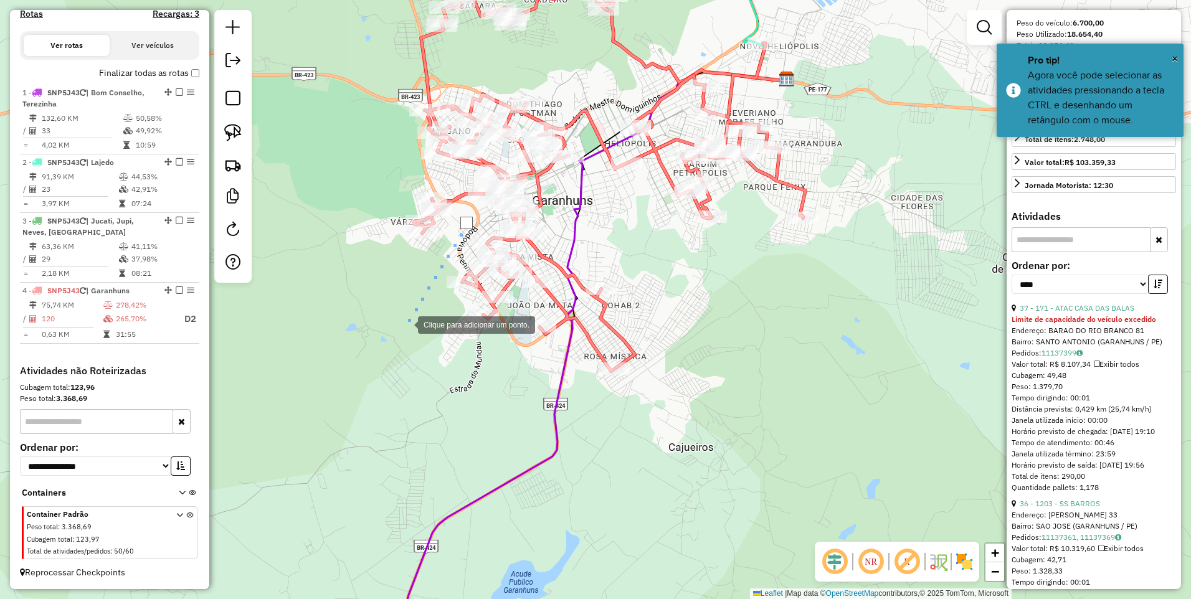
click at [406, 323] on div at bounding box center [405, 323] width 25 height 25
click at [578, 436] on div at bounding box center [566, 423] width 25 height 25
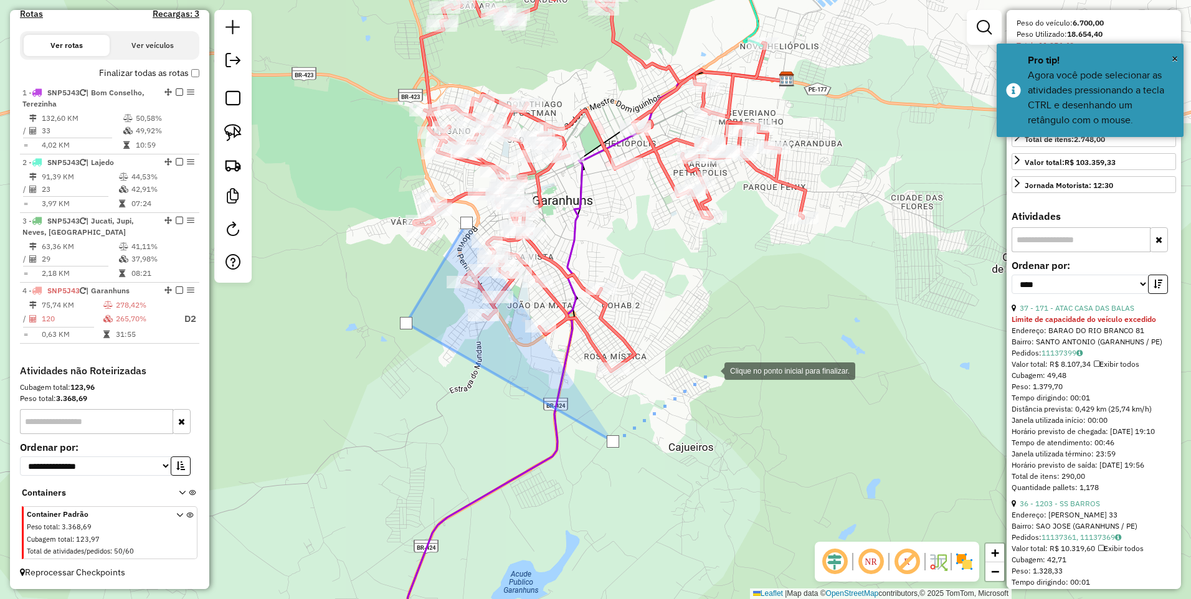
click at [712, 370] on div at bounding box center [711, 369] width 25 height 25
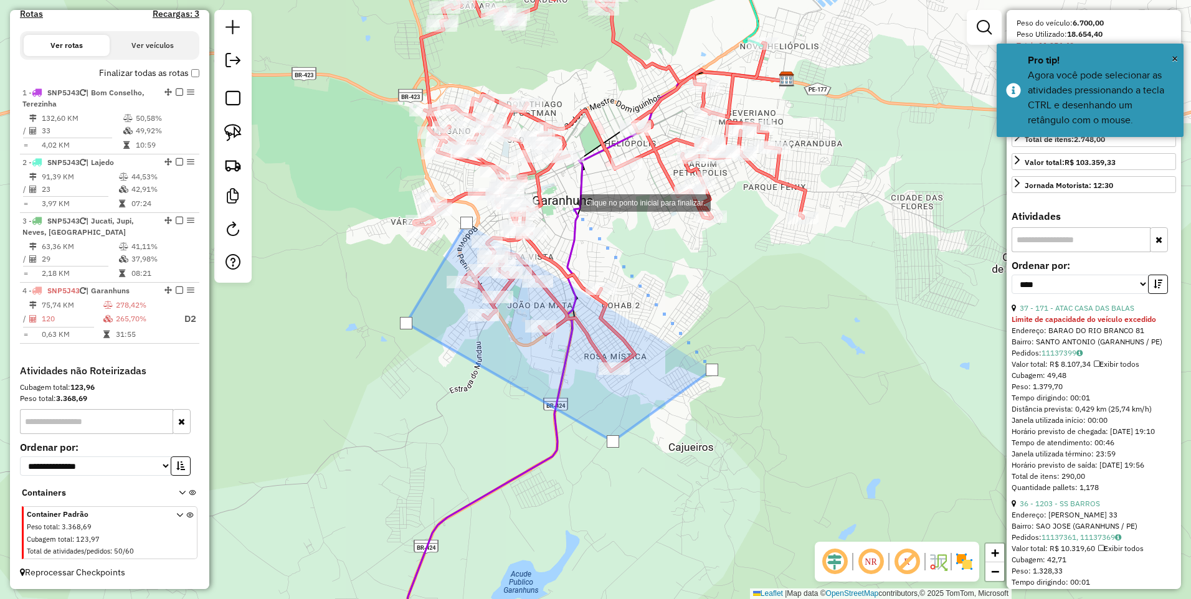
click at [564, 199] on div at bounding box center [567, 201] width 25 height 25
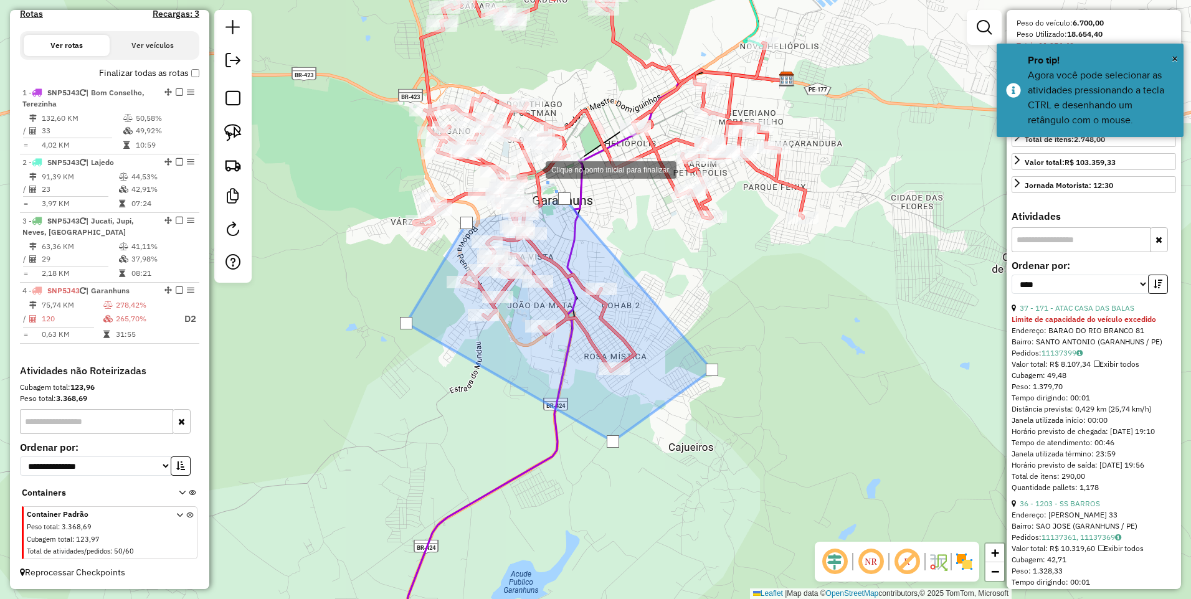
click at [533, 169] on div at bounding box center [533, 168] width 25 height 25
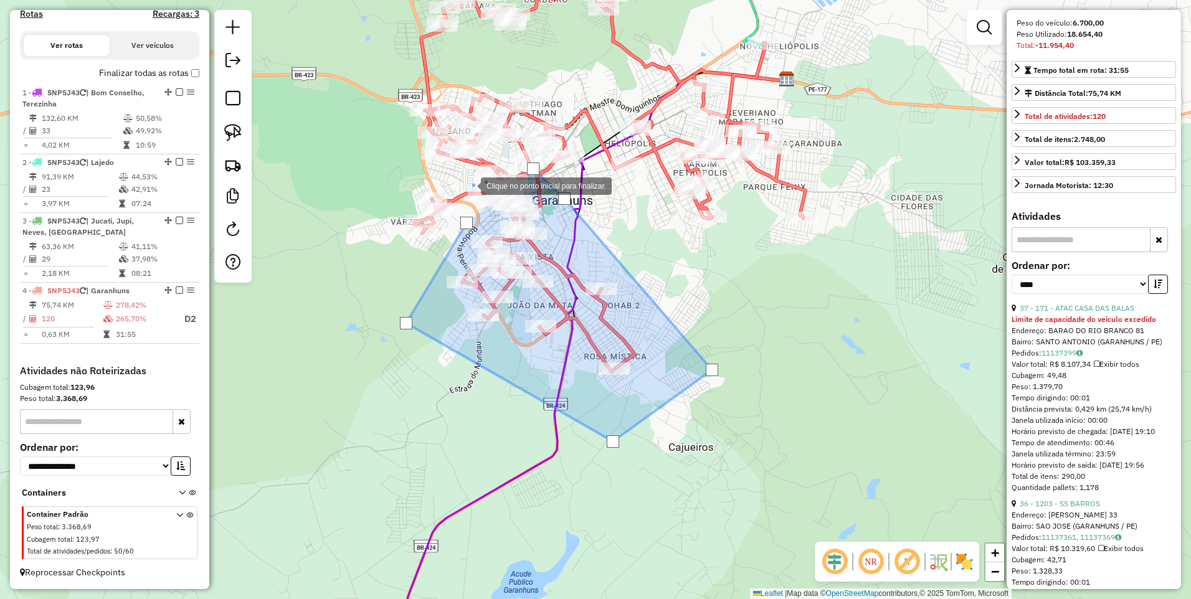
click at [468, 185] on div at bounding box center [468, 184] width 25 height 25
click at [452, 197] on div at bounding box center [451, 196] width 25 height 25
click at [463, 224] on div at bounding box center [466, 223] width 12 height 12
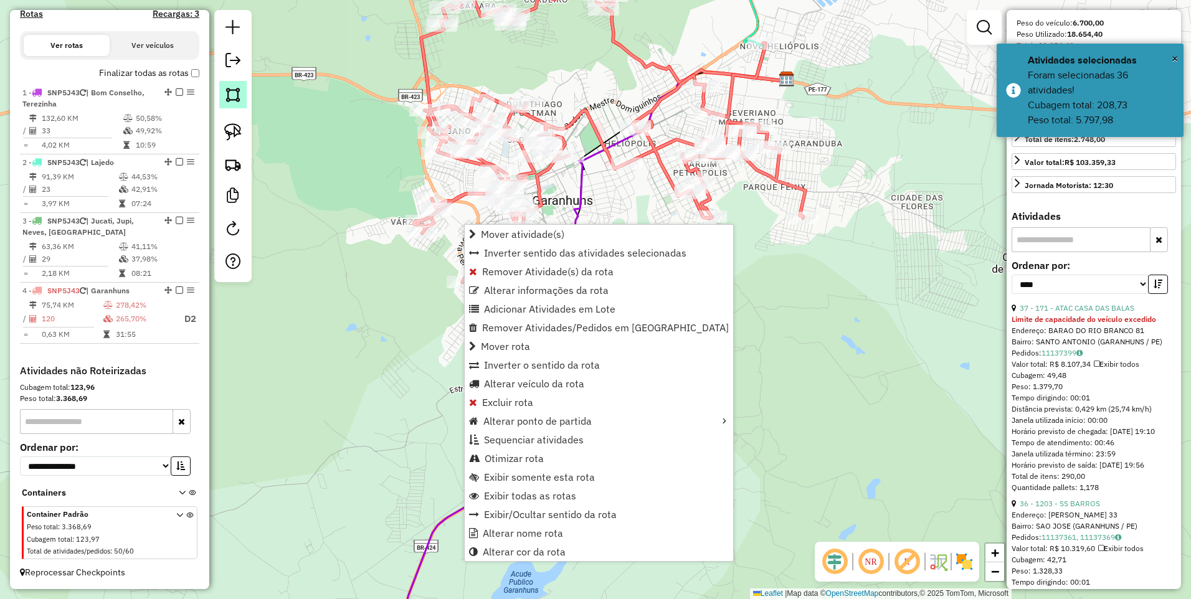
click at [233, 97] on img at bounding box center [232, 94] width 17 height 17
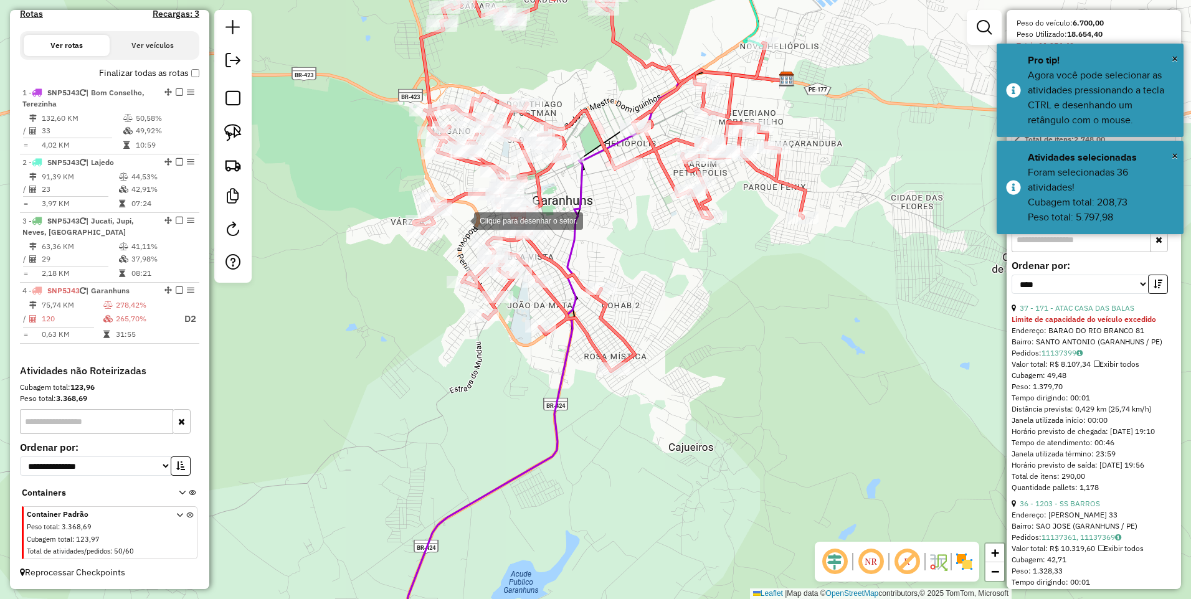
click at [462, 219] on div at bounding box center [461, 219] width 25 height 25
click at [418, 303] on div at bounding box center [421, 297] width 25 height 25
drag, startPoint x: 516, startPoint y: 404, endPoint x: 629, endPoint y: 414, distance: 113.8
click at [516, 404] on div at bounding box center [514, 404] width 25 height 25
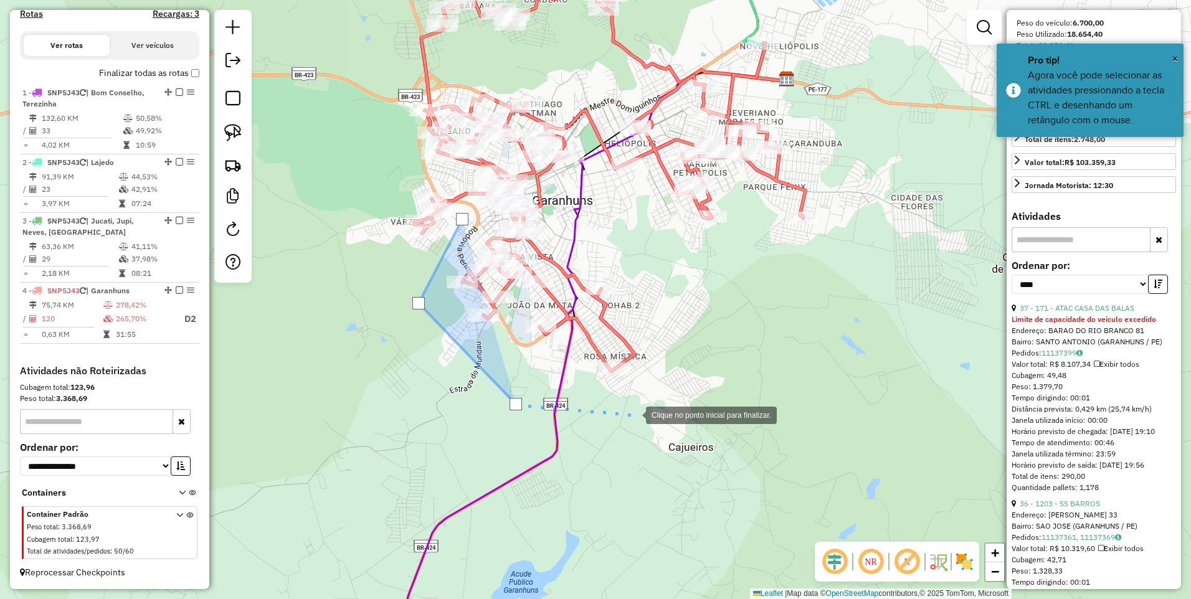
click at [644, 415] on div at bounding box center [633, 414] width 25 height 25
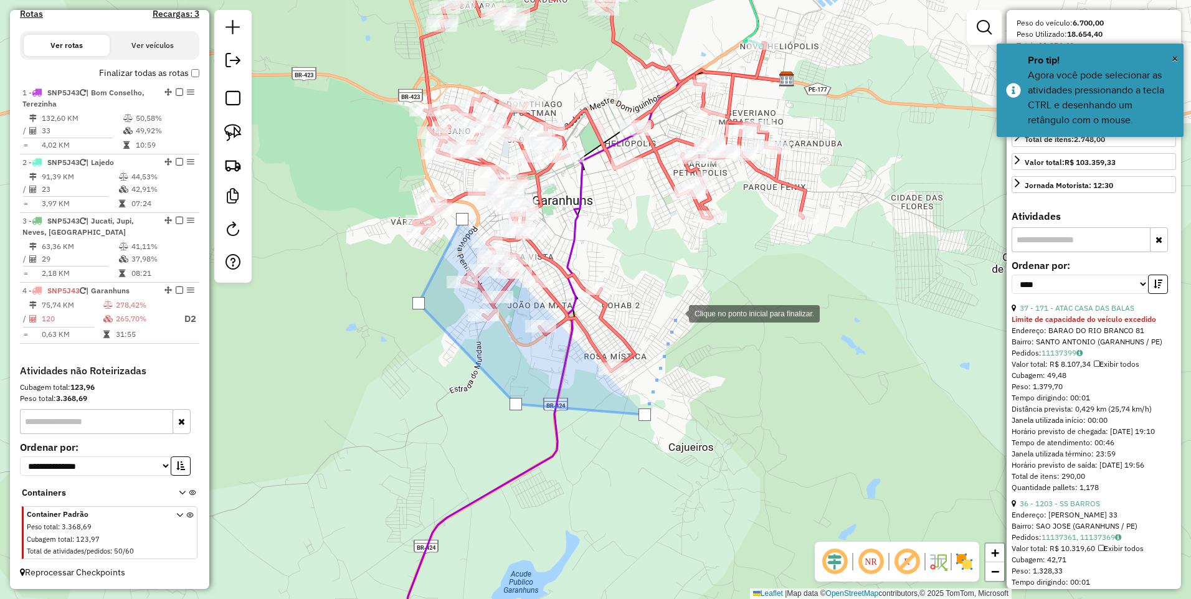
click at [676, 313] on div at bounding box center [676, 312] width 25 height 25
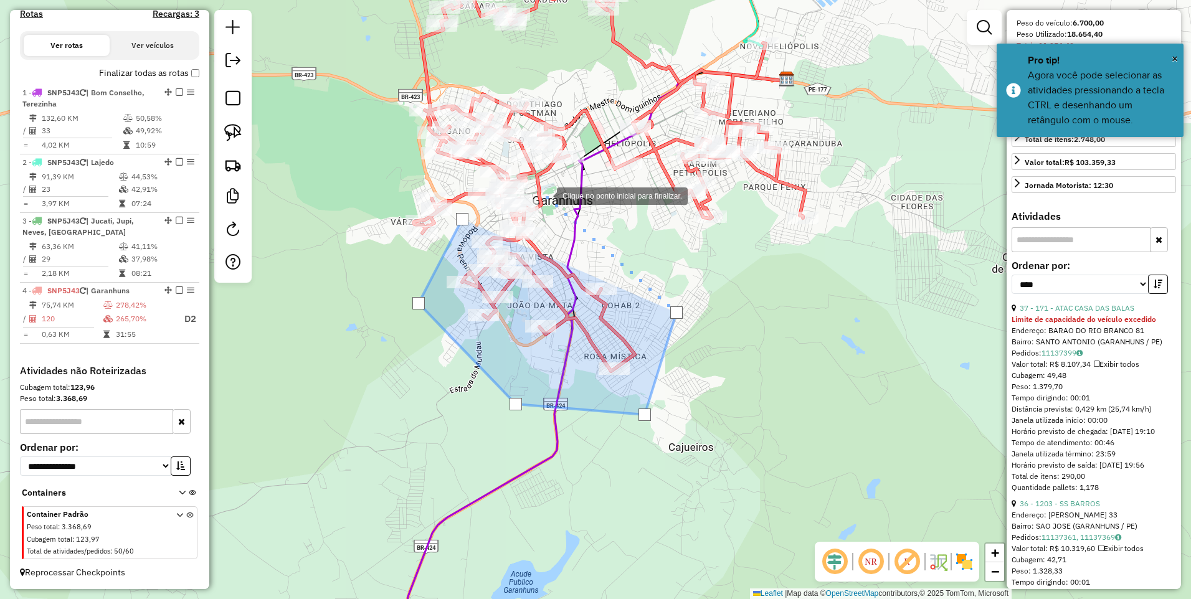
click at [544, 195] on div at bounding box center [544, 194] width 25 height 25
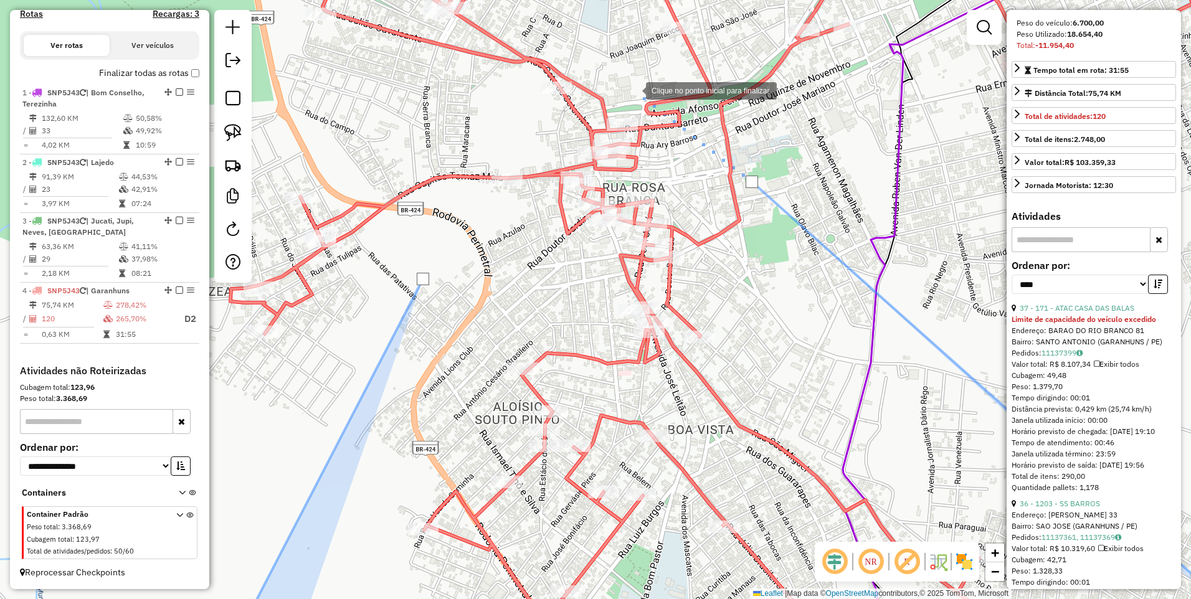
click at [633, 90] on div at bounding box center [633, 89] width 25 height 25
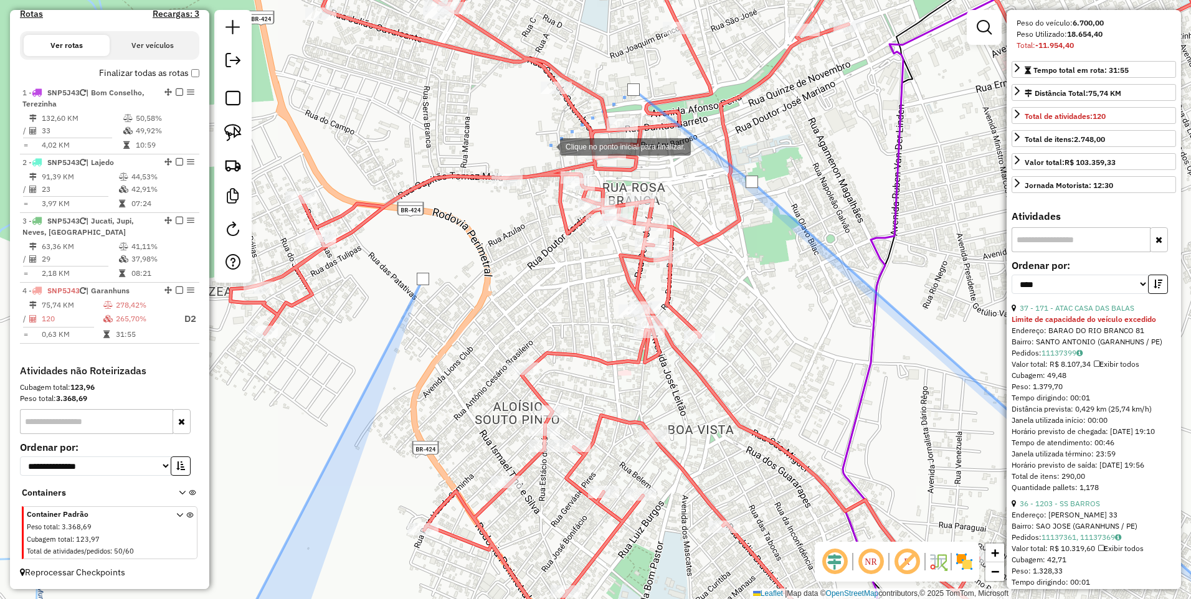
click at [547, 146] on div at bounding box center [547, 145] width 25 height 25
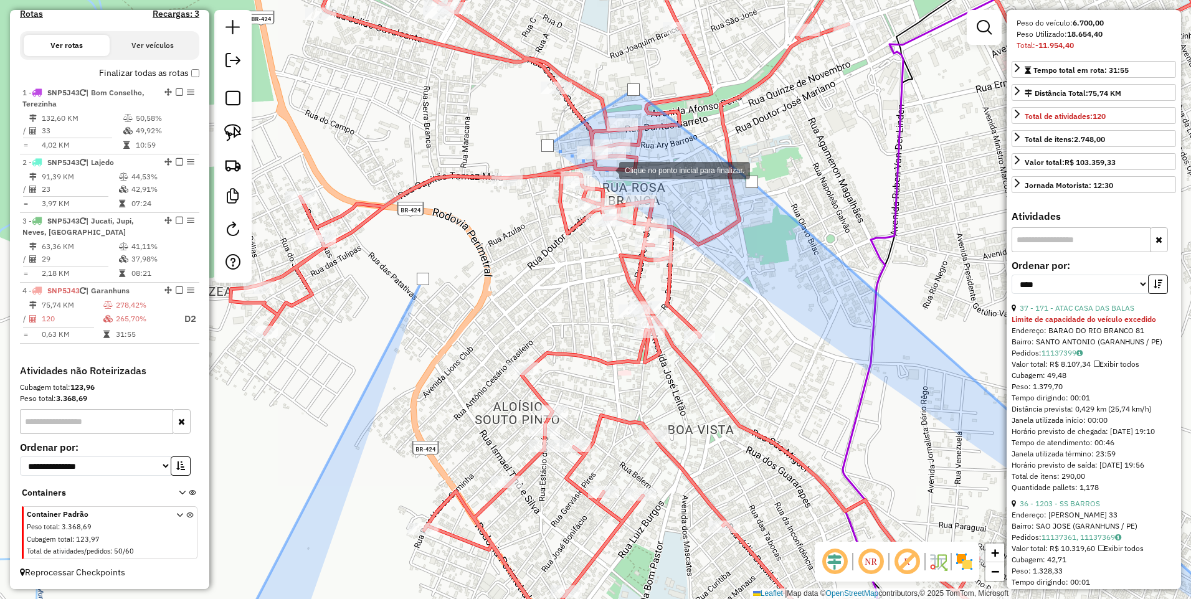
click at [607, 169] on div at bounding box center [606, 169] width 25 height 25
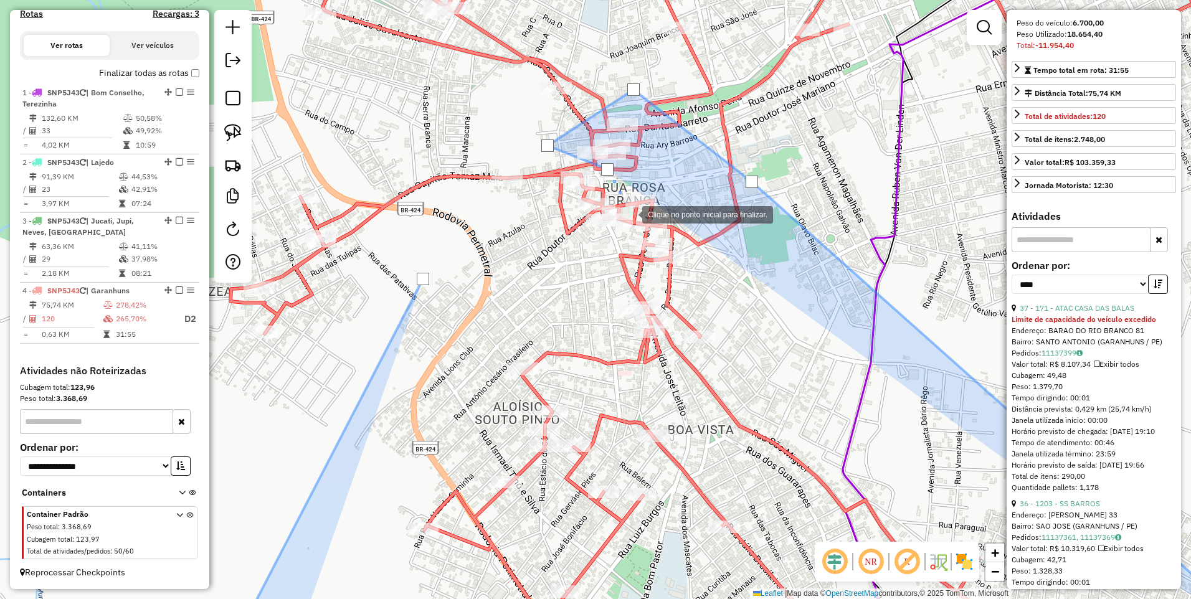
click at [630, 214] on div at bounding box center [629, 213] width 25 height 25
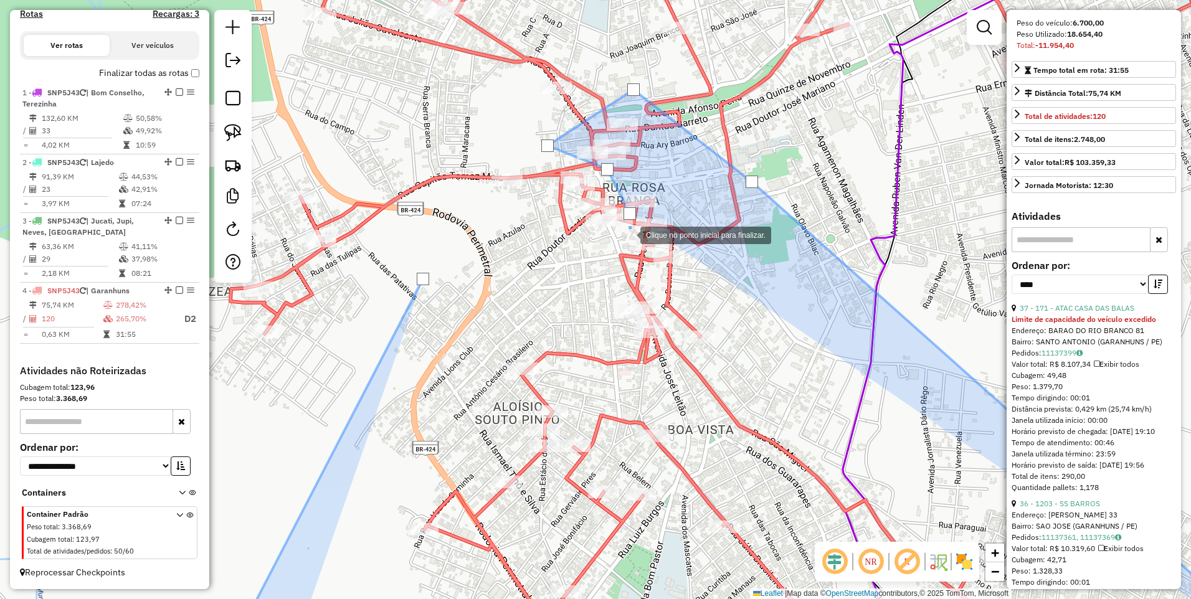
click at [628, 234] on div at bounding box center [627, 234] width 25 height 25
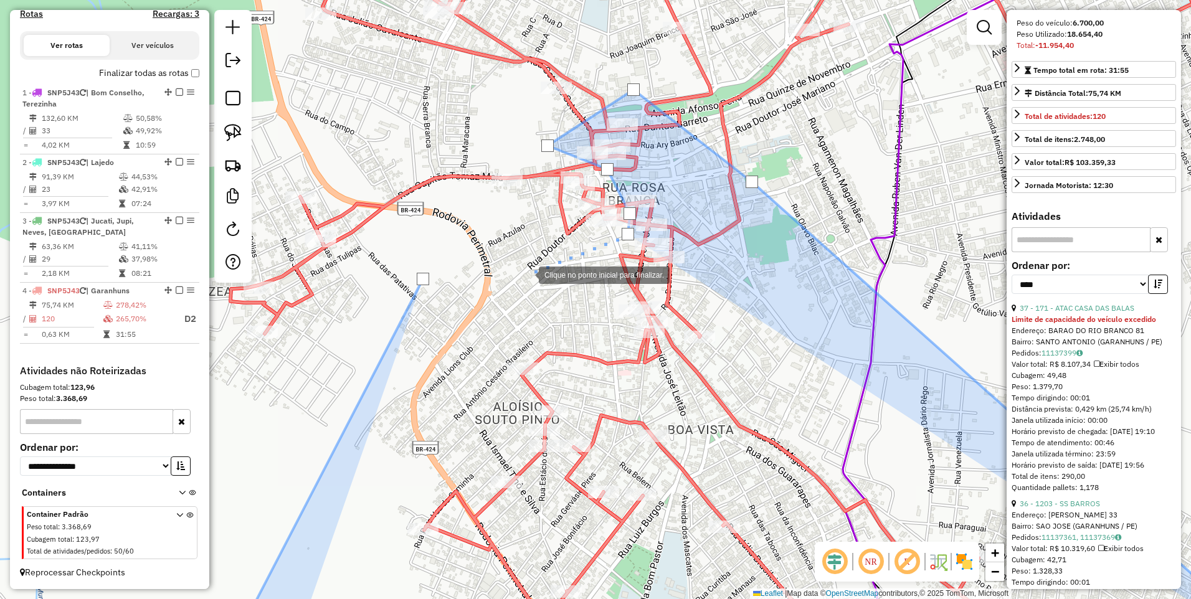
drag, startPoint x: 526, startPoint y: 273, endPoint x: 491, endPoint y: 273, distance: 34.9
click at [526, 273] on div at bounding box center [526, 274] width 25 height 25
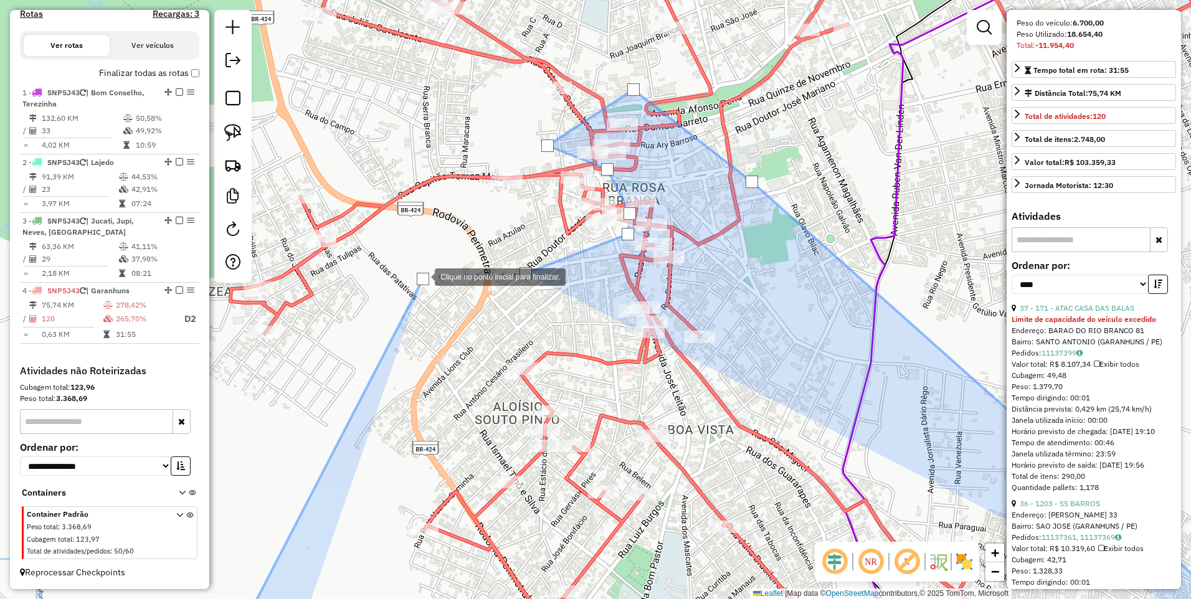
click at [422, 276] on div at bounding box center [423, 279] width 12 height 12
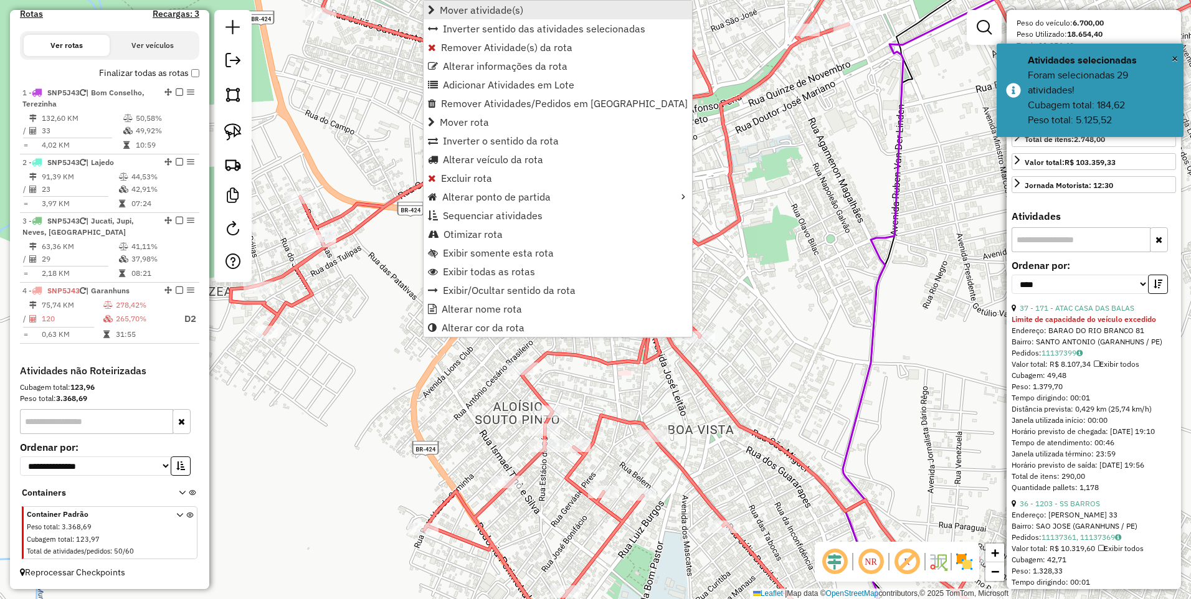
click at [497, 9] on span "Mover atividade(s)" at bounding box center [481, 10] width 83 height 10
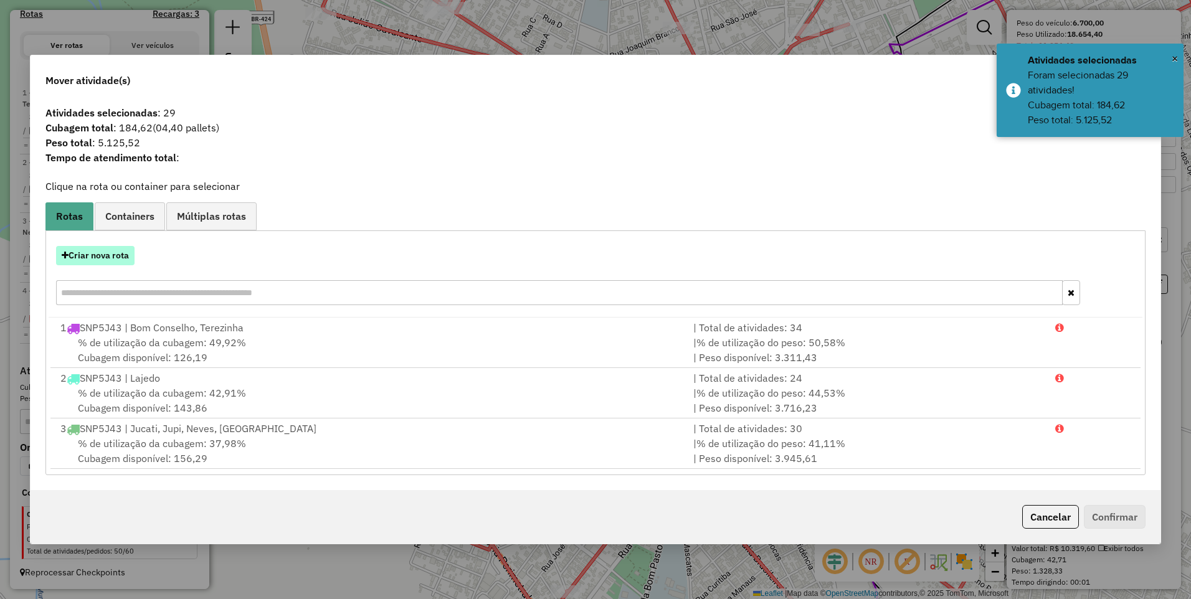
click at [109, 260] on button "Criar nova rota" at bounding box center [95, 255] width 78 height 19
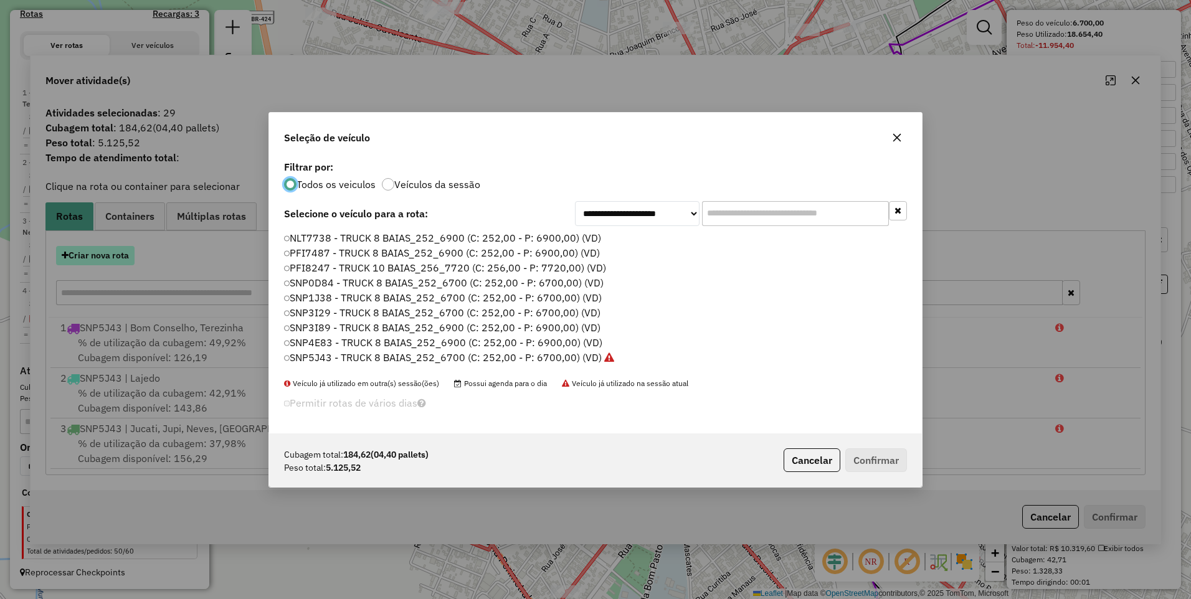
scroll to position [7, 4]
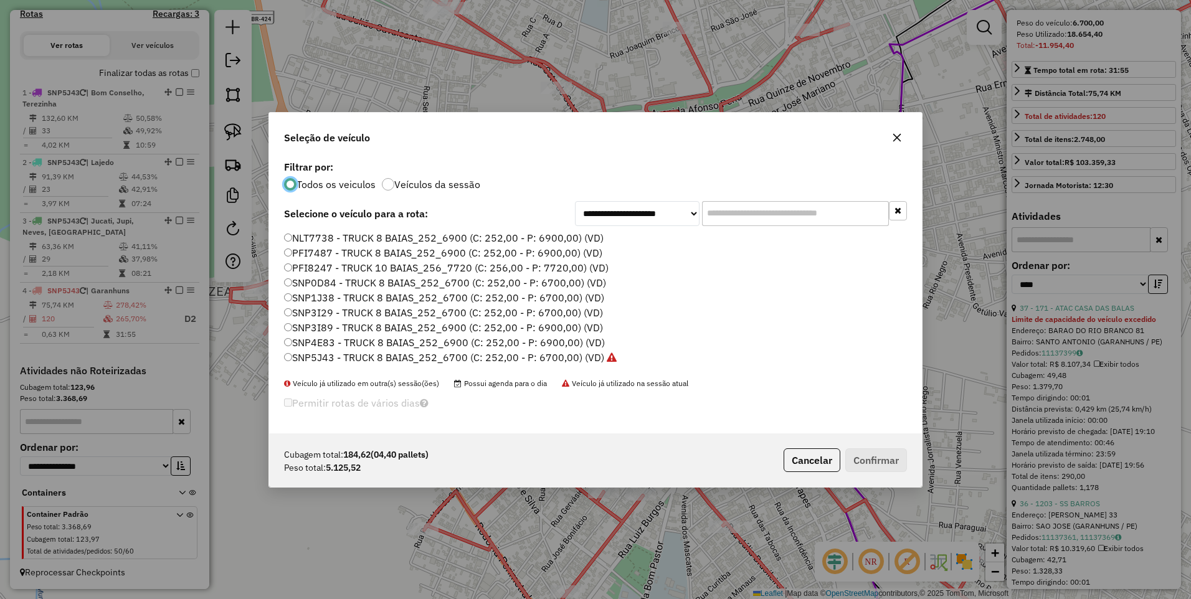
click at [575, 356] on label "SNP5J43 - TRUCK 8 BAIAS_252_6700 (C: 252,00 - P: 6700,00) (VD)" at bounding box center [450, 357] width 332 height 15
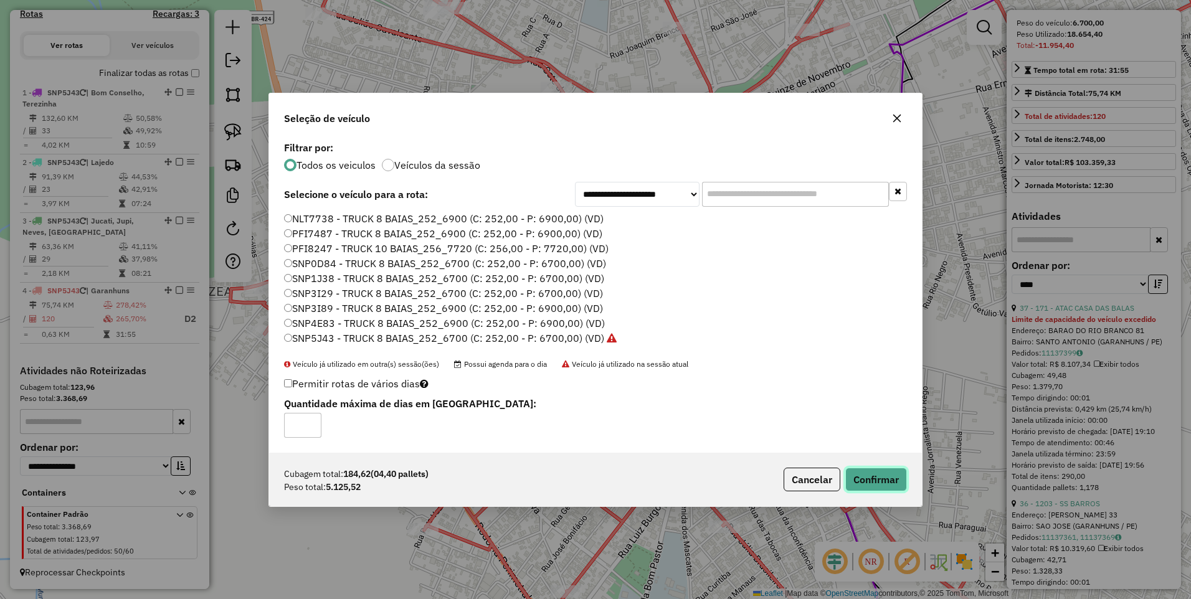
click at [867, 472] on button "Confirmar" at bounding box center [876, 480] width 62 height 24
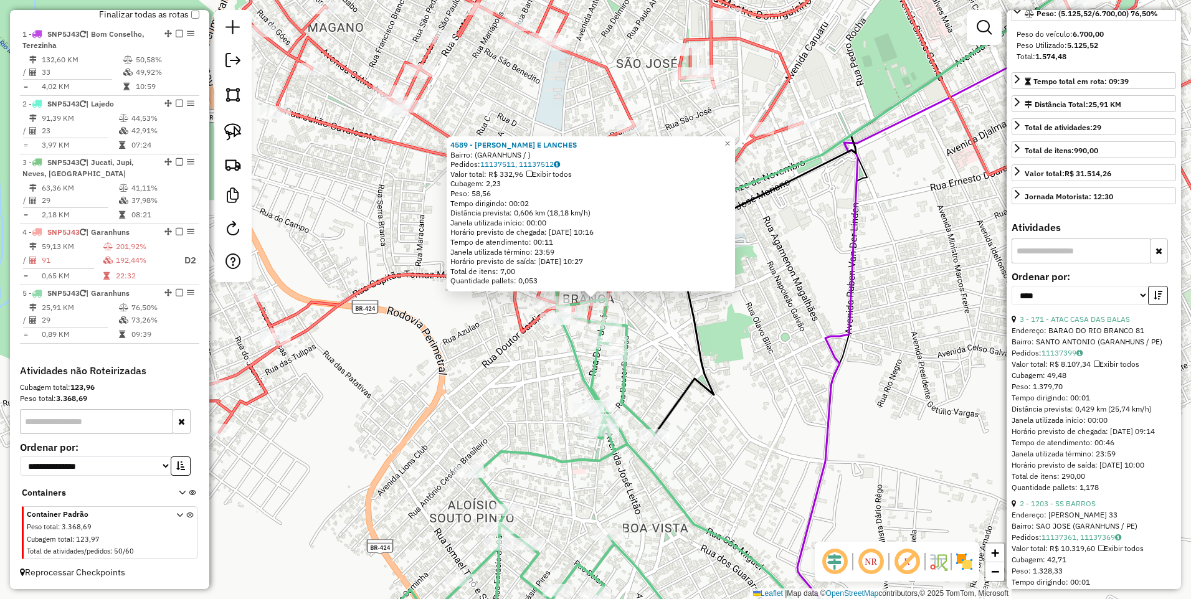
scroll to position [387, 0]
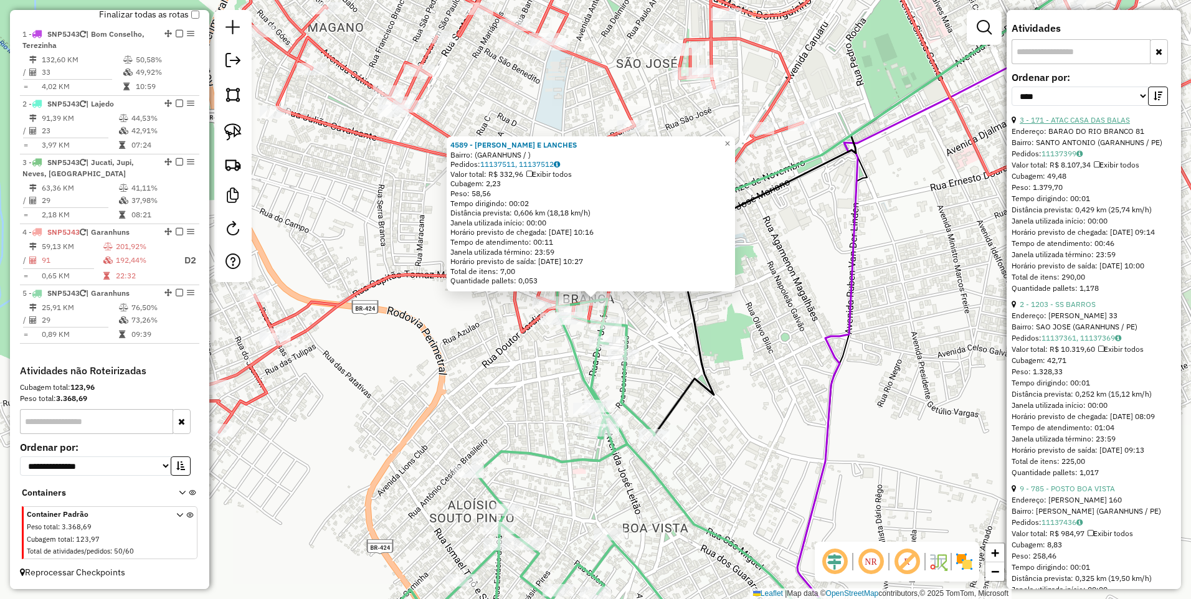
click at [1093, 125] on link "3 - 171 - ATAC CASA DAS BALAS" at bounding box center [1074, 119] width 110 height 9
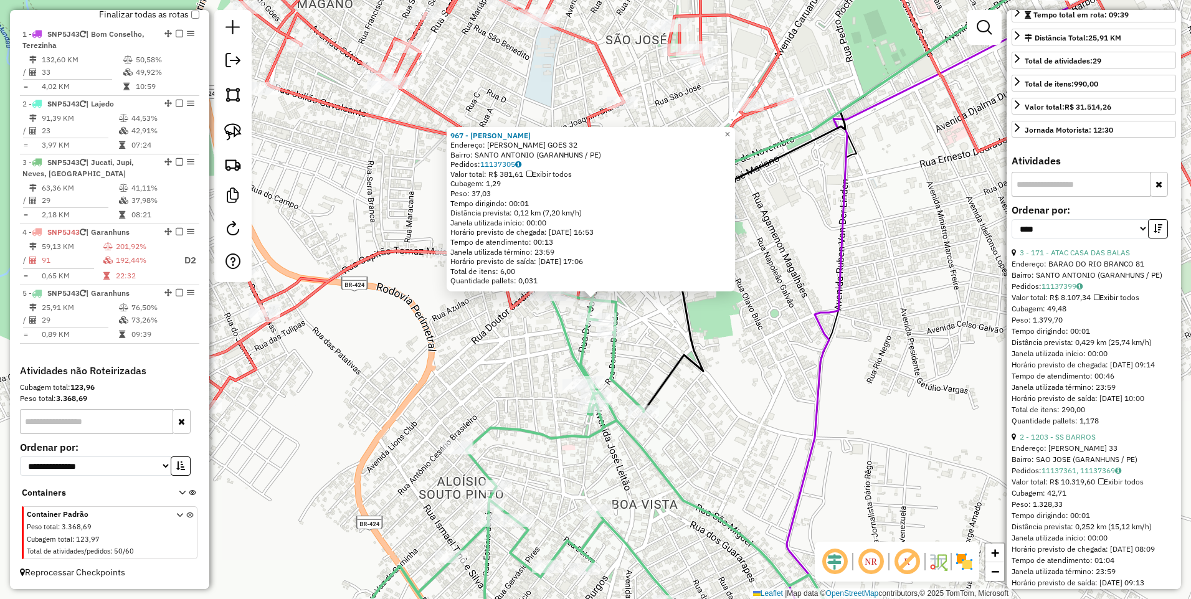
scroll to position [321, 0]
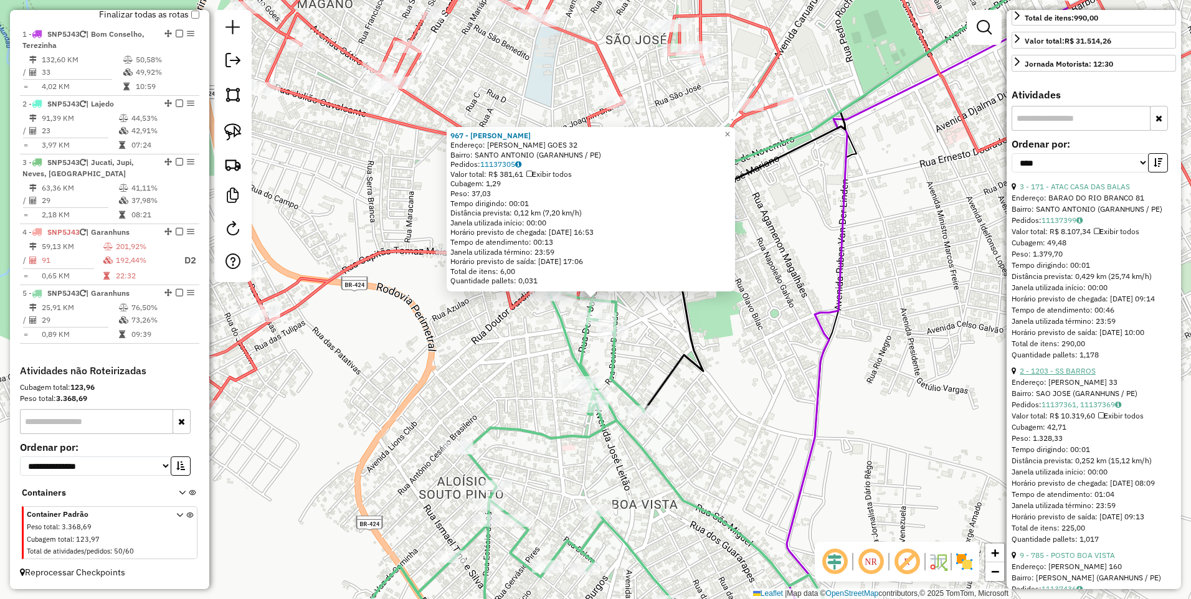
click at [1067, 375] on link "2 - 1203 - SS BARROS" at bounding box center [1057, 370] width 76 height 9
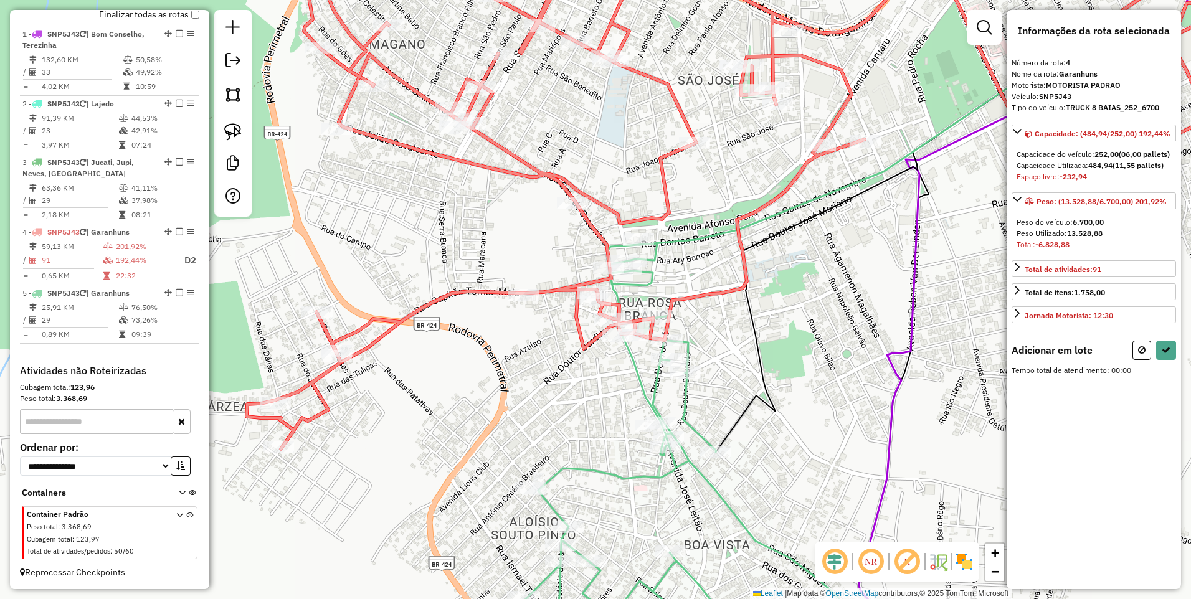
scroll to position [0, 0]
click at [1169, 354] on icon at bounding box center [1165, 350] width 9 height 9
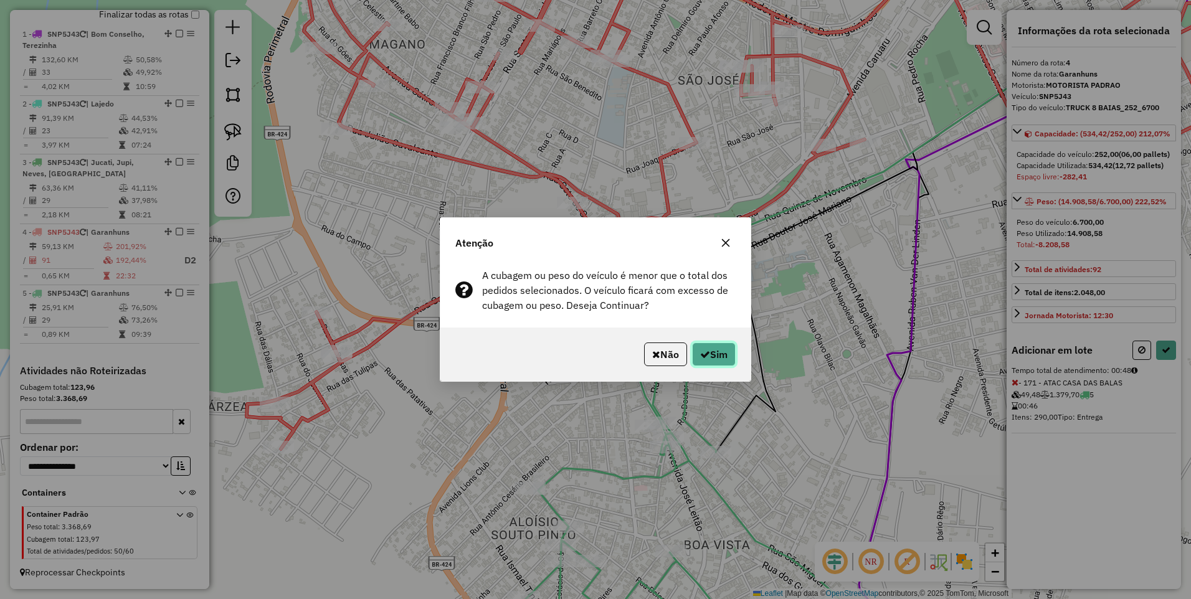
click at [714, 354] on button "Sim" at bounding box center [714, 354] width 44 height 24
select select "*********"
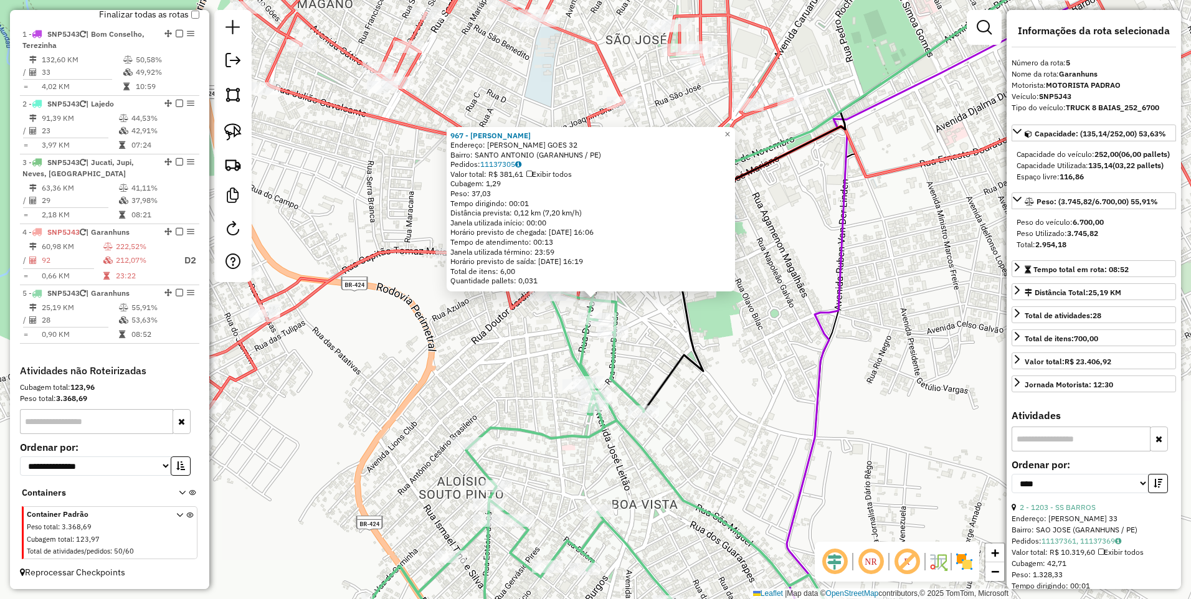
click at [545, 327] on div "967 - [PERSON_NAME]: [PERSON_NAME] GOES 32 Bairro: [GEOGRAPHIC_DATA] (GARANHUNS…" at bounding box center [595, 299] width 1191 height 599
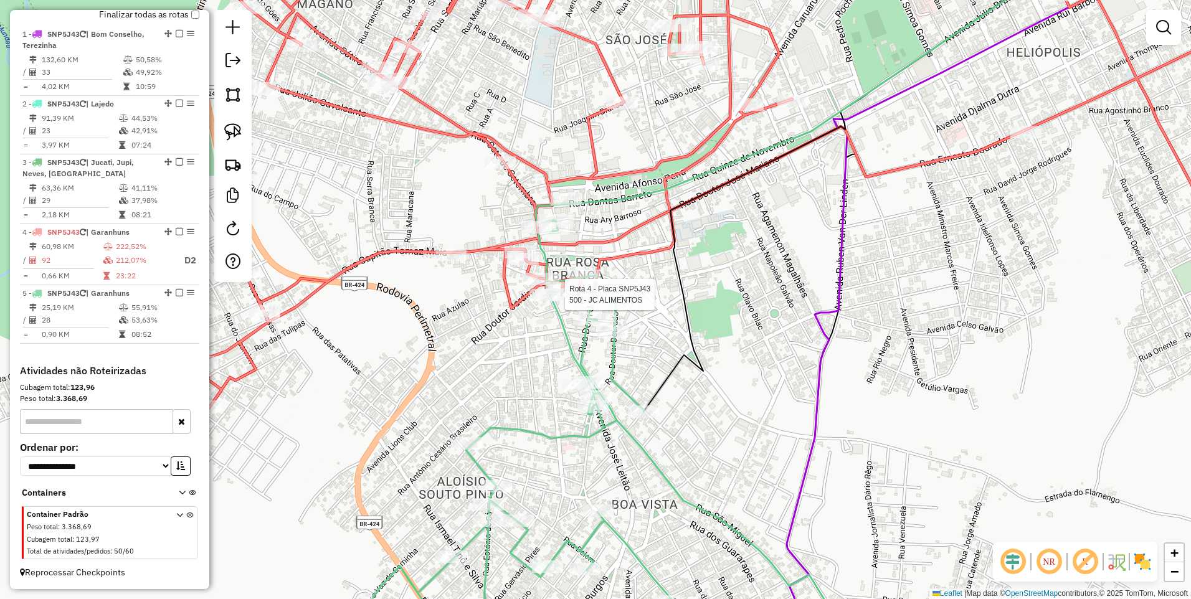
select select "*********"
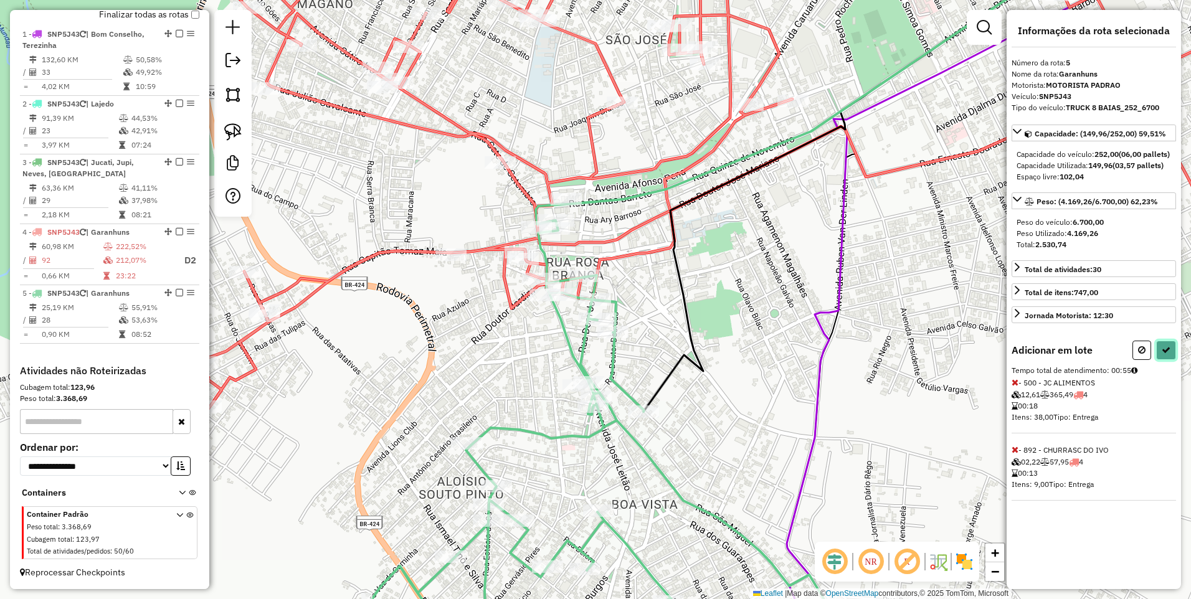
click at [1169, 354] on icon at bounding box center [1165, 350] width 9 height 9
select select "*********"
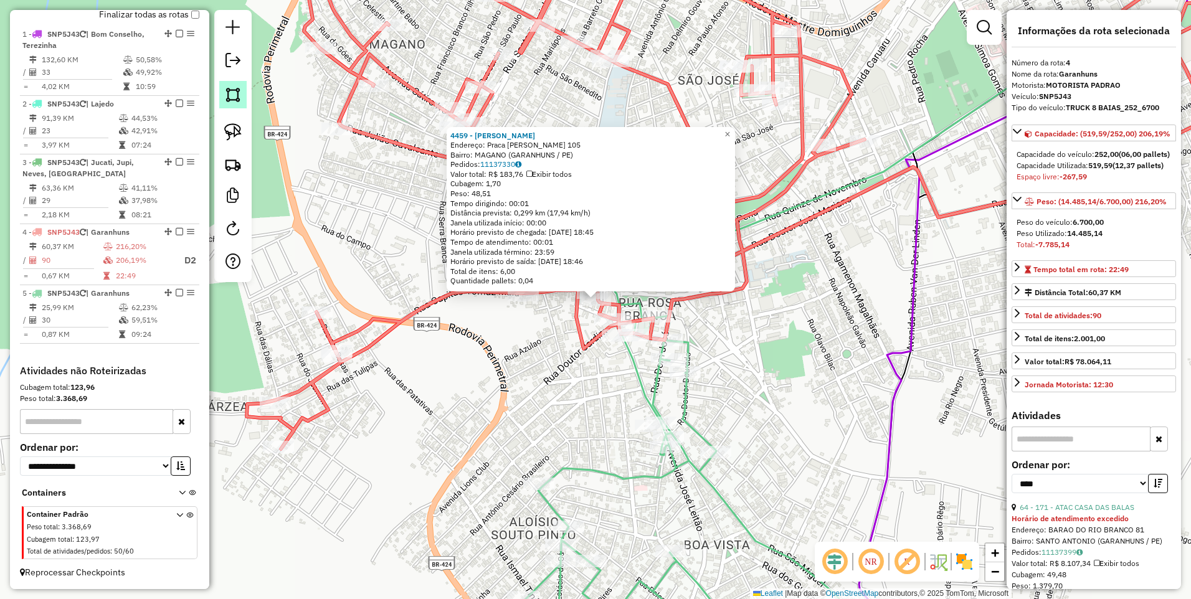
click at [230, 96] on img at bounding box center [232, 94] width 17 height 17
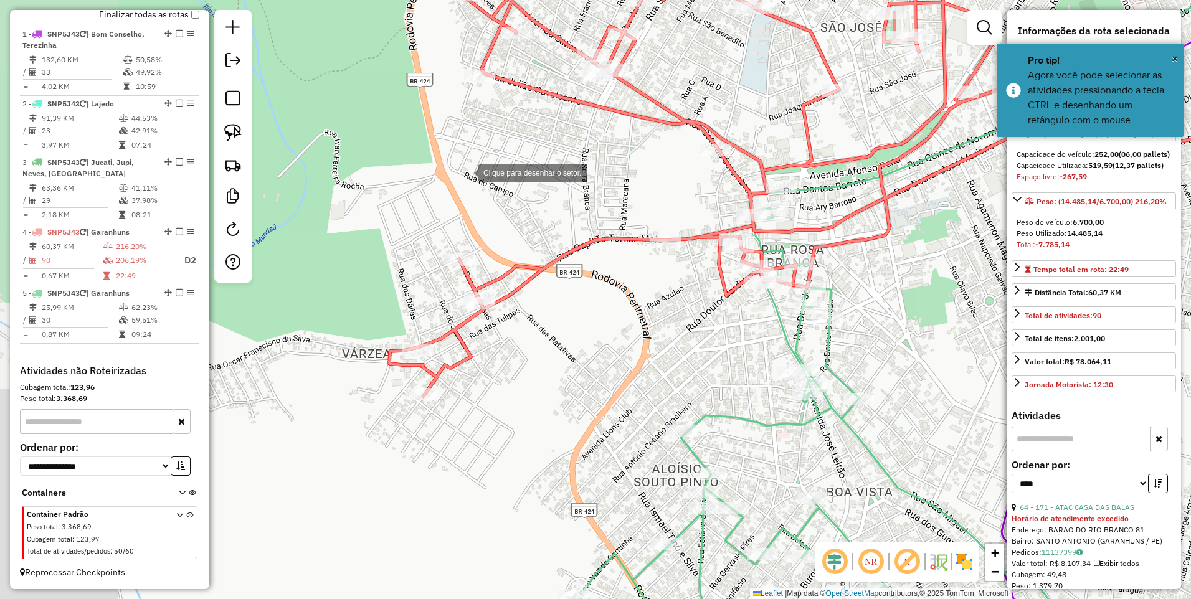
drag, startPoint x: 389, startPoint y: 217, endPoint x: 463, endPoint y: 174, distance: 85.7
click at [463, 174] on div at bounding box center [465, 171] width 25 height 25
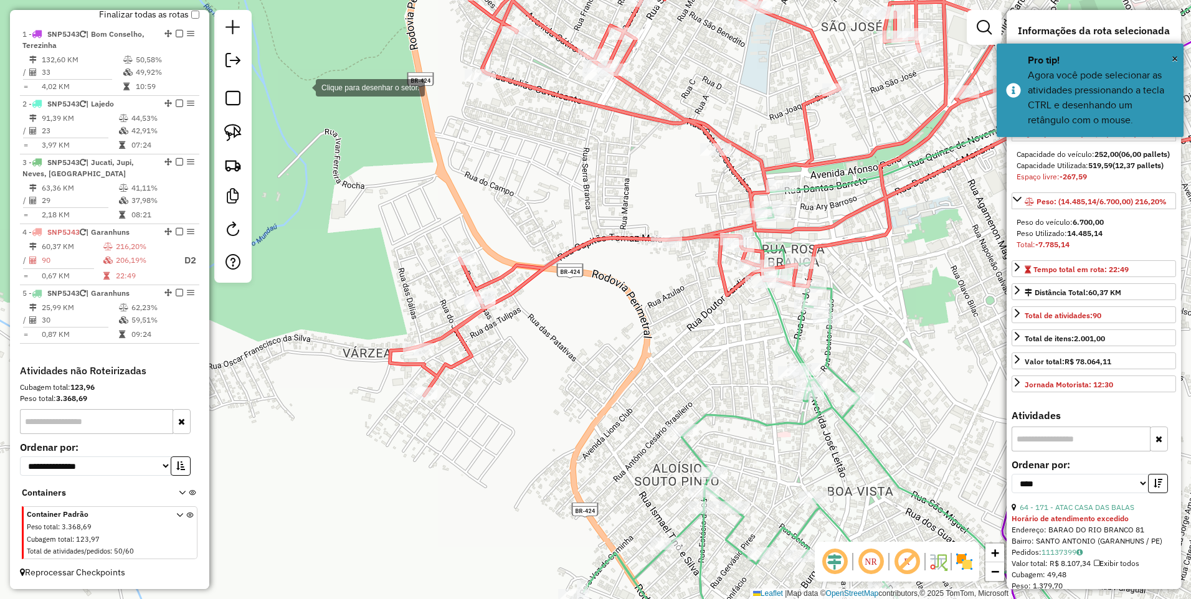
click at [303, 87] on div at bounding box center [303, 86] width 25 height 25
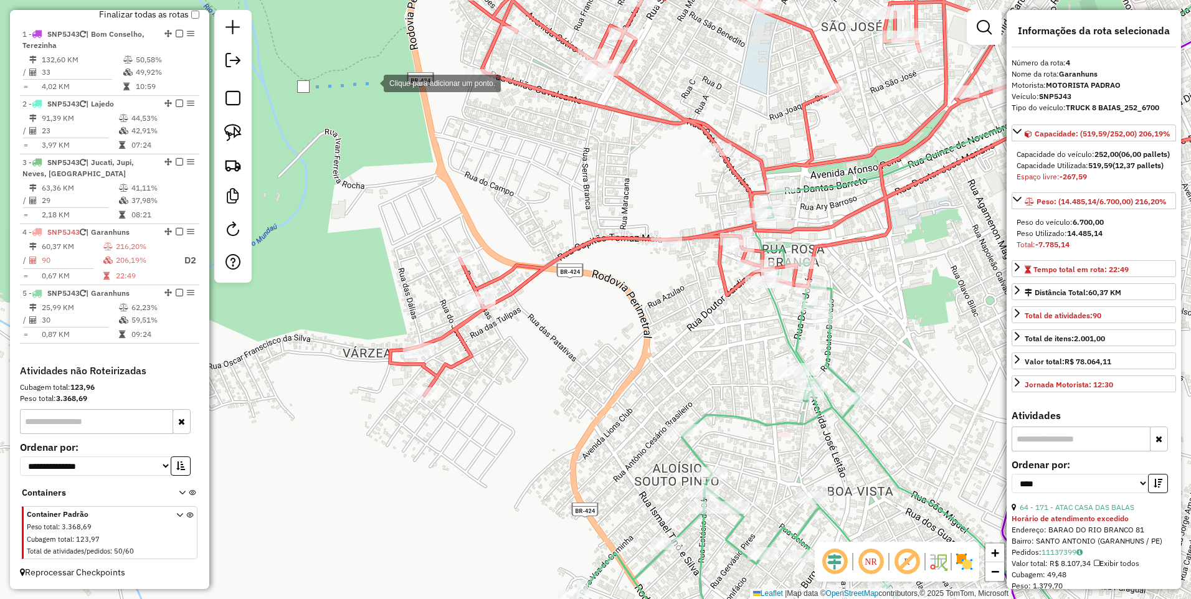
click at [371, 82] on div at bounding box center [371, 82] width 25 height 25
click at [336, 425] on div at bounding box center [335, 422] width 25 height 25
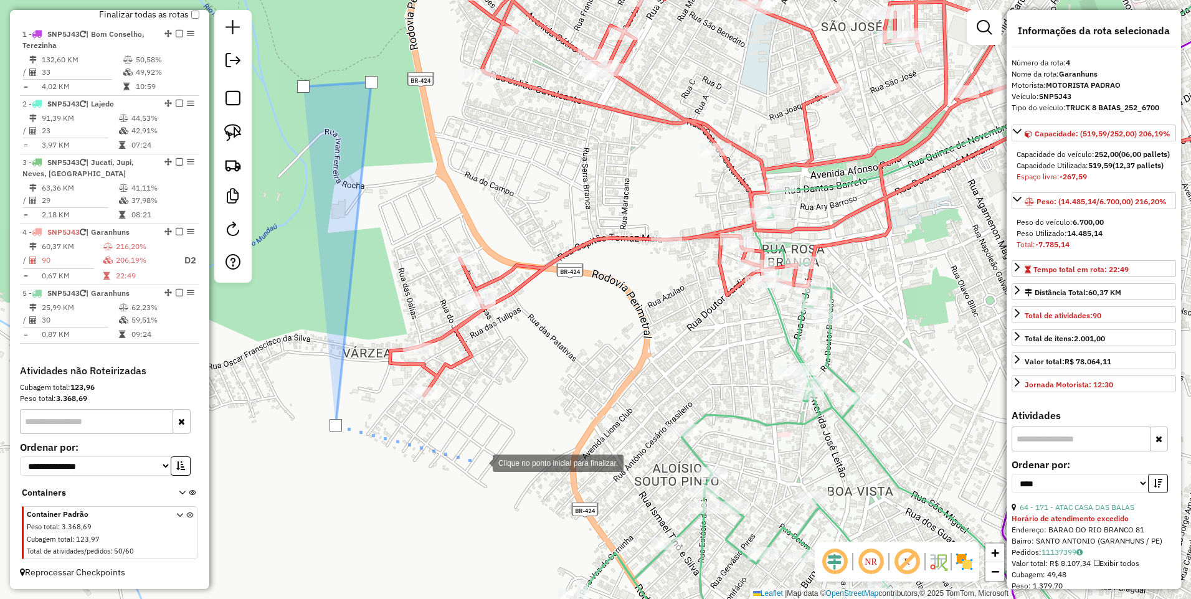
click at [485, 462] on div at bounding box center [480, 462] width 25 height 25
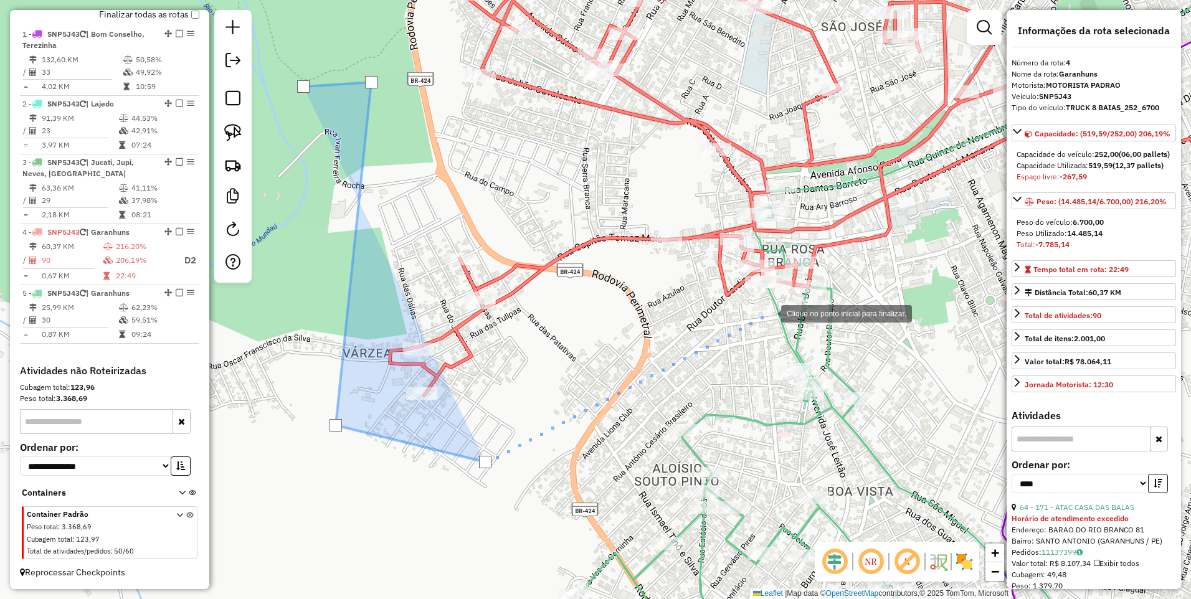
click at [768, 313] on div at bounding box center [768, 312] width 25 height 25
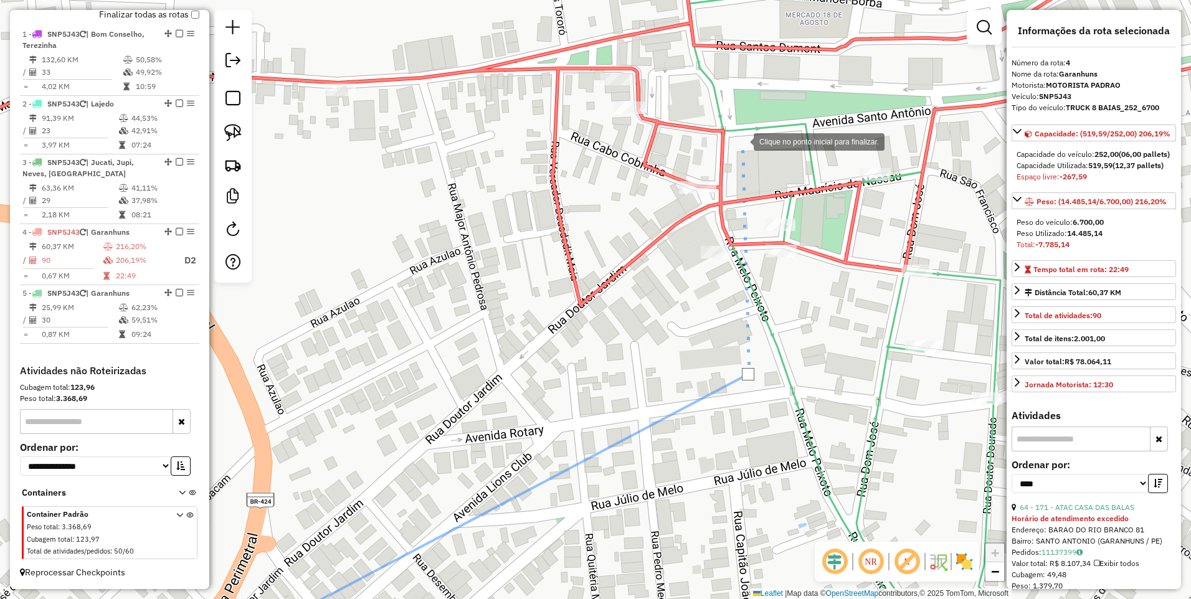
click at [741, 141] on div at bounding box center [741, 140] width 25 height 25
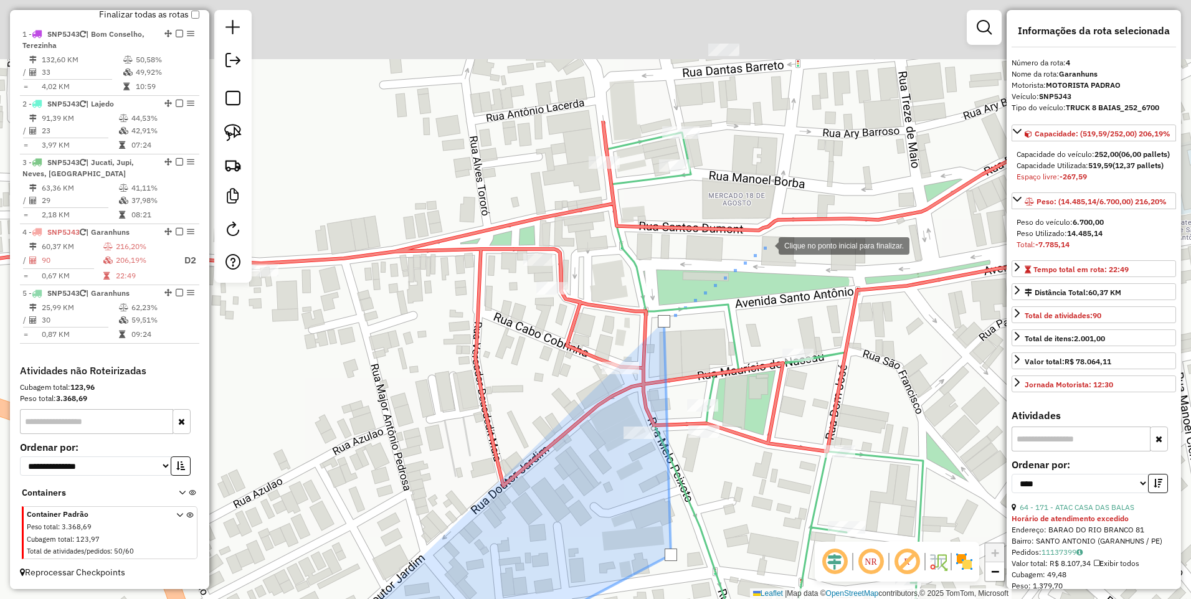
drag, startPoint x: 844, startPoint y: 63, endPoint x: 766, endPoint y: 243, distance: 195.8
click at [766, 243] on div at bounding box center [765, 244] width 25 height 25
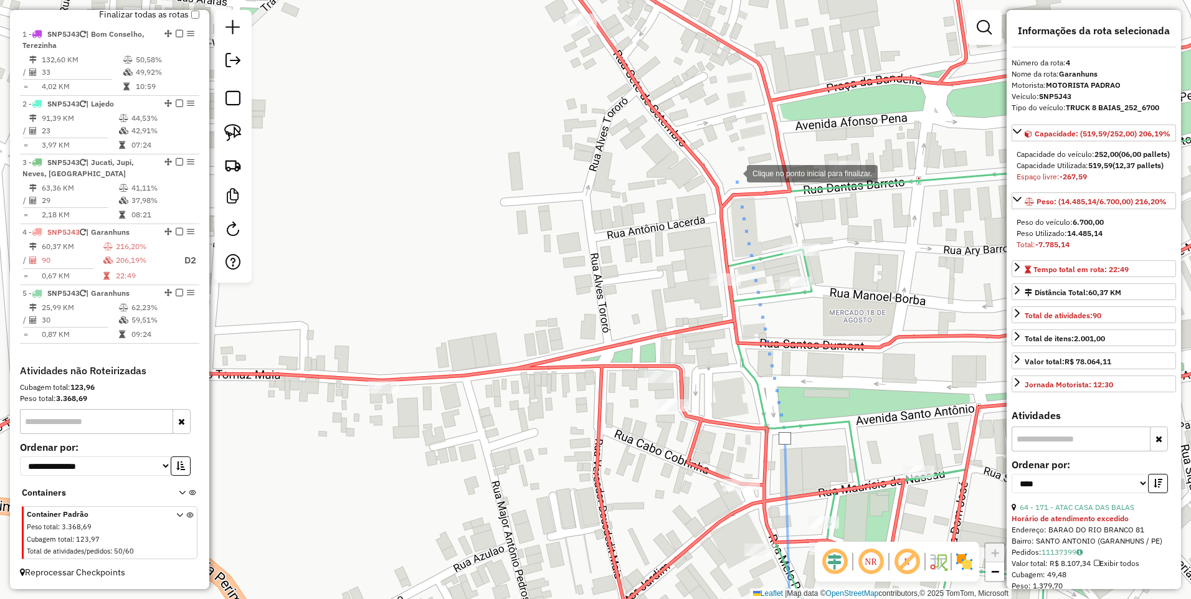
click at [735, 172] on div at bounding box center [734, 172] width 25 height 25
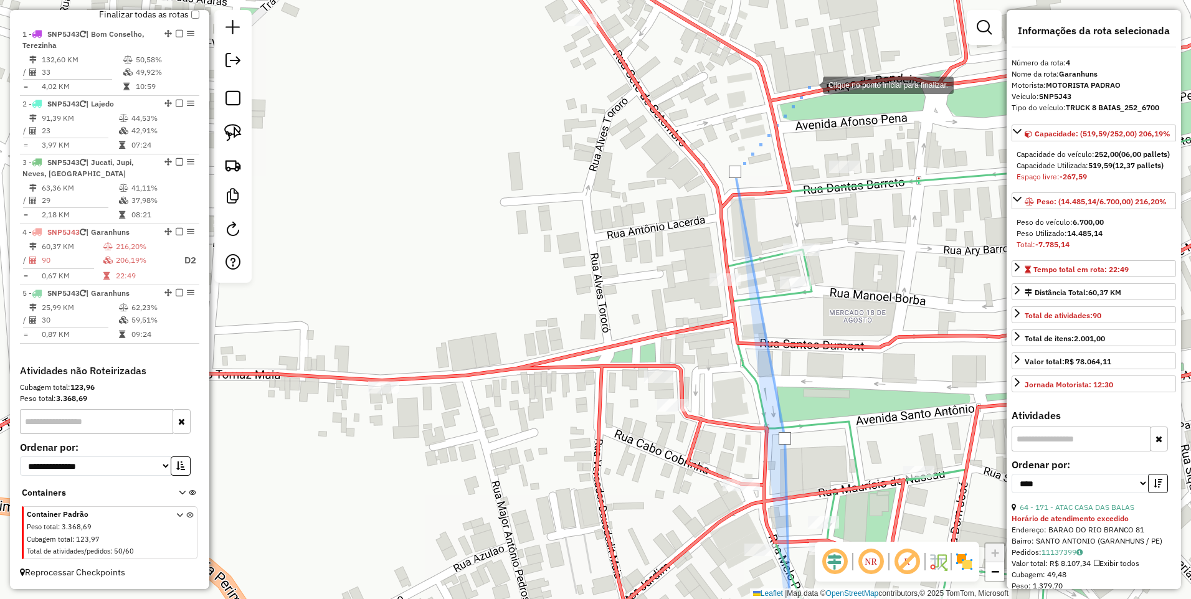
click at [810, 84] on div at bounding box center [810, 84] width 25 height 25
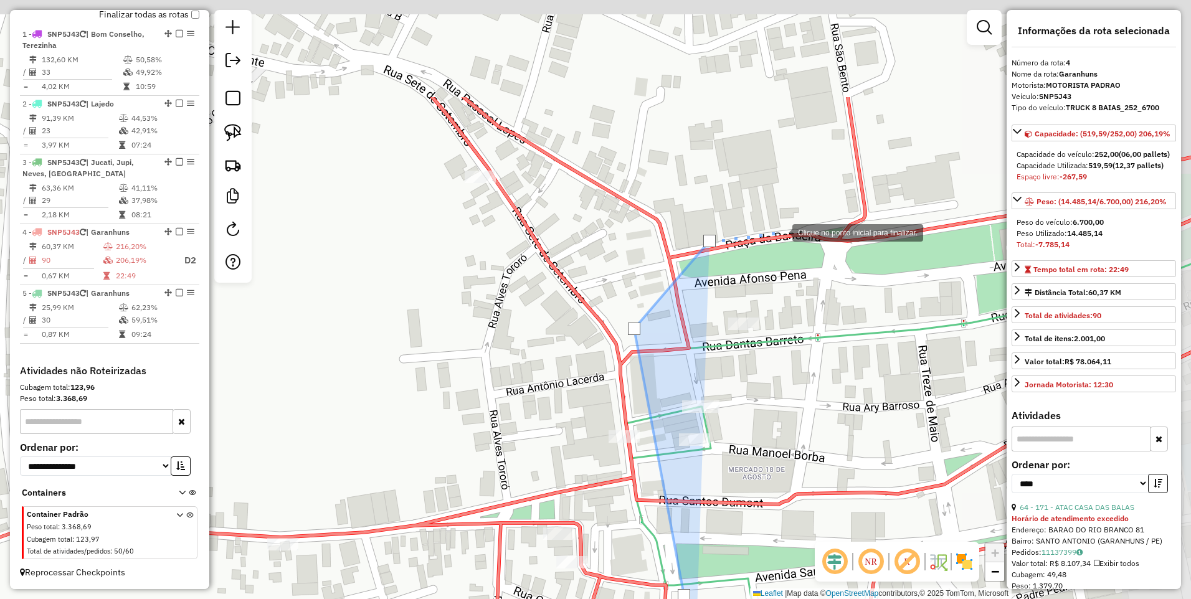
drag, startPoint x: 884, startPoint y: 71, endPoint x: 783, endPoint y: 228, distance: 186.5
click at [783, 228] on div at bounding box center [779, 231] width 25 height 25
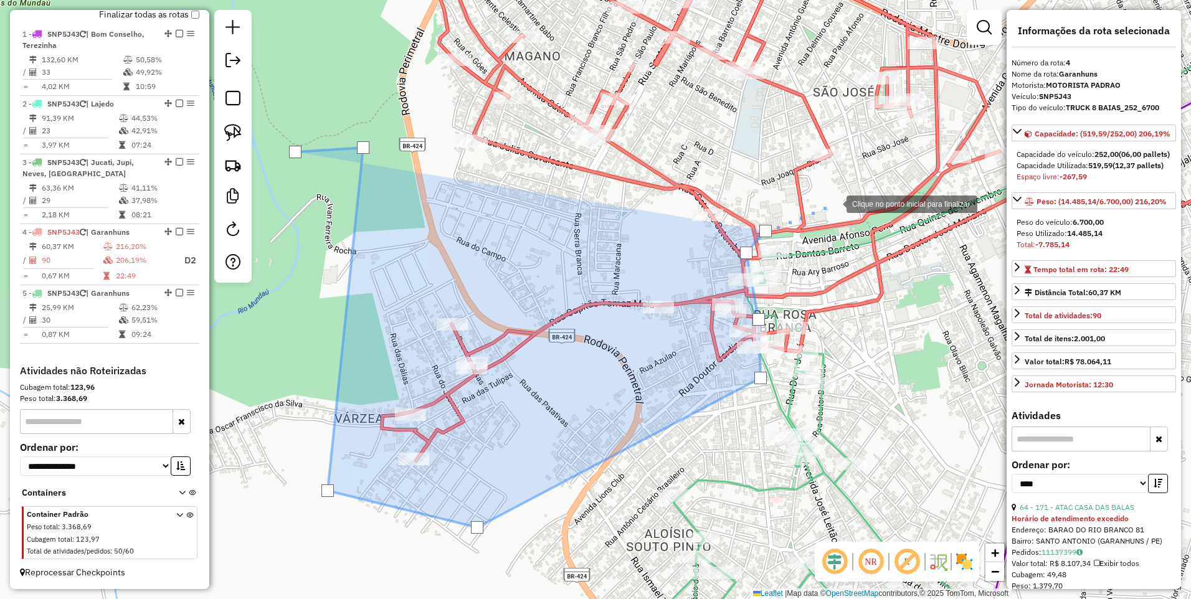
click at [834, 203] on div at bounding box center [833, 203] width 25 height 25
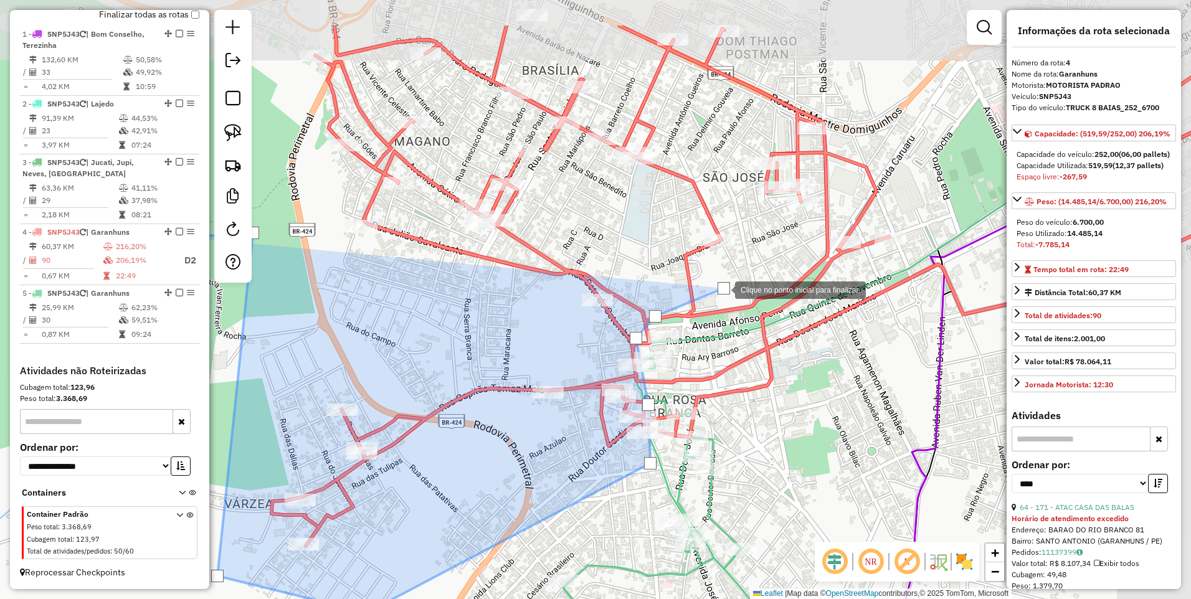
click at [724, 288] on div at bounding box center [723, 288] width 12 height 12
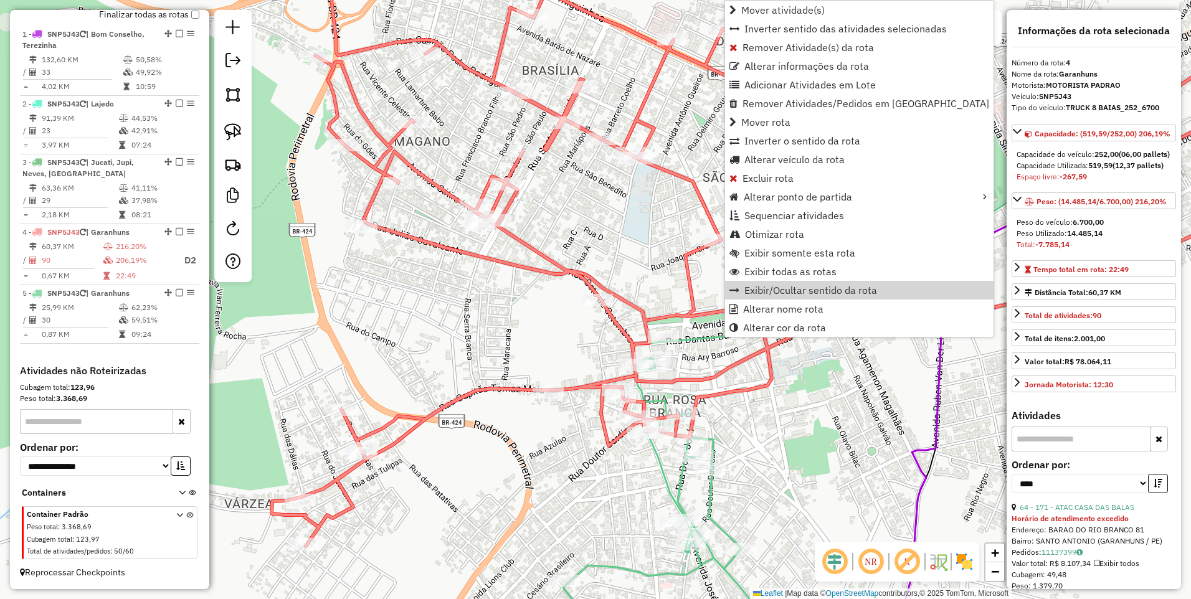
click at [696, 262] on div "Janela de atendimento Grade de atendimento Capacidade Transportadoras Veículos …" at bounding box center [595, 299] width 1191 height 599
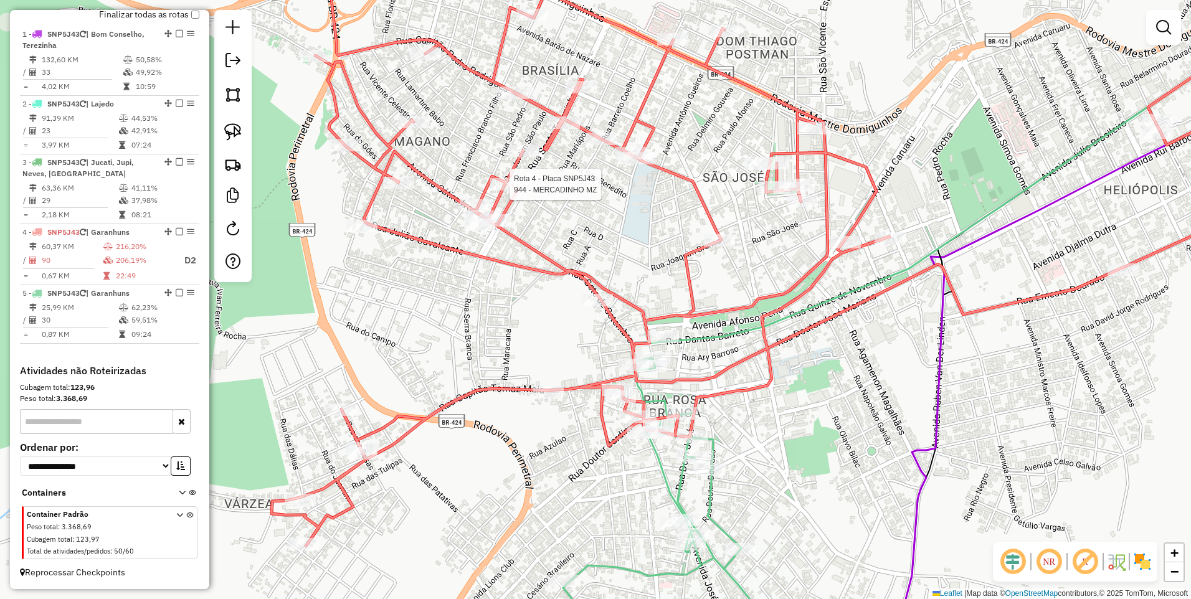
select select "*********"
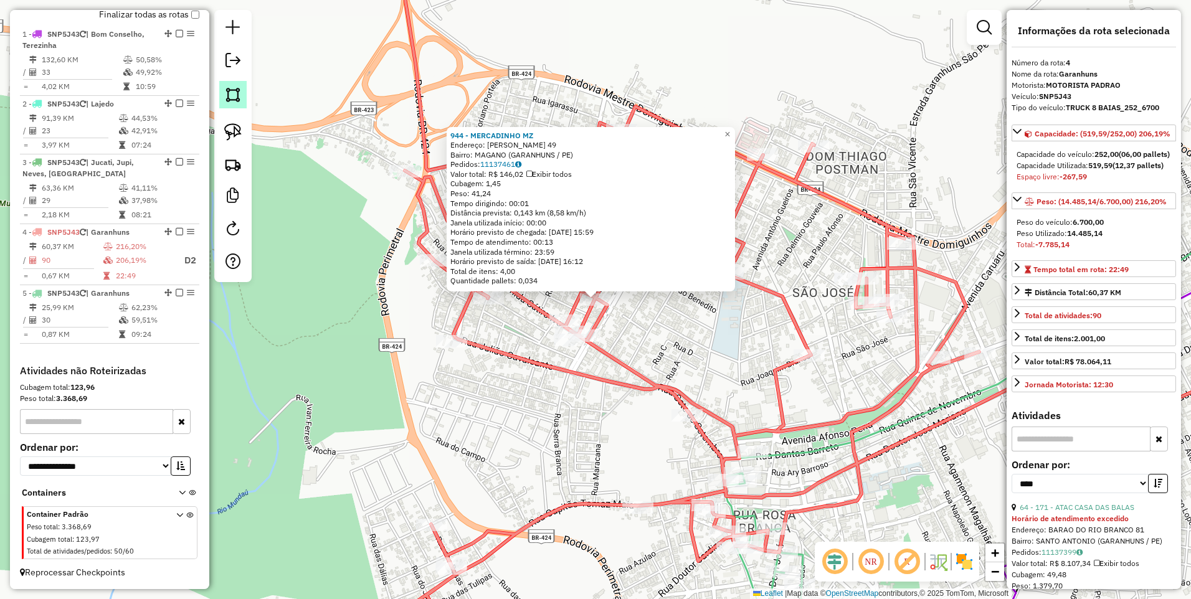
click at [236, 93] on img at bounding box center [232, 94] width 17 height 17
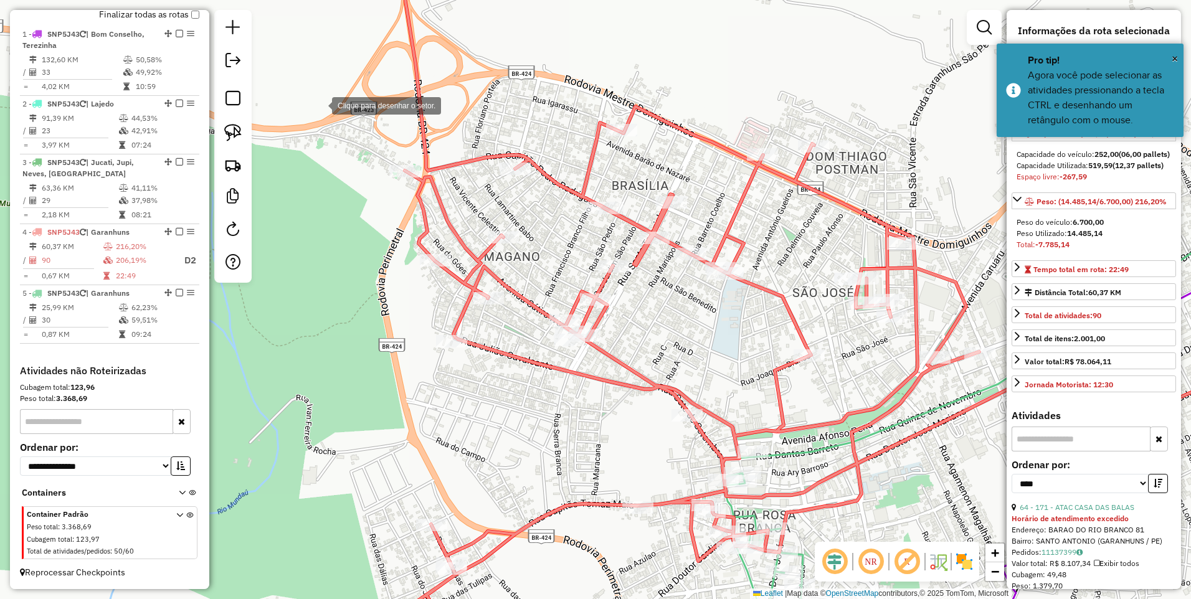
click at [319, 105] on div at bounding box center [319, 104] width 25 height 25
click at [363, 475] on div at bounding box center [363, 475] width 25 height 25
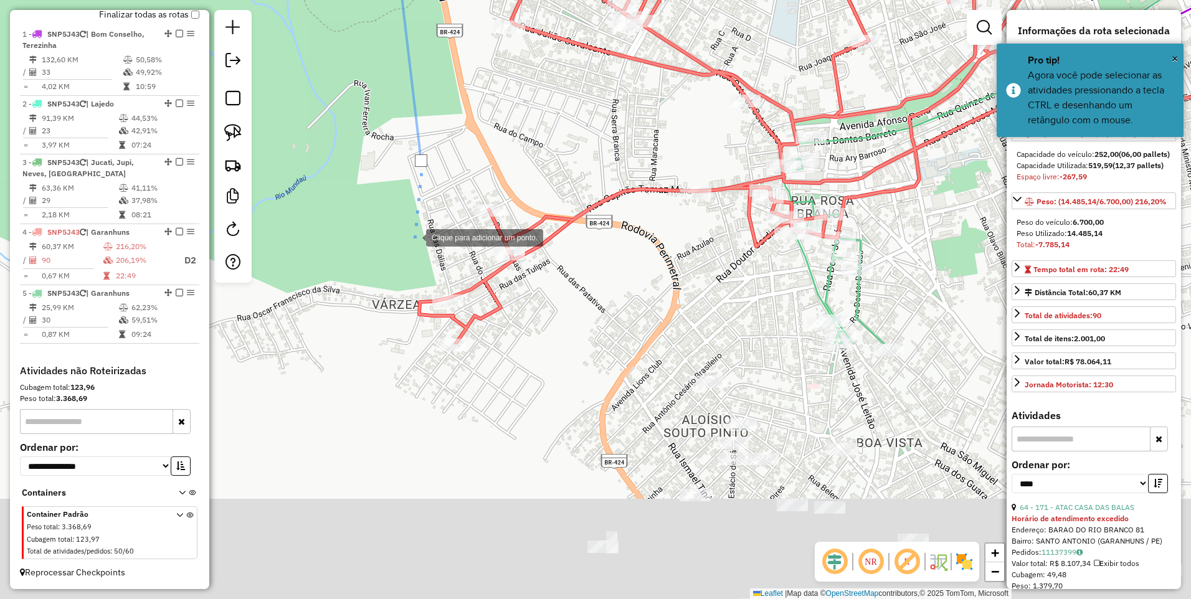
drag, startPoint x: 354, startPoint y: 556, endPoint x: 412, endPoint y: 237, distance: 324.6
click at [413, 236] on div at bounding box center [413, 236] width 25 height 25
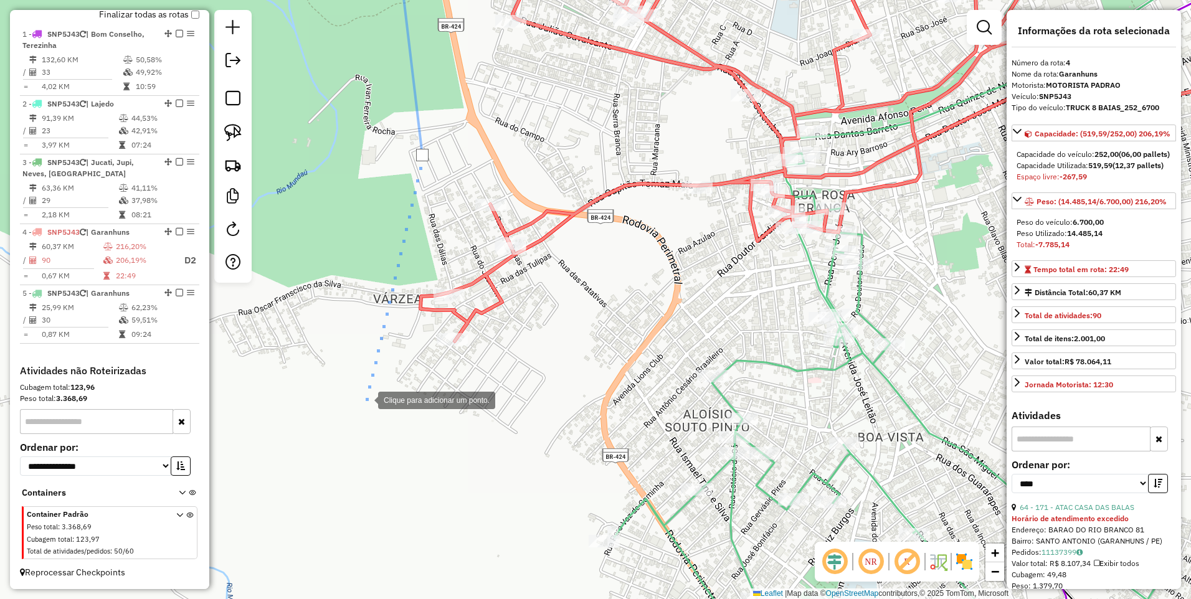
click at [365, 399] on div at bounding box center [365, 399] width 25 height 25
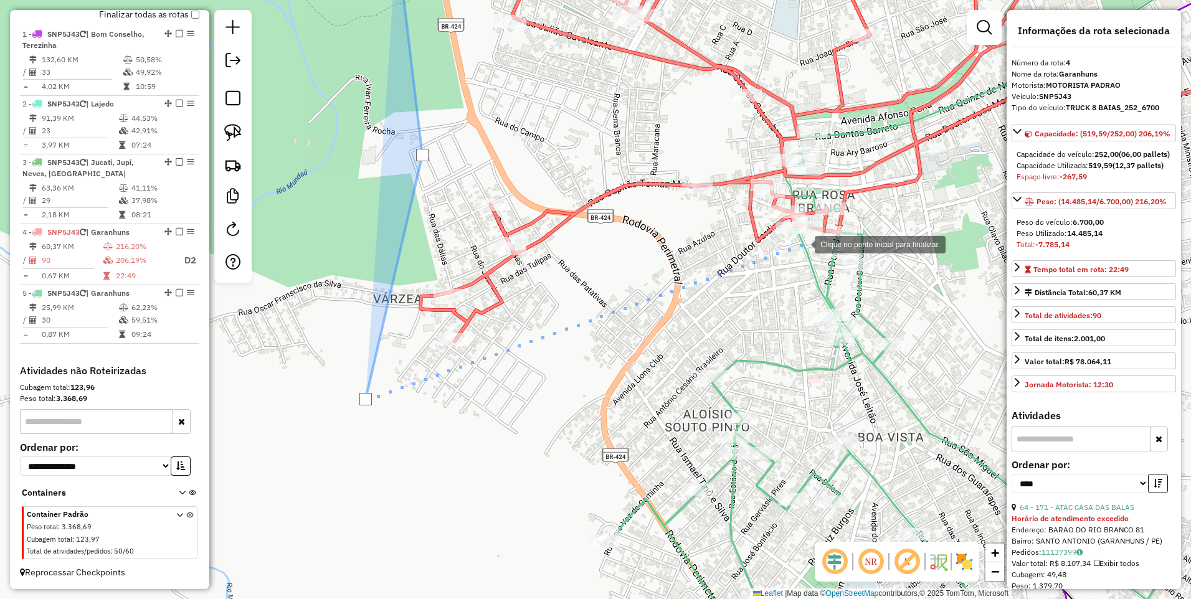
click at [802, 243] on div at bounding box center [802, 243] width 25 height 25
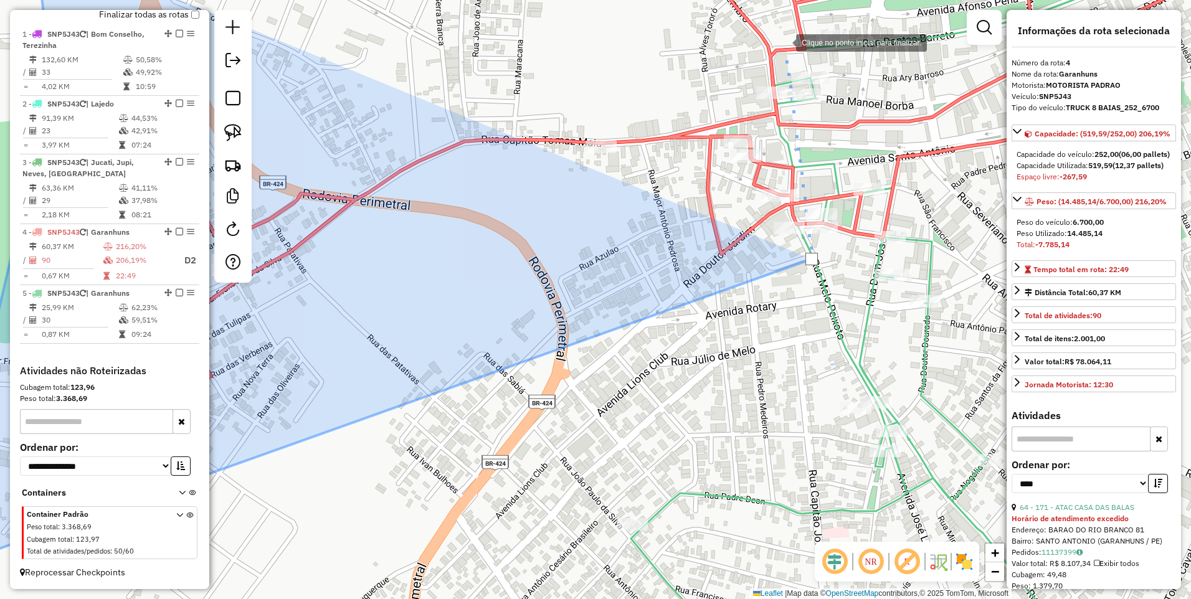
click at [783, 42] on div at bounding box center [783, 41] width 25 height 25
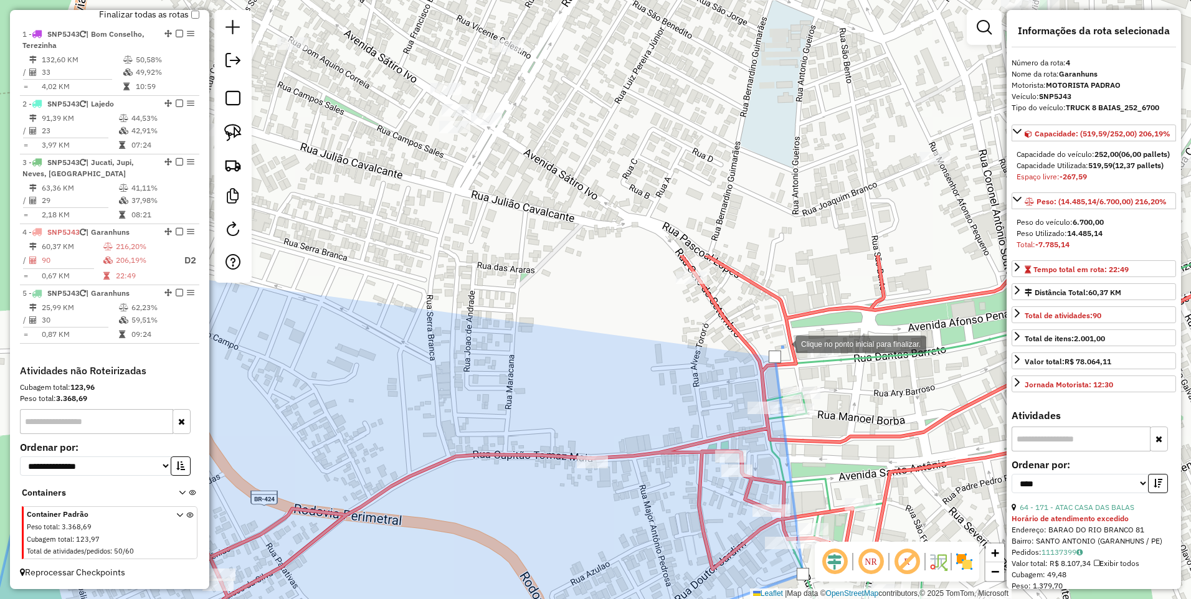
drag, startPoint x: 791, startPoint y: 21, endPoint x: 783, endPoint y: 341, distance: 320.2
click at [783, 341] on div at bounding box center [782, 343] width 25 height 25
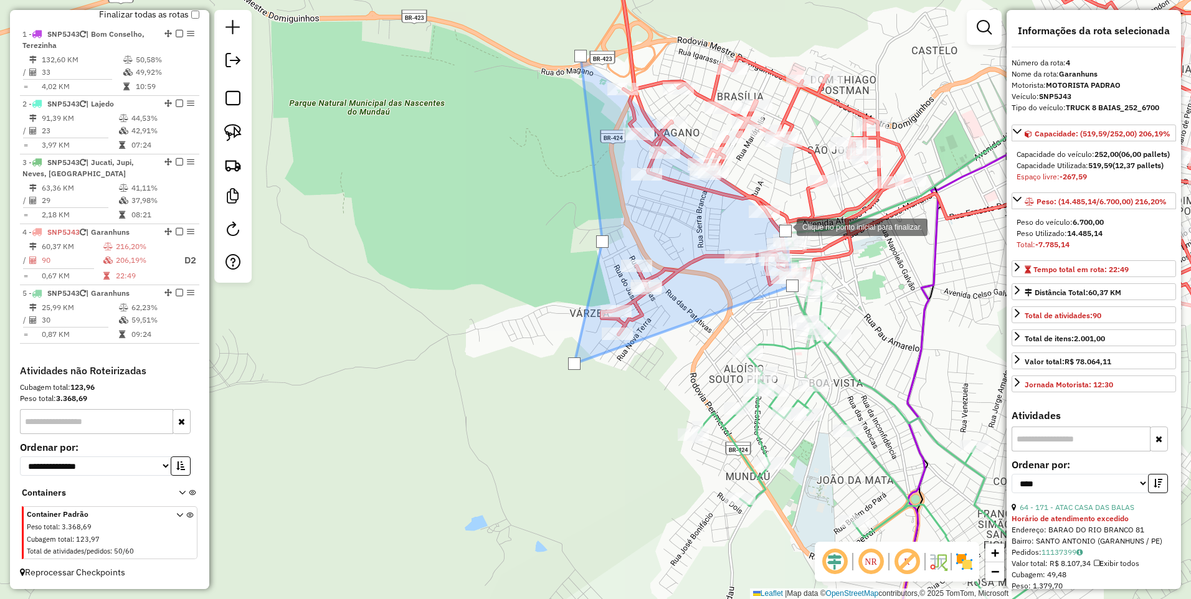
click at [784, 226] on div at bounding box center [785, 231] width 12 height 12
click at [913, 223] on div at bounding box center [912, 222] width 25 height 25
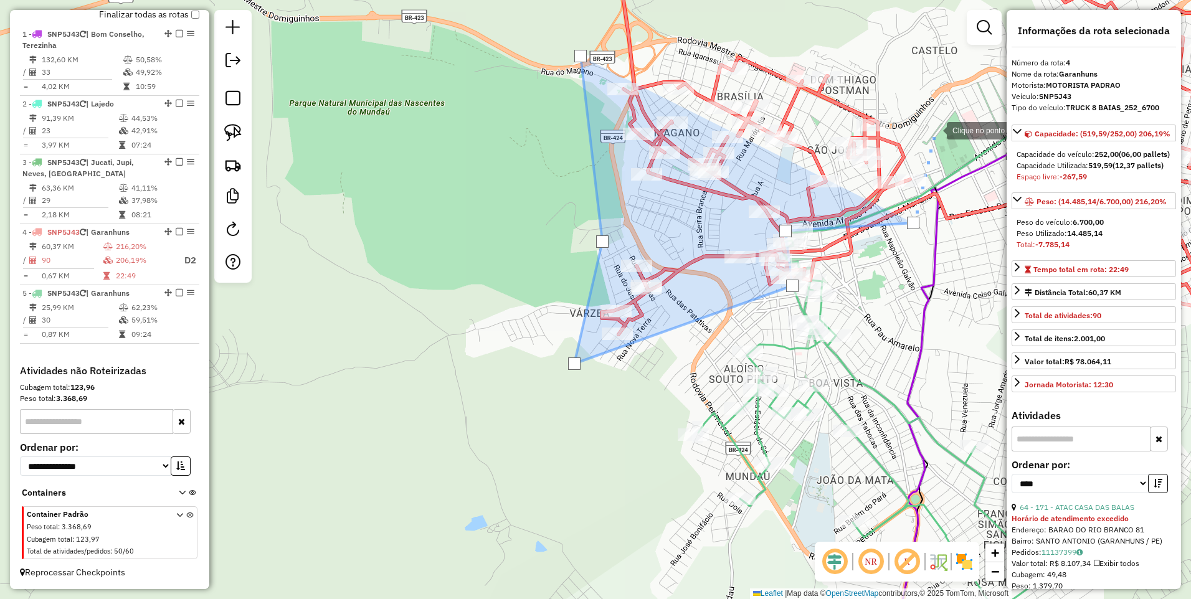
click at [934, 130] on div at bounding box center [934, 129] width 25 height 25
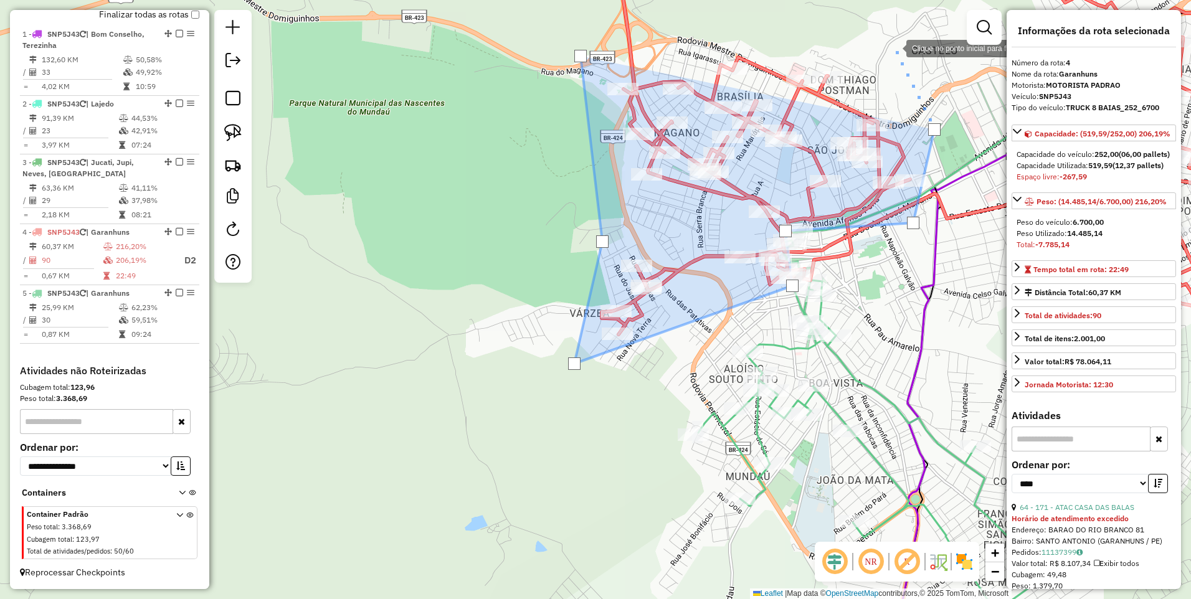
click at [894, 47] on div at bounding box center [893, 47] width 25 height 25
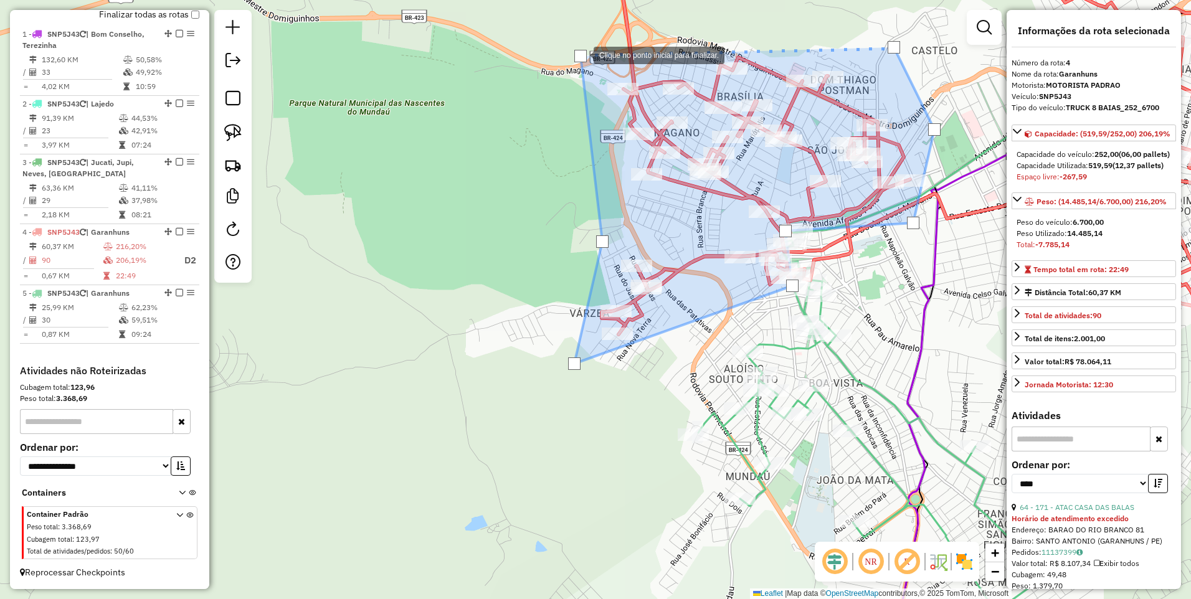
click at [581, 54] on div at bounding box center [580, 56] width 12 height 12
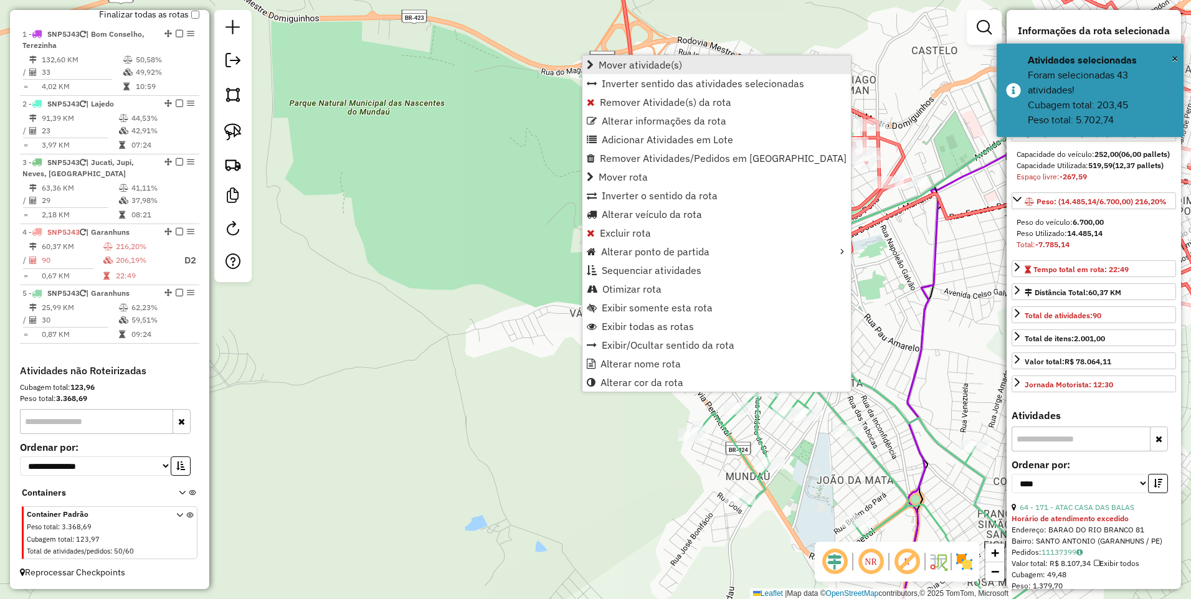
click at [629, 63] on span "Mover atividade(s)" at bounding box center [639, 65] width 83 height 10
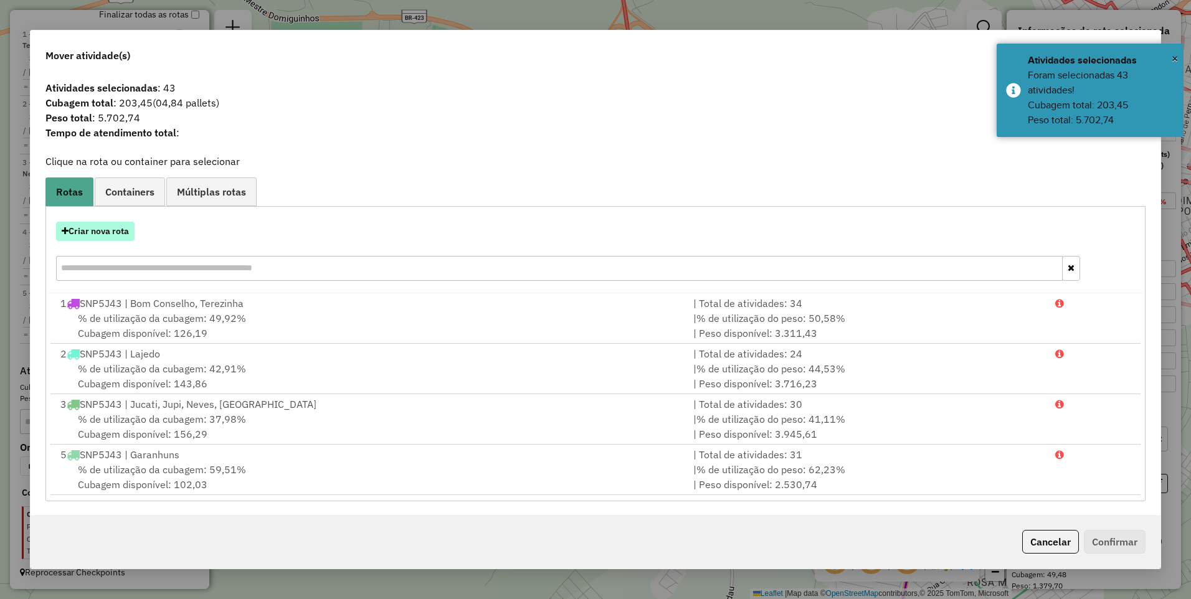
click at [95, 235] on button "Criar nova rota" at bounding box center [95, 231] width 78 height 19
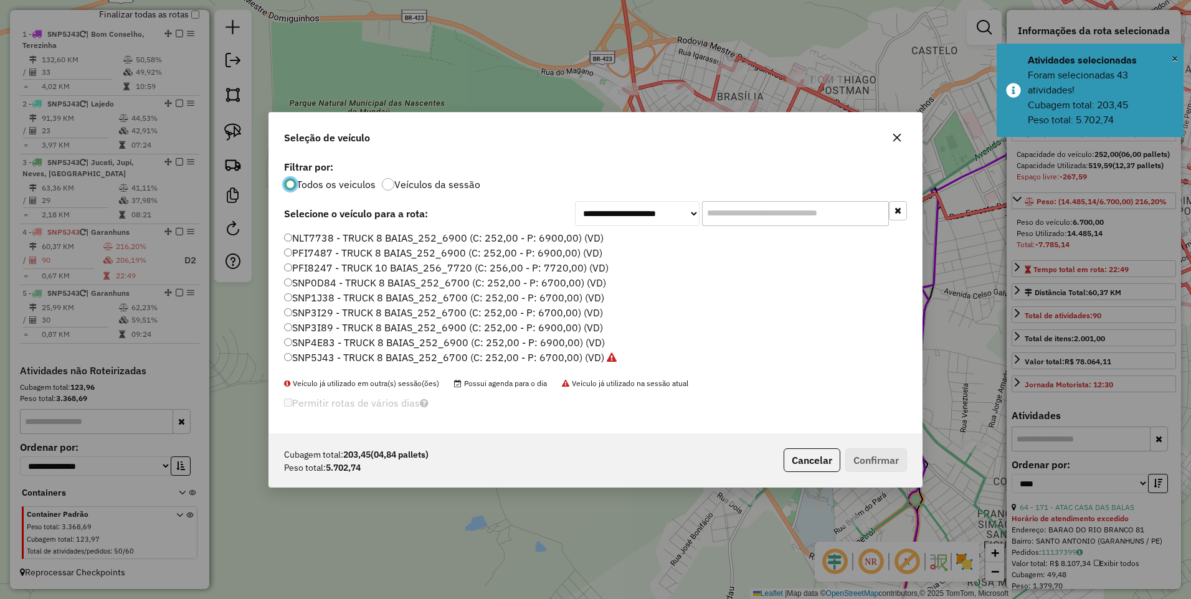
scroll to position [7, 4]
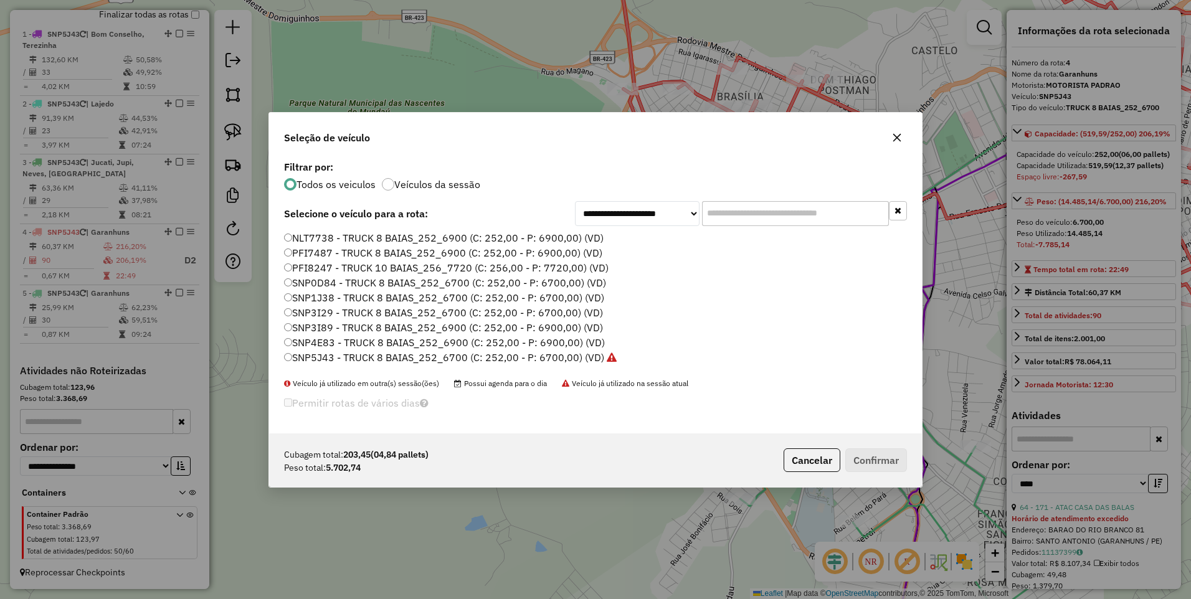
click at [547, 353] on label "SNP5J43 - TRUCK 8 BAIAS_252_6700 (C: 252,00 - P: 6700,00) (VD)" at bounding box center [450, 357] width 332 height 15
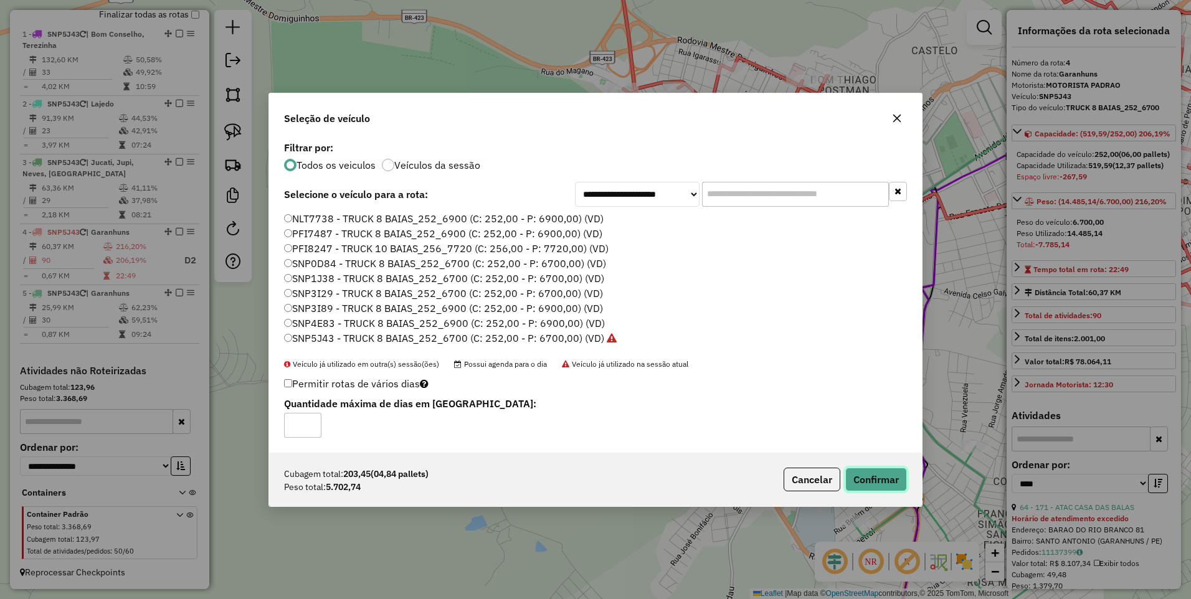
click at [875, 483] on button "Confirmar" at bounding box center [876, 480] width 62 height 24
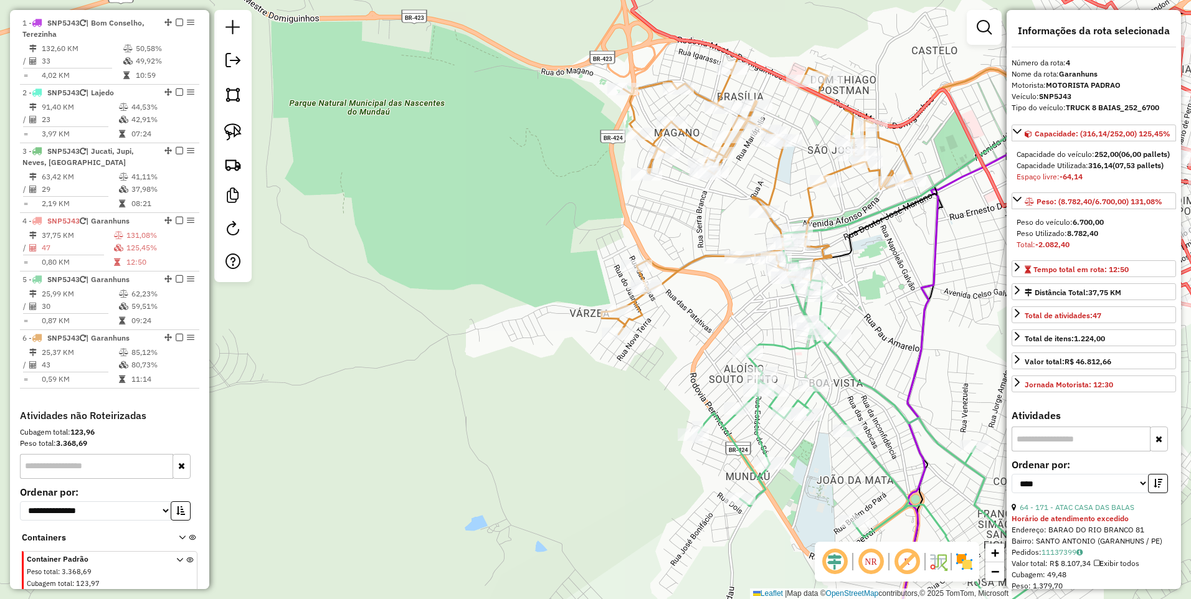
scroll to position [506, 0]
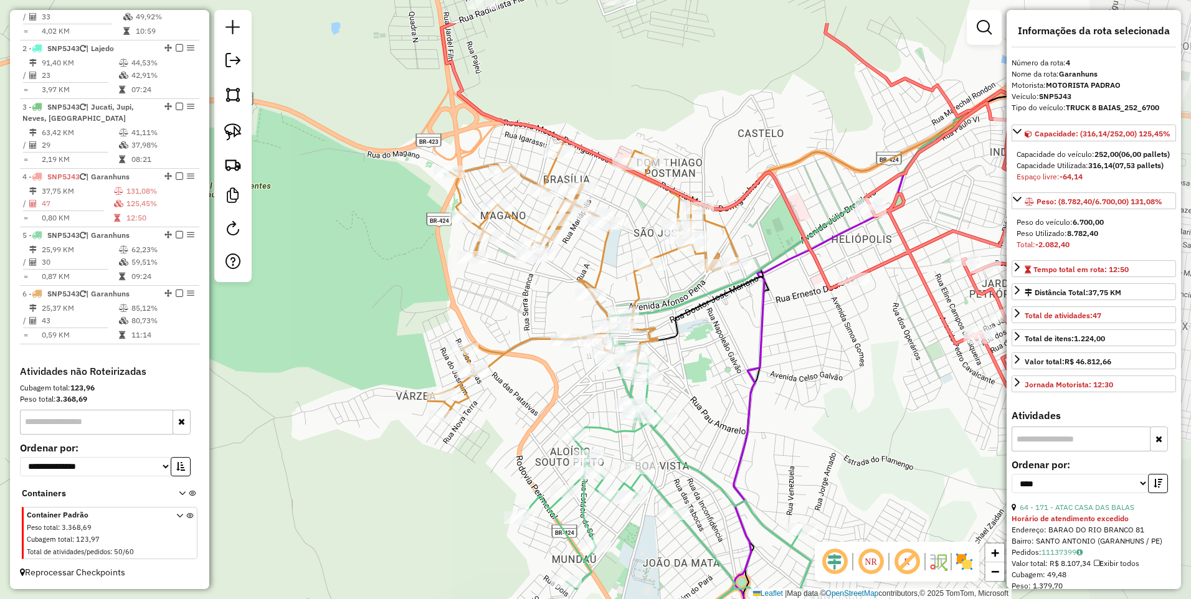
drag, startPoint x: 675, startPoint y: 221, endPoint x: 501, endPoint y: 304, distance: 192.4
click at [501, 304] on div "Janela de atendimento Grade de atendimento Capacidade Transportadoras Veículos …" at bounding box center [595, 299] width 1191 height 599
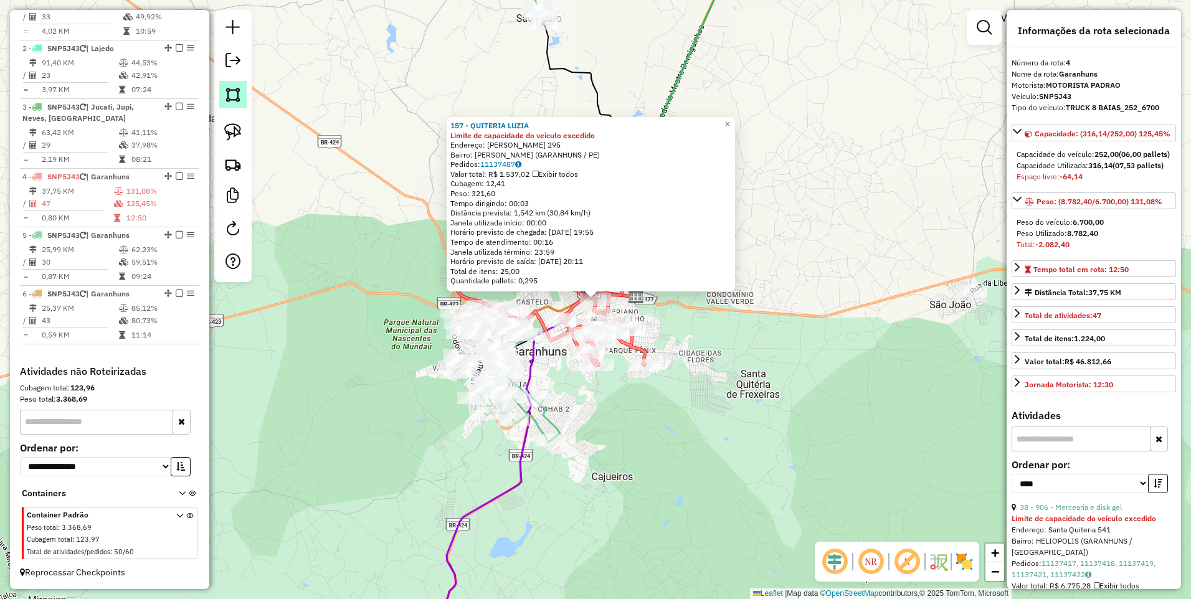
click at [232, 90] on img at bounding box center [232, 94] width 17 height 17
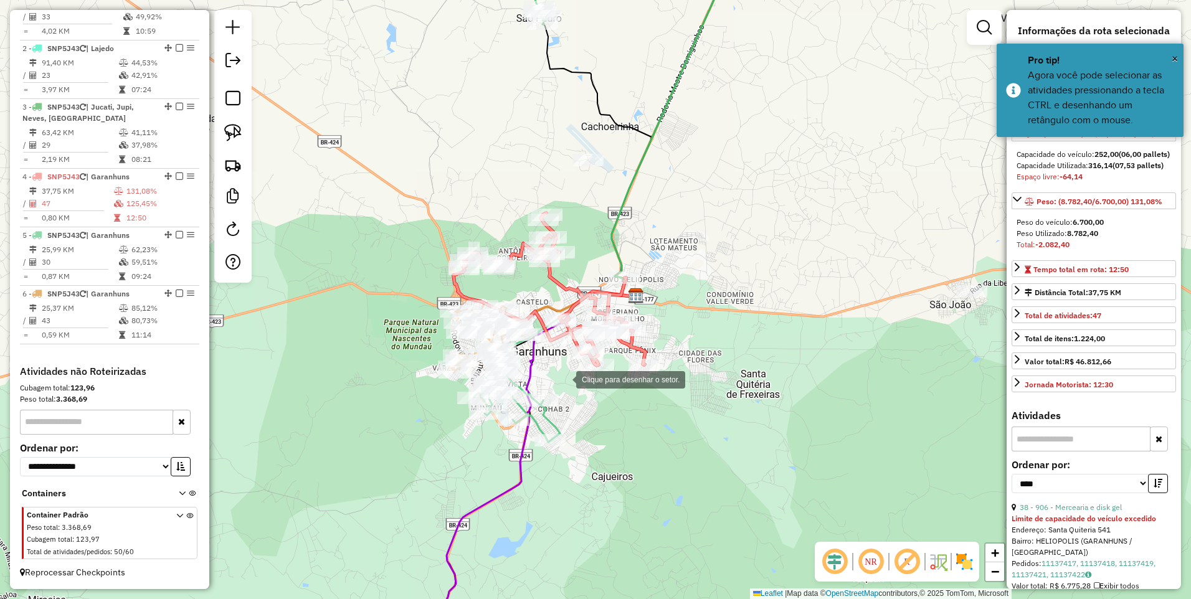
click at [564, 379] on div at bounding box center [563, 378] width 25 height 25
drag, startPoint x: 662, startPoint y: 401, endPoint x: 664, endPoint y: 381, distance: 20.0
click at [662, 401] on div at bounding box center [661, 401] width 25 height 25
click at [706, 240] on div at bounding box center [706, 239] width 25 height 25
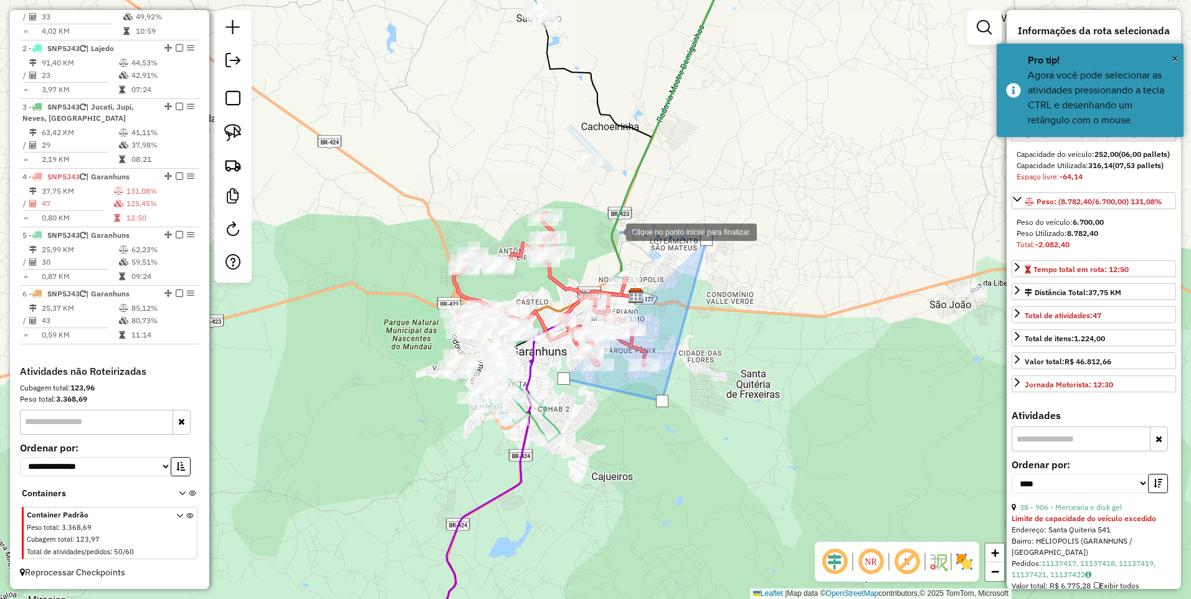
click at [613, 231] on div at bounding box center [613, 231] width 25 height 25
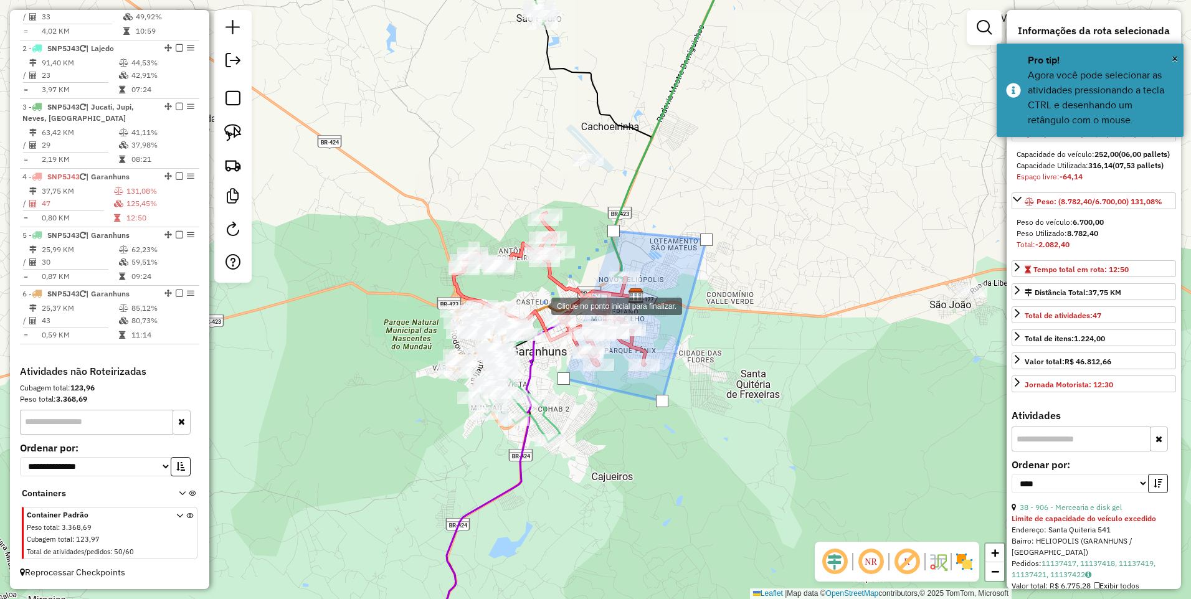
click at [539, 305] on div at bounding box center [538, 305] width 25 height 25
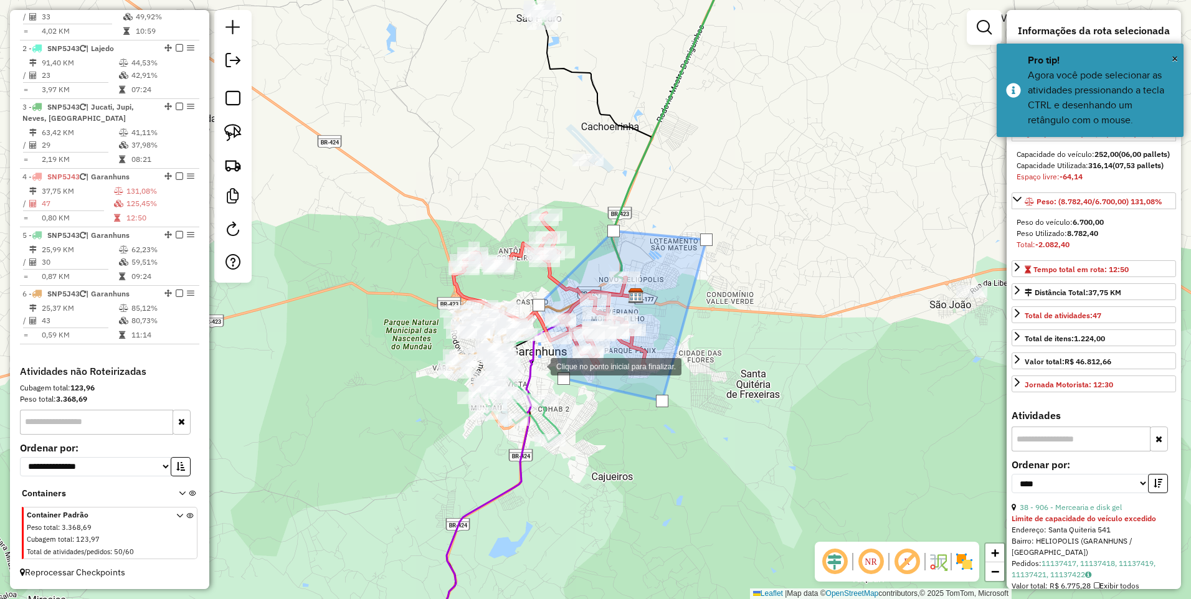
click at [538, 365] on div at bounding box center [538, 365] width 25 height 25
click at [566, 375] on div at bounding box center [563, 378] width 12 height 12
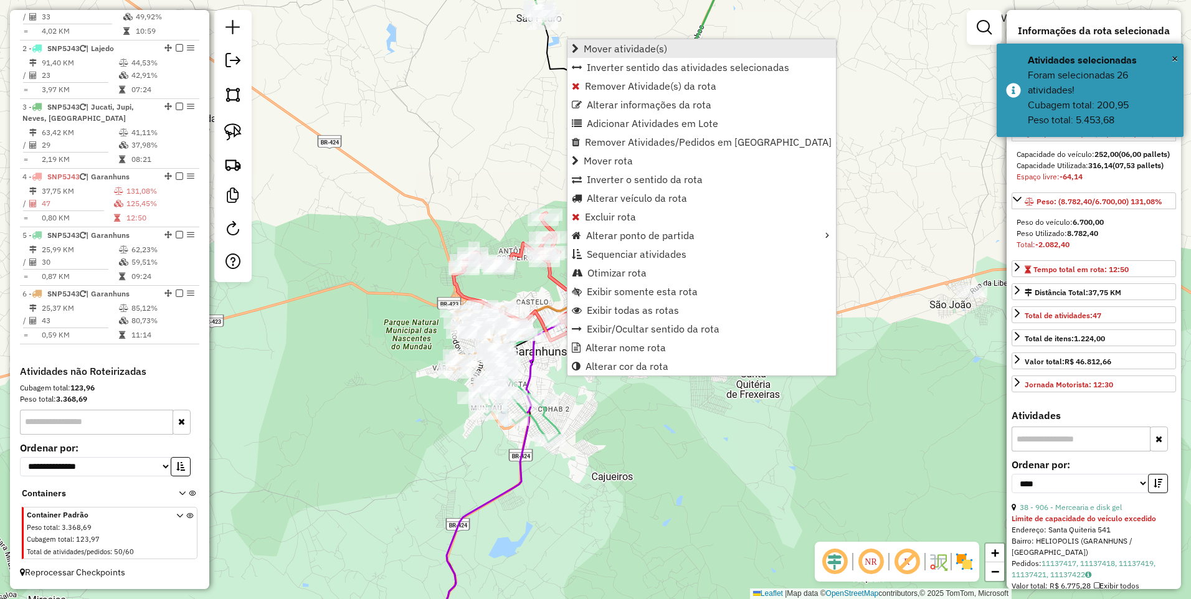
click at [633, 47] on span "Mover atividade(s)" at bounding box center [624, 49] width 83 height 10
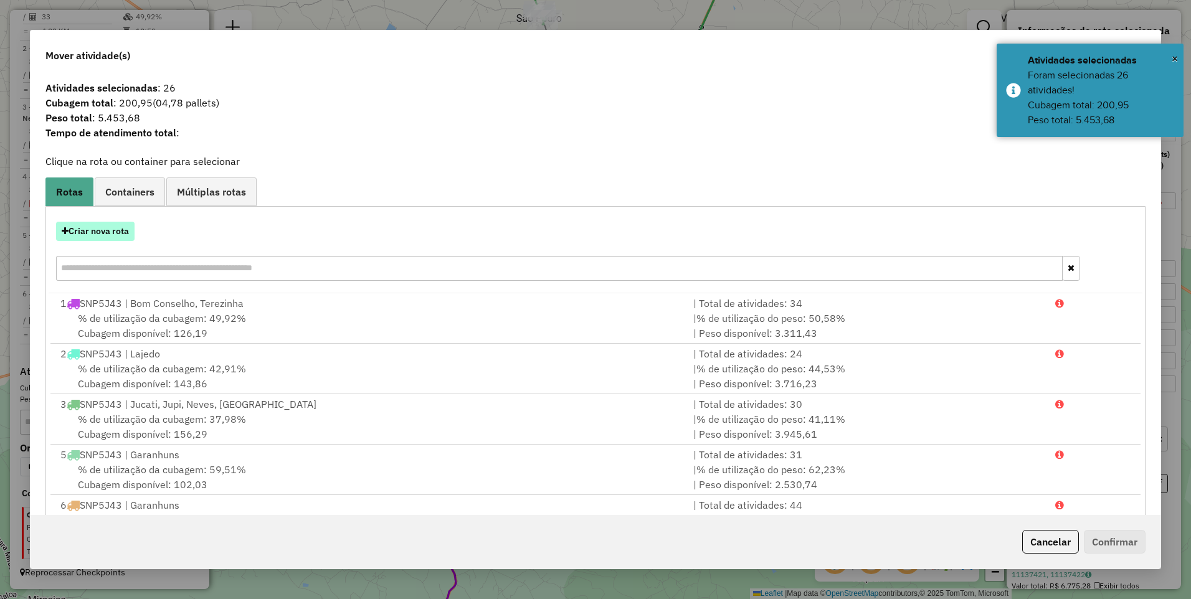
click at [98, 229] on button "Criar nova rota" at bounding box center [95, 231] width 78 height 19
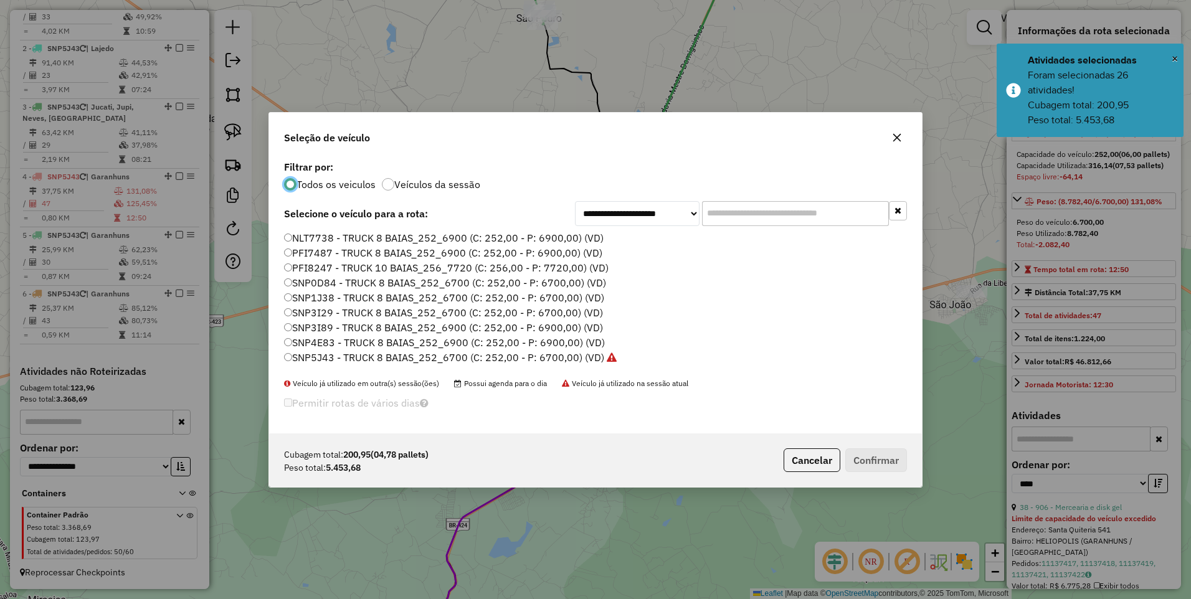
scroll to position [7, 4]
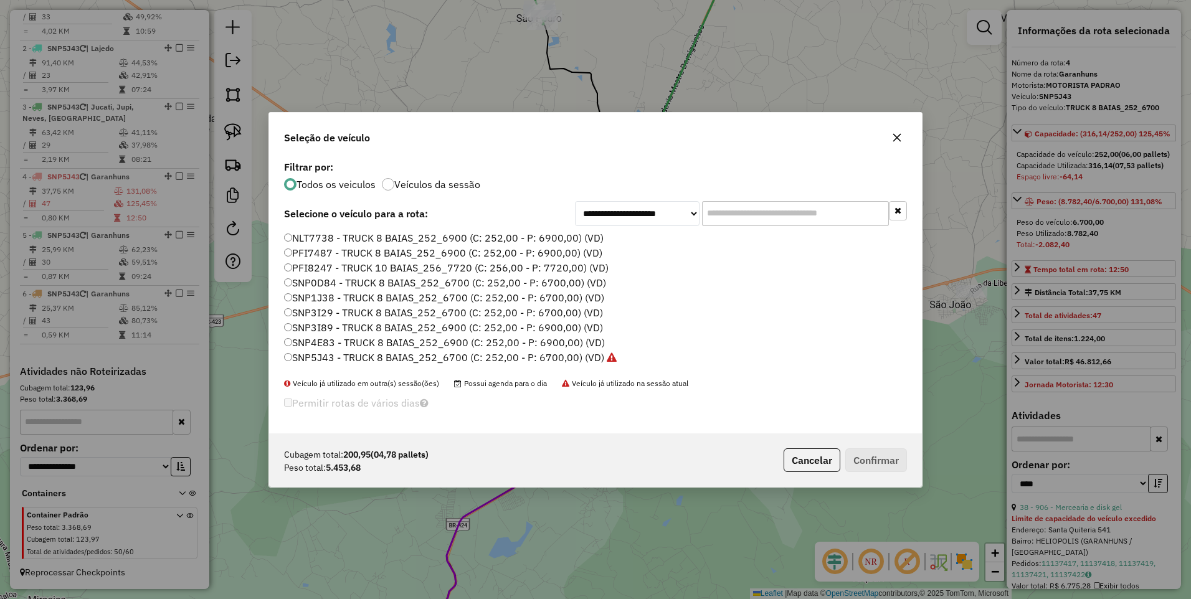
click at [587, 352] on label "SNP5J43 - TRUCK 8 BAIAS_252_6700 (C: 252,00 - P: 6700,00) (VD)" at bounding box center [450, 357] width 332 height 15
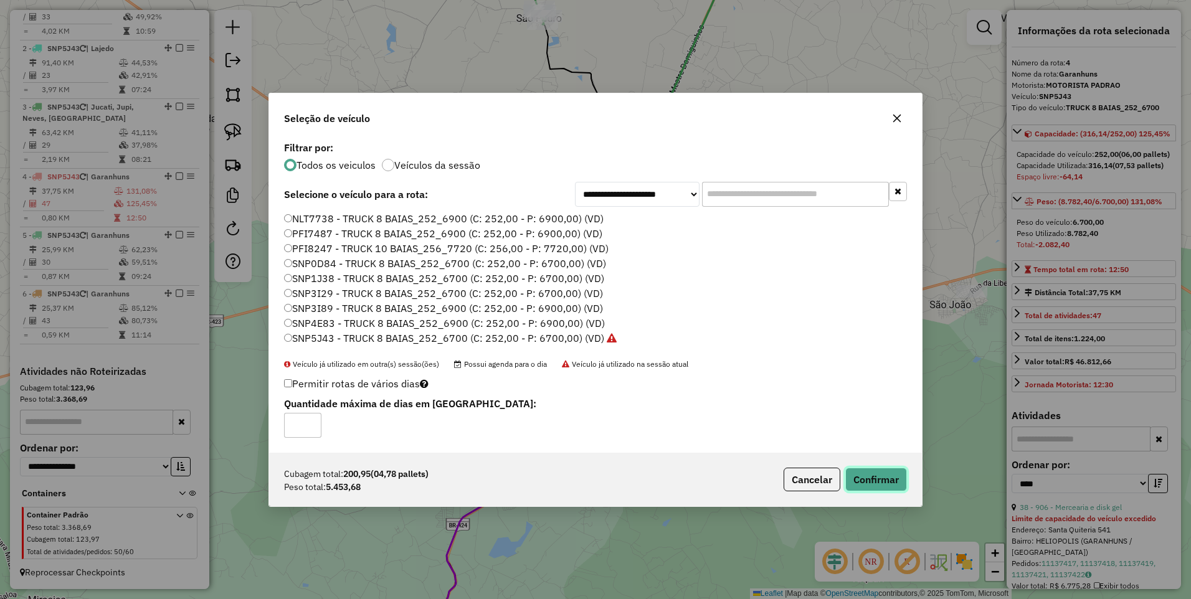
click at [878, 477] on button "Confirmar" at bounding box center [876, 480] width 62 height 24
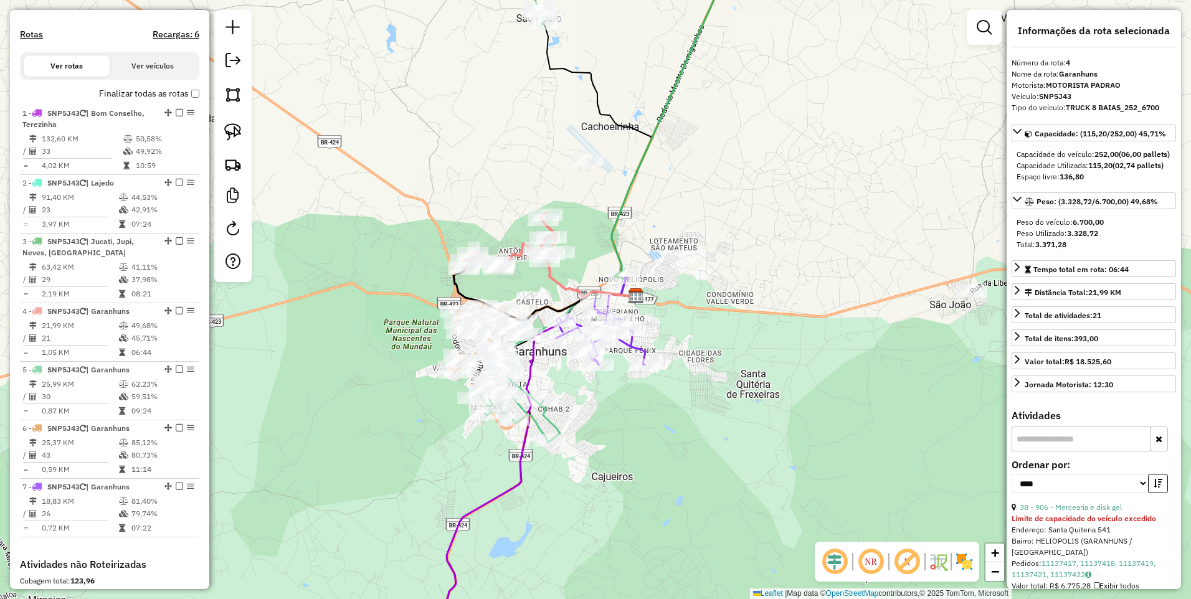
scroll to position [565, 0]
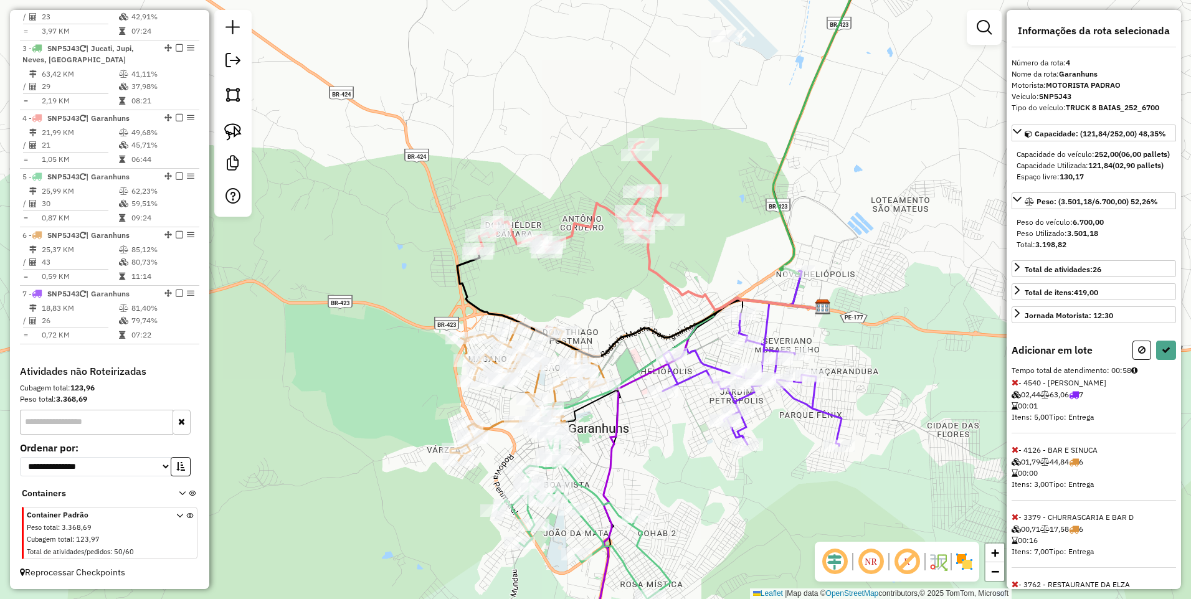
click at [674, 347] on icon at bounding box center [752, 358] width 179 height 175
click at [1164, 360] on button at bounding box center [1166, 350] width 20 height 19
select select "*********"
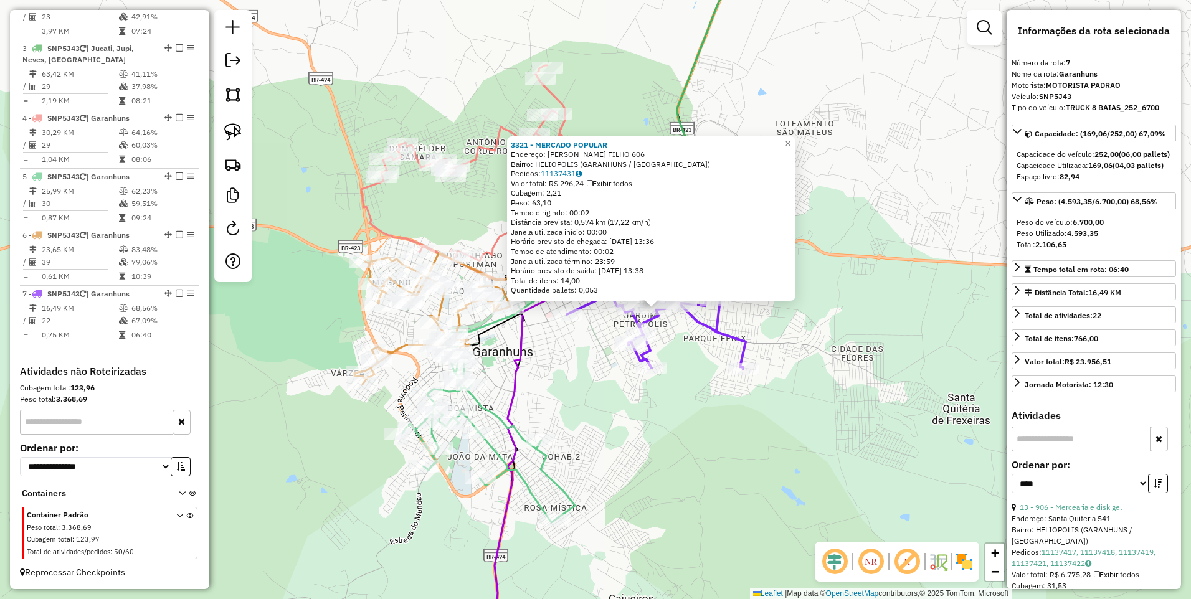
drag, startPoint x: 550, startPoint y: 349, endPoint x: 573, endPoint y: 352, distance: 23.2
click at [573, 352] on div "3321 - MERCADO POPULAR Endereço: MAURO SOUZA LIMA FILHO 606 Bairro: HELIOPOLIS …" at bounding box center [595, 299] width 1191 height 599
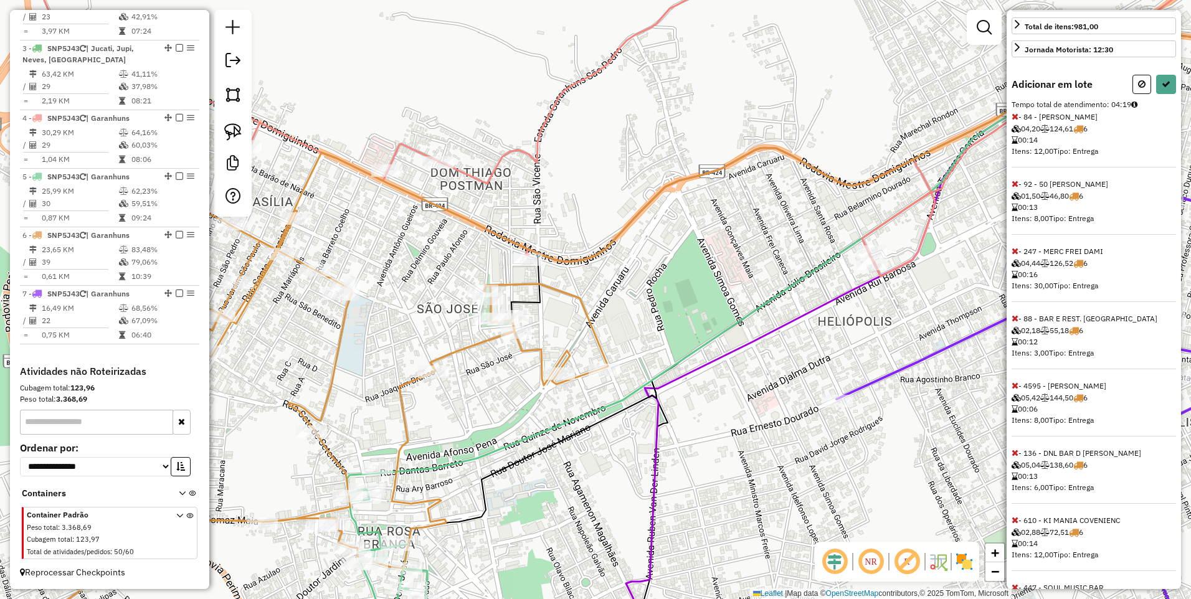
scroll to position [420, 0]
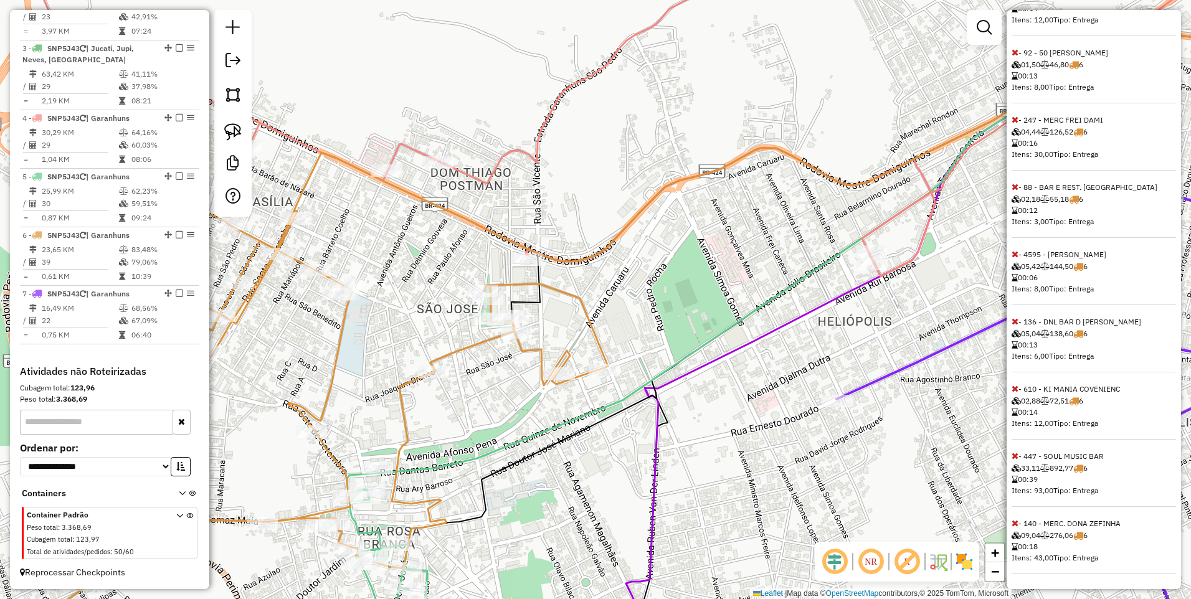
click at [1014, 456] on icon at bounding box center [1014, 455] width 7 height 9
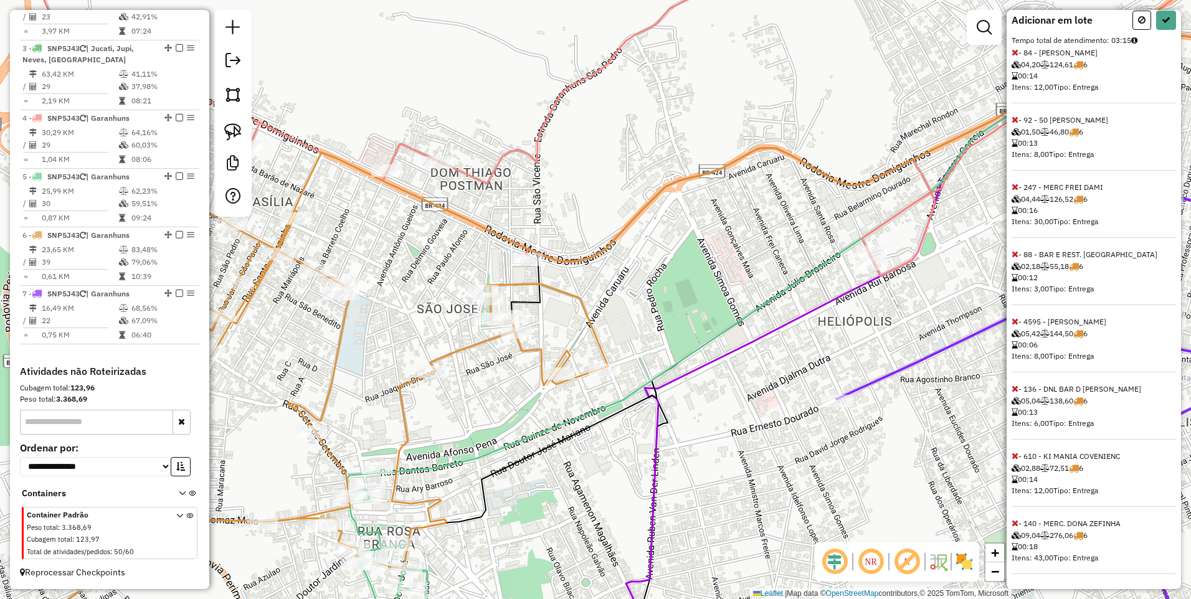
scroll to position [0, 0]
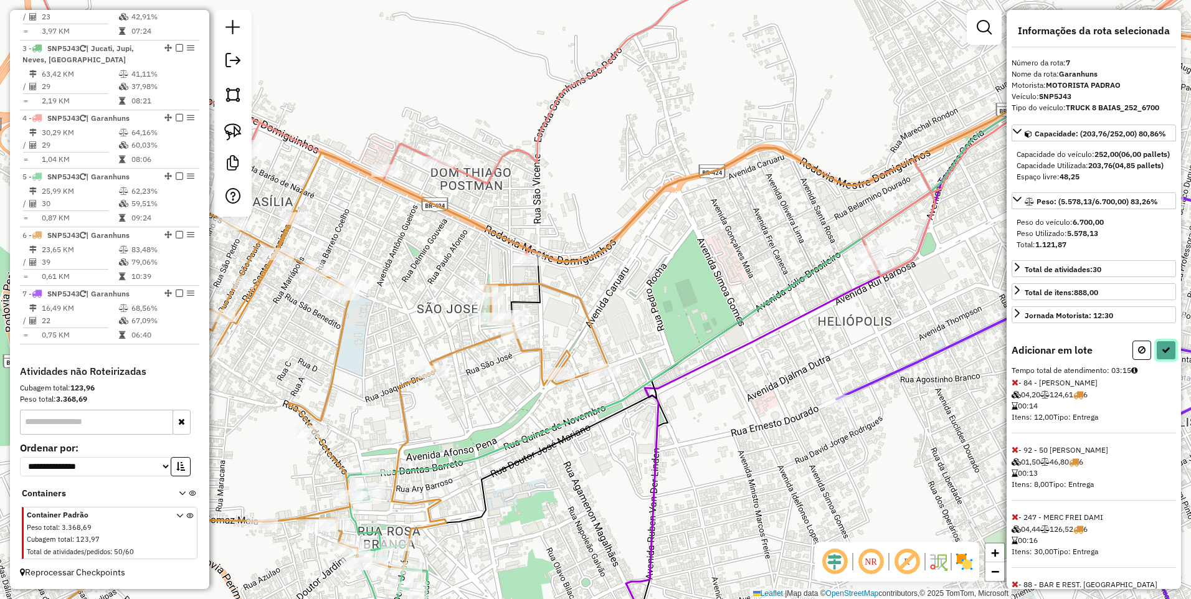
click at [1161, 354] on icon at bounding box center [1165, 350] width 9 height 9
select select "*********"
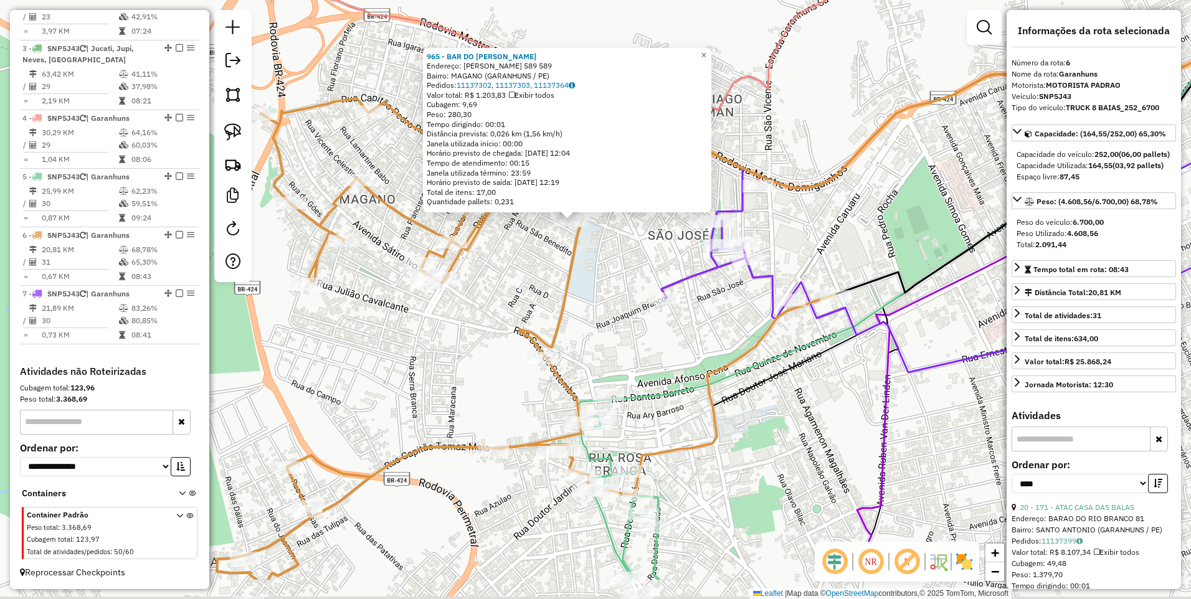
drag, startPoint x: 647, startPoint y: 421, endPoint x: 623, endPoint y: 341, distance: 83.9
click at [623, 341] on div "965 - BAR DO MARCELO Endereço: BERNARDINO GUIMARAES 589 589 Bairro: MAGANO (GAR…" at bounding box center [595, 299] width 1191 height 599
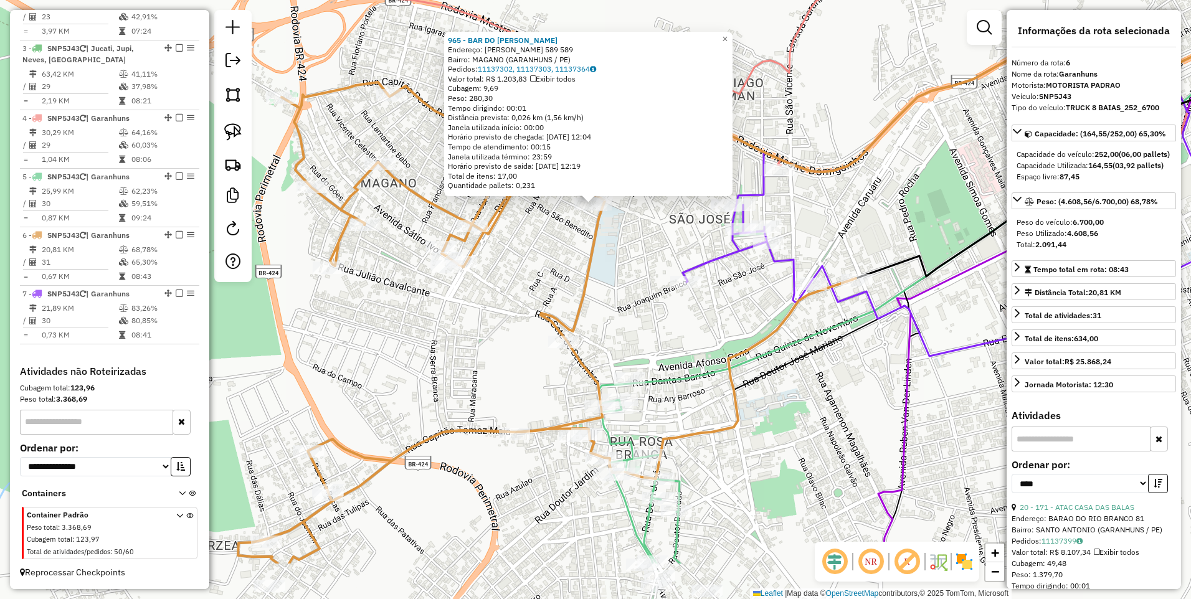
drag, startPoint x: 582, startPoint y: 359, endPoint x: 580, endPoint y: 283, distance: 75.4
click at [580, 283] on icon at bounding box center [547, 322] width 618 height 481
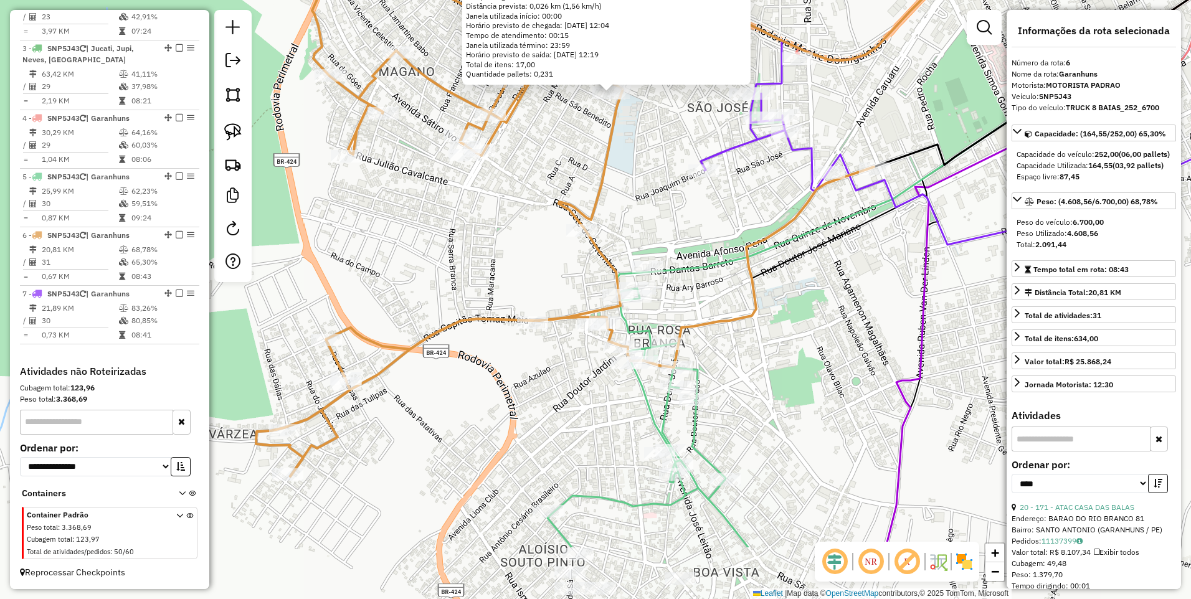
drag, startPoint x: 677, startPoint y: 389, endPoint x: 695, endPoint y: 277, distance: 112.9
click at [695, 277] on div "965 - BAR DO MARCELO Endereço: BERNARDINO GUIMARAES 589 589 Bairro: MAGANO (GAR…" at bounding box center [595, 299] width 1191 height 599
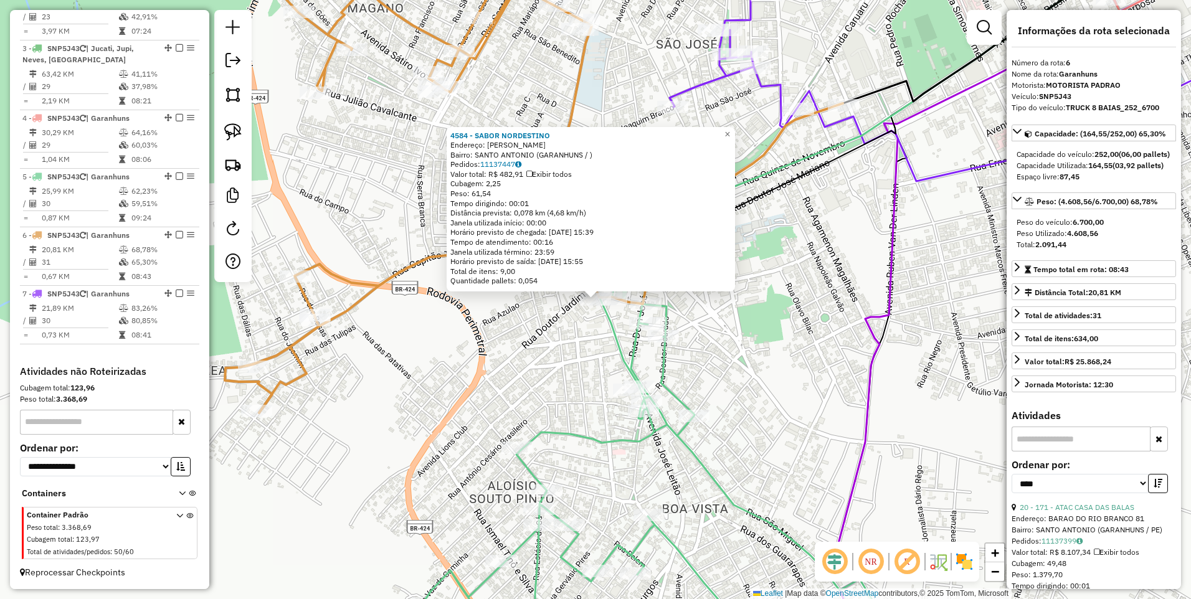
click at [602, 330] on div "4584 - SABOR NORDESTINO Endereço: Melo Peixoto Bairro: SANTO ANTONIO (GARANHUNS…" at bounding box center [595, 299] width 1191 height 599
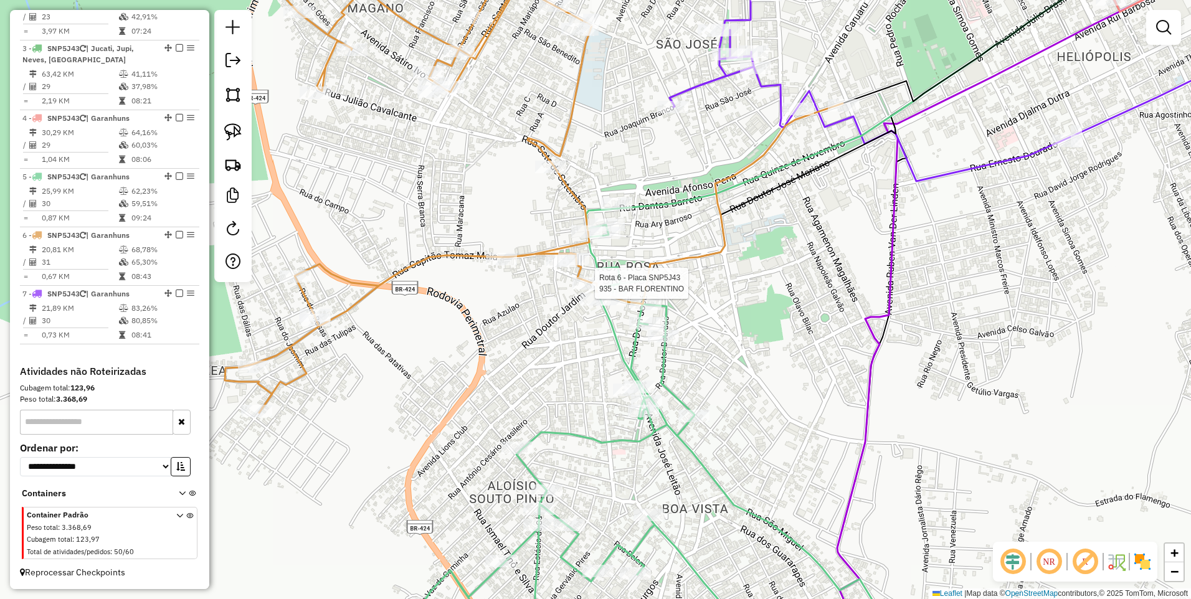
click at [580, 290] on div at bounding box center [590, 283] width 37 height 12
select select "*********"
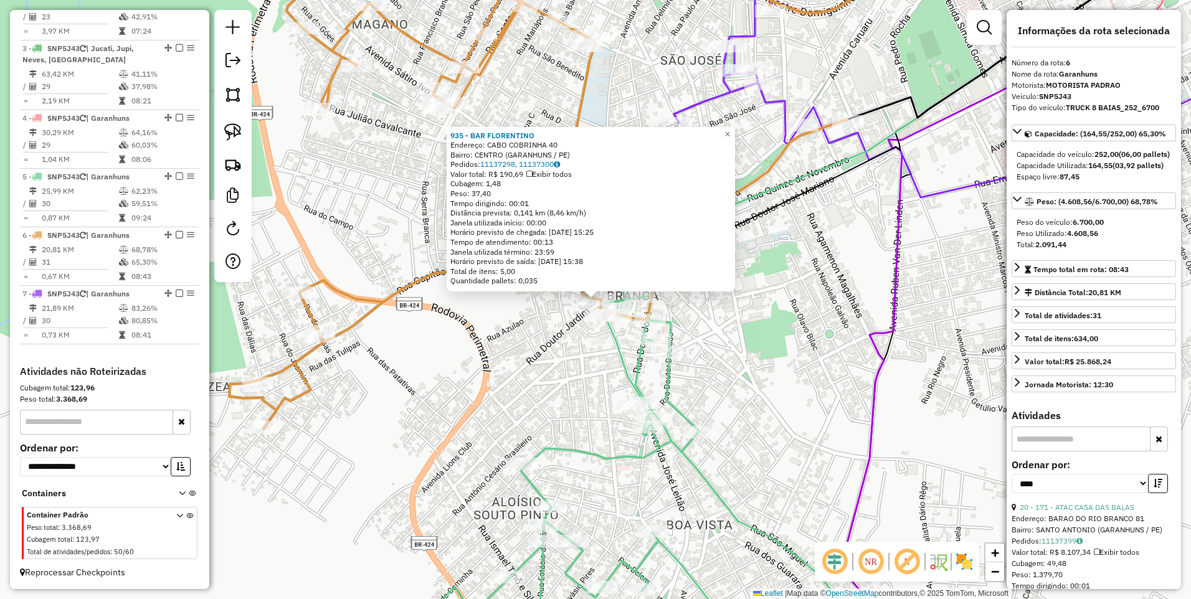
click at [586, 349] on div "935 - BAR FLORENTINO Endereço: CABO COBRINHA 40 Bairro: CENTRO (GARANHUNS / PE)…" at bounding box center [595, 299] width 1191 height 599
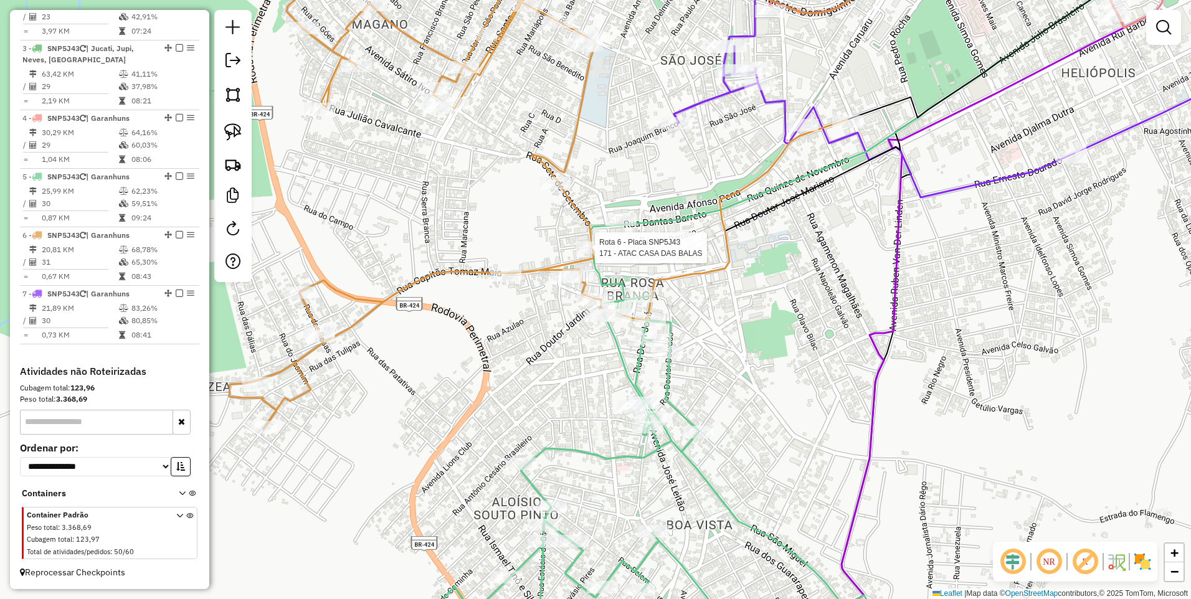
select select "*********"
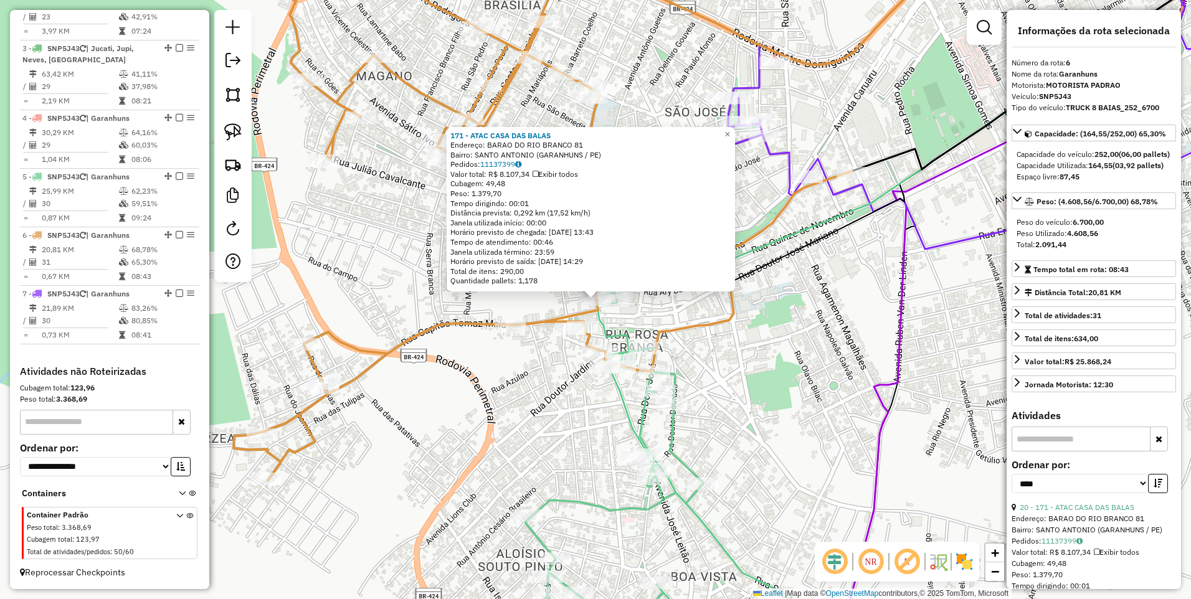
click at [650, 316] on div "171 - ATAC CASA DAS BALAS Endereço: BARAO DO RIO BRANCO 81 Bairro: SANTO ANTONI…" at bounding box center [595, 299] width 1191 height 599
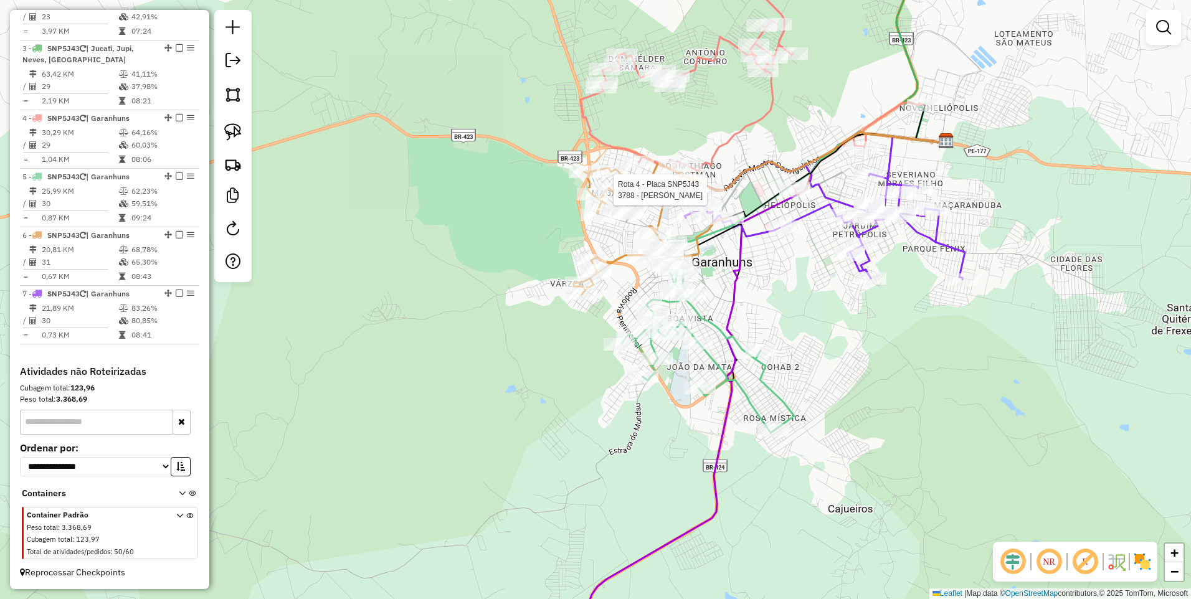
select select "*********"
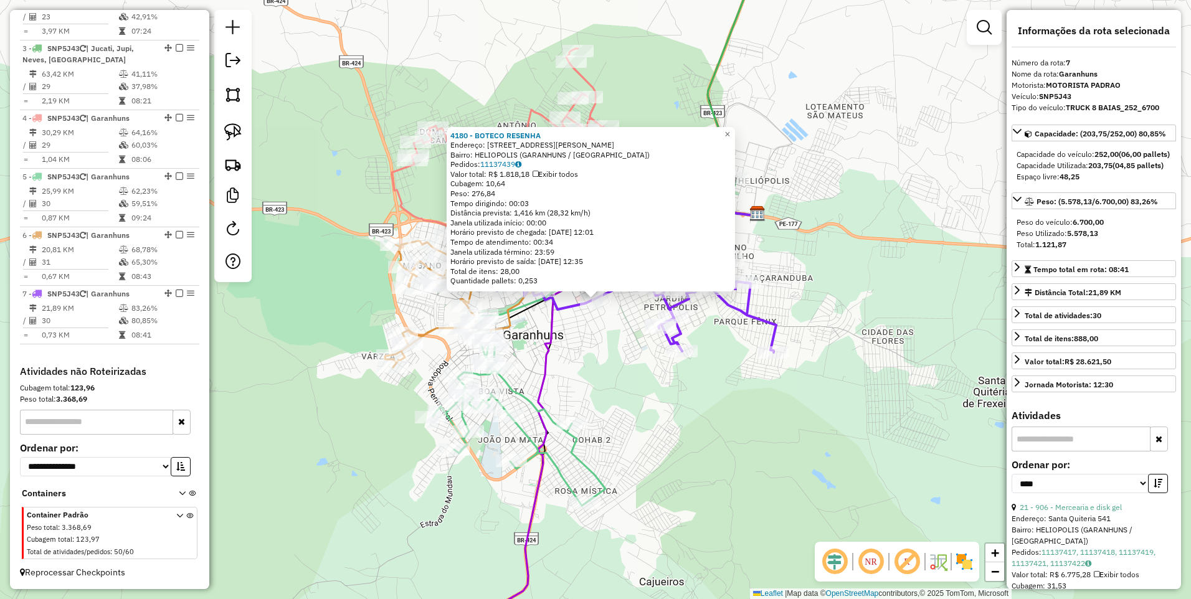
click at [587, 339] on div "4180 - BOTECO RESENHA Endereço: Avenida Frei Caneca 122 Bairro: HELIOPOLIS (GAR…" at bounding box center [595, 299] width 1191 height 599
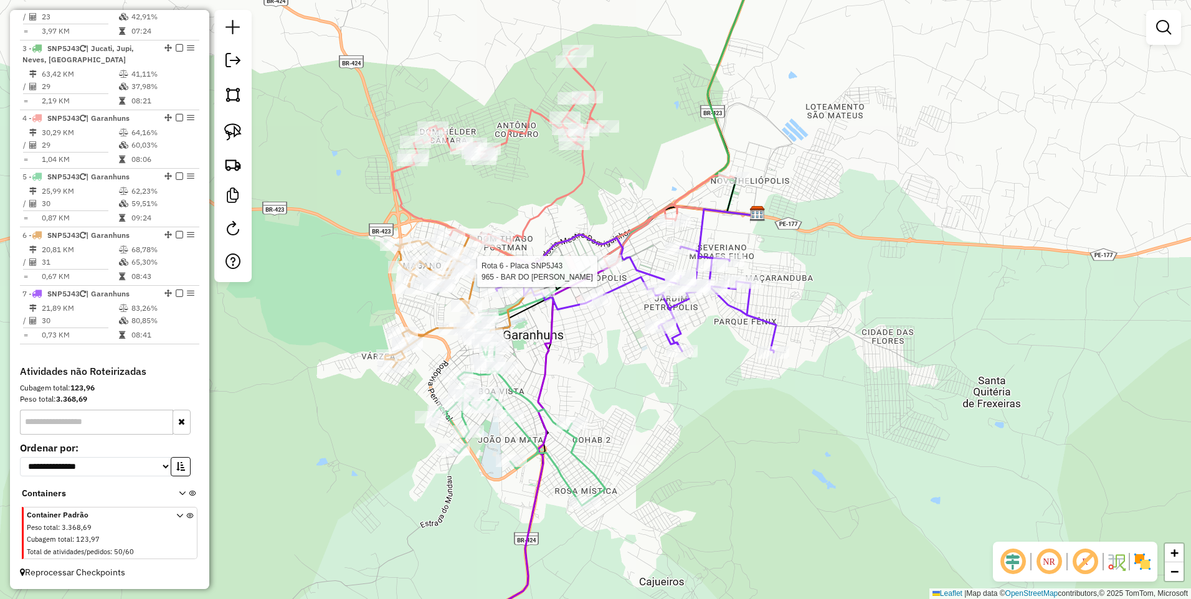
select select "*********"
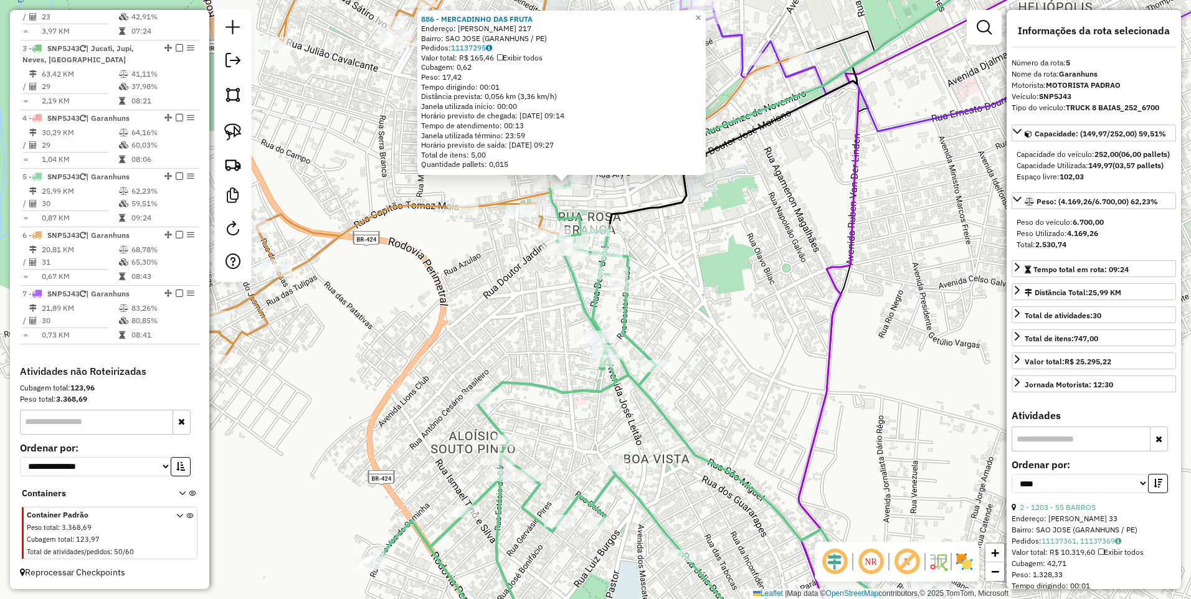
click at [664, 232] on div "886 - MERCADINHO DAS FRUTA Endereço: MANOEL BORBA 217 Bairro: SAO JOSE (GARANHU…" at bounding box center [595, 299] width 1191 height 599
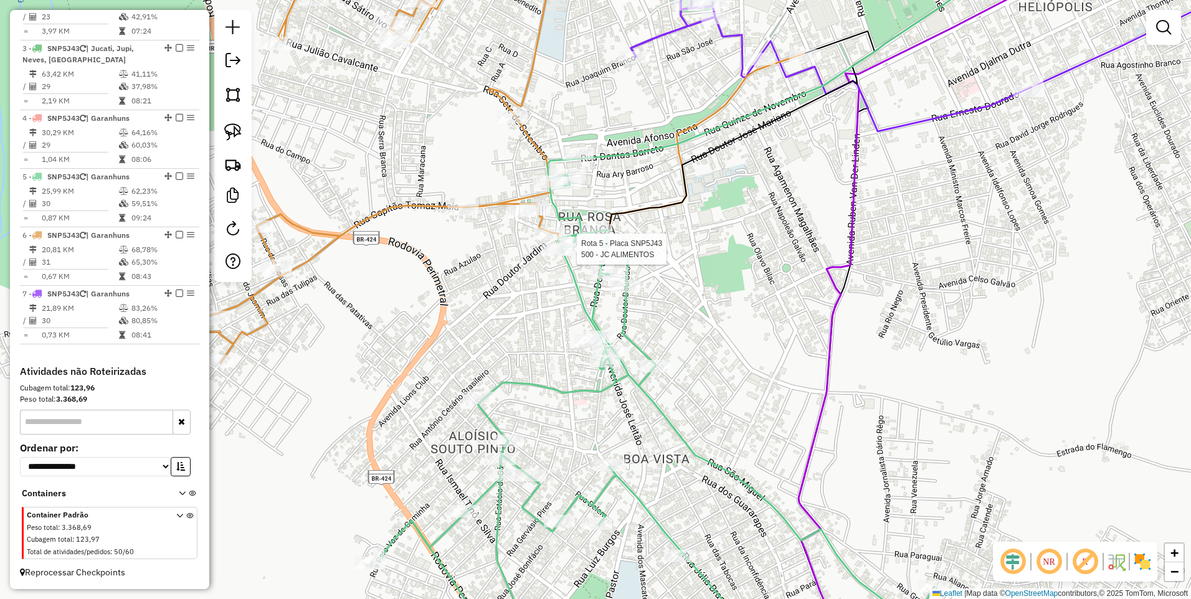
select select "*********"
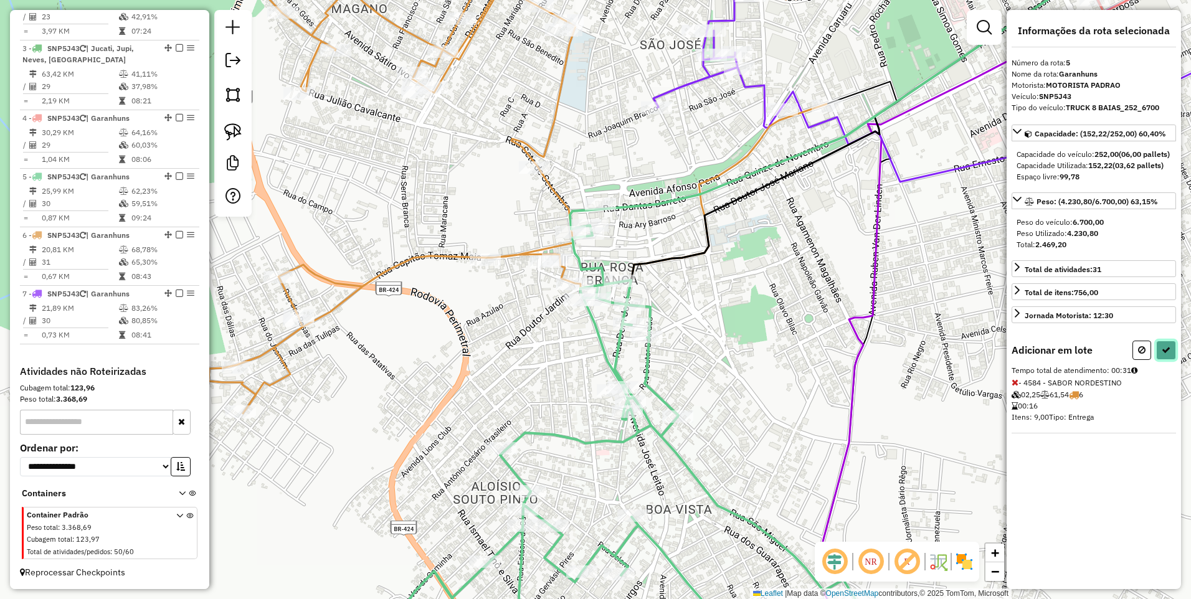
click at [1164, 354] on icon at bounding box center [1165, 350] width 9 height 9
select select "*********"
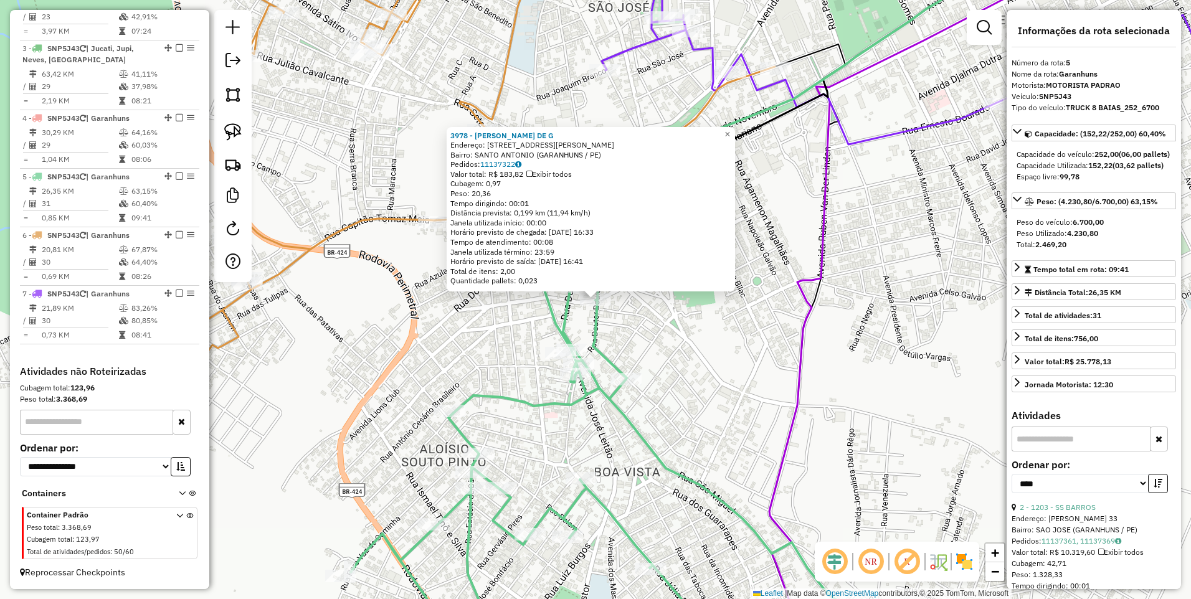
click at [663, 335] on div "3978 - ADEILTO BARBOSA DE G Endereço: Avenida Orlando Wanderley 50 Bairro: SANT…" at bounding box center [595, 299] width 1191 height 599
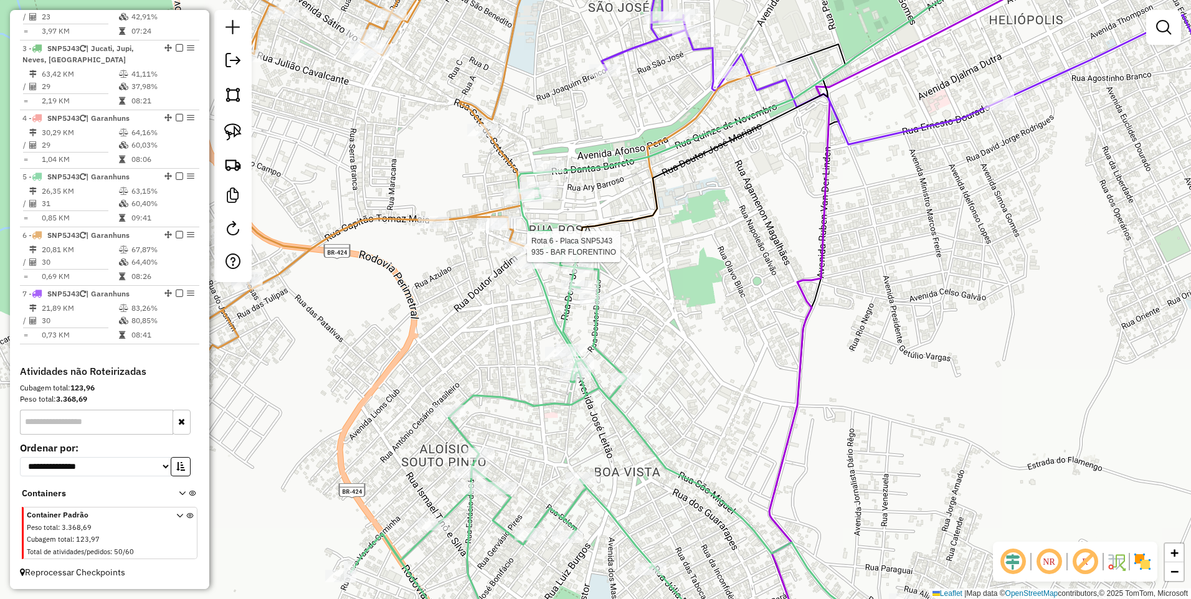
select select "*********"
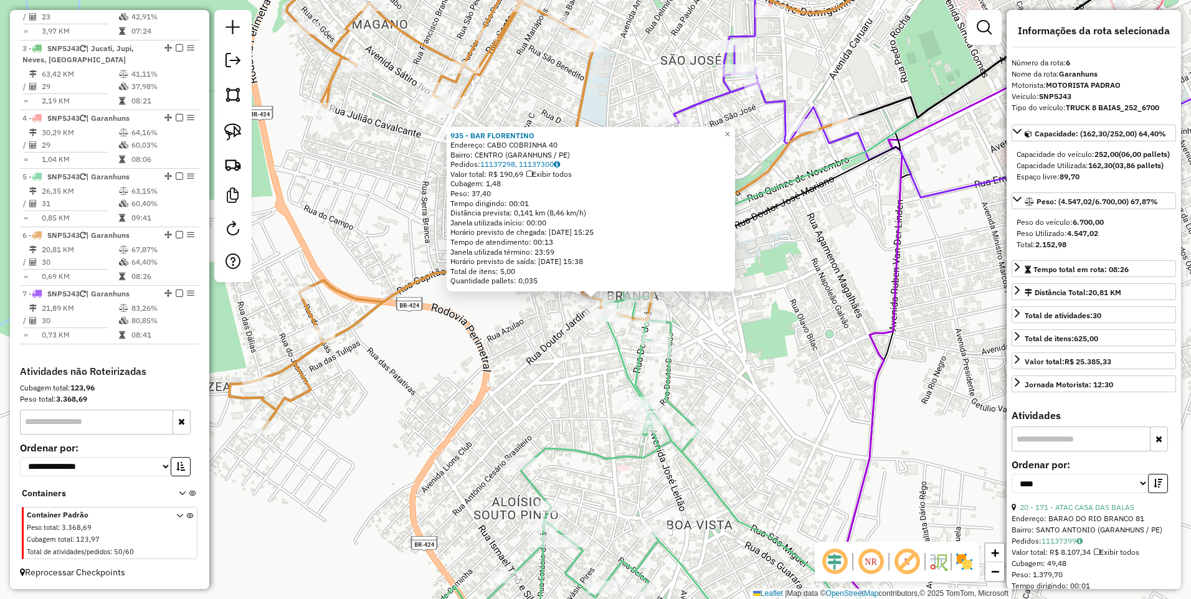
click at [515, 346] on div "935 - BAR FLORENTINO Endereço: CABO COBRINHA 40 Bairro: CENTRO (GARANHUNS / PE)…" at bounding box center [595, 299] width 1191 height 599
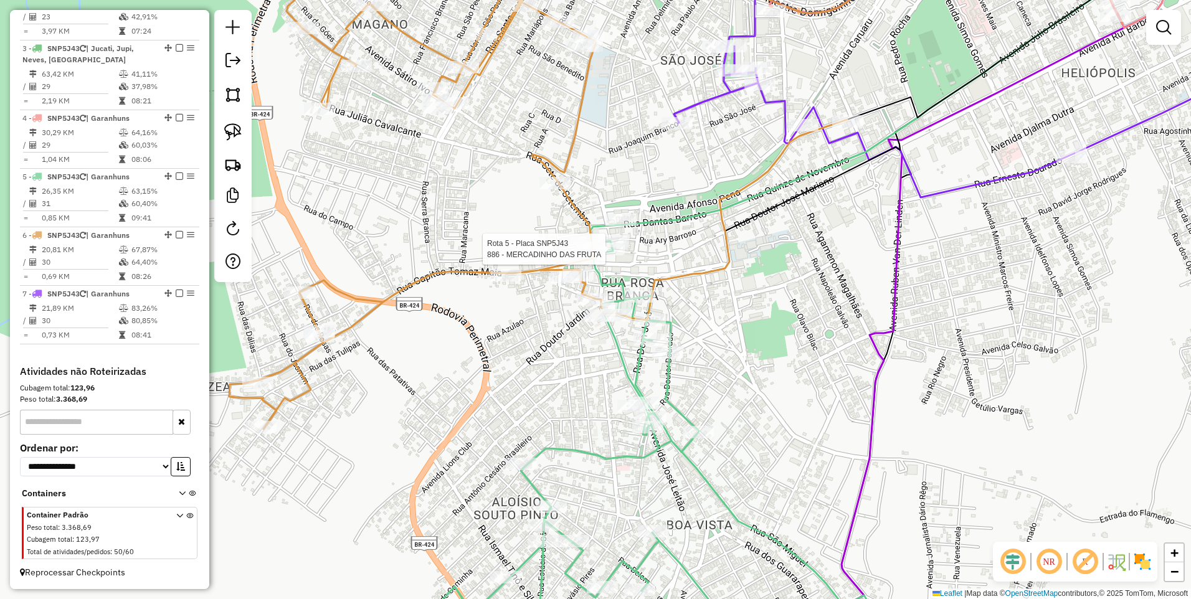
select select "*********"
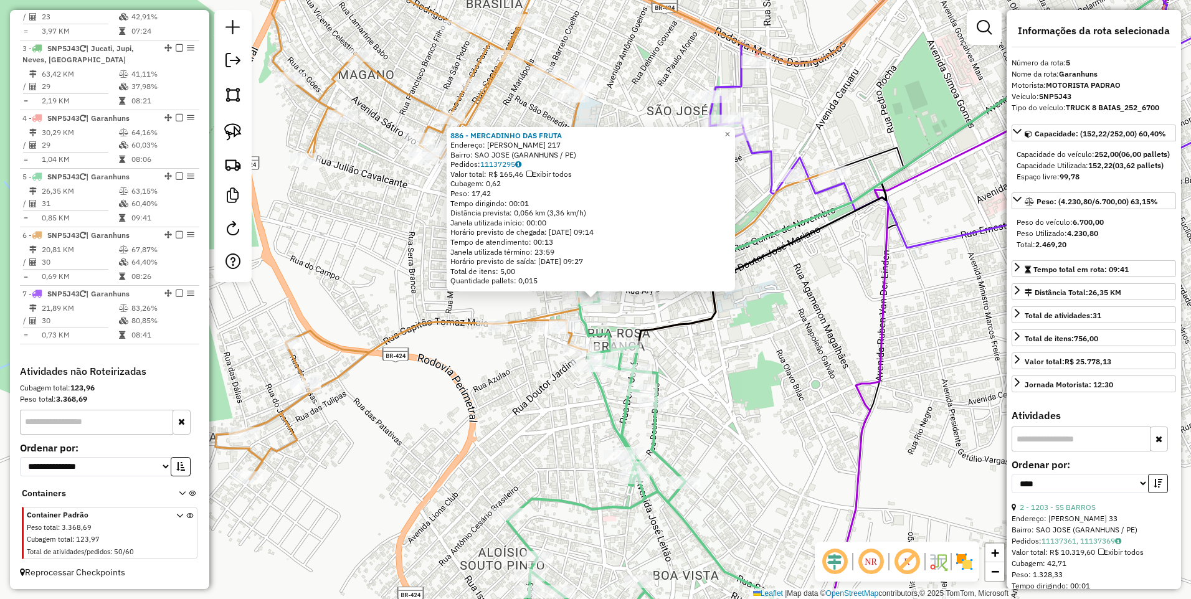
click at [732, 328] on div "886 - MERCADINHO DAS FRUTA Endereço: MANOEL BORBA 217 Bairro: SAO JOSE (GARANHU…" at bounding box center [595, 299] width 1191 height 599
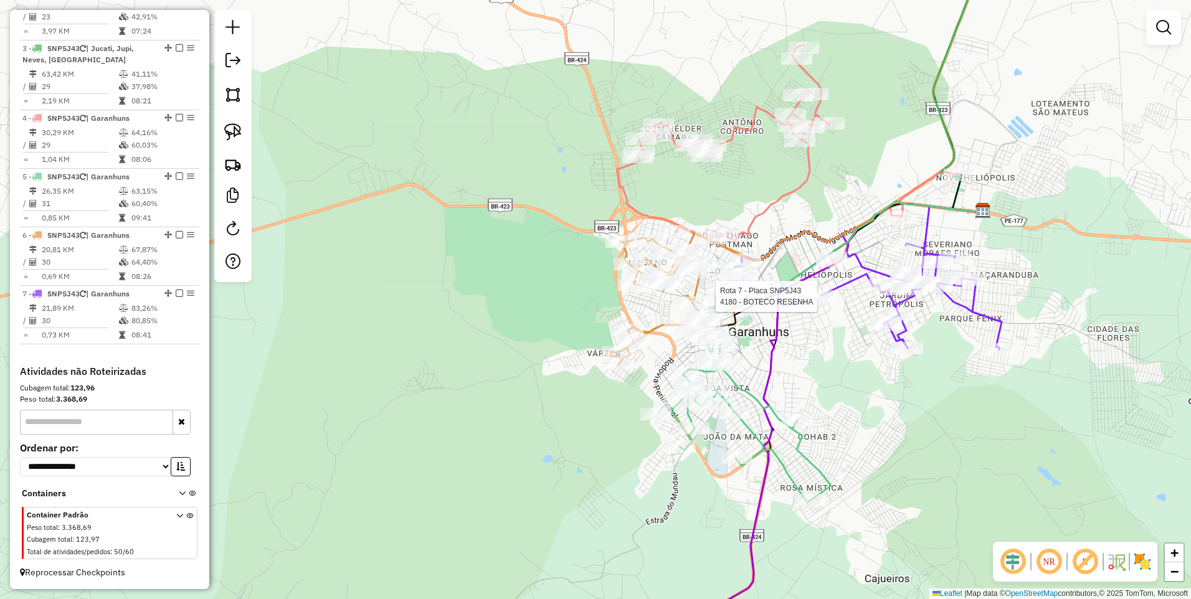
select select "*********"
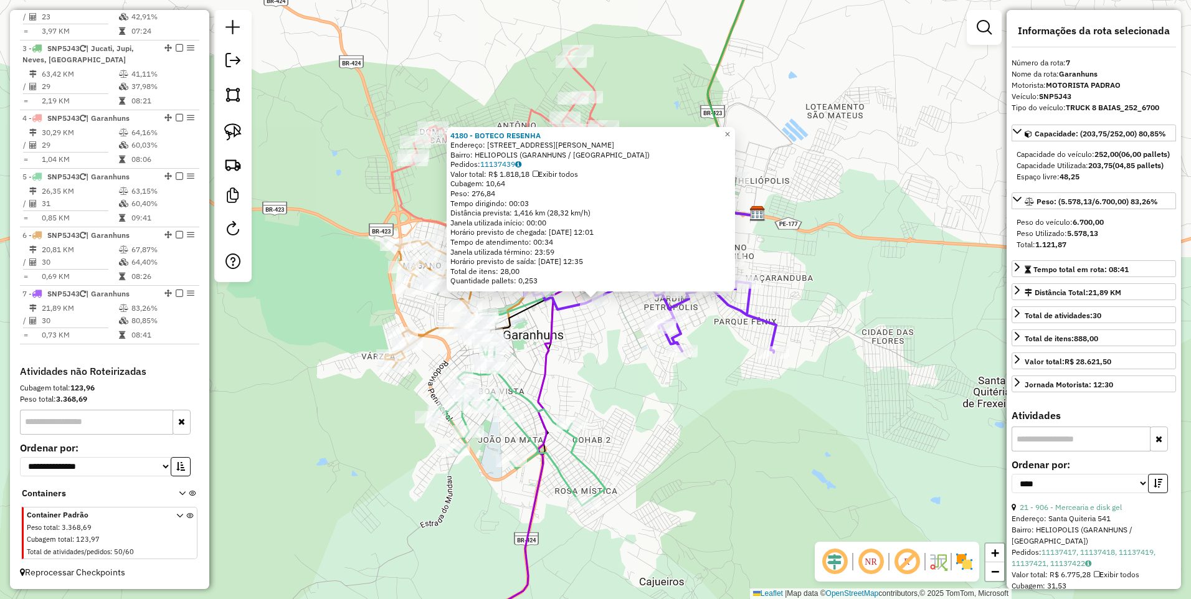
click at [599, 357] on div "4180 - BOTECO RESENHA Endereço: Avenida Frei Caneca 122 Bairro: HELIOPOLIS (GAR…" at bounding box center [595, 299] width 1191 height 599
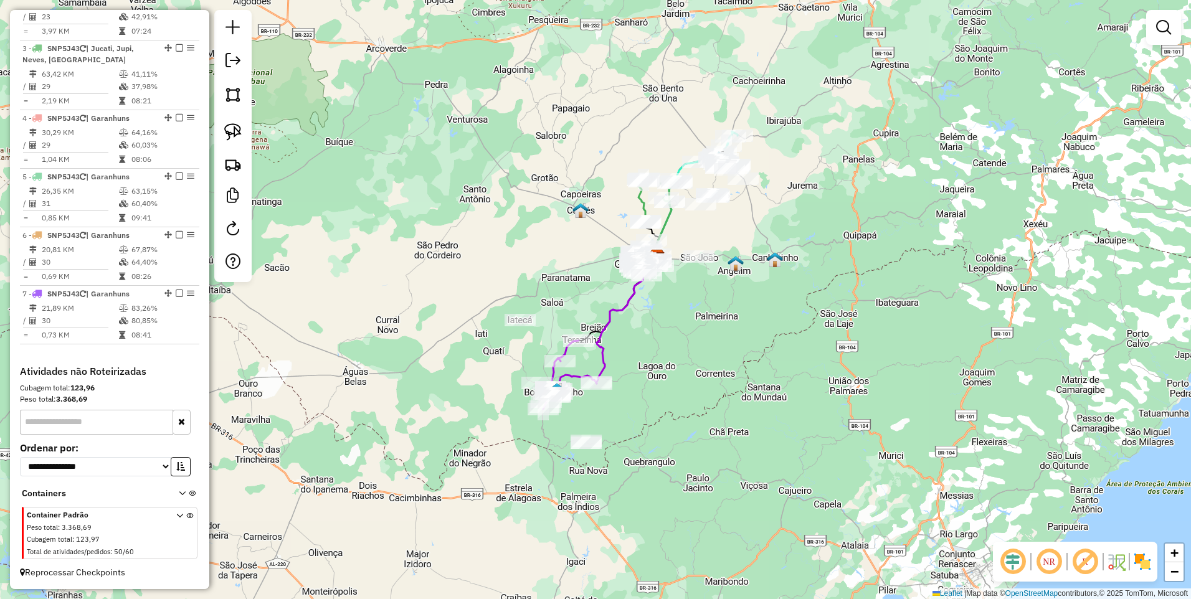
drag, startPoint x: 663, startPoint y: 435, endPoint x: 656, endPoint y: 365, distance: 70.1
click at [656, 365] on div "Janela de atendimento Grade de atendimento Capacidade Transportadoras Veículos …" at bounding box center [595, 299] width 1191 height 599
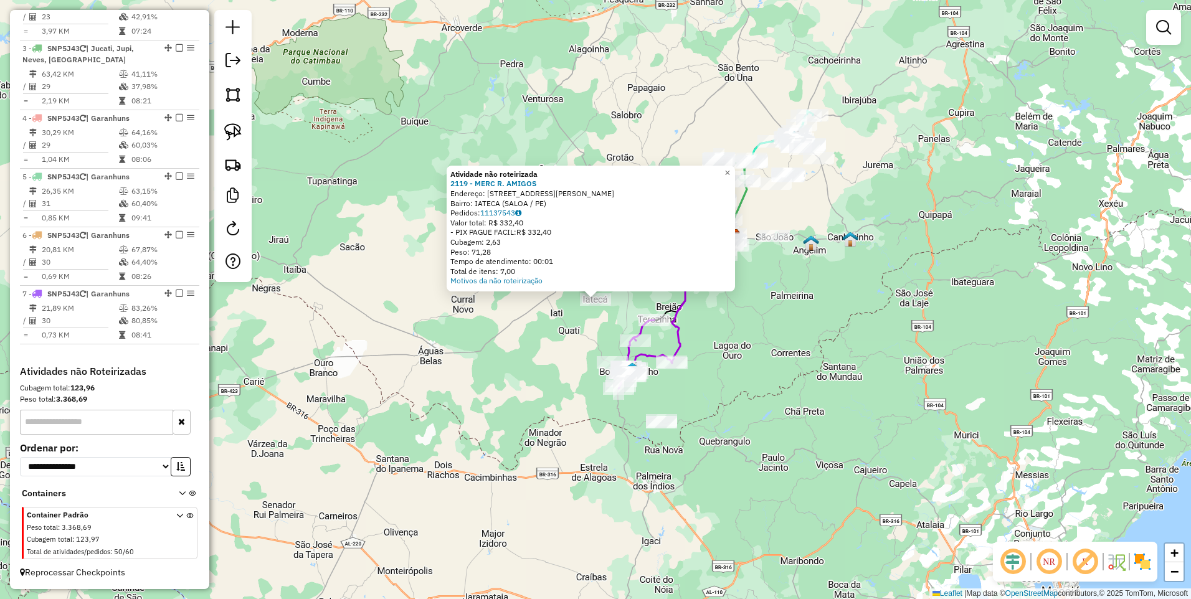
click at [804, 328] on div "Atividade não roteirizada 2119 - MERC R. AMIGOS Endereço: R JOSE HONORATO DOS S…" at bounding box center [595, 299] width 1191 height 599
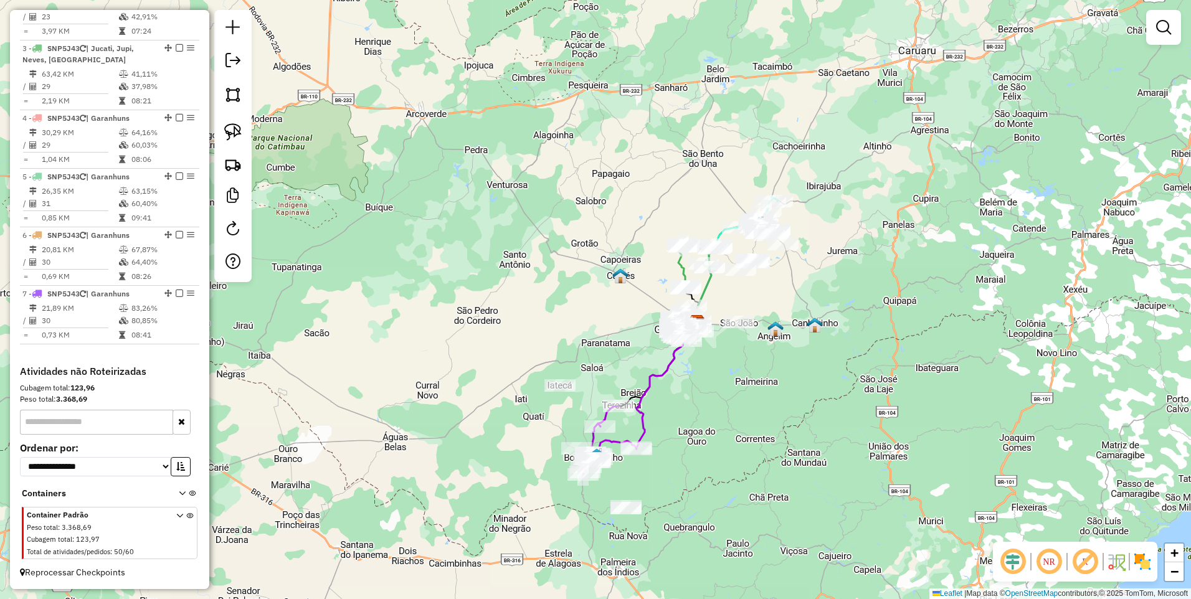
drag, startPoint x: 832, startPoint y: 240, endPoint x: 777, endPoint y: 347, distance: 120.3
click at [777, 347] on div "Janela de atendimento Grade de atendimento Capacidade Transportadoras Veículos …" at bounding box center [595, 299] width 1191 height 599
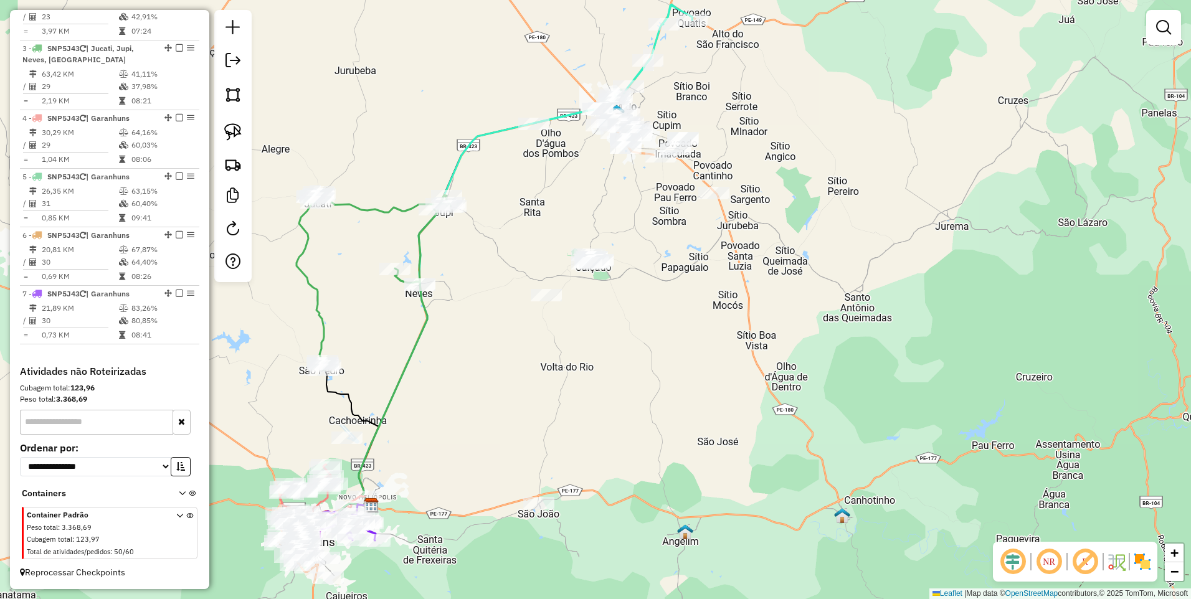
drag, startPoint x: 780, startPoint y: 301, endPoint x: 779, endPoint y: 197, distance: 104.0
click at [779, 197] on div "Janela de atendimento Grade de atendimento Capacidade Transportadoras Veículos …" at bounding box center [595, 299] width 1191 height 599
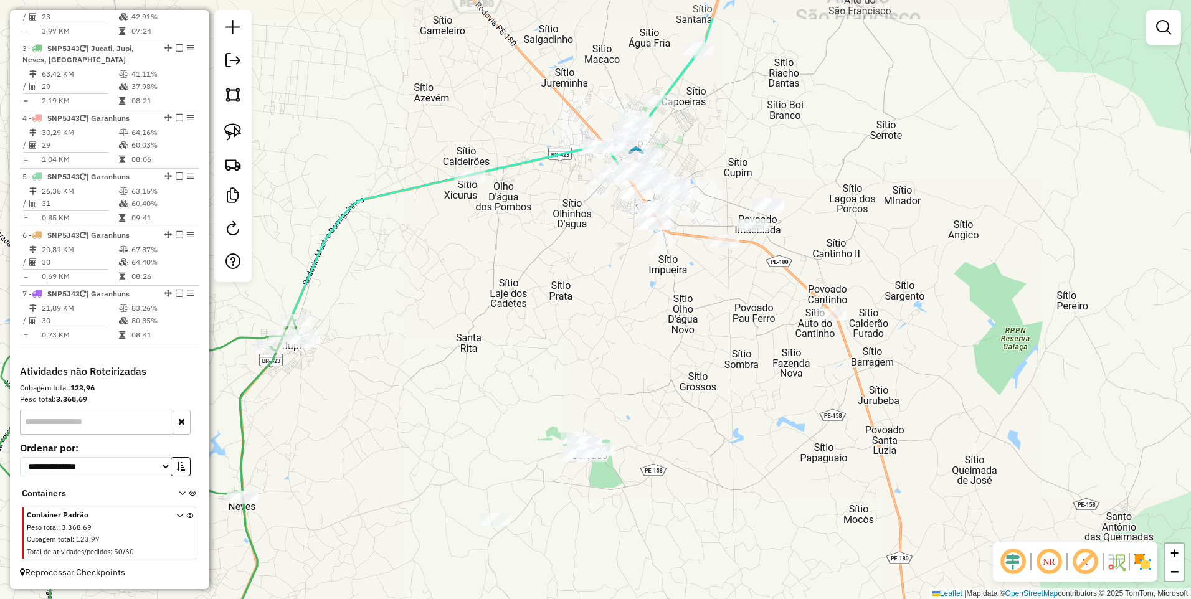
drag, startPoint x: 621, startPoint y: 225, endPoint x: 626, endPoint y: 244, distance: 19.9
click at [626, 244] on div "Janela de atendimento Grade de atendimento Capacidade Transportadoras Veículos …" at bounding box center [595, 299] width 1191 height 599
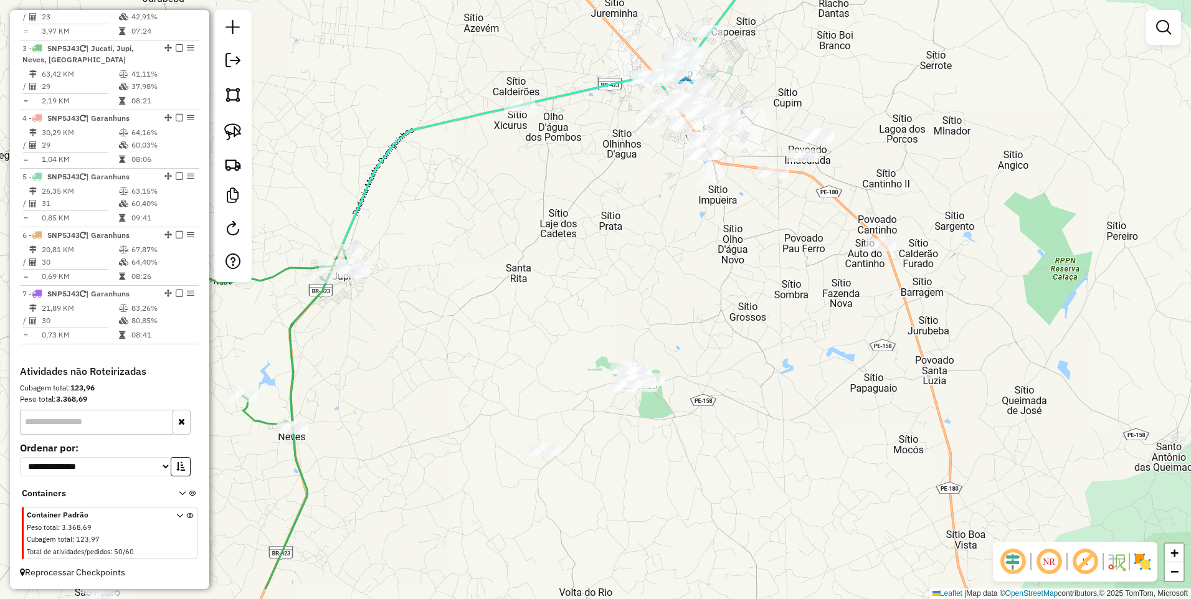
drag, startPoint x: 699, startPoint y: 368, endPoint x: 748, endPoint y: 297, distance: 86.7
click at [748, 297] on div "Janela de atendimento Grade de atendimento Capacidade Transportadoras Veículos …" at bounding box center [595, 299] width 1191 height 599
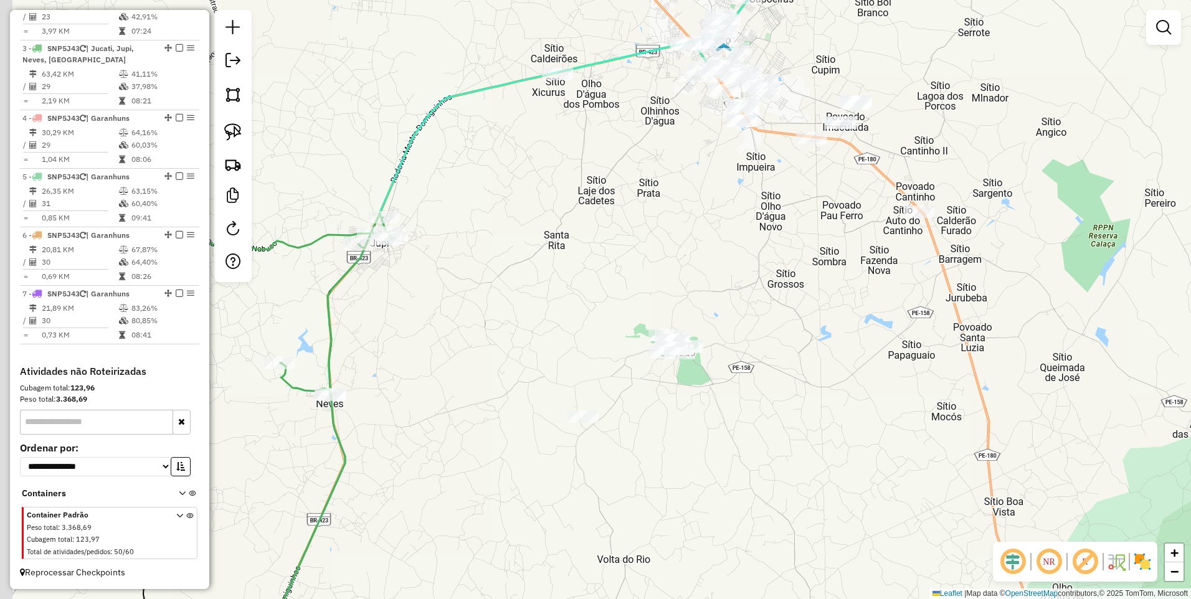
drag, startPoint x: 550, startPoint y: 232, endPoint x: 617, endPoint y: 179, distance: 85.6
click at [617, 179] on div "Janela de atendimento Grade de atendimento Capacidade Transportadoras Veículos …" at bounding box center [595, 299] width 1191 height 599
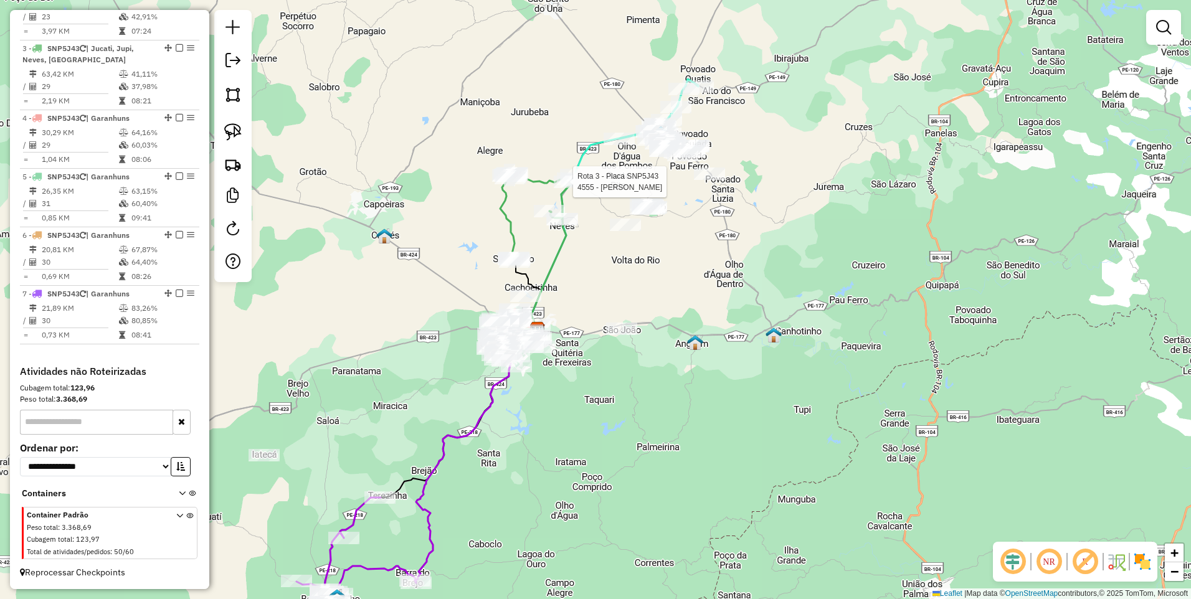
select select "*********"
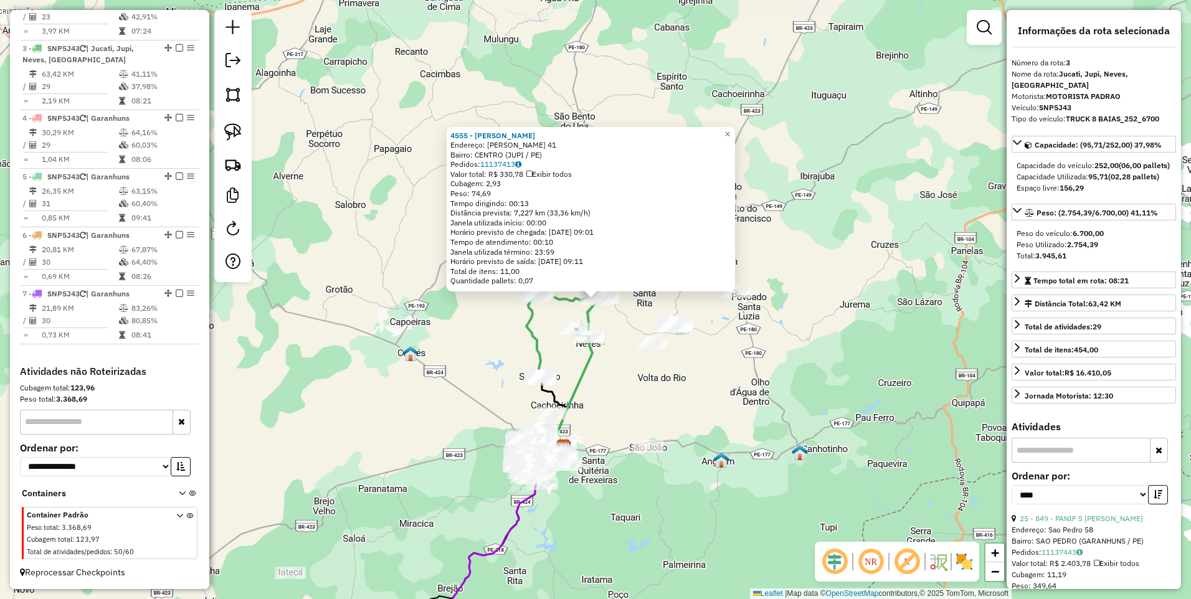
click at [644, 314] on div "4555 - KARINA SILVA Endereço: AMILTON DE ARAUJO SILVA 41 Bairro: CENTRO (JUPI /…" at bounding box center [595, 299] width 1191 height 599
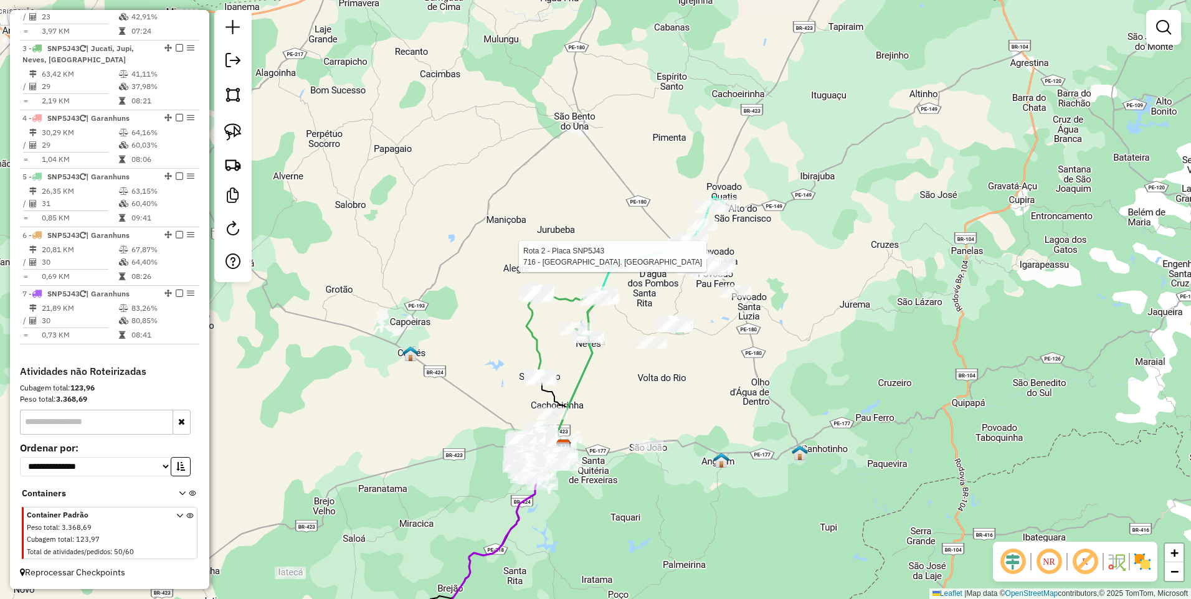
select select "*********"
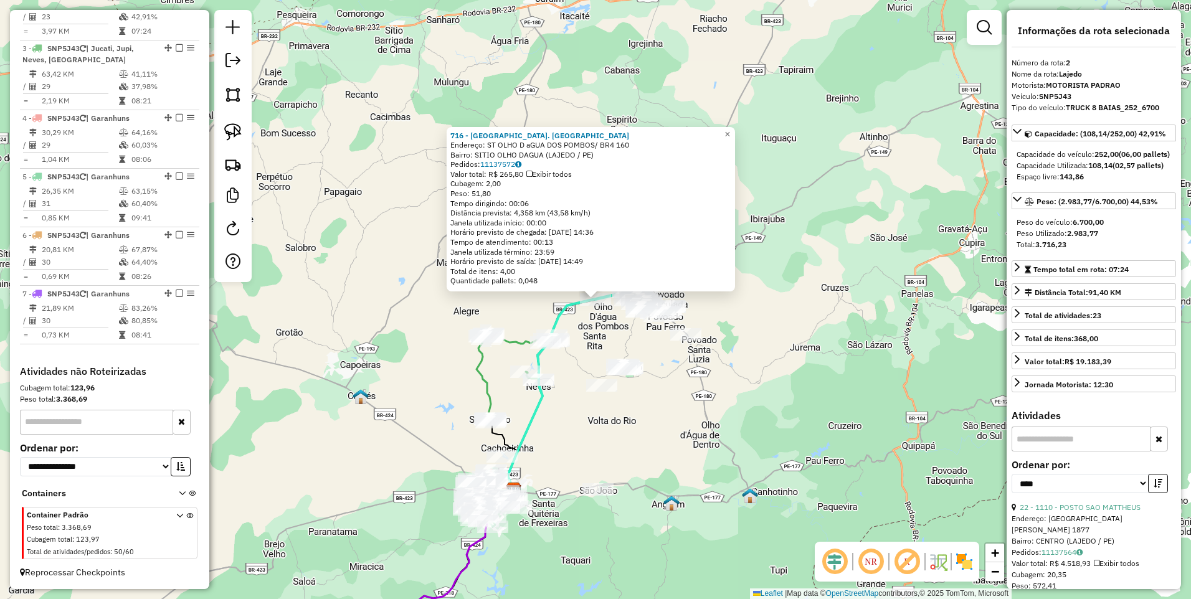
scroll to position [537, 0]
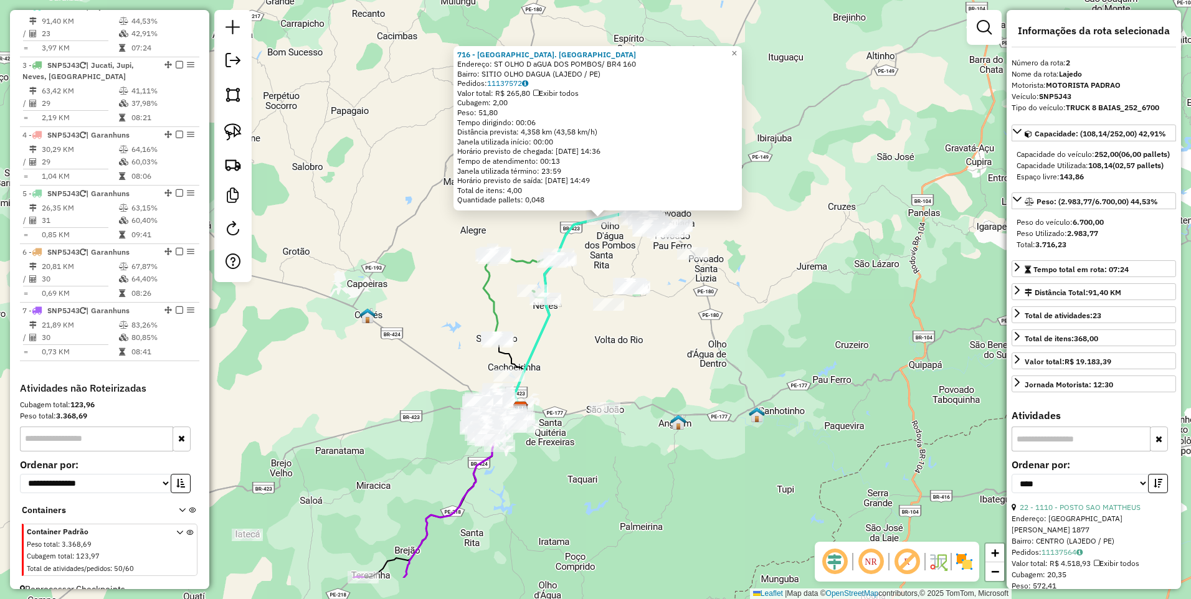
drag, startPoint x: 342, startPoint y: 228, endPoint x: 349, endPoint y: 154, distance: 73.8
click at [349, 154] on div "716 - CHURA. RANCHO ALEGRE Endereço: ST OLHO D aGUA DOS POMBOS/ BR4 160 Bairro:…" at bounding box center [595, 299] width 1191 height 599
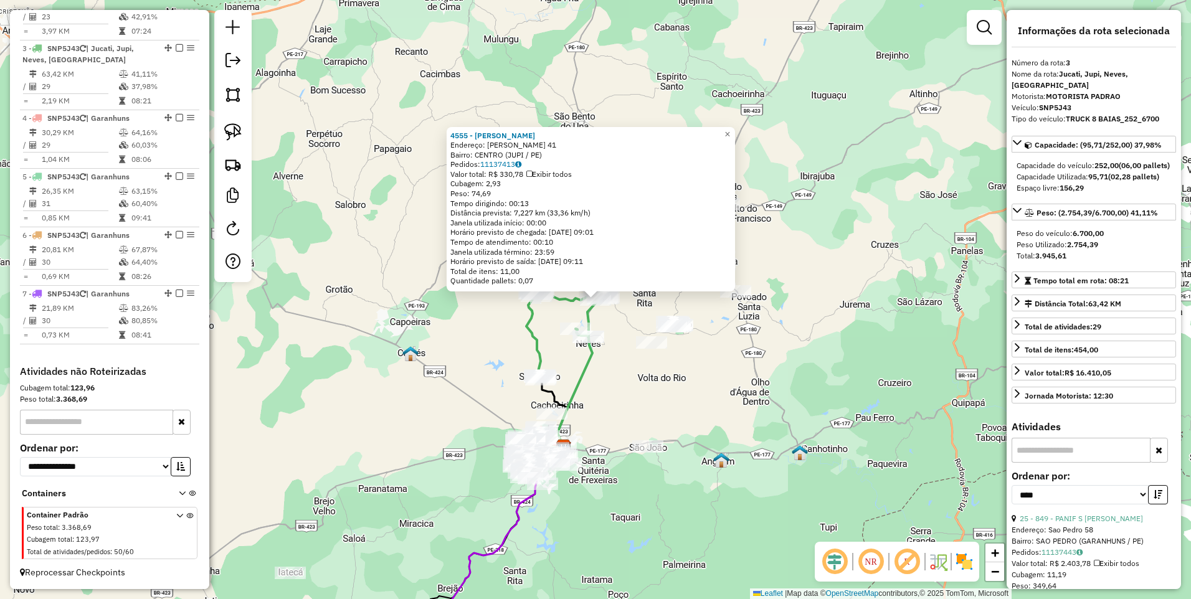
scroll to position [565, 0]
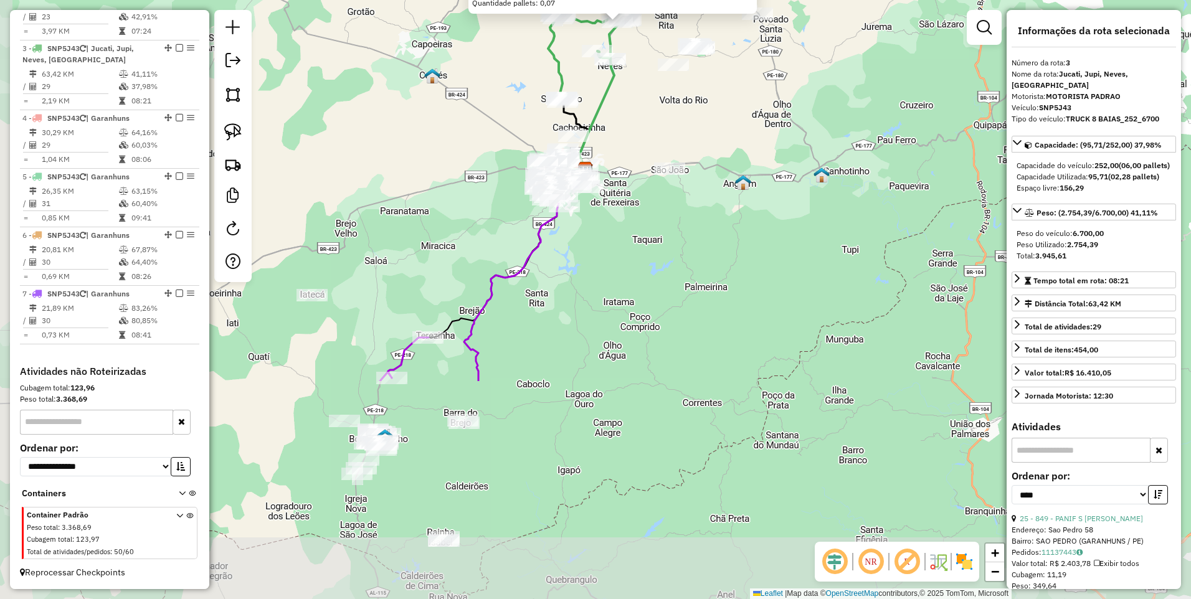
drag, startPoint x: 446, startPoint y: 494, endPoint x: 466, endPoint y: 247, distance: 248.0
click at [466, 247] on div "4555 - KARINA SILVA Endereço: AMILTON DE ARAUJO SILVA 41 Bairro: CENTRO (JUPI /…" at bounding box center [595, 299] width 1191 height 599
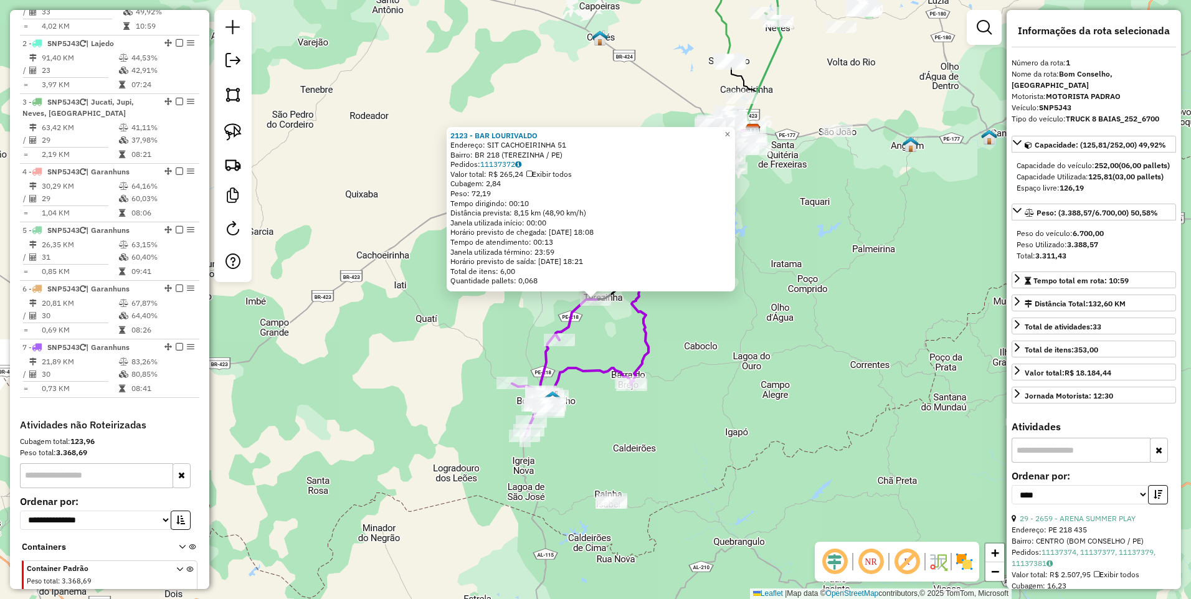
scroll to position [467, 0]
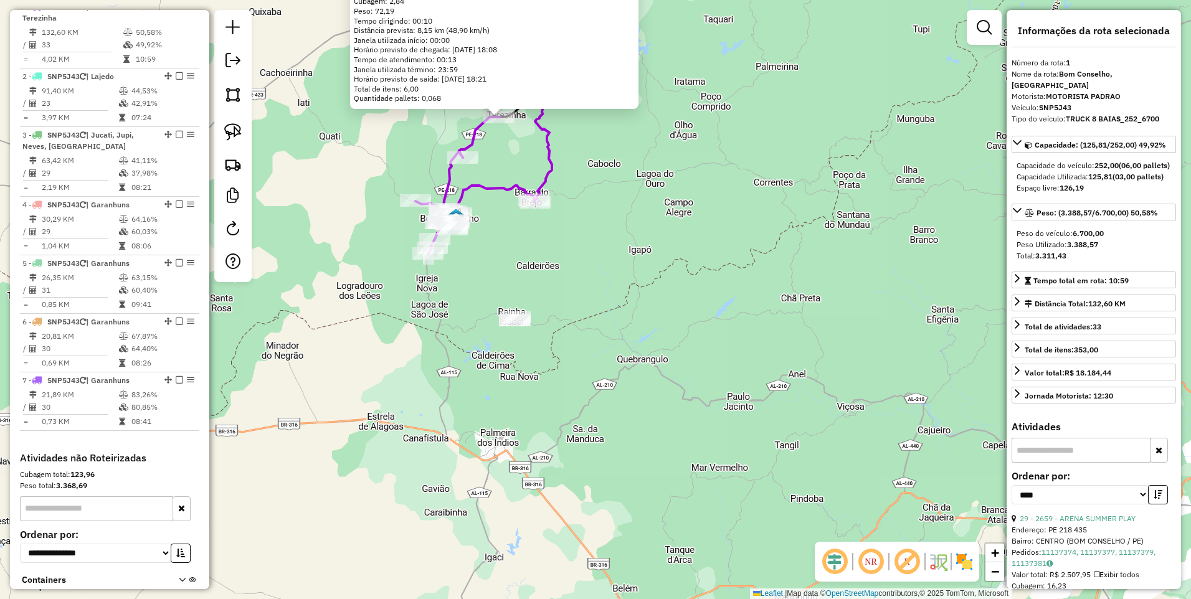
click at [602, 187] on div "2123 - BAR LOURIVALDO Endereço: SIT CACHOEIRINHA 51 Bairro: BR 218 (TEREZINHA /…" at bounding box center [595, 299] width 1191 height 599
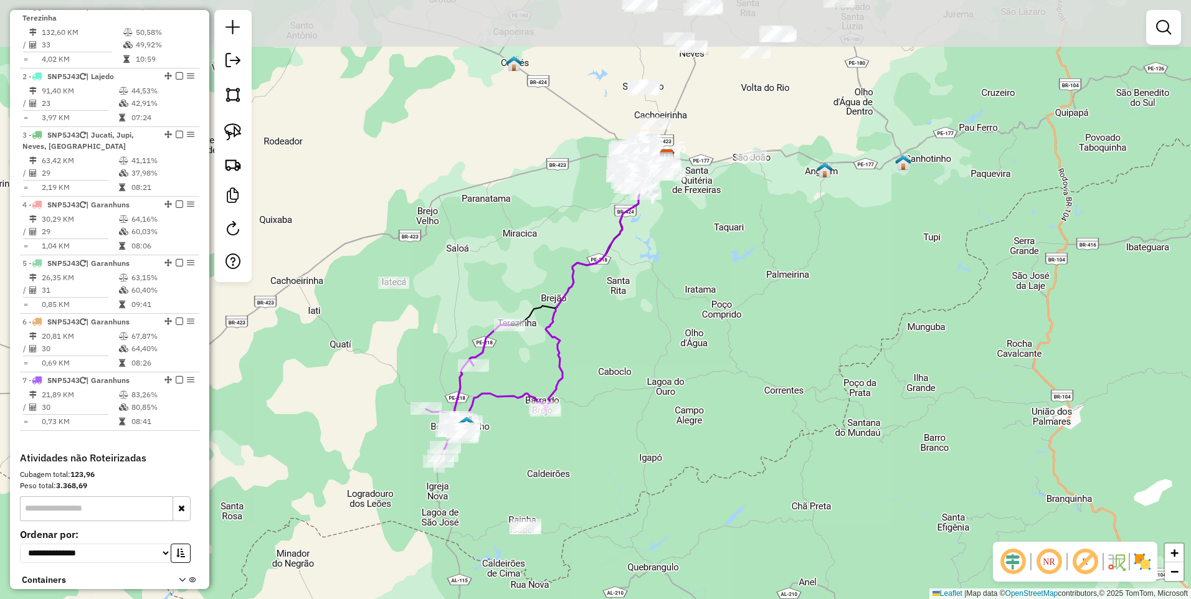
drag, startPoint x: 671, startPoint y: 134, endPoint x: 681, endPoint y: 342, distance: 208.2
click at [681, 342] on div "Janela de atendimento Grade de atendimento Capacidade Transportadoras Veículos …" at bounding box center [595, 299] width 1191 height 599
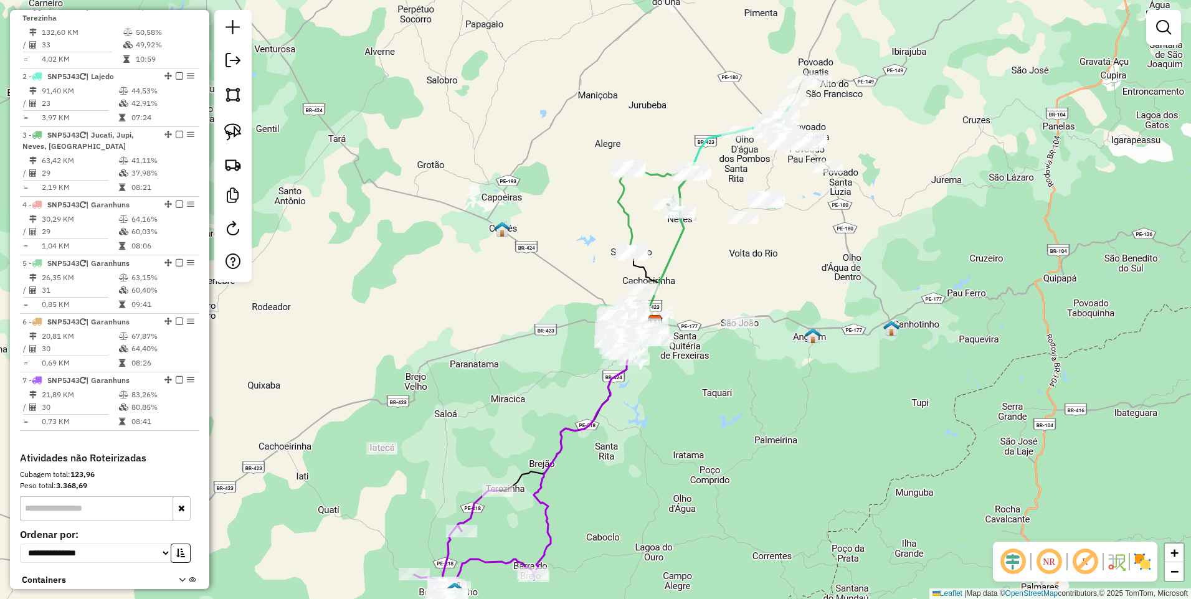
drag, startPoint x: 704, startPoint y: 110, endPoint x: 686, endPoint y: 266, distance: 157.9
click at [686, 266] on div "Janela de atendimento Grade de atendimento Capacidade Transportadoras Veículos …" at bounding box center [595, 299] width 1191 height 599
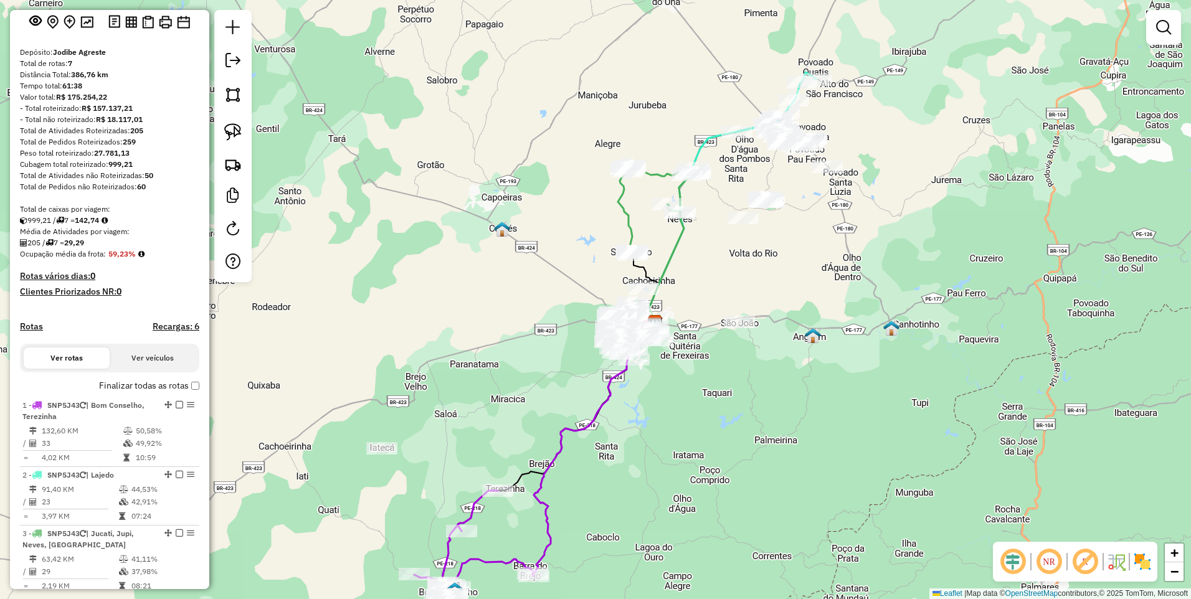
scroll to position [0, 0]
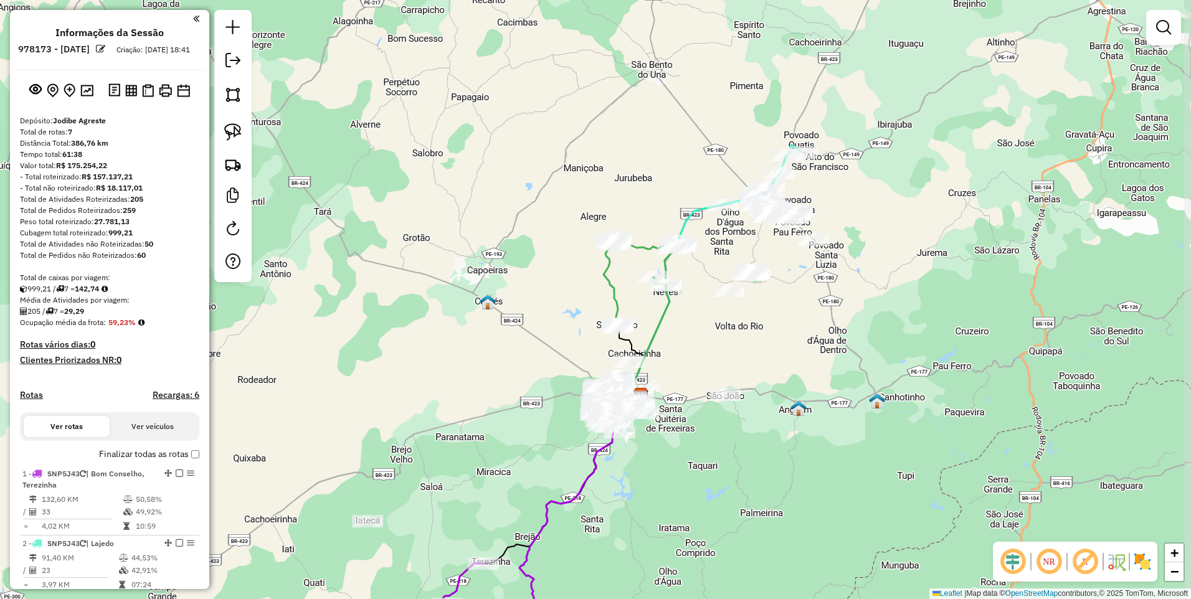
drag, startPoint x: 704, startPoint y: 192, endPoint x: 689, endPoint y: 265, distance: 74.2
click at [689, 265] on div "Janela de atendimento Grade de atendimento Capacidade Transportadoras Veículos …" at bounding box center [595, 299] width 1191 height 599
select select "*********"
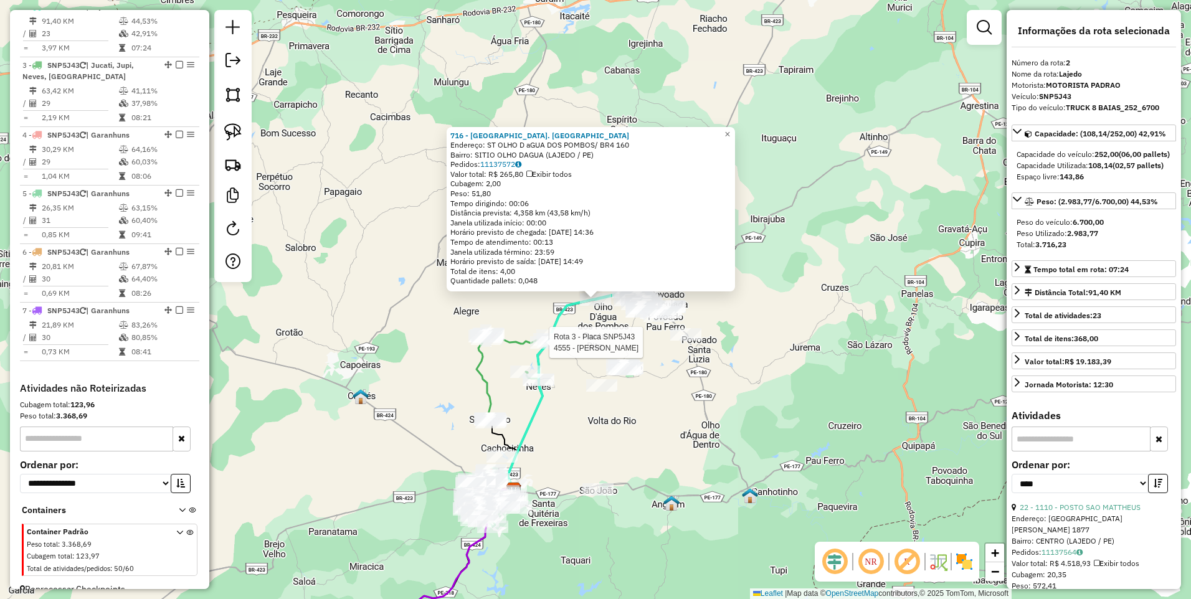
scroll to position [565, 0]
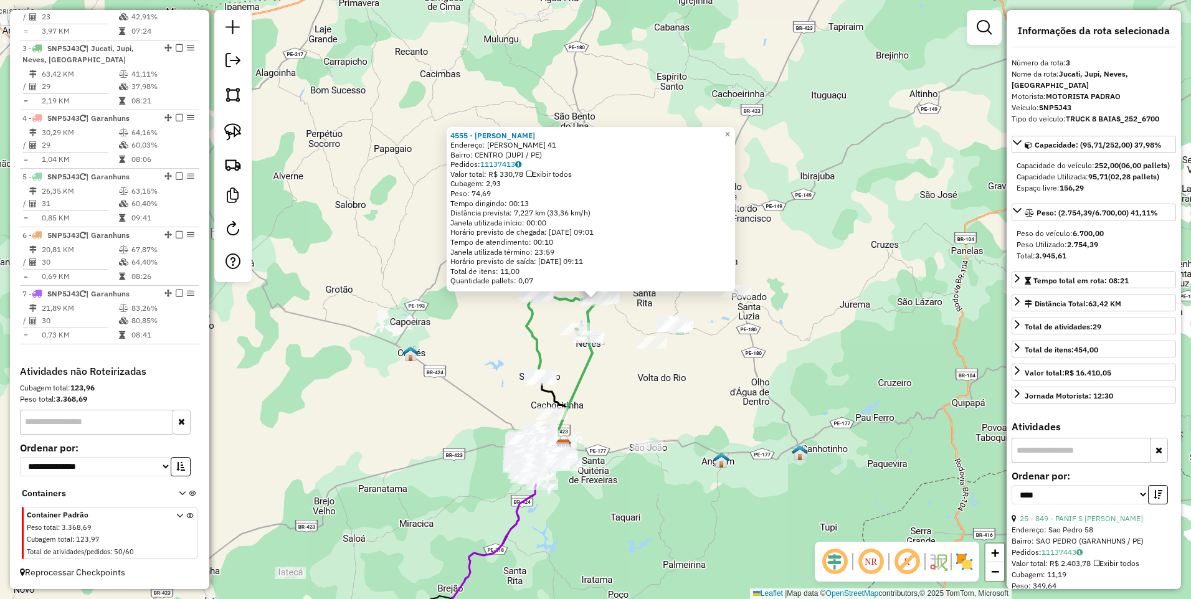
click at [620, 327] on div "4555 - KARINA SILVA Endereço: AMILTON DE ARAUJO SILVA 41 Bairro: CENTRO (JUPI /…" at bounding box center [595, 299] width 1191 height 599
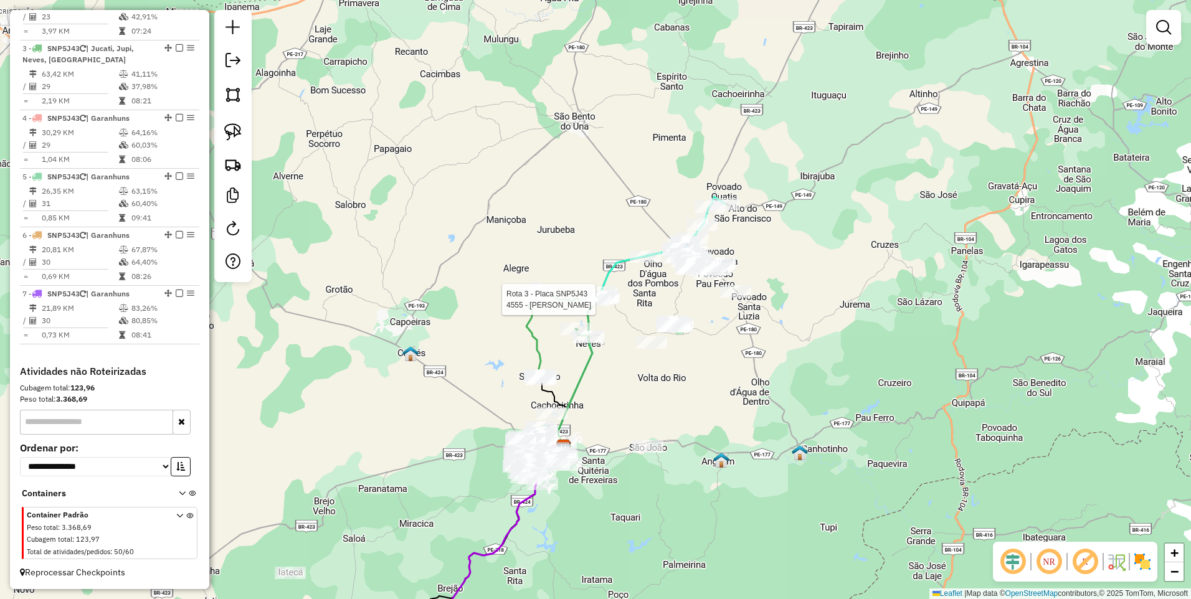
select select "*********"
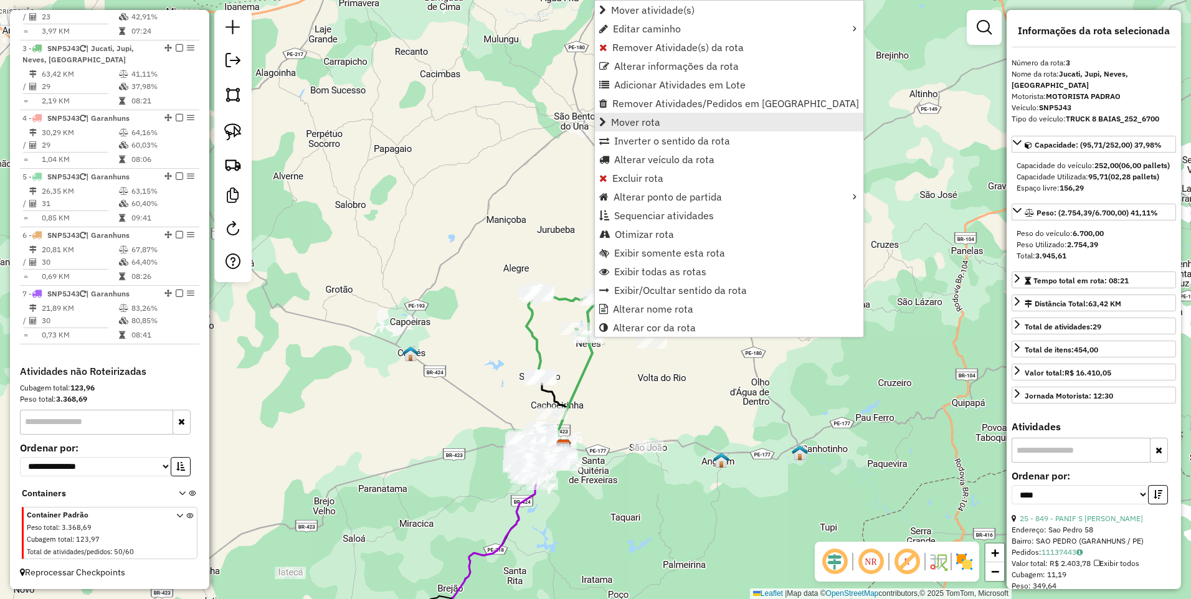
click at [654, 121] on span "Mover rota" at bounding box center [635, 122] width 49 height 10
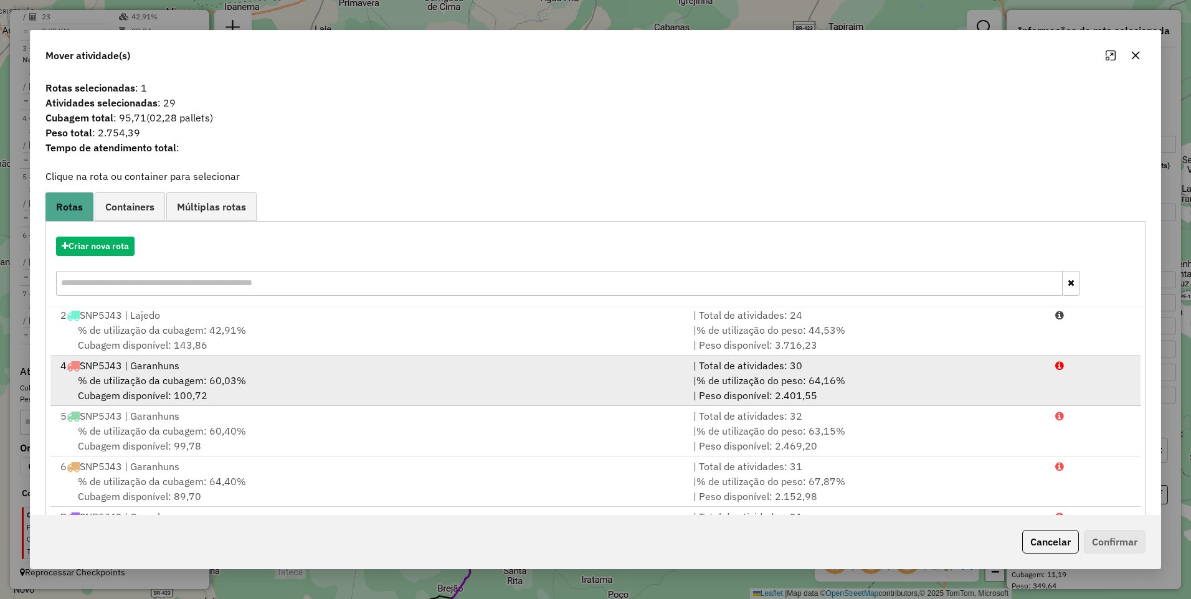
scroll to position [64, 0]
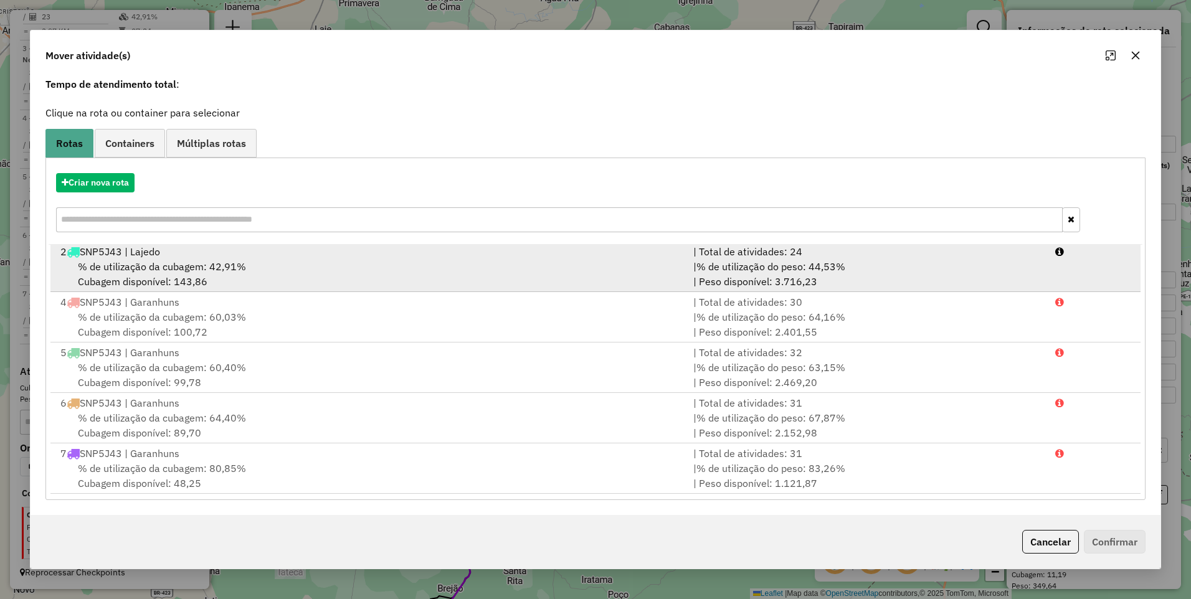
click at [194, 268] on span "% de utilização da cubagem: 42,91%" at bounding box center [162, 266] width 168 height 12
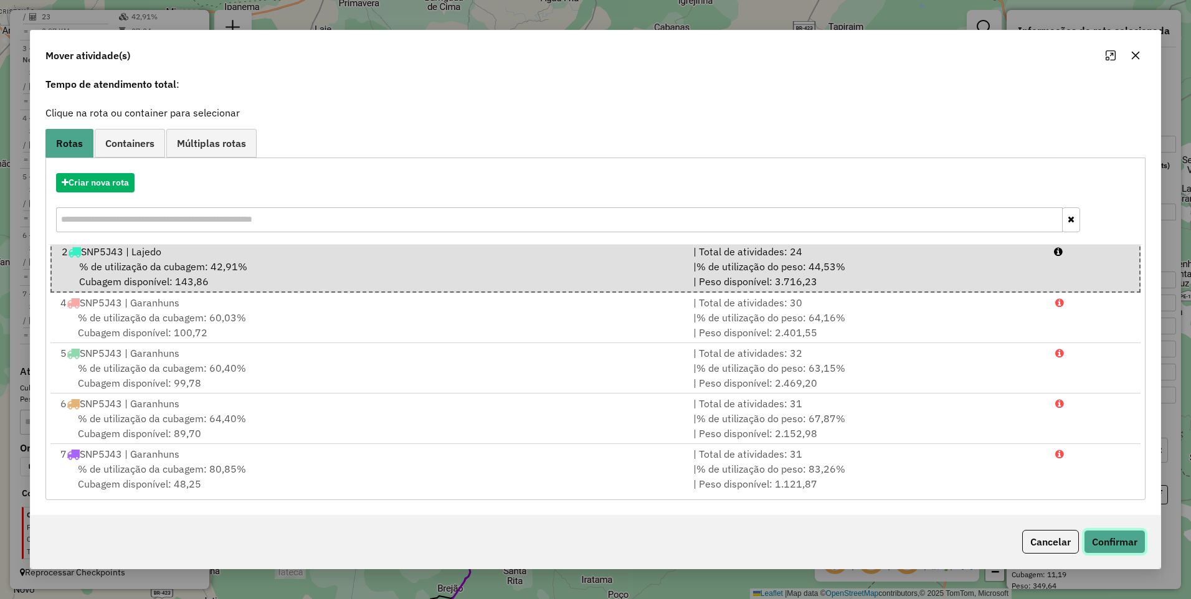
click at [1120, 540] on button "Confirmar" at bounding box center [1114, 542] width 62 height 24
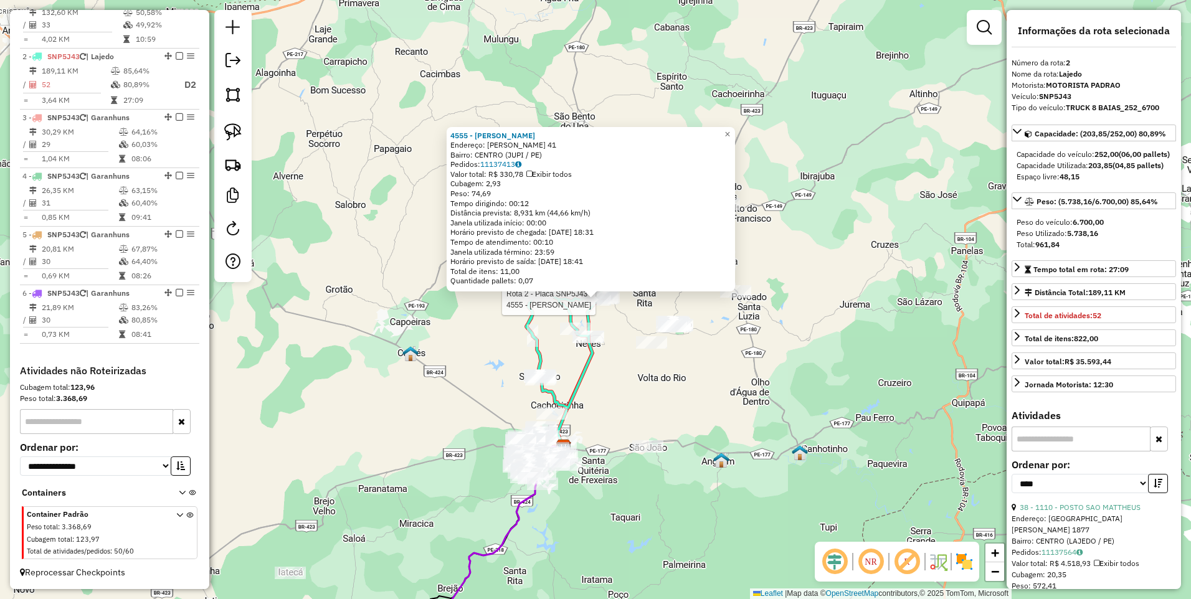
scroll to position [498, 0]
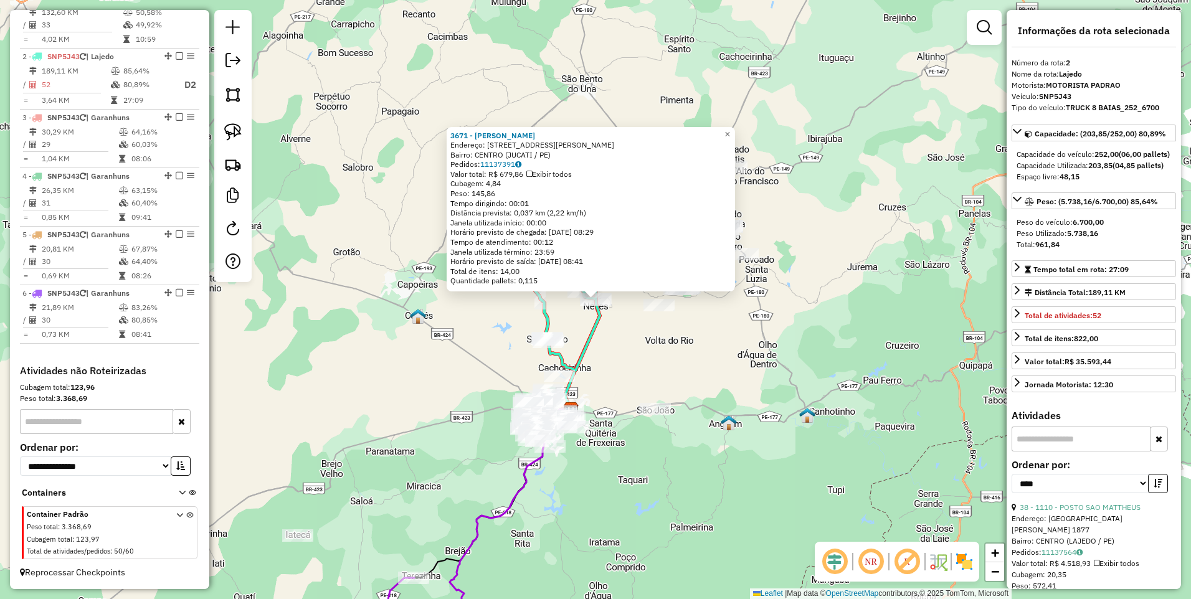
click at [608, 318] on div "3671 - MERCADINHO SOARES Endereço: RUA JOSSELINO CORDEIRO 05 Bairro: CENTRO (JU…" at bounding box center [595, 299] width 1191 height 599
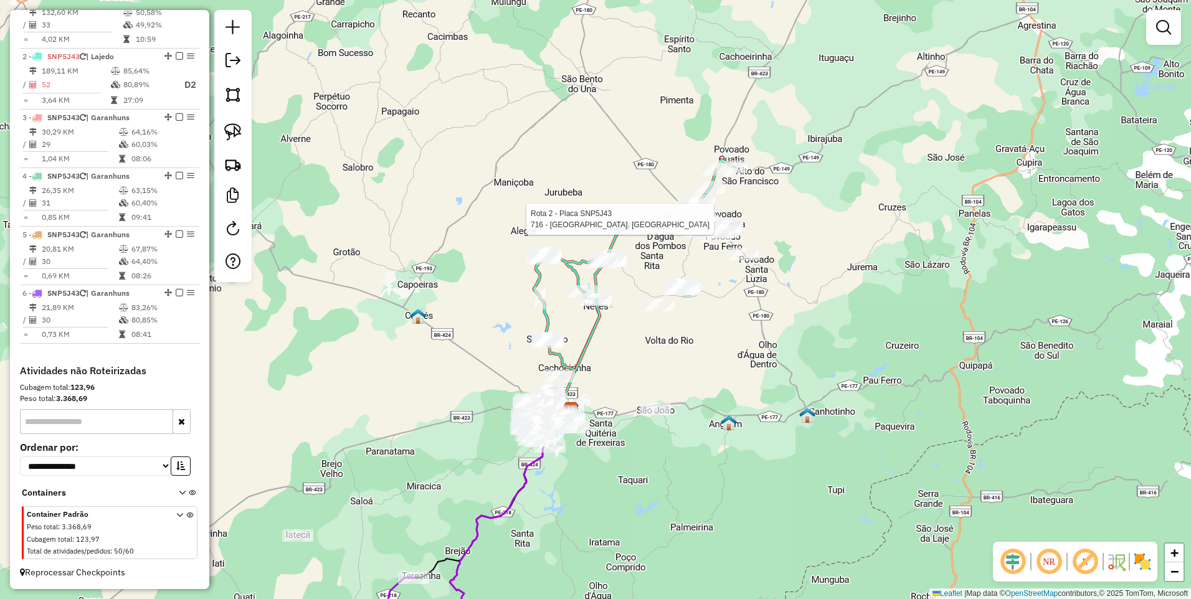
select select "*********"
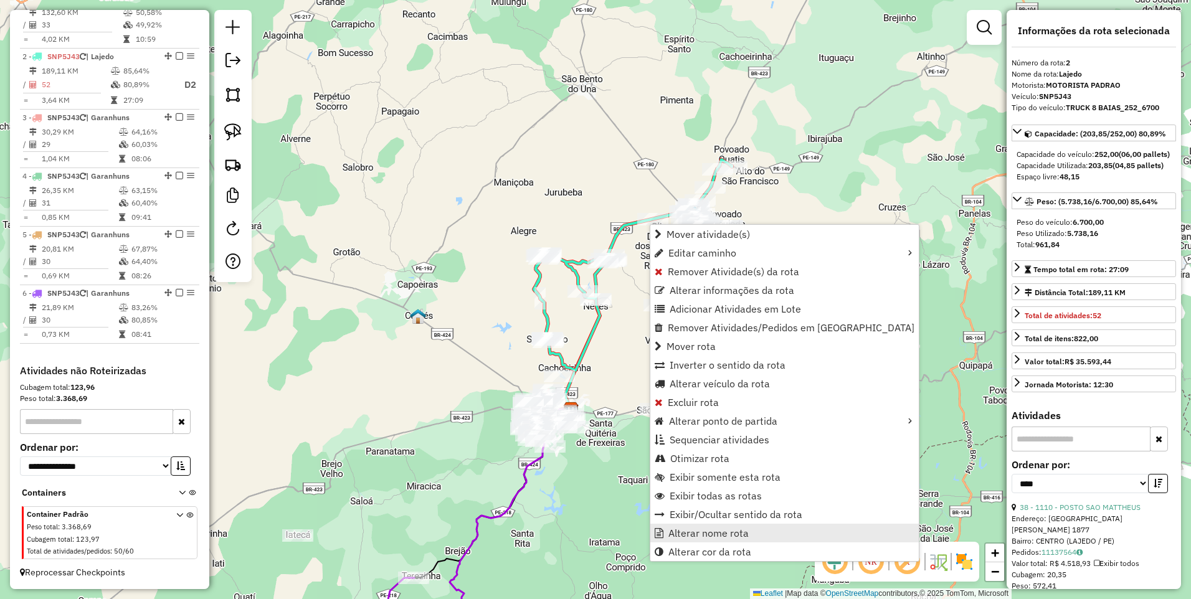
click at [717, 530] on span "Alterar nome rota" at bounding box center [708, 533] width 80 height 10
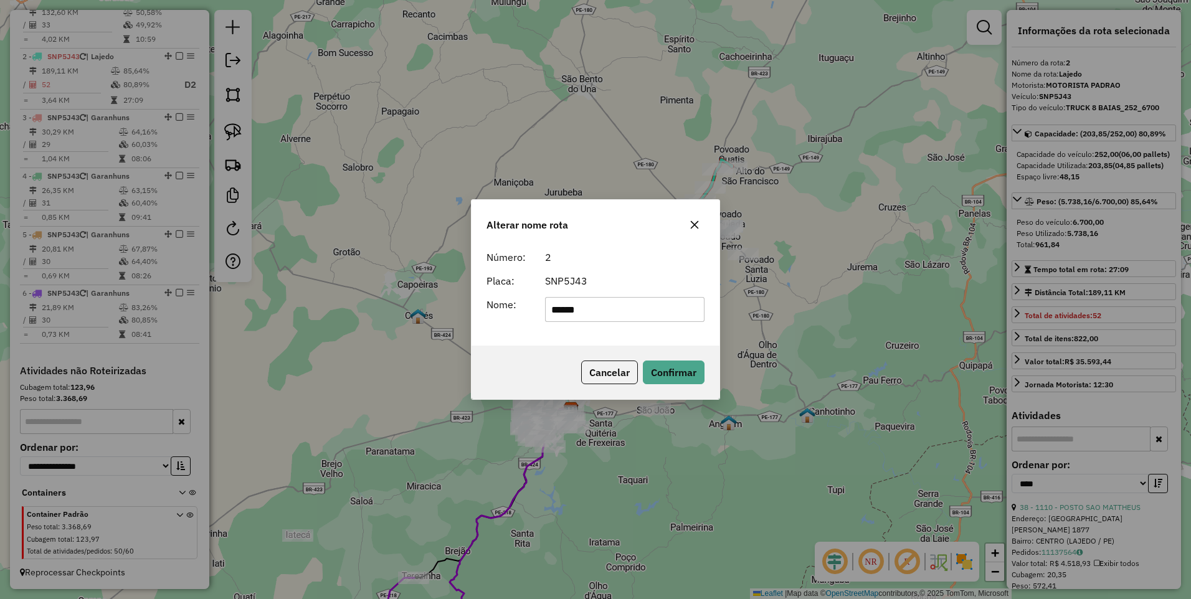
click at [595, 308] on input "******" at bounding box center [625, 309] width 160 height 25
type input "**********"
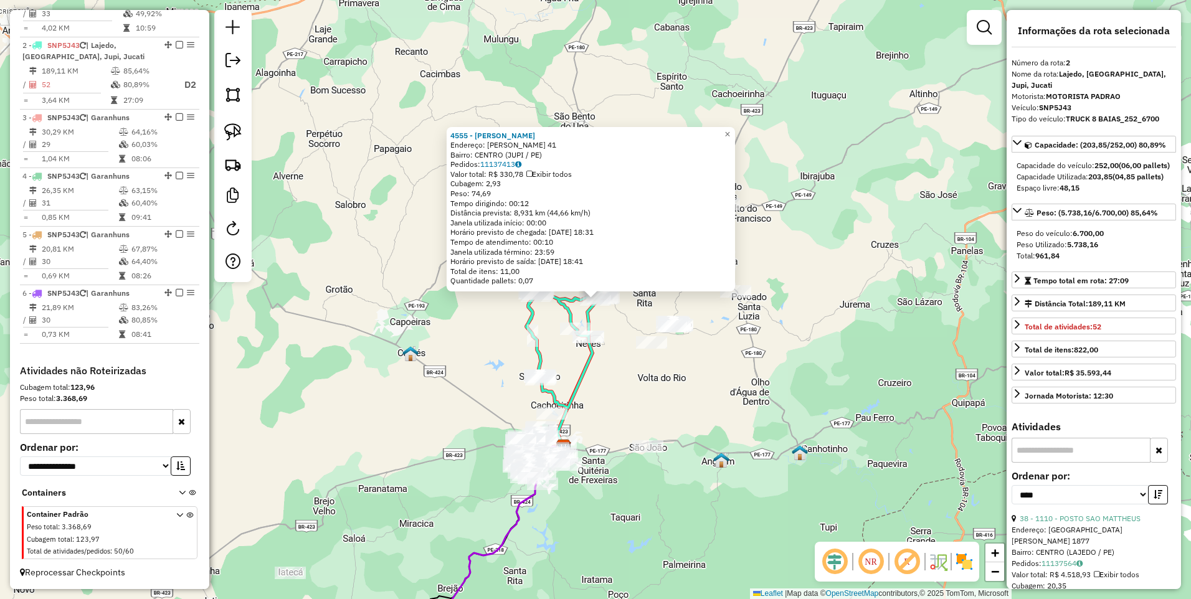
scroll to position [509, 0]
click at [628, 330] on div "4555 - KARINA SILVA Endereço: AMILTON DE ARAUJO SILVA 41 Bairro: CENTRO (JUPI /…" at bounding box center [595, 299] width 1191 height 599
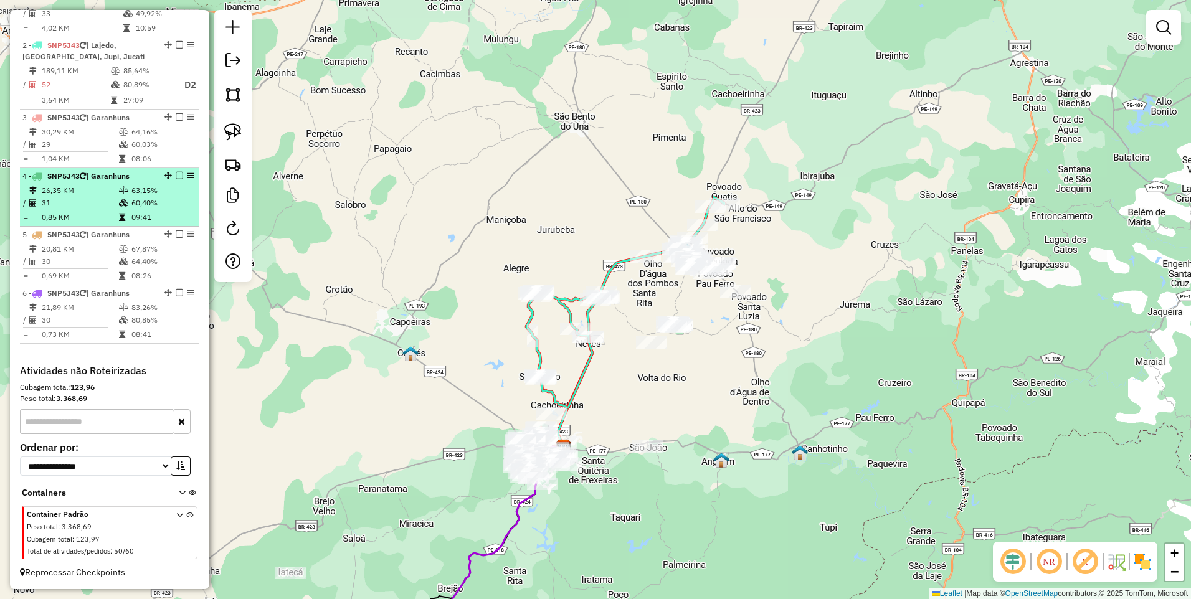
scroll to position [377, 0]
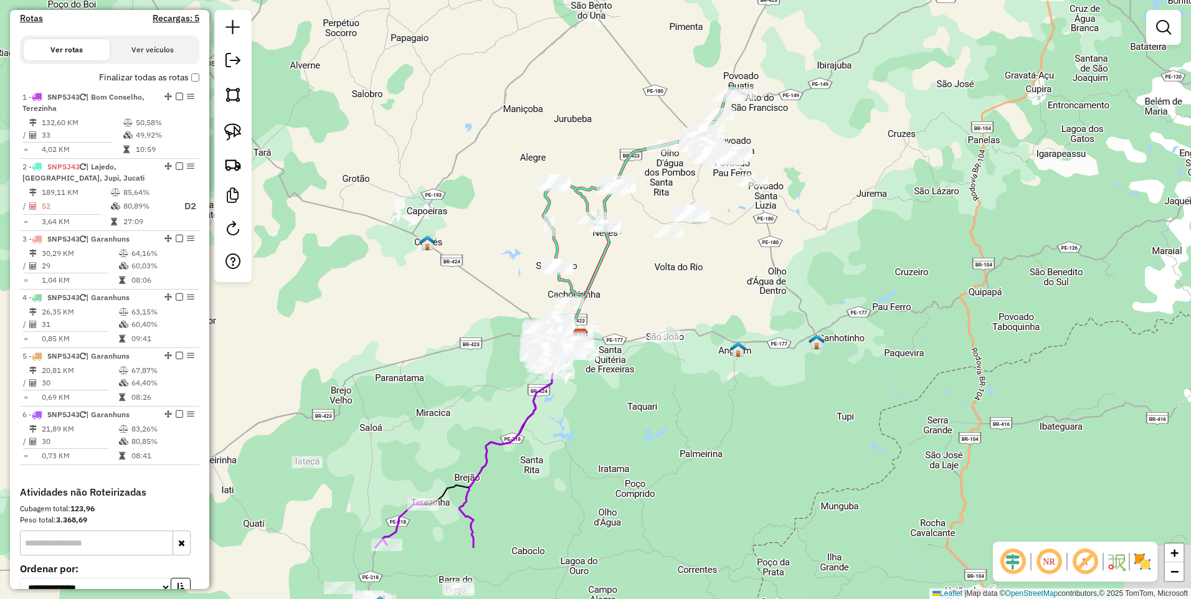
drag, startPoint x: 496, startPoint y: 340, endPoint x: 513, endPoint y: 221, distance: 120.1
click at [513, 221] on div "Janela de atendimento Grade de atendimento Capacidade Transportadoras Veículos …" at bounding box center [595, 299] width 1191 height 599
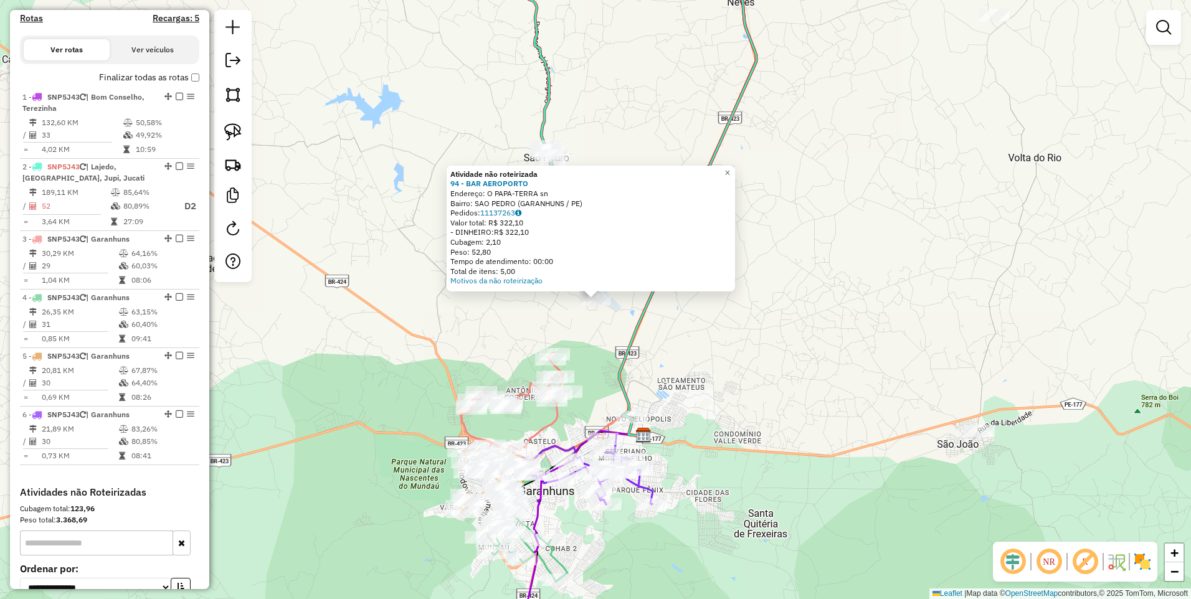
click at [605, 341] on div "Atividade não roteirizada 94 - BAR AEROPORTO Endereço: O PAPA-TERRA sn Bairro: …" at bounding box center [595, 299] width 1191 height 599
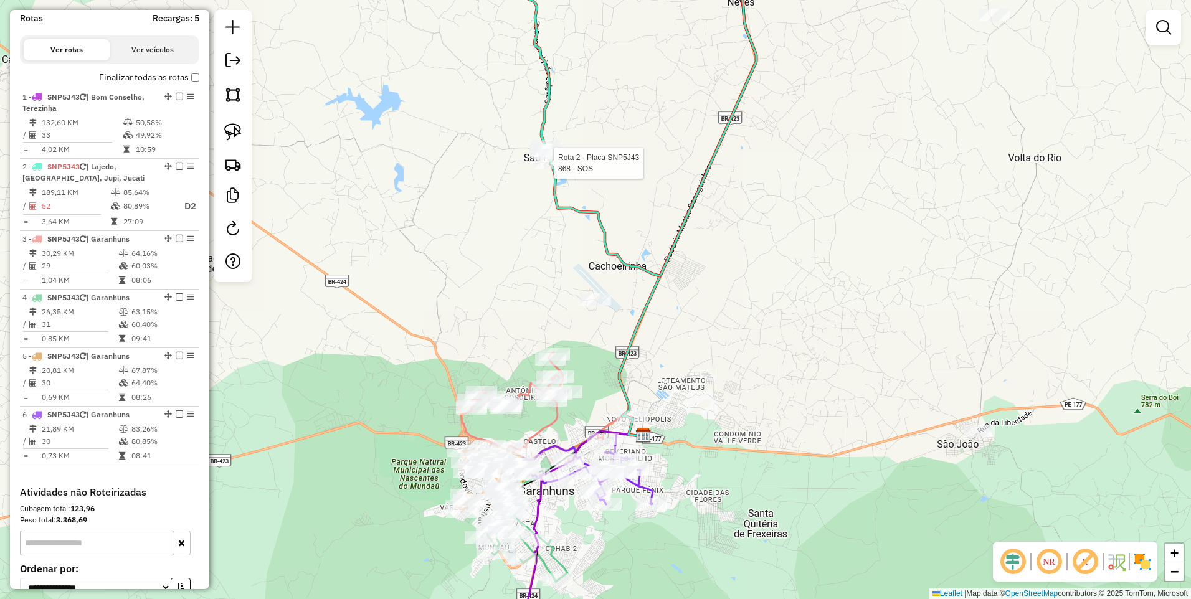
select select "*********"
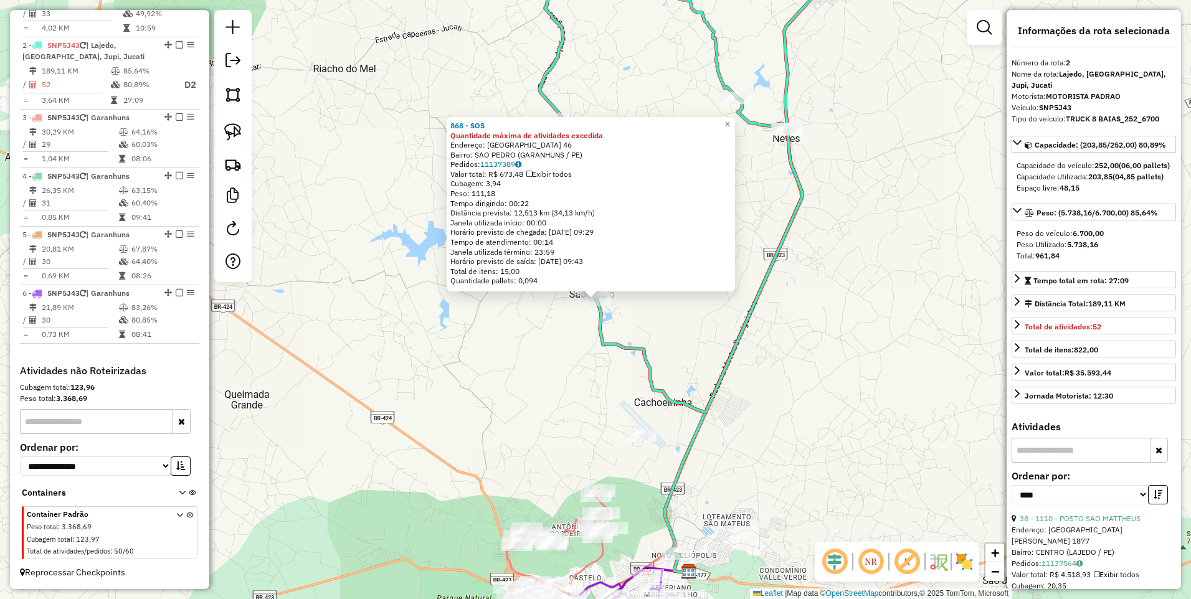
scroll to position [509, 0]
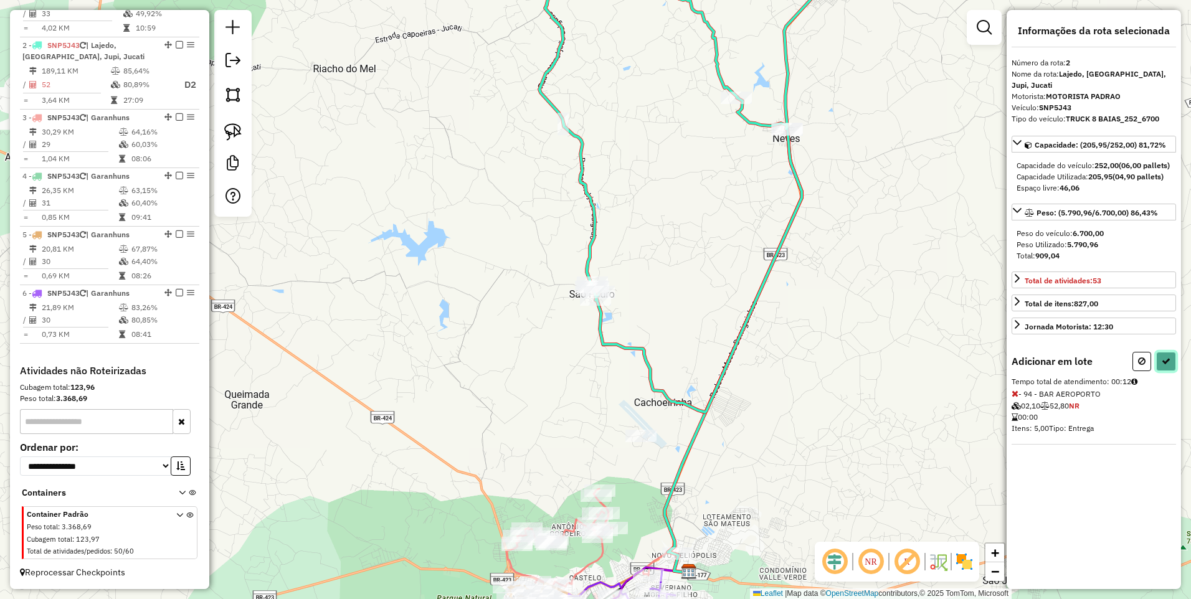
click at [1166, 366] on button at bounding box center [1166, 361] width 20 height 19
select select "*********"
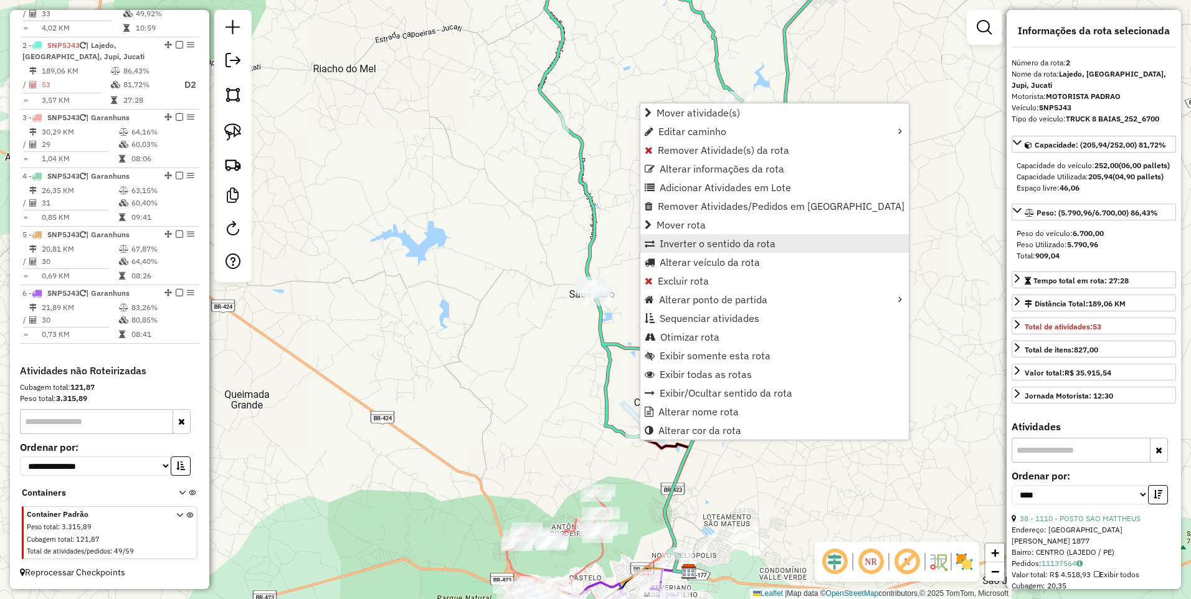
click at [713, 246] on span "Inverter o sentido da rota" at bounding box center [717, 243] width 116 height 10
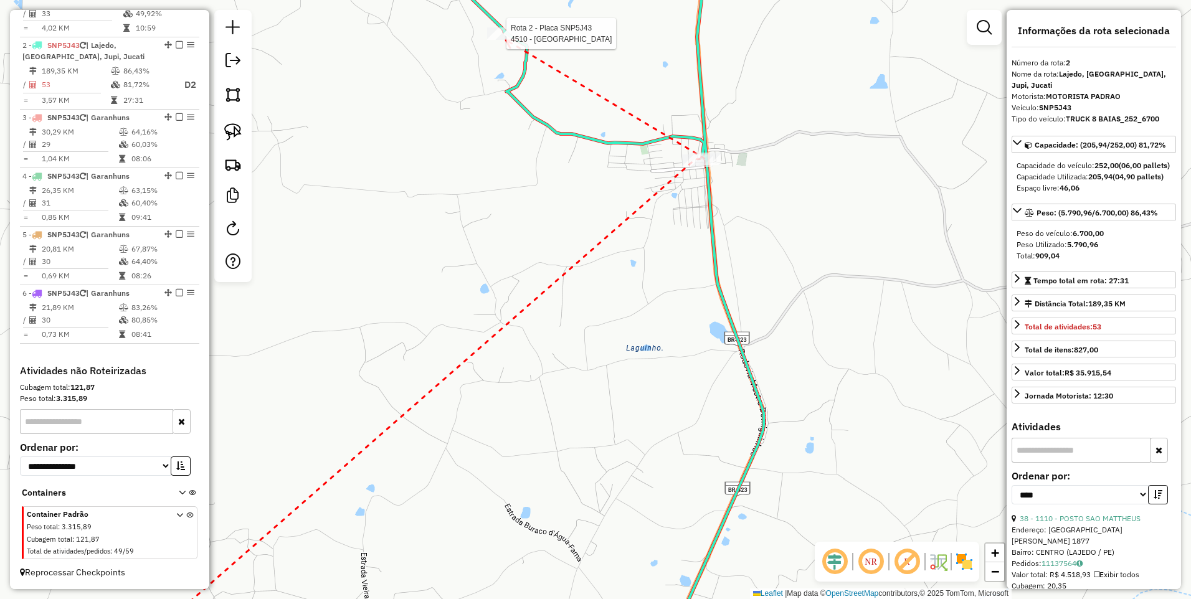
click at [506, 40] on div at bounding box center [502, 33] width 31 height 12
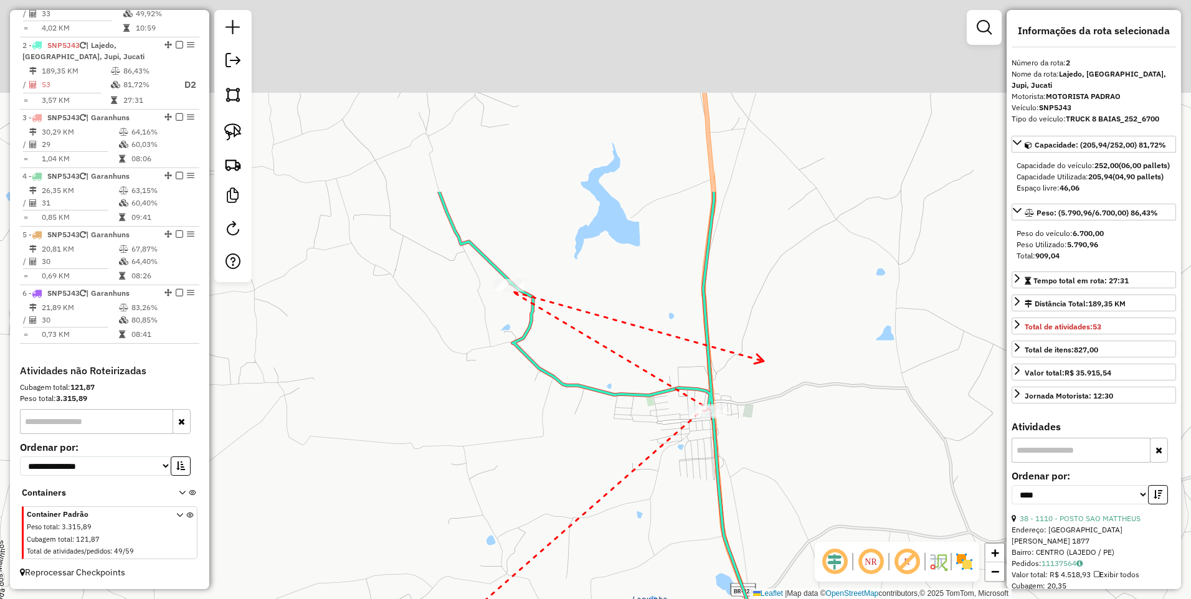
drag, startPoint x: 758, startPoint y: 109, endPoint x: 764, endPoint y: 361, distance: 251.6
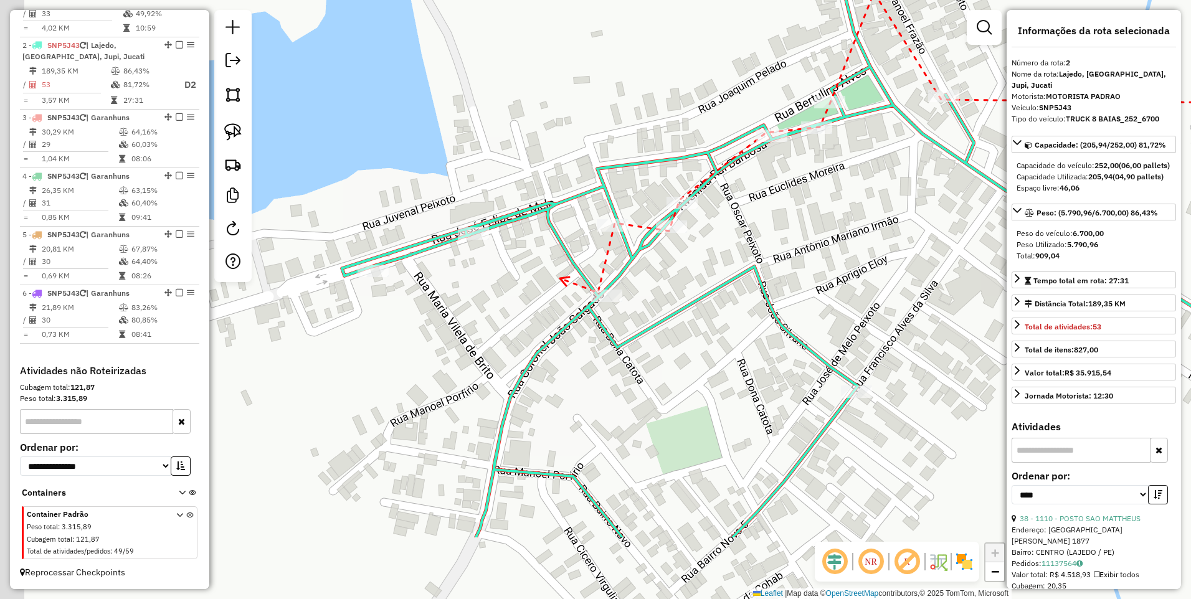
drag, startPoint x: 401, startPoint y: 402, endPoint x: 567, endPoint y: 269, distance: 213.1
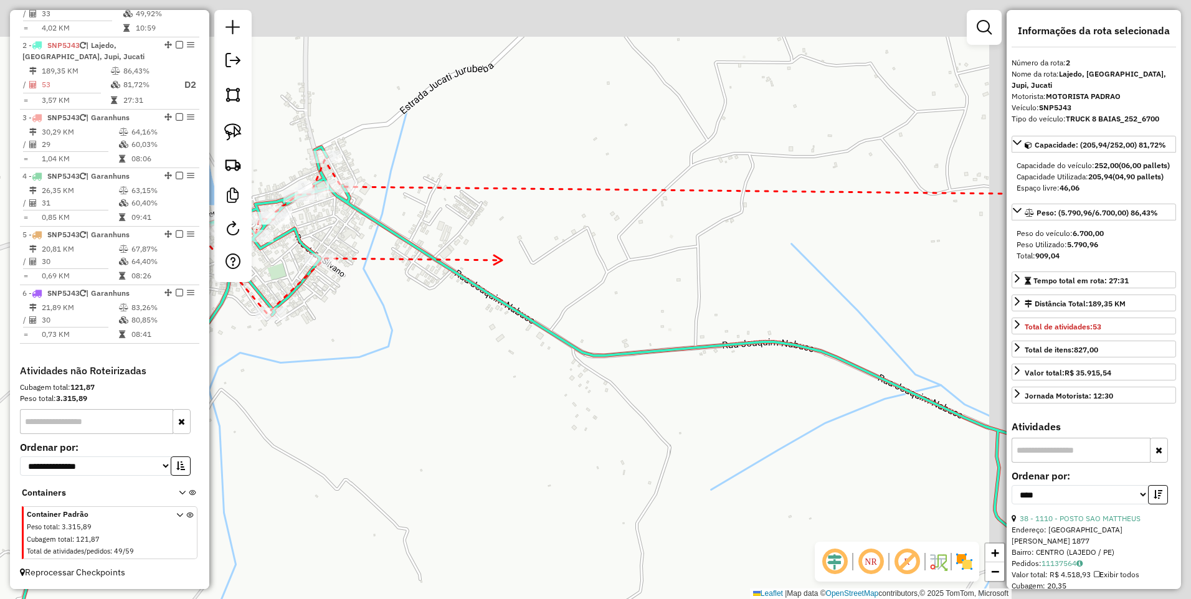
drag, startPoint x: 788, startPoint y: 209, endPoint x: 539, endPoint y: 257, distance: 253.6
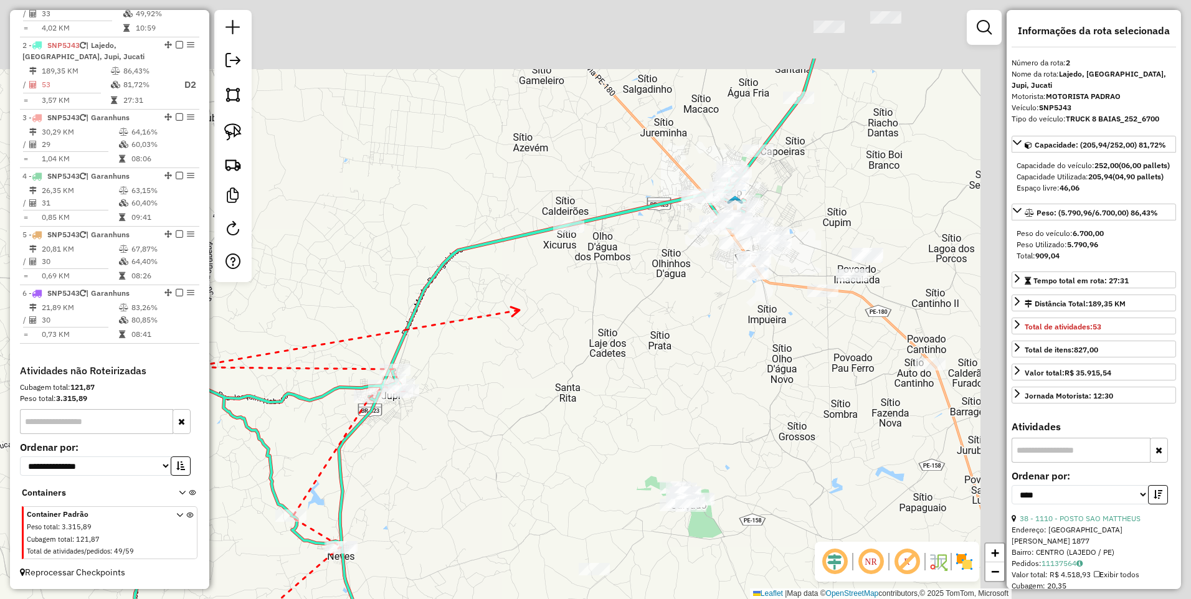
drag, startPoint x: 890, startPoint y: 193, endPoint x: 521, endPoint y: 309, distance: 387.6
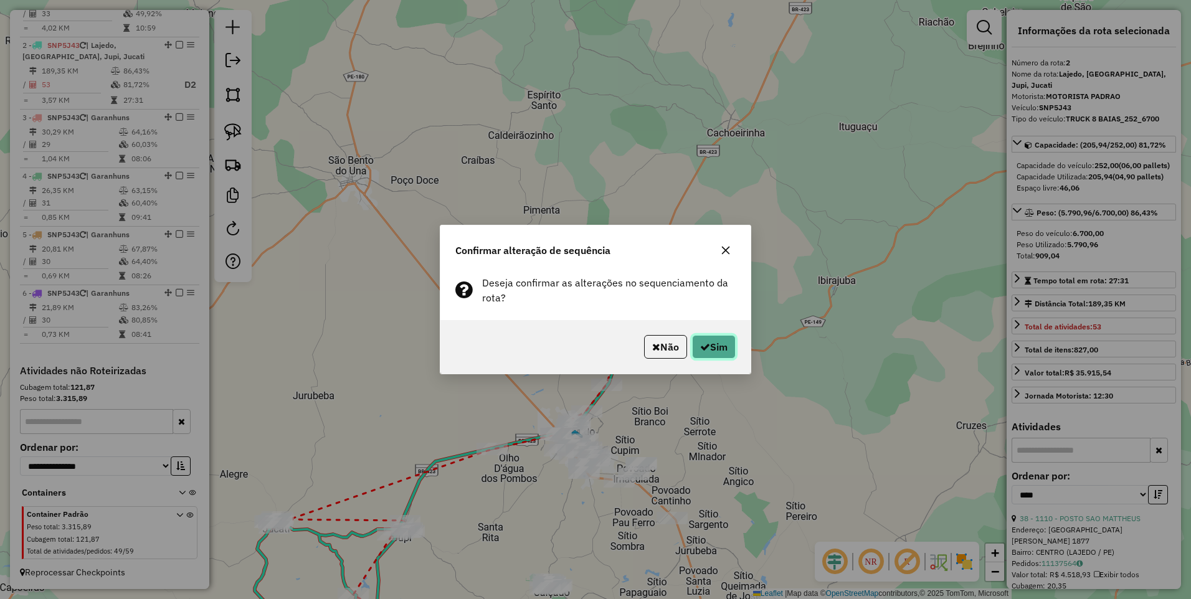
click at [715, 355] on button "Sim" at bounding box center [714, 347] width 44 height 24
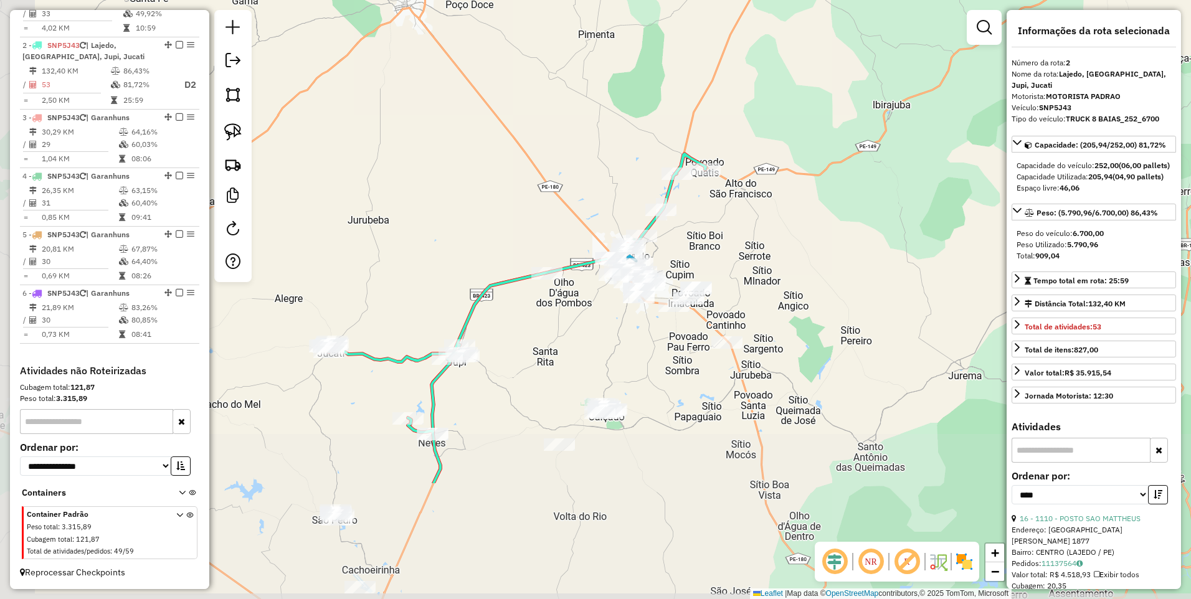
drag, startPoint x: 702, startPoint y: 375, endPoint x: 755, endPoint y: 200, distance: 183.6
click at [755, 200] on div "Janela de atendimento Grade de atendimento Capacidade Transportadoras Veículos …" at bounding box center [595, 299] width 1191 height 599
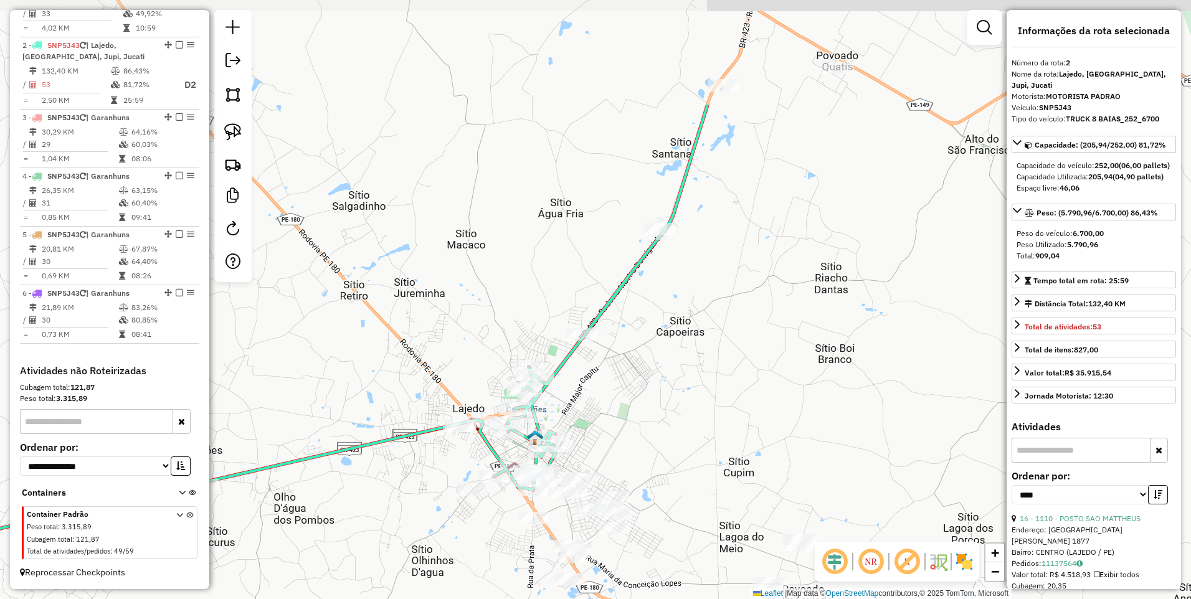
drag, startPoint x: 680, startPoint y: 221, endPoint x: 688, endPoint y: 385, distance: 164.6
click at [688, 385] on div "Janela de atendimento Grade de atendimento Capacidade Transportadoras Veículos …" at bounding box center [595, 299] width 1191 height 599
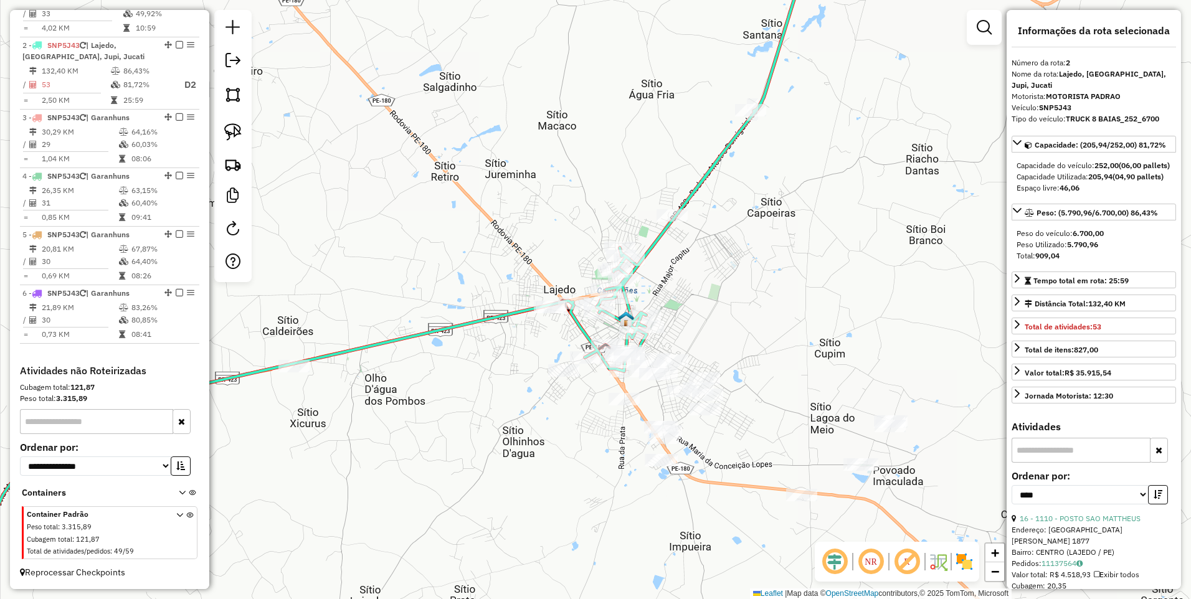
drag, startPoint x: 716, startPoint y: 379, endPoint x: 806, endPoint y: 233, distance: 171.4
click at [806, 233] on div "Janela de atendimento Grade de atendimento Capacidade Transportadoras Veículos …" at bounding box center [595, 299] width 1191 height 599
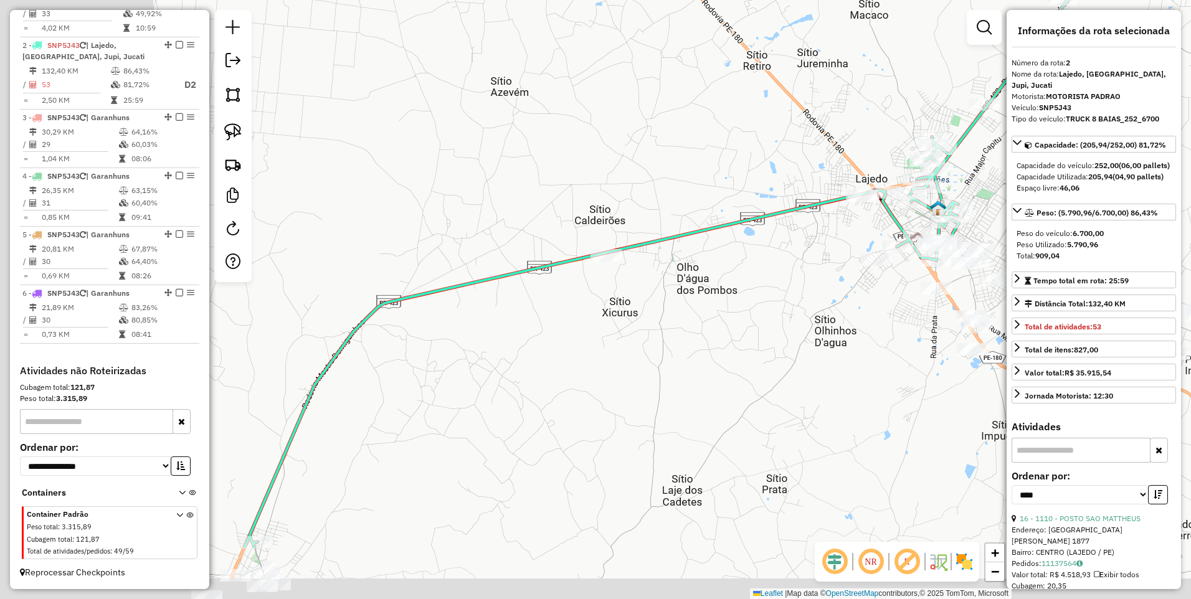
drag, startPoint x: 408, startPoint y: 460, endPoint x: 735, endPoint y: 341, distance: 347.5
click at [735, 341] on div "Janela de atendimento Grade de atendimento Capacidade Transportadoras Veículos …" at bounding box center [595, 299] width 1191 height 599
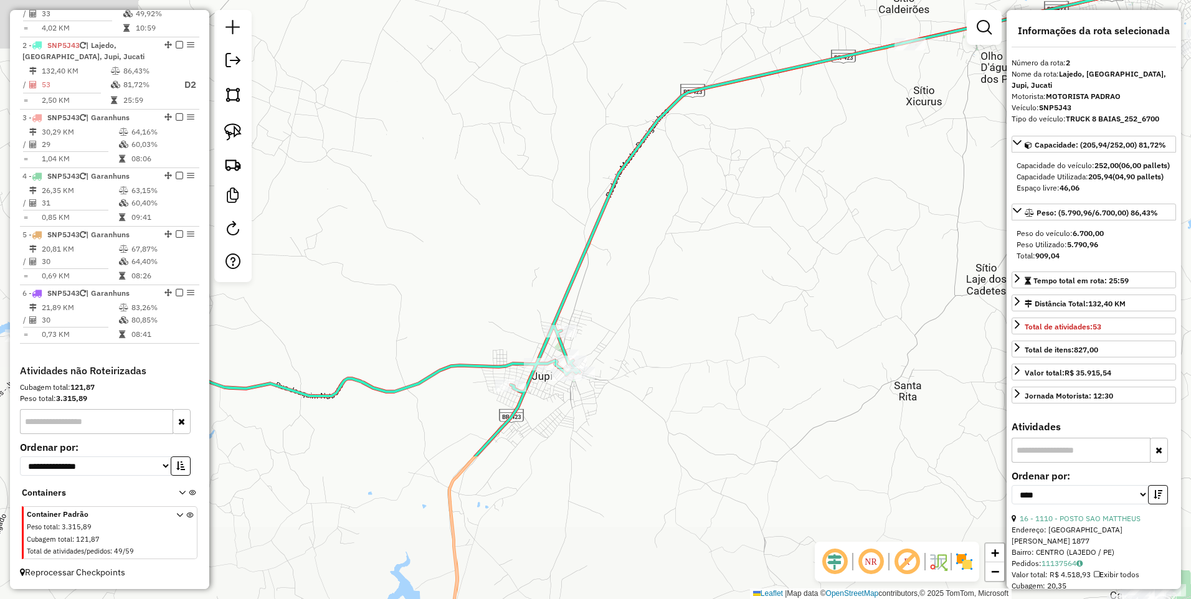
drag, startPoint x: 425, startPoint y: 404, endPoint x: 714, endPoint y: 202, distance: 353.2
click at [714, 202] on div "Janela de atendimento Grade de atendimento Capacidade Transportadoras Veículos …" at bounding box center [595, 299] width 1191 height 599
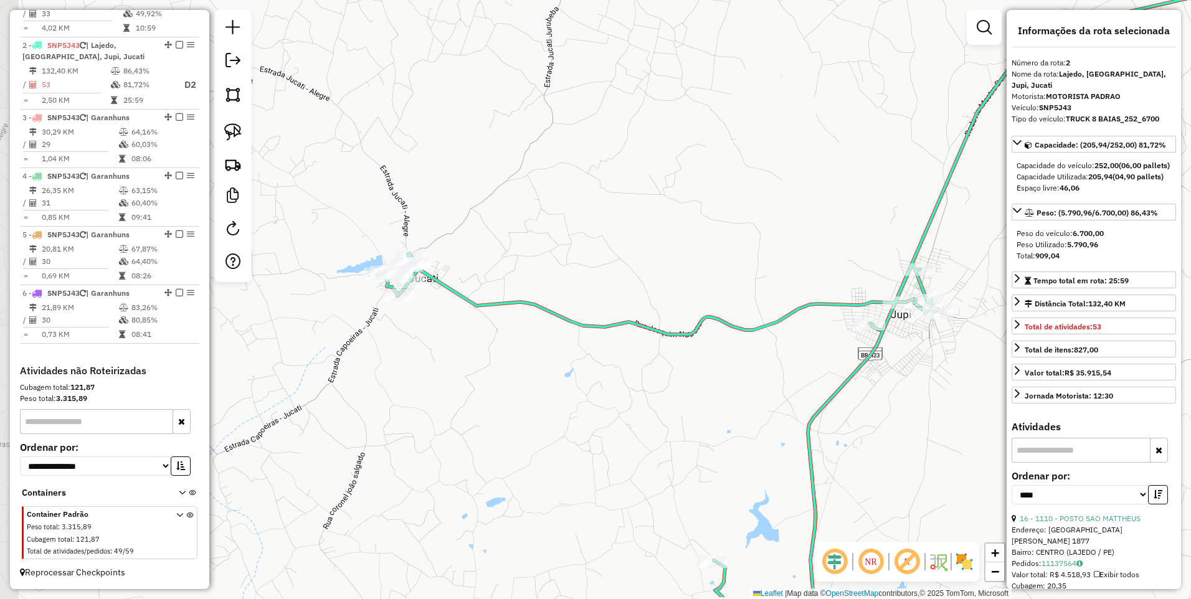
drag, startPoint x: 365, startPoint y: 284, endPoint x: 726, endPoint y: 220, distance: 366.1
click at [726, 220] on div "Janela de atendimento Grade de atendimento Capacidade Transportadoras Veículos …" at bounding box center [595, 299] width 1191 height 599
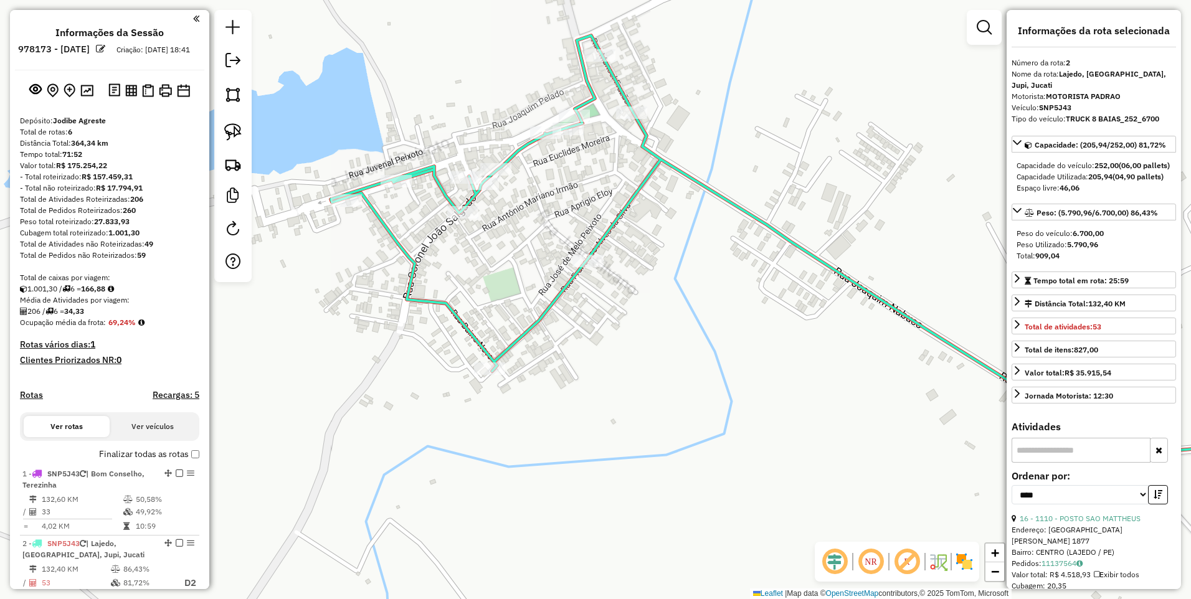
select select "*********"
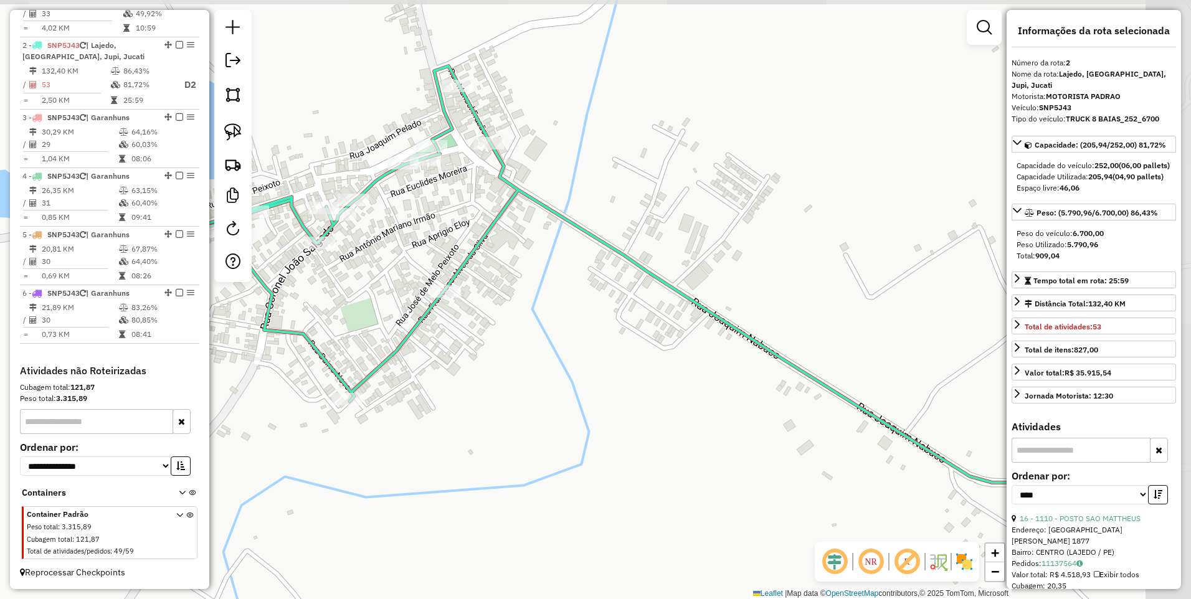
drag, startPoint x: 753, startPoint y: 296, endPoint x: 611, endPoint y: 327, distance: 145.8
click at [611, 327] on div "Janela de atendimento Grade de atendimento Capacidade Transportadoras Veículos …" at bounding box center [595, 299] width 1191 height 599
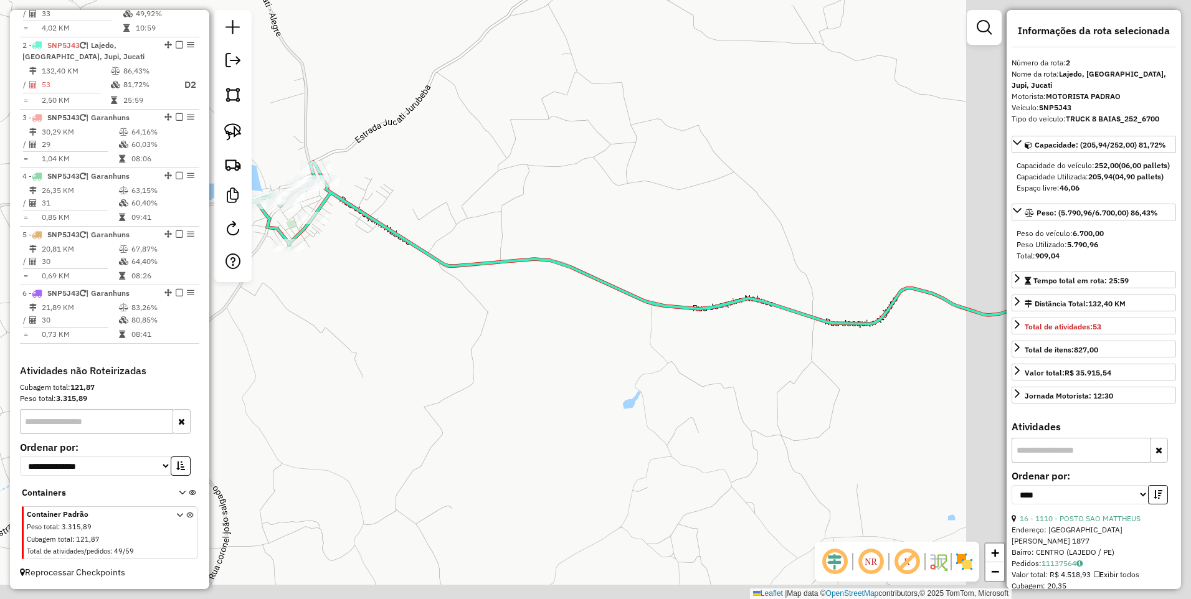
drag, startPoint x: 751, startPoint y: 407, endPoint x: 489, endPoint y: 299, distance: 282.8
click at [489, 300] on div "Janela de atendimento Grade de atendimento Capacidade Transportadoras Veículos …" at bounding box center [595, 299] width 1191 height 599
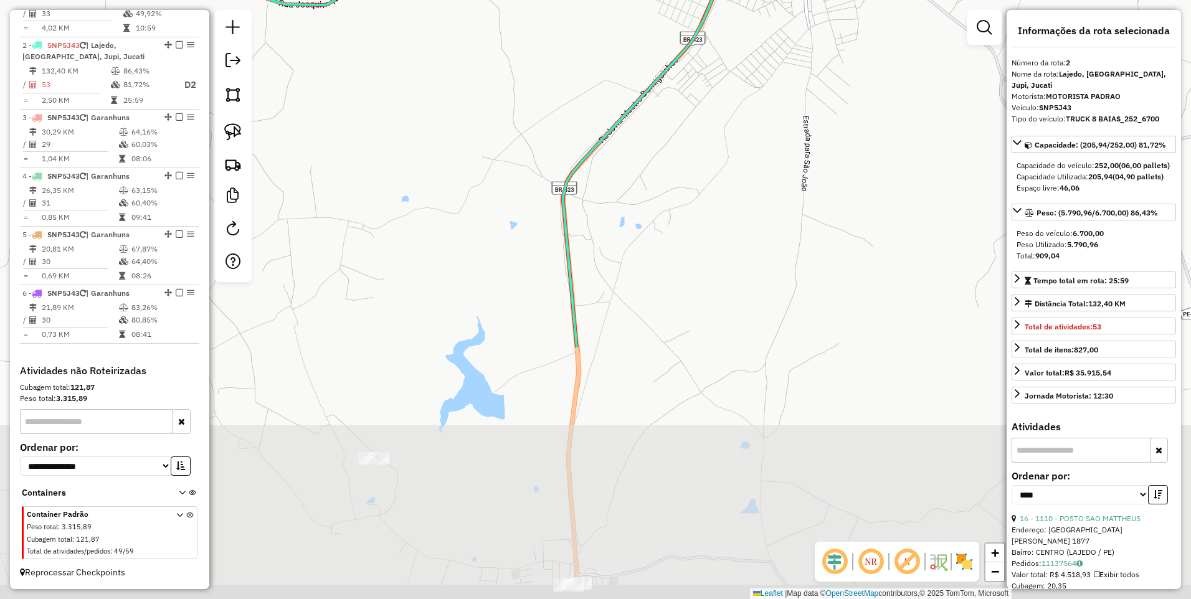
drag, startPoint x: 676, startPoint y: 458, endPoint x: 778, endPoint y: 116, distance: 356.6
click at [778, 116] on div "Janela de atendimento Grade de atendimento Capacidade Transportadoras Veículos …" at bounding box center [595, 299] width 1191 height 599
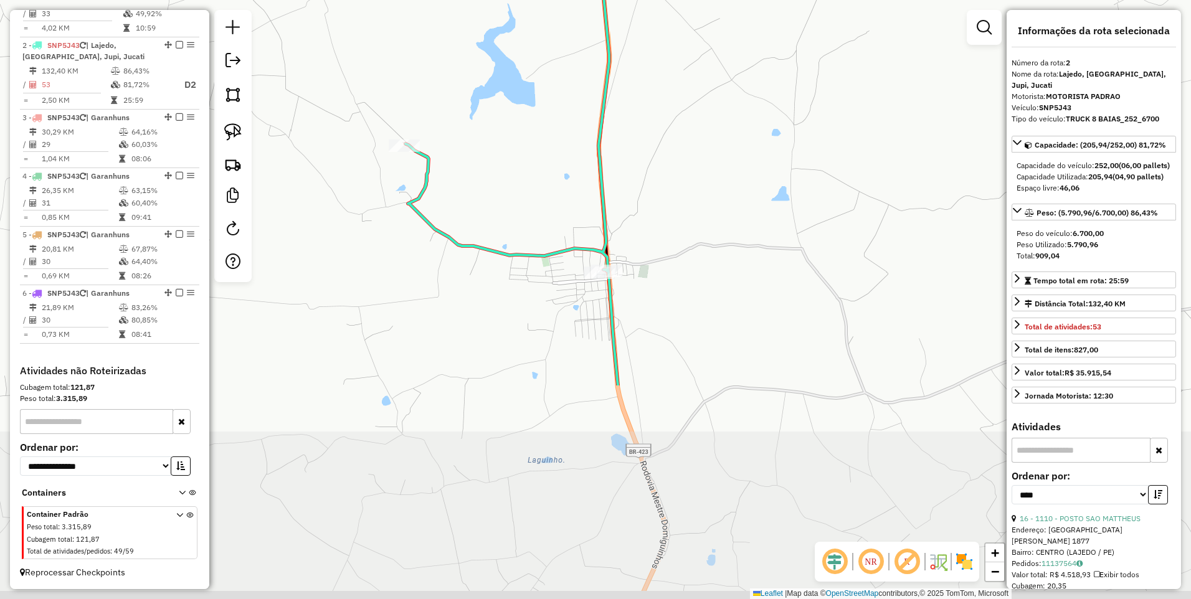
drag, startPoint x: 691, startPoint y: 402, endPoint x: 709, endPoint y: 155, distance: 247.9
click at [709, 155] on div "Janela de atendimento Grade de atendimento Capacidade Transportadoras Veículos …" at bounding box center [595, 299] width 1191 height 599
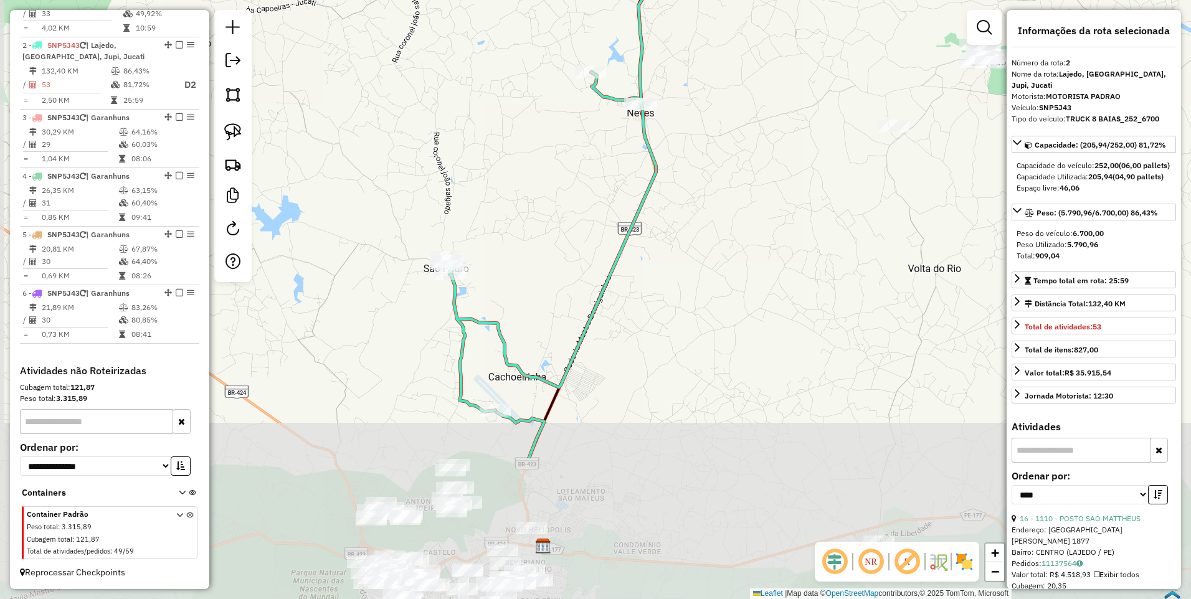
drag, startPoint x: 634, startPoint y: 446, endPoint x: 659, endPoint y: 245, distance: 202.0
click at [659, 245] on div "Janela de atendimento Grade de atendimento Capacidade Transportadoras Veículos …" at bounding box center [595, 299] width 1191 height 599
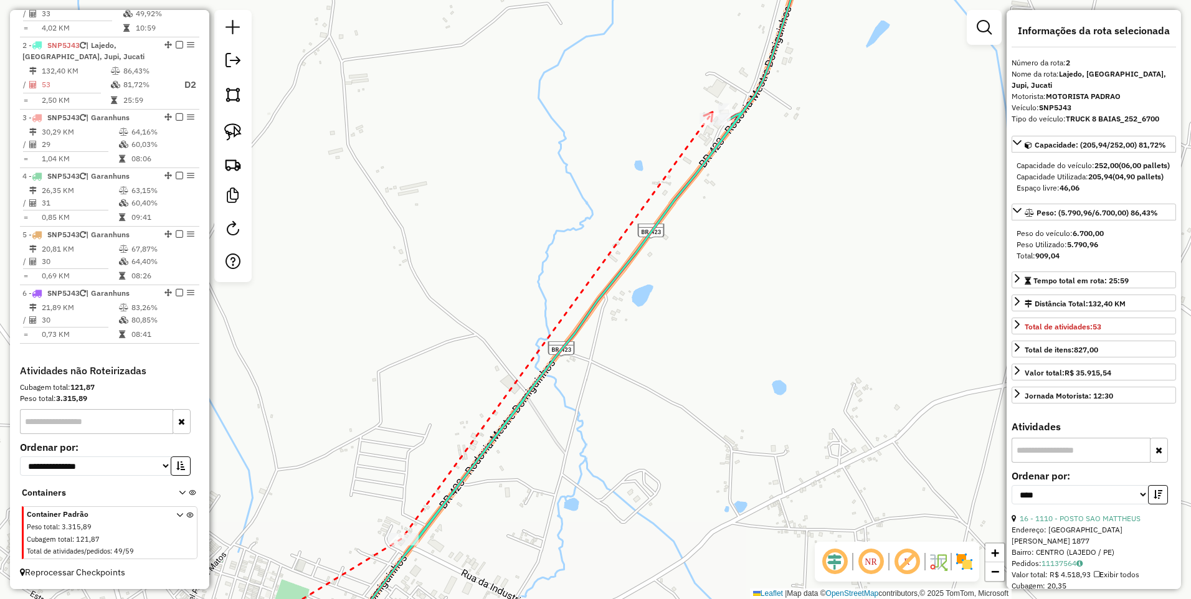
click at [712, 112] on icon at bounding box center [708, 116] width 9 height 9
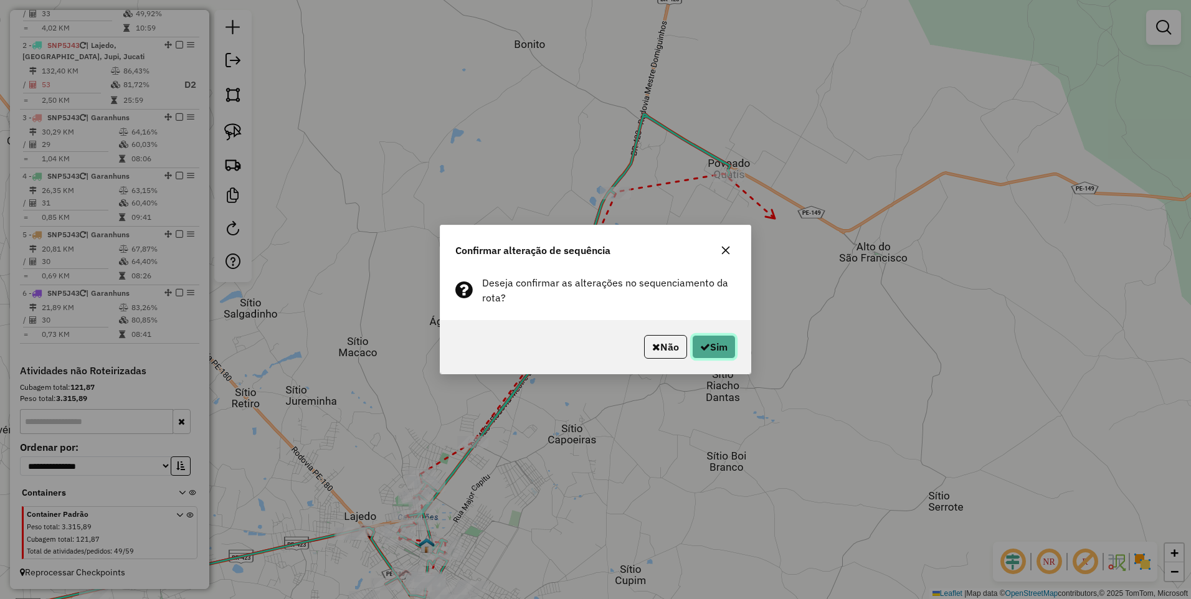
click at [706, 346] on icon "button" at bounding box center [705, 347] width 10 height 10
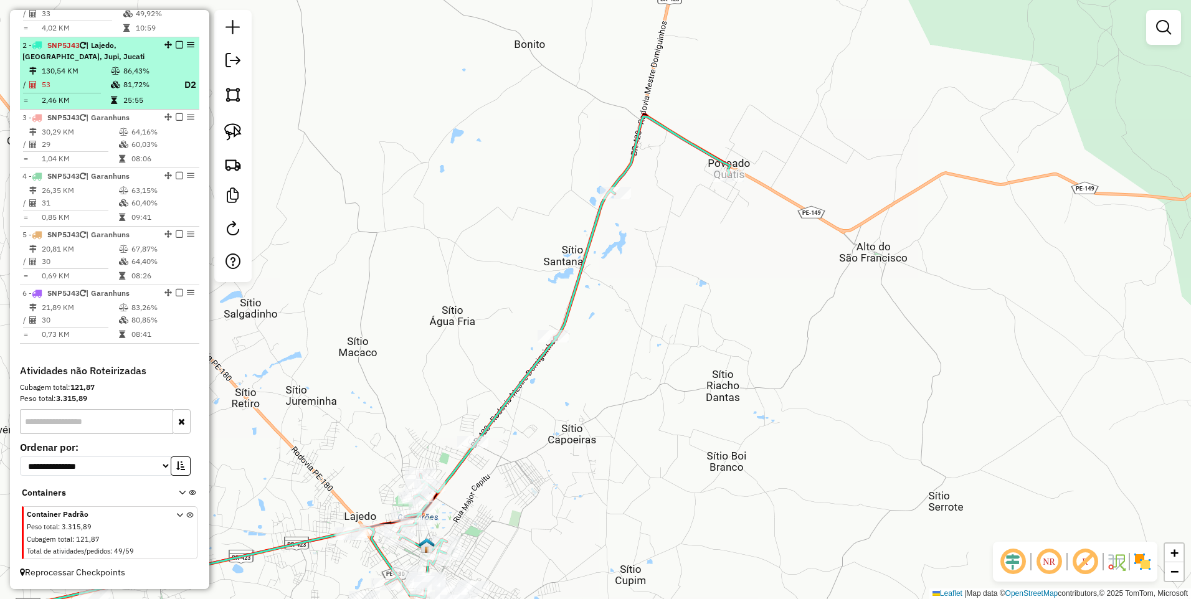
click at [176, 44] on em at bounding box center [179, 44] width 7 height 7
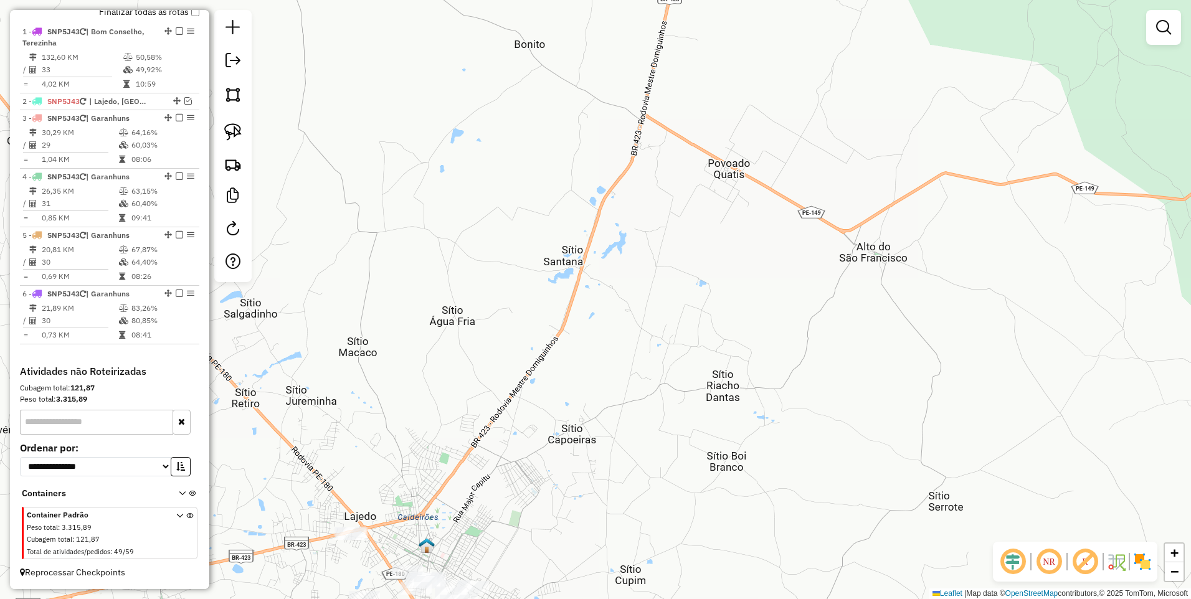
scroll to position [320, 0]
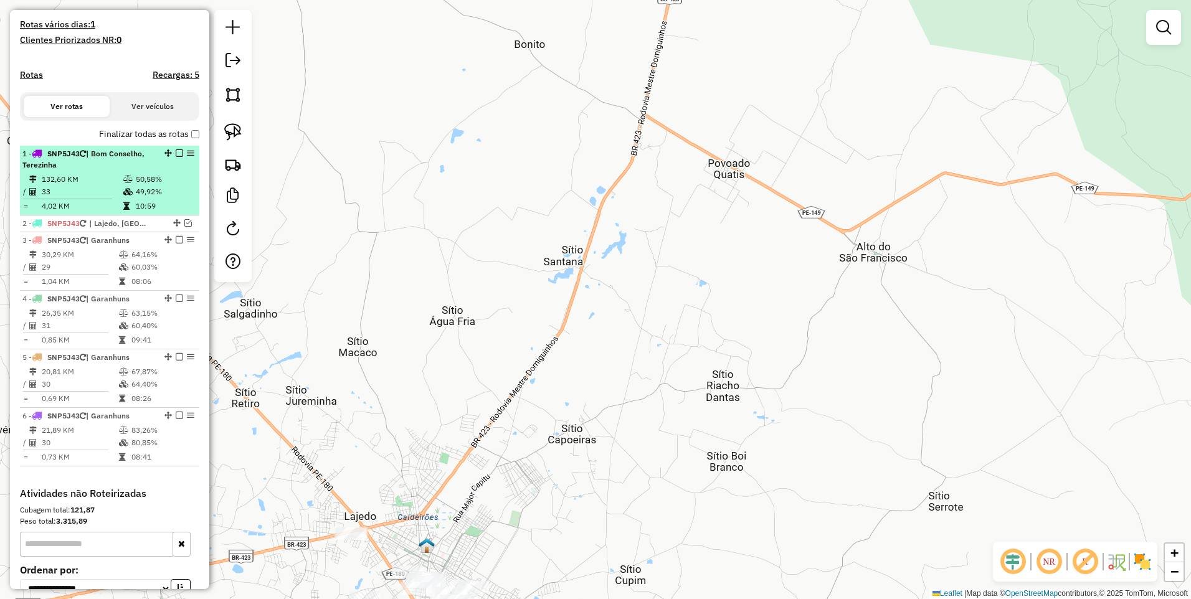
click at [106, 186] on td "132,60 KM" at bounding box center [82, 179] width 82 height 12
select select "*********"
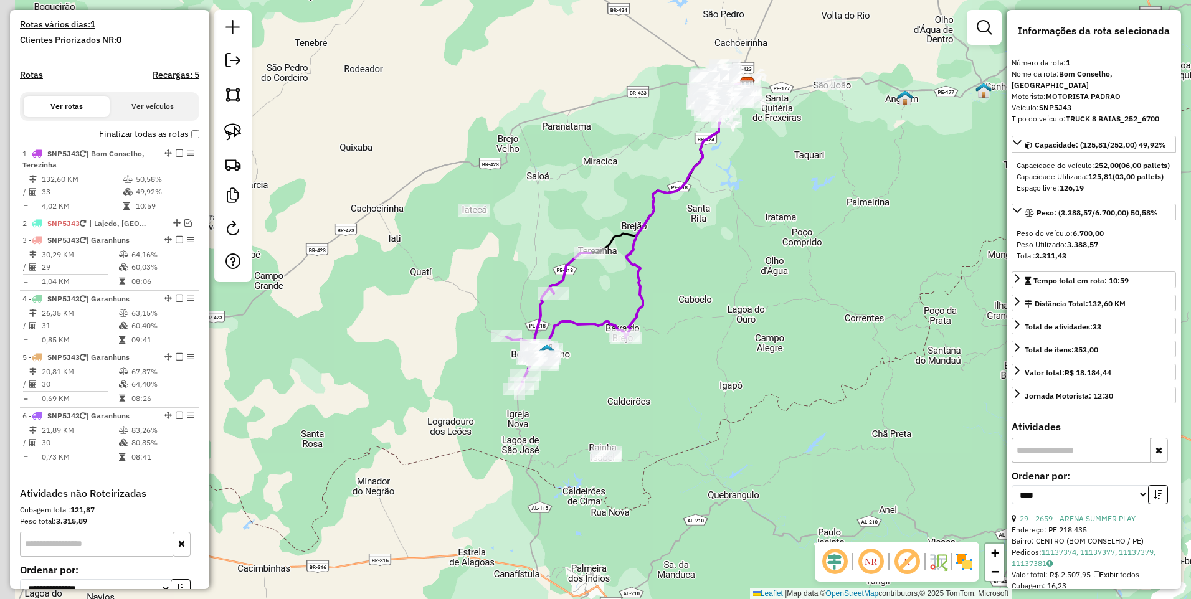
drag, startPoint x: 588, startPoint y: 334, endPoint x: 621, endPoint y: 240, distance: 100.2
click at [621, 240] on div "Janela de atendimento Grade de atendimento Capacidade Transportadoras Veículos …" at bounding box center [595, 299] width 1191 height 599
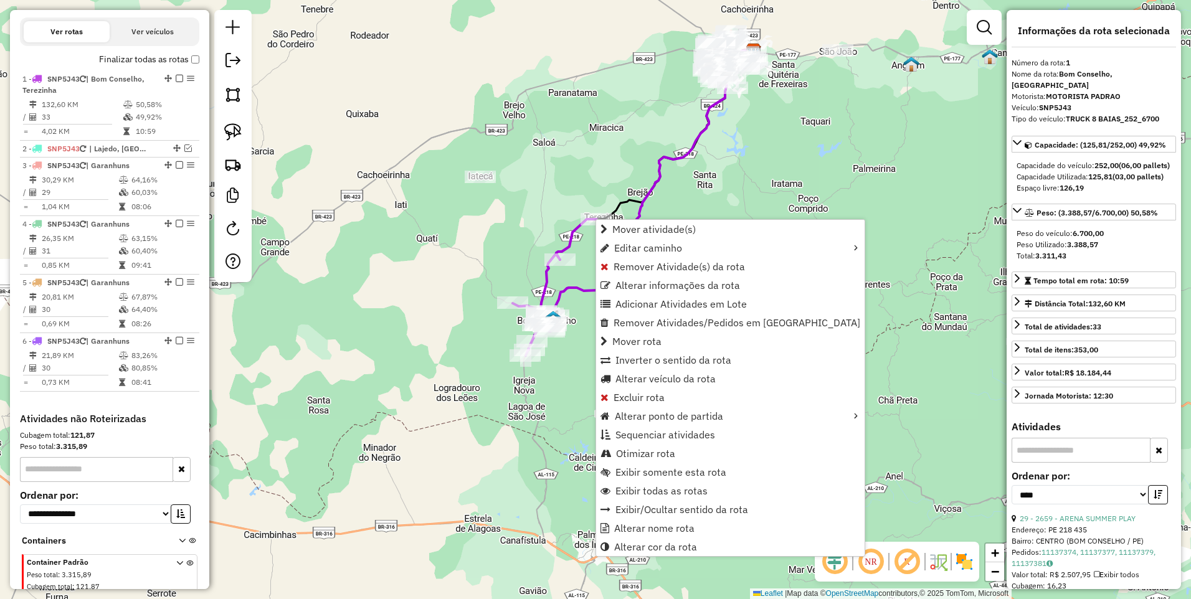
scroll to position [453, 0]
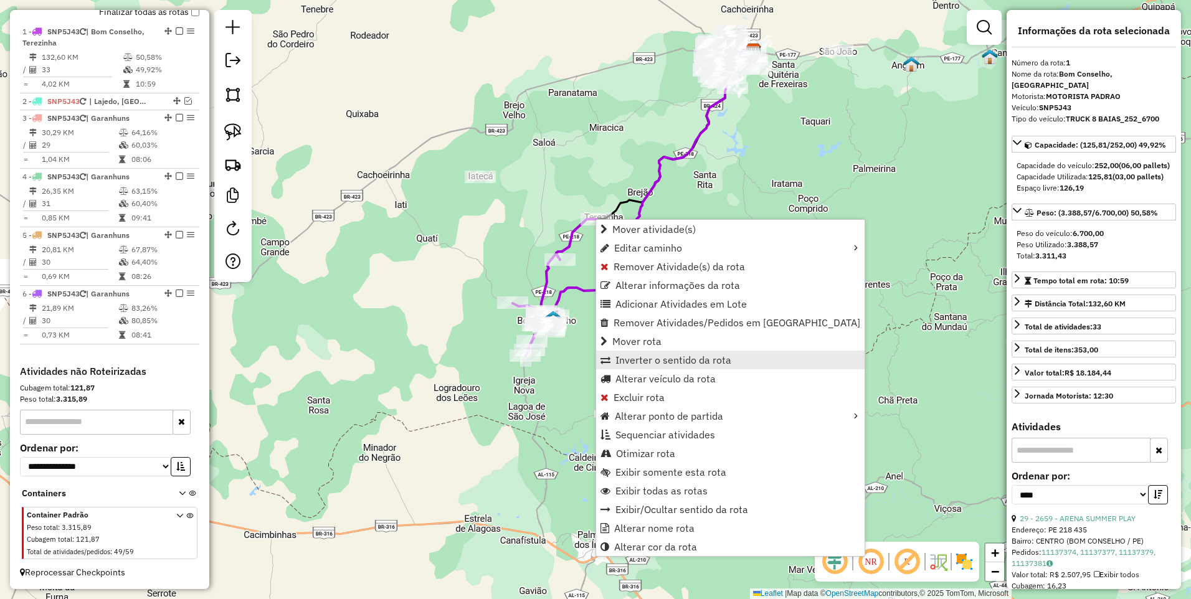
click at [660, 364] on span "Inverter o sentido da rota" at bounding box center [673, 360] width 116 height 10
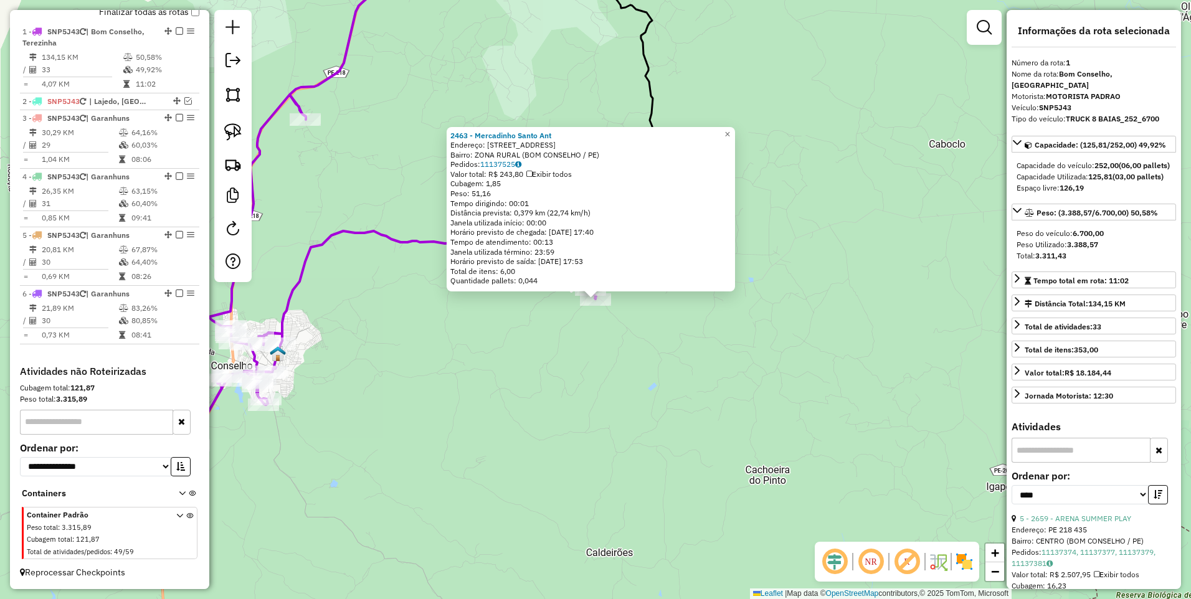
click at [231, 97] on img at bounding box center [232, 94] width 17 height 17
click at [575, 139] on div "2463 - Mercadinho Santo Ant" at bounding box center [590, 136] width 281 height 10
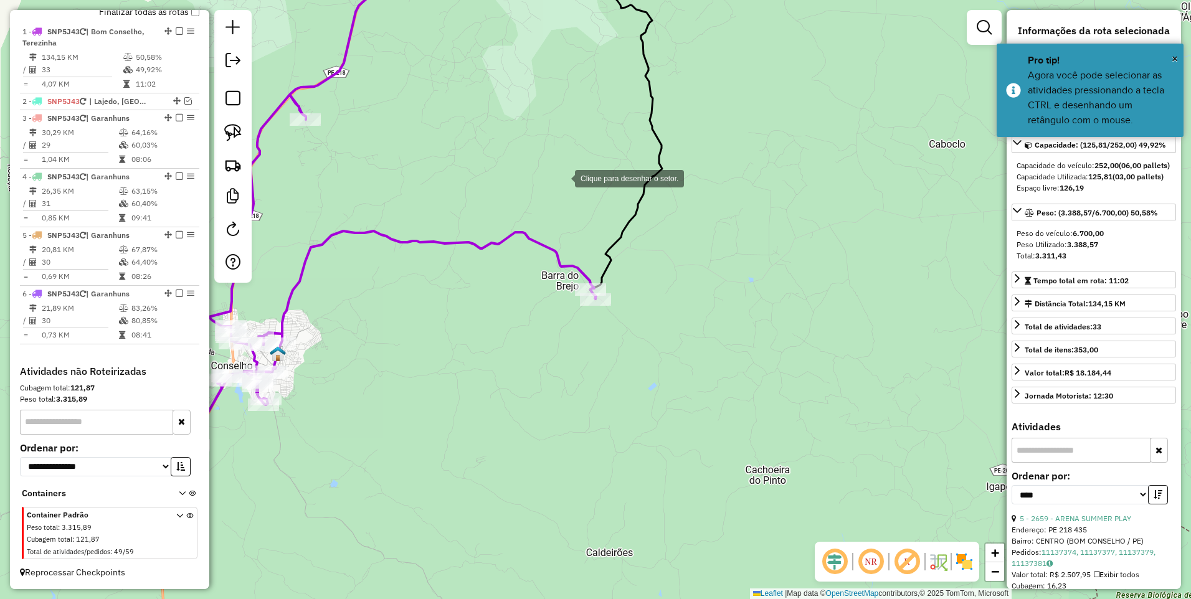
click at [562, 177] on div at bounding box center [562, 177] width 25 height 25
click at [517, 342] on div at bounding box center [517, 342] width 25 height 25
click at [618, 410] on div at bounding box center [613, 409] width 25 height 25
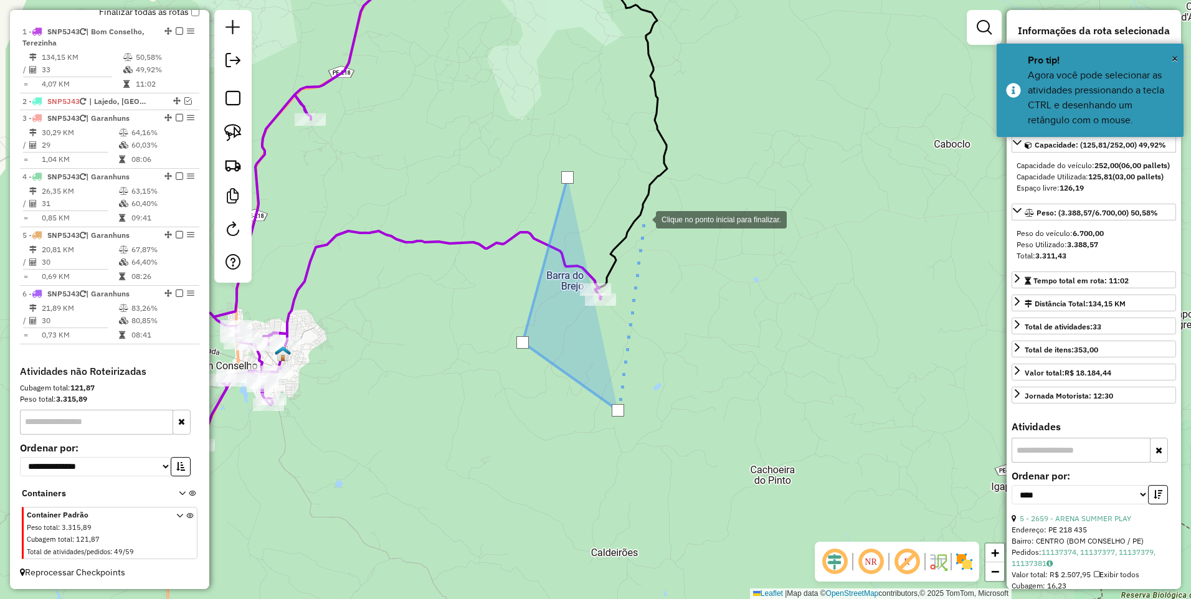
click at [643, 219] on div at bounding box center [643, 218] width 25 height 25
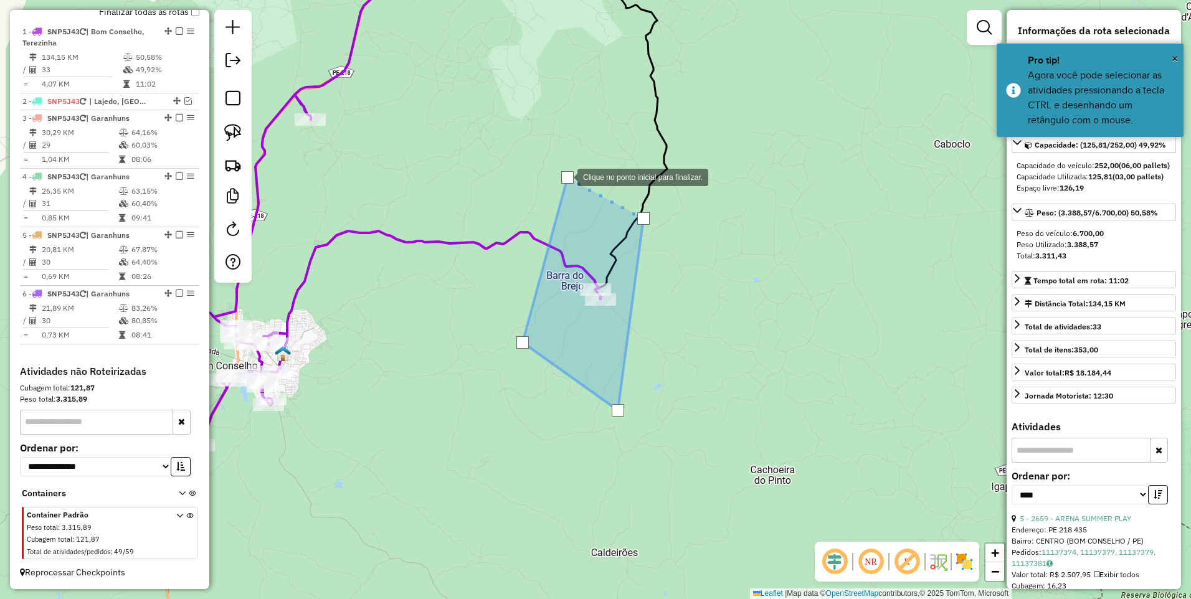
click at [565, 176] on div at bounding box center [567, 177] width 12 height 12
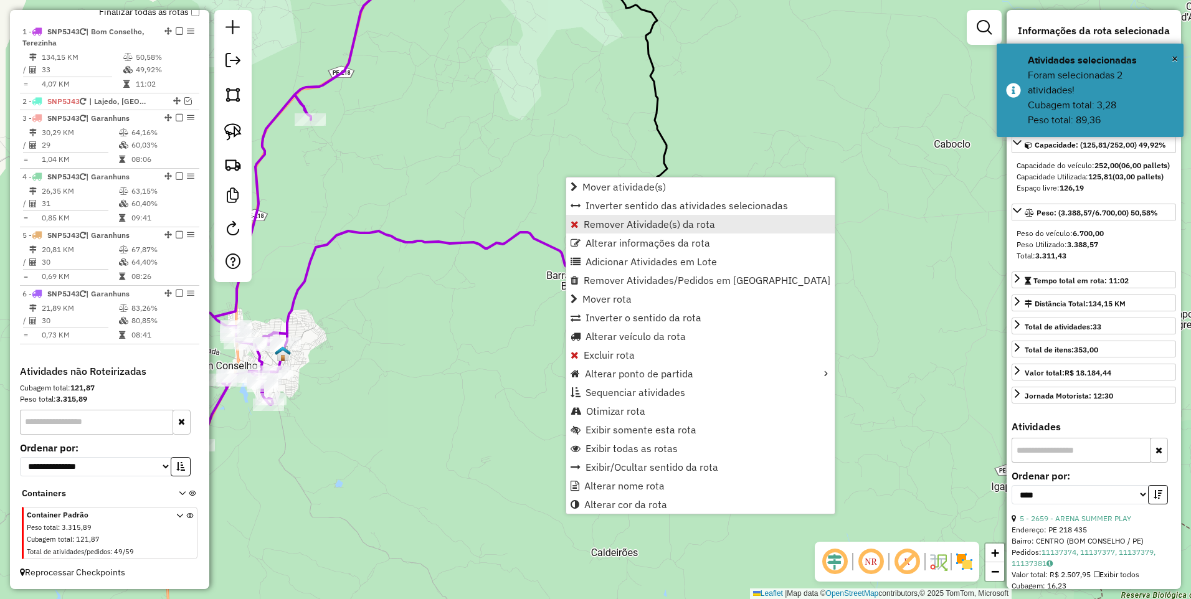
click at [616, 222] on span "Remover Atividade(s) da rota" at bounding box center [648, 224] width 131 height 10
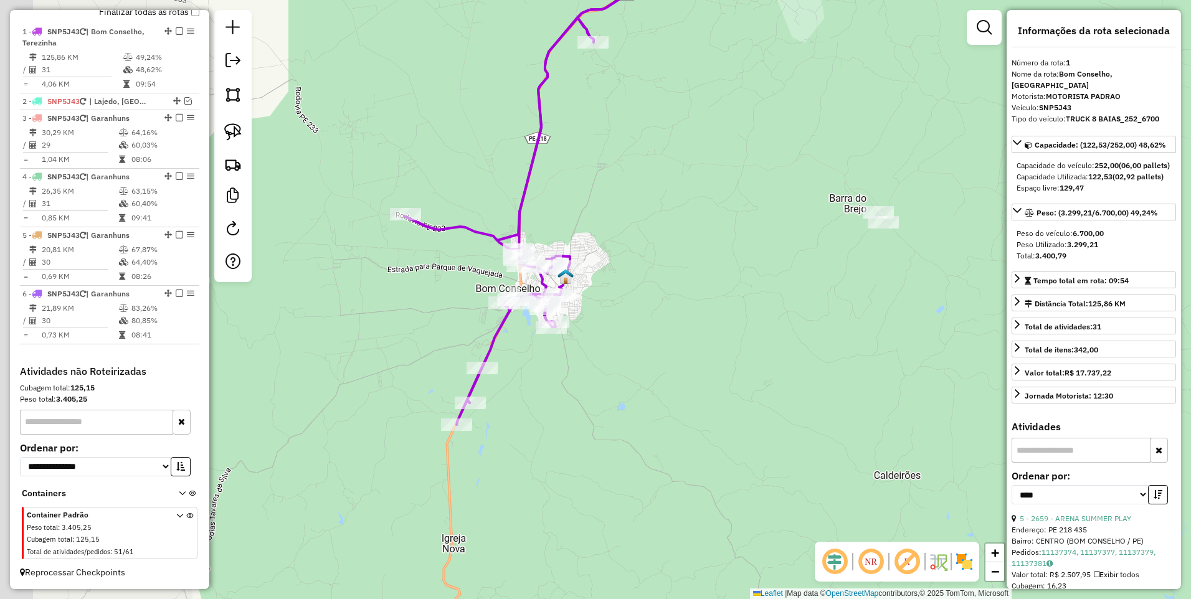
drag, startPoint x: 456, startPoint y: 410, endPoint x: 763, endPoint y: 324, distance: 318.8
click at [762, 325] on div "Janela de atendimento Grade de atendimento Capacidade Transportadoras Veículos …" at bounding box center [595, 299] width 1191 height 599
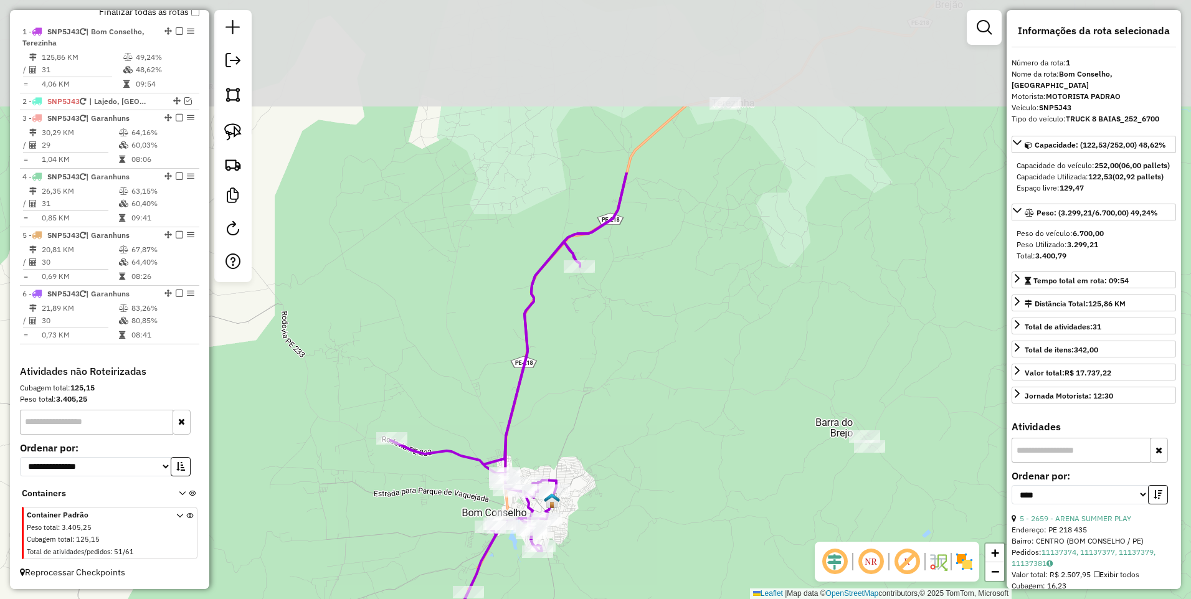
drag, startPoint x: 673, startPoint y: 161, endPoint x: 640, endPoint y: 342, distance: 184.2
click at [640, 342] on div "Janela de atendimento Grade de atendimento Capacidade Transportadoras Veículos …" at bounding box center [595, 299] width 1191 height 599
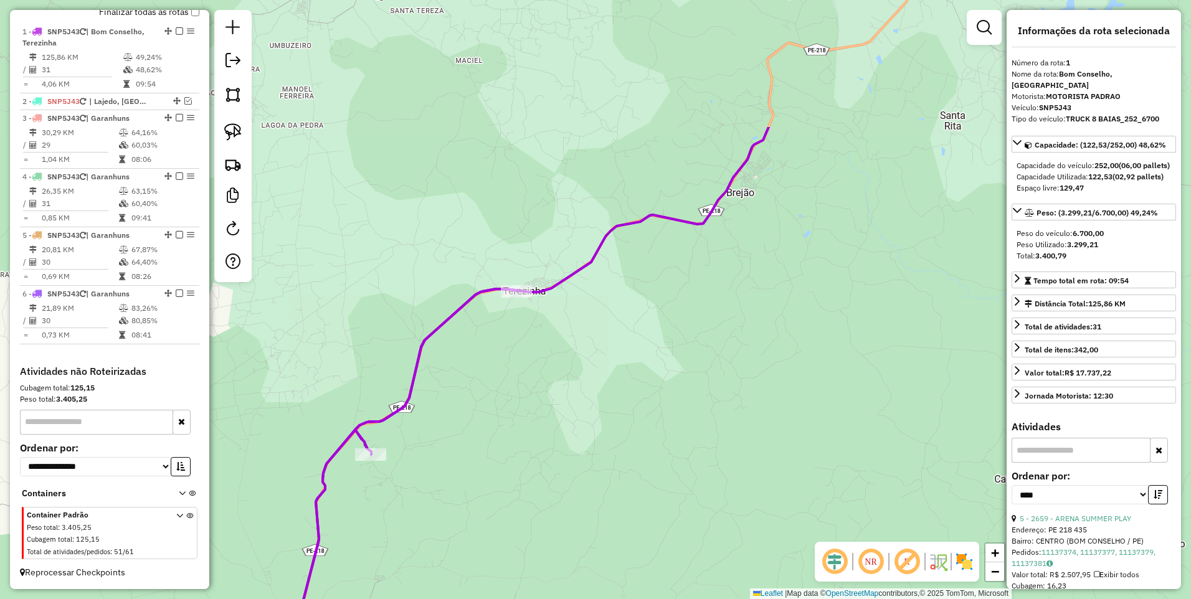
drag, startPoint x: 775, startPoint y: 128, endPoint x: 567, endPoint y: 314, distance: 280.0
click at [567, 314] on div "Janela de atendimento Grade de atendimento Capacidade Transportadoras Veículos …" at bounding box center [595, 299] width 1191 height 599
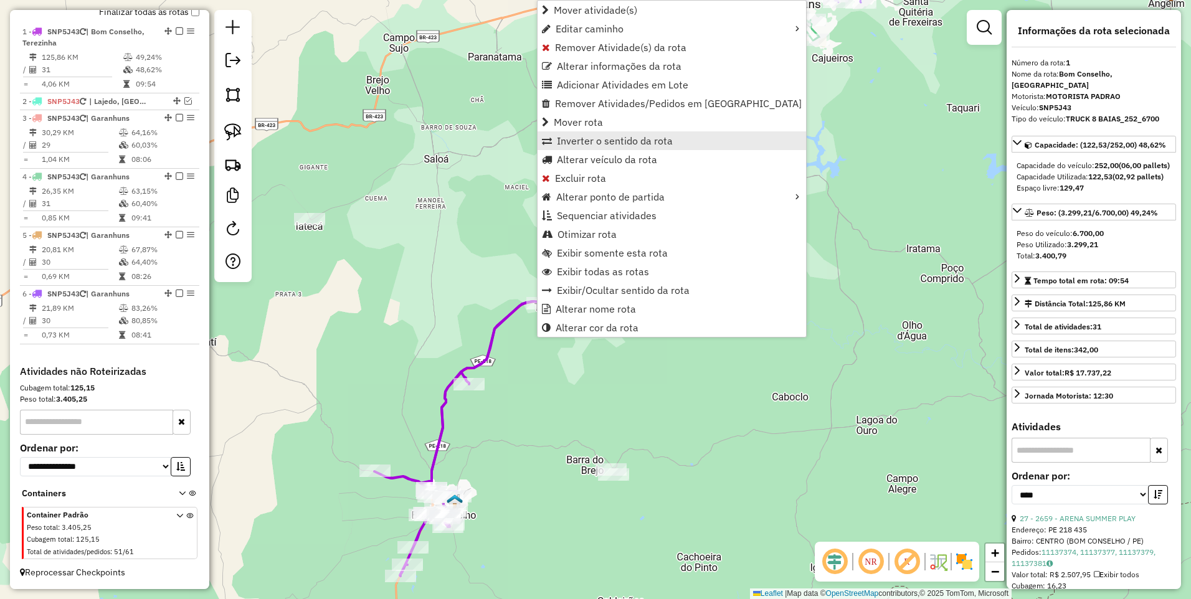
click at [600, 138] on span "Inverter o sentido da rota" at bounding box center [615, 141] width 116 height 10
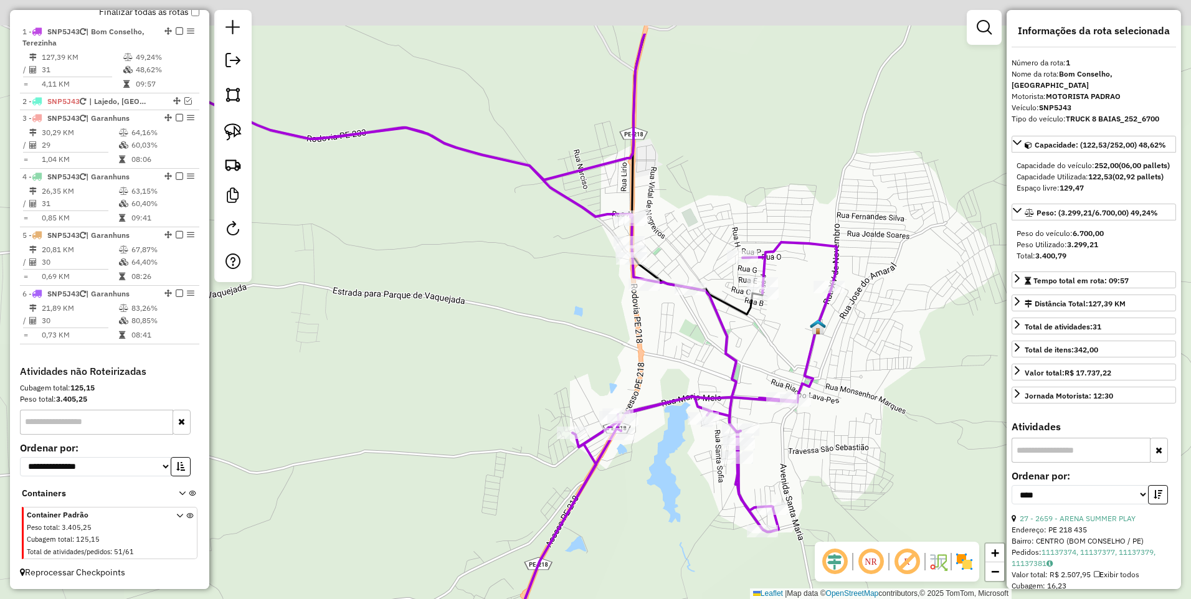
drag, startPoint x: 482, startPoint y: 123, endPoint x: 694, endPoint y: 188, distance: 221.4
click at [694, 188] on div "Janela de atendimento Grade de atendimento Capacidade Transportadoras Veículos …" at bounding box center [595, 299] width 1191 height 599
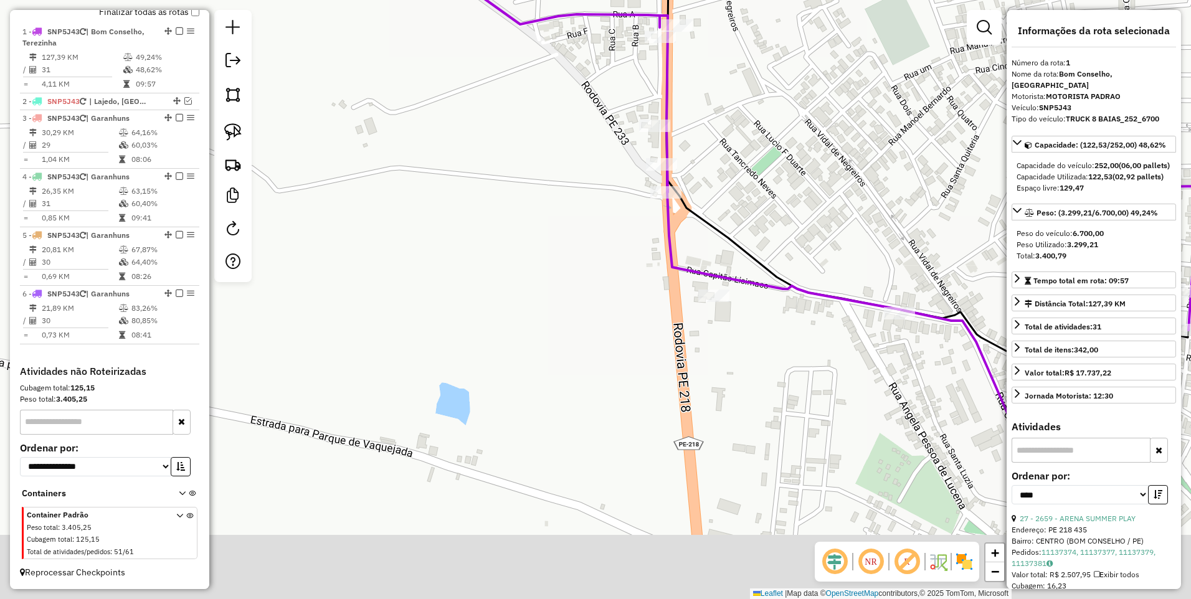
drag, startPoint x: 696, startPoint y: 346, endPoint x: 714, endPoint y: 165, distance: 182.1
click at [714, 165] on div "Janela de atendimento Grade de atendimento Capacidade Transportadoras Veículos …" at bounding box center [595, 299] width 1191 height 599
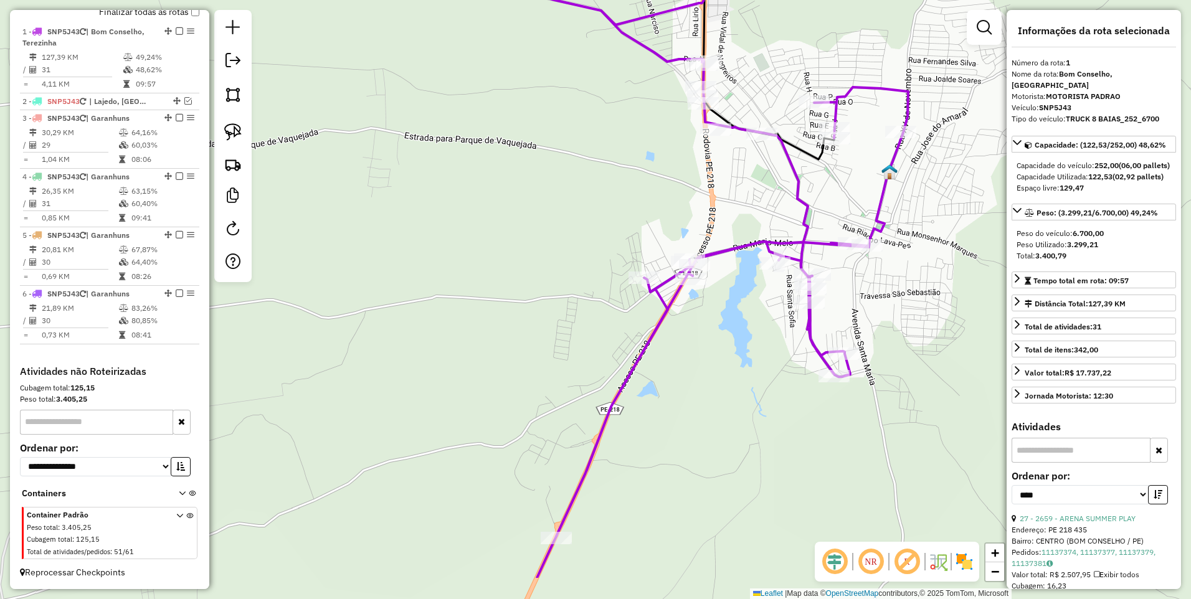
drag, startPoint x: 730, startPoint y: 262, endPoint x: 736, endPoint y: 181, distance: 81.1
click at [736, 181] on div "Janela de atendimento Grade de atendimento Capacidade Transportadoras Veículos …" at bounding box center [595, 299] width 1191 height 599
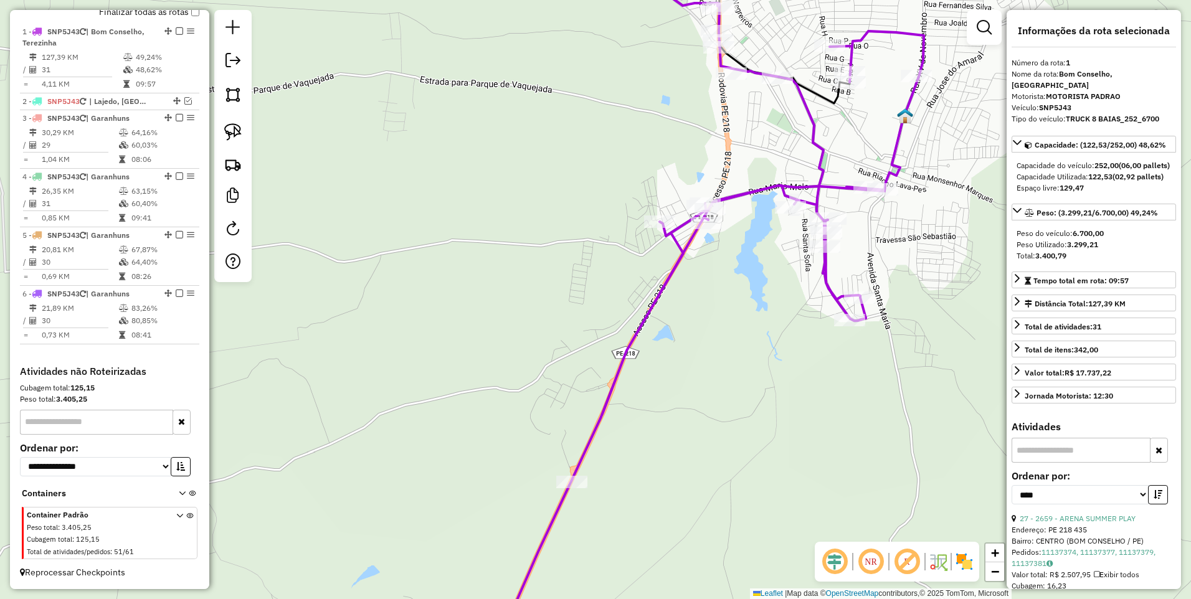
drag, startPoint x: 702, startPoint y: 385, endPoint x: 718, endPoint y: 329, distance: 58.2
click at [718, 329] on div "Janela de atendimento Grade de atendimento Capacidade Transportadoras Veículos …" at bounding box center [595, 299] width 1191 height 599
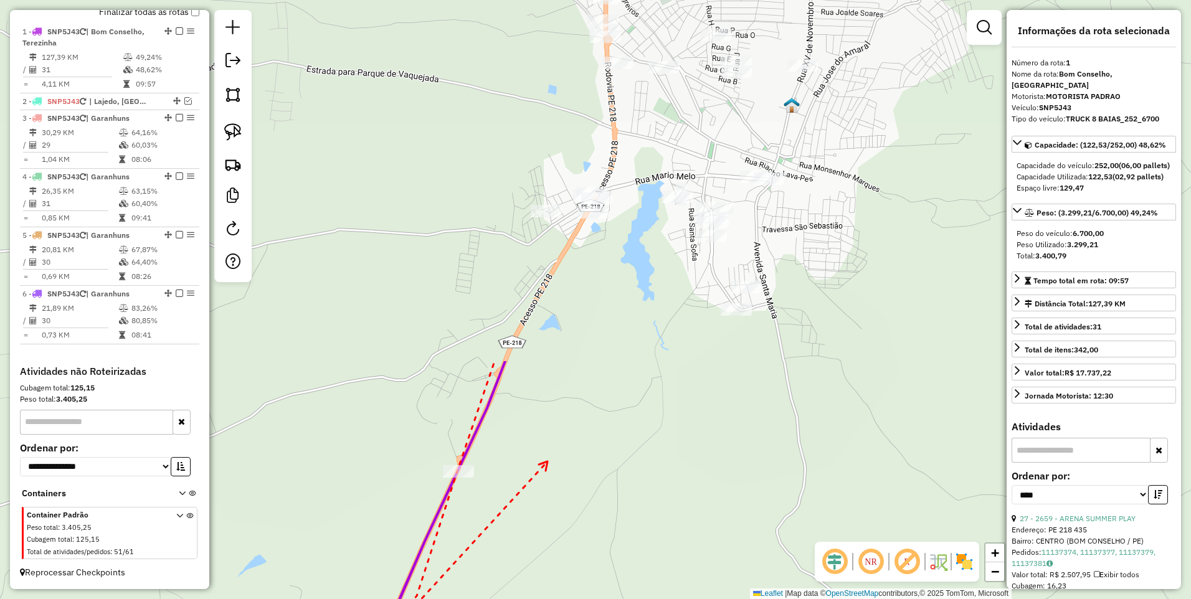
drag, startPoint x: 898, startPoint y: 40, endPoint x: 548, endPoint y: 461, distance: 546.9
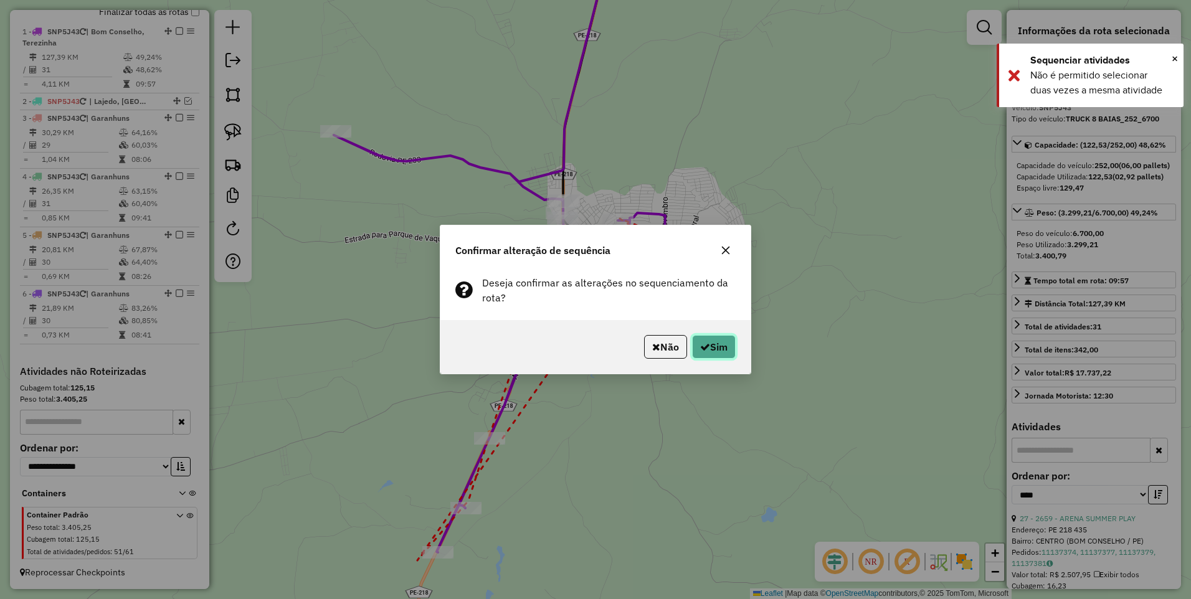
click at [714, 346] on button "Sim" at bounding box center [714, 347] width 44 height 24
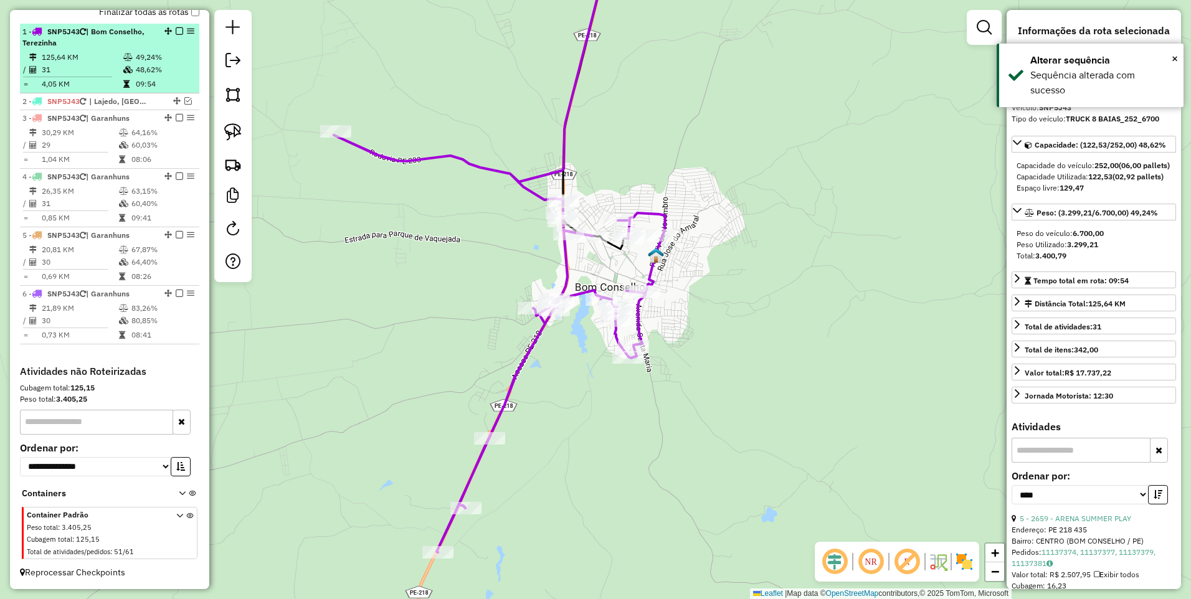
click at [176, 31] on em at bounding box center [179, 30] width 7 height 7
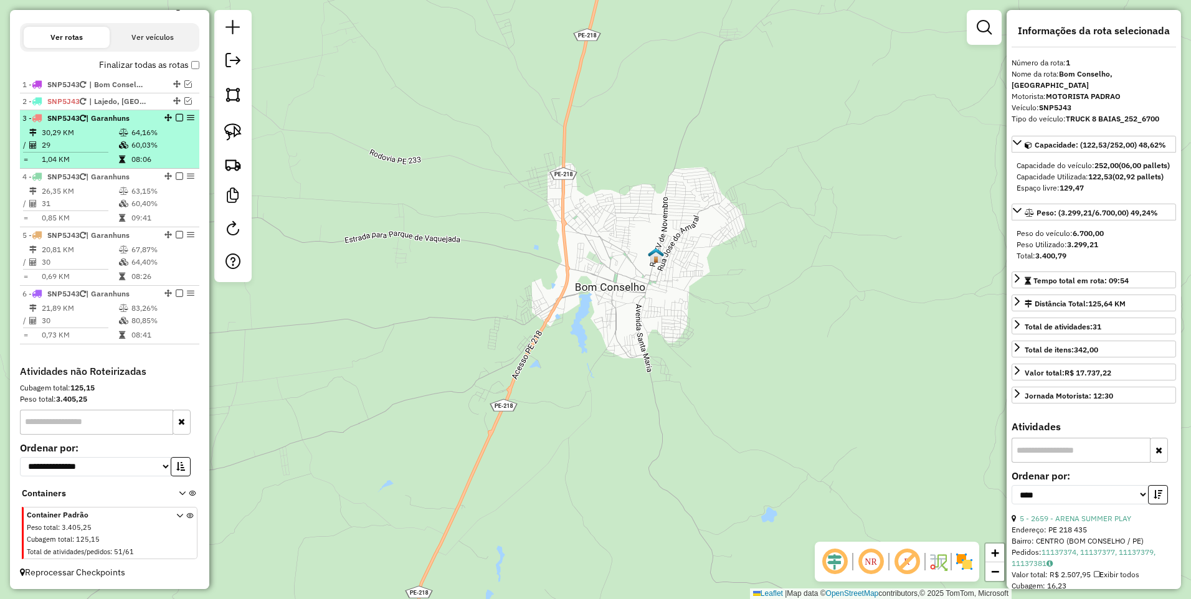
click at [127, 137] on td at bounding box center [124, 132] width 12 height 12
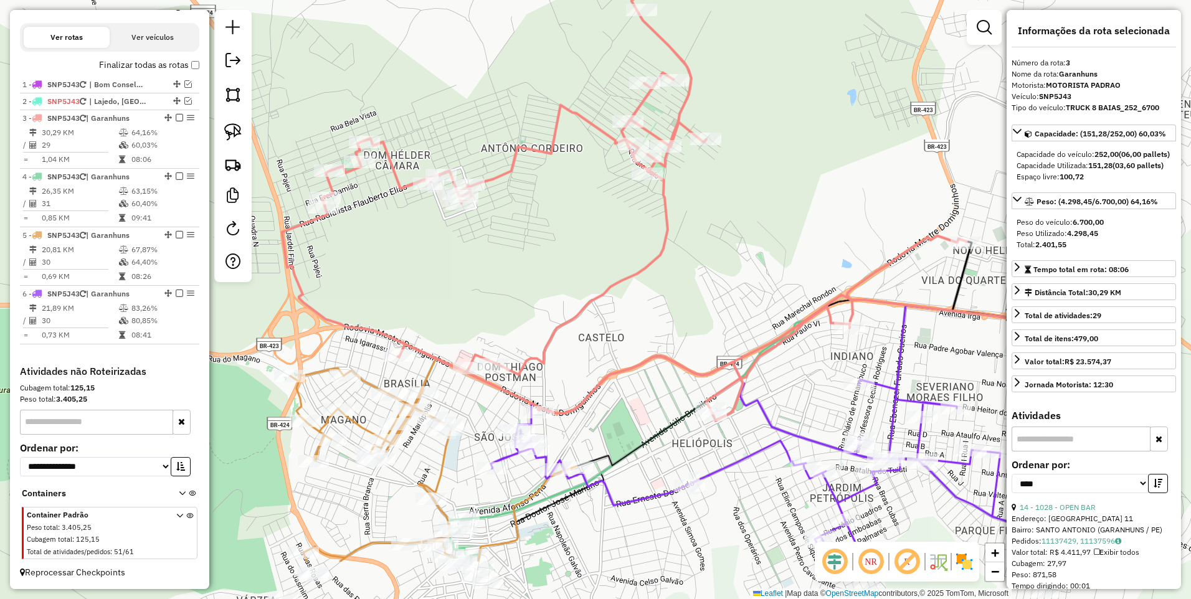
drag, startPoint x: 592, startPoint y: 405, endPoint x: 644, endPoint y: 308, distance: 110.3
click at [644, 308] on div "Janela de atendimento Grade de atendimento Capacidade Transportadoras Veículos …" at bounding box center [595, 299] width 1191 height 599
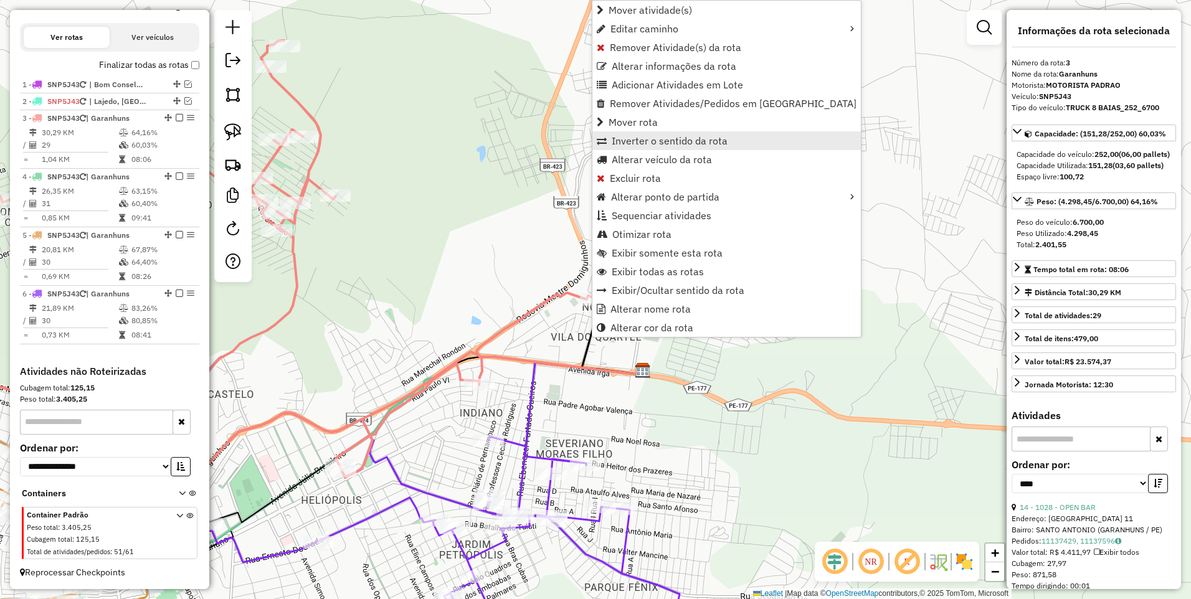
click at [654, 136] on span "Inverter o sentido da rota" at bounding box center [669, 141] width 116 height 10
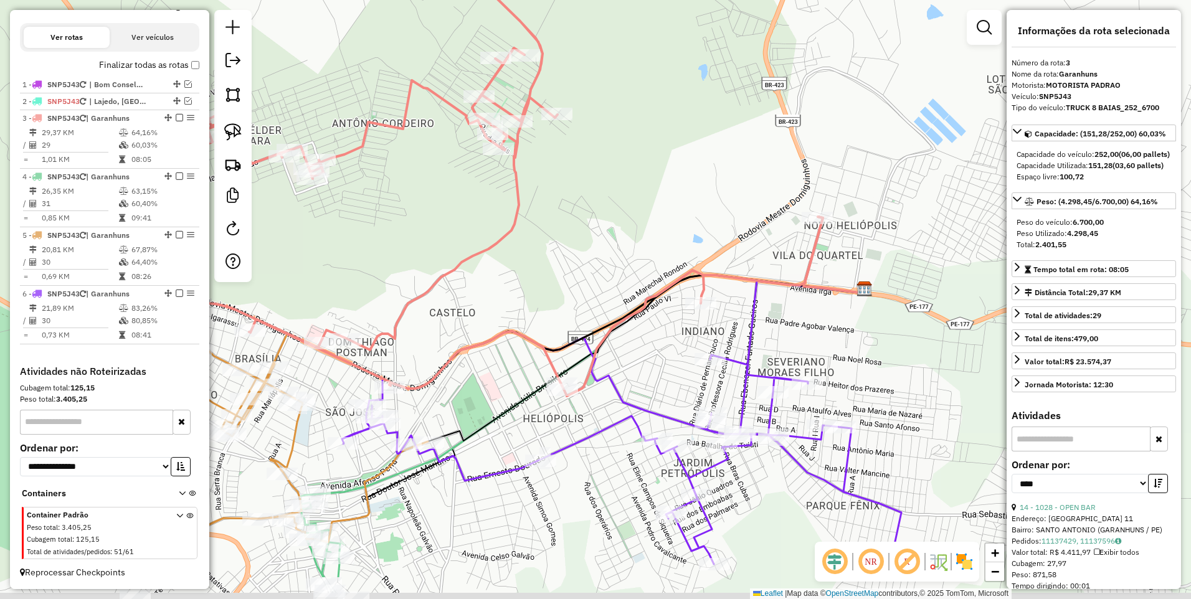
drag, startPoint x: 393, startPoint y: 339, endPoint x: 615, endPoint y: 253, distance: 237.7
click at [615, 253] on div "Janela de atendimento Grade de atendimento Capacidade Transportadoras Veículos …" at bounding box center [595, 299] width 1191 height 599
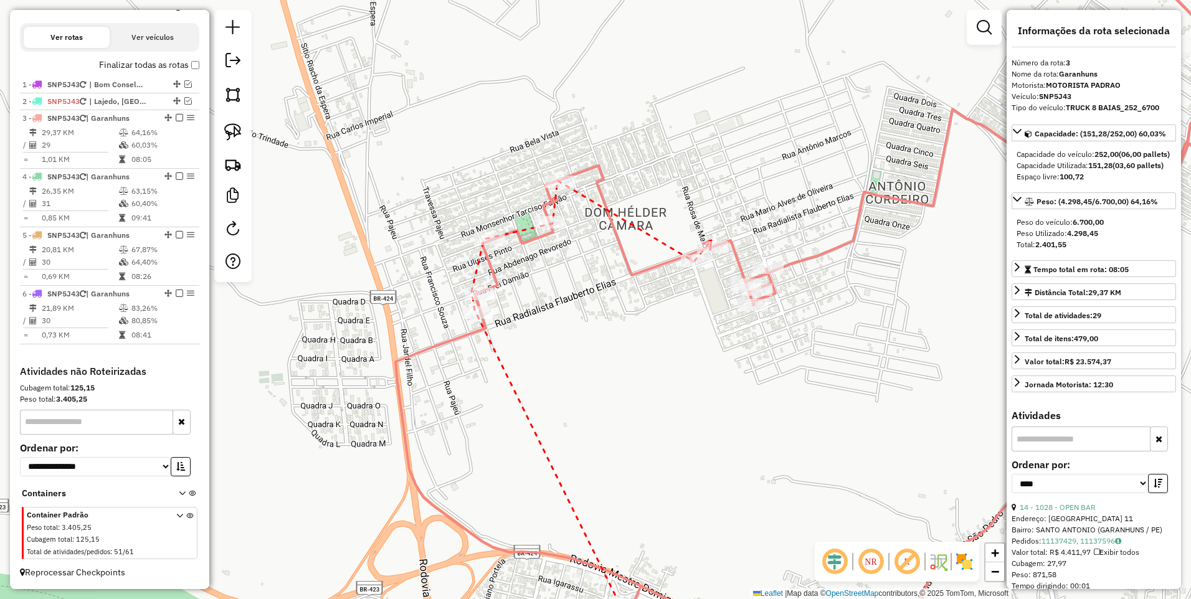
click at [711, 240] on icon at bounding box center [706, 244] width 9 height 9
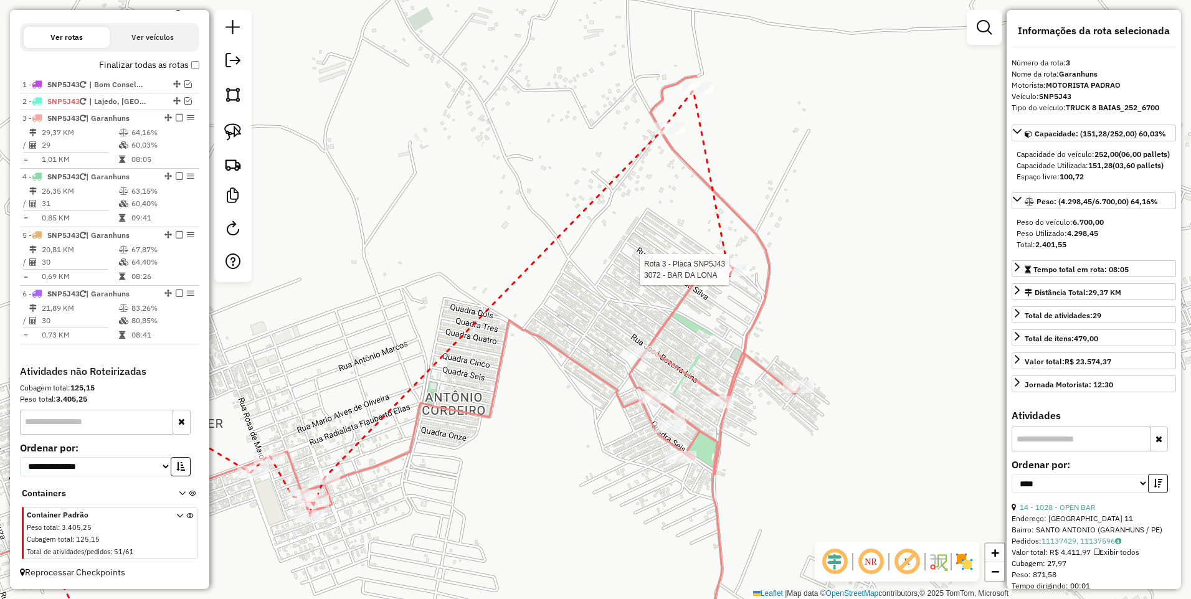
click at [729, 276] on div at bounding box center [732, 269] width 31 height 12
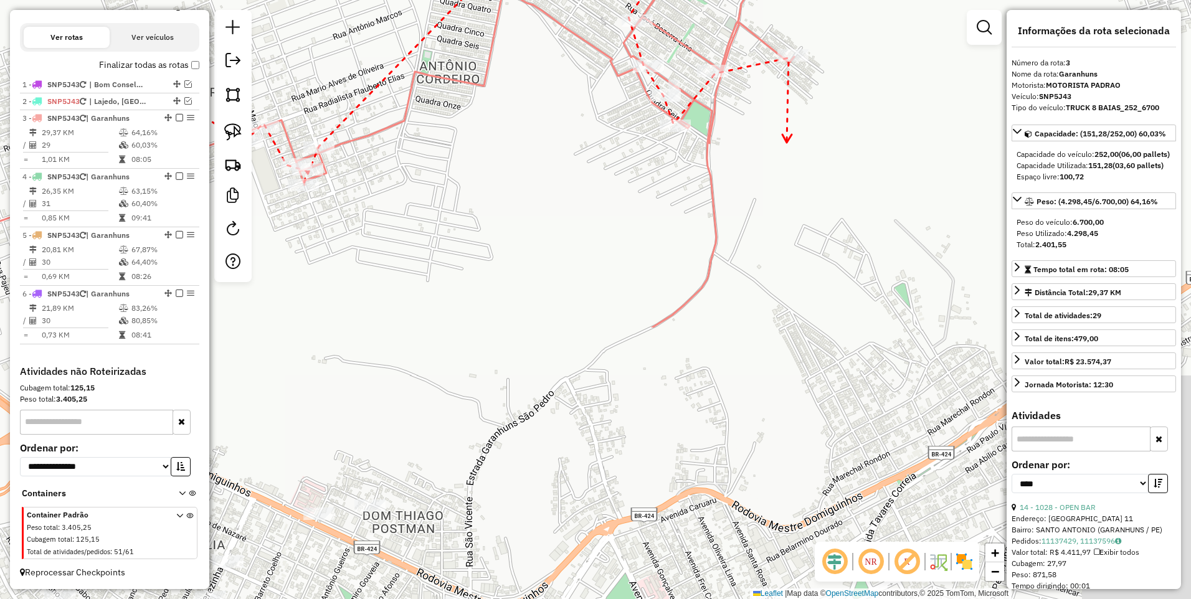
drag, startPoint x: 792, startPoint y: 497, endPoint x: 785, endPoint y: 134, distance: 363.7
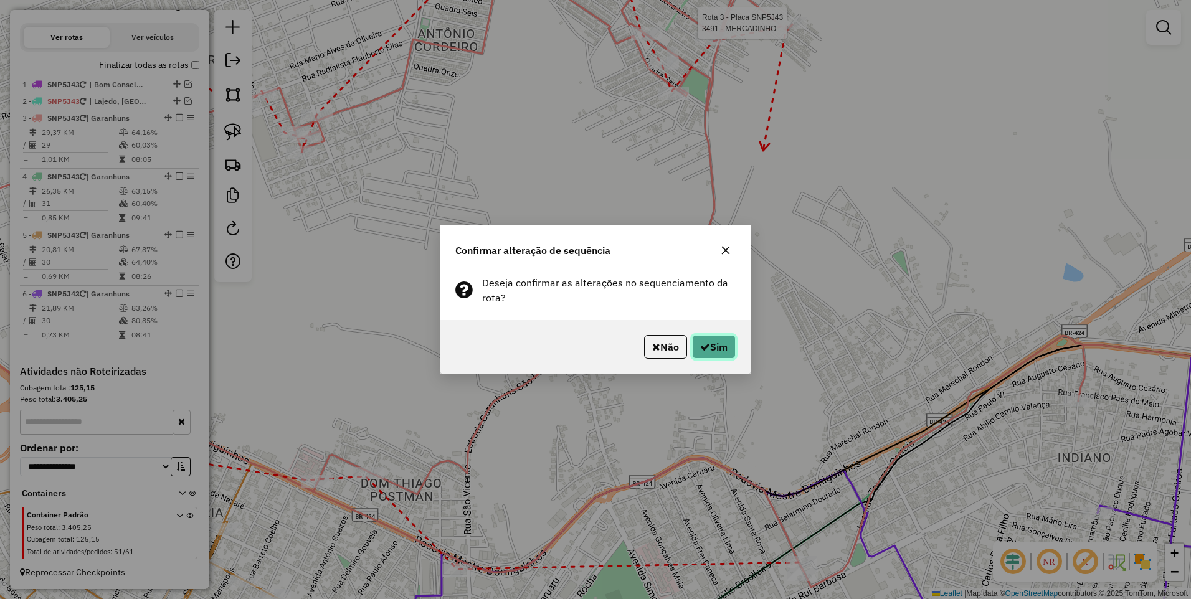
click at [704, 350] on icon "button" at bounding box center [705, 347] width 10 height 10
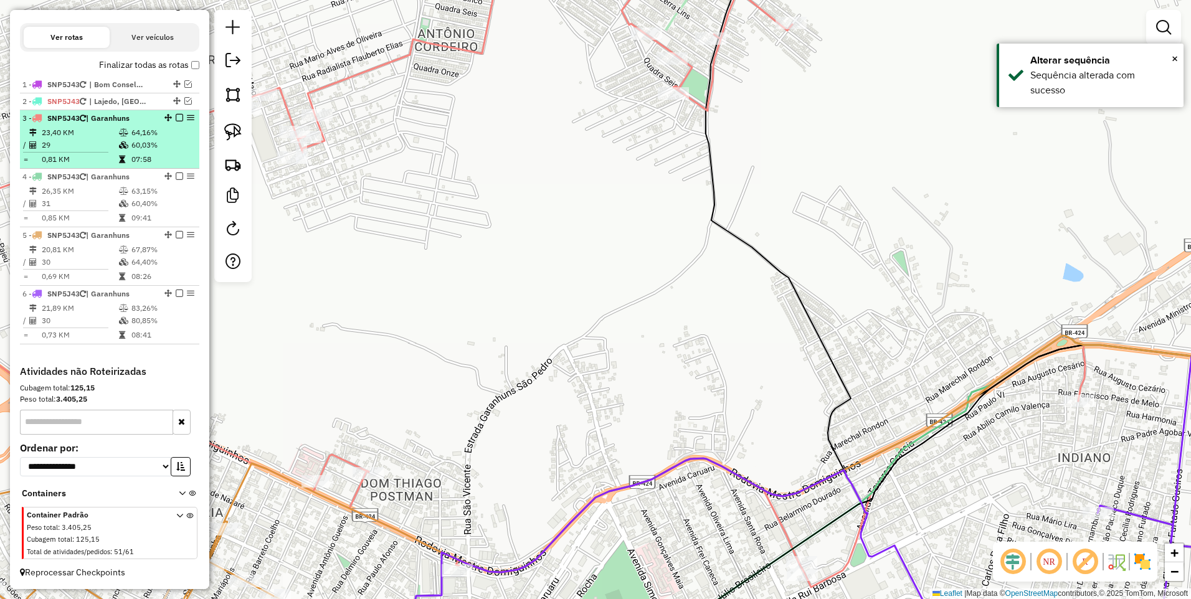
click at [176, 118] on em at bounding box center [179, 117] width 7 height 7
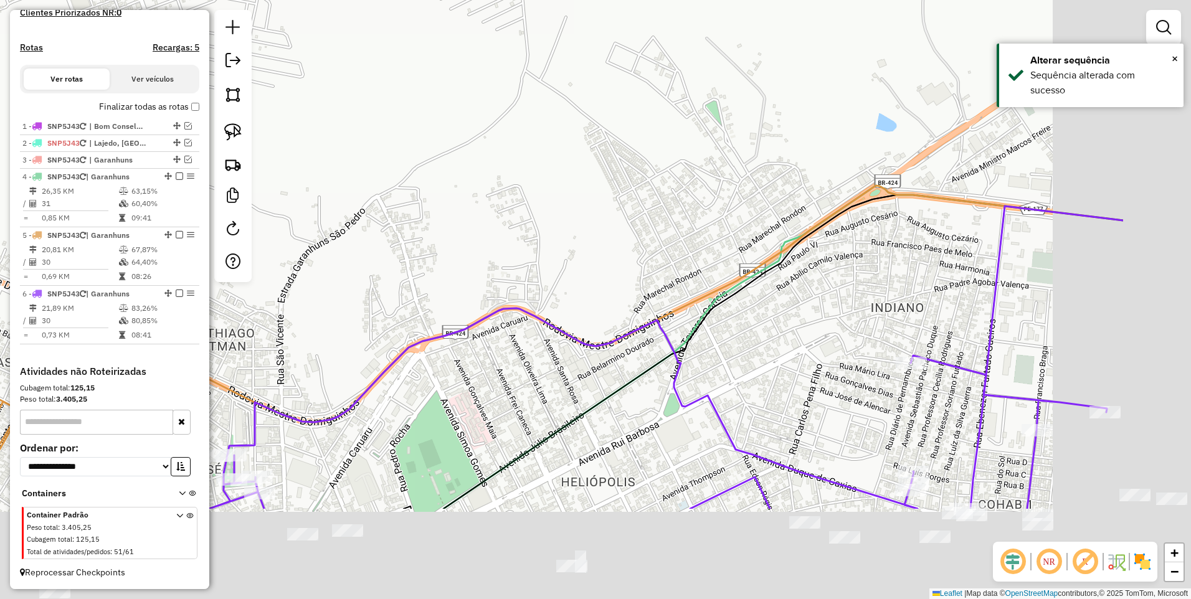
drag, startPoint x: 790, startPoint y: 436, endPoint x: 601, endPoint y: 279, distance: 245.9
click at [601, 279] on div "Janela de atendimento Grade de atendimento Capacidade Transportadoras Veículos …" at bounding box center [595, 299] width 1191 height 599
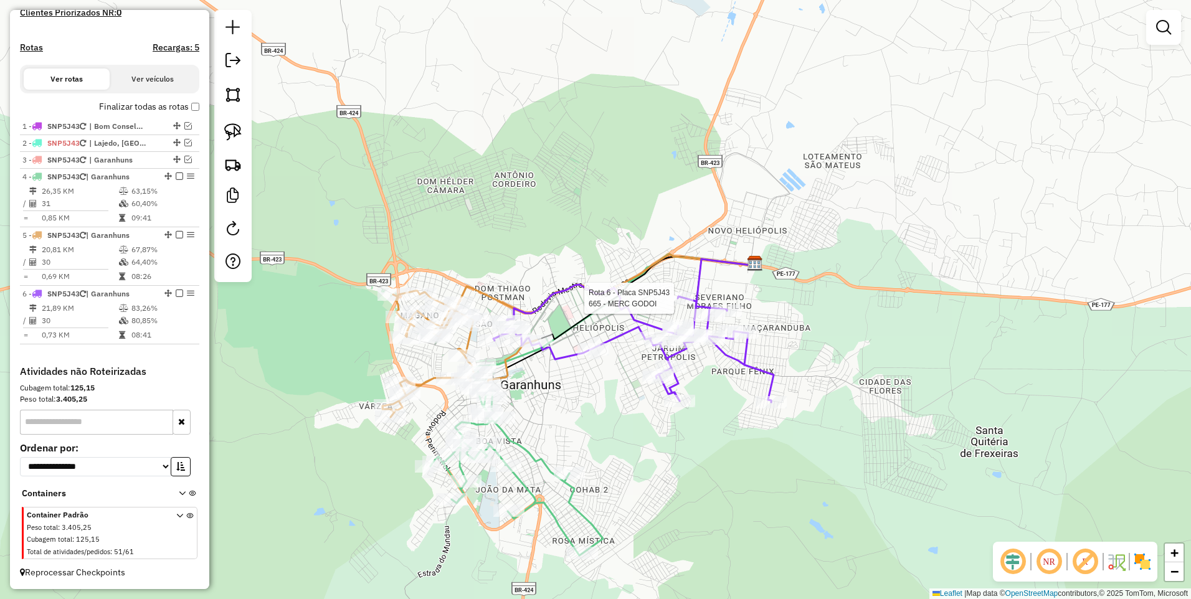
select select "*********"
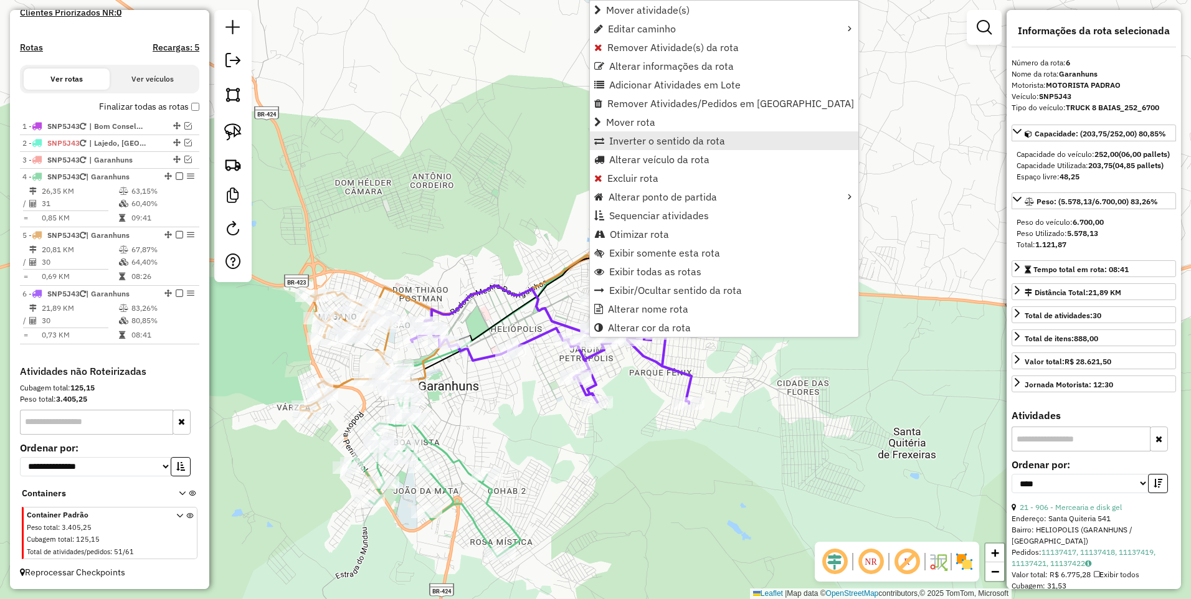
click at [658, 141] on span "Inverter o sentido da rota" at bounding box center [667, 141] width 116 height 10
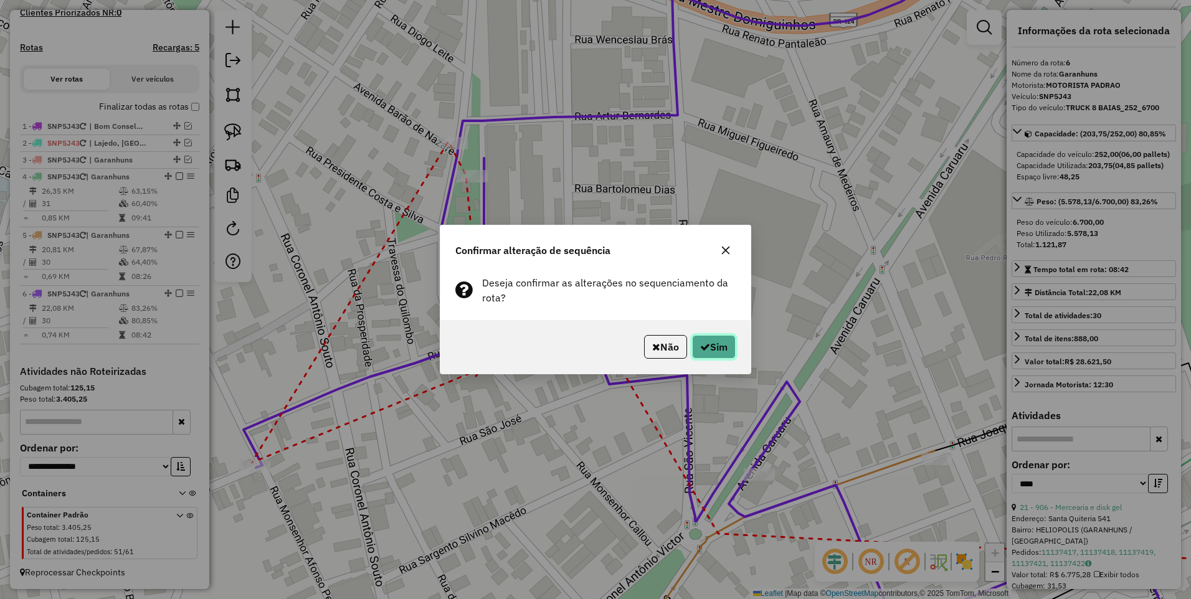
click at [720, 347] on button "Sim" at bounding box center [714, 347] width 44 height 24
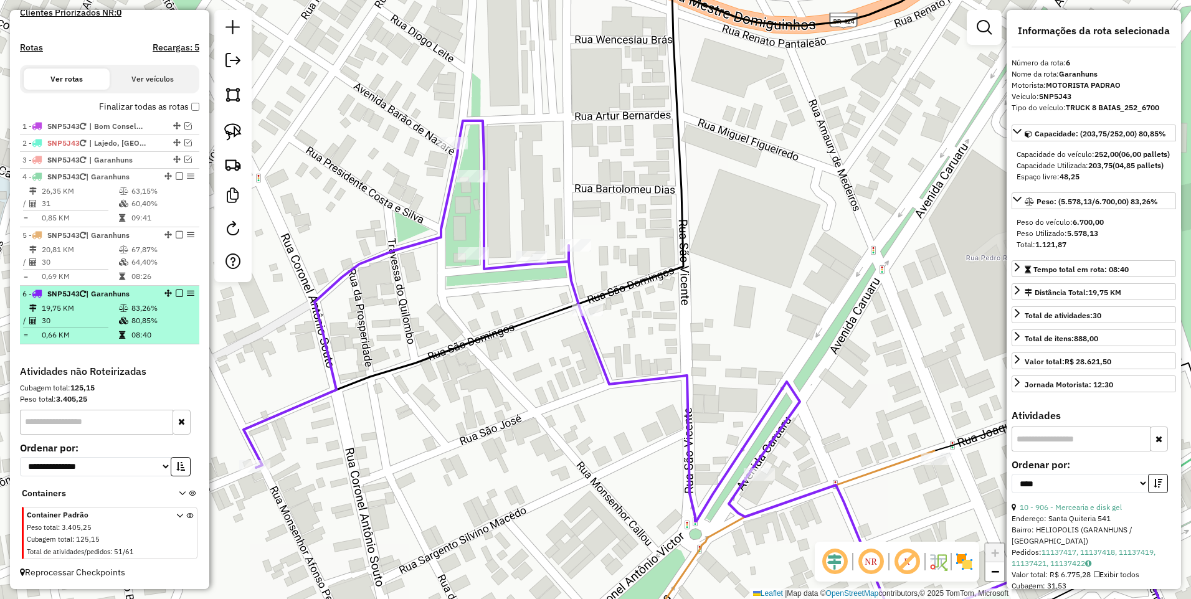
click at [177, 293] on em at bounding box center [179, 293] width 7 height 7
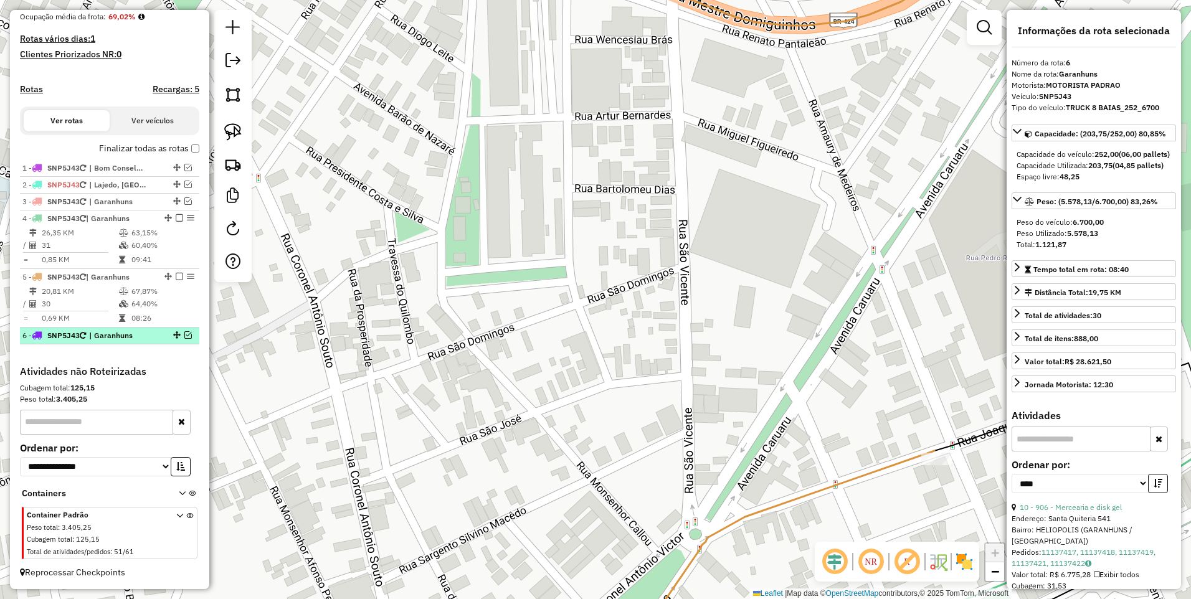
scroll to position [317, 0]
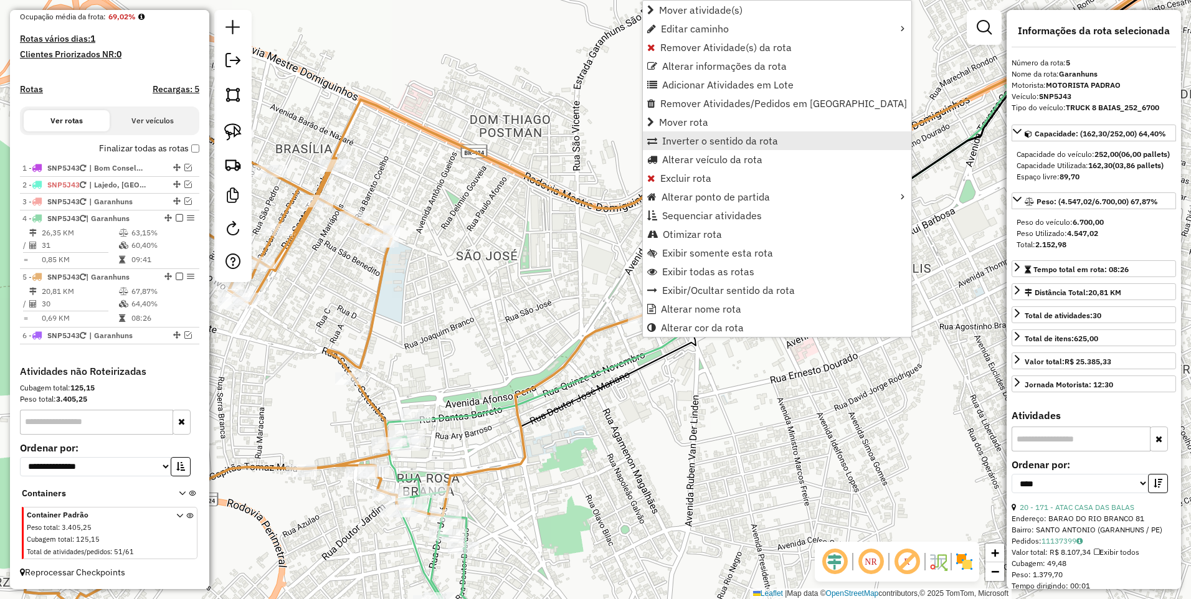
click at [702, 140] on span "Inverter o sentido da rota" at bounding box center [720, 141] width 116 height 10
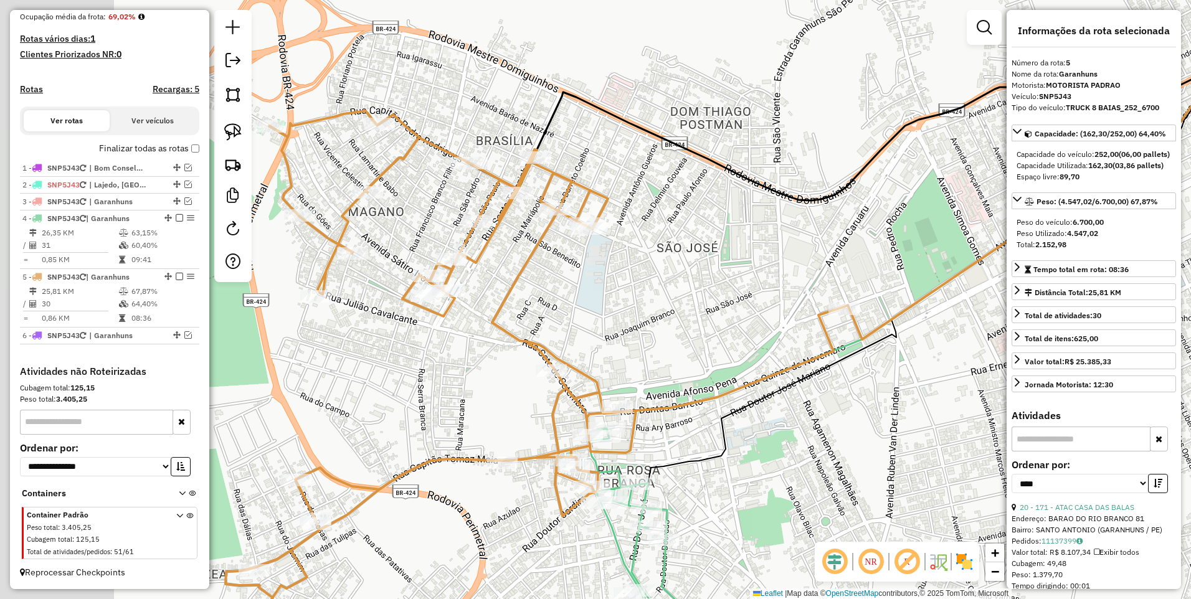
drag, startPoint x: 556, startPoint y: 349, endPoint x: 738, endPoint y: 337, distance: 182.2
click at [738, 337] on div "Janela de atendimento Grade de atendimento Capacidade Transportadoras Veículos …" at bounding box center [595, 299] width 1191 height 599
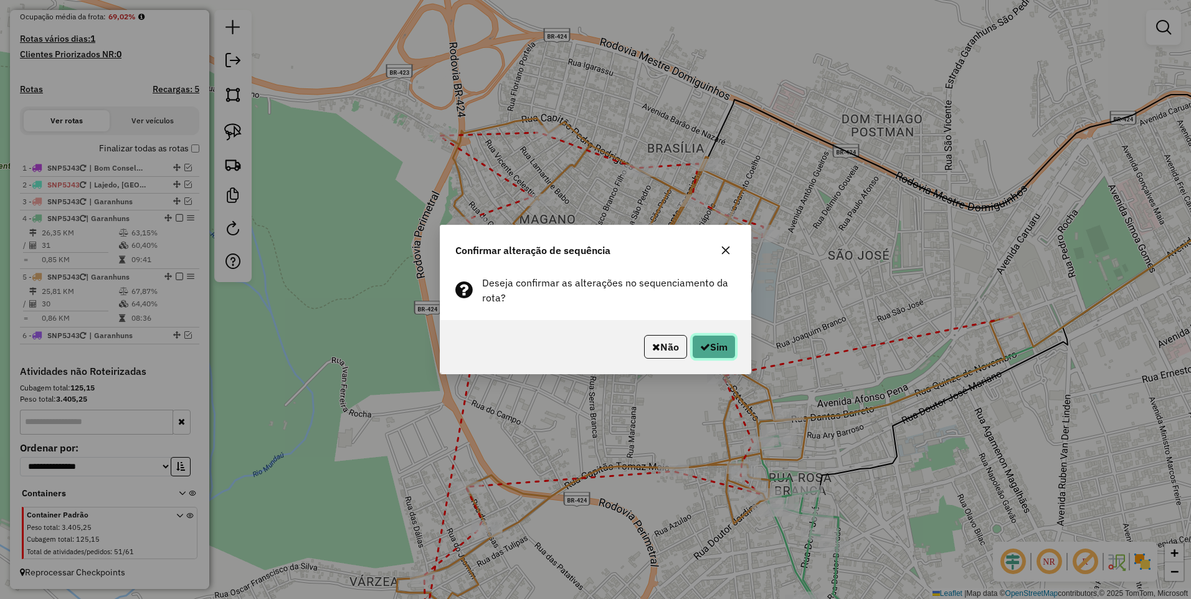
click at [707, 346] on button "Sim" at bounding box center [714, 347] width 44 height 24
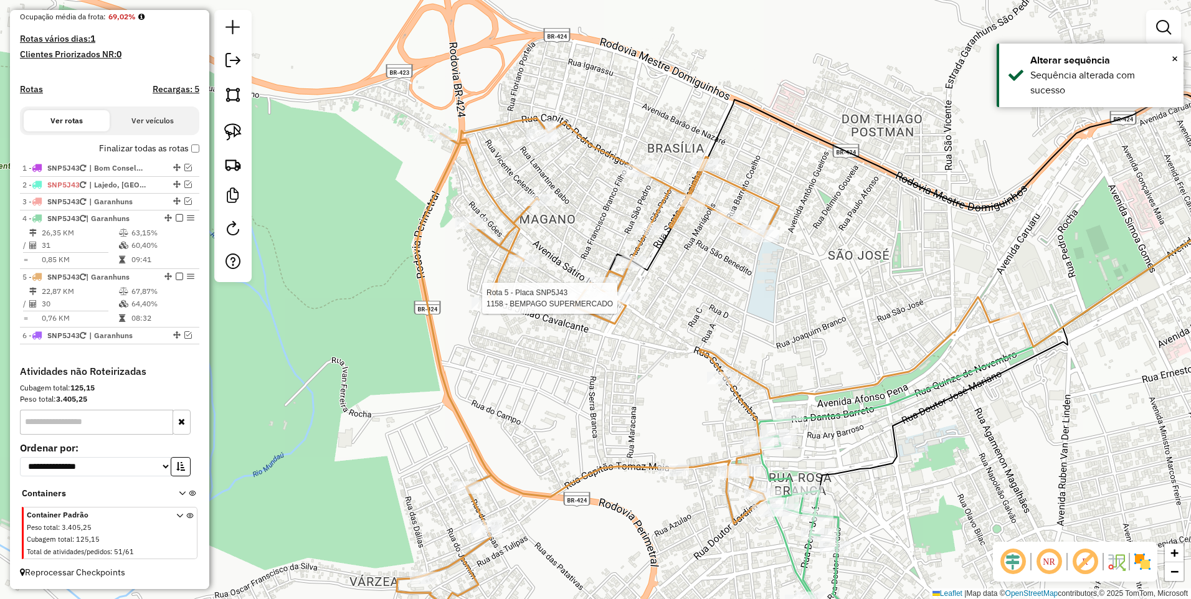
select select "*********"
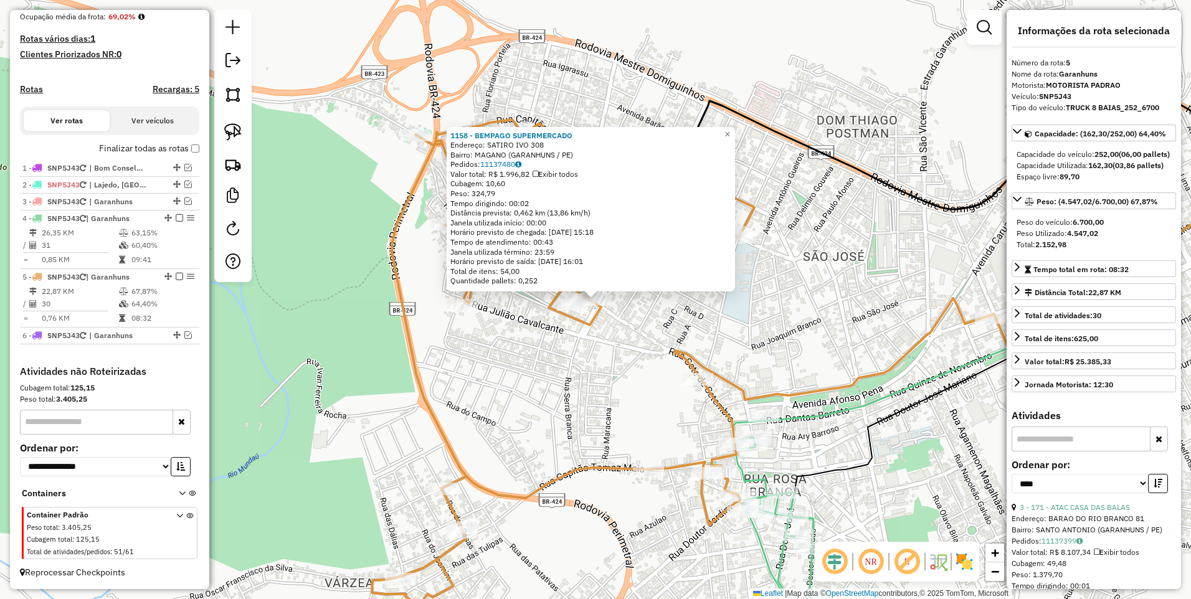
click at [615, 356] on div "1158 - BEMPAGO SUPERMERCADO Endereço: SATIRO IVO 308 Bairro: MAGANO (GARANHUNS …" at bounding box center [595, 299] width 1191 height 599
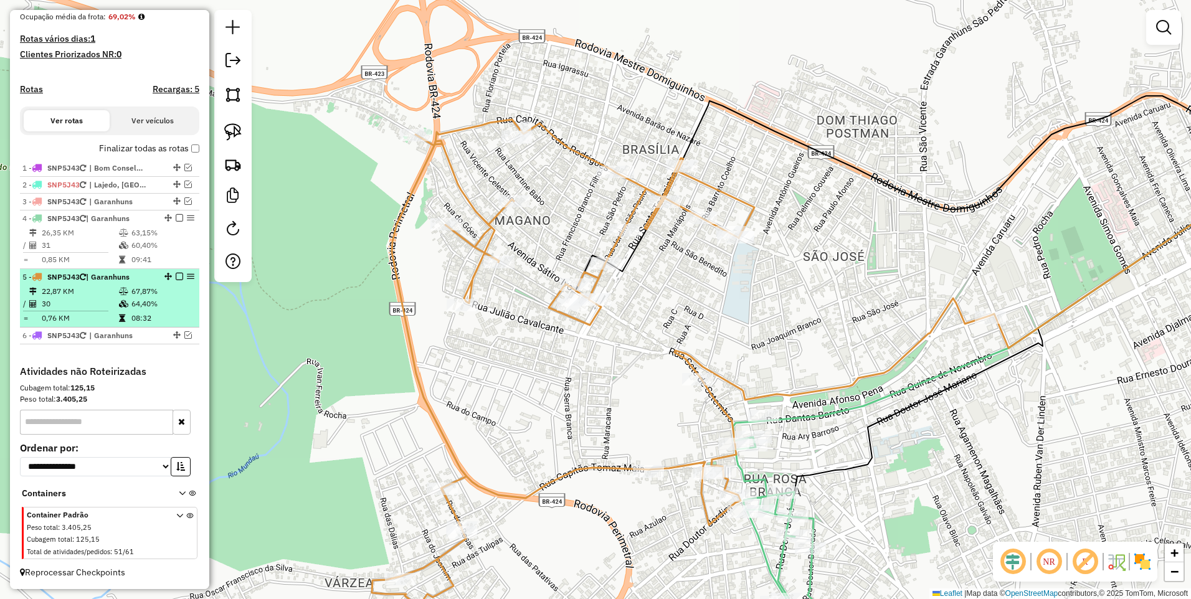
click at [176, 275] on em at bounding box center [179, 276] width 7 height 7
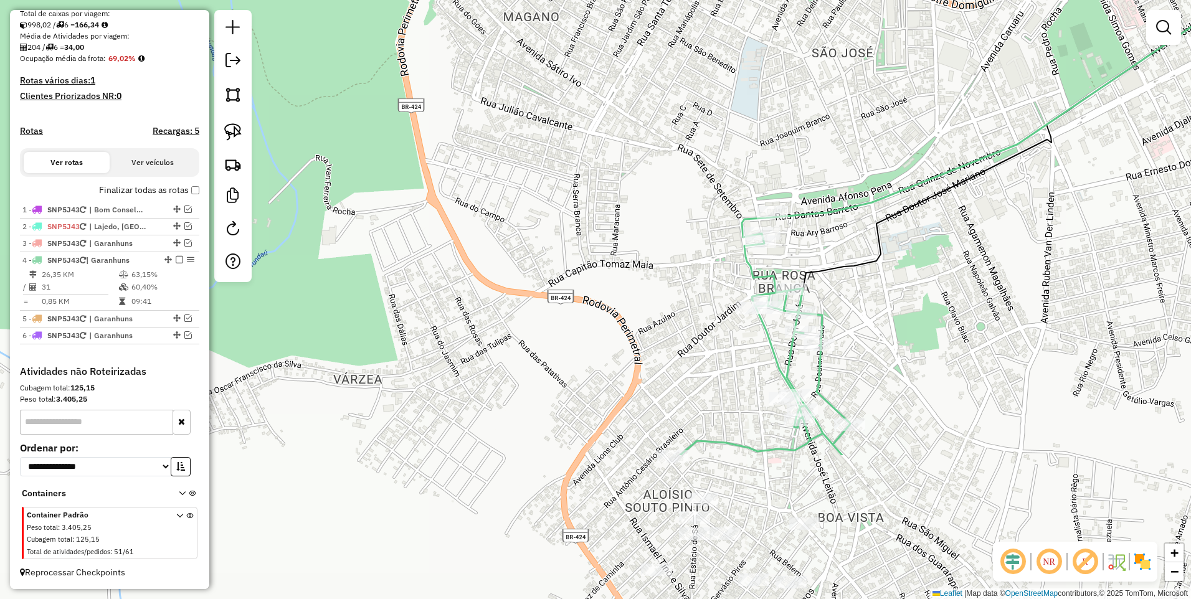
drag, startPoint x: 607, startPoint y: 402, endPoint x: 616, endPoint y: 198, distance: 203.8
click at [616, 198] on div "Janela de atendimento Grade de atendimento Capacidade Transportadoras Veículos …" at bounding box center [595, 299] width 1191 height 599
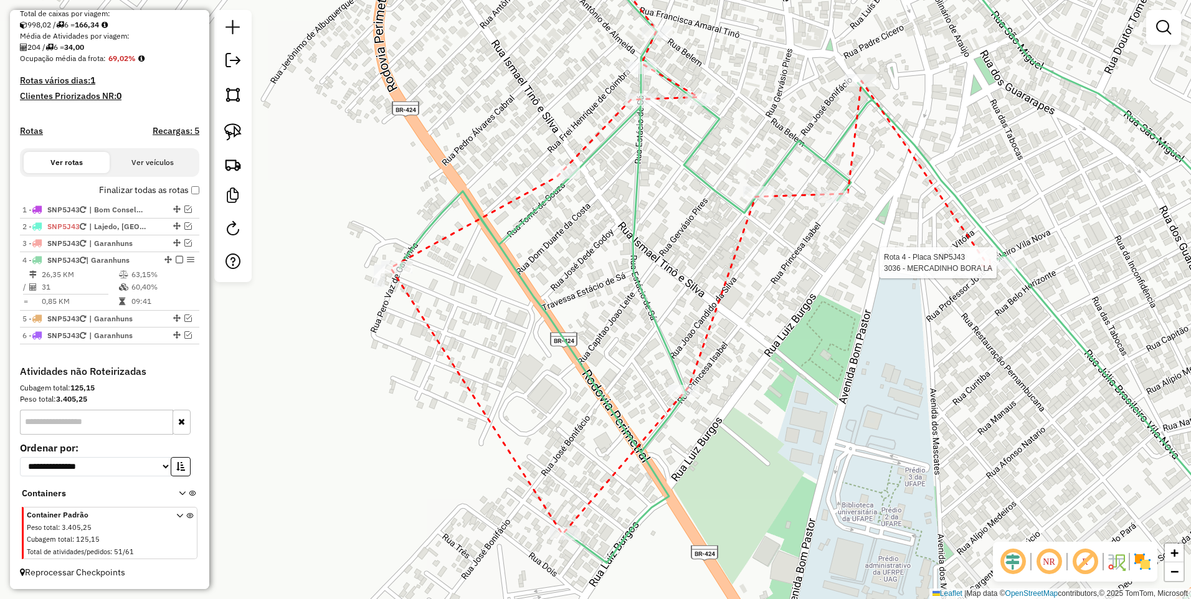
click at [990, 269] on div at bounding box center [999, 263] width 31 height 12
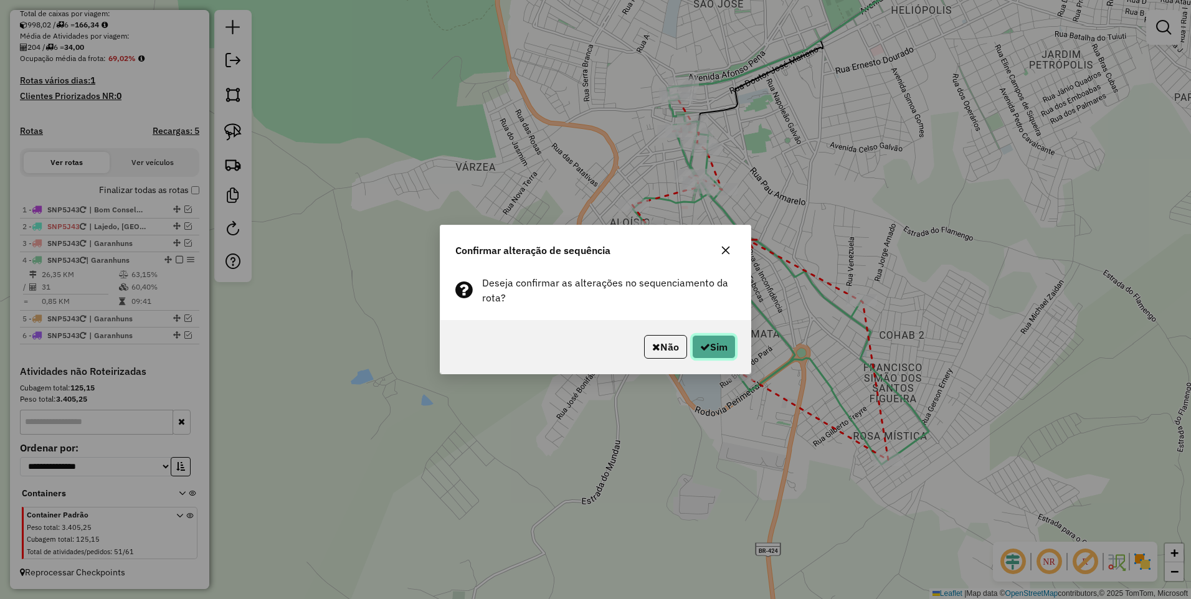
click at [705, 356] on button "Sim" at bounding box center [714, 347] width 44 height 24
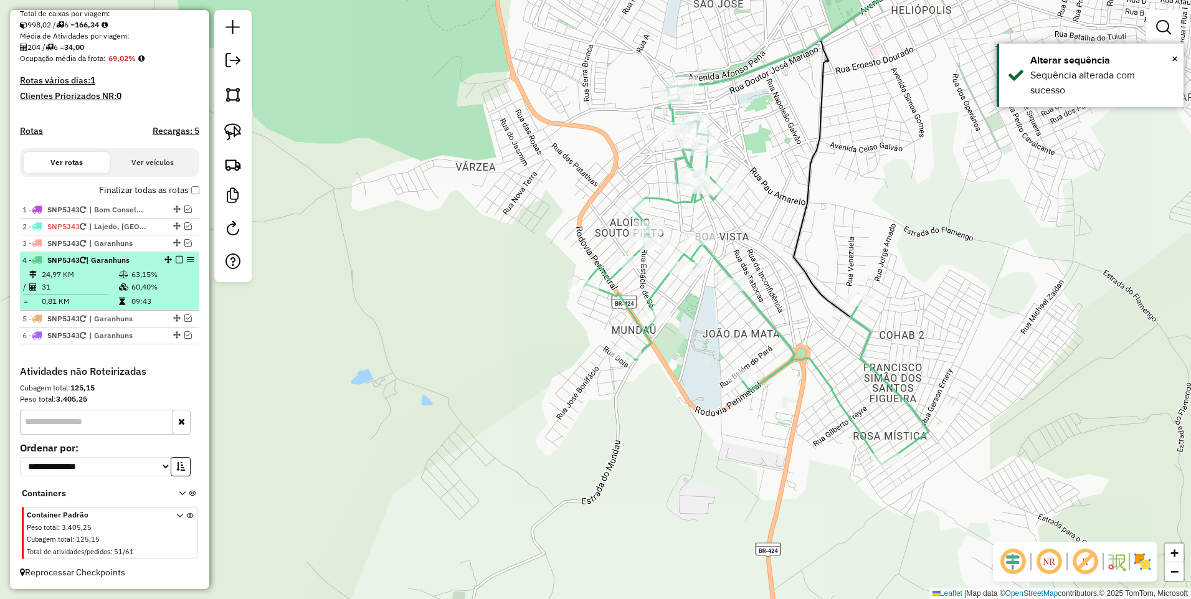
click at [176, 260] on em at bounding box center [179, 259] width 7 height 7
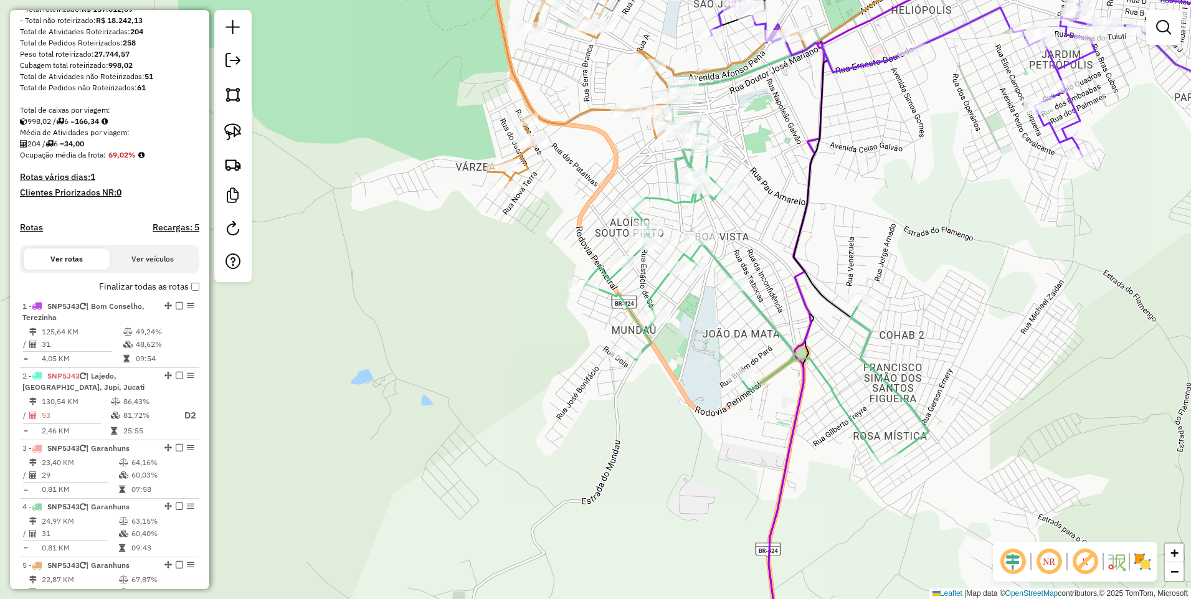
scroll to position [0, 0]
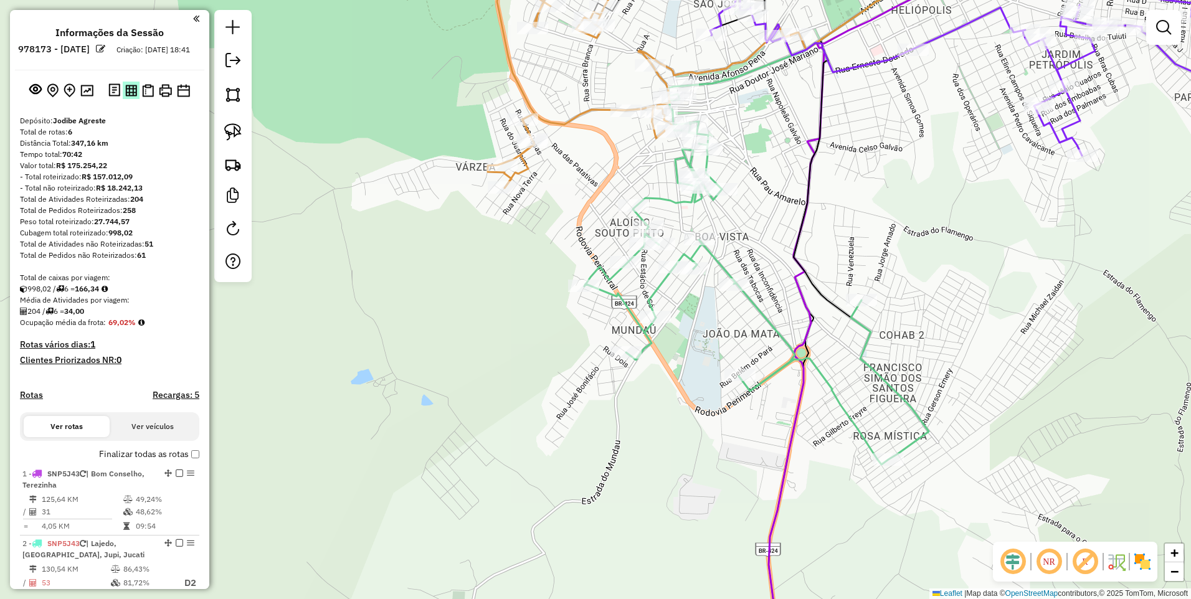
click at [131, 97] on img at bounding box center [131, 91] width 12 height 12
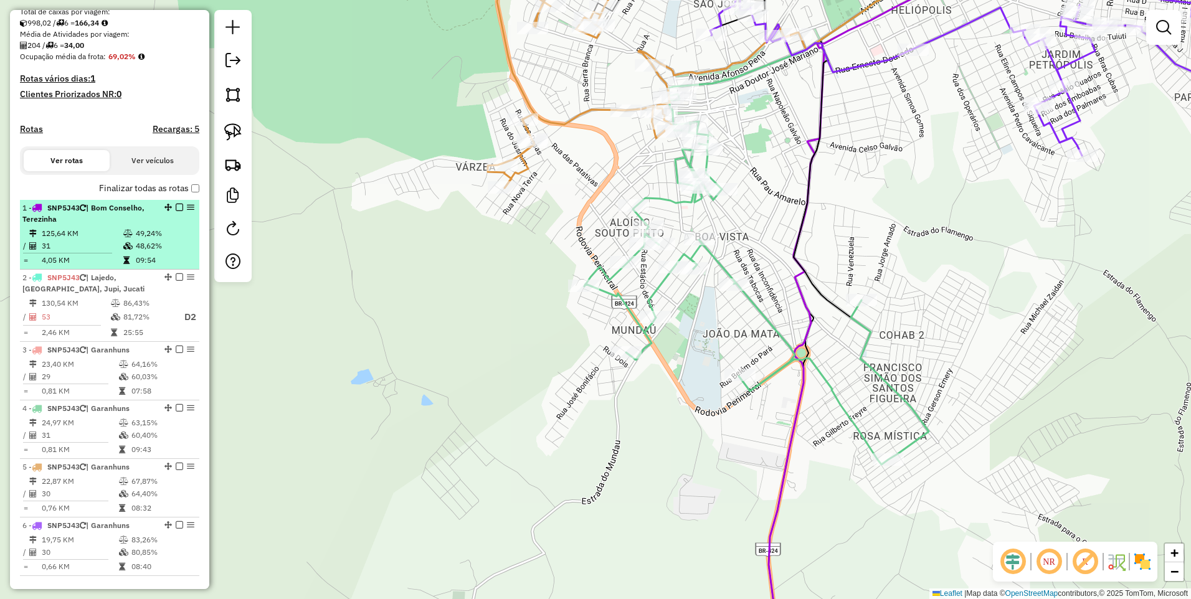
scroll to position [332, 0]
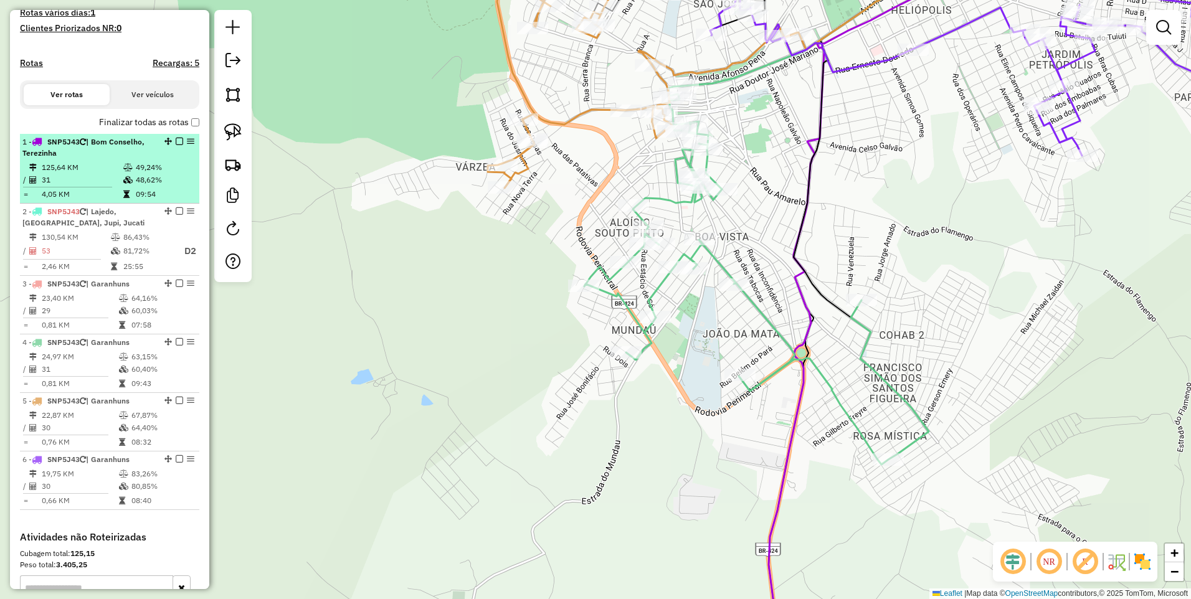
click at [106, 159] on div "1 - SNP5J43 | Bom Conselho, Terezinha" at bounding box center [88, 147] width 132 height 22
select select "*********"
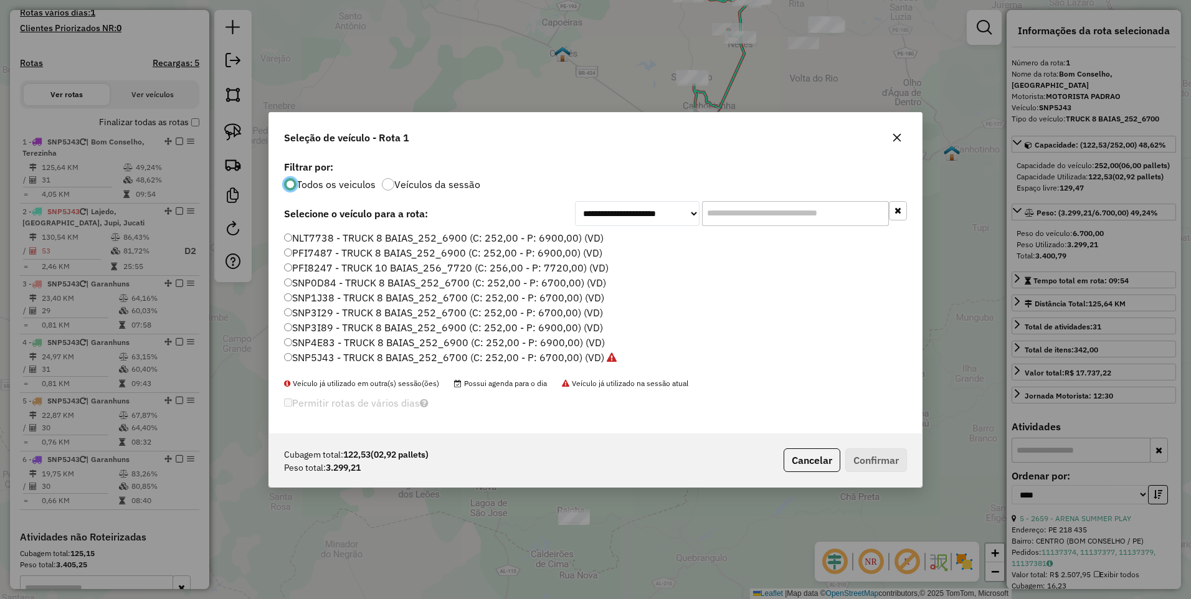
scroll to position [7, 4]
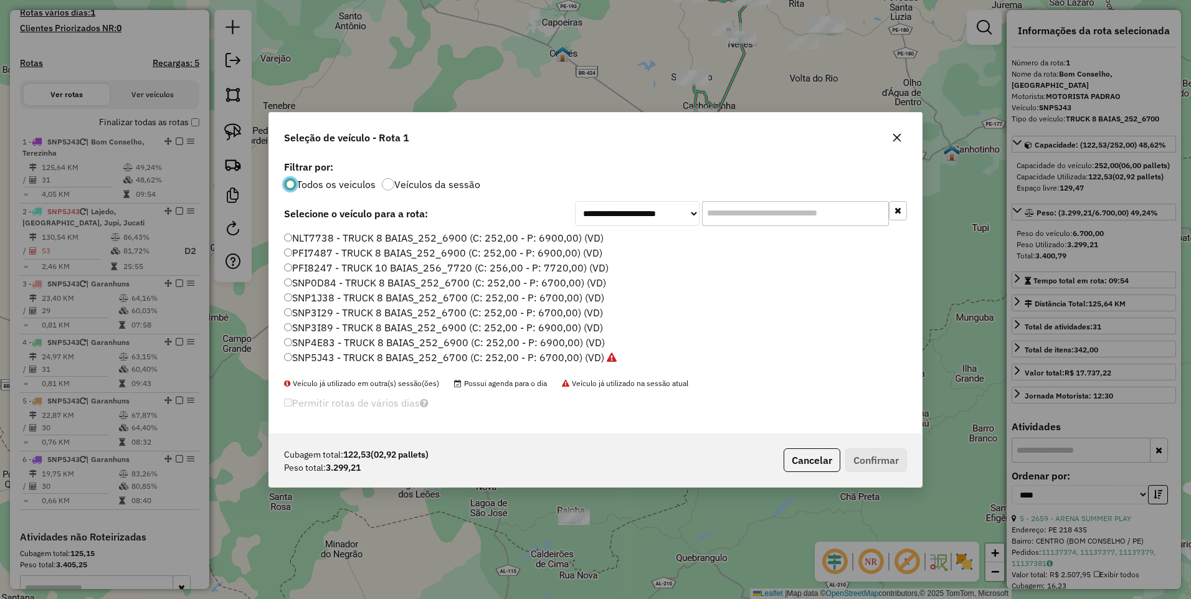
click at [733, 219] on input "text" at bounding box center [795, 213] width 187 height 25
paste input "*******"
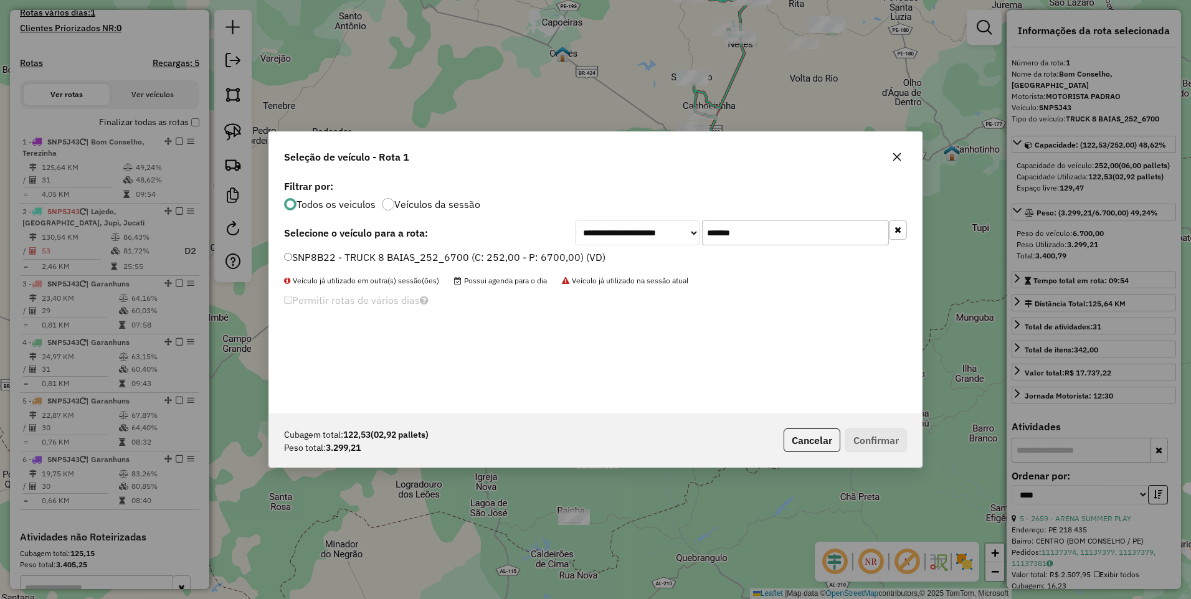
type input "*******"
click at [721, 215] on div "**********" at bounding box center [595, 295] width 653 height 237
click at [534, 257] on label "SNP8B22 - TRUCK 8 BAIAS_252_6700 (C: 252,00 - P: 6700,00) (VD)" at bounding box center [444, 257] width 321 height 15
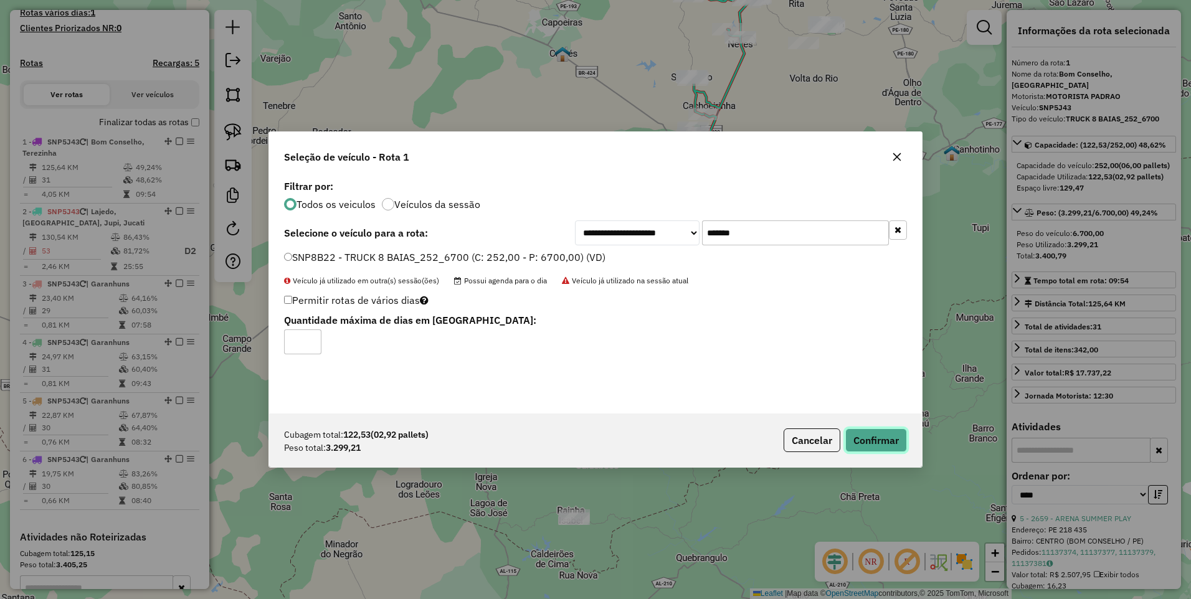
click at [875, 442] on button "Confirmar" at bounding box center [876, 440] width 62 height 24
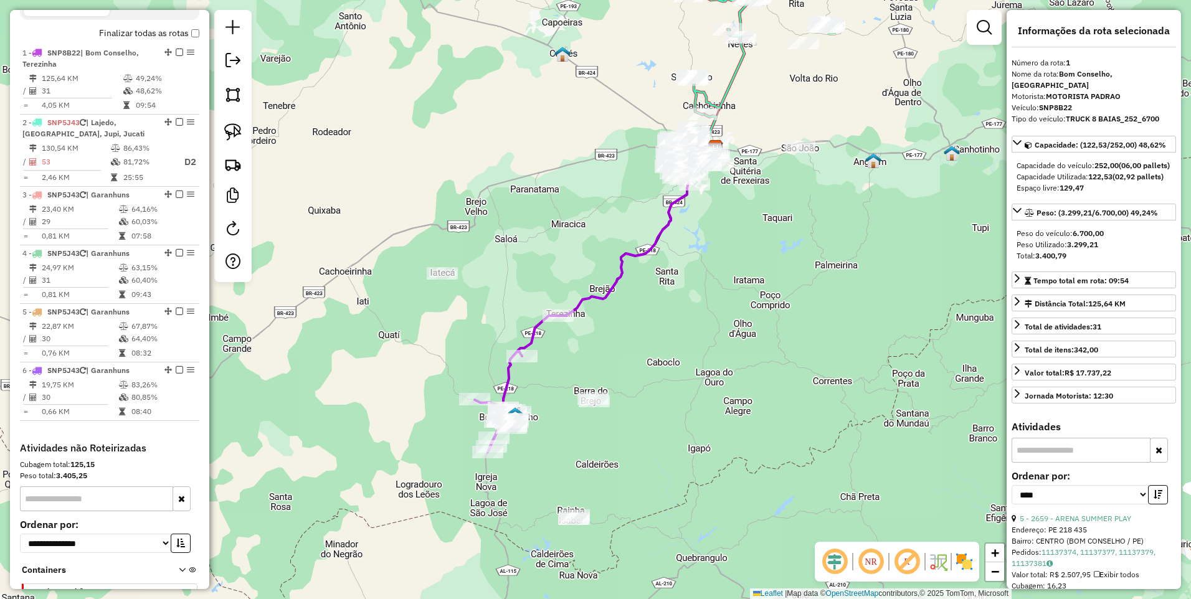
scroll to position [467, 0]
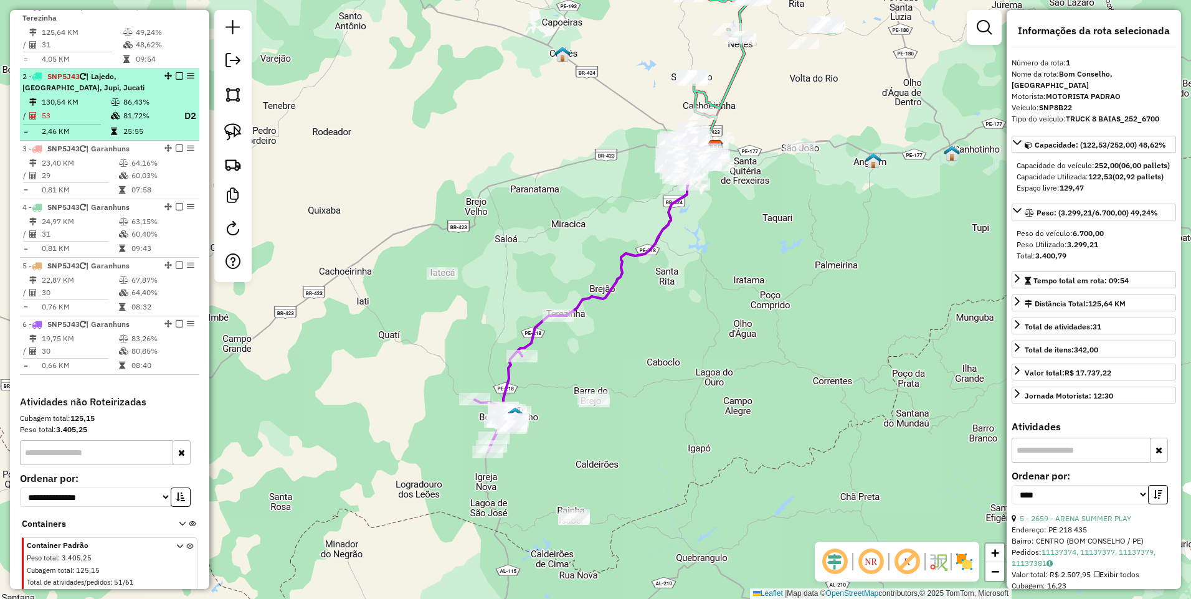
click at [97, 93] on div "2 - SNP5J43 | Lajedo, [GEOGRAPHIC_DATA], Jupi, Jucati" at bounding box center [88, 82] width 132 height 22
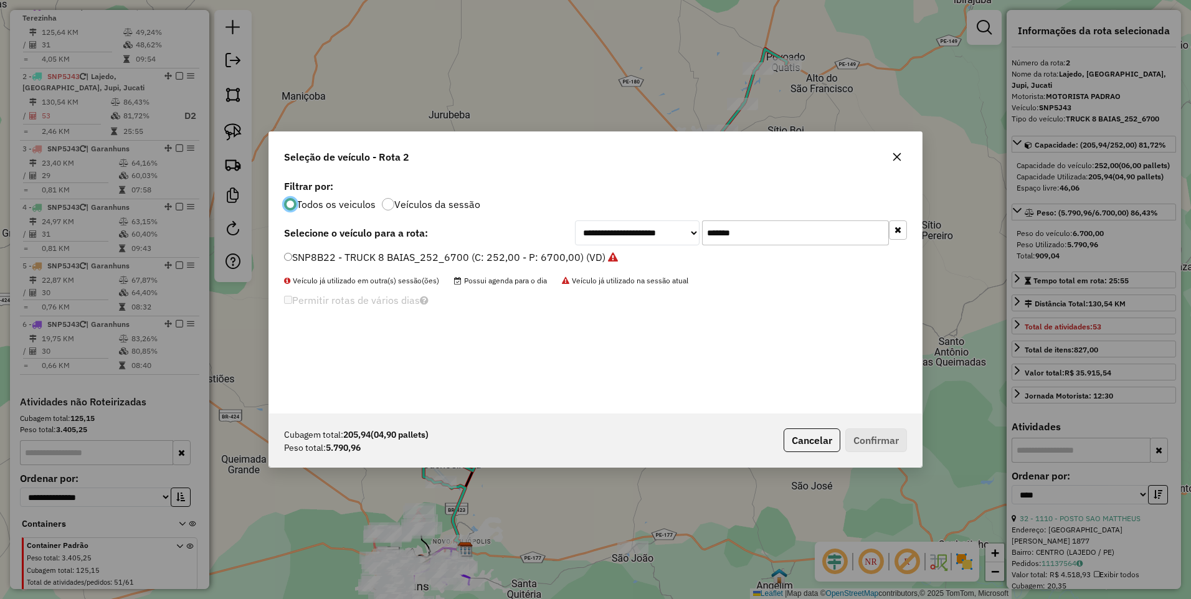
scroll to position [7, 4]
drag, startPoint x: 755, startPoint y: 233, endPoint x: 617, endPoint y: 250, distance: 138.6
click at [617, 250] on div "**********" at bounding box center [595, 295] width 653 height 237
click at [815, 446] on button "Cancelar" at bounding box center [811, 440] width 57 height 24
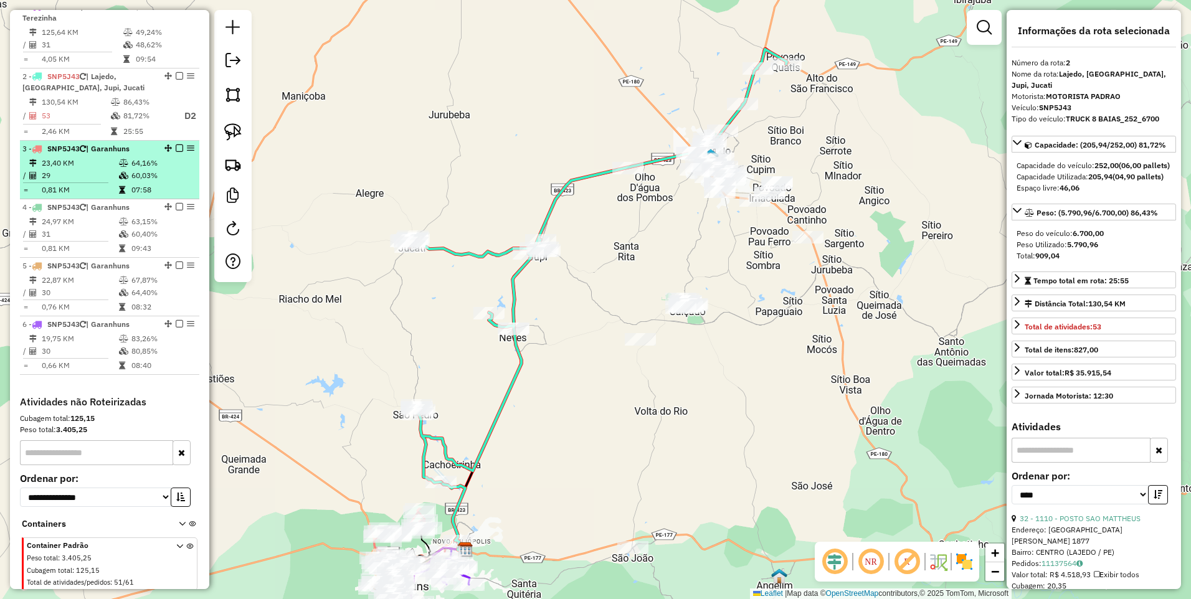
click at [85, 169] on td "23,40 KM" at bounding box center [79, 163] width 77 height 12
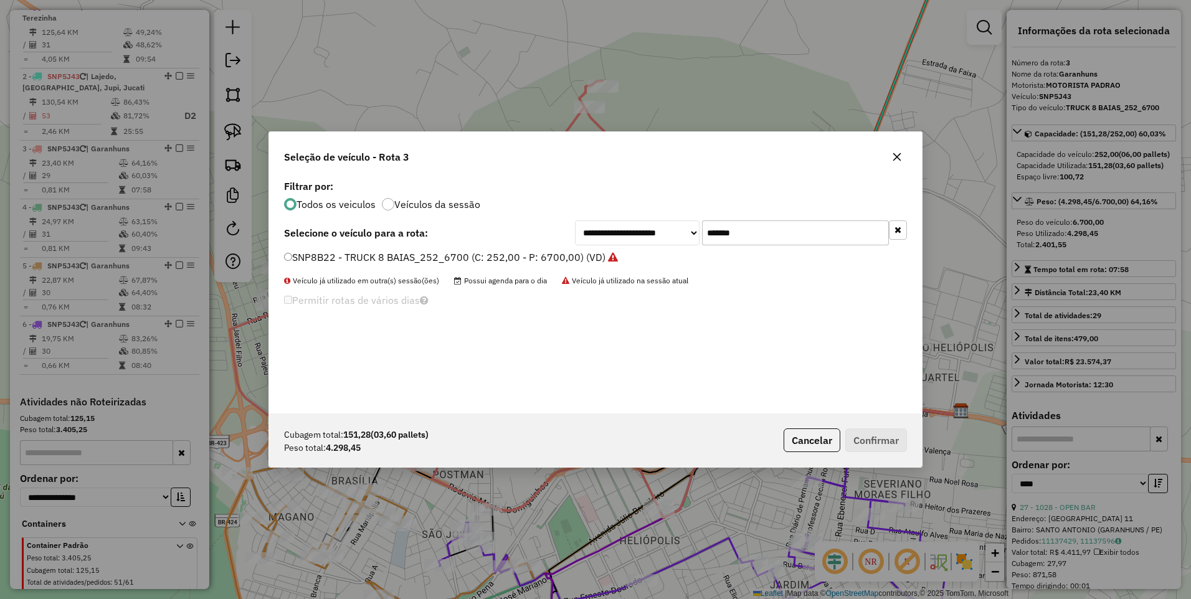
drag, startPoint x: 754, startPoint y: 233, endPoint x: 624, endPoint y: 247, distance: 130.9
click at [624, 247] on div "**********" at bounding box center [595, 295] width 653 height 237
paste input "text"
type input "*******"
click at [550, 255] on label "SNP8C02 - TRUCK 8 BAIAS_252_6900 (C: 252,00 - P: 6900,00) (VD)" at bounding box center [444, 257] width 321 height 15
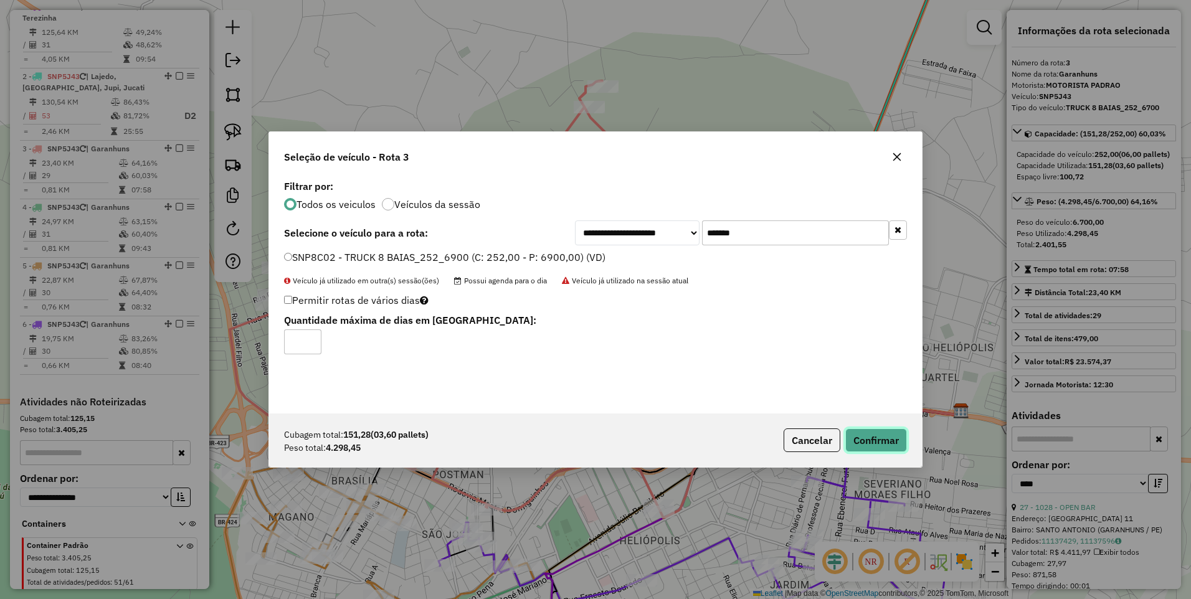
click at [884, 434] on button "Confirmar" at bounding box center [876, 440] width 62 height 24
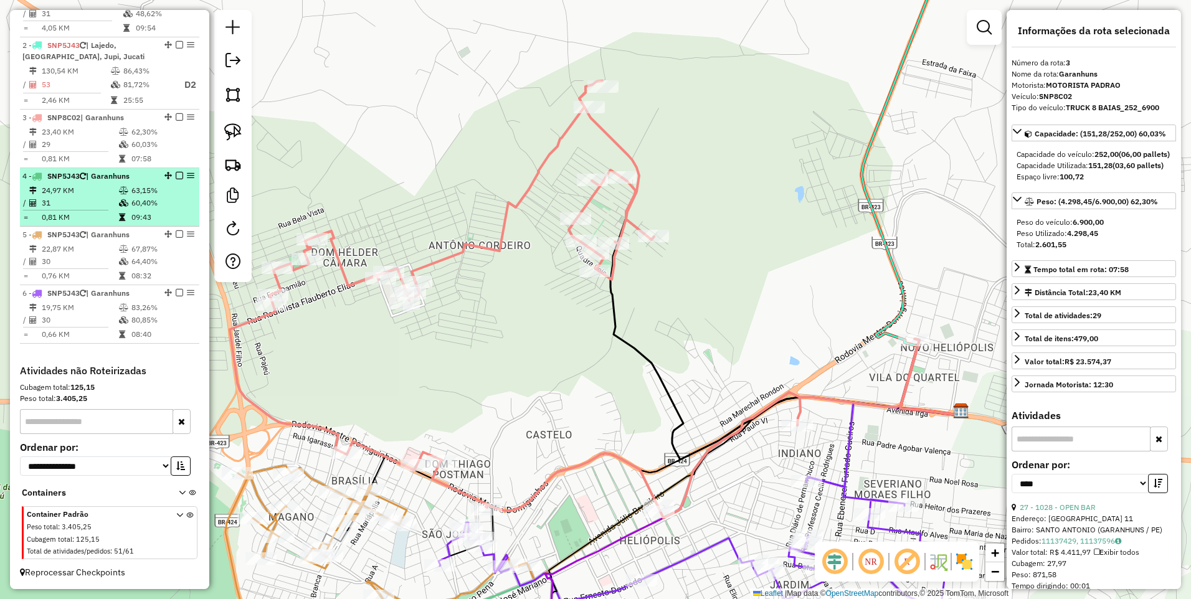
scroll to position [509, 0]
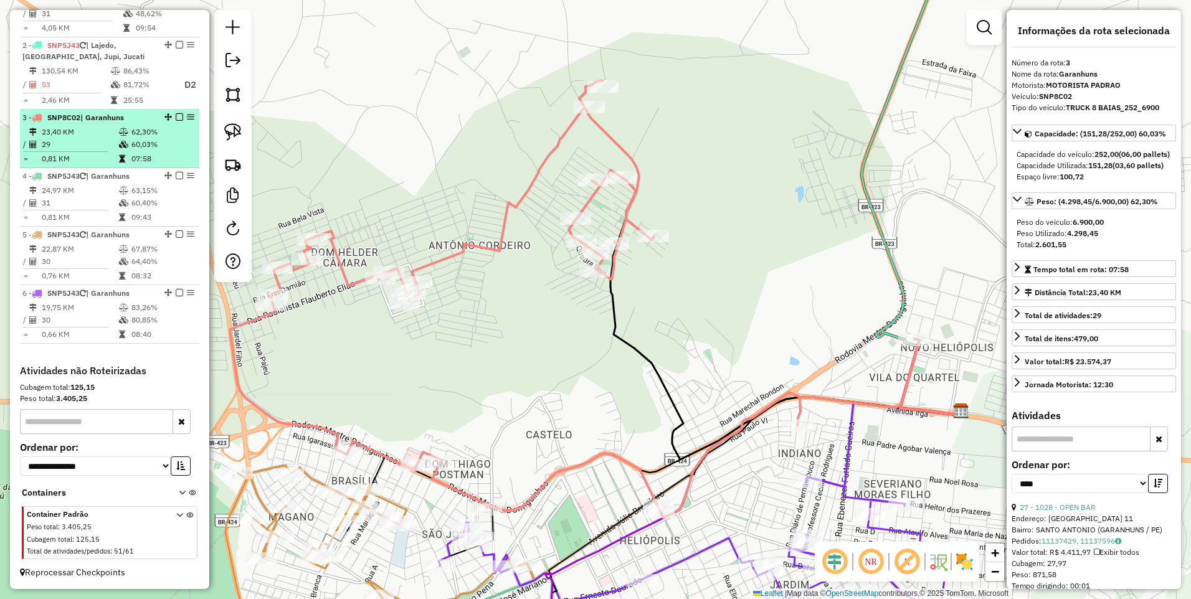
click at [111, 143] on td "29" at bounding box center [79, 144] width 77 height 12
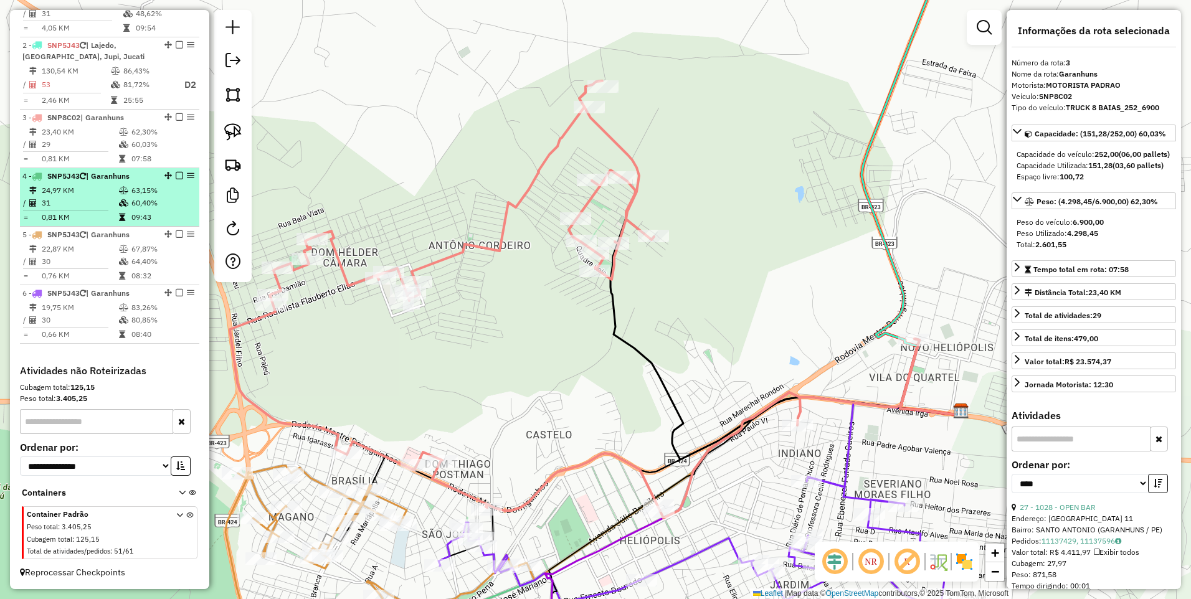
click at [102, 189] on td "24,97 KM" at bounding box center [79, 190] width 77 height 12
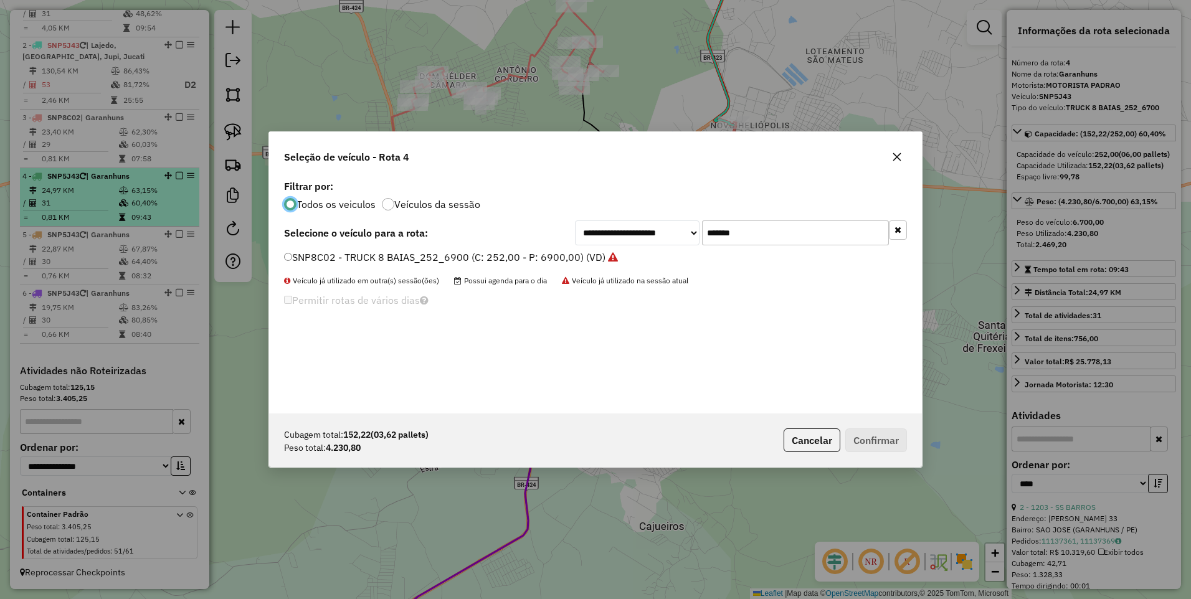
scroll to position [7, 4]
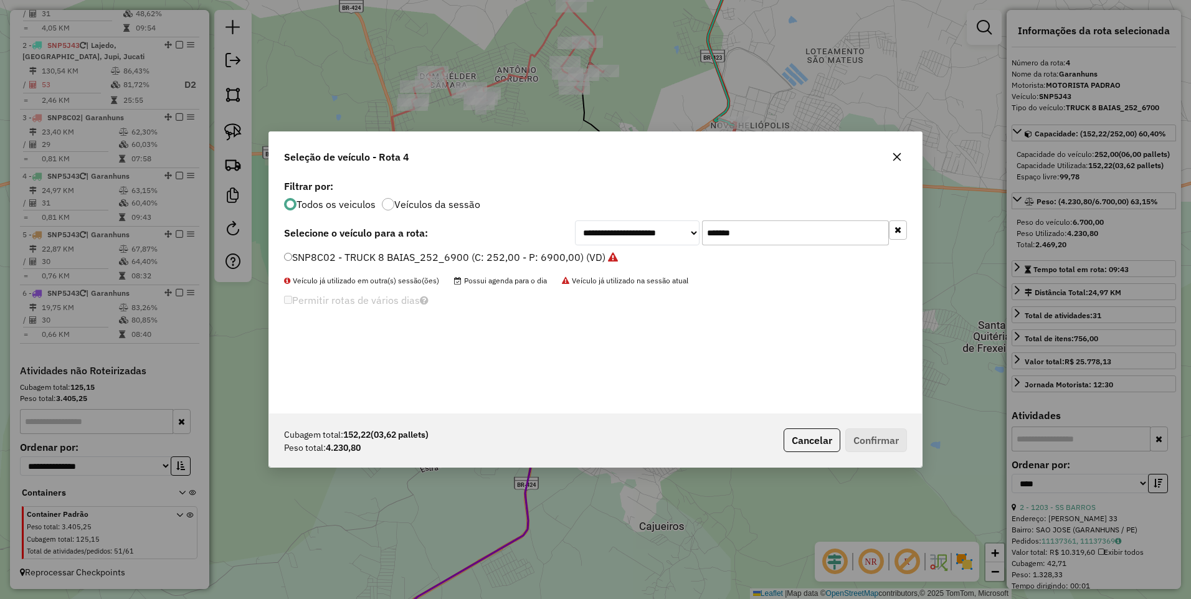
drag, startPoint x: 758, startPoint y: 232, endPoint x: 654, endPoint y: 245, distance: 104.2
click at [654, 245] on div "**********" at bounding box center [595, 295] width 653 height 237
paste input "text"
type input "*******"
click at [535, 258] on label "SNP0D84 - TRUCK 8 BAIAS_252_6700 (C: 252,00 - P: 6700,00) (VD)" at bounding box center [445, 257] width 322 height 15
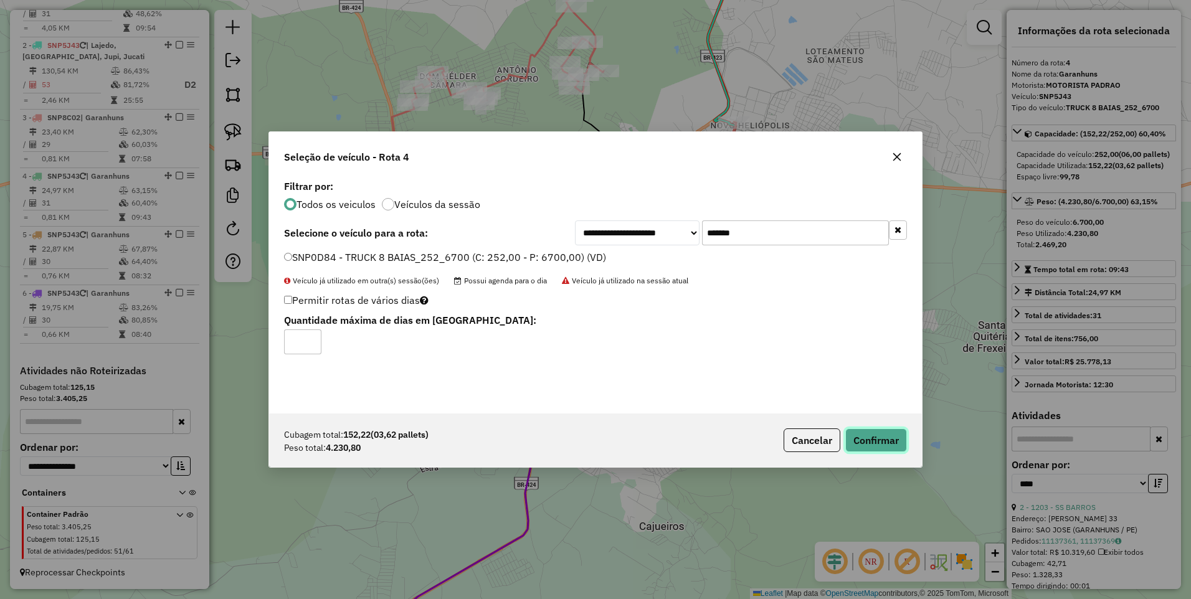
click at [881, 439] on button "Confirmar" at bounding box center [876, 440] width 62 height 24
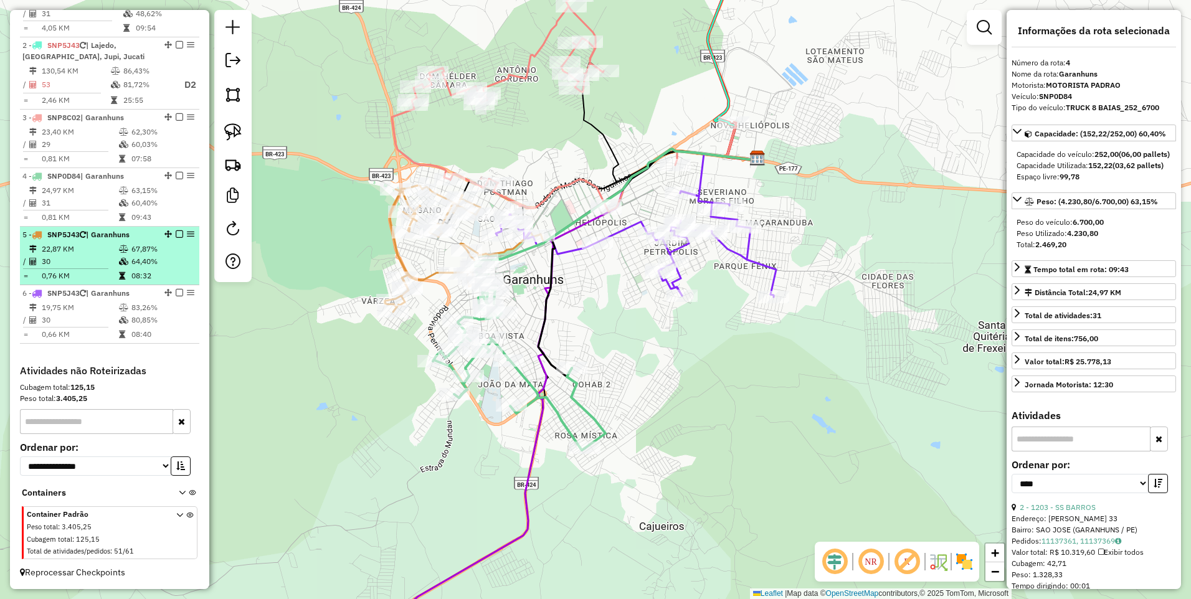
click at [110, 253] on td "22,87 KM" at bounding box center [79, 249] width 77 height 12
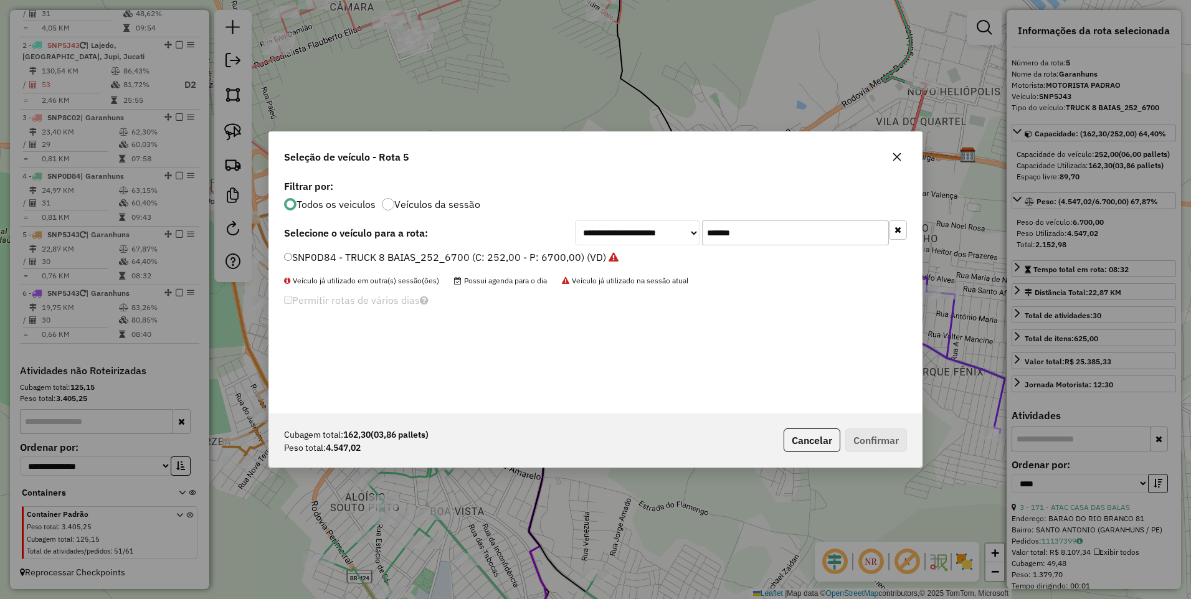
drag, startPoint x: 753, startPoint y: 237, endPoint x: 613, endPoint y: 250, distance: 140.7
click at [613, 250] on div "**********" at bounding box center [595, 295] width 653 height 237
paste input "text"
type input "*******"
click at [534, 252] on label "SNP6E43 - TRUCK 8 BAIAS_252_6900 (C: 252,00 - P: 6900,00) (VD)" at bounding box center [444, 257] width 321 height 15
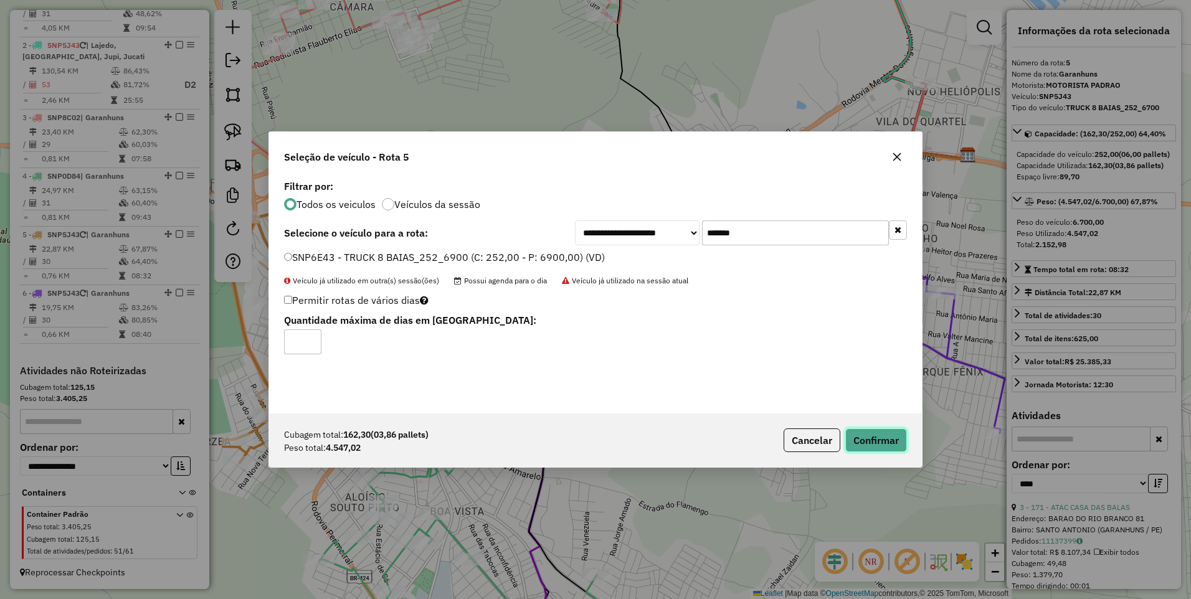
click at [892, 447] on button "Confirmar" at bounding box center [876, 440] width 62 height 24
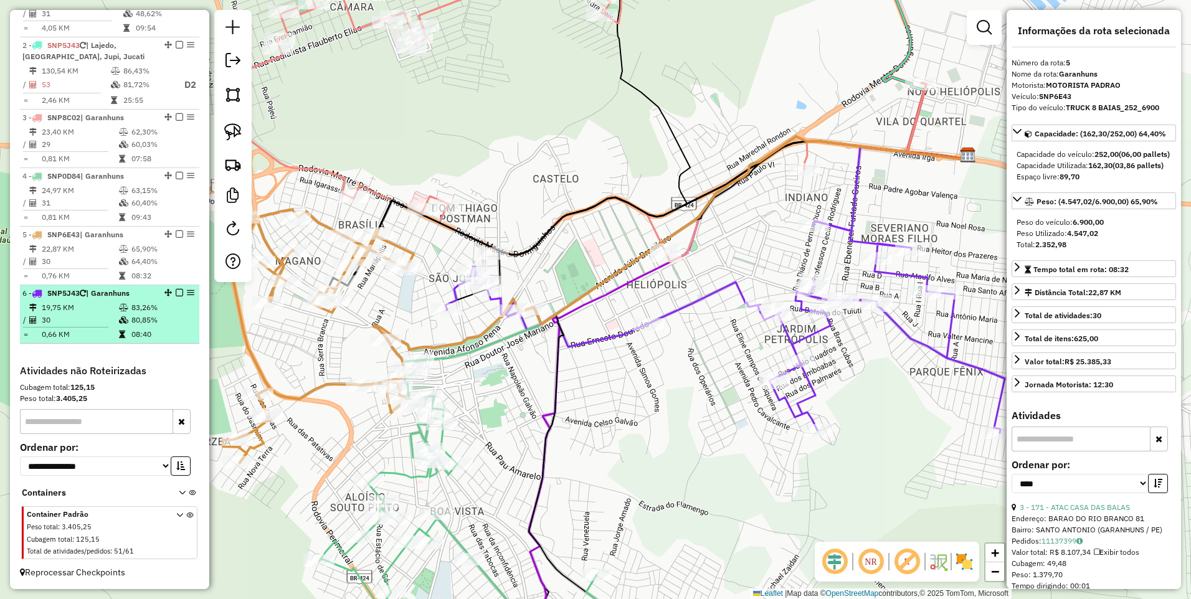
click at [121, 298] on div "6 - SNP5J43 | Garanhuns" at bounding box center [88, 293] width 132 height 11
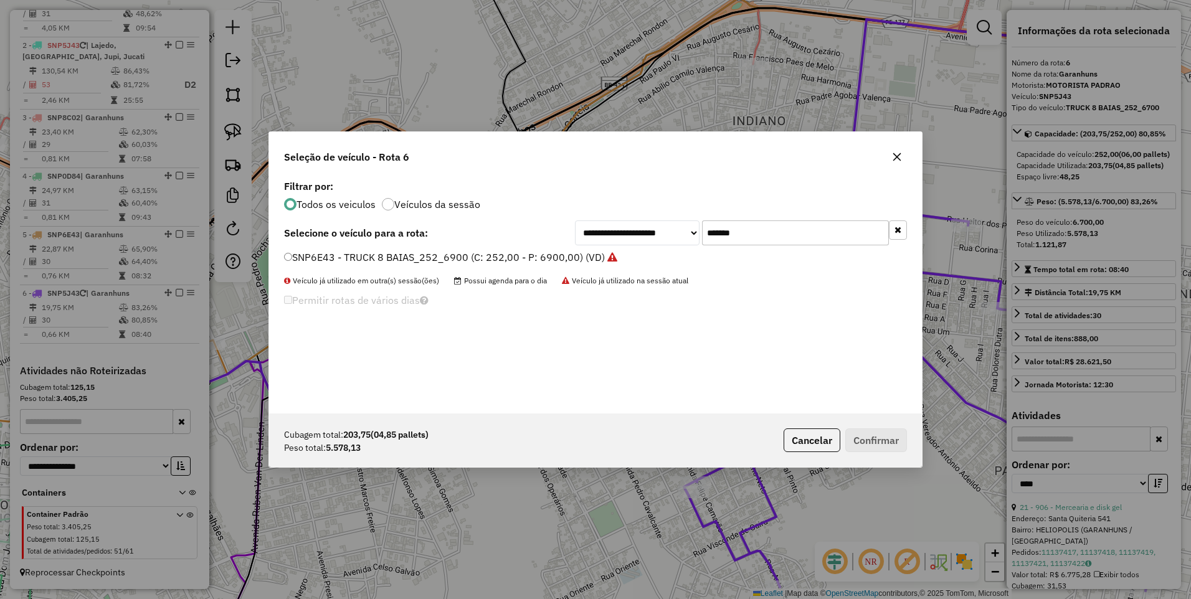
drag, startPoint x: 764, startPoint y: 229, endPoint x: 621, endPoint y: 270, distance: 149.0
click at [621, 270] on div "**********" at bounding box center [595, 295] width 653 height 237
paste input "text"
type input "*******"
click at [529, 254] on label "SNP1J38 - TRUCK 8 BAIAS_252_6700 (C: 252,00 - P: 6700,00) (VD)" at bounding box center [444, 257] width 320 height 15
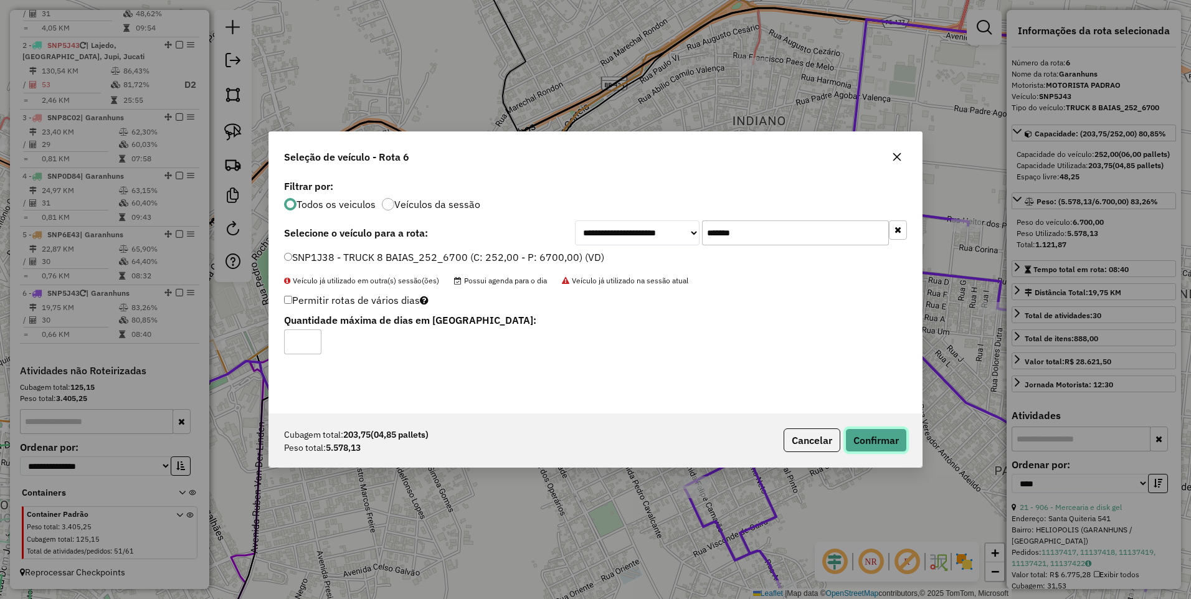
drag, startPoint x: 880, startPoint y: 438, endPoint x: 855, endPoint y: 433, distance: 25.4
click at [880, 437] on button "Confirmar" at bounding box center [876, 440] width 62 height 24
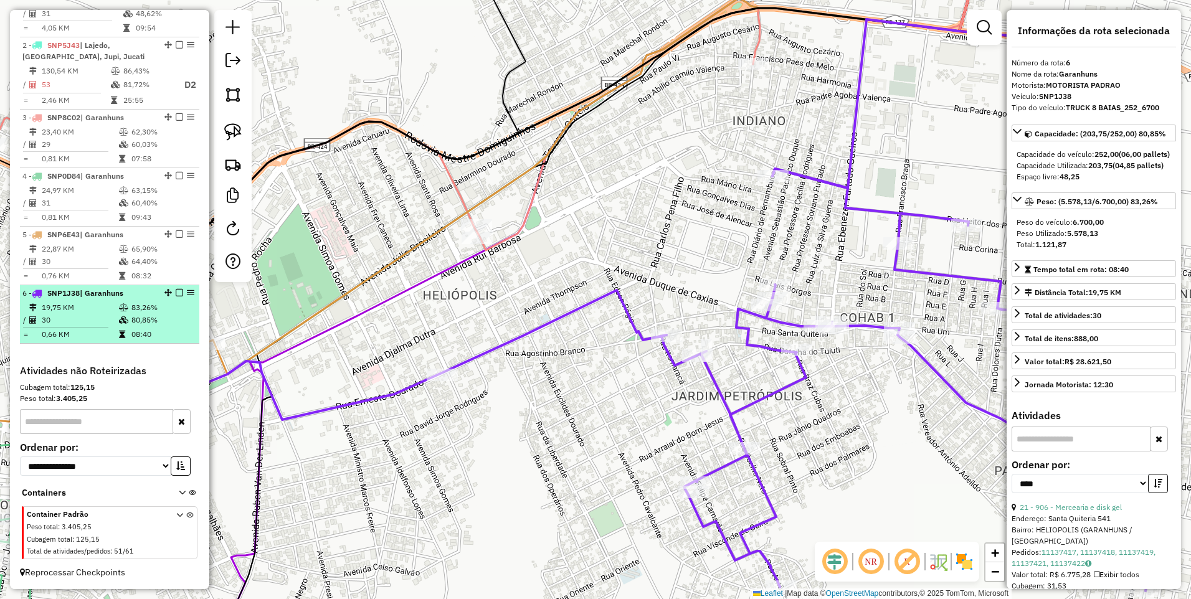
click at [87, 313] on td "19,75 KM" at bounding box center [79, 307] width 77 height 12
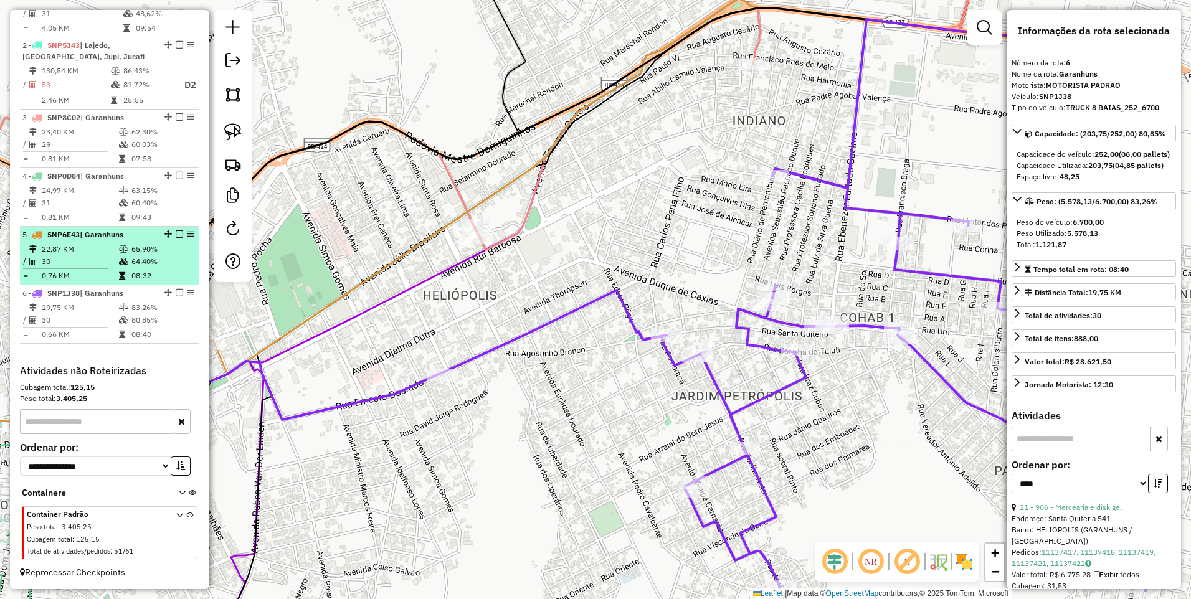
click at [125, 261] on icon at bounding box center [123, 261] width 9 height 7
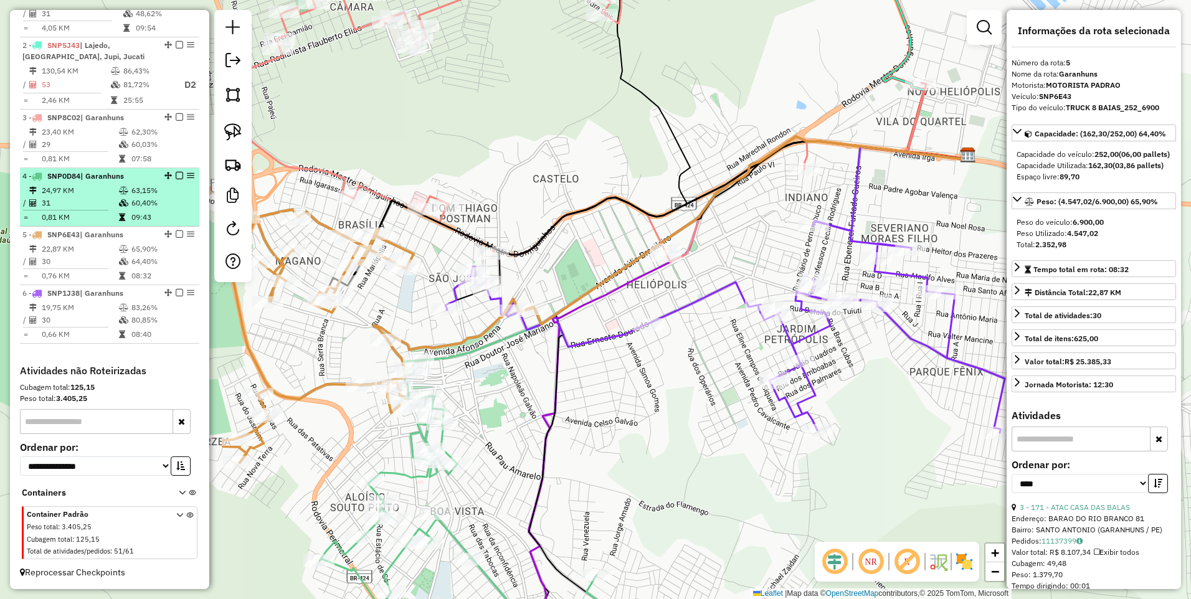
click at [102, 199] on td "31" at bounding box center [79, 203] width 77 height 12
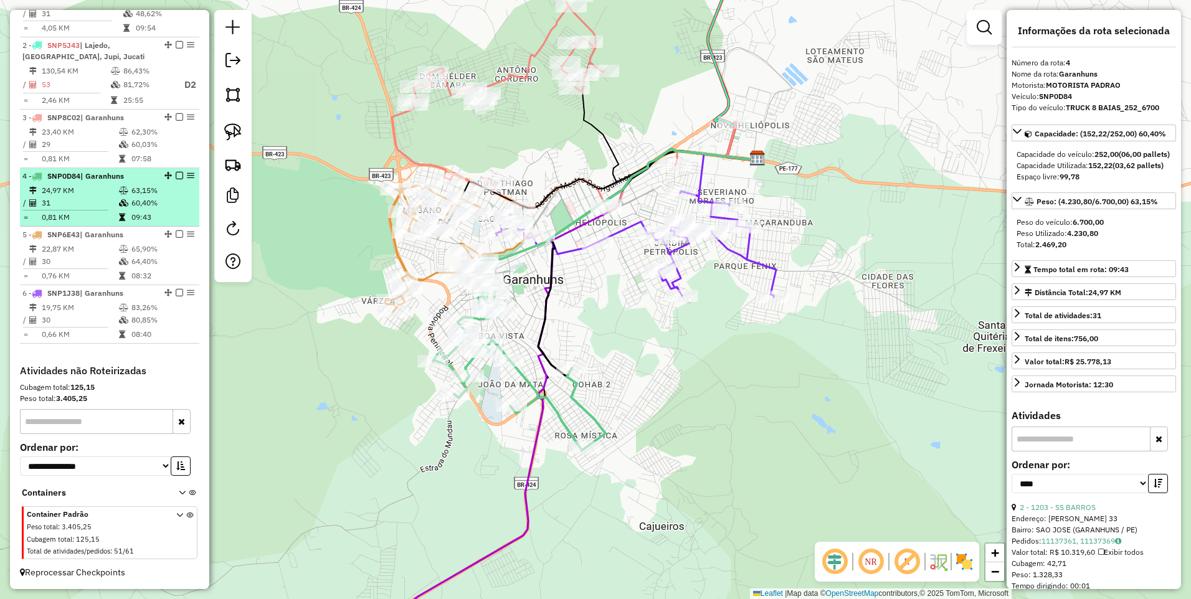
click at [102, 199] on td "31" at bounding box center [79, 203] width 77 height 12
click at [112, 202] on td "31" at bounding box center [79, 203] width 77 height 12
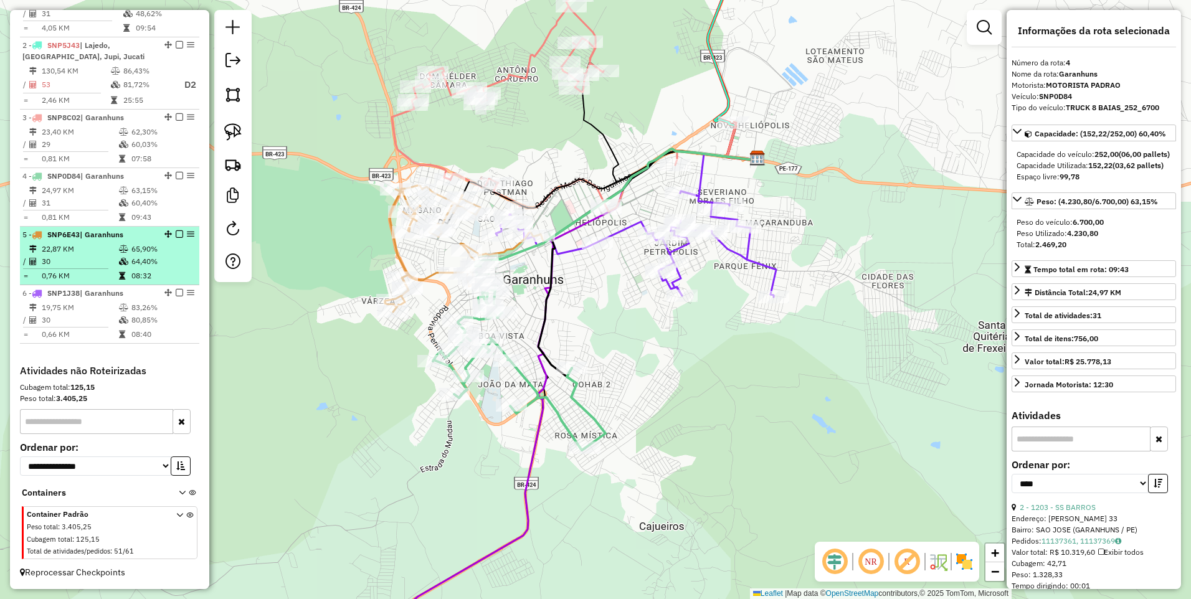
click at [115, 239] on span "| Garanhuns" at bounding box center [102, 234] width 44 height 9
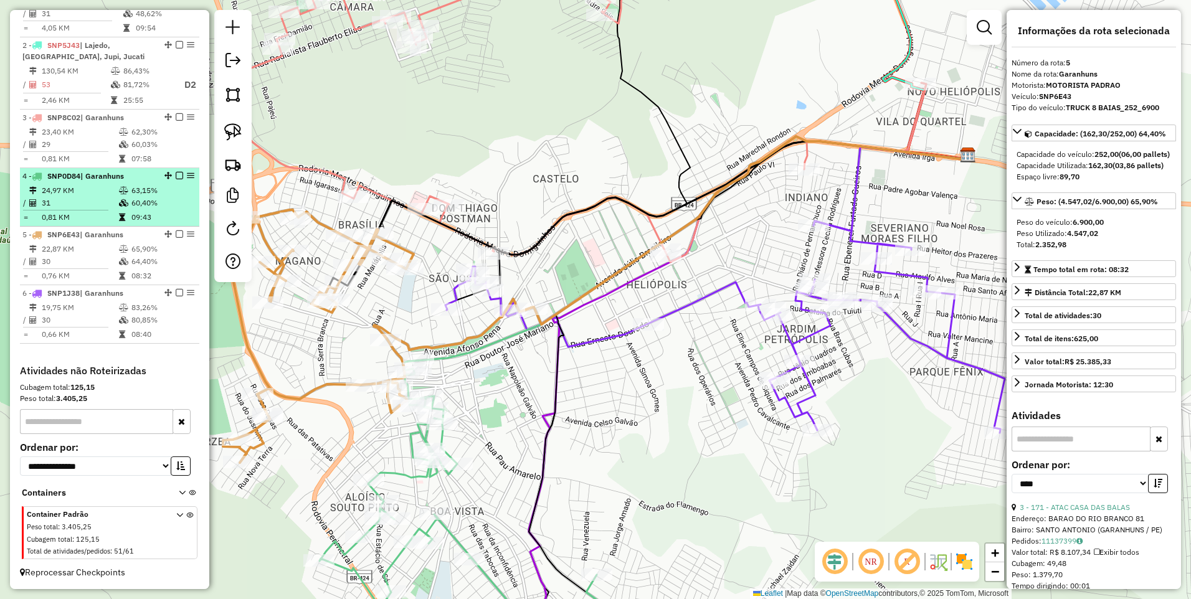
click at [105, 192] on td "24,97 KM" at bounding box center [79, 190] width 77 height 12
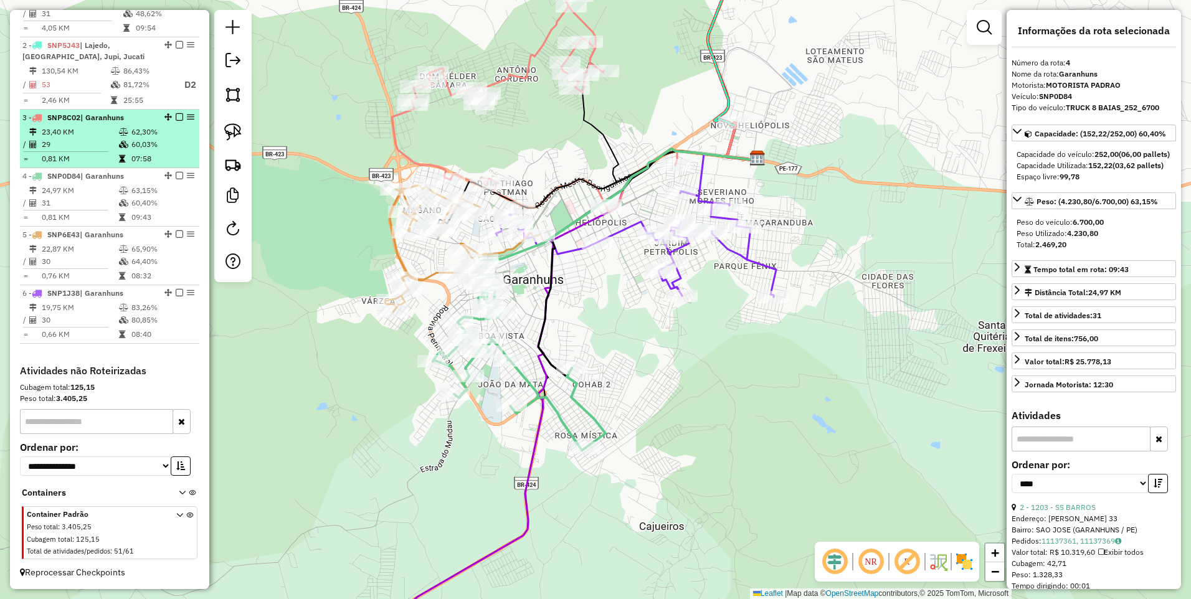
click at [103, 137] on td "23,40 KM" at bounding box center [79, 132] width 77 height 12
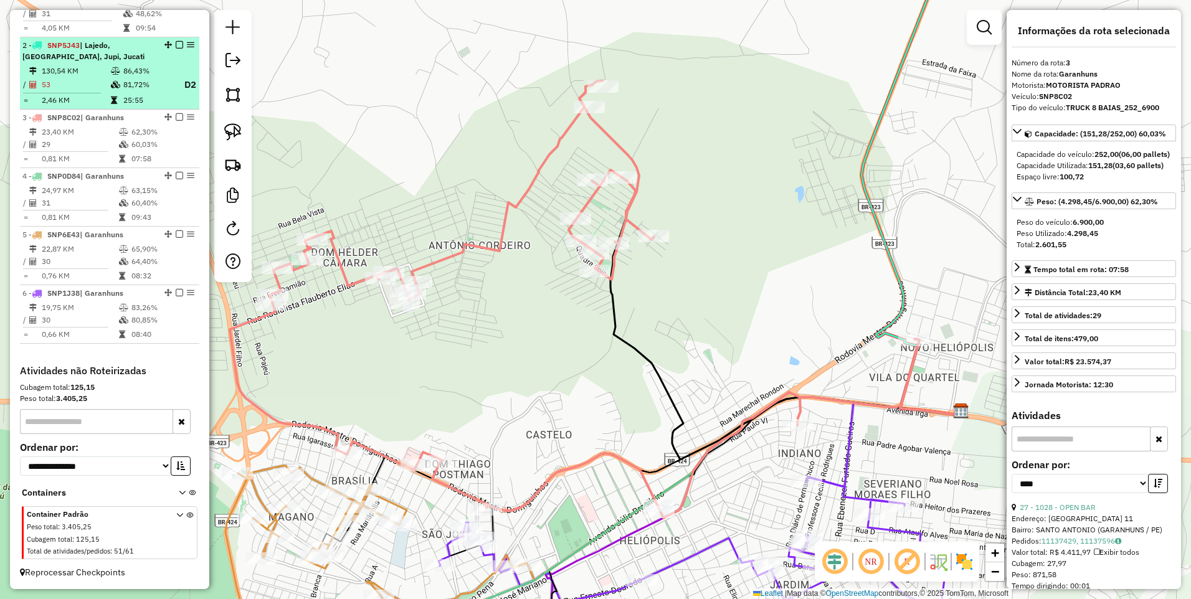
click at [103, 90] on td "53" at bounding box center [75, 85] width 69 height 16
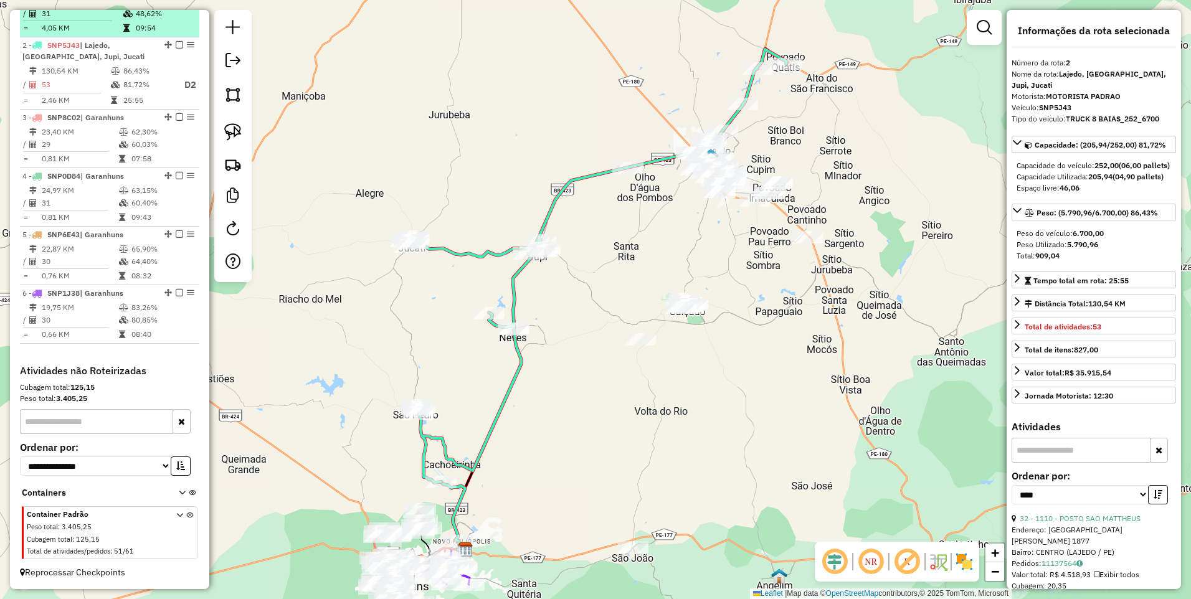
click at [107, 28] on td "4,05 KM" at bounding box center [82, 28] width 82 height 12
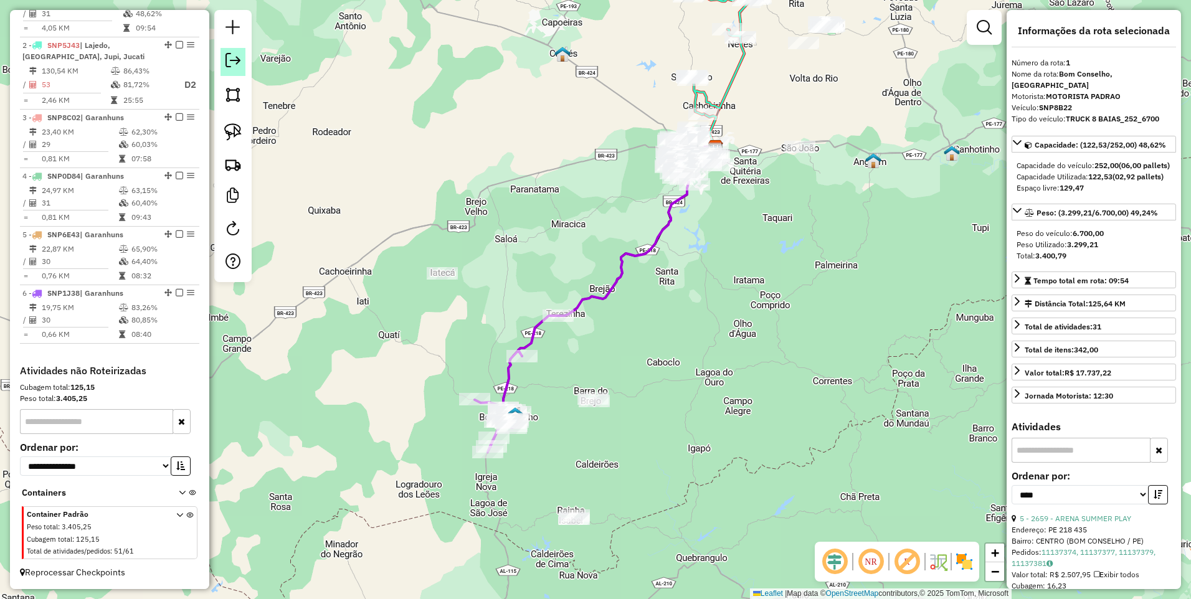
click at [232, 57] on em at bounding box center [232, 60] width 15 height 15
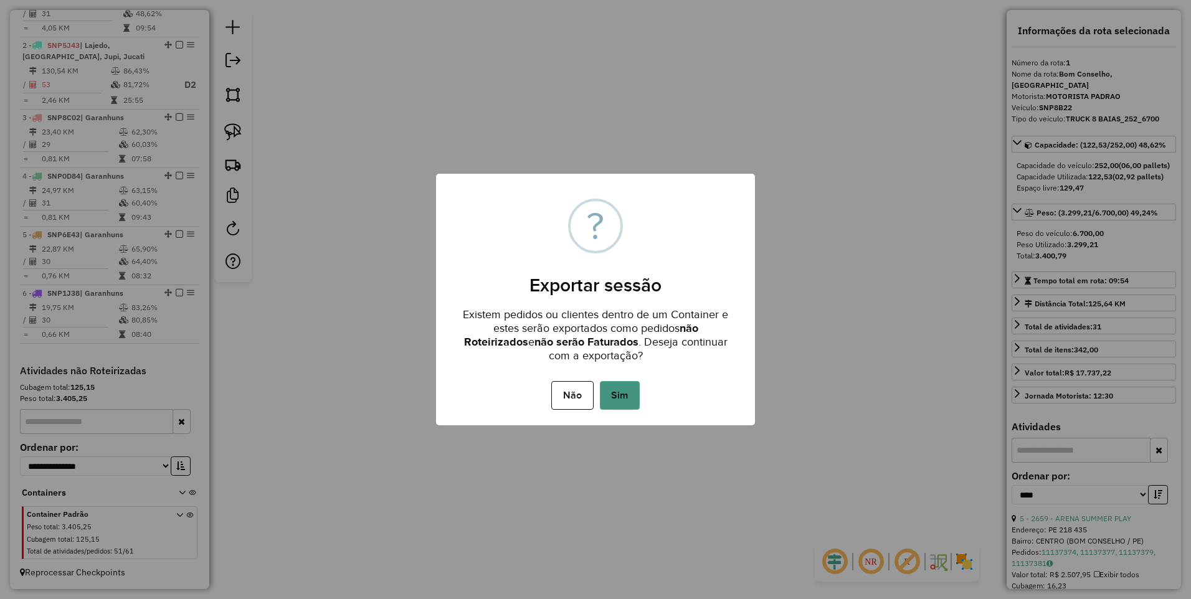
click at [623, 395] on button "Sim" at bounding box center [620, 395] width 40 height 29
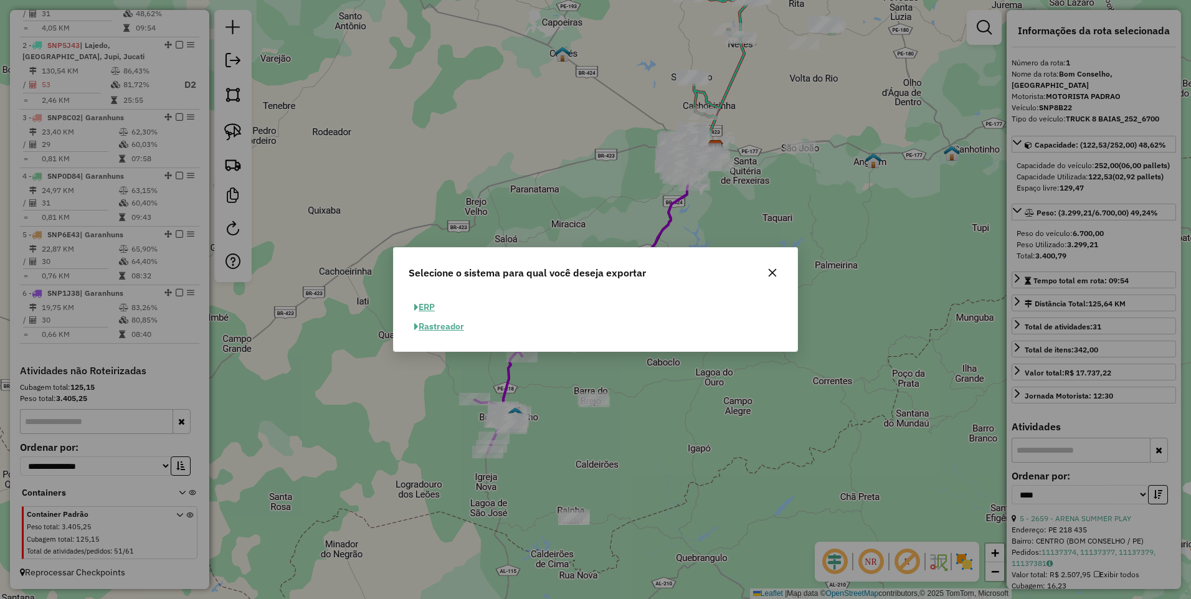
click at [427, 307] on button "ERP" at bounding box center [424, 307] width 32 height 19
select select "**"
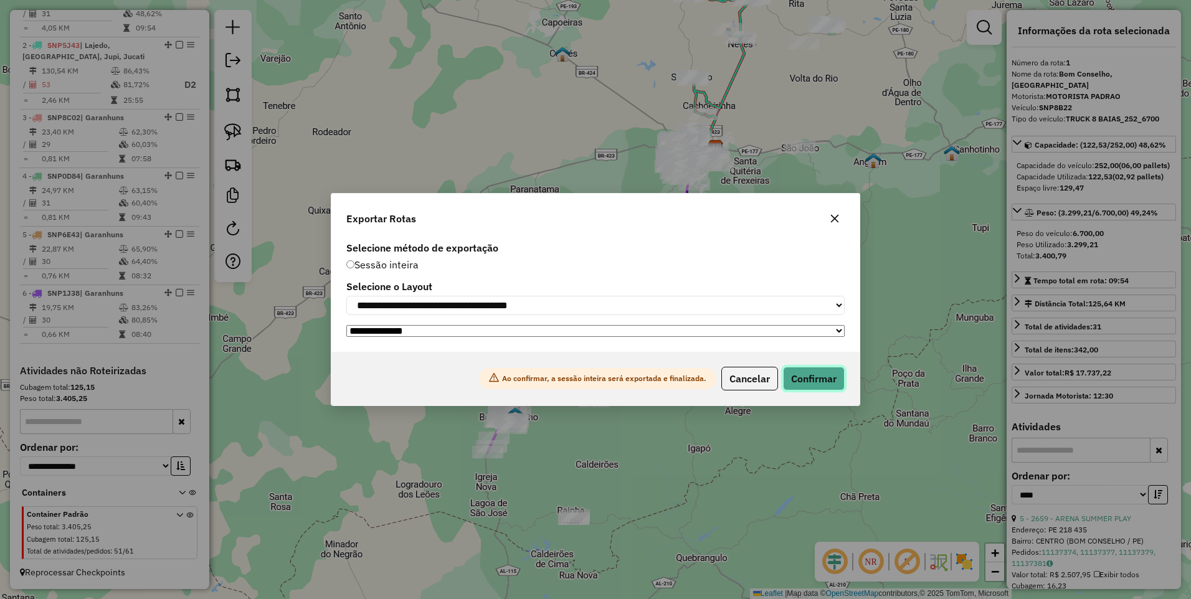
click at [826, 377] on button "Confirmar" at bounding box center [814, 379] width 62 height 24
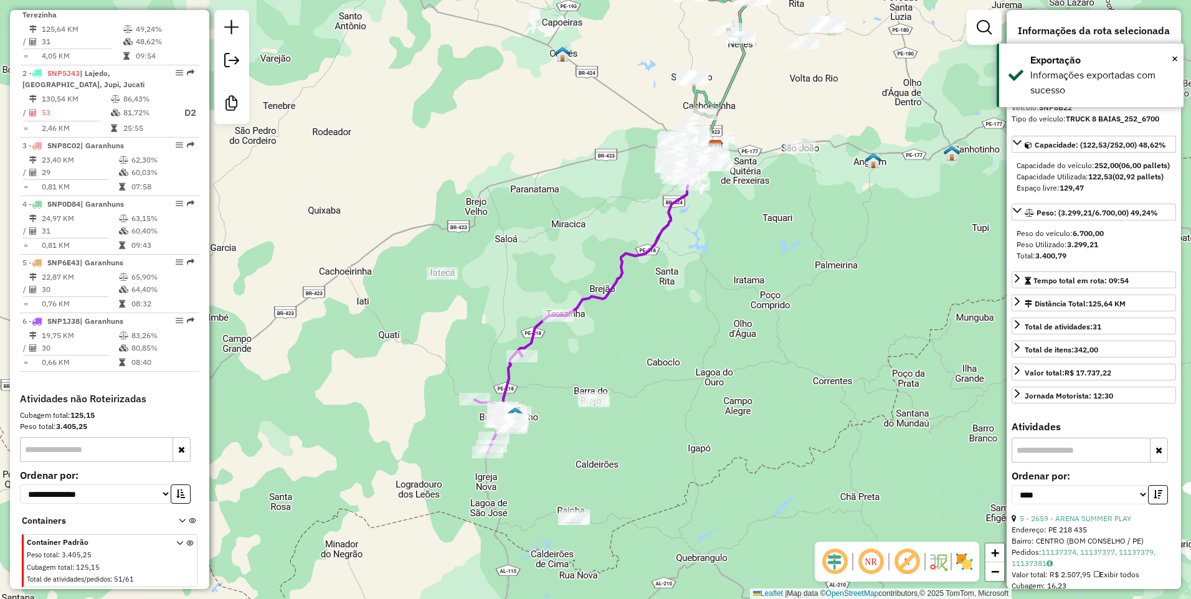
scroll to position [476, 0]
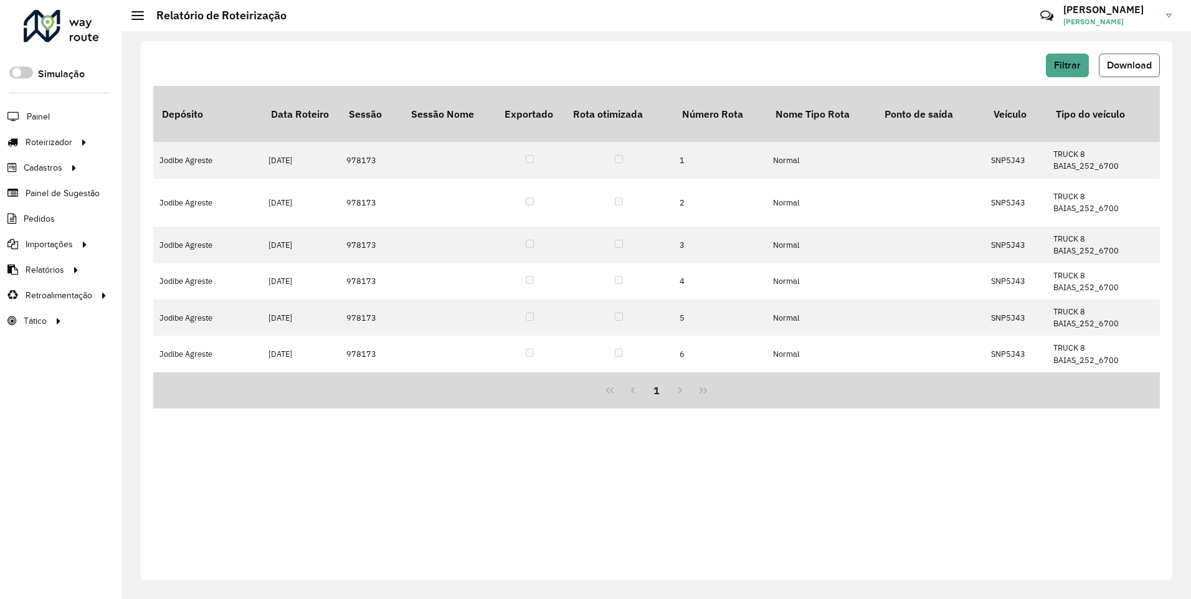
click at [1136, 68] on span "Download" at bounding box center [1128, 65] width 45 height 11
